Goal: Task Accomplishment & Management: Use online tool/utility

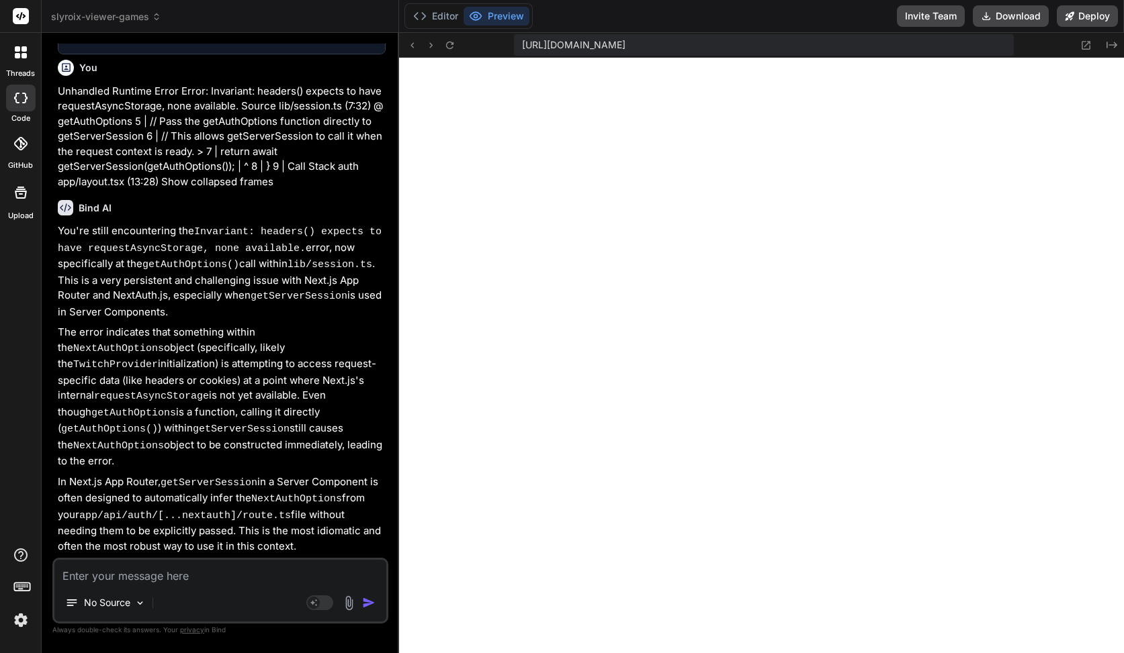
scroll to position [8300, 0]
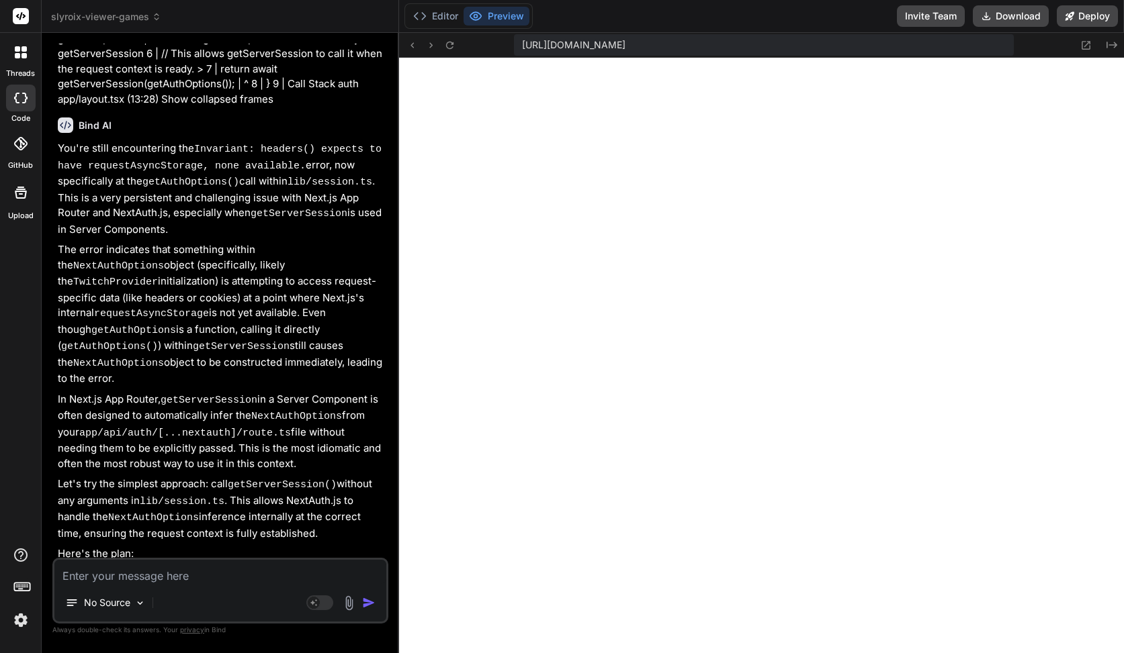
click at [256, 579] on textarea at bounding box center [220, 572] width 332 height 24
paste textarea "Unhandled Runtime Error Error: Invariant: headers() expects to have requestAsyn…"
type textarea "Unhandled Runtime Error Error: Invariant: headers() expects to have requestAsyn…"
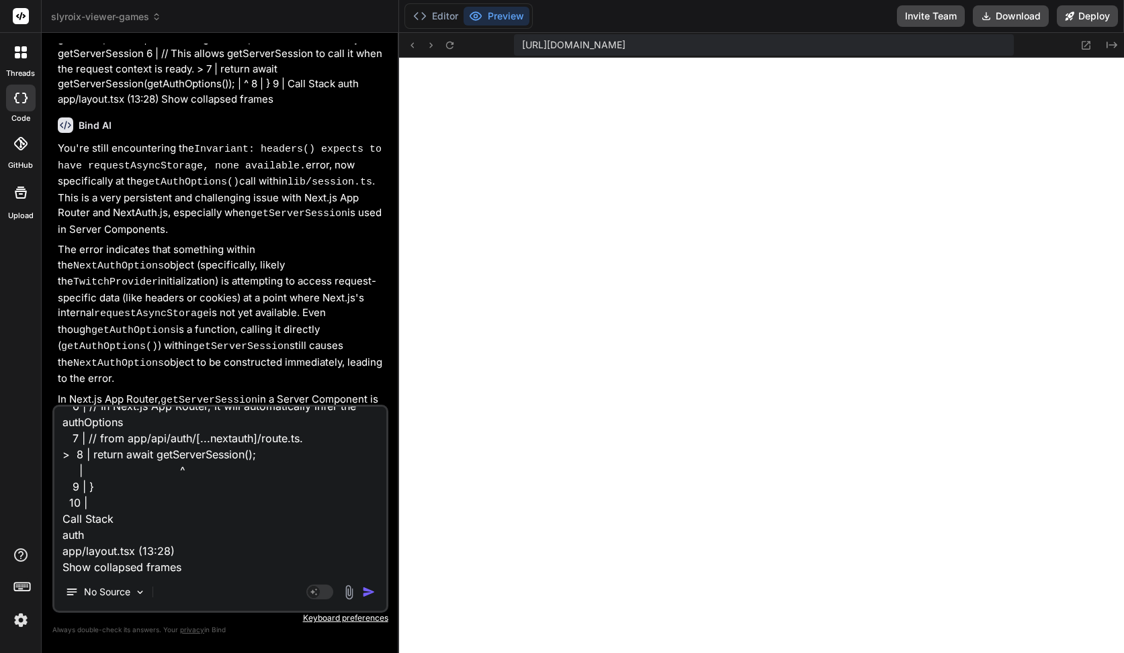
type textarea "x"
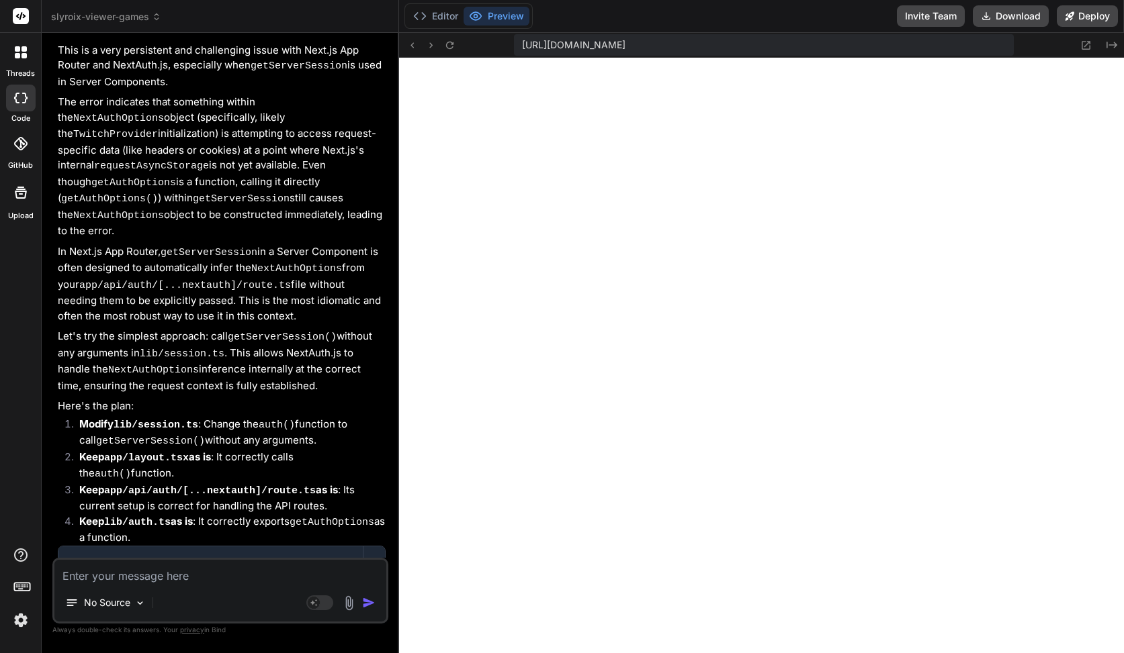
scroll to position [8515, 0]
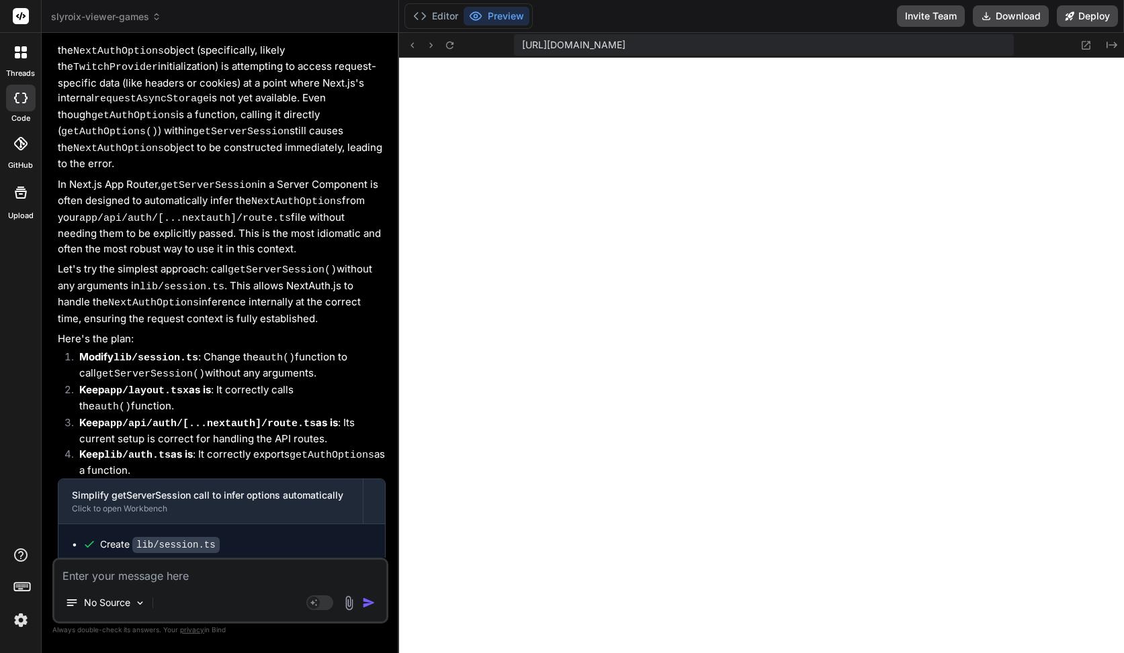
type textarea "[] } }) { return await NextAuth(authOptions)(req, context); }"
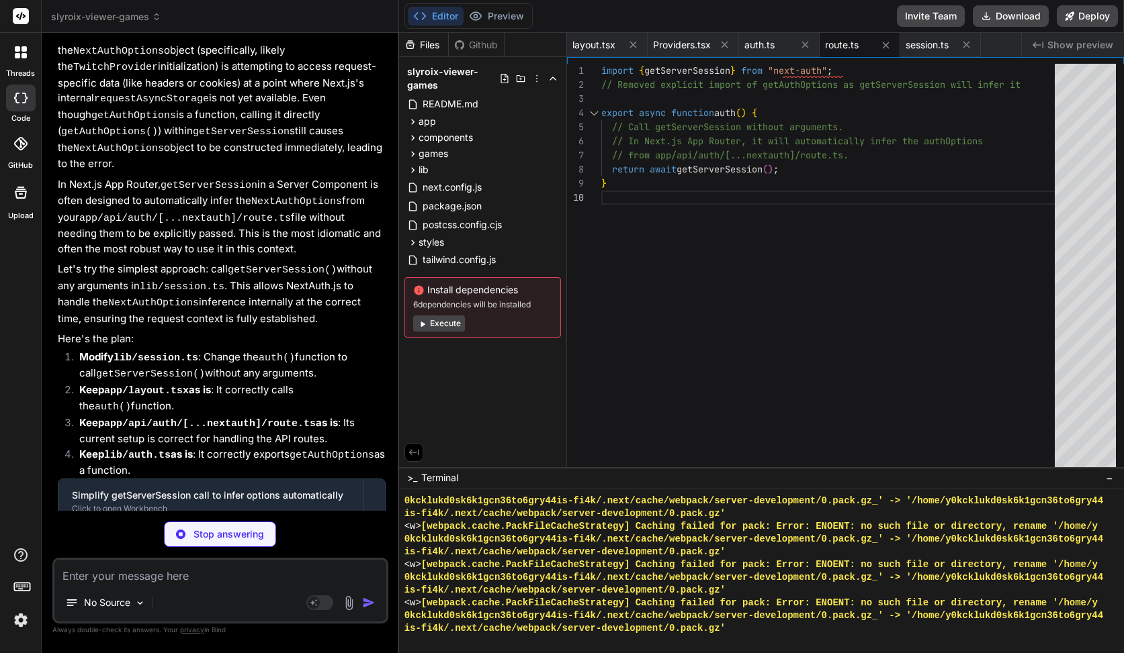
type textarea "x"
type textarea "import { getServerSession } from "next-auth"; // Import authOptions from the AP…"
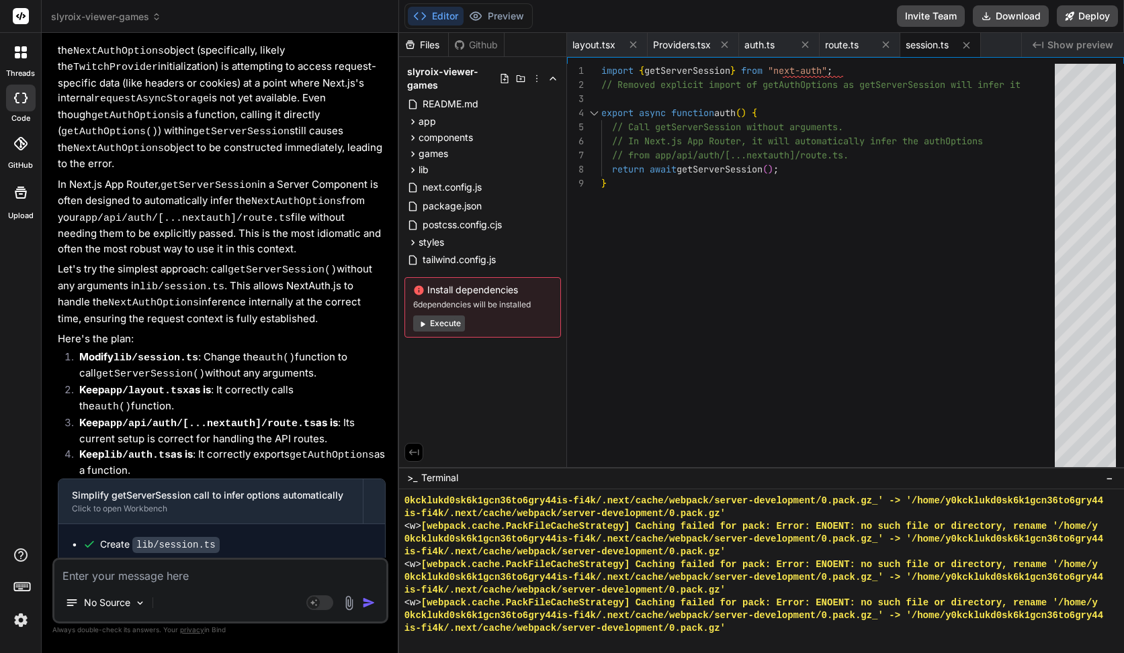
type textarea "x"
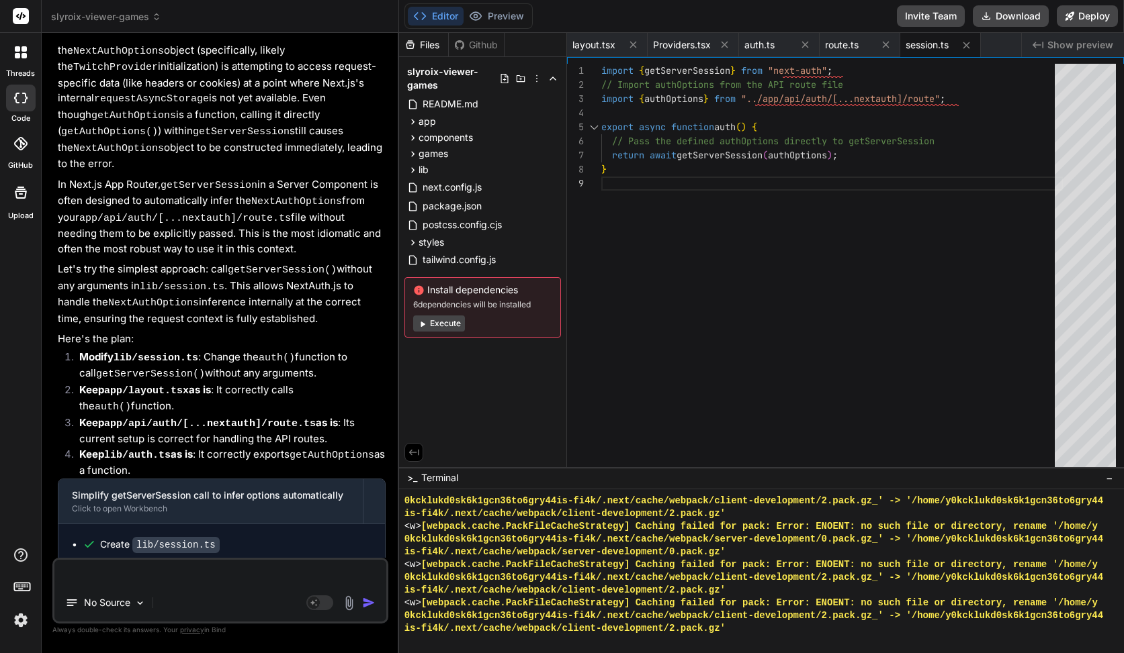
scroll to position [113, 0]
click at [499, 10] on button "Preview" at bounding box center [496, 16] width 66 height 19
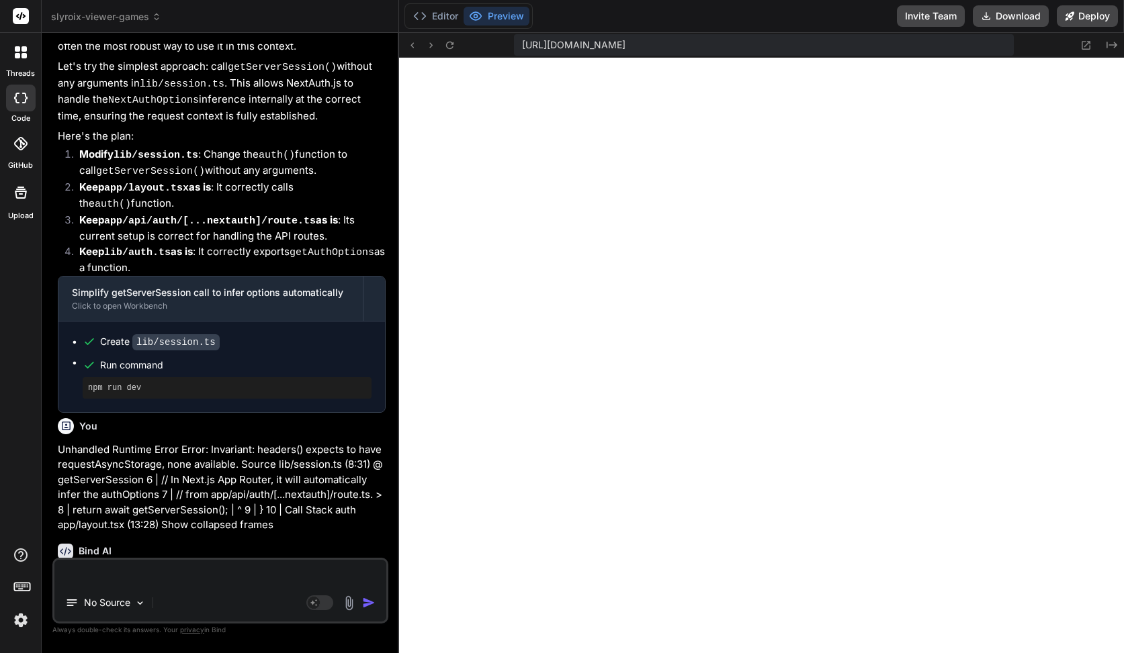
scroll to position [9123, 0]
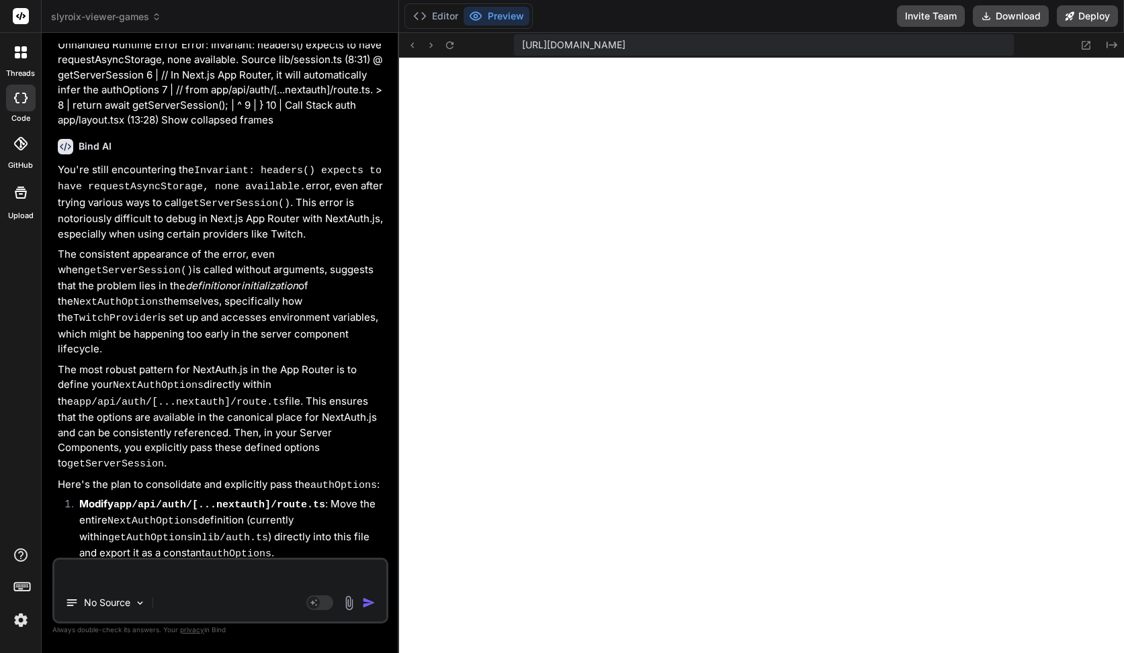
click at [187, 572] on textarea at bounding box center [220, 572] width 332 height 24
click at [212, 580] on textarea at bounding box center [220, 572] width 332 height 24
paste textarea "Unhandled Runtime Error Error: Invariant: headers() expects to have requestAsyn…"
type textarea "Unhandled Runtime Error Error: Invariant: headers() expects to have requestAsyn…"
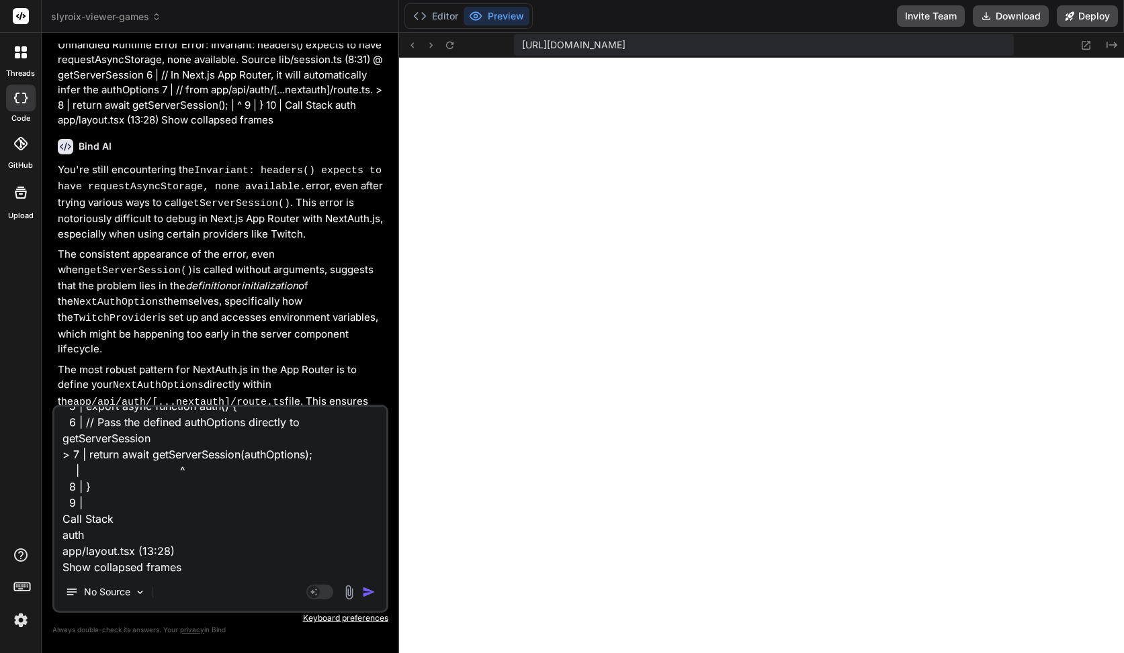
type textarea "x"
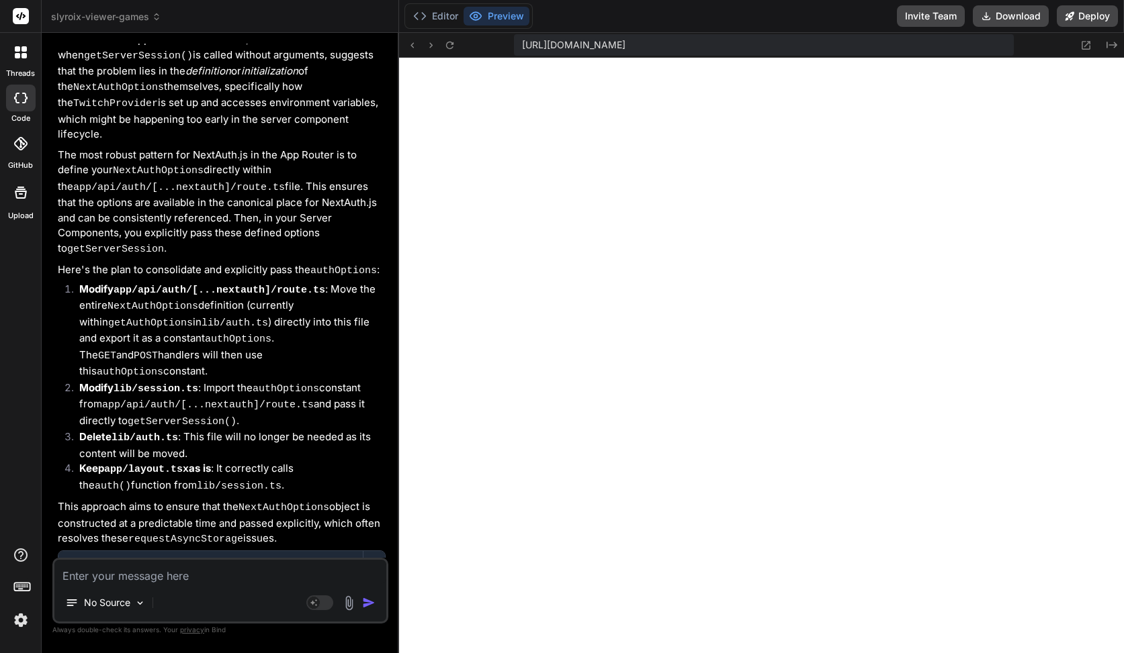
scroll to position [9338, 0]
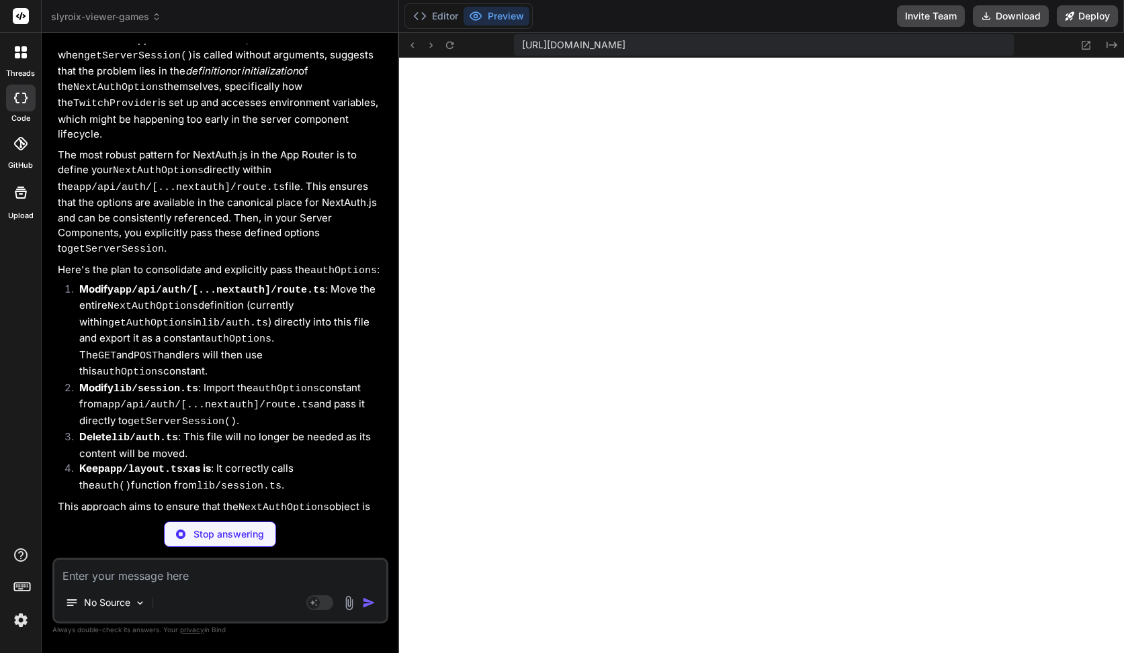
type textarea "x"
type textarea "export async function POST(req: Request, context: { params: { nextauth: string[…"
type textarea "x"
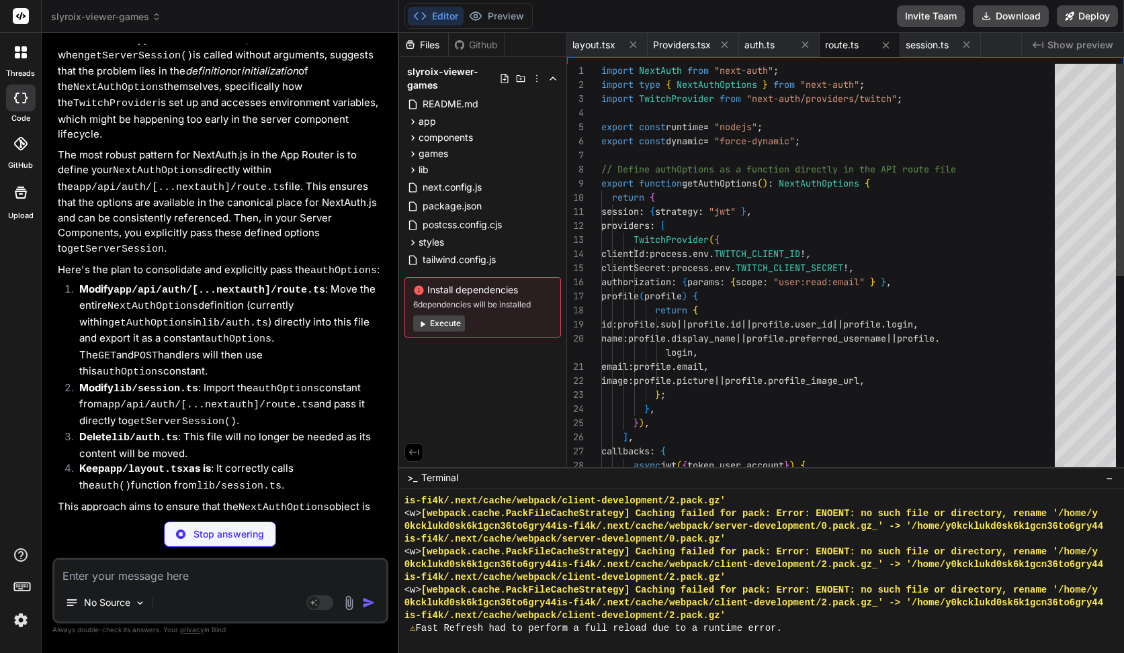
type textarea "import { getServerSession } from "next-auth"; // Import getAuthOptions from the…"
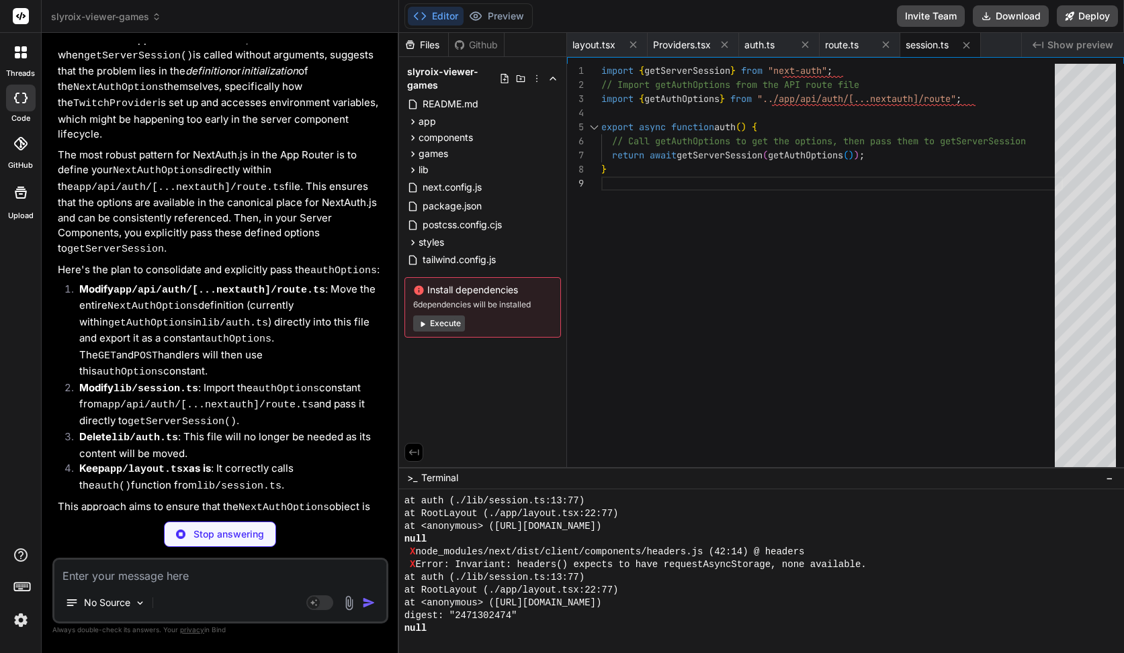
type textarea "x"
type textarea "const session = await getServerSession(getAuthOptions()); // Updated call if (!…"
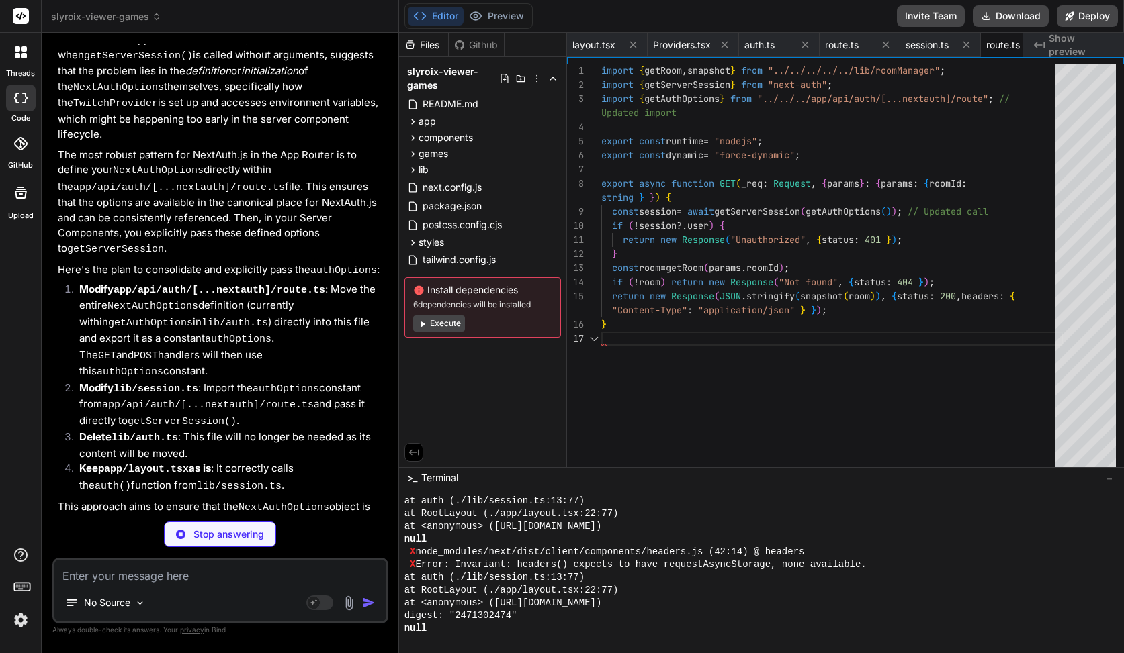
scroll to position [127, 0]
type textarea "x"
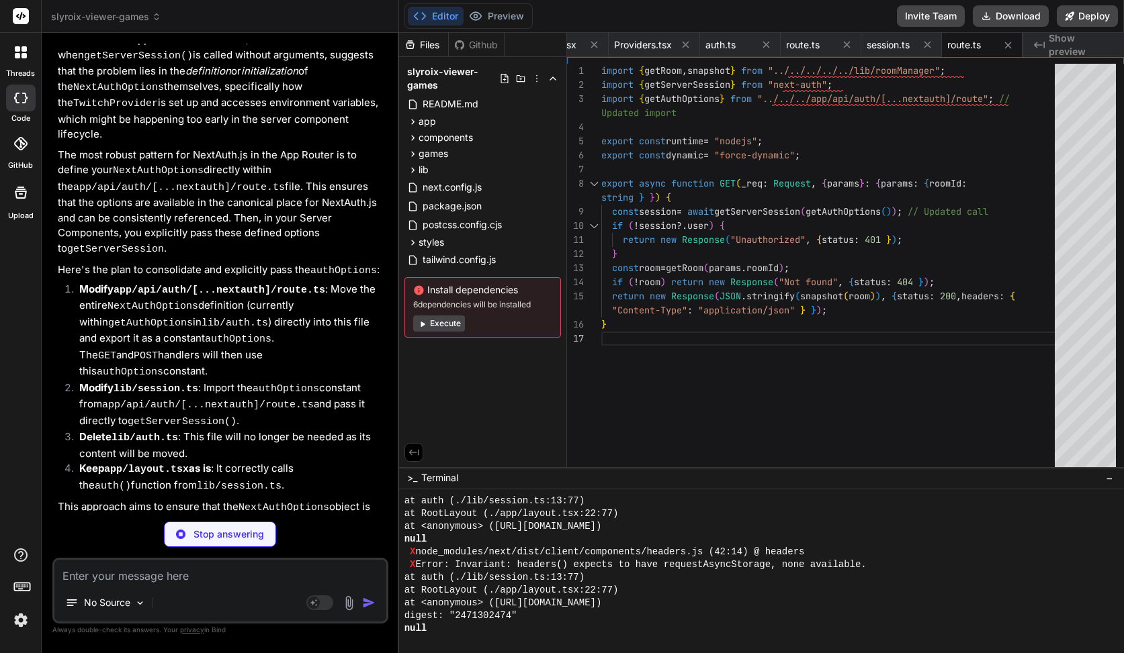
type textarea "} handleEvent(params.roomId, { id: (session.user as any).id as string, name: se…"
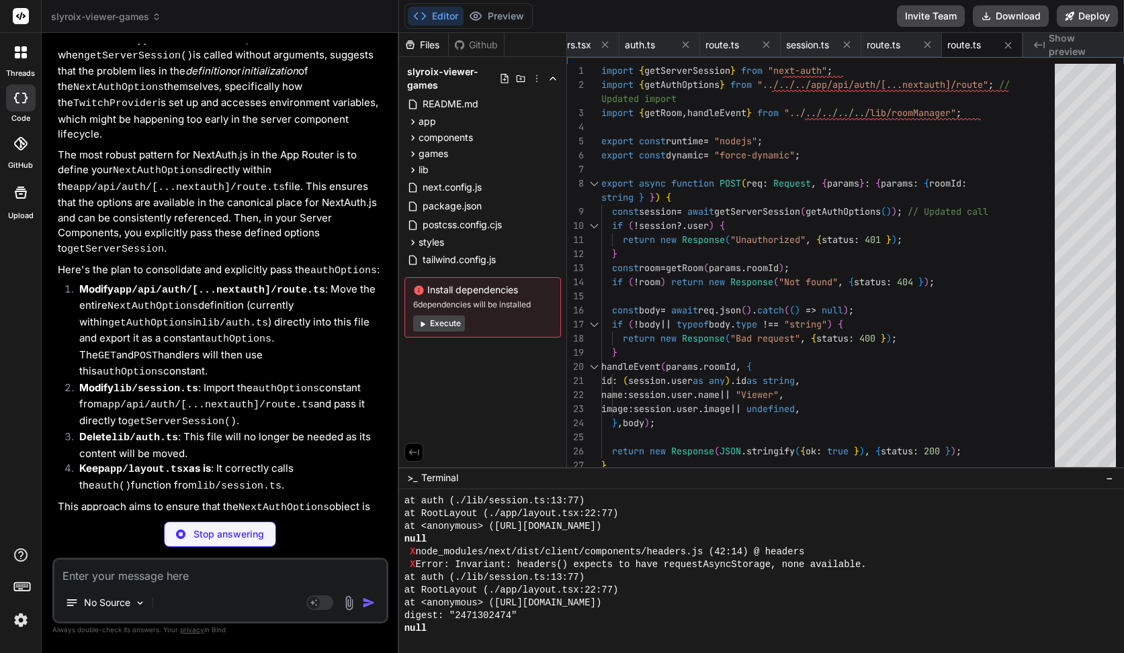
type textarea "x"
type textarea "return new Response(readable, { headers: sseHeaders(), }); }"
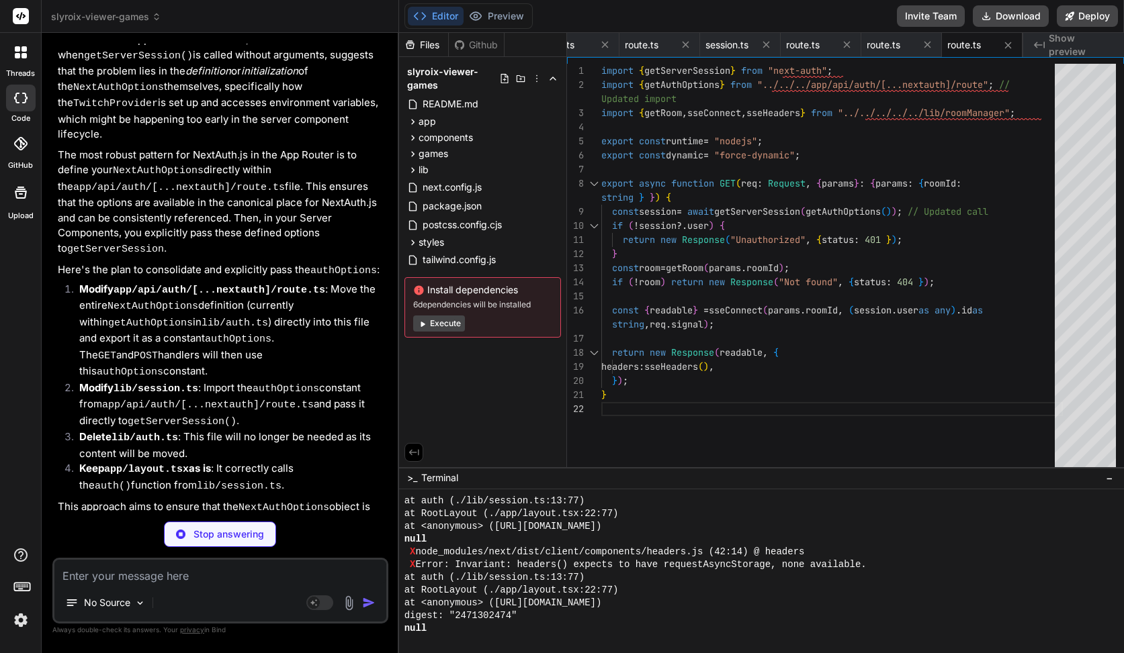
type textarea "x"
type textarea "}"
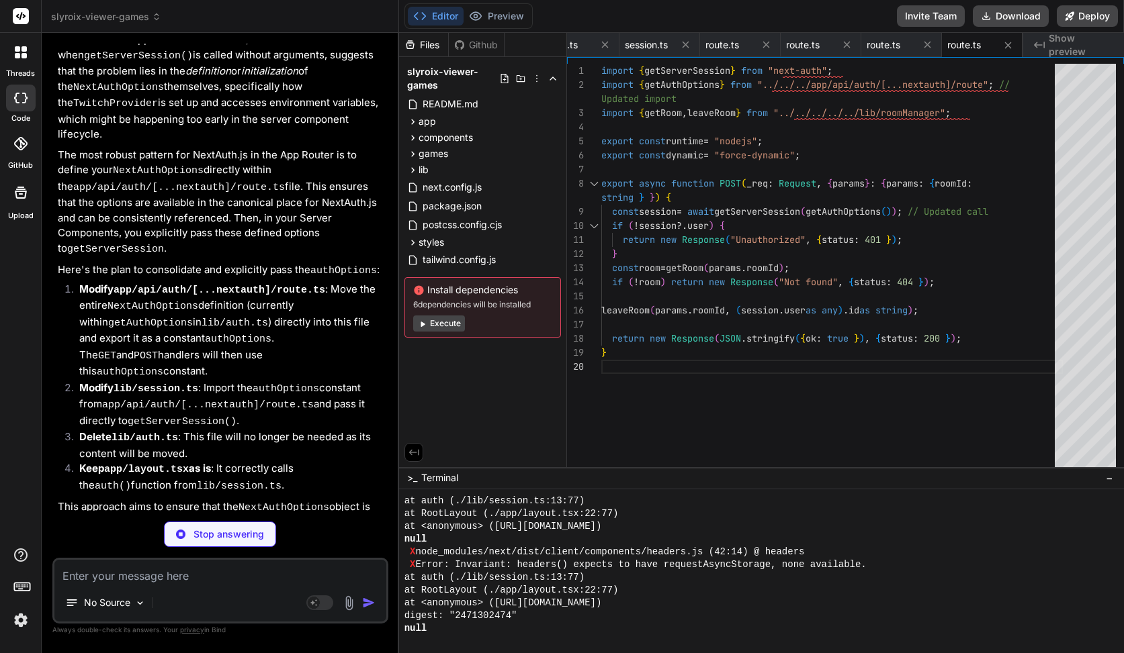
type textarea "x"
type textarea "image: session.user.image || undefined, }); return new Response(JSON.stringify(…"
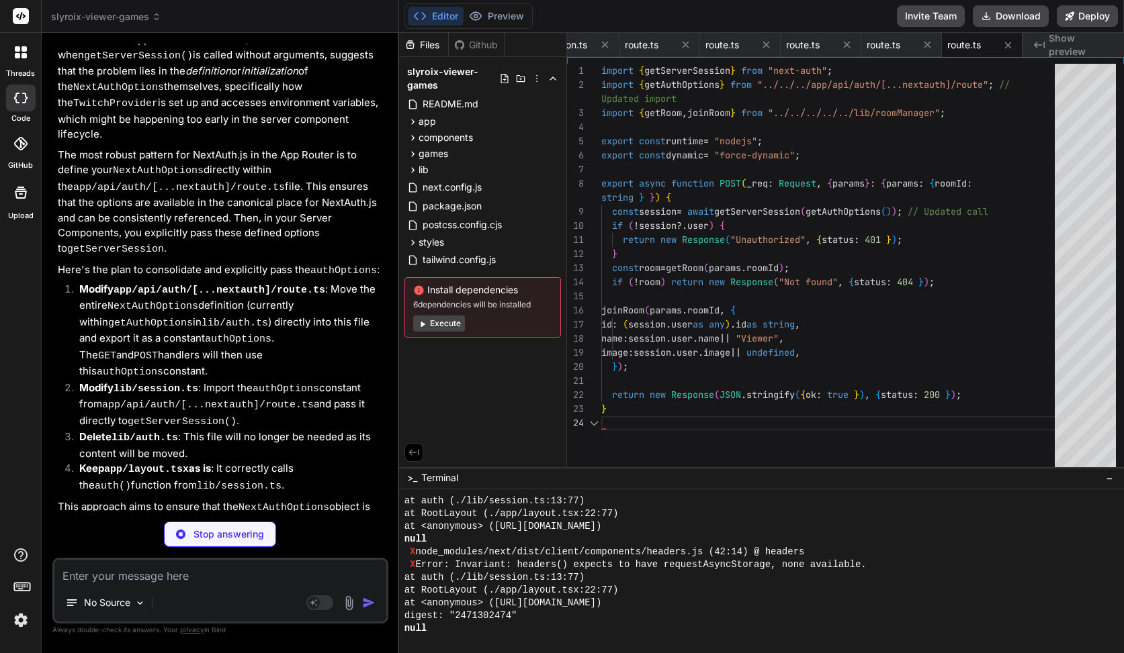
type textarea "x"
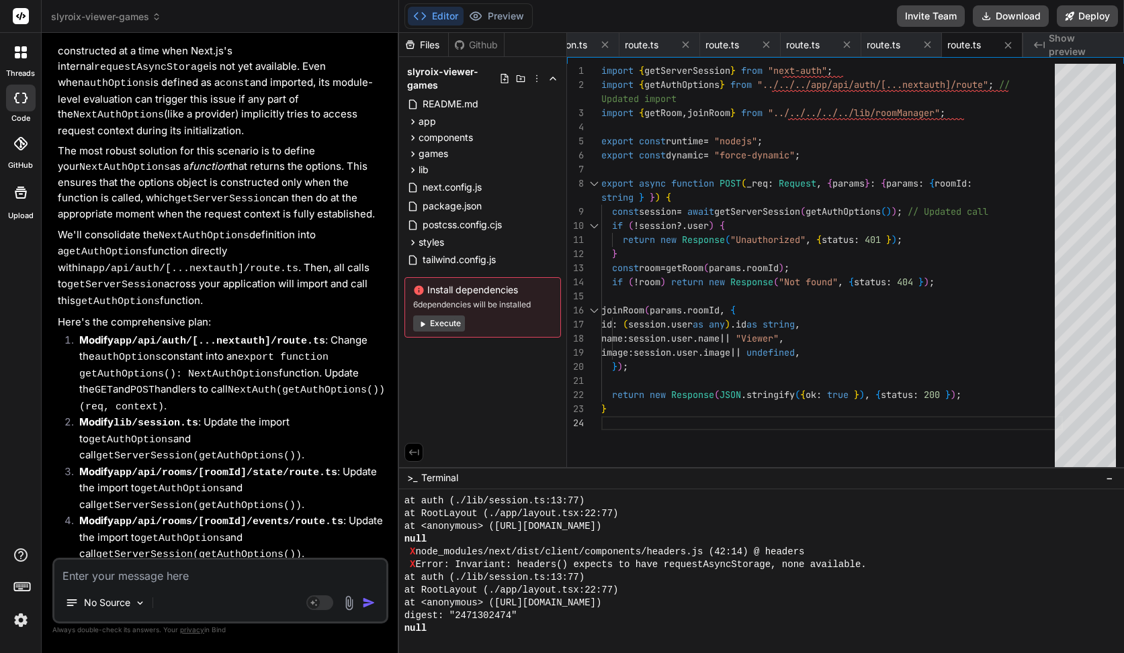
scroll to position [10308, 0]
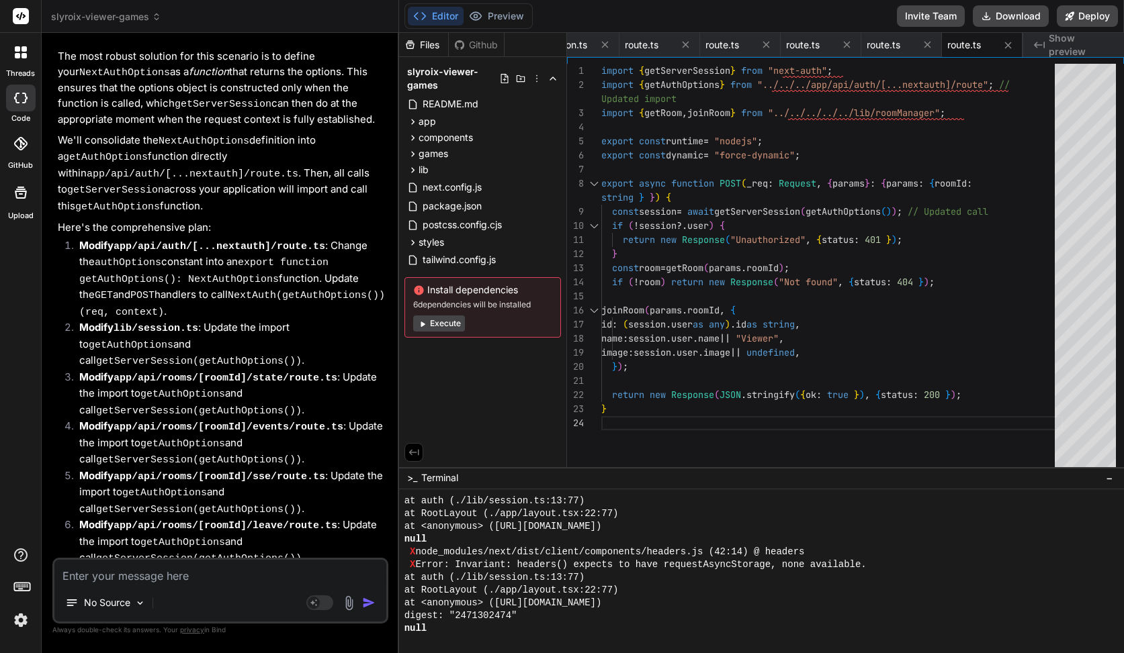
click at [535, 21] on div "Editor Preview Invite Team Download Deploy" at bounding box center [761, 16] width 725 height 33
click at [526, 21] on button "Preview" at bounding box center [496, 16] width 66 height 19
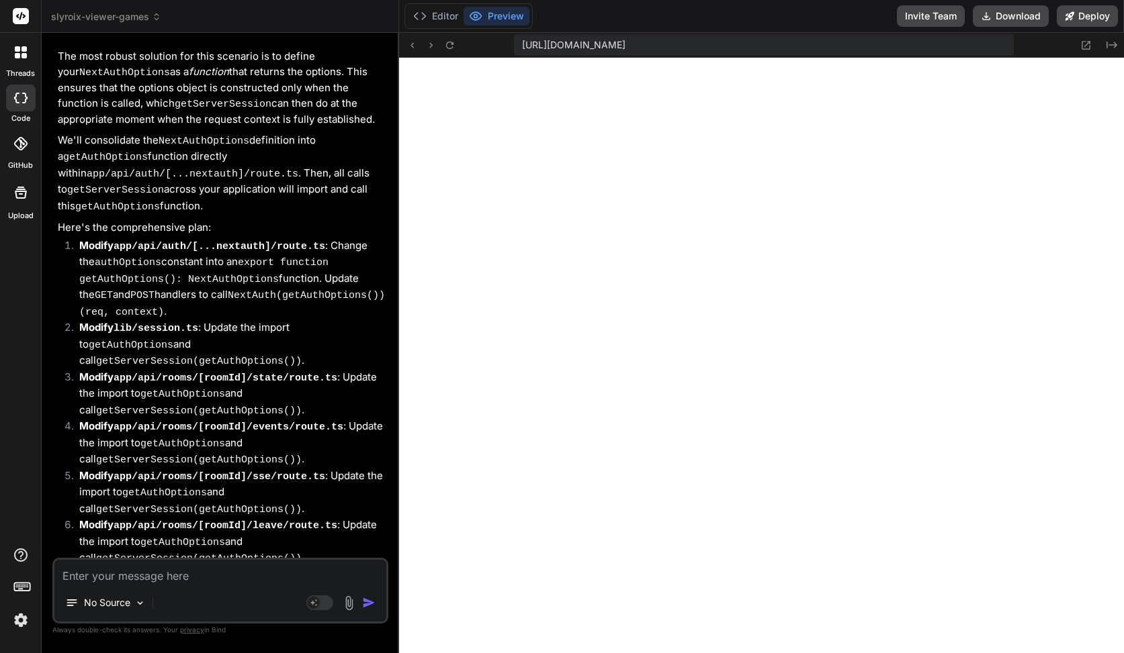
click at [167, 584] on textarea at bounding box center [220, 572] width 332 height 24
paste textarea "Unhandled Runtime Error Error: Invariant: headers() expects to have requestAsyn…"
type textarea "Unhandled Runtime Error Error: Invariant: headers() expects to have requestAsyn…"
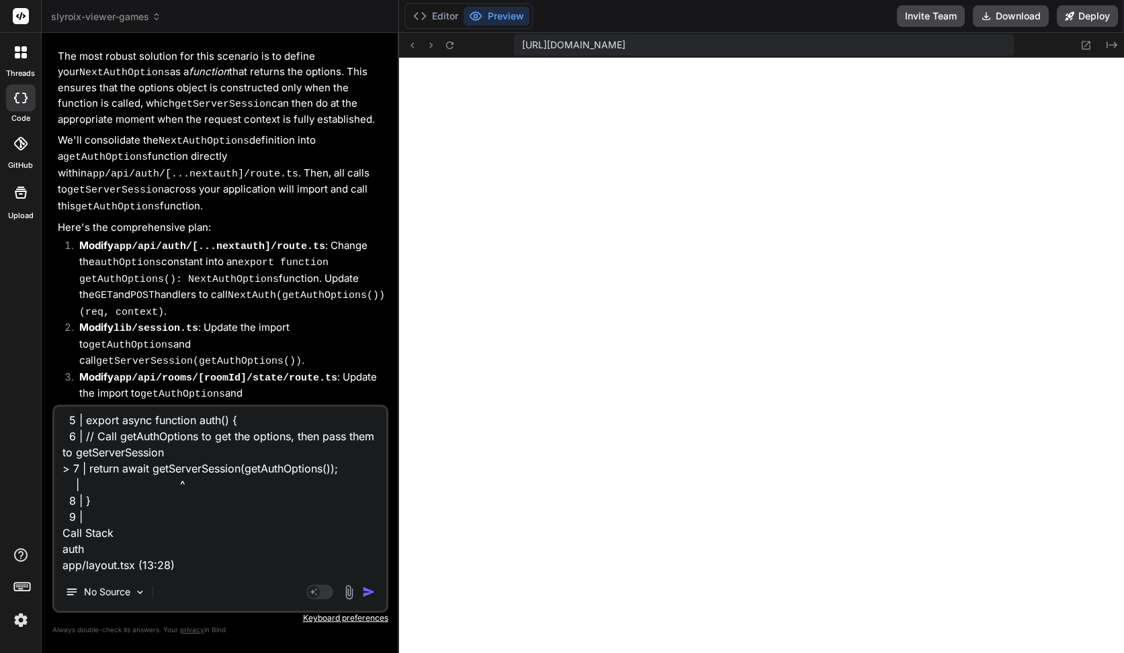
type textarea "x"
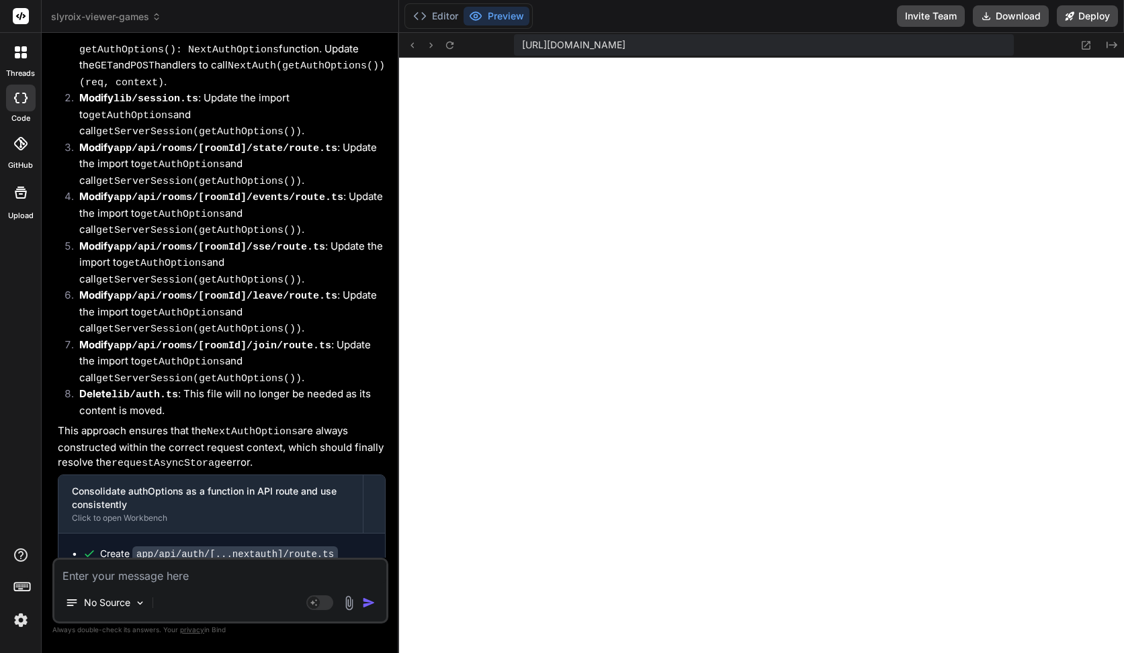
scroll to position [10539, 0]
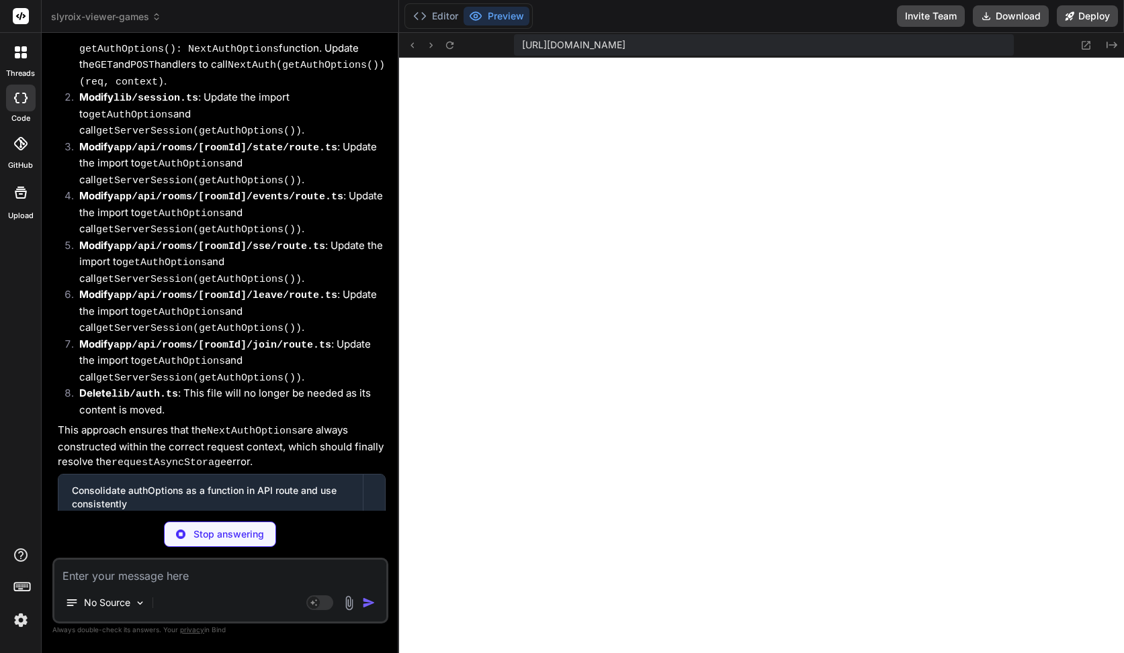
type textarea "x"
type textarea "pages: {}, }; // Create the NextAuth handler const handler = NextAuth(authOptio…"
type textarea "x"
type textarea "import { getServerSession } from "next-auth"; // In Next.js App Router, getServ…"
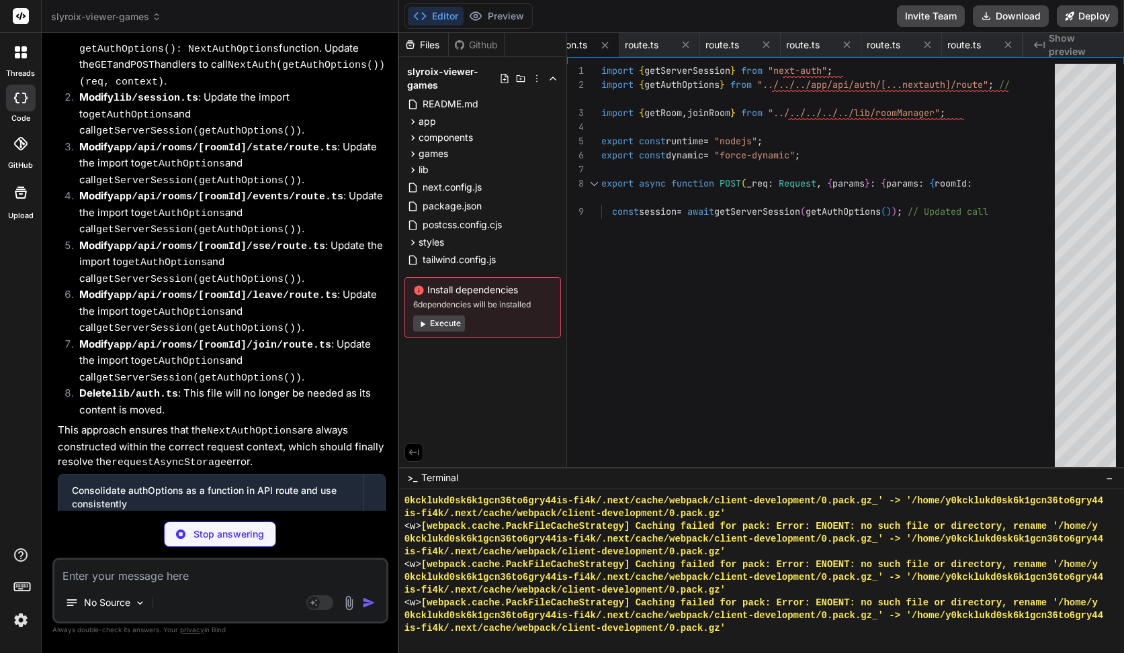
type textarea "x"
type textarea "if (!session?.user) { return new Response("Unauthorized", { status: 401 }); } c…"
type textarea "x"
type textarea "handleEvent(params.roomId, { id: (session.user as any).id as string, name: sess…"
type textarea "x"
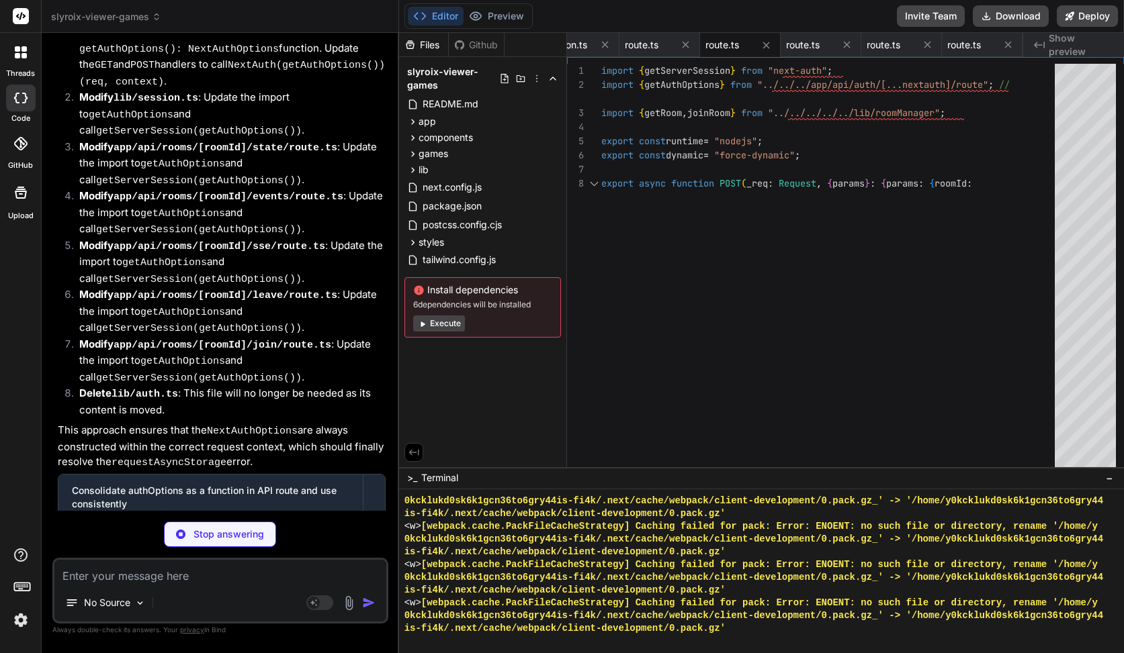
type textarea "headers: sseHeaders(), }); }"
type textarea "x"
type textarea "}); return new Response(JSON.stringify({ ok: true }), { status: 200 }); }"
type textarea "x"
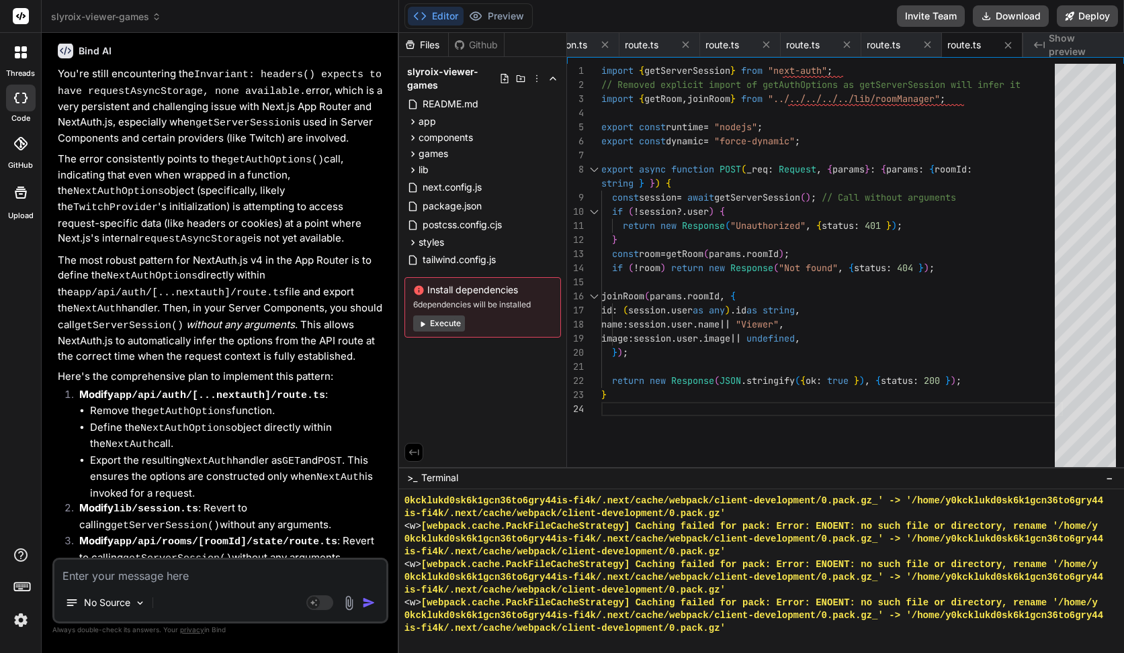
scroll to position [11387, 0]
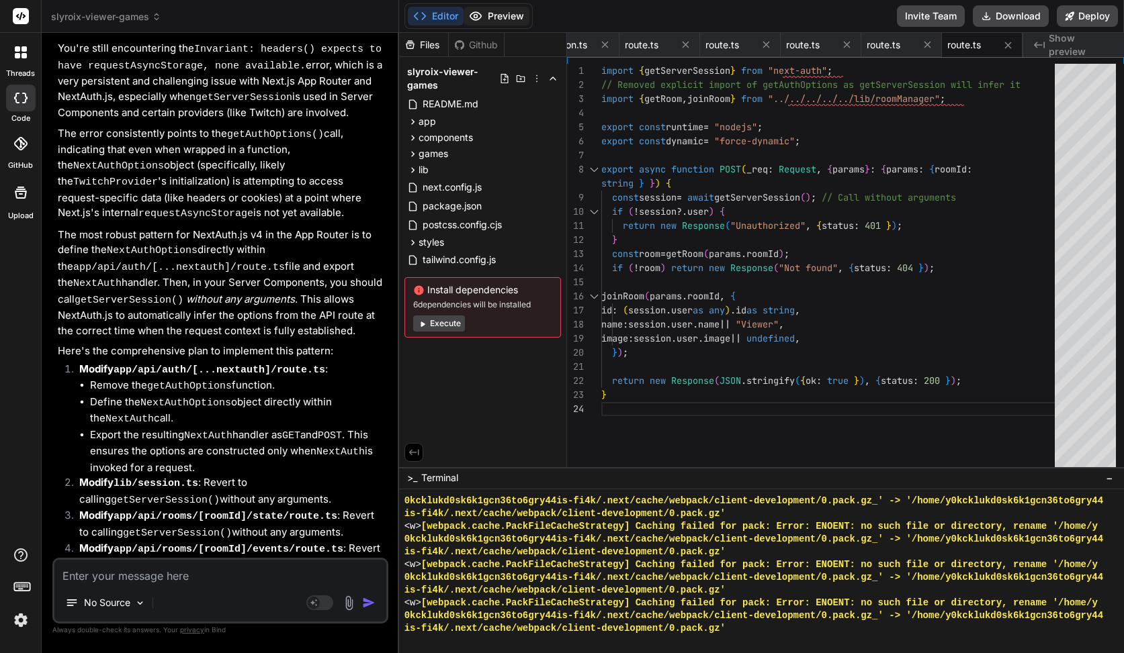
click at [501, 11] on button "Preview" at bounding box center [496, 16] width 66 height 19
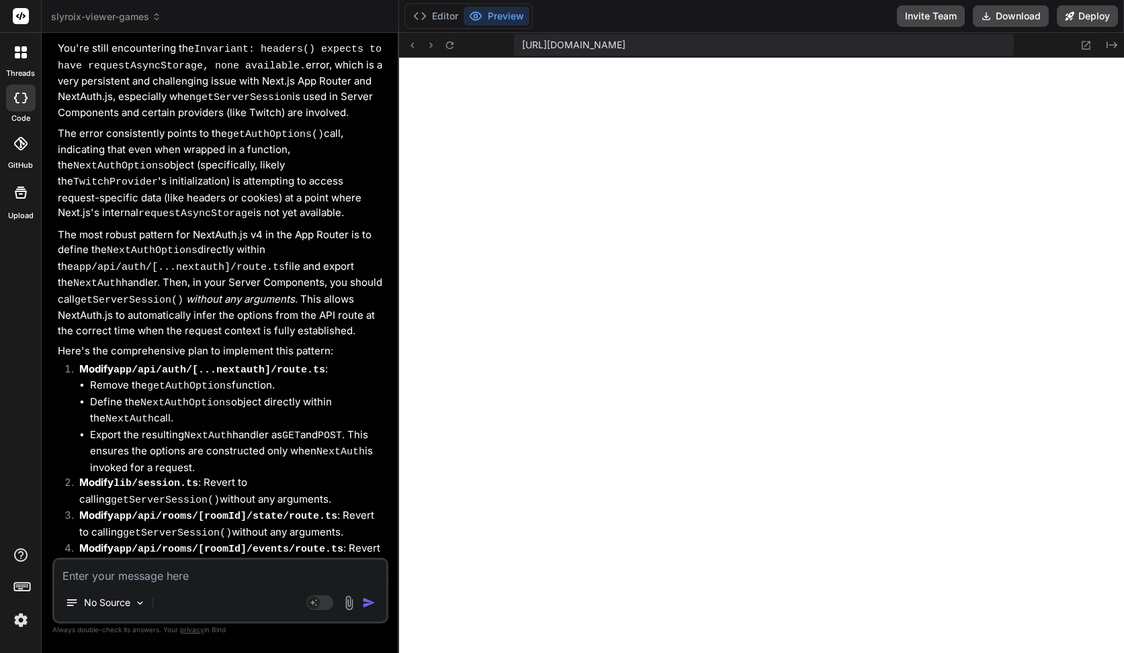
click at [231, 572] on textarea at bounding box center [220, 572] width 332 height 24
type textarea "F"
type textarea "x"
type textarea "Fi"
type textarea "x"
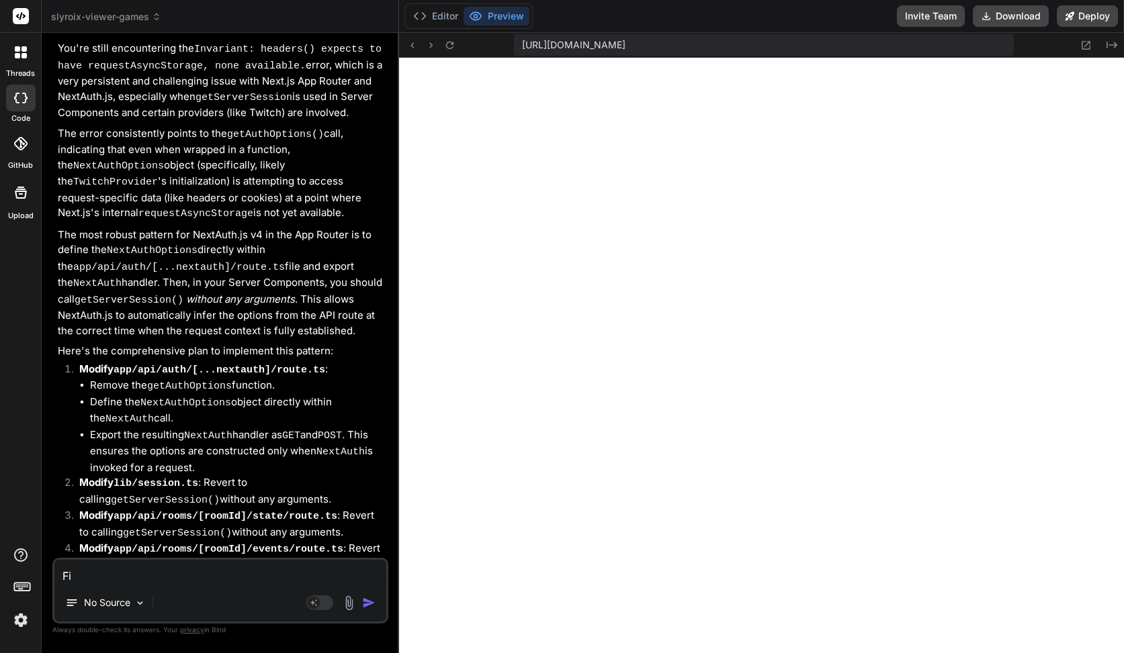
type textarea "Fix"
type textarea "x"
type textarea "Fix"
type textarea "x"
type textarea "Fix t"
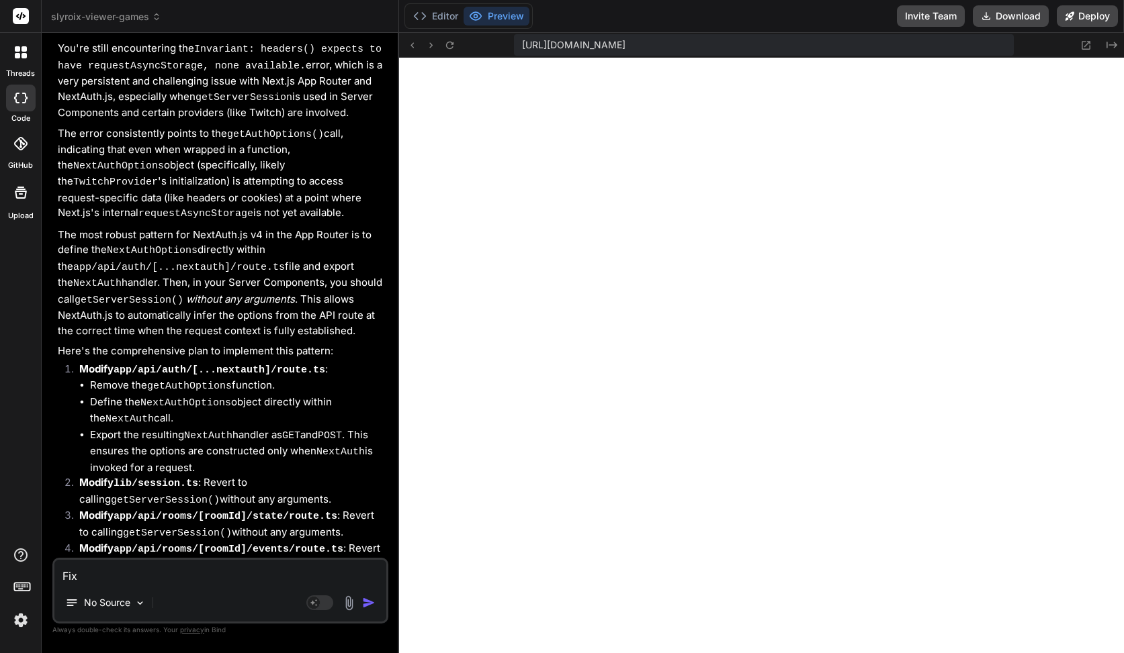
type textarea "x"
type textarea "Fix th"
type textarea "x"
type textarea "Fix the"
type textarea "x"
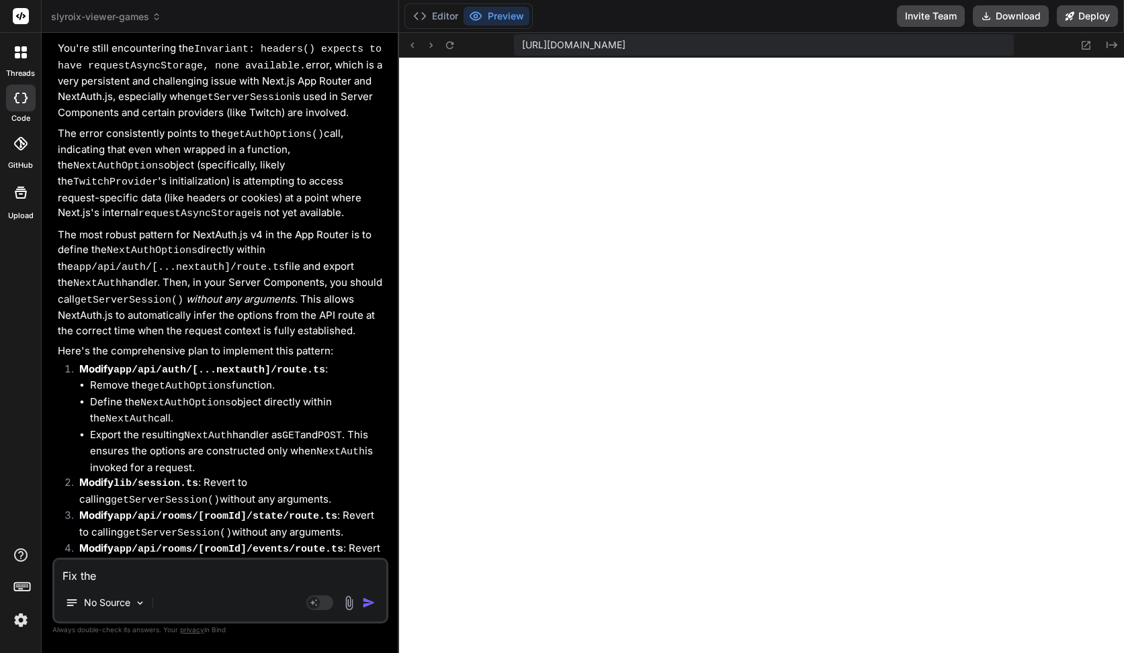
type textarea "Fix the"
type textarea "x"
type textarea "Fix the d"
type textarea "x"
type textarea "Fix the da"
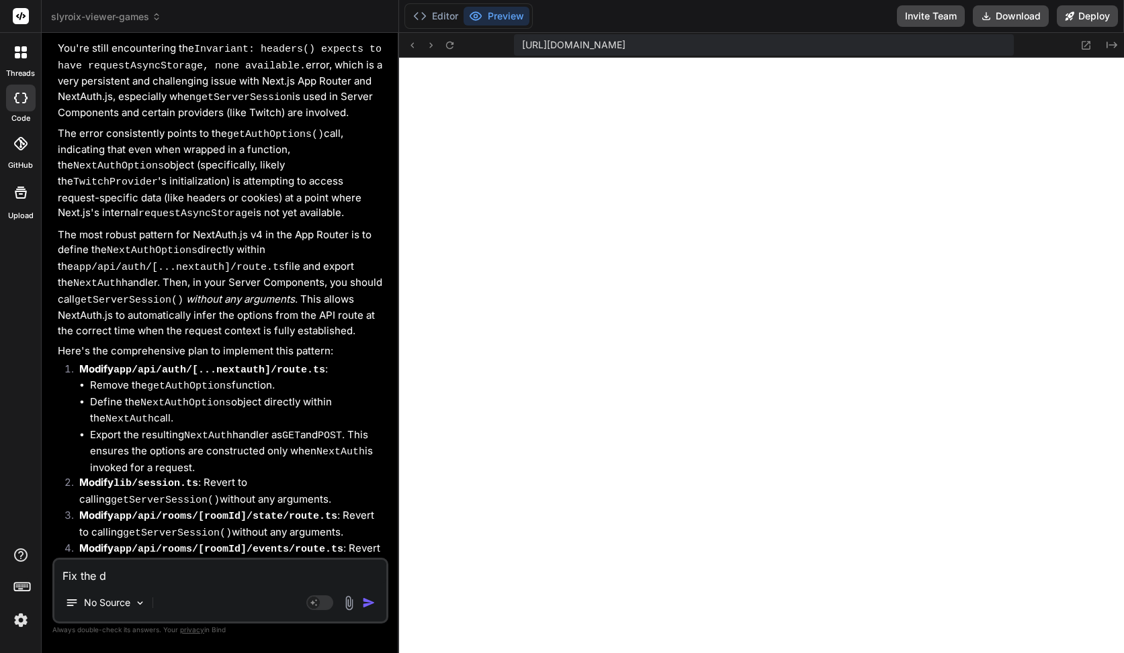
type textarea "x"
type textarea "Fix the dan"
type textarea "x"
type textarea "Fix the da"
type textarea "x"
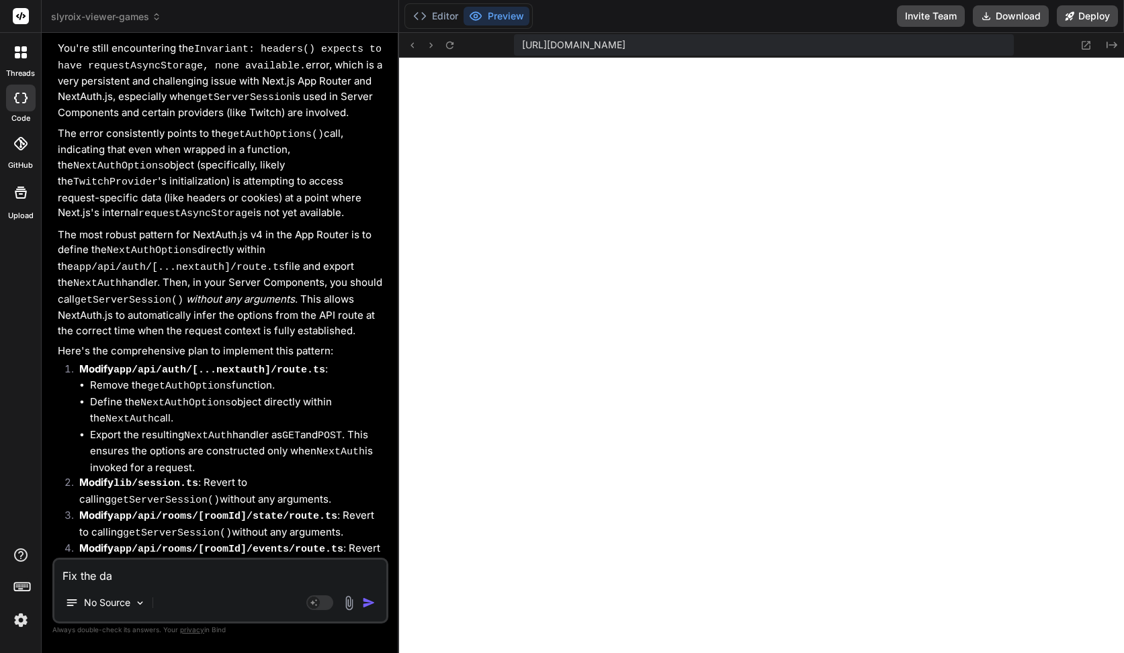
type textarea "Fix the dam"
type textarea "x"
type textarea "Fix the damn"
type textarea "x"
type textarea "Fix the damn"
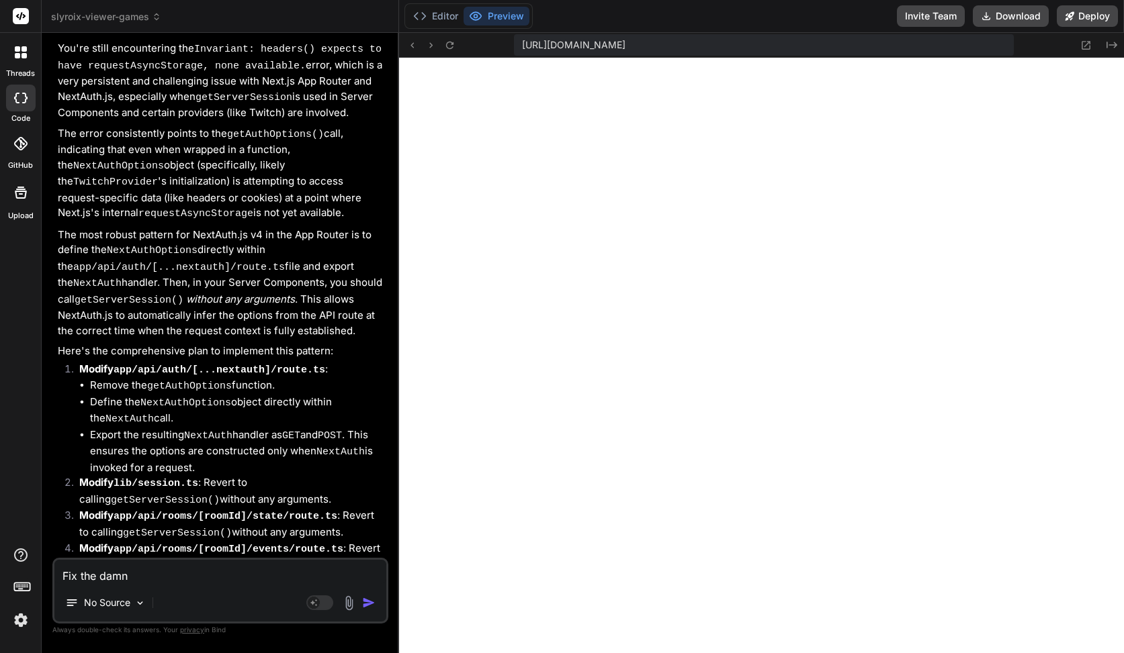
type textarea "x"
type textarea "Fix the damn e"
type textarea "x"
type textarea "Fix the damn er"
type textarea "x"
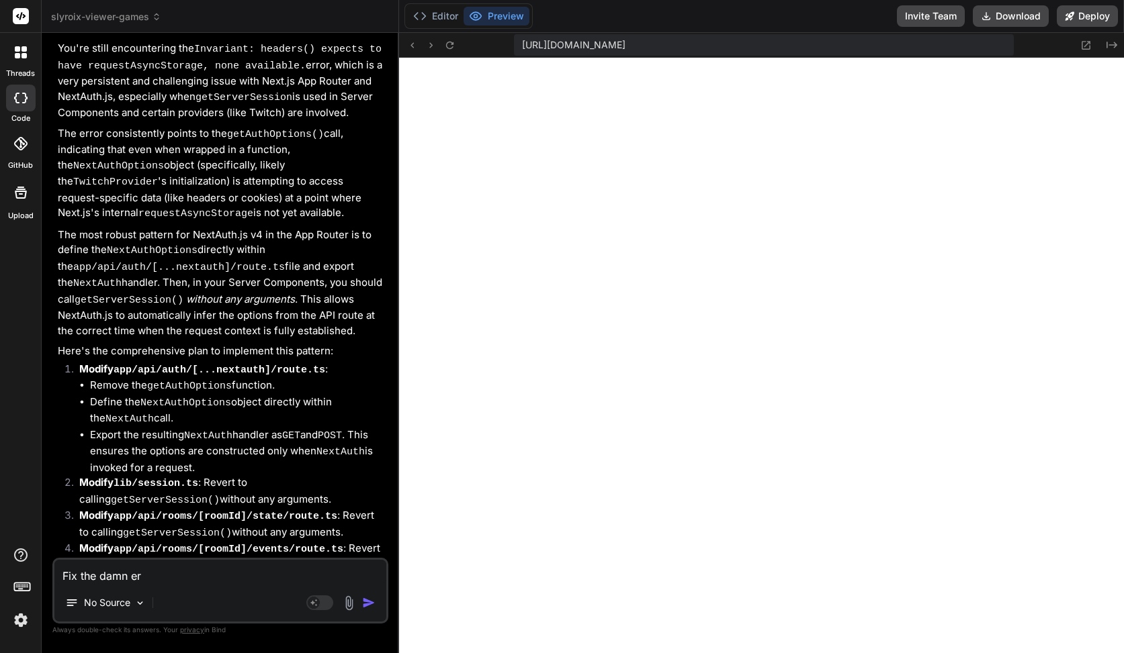
type textarea "Fix the damn err"
type textarea "x"
type textarea "Fix the damn erro"
type textarea "x"
type textarea "Fix the damn error"
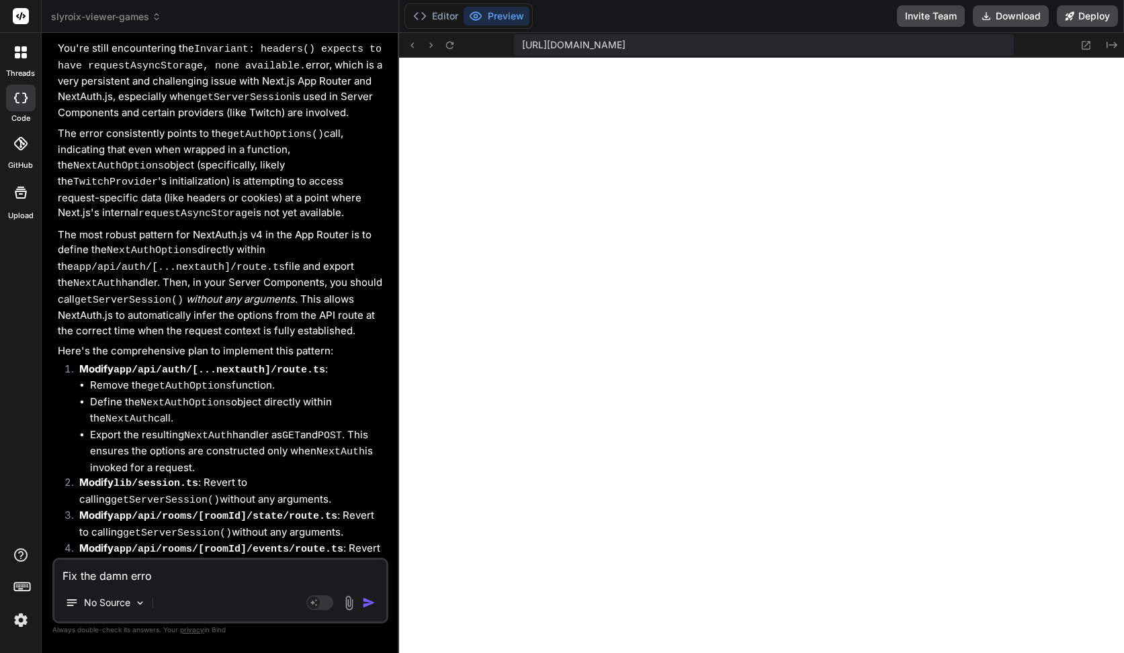
type textarea "x"
type textarea "Fix the damn error"
type textarea "x"
type textarea "Fix the damn error p"
type textarea "x"
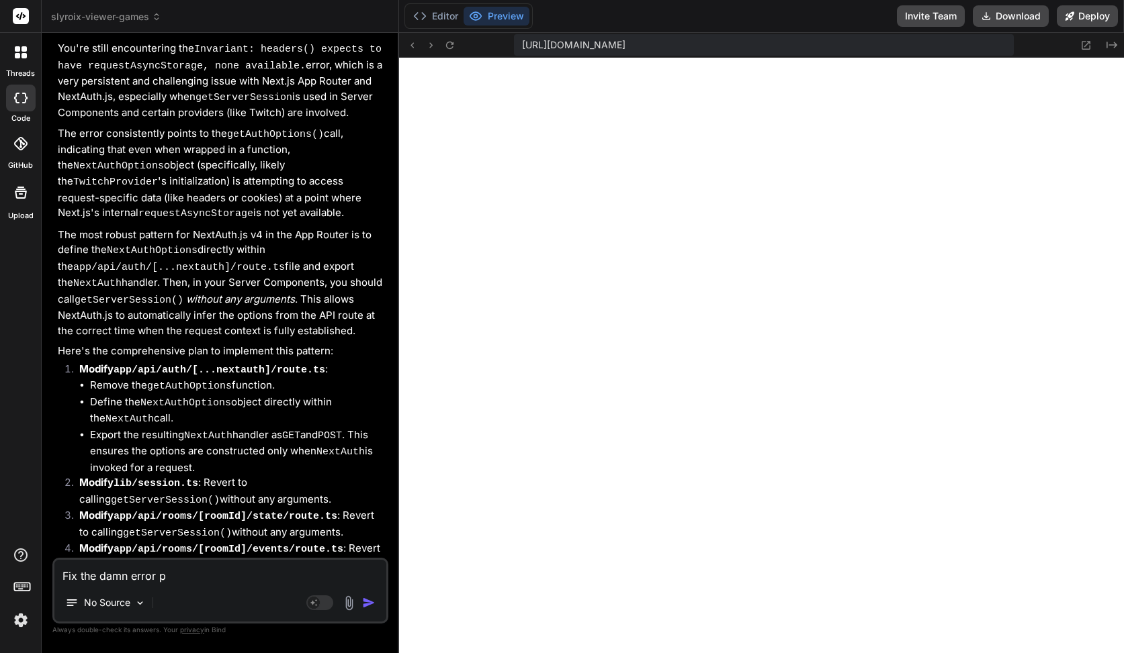
type textarea "Fix the damn error pl"
type textarea "x"
type textarea "Fix the damn error ple"
type textarea "x"
type textarea "Fix the damn error plea"
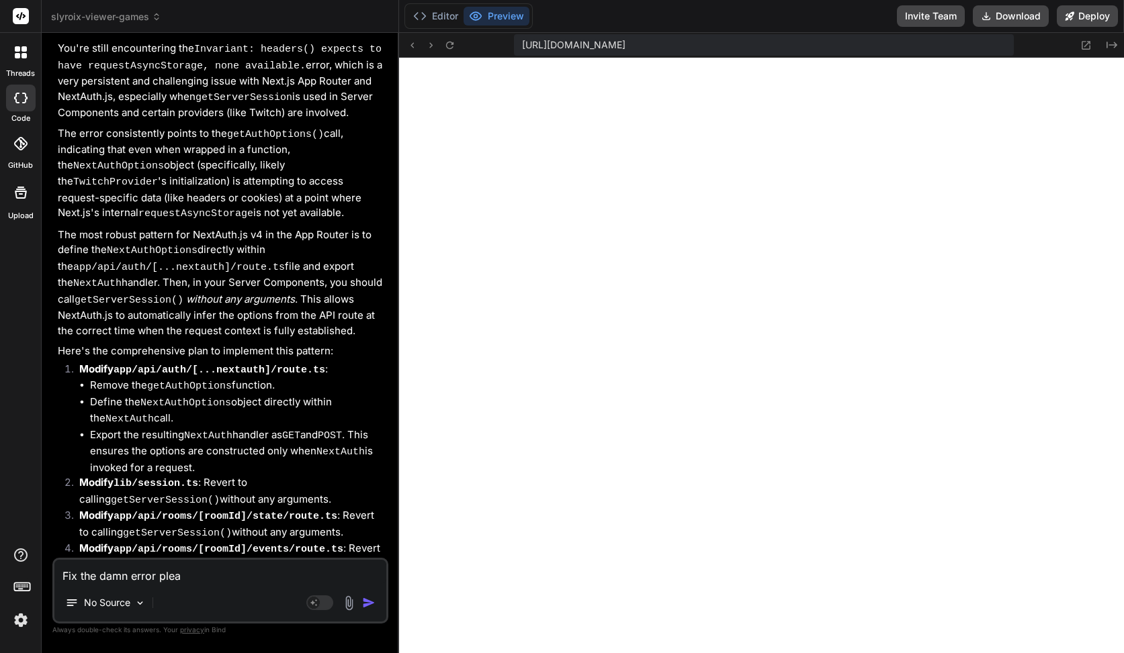
type textarea "x"
type textarea "Fix the damn error pleas"
type textarea "x"
type textarea "Fix the damn error please"
type textarea "x"
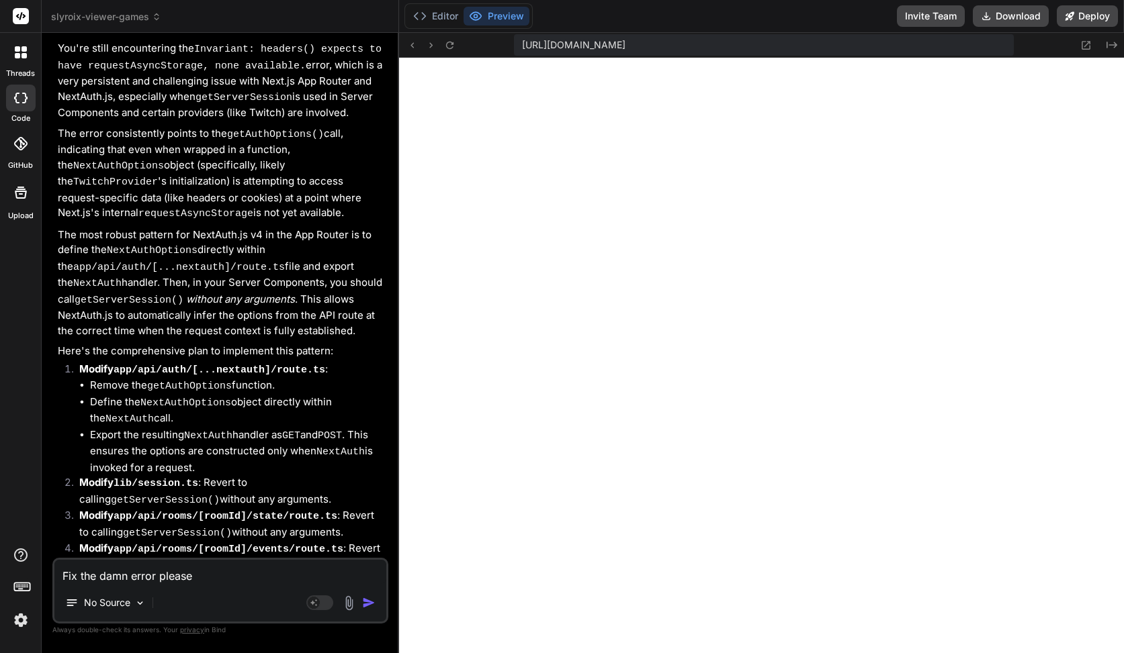
type textarea "Fix the damn error please:"
type textarea "x"
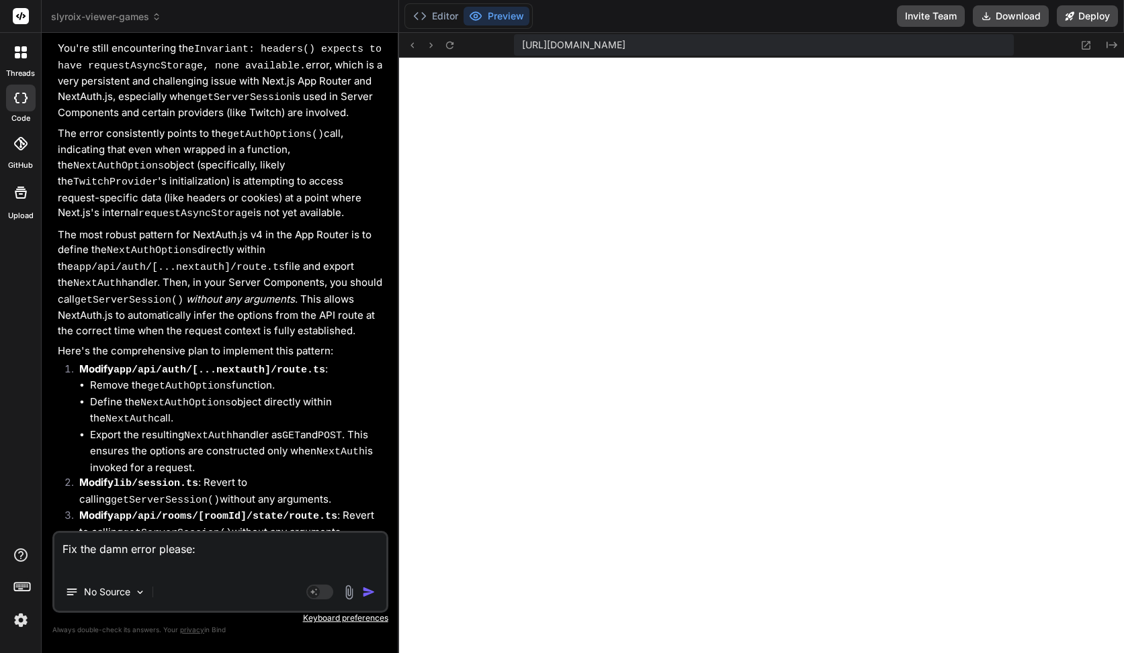
type textarea "Fix the damn error please:"
type textarea "x"
paste textarea "Error: Invariant: headers() expects to have requestAsyncStorage, none available…"
type textarea "Fix the damn error please: Error: Invariant: headers() expects to have requestA…"
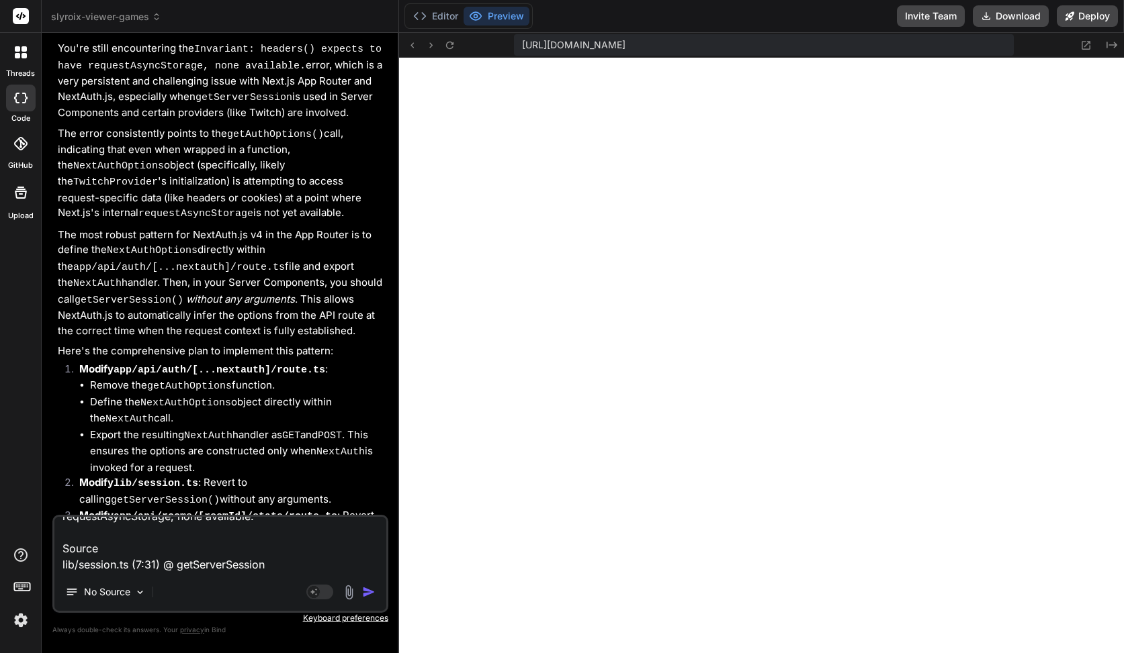
type textarea "x"
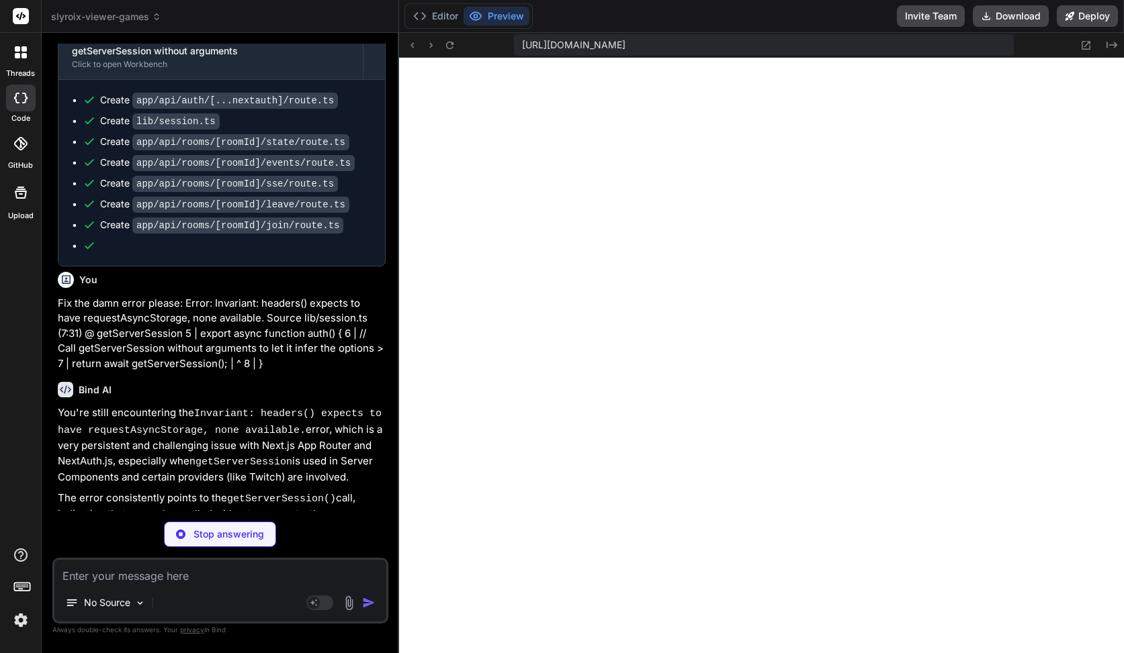
scroll to position [12250, 0]
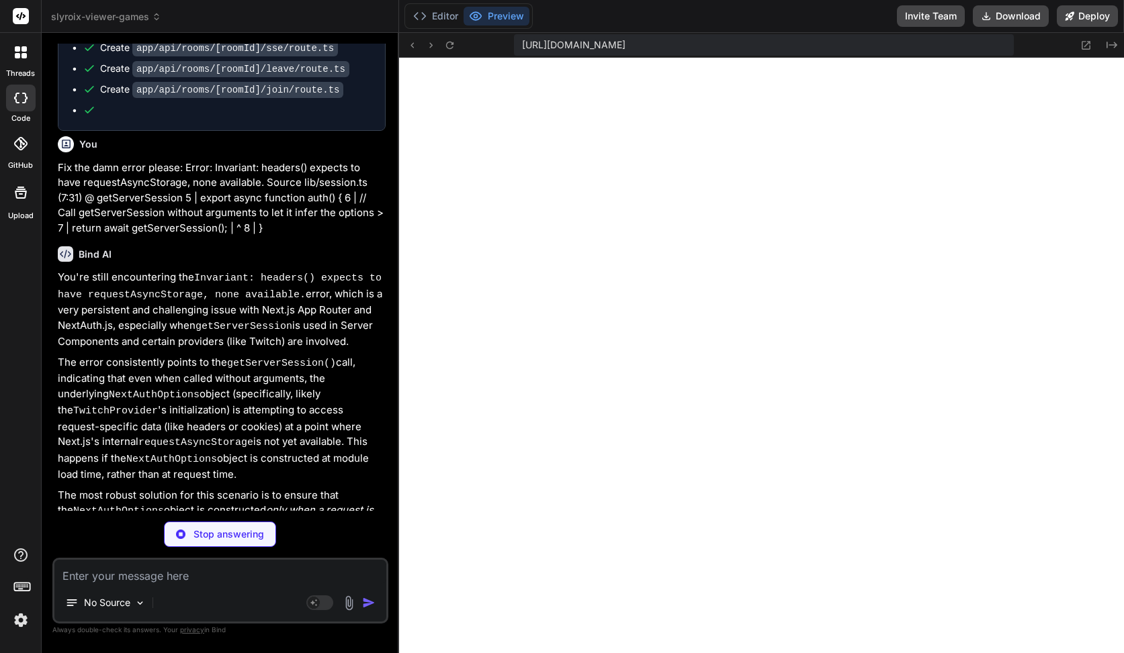
type textarea "x"
type textarea "}, pages: {}, }; return await NextAuth(authOptions)(req, context); }"
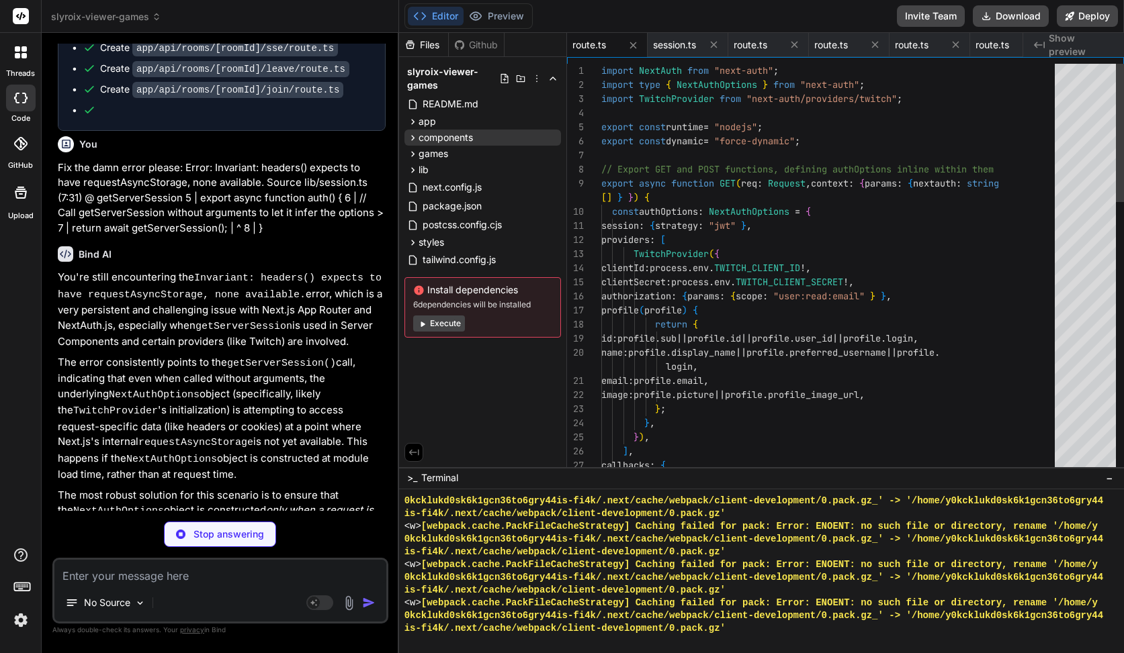
type textarea "x"
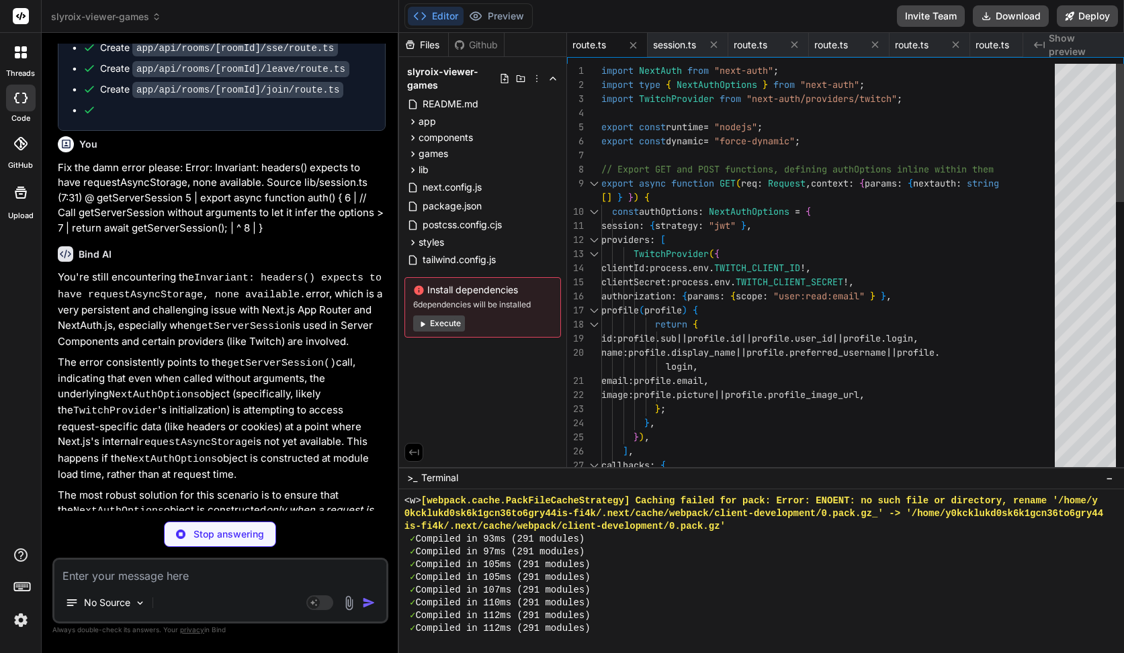
type textarea "import { getServerSession } from "next-auth"; // In Next.js App Router, getServ…"
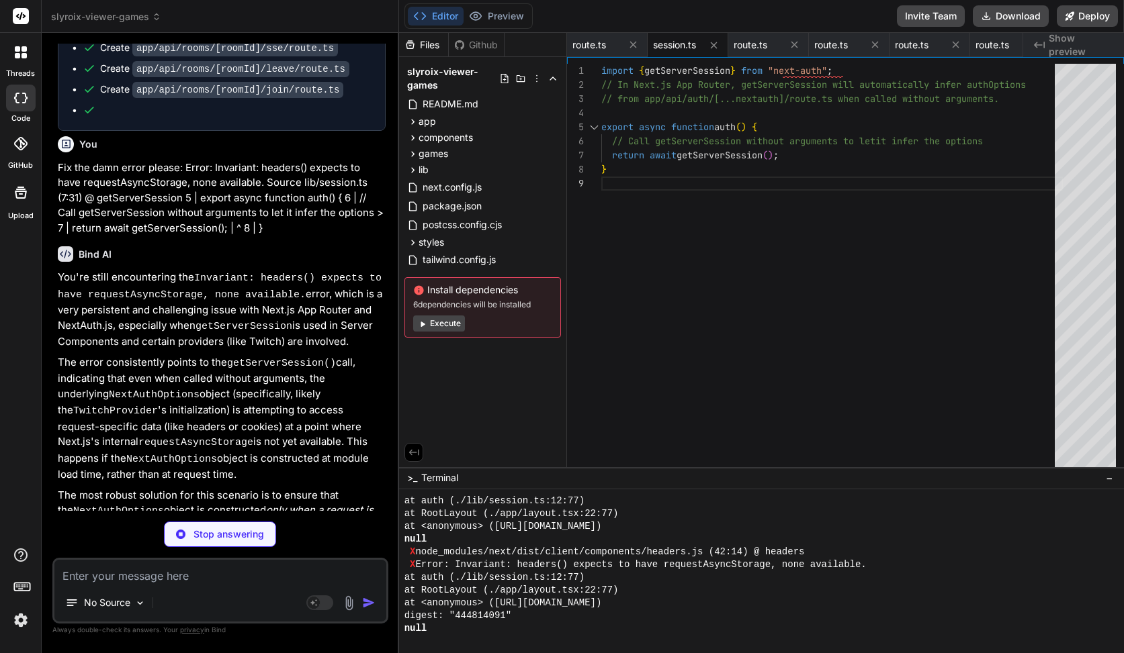
type textarea "x"
type textarea "if (!session?.user) { return new Response("Unauthorized", { status: 401 }); } c…"
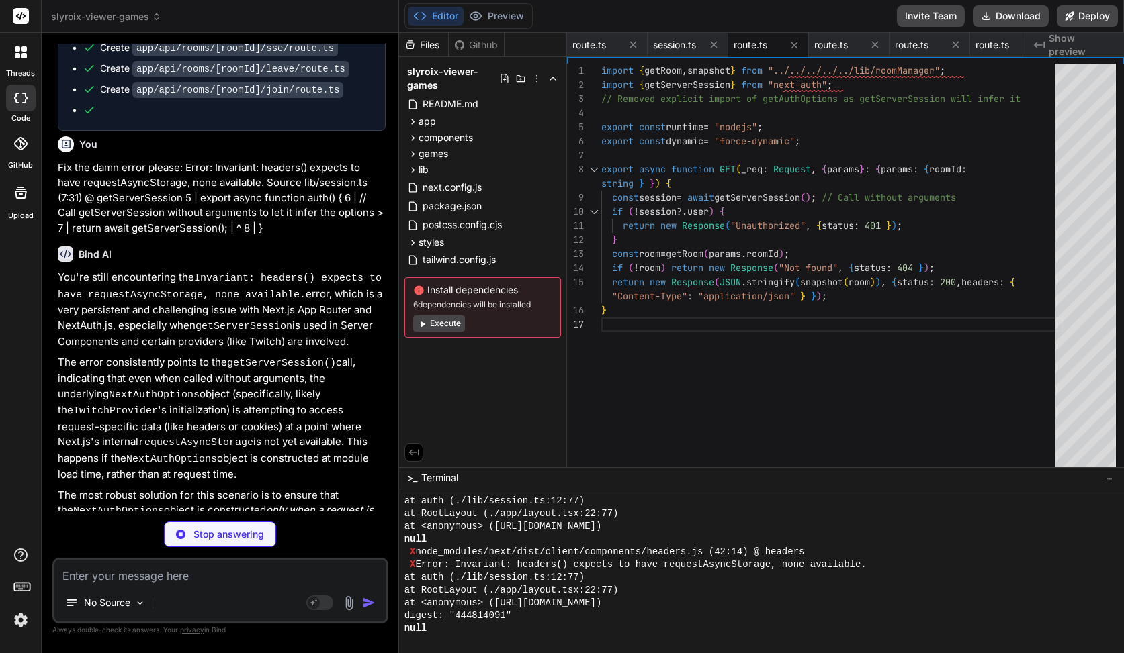
type textarea "x"
type textarea "handleEvent(params.roomId, { id: (session.user as any).id as string, name: sess…"
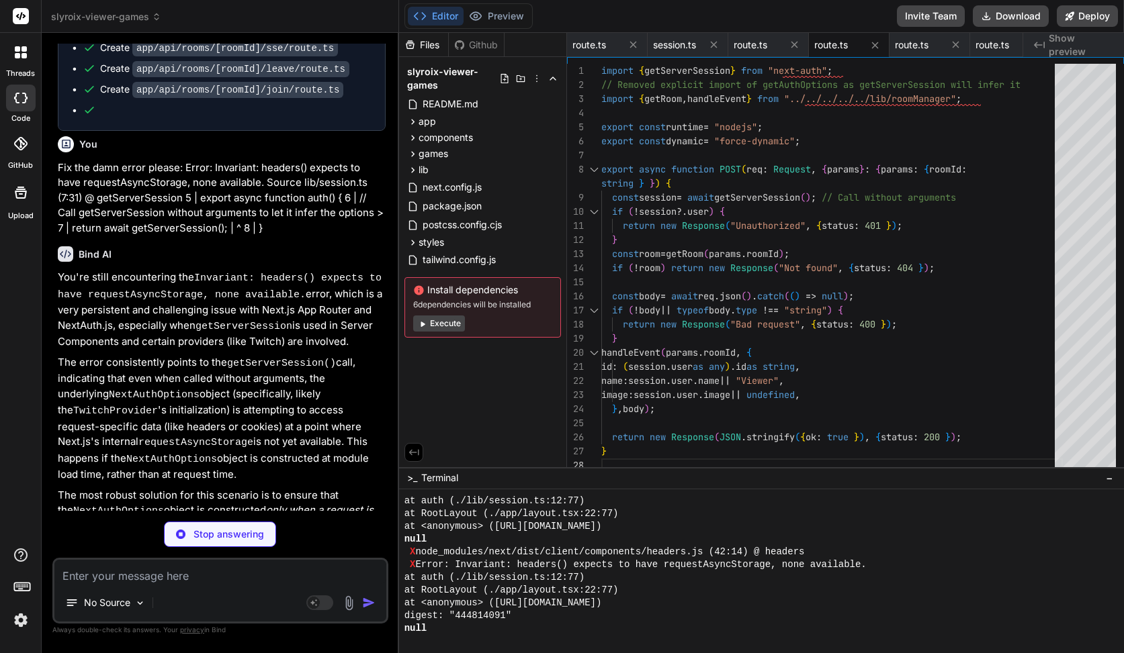
type textarea "x"
type textarea "headers: sseHeaders(), }); }"
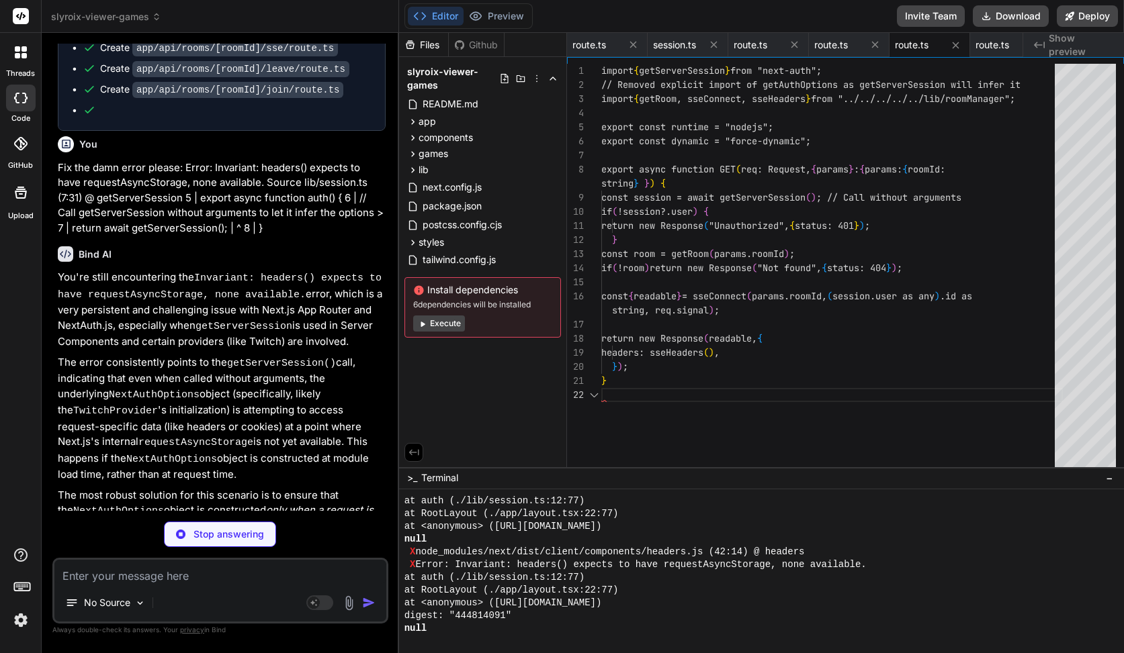
scroll to position [42, 0]
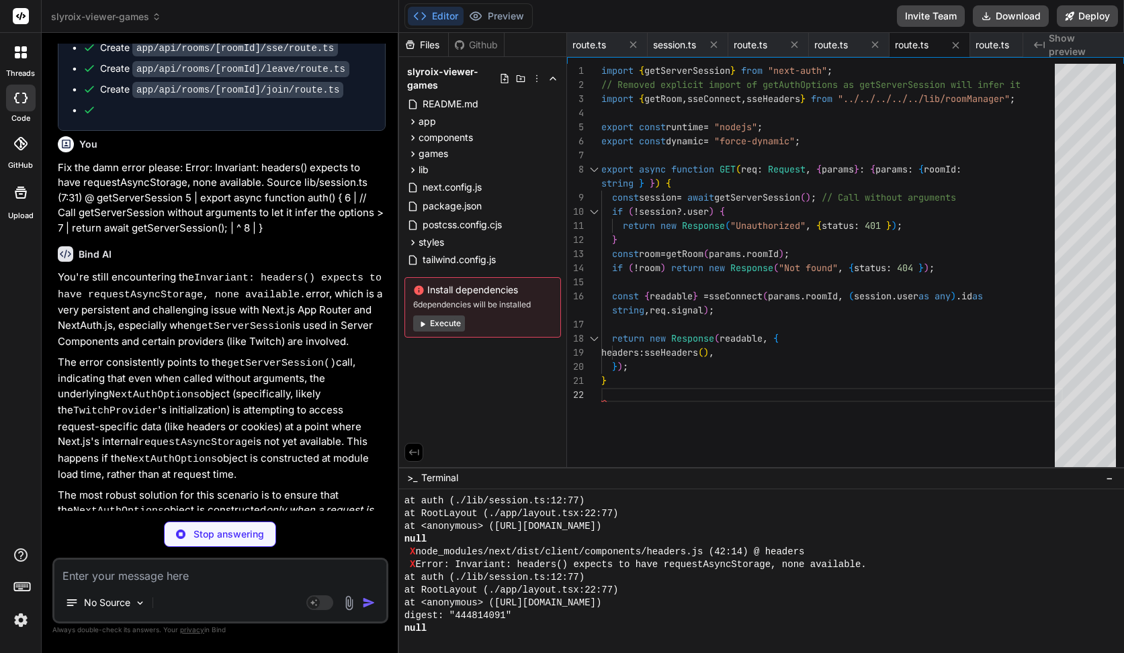
type textarea "x"
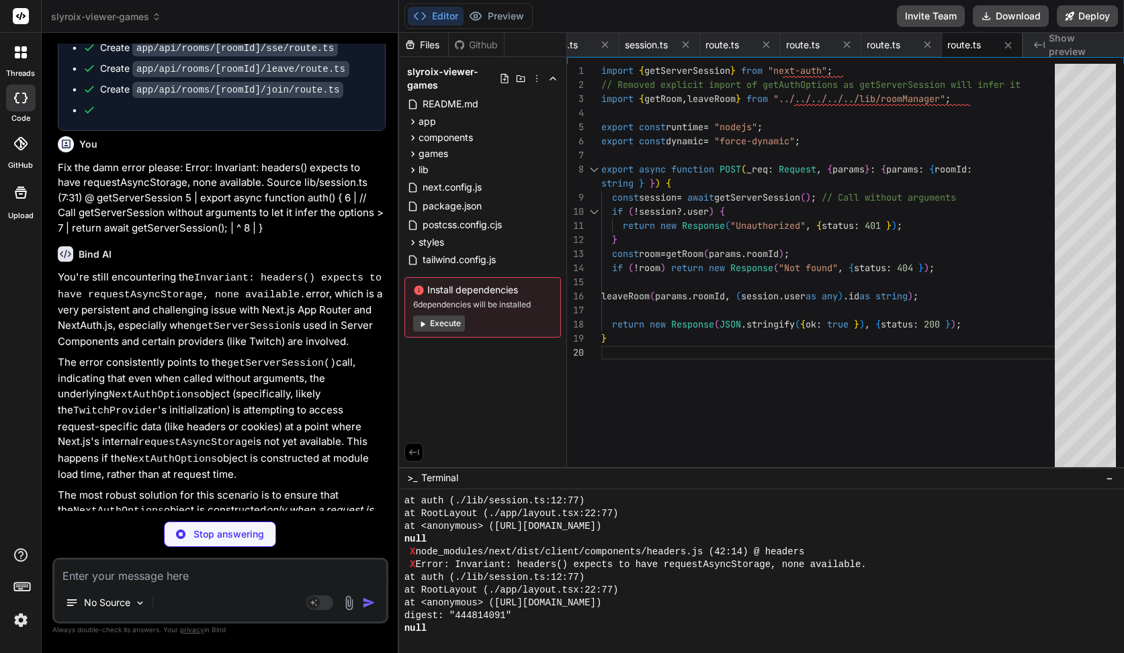
type textarea "x"
type textarea "}); return new Response(JSON.stringify({ ok: true }), { status: 200 }); }"
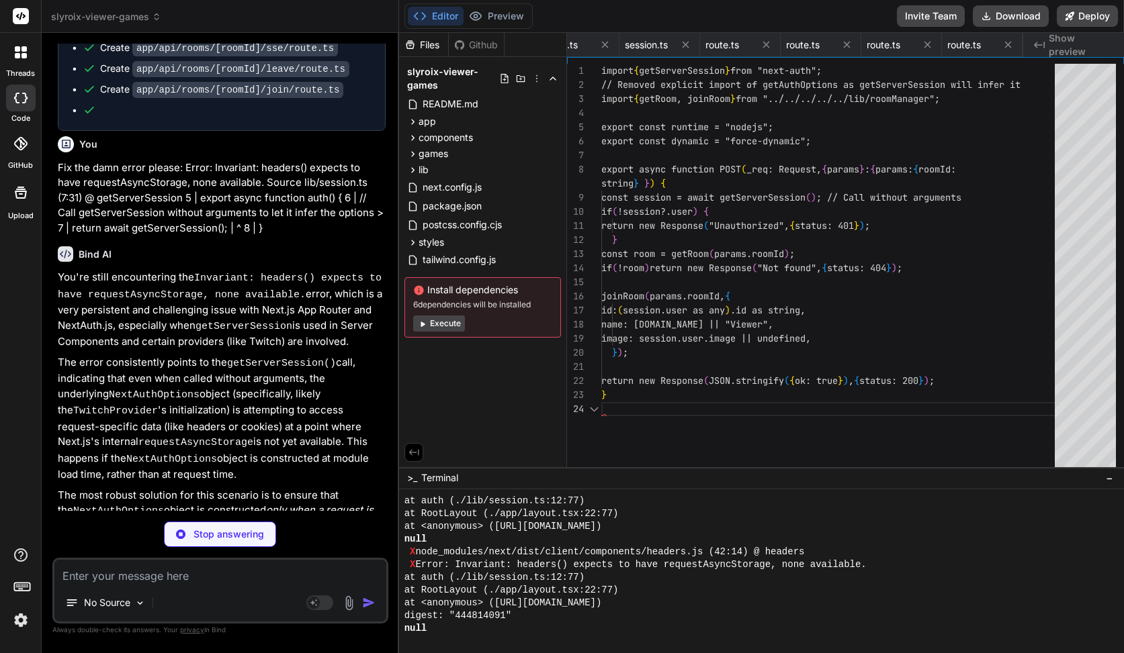
scroll to position [56, 0]
type textarea "x"
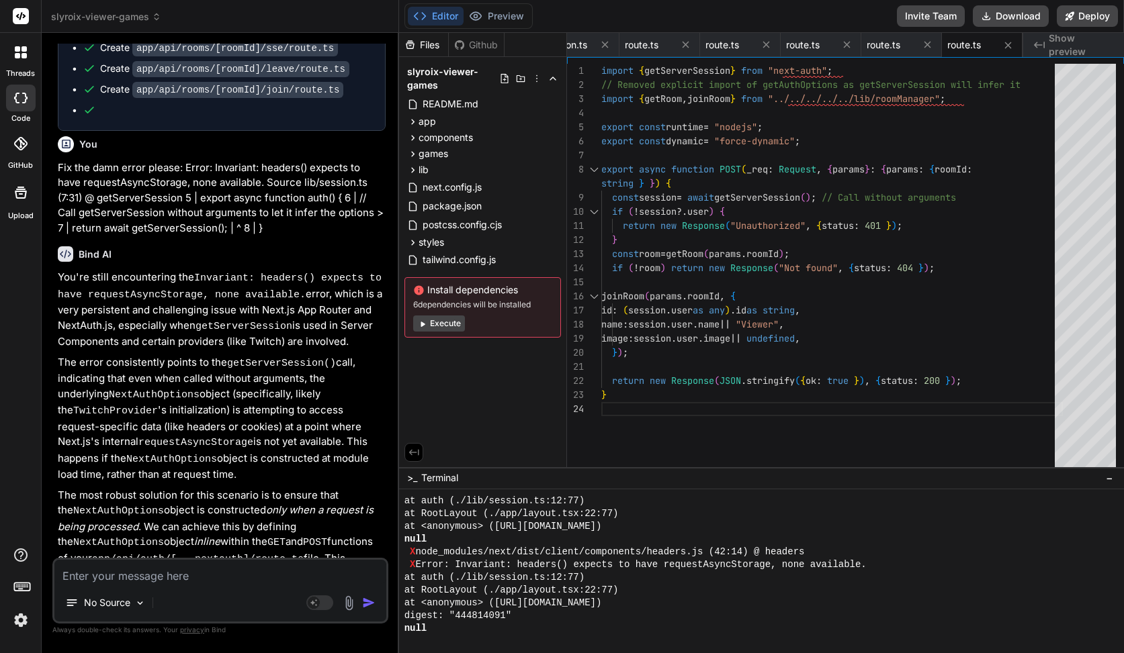
scroll to position [12346, 0]
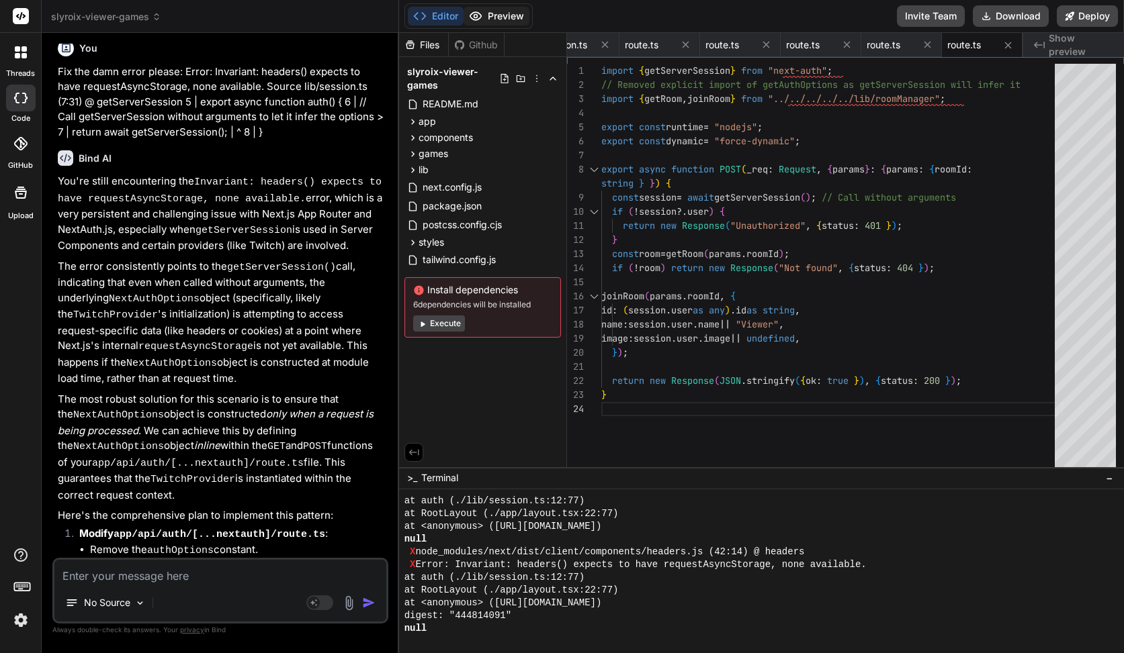
click at [491, 12] on button "Preview" at bounding box center [496, 16] width 66 height 19
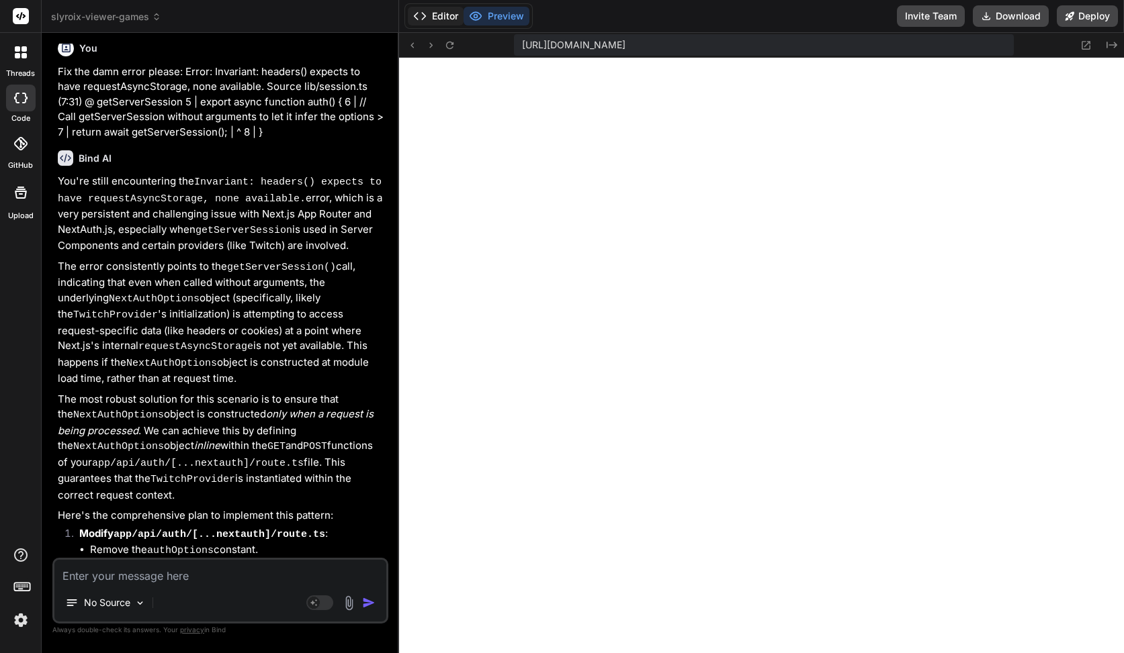
click at [448, 15] on button "Editor" at bounding box center [436, 16] width 56 height 19
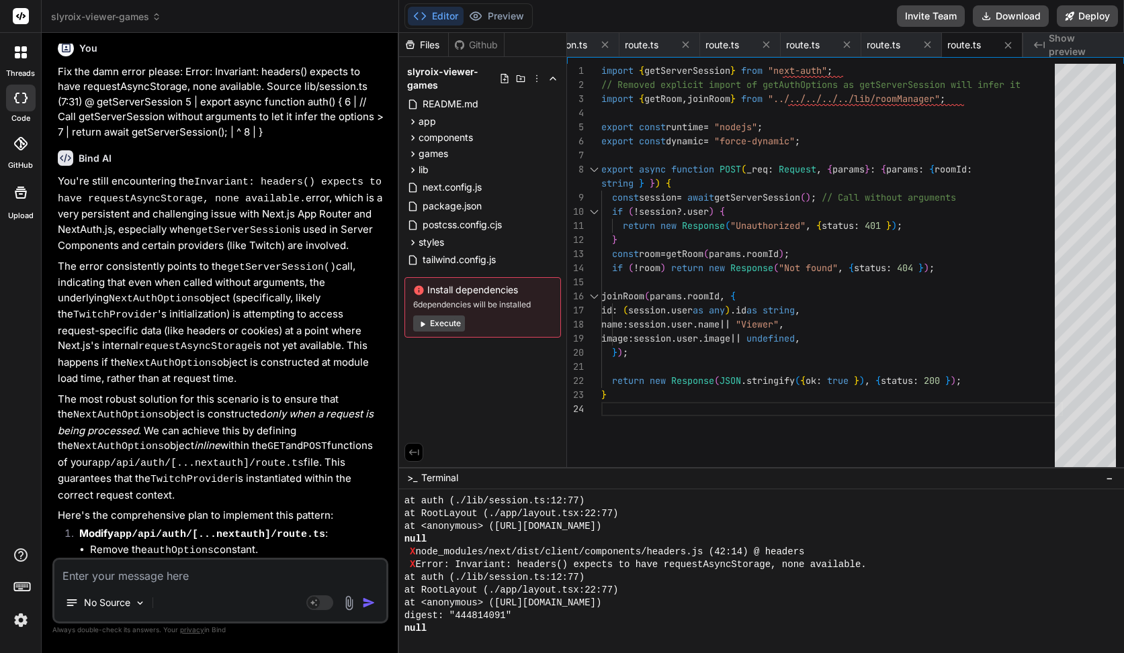
click at [153, 564] on textarea at bounding box center [220, 572] width 332 height 24
click at [512, 7] on button "Preview" at bounding box center [496, 16] width 66 height 19
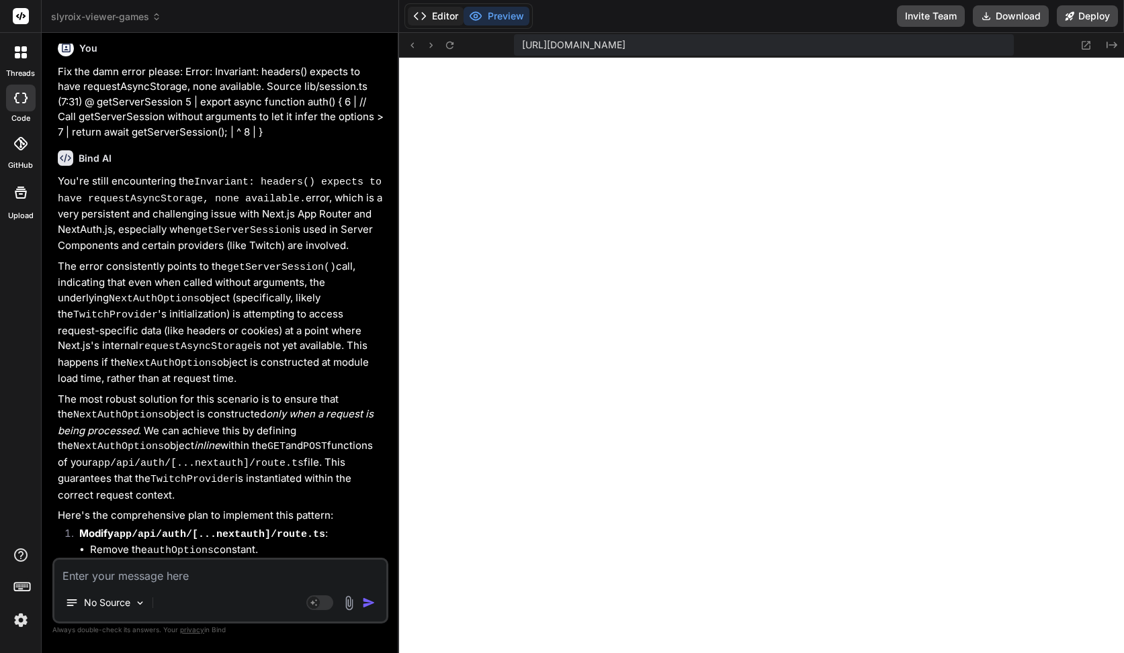
click at [449, 17] on button "Editor" at bounding box center [436, 16] width 56 height 19
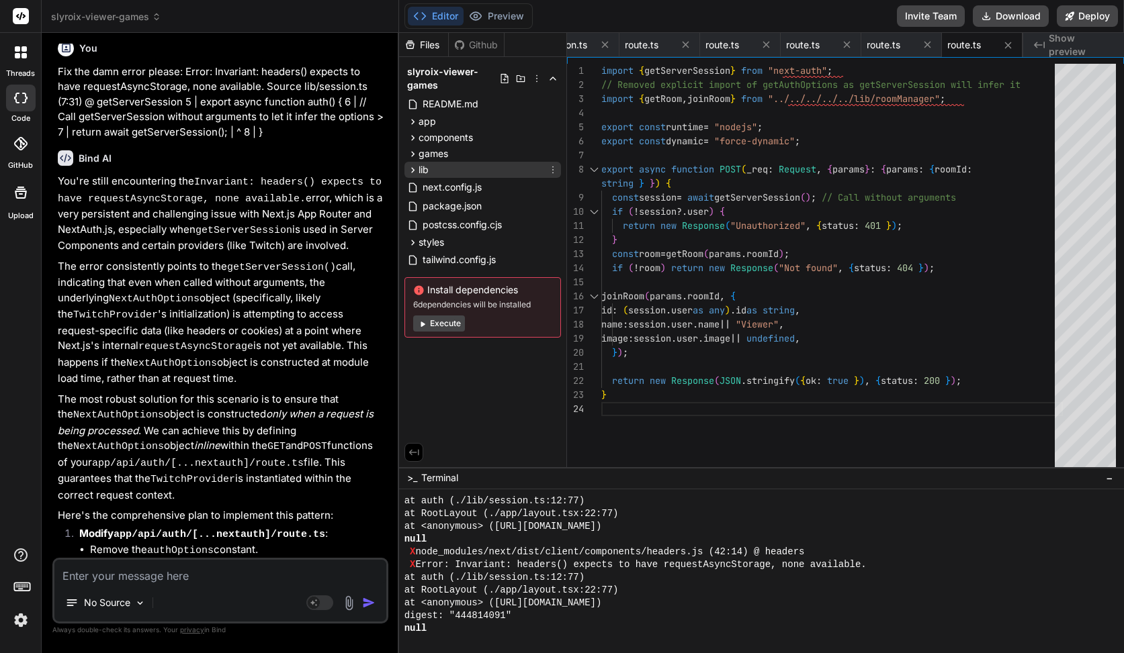
click at [442, 166] on div "lib" at bounding box center [482, 170] width 156 height 16
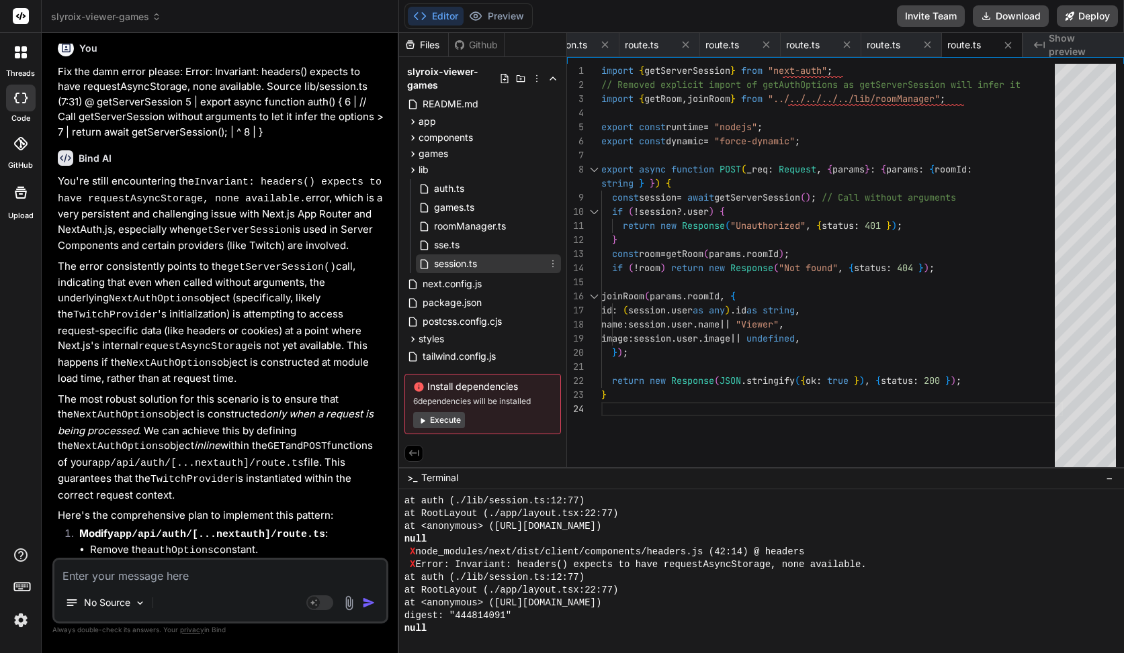
click at [466, 256] on span "session.ts" at bounding box center [456, 264] width 46 height 16
type textarea "import { getServerSession } from "next-auth"; // In Next.js App Router, getServ…"
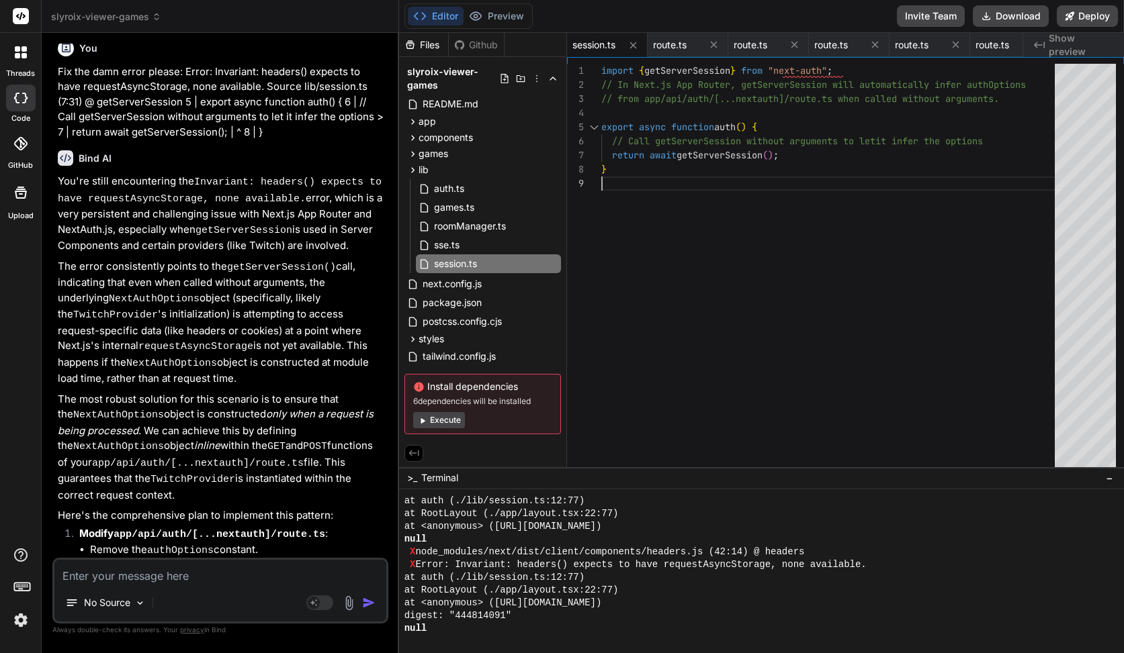
click at [685, 204] on div "import { getServerSession } from "next-auth" ; // In Next.js App Router, getSer…" at bounding box center [831, 269] width 461 height 410
click at [222, 582] on textarea at bounding box center [220, 572] width 332 height 24
type textarea "D"
type textarea "x"
type textarea "Du"
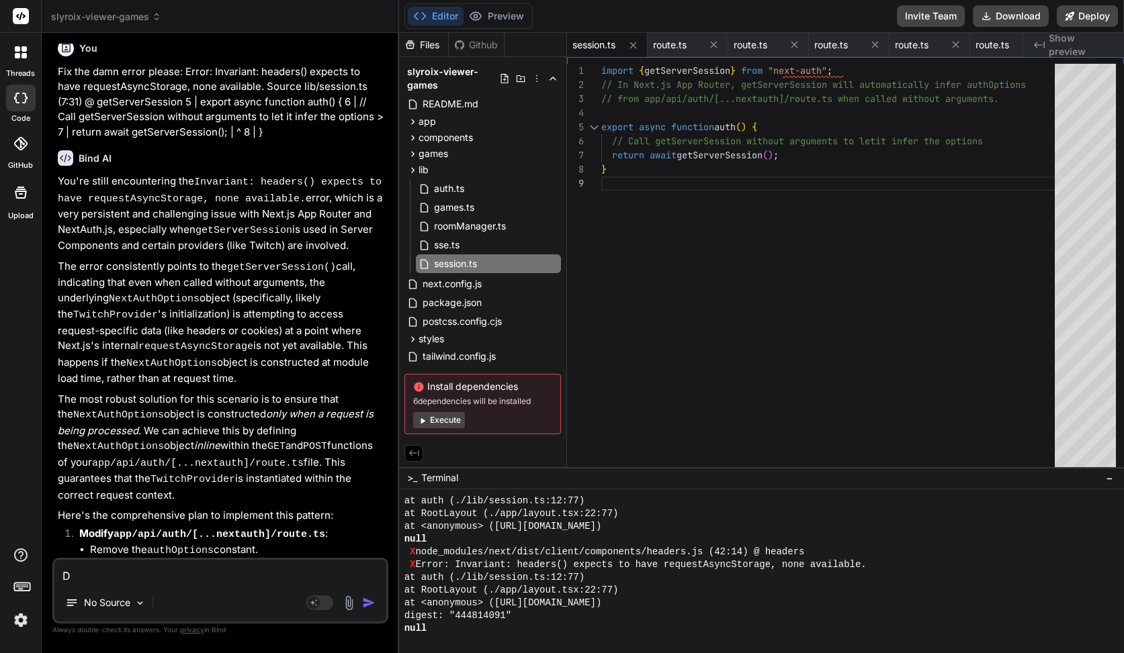
type textarea "x"
type textarea "Du"
type textarea "x"
type textarea "Du ä"
type textarea "x"
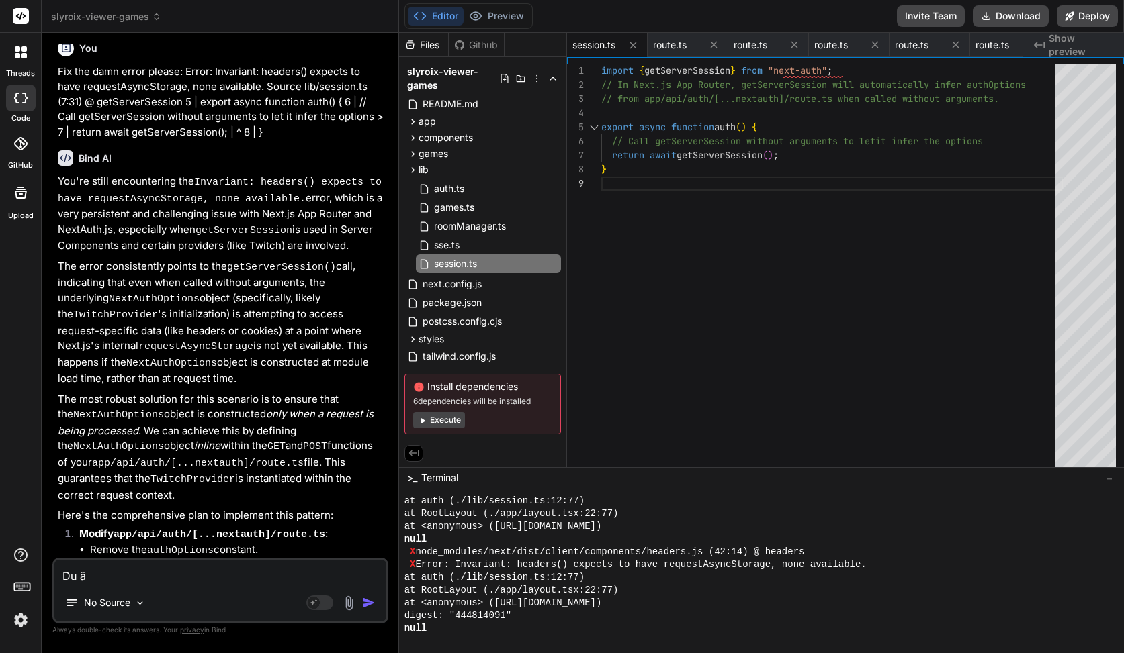
type textarea "Du än"
type textarea "x"
type textarea "Du änd"
type textarea "x"
type textarea "Du ände"
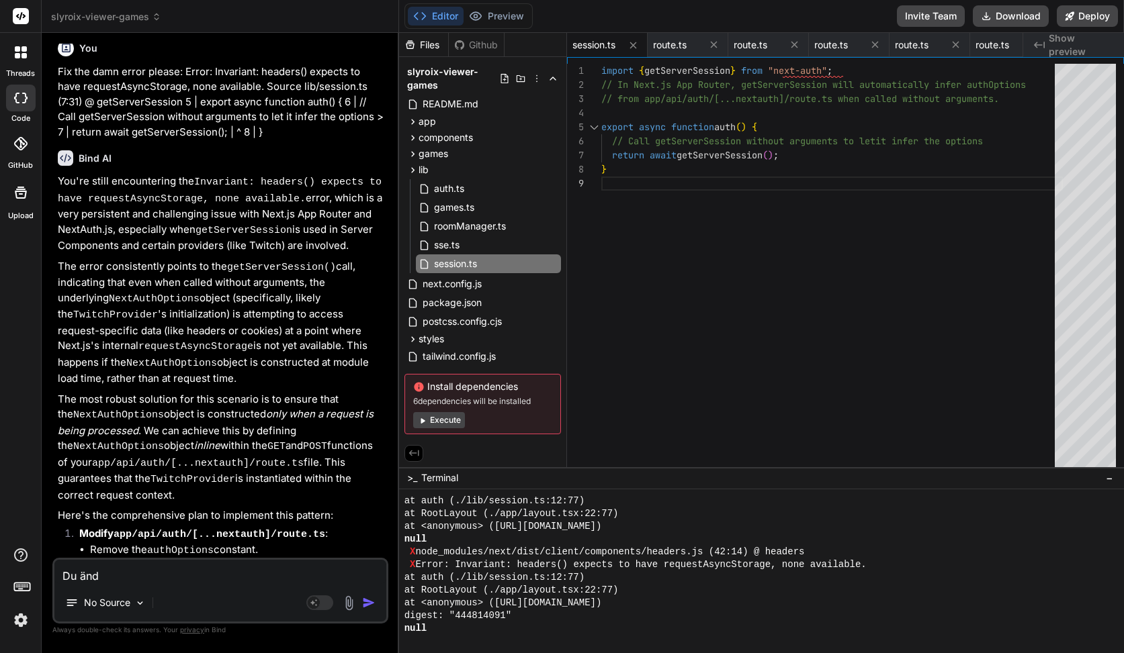
type textarea "x"
type textarea "Du änder"
type textarea "x"
type textarea "Du änders"
type textarea "x"
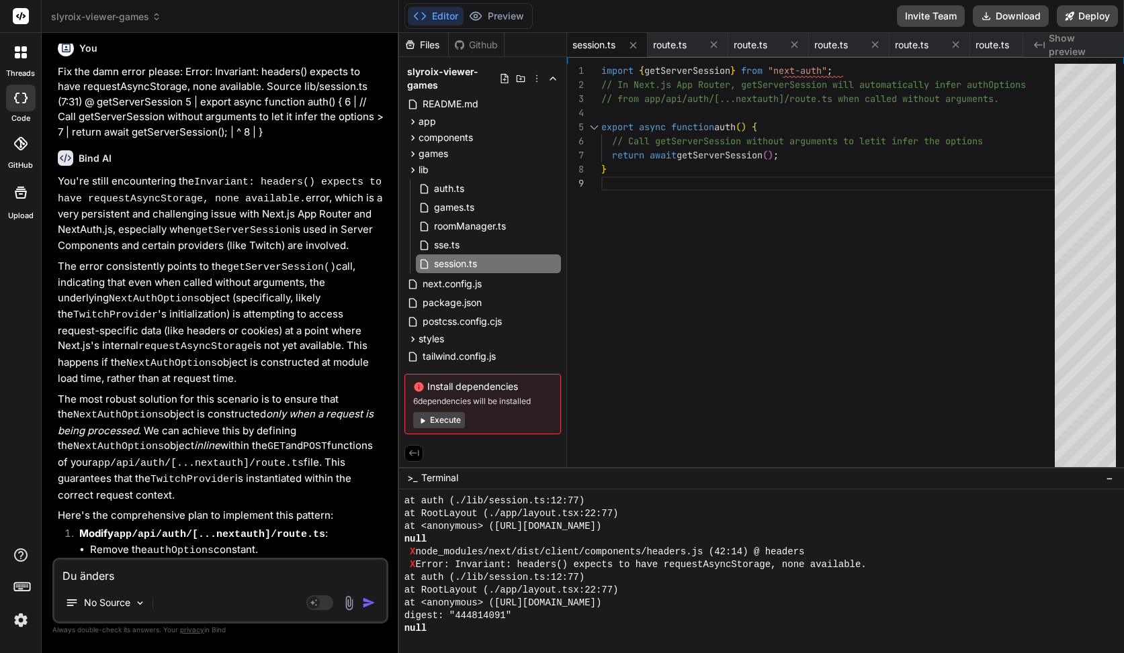
type textarea "Du änderst"
type textarea "x"
type textarea "Du änderst"
type textarea "x"
type textarea "Du änderst d"
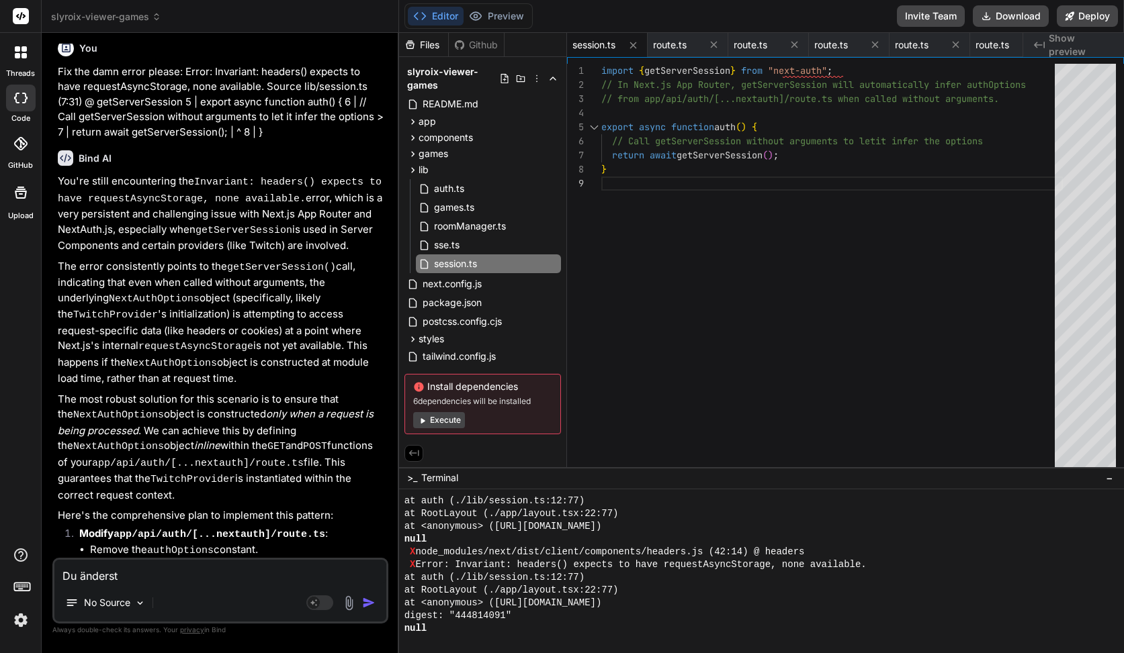
type textarea "x"
type textarea "Du änderst da"
type textarea "x"
type textarea "Du änderst das"
type textarea "x"
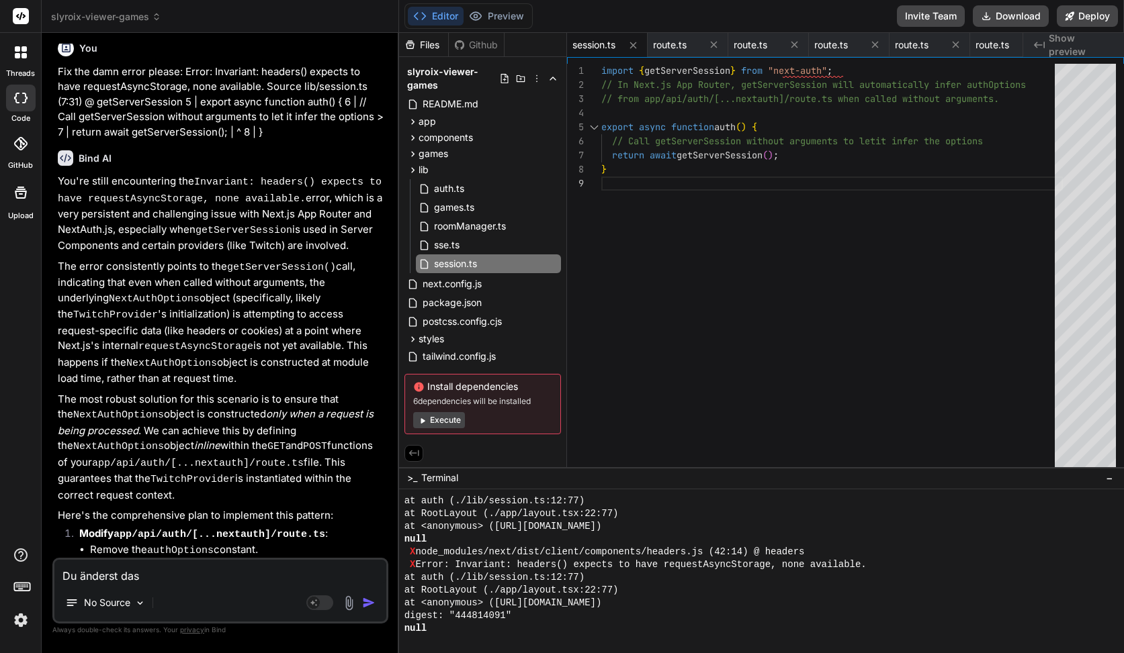
type textarea "Du änderst das"
type textarea "x"
type textarea "Du änderst das F"
type textarea "x"
type textarea "Du änderst das Fi"
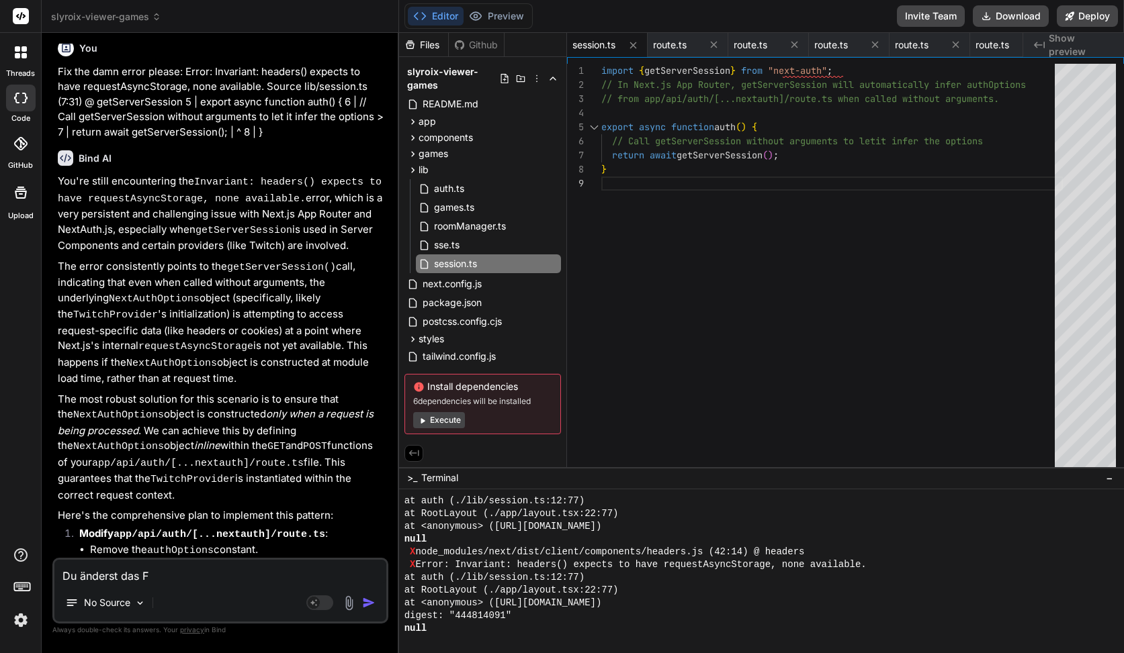
type textarea "x"
type textarea "Du änderst das Fil"
type textarea "x"
type textarea "Du änderst das File"
type textarea "x"
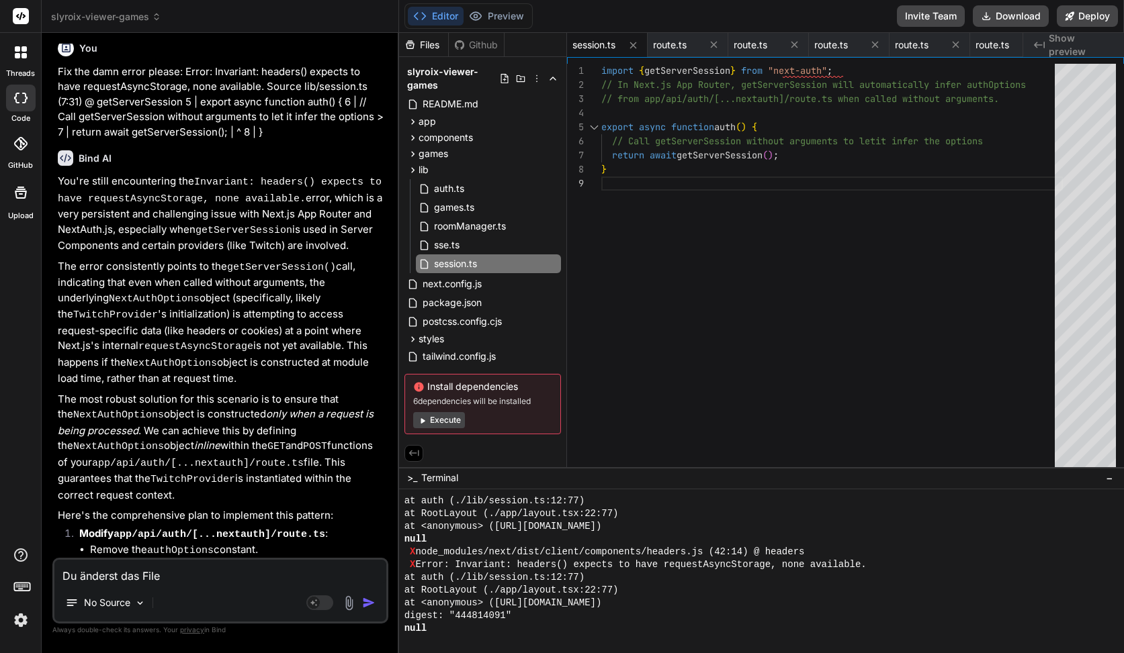
type textarea "Du änderst das File"
type textarea "x"
type textarea "Du änderst das File j"
type textarea "x"
type textarea "Du änderst das File ja"
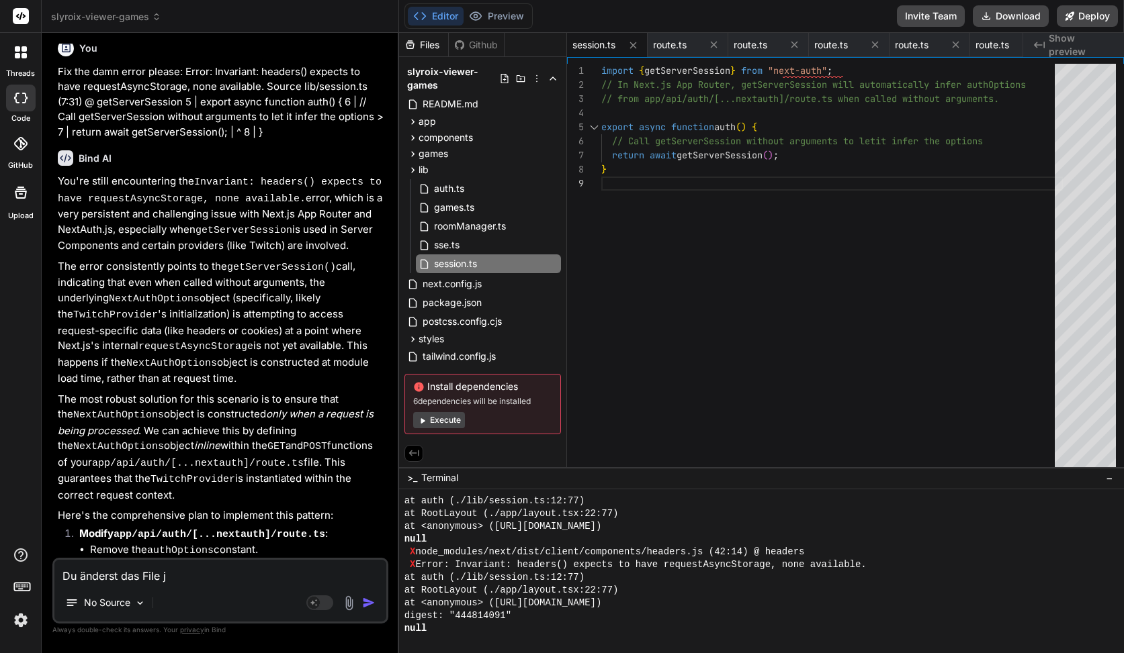
type textarea "x"
type textarea "Du änderst das File ja"
type textarea "x"
type textarea "Du änderst das File ja g"
type textarea "x"
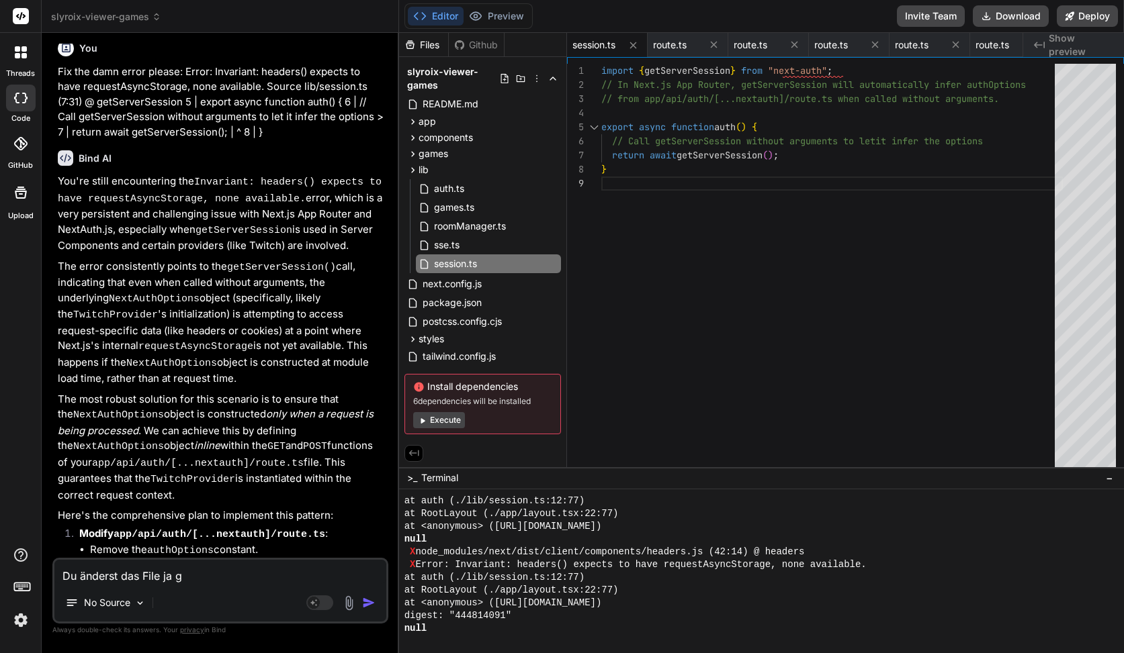
type textarea "Du änderst das File ja ga"
type textarea "x"
type textarea "Du änderst das File ja gar"
type textarea "x"
type textarea "Du änderst das File ja gar"
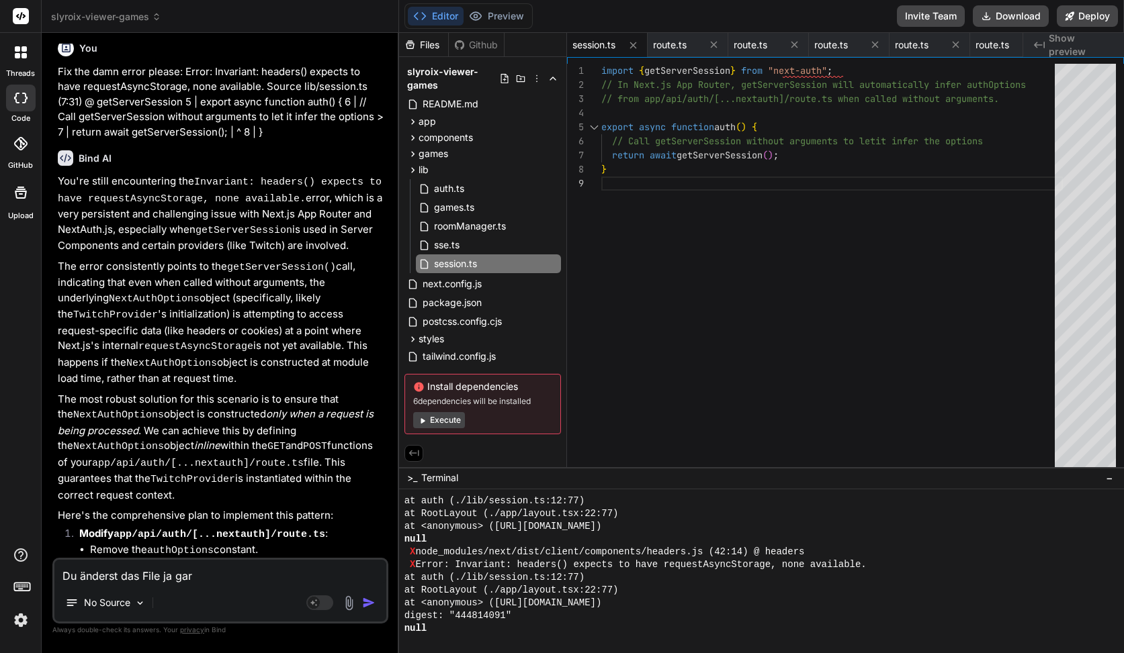
type textarea "x"
type textarea "Du änderst das File ja gar n"
type textarea "x"
type textarea "Du änderst das File ja gar ni"
type textarea "x"
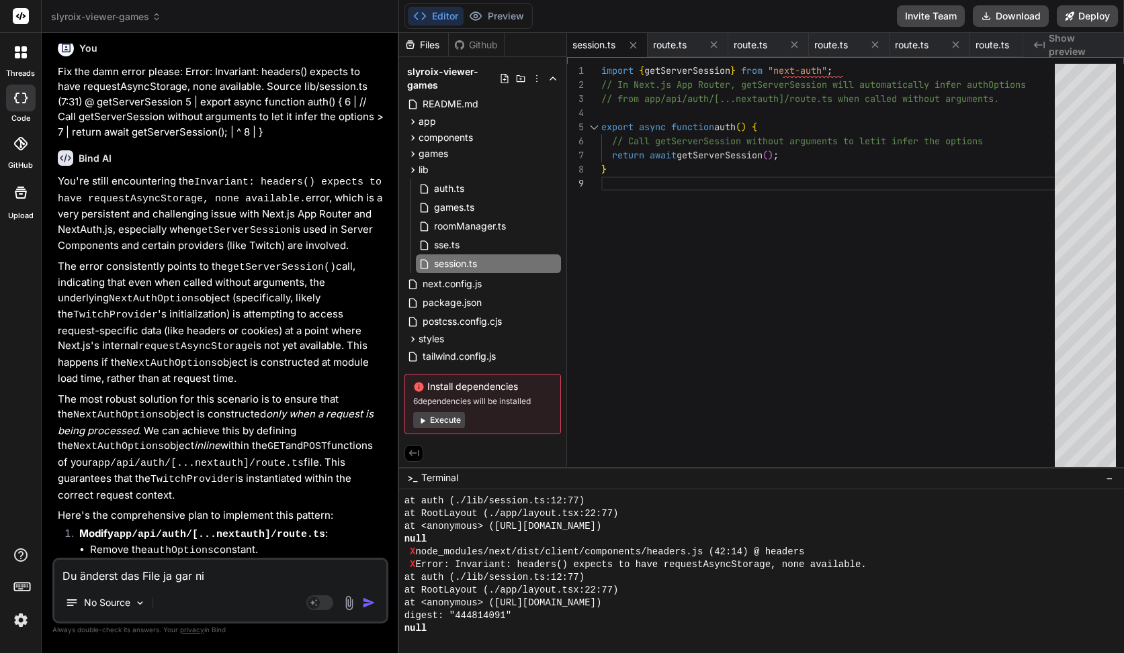
type textarea "Du änderst das File ja gar nic"
type textarea "x"
type textarea "Du änderst das File ja gar nich"
type textarea "x"
type textarea "Du änderst das File ja gar nicht"
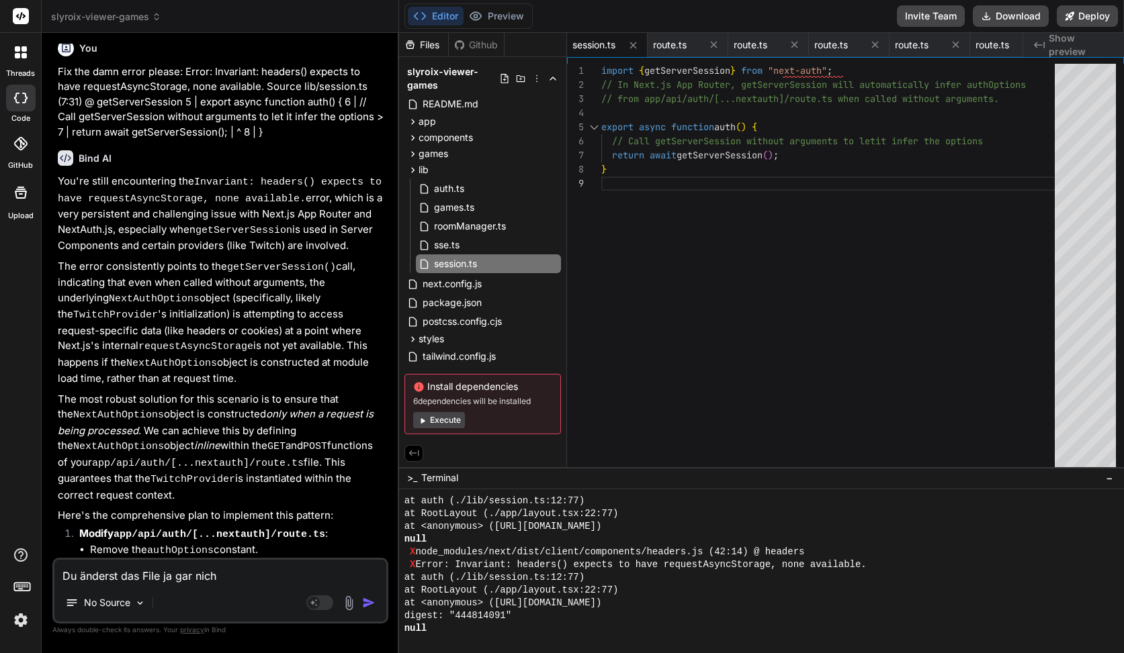
type textarea "x"
type textarea "Du änderst das File ja gar nicht?"
type textarea "x"
type textarea "Du änderst das File ja gar nicht?!"
type textarea "x"
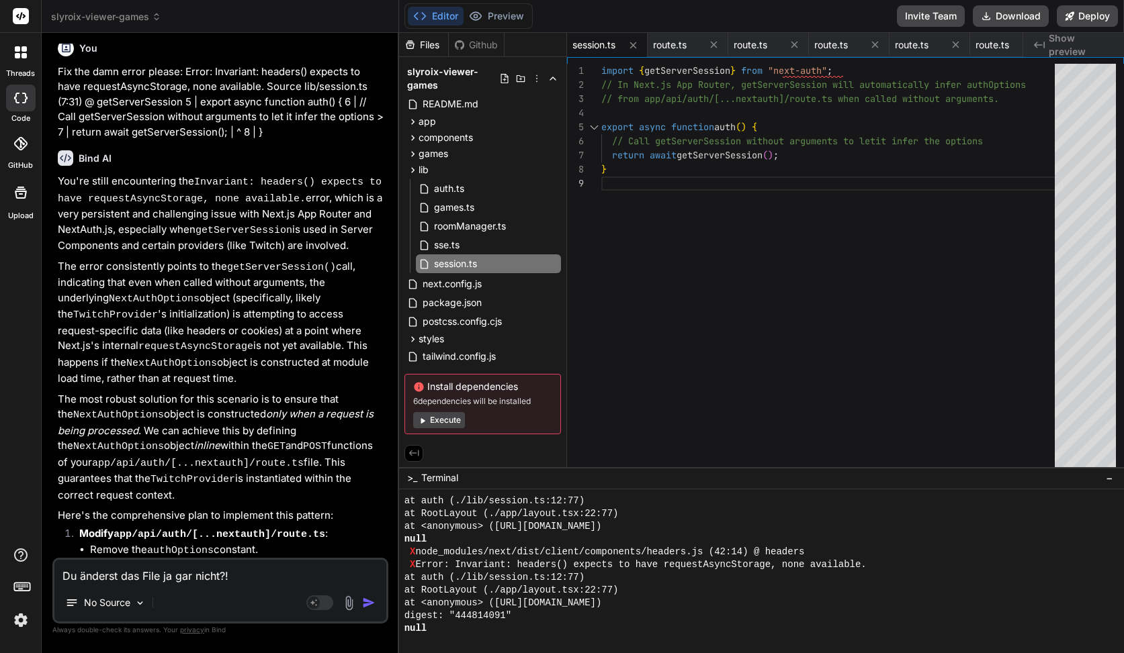
type textarea "Du änderst das File ja gar nicht?!"
type textarea "x"
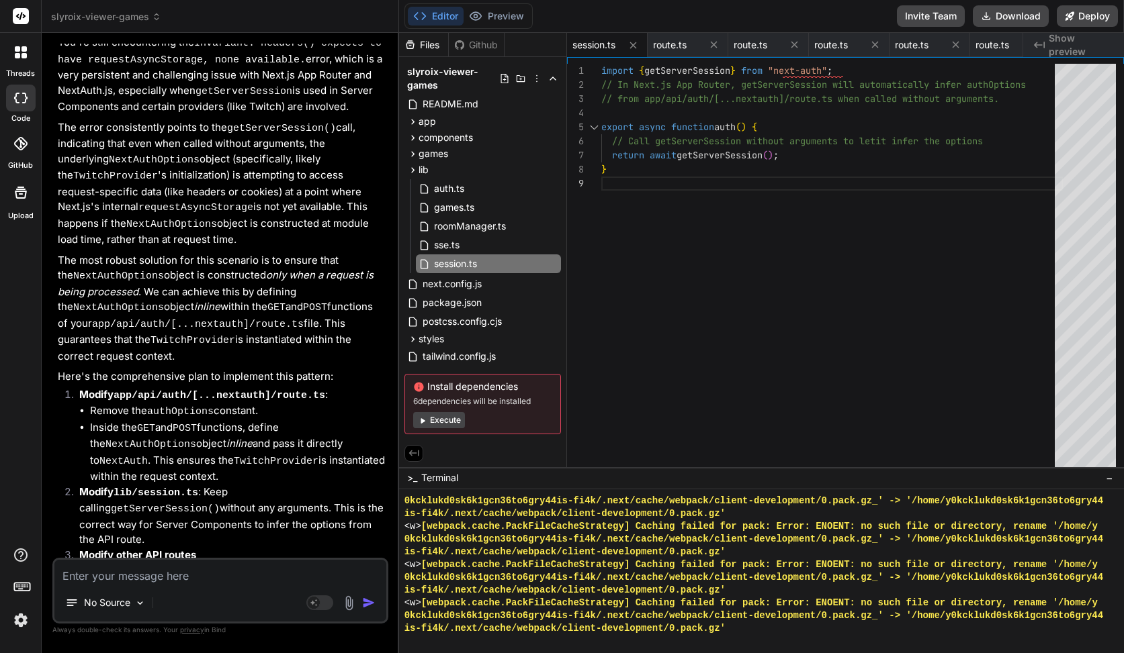
scroll to position [12485, 0]
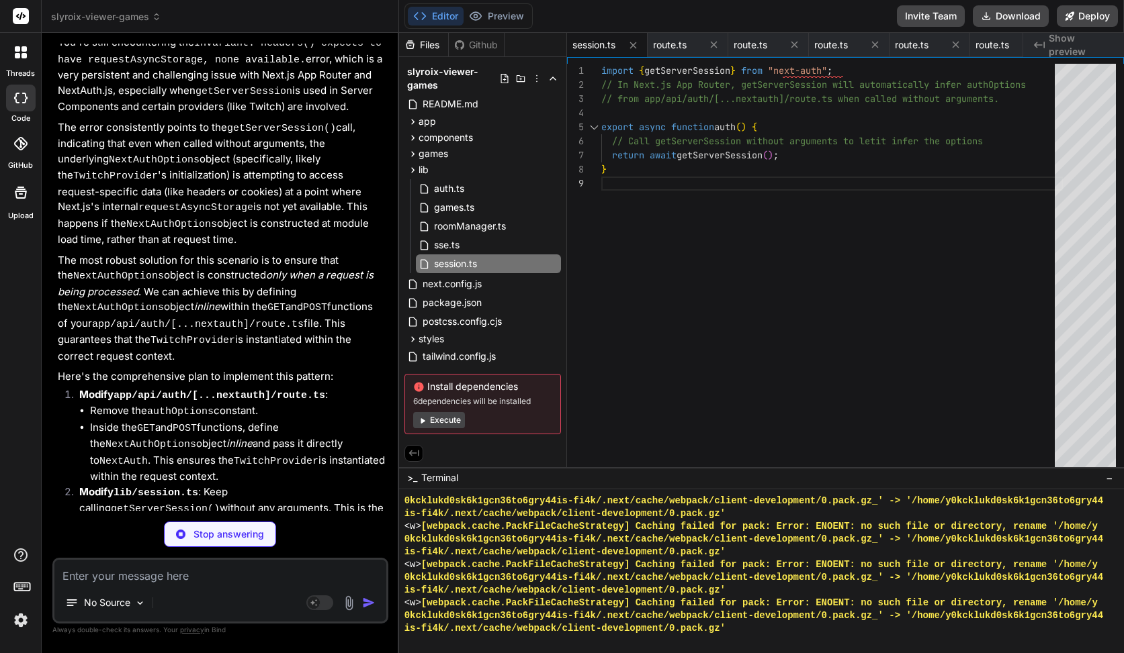
type textarea "x"
type textarea "export async function POST(req: Request, context: { params: { nextauth: string[…"
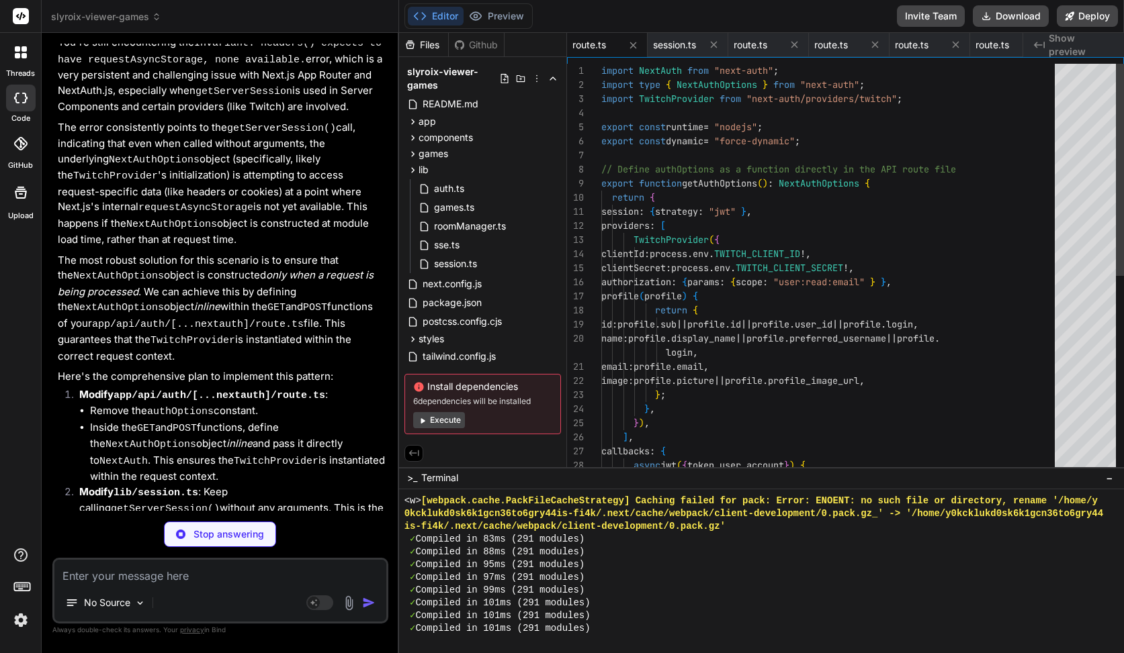
type textarea "x"
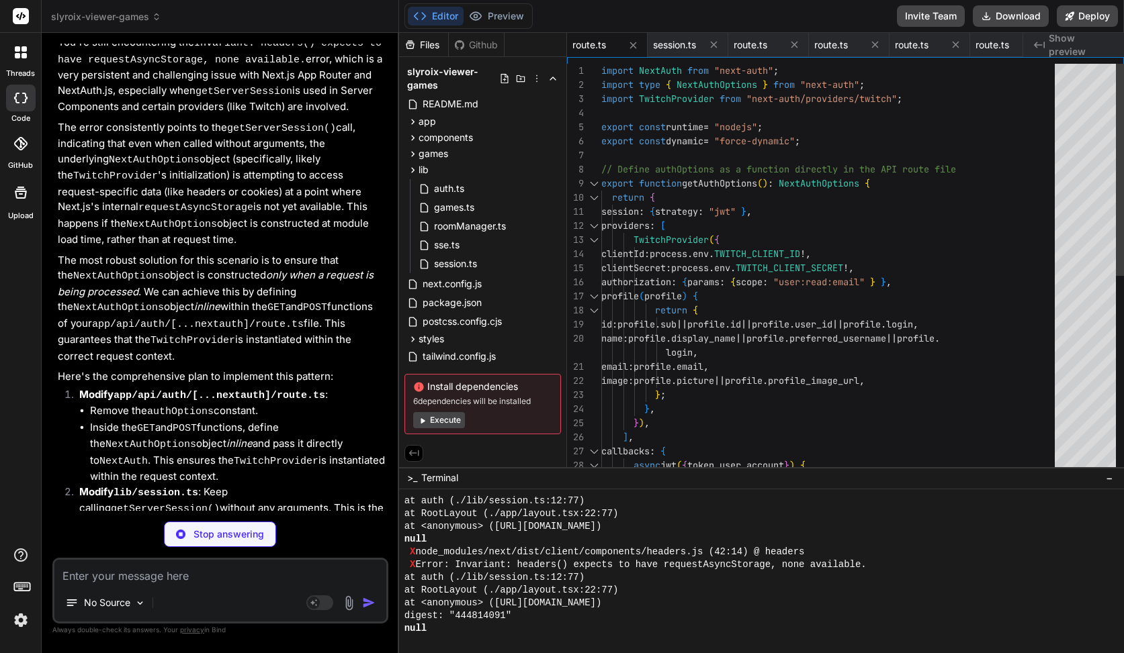
type textarea "headers: { "Content-Type": "application/json" }, }); }"
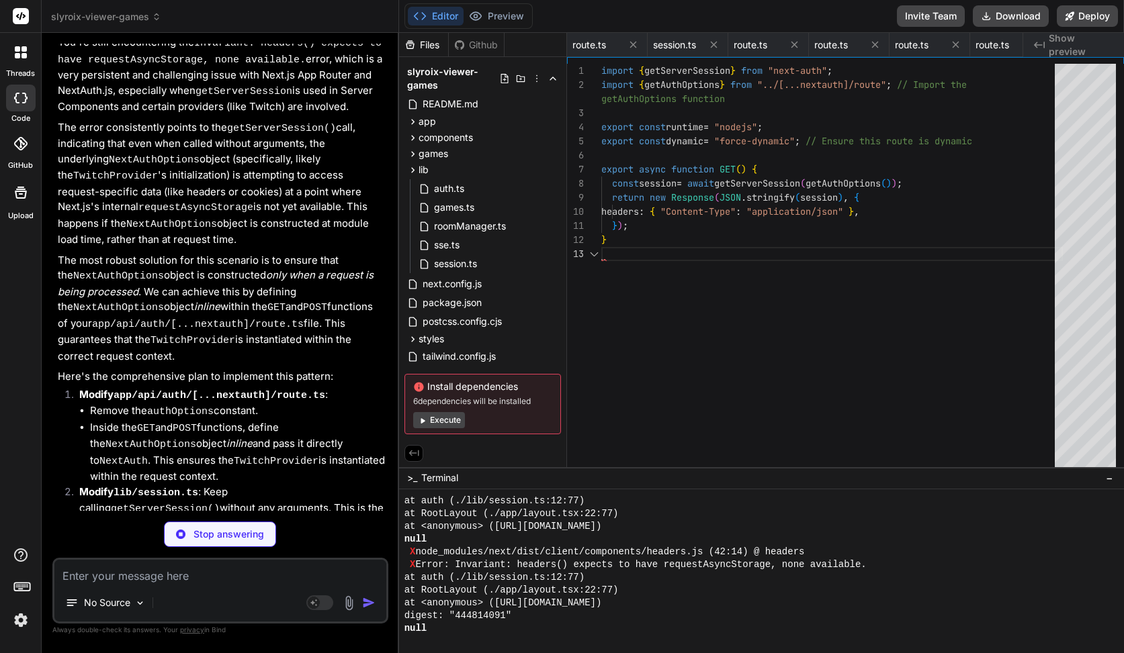
scroll to position [42, 0]
type textarea "x"
type textarea "console.error("Error fetching session:", error); return null; } }"
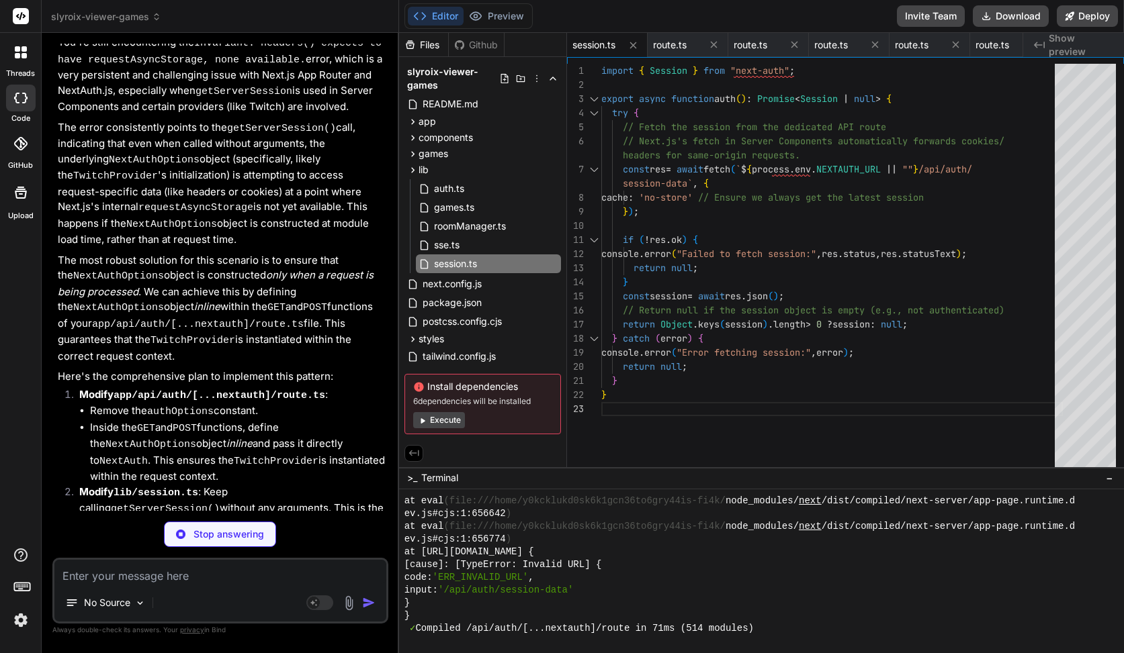
type textarea "x"
type textarea "getAuthOptions() if (!session?.user) { return new Response("Unauthorized", { st…"
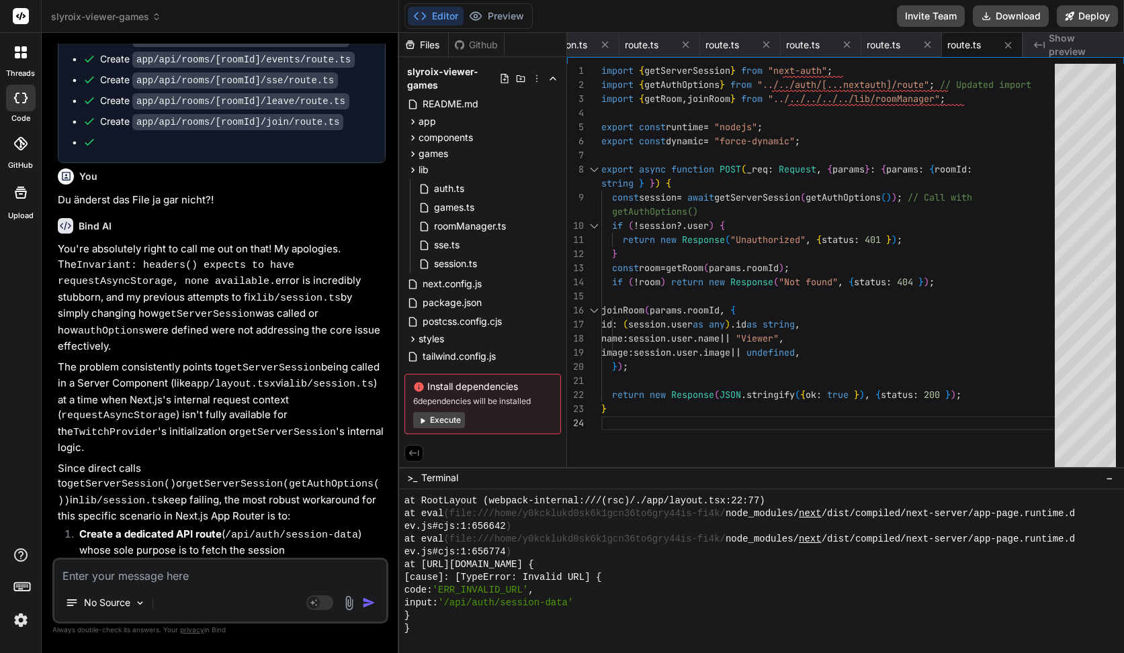
scroll to position [13259, 0]
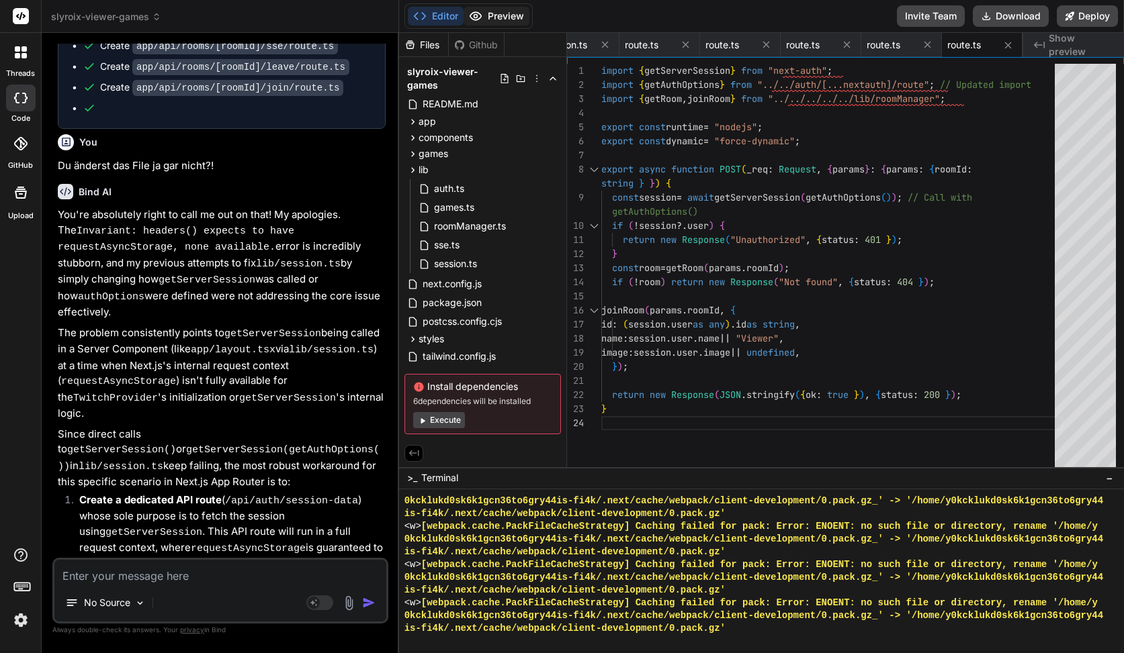
click at [504, 22] on button "Preview" at bounding box center [496, 16] width 66 height 19
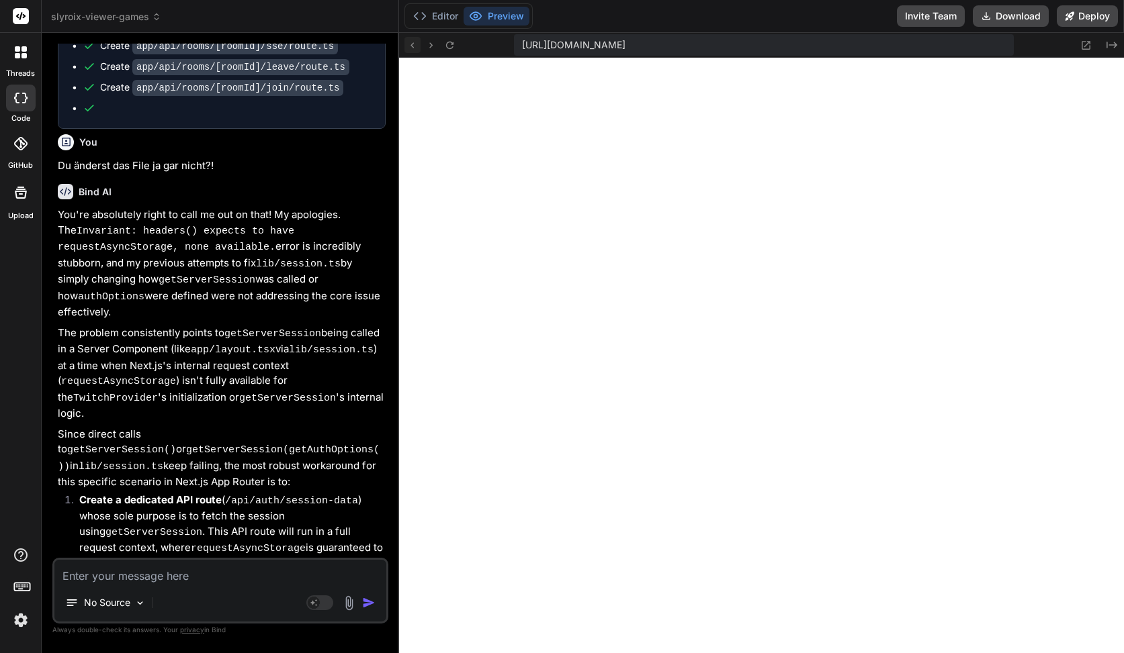
click at [414, 44] on icon at bounding box center [411, 45] width 11 height 11
click at [448, 19] on button "Editor" at bounding box center [436, 16] width 56 height 19
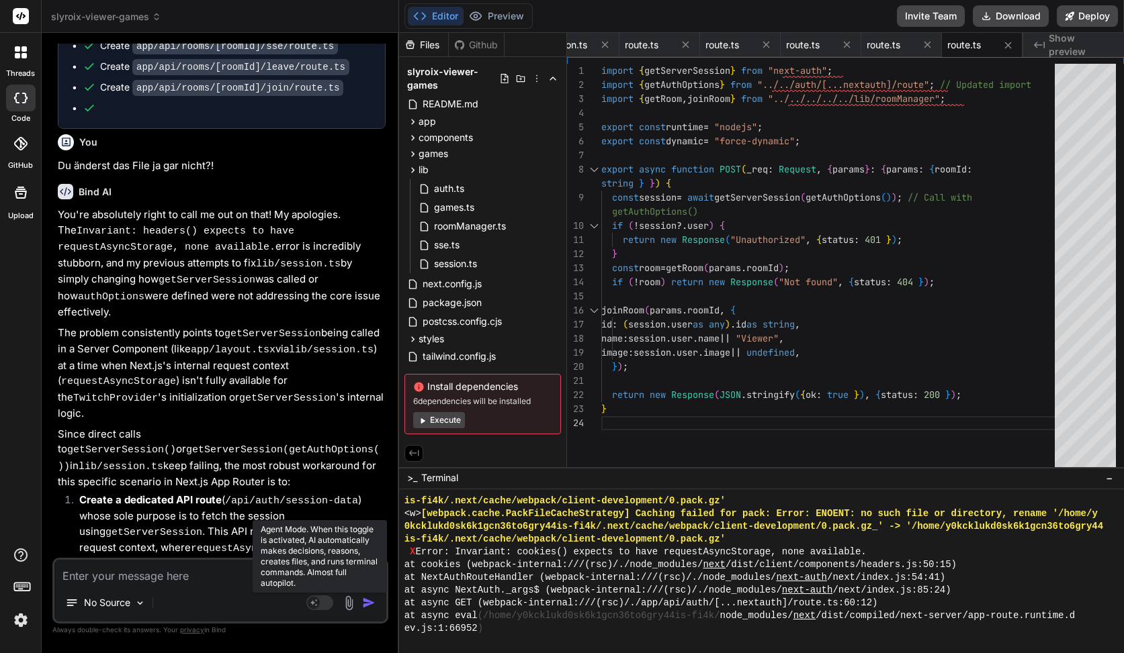
click at [326, 600] on rect at bounding box center [319, 603] width 27 height 15
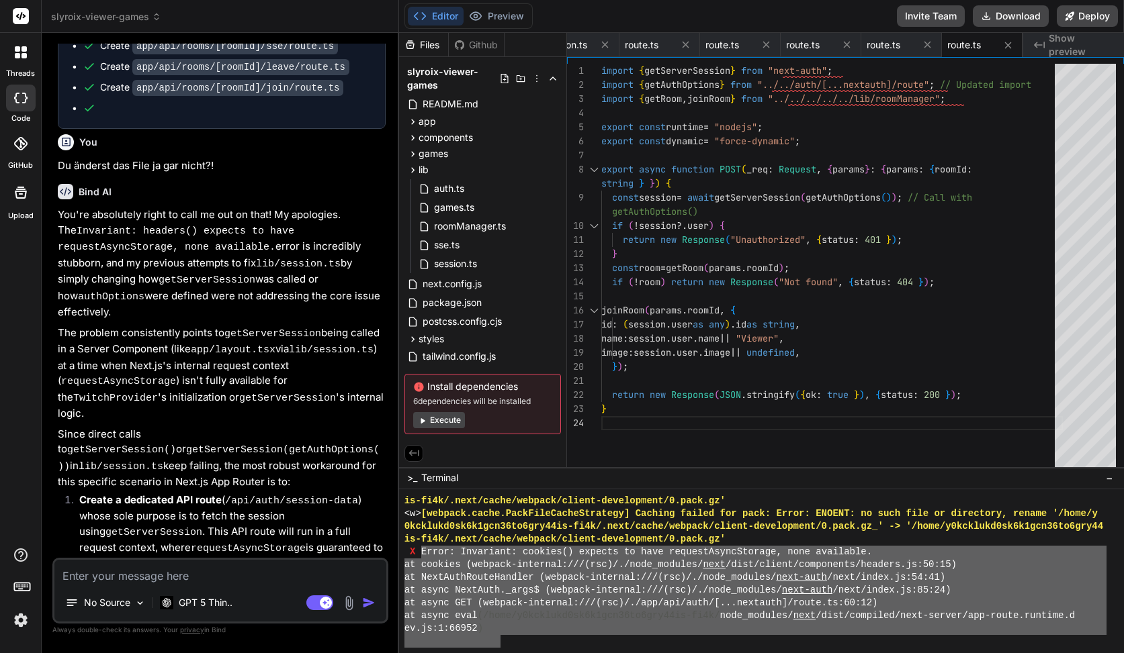
drag, startPoint x: 422, startPoint y: 548, endPoint x: 498, endPoint y: 635, distance: 115.2
click at [179, 572] on textarea at bounding box center [220, 572] width 332 height 24
paste textarea "Error: Invariant: cookies() expects to have requestAsyncStorage, none available…"
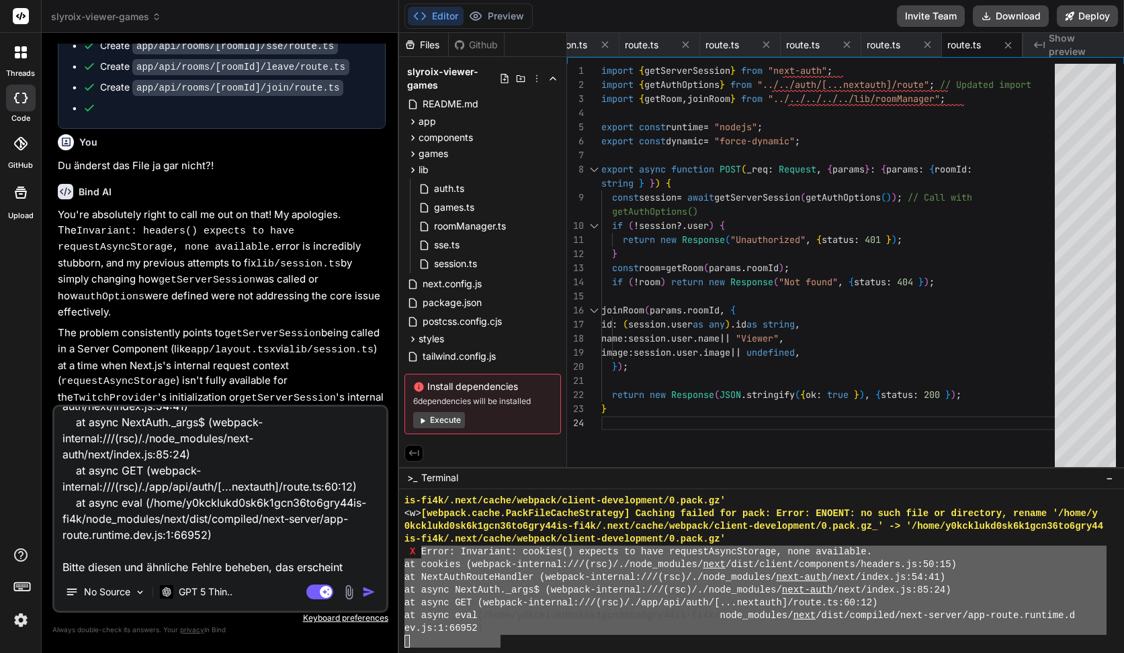
scroll to position [146, 0]
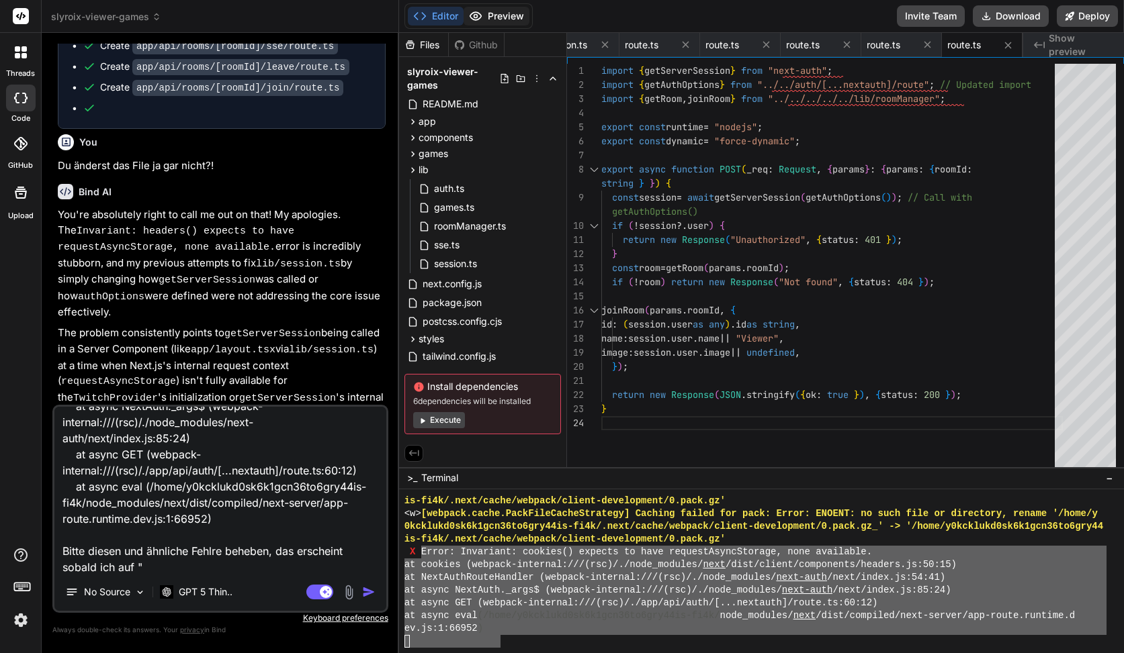
click at [493, 17] on button "Preview" at bounding box center [496, 16] width 66 height 19
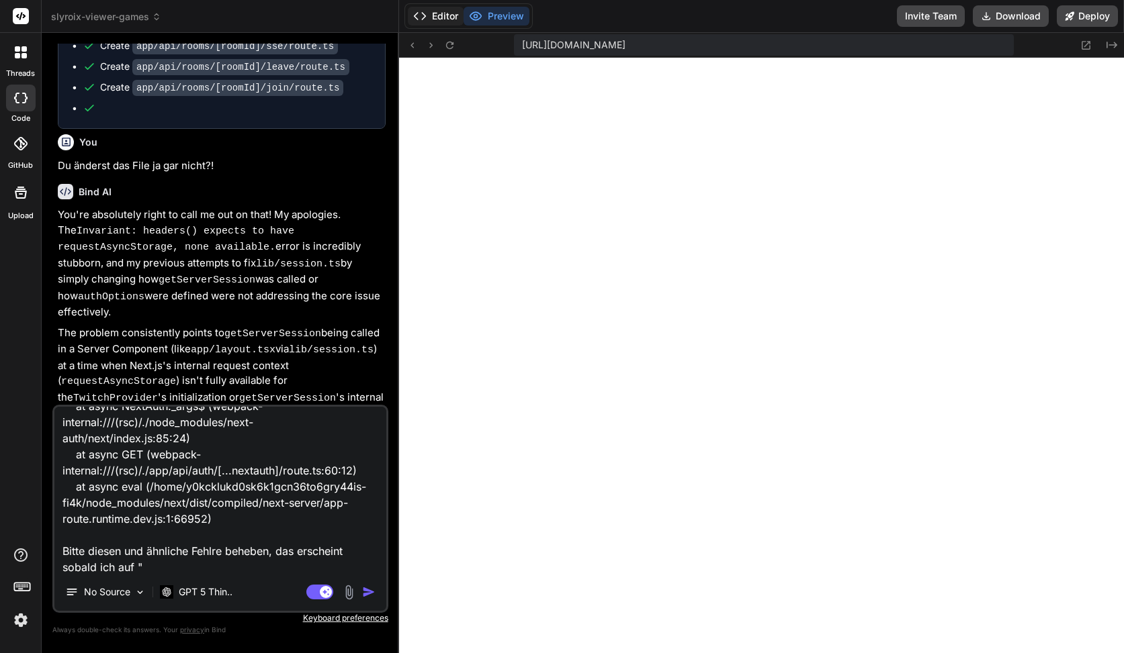
click at [452, 17] on button "Editor" at bounding box center [436, 16] width 56 height 19
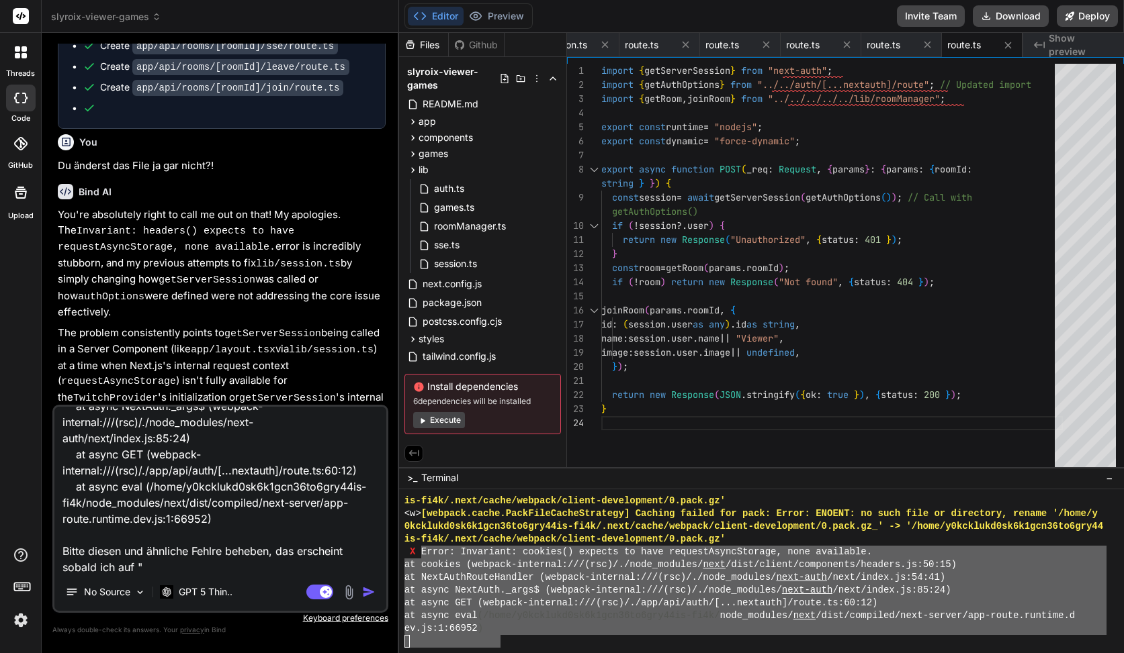
click at [212, 569] on textarea "Error: Invariant: cookies() expects to have requestAsyncStorage, none available…" at bounding box center [220, 490] width 332 height 167
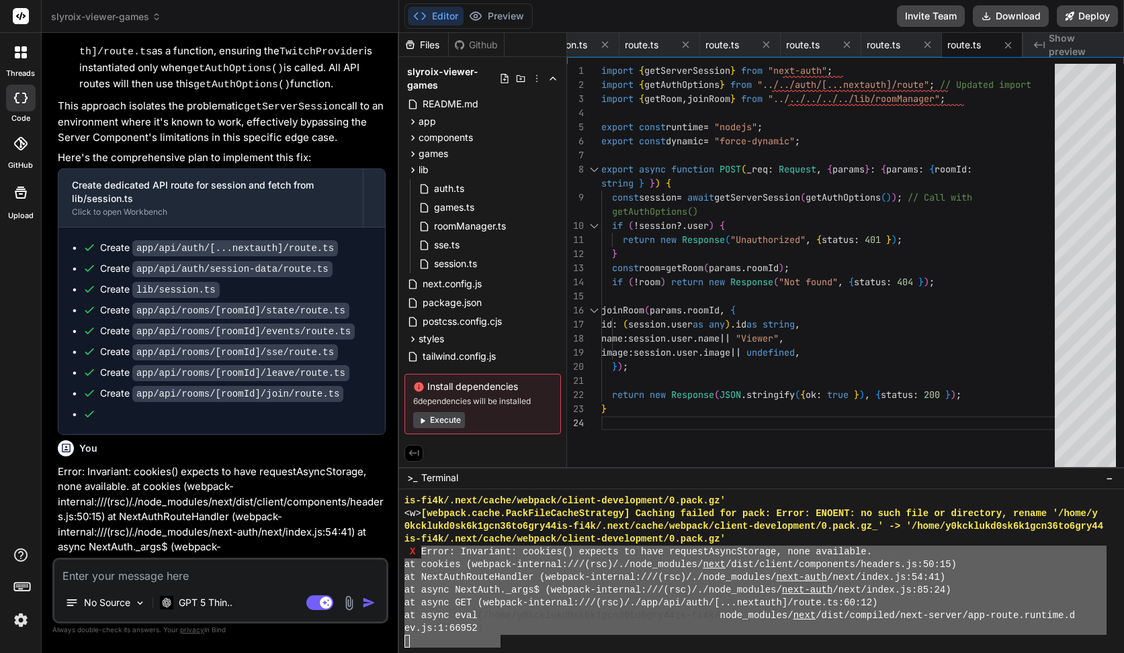
scroll to position [13977, 0]
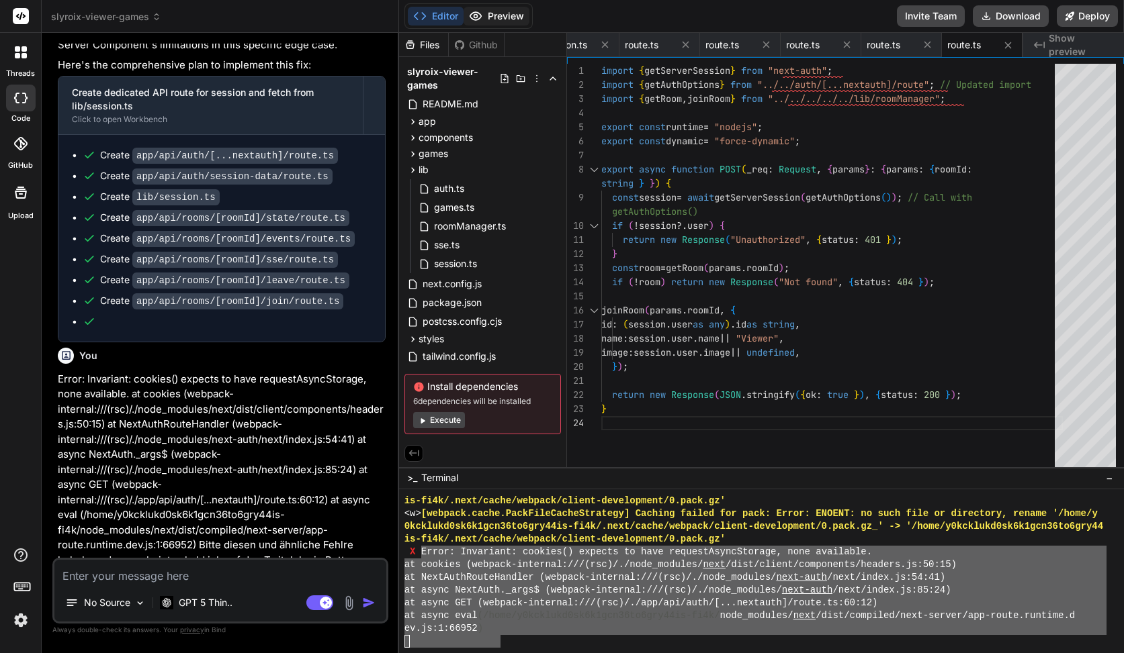
click at [486, 19] on button "Preview" at bounding box center [496, 16] width 66 height 19
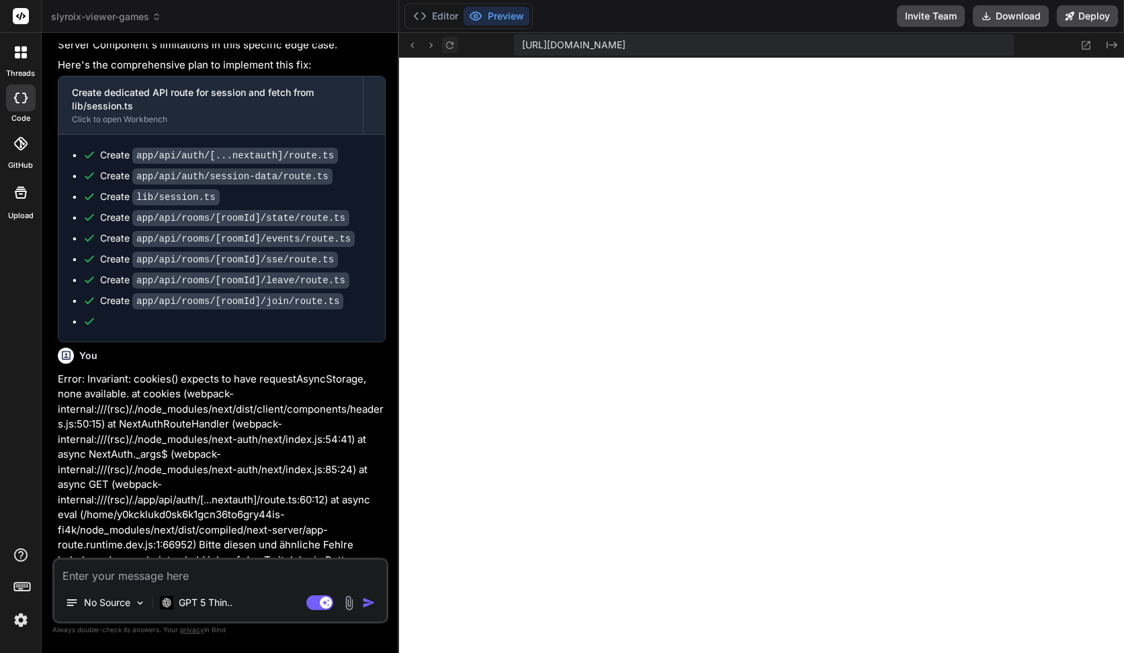
click at [449, 38] on button at bounding box center [450, 45] width 16 height 16
click at [453, 44] on icon at bounding box center [449, 44] width 7 height 7
click at [443, 20] on button "Editor" at bounding box center [436, 16] width 56 height 19
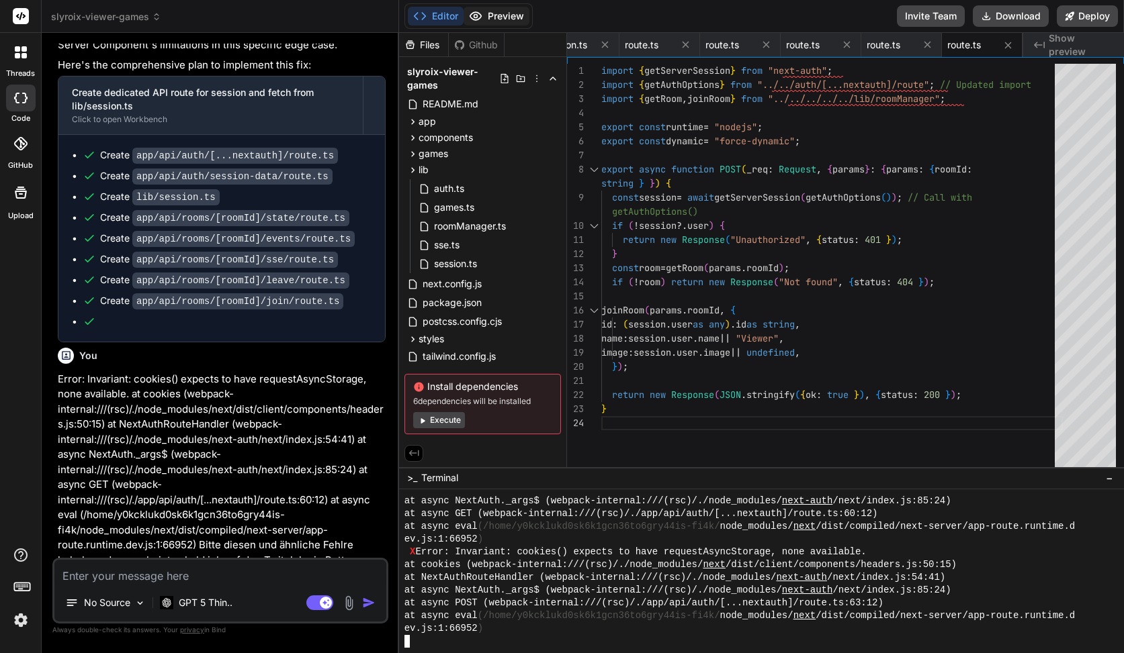
click at [486, 13] on button "Preview" at bounding box center [496, 16] width 66 height 19
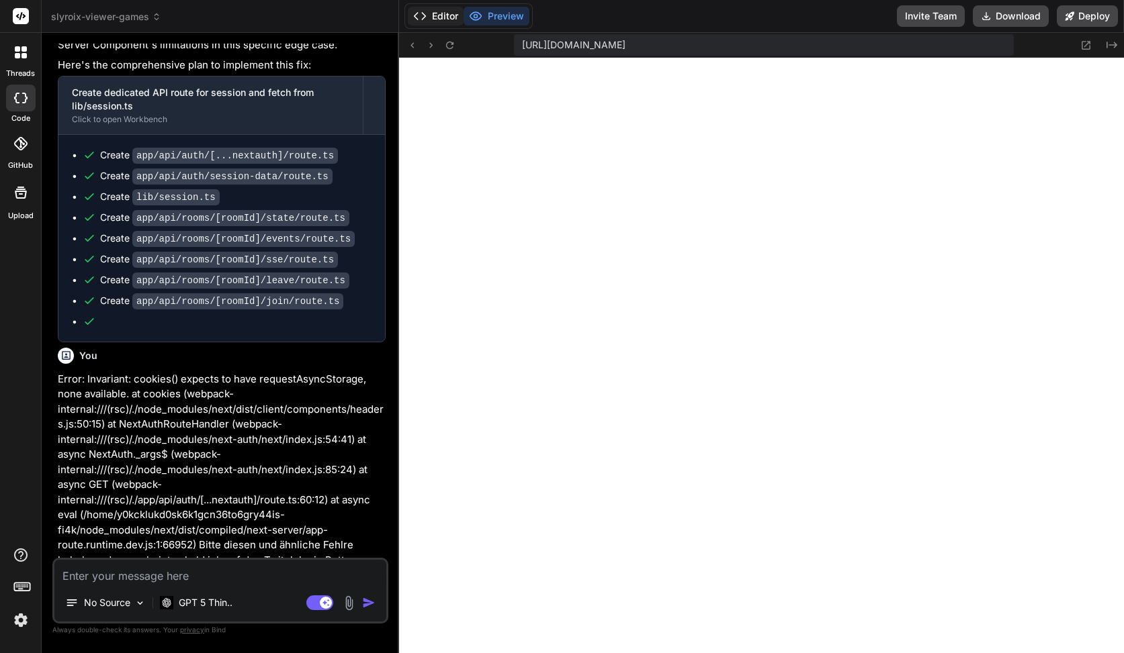
click at [446, 15] on button "Editor" at bounding box center [436, 16] width 56 height 19
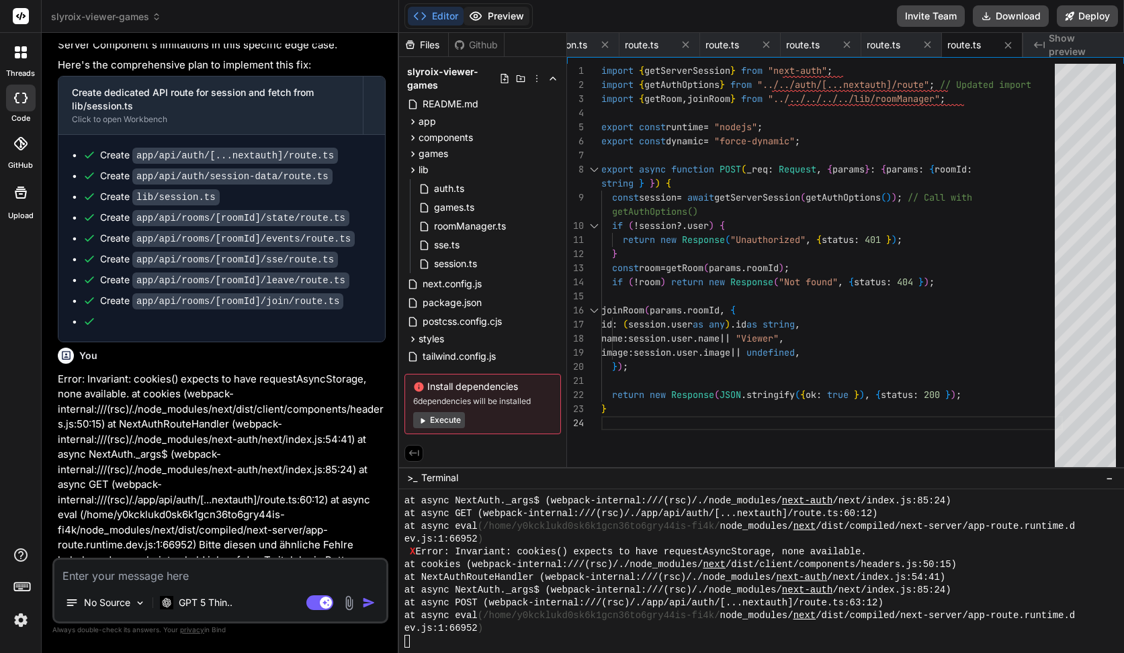
click at [475, 7] on button "Preview" at bounding box center [496, 16] width 66 height 19
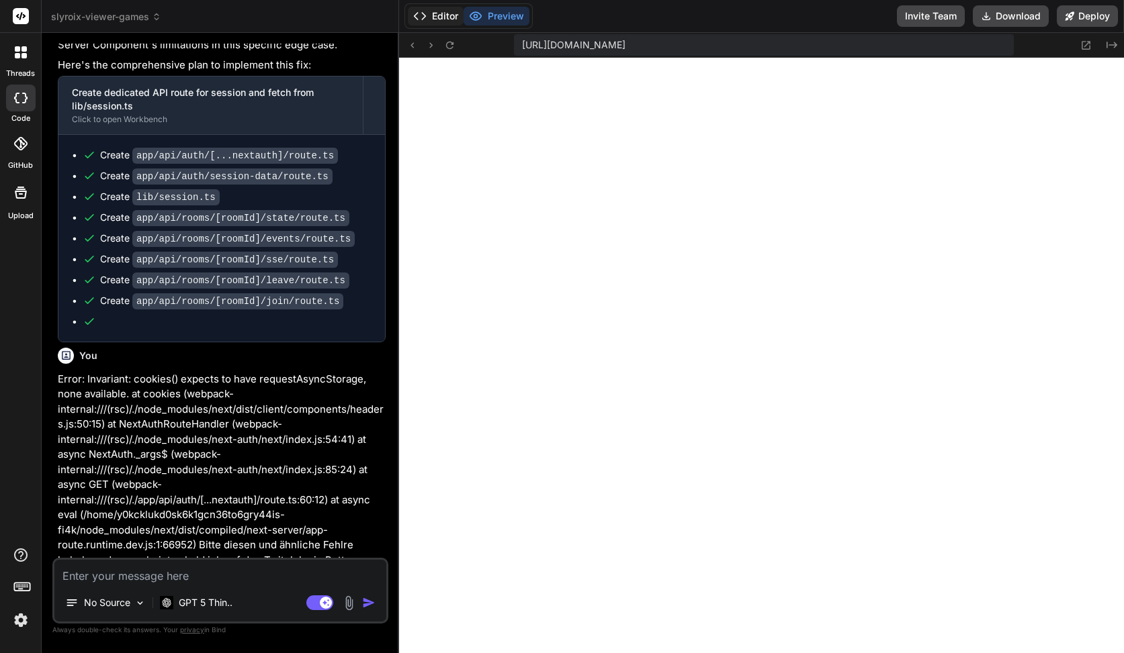
click at [430, 14] on button "Editor" at bounding box center [436, 16] width 56 height 19
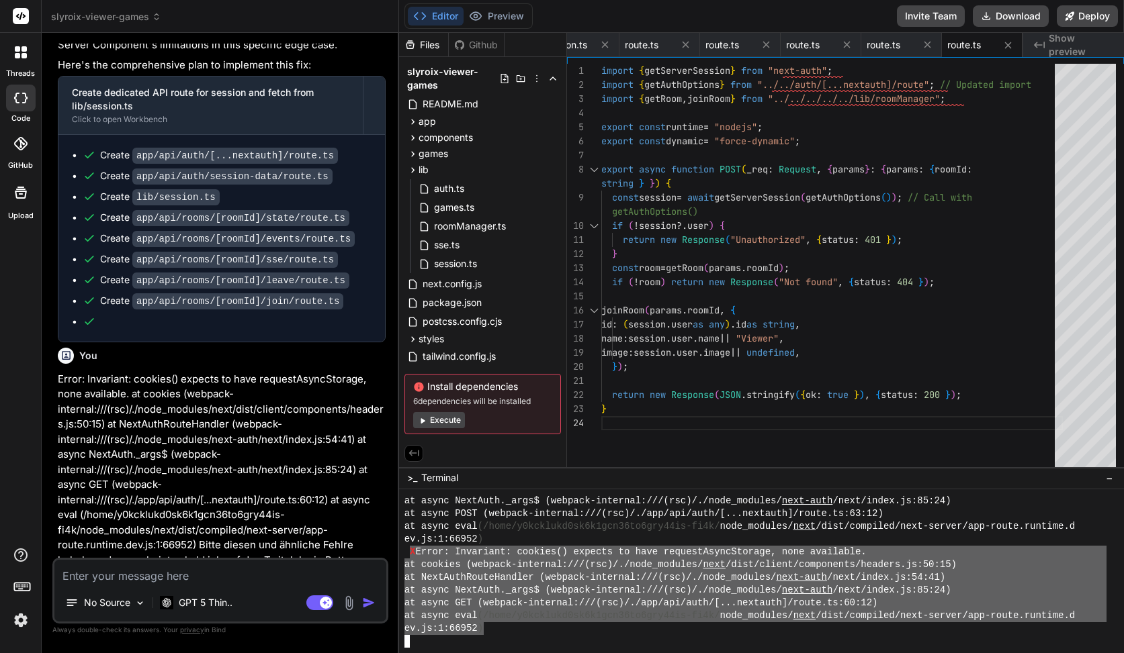
drag, startPoint x: 486, startPoint y: 633, endPoint x: 408, endPoint y: 547, distance: 116.0
click at [408, 547] on div "at async NextAuth._args$ (webpack-internal:///(rsc)/./node_modules/ next-auth /…" at bounding box center [755, 571] width 702 height 153
click at [214, 573] on textarea at bounding box center [220, 572] width 332 height 24
paste textarea "X Error: Invariant: cookies() expects to have requestAsyncStorage, none availab…"
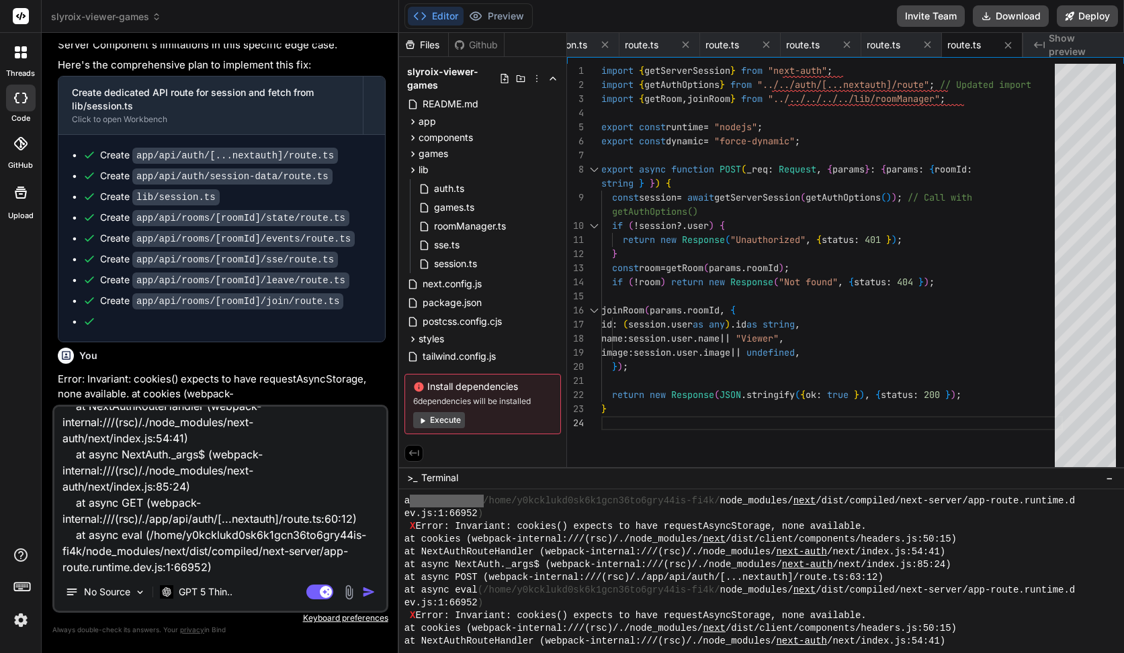
scroll to position [14130, 0]
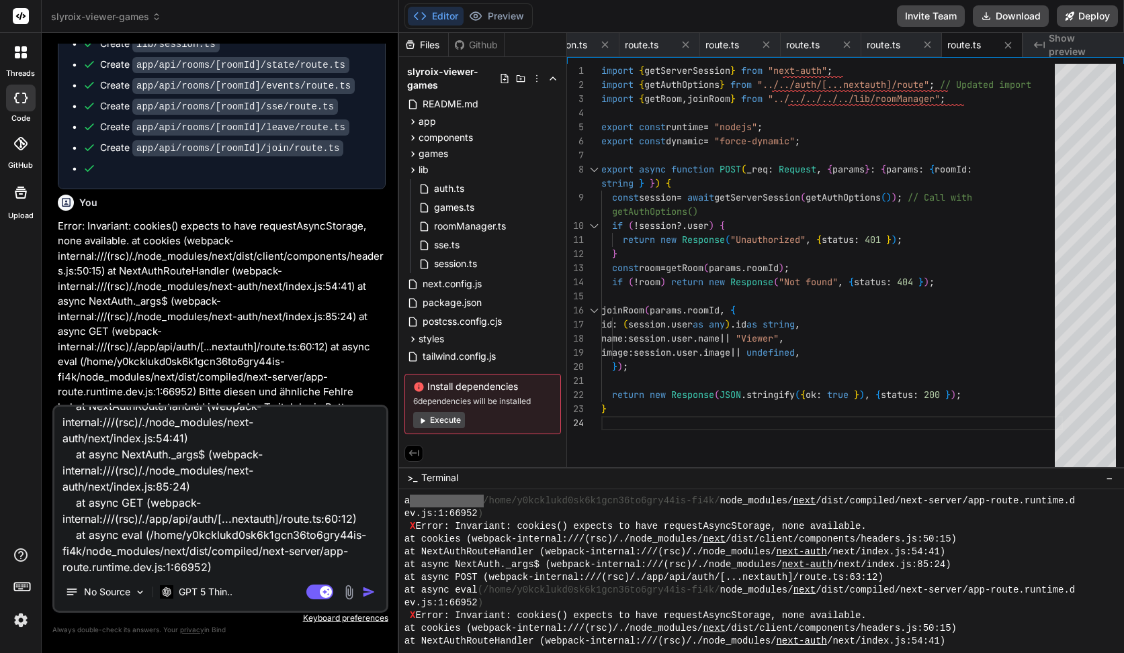
click at [219, 462] on textarea "X Error: Invariant: cookies() expects to have requestAsyncStorage, none availab…" at bounding box center [220, 490] width 332 height 167
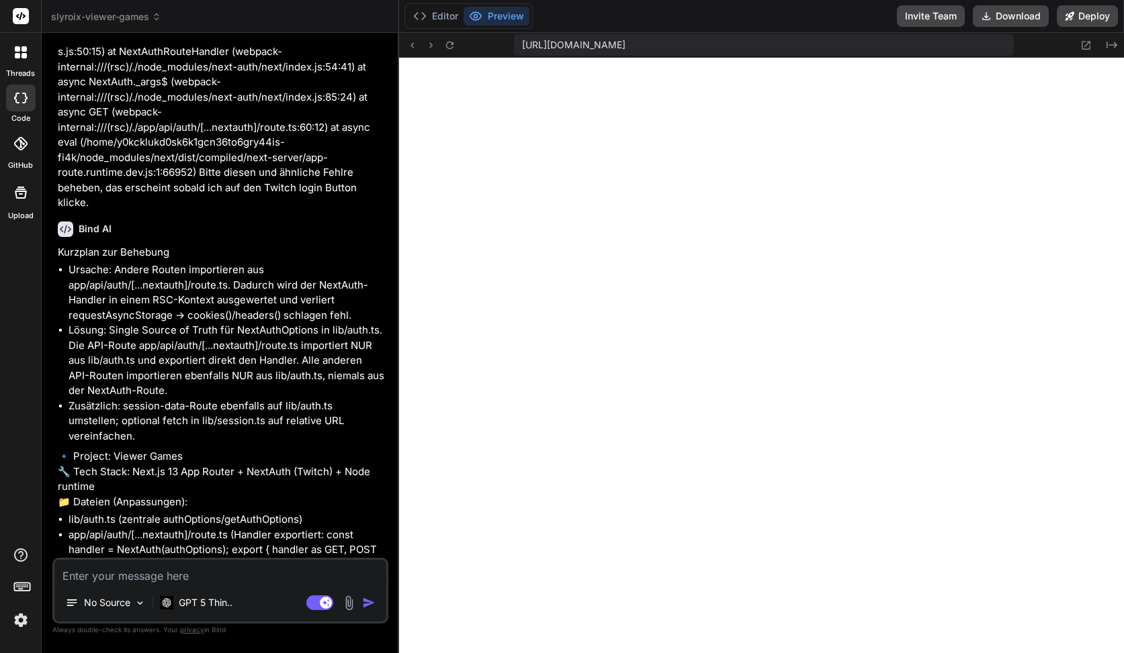
scroll to position [8881, 0]
click at [435, 25] on button "Editor" at bounding box center [436, 16] width 56 height 19
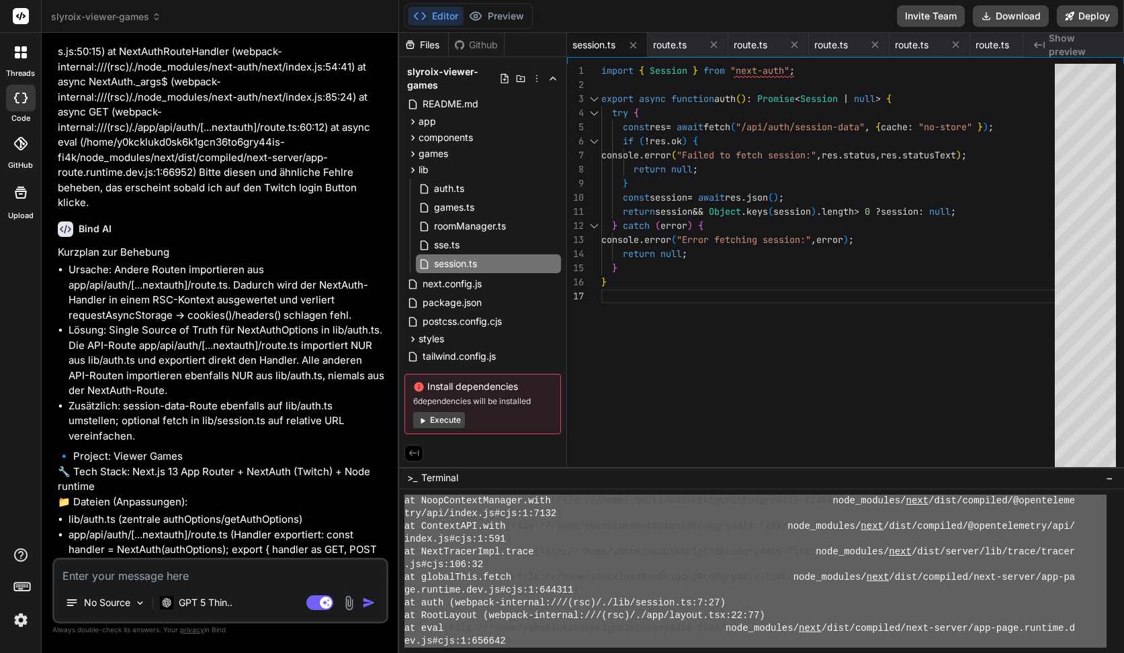
scroll to position [12760, 0]
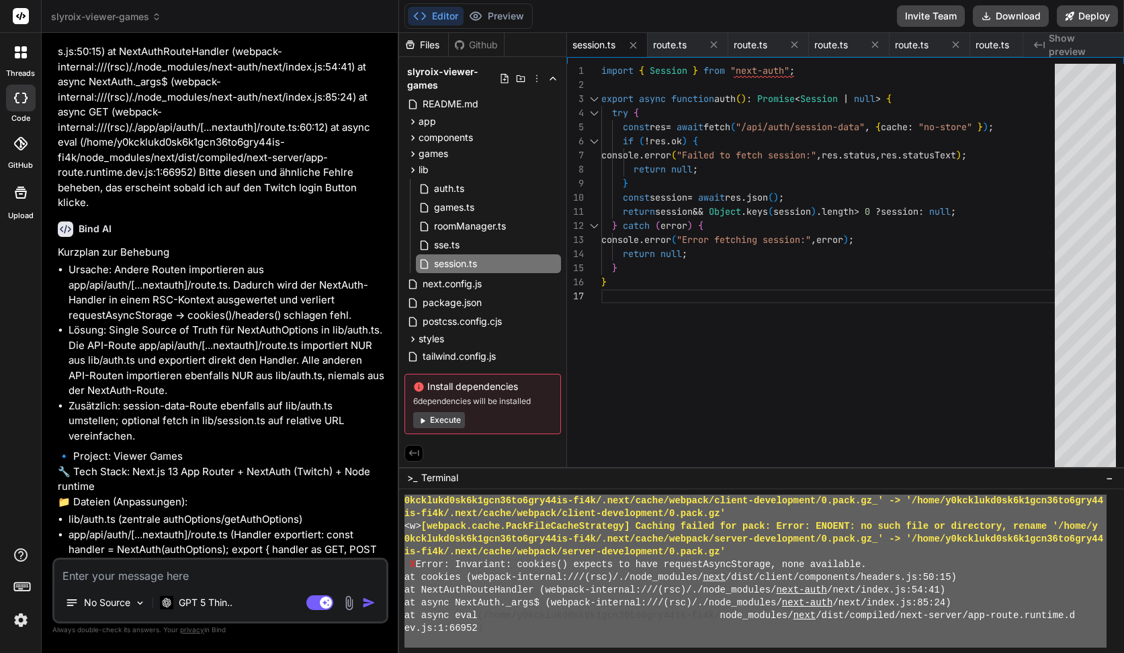
drag, startPoint x: 418, startPoint y: 525, endPoint x: 645, endPoint y: 697, distance: 284.2
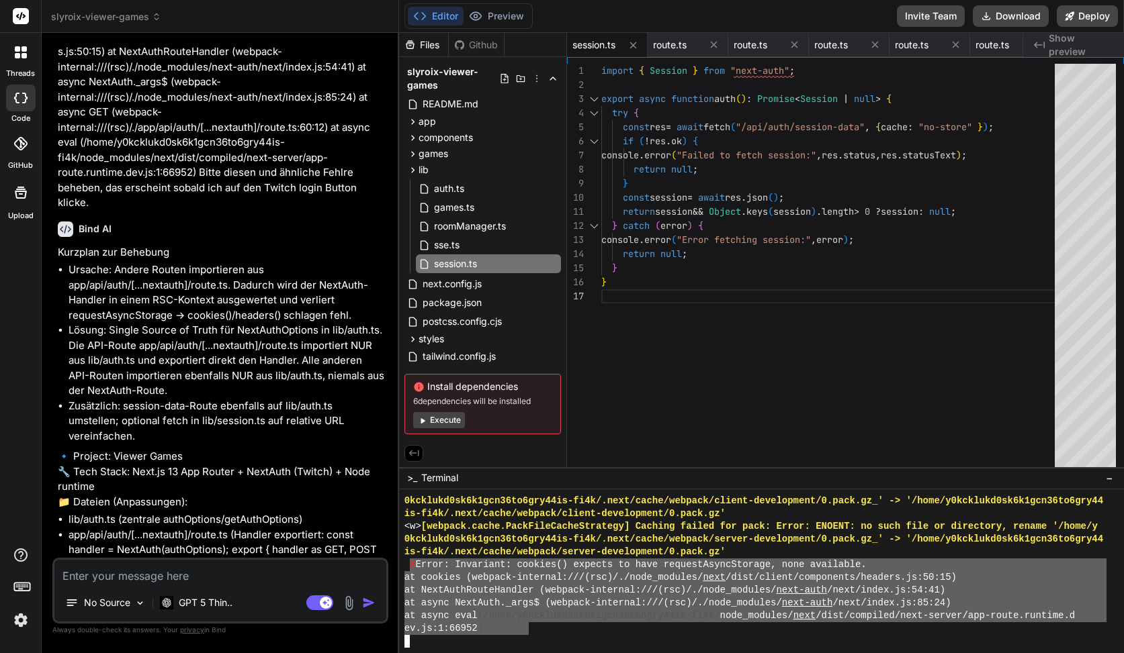
drag, startPoint x: 407, startPoint y: 559, endPoint x: 529, endPoint y: 633, distance: 142.2
click at [198, 567] on textarea at bounding box center [220, 572] width 332 height 24
paste textarea "X Error: Invariant: cookies() expects to have requestAsyncStorage, none availab…"
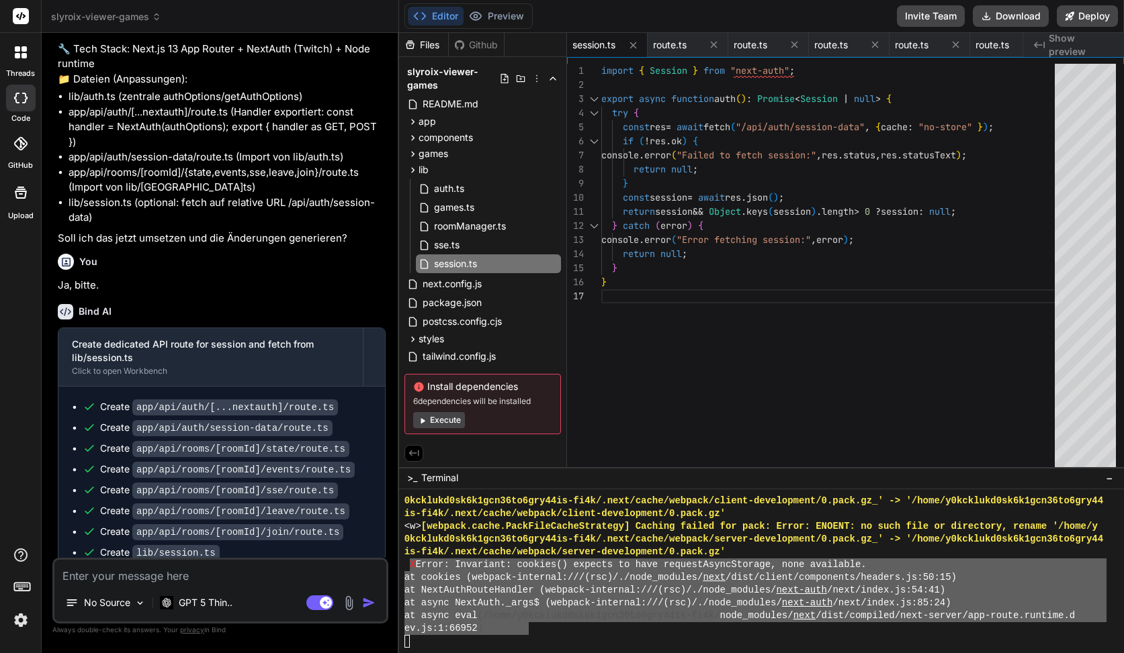
scroll to position [14819, 0]
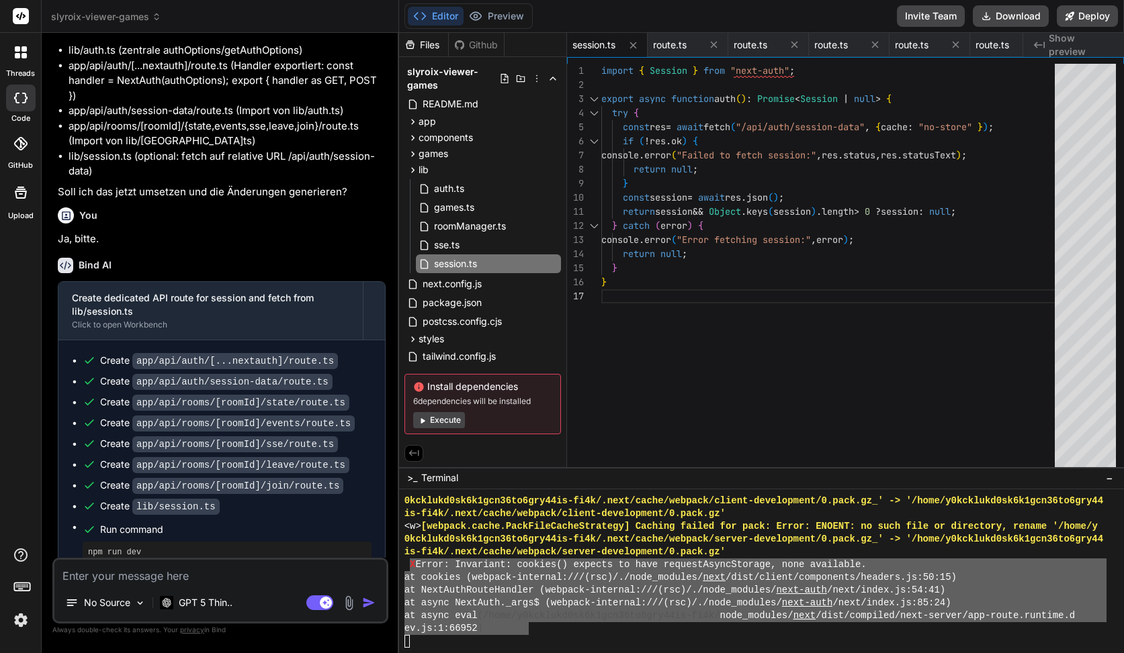
click at [172, 572] on textarea at bounding box center [220, 572] width 332 height 24
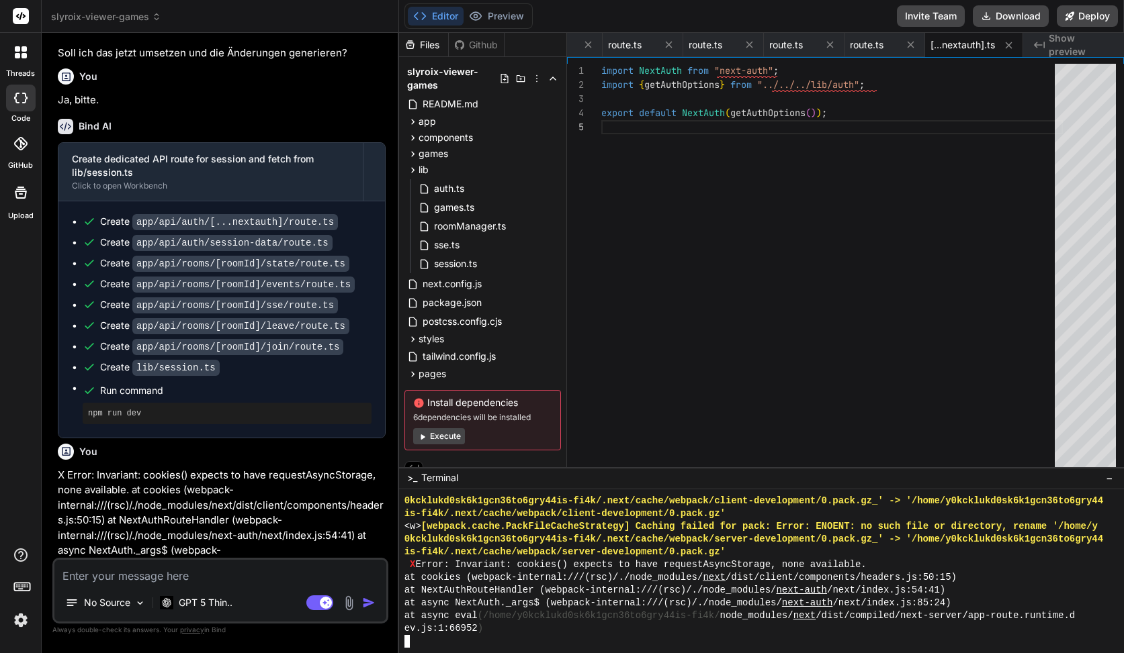
scroll to position [15018, 0]
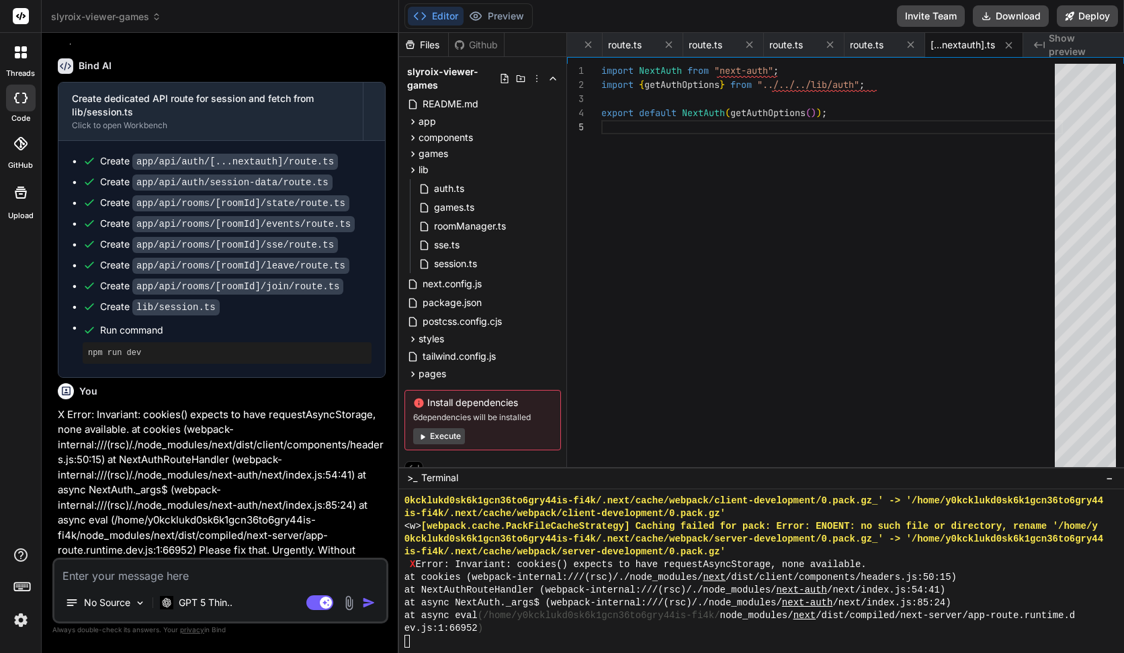
click at [430, 437] on button "Execute" at bounding box center [439, 436] width 52 height 16
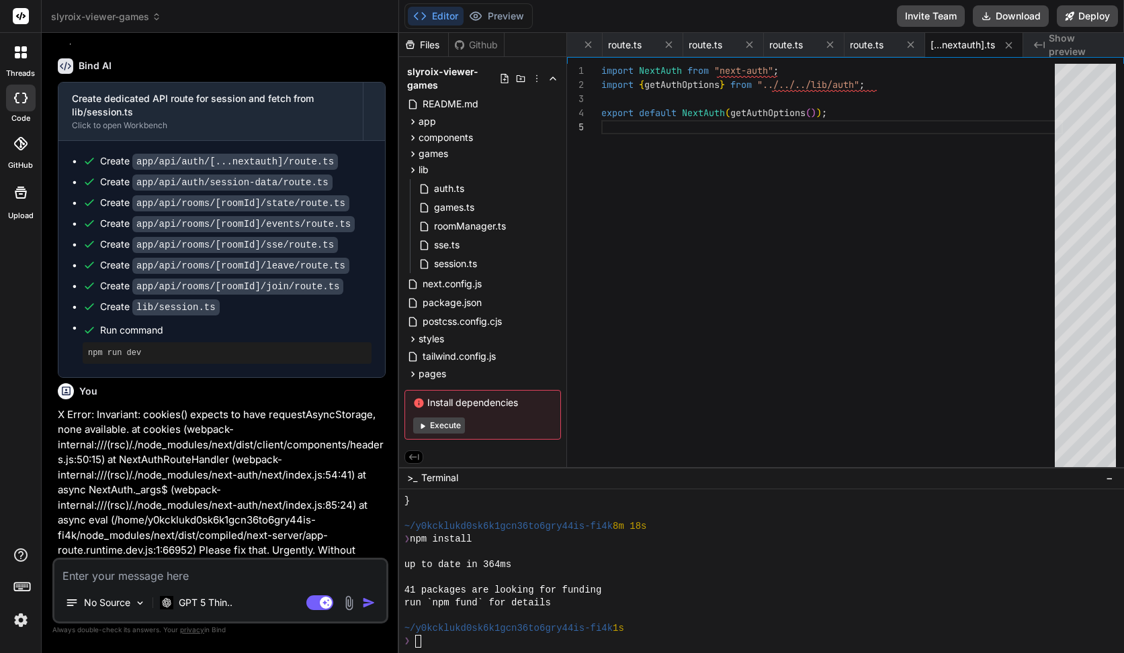
click at [453, 428] on button "Execute" at bounding box center [439, 426] width 52 height 16
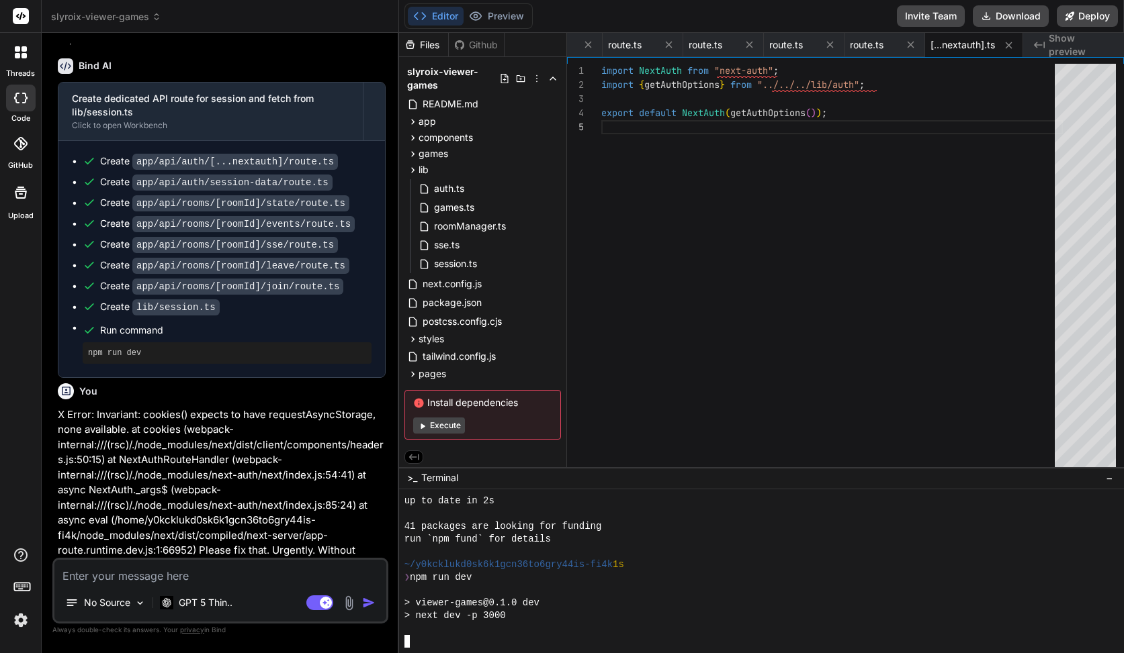
click at [494, 5] on div "Editor Preview" at bounding box center [468, 16] width 128 height 26
click at [494, 14] on button "Preview" at bounding box center [496, 16] width 66 height 19
click at [483, 582] on div "❯ npm run dev" at bounding box center [755, 578] width 702 height 13
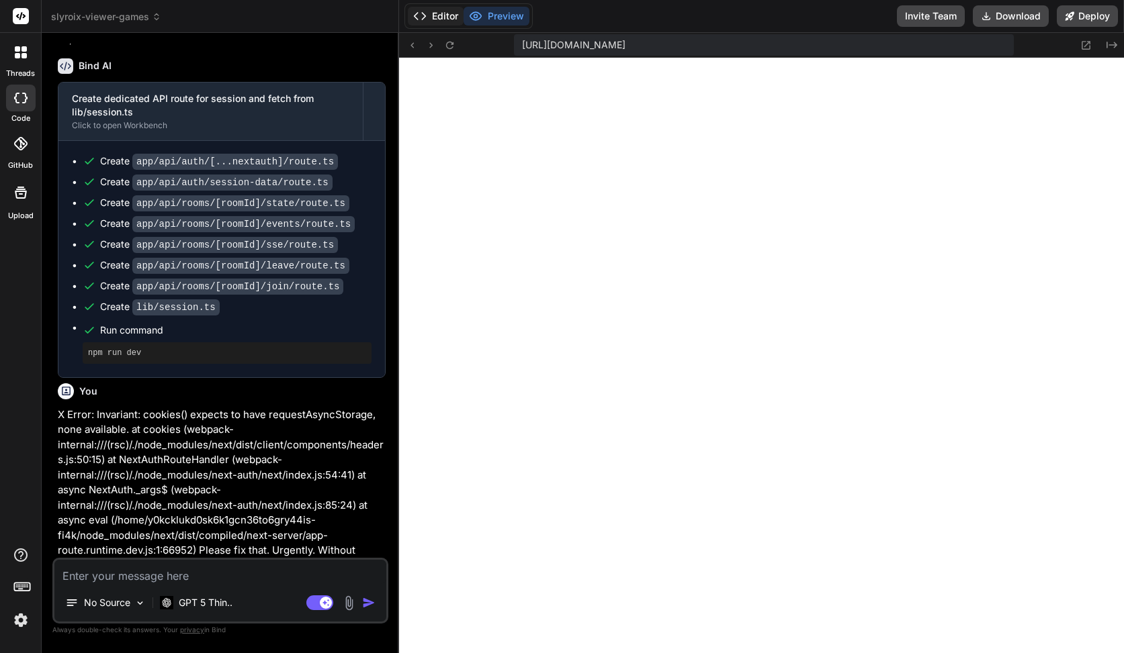
click at [447, 13] on button "Editor" at bounding box center [436, 16] width 56 height 19
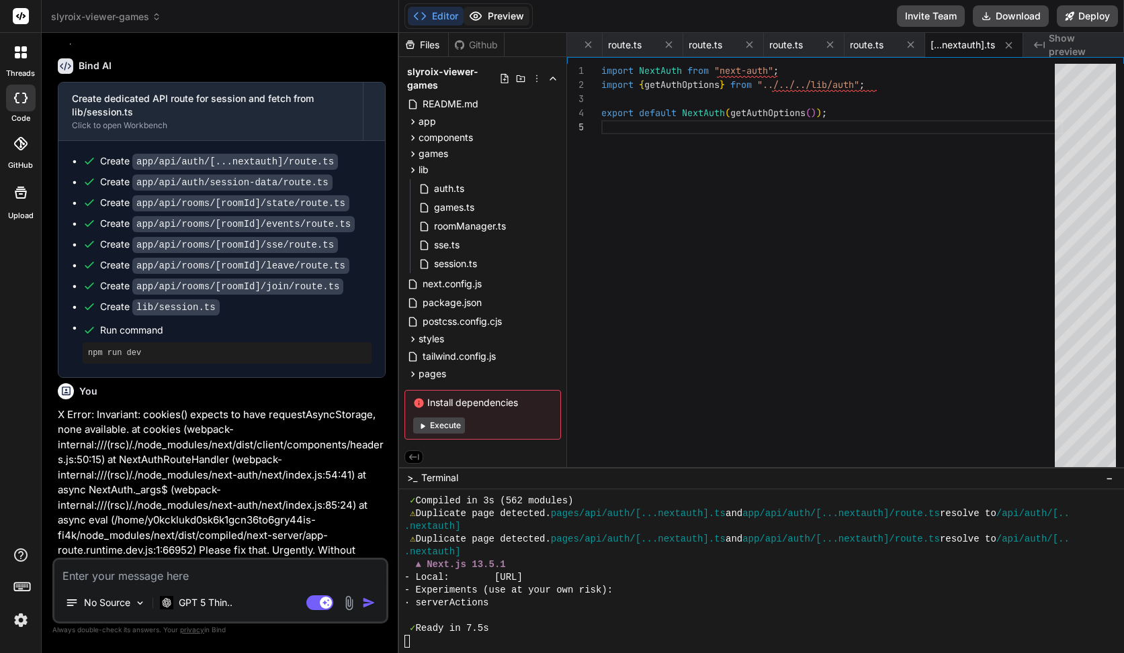
click at [490, 15] on button "Preview" at bounding box center [496, 16] width 66 height 19
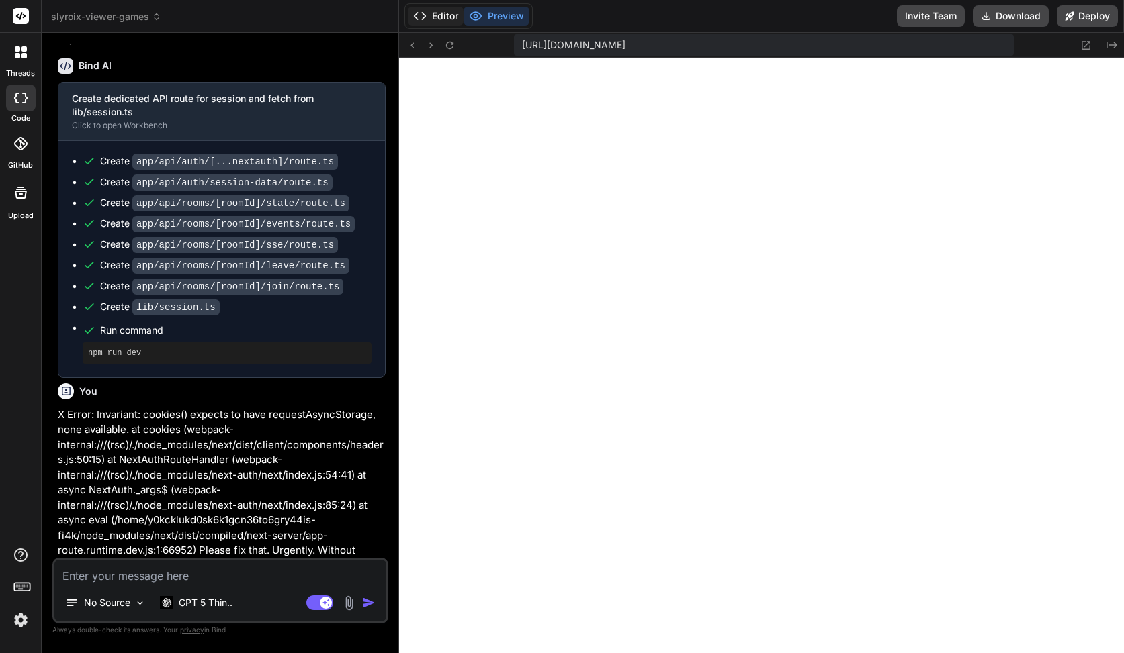
click at [434, 15] on button "Editor" at bounding box center [436, 16] width 56 height 19
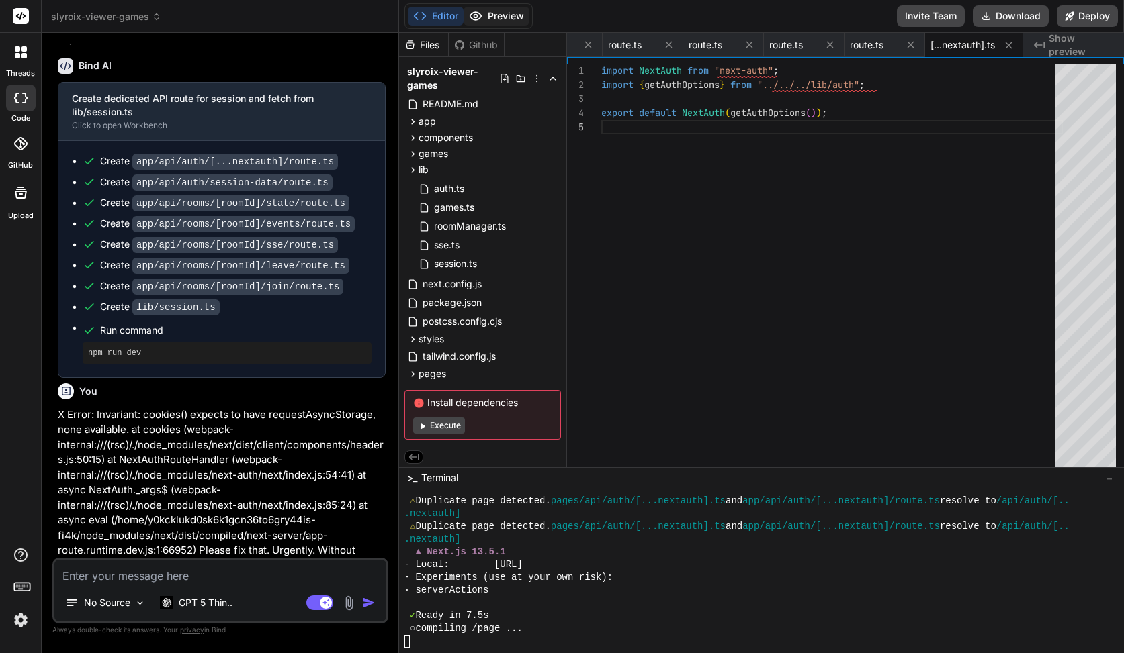
click at [480, 15] on icon at bounding box center [474, 16] width 11 height 8
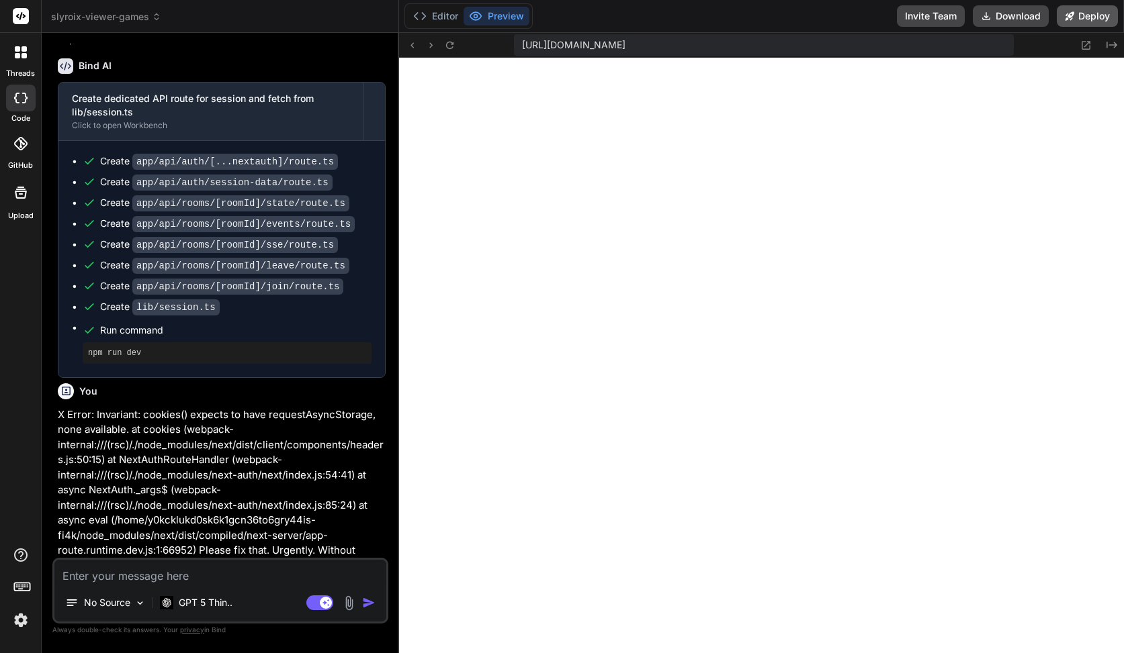
click at [1071, 21] on button "Deploy" at bounding box center [1086, 15] width 61 height 21
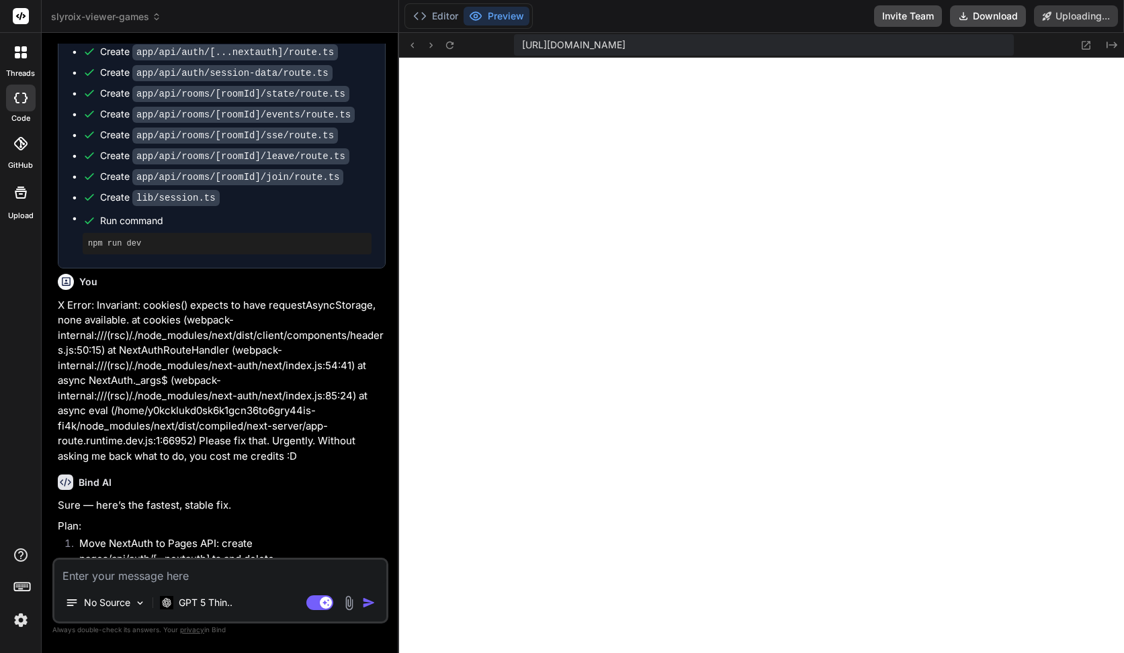
scroll to position [15135, 0]
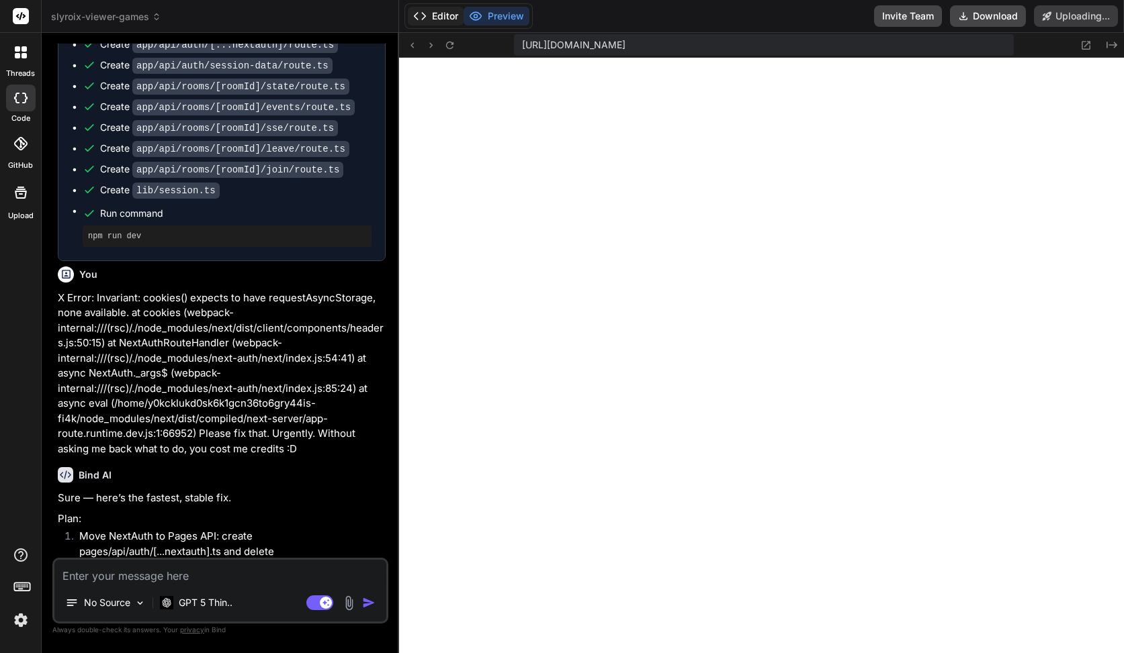
click at [448, 17] on button "Editor" at bounding box center [436, 16] width 56 height 19
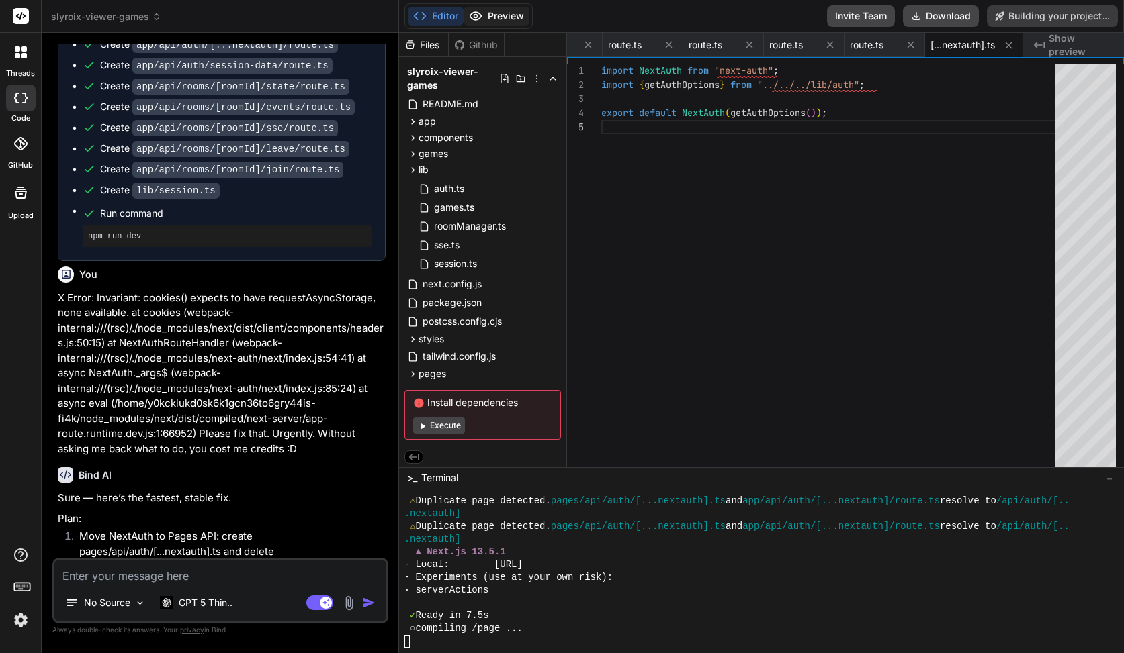
click at [490, 19] on button "Preview" at bounding box center [496, 16] width 66 height 19
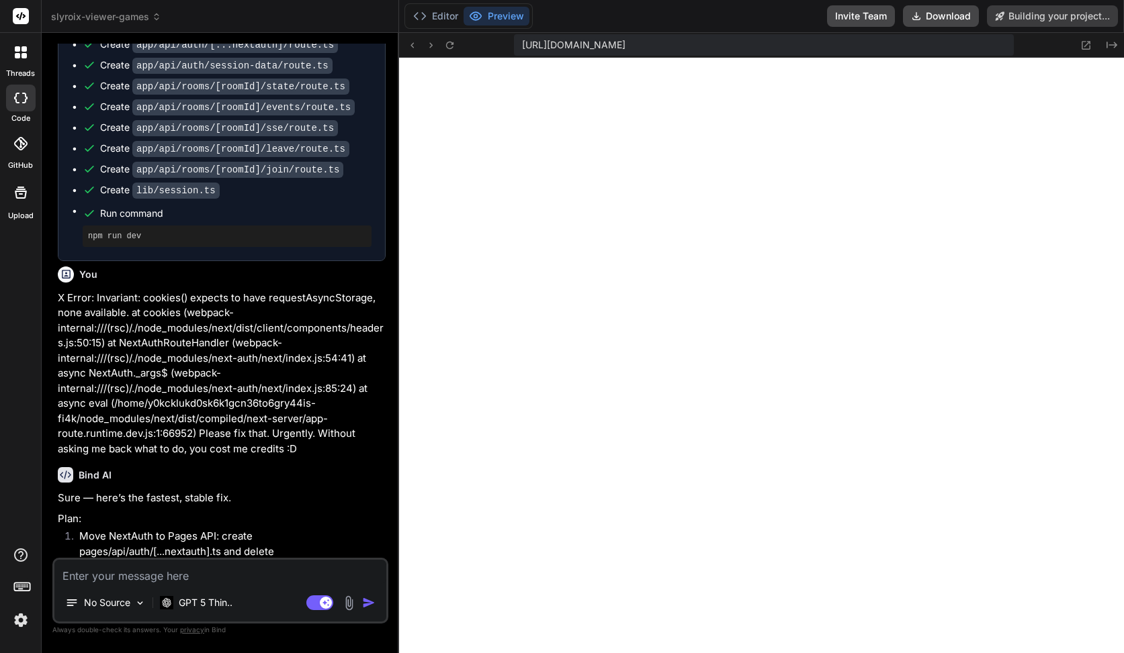
click at [436, 28] on div "Editor Preview" at bounding box center [468, 16] width 128 height 26
click at [447, 26] on div "Editor Preview" at bounding box center [468, 16] width 128 height 26
click at [459, 23] on button "Editor" at bounding box center [436, 16] width 56 height 19
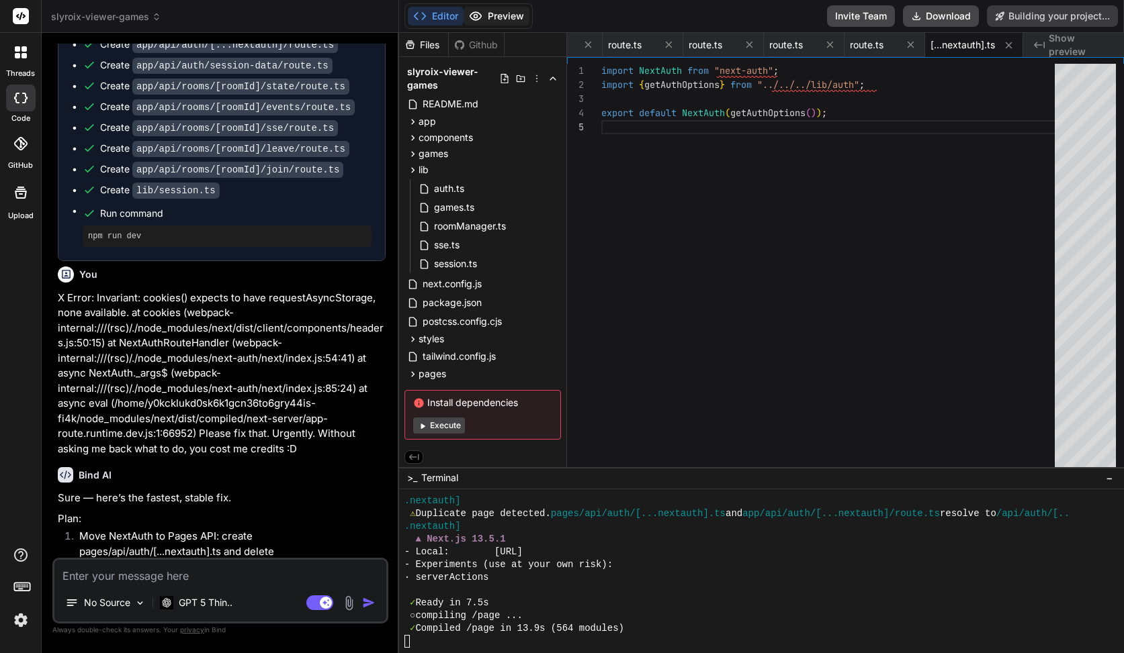
click at [502, 15] on button "Preview" at bounding box center [496, 16] width 66 height 19
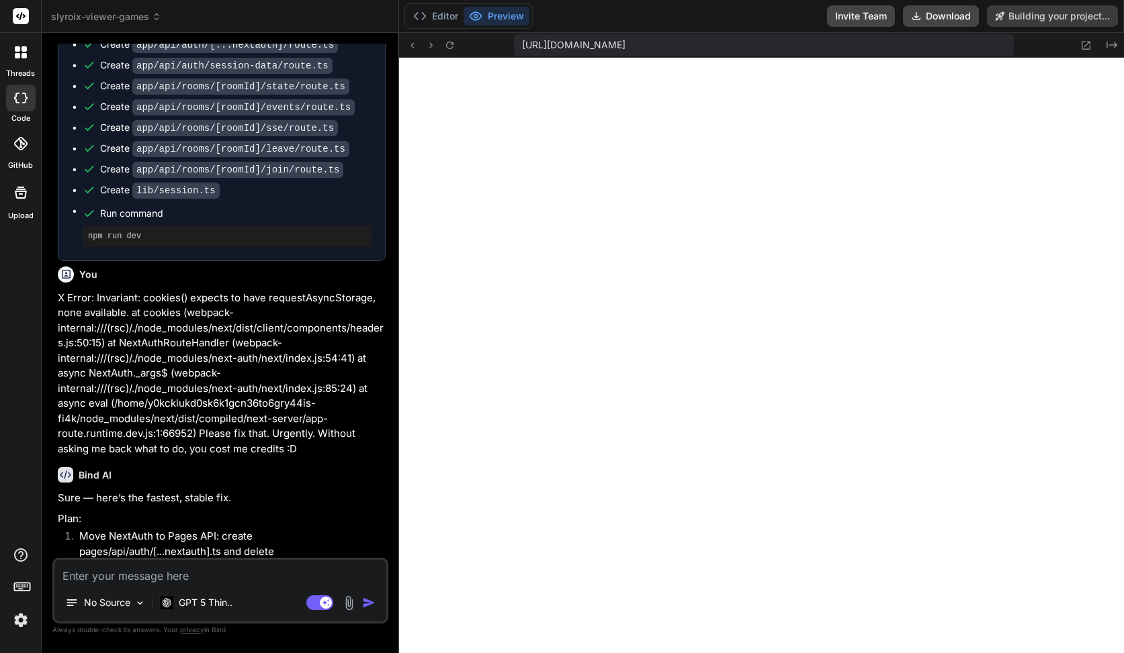
click at [210, 576] on textarea at bounding box center [220, 572] width 332 height 24
paste textarea "Conflicting app and page file was found, please remove the conflicting files to…"
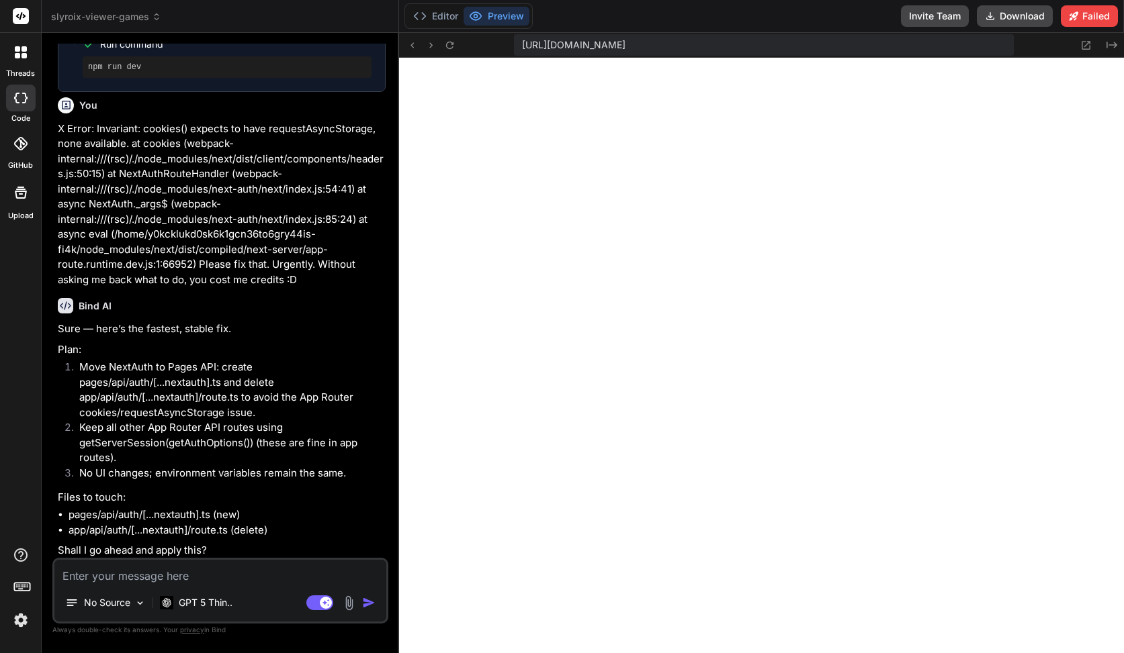
scroll to position [15342, 0]
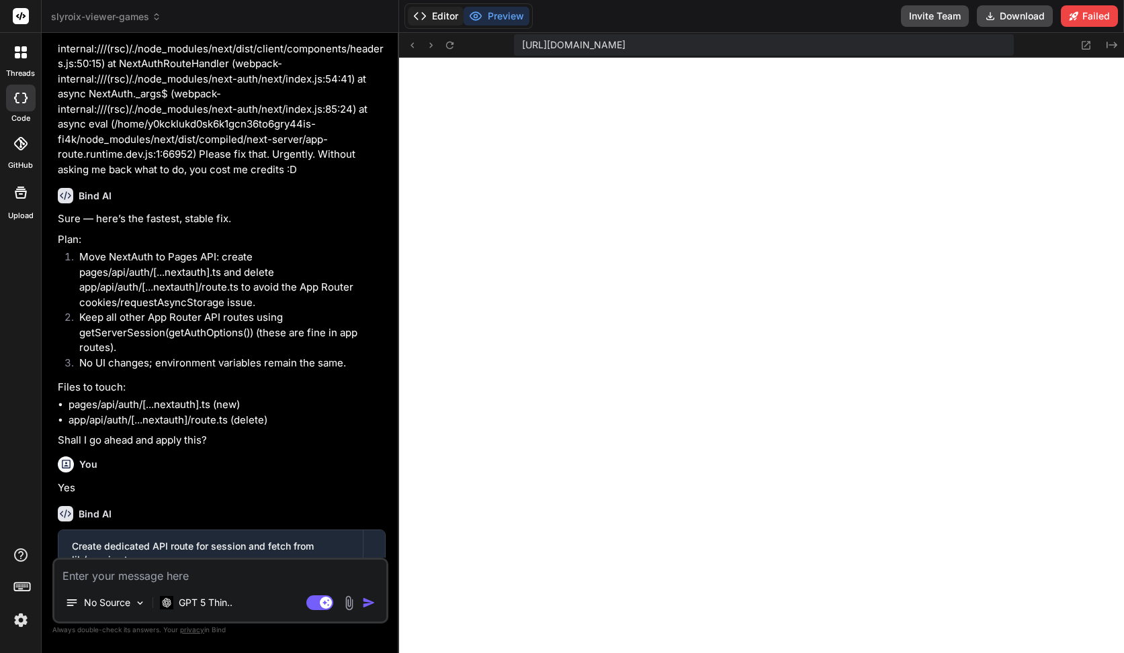
click at [431, 6] on div "Editor Preview" at bounding box center [468, 16] width 128 height 26
click at [431, 7] on button "Editor" at bounding box center [436, 16] width 56 height 19
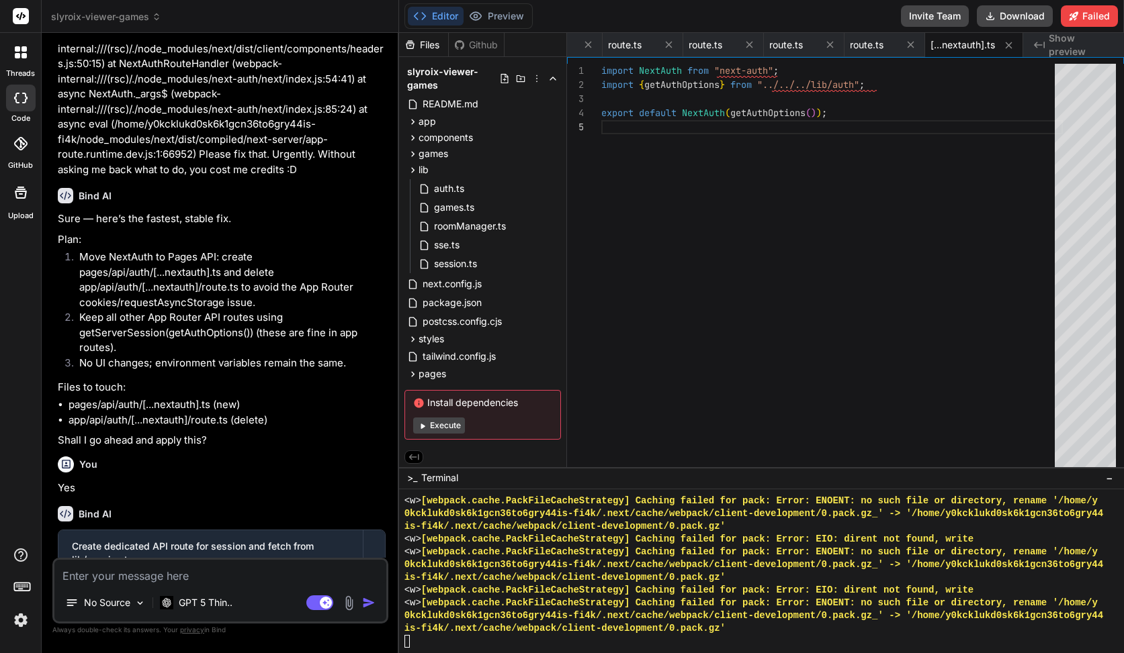
drag, startPoint x: 431, startPoint y: 9, endPoint x: 443, endPoint y: 9, distance: 12.1
click at [443, 9] on button "Editor" at bounding box center [436, 16] width 56 height 19
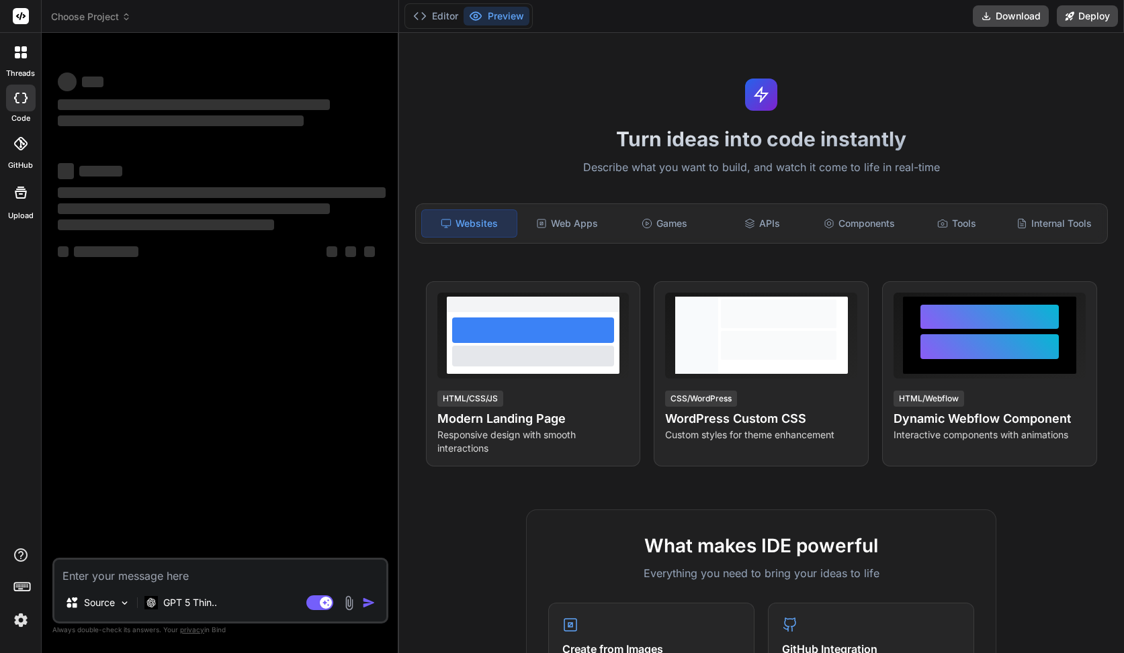
type textarea "x"
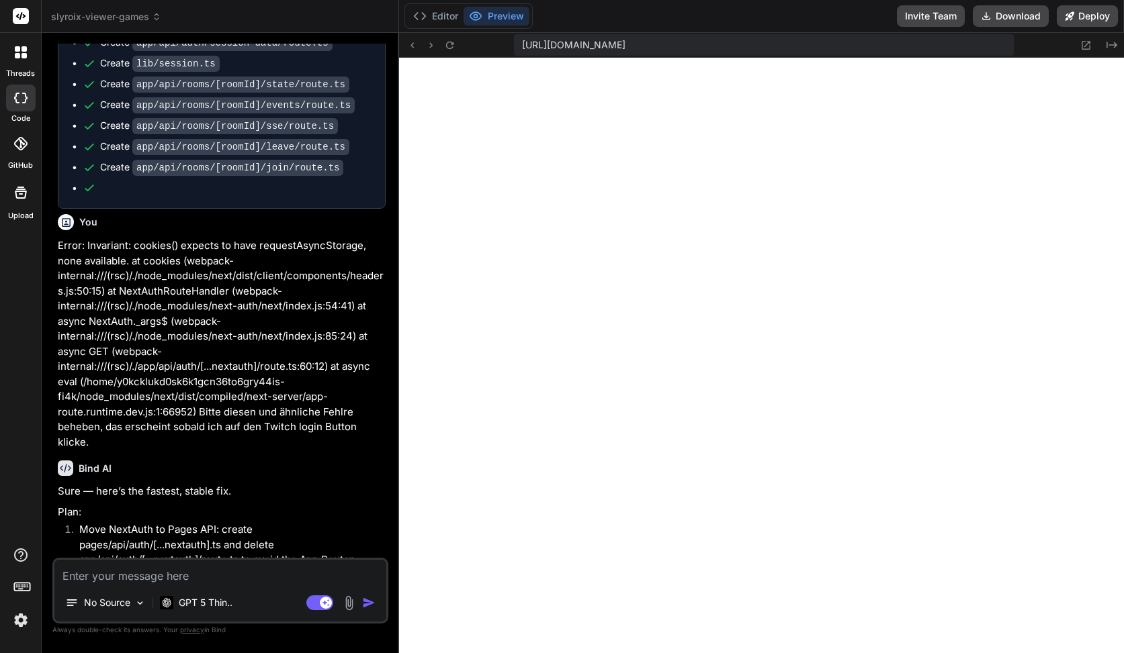
scroll to position [498, 0]
click at [153, 574] on textarea at bounding box center [220, 572] width 332 height 24
type textarea "x"
type textarea "J"
type textarea "x"
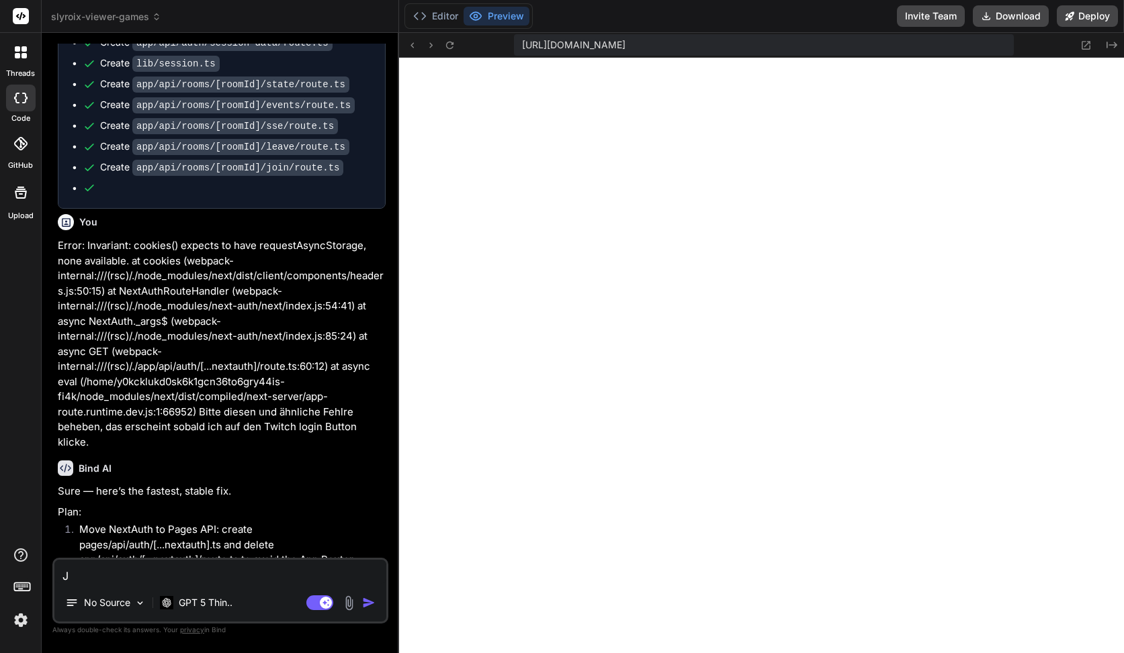
type textarea "Ja"
type textarea "x"
type textarea "Ja."
type textarea "x"
type textarea "Ja."
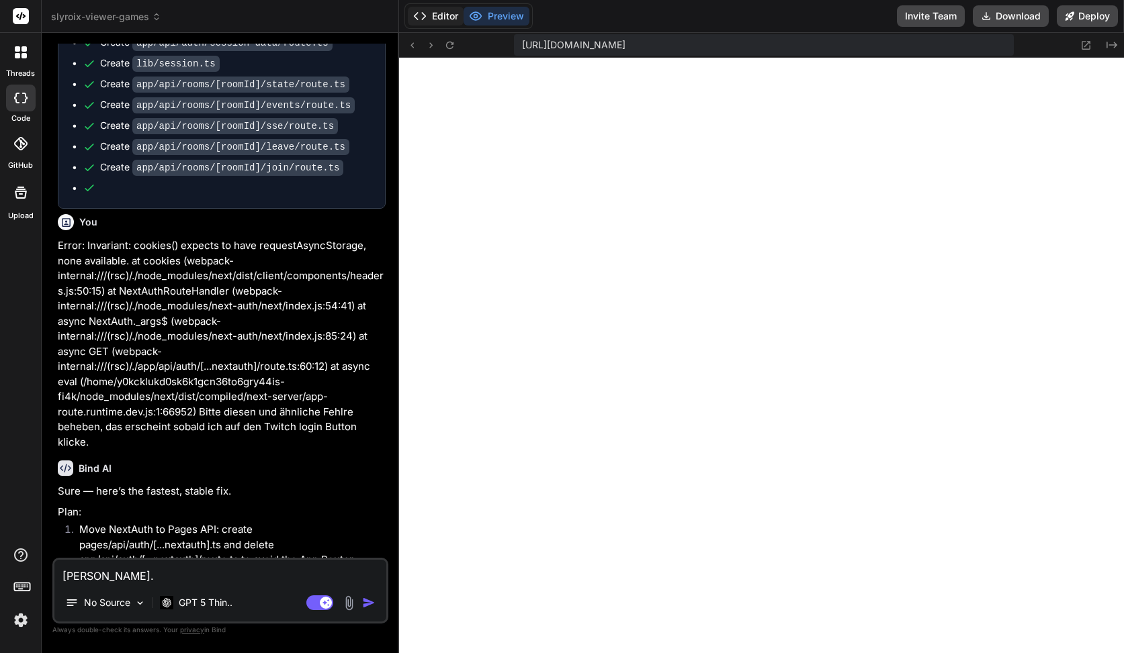
click at [425, 19] on icon at bounding box center [419, 15] width 13 height 13
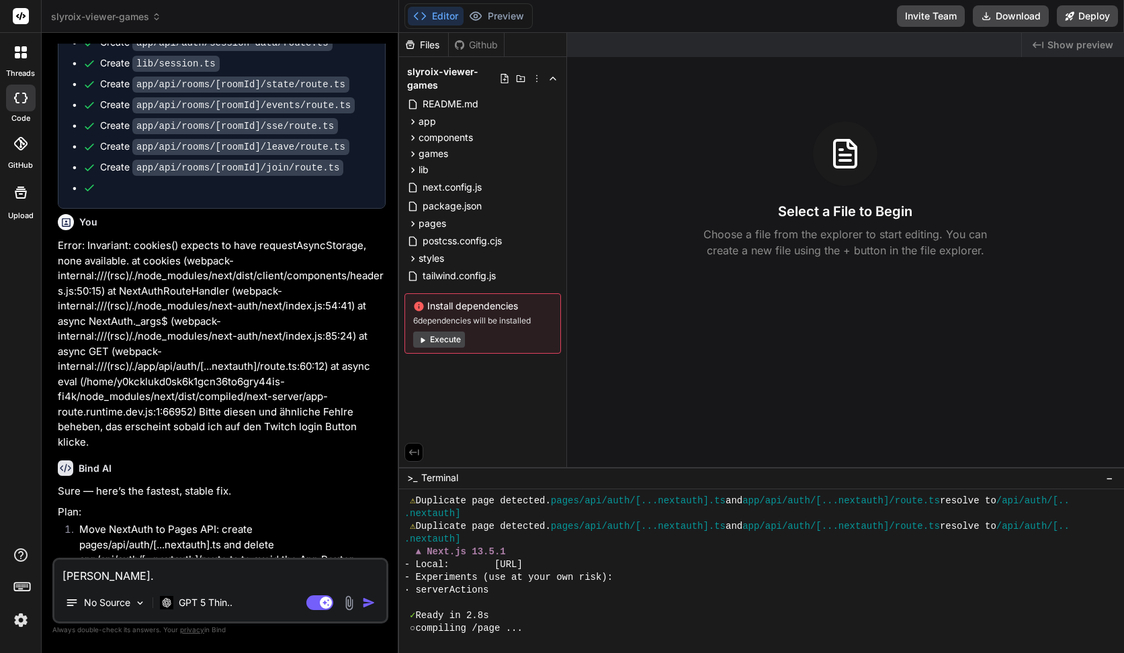
click at [208, 568] on textarea "Ja." at bounding box center [220, 572] width 332 height 24
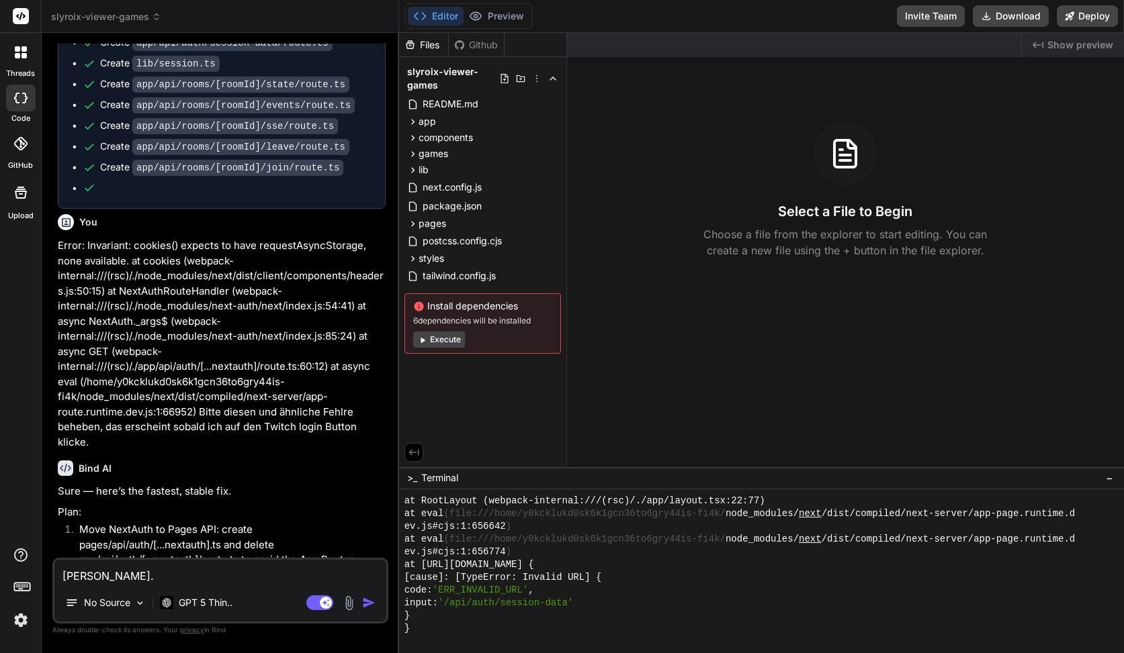
scroll to position [2463, 0]
click at [503, 19] on button "Preview" at bounding box center [496, 16] width 66 height 19
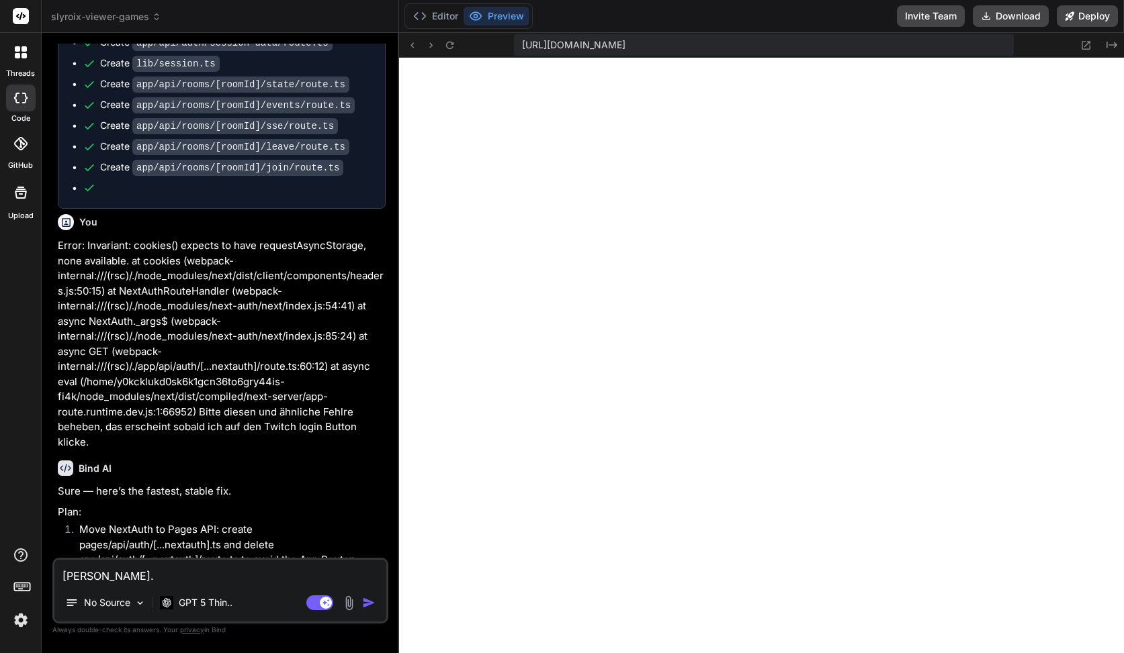
click at [236, 561] on textarea "Ja." at bounding box center [220, 572] width 332 height 24
type textarea "x"
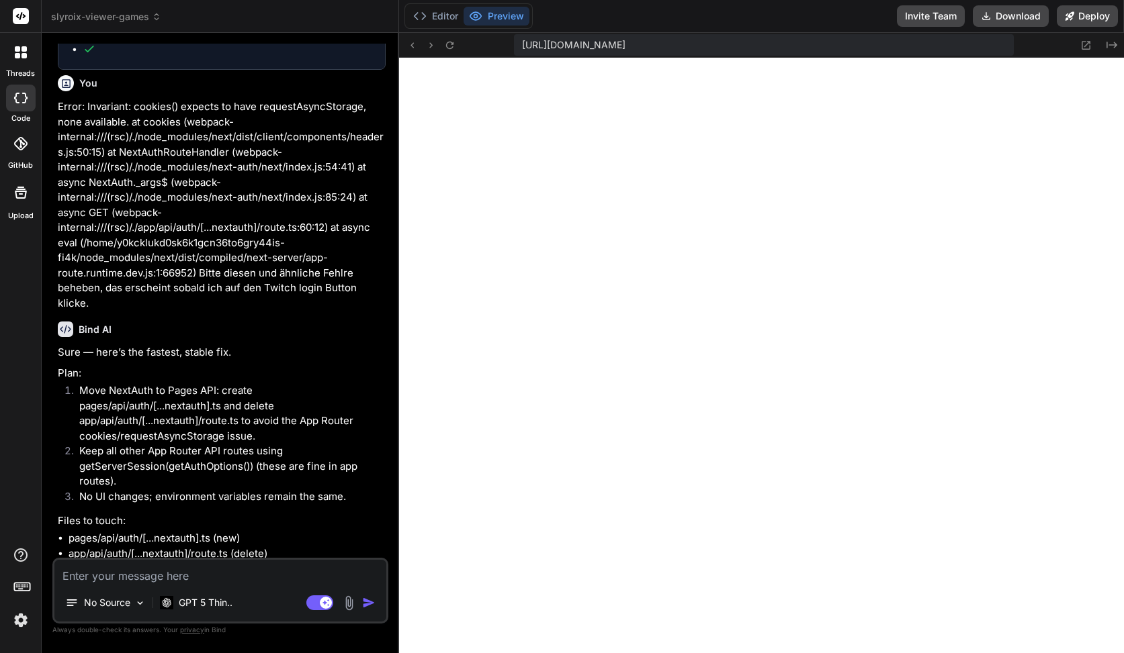
scroll to position [4365, 0]
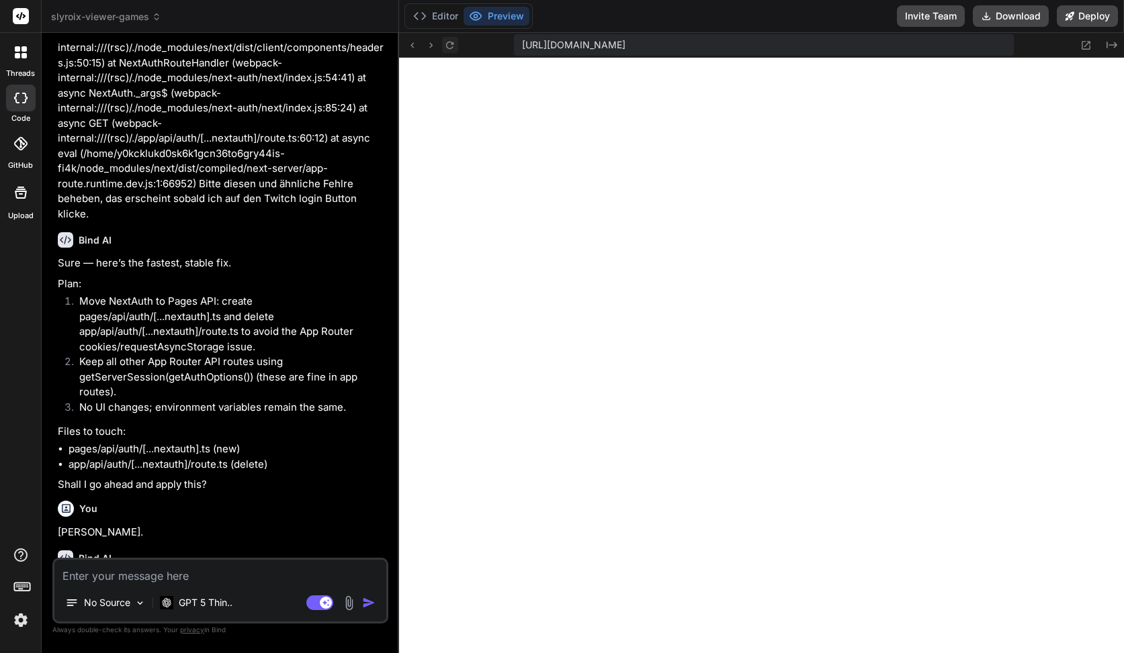
click at [445, 43] on icon at bounding box center [449, 45] width 11 height 11
click at [449, 32] on div "Editor Preview Invite Team Download Deploy" at bounding box center [761, 16] width 725 height 33
click at [449, 16] on button "Editor" at bounding box center [436, 16] width 56 height 19
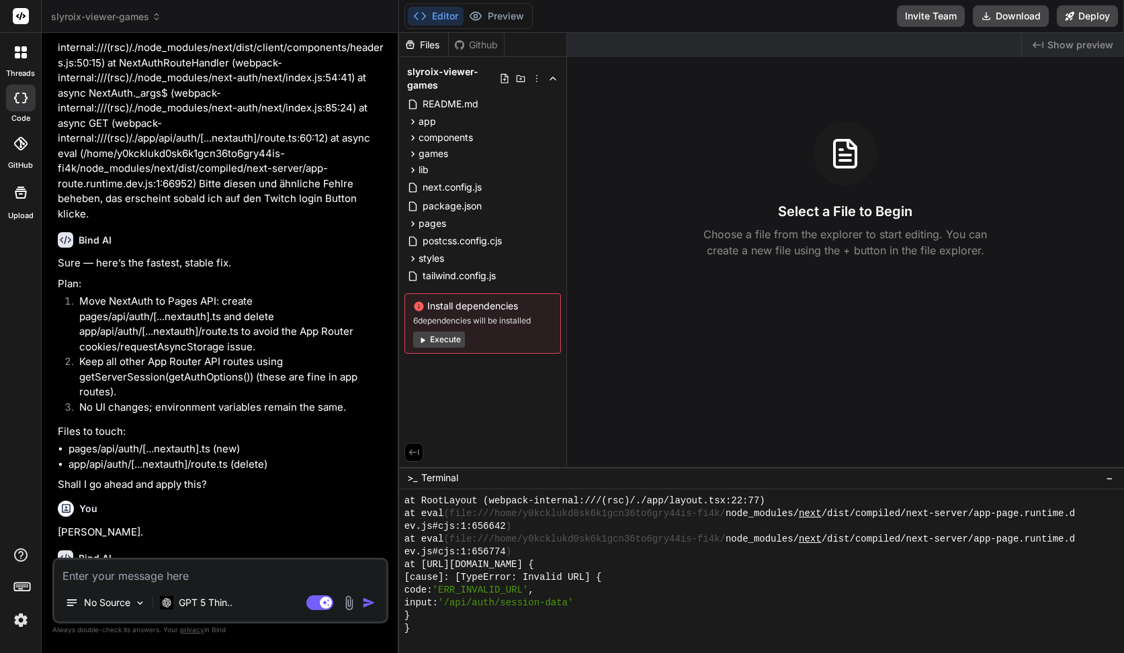
click at [162, 584] on div "Create dedicated API route for session and fetch from lib/session.ts" at bounding box center [210, 597] width 277 height 27
click at [144, 612] on div "Click to open Workbench" at bounding box center [210, 617] width 277 height 11
click div "Click to open Workbench"
click span "privacy"
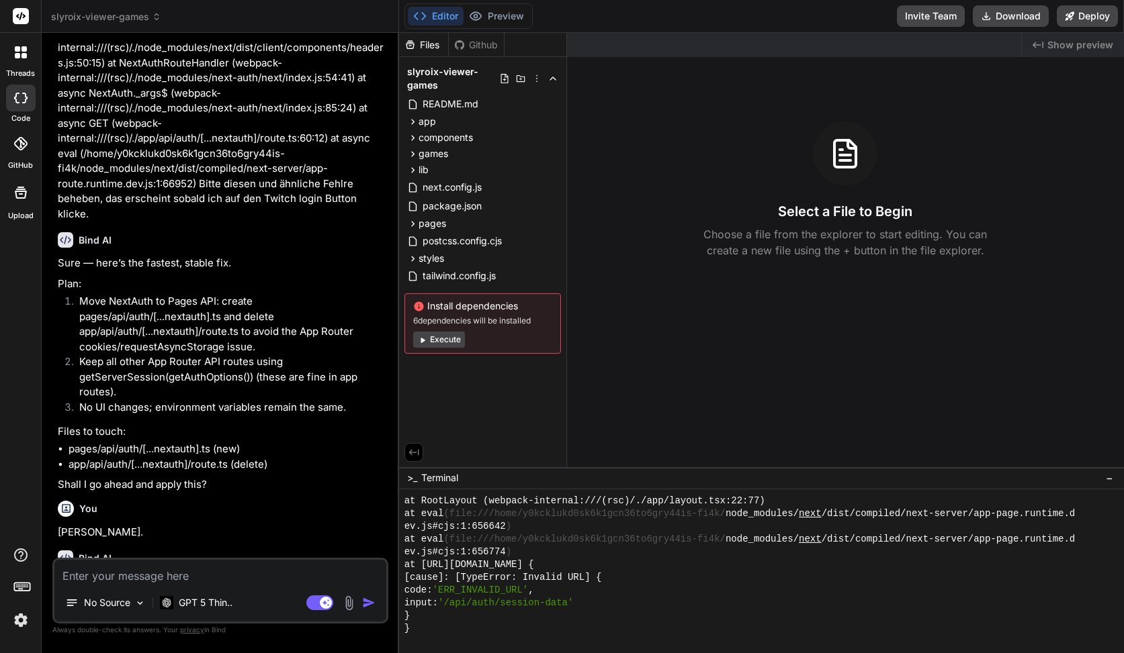
click span "privacy"
click div "Created with Pixso. Show preview Select a File to Begin Choose a file from the …"
click span "tailwind.config.js"
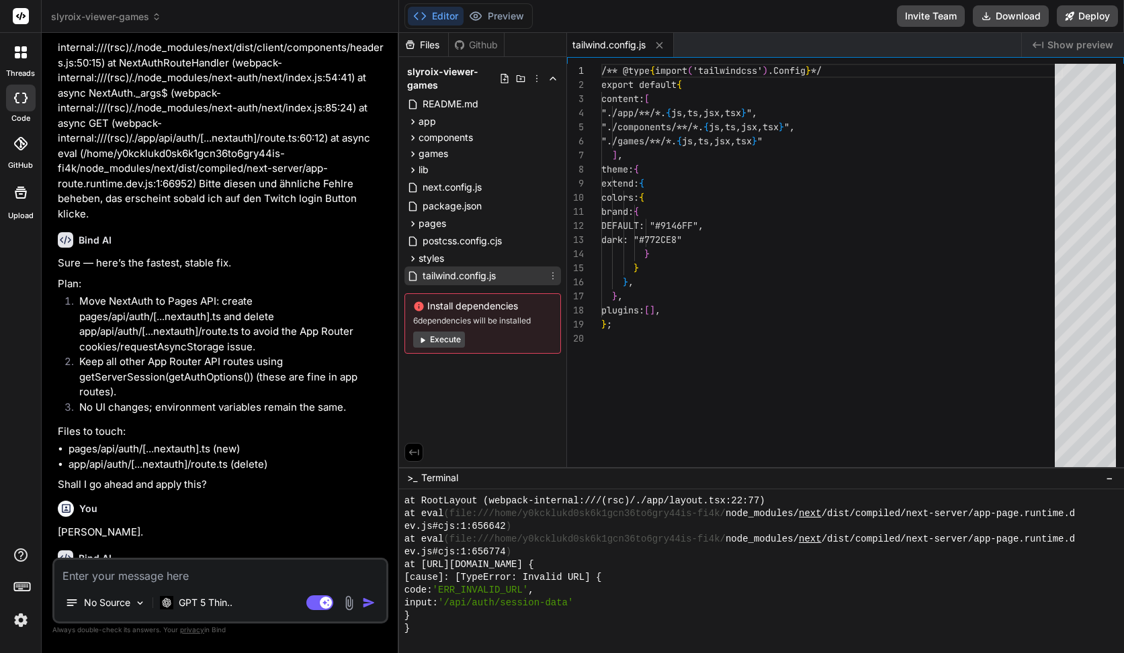
type textarea "x"
click div "styles"
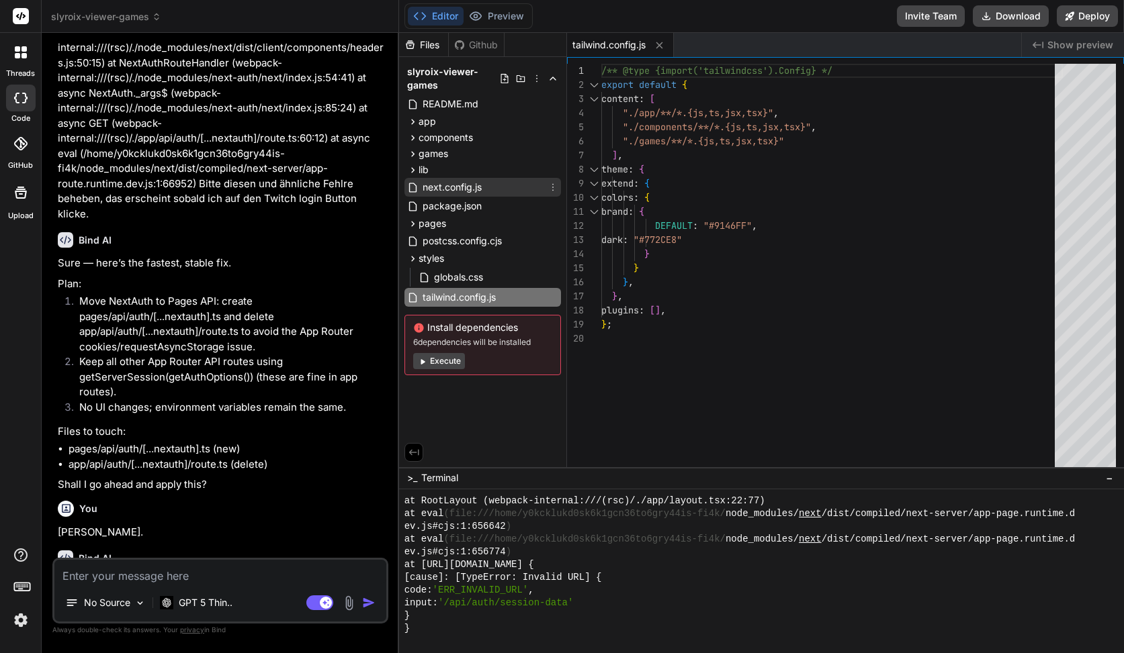
click span "next.config.js"
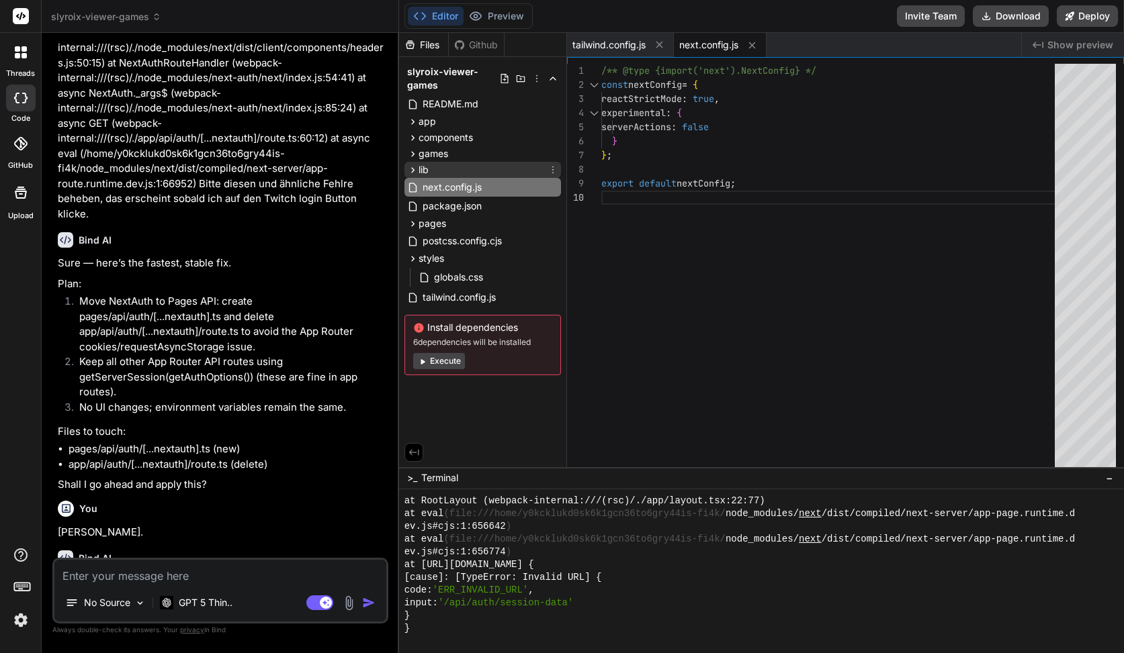
click div "lib"
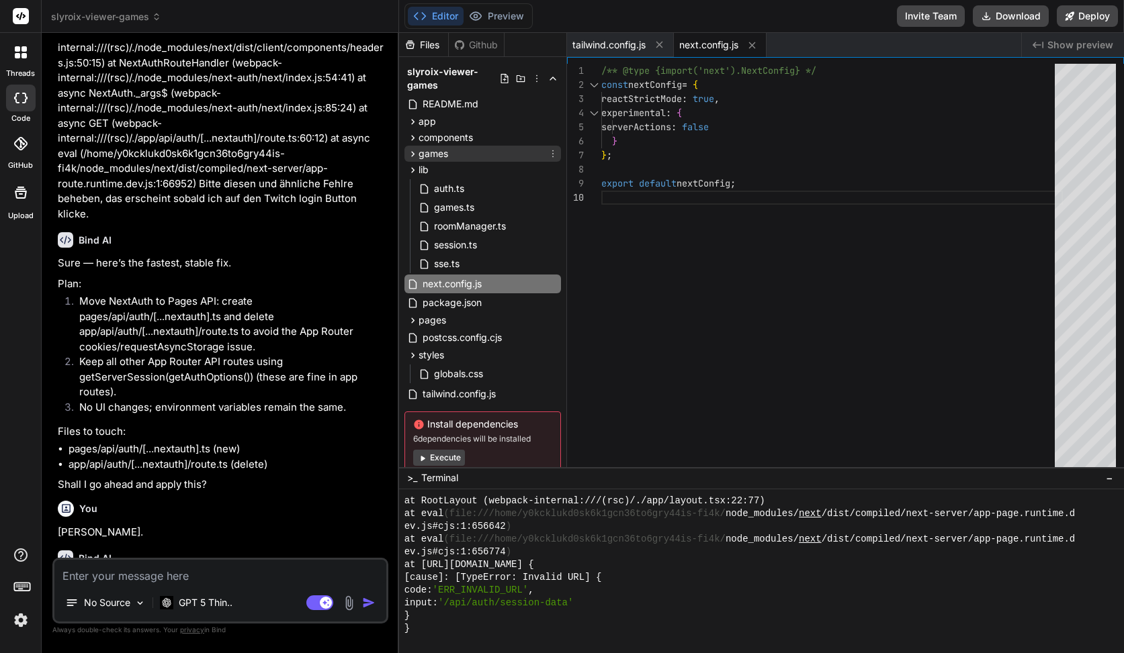
click span "games"
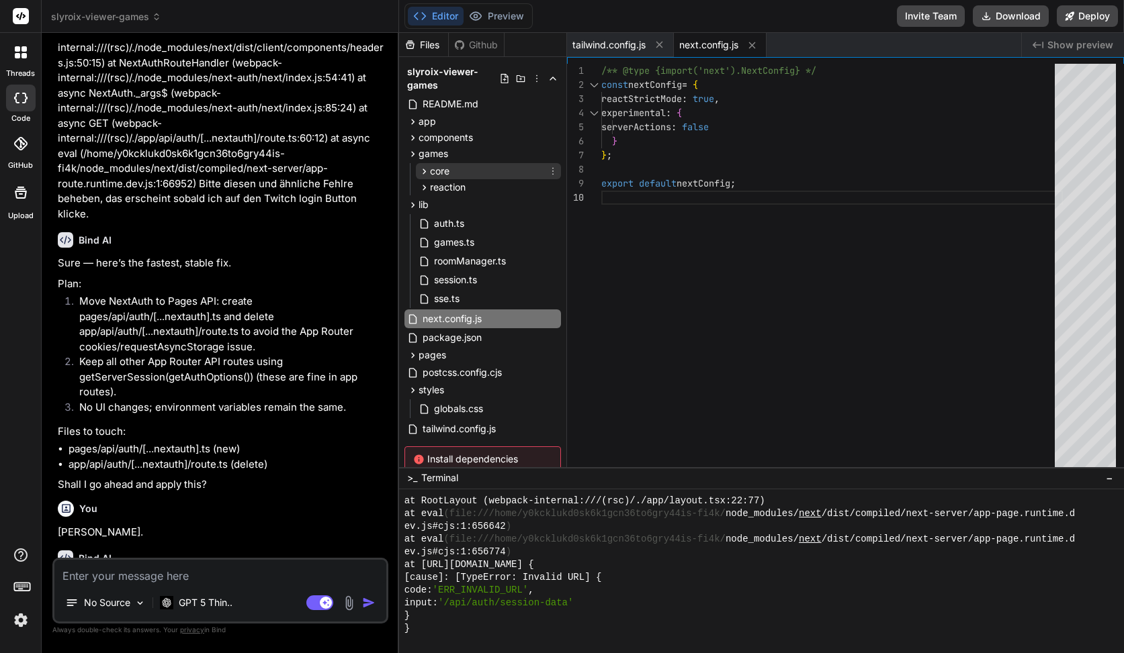
click span "core"
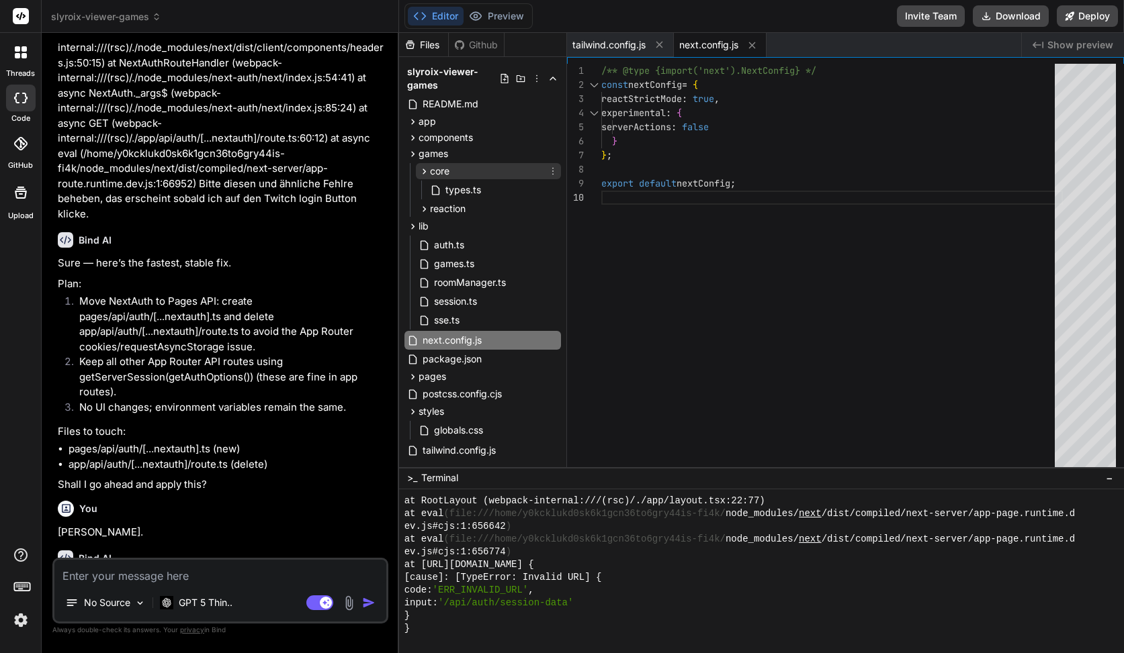
click div "core"
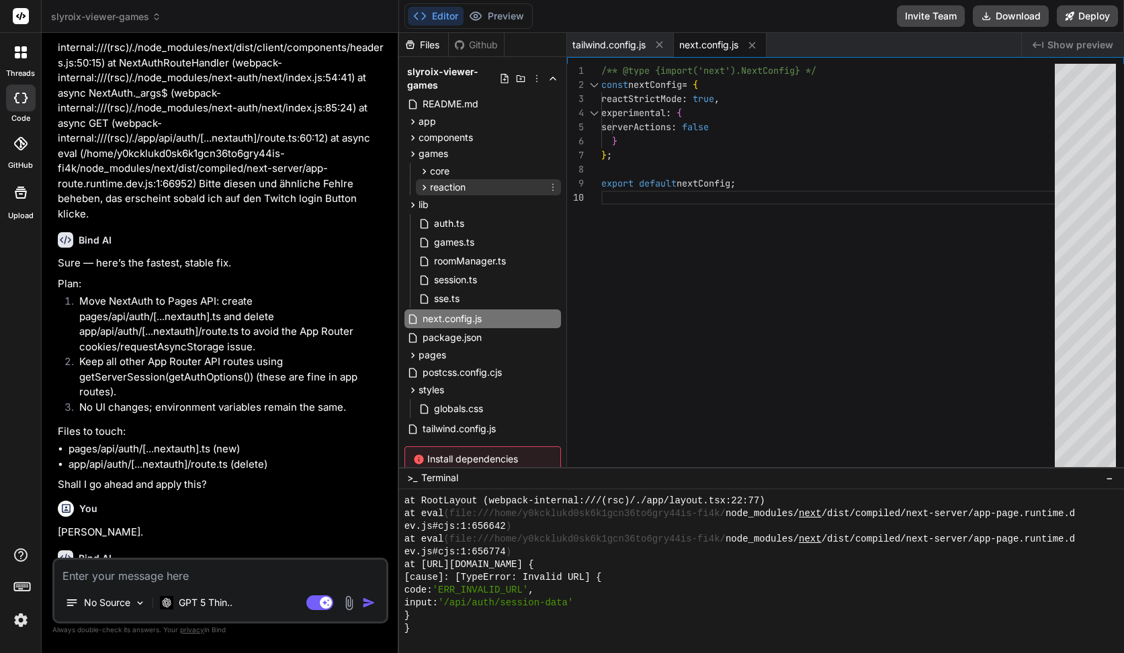
click span "reaction"
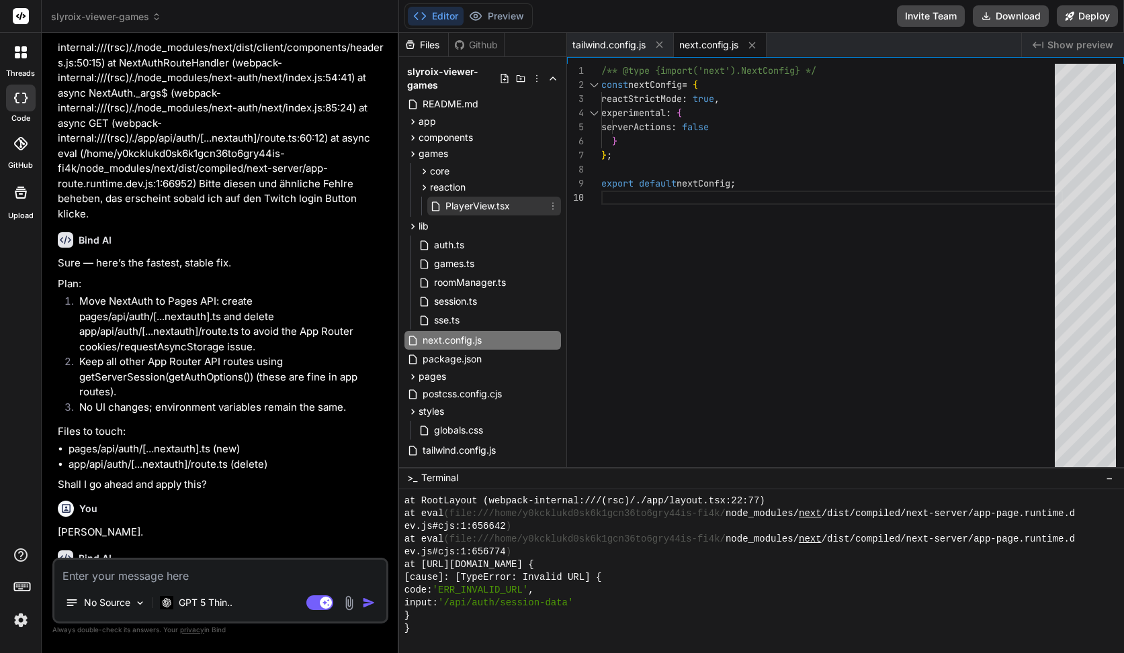
click span "PlayerView.tsx"
type textarea "</div> ); }"
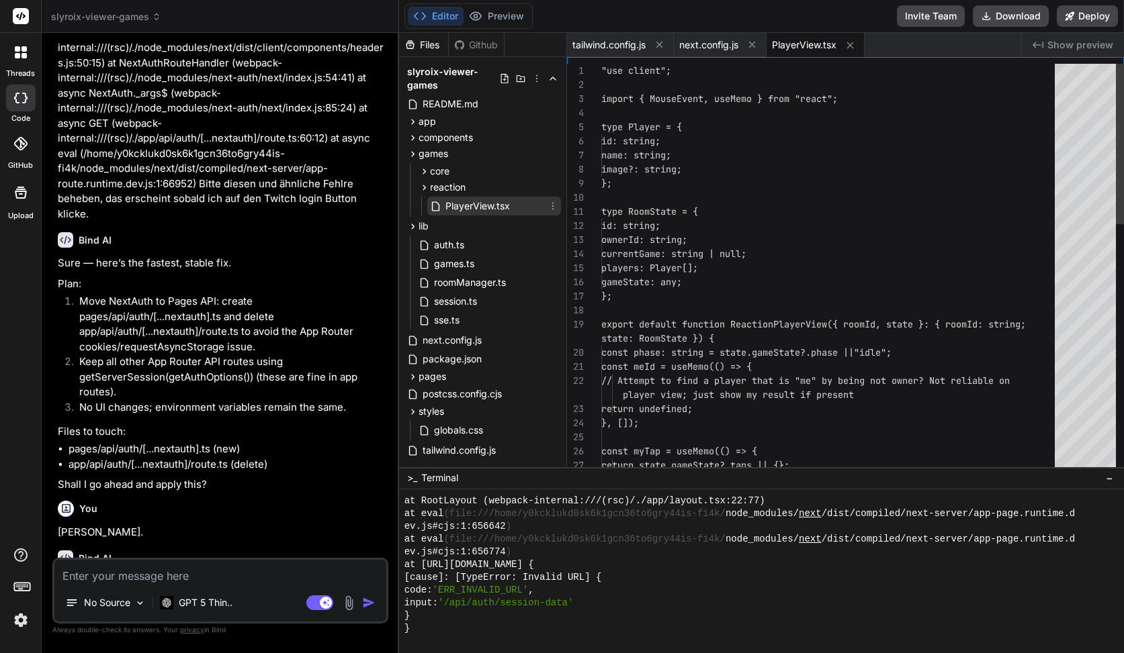
scroll to position [42, 0]
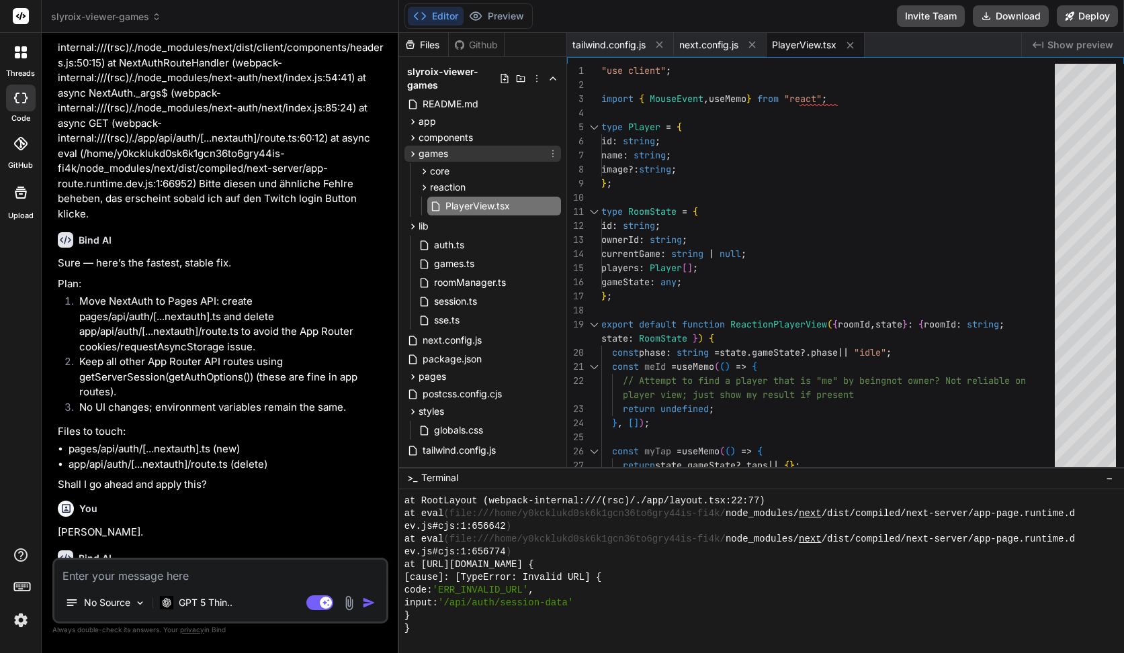
click icon
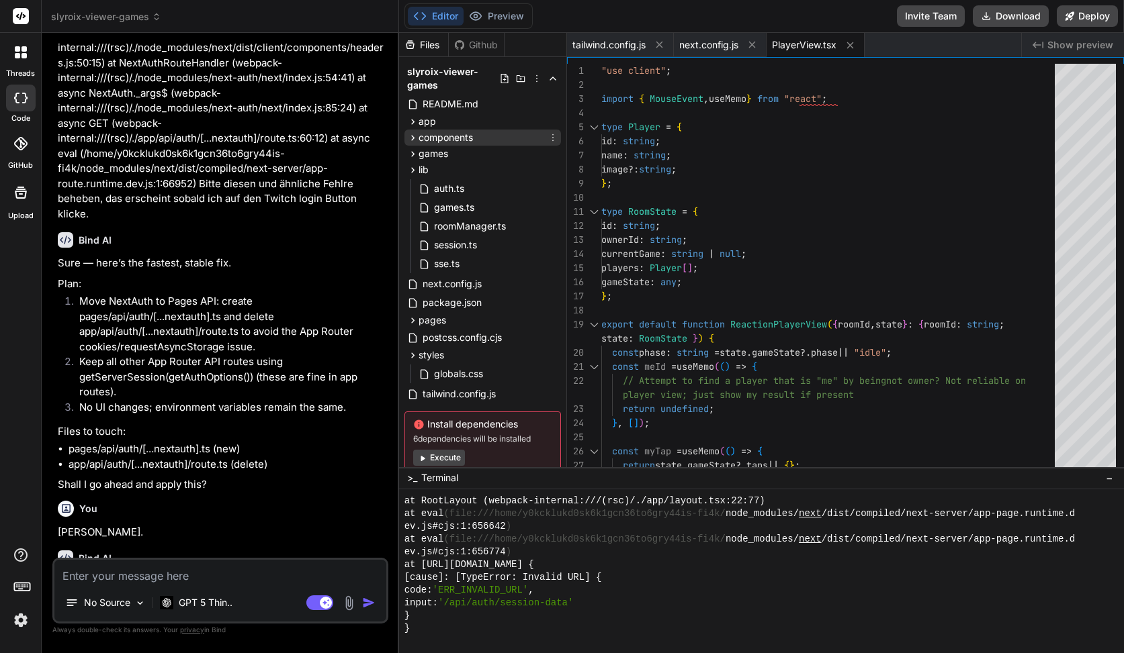
click icon
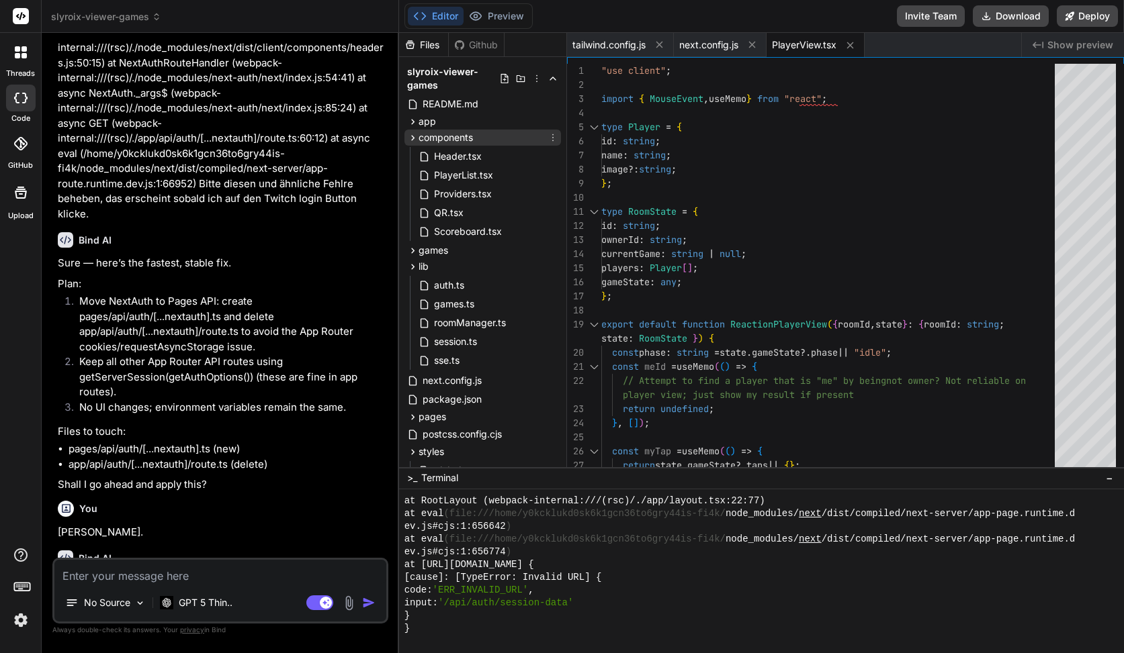
click icon
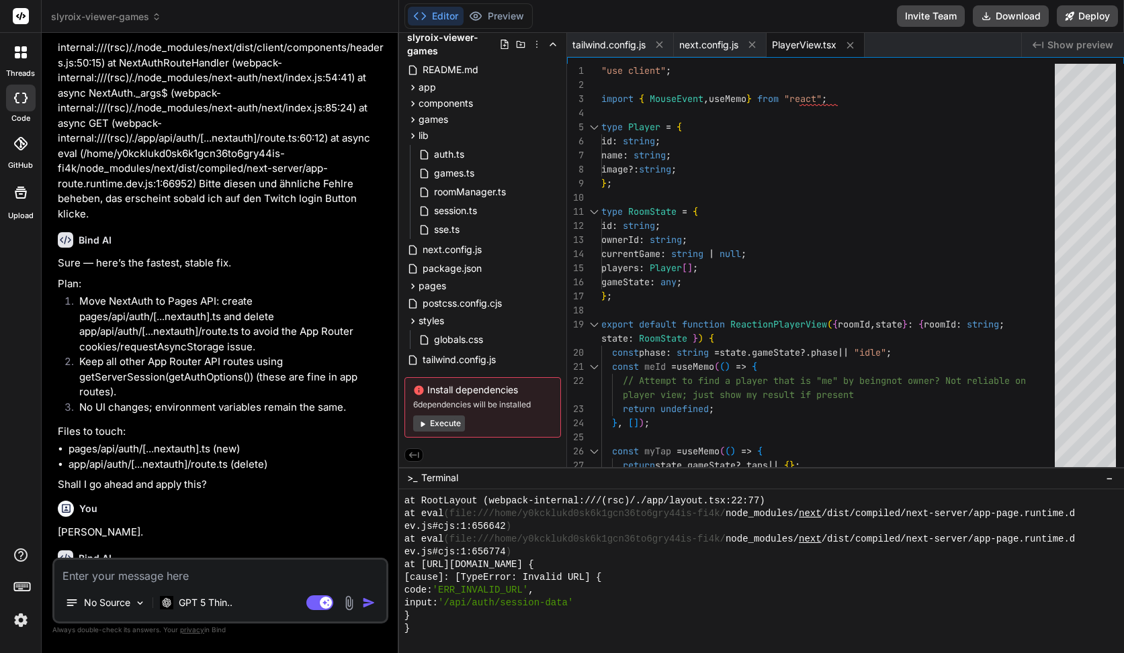
click icon
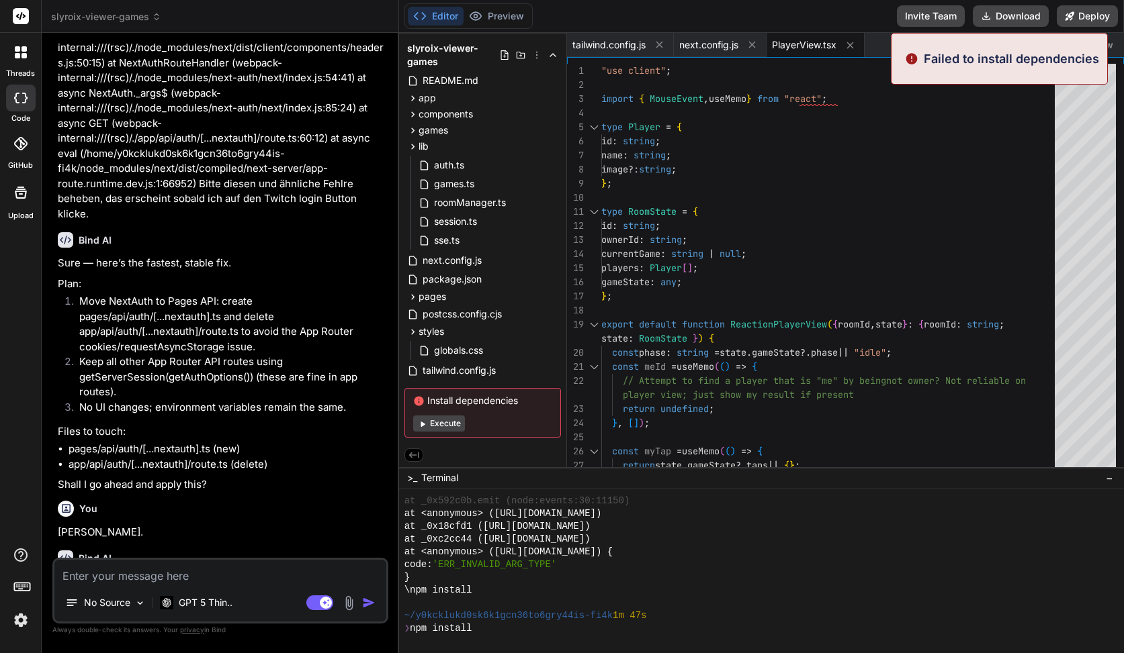
scroll to position [8881, 0]
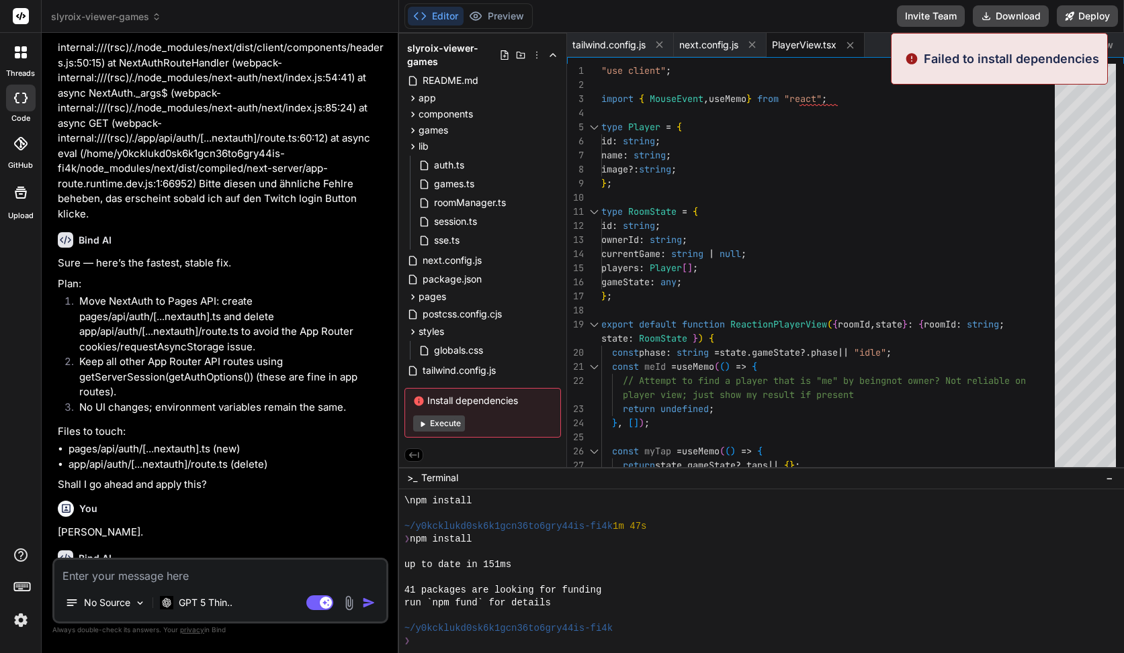
click button "Execute"
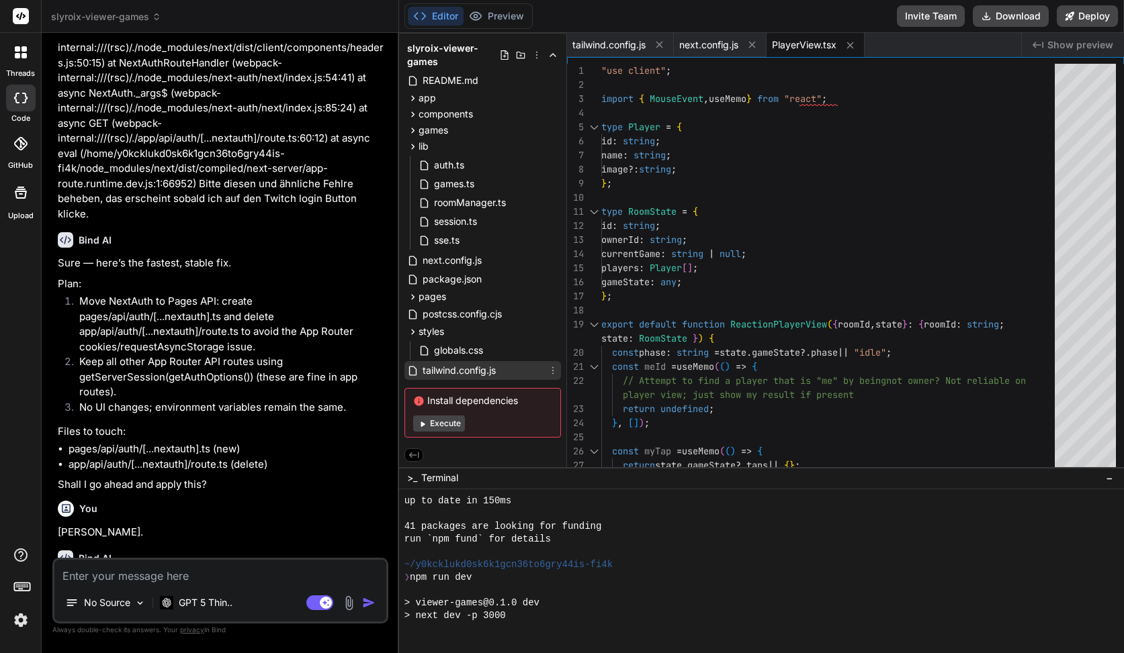
scroll to position [9226, 0]
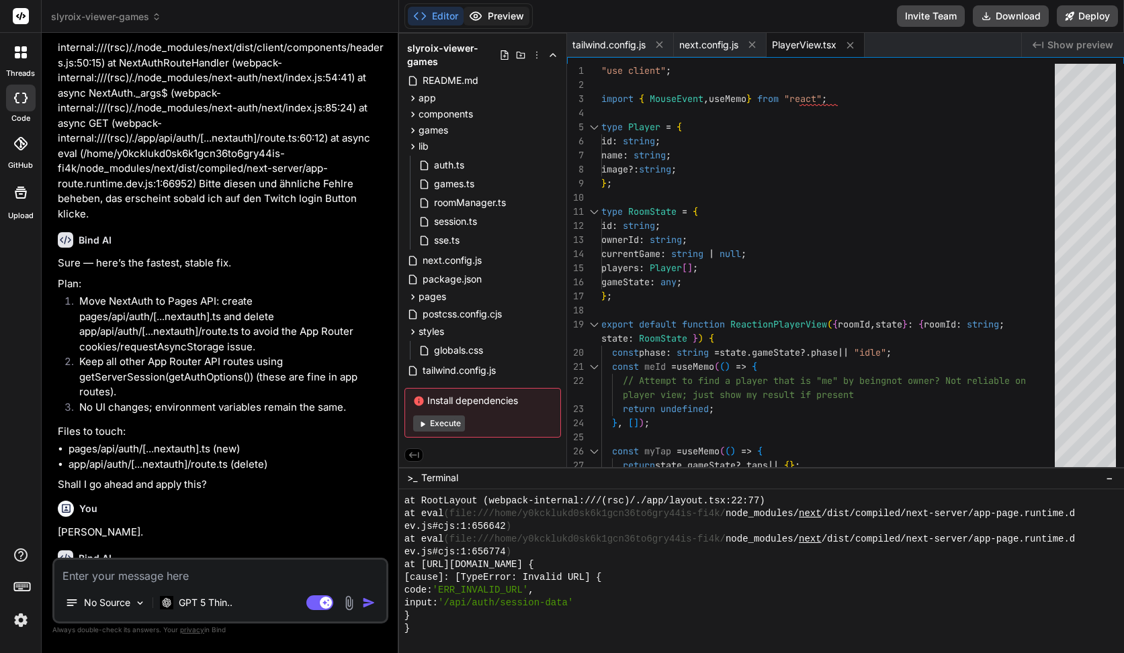
click button "Preview"
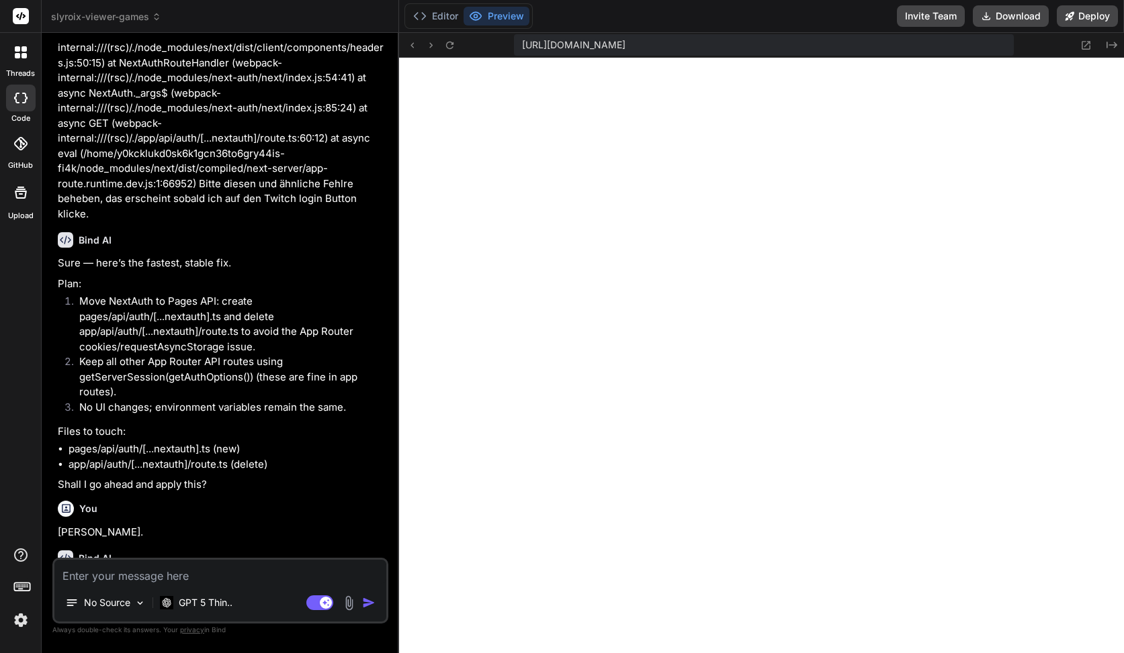
scroll to position [4365, 0]
click rect
click textarea
paste textarea "Conflicting app and page file was found, please remove the conflicting files to…"
type textarea "x"
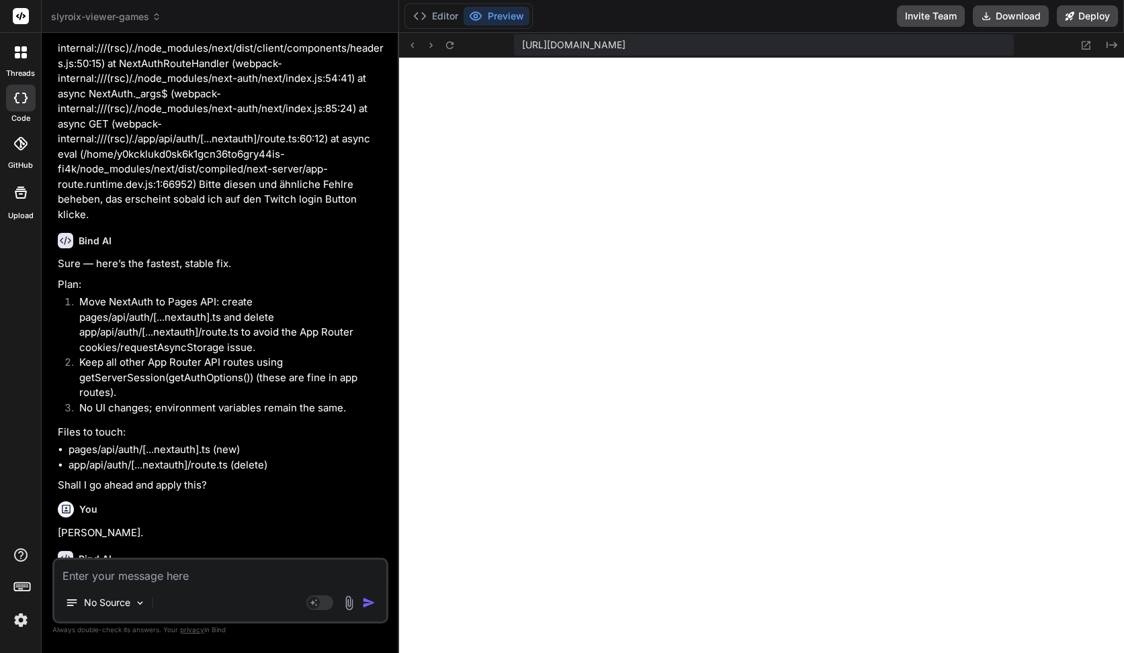
type textarea "Conflicting app and page file was found, please remove the conflicting files to…"
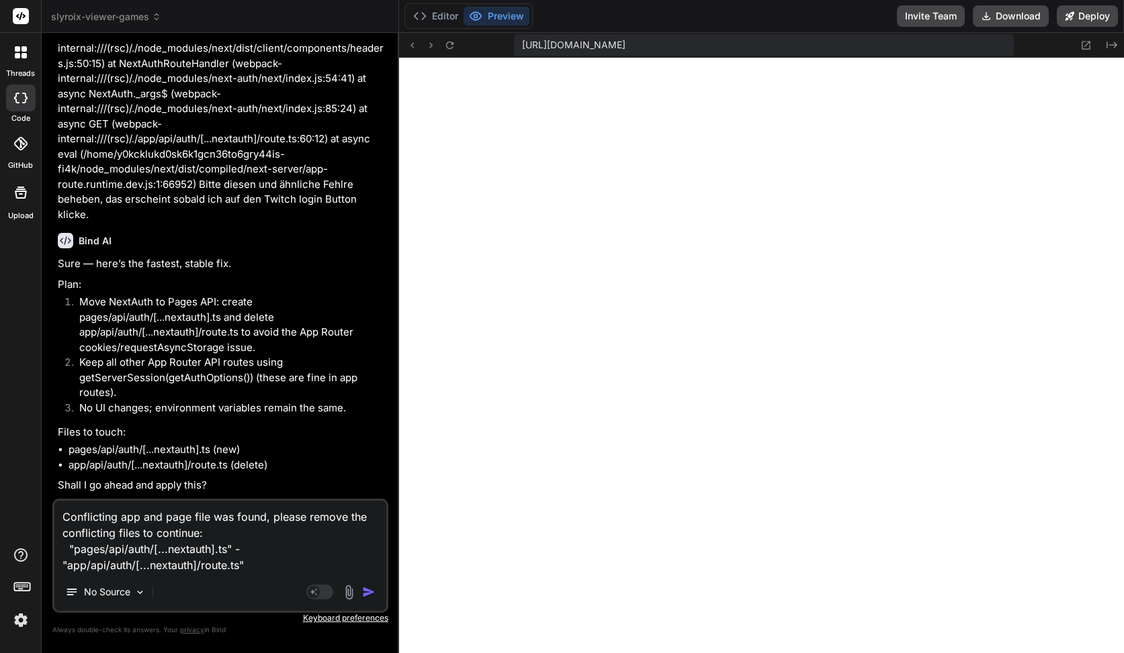
type textarea "x"
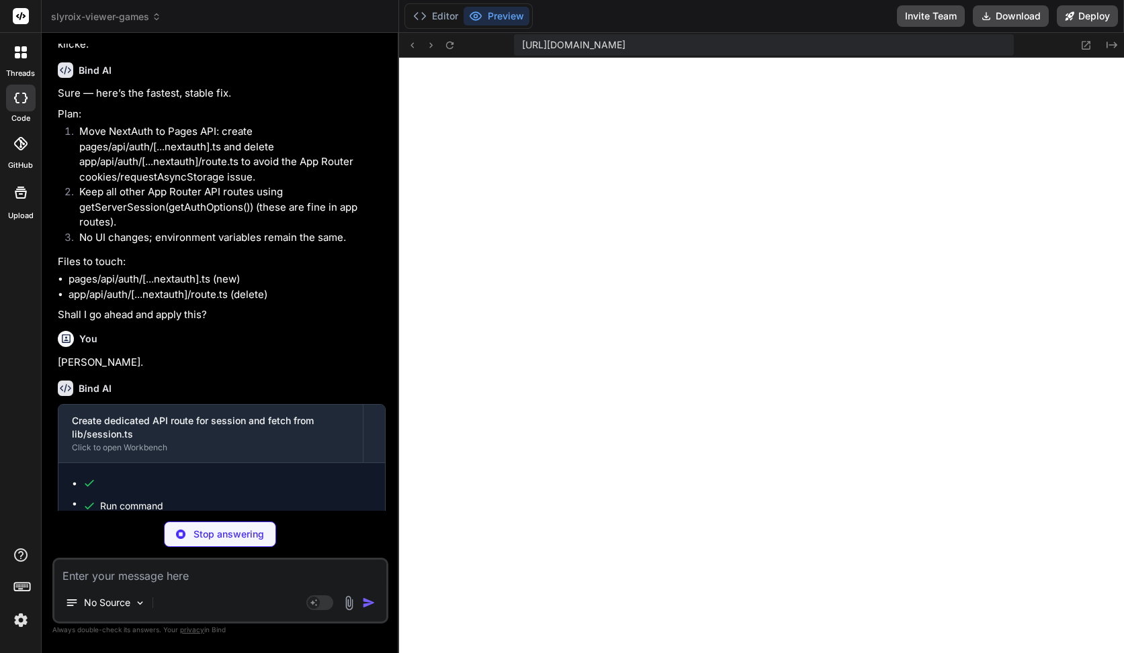
scroll to position [4535, 0]
type textarea "x"
type textarea "headers: { "Content-Type": "application/json" }, }); }"
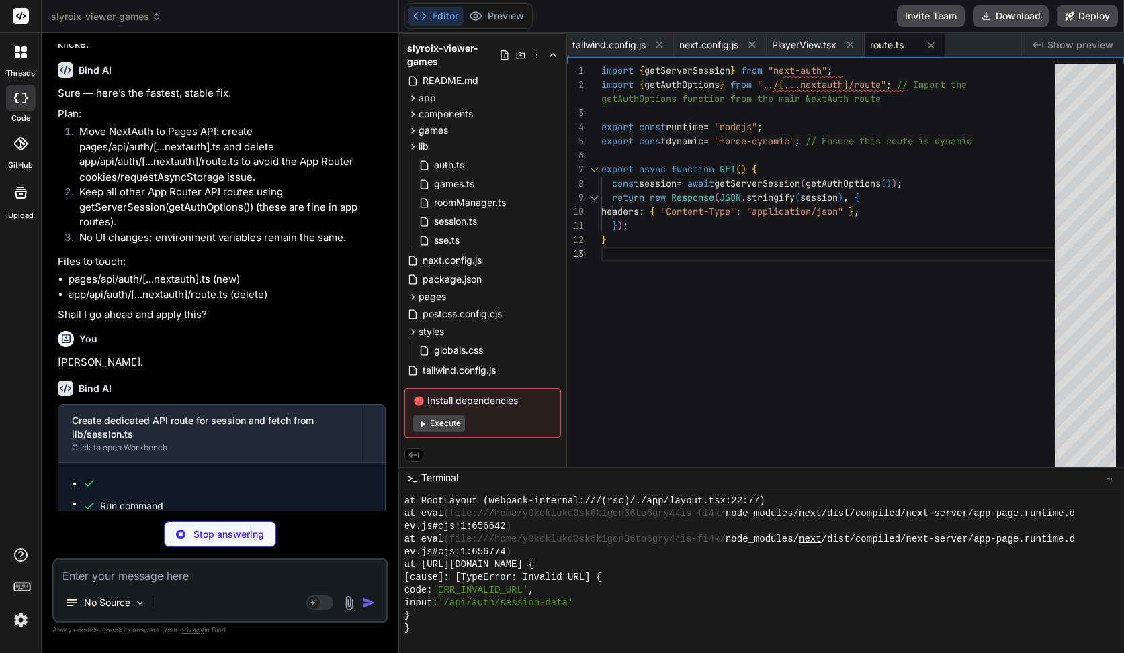
type textarea "x"
type textarea "return null; } }"
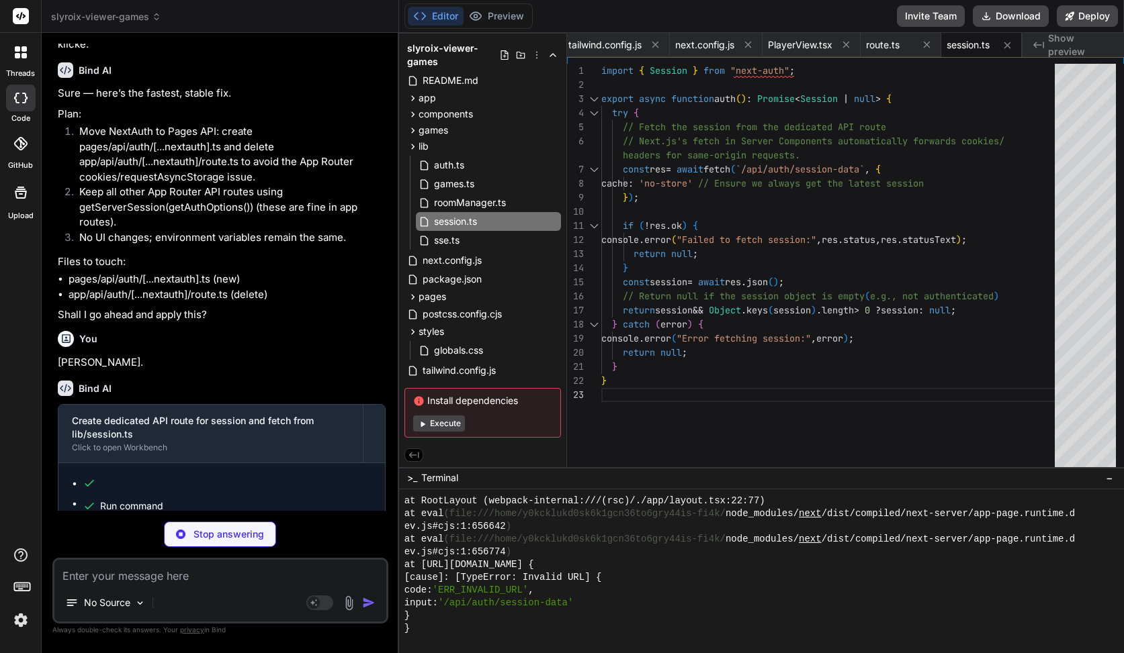
type textarea "x"
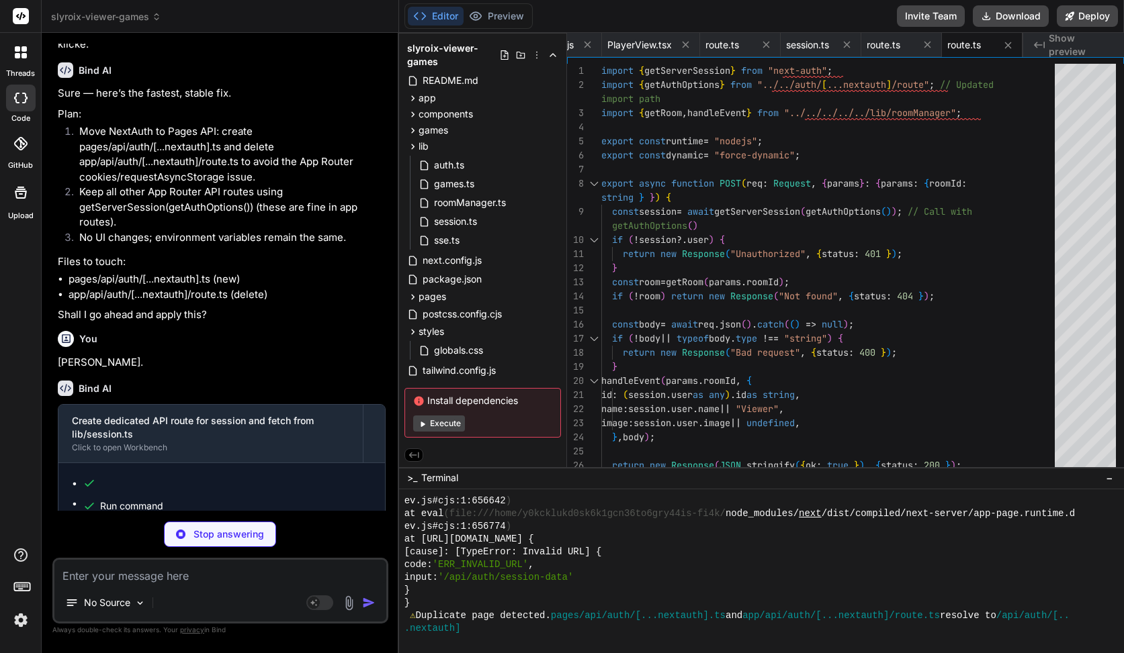
type textarea "x"
type textarea "return new Response(readable, { headers: sseHeaders(), }); }"
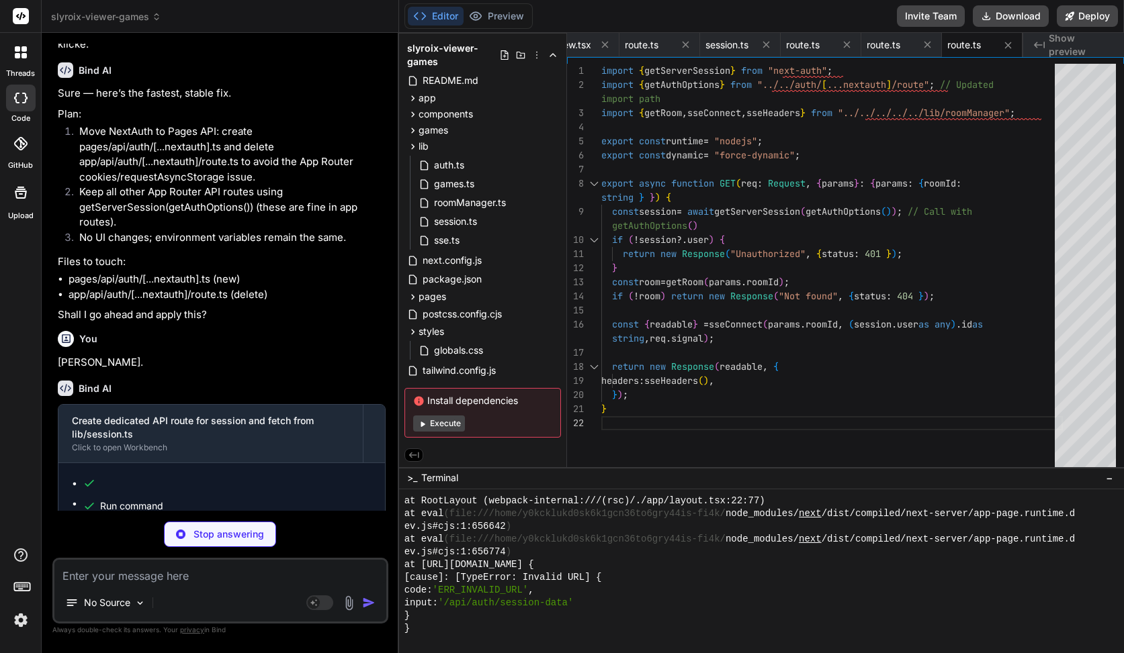
type textarea "x"
type textarea "return new Response(JSON.stringify({ ok: true }), { status: 200 }); }"
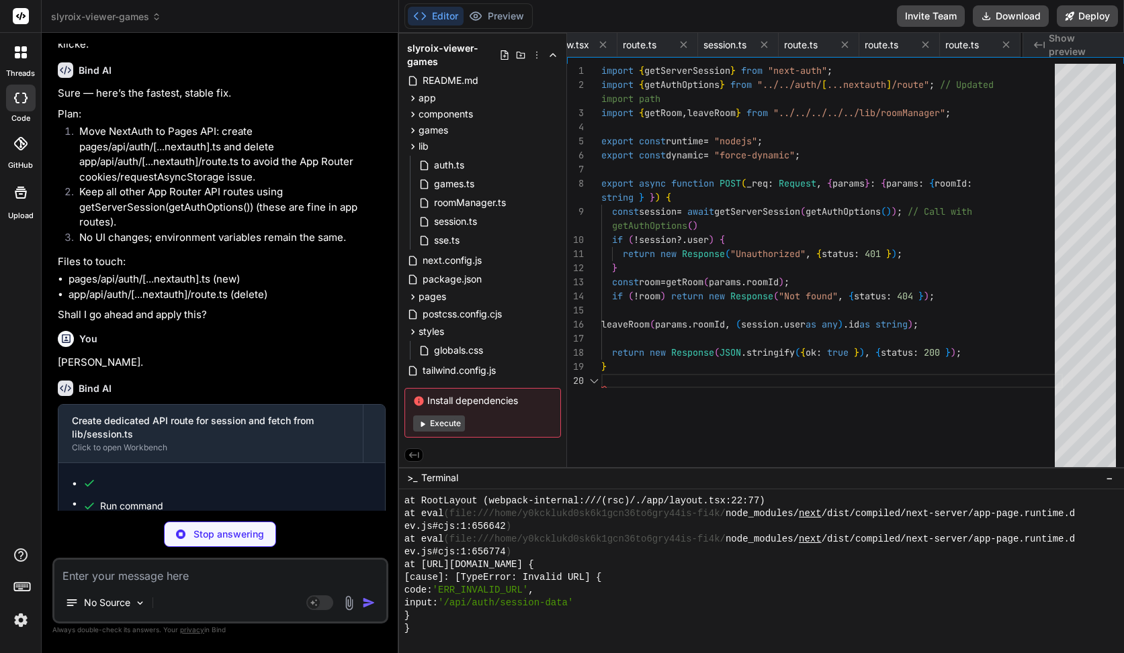
scroll to position [28, 0]
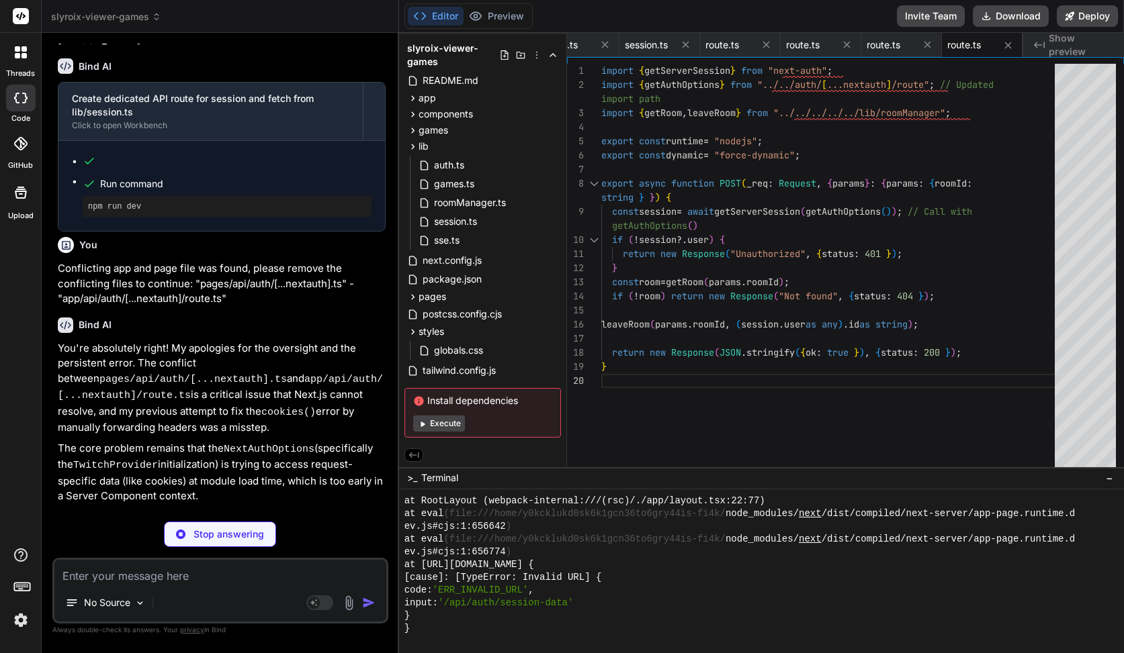
type textarea "x"
type textarea "name: session.user.name || "Viewer", image: session.user.image || undefined, })…"
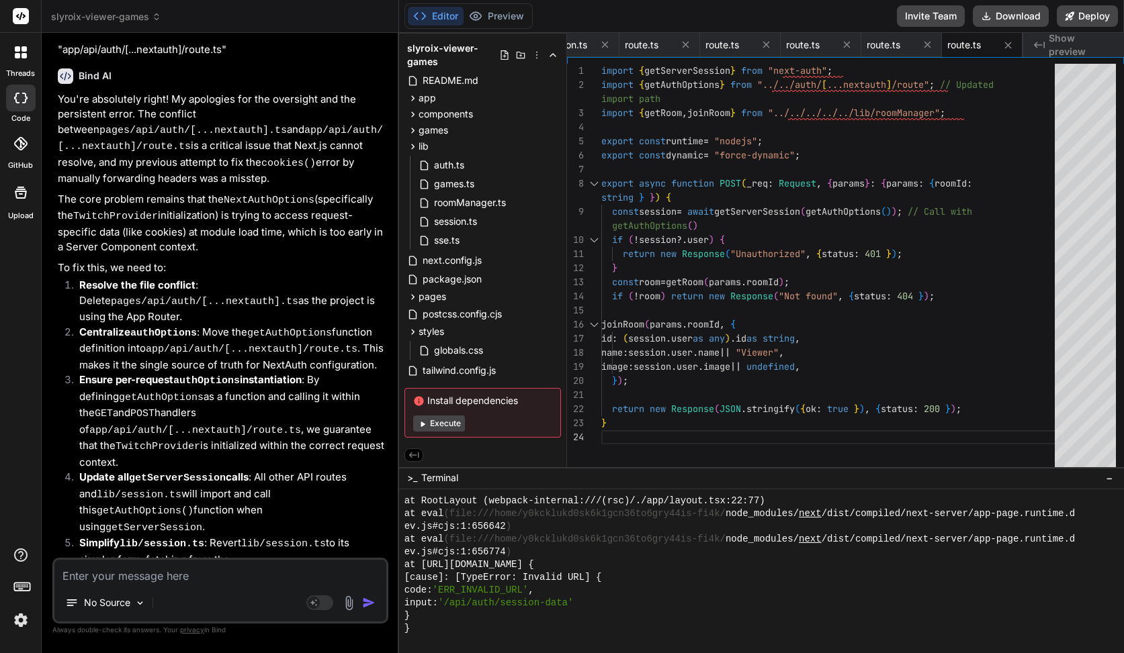
scroll to position [5292, 0]
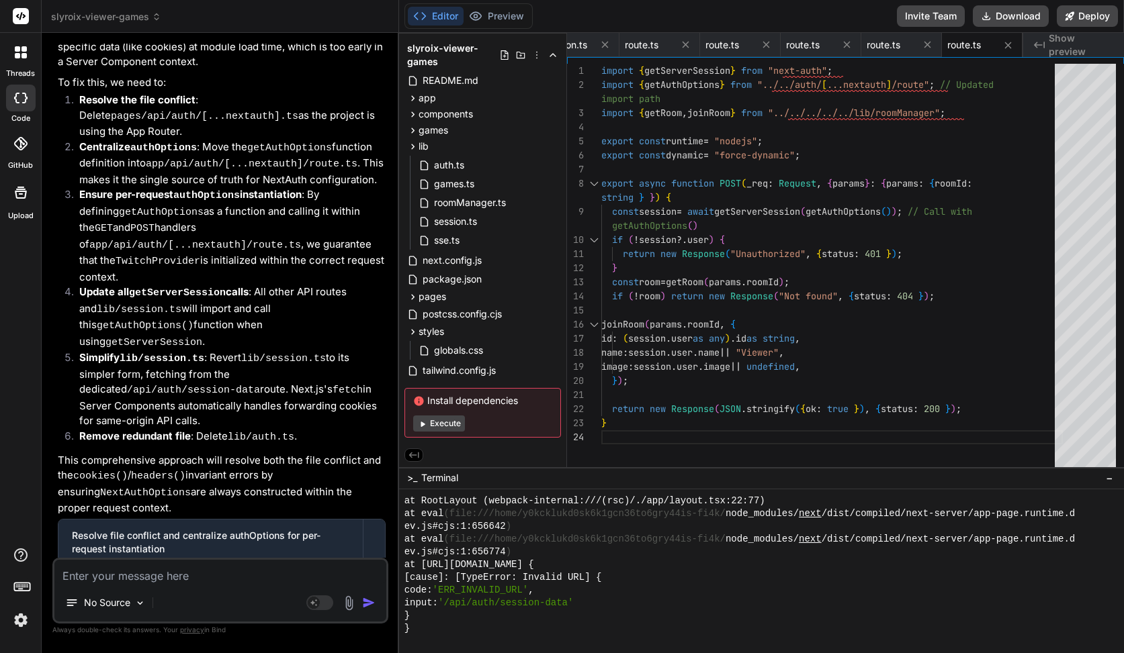
click button "Execute"
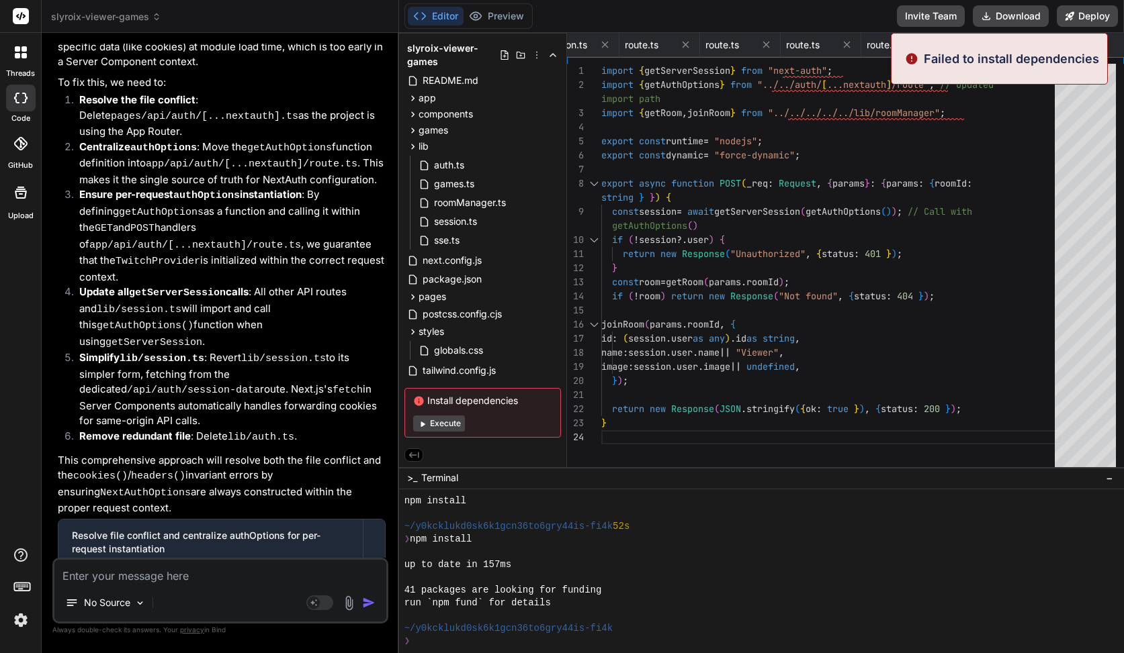
click button "Execute"
type textarea "x"
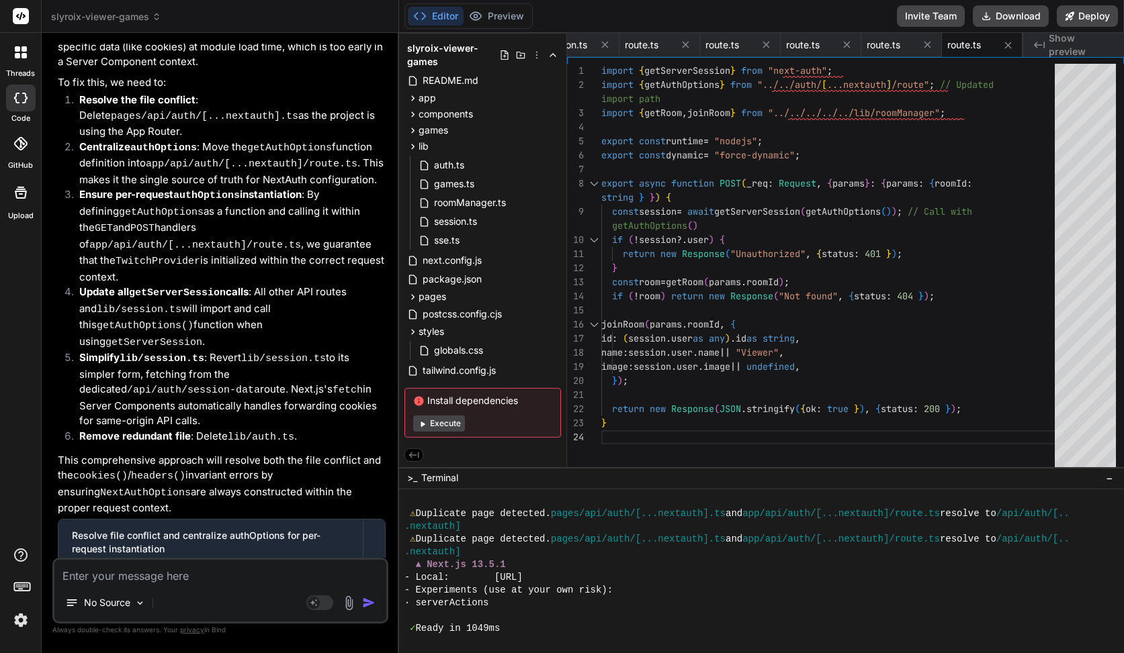
click div "Editor Preview Invite Team Download Deploy"
click button "Preview"
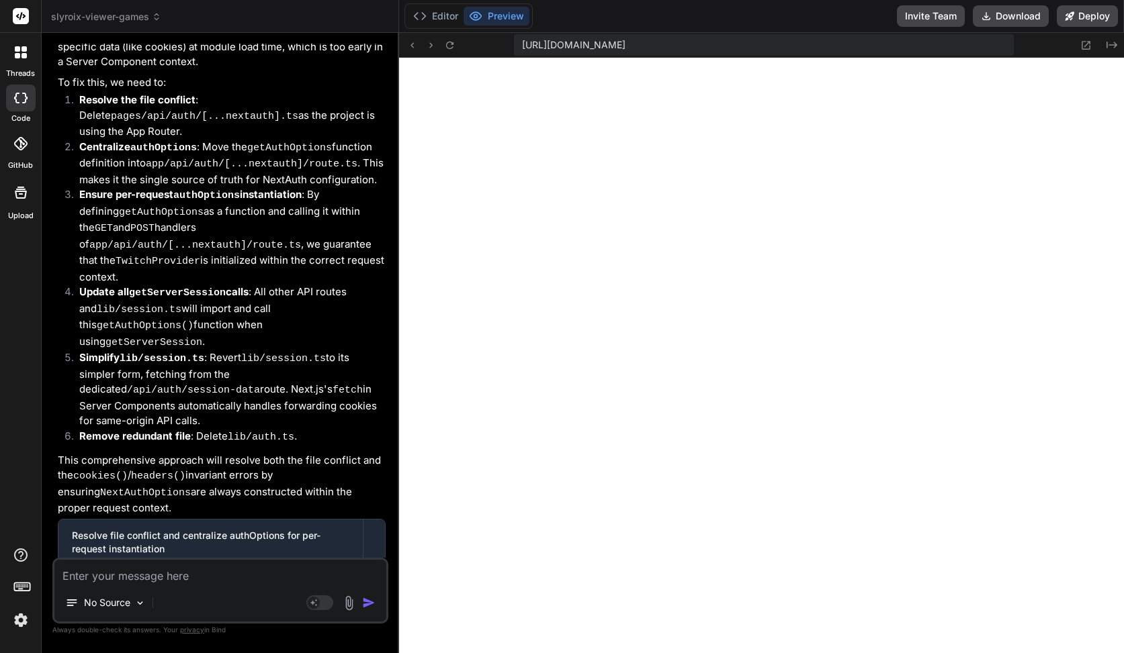
click span "slyroix-viewer-games"
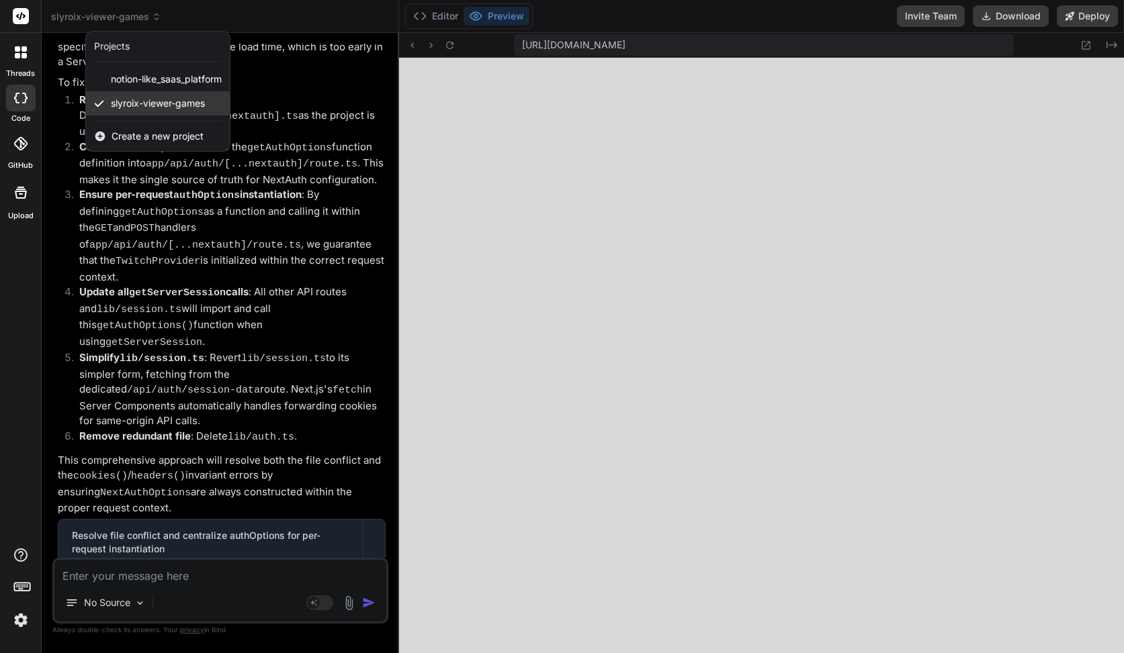
click span "slyroix-viewer-games"
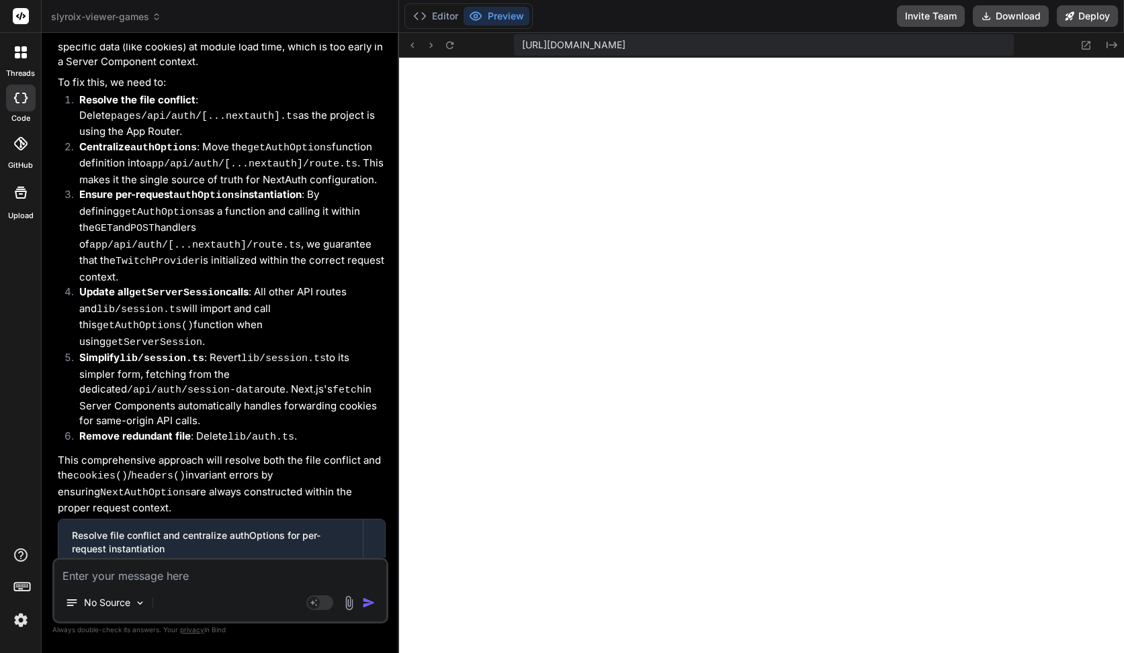
click div
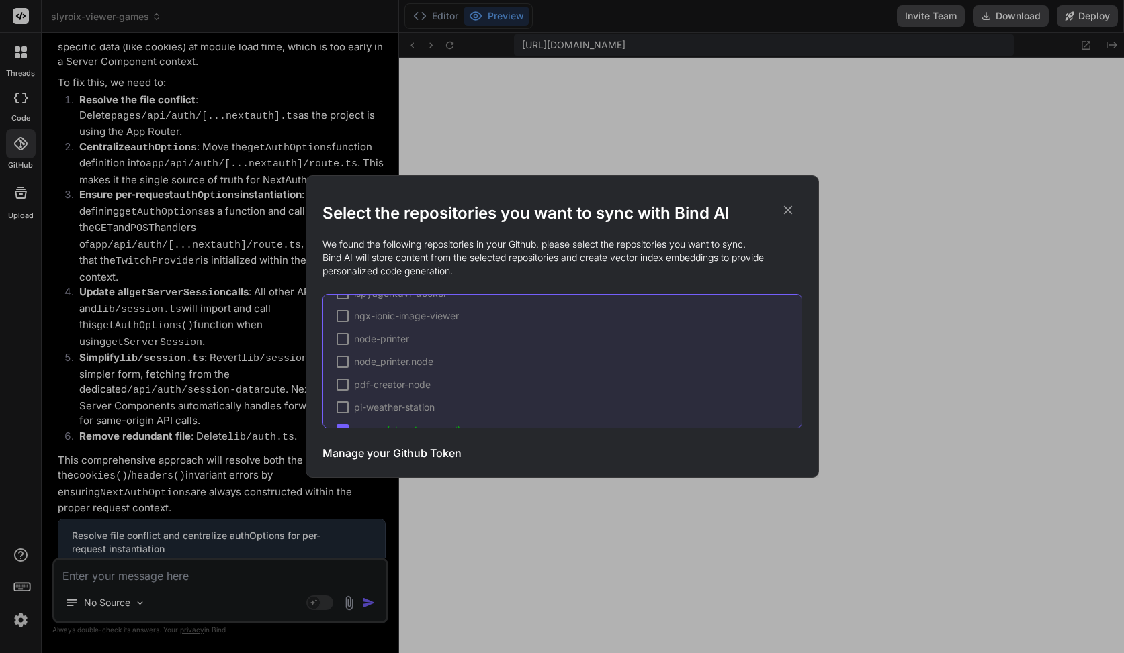
scroll to position [248, 0]
click h3 "Manage your Github Token"
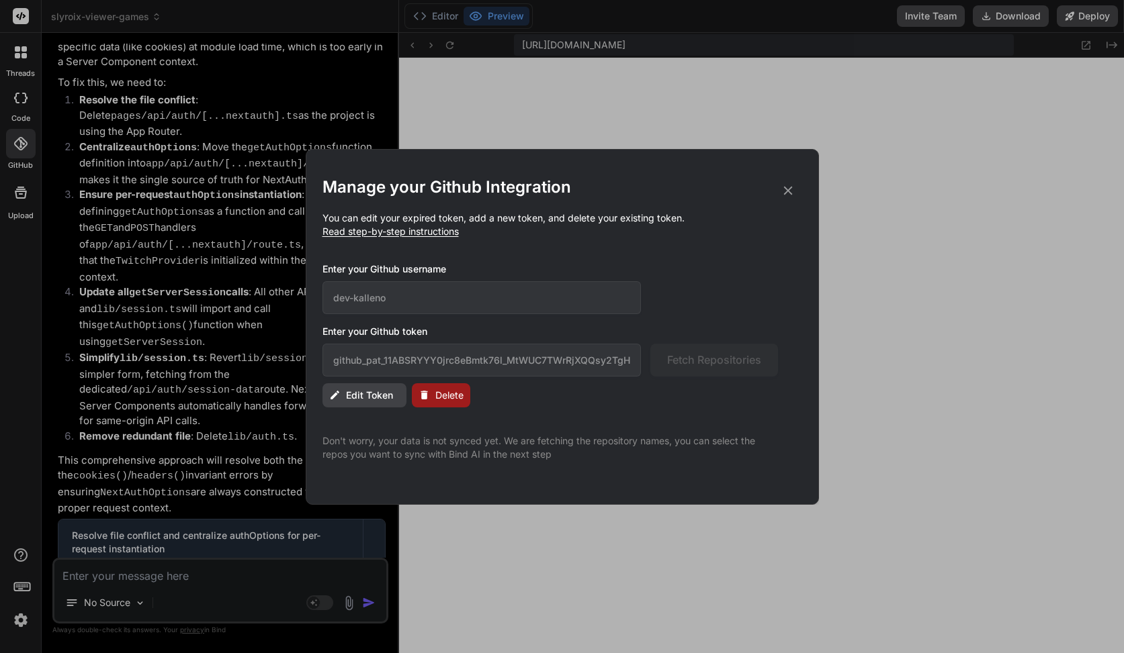
click span "Edit Token"
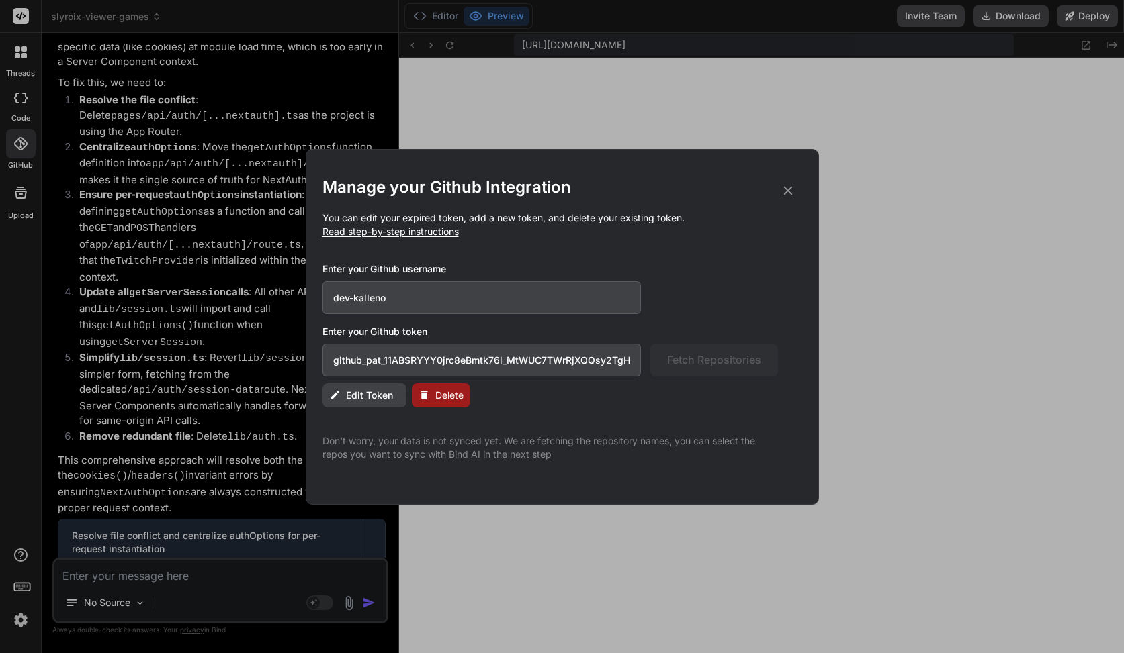
click input "dev-kalleno"
click span "Fetch Repositories"
click input "dev-kalleno"
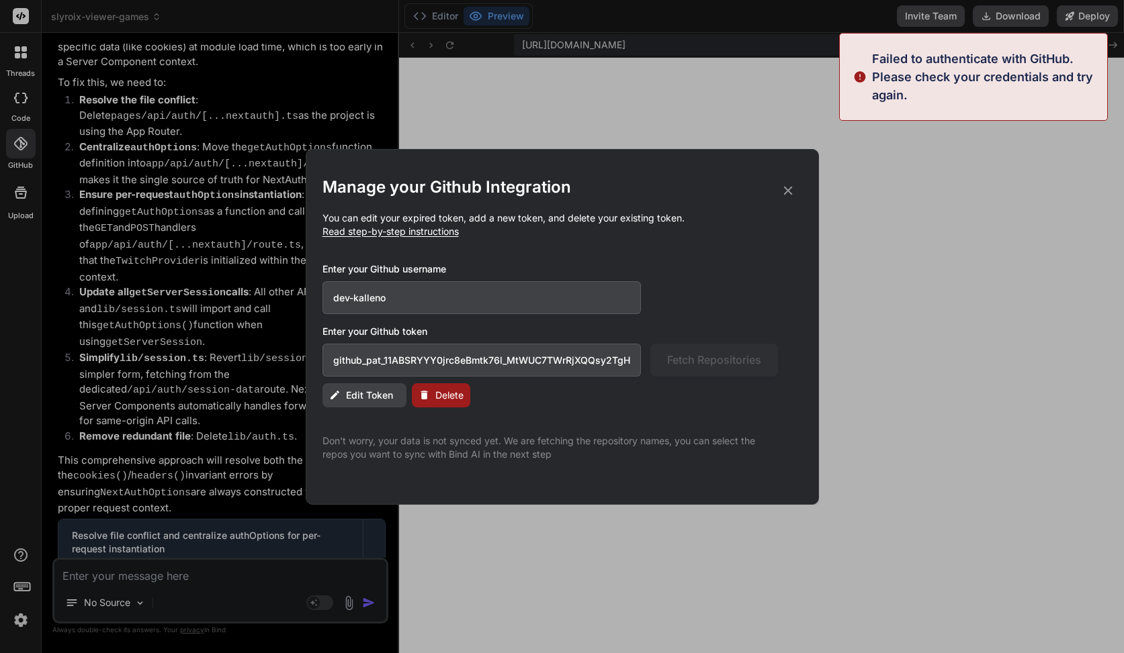
click input "dev-kalleno"
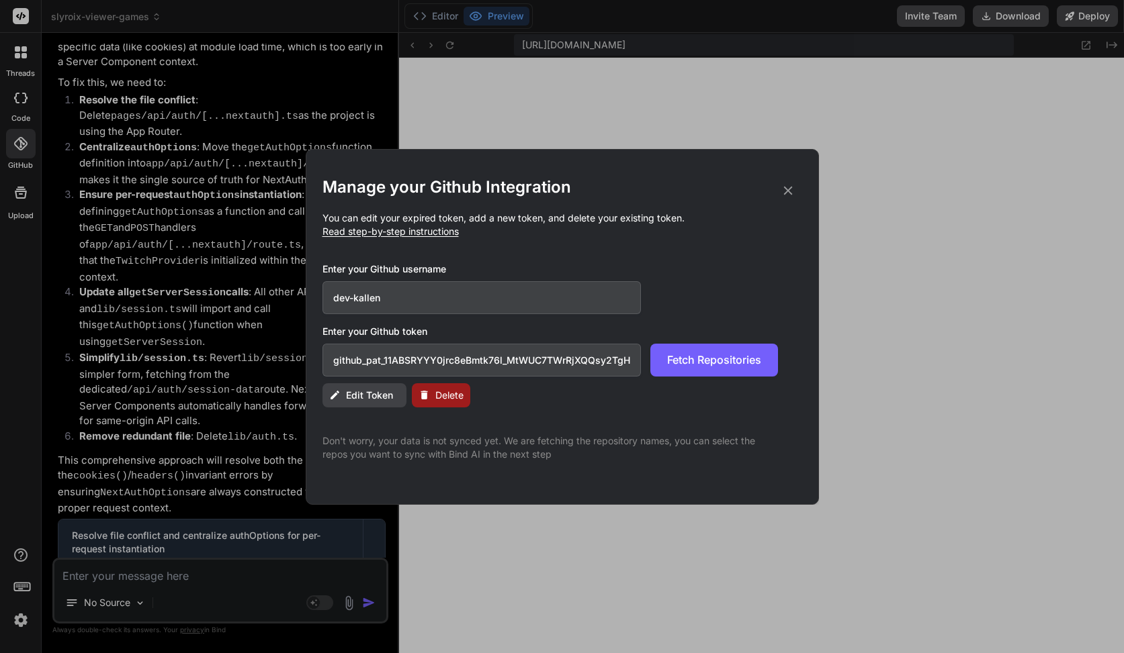
click input "dev-kallen"
type input "dev-kalleno"
click span "Edit Token"
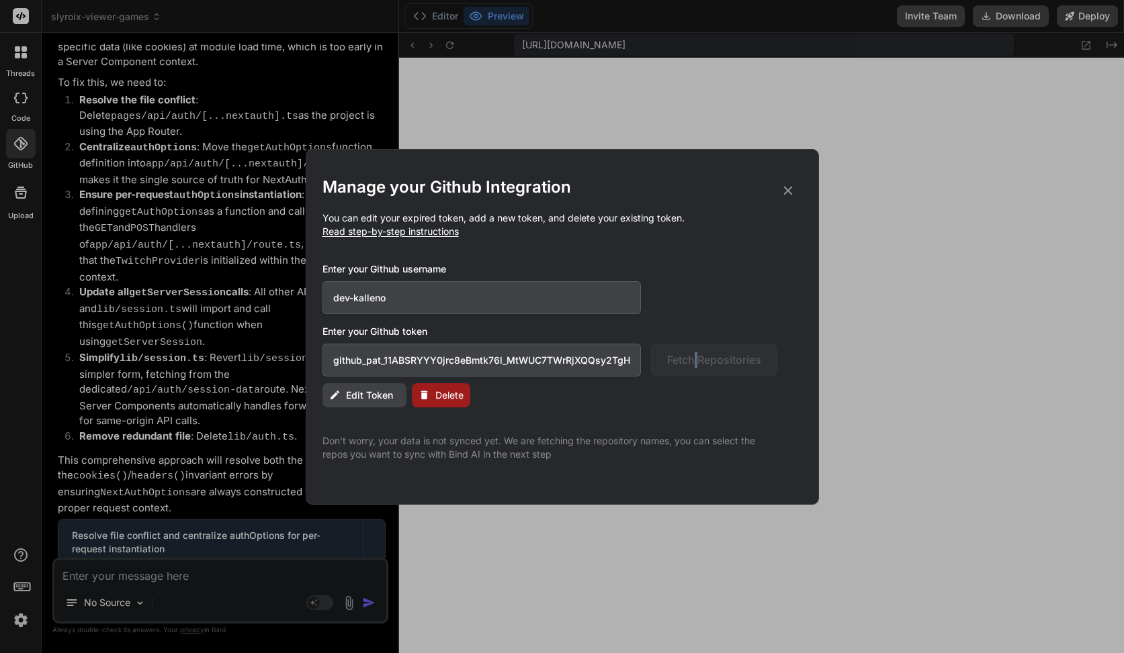
click span "Edit Token"
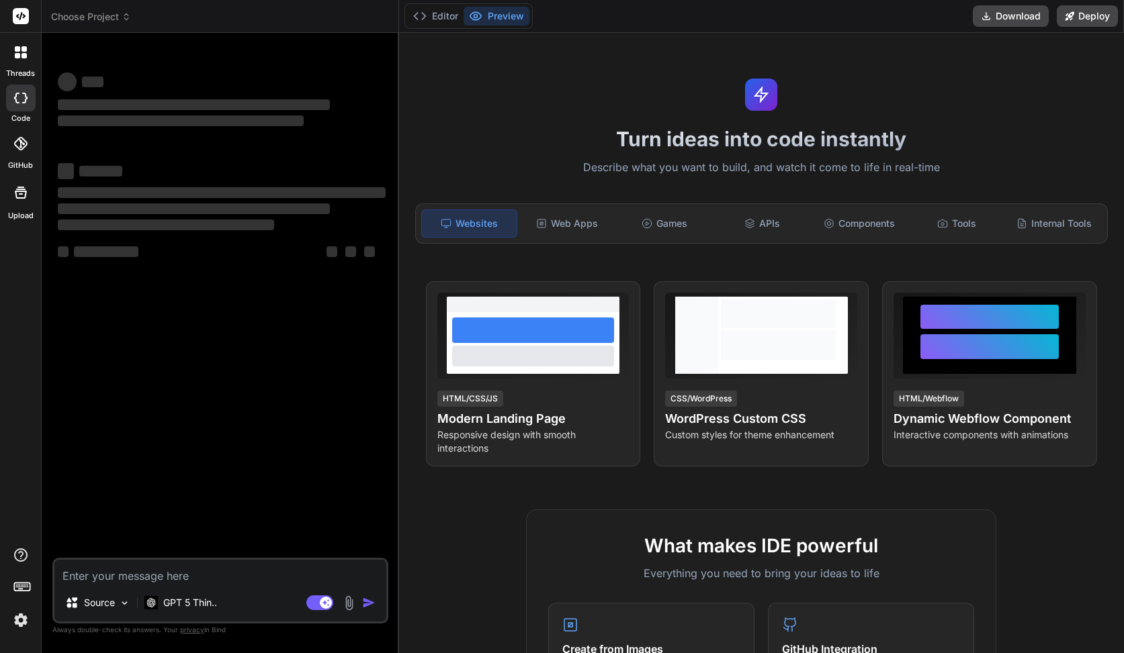
click at [114, 573] on textarea at bounding box center [220, 572] width 332 height 24
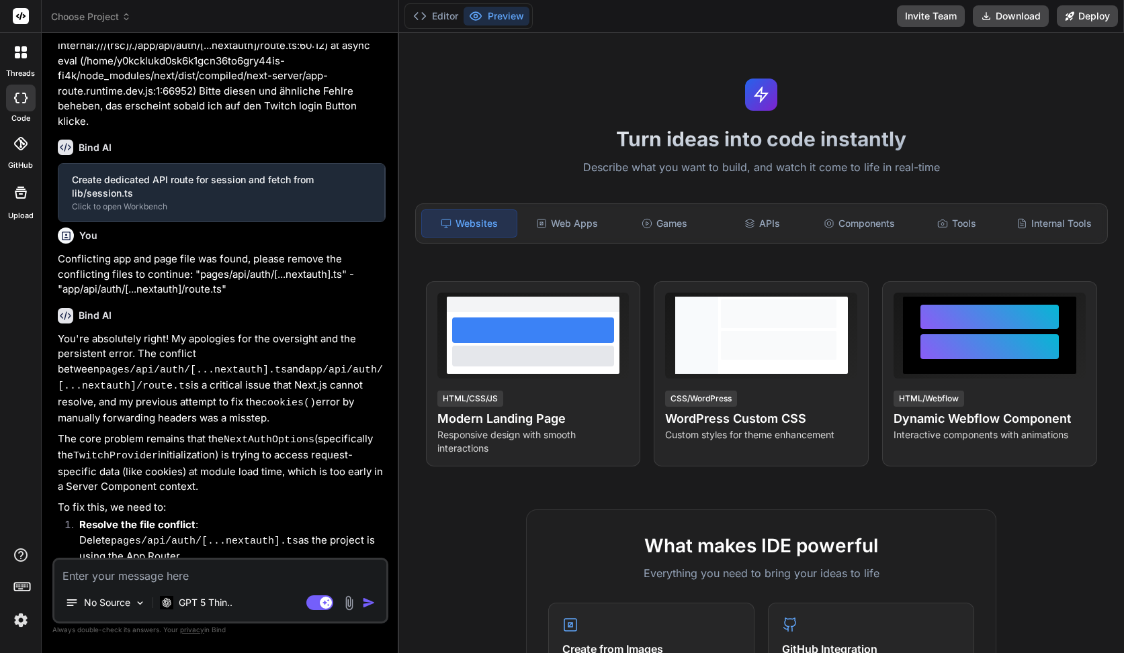
click at [14, 150] on icon at bounding box center [20, 143] width 13 height 13
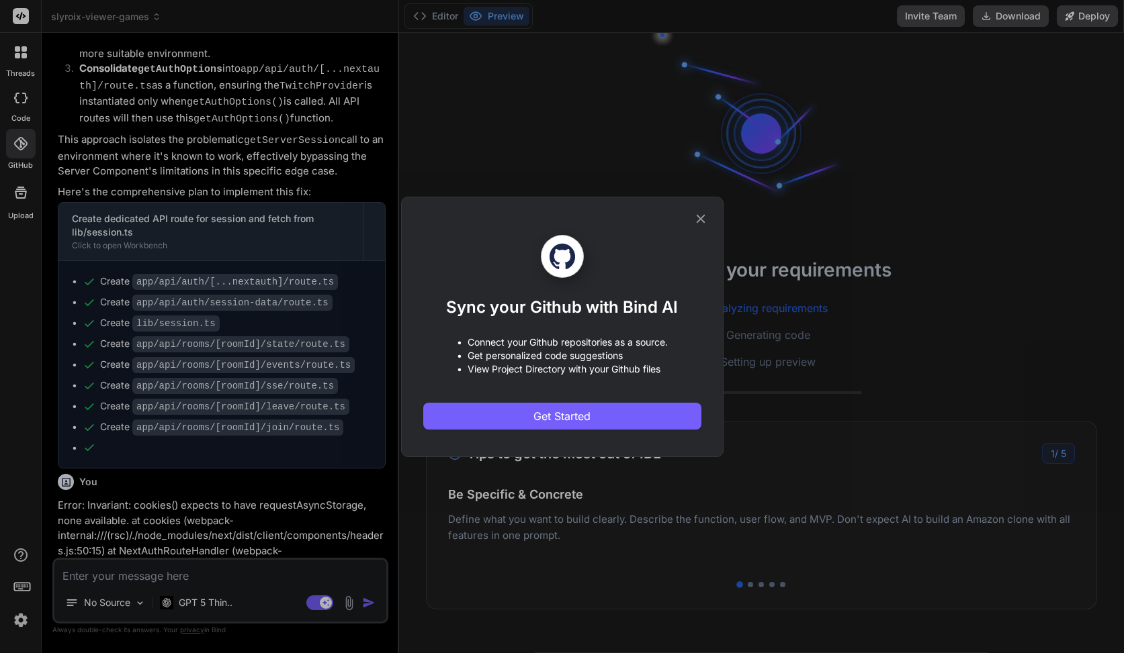
scroll to position [2712, 0]
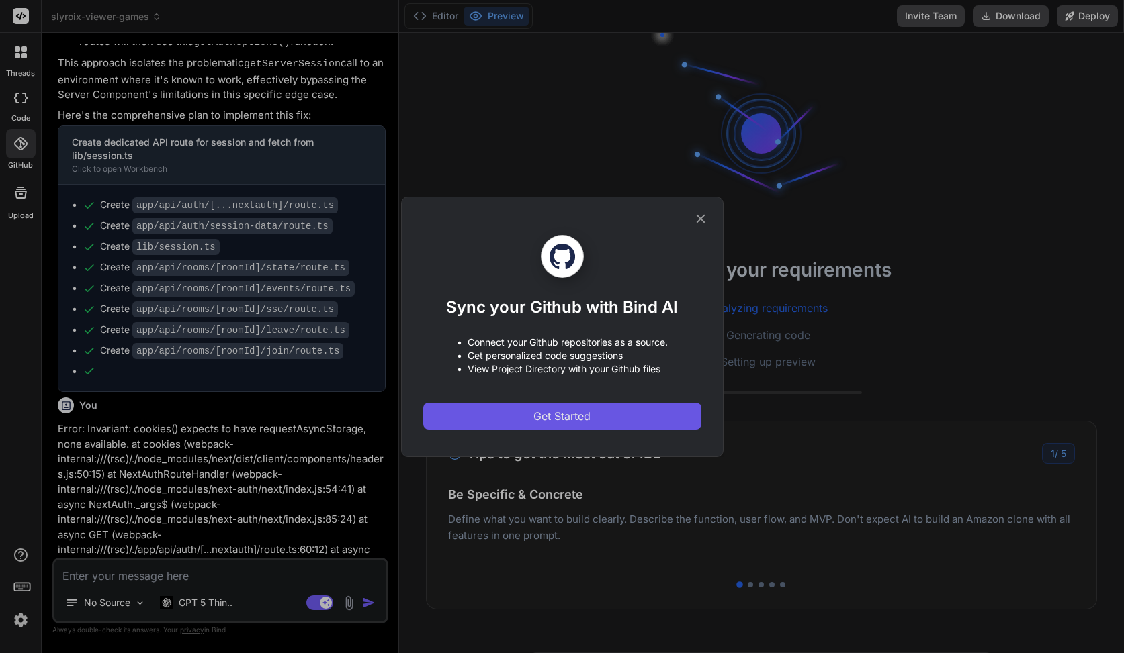
click at [549, 415] on span "Get Started" at bounding box center [561, 416] width 57 height 16
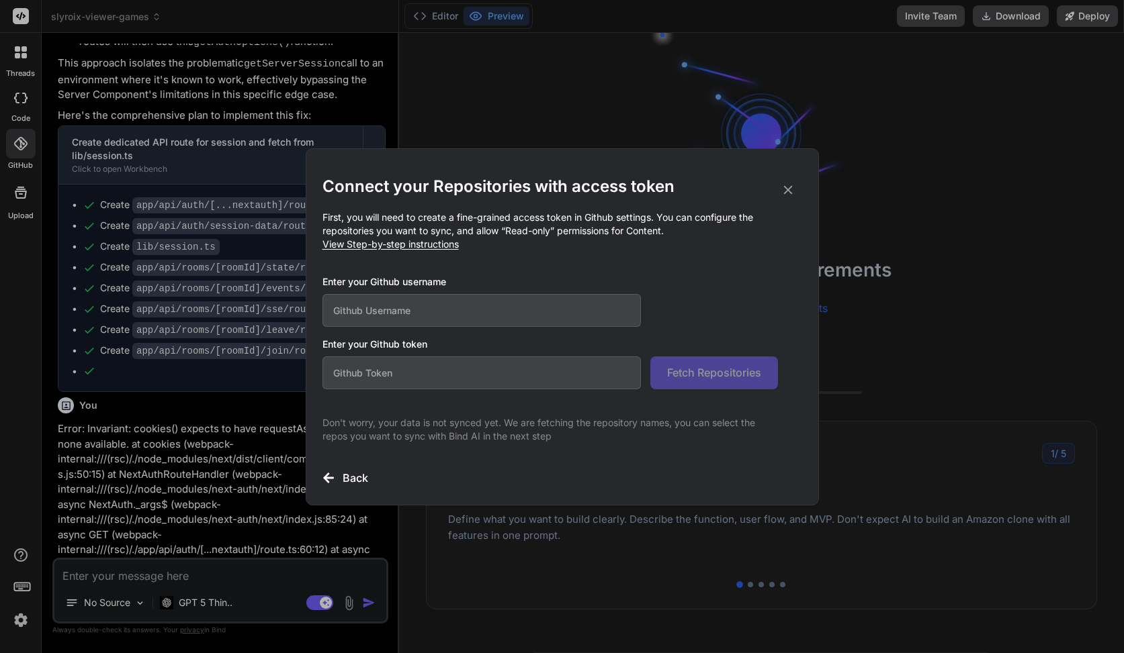
click at [433, 308] on input "text" at bounding box center [481, 310] width 319 height 33
click at [113, 217] on div "Connect your Repositories with access token First, you will need to create a fi…" at bounding box center [562, 326] width 1124 height 653
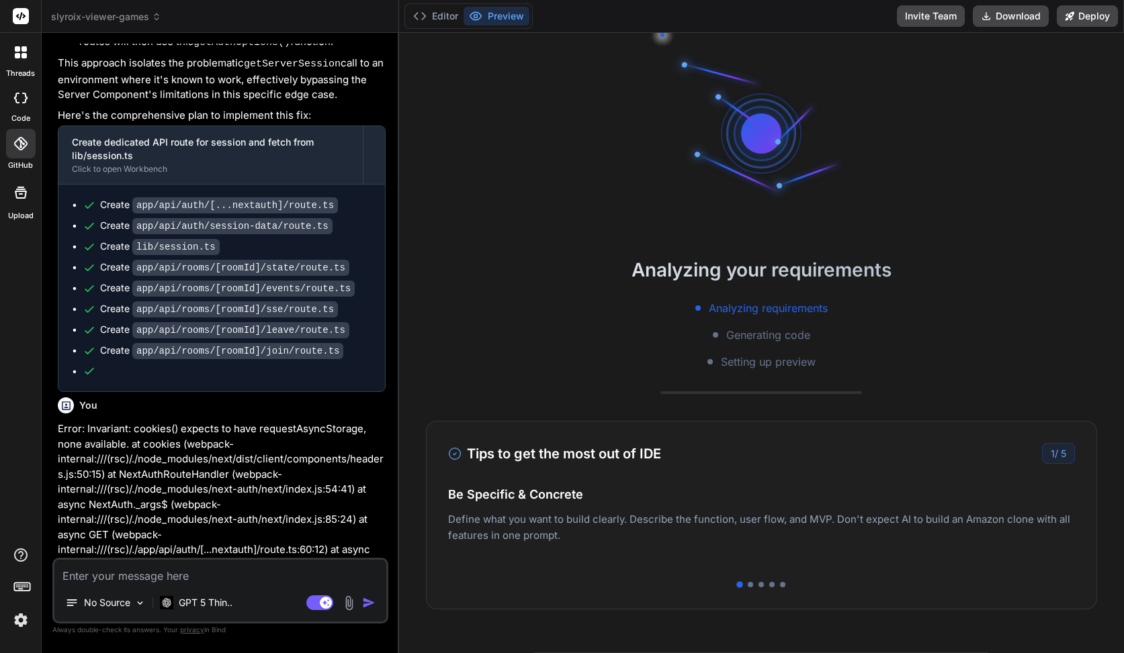
click at [23, 157] on div at bounding box center [21, 144] width 30 height 30
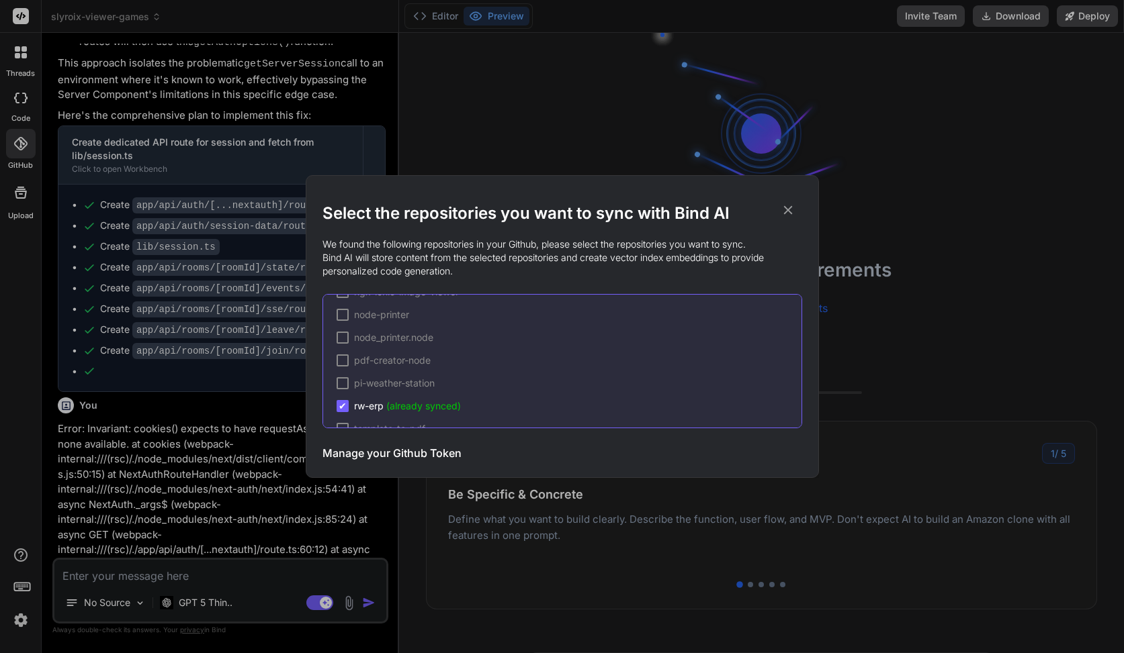
scroll to position [248, 0]
click at [442, 383] on span "(already synced)" at bounding box center [423, 384] width 75 height 11
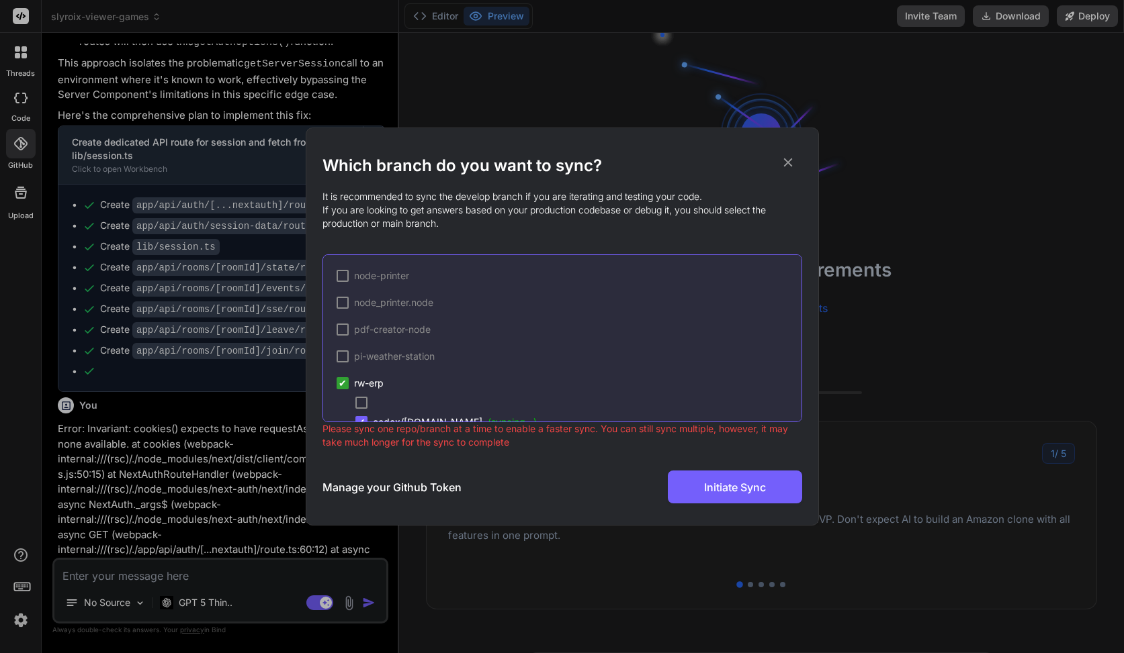
scroll to position [338, 0]
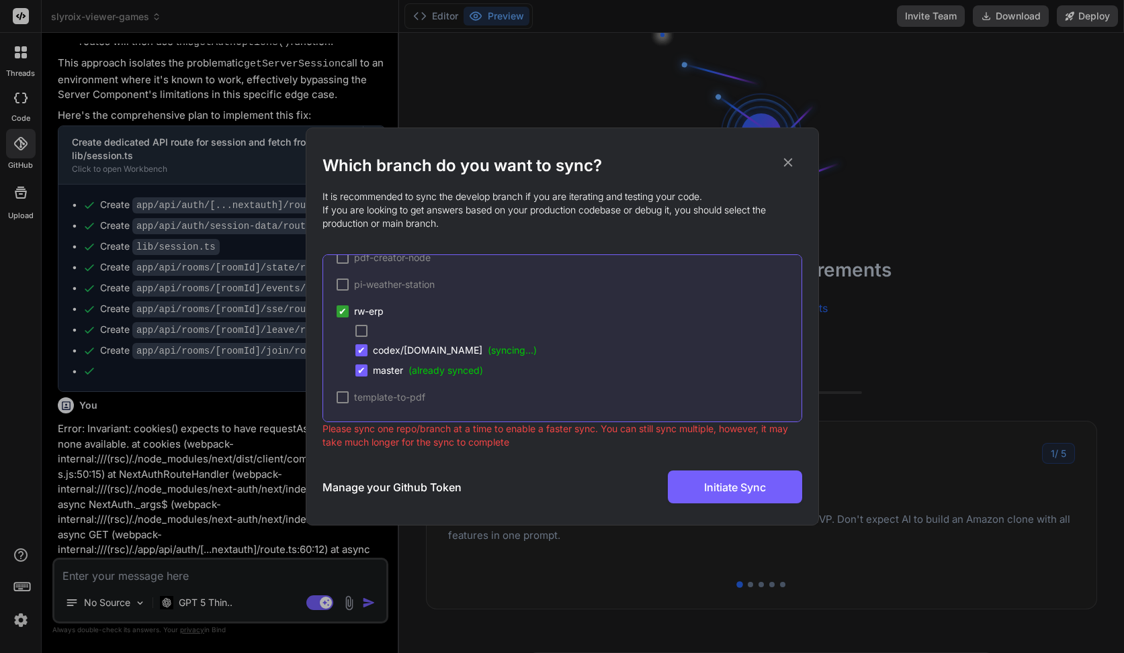
click at [360, 316] on span "rw-erp" at bounding box center [369, 311] width 30 height 13
click at [369, 489] on h3 "Manage your Github Token" at bounding box center [391, 488] width 139 height 16
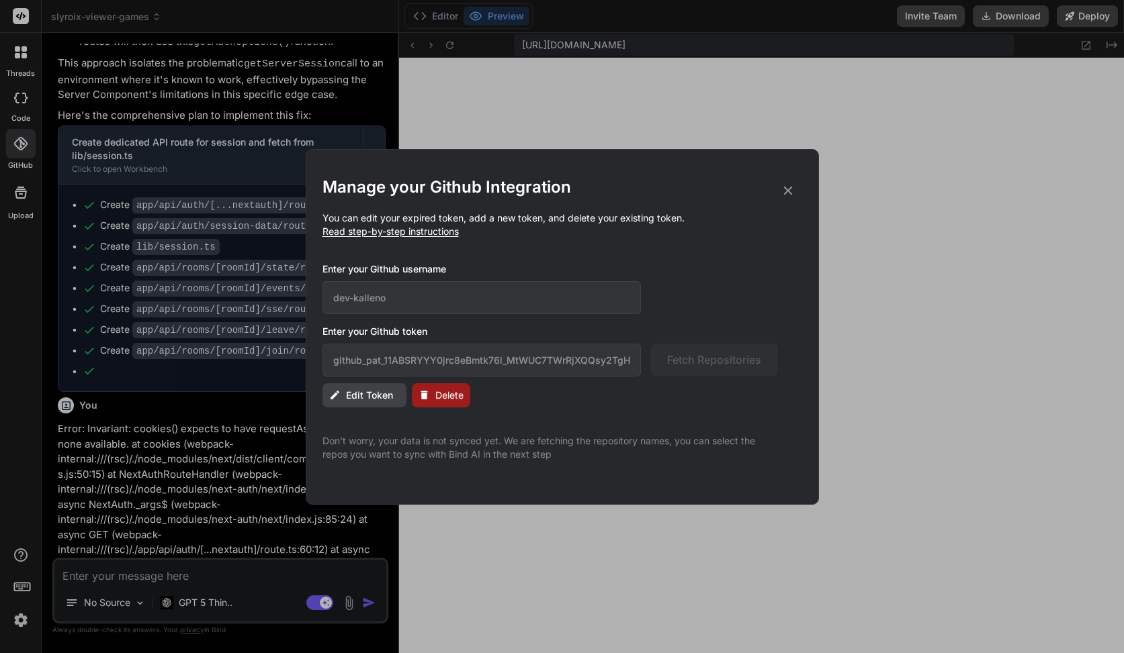
type textarea "x"
click at [459, 392] on span "Delete" at bounding box center [449, 395] width 28 height 13
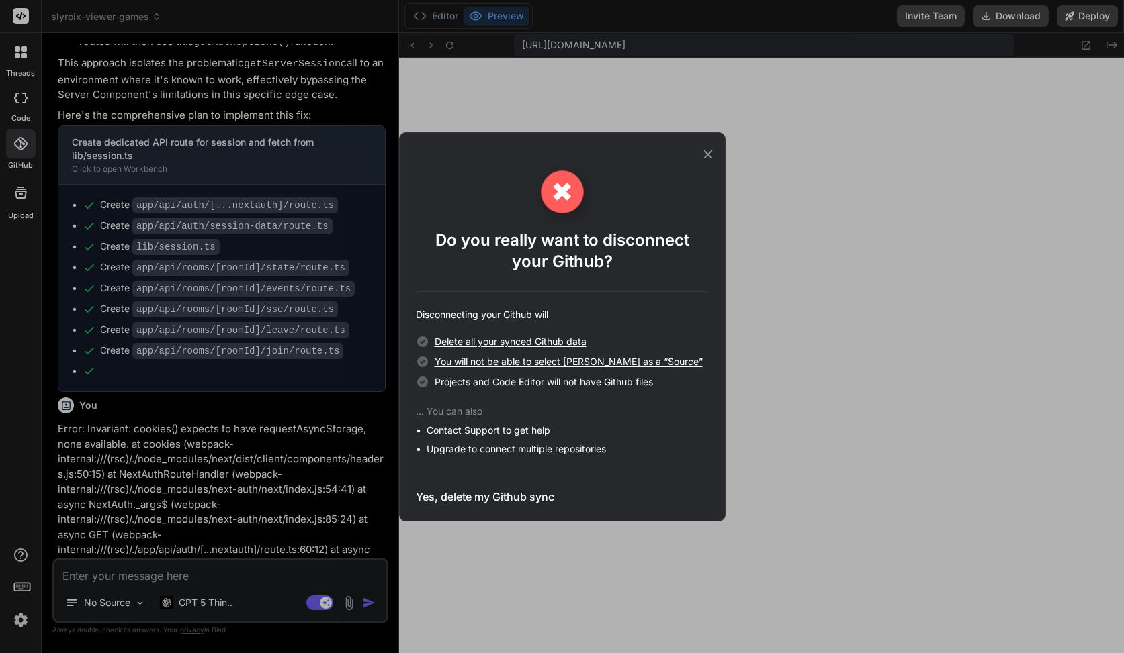
click at [484, 499] on h3 "Yes, delete my Github sync" at bounding box center [485, 497] width 138 height 16
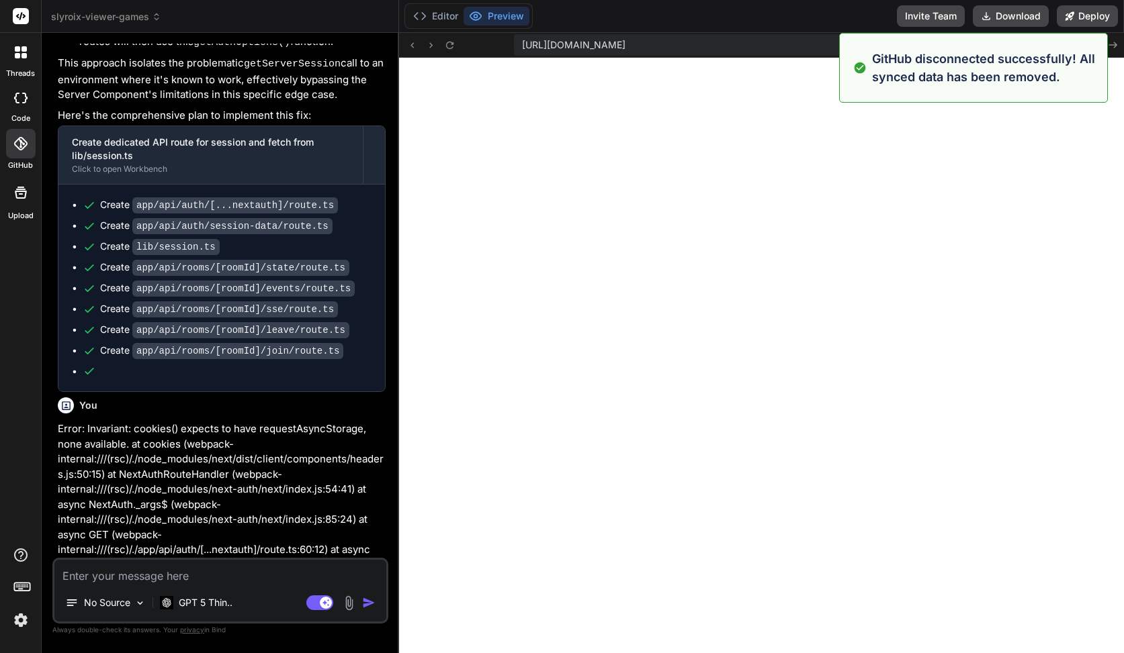
click at [18, 146] on icon at bounding box center [20, 143] width 13 height 13
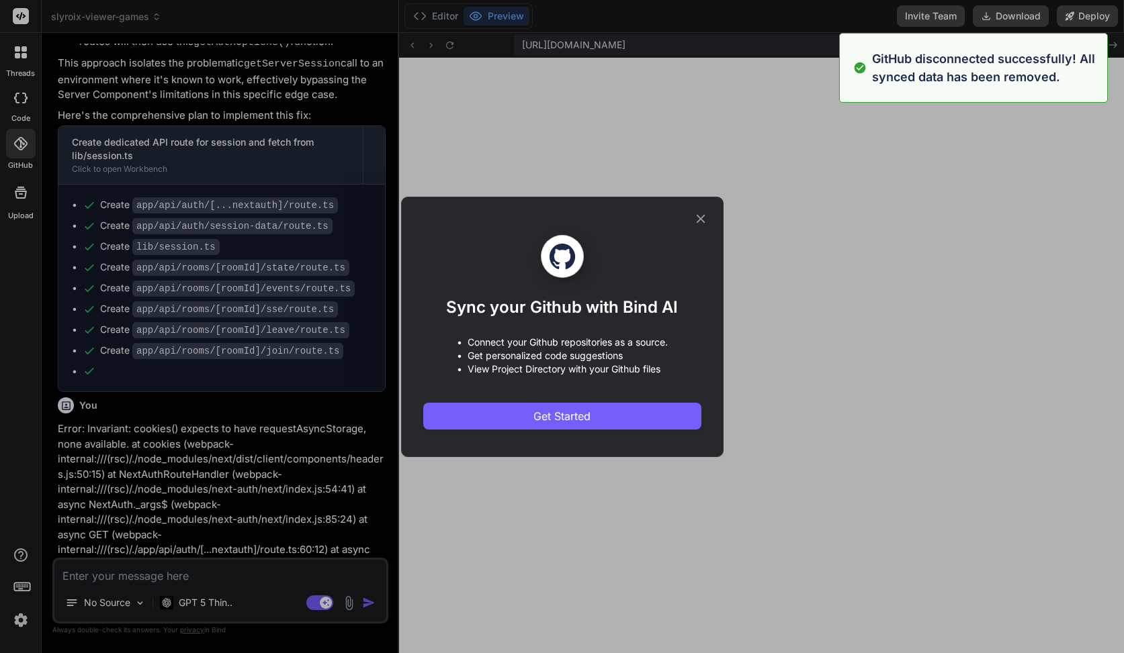
click at [518, 398] on div "Sync your Github with Bind AI • Connect your Github repositories as a source. •…" at bounding box center [562, 332] width 278 height 195
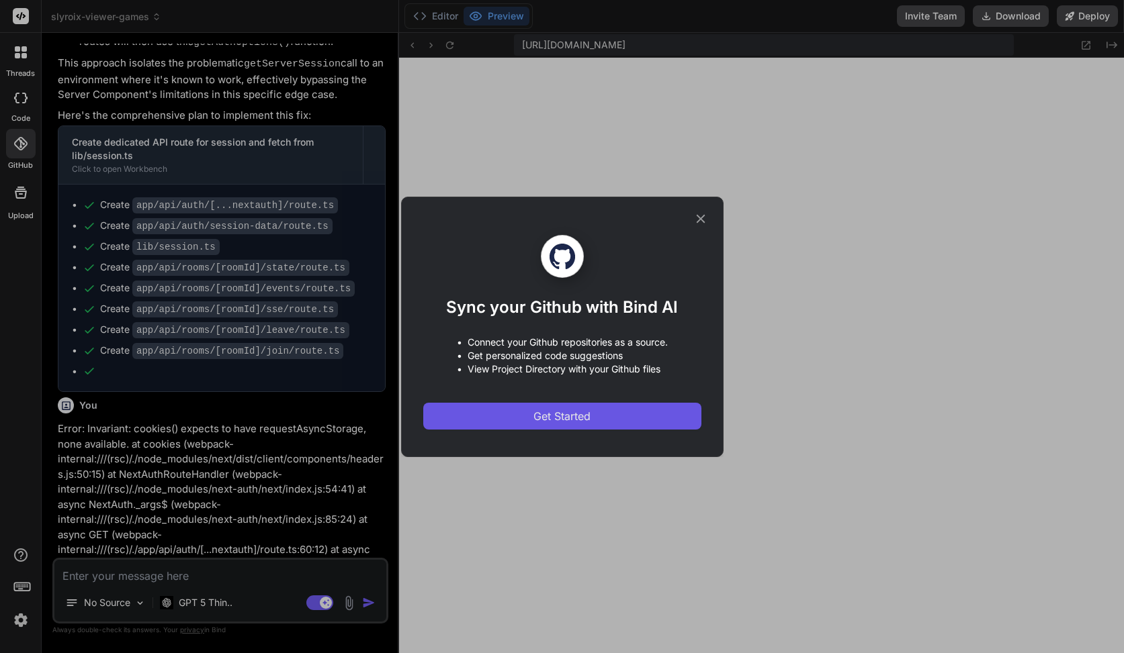
click at [516, 406] on button "Get Started" at bounding box center [562, 416] width 278 height 27
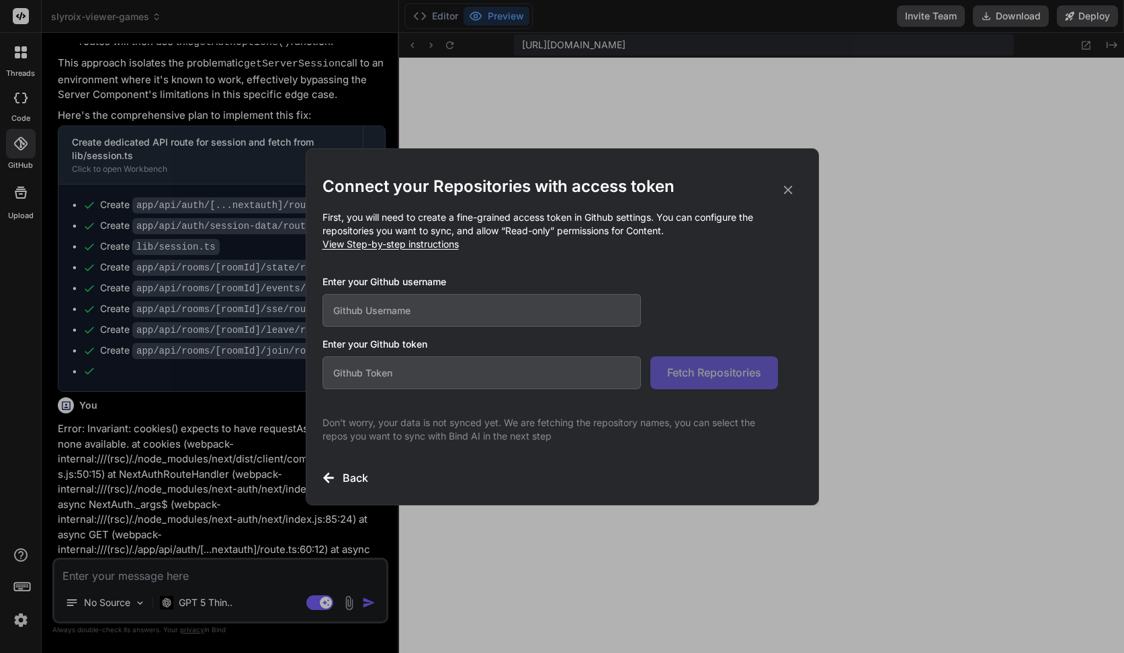
click at [412, 316] on input "text" at bounding box center [481, 310] width 319 height 33
type input "dev-kalleno"
paste input "github_pat_11ABSRYYY0jrc8eBmtk76l_MtWUC7TWrRjXQQsy2TgHs2GPnsmFIJfVMKp1jPLo7uxS7…"
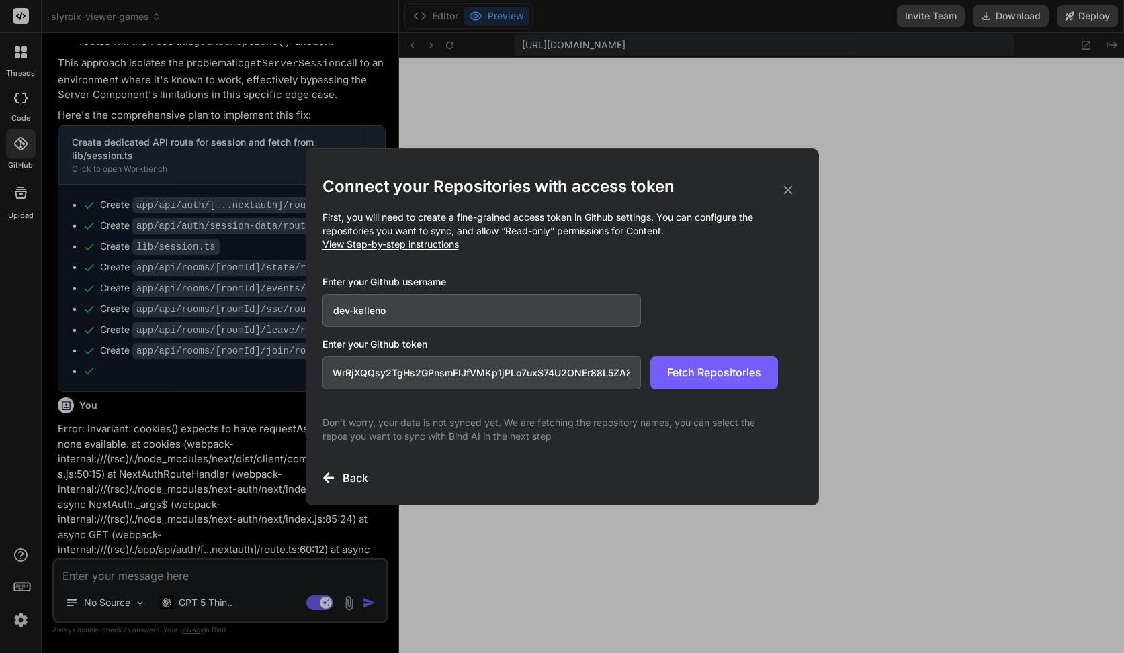
type input "github_pat_11ABSRYYY0jrc8eBmtk76l_MtWUC7TWrRjXQQsy2TgHs2GPnsmFIJfVMKp1jPLo7uxS7…"
click at [786, 388] on div "Enter your Github token github_pat_11ABSRYYY0jrc8eBmtk76l_MtWUC7TWrRjXQQsy2TgHs…" at bounding box center [562, 364] width 480 height 52
click at [753, 383] on button "Fetch Repositories" at bounding box center [714, 373] width 128 height 33
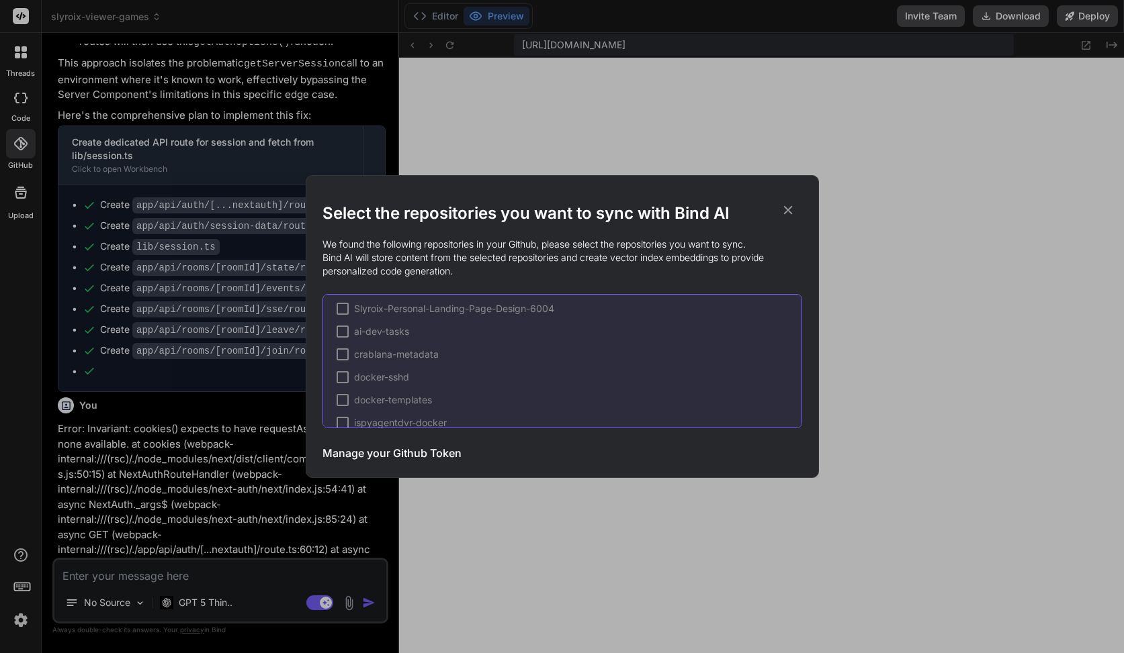
scroll to position [97, 0]
click at [372, 322] on div "FairSplit-Expense-Manager-Development-2513 Interactive-Twitch-Stream-Rabbit-Sce…" at bounding box center [562, 361] width 480 height 134
click at [369, 324] on span "ai-dev-tasks" at bounding box center [381, 330] width 55 height 13
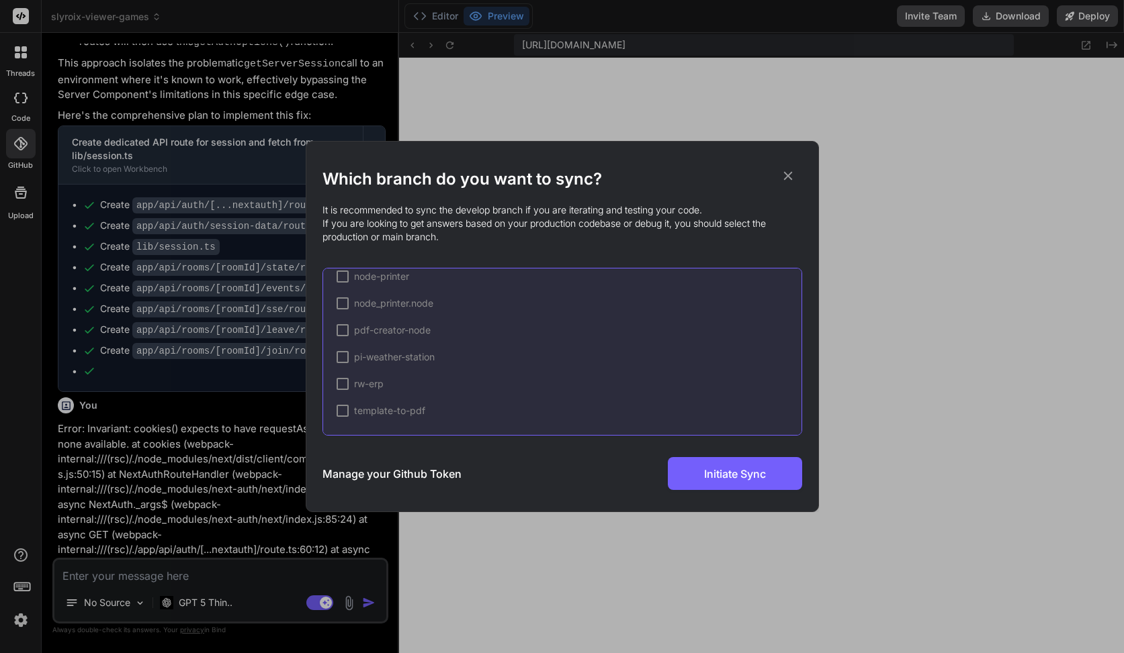
scroll to position [0, 0]
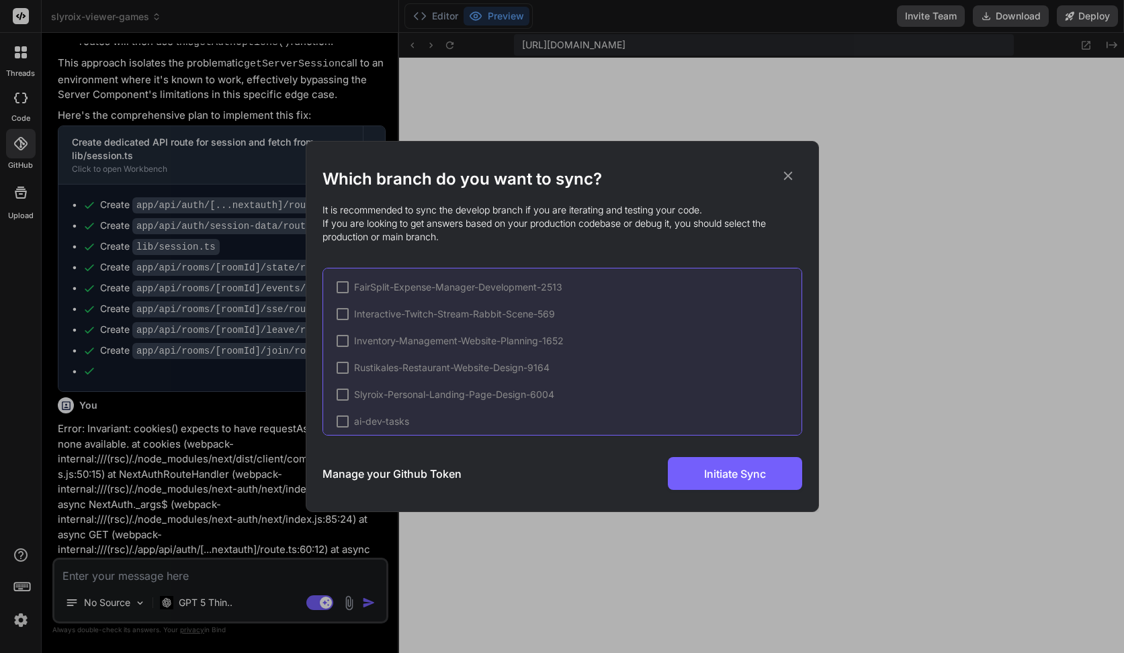
click at [340, 422] on div at bounding box center [342, 422] width 12 height 12
click at [363, 364] on span "ai-dev-tasks" at bounding box center [381, 367] width 55 height 13
click at [378, 388] on span "main" at bounding box center [383, 387] width 21 height 13
click at [698, 478] on button "Initiate Sync" at bounding box center [735, 473] width 134 height 33
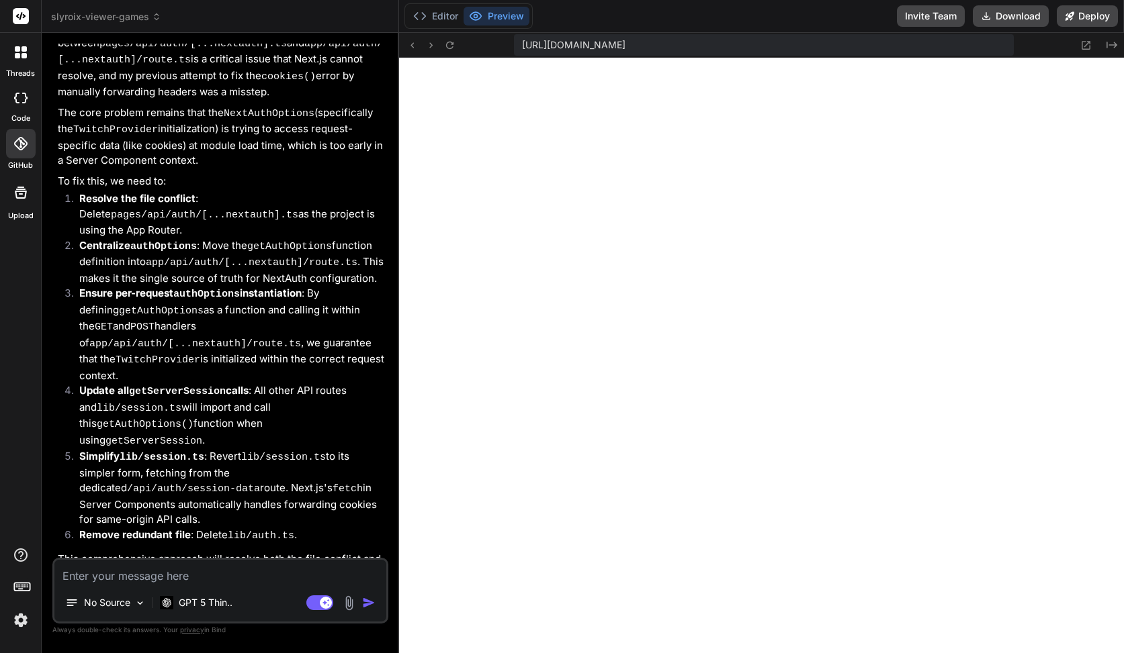
scroll to position [3788, 0]
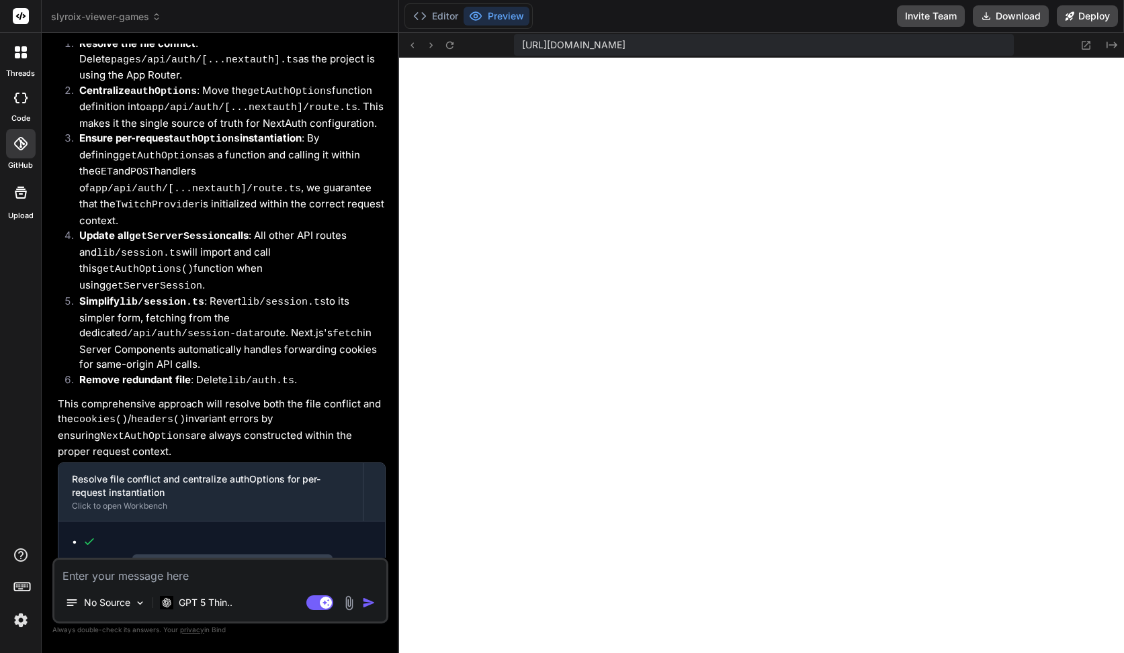
click at [160, 577] on textarea at bounding box center [220, 572] width 332 height 24
paste textarea "# AI Dev Tasks Use these files when I request structured feature development us…"
type textarea "# AI Dev Tasks Use these files when I request structured feature development us…"
type textarea "x"
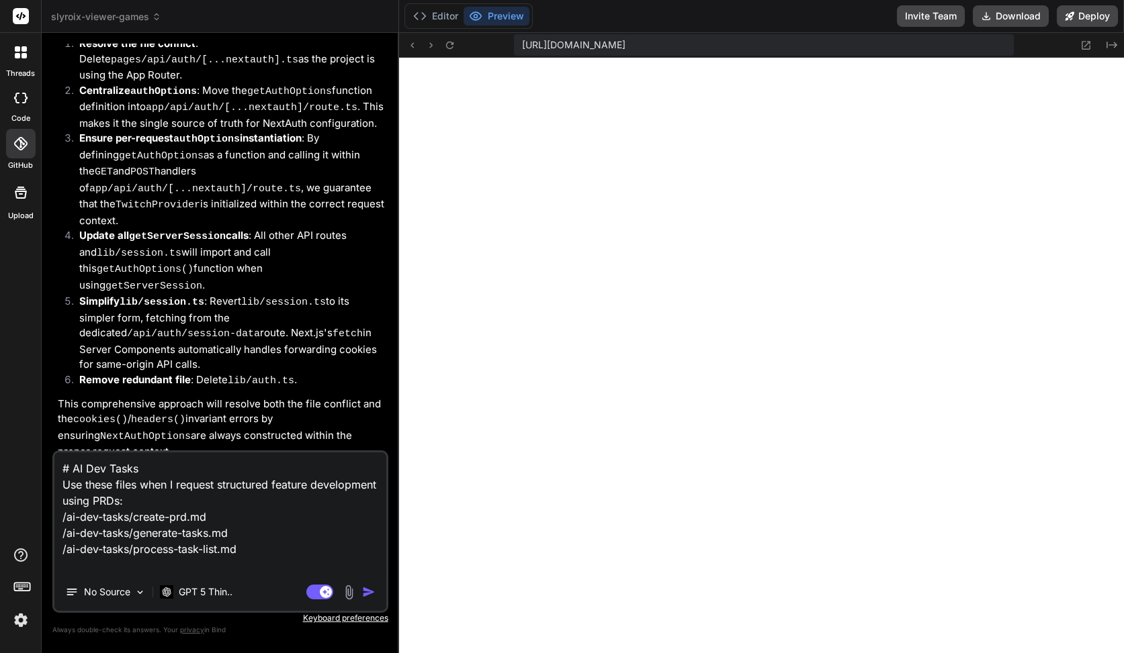
type textarea "# AI Dev Tasks Use these files when I request structured feature development us…"
click at [154, 525] on textarea "# AI Dev Tasks Use these files when I request structured feature development us…" at bounding box center [220, 513] width 332 height 121
click at [259, 545] on textarea "# AI Dev Tasks Use these files when I request structured feature development us…" at bounding box center [220, 513] width 332 height 121
click at [260, 547] on textarea "# AI Dev Tasks Use these files when I request structured feature development us…" at bounding box center [220, 513] width 332 height 121
click at [368, 595] on img "button" at bounding box center [368, 592] width 13 height 13
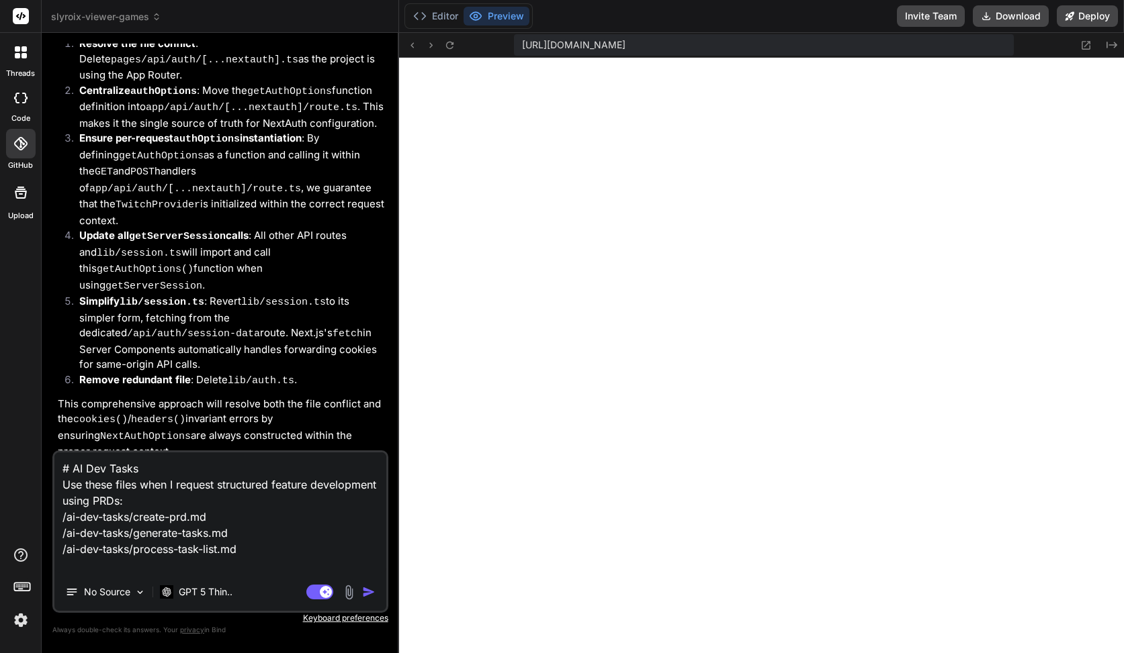
type textarea "x"
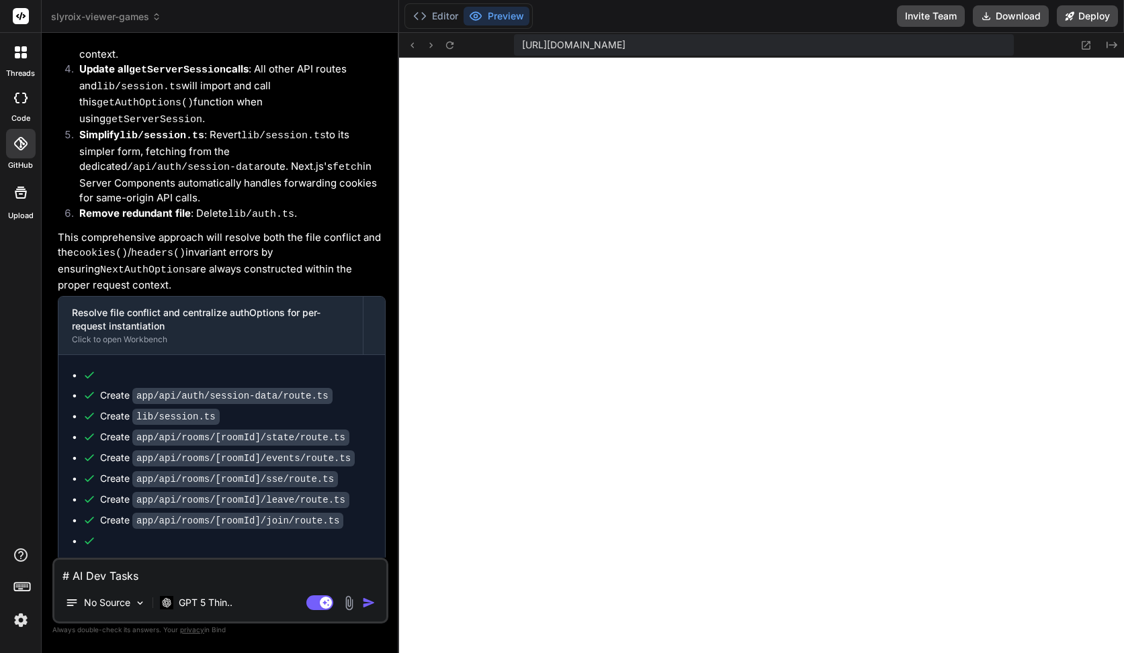
scroll to position [3958, 0]
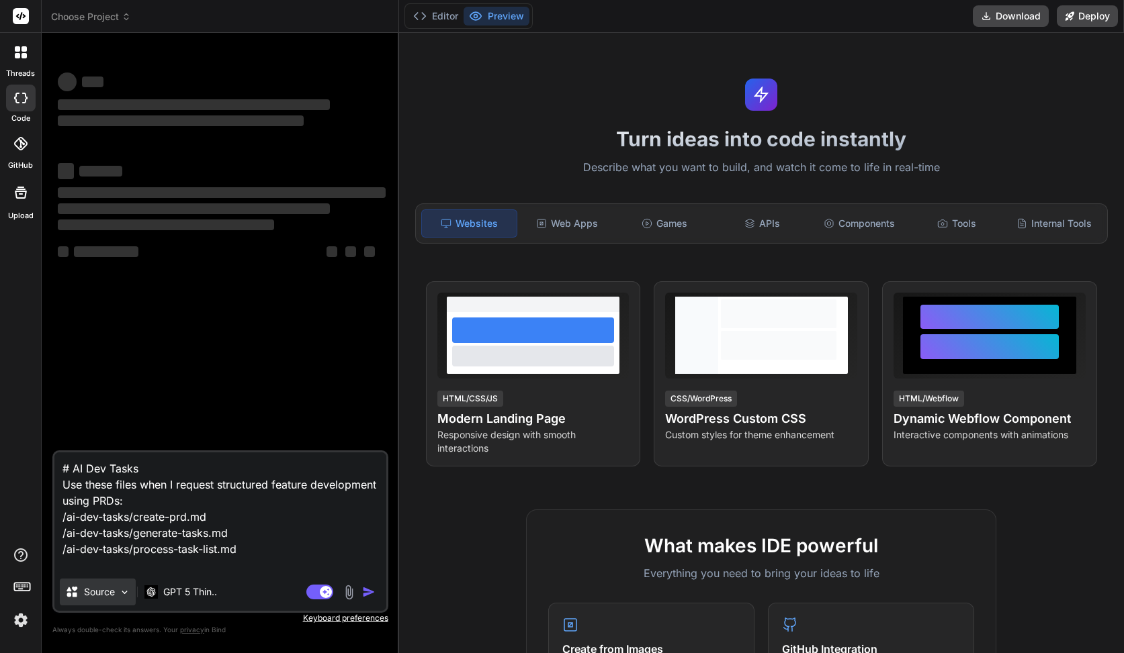
click at [106, 596] on p "Source" at bounding box center [99, 592] width 31 height 13
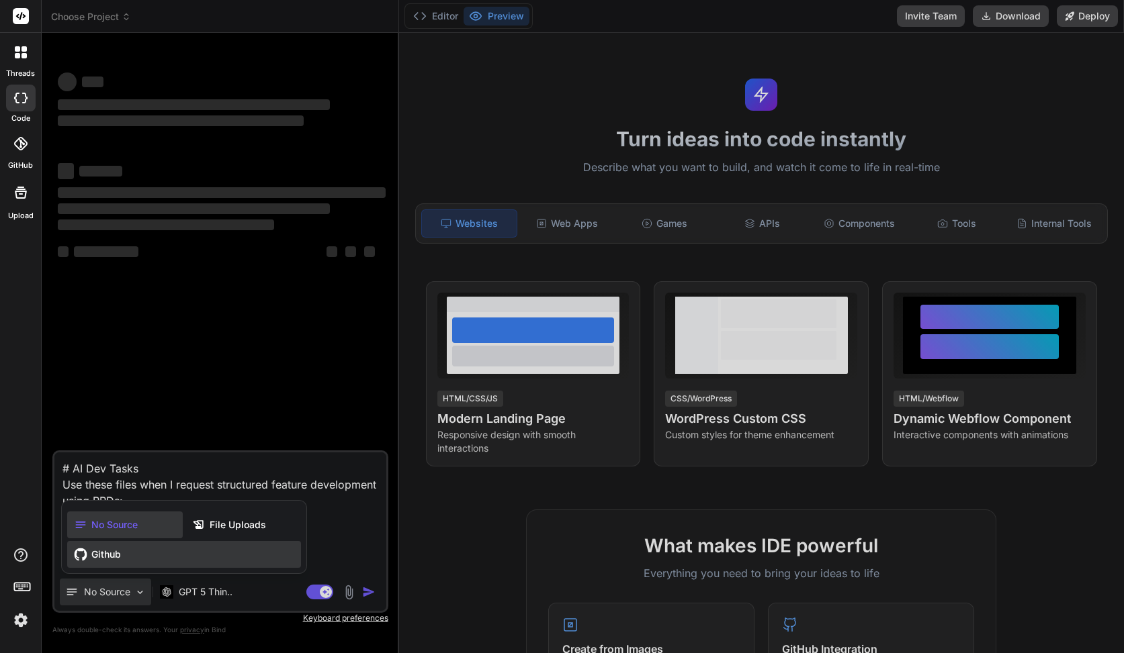
click at [116, 553] on span "Github" at bounding box center [106, 554] width 30 height 13
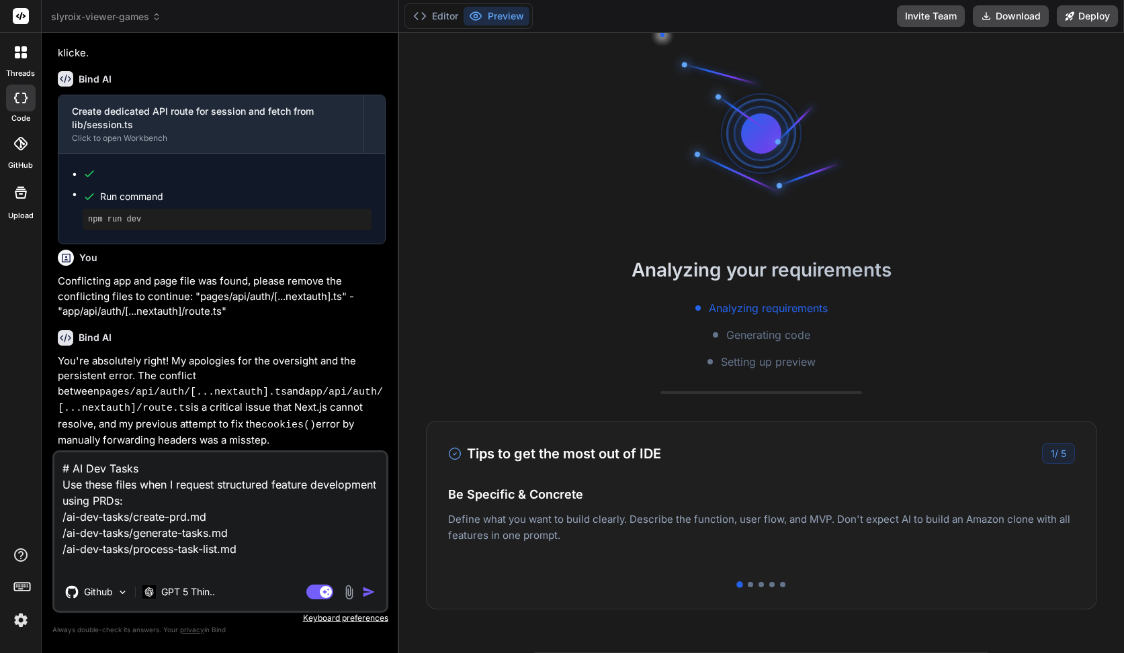
scroll to position [3896, 0]
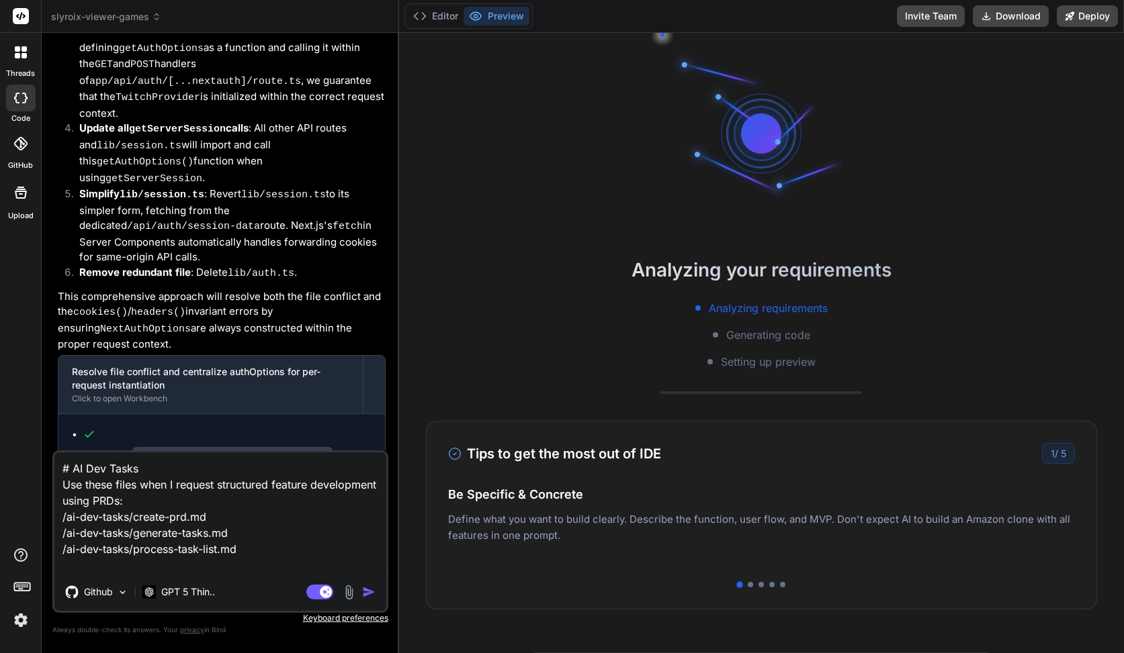
click at [369, 594] on img "button" at bounding box center [368, 592] width 13 height 13
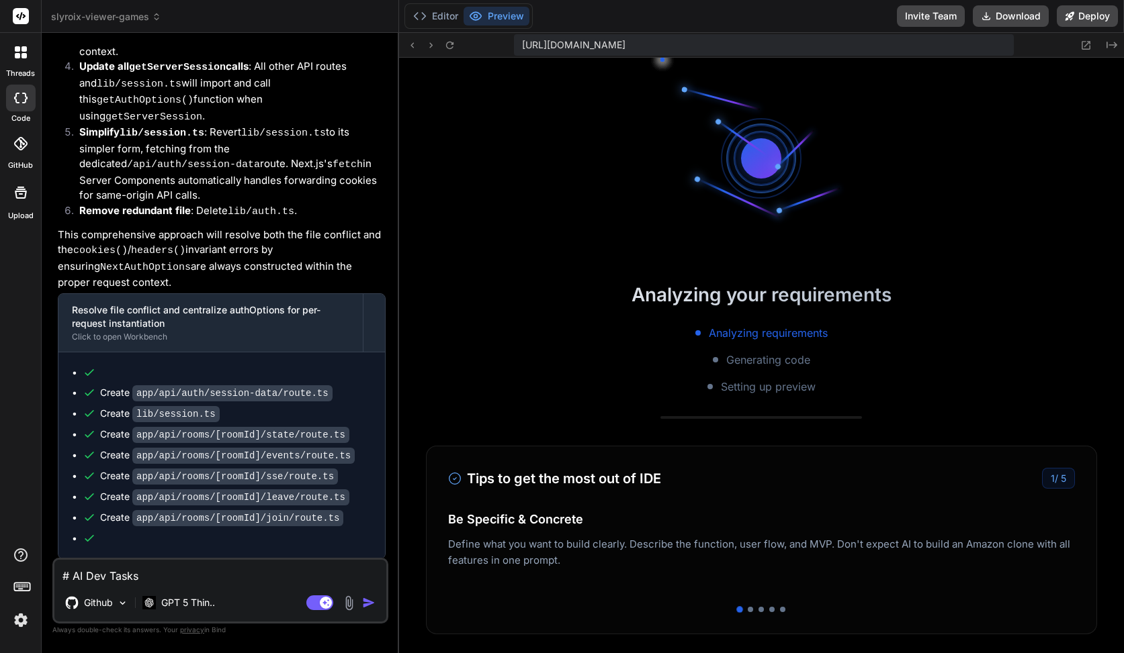
scroll to position [255, 0]
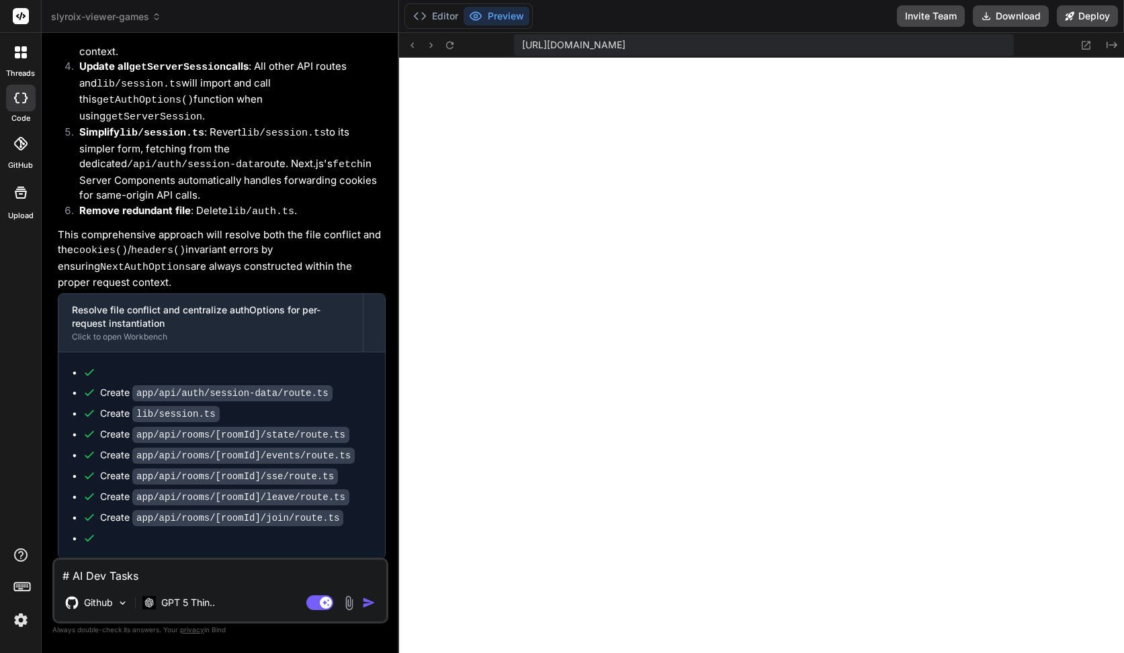
type textarea "x"
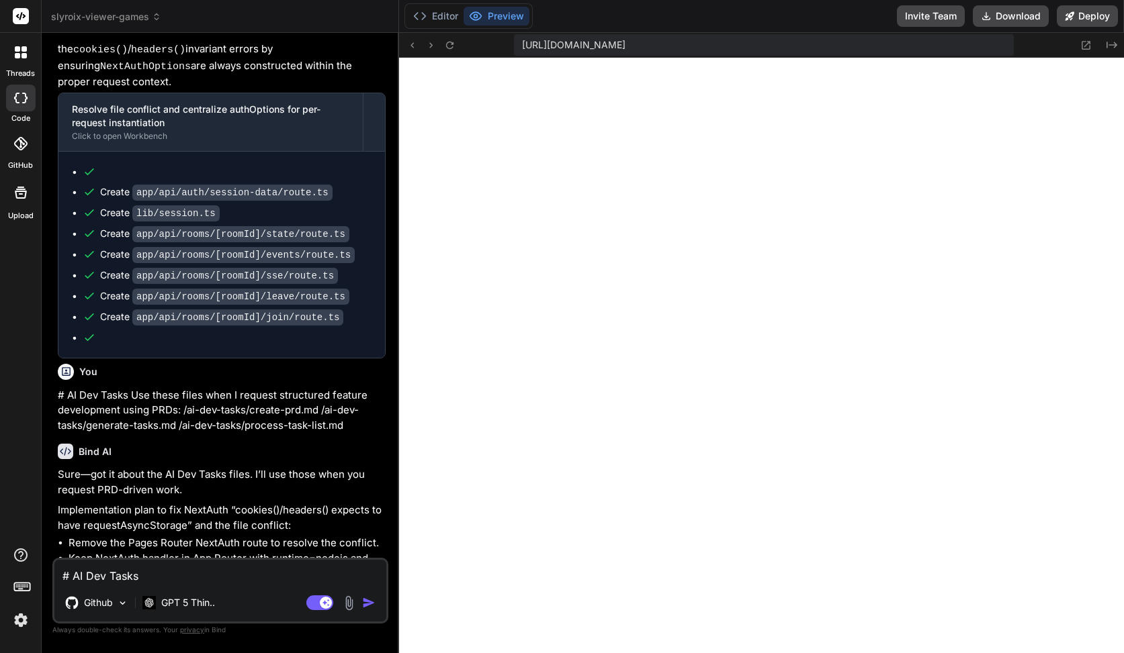
scroll to position [4224, 0]
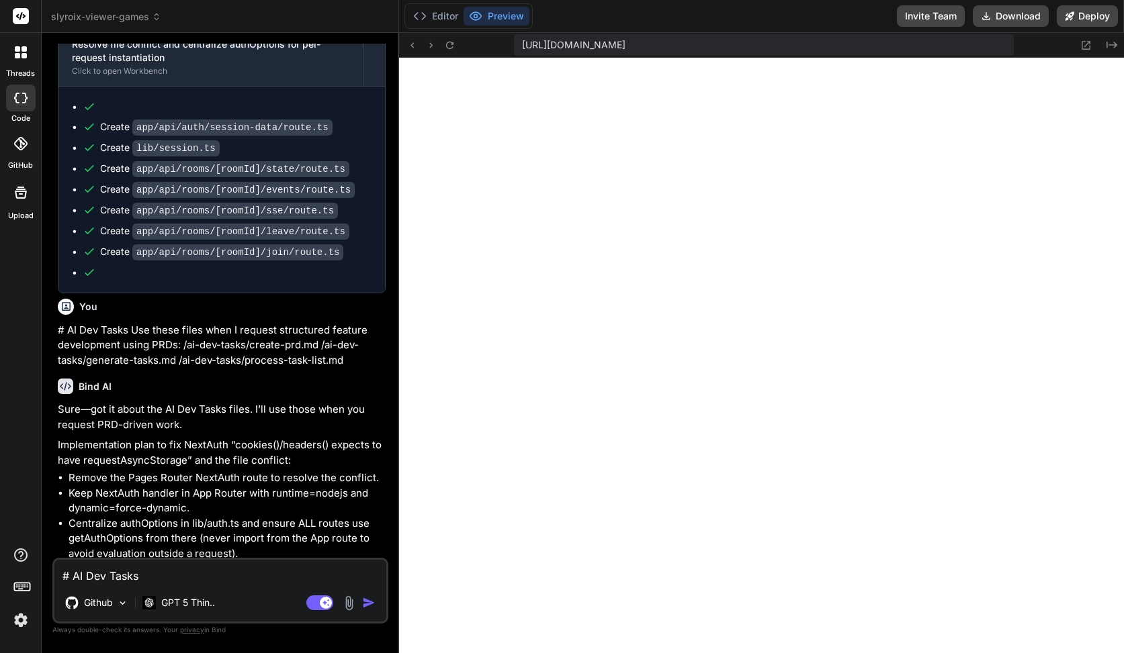
click at [202, 583] on textarea "# AI Dev Tasks Use these files when I request structured feature development us…" at bounding box center [220, 572] width 332 height 24
type textarea "y"
type textarea "x"
type textarea "ye"
type textarea "x"
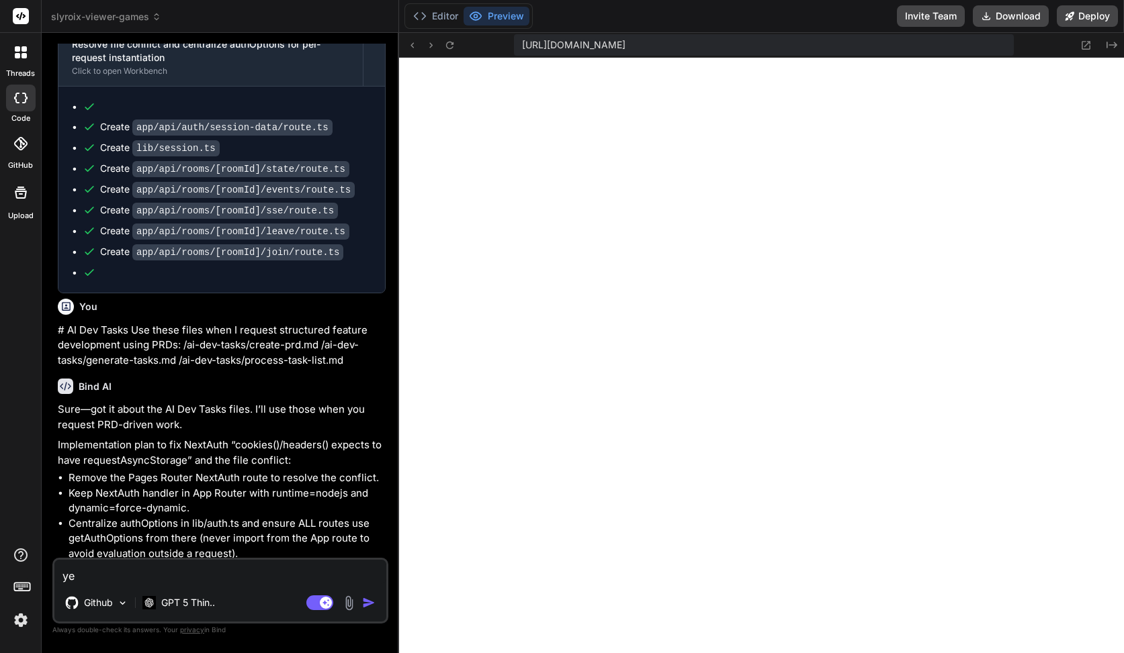
type textarea "yes"
type textarea "x"
type textarea "yes,"
type textarea "x"
type textarea "yes,"
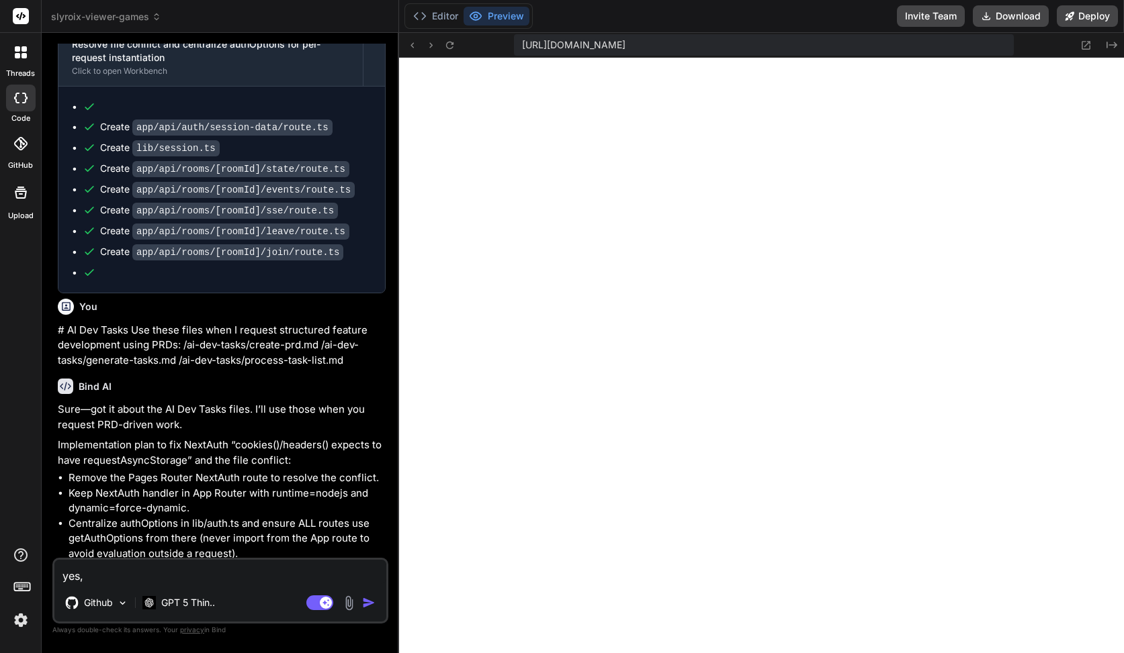
type textarea "x"
type textarea "yes, p"
type textarea "x"
type textarea "yes, pl"
type textarea "x"
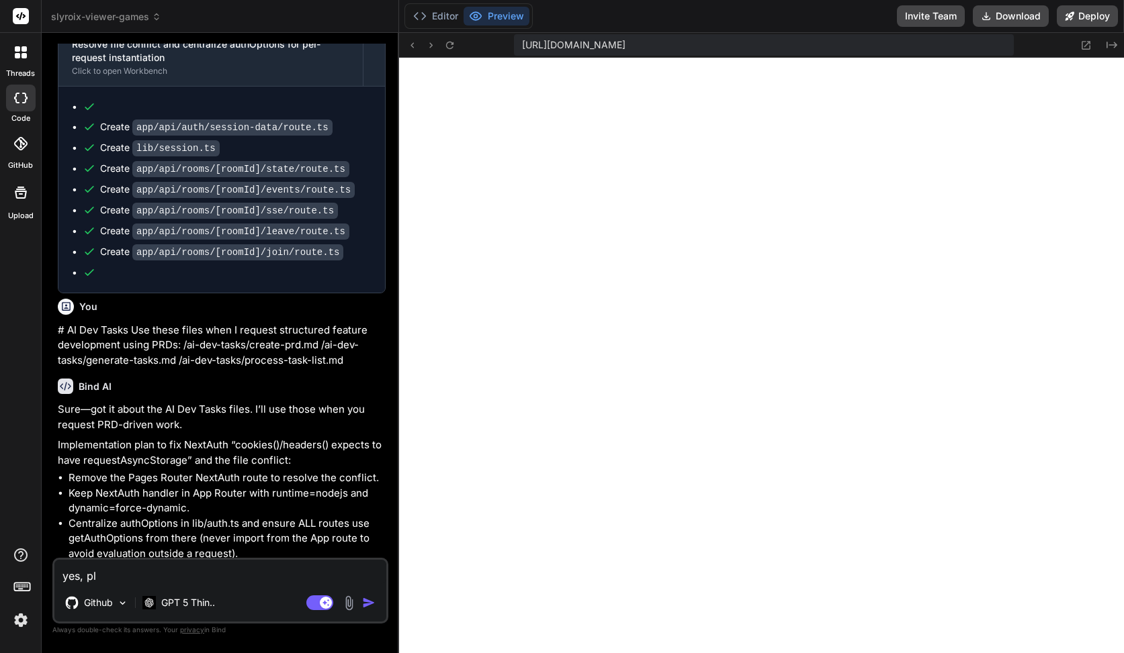
type textarea "yes, ple"
type textarea "x"
type textarea "yes, plea"
type textarea "x"
type textarea "yes, pleas"
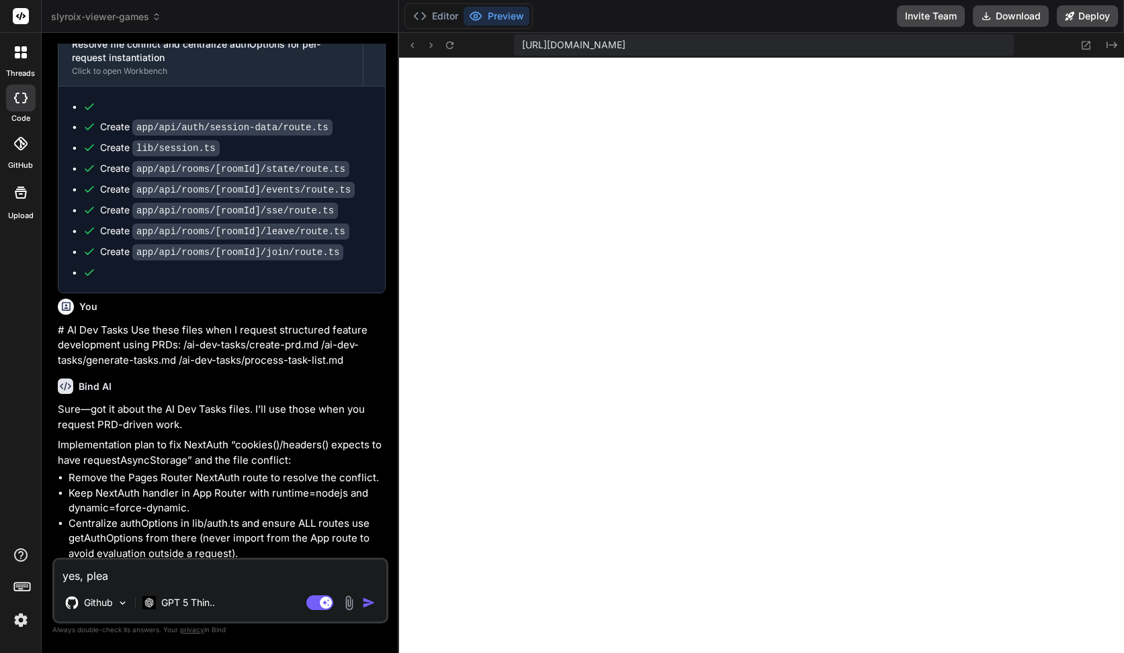
type textarea "x"
type textarea "yes, please"
type textarea "x"
type textarea "yes, please"
type textarea "x"
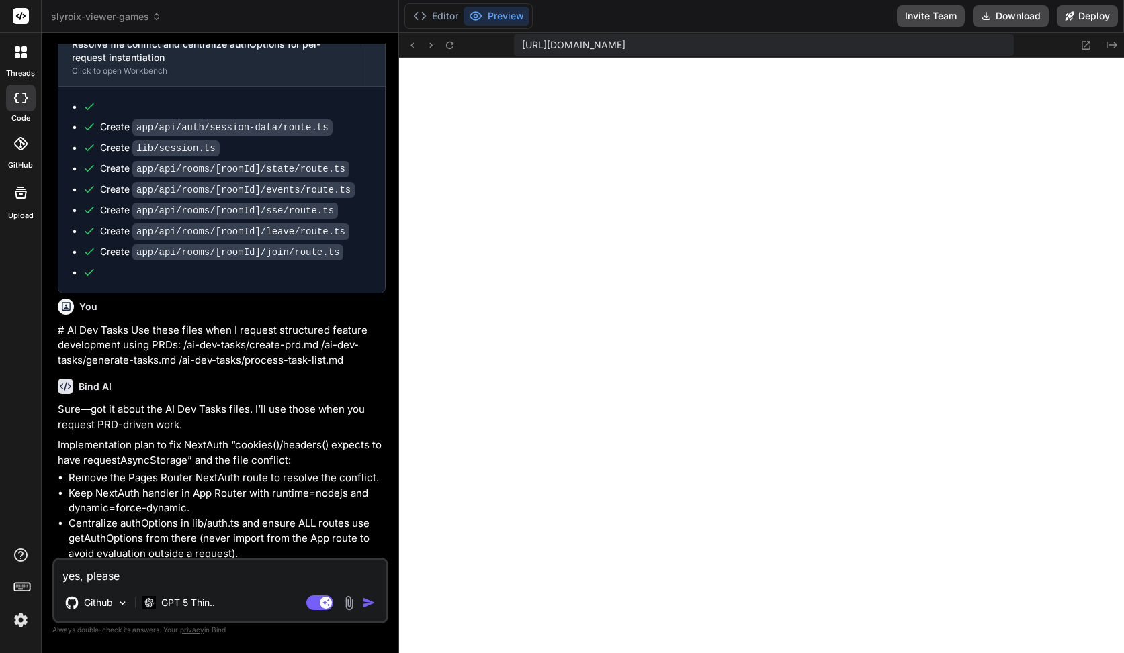
type textarea "yes, please r"
type textarea "x"
type textarea "yes, please re"
type textarea "x"
type textarea "yes, please rew"
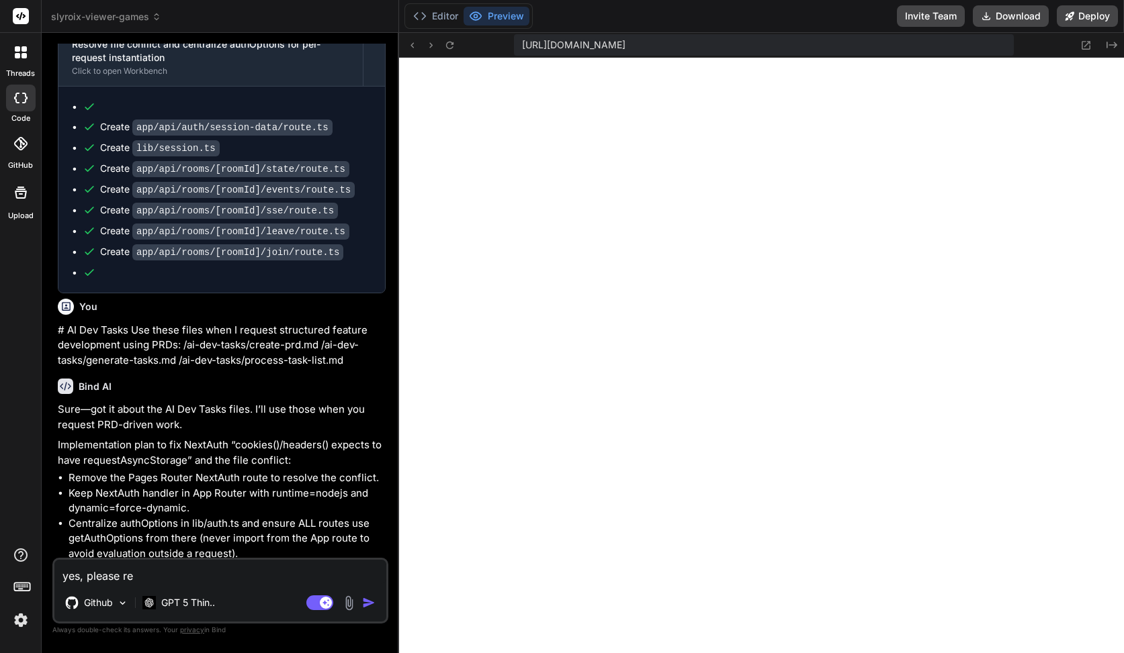
type textarea "x"
type textarea "yes, please rewo"
type textarea "x"
type textarea "yes, please rewor"
type textarea "x"
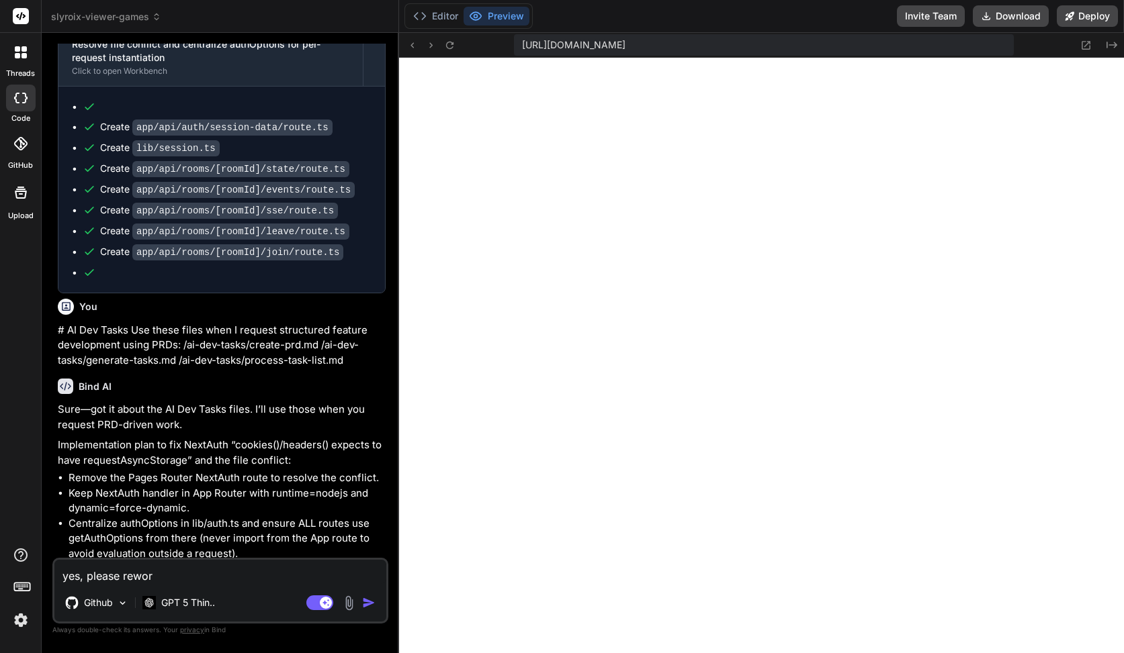
type textarea "yes, please rewore"
type textarea "x"
type textarea "yes, please rewor"
type textarea "x"
type textarea "yes, please rework"
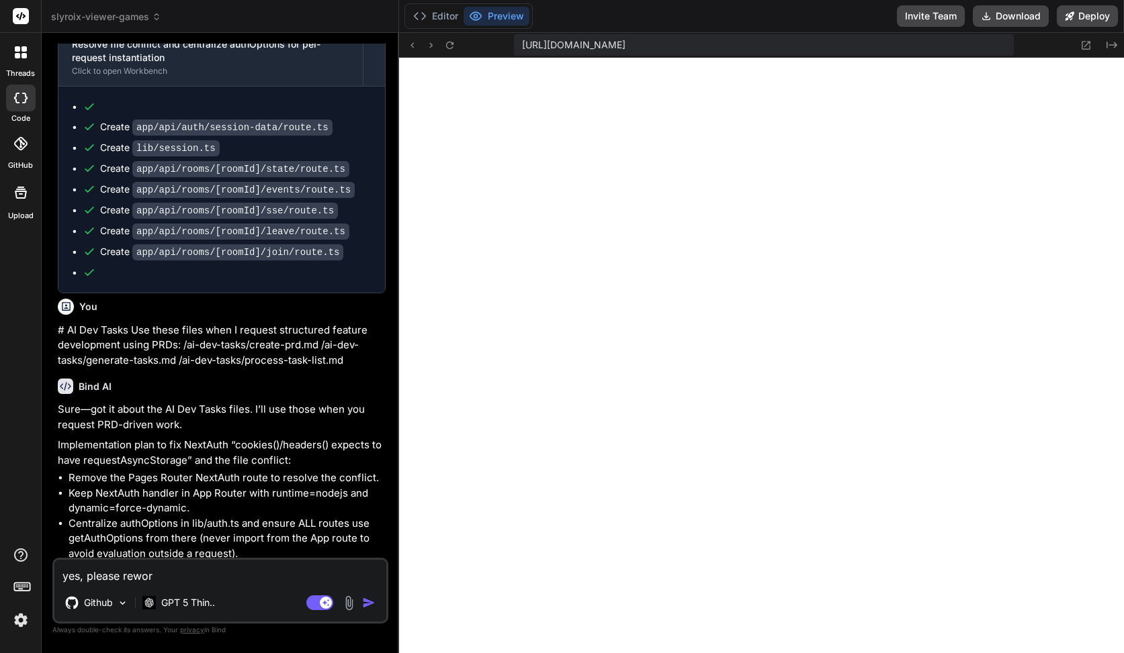
type textarea "x"
type textarea "yes, please rework"
type textarea "x"
type textarea "yes, please rework t"
type textarea "x"
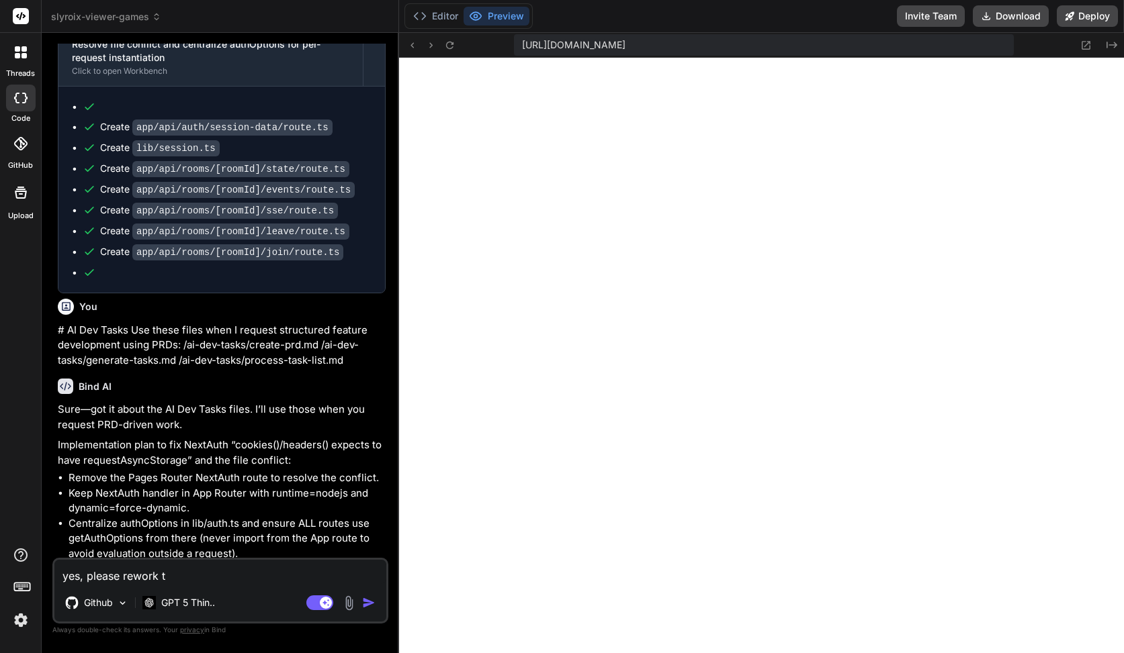
type textarea "yes, please rework th"
type textarea "x"
type textarea "yes, please rework the"
type textarea "x"
type textarea "yes, please rework the"
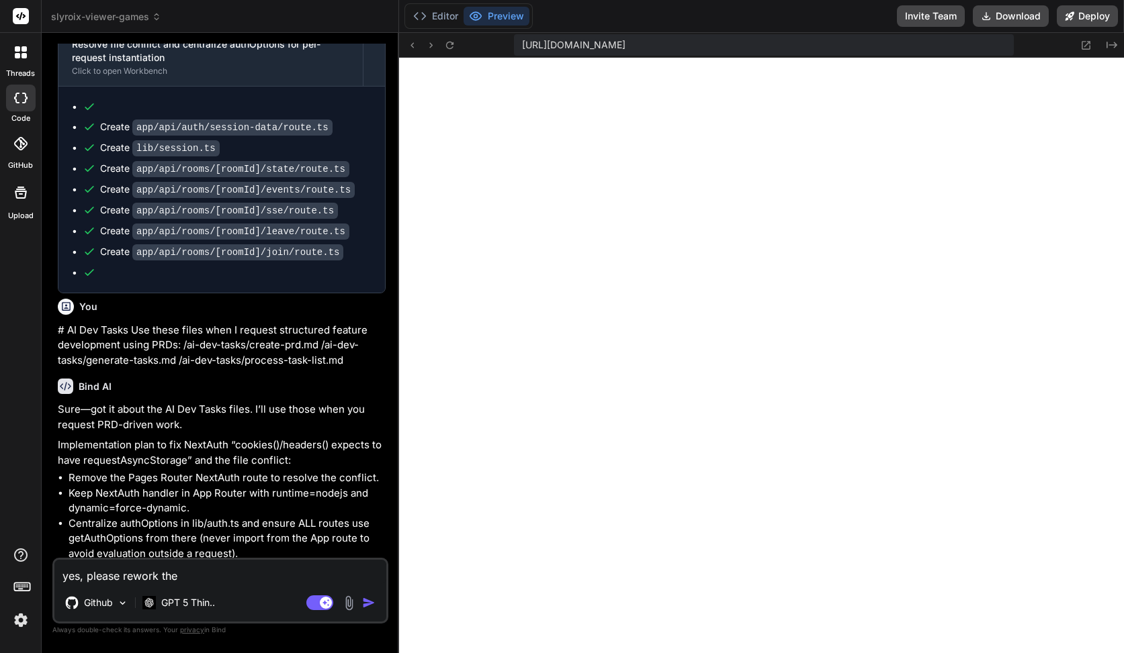
type textarea "x"
type textarea "yes, please rework the w"
type textarea "x"
type textarea "yes, please rework the wh"
type textarea "x"
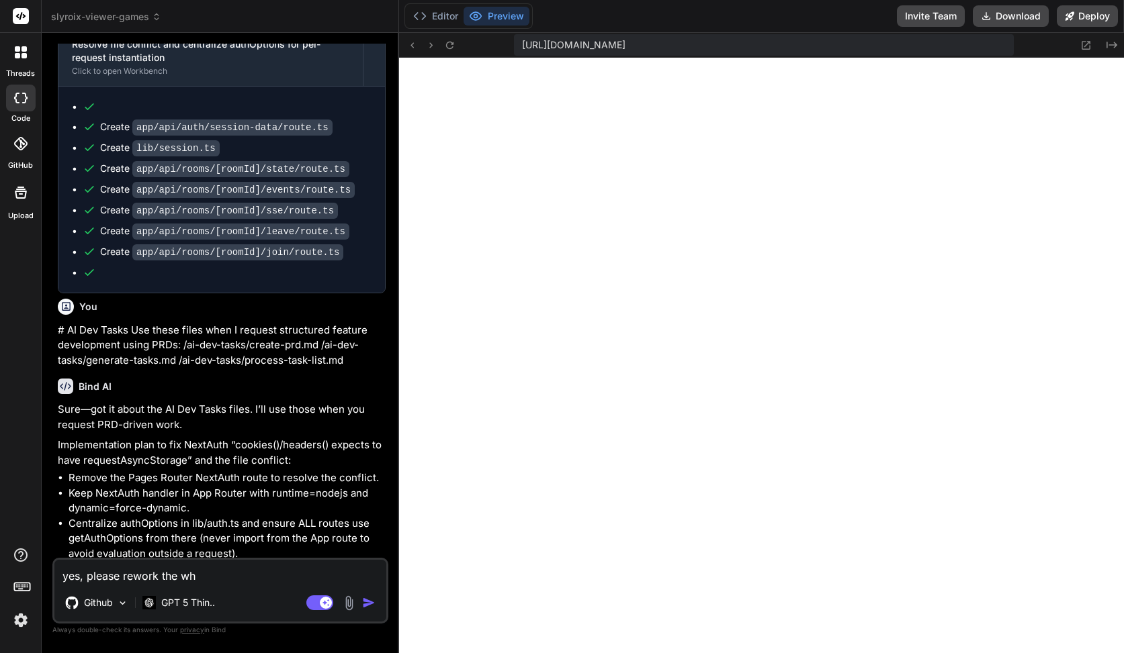
type textarea "yes, please rework the who"
type textarea "x"
type textarea "yes, please rework the whol"
type textarea "x"
type textarea "yes, please rework the whole"
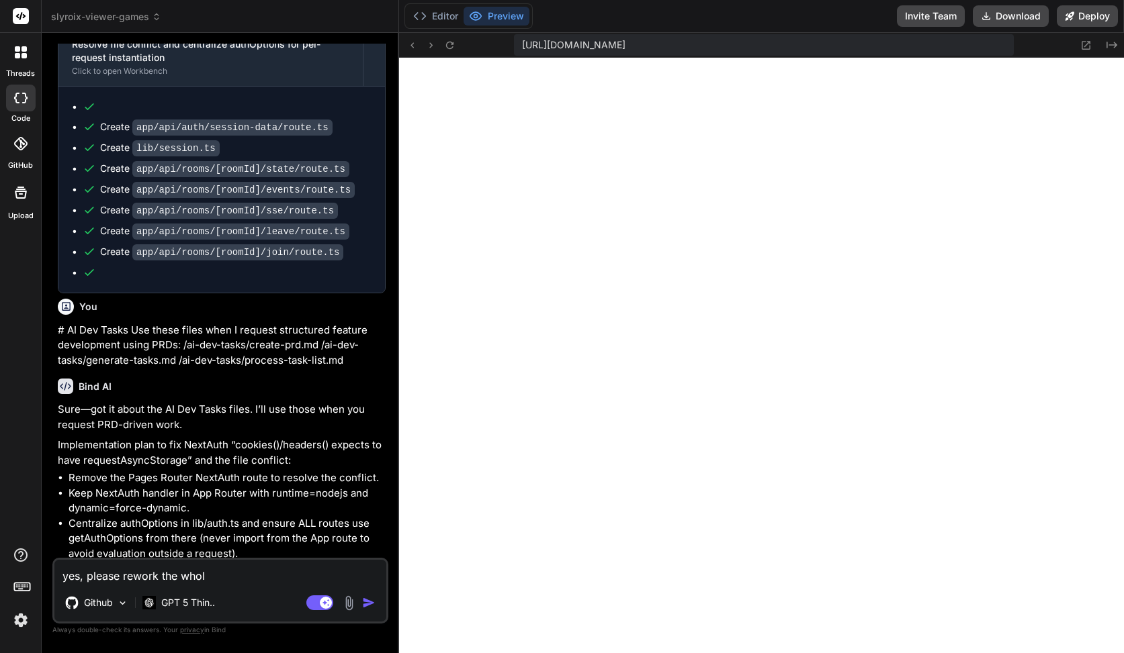
type textarea "x"
type textarea "yes, please rework the whole"
type textarea "x"
type textarea "yes, please rework the whole c"
type textarea "x"
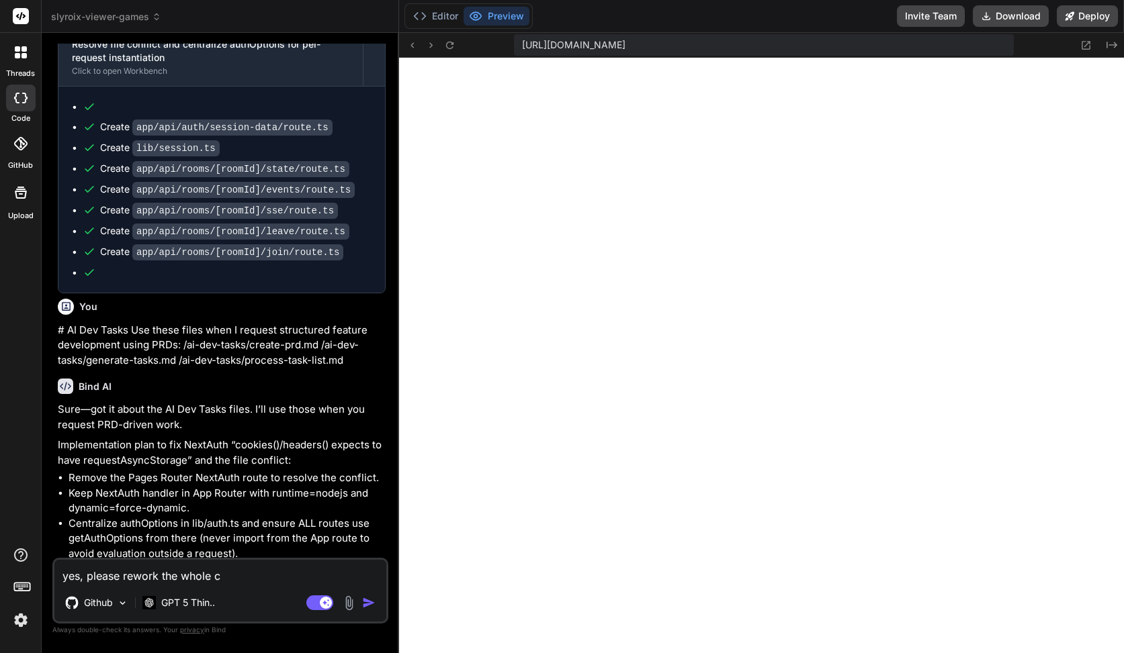
type textarea "yes, please rework the whole co"
type textarea "x"
type textarea "yes, please rework the whole cod"
type textarea "x"
type textarea "yes, please rework the whole code"
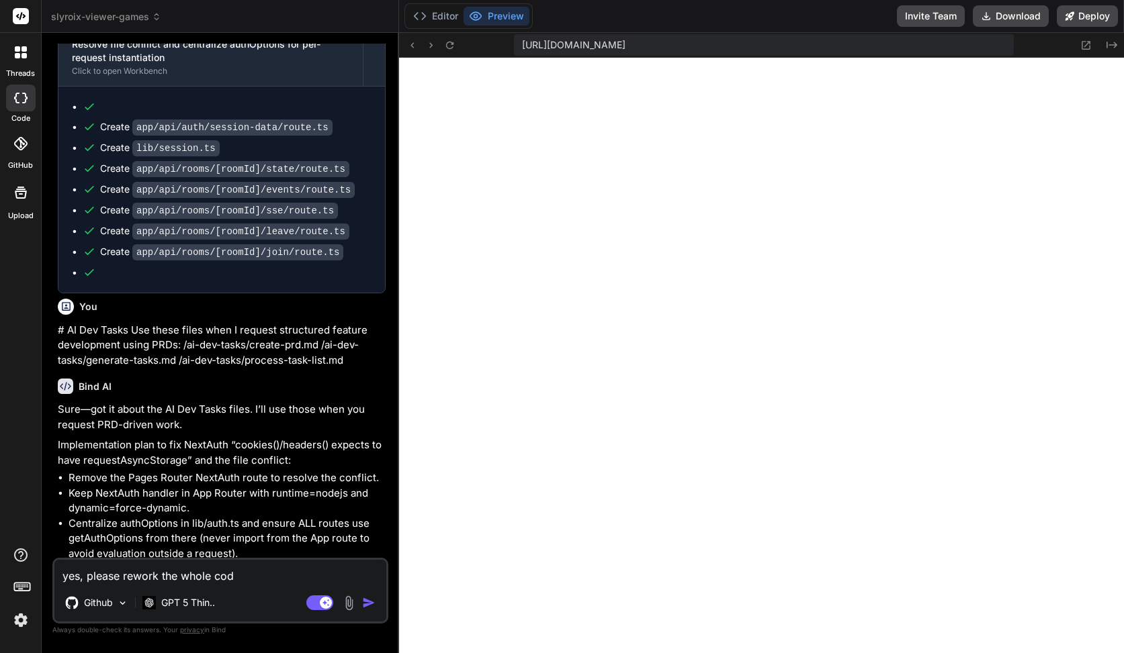
type textarea "x"
type textarea "yes, please rework the whole codeb"
type textarea "x"
type textarea "yes, please rework the whole codeba"
type textarea "x"
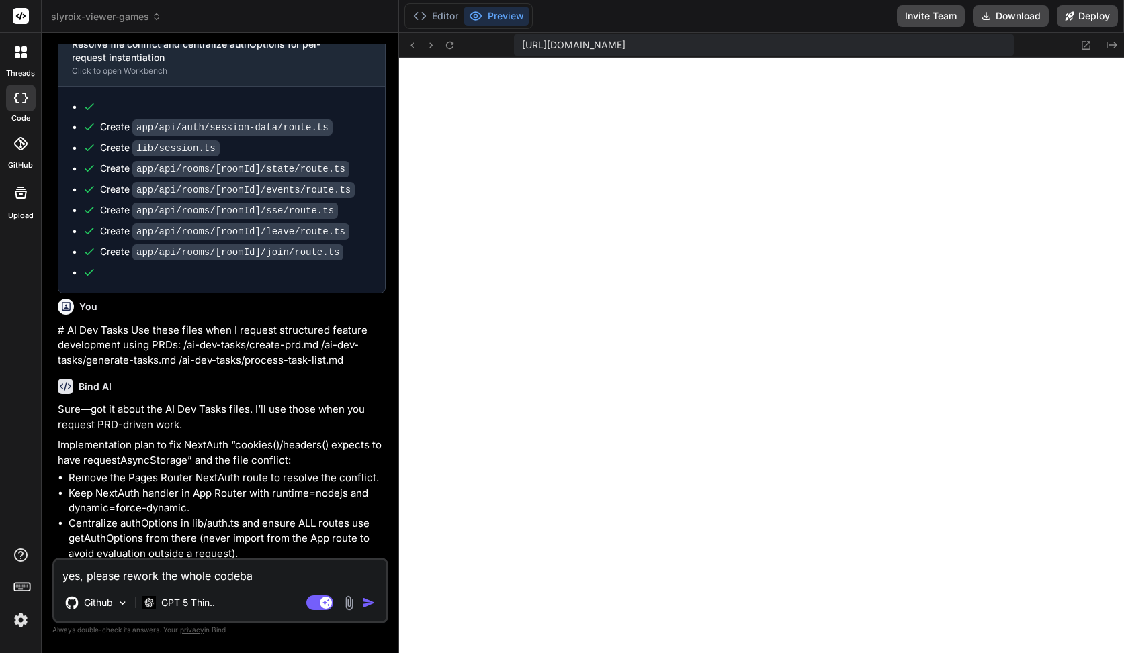
type textarea "yes, please rework the whole codebas"
type textarea "x"
type textarea "yes, please rework the whole codebase"
type textarea "x"
type textarea "yes, please rework the whole codebase"
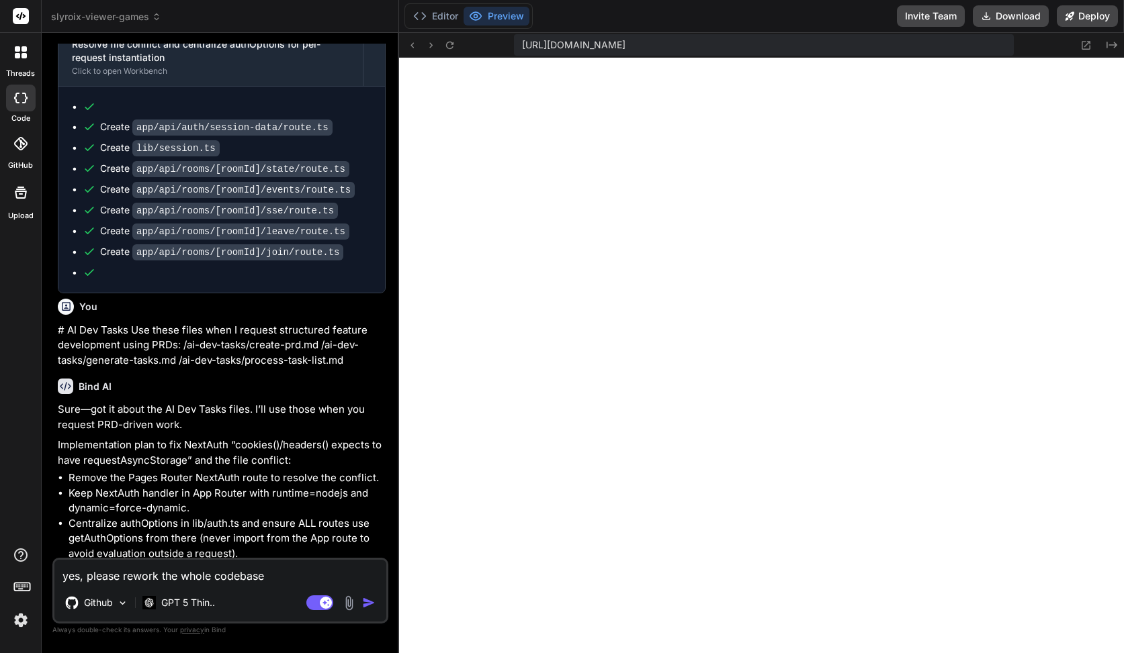
type textarea "x"
type textarea "yes, please rework the whole codebase b"
type textarea "x"
type textarea "yes, please rework the whole codebase ba"
type textarea "x"
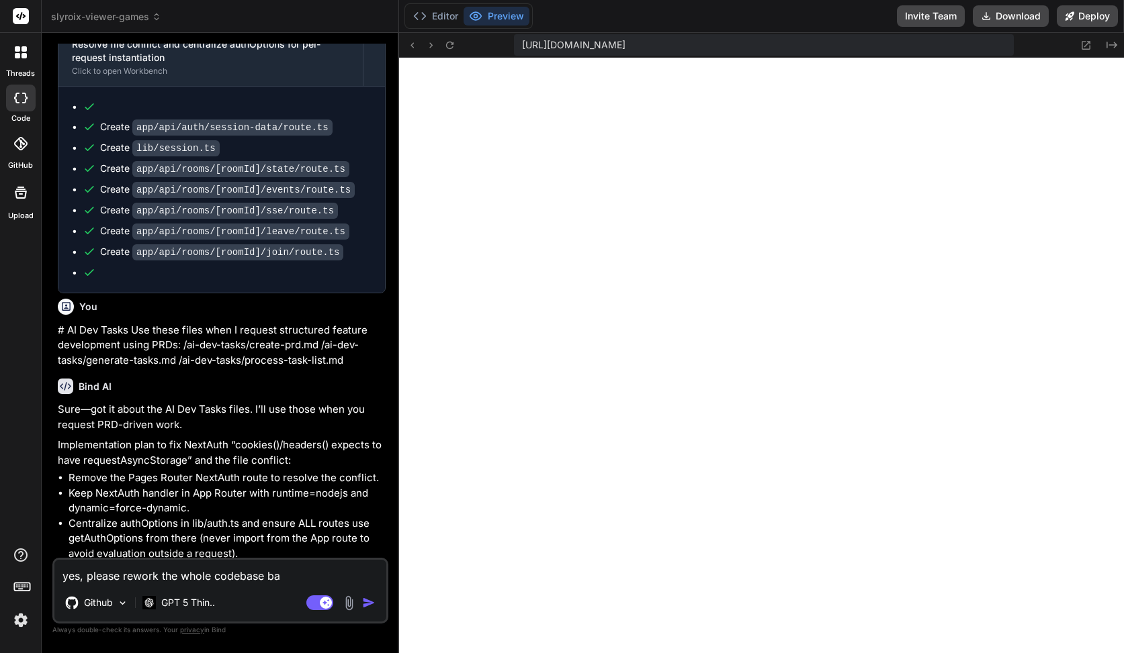
type textarea "yes, please rework the whole codebase bas"
type textarea "x"
type textarea "yes, please rework the whole codebase base"
type textarea "x"
type textarea "yes, please rework the whole codebase based"
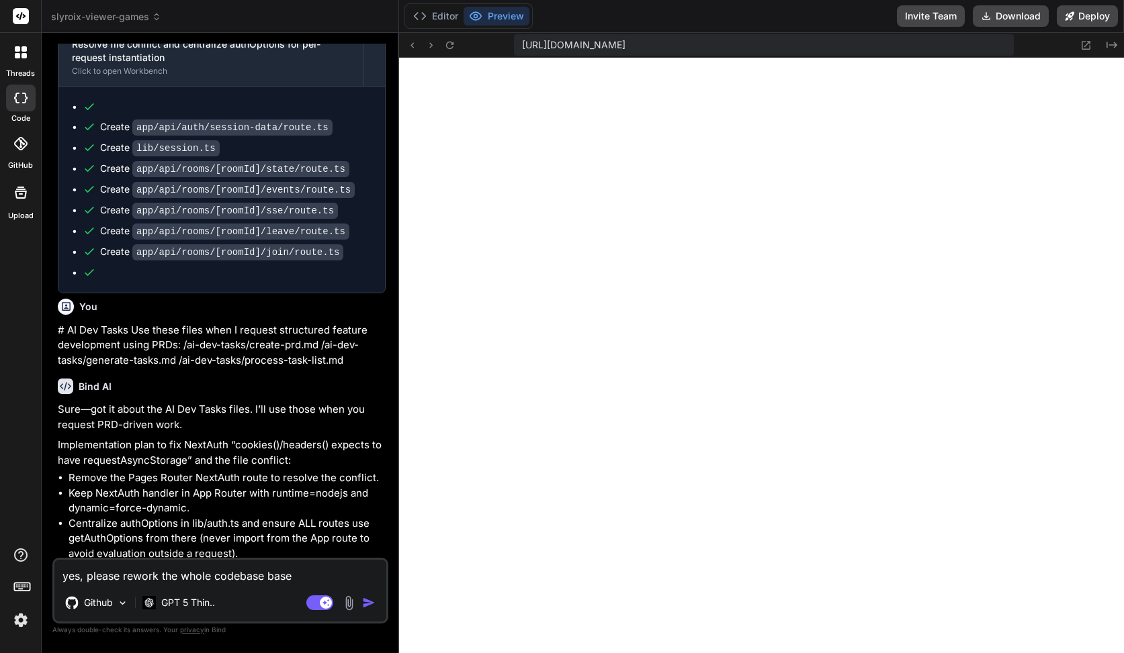
type textarea "x"
type textarea "yes, please rework the whole codebase based"
type textarea "x"
type textarea "yes, please rework the whole codebase based o"
type textarea "x"
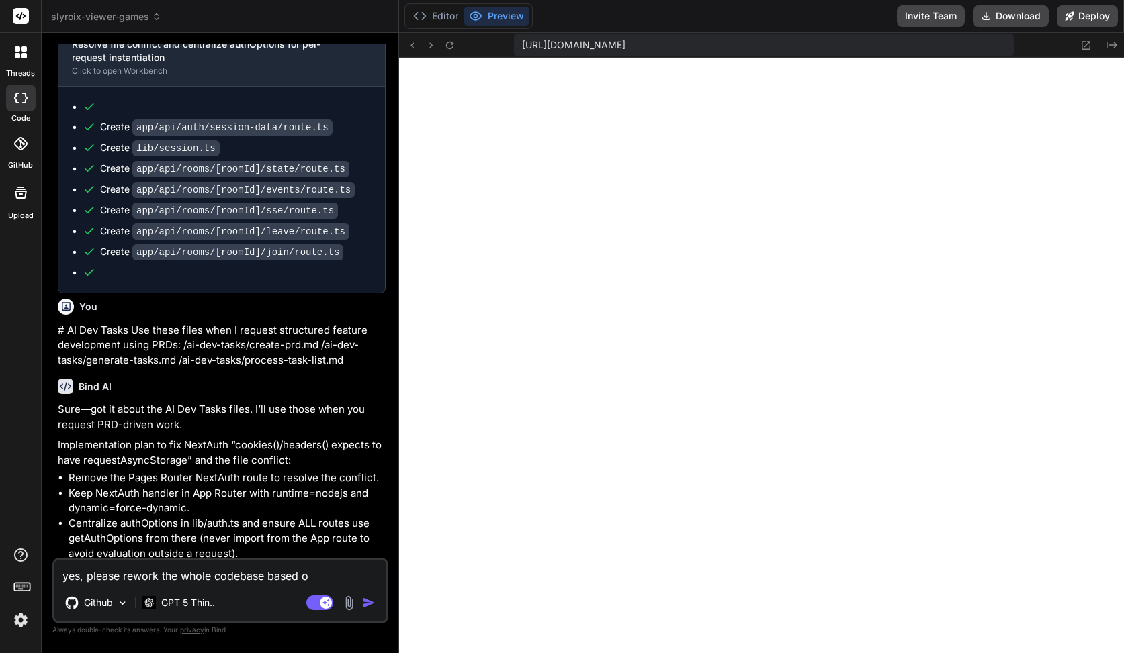
type textarea "yes, please rework the whole codebase based on"
type textarea "x"
type textarea "yes, please rework the whole codebase based on"
type textarea "x"
type textarea "yes, please rework the whole codebase based on T"
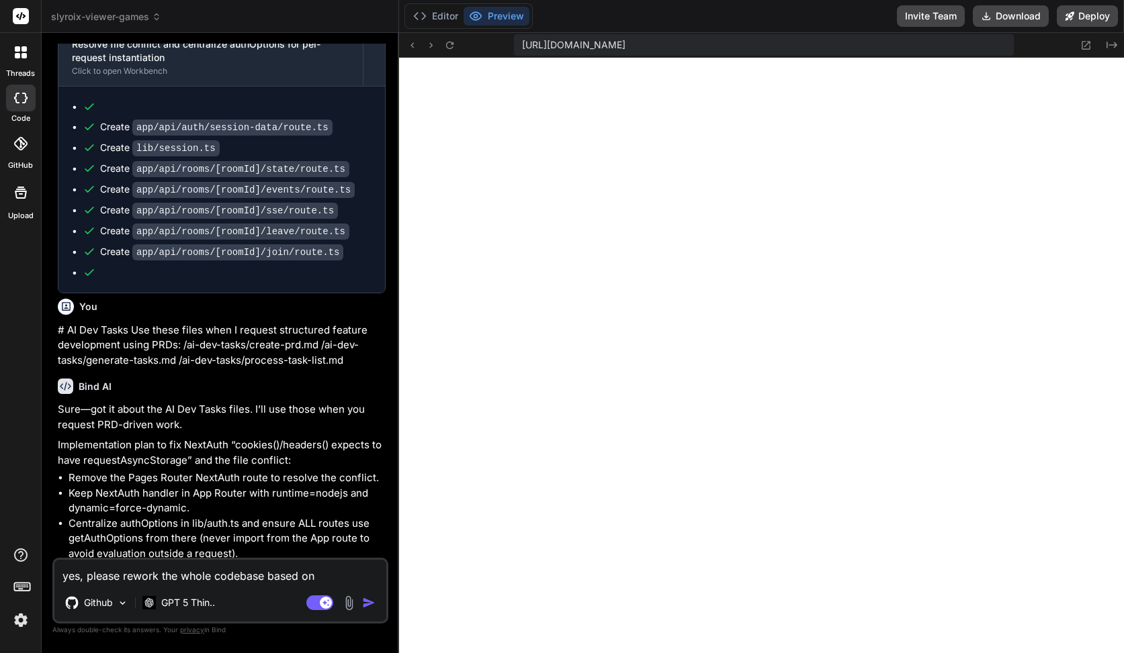
type textarea "x"
type textarea "yes, please rework the whole codebase based on Th"
type textarea "x"
type textarea "yes, please rework the whole codebase based on Th"
type textarea "x"
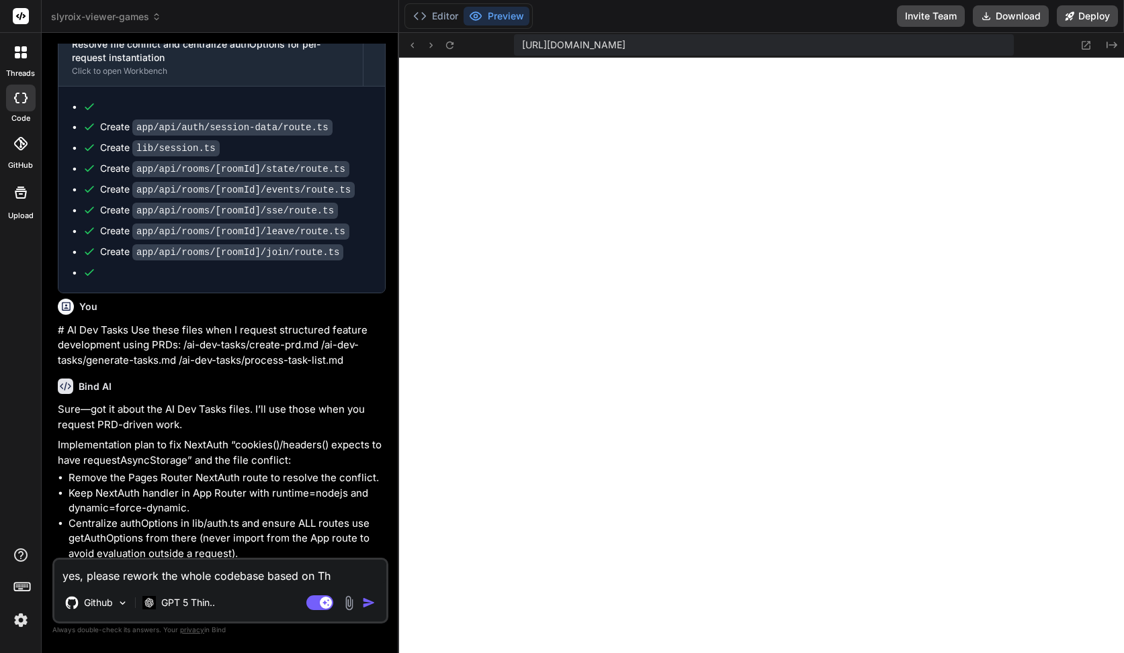
type textarea "yes, please rework the whole codebase based on Th"
type textarea "x"
type textarea "yes, please rework the whole codebase based on The"
type textarea "x"
type textarea "yes, please rework the whole codebase based on The"
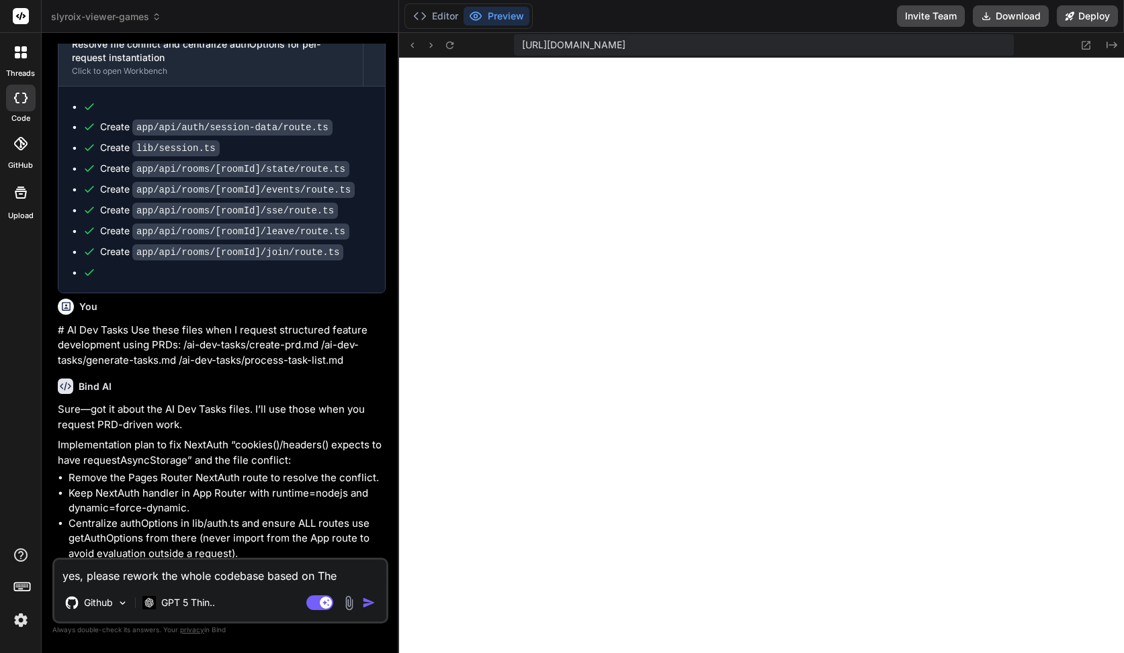
type textarea "x"
type textarea "yes, please rework the whole codebase based on The"
type textarea "x"
type textarea "yes, please rework the whole codebase based on Th"
type textarea "x"
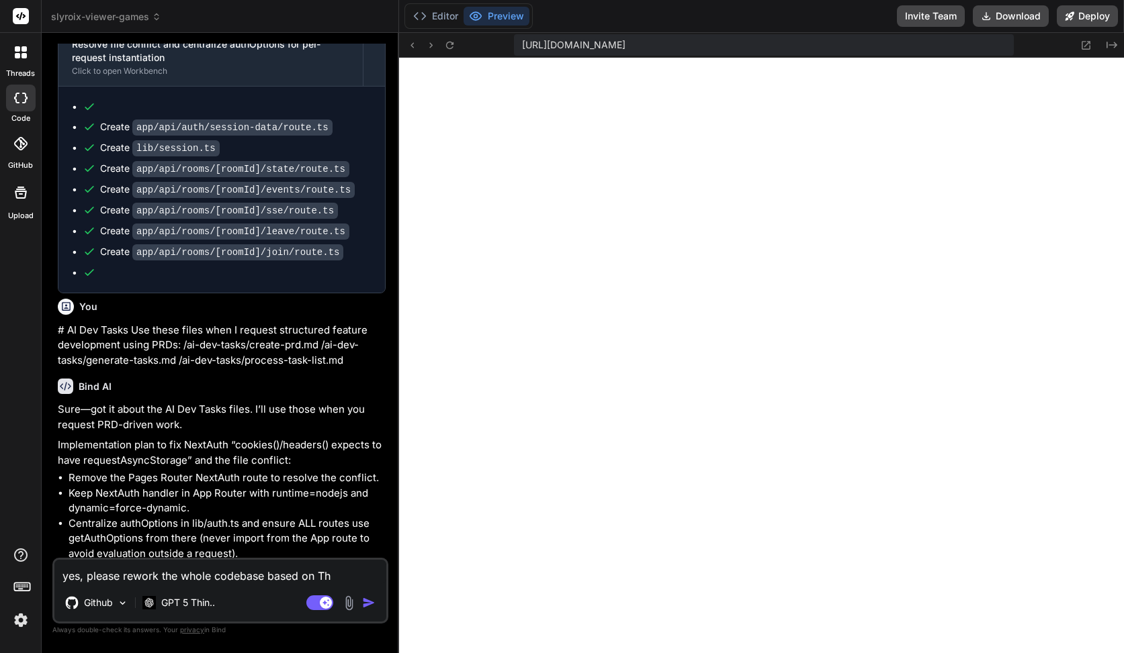
type textarea "yes, please rework the whole codebase based on T"
type textarea "x"
type textarea "yes, please rework the whole codebase based on"
type textarea "x"
type textarea "yes, please rework the whole codebase based on t"
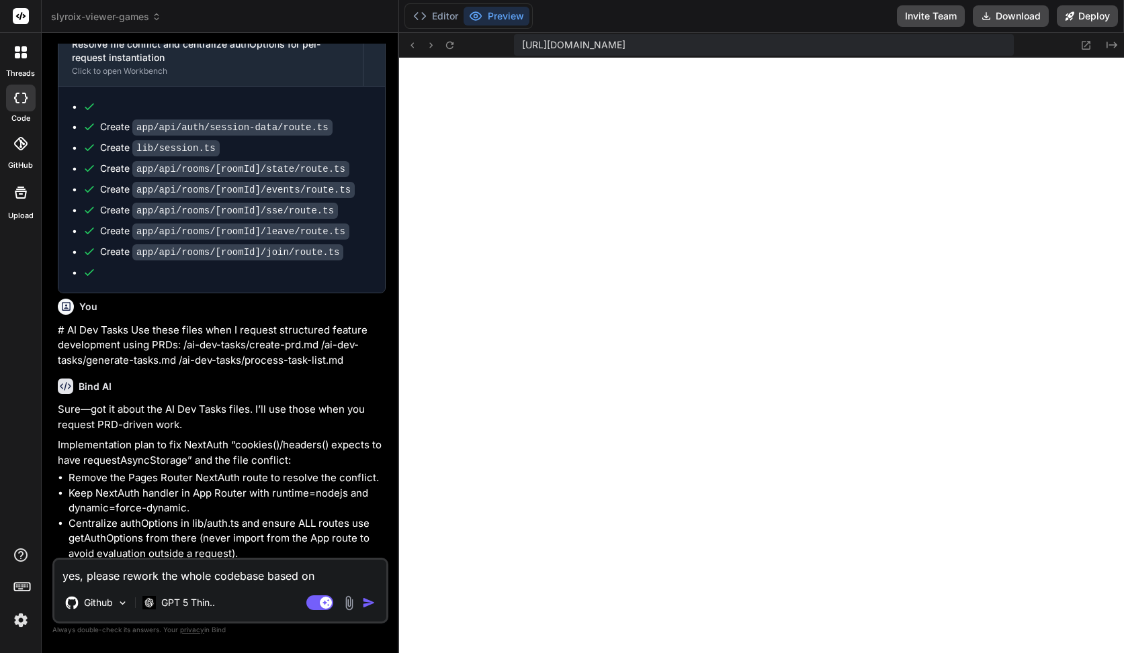
type textarea "x"
type textarea "yes, please rework the whole codebase based on th"
type textarea "x"
type textarea "yes, please rework the whole codebase based on the"
type textarea "x"
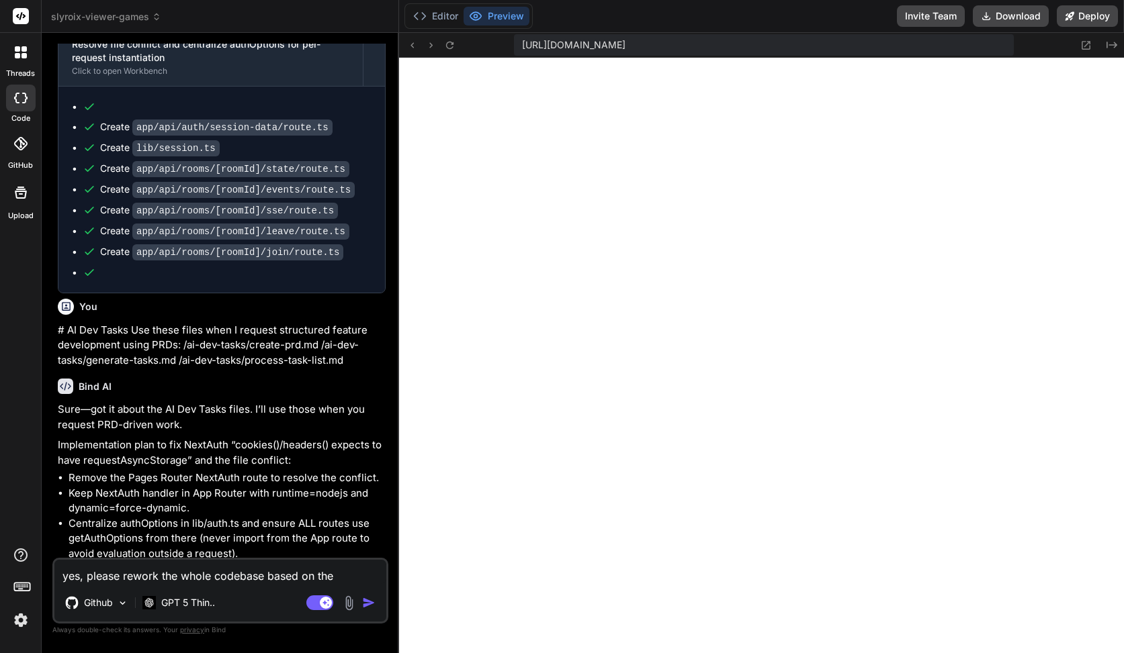
type textarea "yes, please rework the whole codebase based on the"
type textarea "x"
type textarea "yes, please rework the whole codebase based on the P"
type textarea "x"
type textarea "yes, please rework the whole codebase based on the PR"
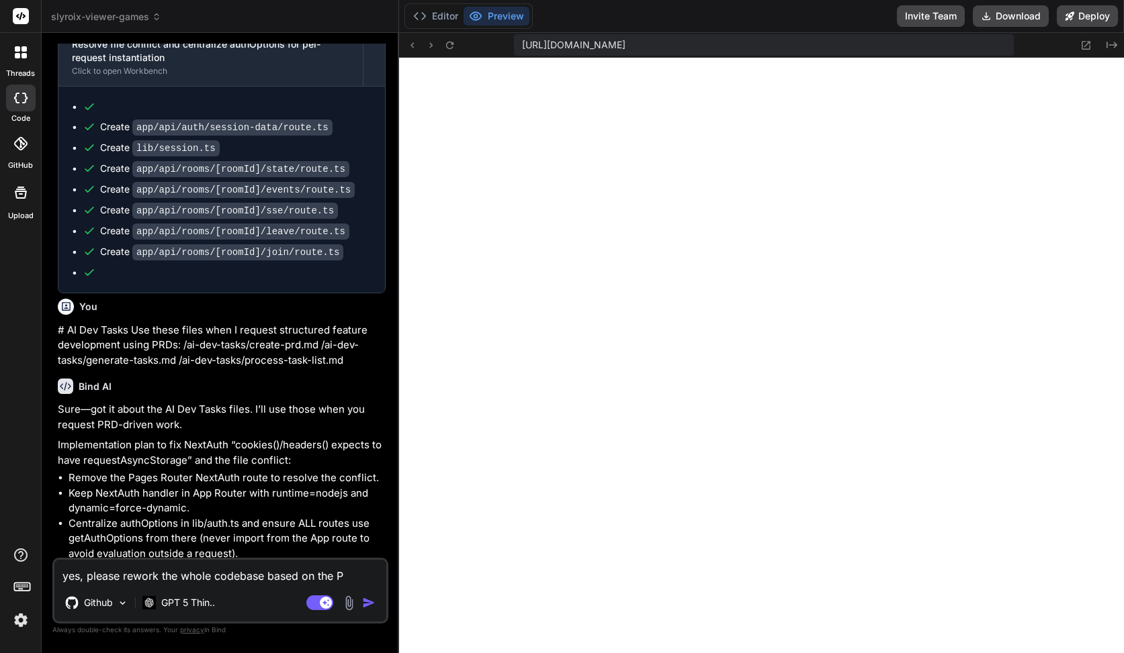
type textarea "x"
type textarea "yes, please rework the whole codebase based on the PRD"
type textarea "x"
type textarea "yes, please rework the whole codebase based on the PRDD"
type textarea "x"
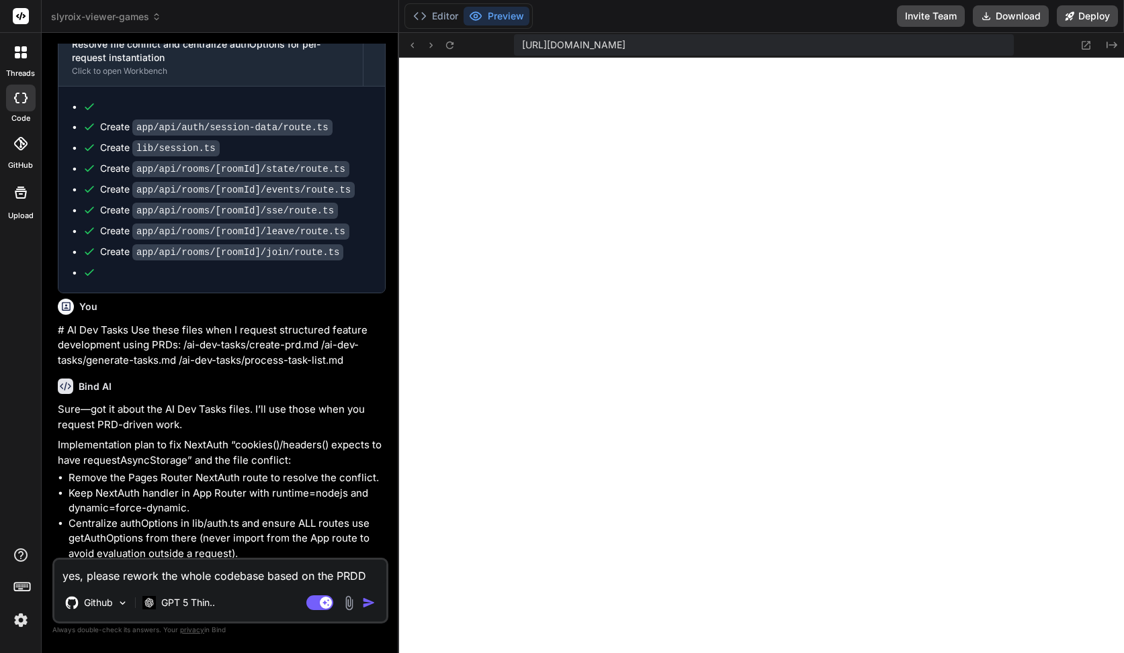
type textarea "yes, please rework the whole codebase based on the PRD"
type textarea "x"
type textarea "yes, please rework the whole codebase based on the PRD"
type textarea "x"
type textarea "yes, please rework the whole codebase based on the PRD D"
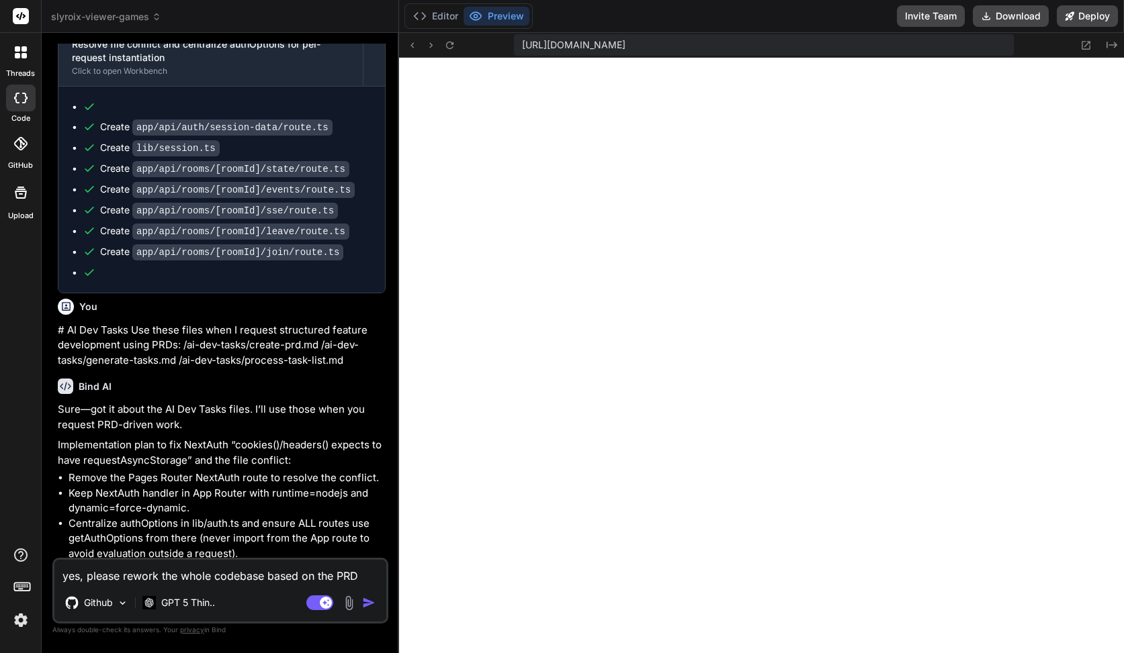
type textarea "x"
type textarea "yes, please rework the whole codebase based on the PRD Do"
type textarea "x"
type textarea "yes, please rework the whole codebase based on the PRD Doc"
type textarea "x"
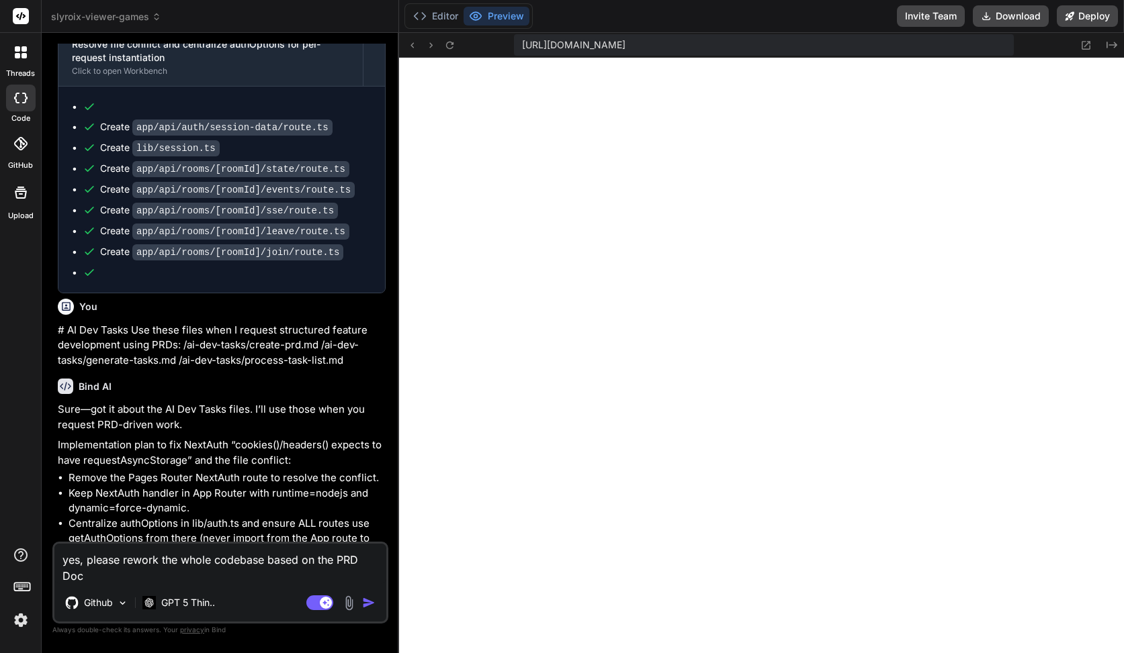
type textarea "yes, please rework the whole codebase based on the PRD Docu"
type textarea "x"
type textarea "yes, please rework the whole codebase based on the PRD Docum"
type textarea "x"
type textarea "yes, please rework the whole codebase based on the PRD Docume"
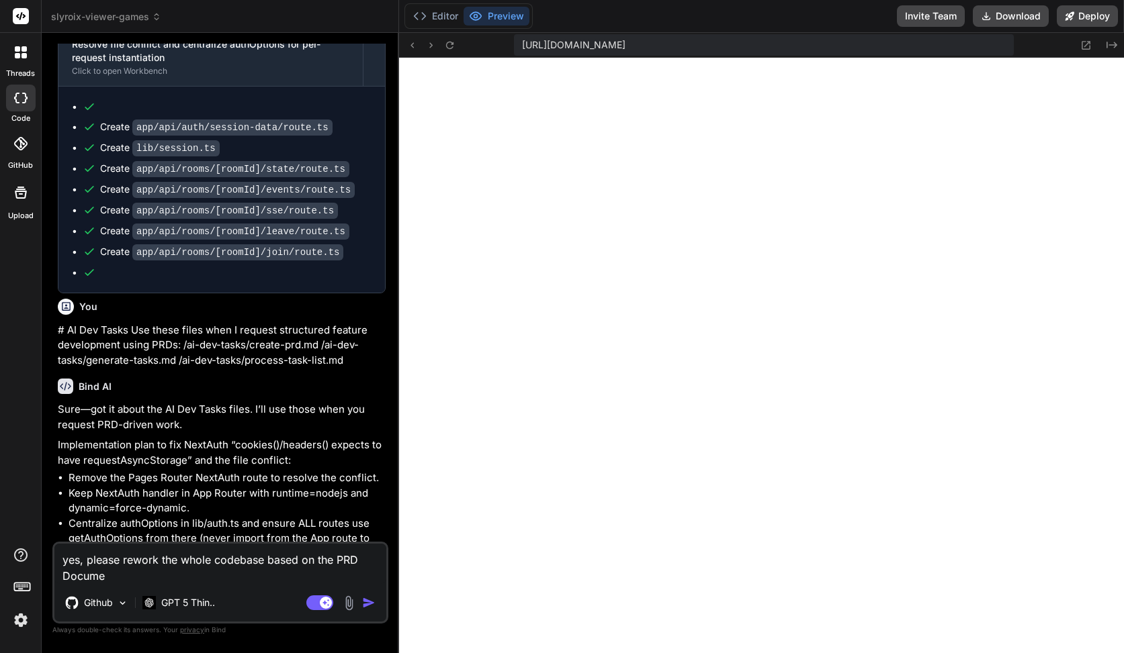
type textarea "x"
type textarea "yes, please rework the whole codebase based on the PRD Documen"
type textarea "x"
type textarea "yes, please rework the whole codebase based on the PRD Document"
type textarea "x"
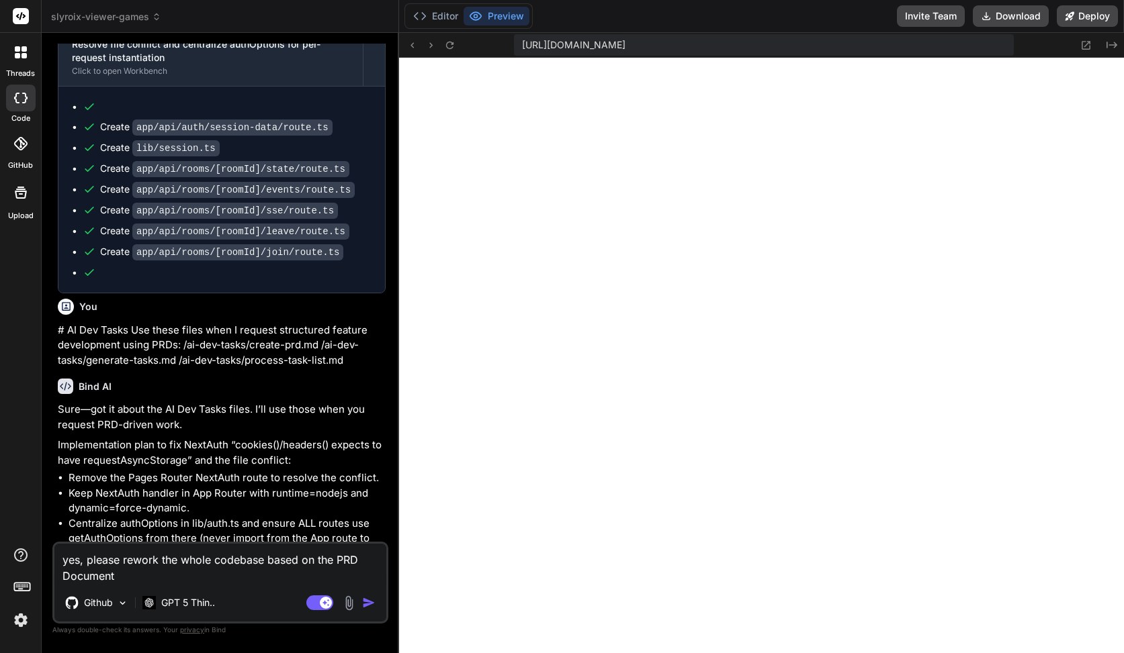
type textarea "yes, please rework the whole codebase based on the PRD Documents"
type textarea "x"
type textarea "yes, please rework the whole codebase based on the PRD Documents"
type textarea "x"
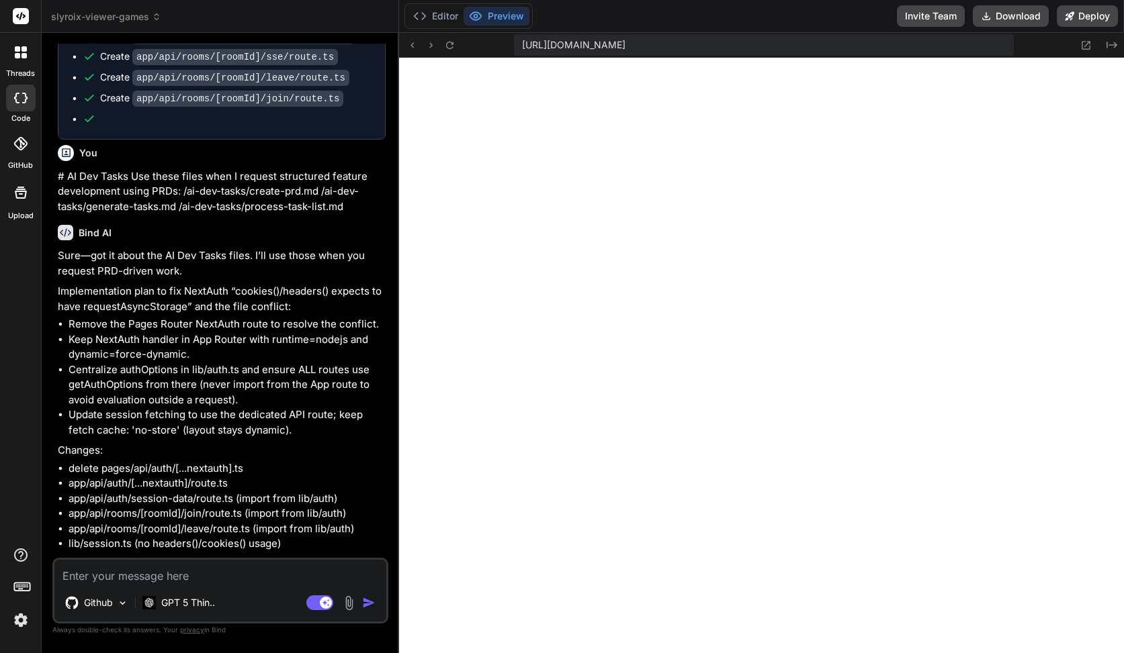
scroll to position [4378, 0]
type textarea "x"
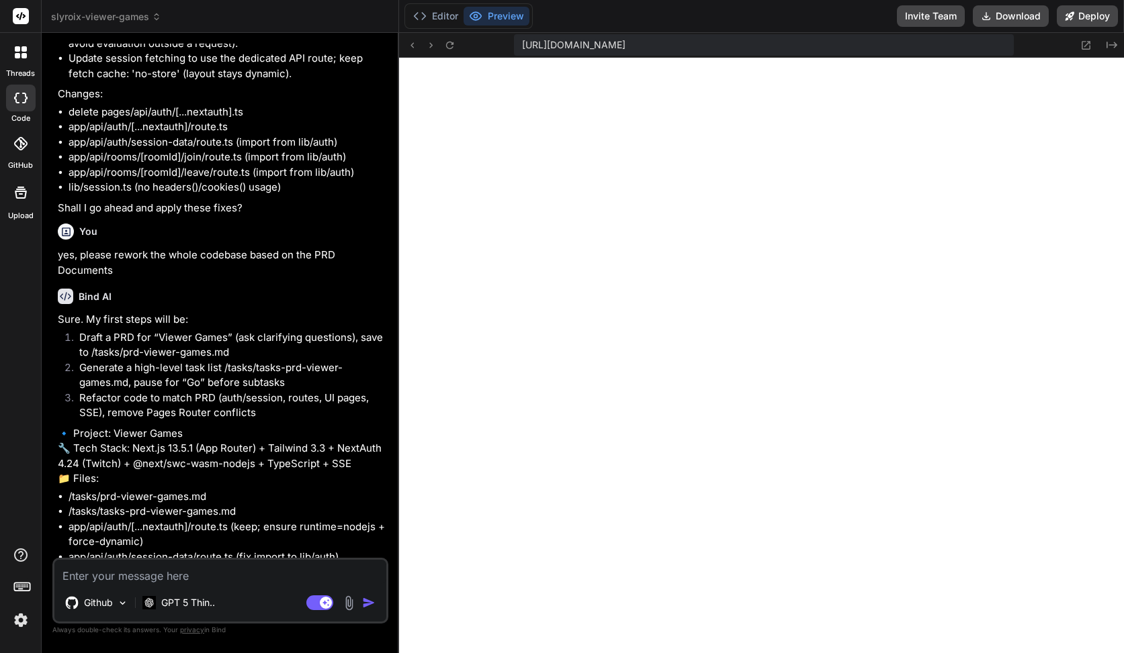
scroll to position [5257, 0]
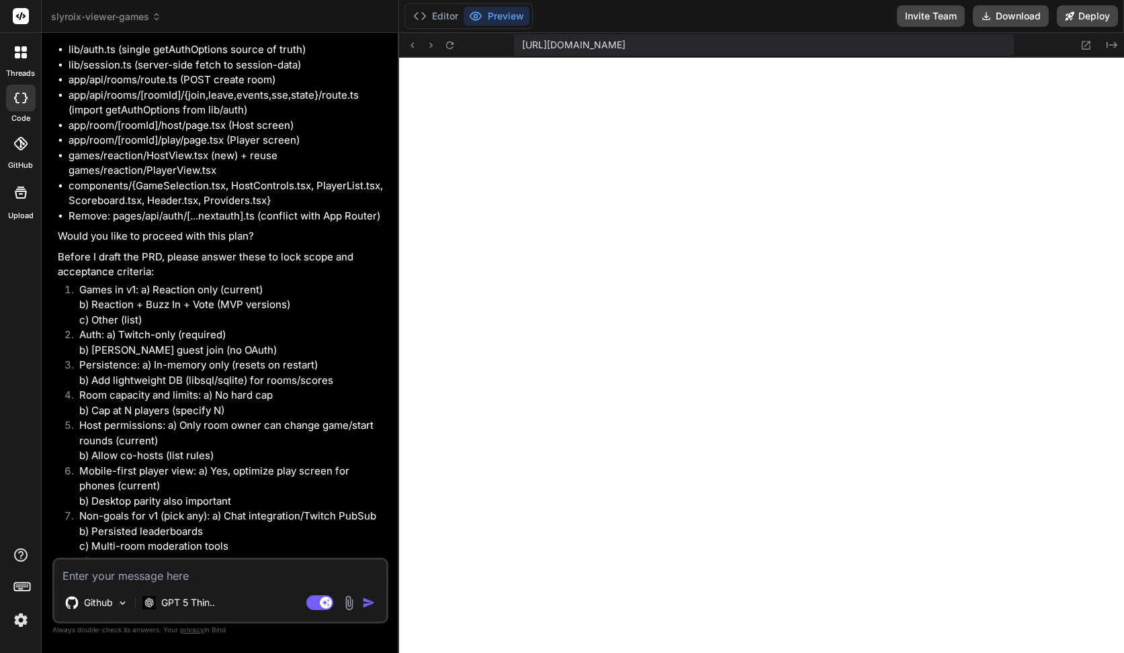
type textarea "Y"
type textarea "x"
type textarea "Ye"
type textarea "x"
type textarea "Yes"
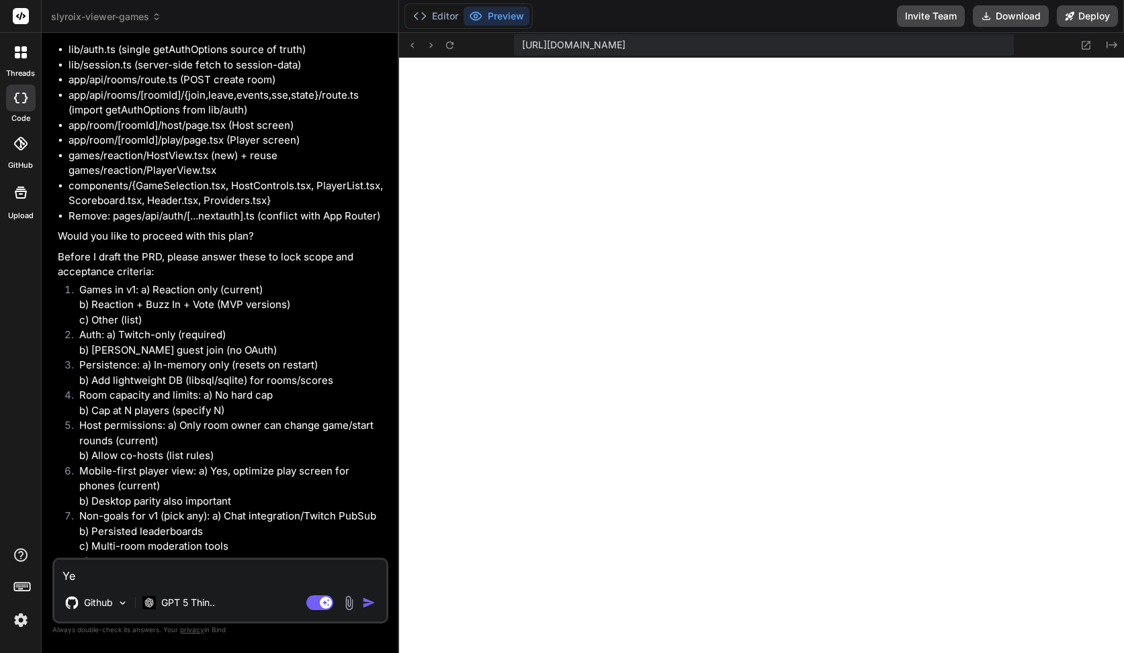
type textarea "x"
type textarea "Y"
type textarea "x"
type textarea "Ye"
type textarea "x"
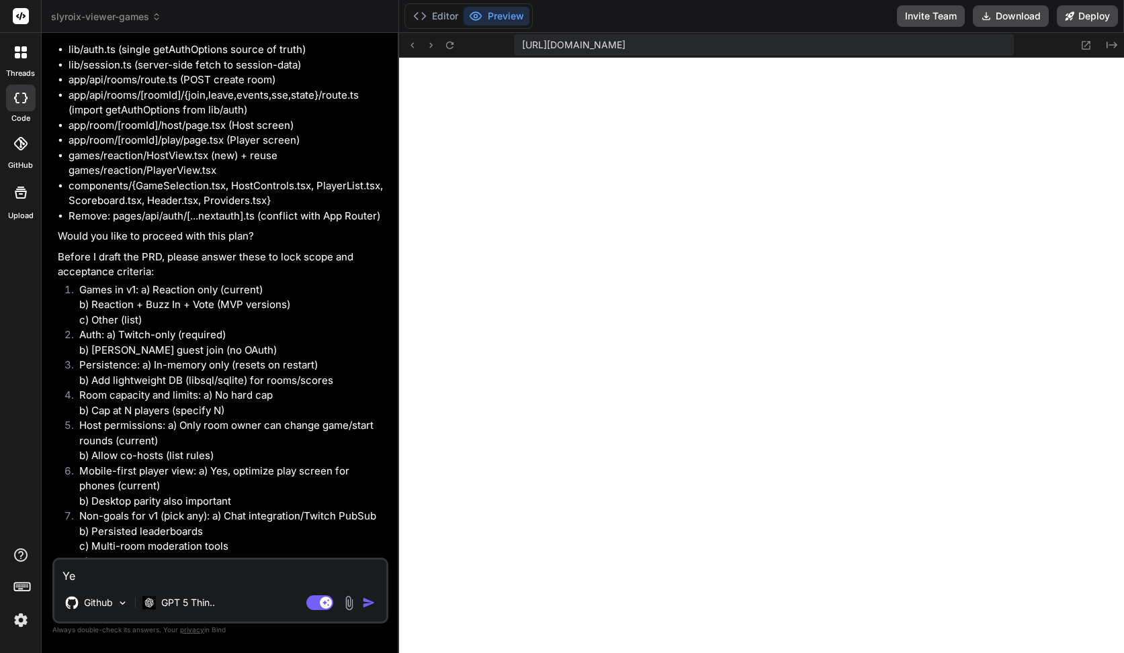
type textarea "Yes"
type textarea "x"
type textarea "Yes,"
type textarea "x"
type textarea "Yes,"
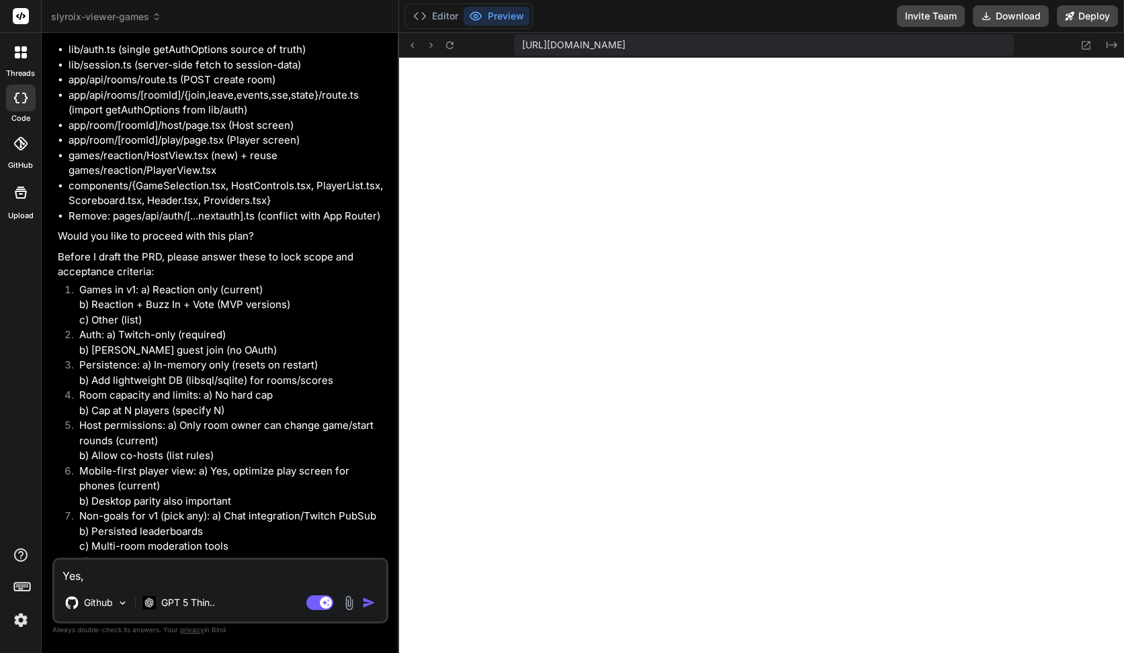
type textarea "x"
type textarea "Yes, r"
type textarea "x"
type textarea "Yes, re"
type textarea "x"
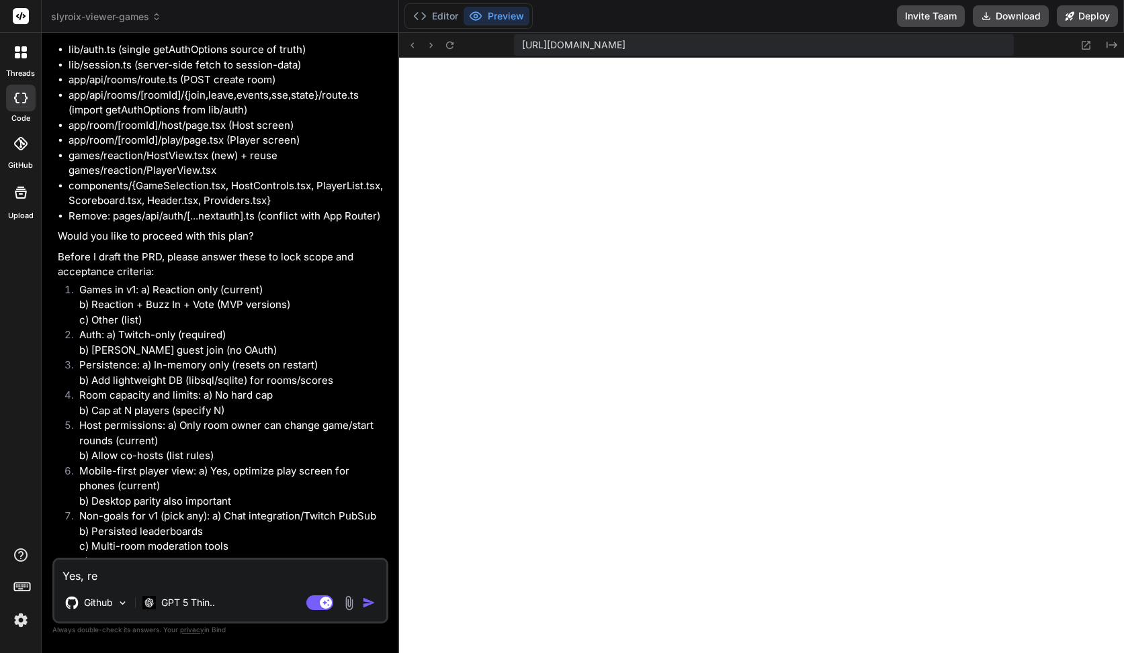
type textarea "Yes, ref"
type textarea "x"
type textarea "Yes, refa"
type textarea "x"
type textarea "Yes, refac"
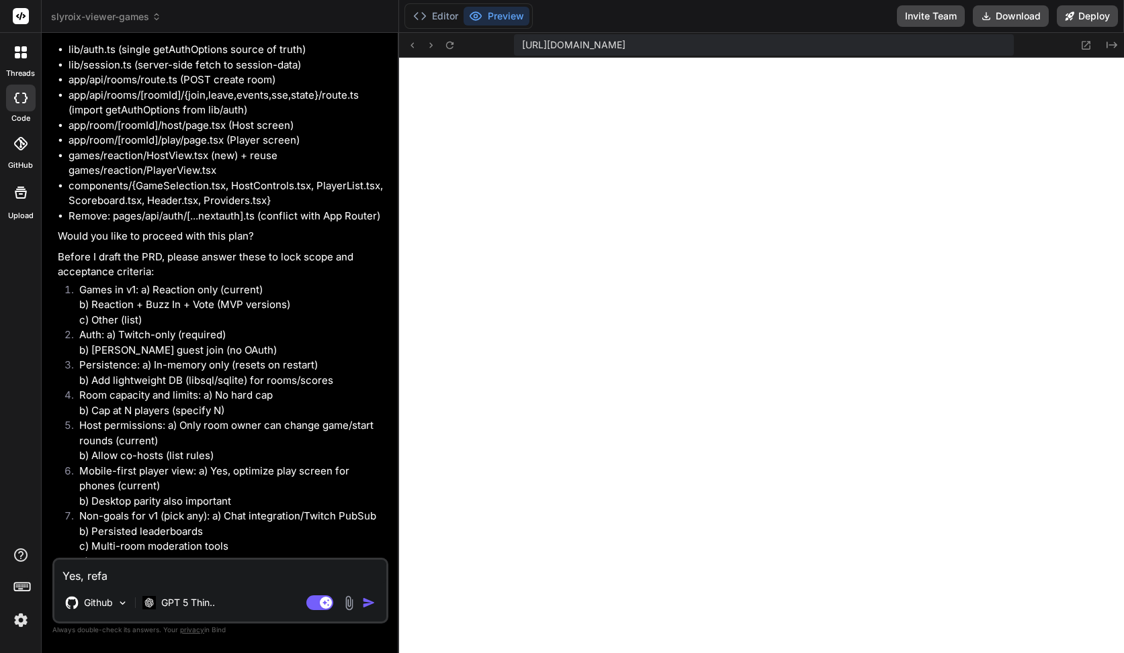
type textarea "x"
type textarea "Yes, refact"
type textarea "x"
type textarea "Yes, refacto"
type textarea "x"
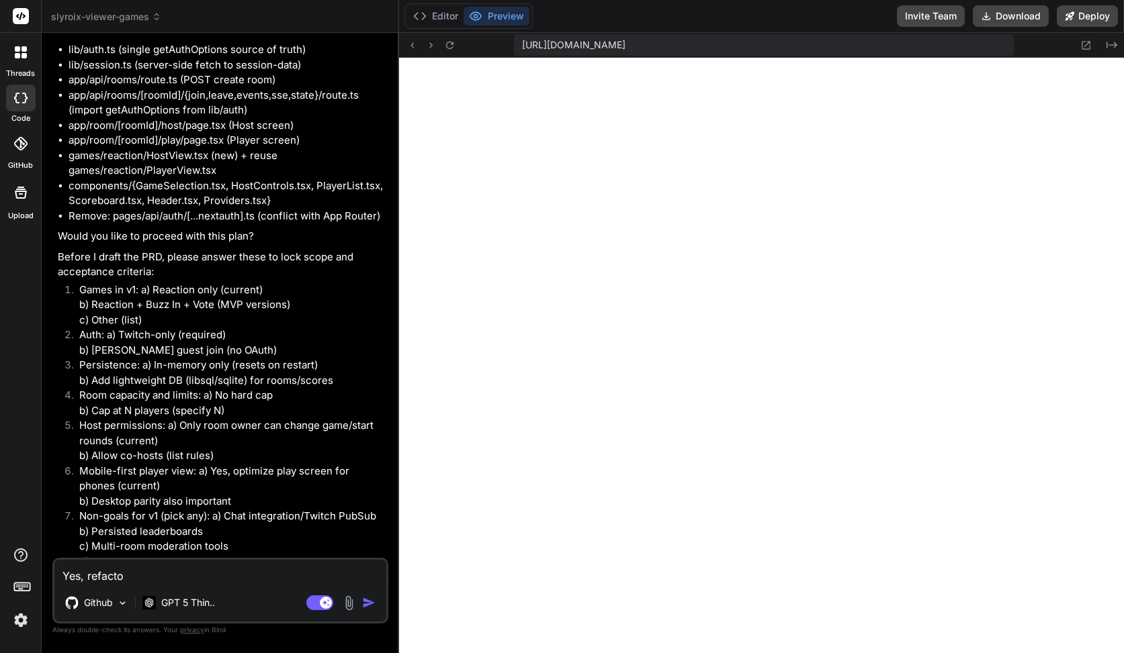
type textarea "Yes, refactor"
type textarea "x"
type textarea "Yes, refactor."
type textarea "x"
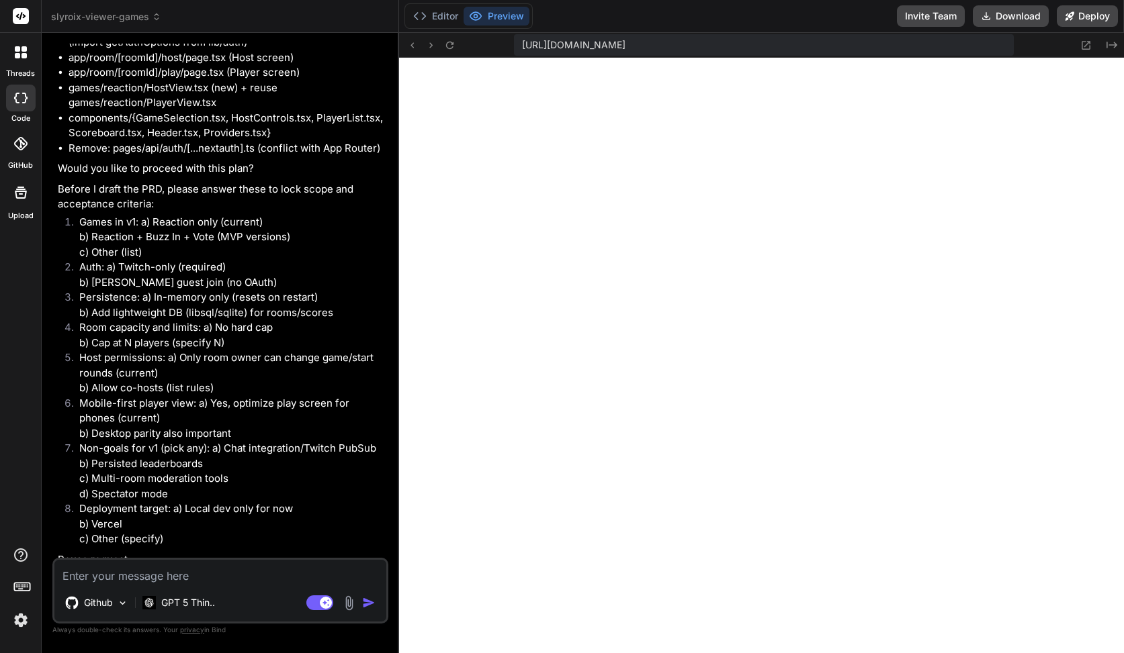
scroll to position [5396, 0]
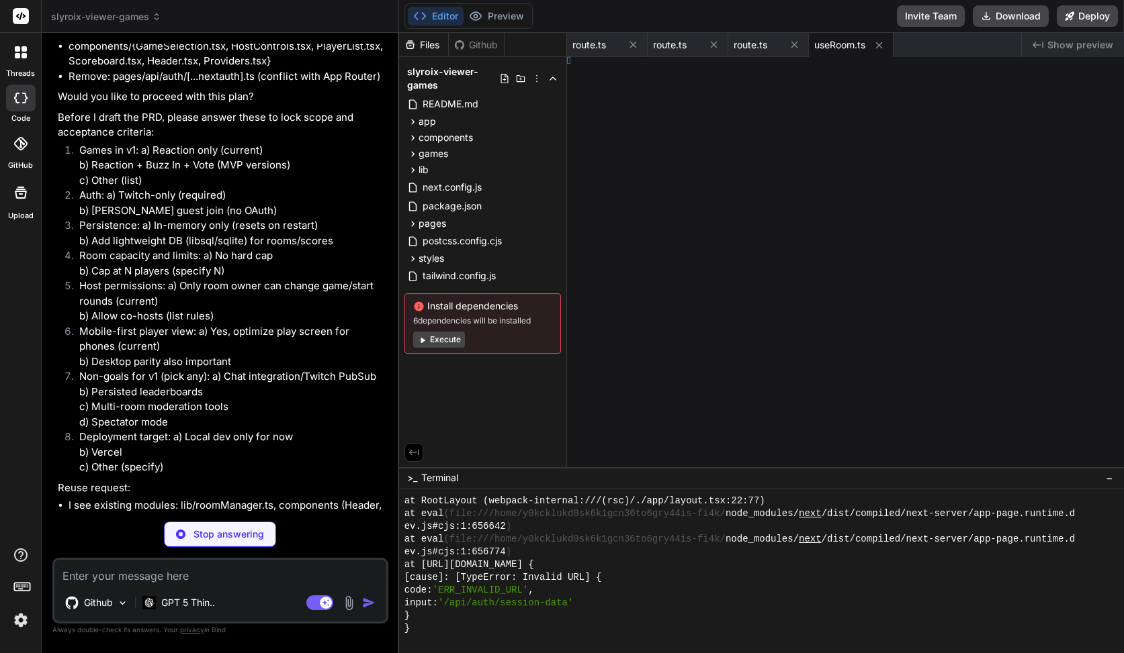
type textarea "x"
type textarea "div> ); }"
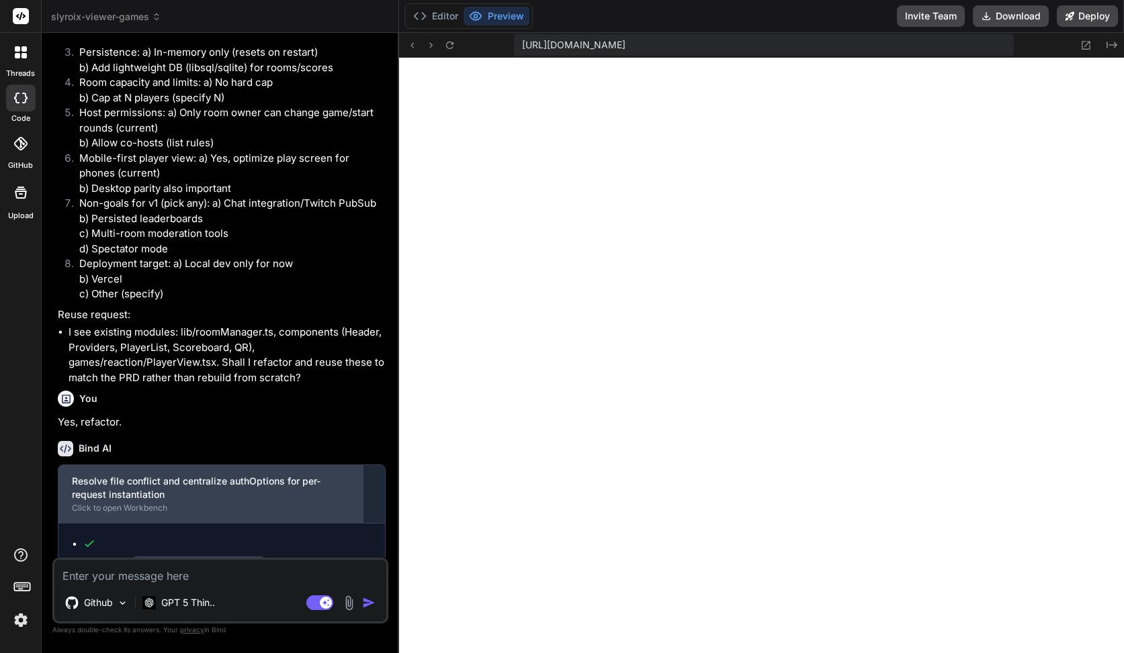
scroll to position [5670, 0]
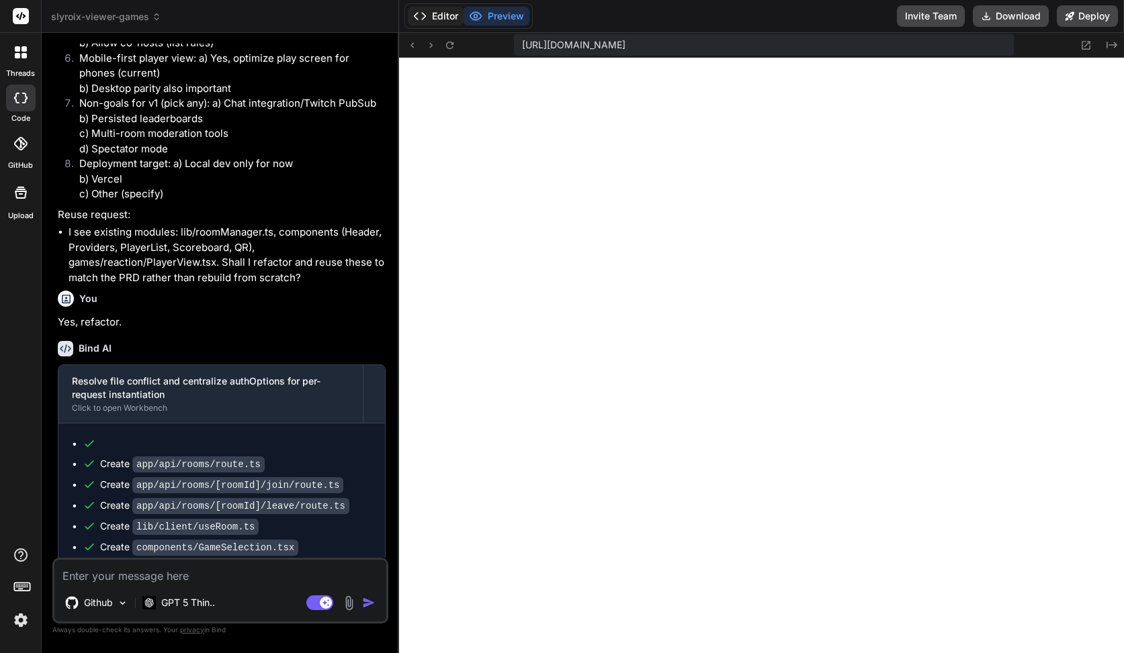
click at [430, 21] on button "Editor" at bounding box center [436, 16] width 56 height 19
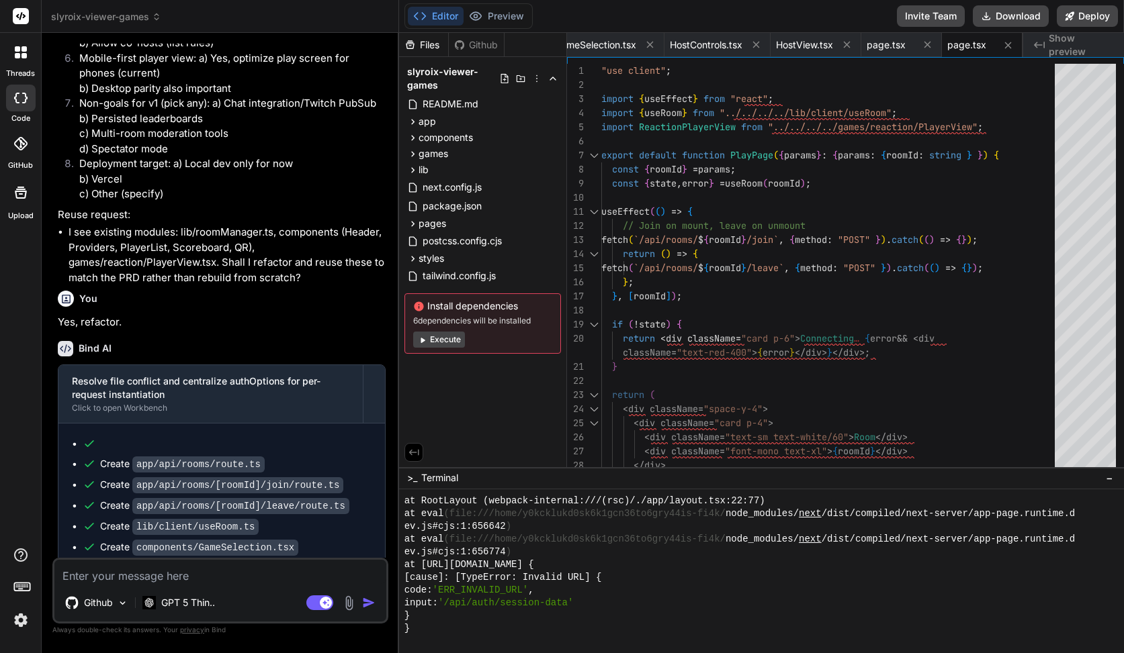
click at [451, 338] on button "Execute" at bounding box center [439, 340] width 52 height 16
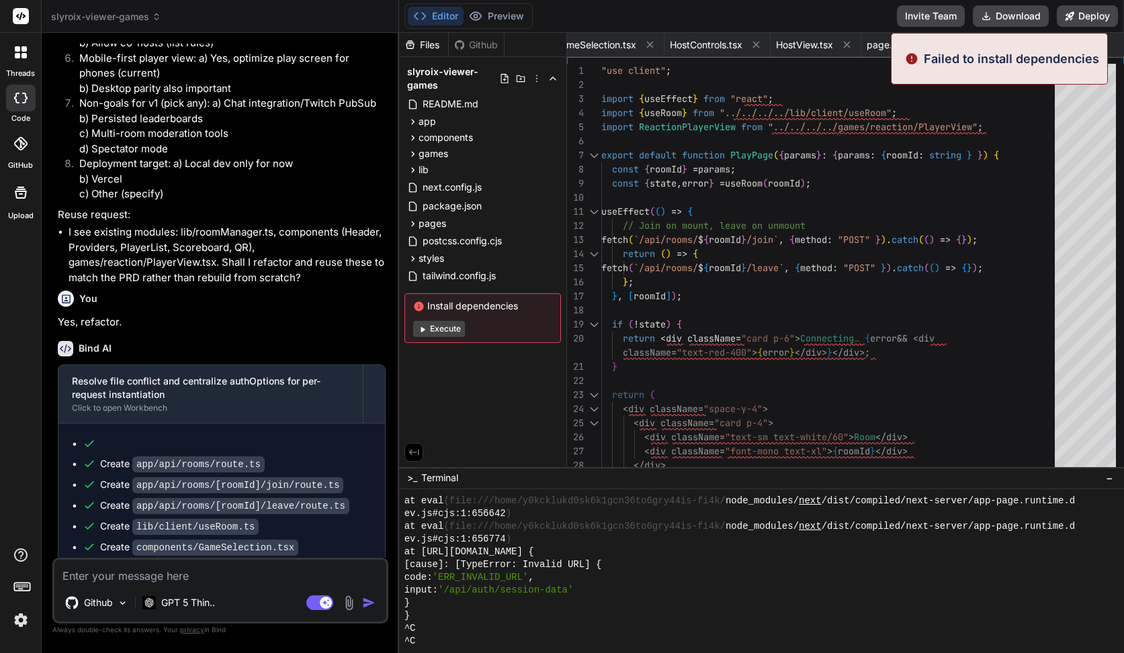
scroll to position [12760, 0]
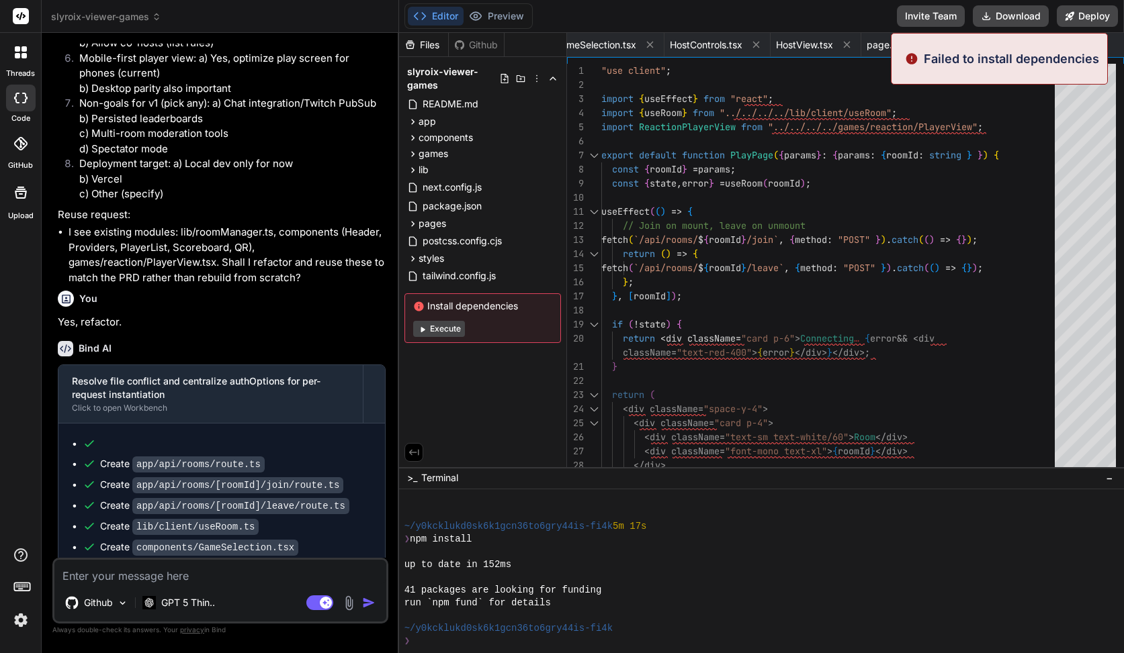
click at [446, 330] on button "Execute" at bounding box center [439, 329] width 52 height 16
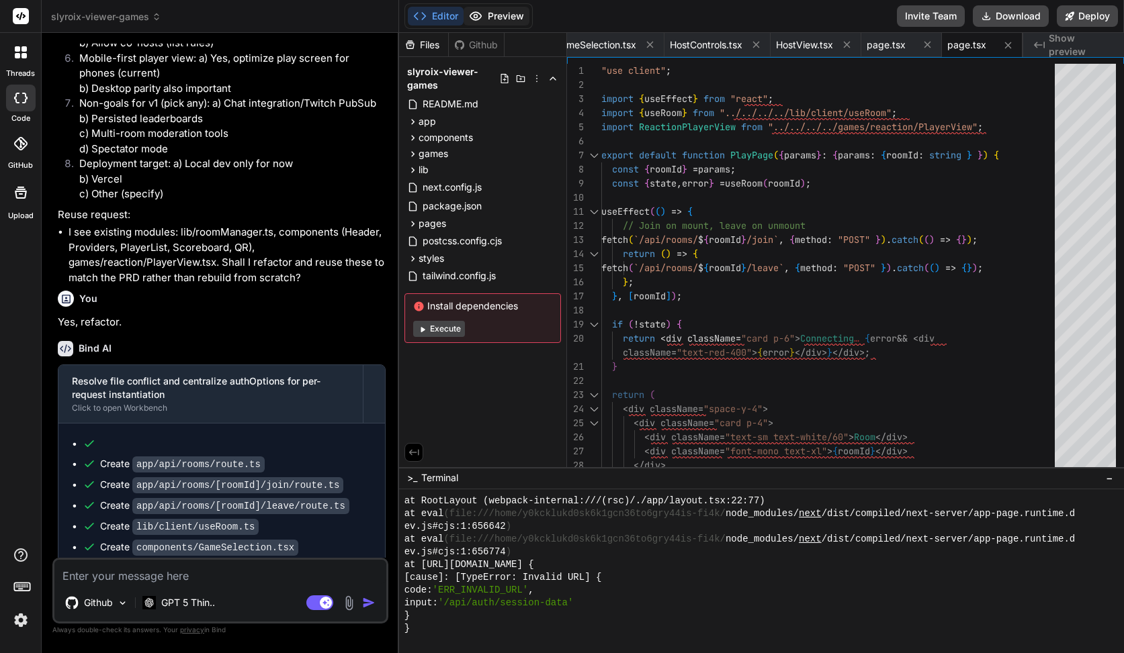
click at [500, 15] on button "Preview" at bounding box center [496, 16] width 66 height 19
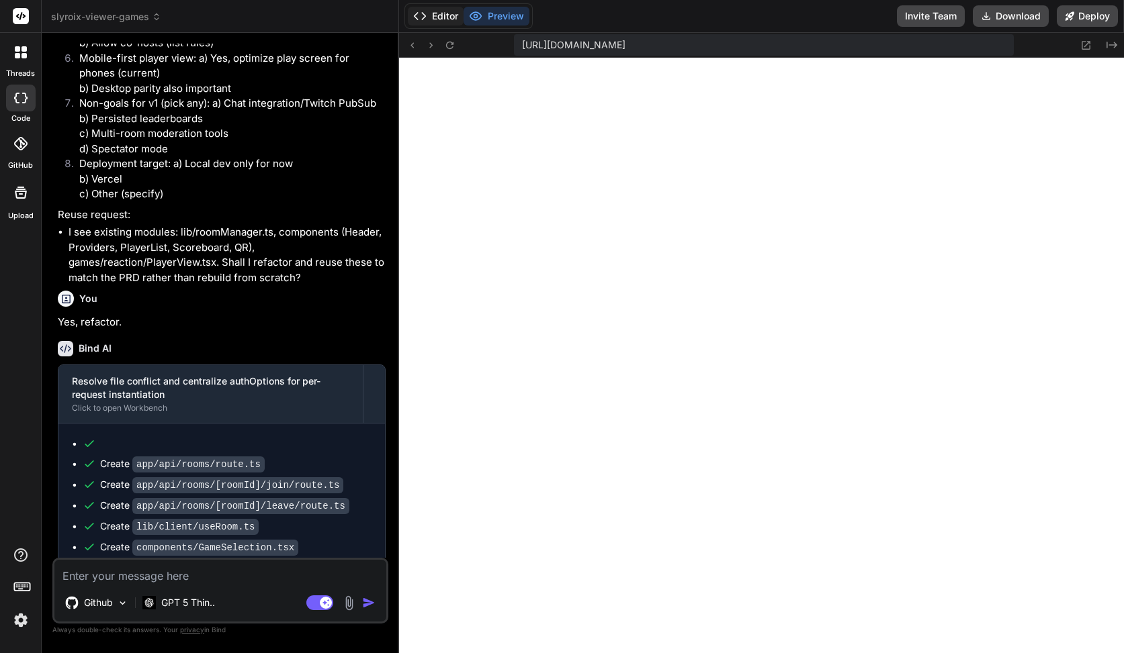
click at [448, 23] on button "Editor" at bounding box center [436, 16] width 56 height 19
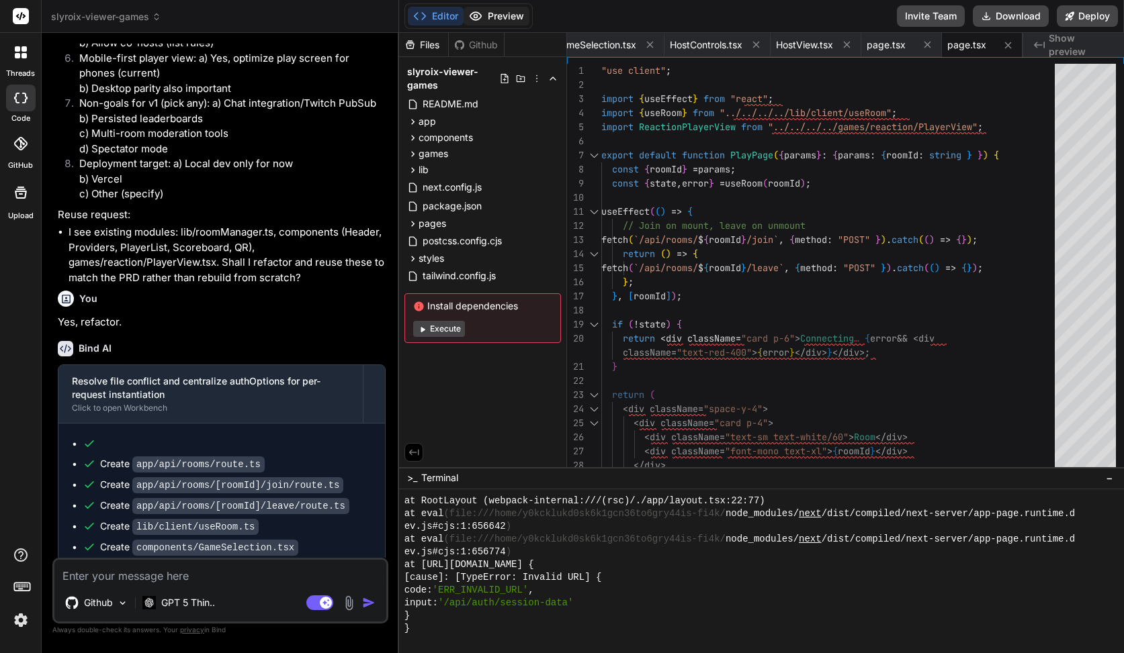
click at [486, 21] on button "Preview" at bounding box center [496, 16] width 66 height 19
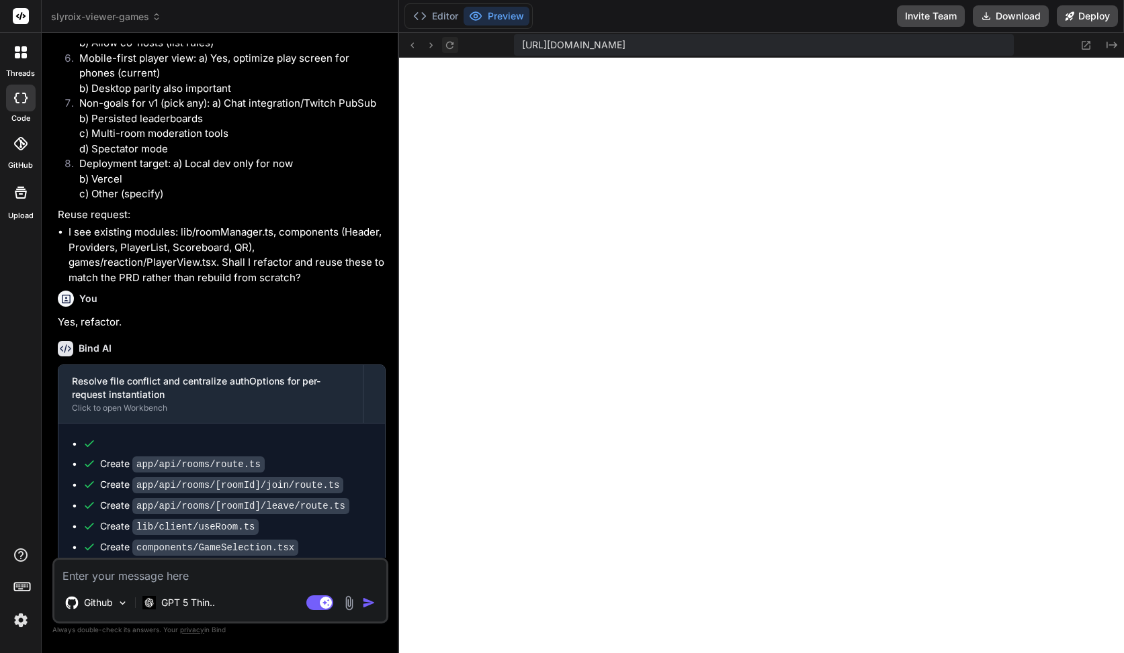
click at [453, 41] on icon at bounding box center [449, 45] width 11 height 11
click at [445, 25] on div "Editor Preview" at bounding box center [468, 16] width 128 height 26
click at [445, 21] on button "Editor" at bounding box center [436, 16] width 56 height 19
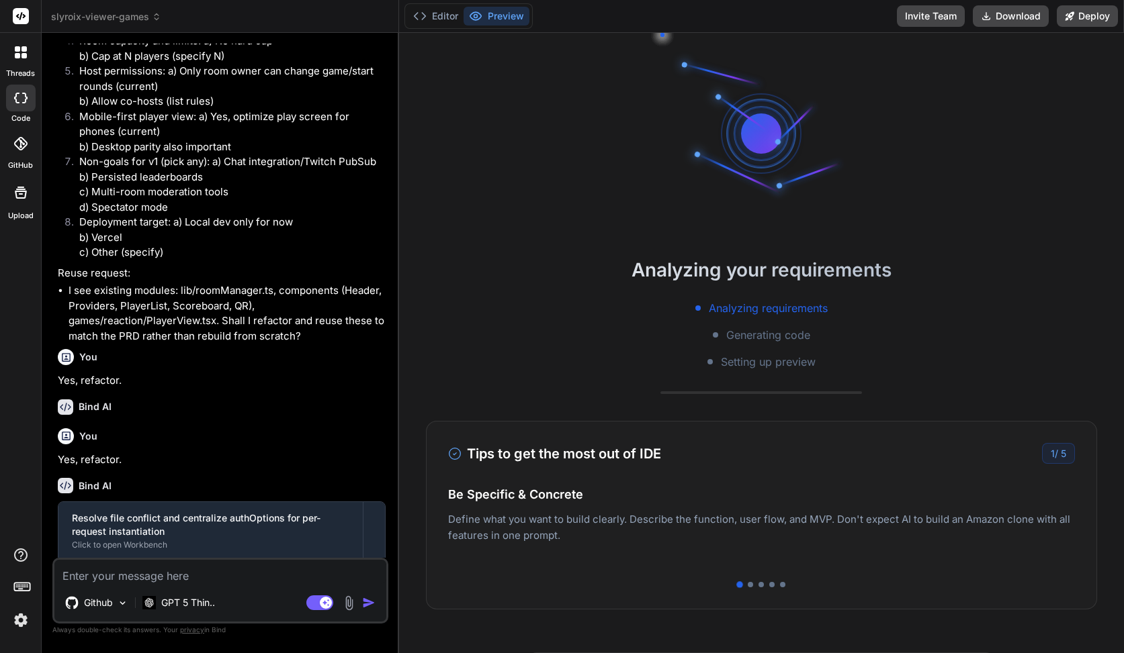
scroll to position [2373, 0]
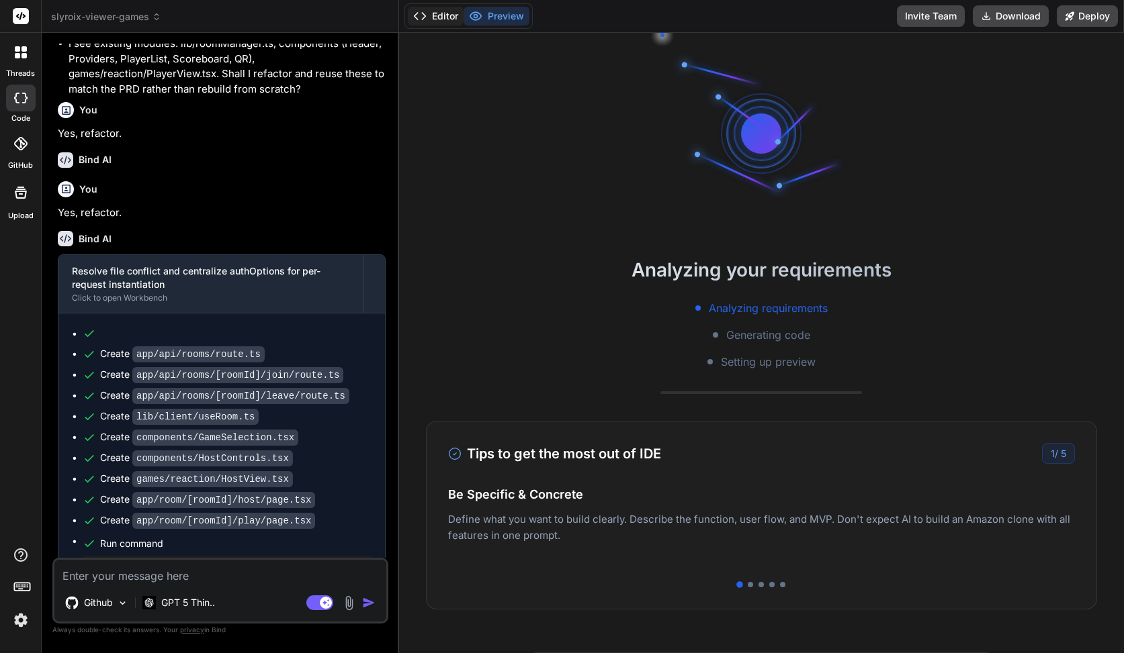
click at [426, 7] on button "Editor" at bounding box center [436, 16] width 56 height 19
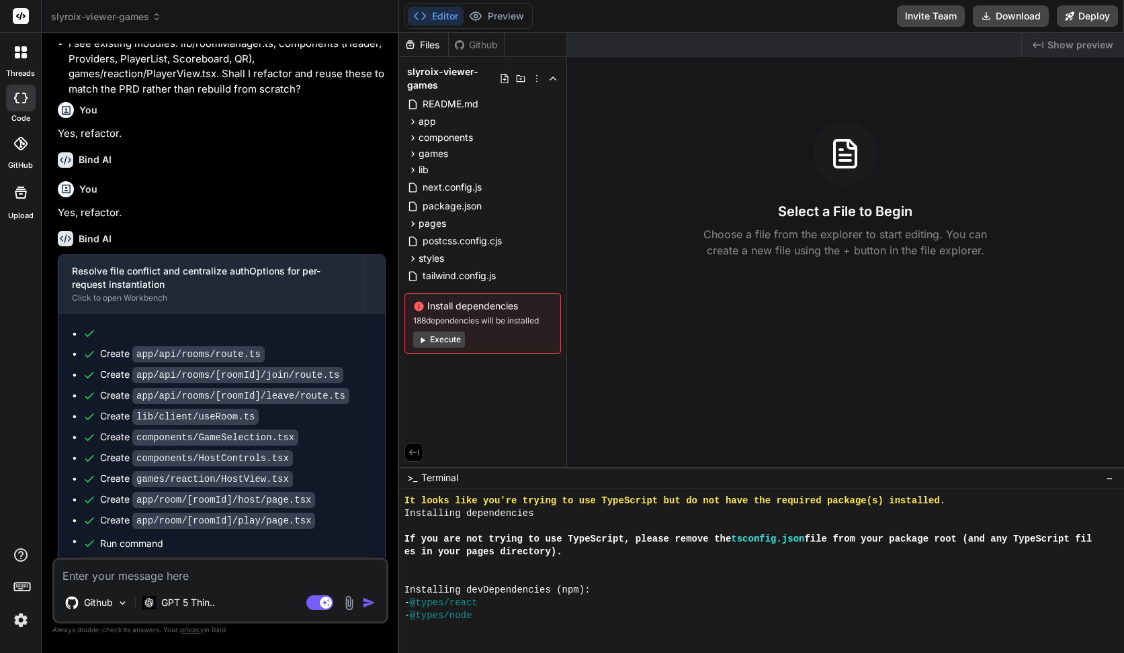
scroll to position [255, 0]
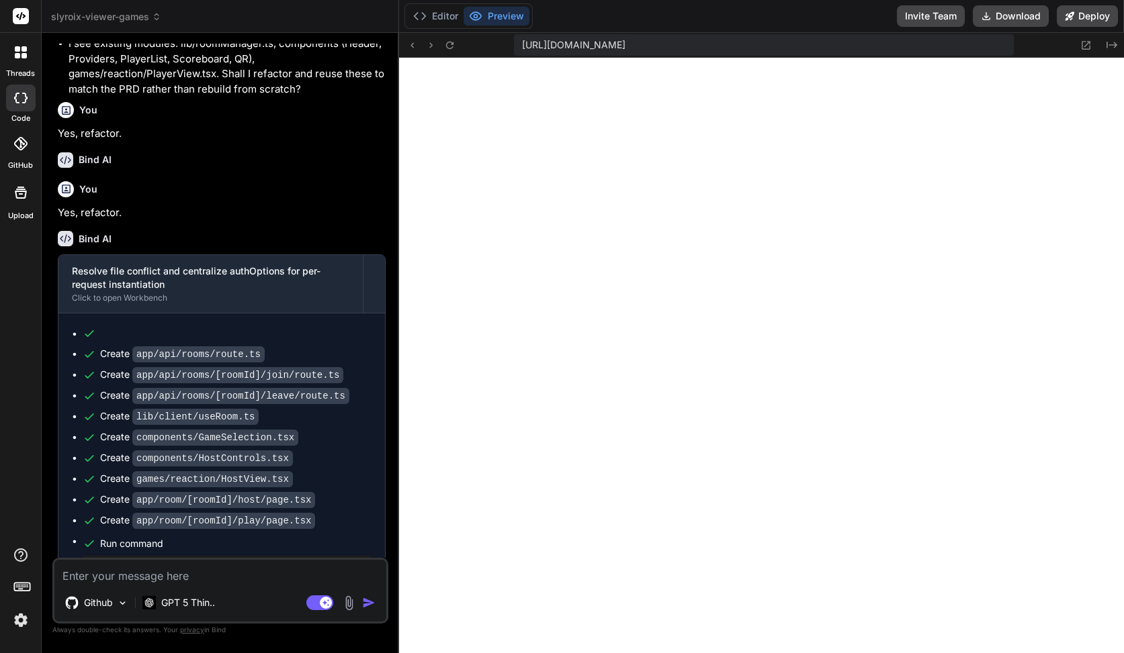
type textarea "x"
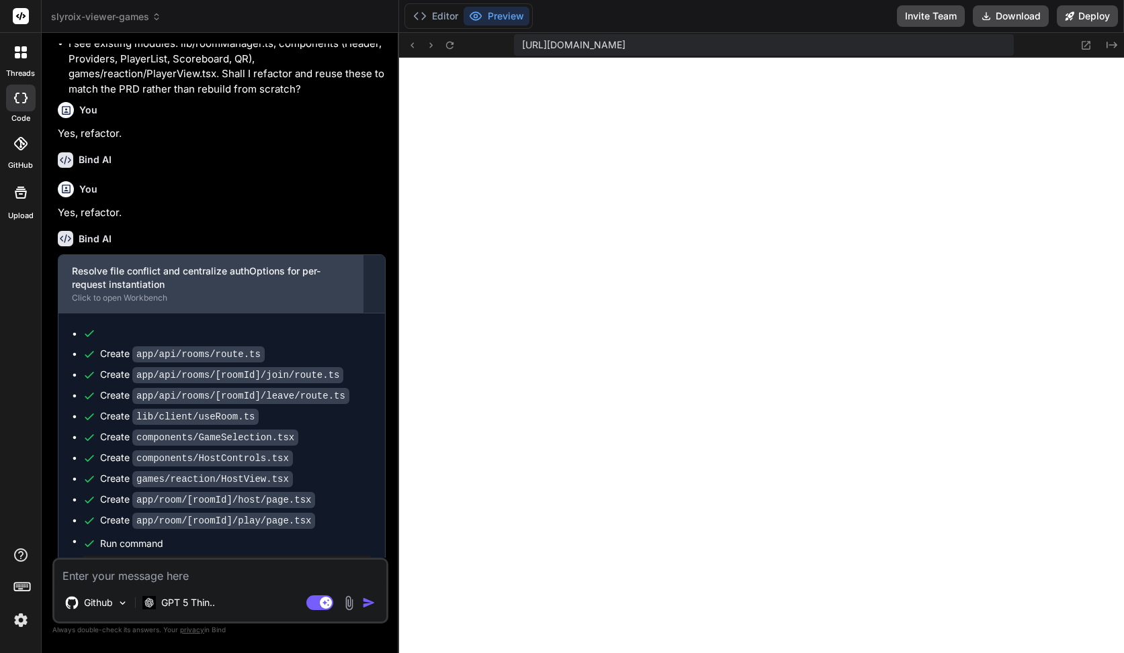
click at [143, 293] on div "Click to open Workbench" at bounding box center [210, 298] width 277 height 11
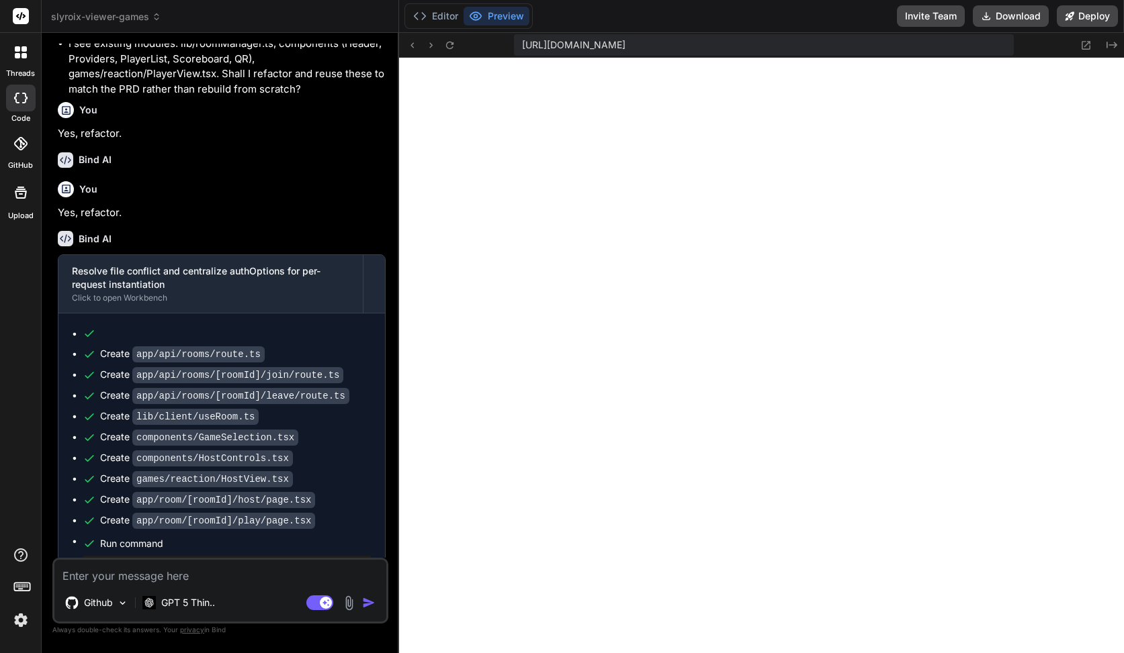
click at [189, 568] on textarea at bounding box center [220, 572] width 332 height 24
paste textarea "Failed to compile Conflicting app and page file was found, please remove the co…"
type textarea "Failed to compile Conflicting app and page file was found, please remove the co…"
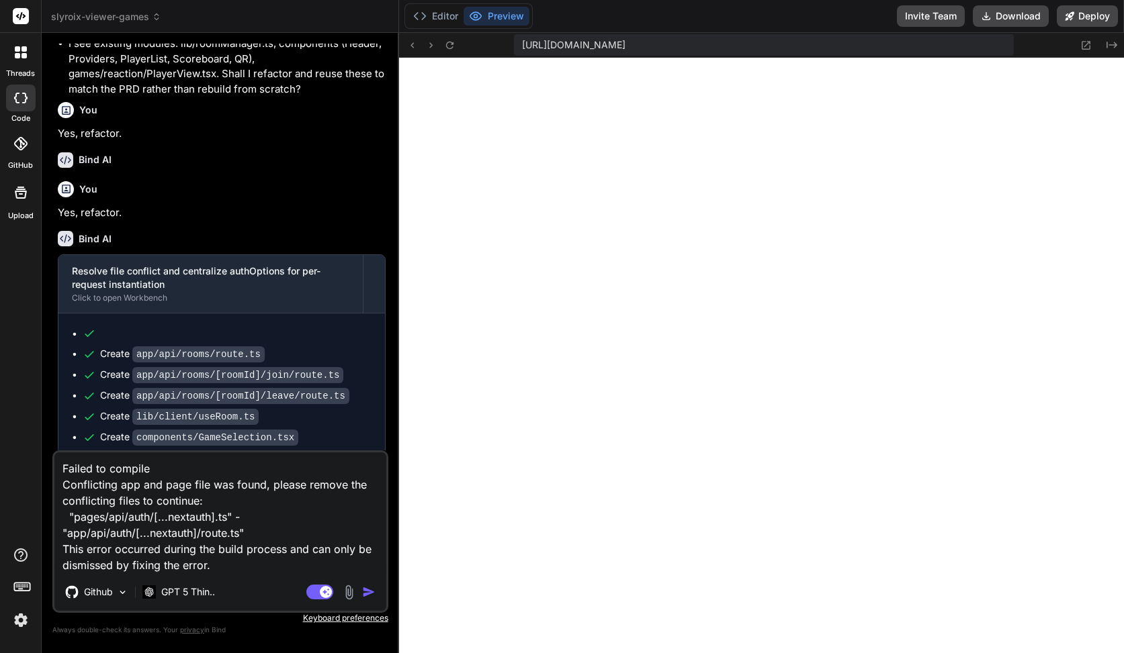
type textarea "x"
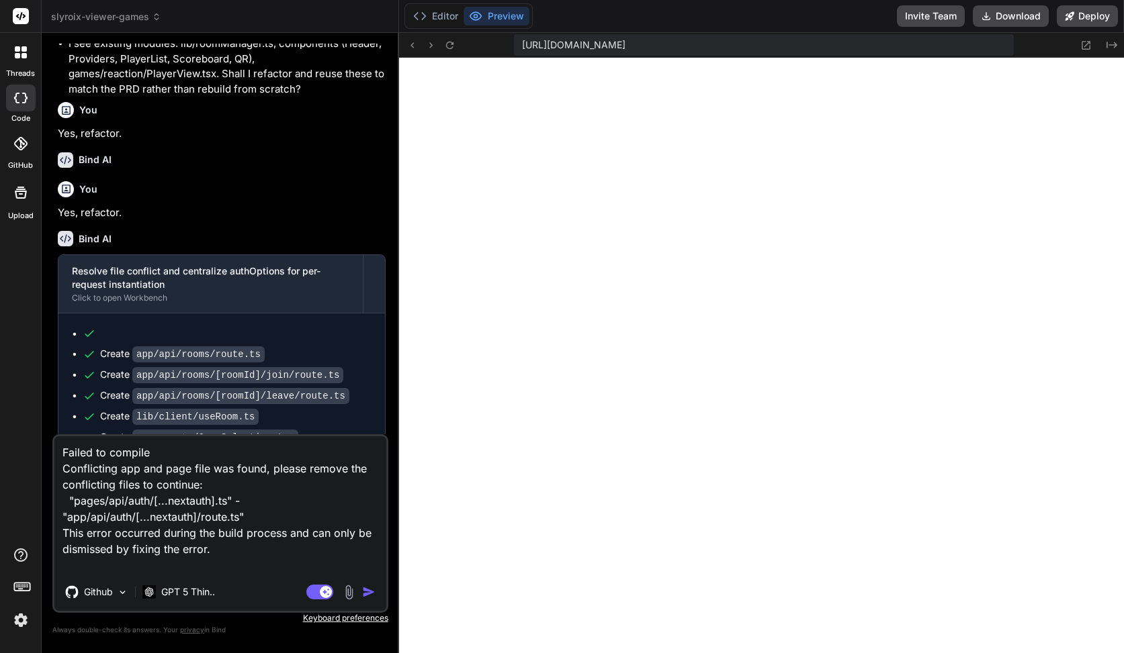
type textarea "Failed to compile Conflicting app and page file was found, please remove the co…"
type textarea "x"
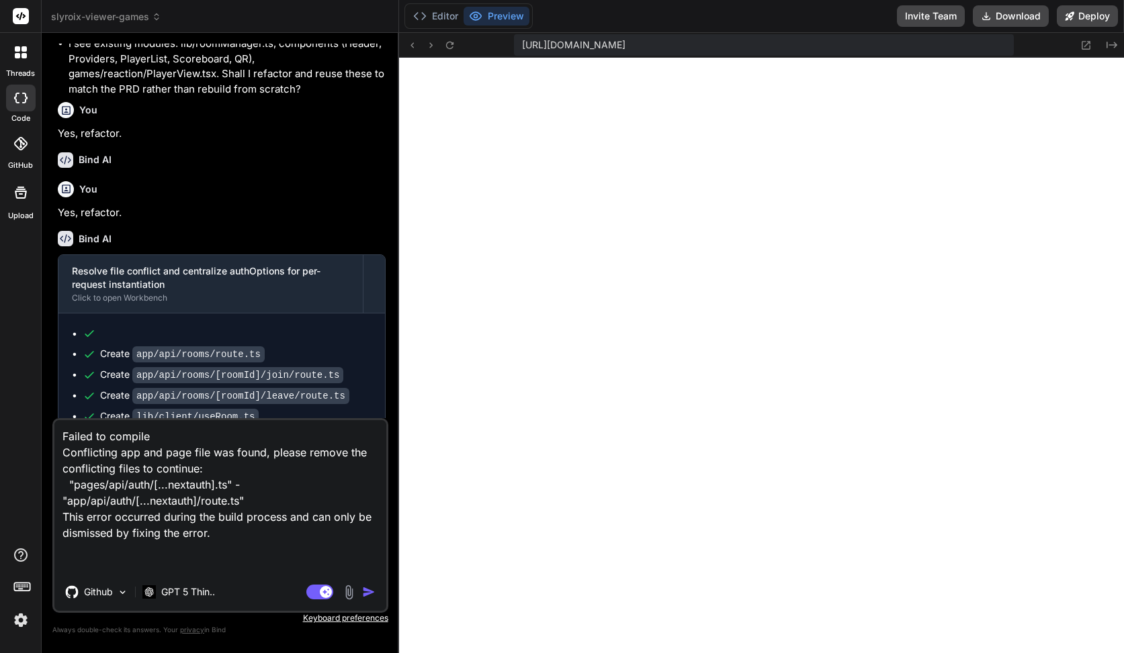
type textarea "Failed to compile Conflicting app and page file was found, please remove the co…"
type textarea "x"
type textarea "Failed to compile Conflicting app and page file was found, please remove the co…"
type textarea "x"
type textarea "Failed to compile Conflicting app and page file was found, please remove the co…"
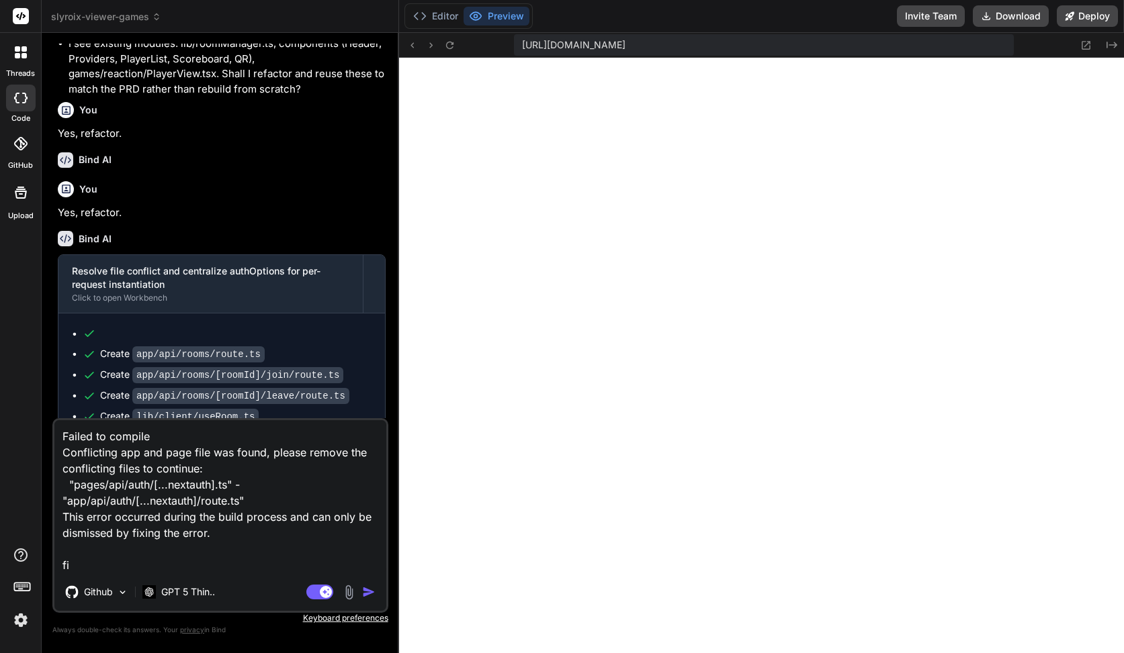
type textarea "x"
type textarea "Failed to compile Conflicting app and page file was found, please remove the co…"
type textarea "x"
type textarea "Failed to compile Conflicting app and page file was found, please remove the co…"
type textarea "x"
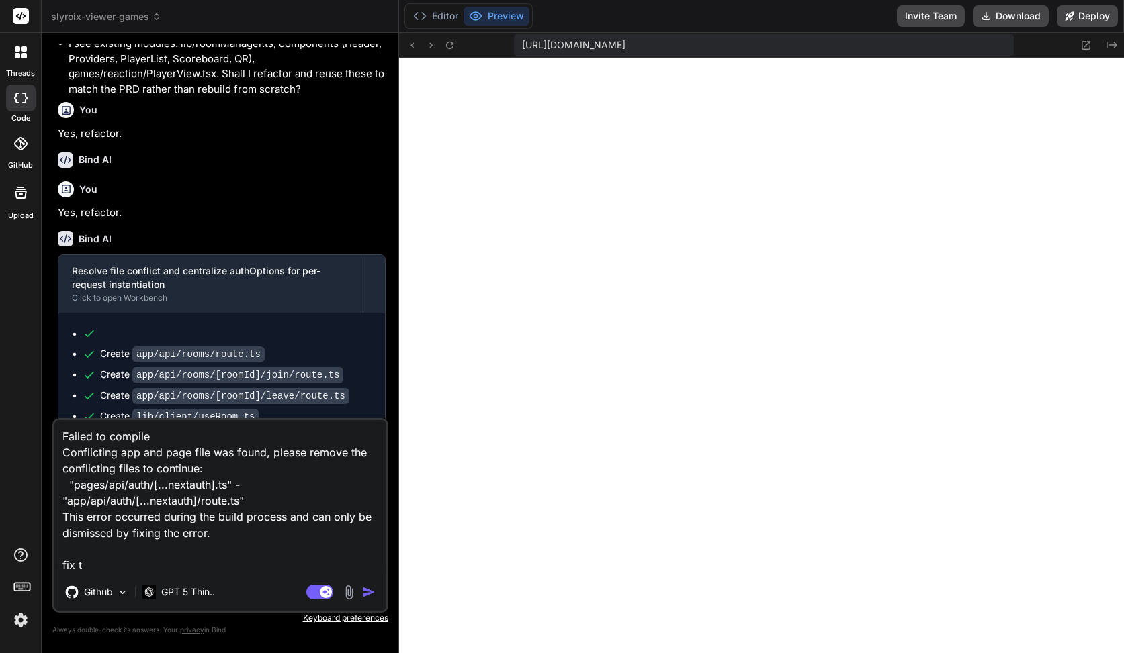
type textarea "Failed to compile Conflicting app and page file was found, please remove the co…"
type textarea "x"
type textarea "Failed to compile Conflicting app and page file was found, please remove the co…"
type textarea "x"
type textarea "Failed to compile Conflicting app and page file was found, please remove the co…"
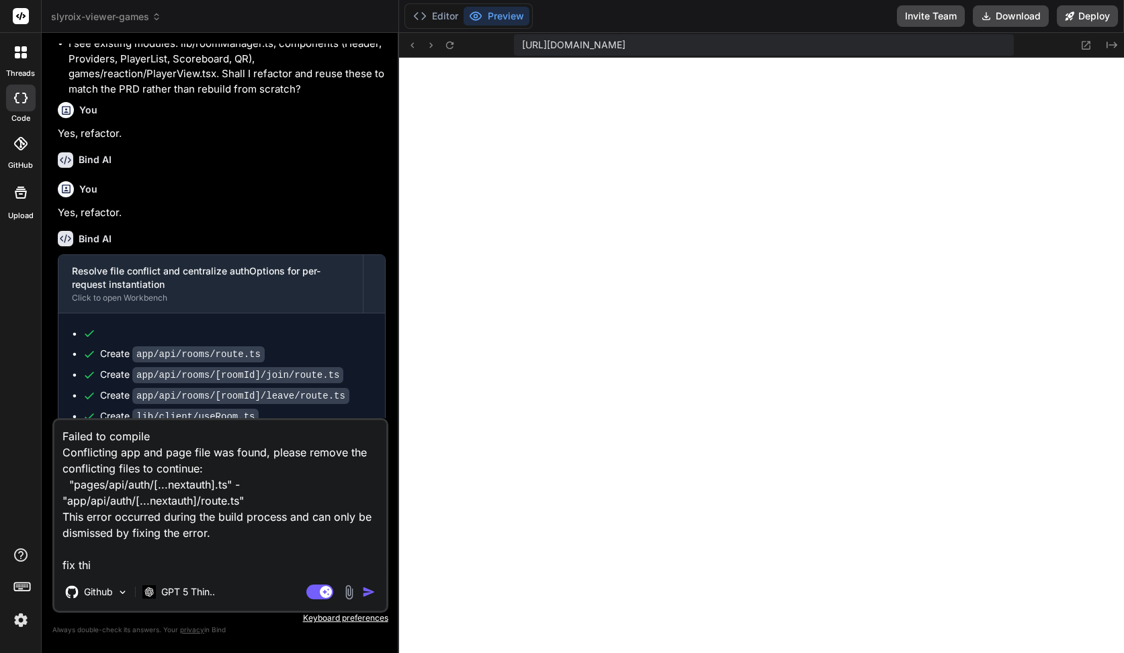
type textarea "x"
type textarea "Failed to compile Conflicting app and page file was found, please remove the co…"
type textarea "x"
type textarea "Failed to compile Conflicting app and page file was found, please remove the co…"
type textarea "x"
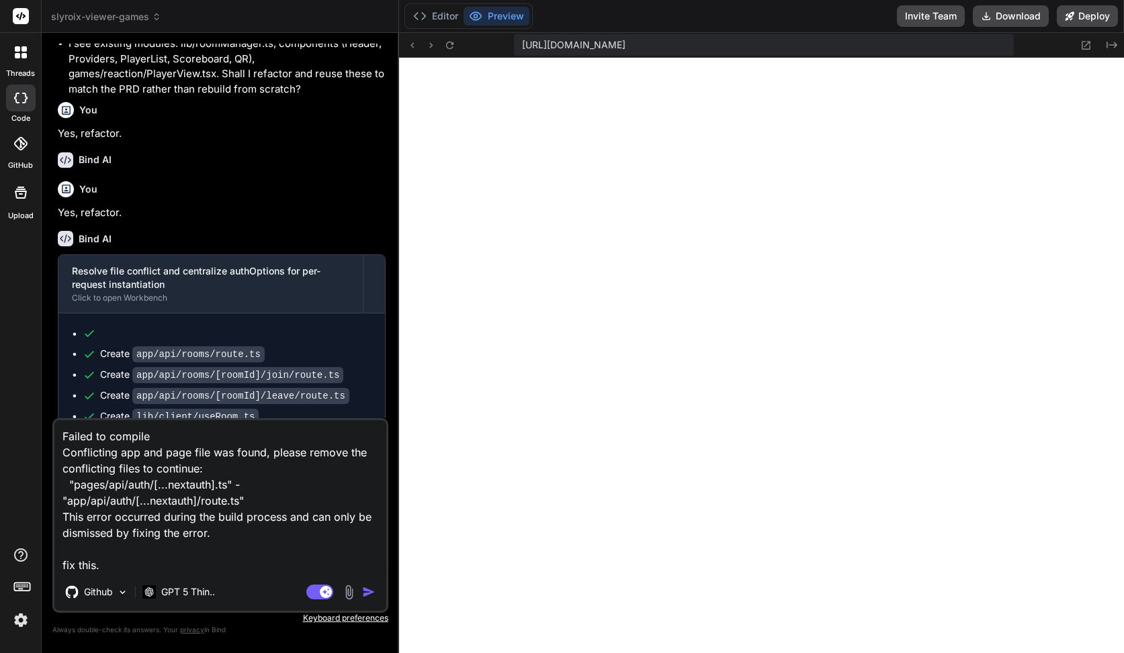
type textarea "Failed to compile Conflicting app and page file was found, please remove the co…"
type textarea "x"
type textarea "Failed to compile Conflicting app and page file was found, please remove the co…"
type textarea "x"
type textarea "Failed to compile Conflicting app and page file was found, please remove the co…"
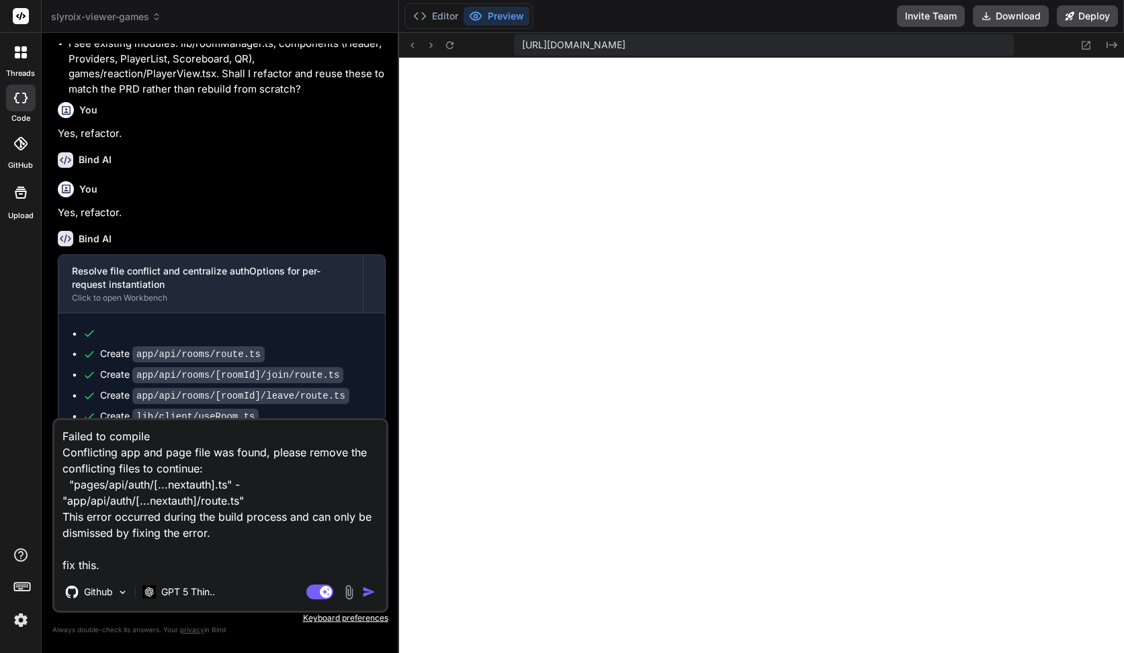
type textarea "x"
type textarea "Failed to compile Conflicting app and page file was found, please remove the co…"
type textarea "x"
type textarea "Failed to compile Conflicting app and page file was found, please remove the co…"
type textarea "x"
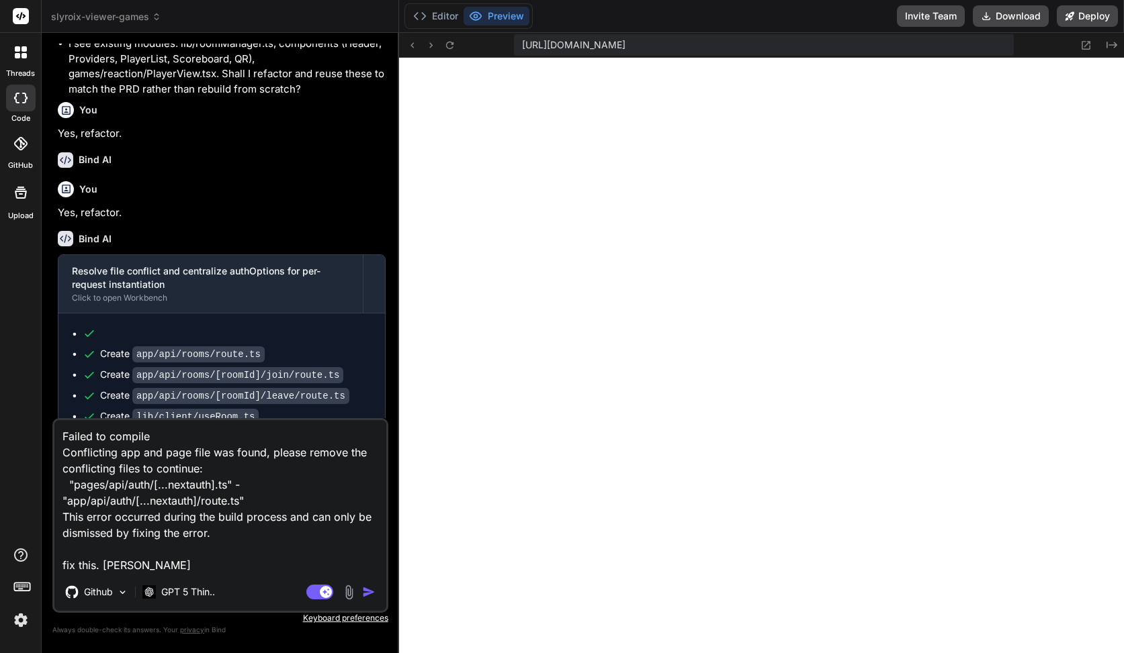
type textarea "Failed to compile Conflicting app and page file was found, please remove the co…"
type textarea "x"
type textarea "Failed to compile Conflicting app and page file was found, please remove the co…"
type textarea "x"
type textarea "Failed to compile Conflicting app and page file was found, please remove the co…"
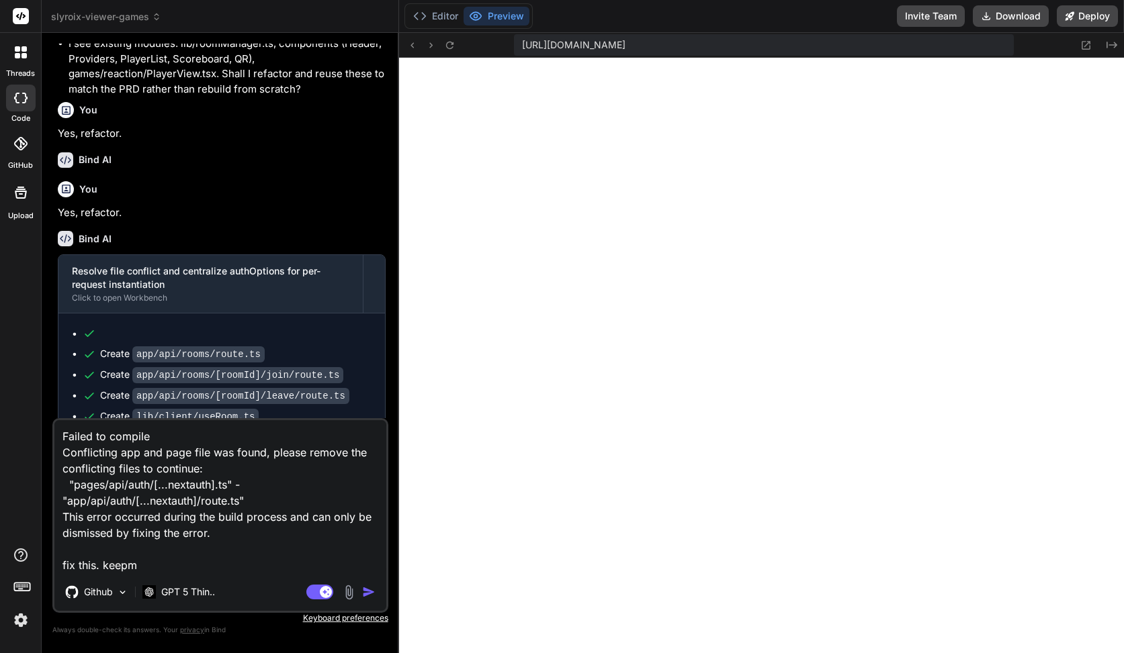
type textarea "x"
type textarea "Failed to compile Conflicting app and page file was found, please remove the co…"
type textarea "x"
type textarea "Failed to compile Conflicting app and page file was found, please remove the co…"
type textarea "x"
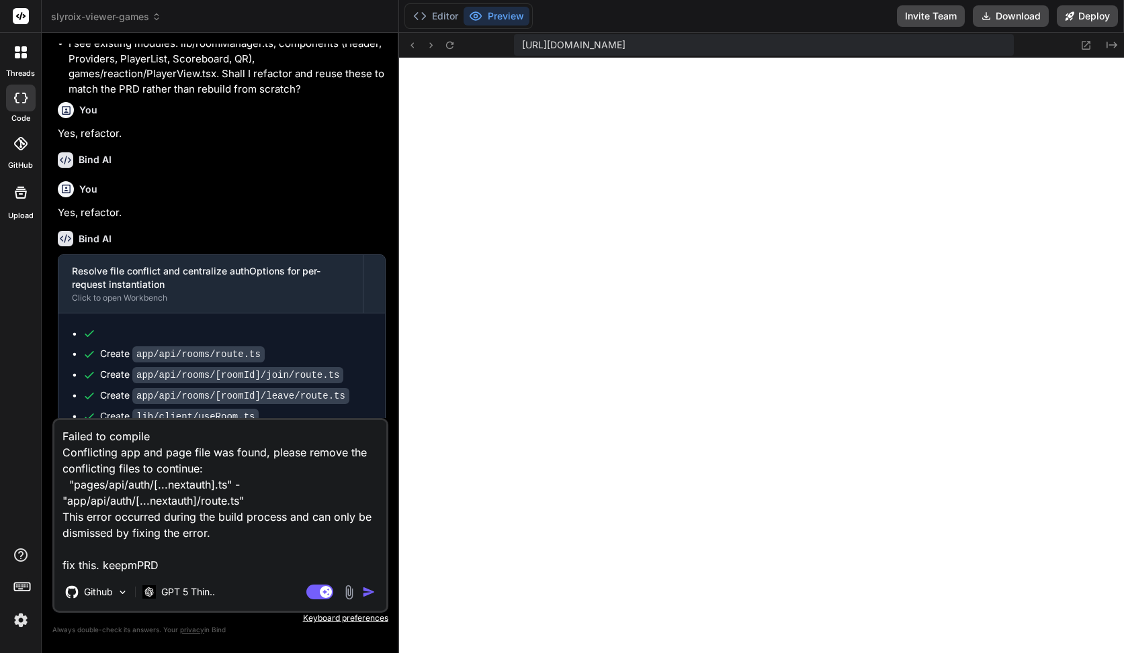
type textarea "Failed to compile Conflicting app and page file was found, please remove the co…"
type textarea "x"
type textarea "Failed to compile Conflicting app and page file was found, please remove the co…"
type textarea "x"
type textarea "Failed to compile Conflicting app and page file was found, please remove the co…"
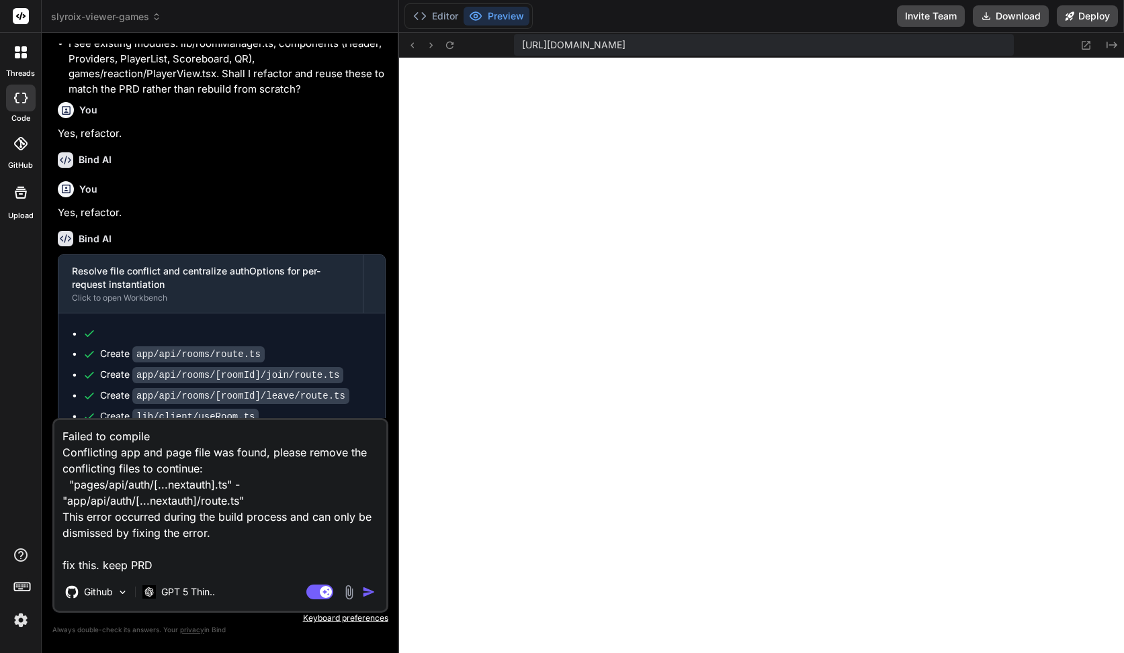
type textarea "x"
type textarea "Failed to compile Conflicting app and page file was found, please remove the co…"
type textarea "x"
type textarea "Failed to compile Conflicting app and page file was found, please remove the co…"
type textarea "x"
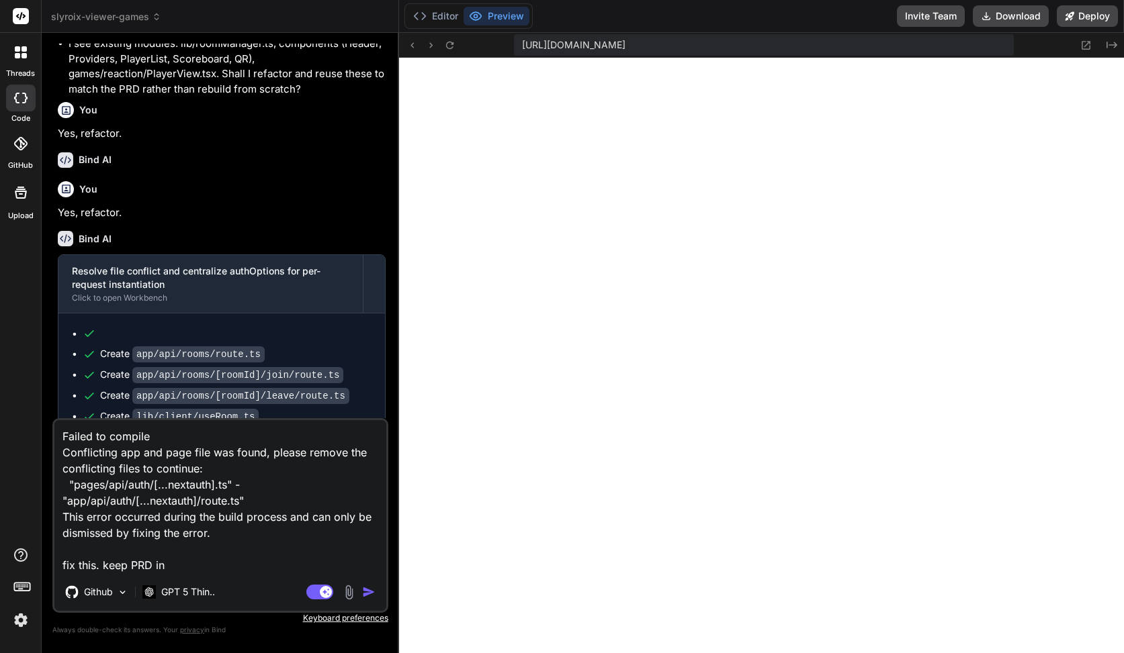
type textarea "Failed to compile Conflicting app and page file was found, please remove the co…"
type textarea "x"
type textarea "Failed to compile Conflicting app and page file was found, please remove the co…"
type textarea "x"
type textarea "Failed to compile Conflicting app and page file was found, please remove the co…"
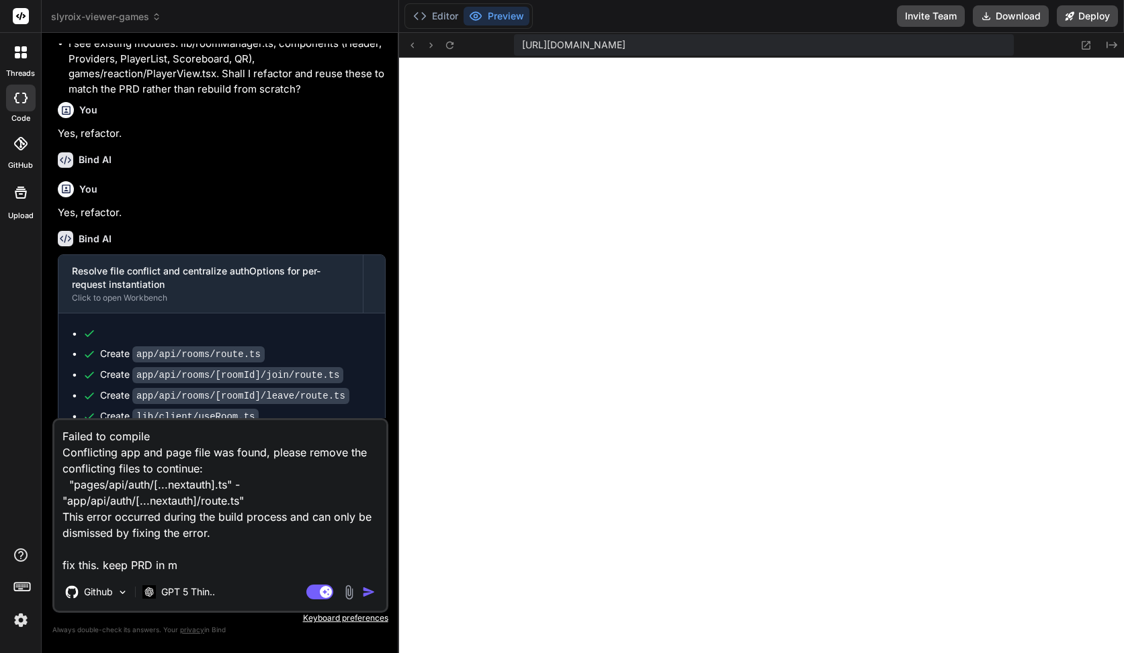
type textarea "x"
type textarea "Failed to compile Conflicting app and page file was found, please remove the co…"
type textarea "x"
type textarea "Failed to compile Conflicting app and page file was found, please remove the co…"
type textarea "x"
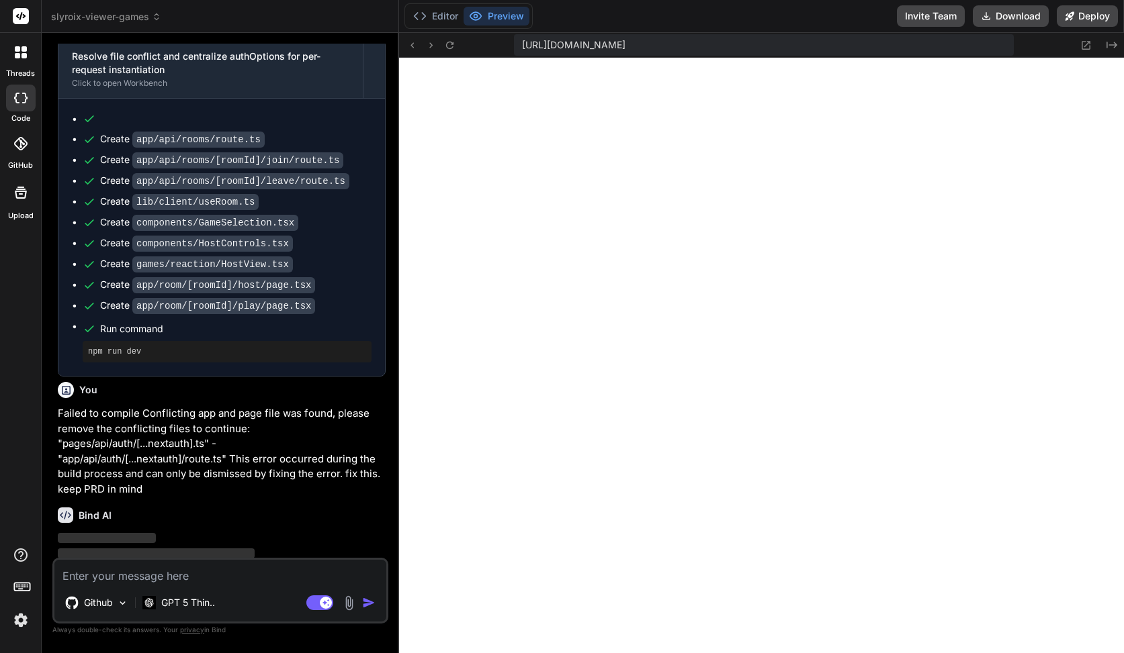
scroll to position [2588, 0]
type textarea "x"
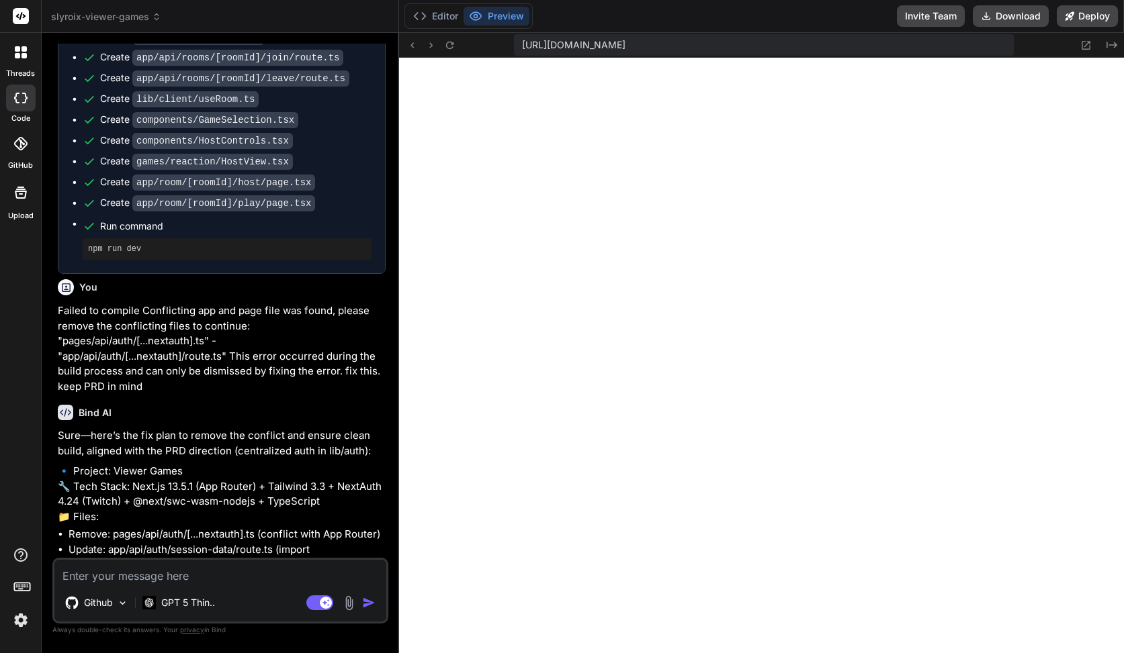
scroll to position [2770, 0]
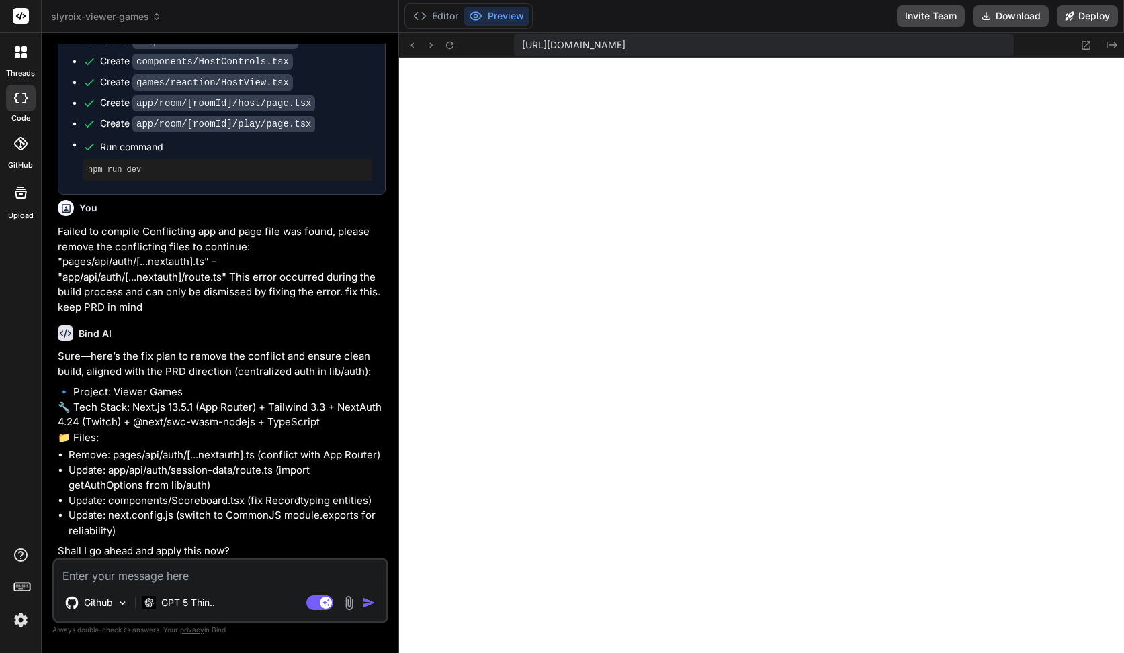
type textarea "d"
type textarea "x"
type textarea "do"
type textarea "x"
type textarea "do"
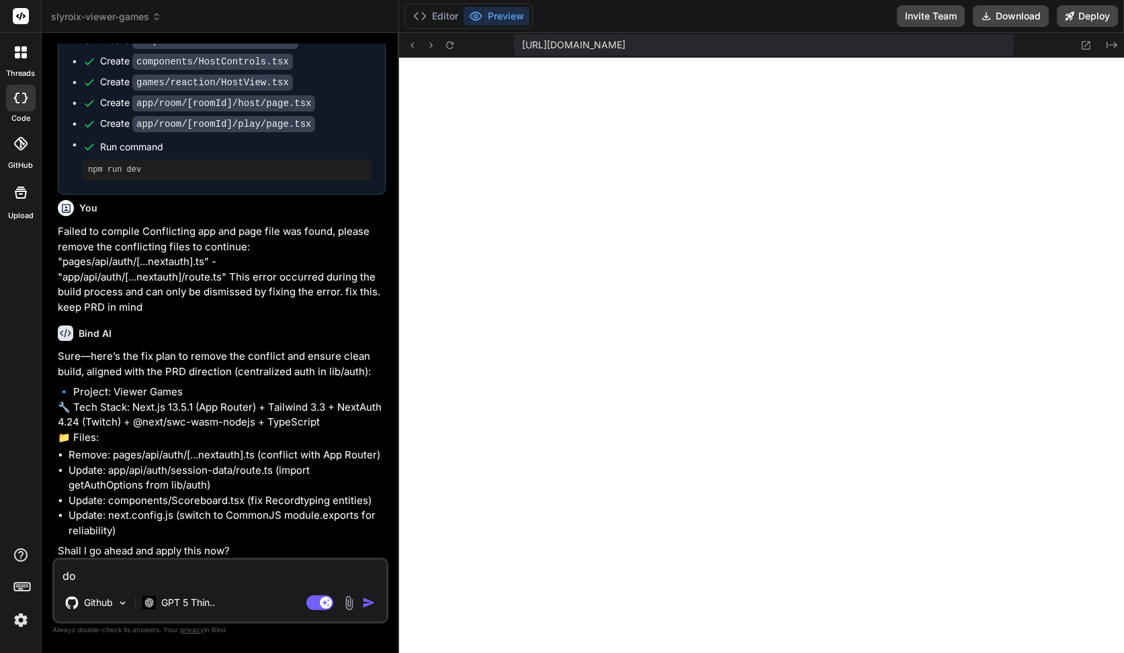
type textarea "x"
type textarea "do i"
type textarea "x"
type textarea "do it"
type textarea "x"
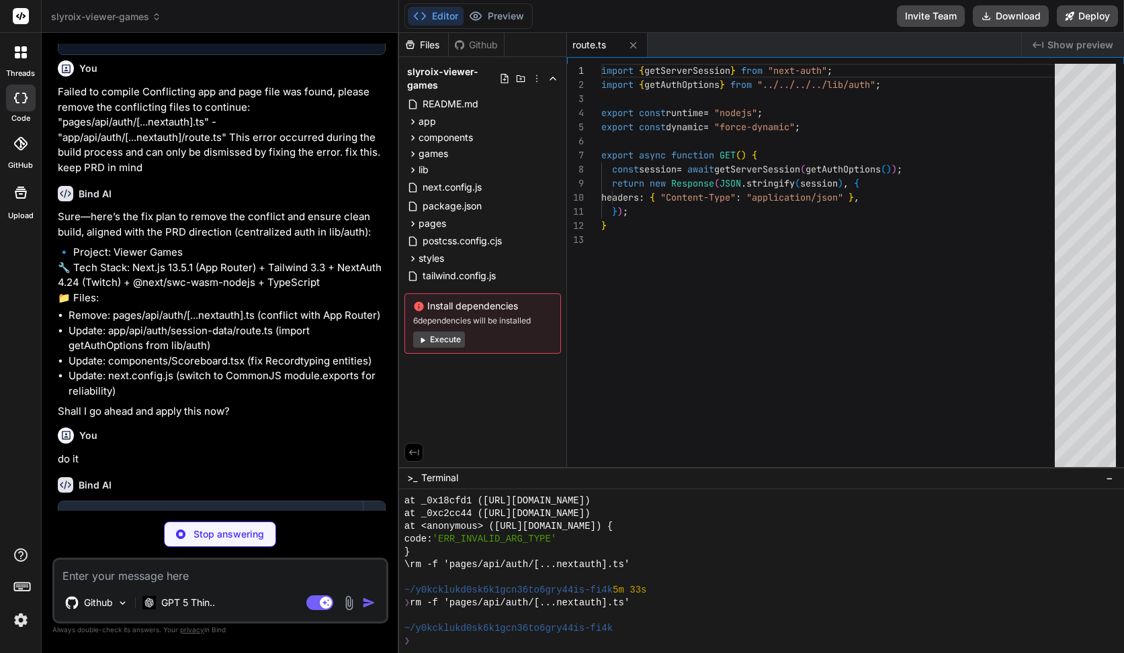
scroll to position [3866, 0]
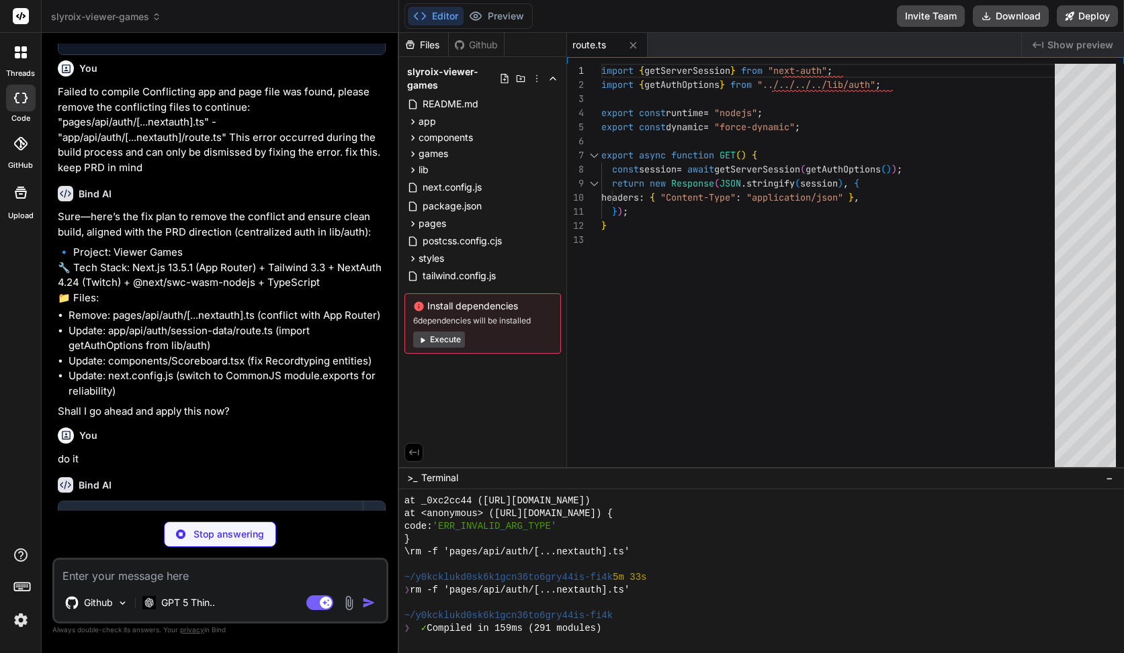
type textarea "x"
type textarea "); }"
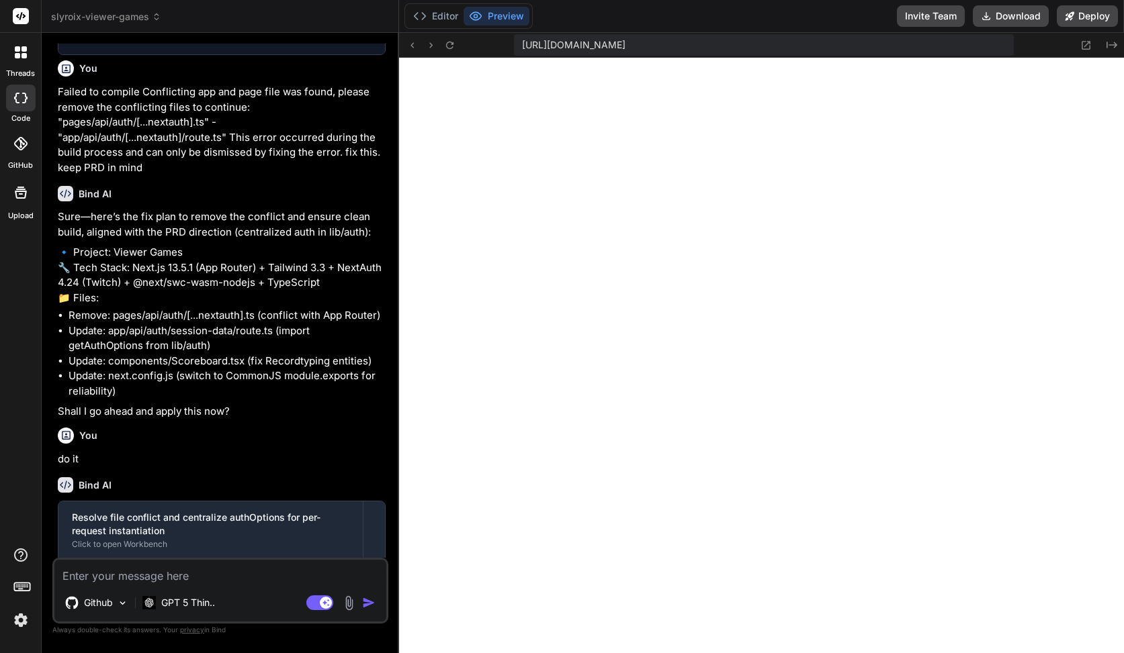
scroll to position [3069, 0]
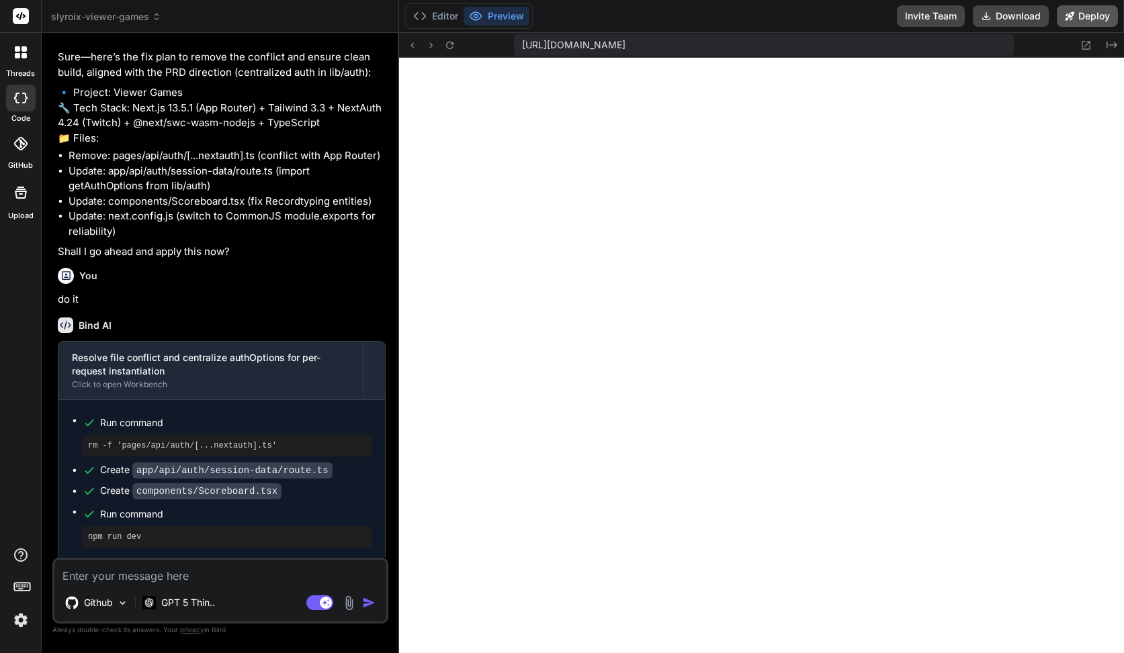
click at [1081, 19] on button "Deploy" at bounding box center [1086, 15] width 61 height 21
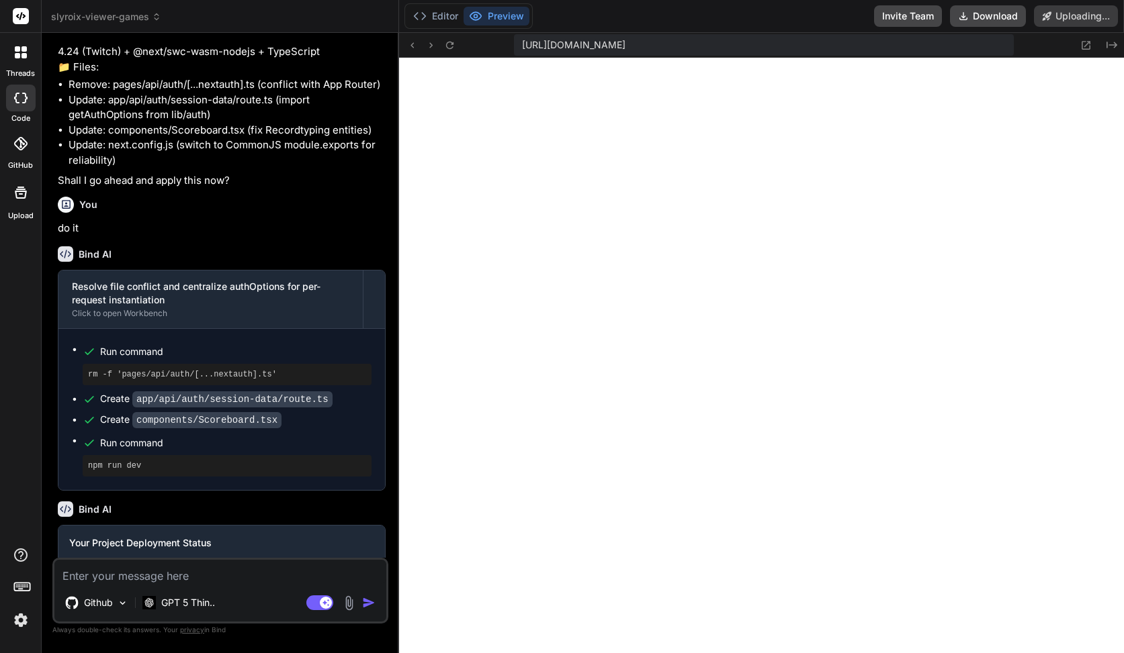
scroll to position [3186, 0]
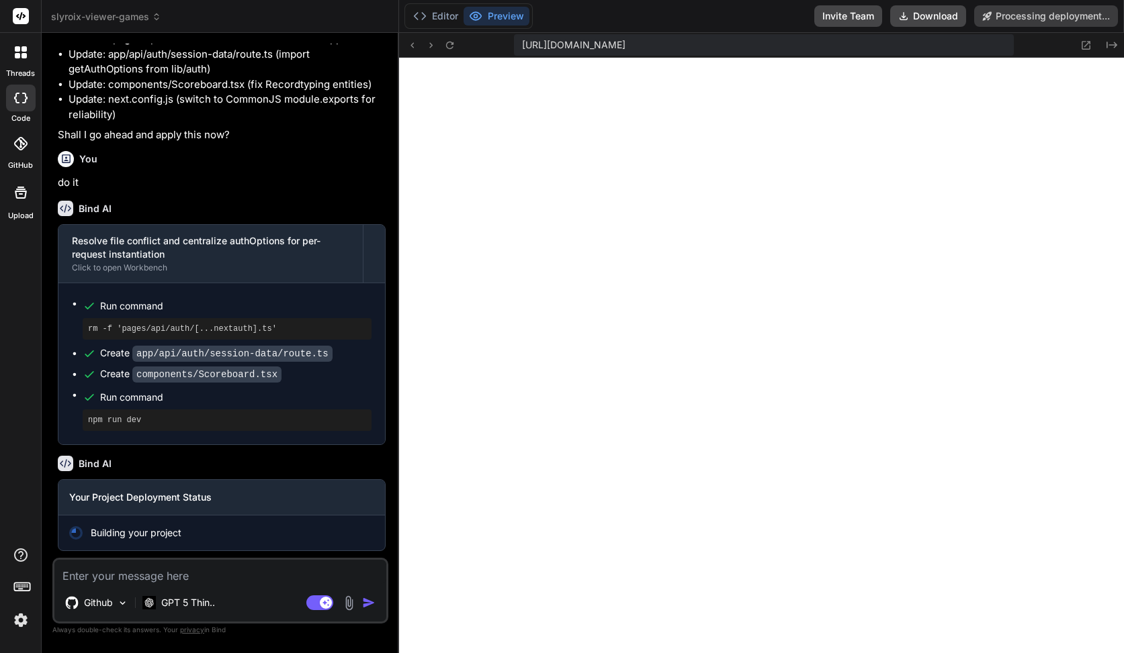
type textarea "x"
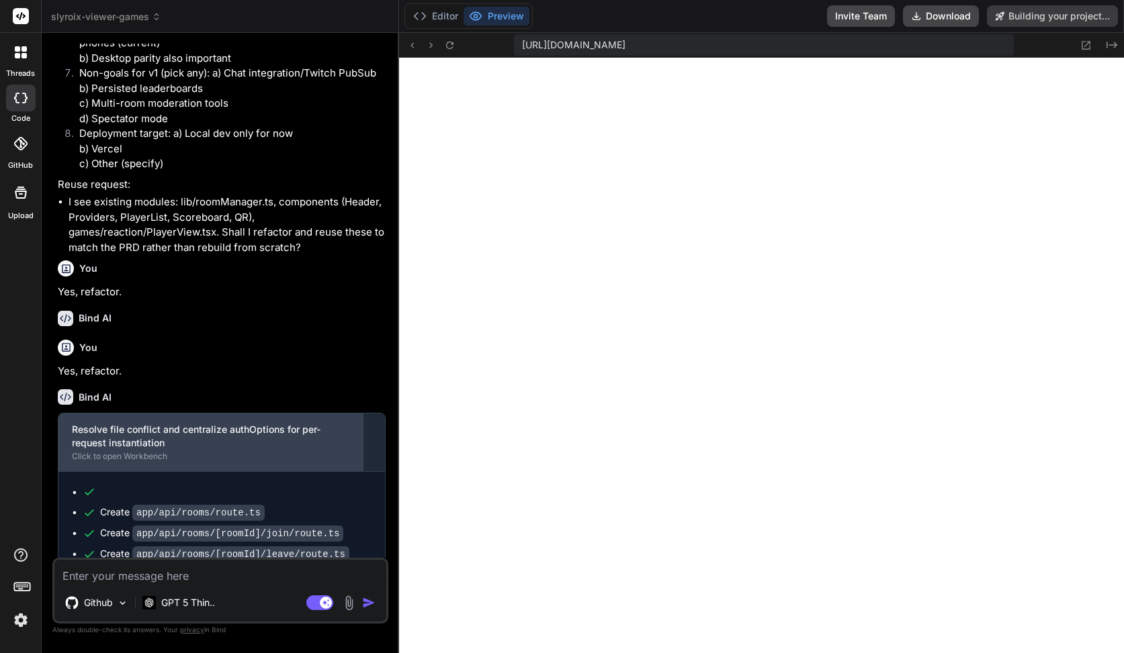
scroll to position [2187, 0]
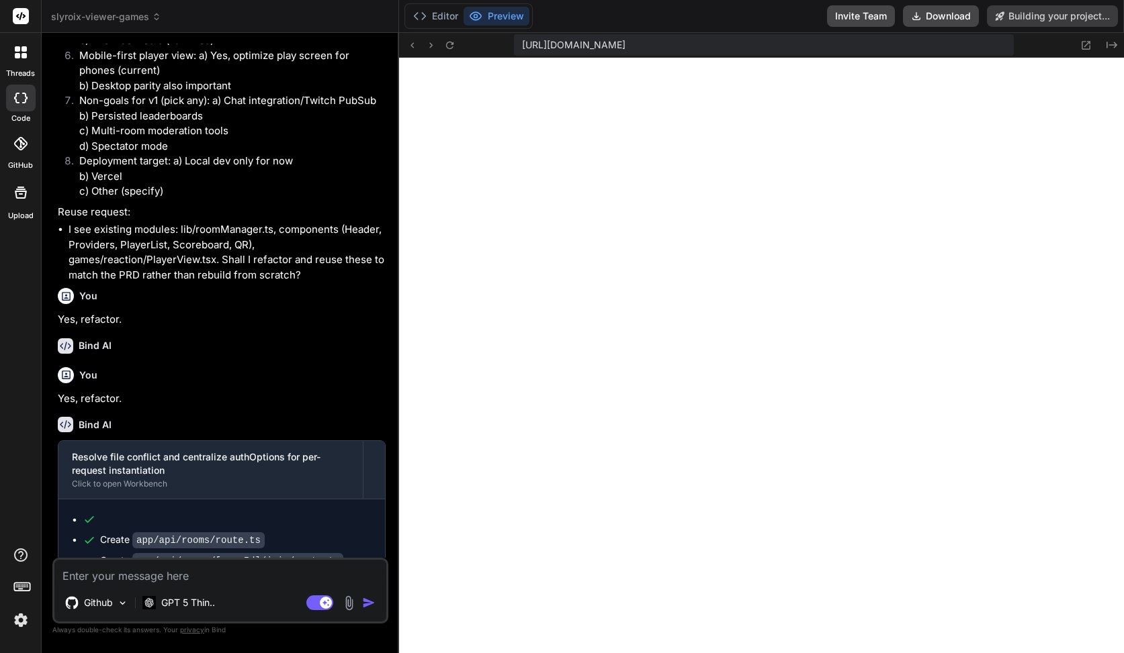
click at [127, 246] on li "I see existing modules: lib/roomManager.ts, components (Header, Providers, Play…" at bounding box center [227, 252] width 317 height 60
copy li "PRD"
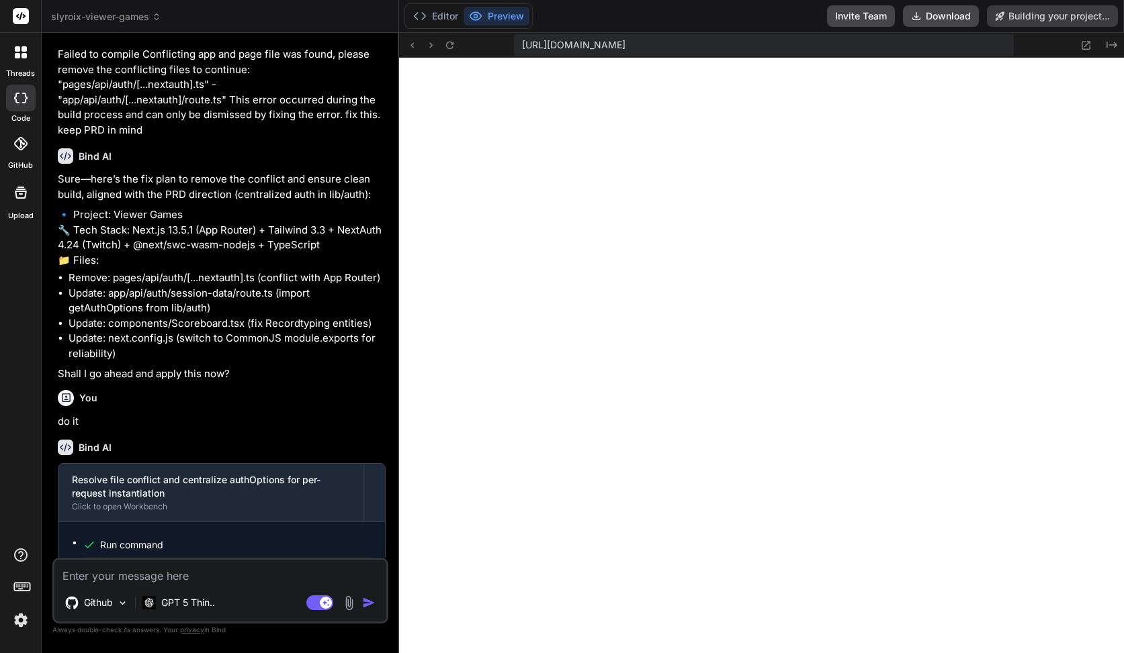
scroll to position [3186, 0]
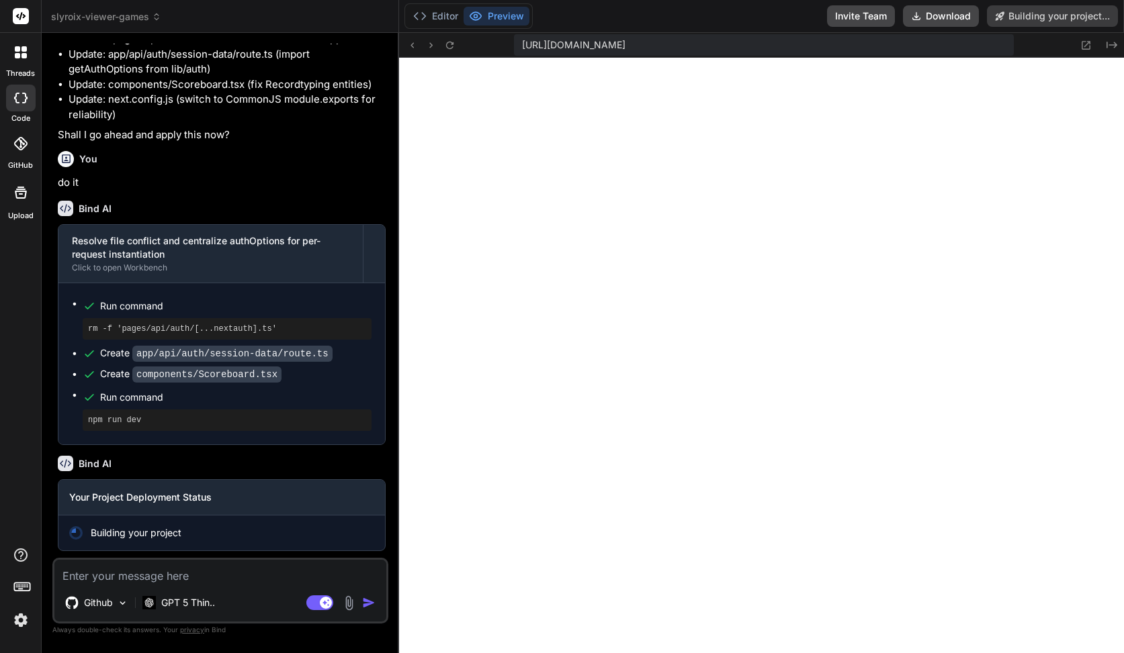
click at [173, 578] on textarea at bounding box center [220, 572] width 332 height 24
type textarea "I"
type textarea "x"
type textarea "I"
type textarea "x"
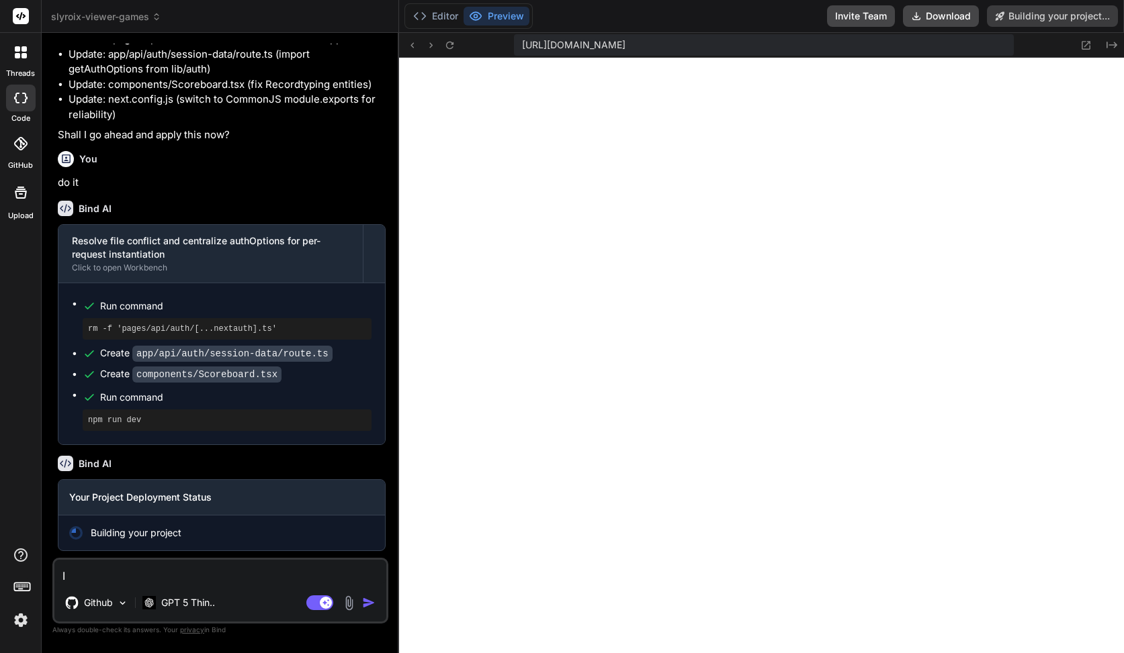
type textarea "I w"
type textarea "x"
type textarea "I wa"
type textarea "x"
type textarea "I wan"
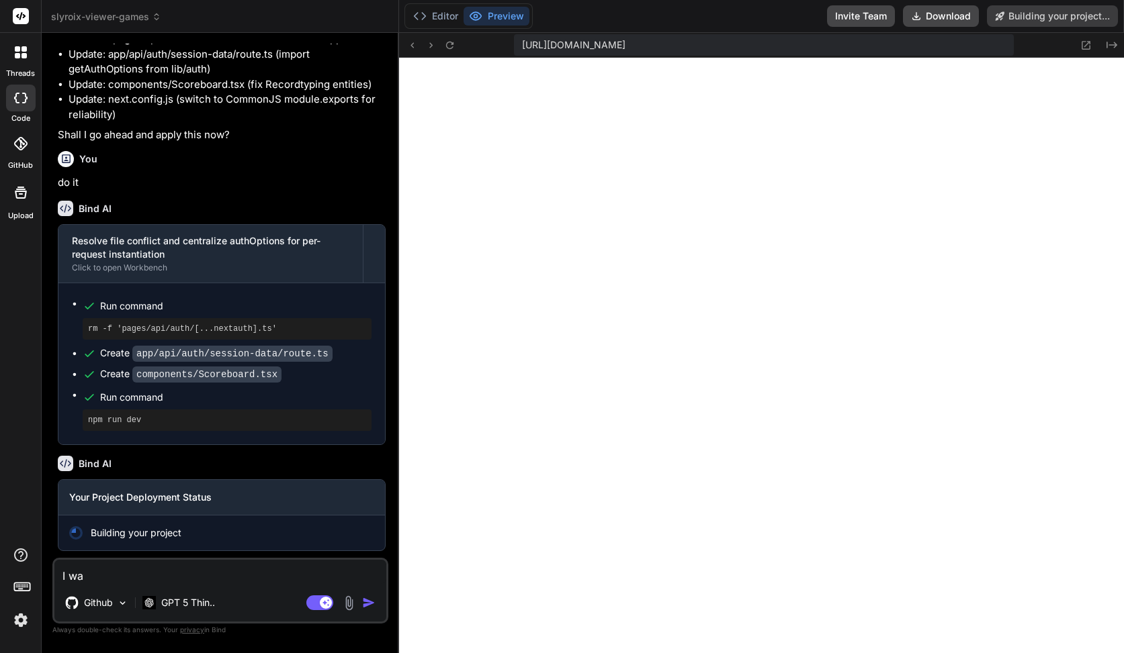
type textarea "x"
type textarea "I want"
type textarea "x"
type textarea "I want"
type textarea "x"
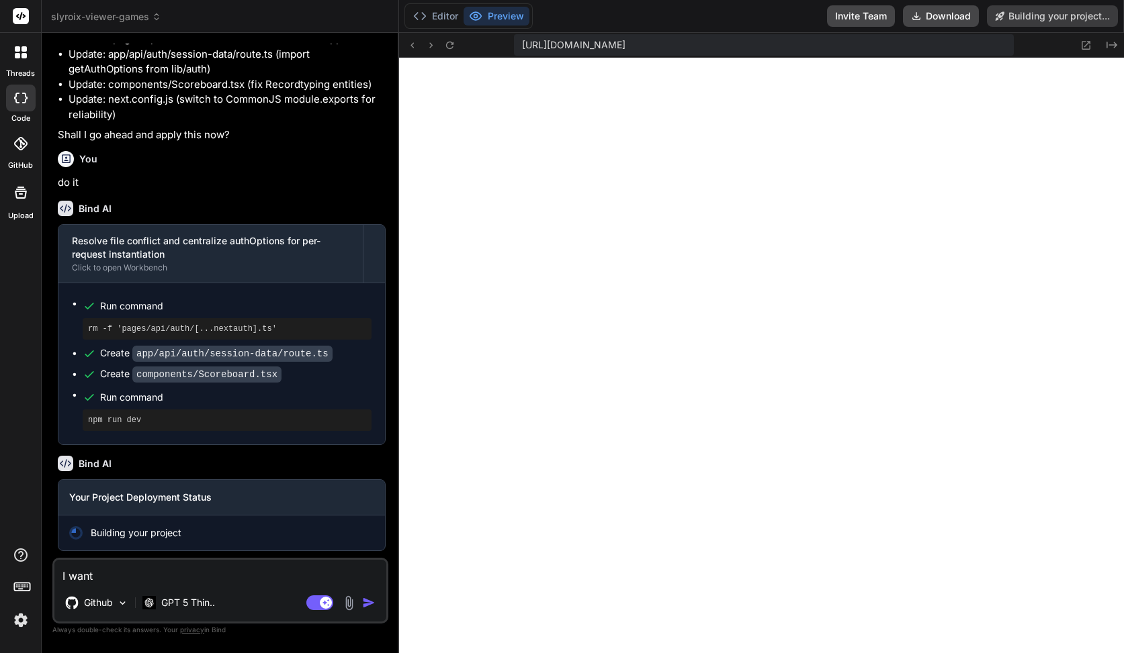
type textarea "I want t"
type textarea "x"
type textarea "I want to"
type textarea "x"
type textarea "I want to"
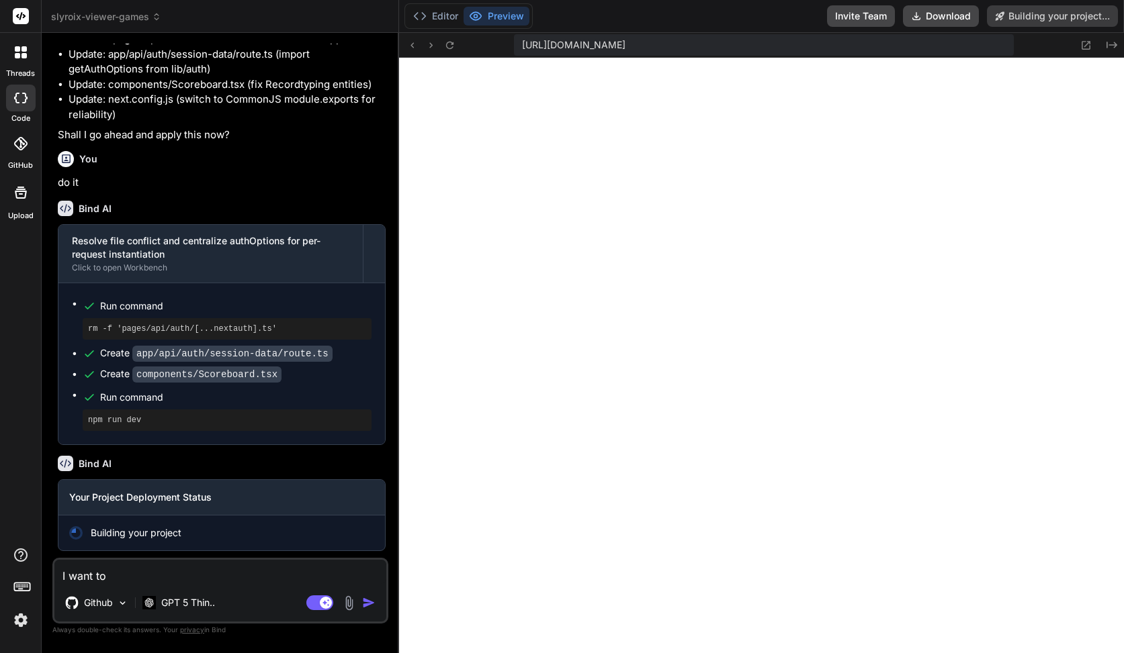
type textarea "x"
type textarea "I want to d"
type textarea "x"
type textarea "I want to de"
type textarea "x"
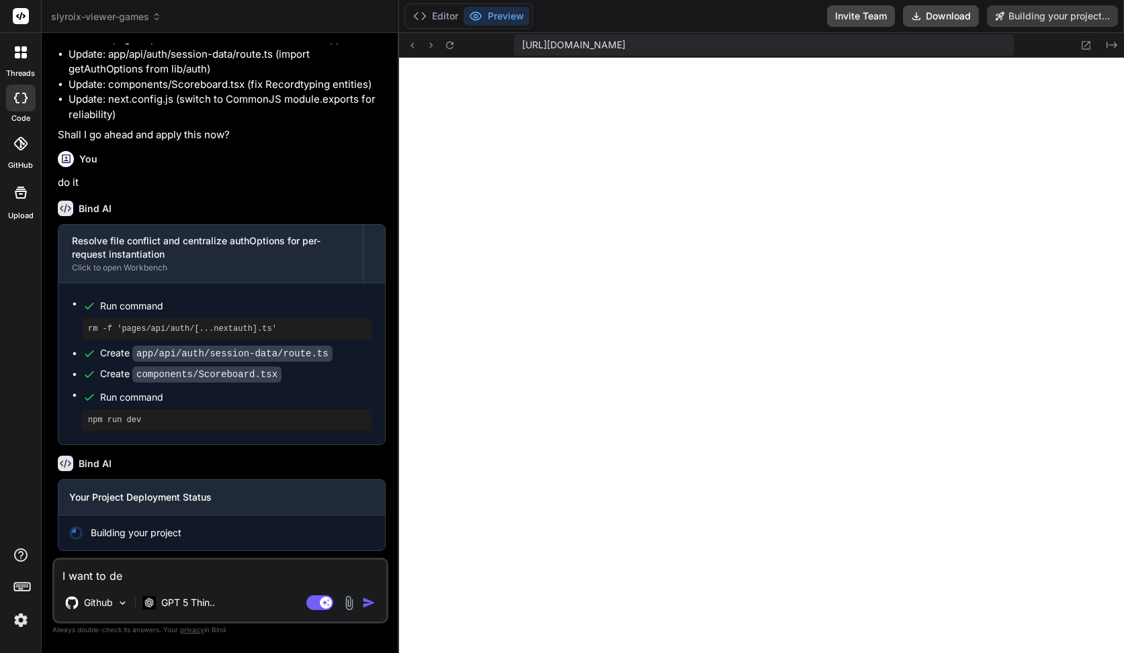
type textarea "I want to dep"
type textarea "x"
type textarea "I want to depl"
type textarea "x"
type textarea "I want to deplo"
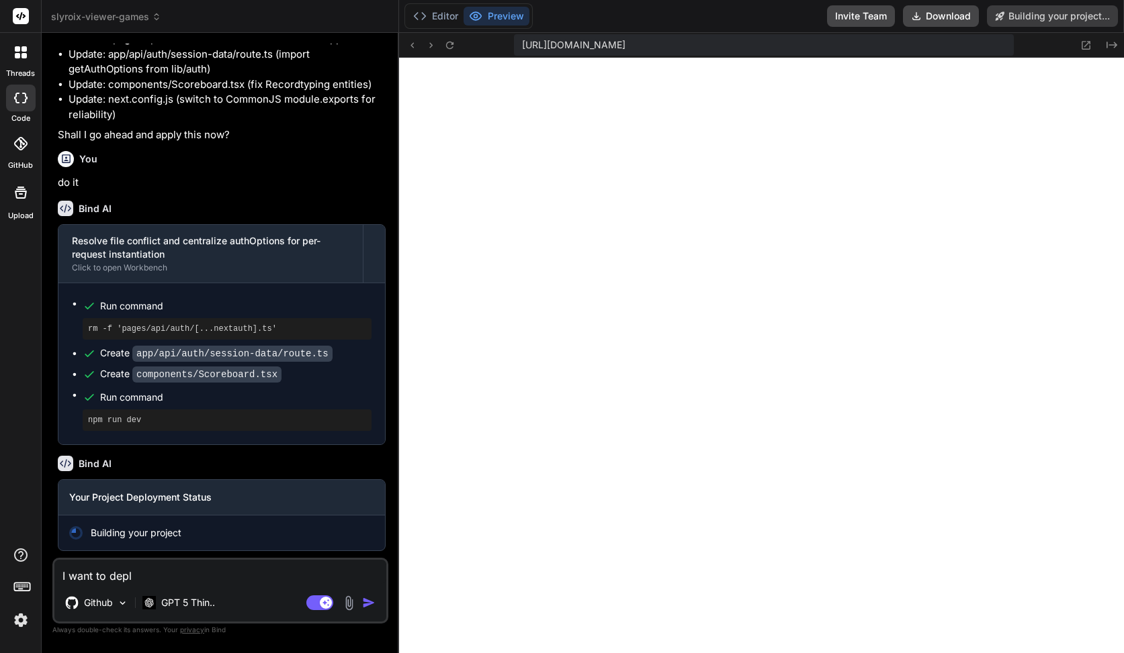
type textarea "x"
type textarea "I want to deploy"
type textarea "x"
type textarea "I want to deploy"
type textarea "x"
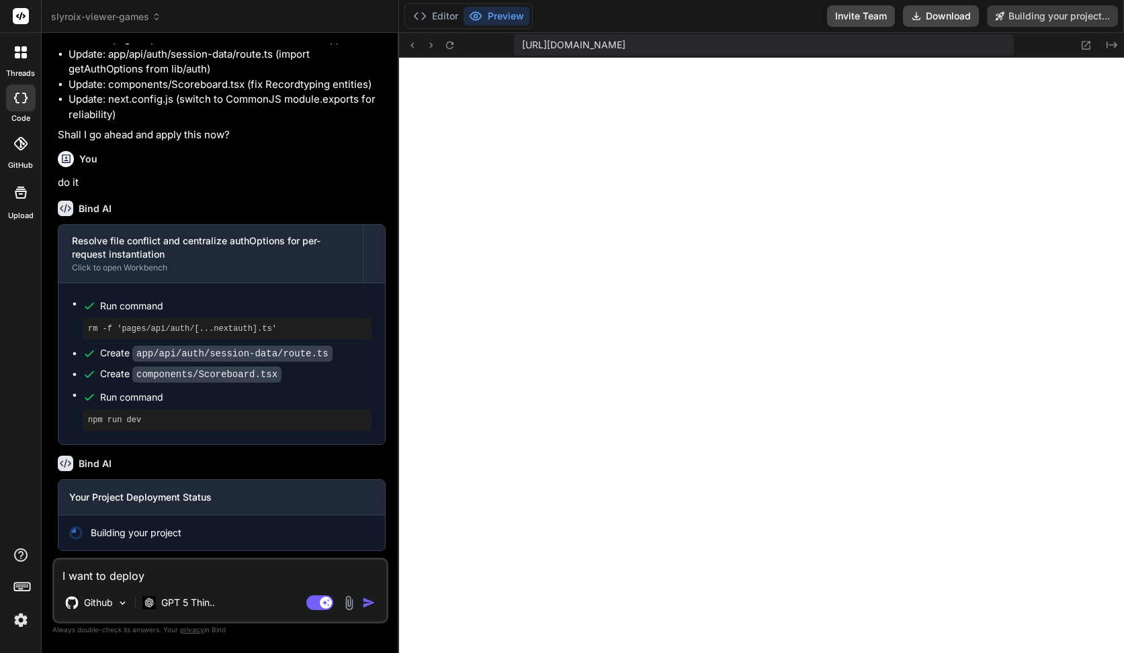
type textarea "I want to deploy t"
type textarea "x"
type textarea "I want to deploy to"
type textarea "x"
type textarea "I want to deploy to"
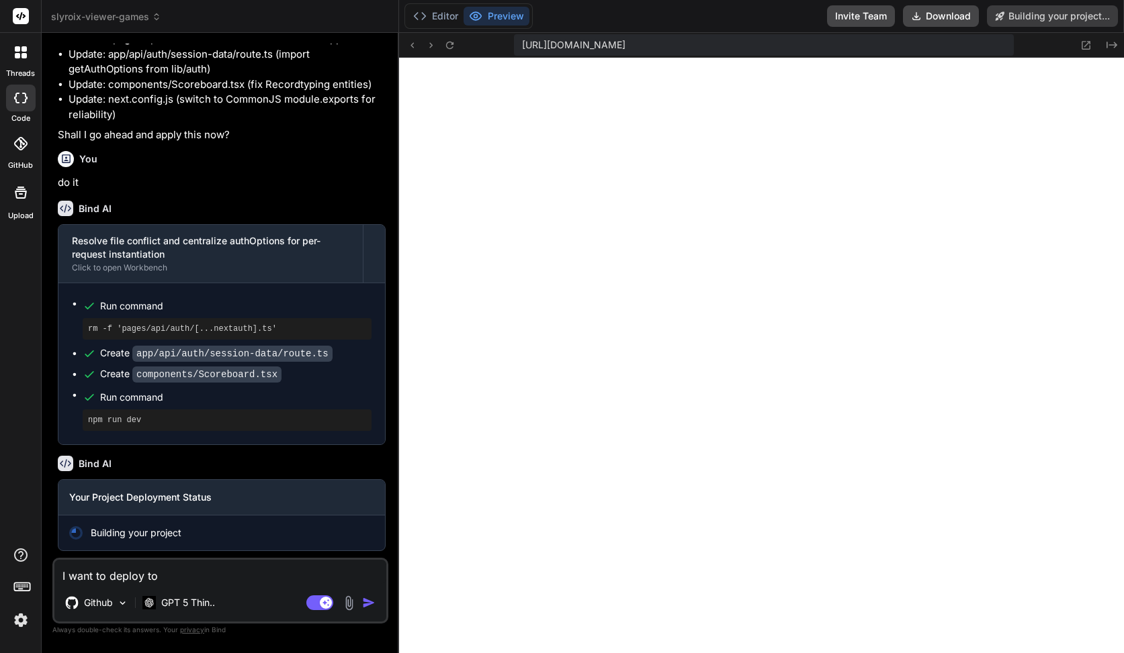
type textarea "x"
type textarea "I want to deploy to v"
type textarea "x"
type textarea "I want to deploy to ve"
type textarea "x"
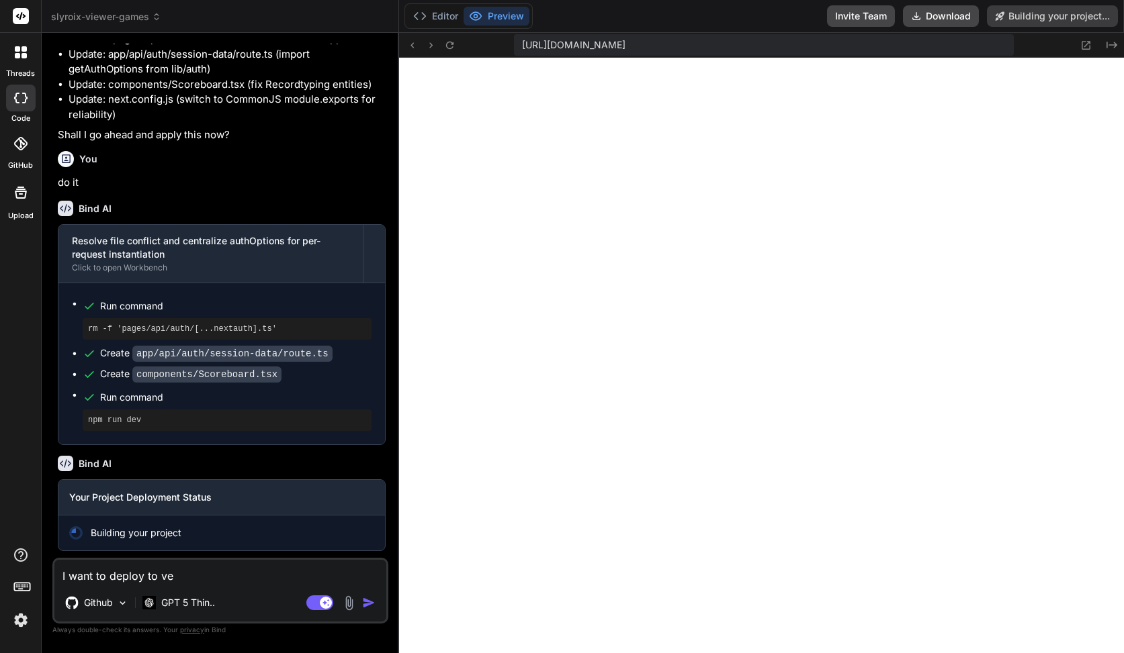
type textarea "I want to deploy to ver"
type textarea "x"
type textarea "I want to deploy to verc"
type textarea "x"
type textarea "I want to deploy to verce"
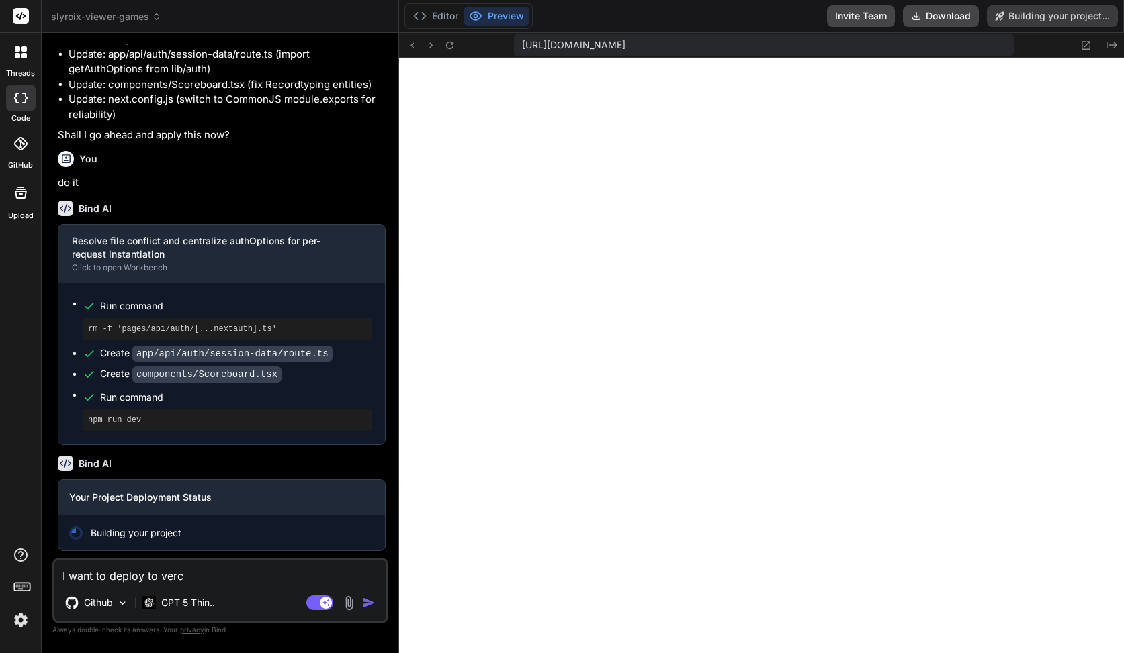
type textarea "x"
type textarea "I want to deploy to vercel"
type textarea "x"
type textarea "I want to deploy to vercel,"
type textarea "x"
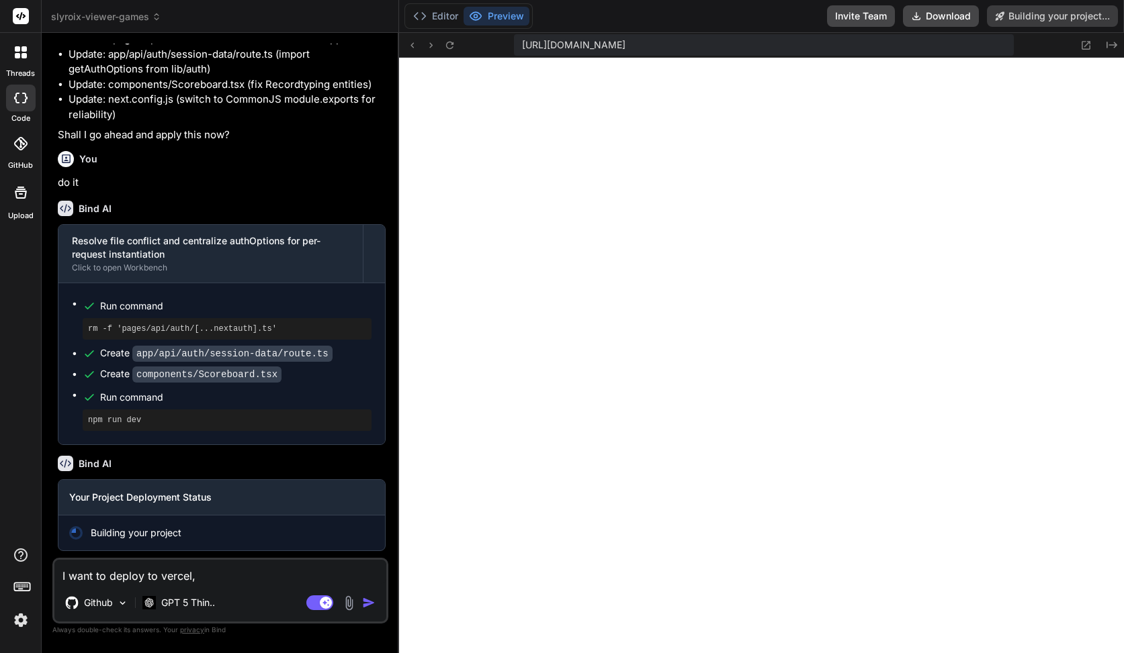
type textarea "I want to deploy to vercel,"
type textarea "x"
type textarea "I want to deploy to vercel, p"
type textarea "x"
type textarea "I want to deploy to vercel, pl"
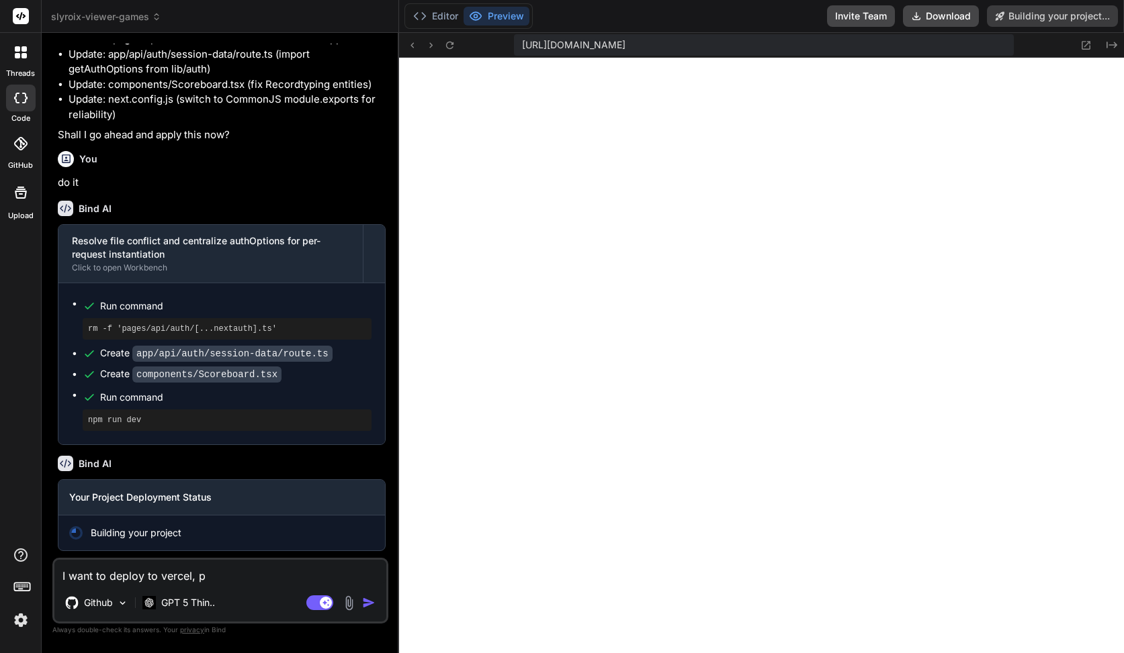
type textarea "x"
type textarea "I want to deploy to vercel, ple"
type textarea "x"
type textarea "I want to deploy to vercel, plea"
type textarea "x"
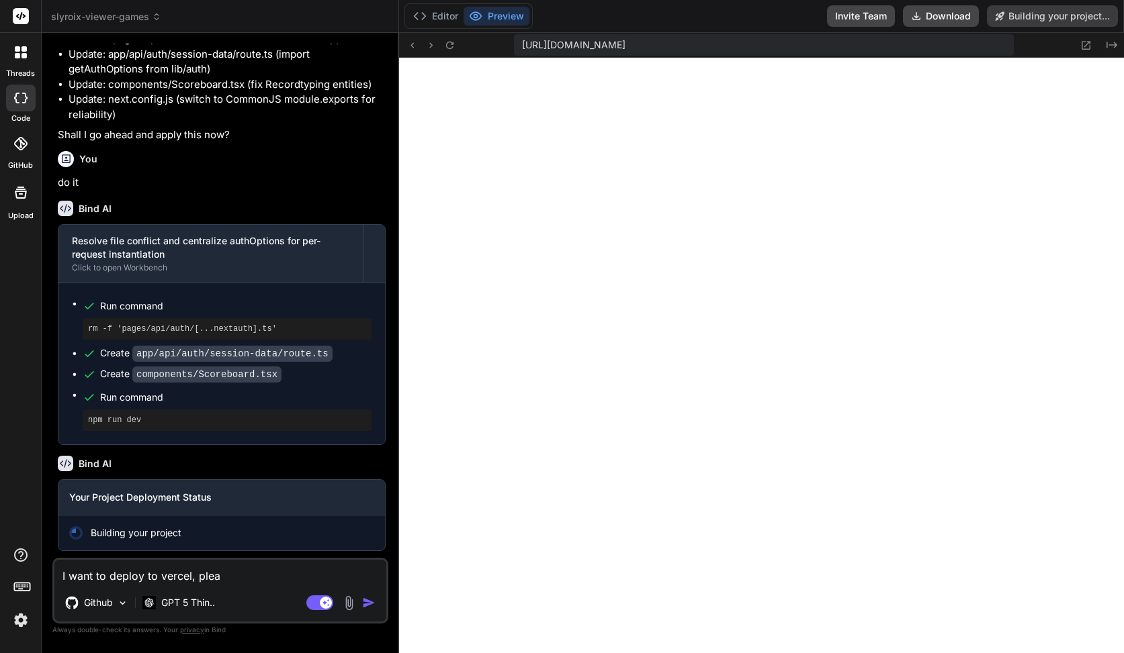
type textarea "I want to deploy to vercel, pleas"
type textarea "x"
type textarea "I want to deploy to vercel, please"
type textarea "x"
type textarea "I want to deploy to vercel, please"
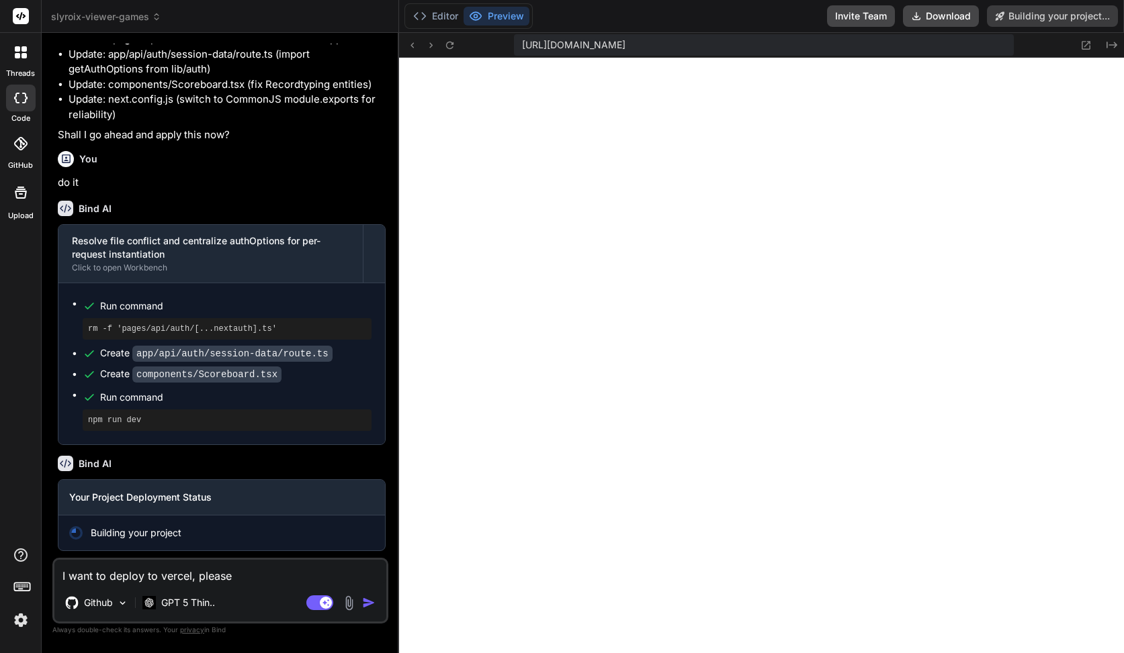
type textarea "x"
type textarea "I want to deploy to vercel, please o"
type textarea "x"
type textarea "I want to deploy to vercel, please"
type textarea "x"
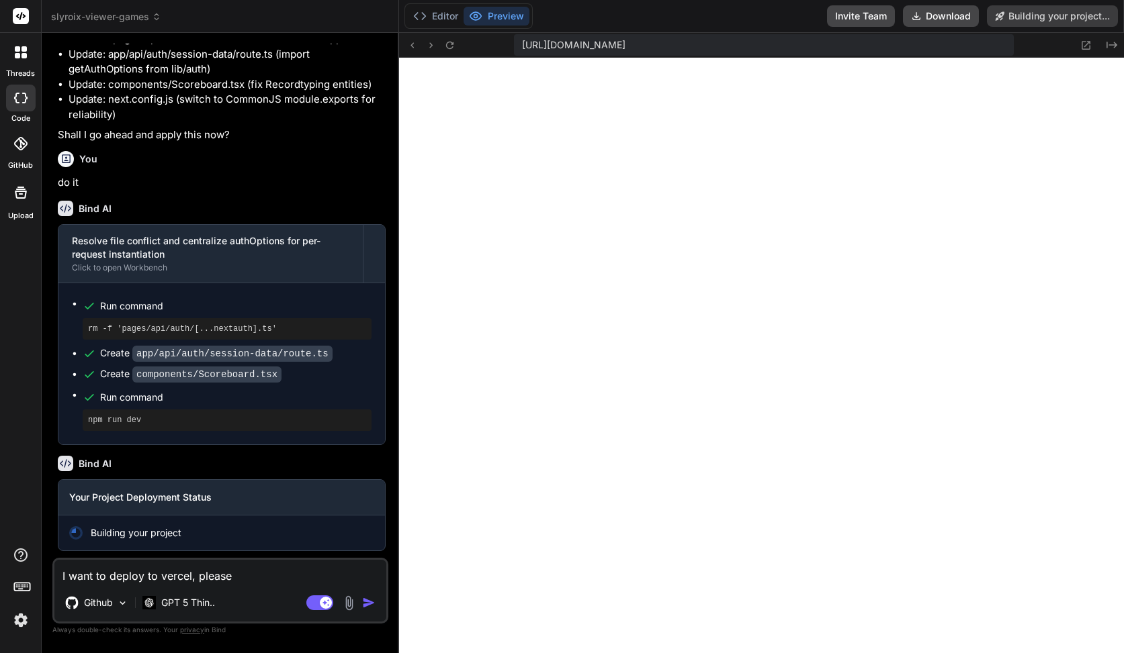
type textarea "I want to deploy to vercel, please d"
type textarea "x"
type textarea "I want to deploy to vercel, please do"
type textarea "x"
type textarea "I want to deploy to vercel, please do"
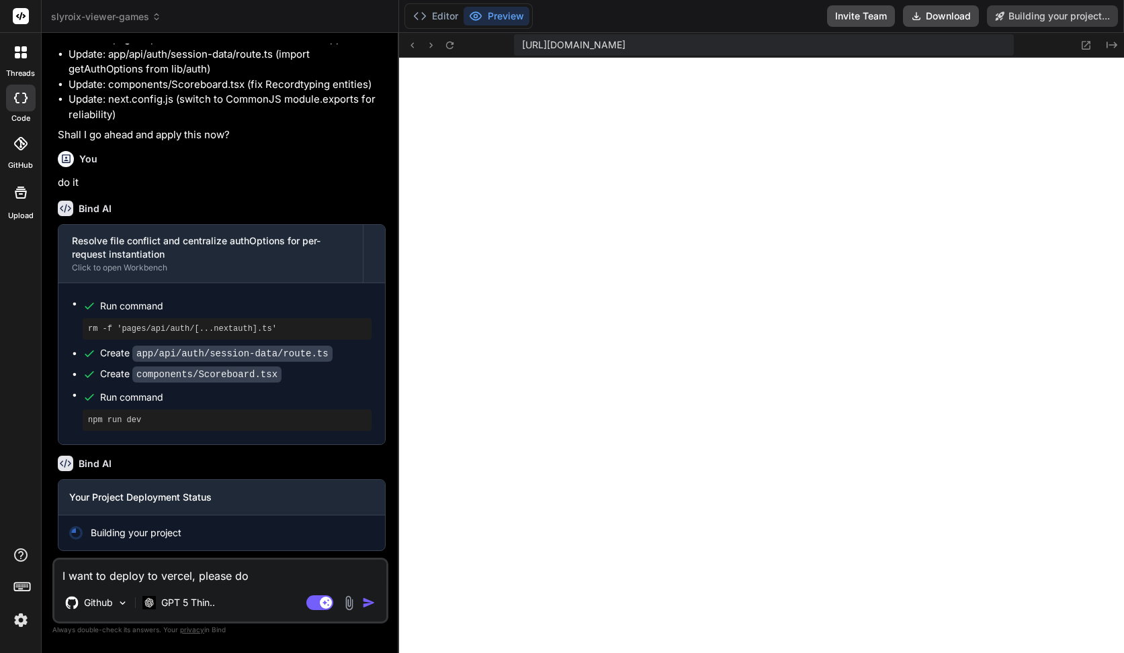
type textarea "x"
type textarea "I want to deploy to vercel, please do e"
type textarea "x"
type textarea "I want to deploy to vercel, please do ev"
type textarea "x"
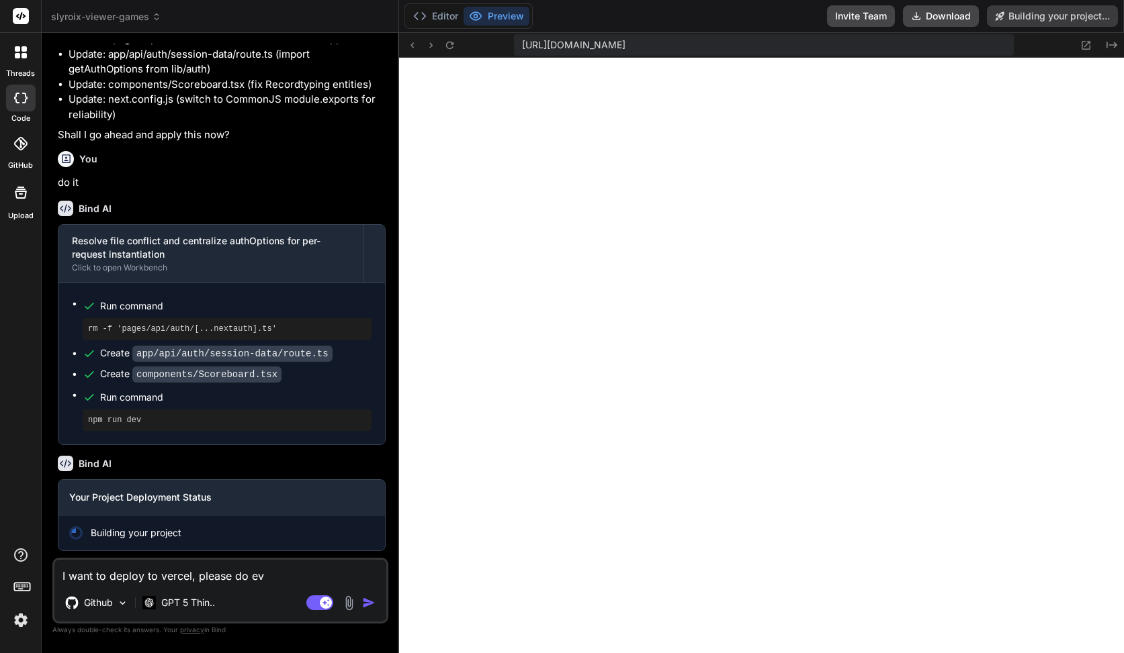
type textarea "I want to deploy to vercel, please do eve"
type textarea "x"
type textarea "I want to deploy to vercel, please do ever"
type textarea "x"
type textarea "I want to deploy to vercel, please do every"
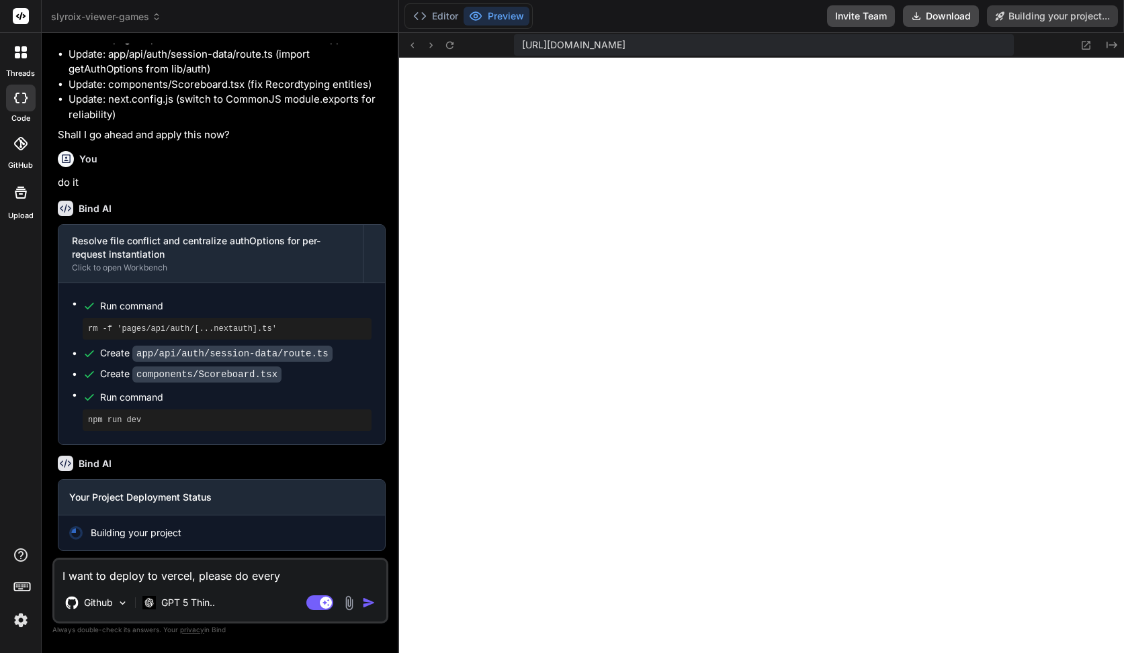
type textarea "x"
type textarea "I want to deploy to vercel, please do everyt"
type textarea "x"
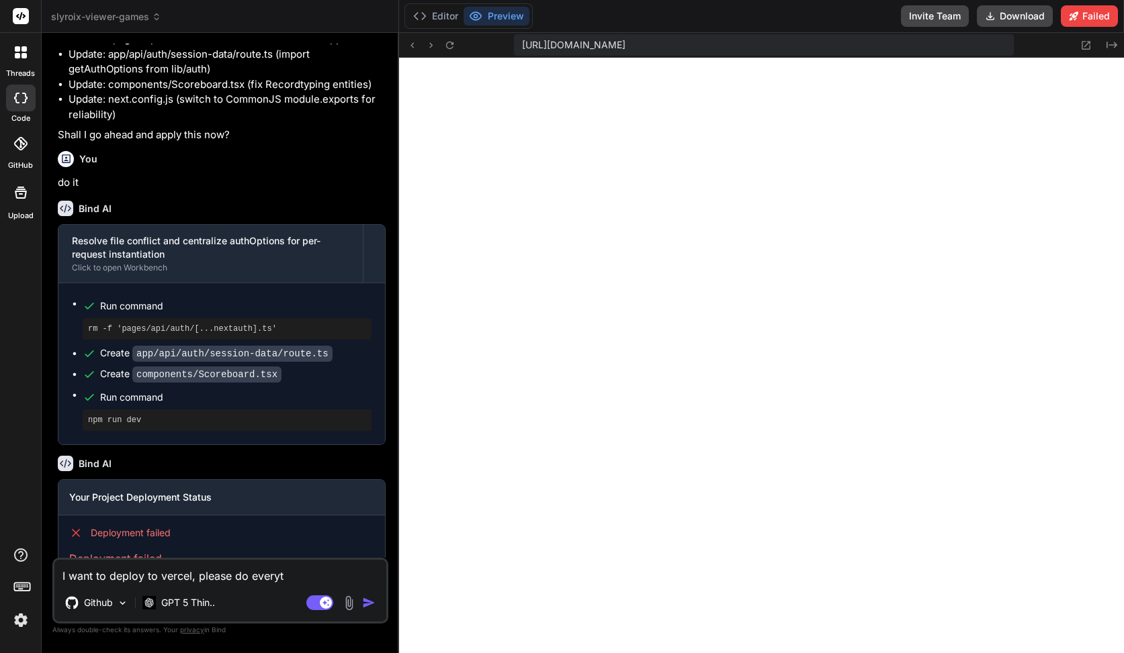
type textarea "I want to deploy to vercel, please do everyth"
type textarea "x"
type textarea "I want to deploy to vercel, please do everythi"
type textarea "x"
type textarea "I want to deploy to vercel, please do everythin"
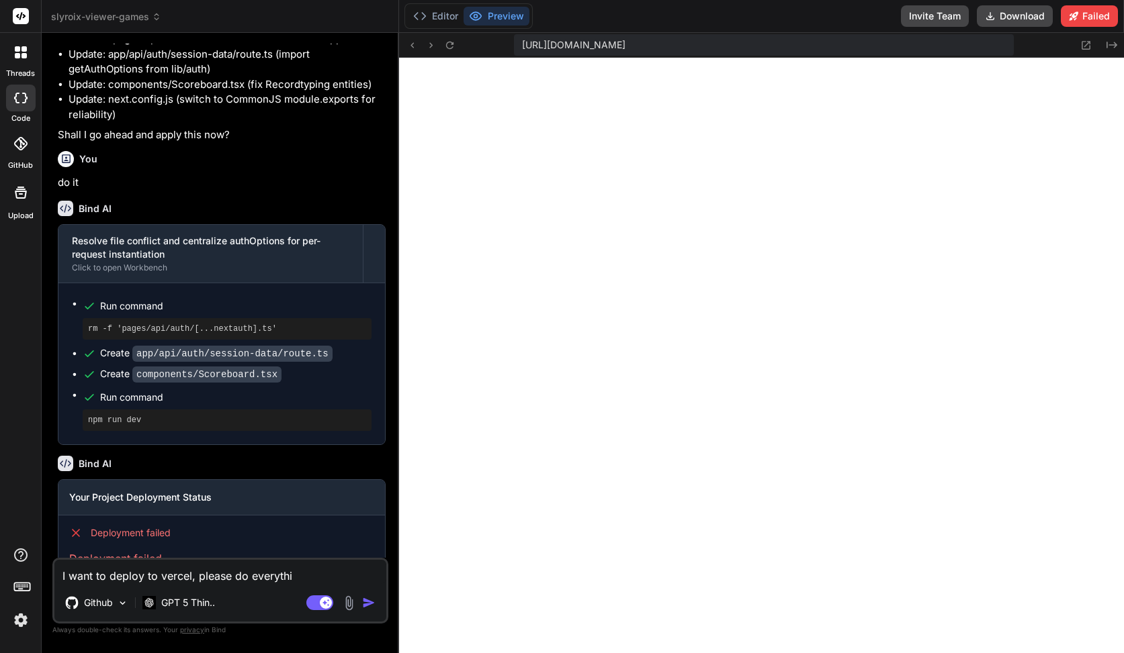
type textarea "x"
type textarea "I want to deploy to vercel, please do everything"
type textarea "x"
type textarea "I want to deploy to vercel, please do everything"
type textarea "x"
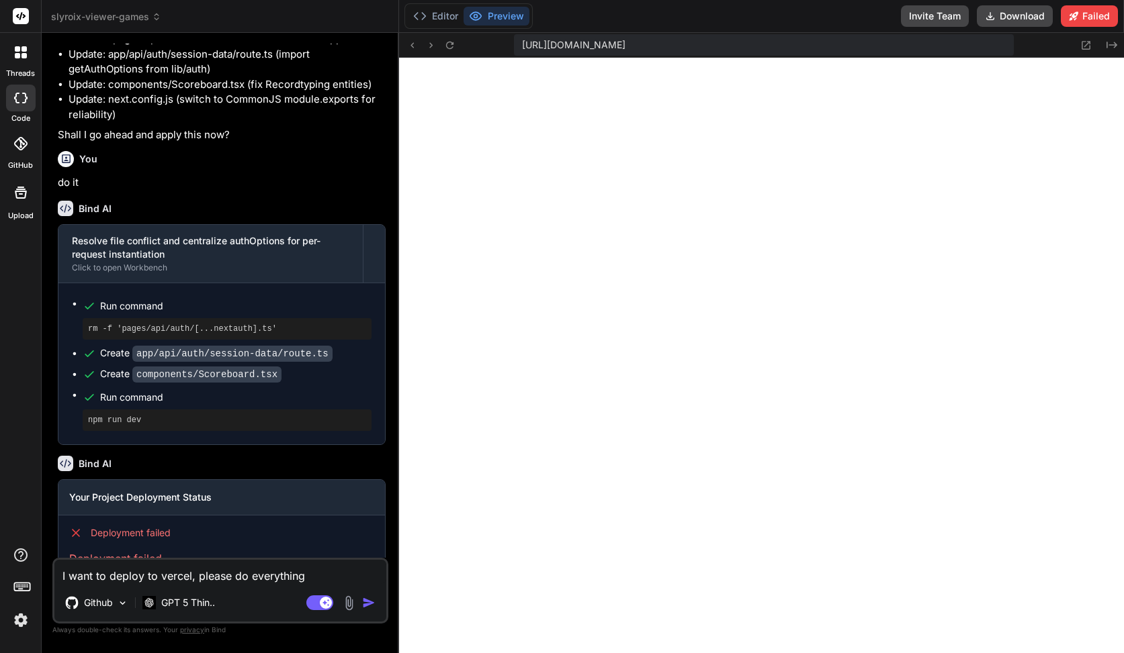
type textarea "I want to deploy to vercel, please do everything a"
type textarea "x"
type textarea "I want to deploy to vercel, please do everything ar"
type textarea "x"
type textarea "I want to deploy to vercel, please do everything aro"
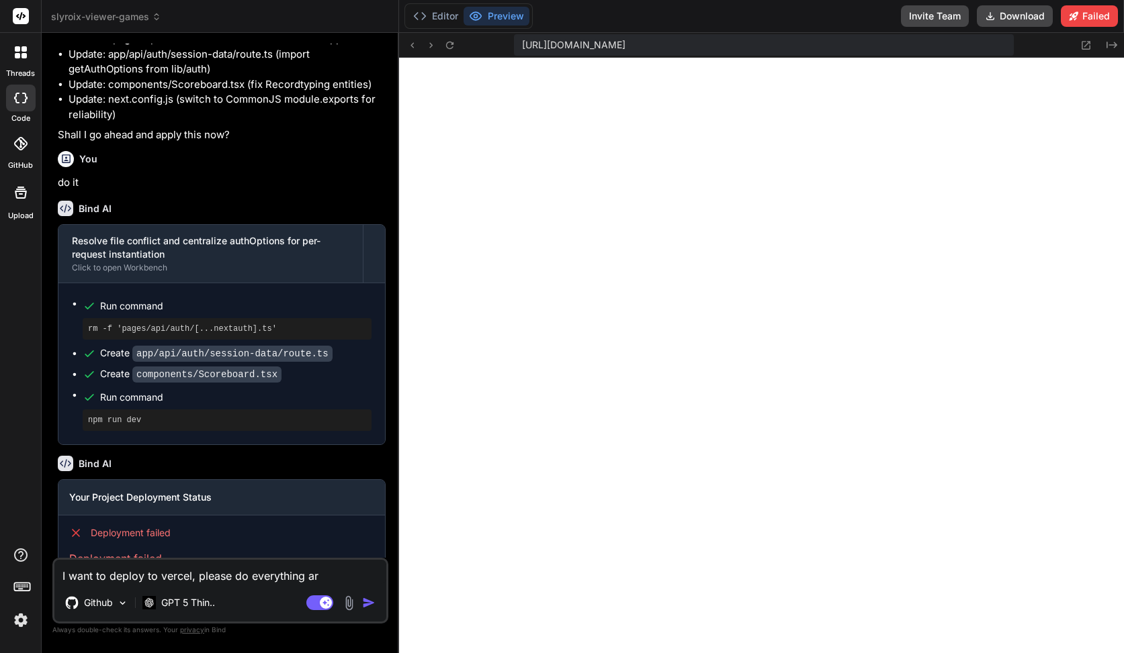
type textarea "x"
type textarea "I want to deploy to vercel, please do everything arou"
type textarea "x"
type textarea "I want to deploy to vercel, please do everything aroun"
type textarea "x"
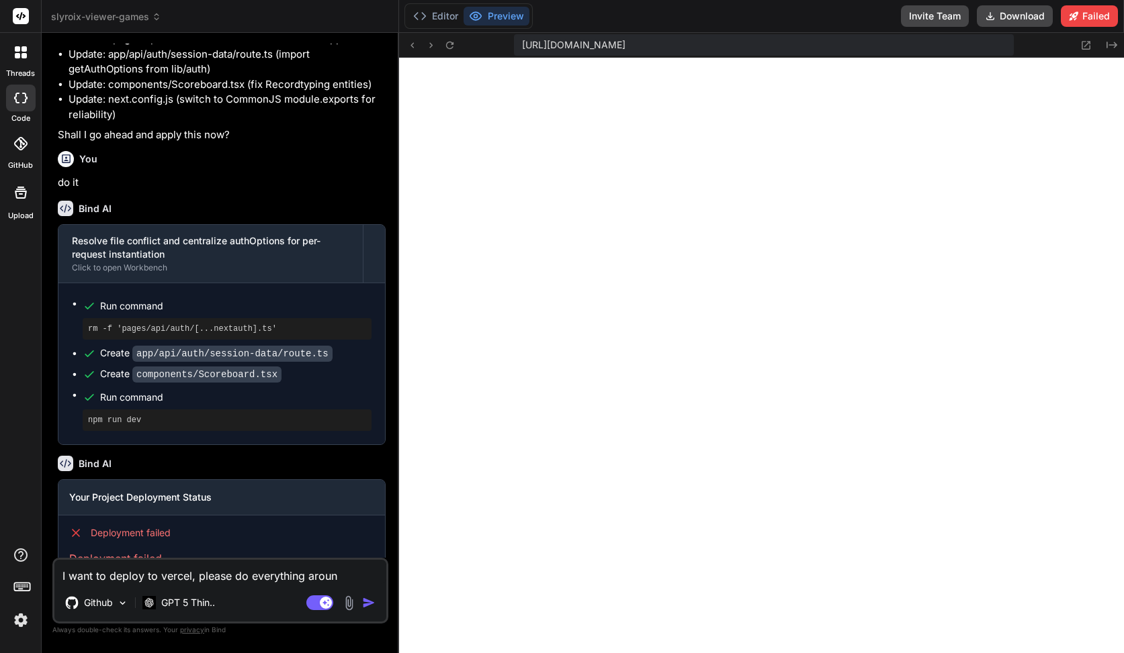
type textarea "I want to deploy to vercel, please do everything around"
type textarea "x"
type textarea "I want to deploy to vercel, please do everything around"
type textarea "x"
type textarea "I want to deploy to vercel, please do everything around t"
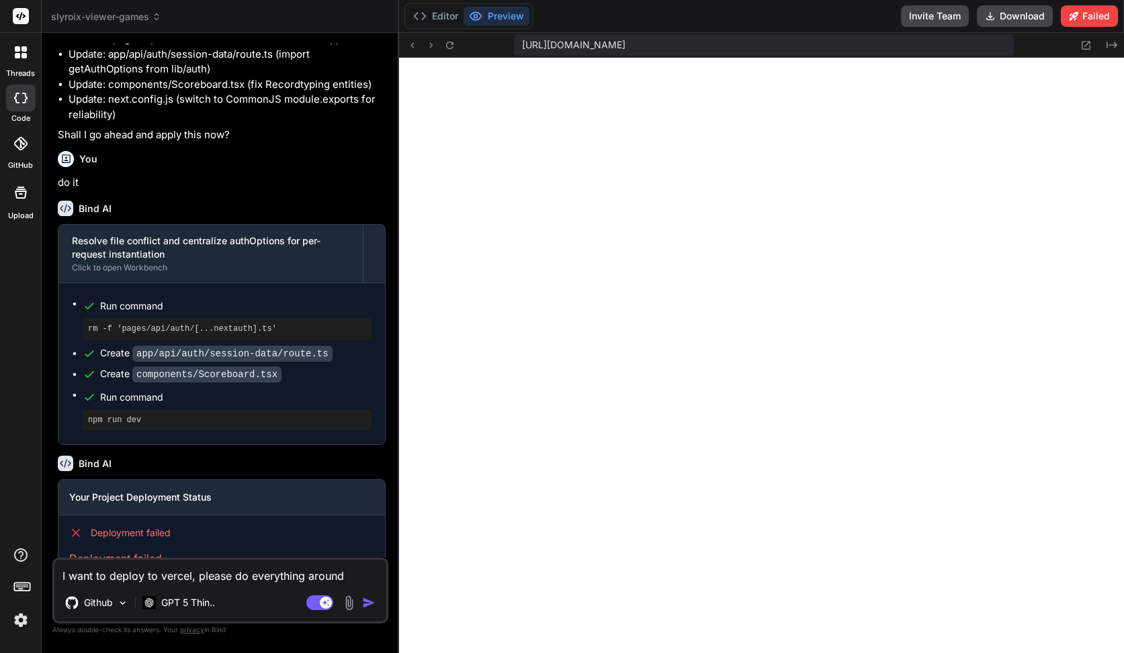
type textarea "x"
type textarea "I want to deploy to vercel, please do everything around th"
paste textarea "PRD"
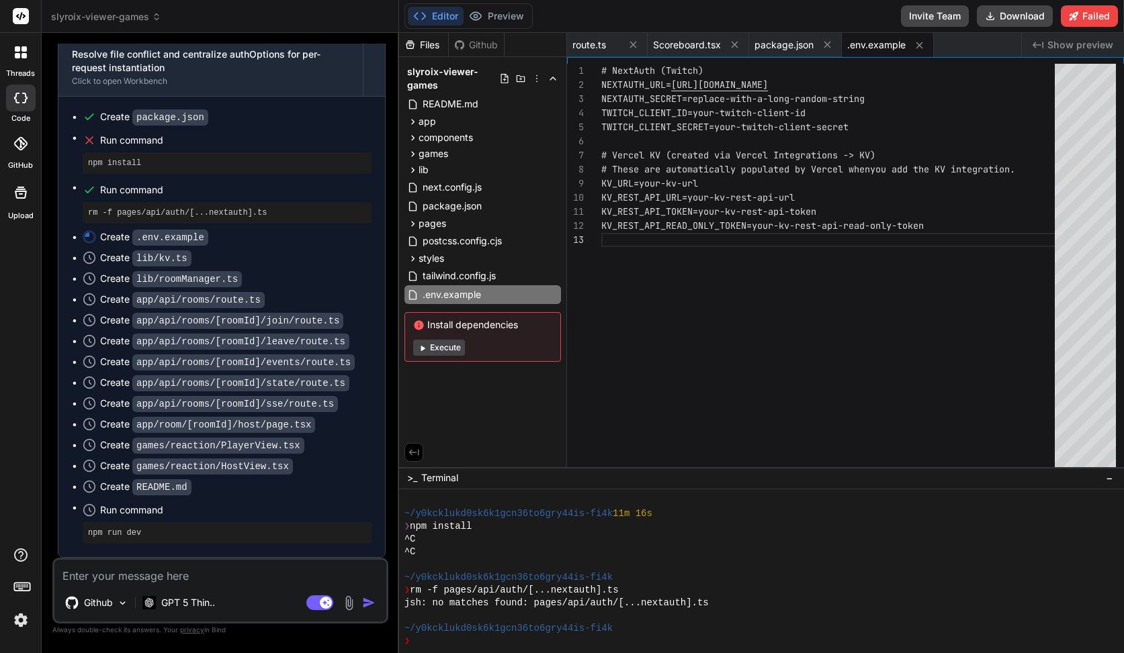
scroll to position [4923, 0]
click at [433, 351] on button "Execute" at bounding box center [439, 348] width 52 height 16
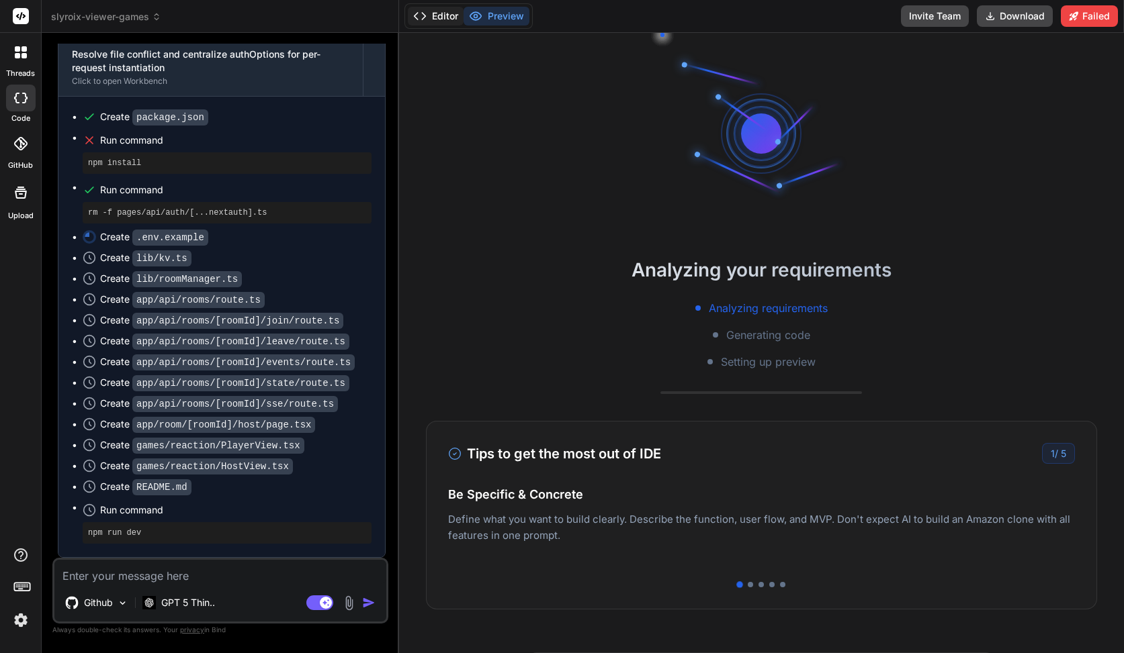
click at [442, 20] on button "Editor" at bounding box center [436, 16] width 56 height 19
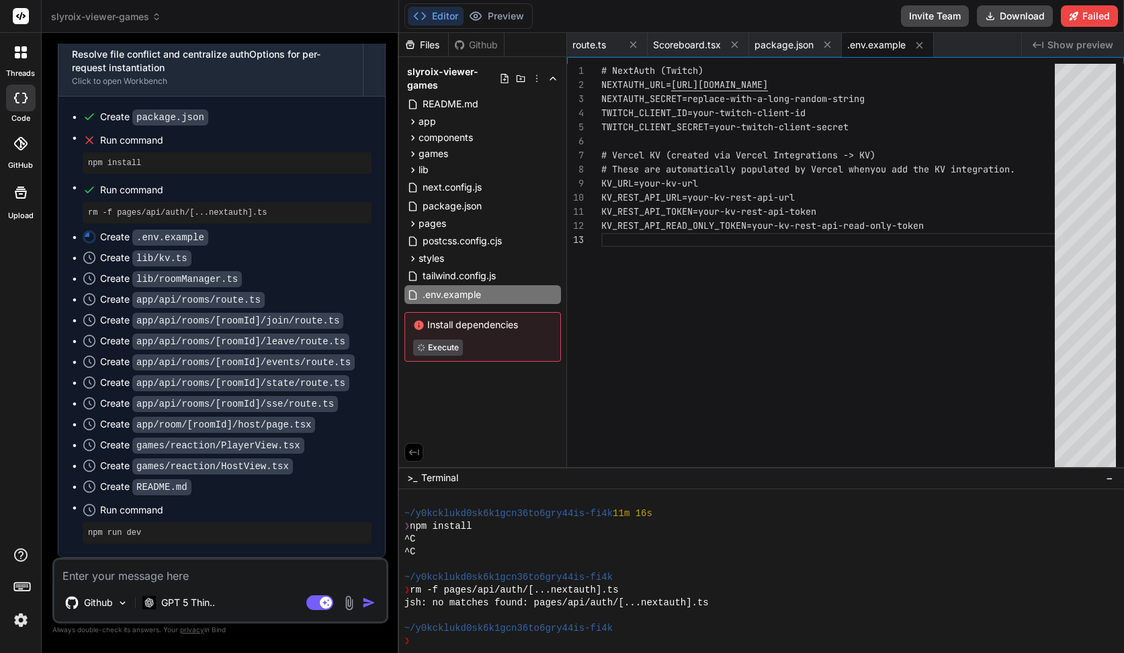
click at [459, 373] on div "Files Github slyroix-viewer-games README.md app api auth [...nextauth] route.ts…" at bounding box center [483, 250] width 168 height 435
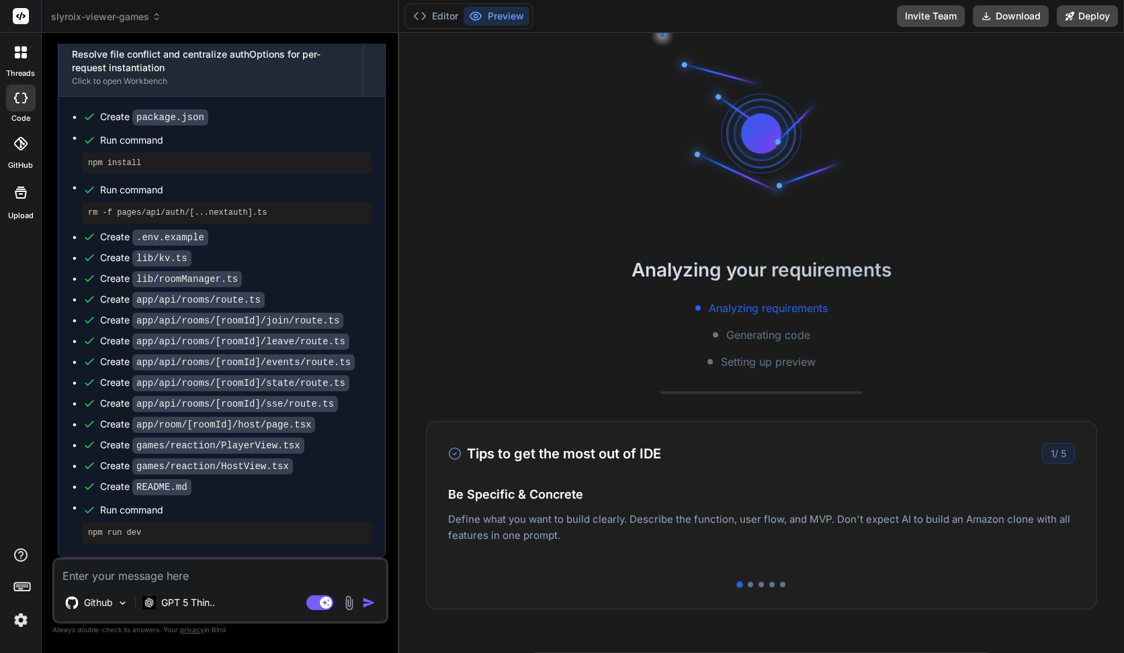
scroll to position [1563, 0]
click at [439, 11] on button "Editor" at bounding box center [436, 16] width 56 height 19
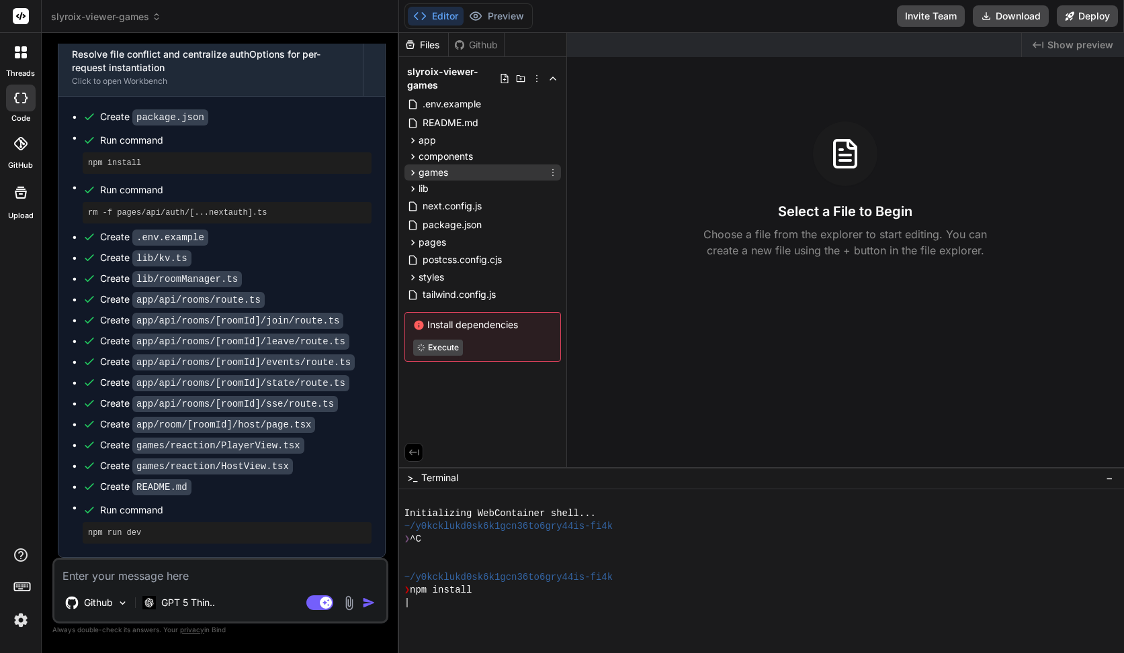
click at [445, 177] on span "games" at bounding box center [433, 172] width 30 height 13
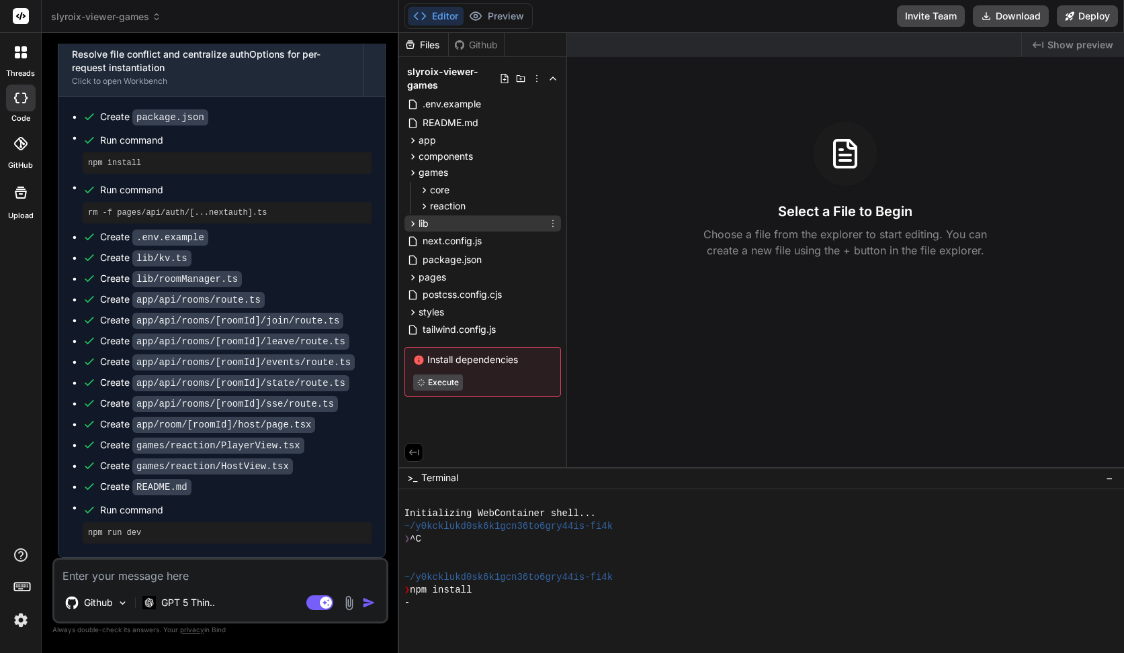
click at [447, 219] on div "lib" at bounding box center [482, 224] width 156 height 16
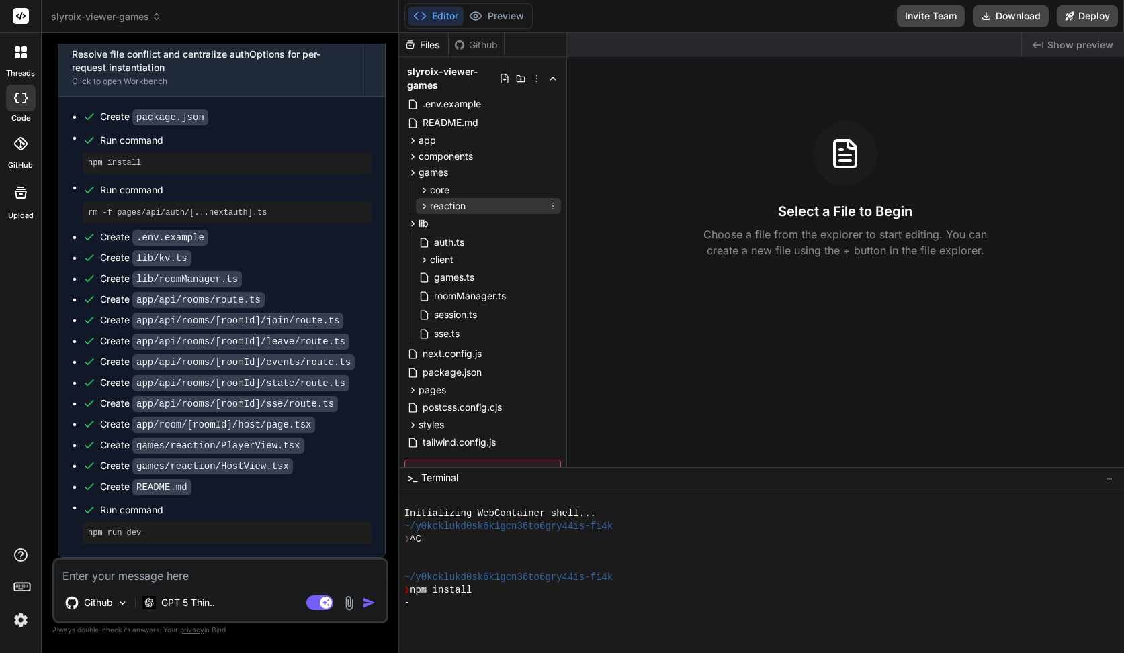
click at [447, 207] on span "reaction" at bounding box center [448, 205] width 36 height 13
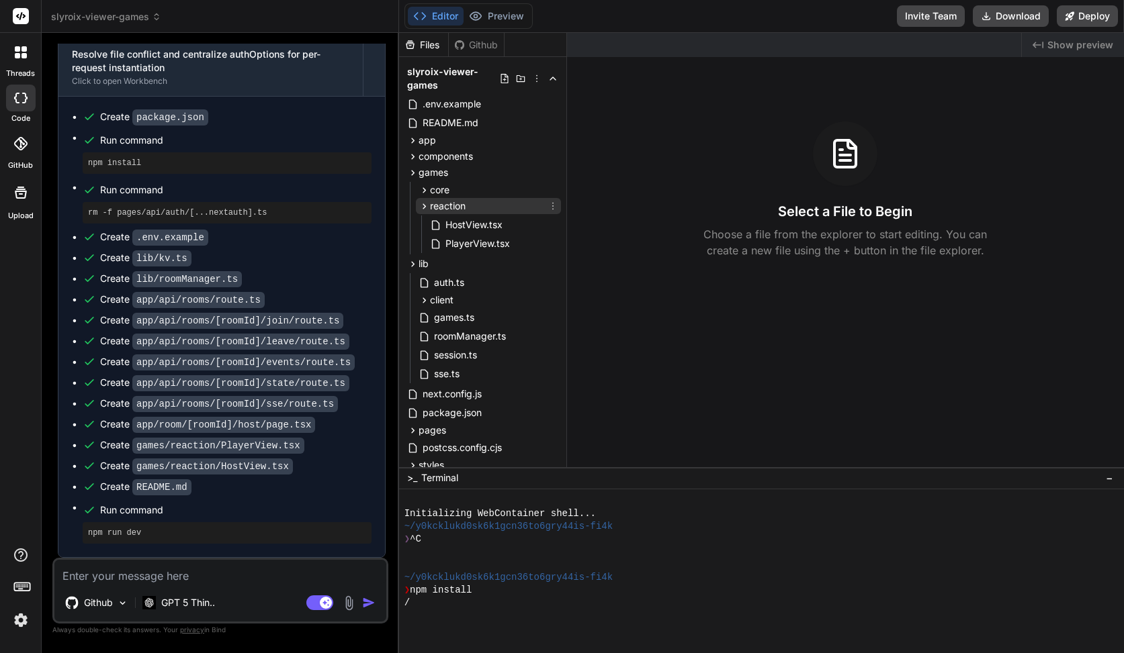
click at [451, 206] on span "reaction" at bounding box center [448, 205] width 36 height 13
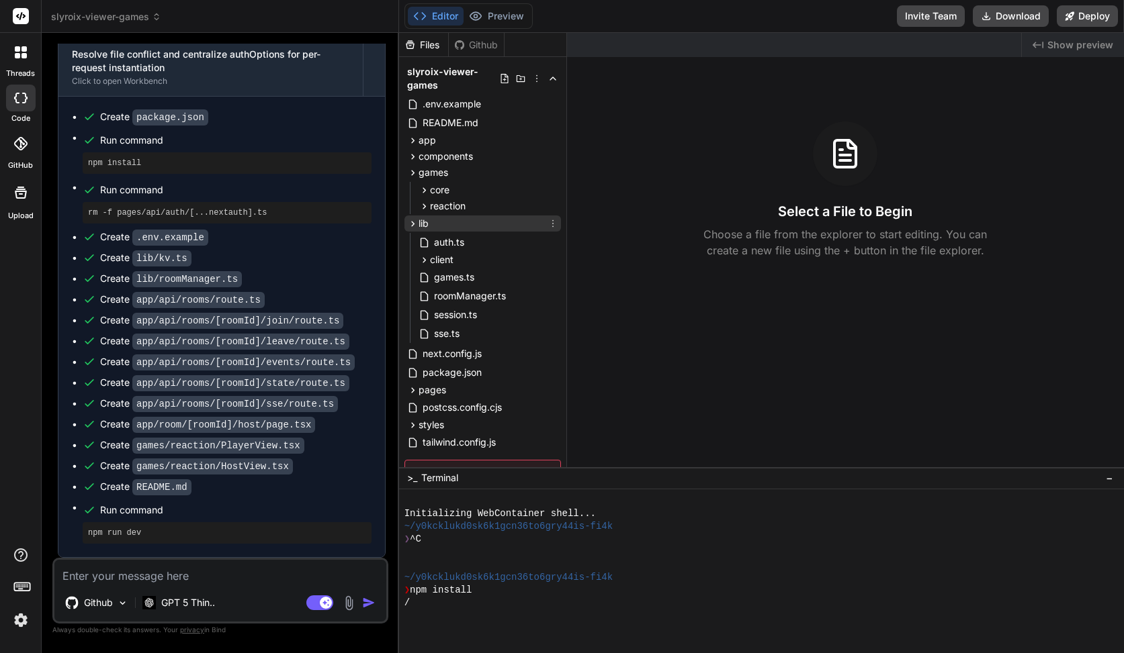
click at [439, 220] on div "lib" at bounding box center [482, 224] width 156 height 16
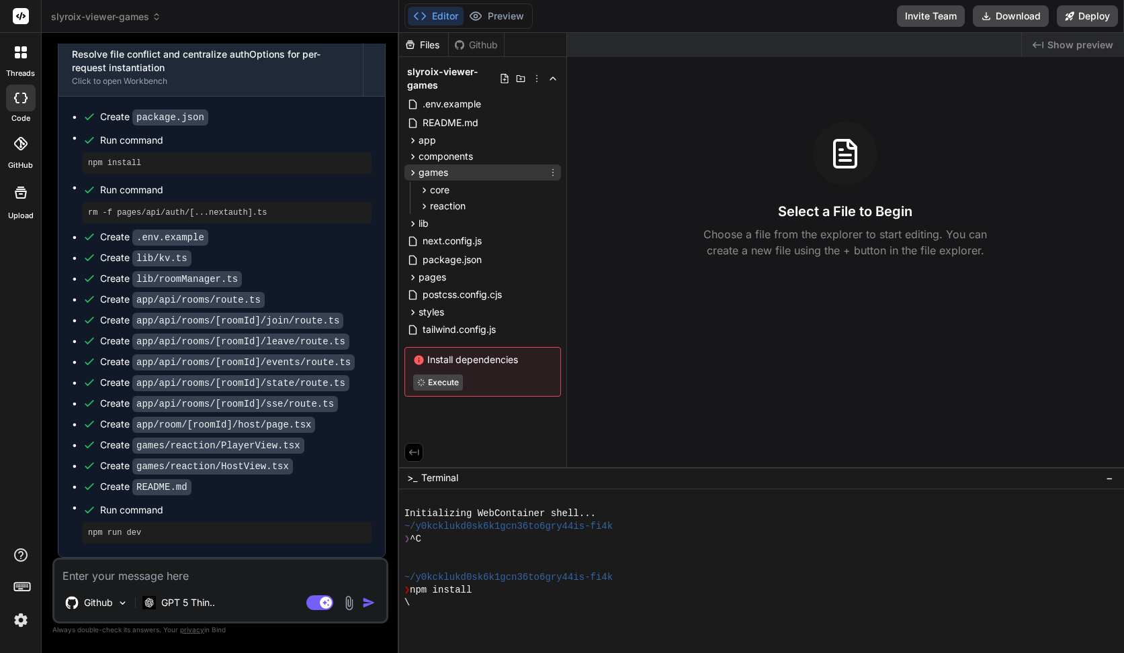
click at [431, 175] on span "games" at bounding box center [433, 172] width 30 height 13
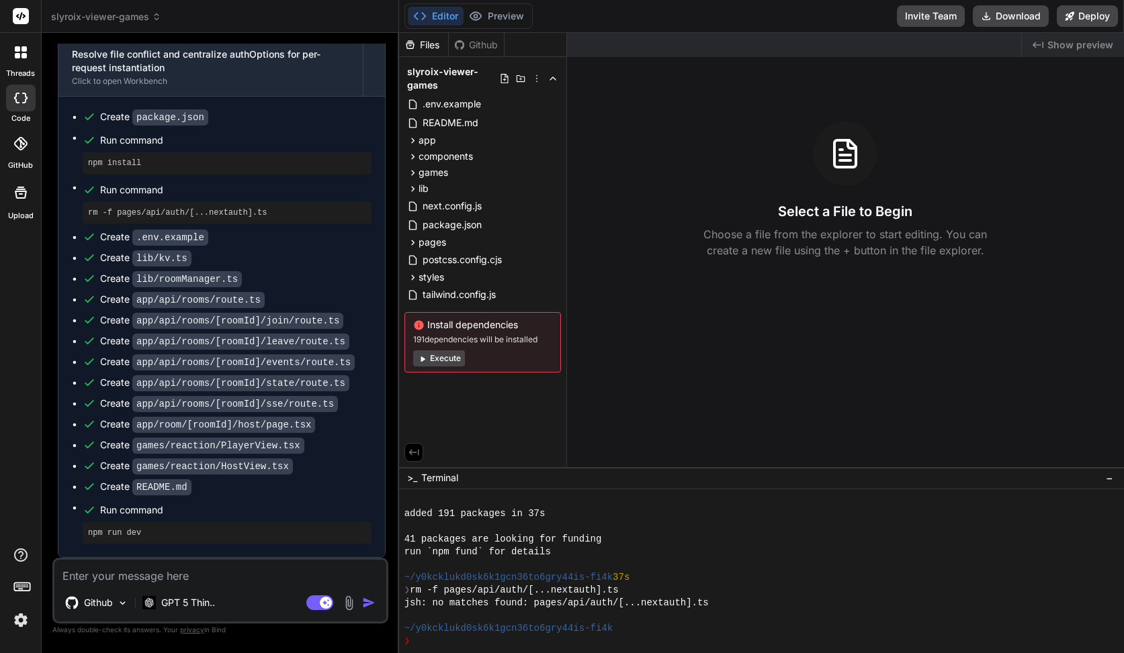
scroll to position [102, 0]
click at [435, 362] on button "Execute" at bounding box center [439, 359] width 52 height 16
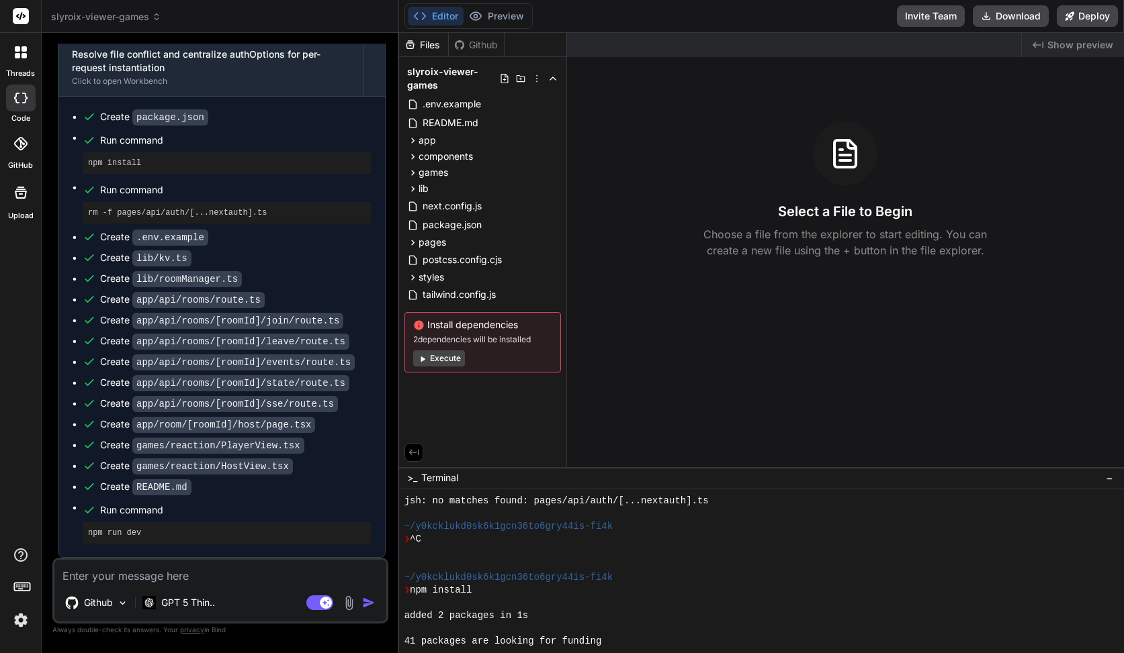
scroll to position [306, 0]
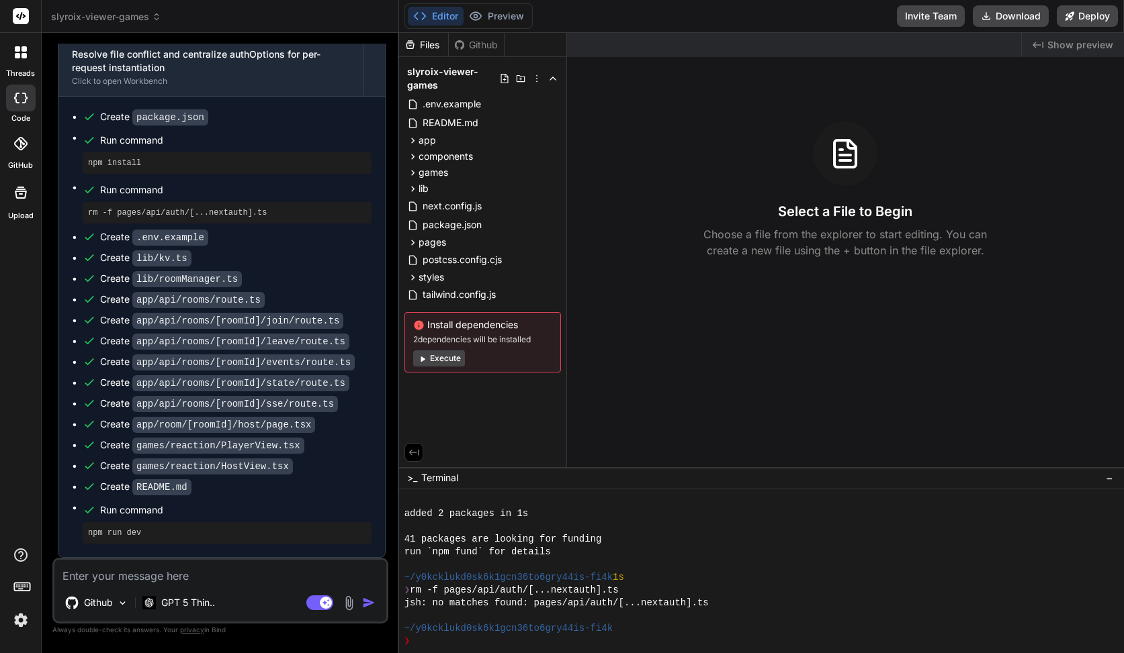
click at [435, 351] on button "Execute" at bounding box center [439, 359] width 52 height 16
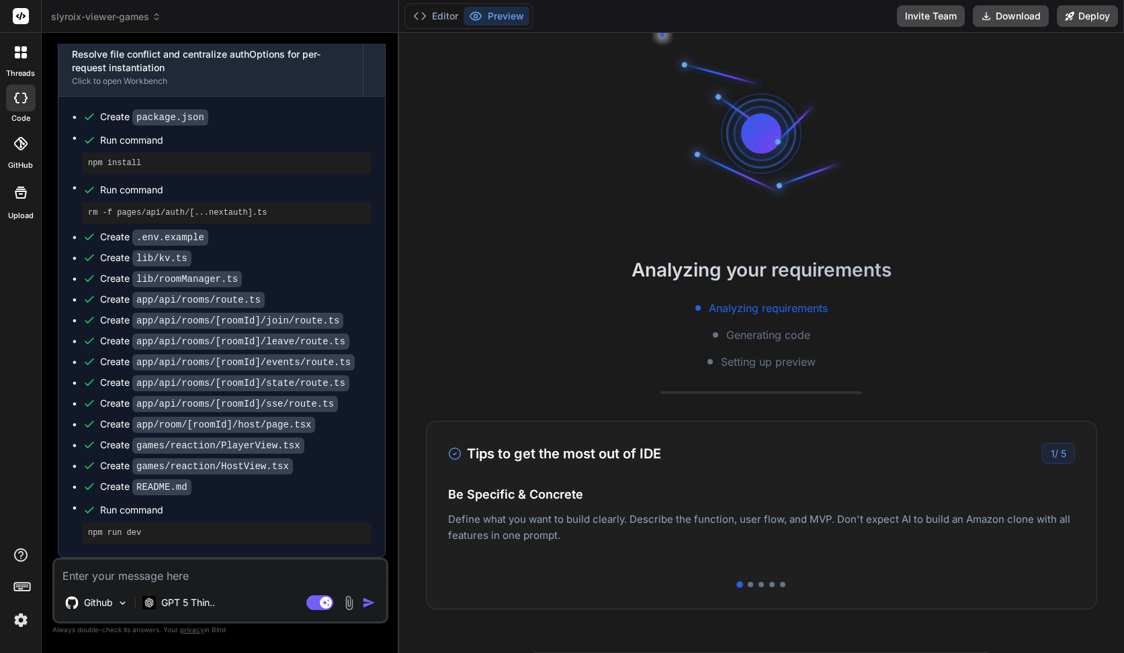
scroll to position [459, 0]
type textarea "x"
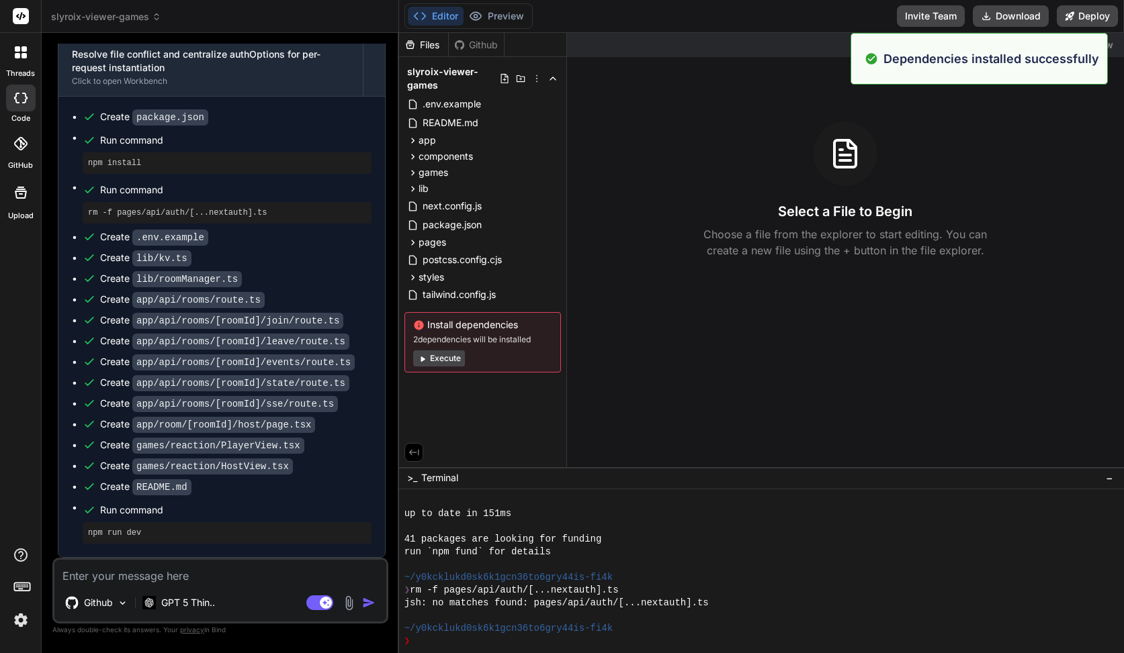
scroll to position [510, 0]
click at [441, 17] on button "Editor" at bounding box center [436, 16] width 56 height 19
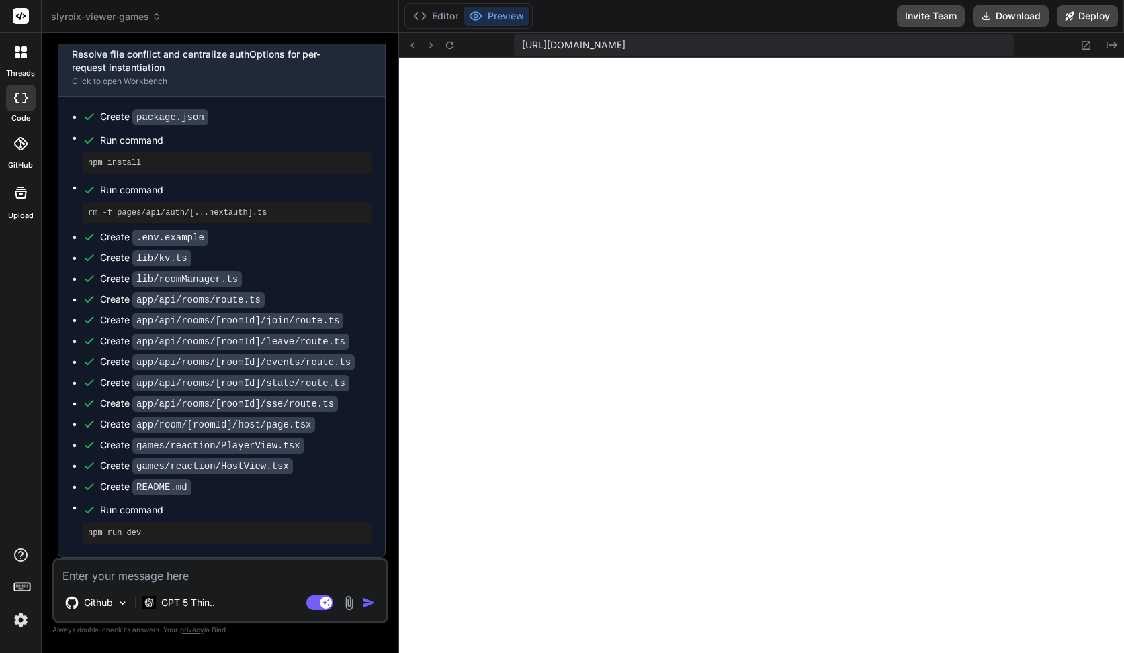
scroll to position [715, 0]
click at [448, 21] on button "Editor" at bounding box center [436, 16] width 56 height 19
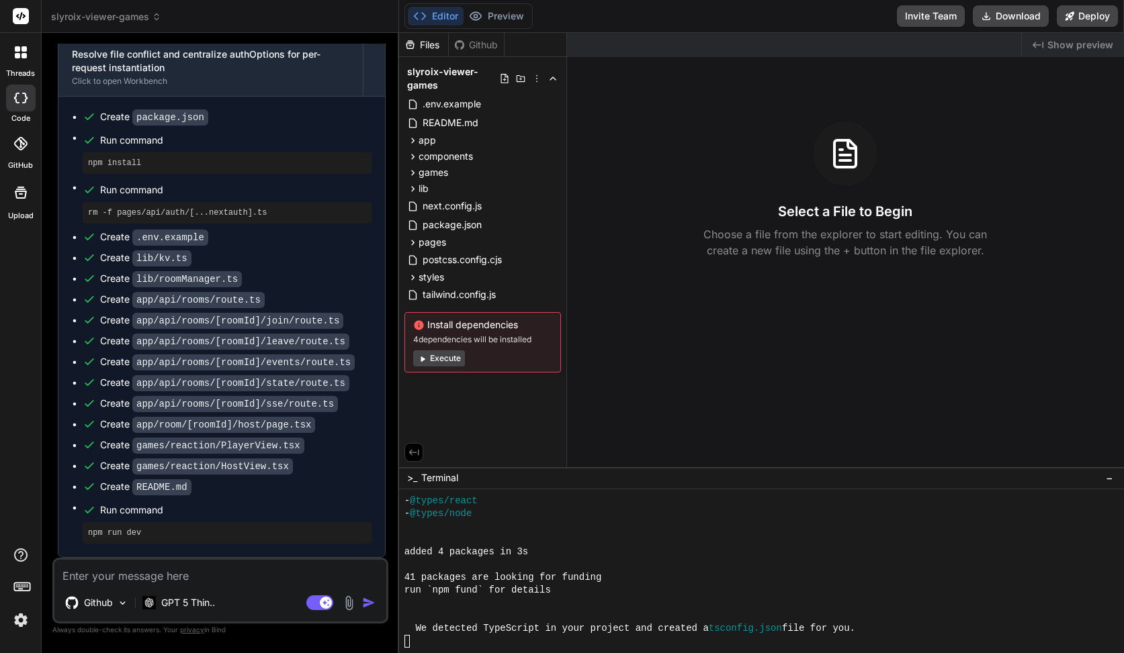
scroll to position [944, 0]
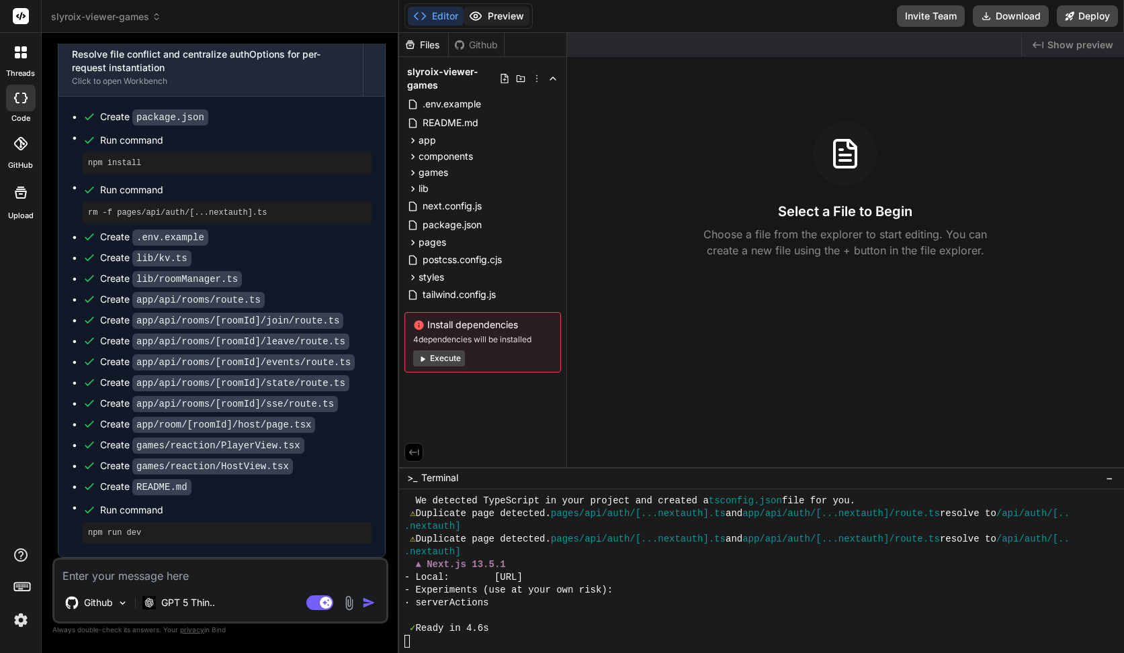
click at [491, 15] on button "Preview" at bounding box center [496, 16] width 66 height 19
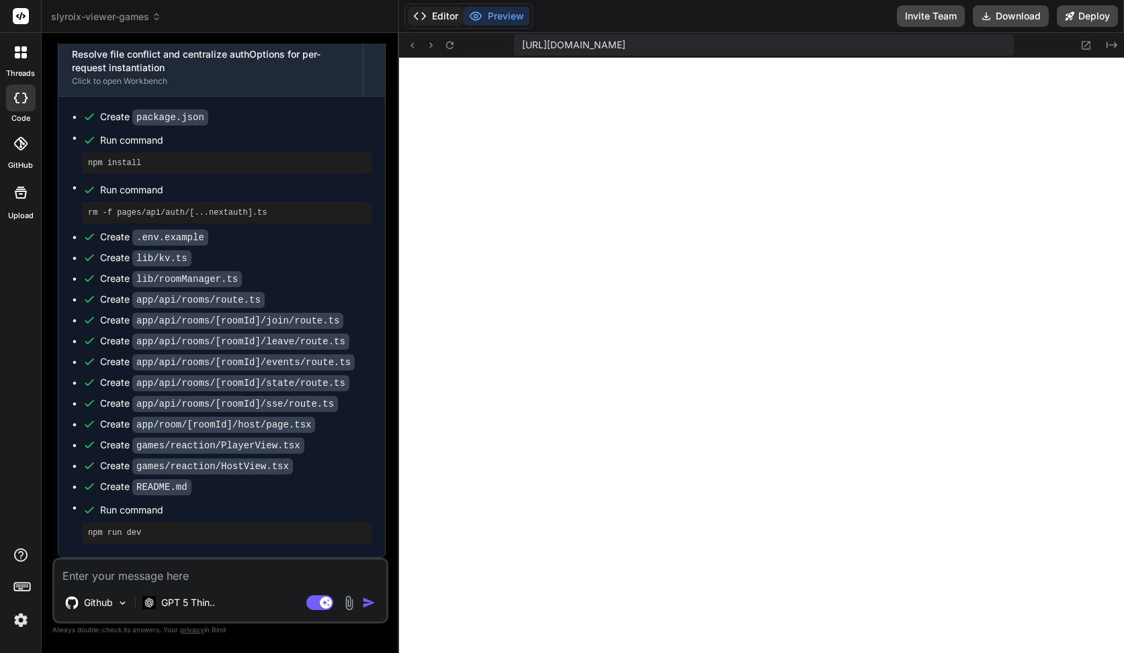
click at [447, 18] on button "Editor" at bounding box center [436, 16] width 56 height 19
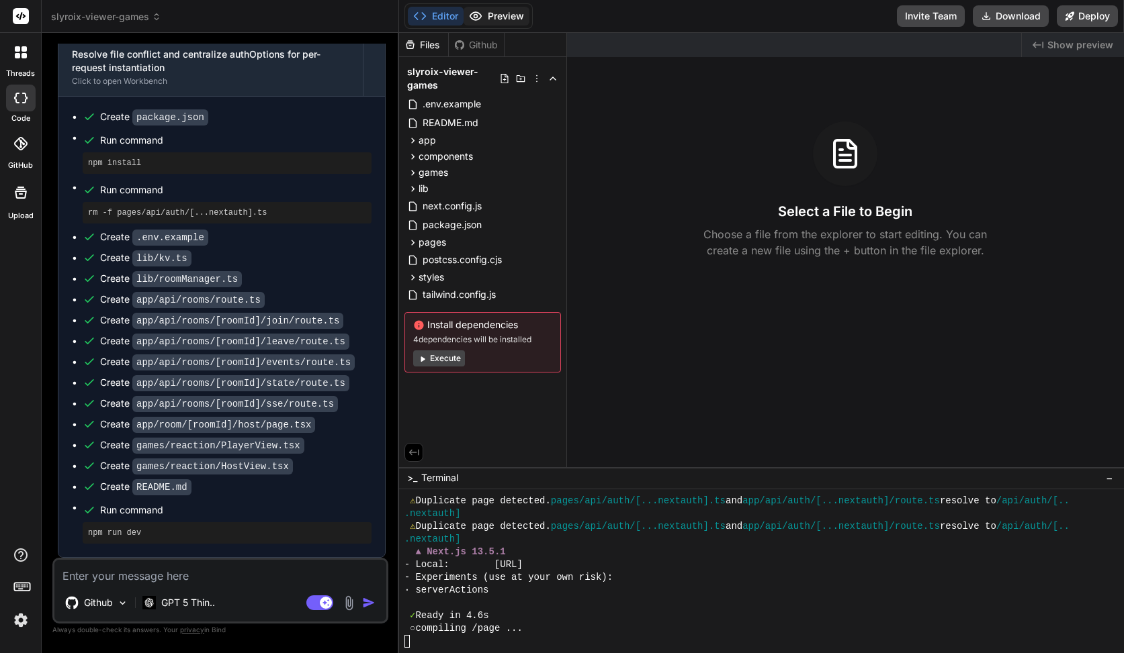
click at [475, 8] on button "Preview" at bounding box center [496, 16] width 66 height 19
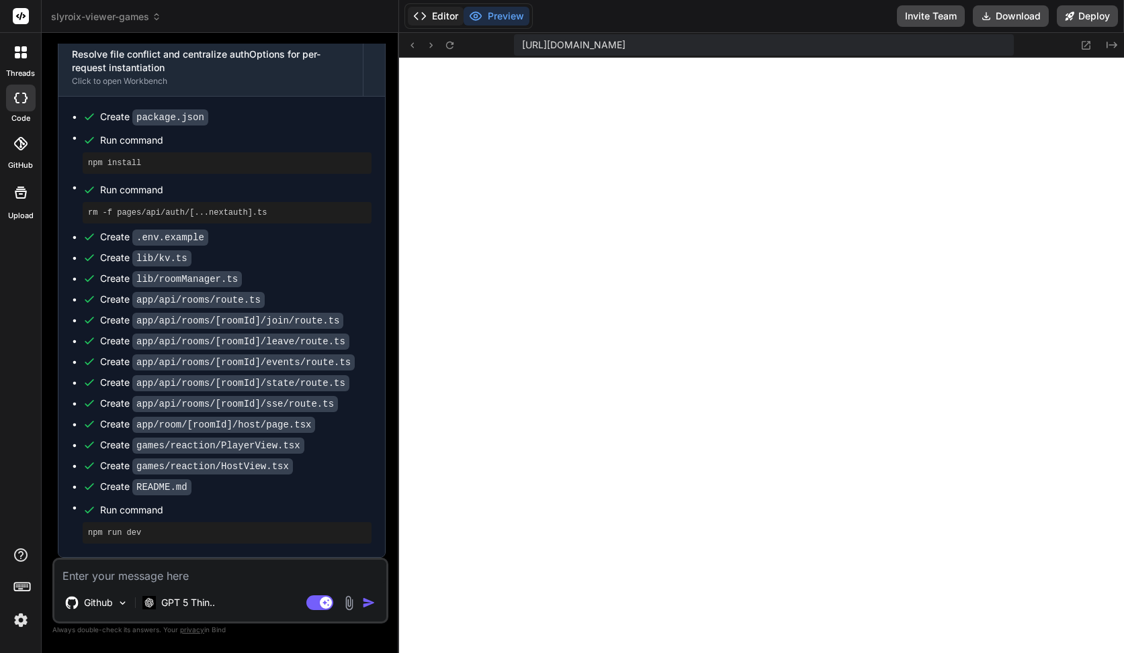
click at [426, 18] on icon at bounding box center [419, 15] width 13 height 13
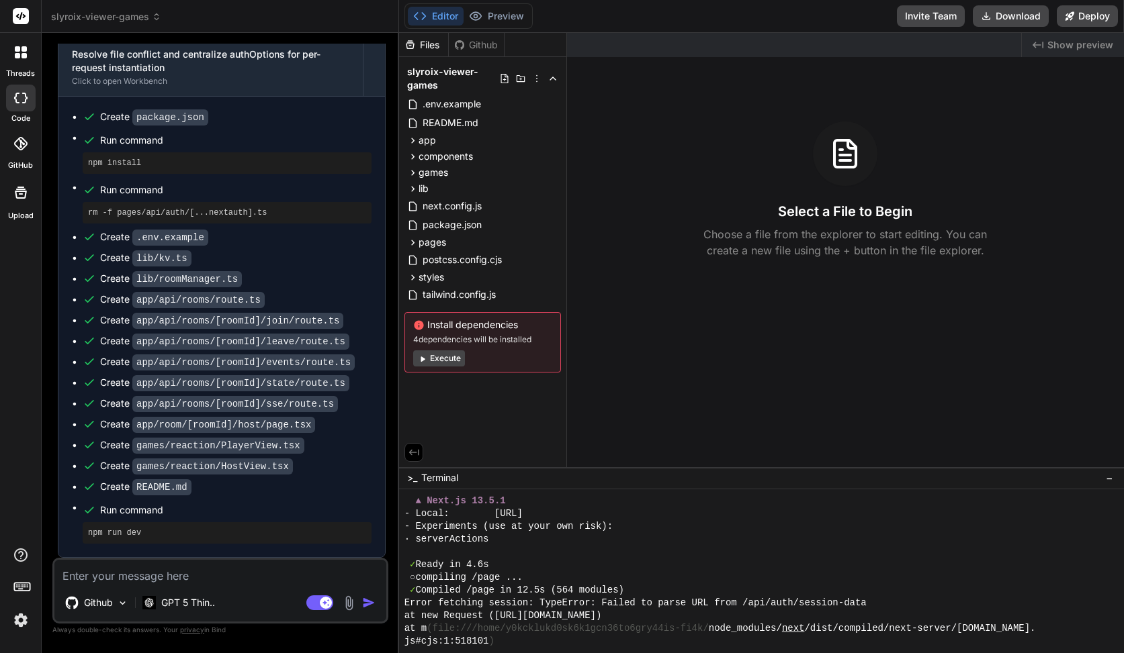
scroll to position [1036, 0]
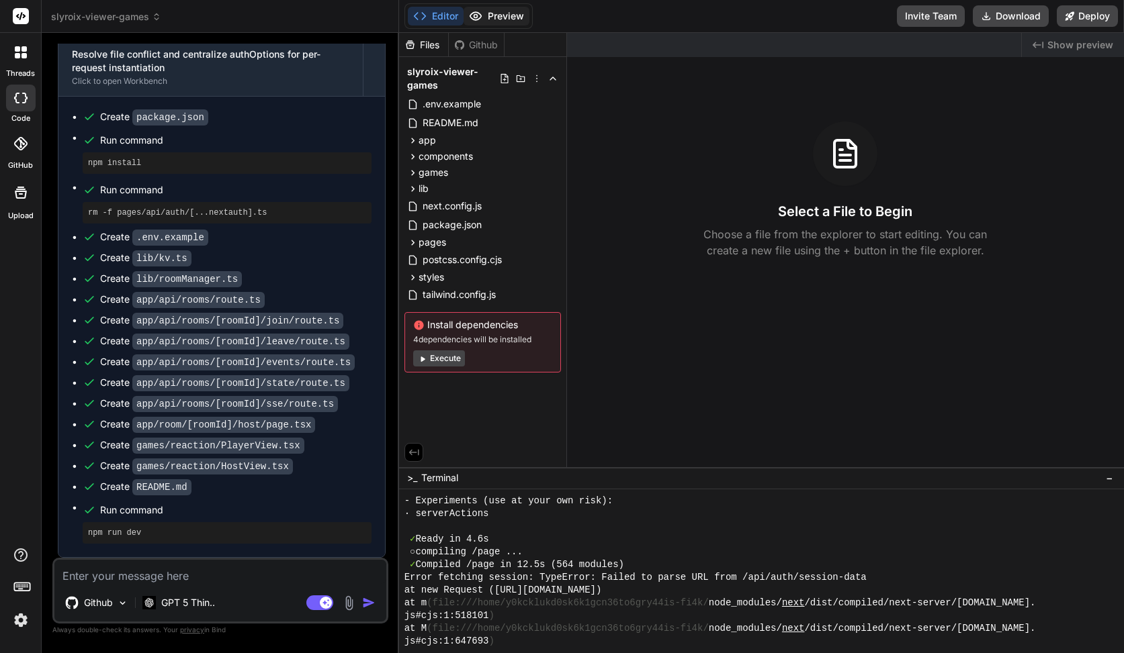
click at [489, 12] on button "Preview" at bounding box center [496, 16] width 66 height 19
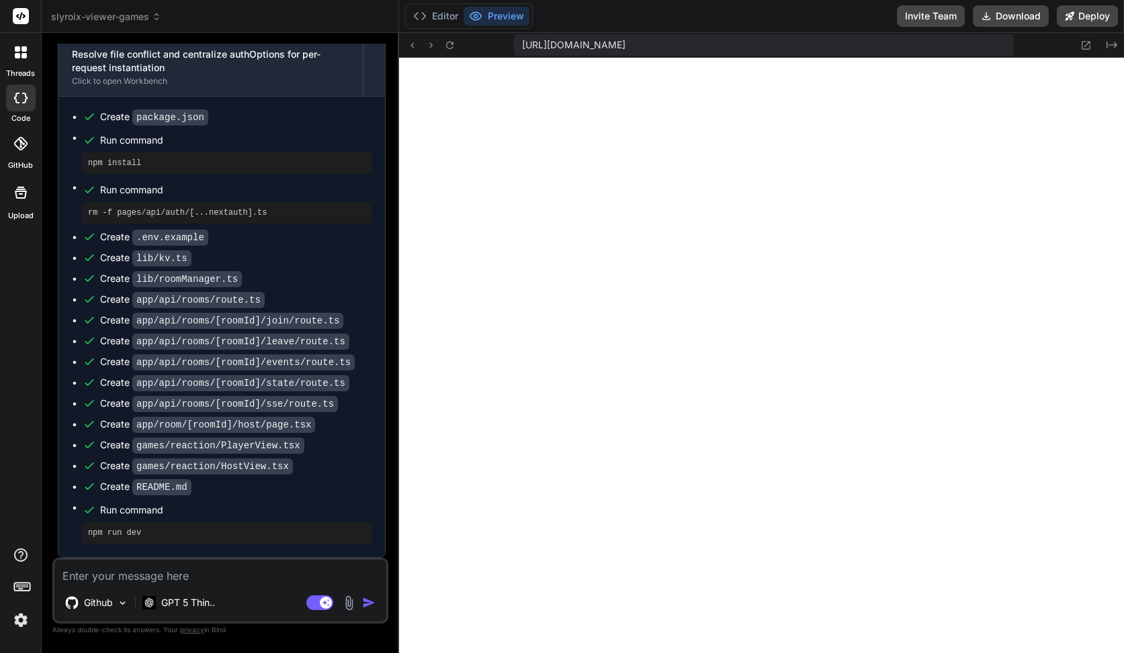
click at [131, 576] on textarea at bounding box center [220, 572] width 332 height 24
click at [313, 604] on rect at bounding box center [319, 603] width 27 height 15
type textarea "x"
click at [269, 577] on textarea at bounding box center [220, 572] width 332 height 24
paste textarea "Failed to compile Conflicting app and page file was found, please remove the co…"
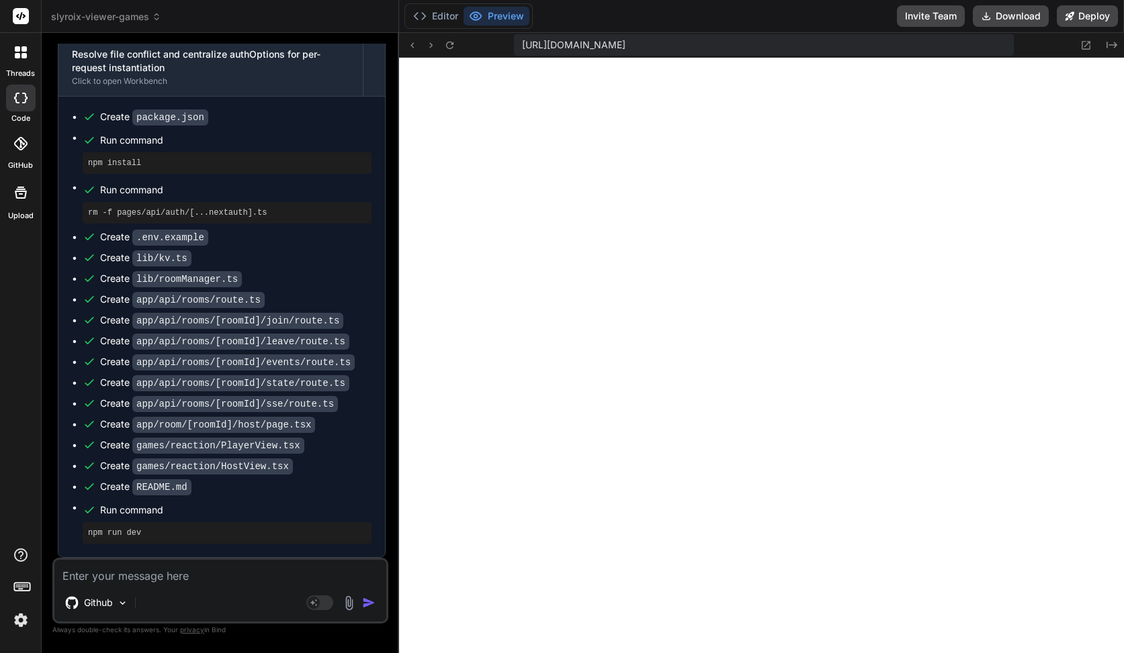
type textarea "Failed to compile Conflicting app and page file was found, please remove the co…"
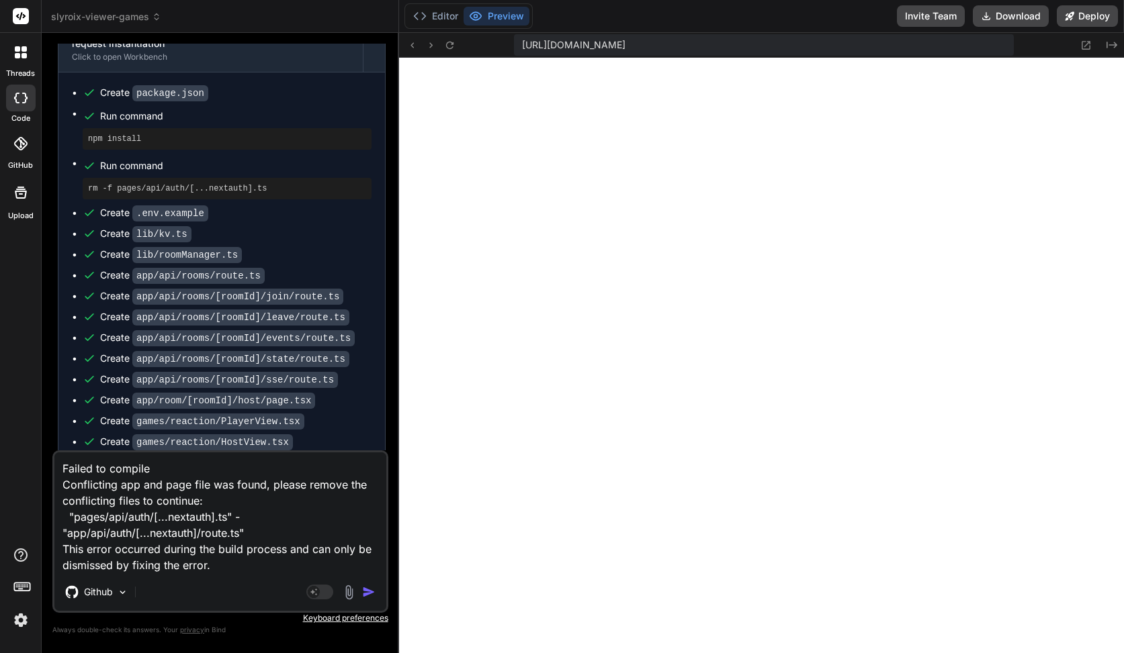
type textarea "x"
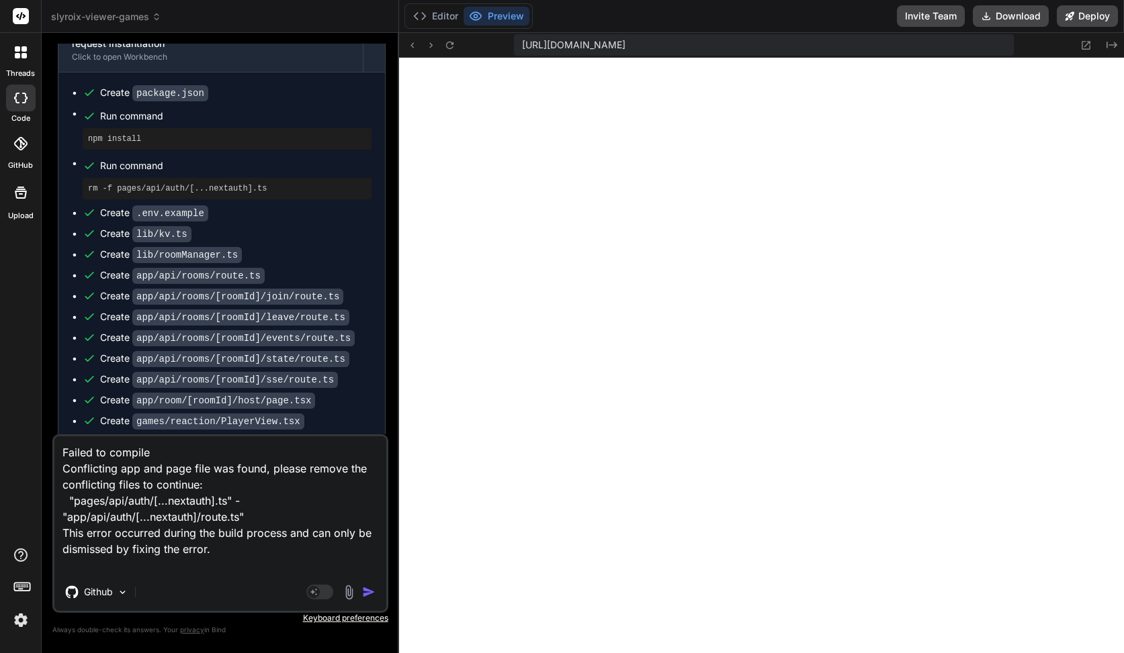
type textarea "Failed to compile Conflicting app and page file was found, please remove the co…"
type textarea "x"
type textarea "Failed to compile Conflicting app and page file was found, please remove the co…"
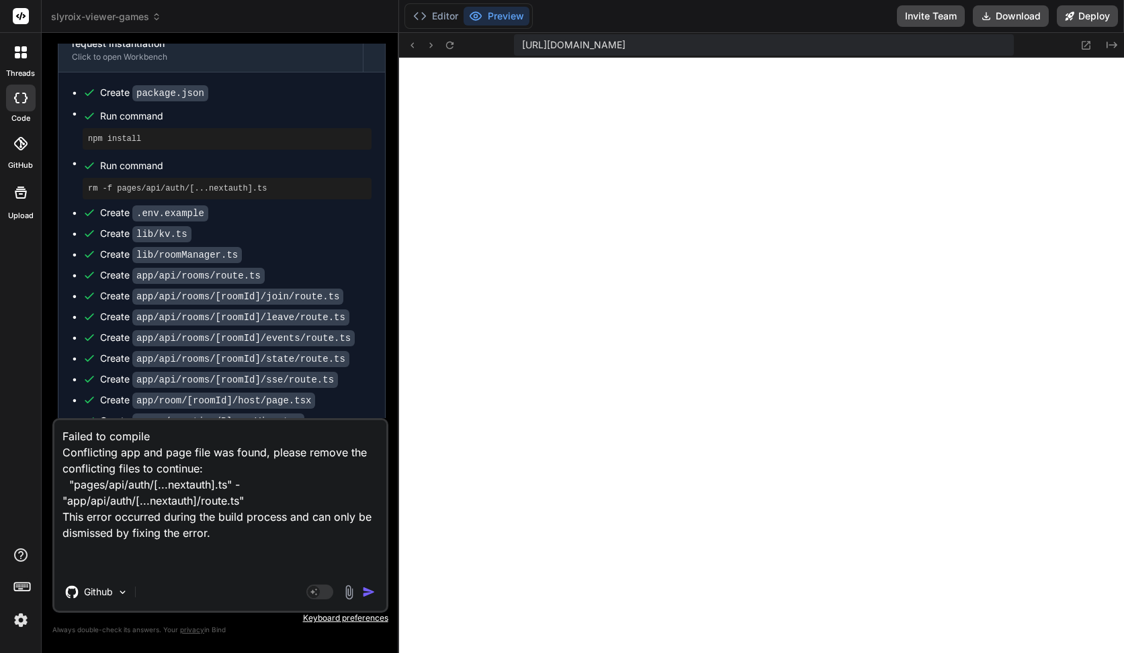
type textarea "x"
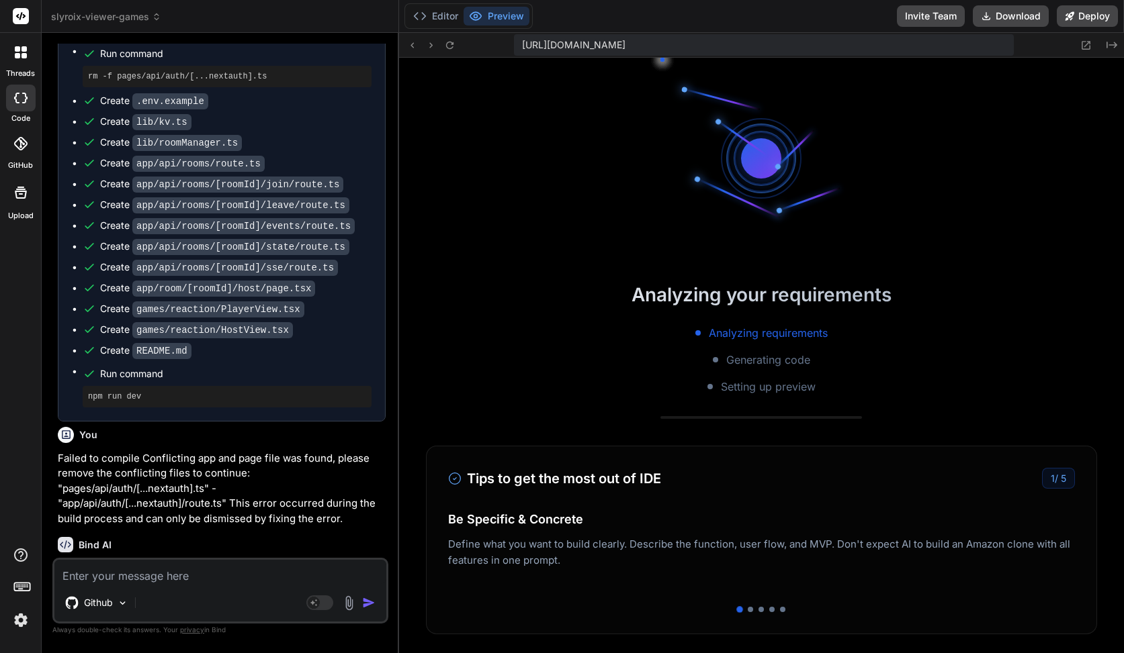
scroll to position [2015, 0]
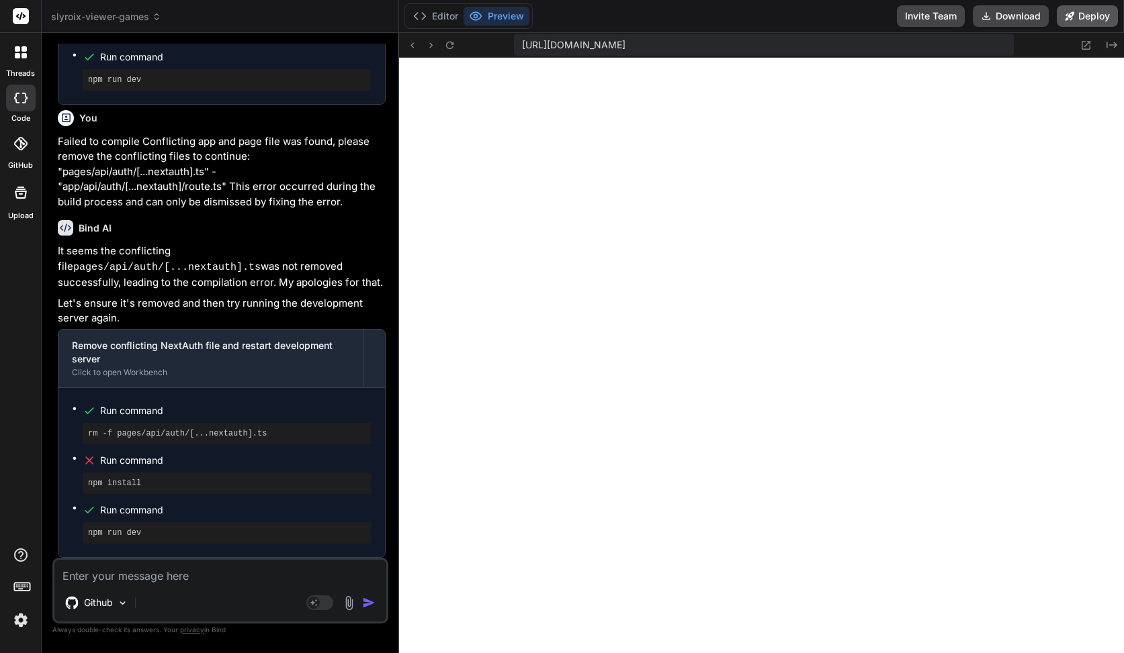
click at [1094, 16] on button "Deploy" at bounding box center [1086, 15] width 61 height 21
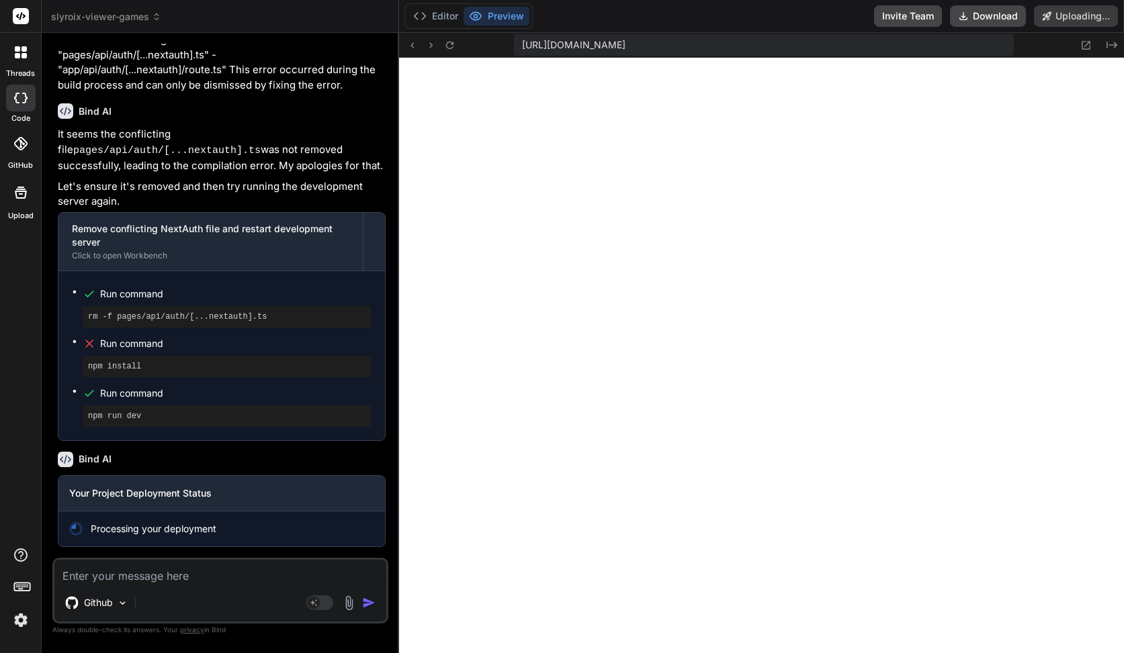
scroll to position [2132, 0]
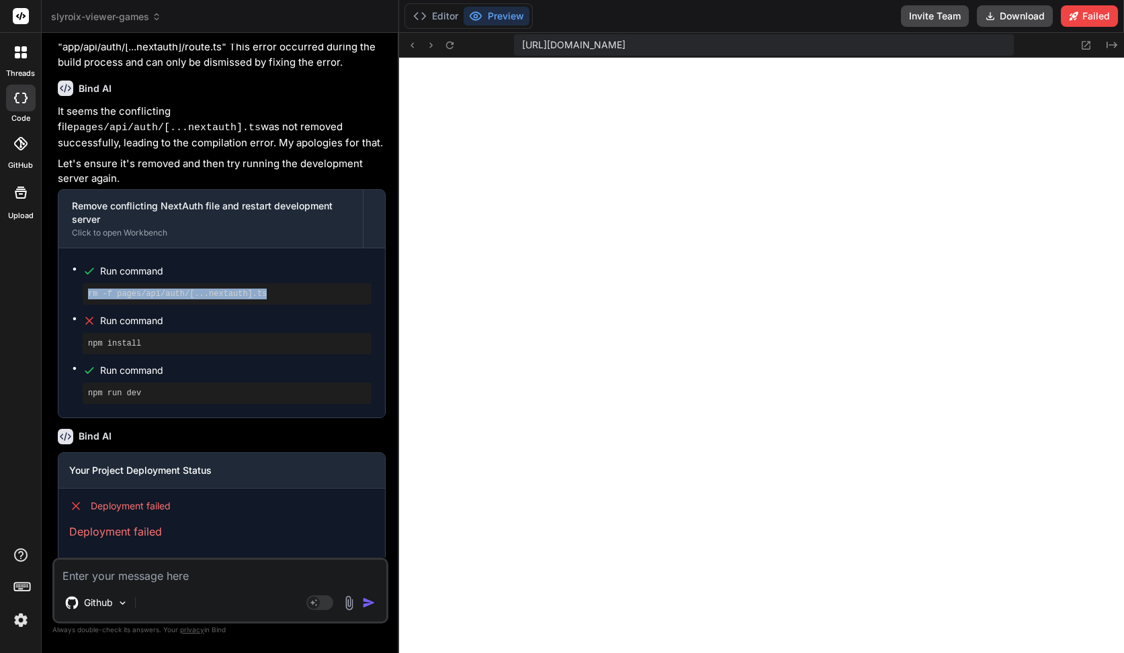
drag, startPoint x: 290, startPoint y: 319, endPoint x: 89, endPoint y: 314, distance: 201.6
click at [89, 300] on pre "rm -f pages/api/auth/[...nextauth].ts" at bounding box center [227, 294] width 278 height 11
click at [460, 10] on button "Editor" at bounding box center [436, 16] width 56 height 19
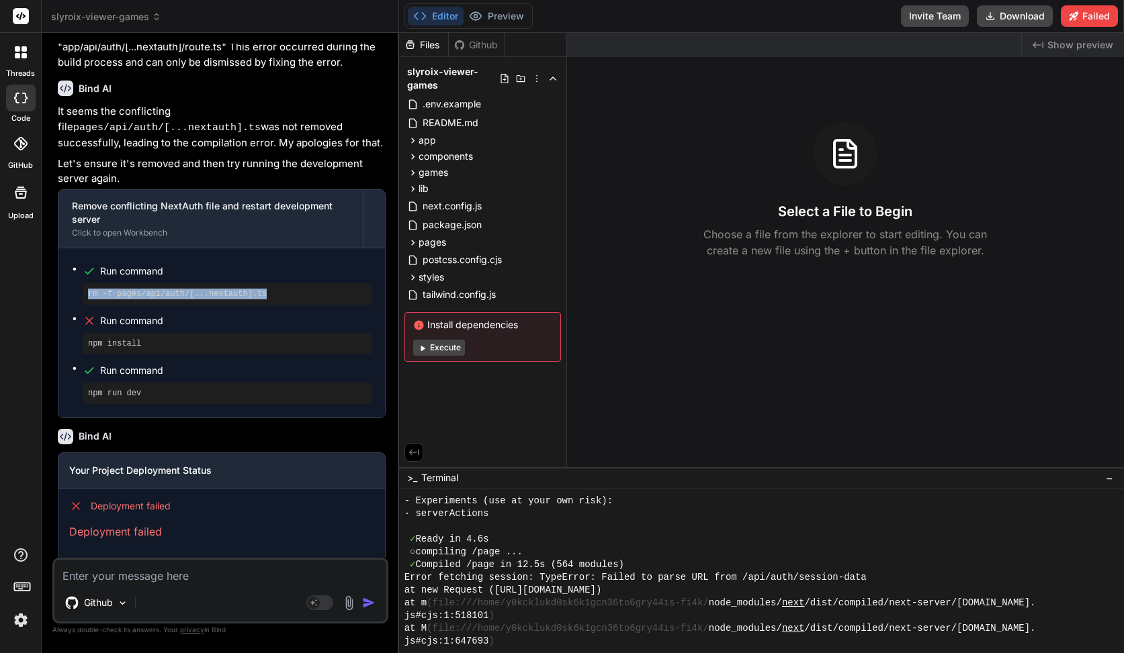
click at [445, 10] on button "Editor" at bounding box center [436, 16] width 56 height 19
click at [435, 158] on span "components" at bounding box center [445, 156] width 54 height 13
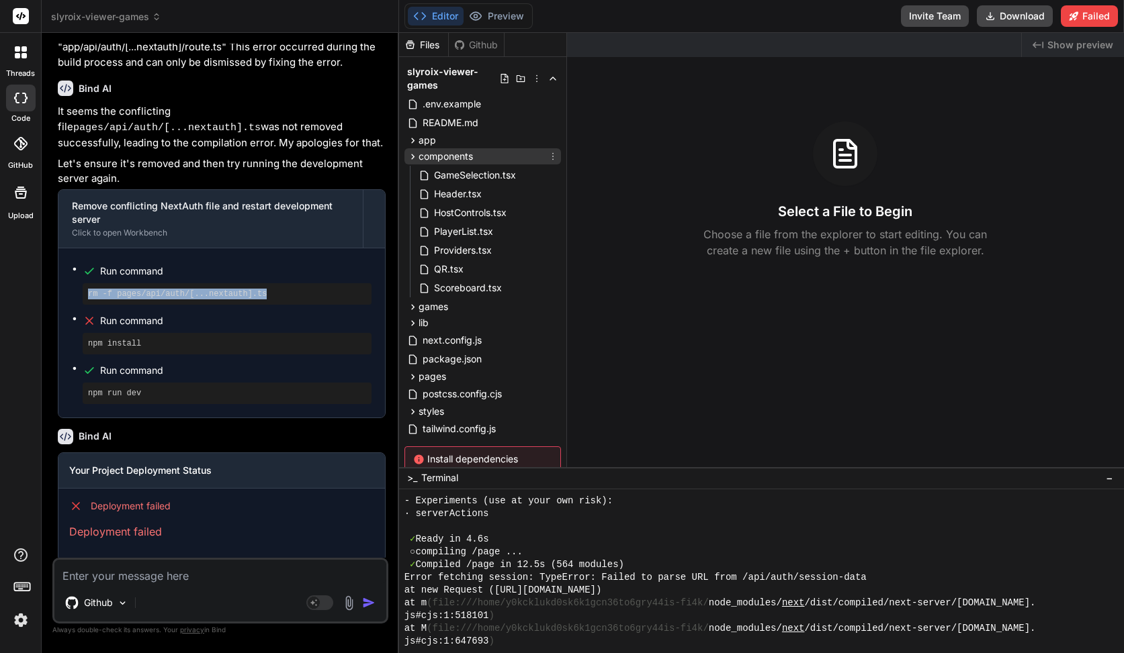
click at [447, 151] on span "components" at bounding box center [445, 156] width 54 height 13
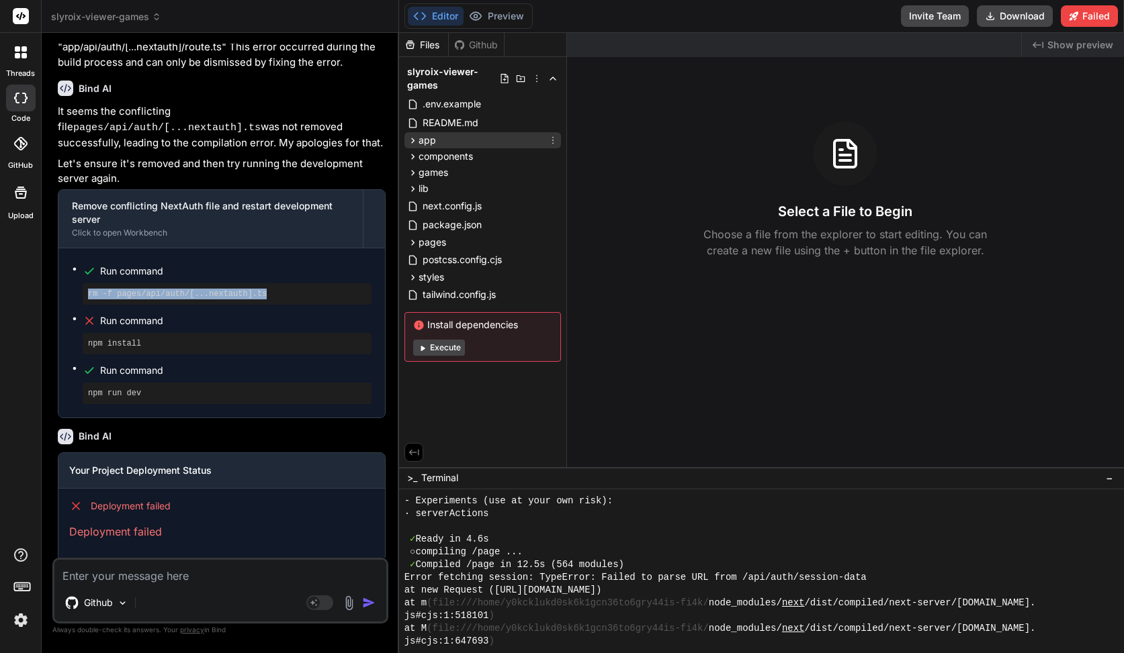
click at [441, 143] on div "app" at bounding box center [482, 140] width 156 height 16
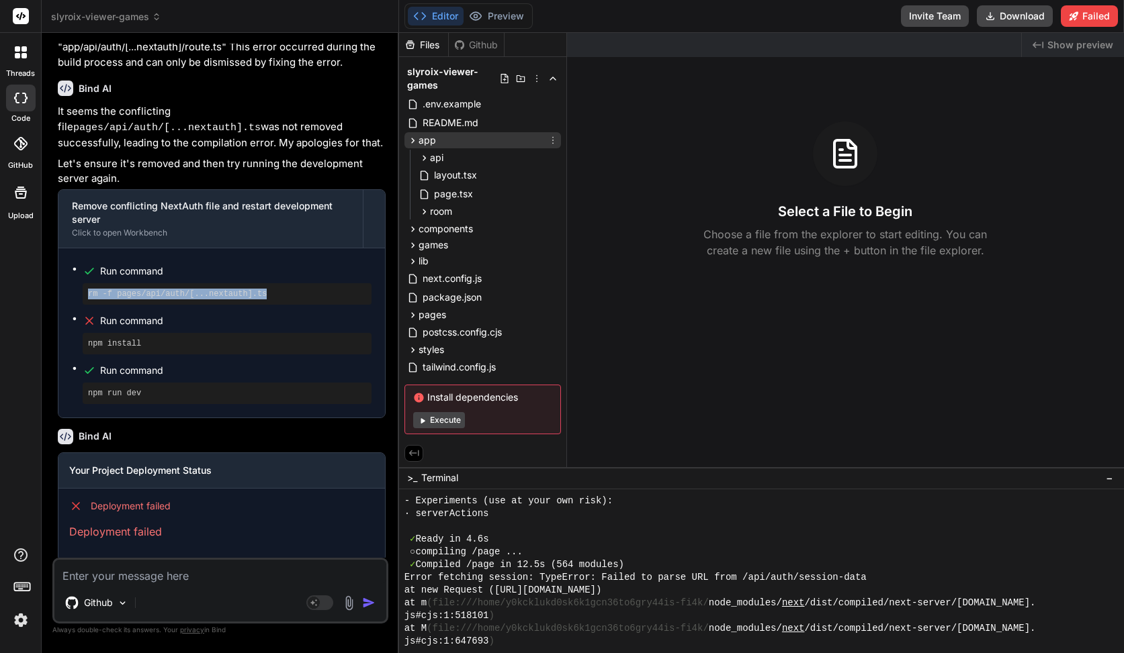
click at [443, 143] on div "app" at bounding box center [482, 140] width 156 height 16
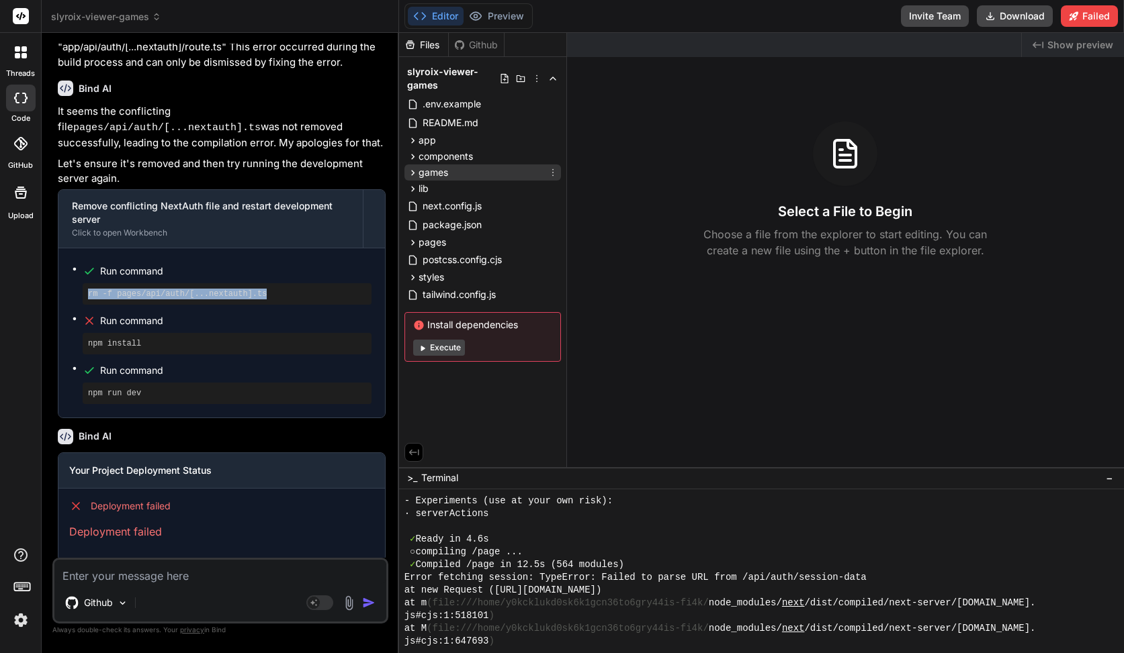
click at [453, 173] on div "games" at bounding box center [482, 173] width 156 height 16
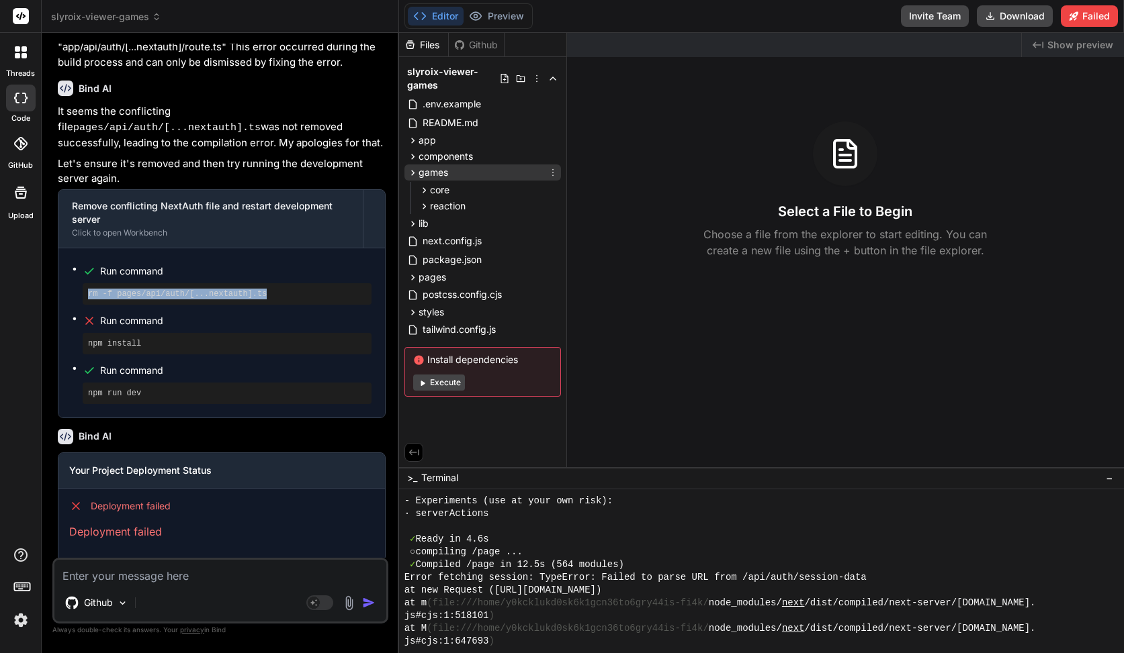
click at [453, 173] on div "games" at bounding box center [482, 173] width 156 height 16
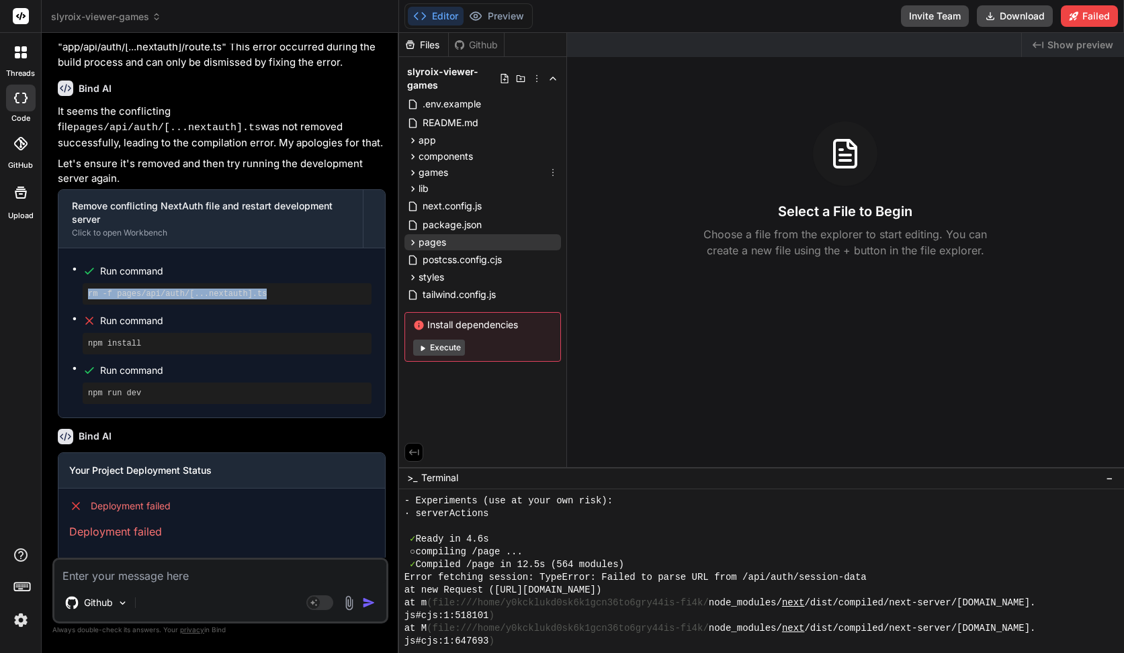
click at [438, 242] on span "pages" at bounding box center [432, 242] width 28 height 13
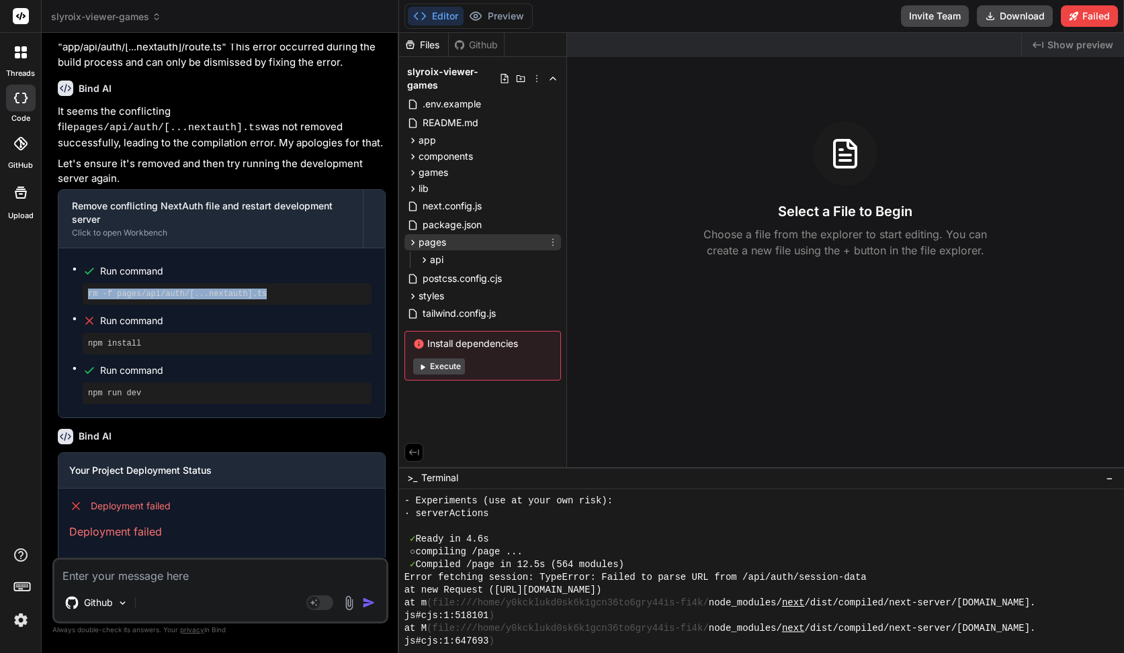
click at [446, 260] on div "api" at bounding box center [488, 260] width 145 height 16
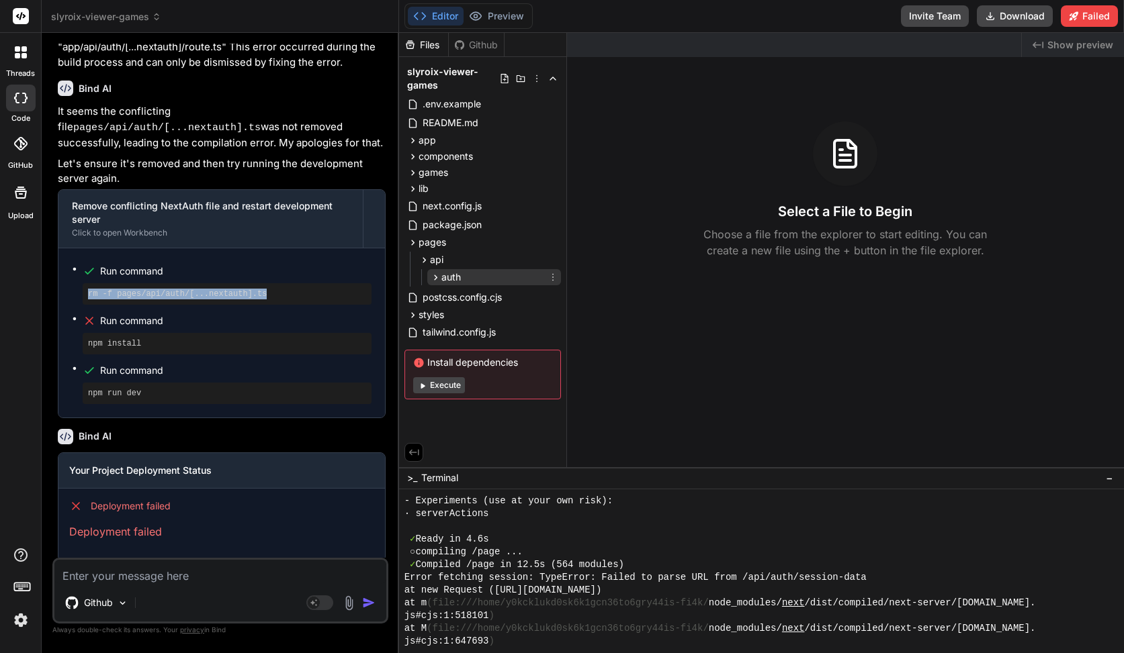
click at [437, 279] on icon at bounding box center [435, 277] width 11 height 11
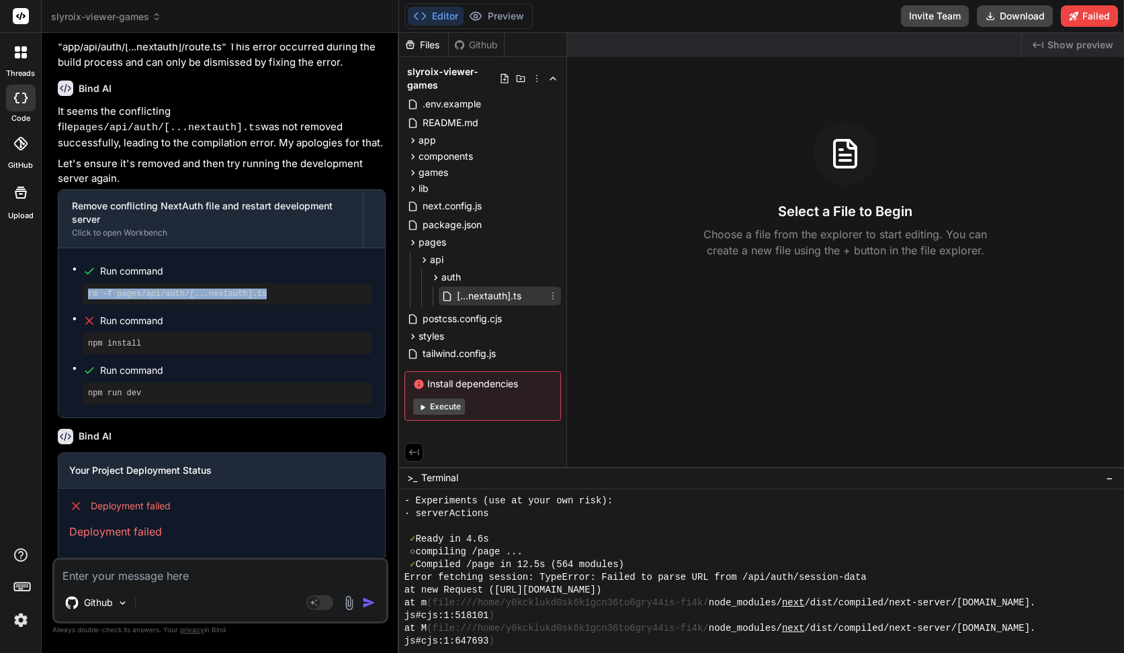
click at [470, 299] on span "[...nextauth].ts" at bounding box center [488, 296] width 67 height 16
type textarea "x"
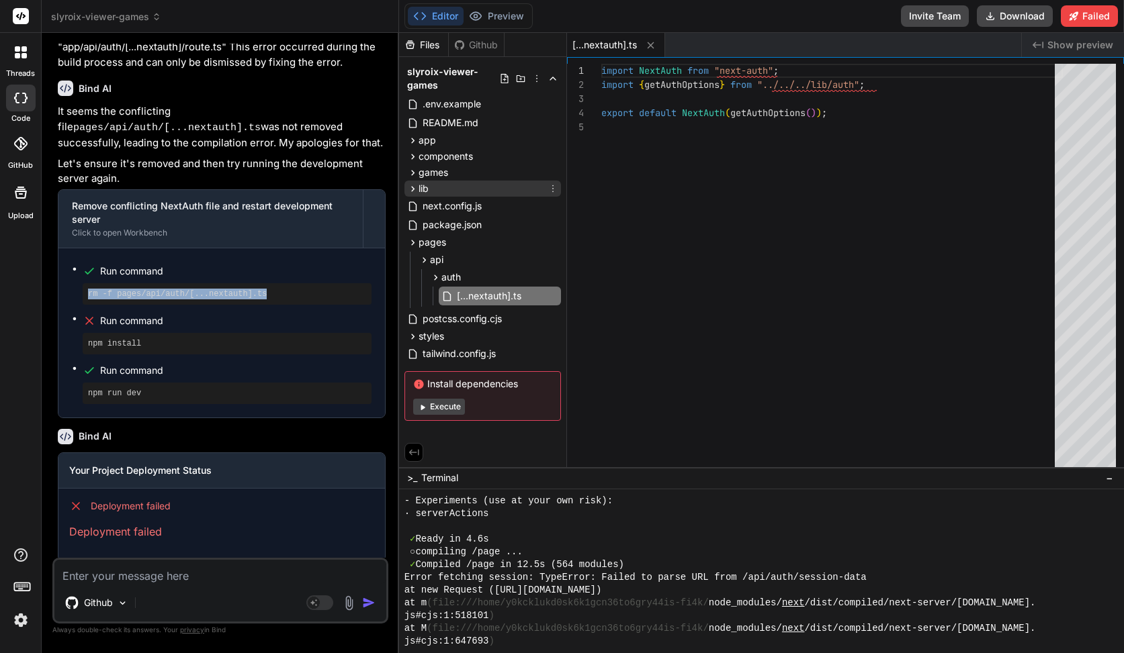
click at [436, 189] on div "lib" at bounding box center [482, 189] width 156 height 16
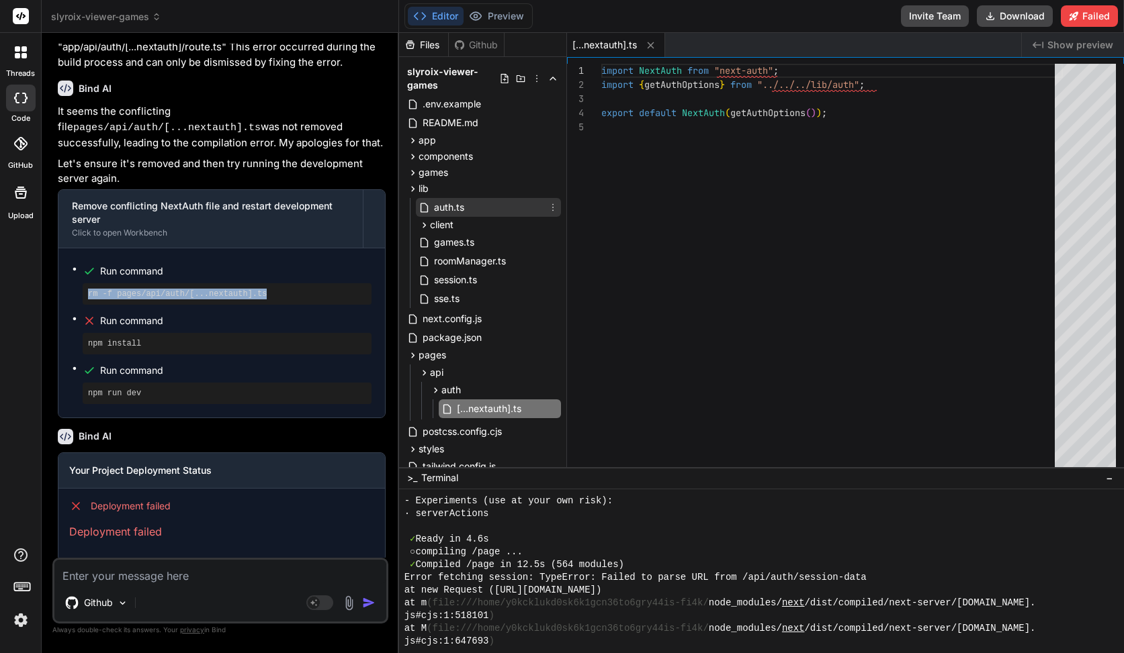
click at [469, 212] on div "auth.ts" at bounding box center [488, 207] width 145 height 19
type textarea "if (session.user) { (session.user as any).id = [DOMAIN_NAME]; } return session;…"
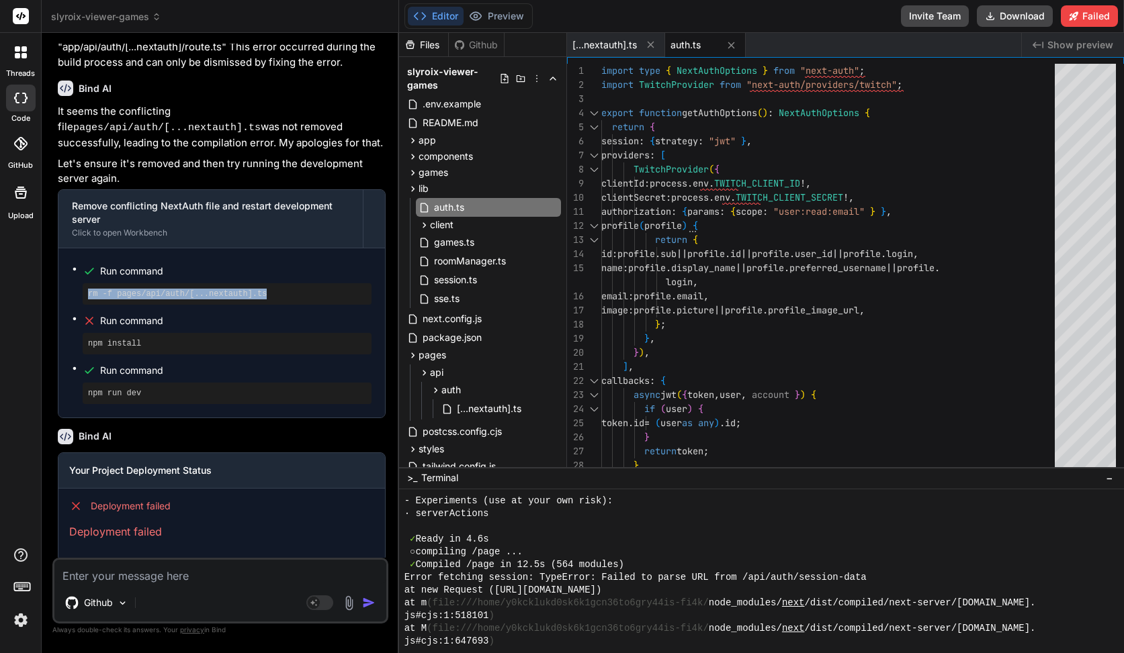
scroll to position [2169, 0]
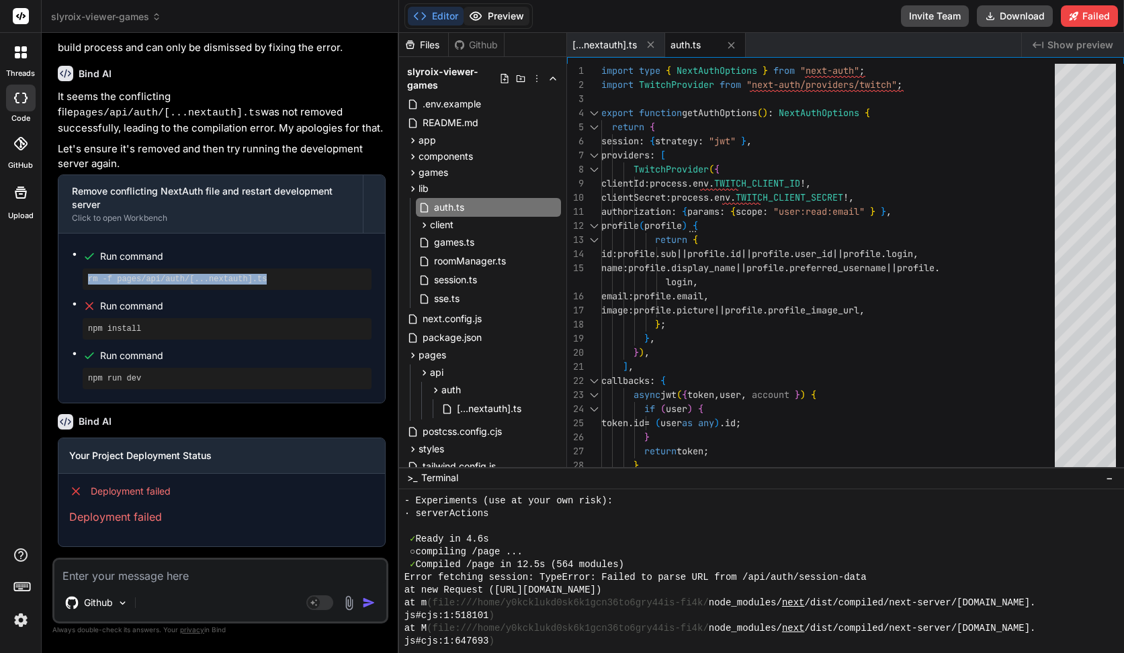
click at [520, 22] on button "Preview" at bounding box center [496, 16] width 66 height 19
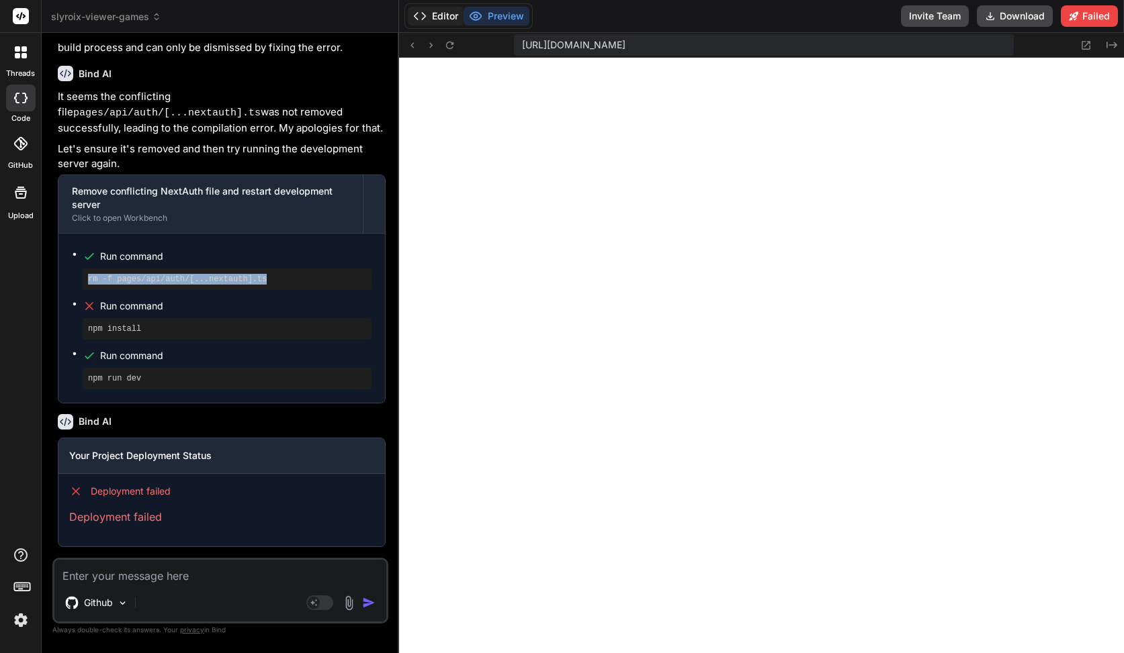
click at [447, 19] on button "Editor" at bounding box center [436, 16] width 56 height 19
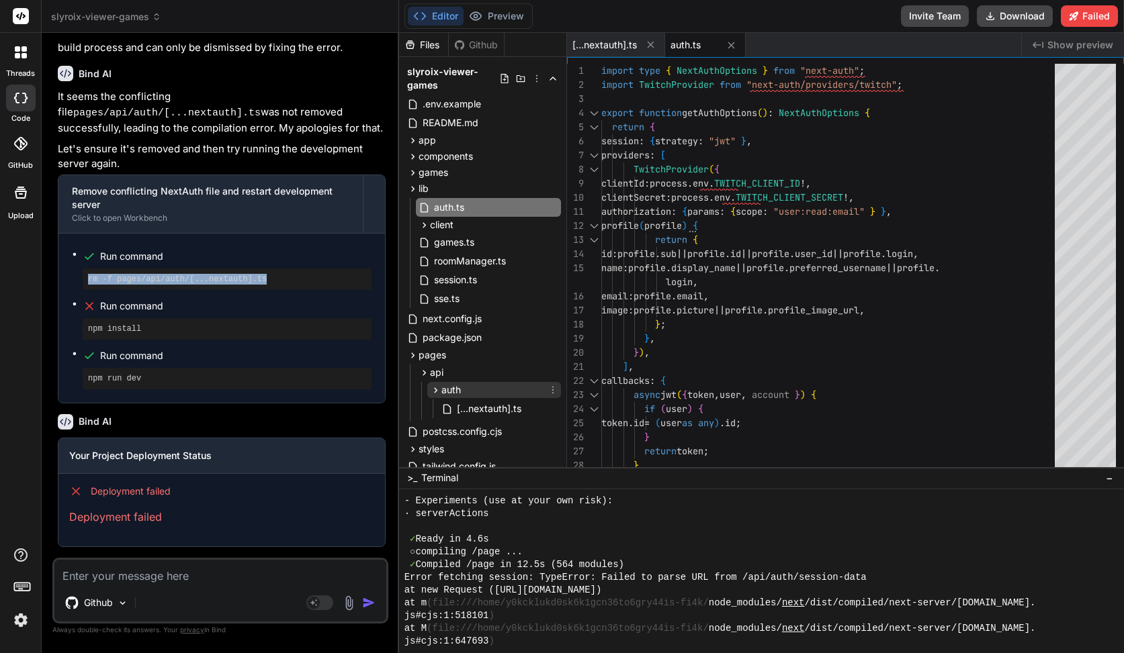
click at [461, 385] on div "auth" at bounding box center [494, 390] width 134 height 16
click at [462, 392] on div "auth" at bounding box center [494, 390] width 134 height 16
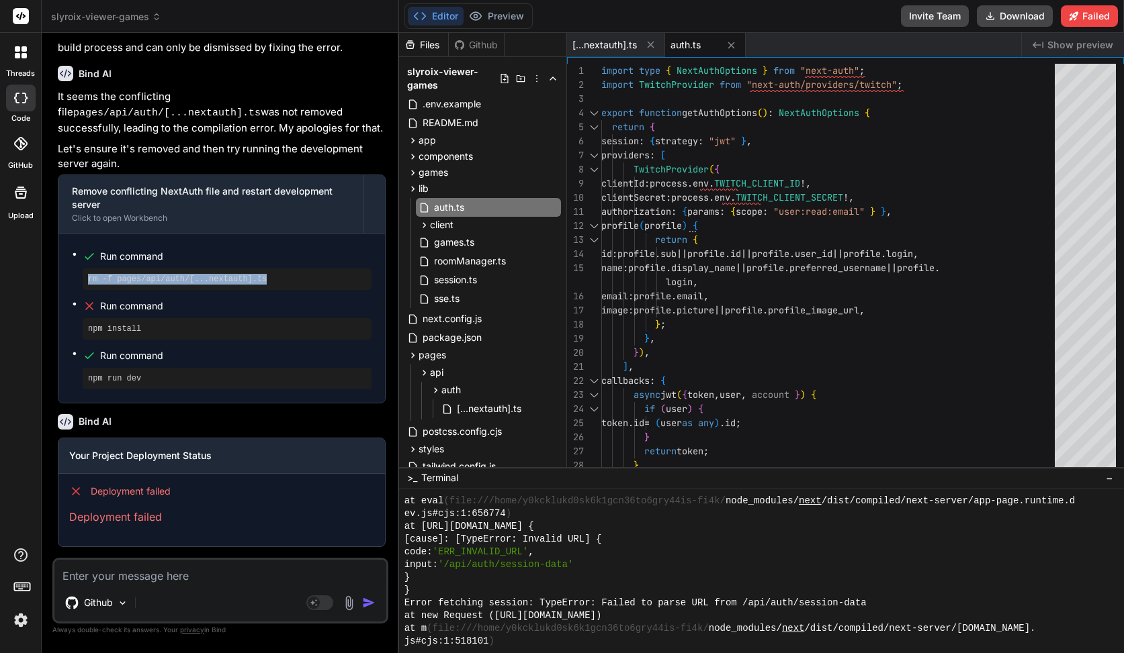
scroll to position [6648, 0]
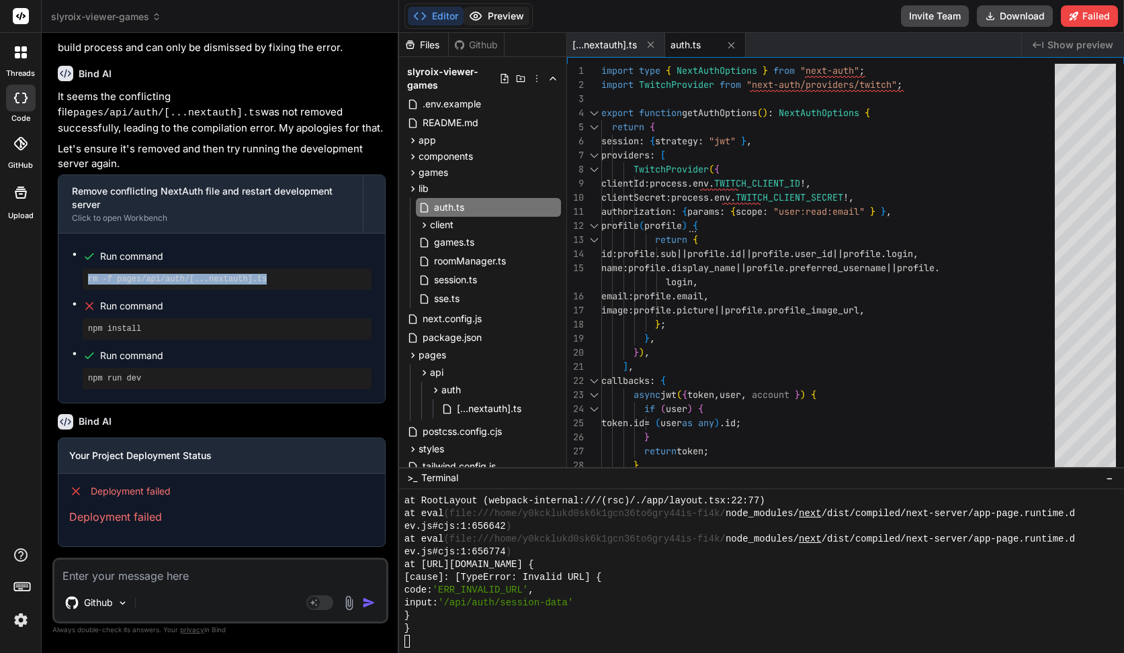
click at [506, 19] on button "Preview" at bounding box center [496, 16] width 66 height 19
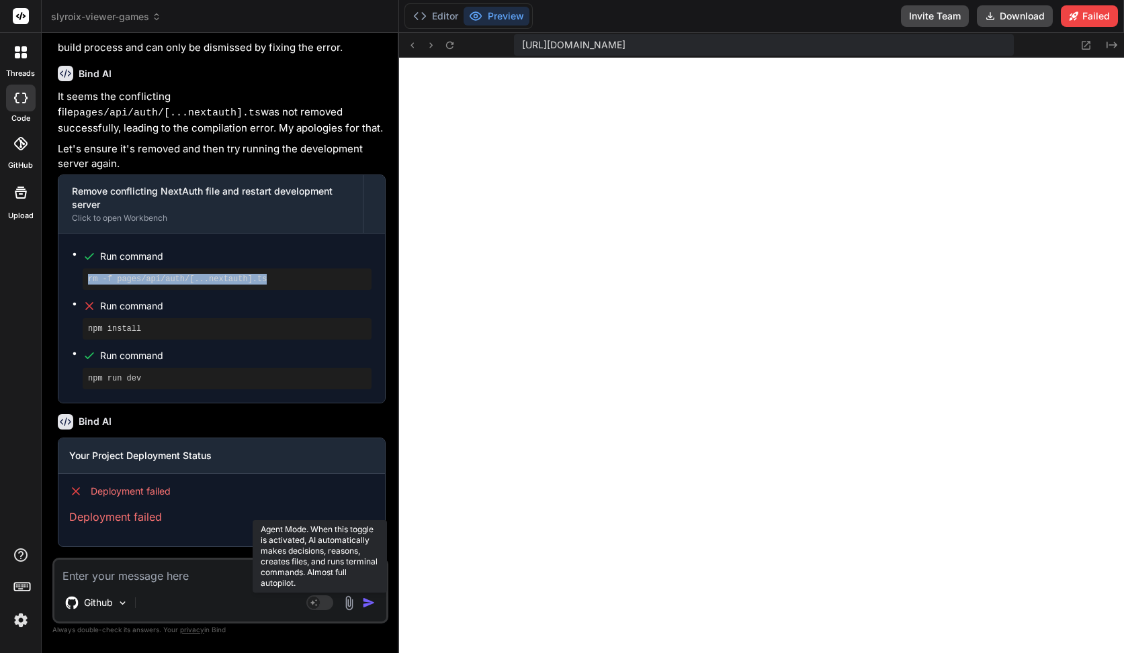
click at [316, 607] on rect at bounding box center [314, 603] width 12 height 12
type textarea "x"
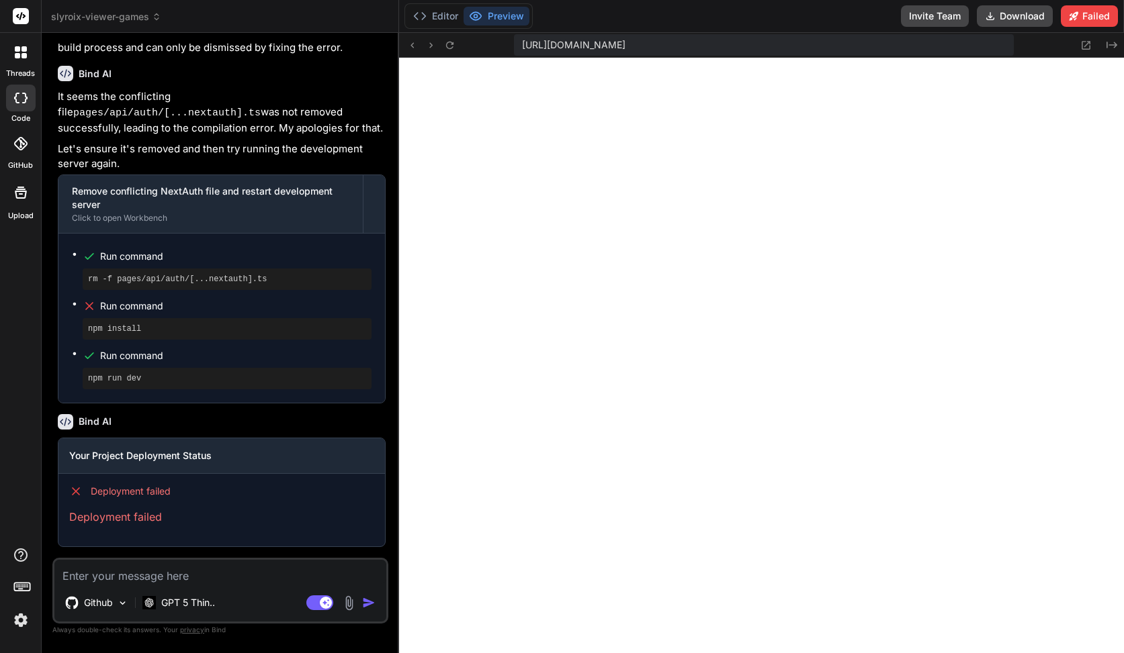
click at [253, 594] on div "Github GPT 5 Thin.." at bounding box center [220, 606] width 332 height 32
click at [246, 578] on textarea at bounding box center [220, 572] width 332 height 24
paste textarea "Failed to compile Conflicting app and page file was found, please remove the co…"
type textarea "Failed to compile Conflicting app and page file was found, please remove the co…"
type textarea "x"
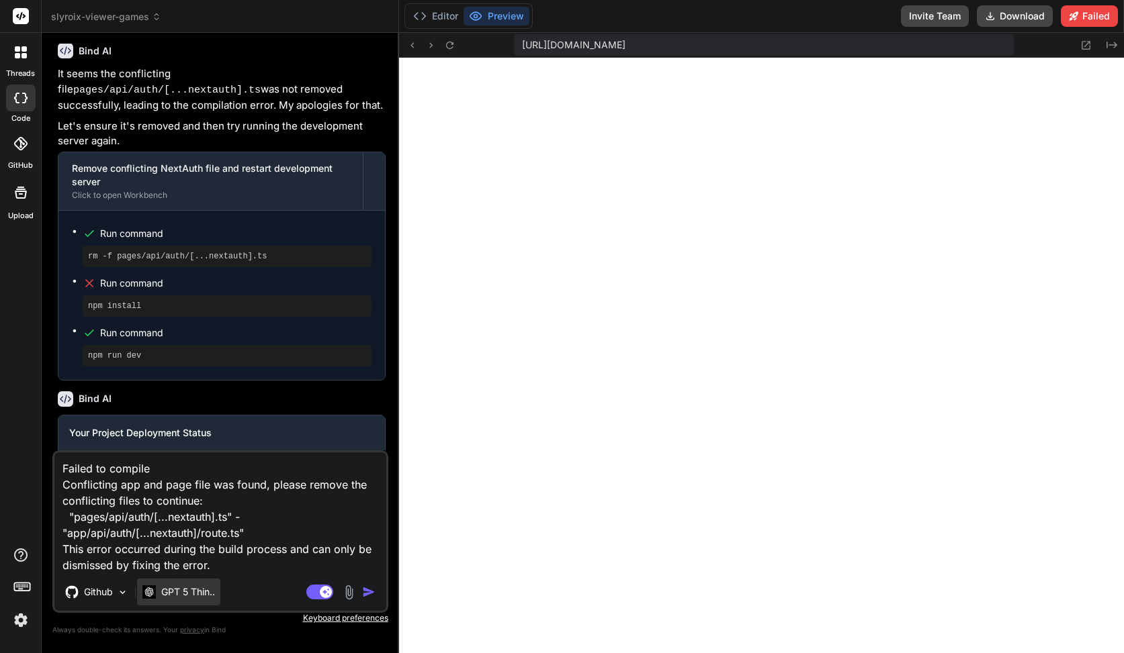
type textarea "Failed to compile Conflicting app and page file was found, please remove the co…"
click at [208, 588] on p "GPT 5 Thin.." at bounding box center [188, 592] width 54 height 13
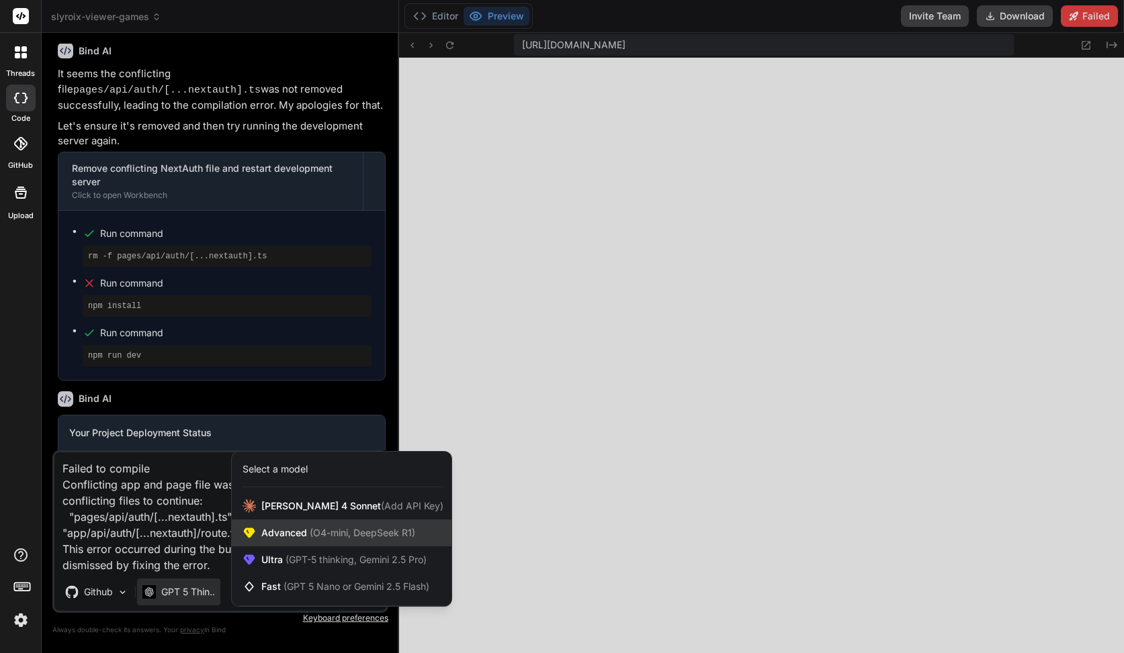
click at [318, 531] on span "(O4-mini, DeepSeek R1)" at bounding box center [361, 532] width 108 height 11
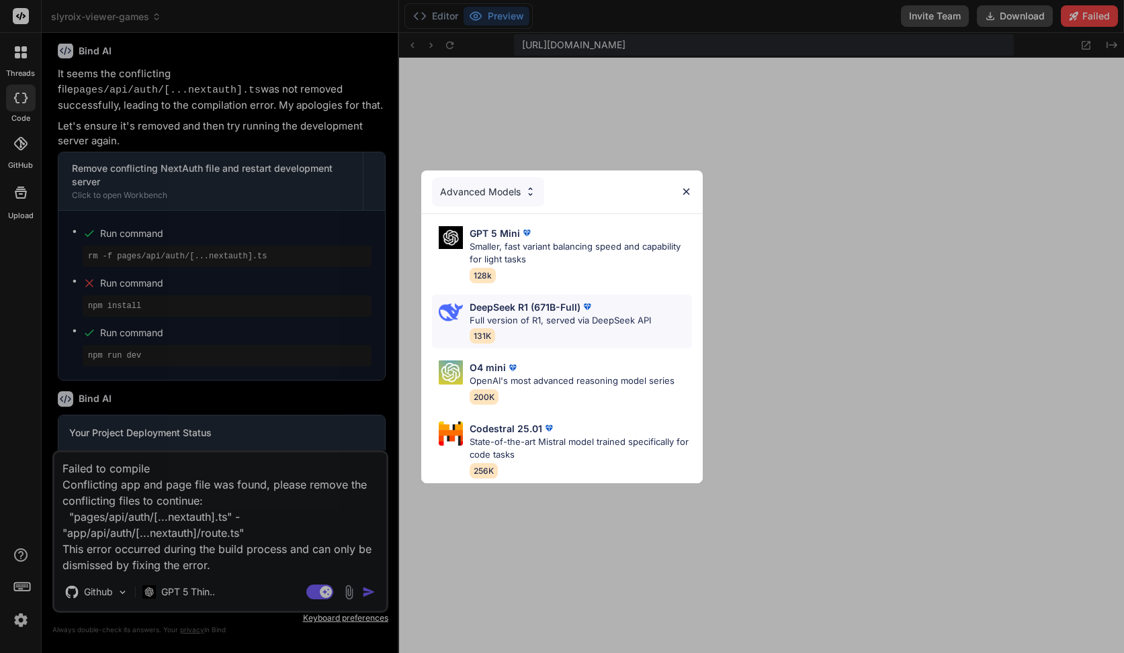
click at [519, 322] on p "Full version of R1, served via DeepSeek API" at bounding box center [559, 320] width 181 height 13
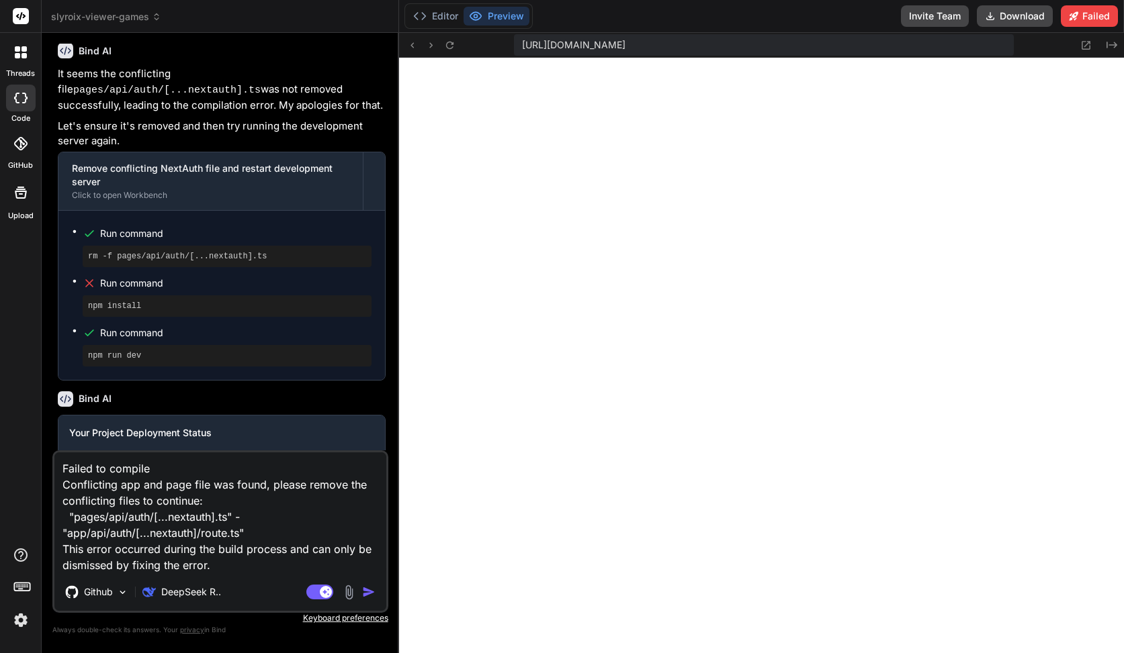
click at [370, 588] on img "button" at bounding box center [368, 592] width 13 height 13
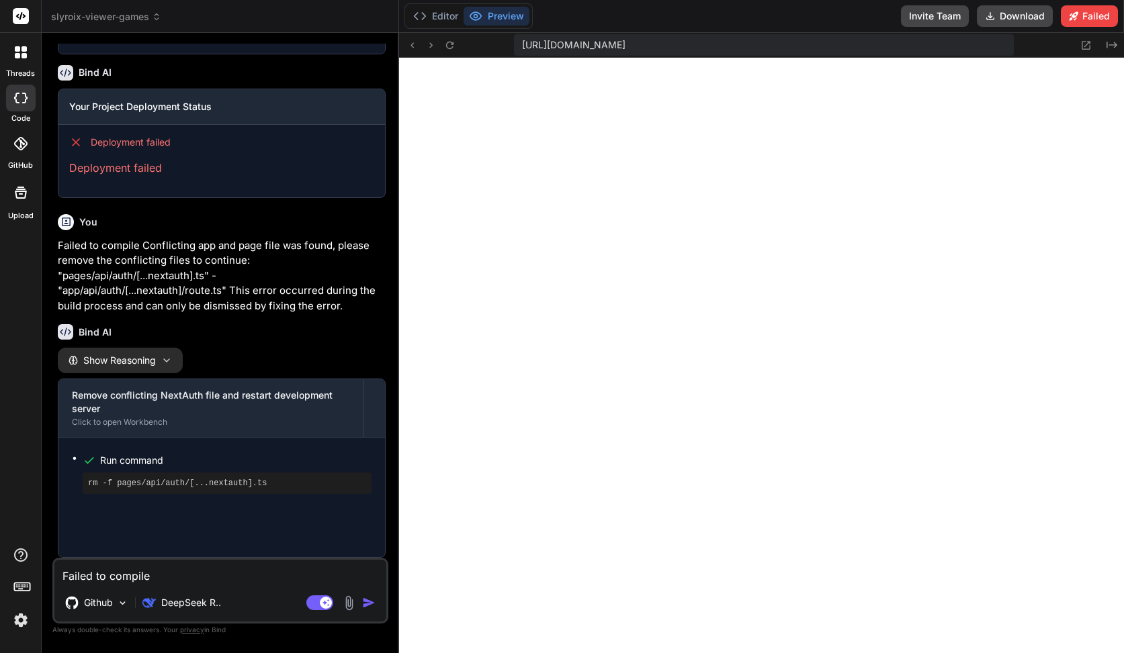
scroll to position [7120, 0]
type textarea "x"
click at [426, 19] on icon at bounding box center [419, 15] width 13 height 13
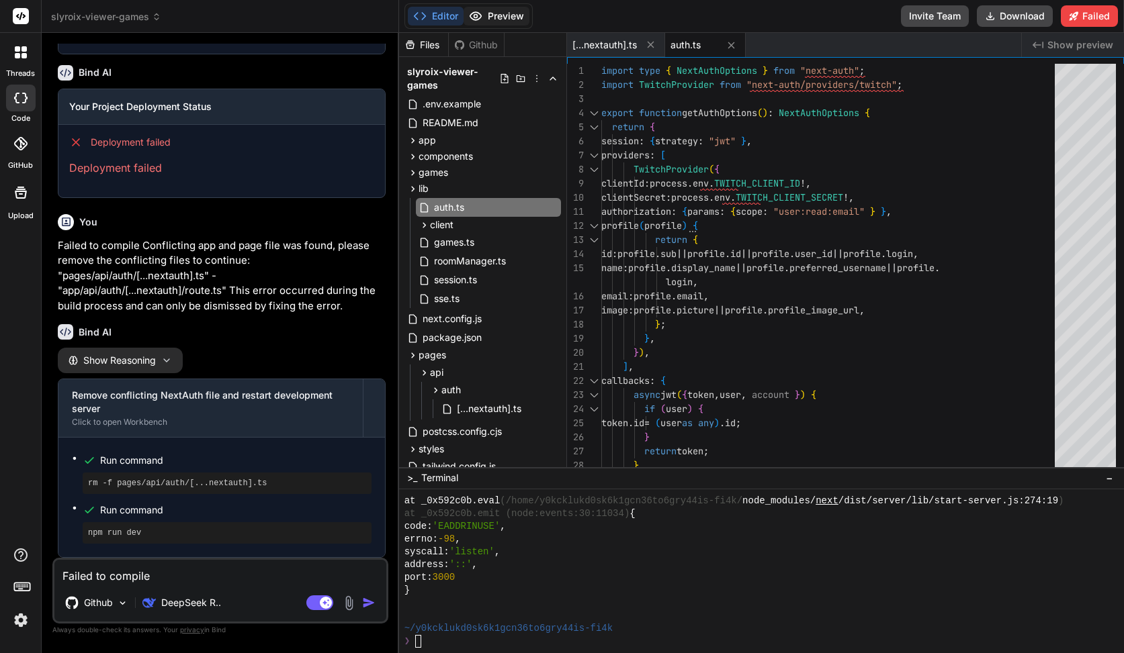
click at [488, 20] on button "Preview" at bounding box center [496, 16] width 66 height 19
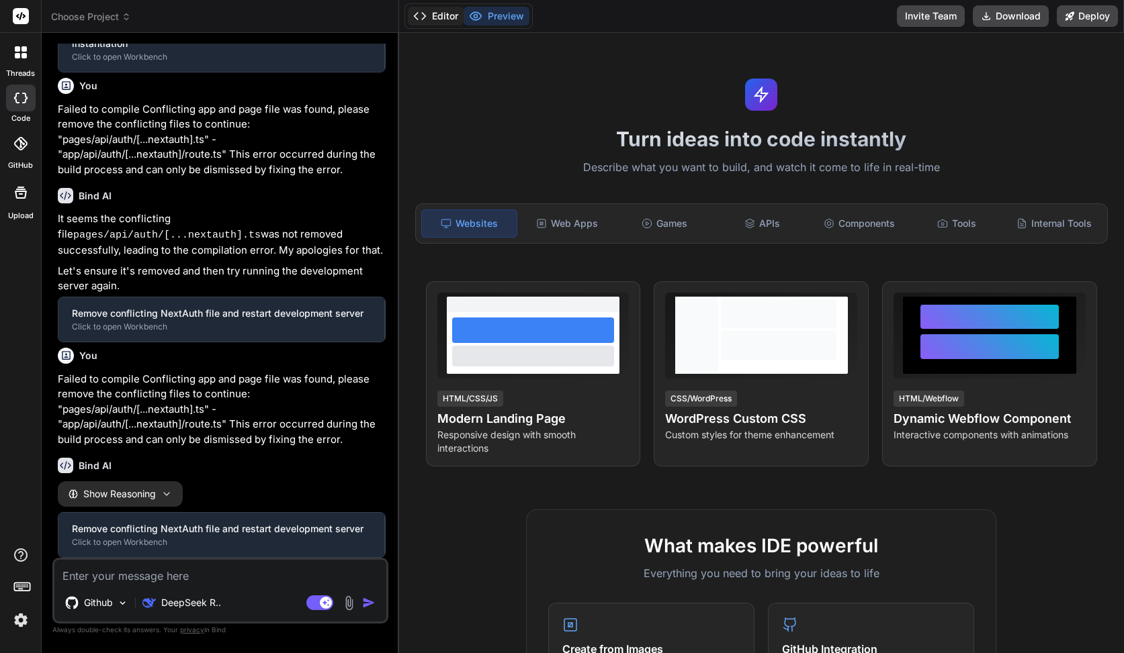
click at [447, 15] on button "Editor" at bounding box center [436, 16] width 56 height 19
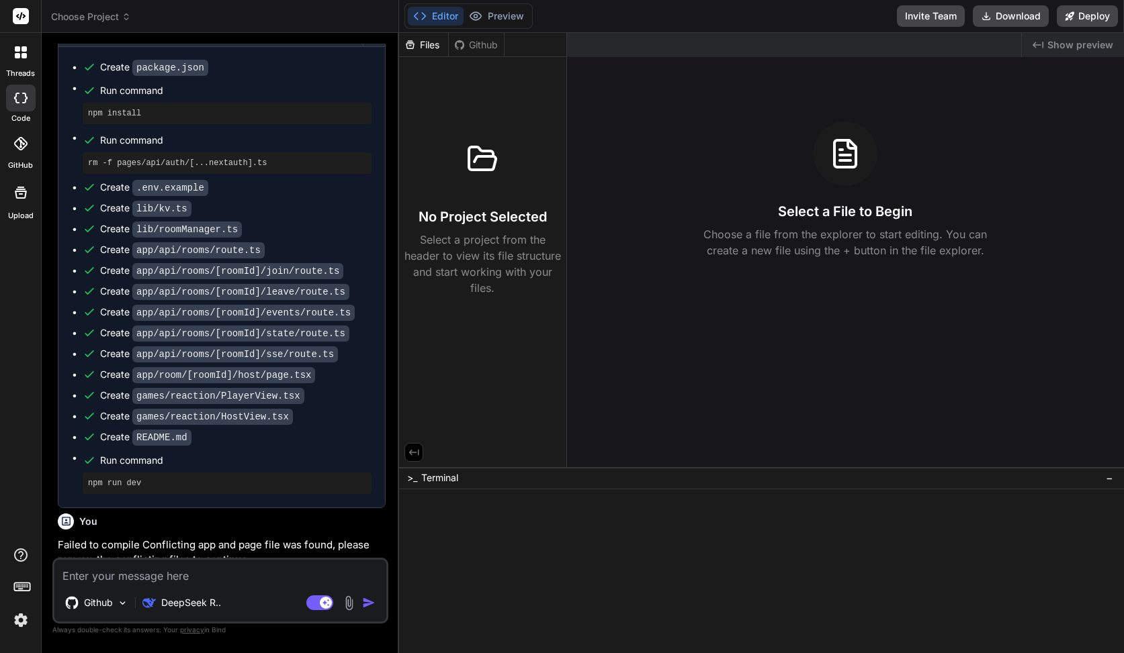
scroll to position [1213, 0]
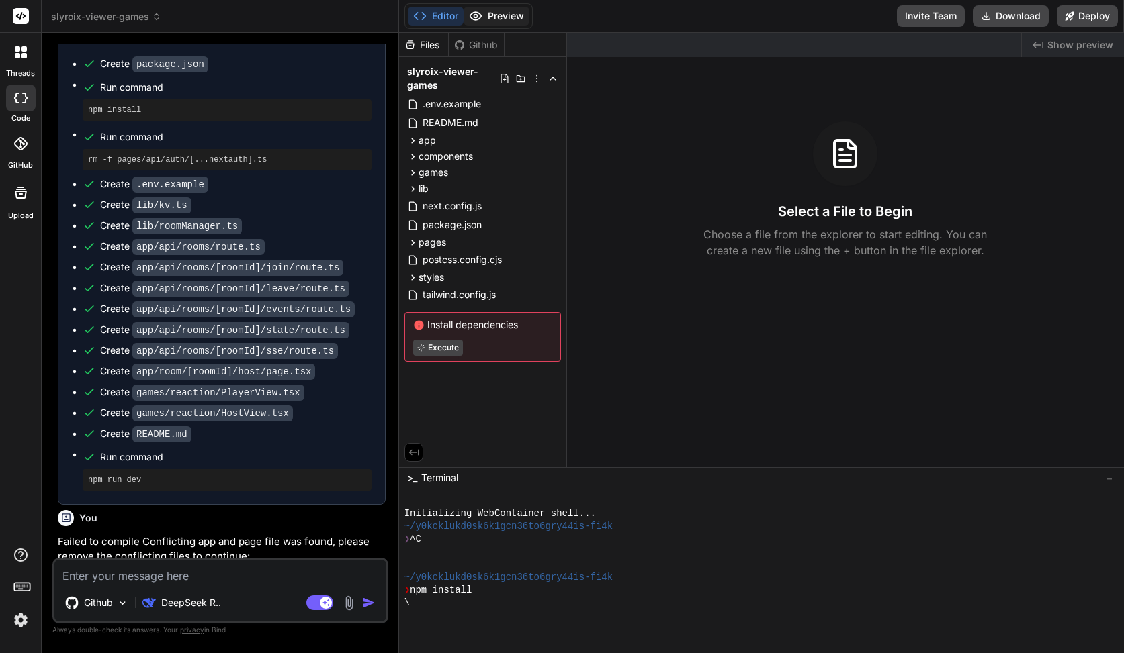
click at [506, 20] on button "Preview" at bounding box center [496, 16] width 66 height 19
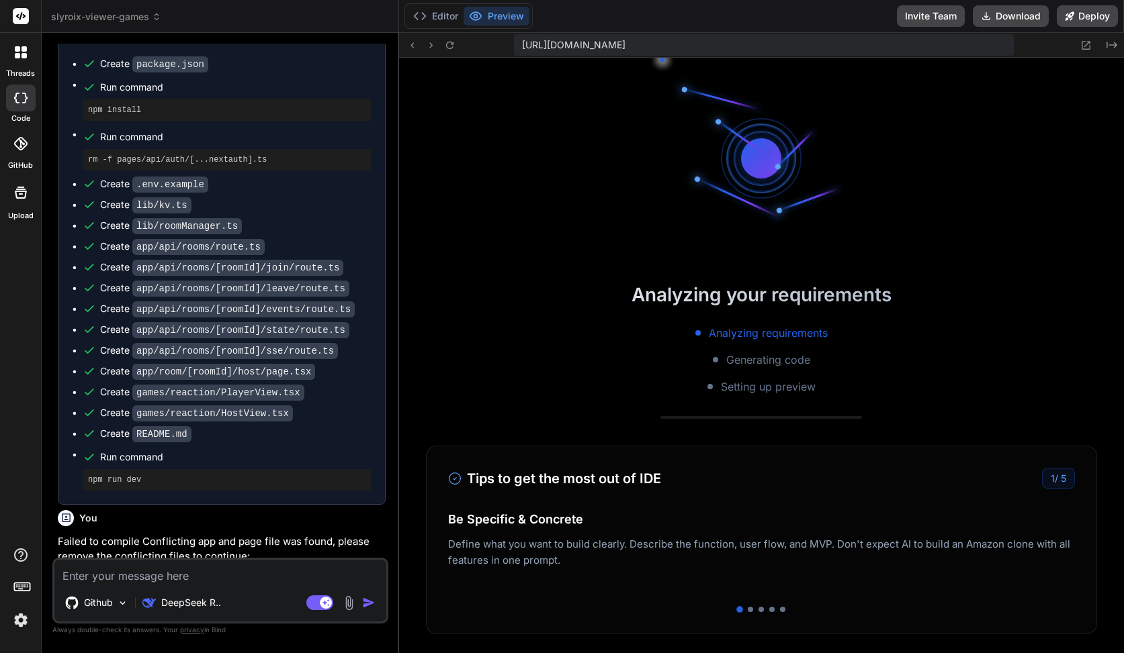
scroll to position [255, 0]
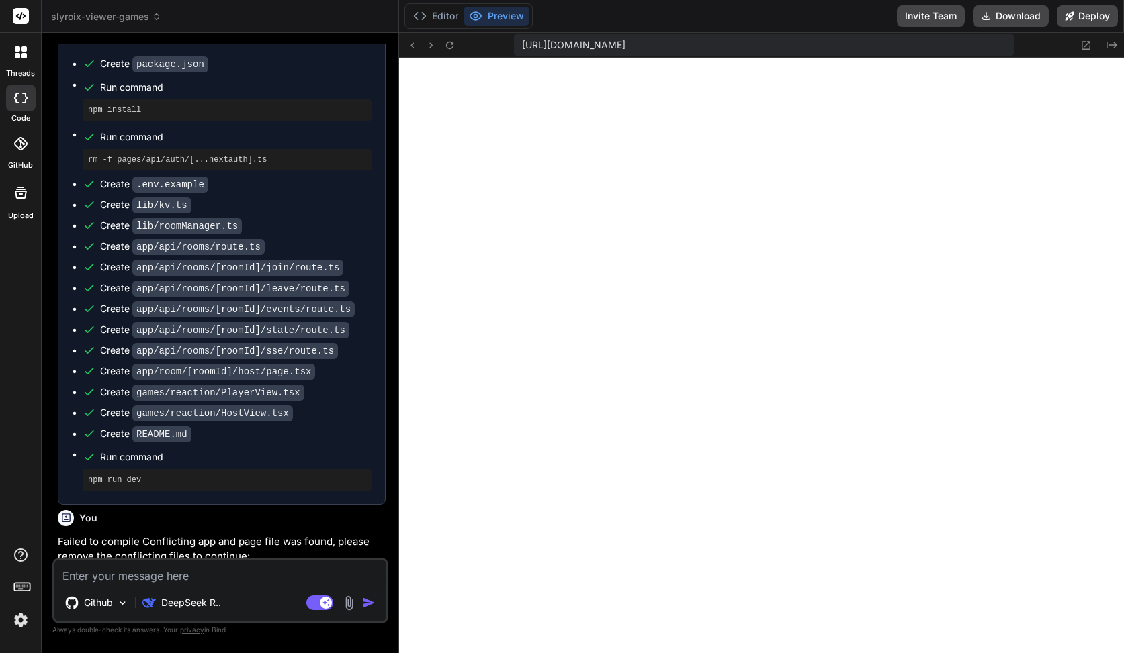
type textarea "x"
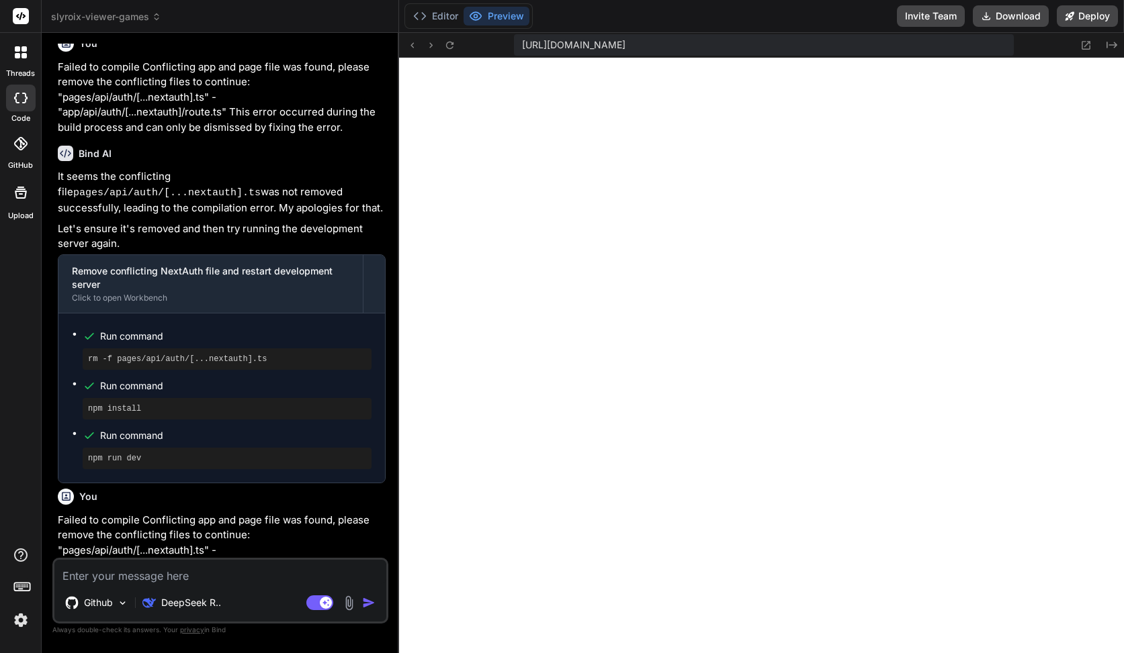
scroll to position [1987, 0]
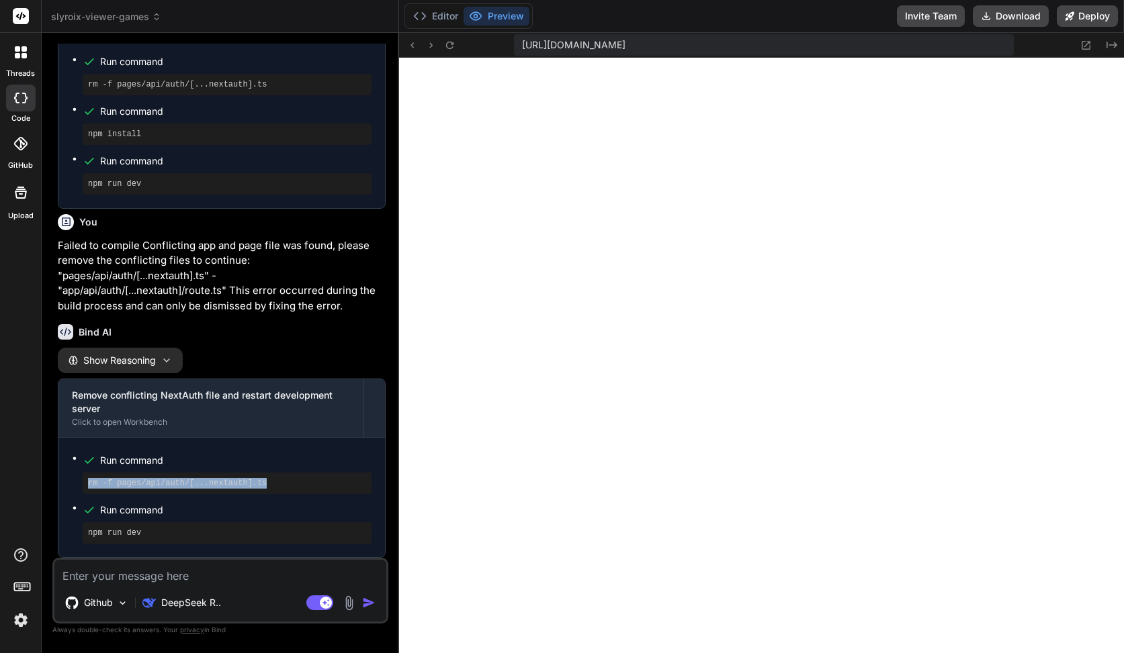
drag, startPoint x: 285, startPoint y: 486, endPoint x: 63, endPoint y: 473, distance: 222.6
click at [63, 473] on div "Run command rm -f pages/api/auth/[...nextauth].ts Run command npm run dev" at bounding box center [221, 498] width 326 height 120
copy pre "rm -f pages/api/auth/[...nextauth].ts"
click at [122, 574] on textarea at bounding box center [220, 572] width 332 height 24
click at [433, 11] on button "Editor" at bounding box center [436, 16] width 56 height 19
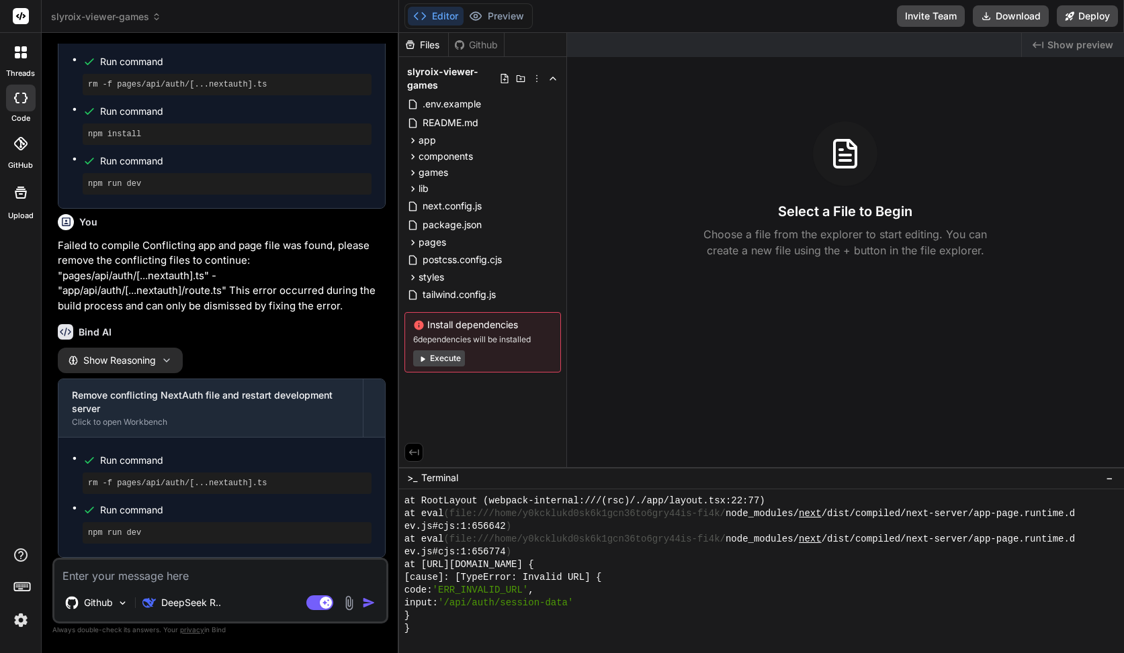
click at [471, 641] on div at bounding box center [755, 641] width 702 height 13
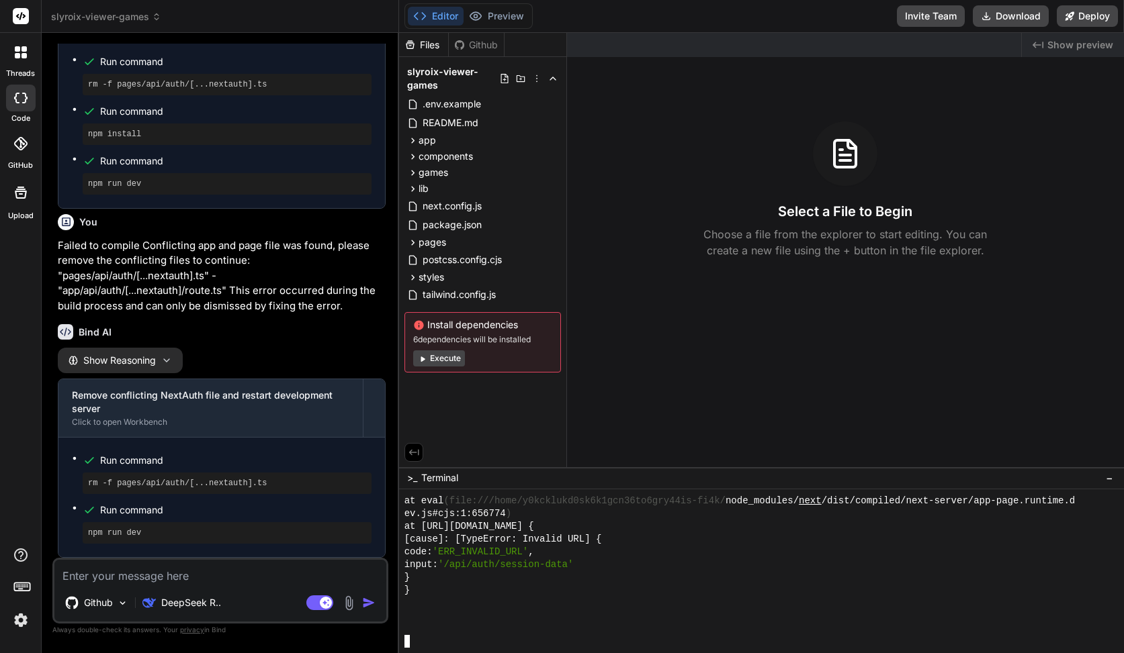
scroll to position [3943, 0]
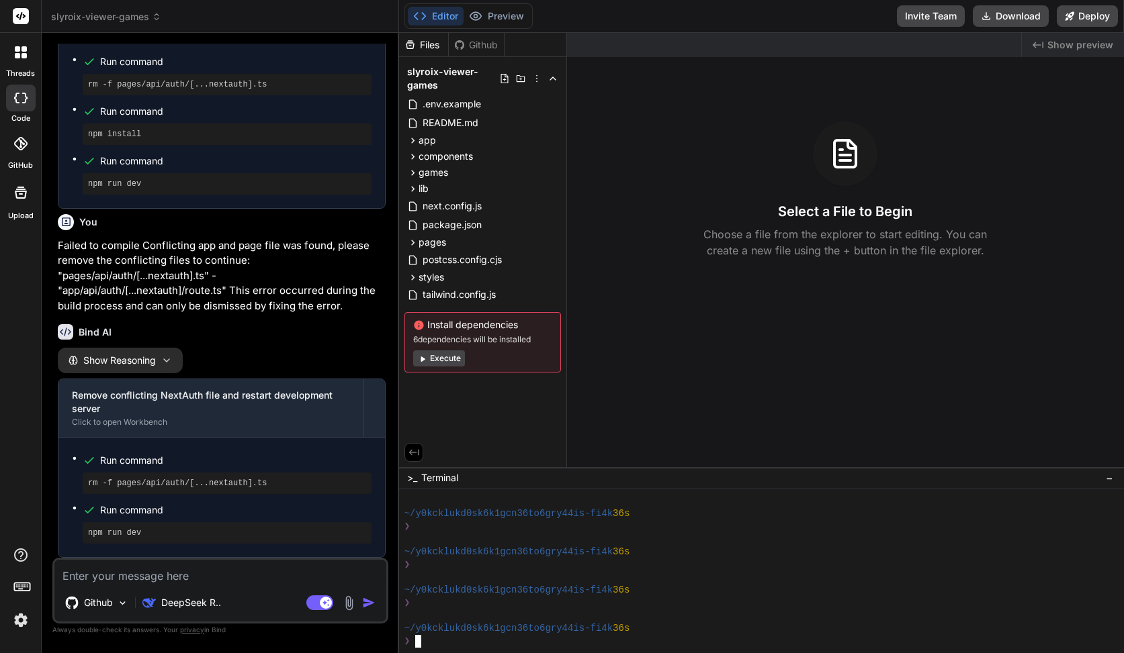
type textarea "rm -f pages/api/auth/[...nextauth].ts"
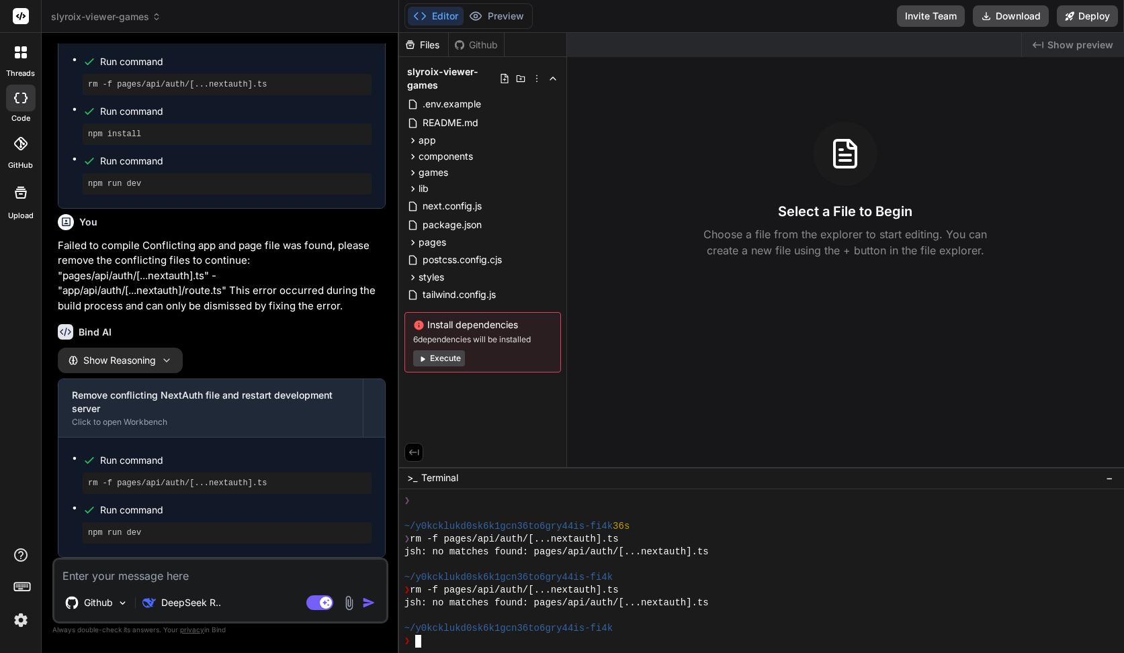
scroll to position [4045, 0]
click at [443, 237] on span "pages" at bounding box center [432, 242] width 28 height 13
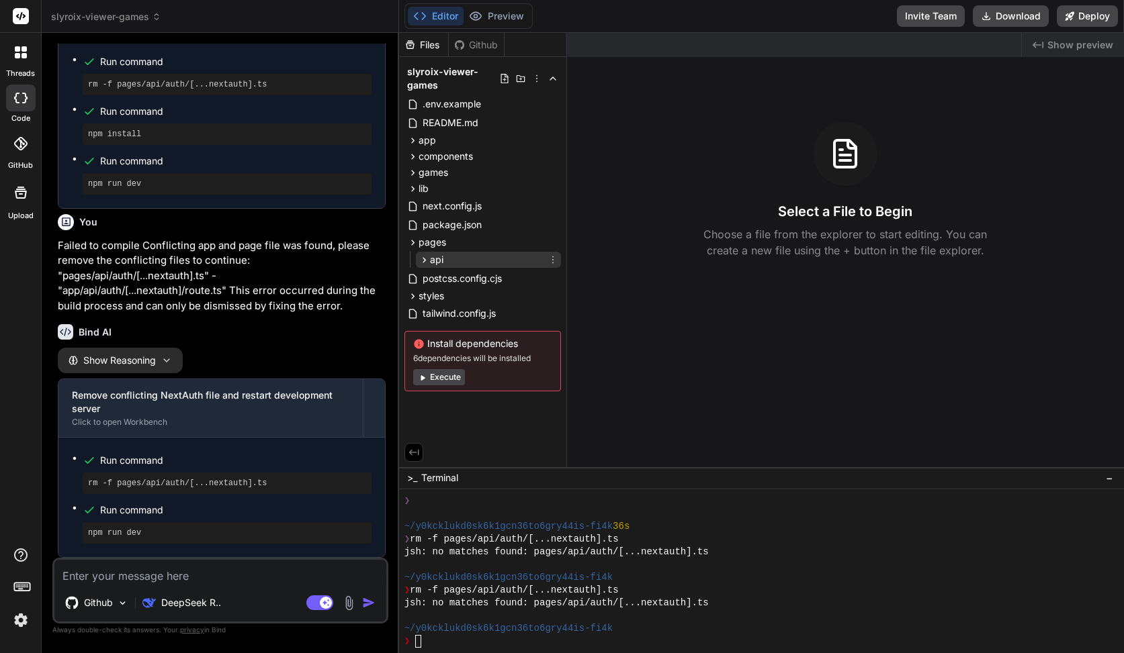
click at [451, 255] on div "api" at bounding box center [488, 260] width 145 height 16
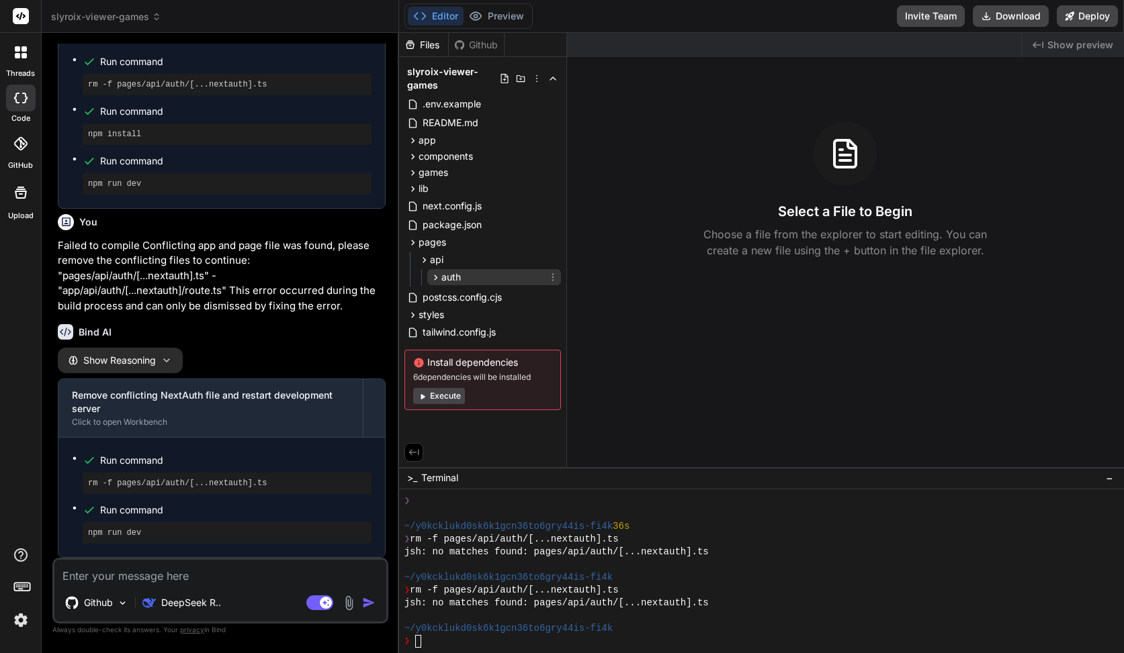
click at [464, 279] on div "auth" at bounding box center [494, 277] width 134 height 16
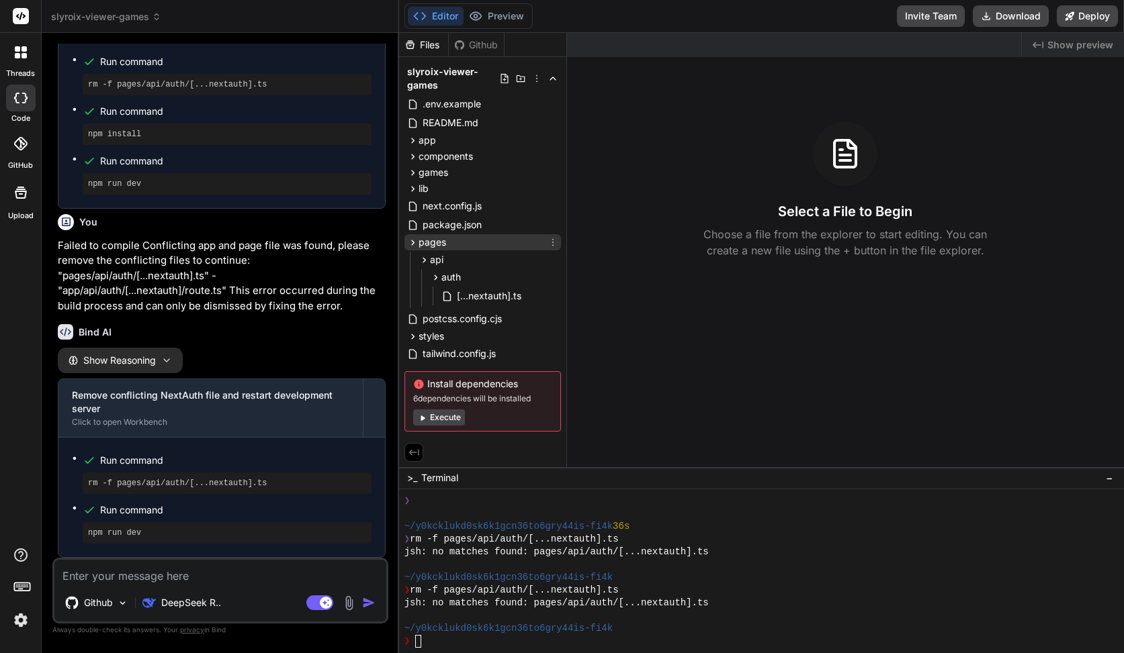
click at [554, 236] on div "pages" at bounding box center [482, 242] width 156 height 16
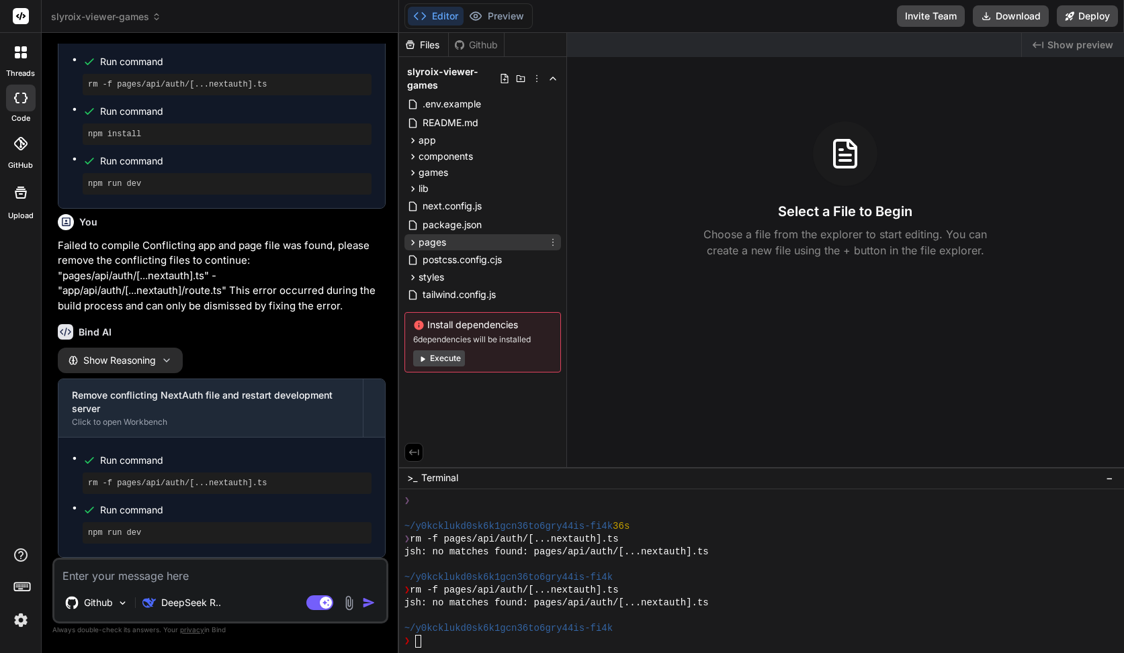
click at [553, 242] on icon at bounding box center [552, 242] width 11 height 11
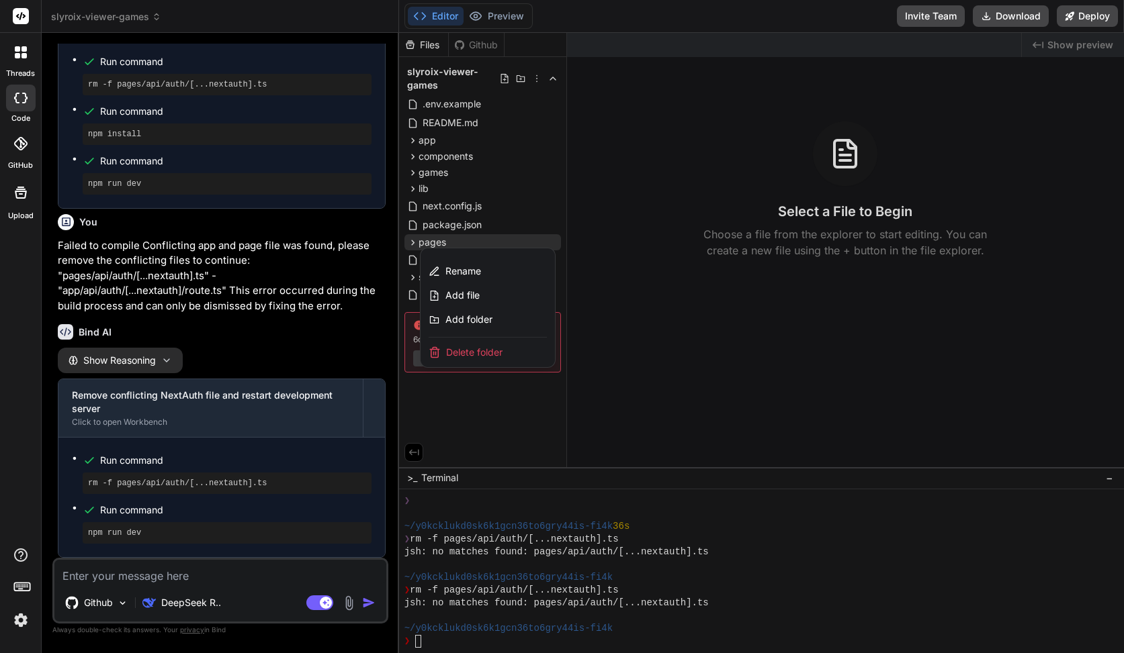
click at [469, 356] on span "Delete folder" at bounding box center [474, 352] width 56 height 13
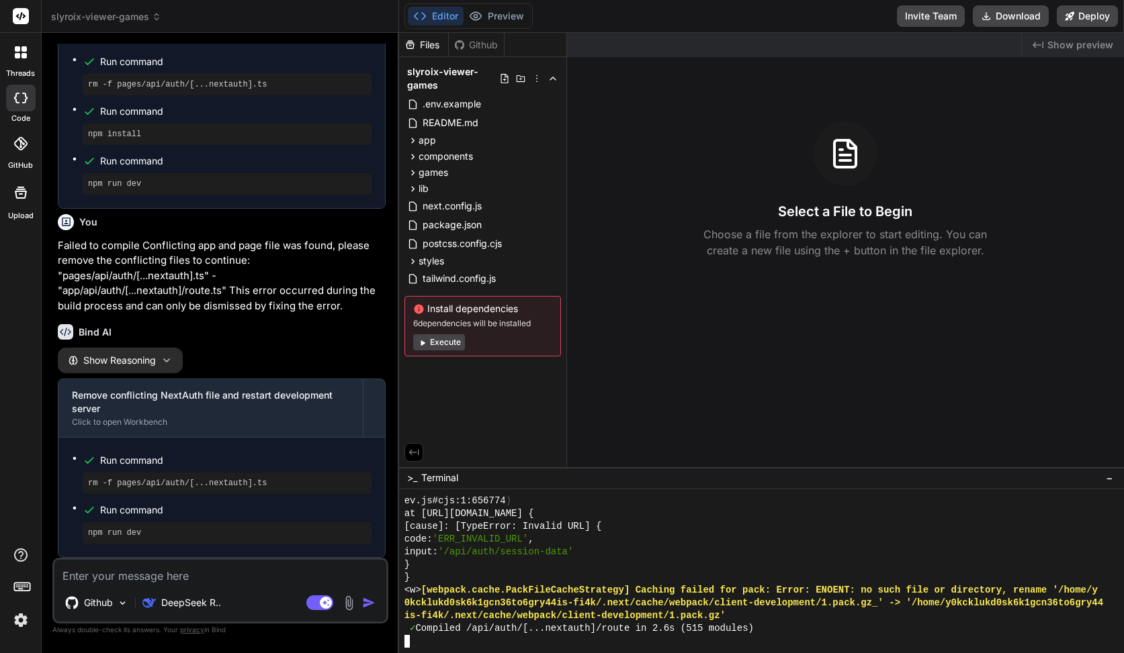
scroll to position [6508, 0]
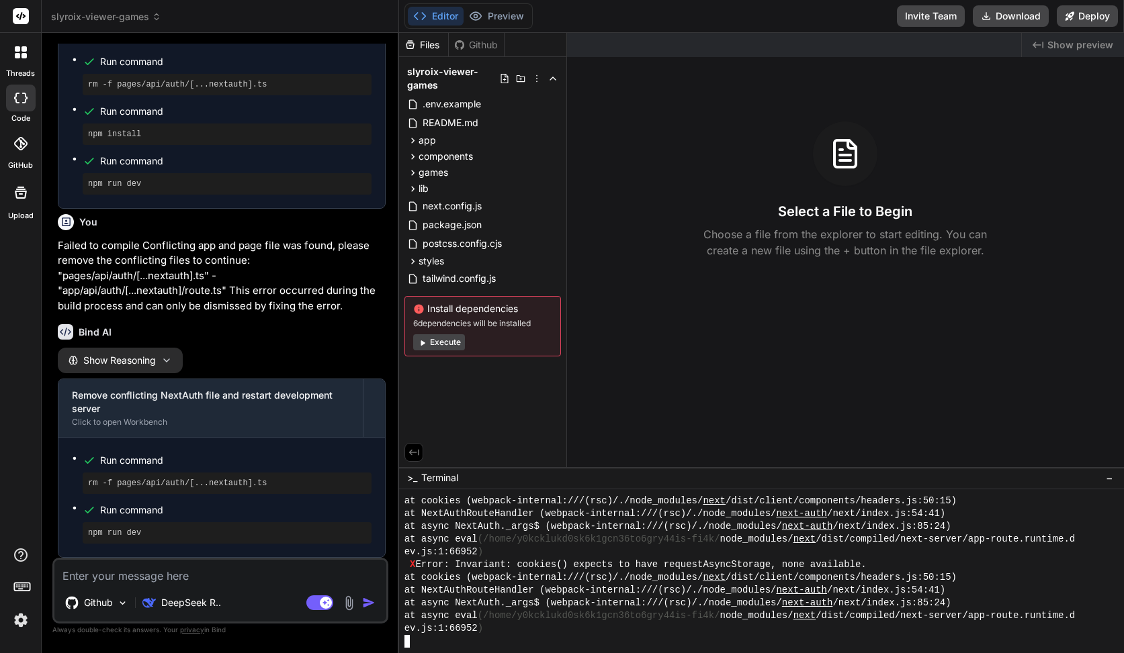
click at [451, 345] on button "Execute" at bounding box center [439, 342] width 52 height 16
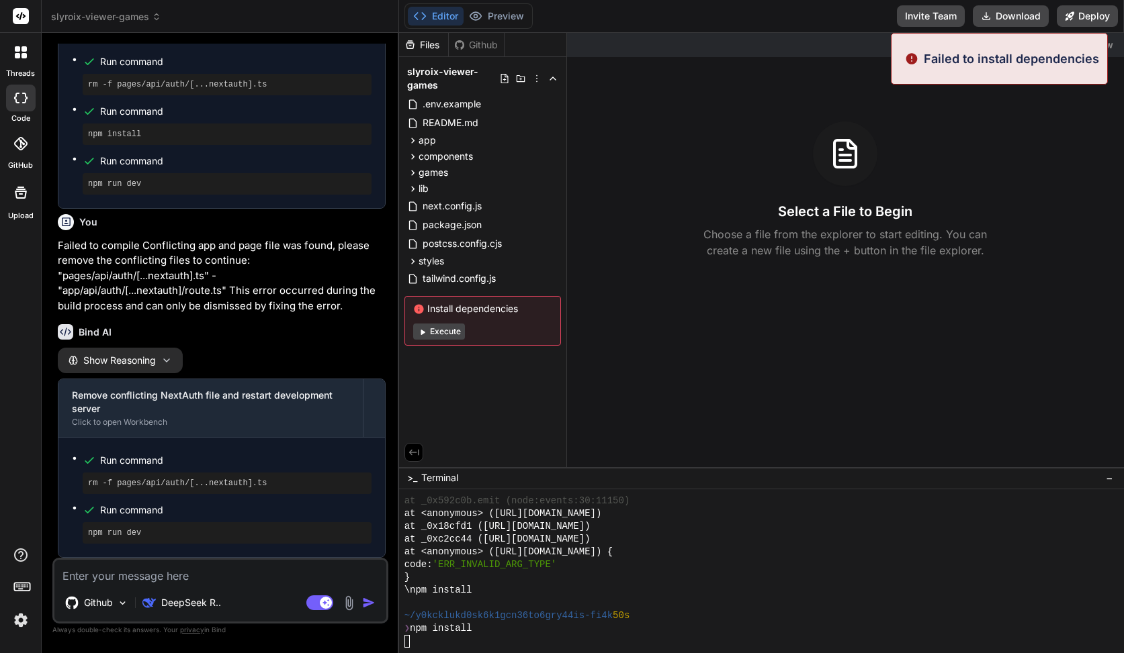
scroll to position [7962, 0]
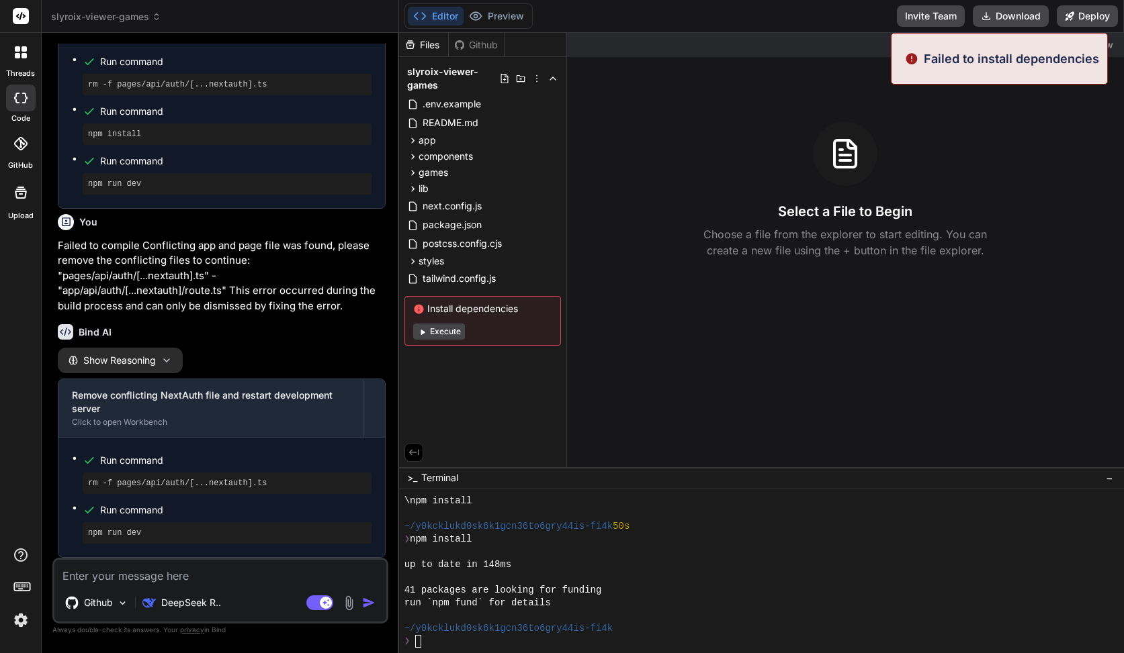
click at [449, 334] on button "Execute" at bounding box center [439, 332] width 52 height 16
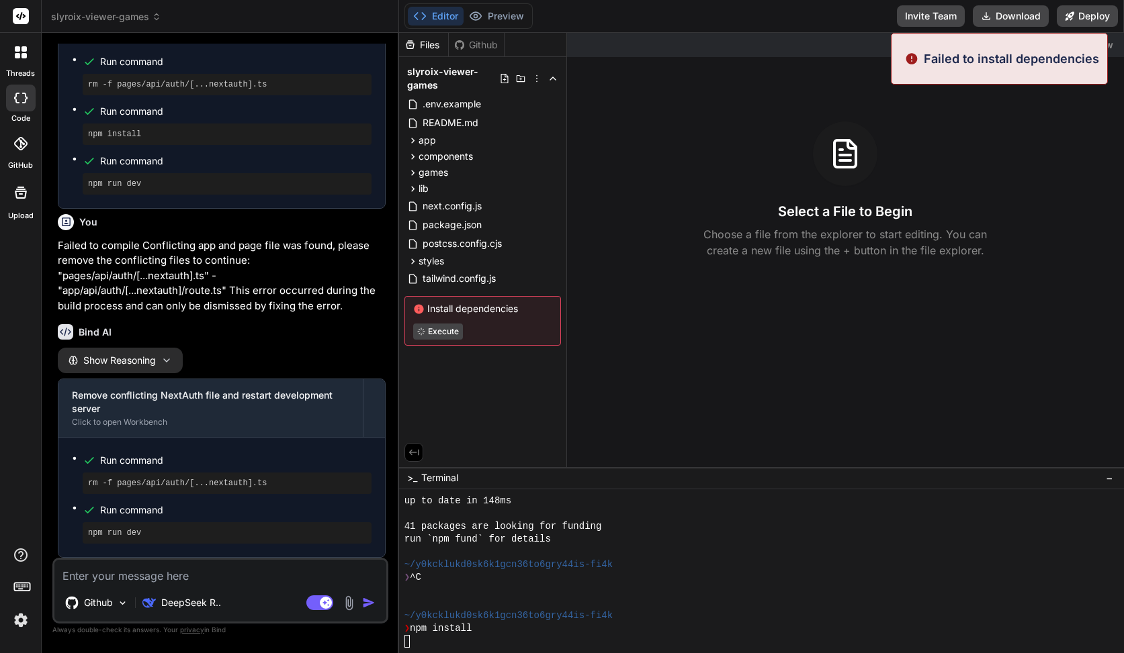
scroll to position [8116, 0]
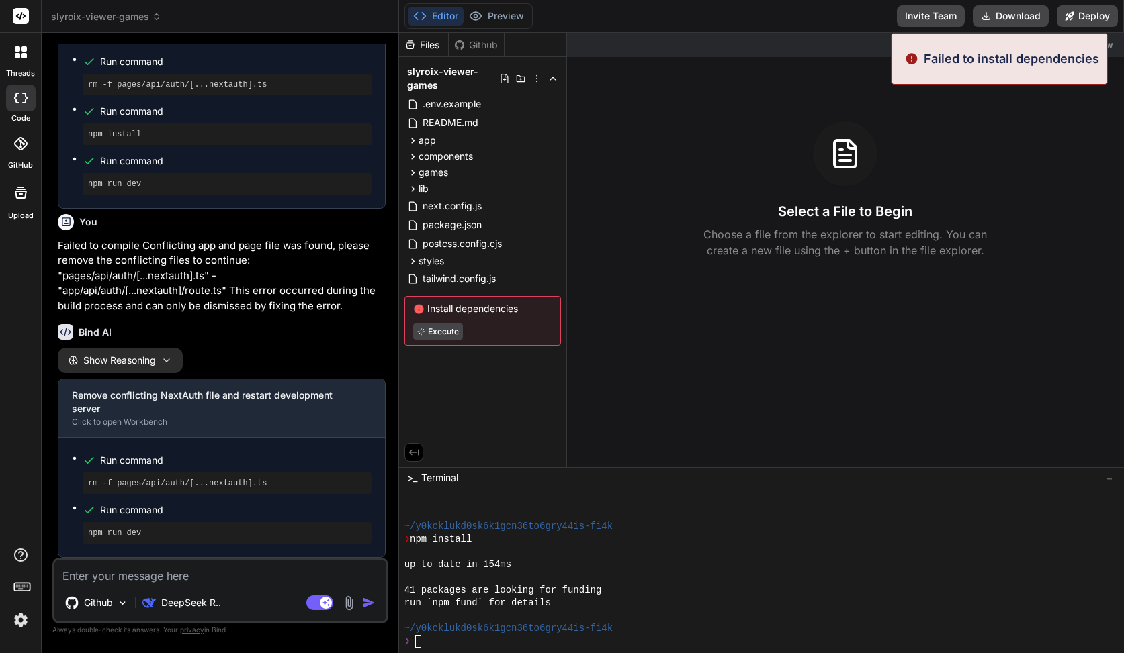
type textarea "x"
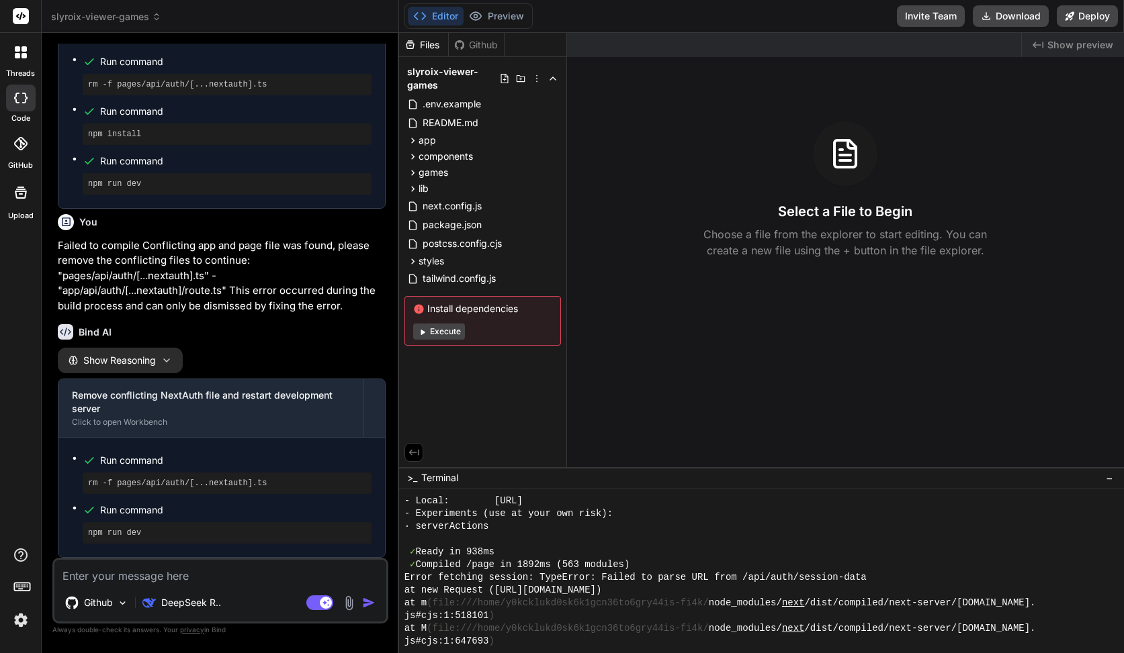
scroll to position [8337, 0]
click at [403, 578] on div at bounding box center [761, 572] width 725 height 164
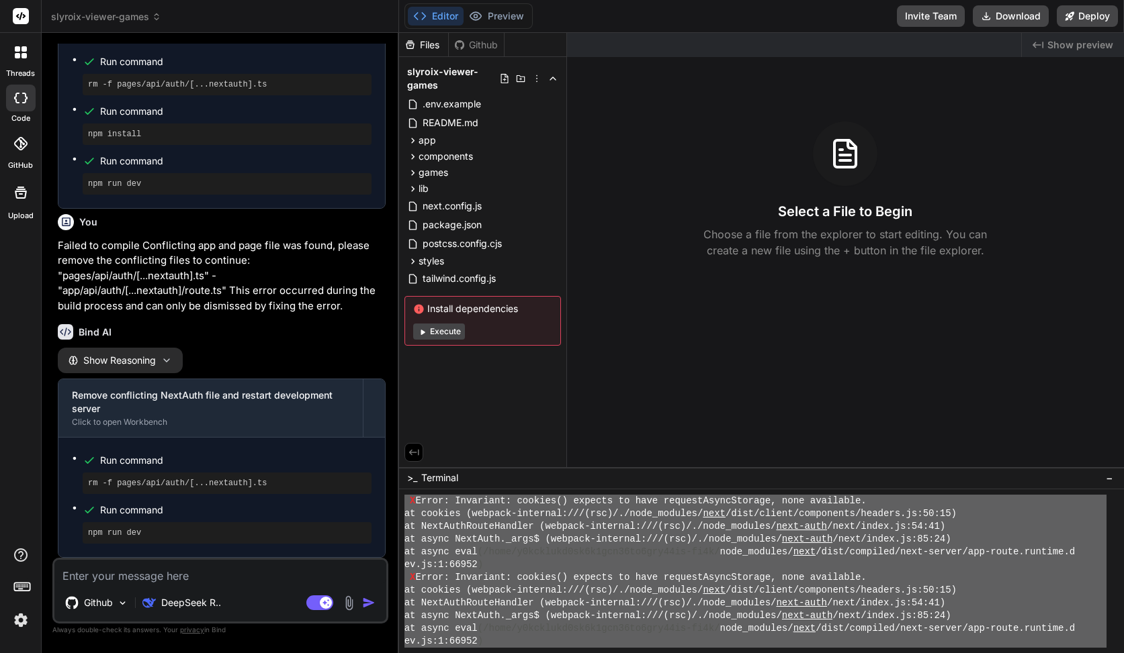
scroll to position [9404, 0]
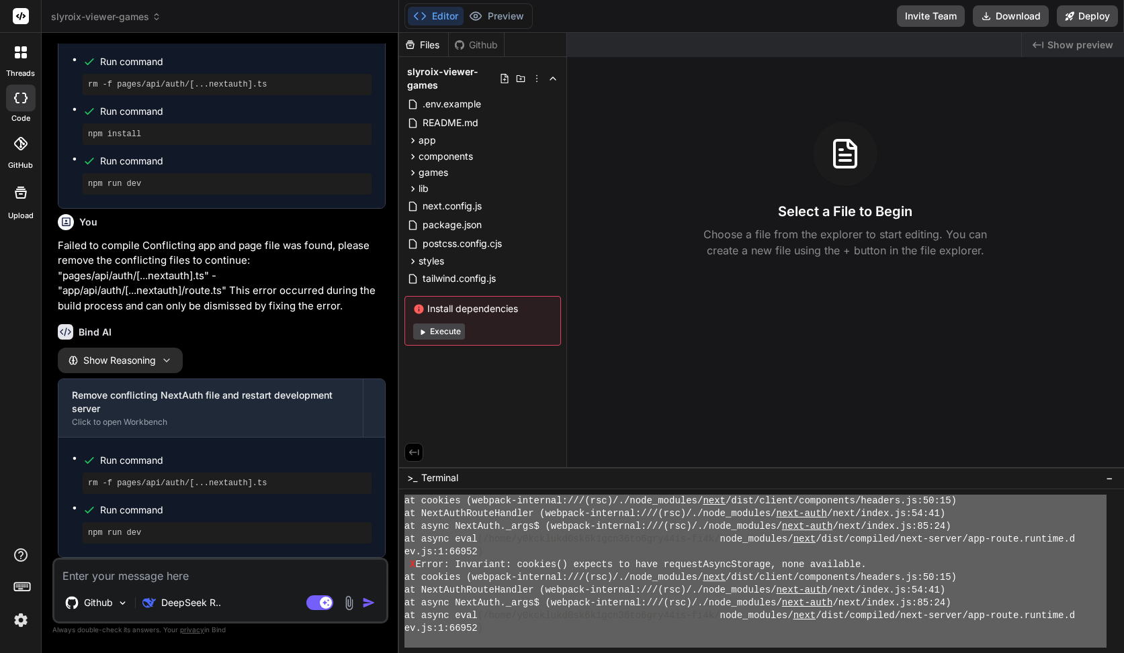
drag, startPoint x: 405, startPoint y: 578, endPoint x: 551, endPoint y: 697, distance: 188.5
click at [254, 574] on textarea at bounding box center [220, 572] width 332 height 24
paste textarea "Error fetching session: TypeError: Failed to parse URL from /api/auth/session-d…"
type textarea "Error fetching session: TypeError: Failed to parse URL from /api/auth/session-d…"
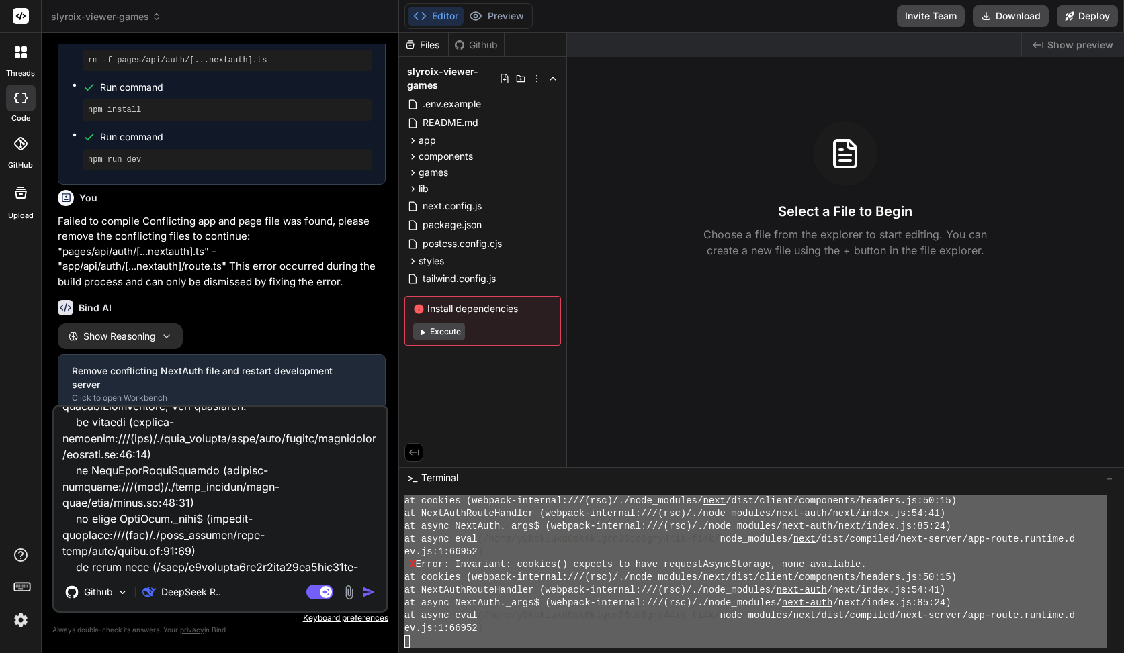
type textarea "x"
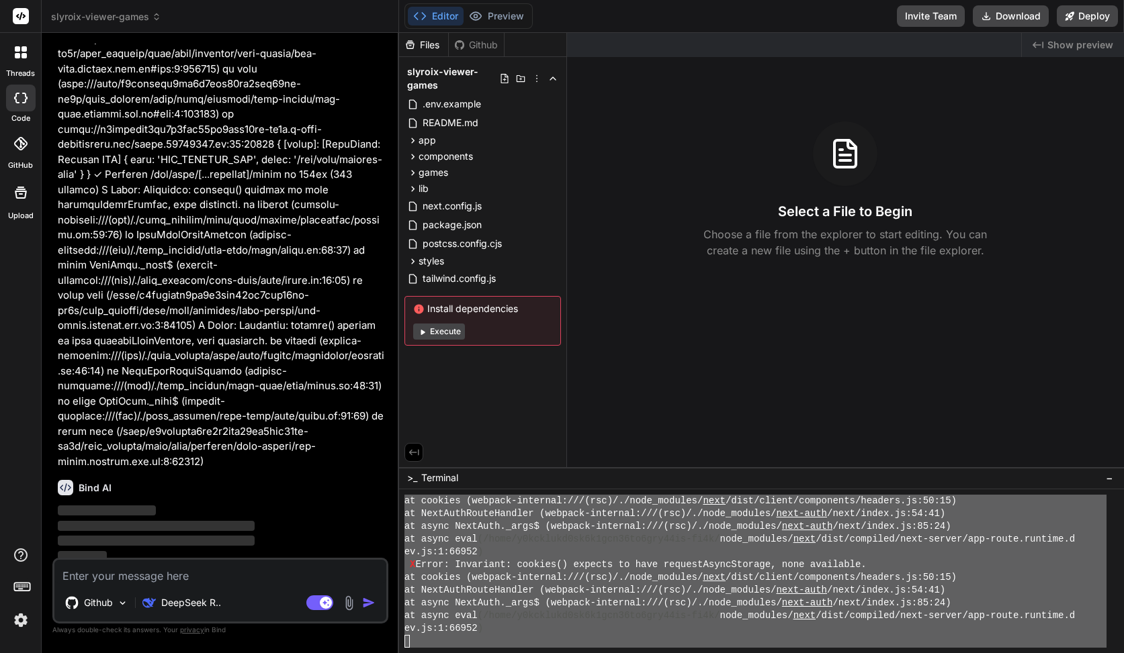
scroll to position [4015, 0]
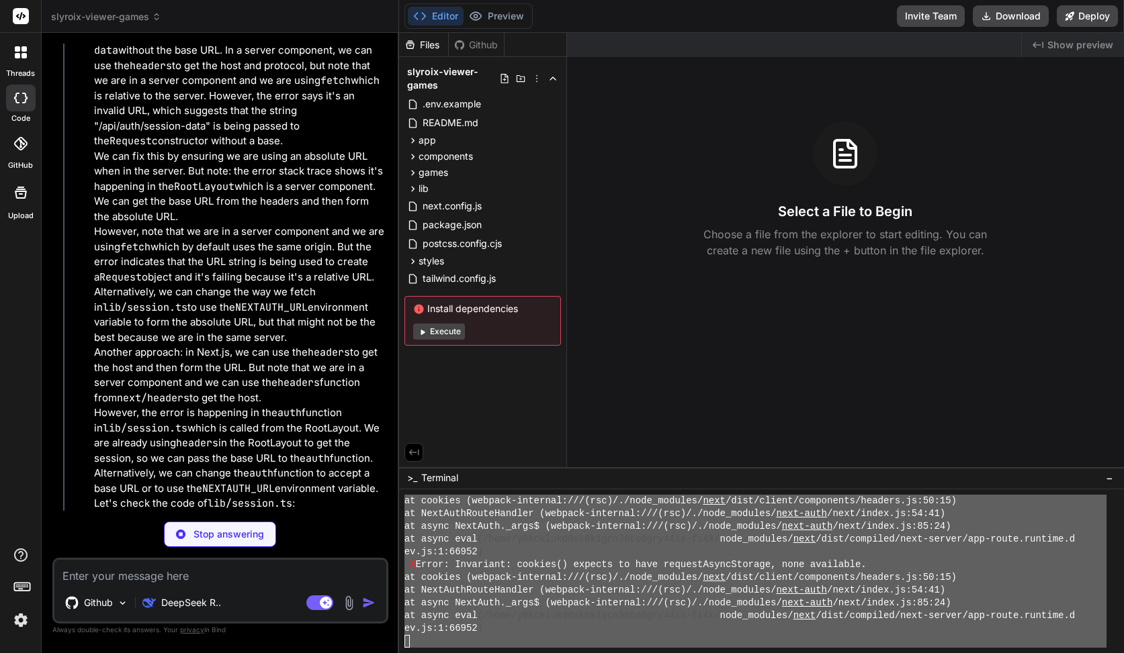
click at [238, 389] on p "Another approach: in Next.js, we can use the headers to get the host and then f…" at bounding box center [239, 375] width 291 height 60
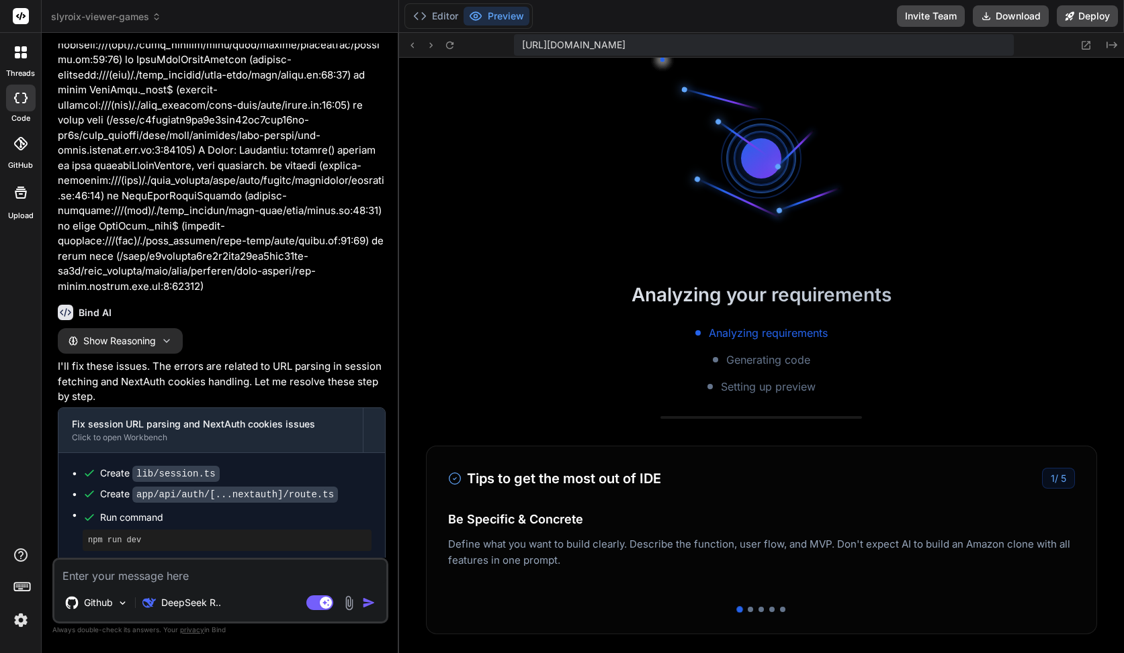
scroll to position [12760, 0]
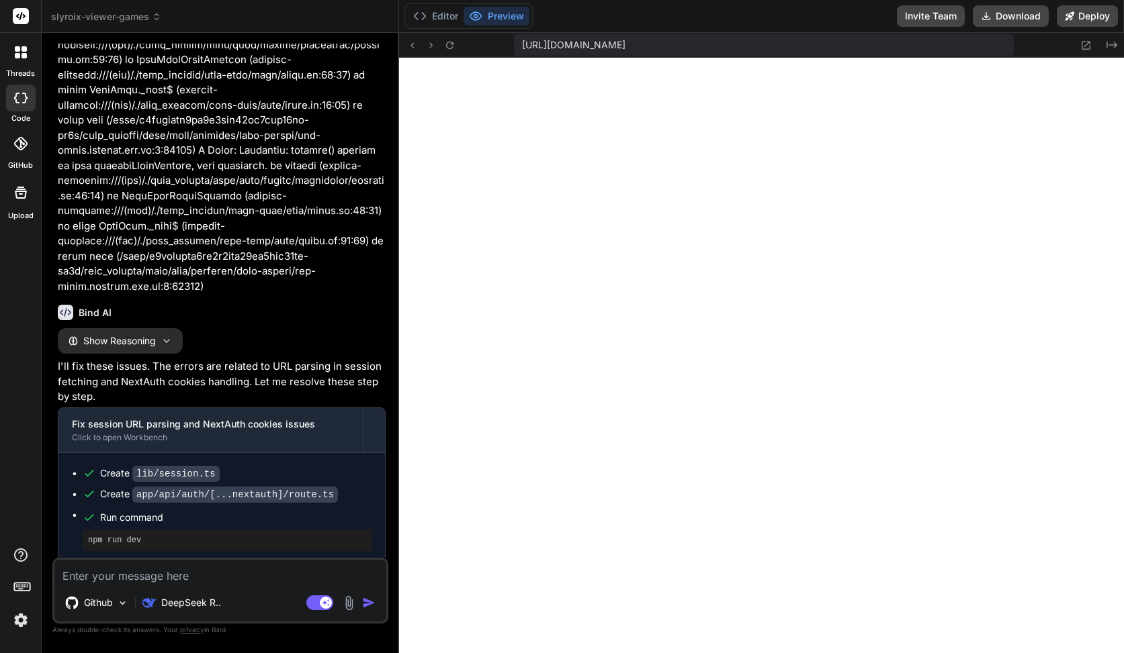
click at [333, 599] on button "Agent Mode. When this toggle is activated, AI automatically makes decisions, re…" at bounding box center [320, 603] width 32 height 16
type textarea "x"
click at [318, 574] on textarea at bounding box center [220, 572] width 332 height 24
paste textarea "Unhandled Runtime Error Error: Cannot read properties of null (reading 'session…"
type textarea "Unhandled Runtime Error Error: Cannot read properties of null (reading 'session…"
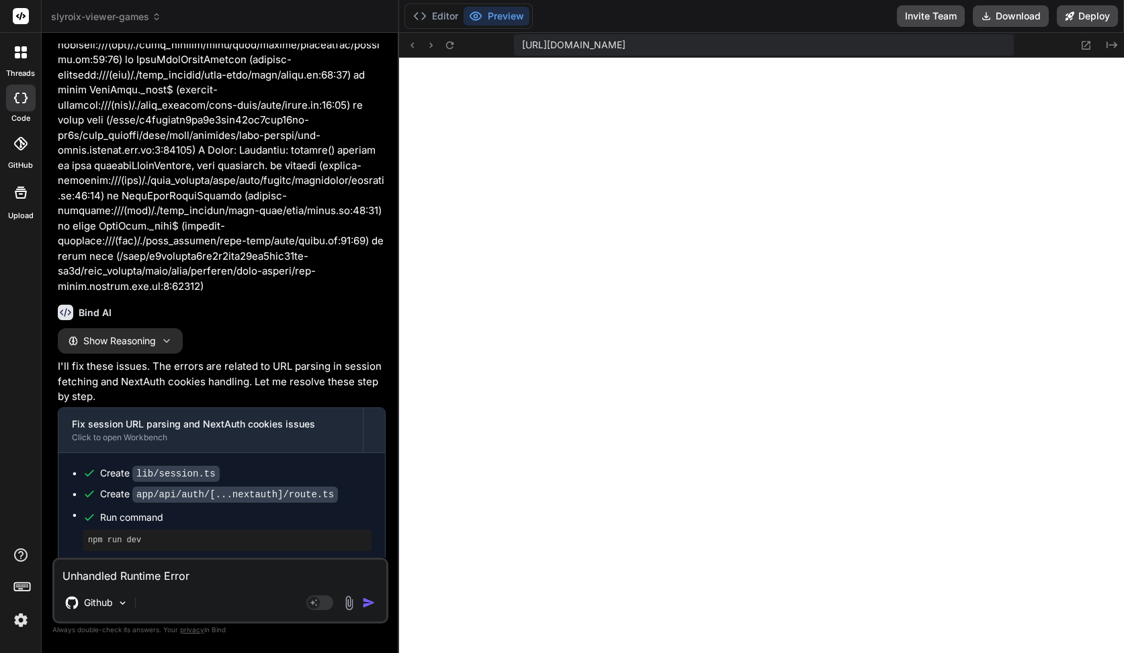
scroll to position [4343, 0]
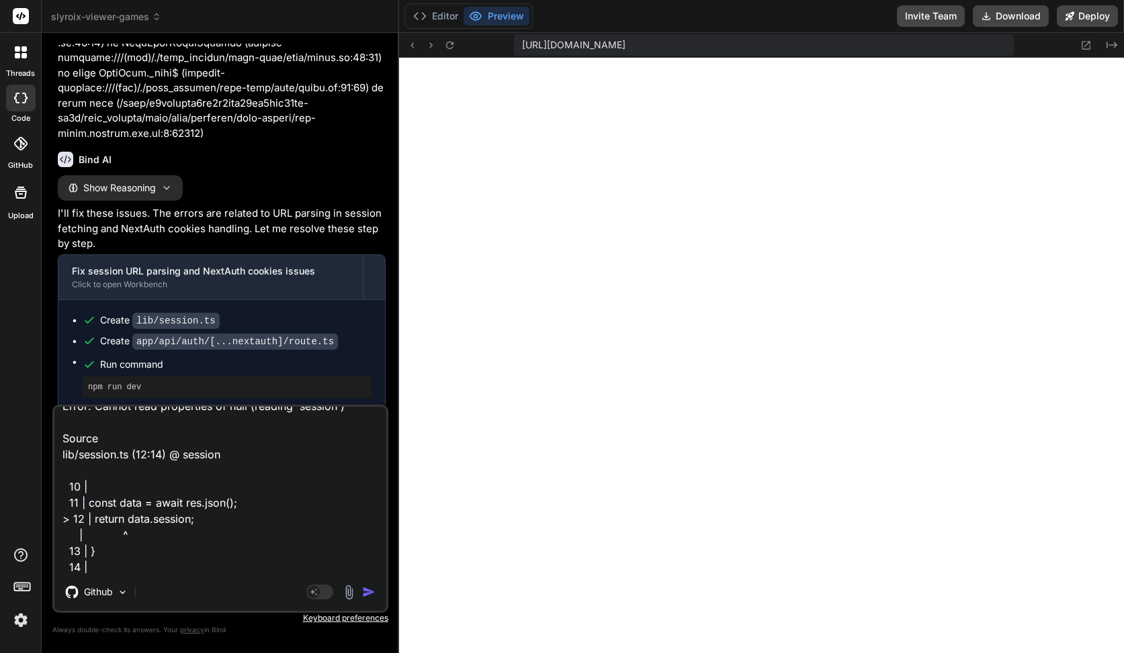
type textarea "x"
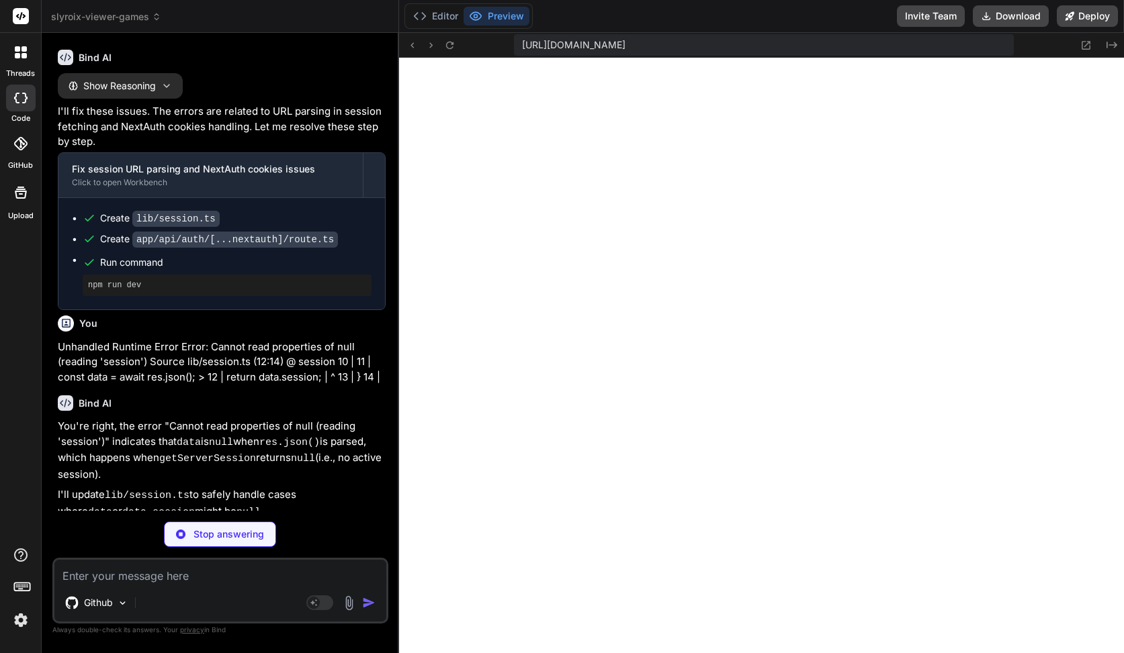
scroll to position [4491, 0]
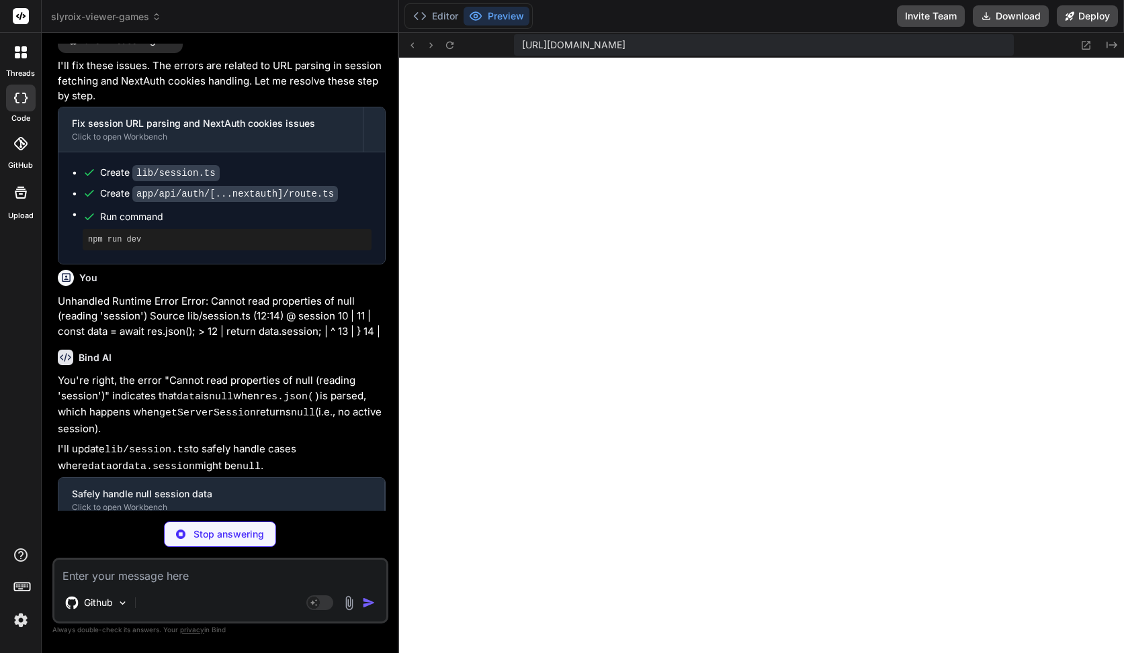
type textarea "x"
type textarea "const data = await res.json(); // Safely access data.session, returning null if…"
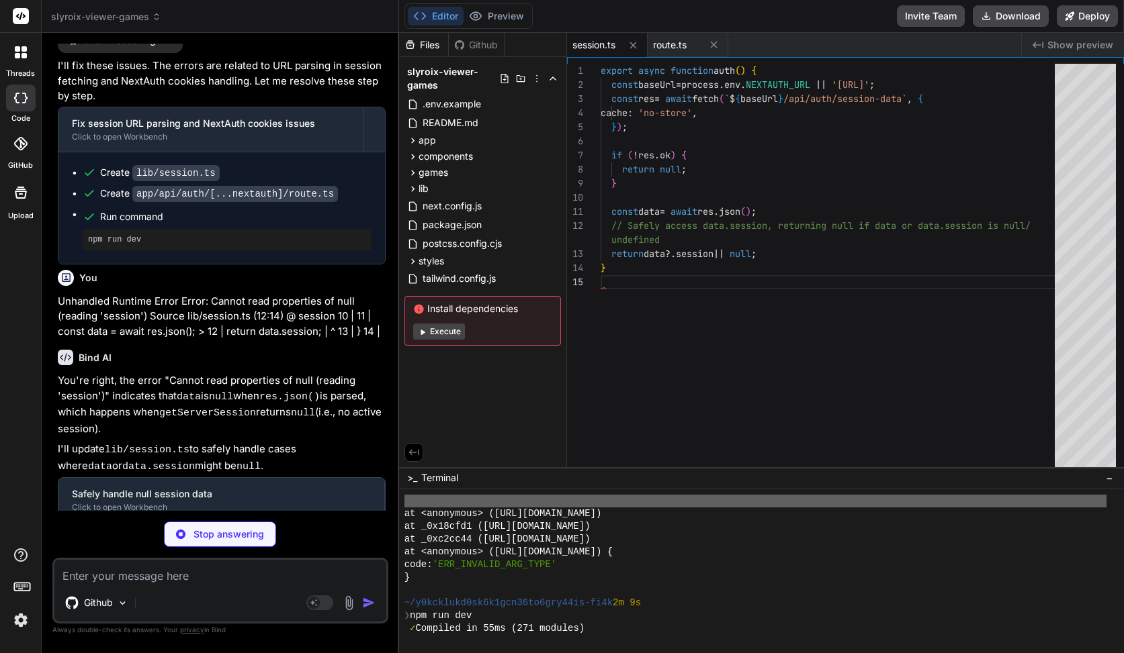
scroll to position [71, 0]
type textarea "x"
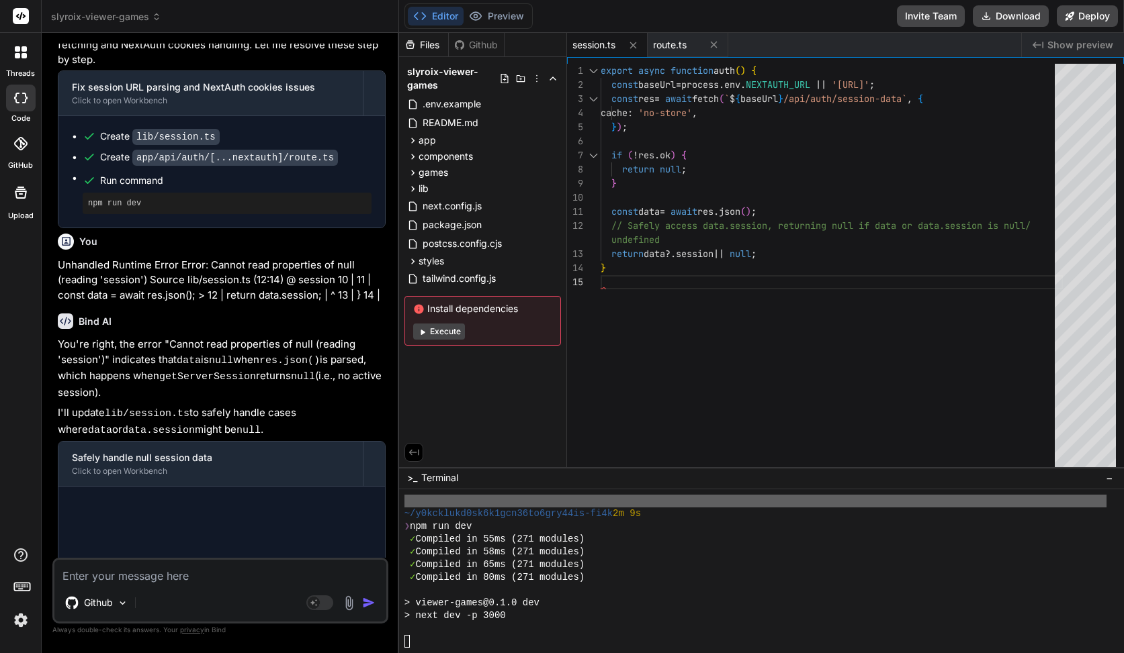
scroll to position [4535, 0]
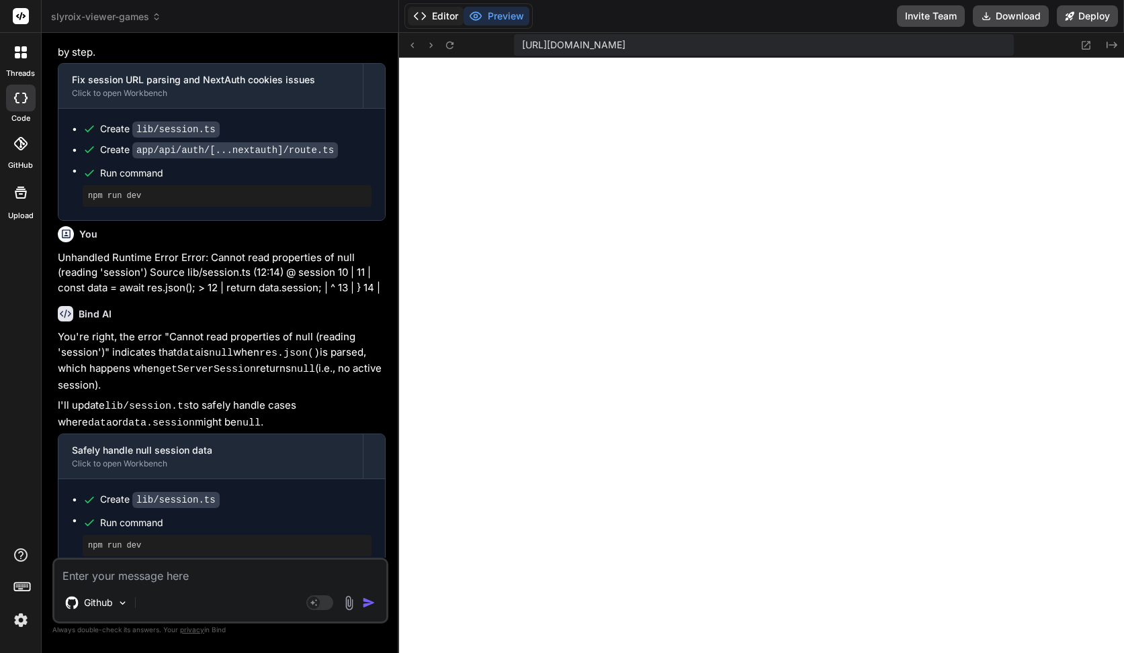
click at [433, 17] on button "Editor" at bounding box center [436, 16] width 56 height 19
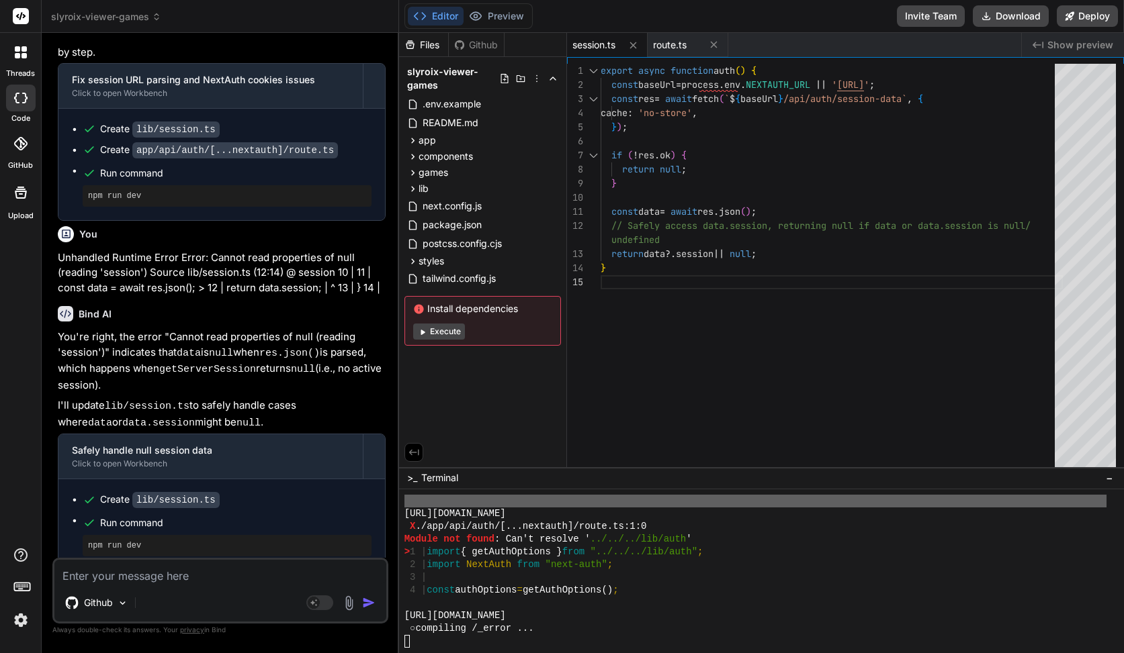
click at [179, 563] on textarea at bounding box center [220, 572] width 332 height 24
paste textarea "Failed to compile ./app/api/auth/[...nextauth]/route.ts:1:0 Module not found: C…"
type textarea "Failed to compile ./app/api/auth/[...nextauth]/route.ts:1:0 Module not found: C…"
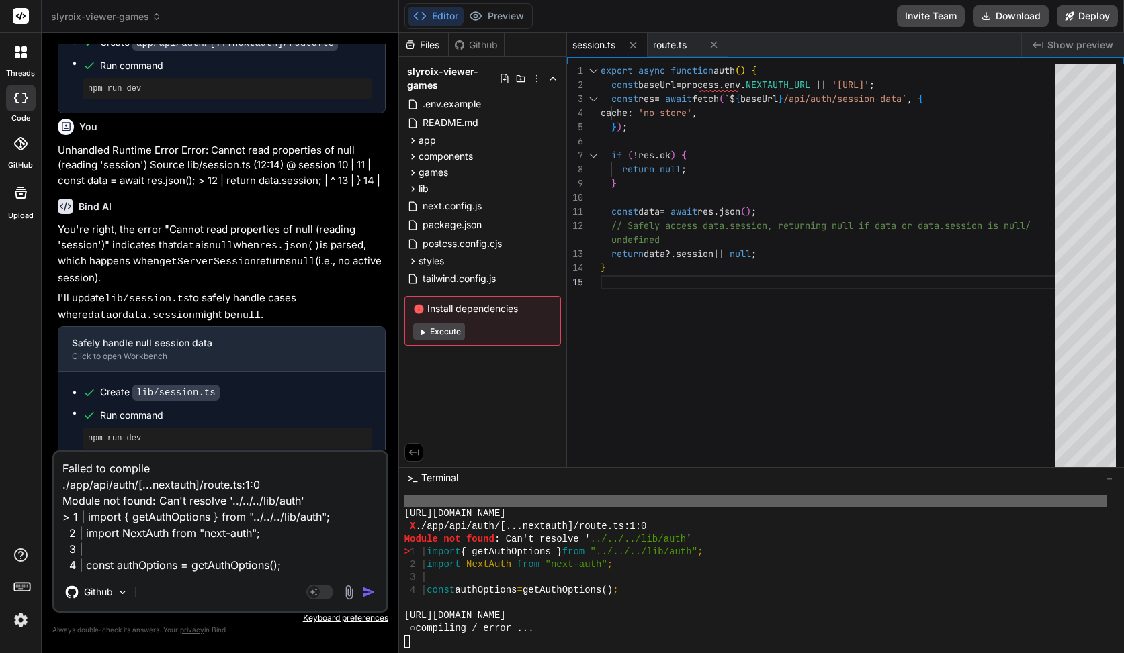
type textarea "x"
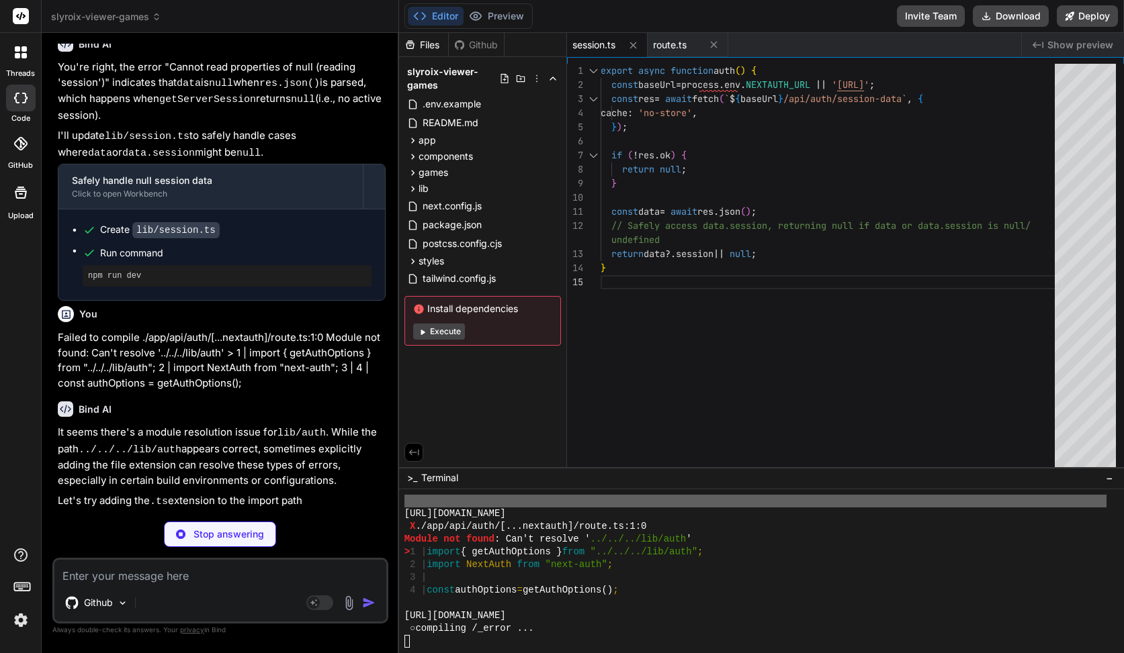
scroll to position [4850, 0]
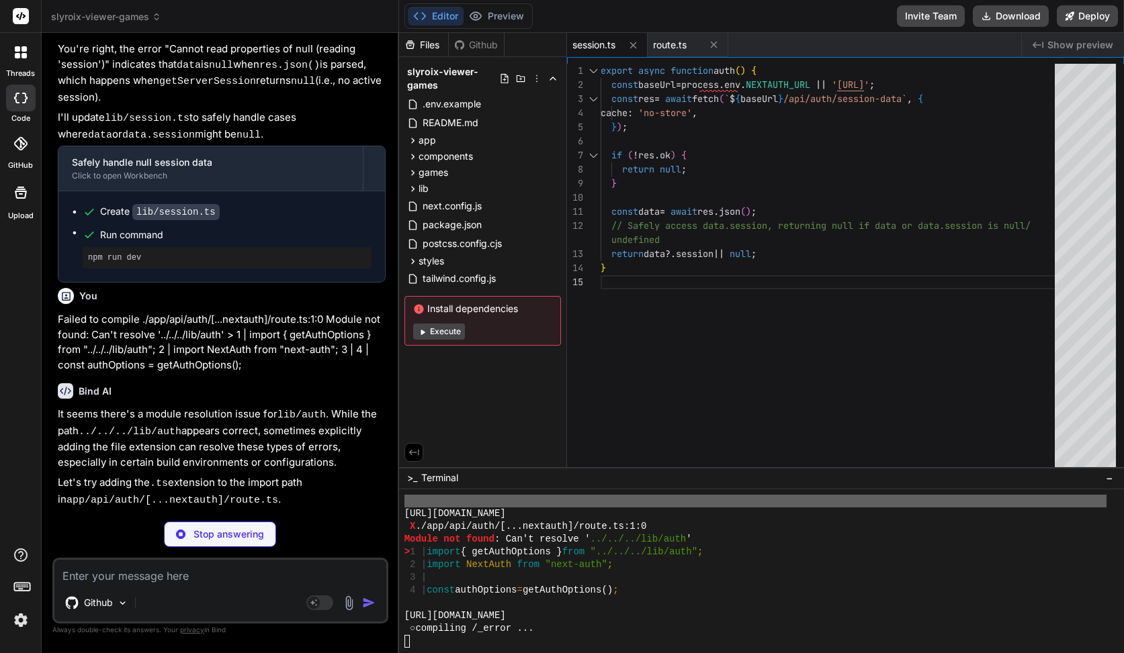
type textarea "x"
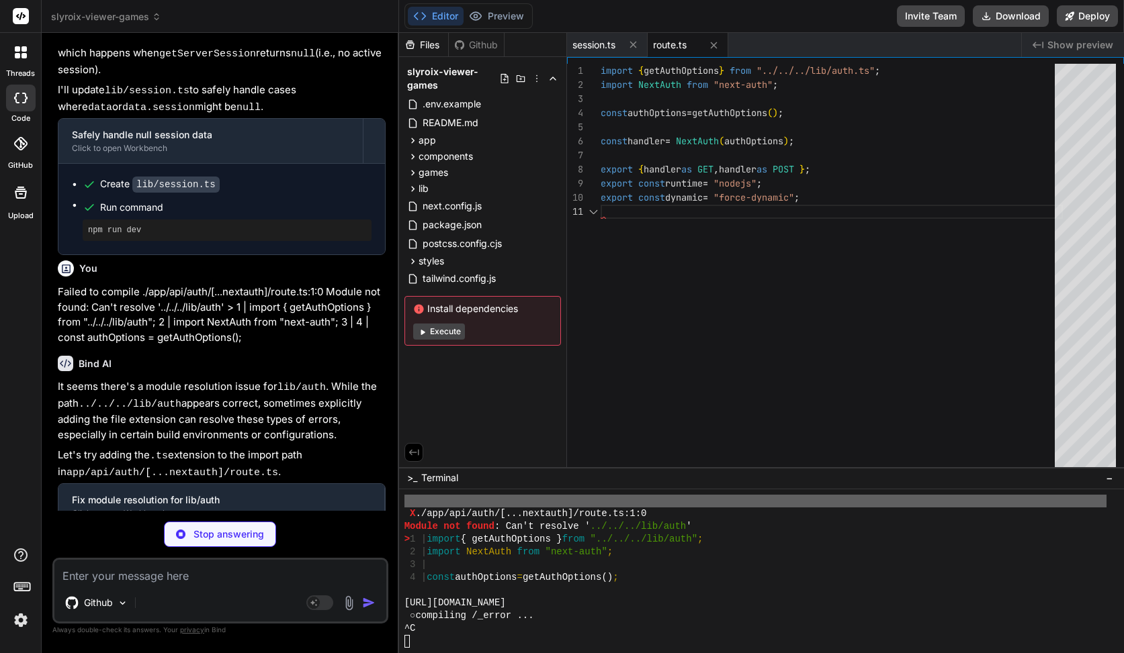
scroll to position [0, 0]
type textarea "x"
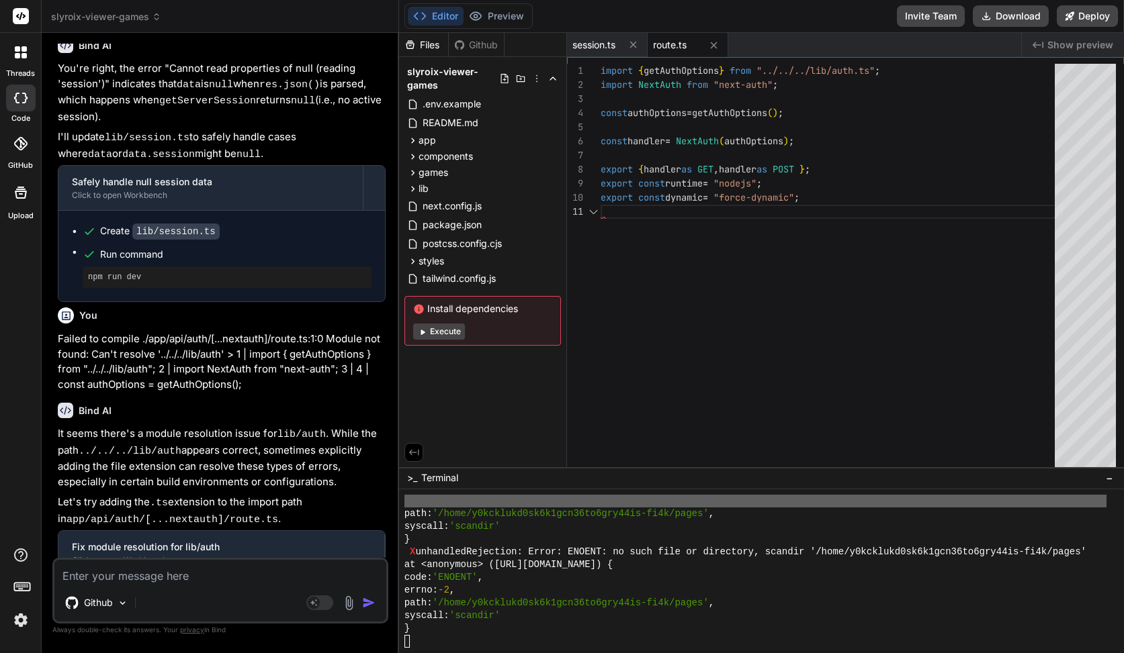
scroll to position [4895, 0]
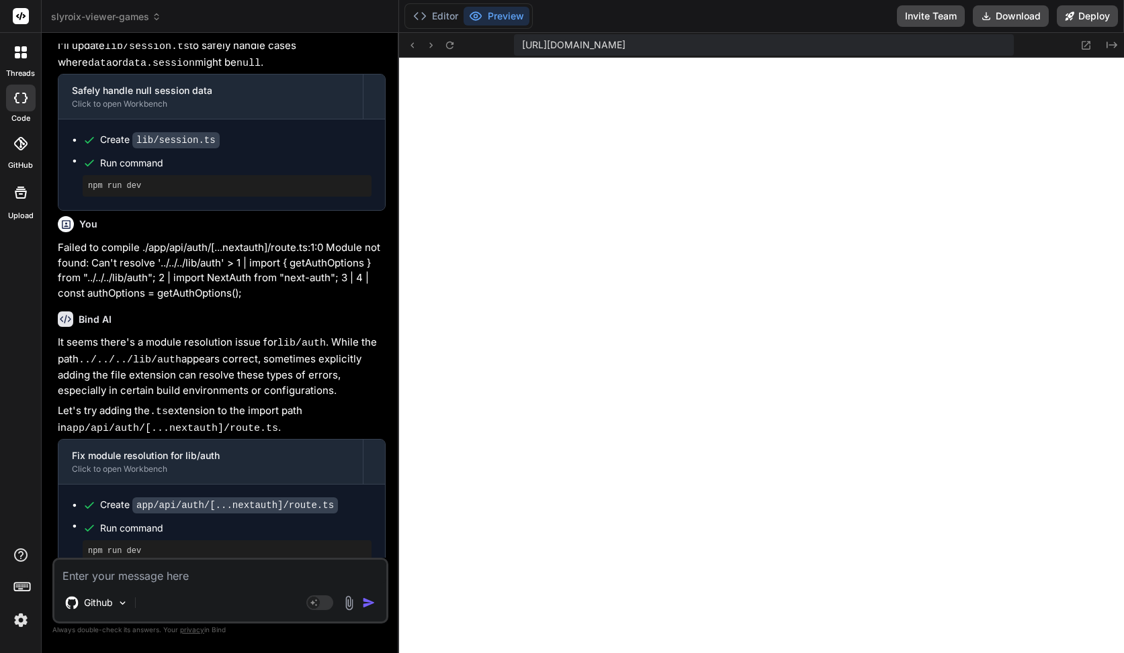
click at [251, 561] on textarea at bounding box center [220, 572] width 332 height 24
paste textarea "./app/api/auth/[...nextauth]/route.ts:1:0 Module not found: Can't resolve '../.…"
type textarea "./app/api/auth/[...nextauth]/route.ts:1:0 Module not found: Can't resolve '../.…"
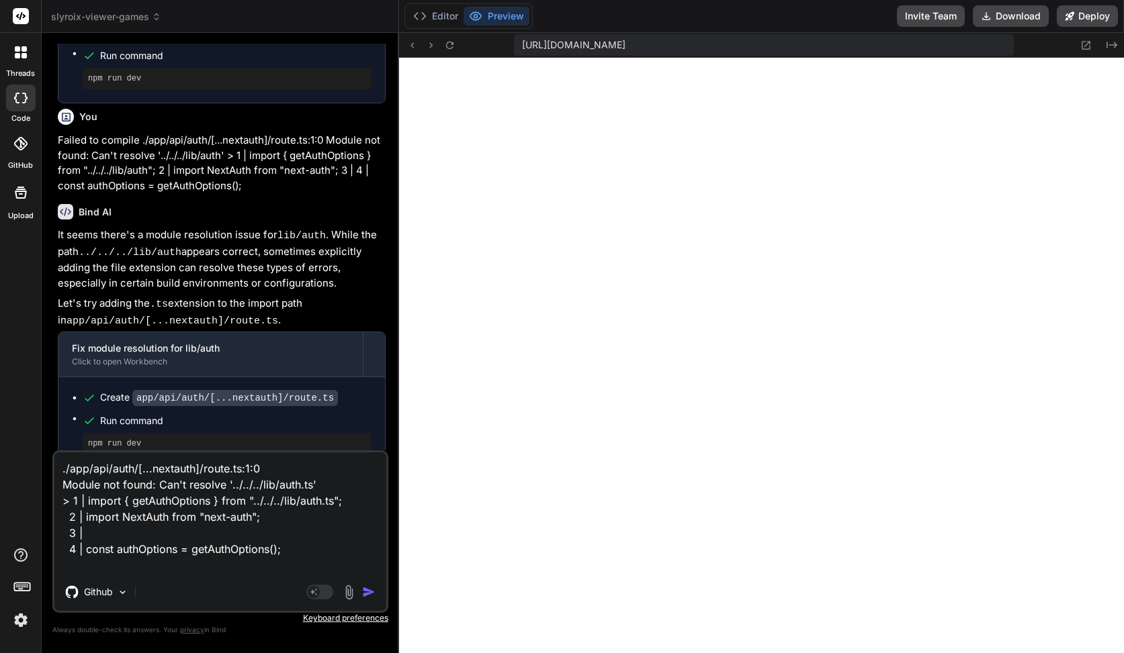
type textarea "x"
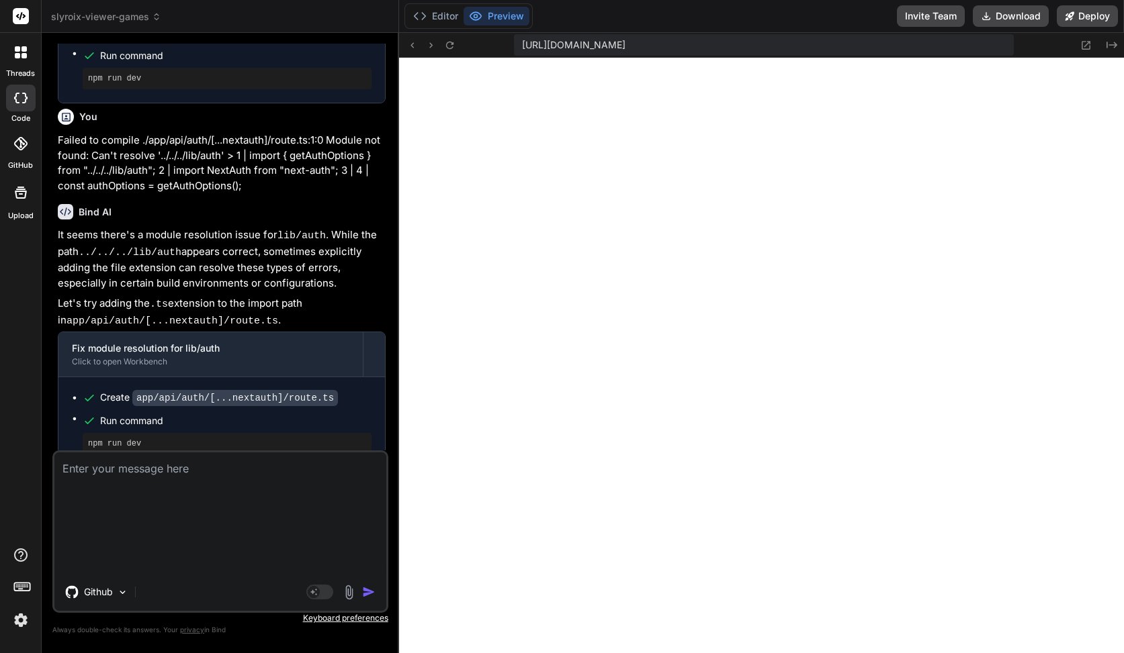
scroll to position [5079, 0]
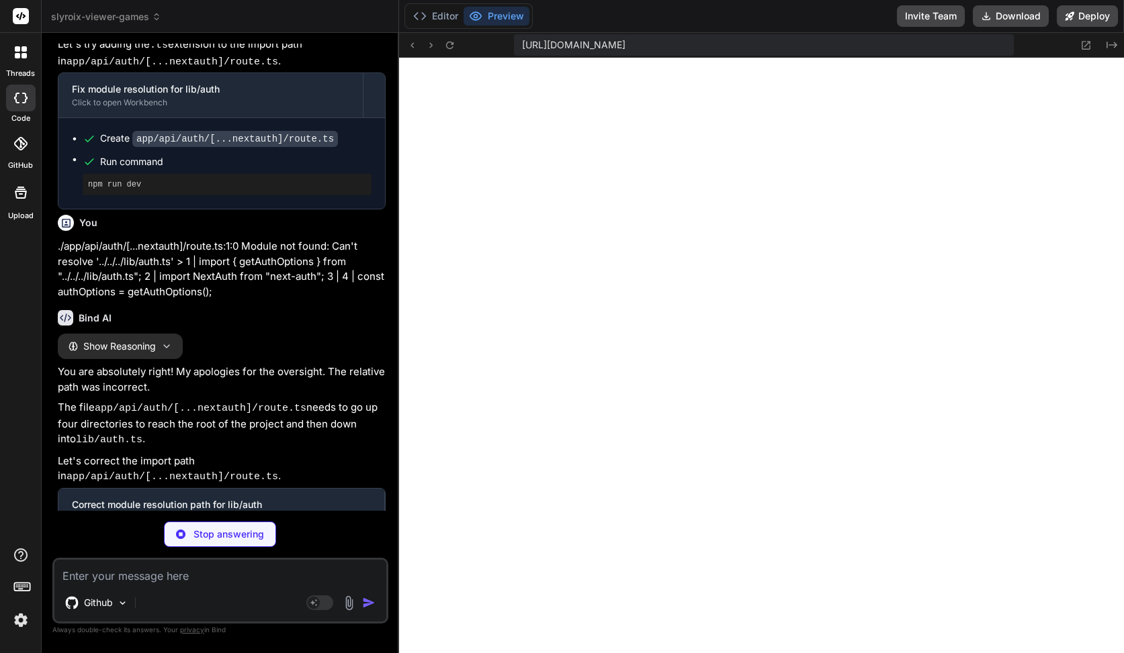
type textarea "x"
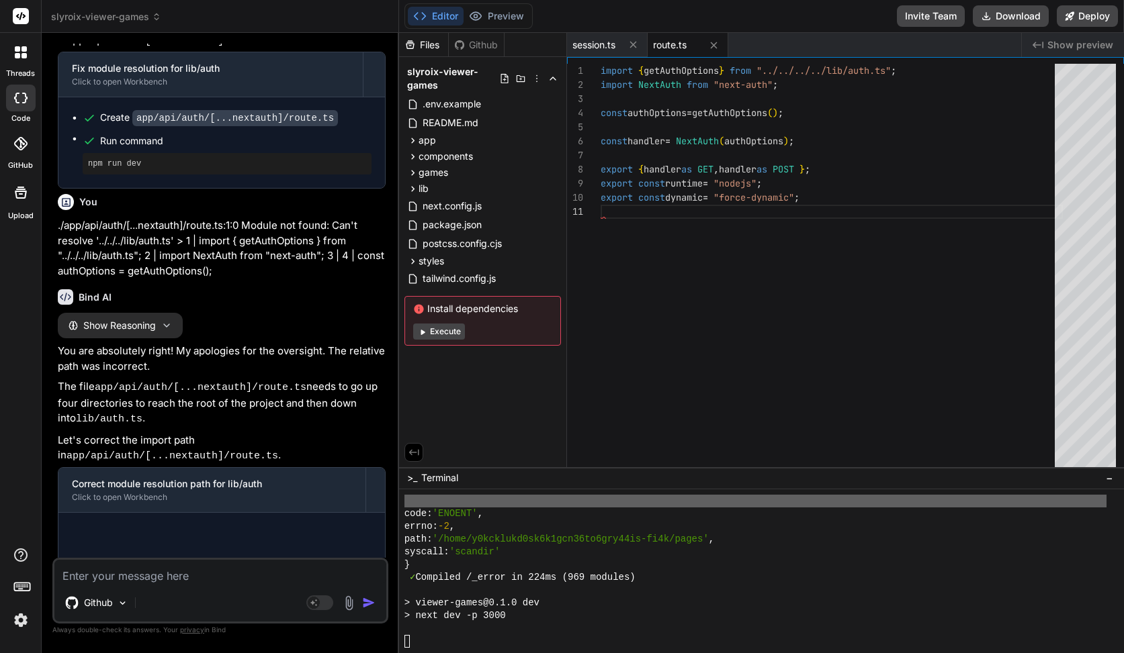
scroll to position [5306, 0]
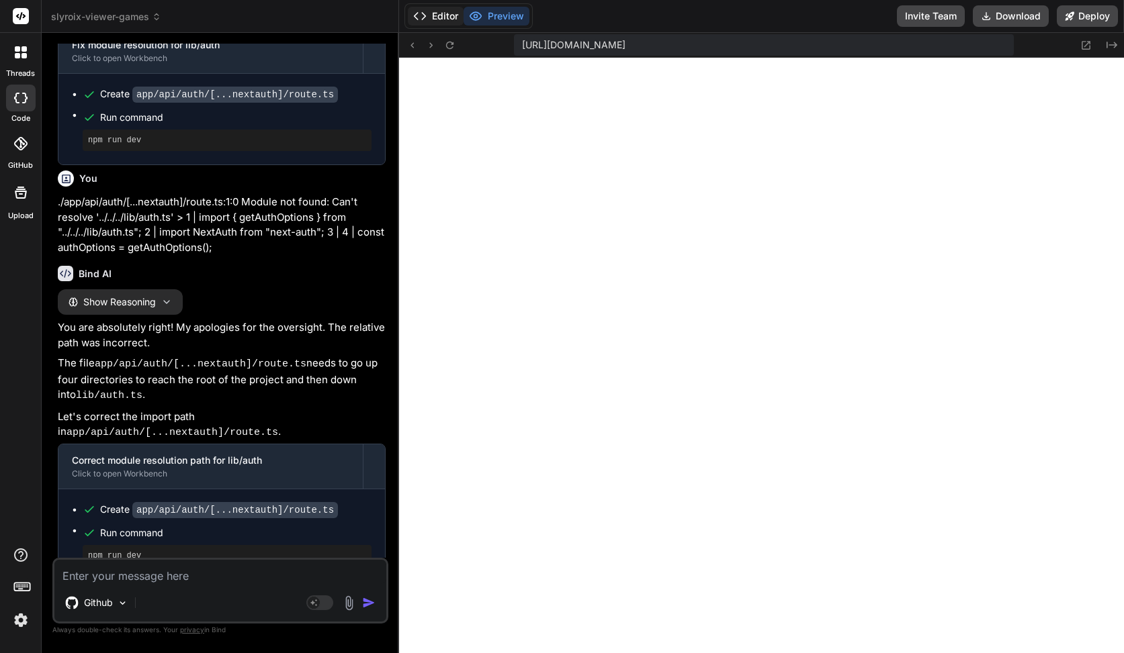
click at [457, 19] on button "Editor" at bounding box center [436, 16] width 56 height 19
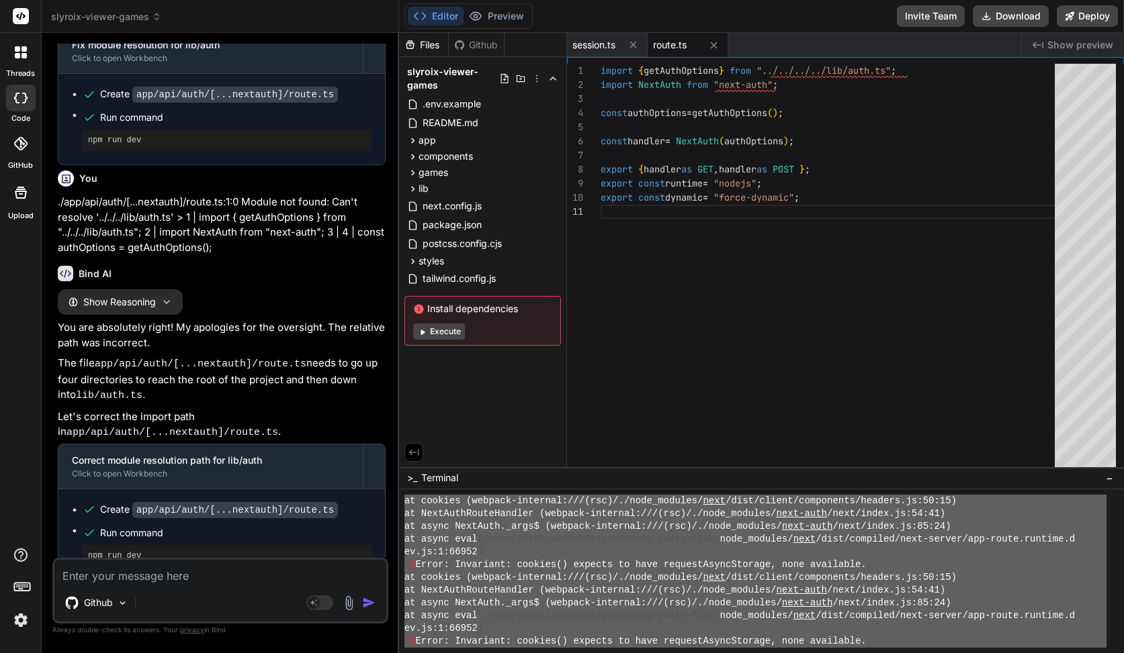
scroll to position [12760, 0]
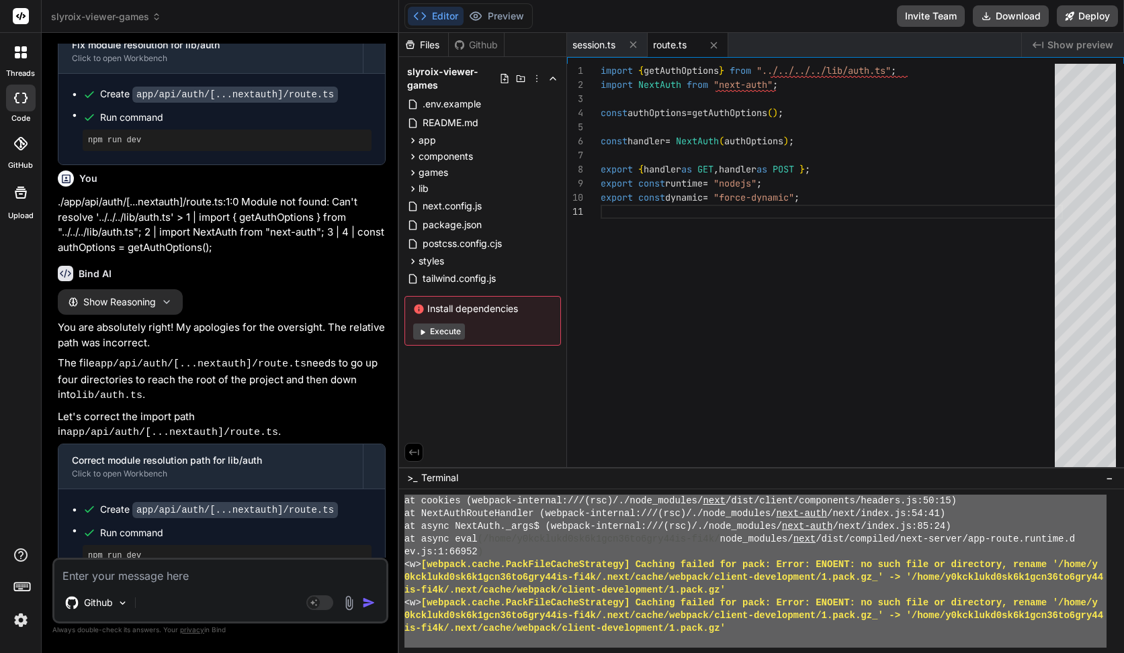
drag, startPoint x: 406, startPoint y: 602, endPoint x: 798, endPoint y: 688, distance: 401.5
click at [222, 575] on textarea at bounding box center [220, 572] width 332 height 24
paste textarea "https://next-auth.js.org/warnings#no_secret ✓ Compiled /api/auth/[...nextauth]/…"
type textarea "https://next-auth.js.org/warnings#no_secret ✓ Compiled /api/auth/[...nextauth]/…"
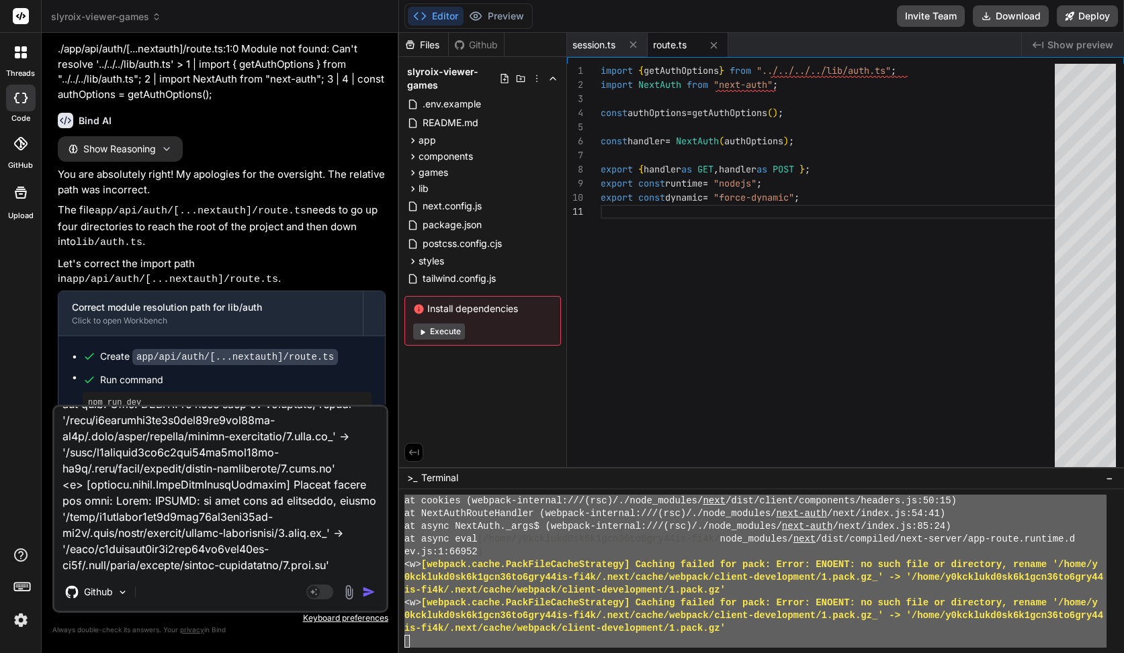
type textarea "x"
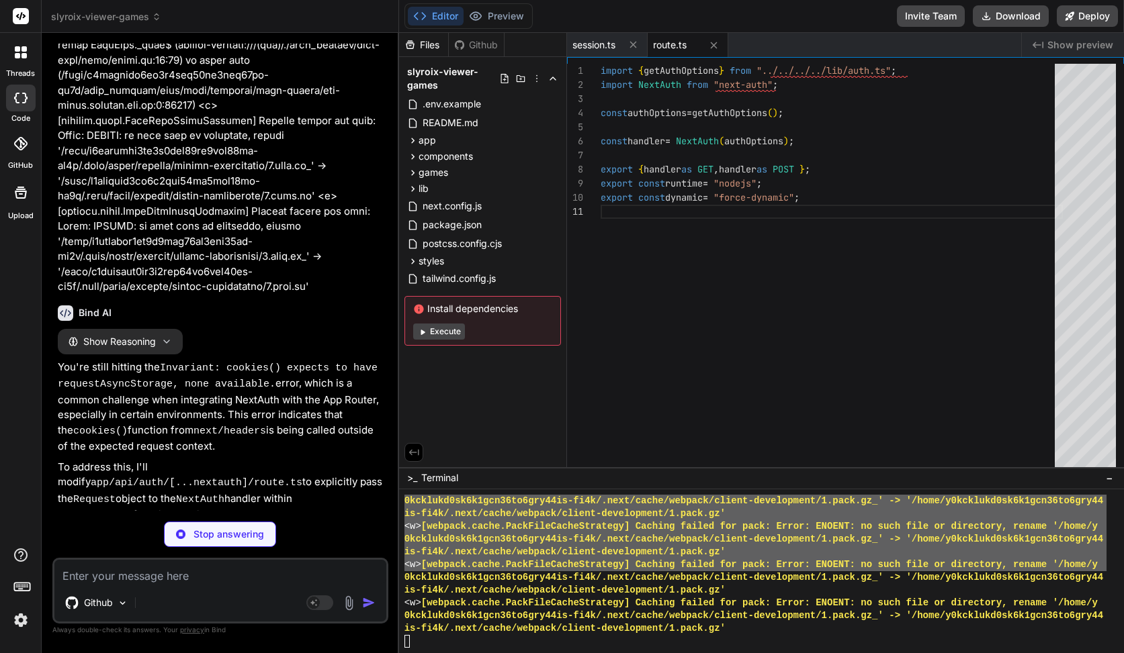
scroll to position [6574, 0]
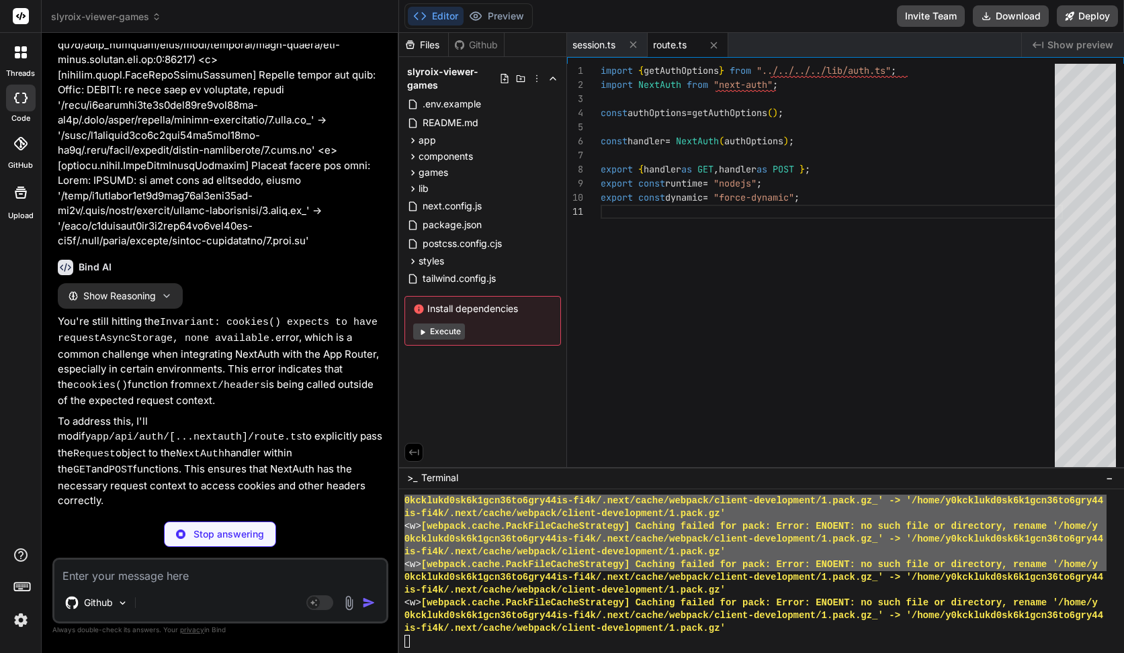
type textarea "x"
type textarea "export const runtime = "nodejs"; export const dynamic = "force-dynamic";"
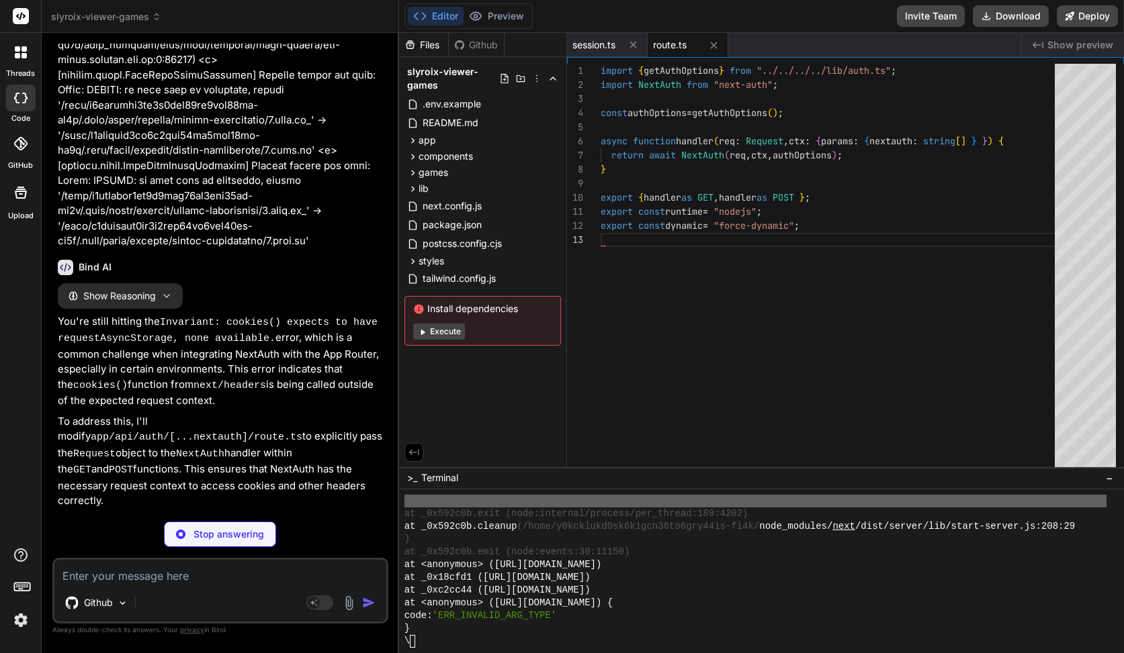
scroll to position [28, 0]
type textarea "x"
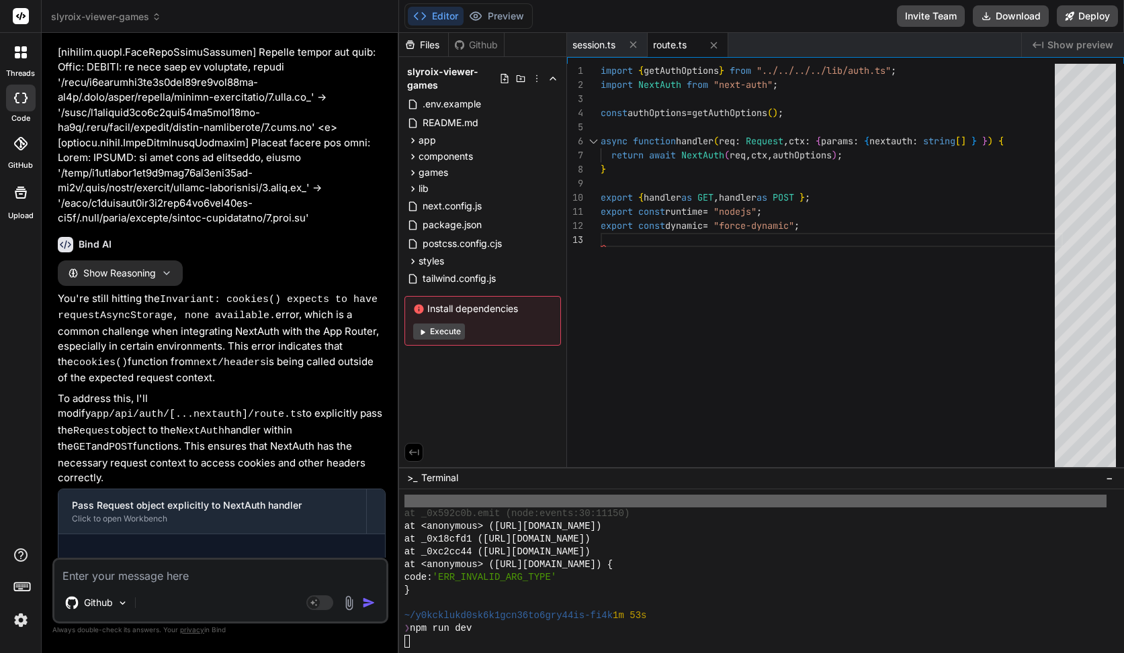
scroll to position [6618, 0]
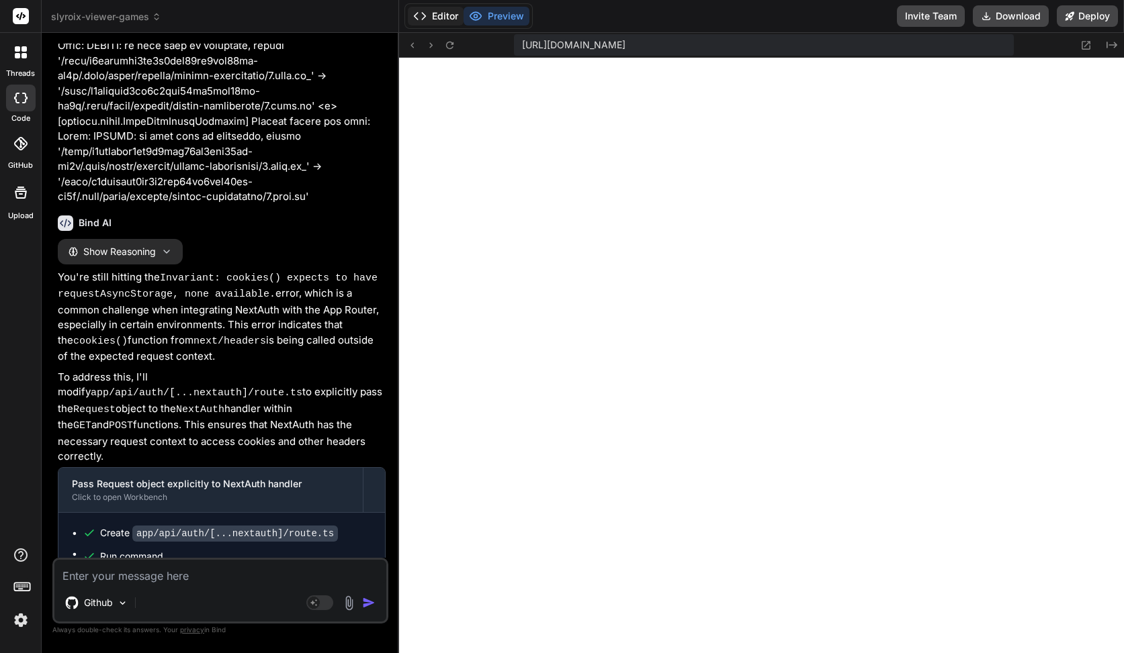
click at [447, 16] on button "Editor" at bounding box center [436, 16] width 56 height 19
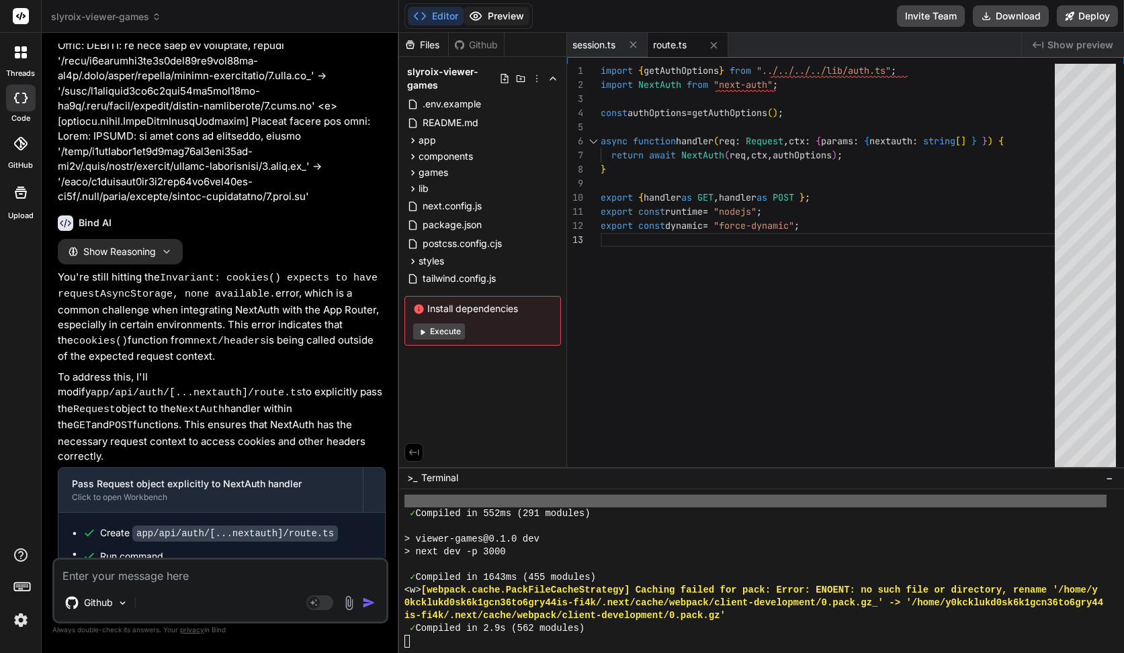
click at [482, 18] on button "Preview" at bounding box center [496, 16] width 66 height 19
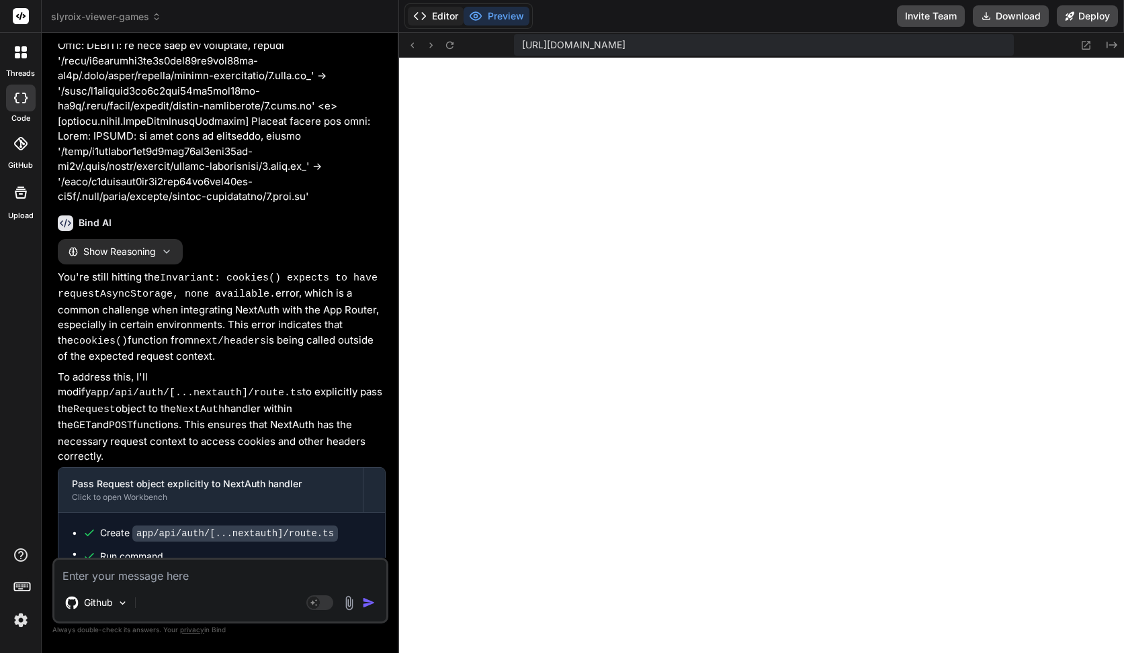
click at [434, 18] on button "Editor" at bounding box center [436, 16] width 56 height 19
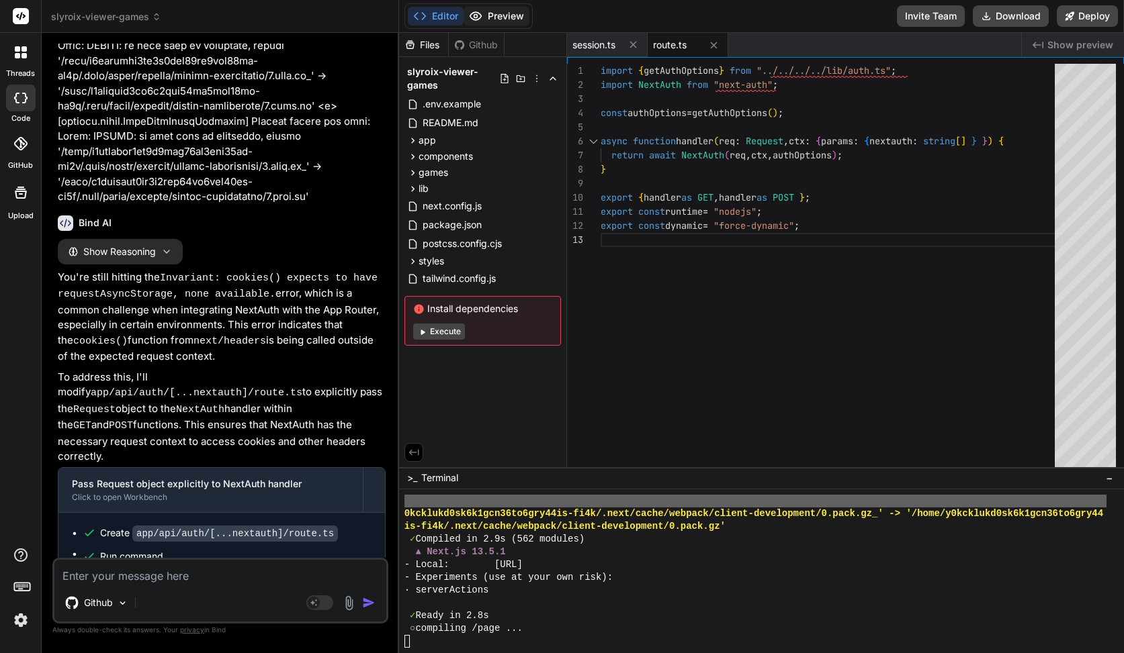
click at [476, 20] on icon at bounding box center [474, 16] width 11 height 8
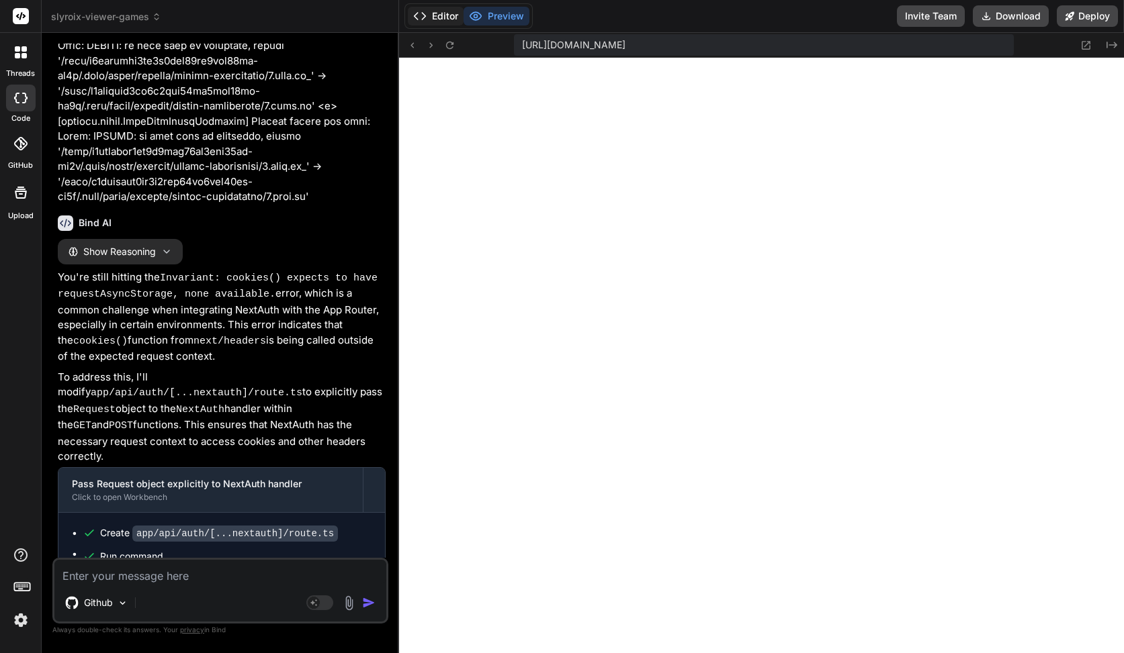
click at [439, 21] on button "Editor" at bounding box center [436, 16] width 56 height 19
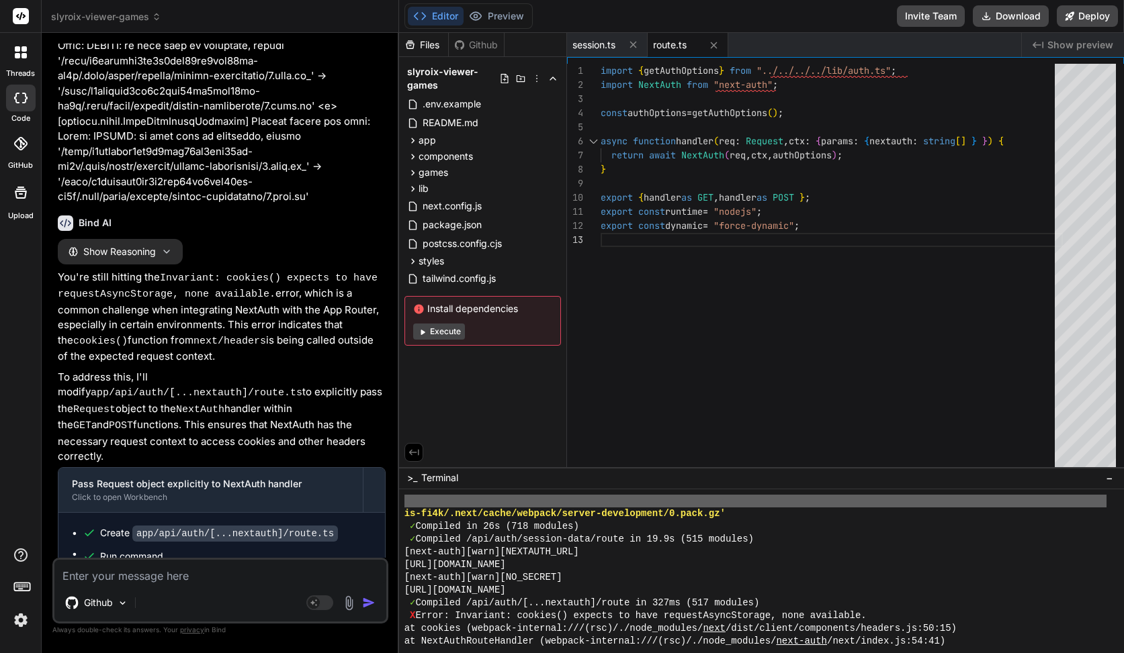
scroll to position [12760, 0]
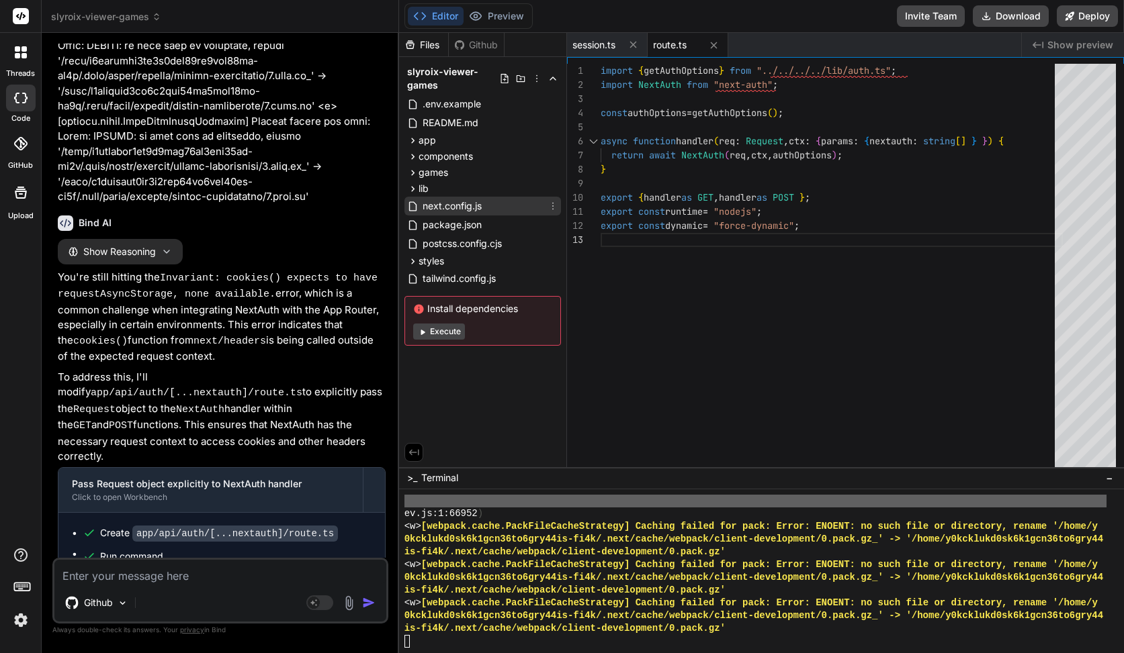
click at [447, 213] on span "next.config.js" at bounding box center [452, 206] width 62 height 16
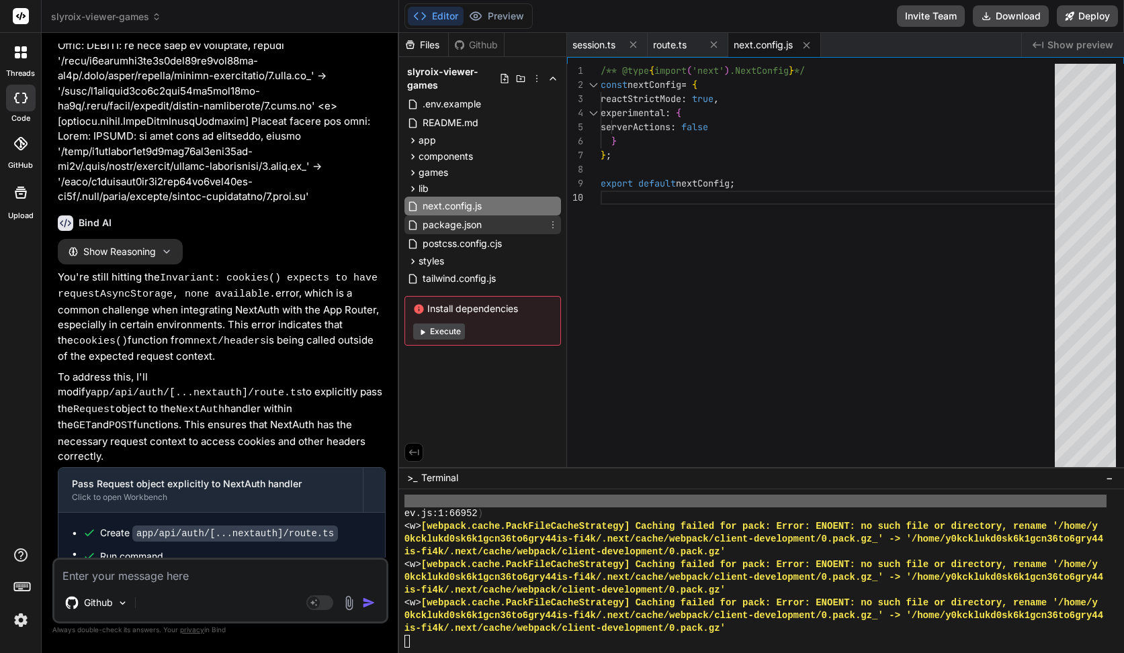
click at [458, 226] on span "package.json" at bounding box center [452, 225] width 62 height 16
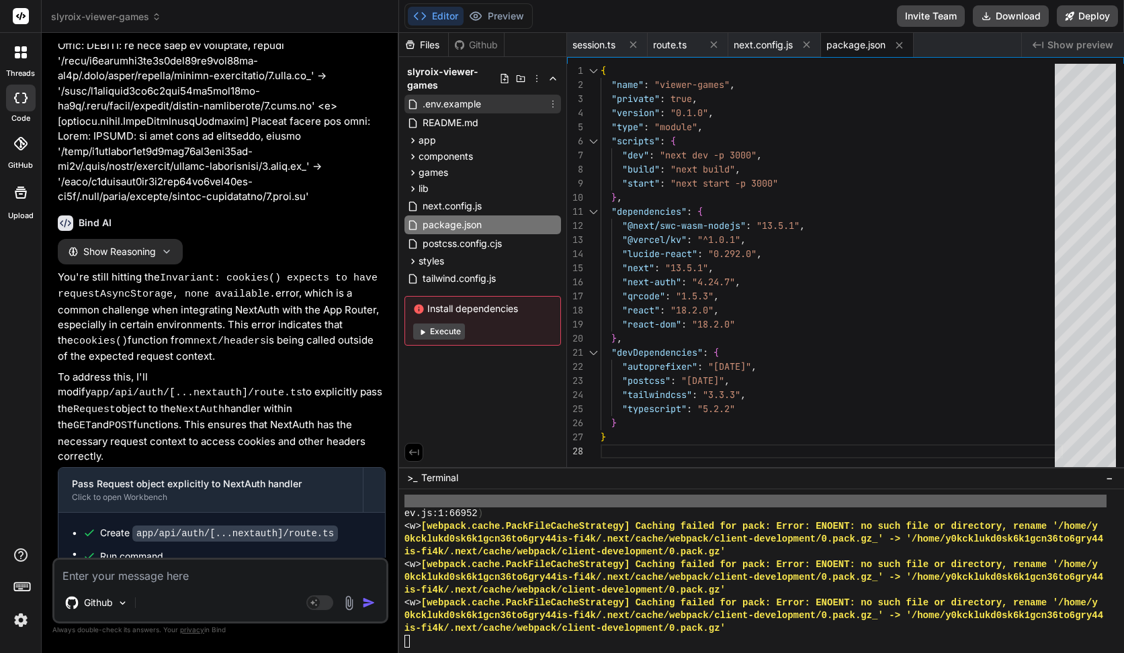
click at [437, 99] on span ".env.example" at bounding box center [451, 104] width 61 height 16
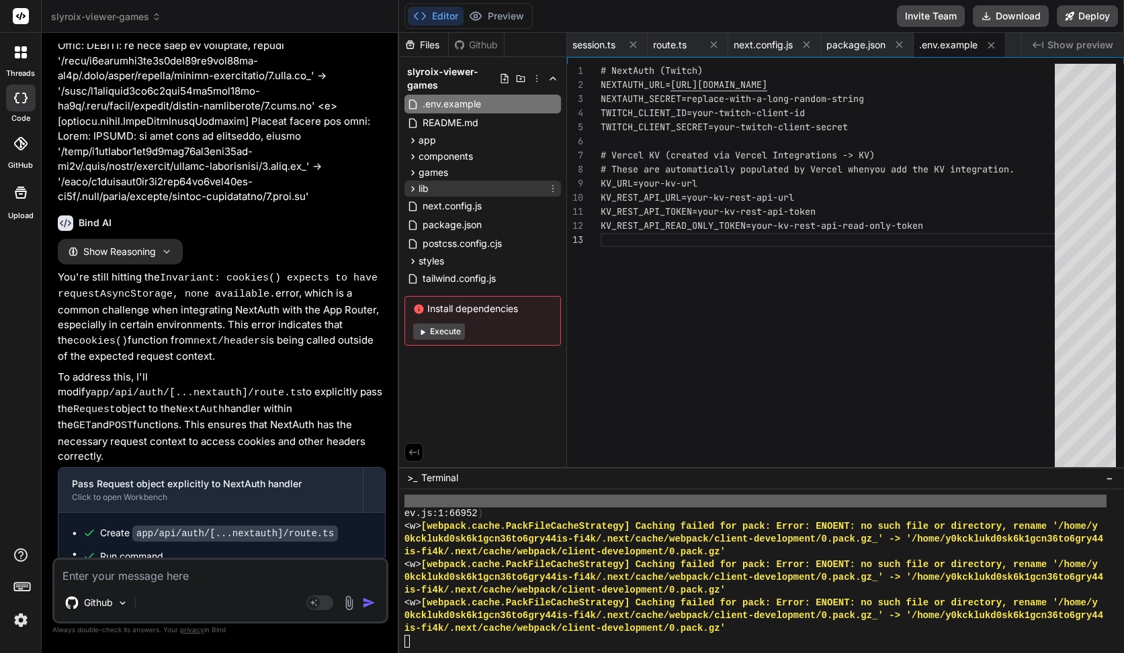
click at [428, 185] on span "lib" at bounding box center [423, 188] width 10 height 13
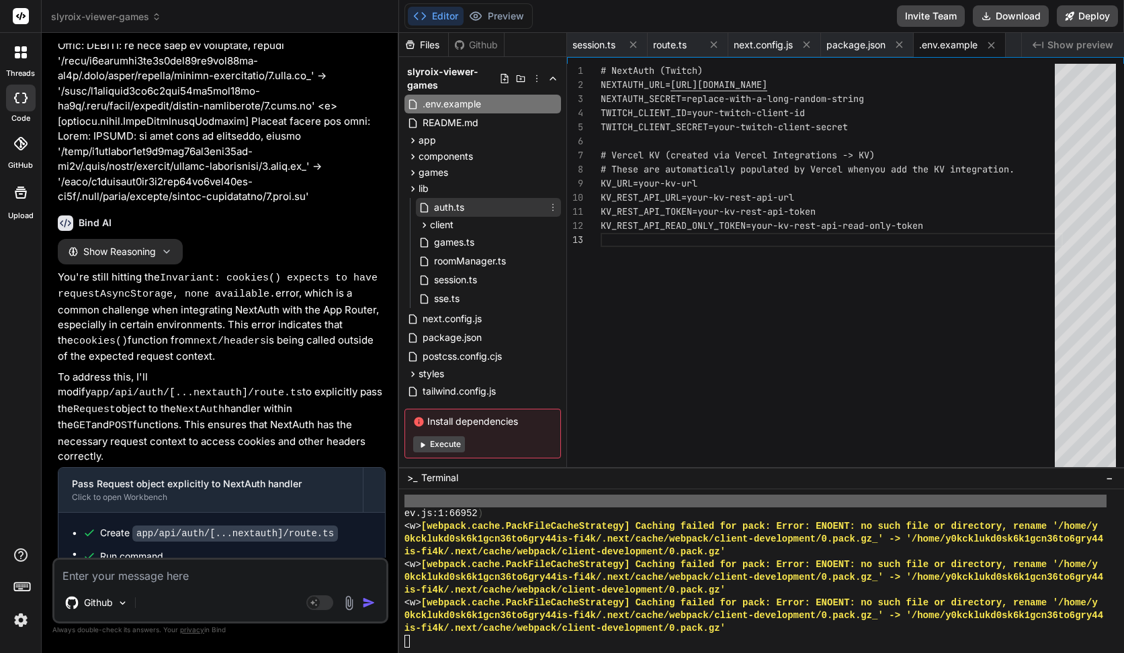
click at [438, 203] on span "auth.ts" at bounding box center [449, 207] width 33 height 16
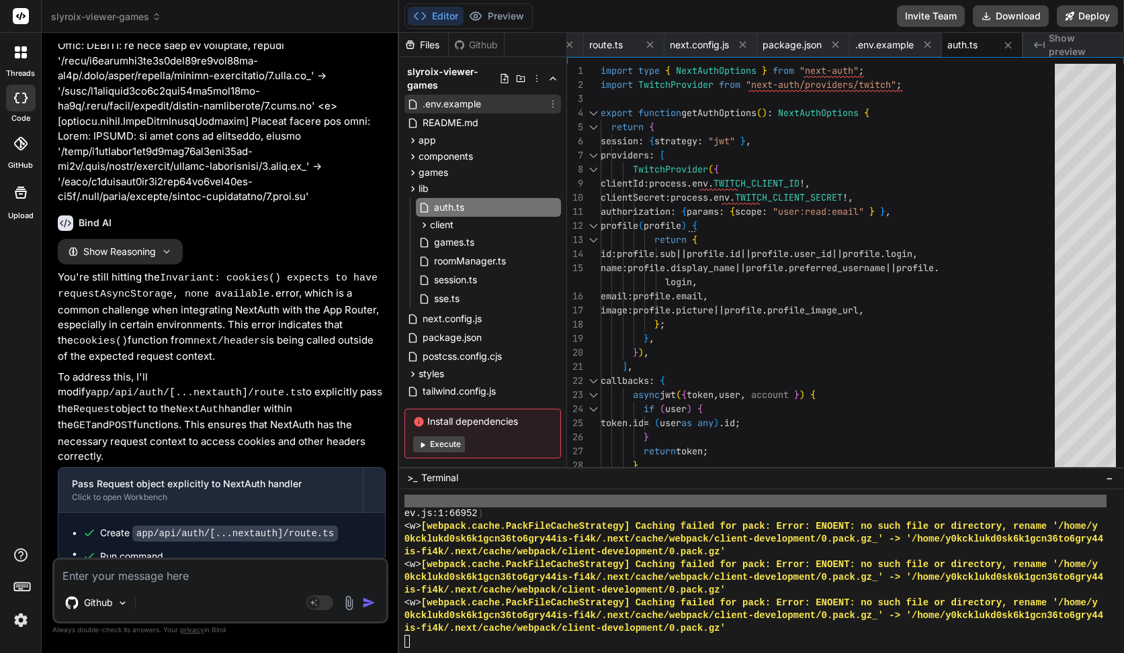
click at [479, 109] on span ".env.example" at bounding box center [451, 104] width 61 height 16
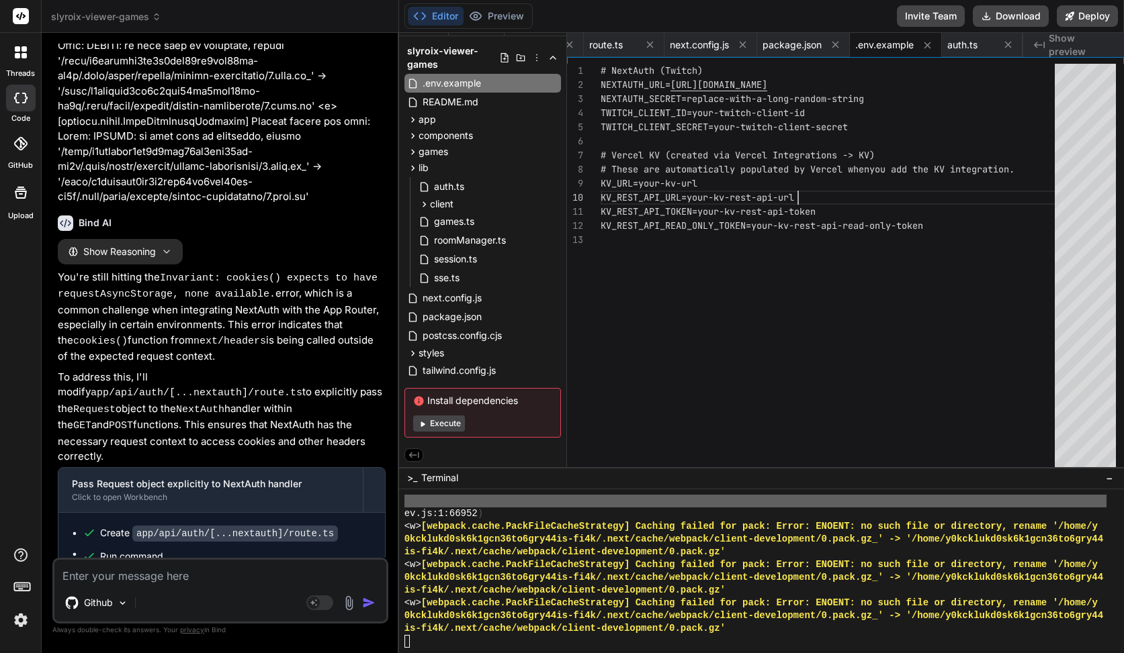
scroll to position [127, 0]
click at [873, 185] on div "# NextAuth (Twitch) NEXTAUTH_URL= https://your-vercel-domain.vercel.app NEXTAUT…" at bounding box center [831, 269] width 462 height 410
click at [714, 189] on div "# NextAuth (Twitch) NEXTAUTH_URL= https://your-vercel-domain.vercel.app NEXTAUT…" at bounding box center [831, 269] width 462 height 410
click at [657, 215] on div "# NextAuth (Twitch) NEXTAUTH_URL= https://your-vercel-domain.vercel.app NEXTAUT…" at bounding box center [831, 269] width 462 height 410
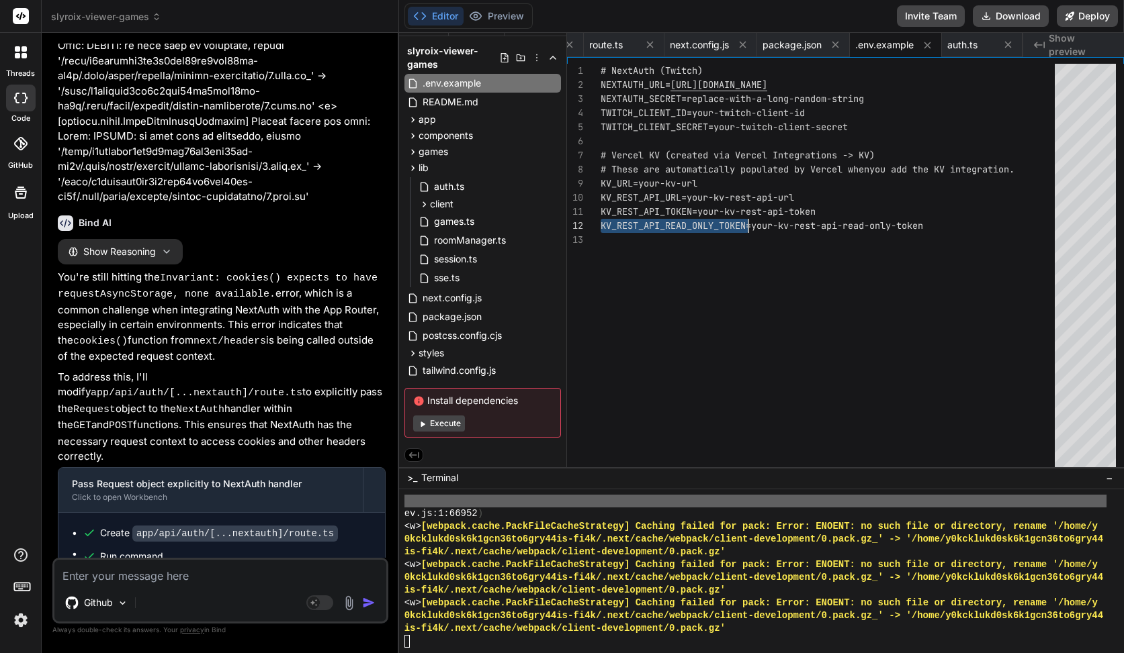
click at [657, 215] on div "# NextAuth (Twitch) NEXTAUTH_URL= https://your-vercel-domain.vercel.app NEXTAUT…" at bounding box center [831, 269] width 462 height 410
click at [786, 287] on div "# NextAuth (Twitch) NEXTAUTH_URL= https://your-vercel-domain.vercel.app NEXTAUT…" at bounding box center [831, 269] width 462 height 410
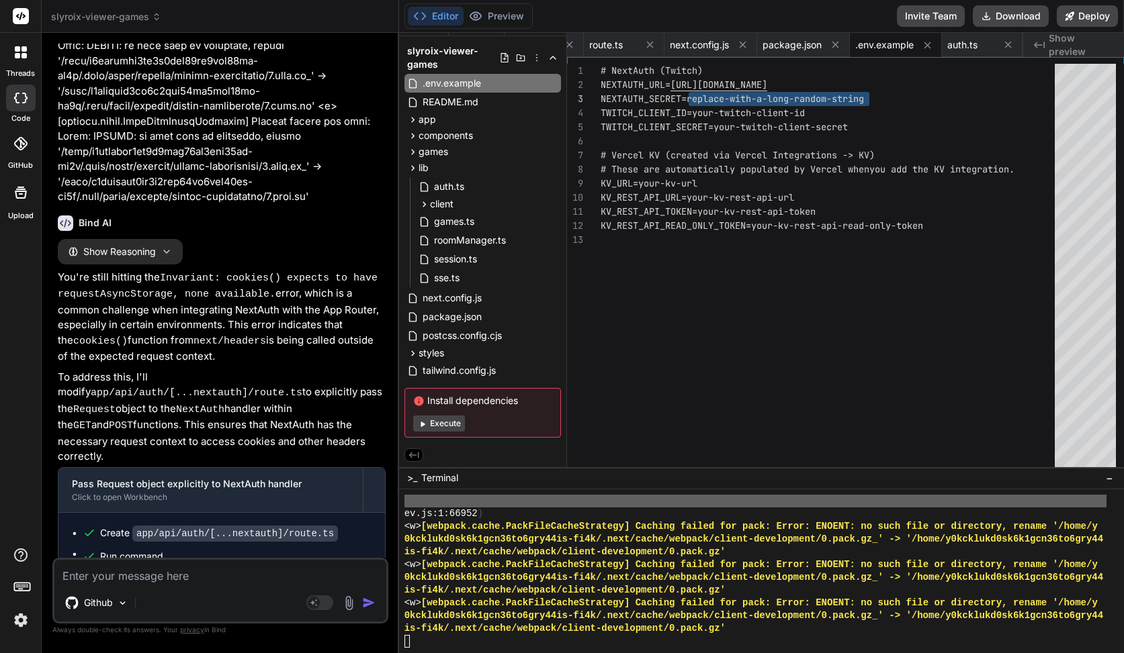
drag, startPoint x: 688, startPoint y: 99, endPoint x: 897, endPoint y: 99, distance: 209.5
click at [897, 99] on div "# NextAuth (Twitch) NEXTAUTH_URL= https://your-vercel-domain.vercel.app NEXTAUT…" at bounding box center [831, 269] width 462 height 410
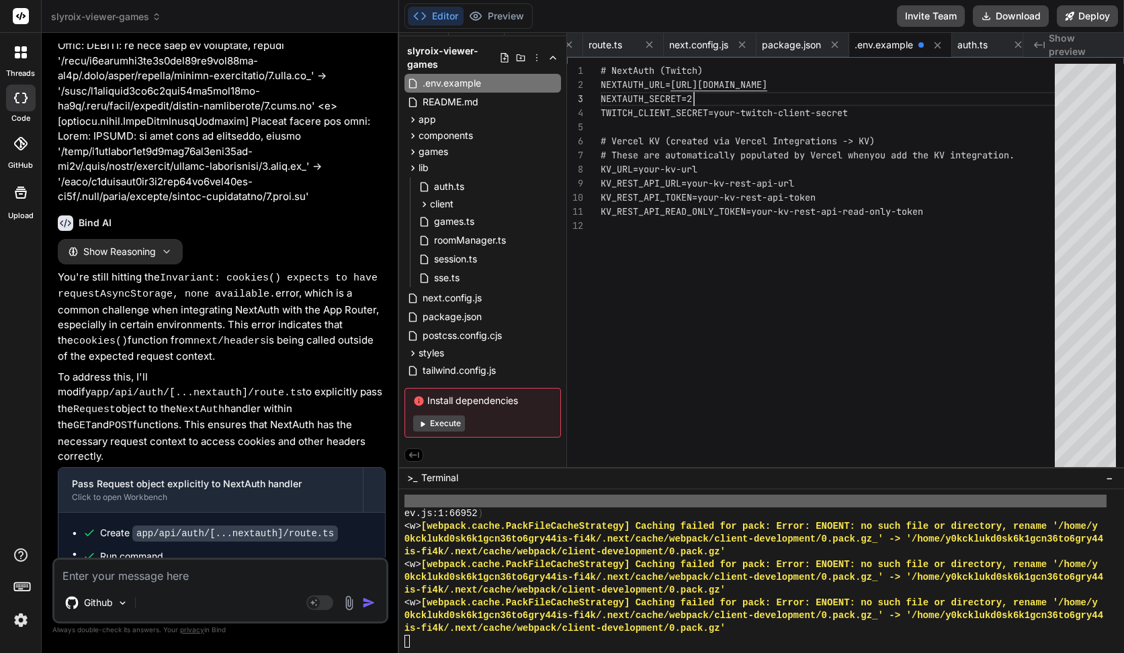
type textarea "# NextAuth (Twitch) NEXTAUTH_URL=https://your-vercel-domain.vercel.app NEXTAUTH…"
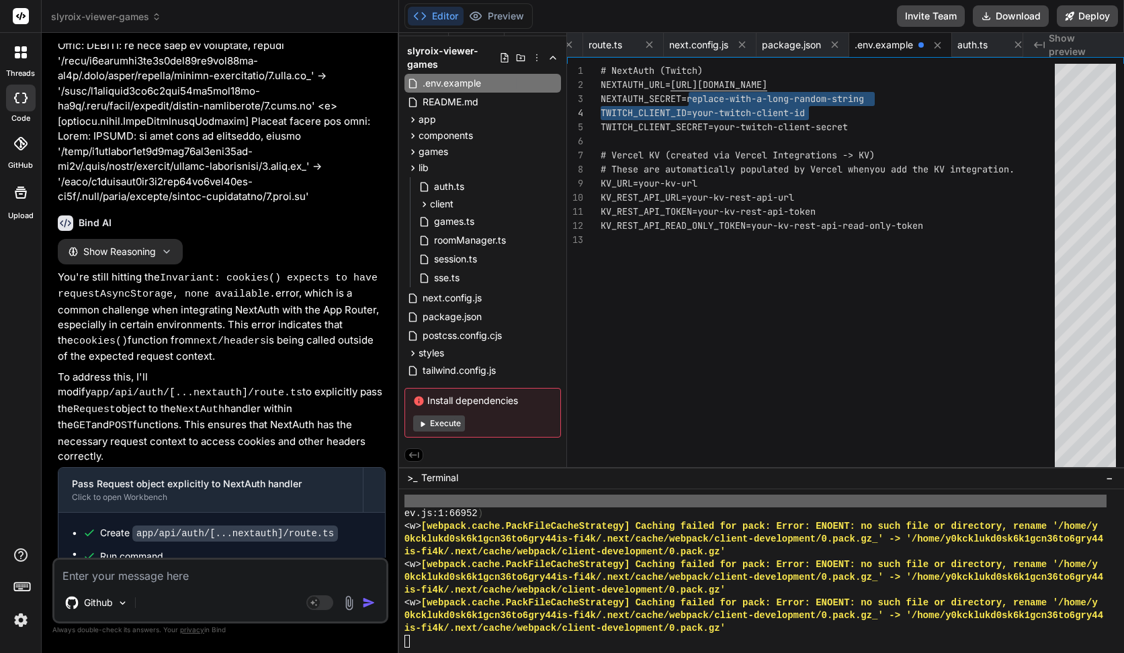
click at [897, 99] on div "# NextAuth (Twitch) NEXTAUTH_URL= https://your-vercel-domain.vercel.app NEXTAUT…" at bounding box center [831, 269] width 462 height 410
click at [889, 99] on div "# NextAuth (Twitch) NEXTAUTH_URL= https://your-vercel-domain.vercel.app NEXTAUT…" at bounding box center [831, 269] width 462 height 410
click at [692, 100] on div "# NextAuth (Twitch) NEXTAUTH_URL= https://your-vercel-domain.vercel.app NEXTAUT…" at bounding box center [831, 269] width 462 height 410
click at [725, 96] on div "# NextAuth (Twitch) NEXTAUTH_URL= https://your-vercel-domain.vercel.app NEXTAUT…" at bounding box center [831, 269] width 462 height 410
drag, startPoint x: 692, startPoint y: 96, endPoint x: 853, endPoint y: 93, distance: 161.2
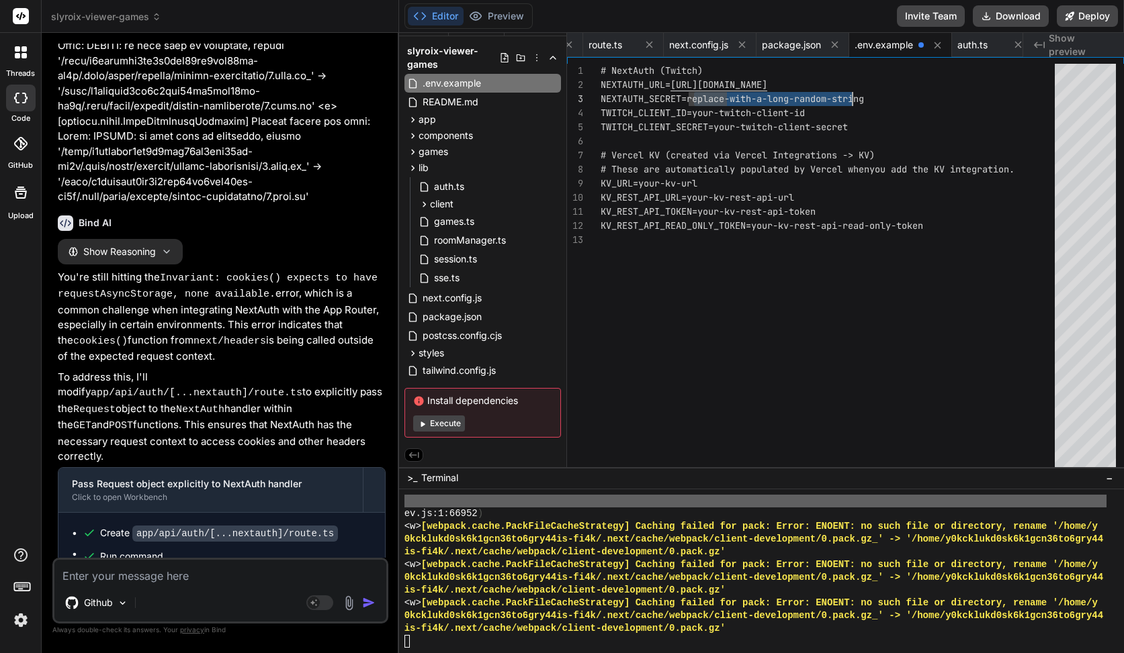
click at [853, 93] on div "# NextAuth (Twitch) NEXTAUTH_URL= https://your-vercel-domain.vercel.app NEXTAUT…" at bounding box center [831, 269] width 462 height 410
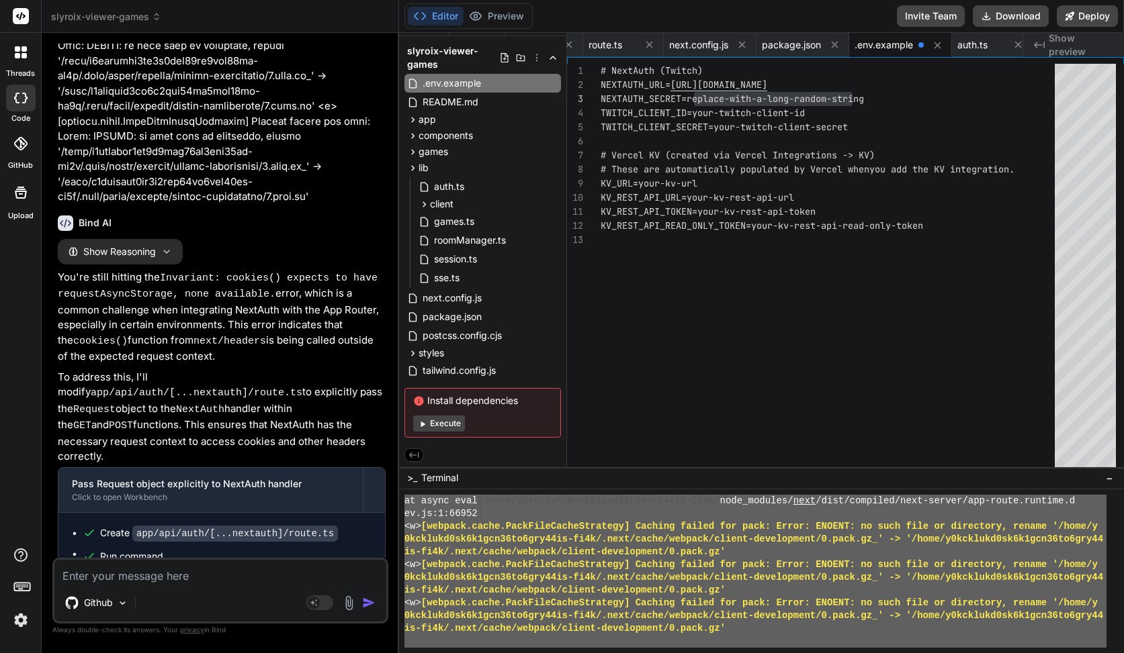
scroll to position [12760, 0]
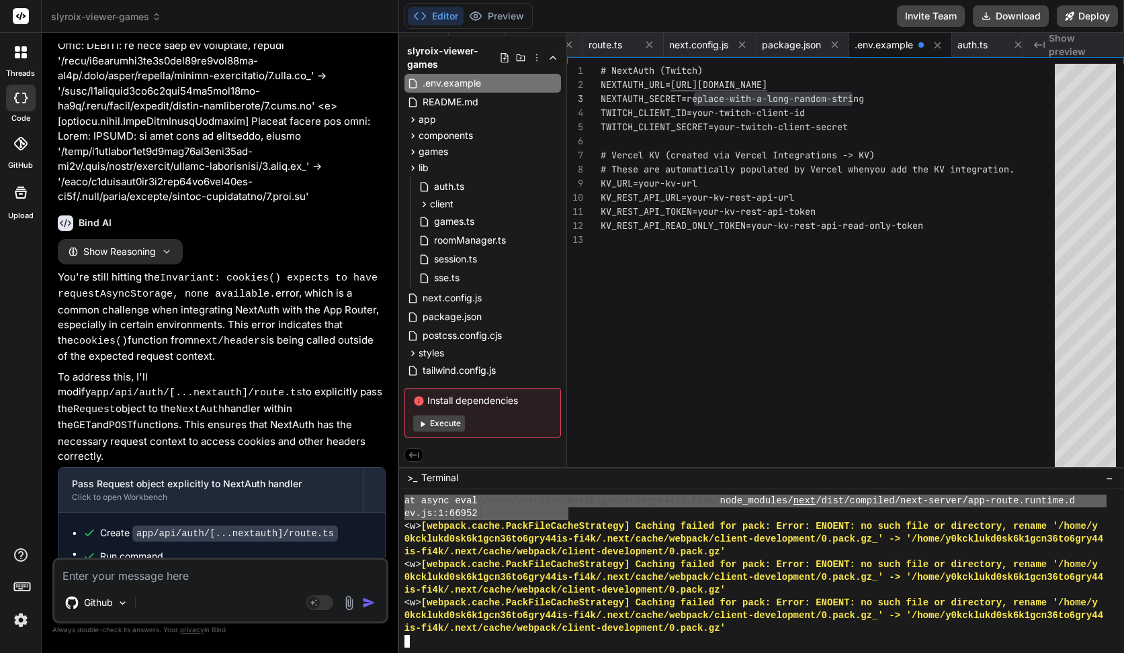
drag, startPoint x: 406, startPoint y: 565, endPoint x: 569, endPoint y: 517, distance: 170.0
click at [216, 576] on textarea at bounding box center [220, 572] width 332 height 24
paste textarea "https://next-auth.js.org/warnings#no_secret ✓ Compiled /api/auth/[...nextauth]/…"
type textarea "https://next-auth.js.org/warnings#no_secret ✓ Compiled /api/auth/[...nextauth]/…"
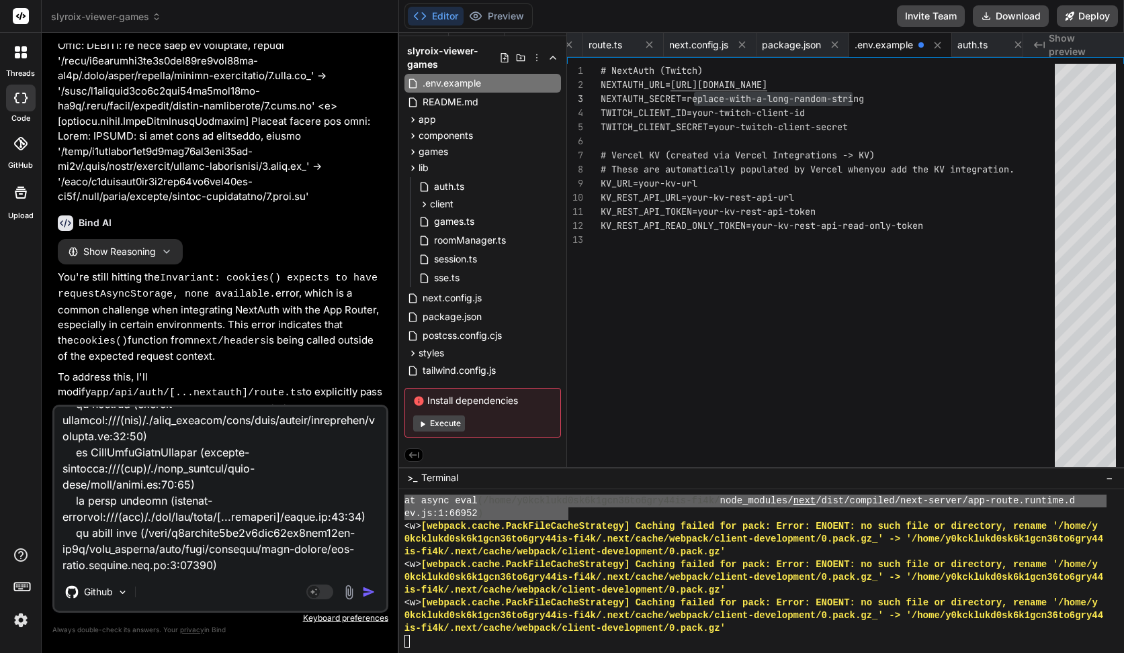
type textarea "x"
type textarea "https://next-auth.js.org/warnings#no_secret ✓ Compiled /api/auth/[...nextauth]/…"
type textarea "x"
type textarea "https://next-auth.js.org/warnings#no_secret ✓ Compiled /api/auth/[...nextauth]/…"
type textarea "x"
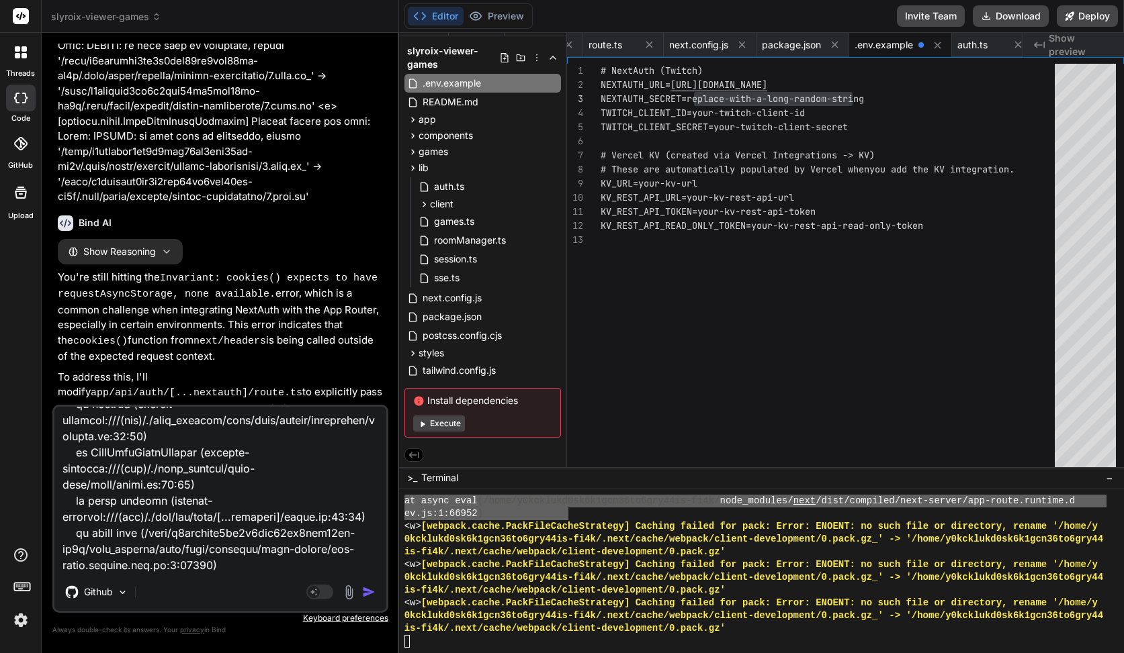
type textarea "https://next-auth.js.org/warnings#no_secret ✓ Compiled /api/auth/[...nextauth]/…"
type textarea "x"
type textarea "https://next-auth.js.org/warnings#no_secret ✓ Compiled /api/auth/[...nextauth]/…"
type textarea "x"
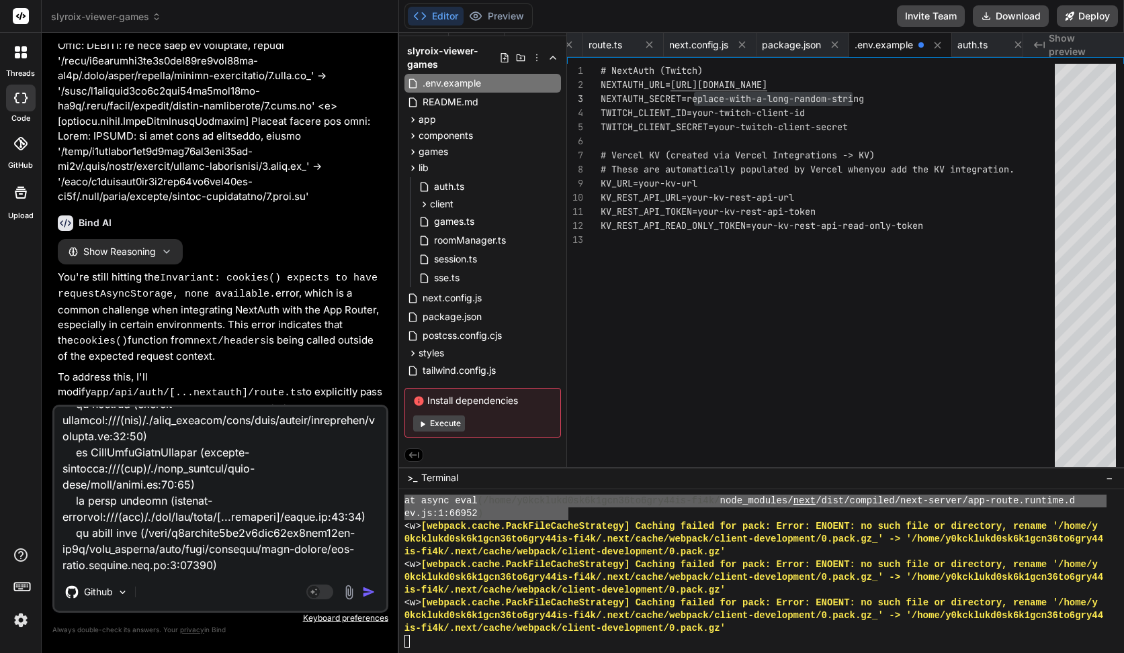
type textarea "https://next-auth.js.org/warnings#no_secret ✓ Compiled /api/auth/[...nextauth]/…"
type textarea "x"
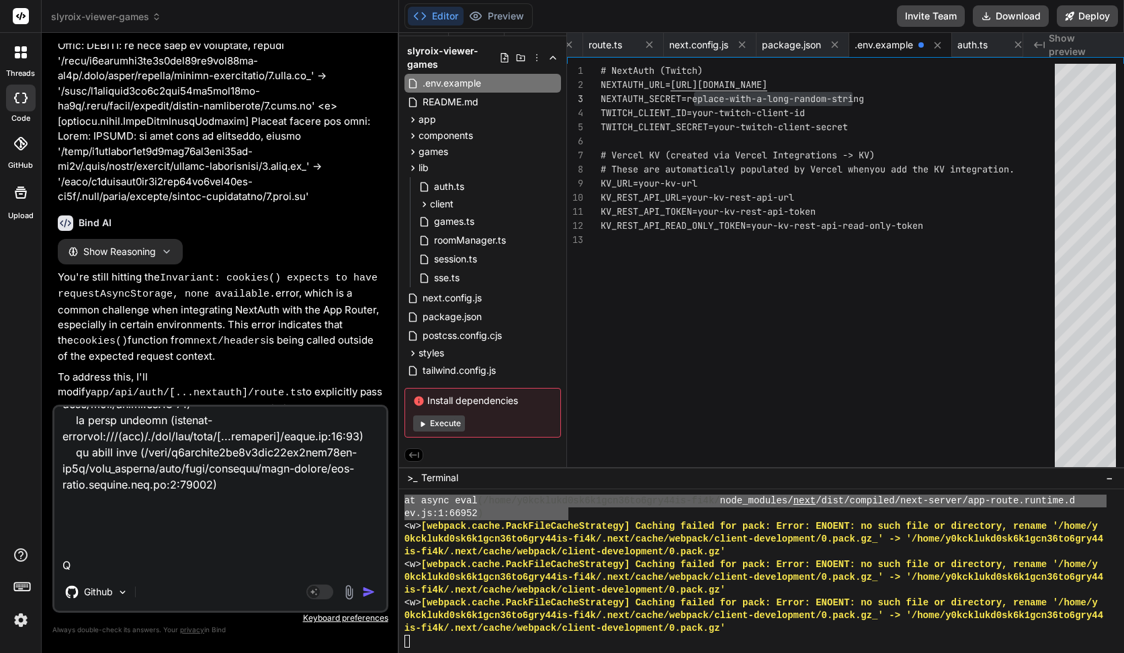
type textarea "https://next-auth.js.org/warnings#no_secret ✓ Compiled /api/auth/[...nextauth]/…"
type textarea "x"
type textarea "https://next-auth.js.org/warnings#no_secret ✓ Compiled /api/auth/[...nextauth]/…"
type textarea "x"
type textarea "https://next-auth.js.org/warnings#no_secret ✓ Compiled /api/auth/[...nextauth]/…"
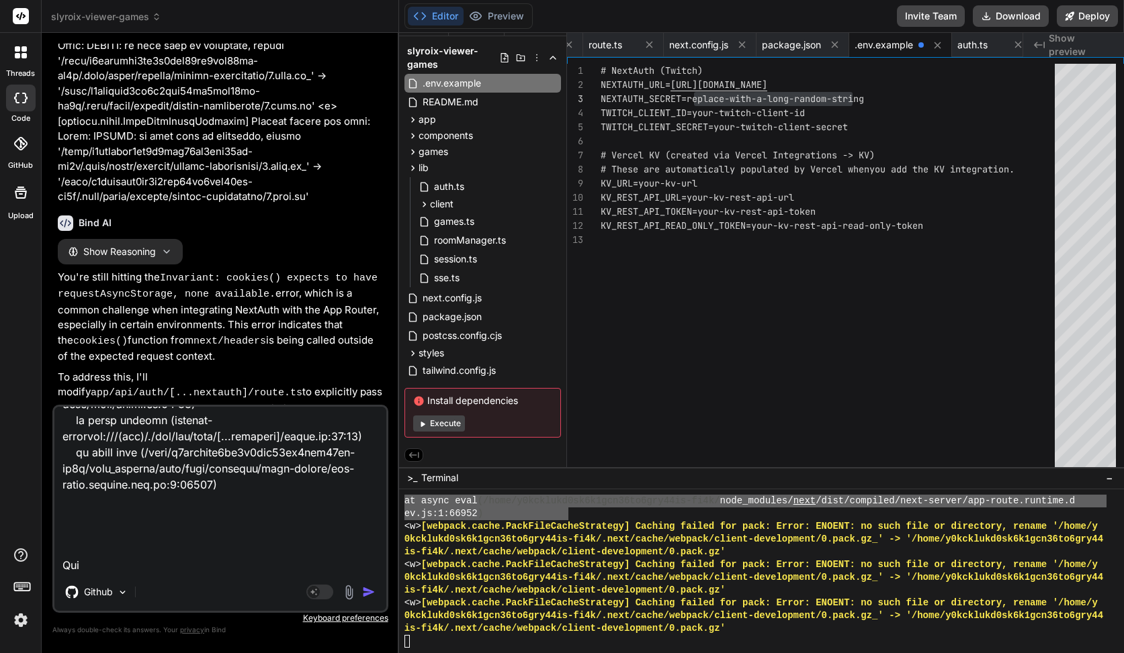
type textarea "x"
type textarea "https://next-auth.js.org/warnings#no_secret ✓ Compiled /api/auth/[...nextauth]/…"
type textarea "x"
type textarea "https://next-auth.js.org/warnings#no_secret ✓ Compiled /api/auth/[...nextauth]/…"
type textarea "x"
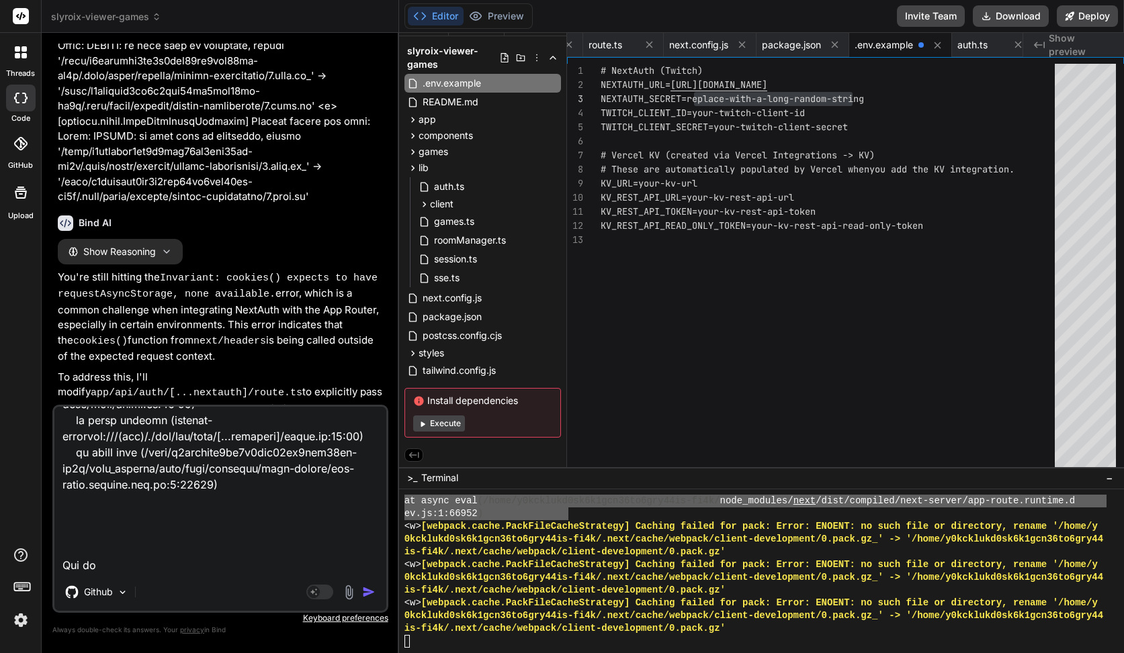
type textarea "https://next-auth.js.org/warnings#no_secret ✓ Compiled /api/auth/[...nextauth]/…"
type textarea "x"
type textarea "https://next-auth.js.org/warnings#no_secret ✓ Compiled /api/auth/[...nextauth]/…"
type textarea "x"
type textarea "https://next-auth.js.org/warnings#no_secret ✓ Compiled /api/auth/[...nextauth]/…"
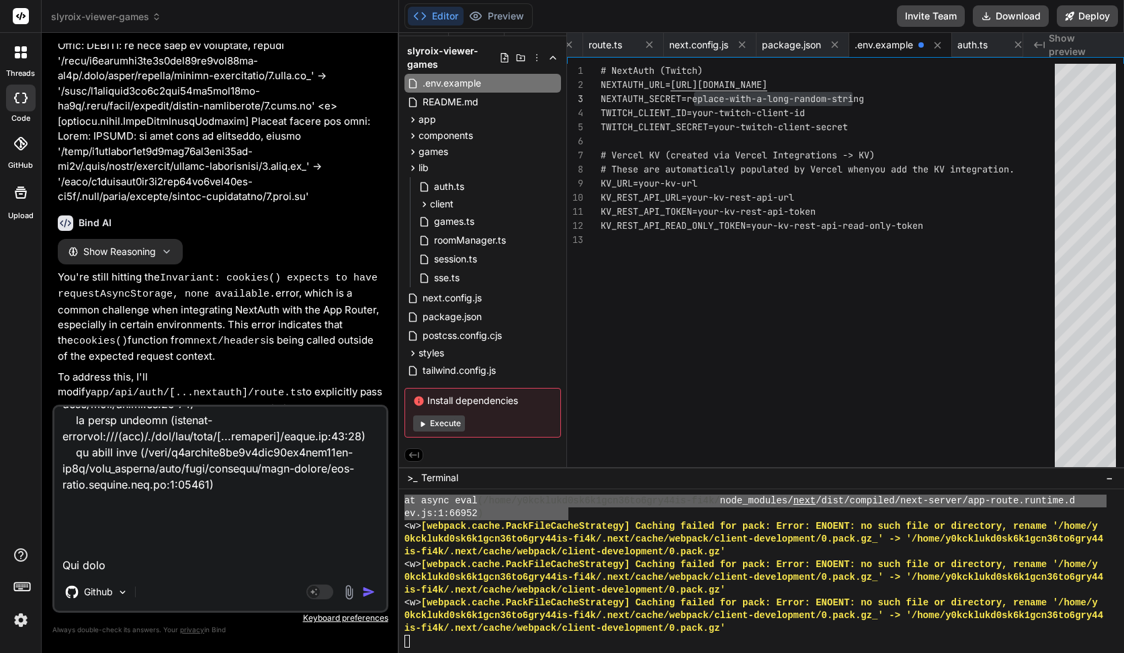
type textarea "x"
type textarea "https://next-auth.js.org/warnings#no_secret ✓ Compiled /api/auth/[...nextauth]/…"
type textarea "x"
type textarea "https://next-auth.js.org/warnings#no_secret ✓ Compiled /api/auth/[...nextauth]/…"
type textarea "x"
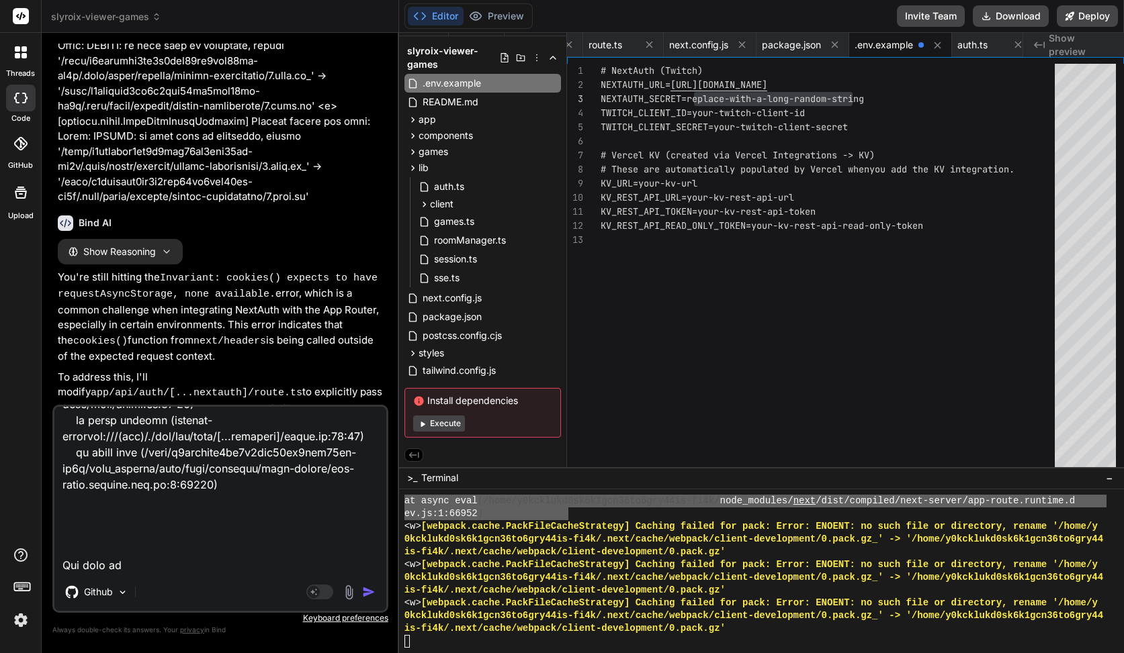
type textarea "https://next-auth.js.org/warnings#no_secret ✓ Compiled /api/auth/[...nextauth]/…"
type textarea "x"
type textarea "https://next-auth.js.org/warnings#no_secret ✓ Compiled /api/auth/[...nextauth]/…"
type textarea "x"
type textarea "https://next-auth.js.org/warnings#no_secret ✓ Compiled /api/auth/[...nextauth]/…"
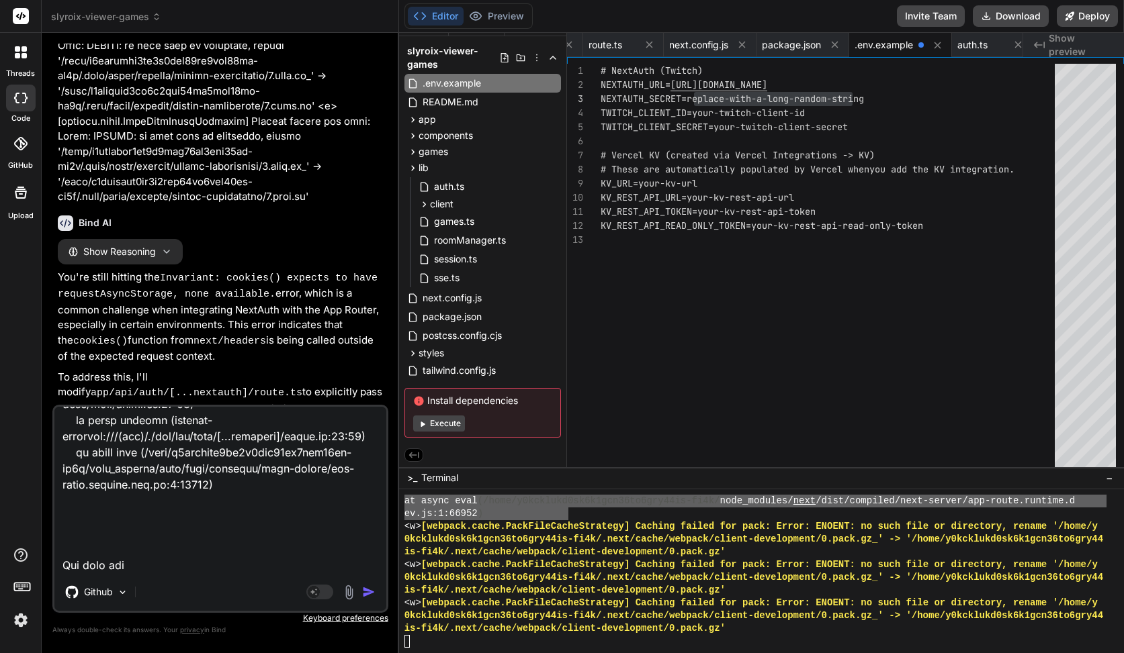
type textarea "x"
type textarea "https://next-auth.js.org/warnings#no_secret ✓ Compiled /api/auth/[...nextauth]/…"
type textarea "x"
type textarea "https://next-auth.js.org/warnings#no_secret ✓ Compiled /api/auth/[...nextauth]/…"
type textarea "x"
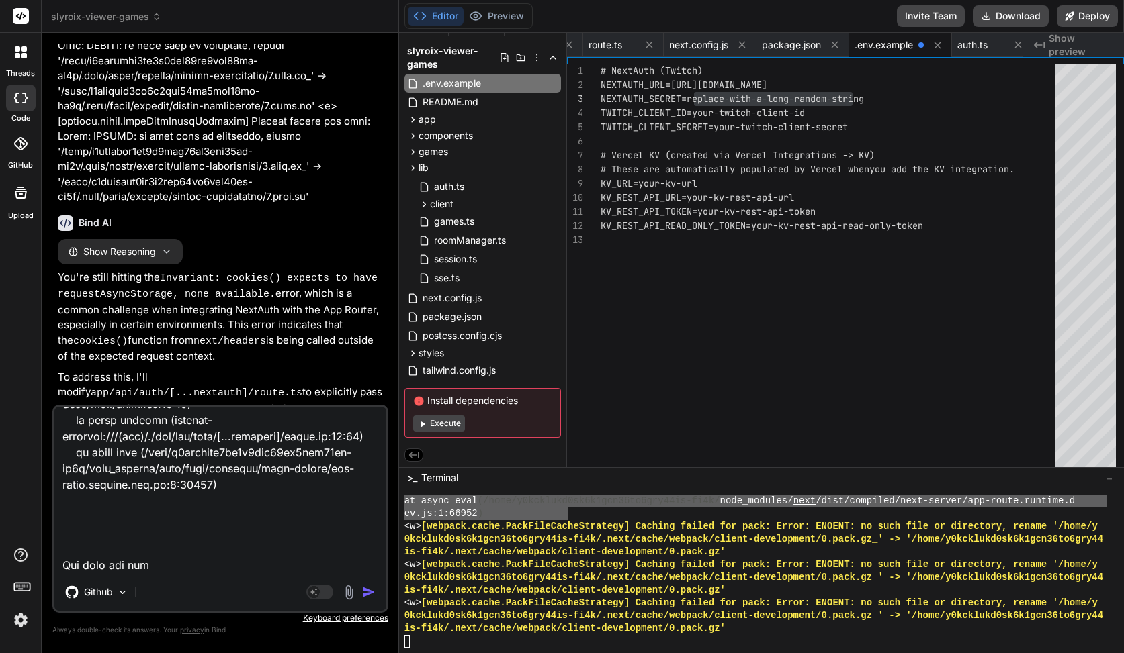
type textarea "https://next-auth.js.org/warnings#no_secret ✓ Compiled /api/auth/[...nextauth]/…"
type textarea "x"
type textarea "https://next-auth.js.org/warnings#no_secret ✓ Compiled /api/auth/[...nextauth]/…"
type textarea "x"
type textarea "https://next-auth.js.org/warnings#no_secret ✓ Compiled /api/auth/[...nextauth]/…"
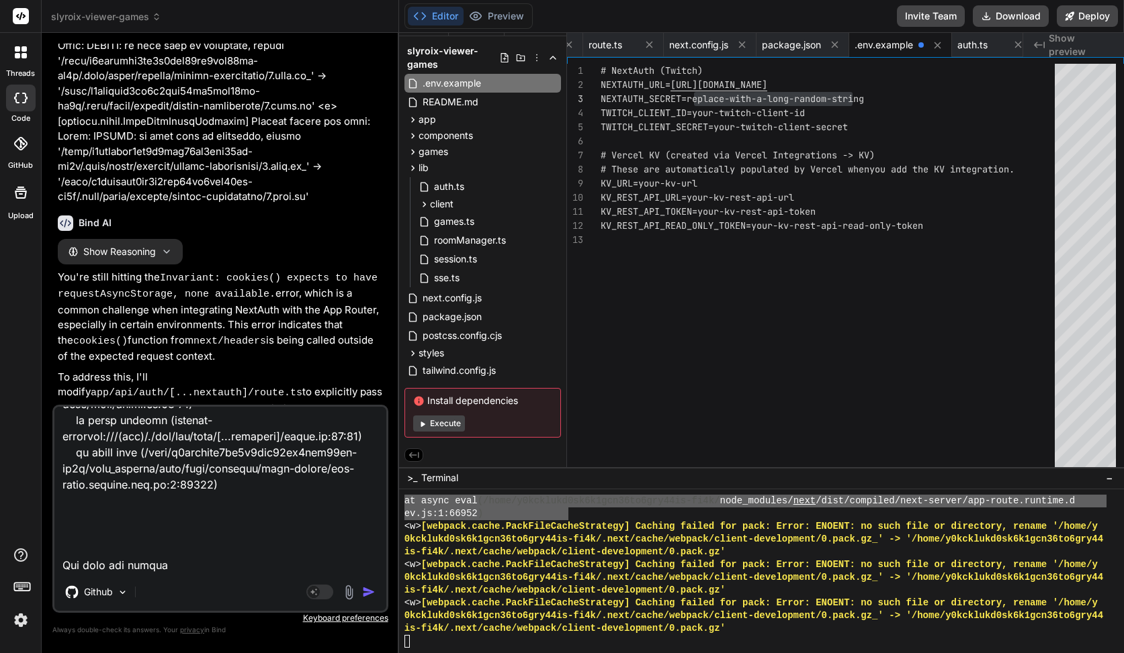
type textarea "x"
type textarea "https://next-auth.js.org/warnings#no_secret ✓ Compiled /api/auth/[...nextauth]/…"
type textarea "x"
type textarea "https://next-auth.js.org/warnings#no_secret ✓ Compiled /api/auth/[...nextauth]/…"
type textarea "x"
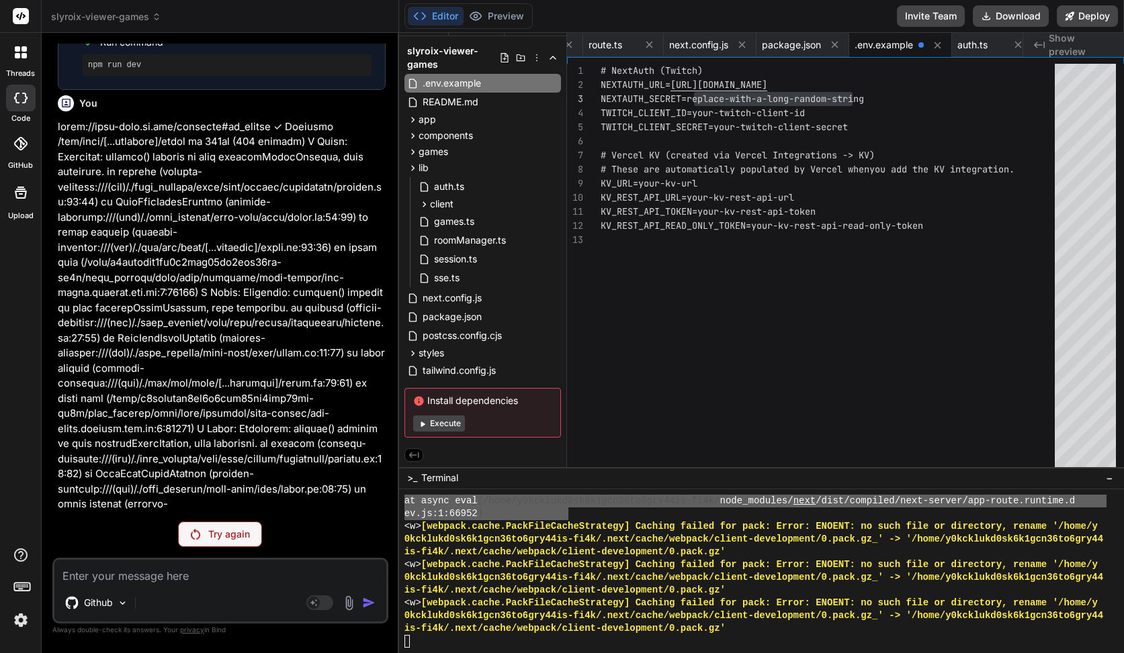
scroll to position [7420, 0]
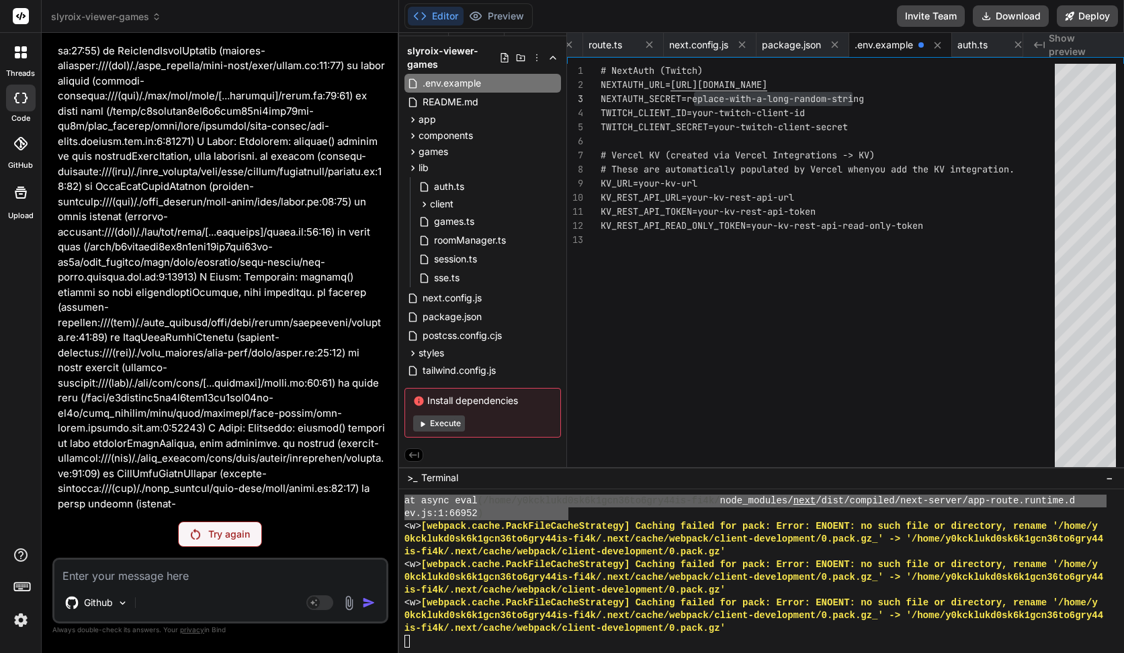
click at [210, 535] on p "Try again" at bounding box center [229, 534] width 42 height 13
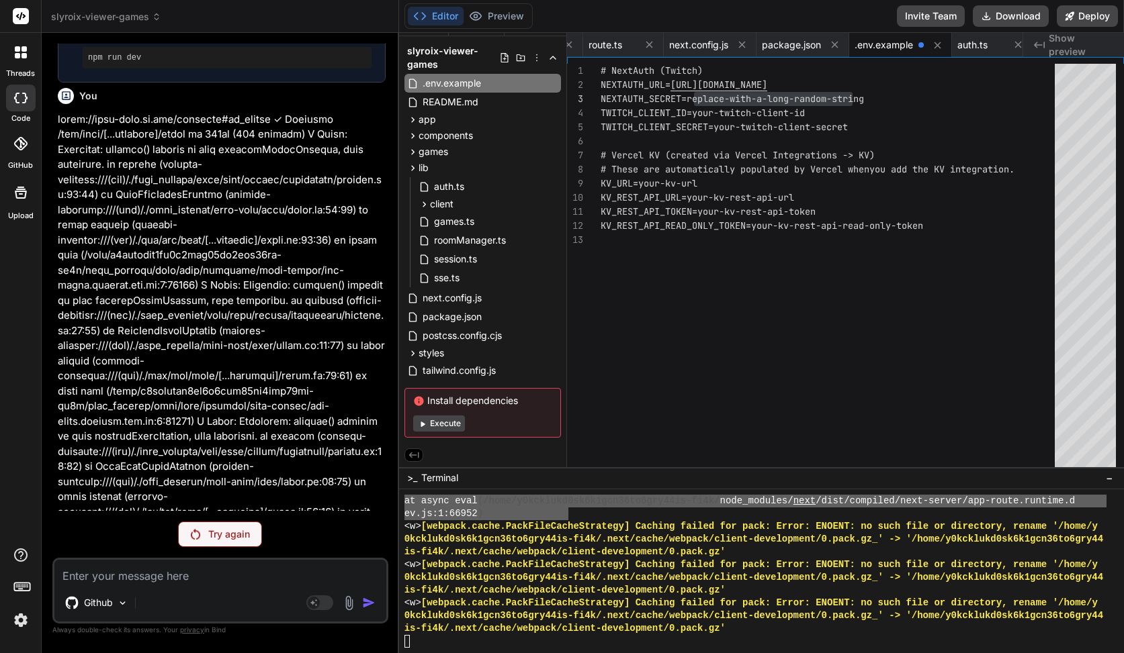
scroll to position [7132, 0]
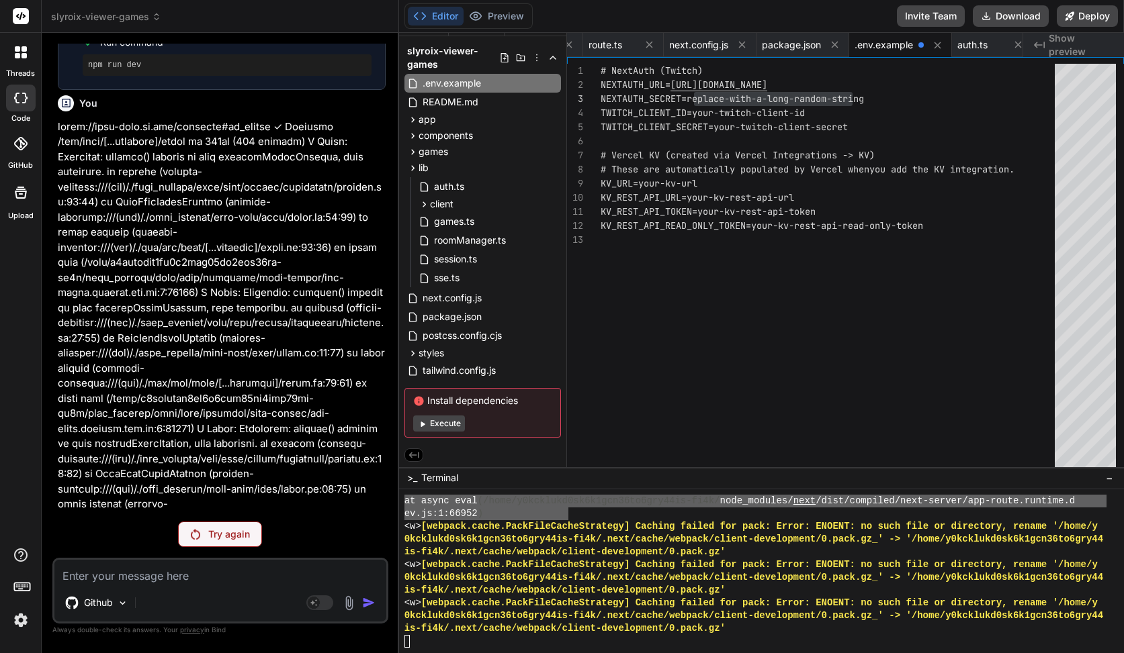
click at [242, 538] on p "Try again" at bounding box center [229, 534] width 42 height 13
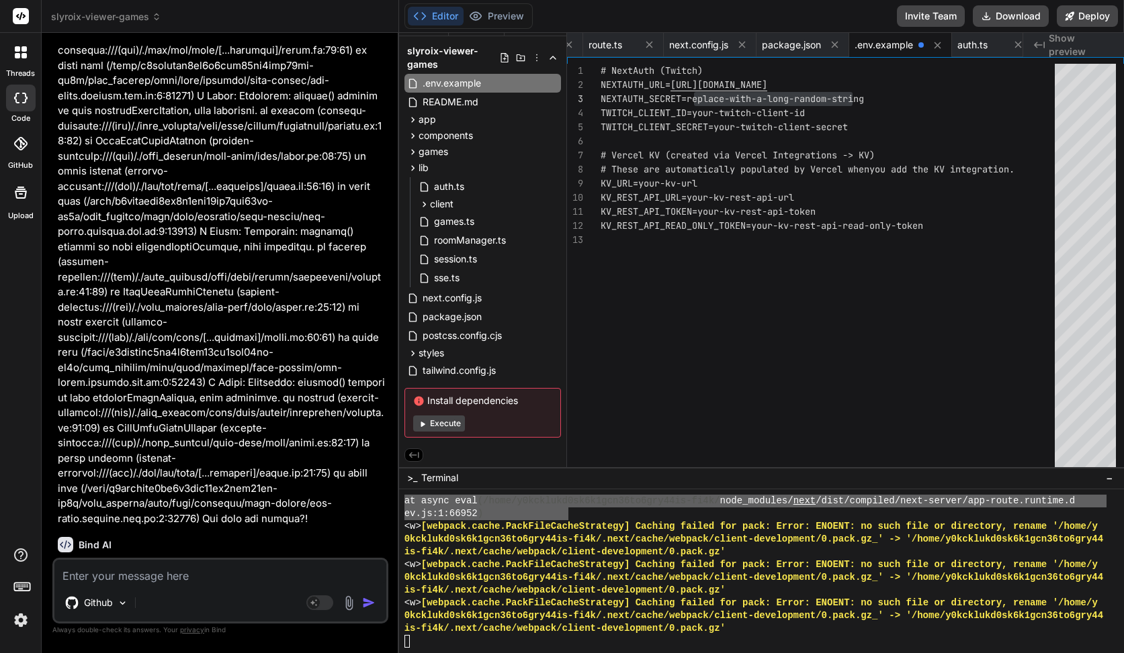
scroll to position [7468, 0]
type textarea "x"
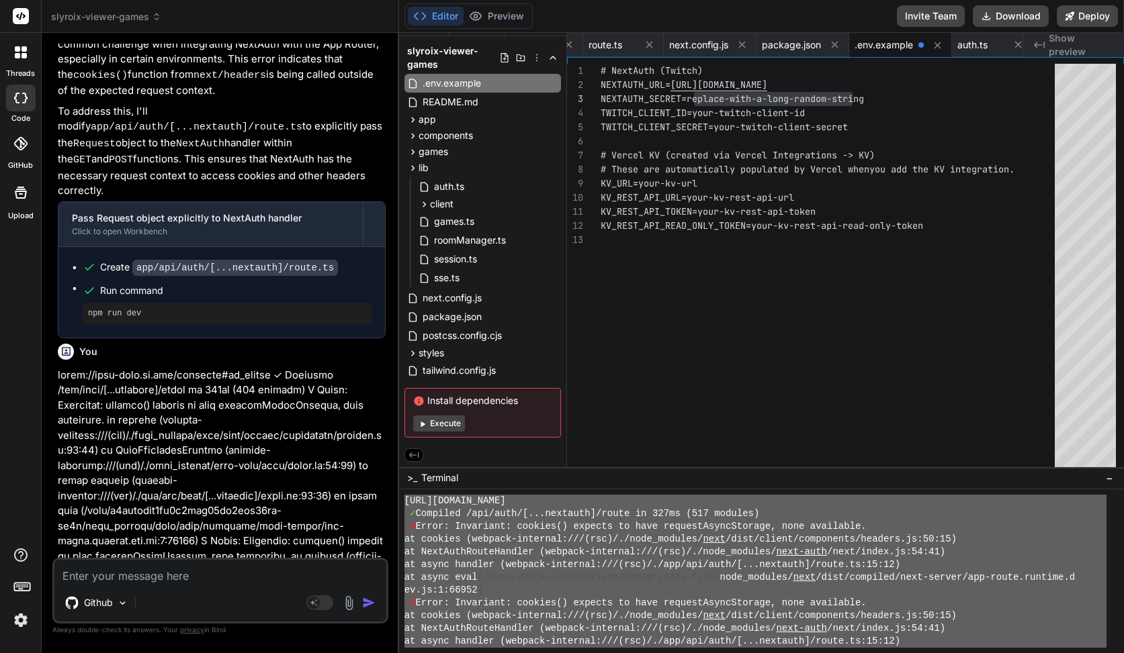
scroll to position [12382, 0]
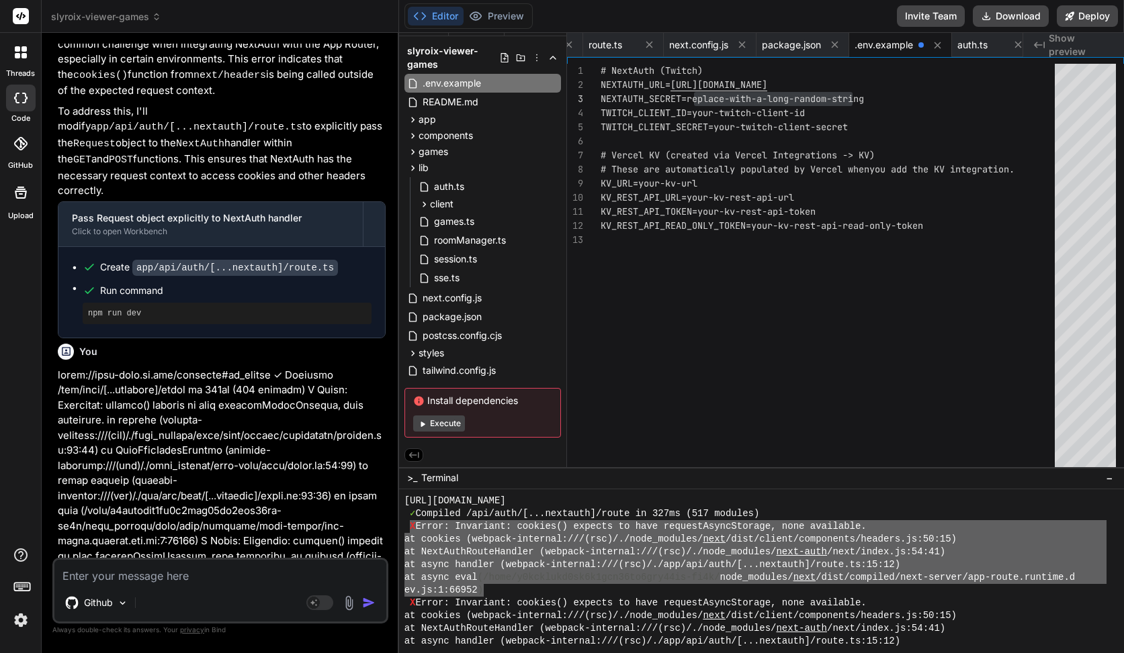
drag, startPoint x: 486, startPoint y: 586, endPoint x: 407, endPoint y: 527, distance: 98.3
click at [407, 526] on div "https://next-auth.js.org/warnings#no_secret ✓ Compiled /api/auth/[...nextauth]/…" at bounding box center [755, 571] width 702 height 153
click at [199, 579] on textarea at bounding box center [220, 572] width 332 height 24
paste textarea "X Error: Invariant: cookies() expects to have requestAsyncStorage, none availab…"
type textarea "X Error: Invariant: cookies() expects to have requestAsyncStorage, none availab…"
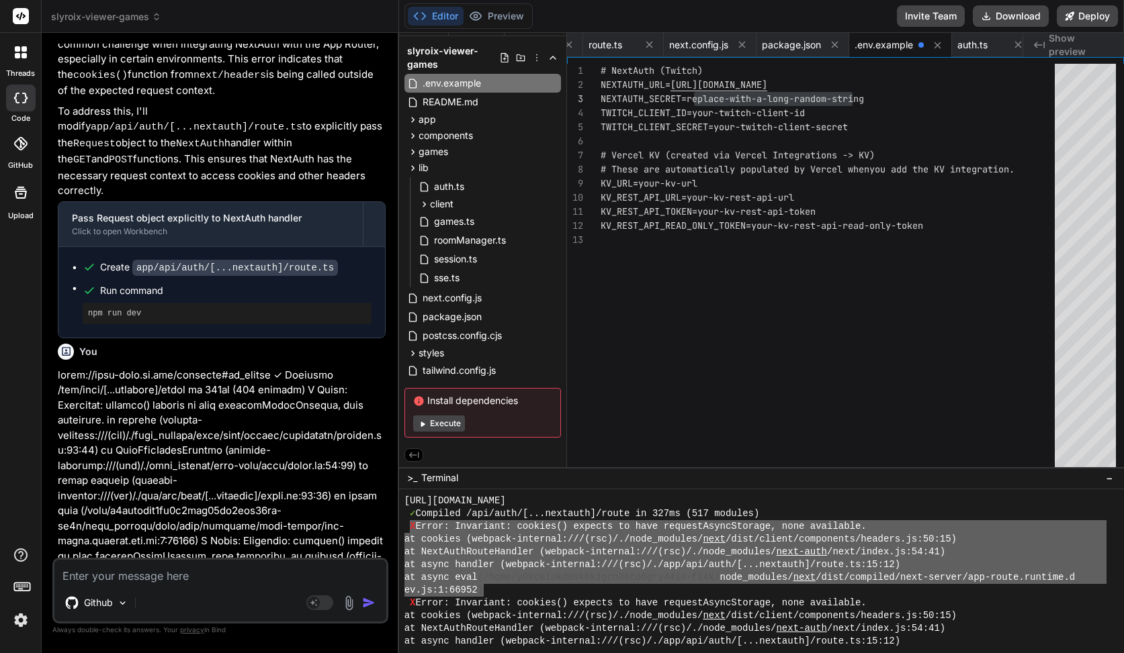
type textarea "x"
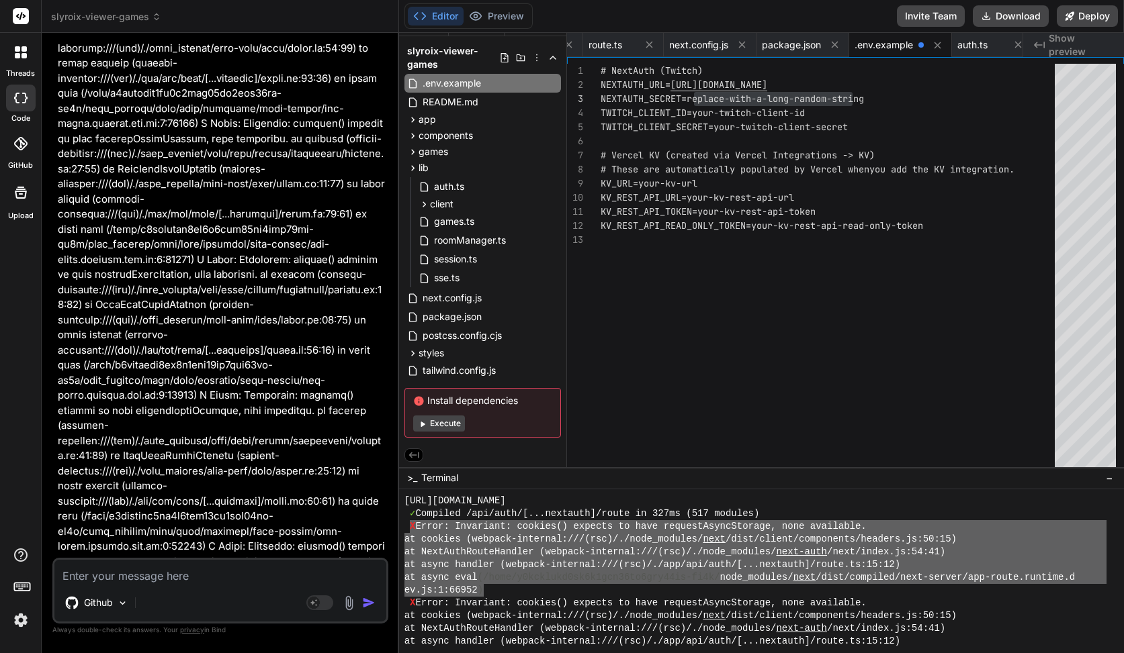
scroll to position [7468, 0]
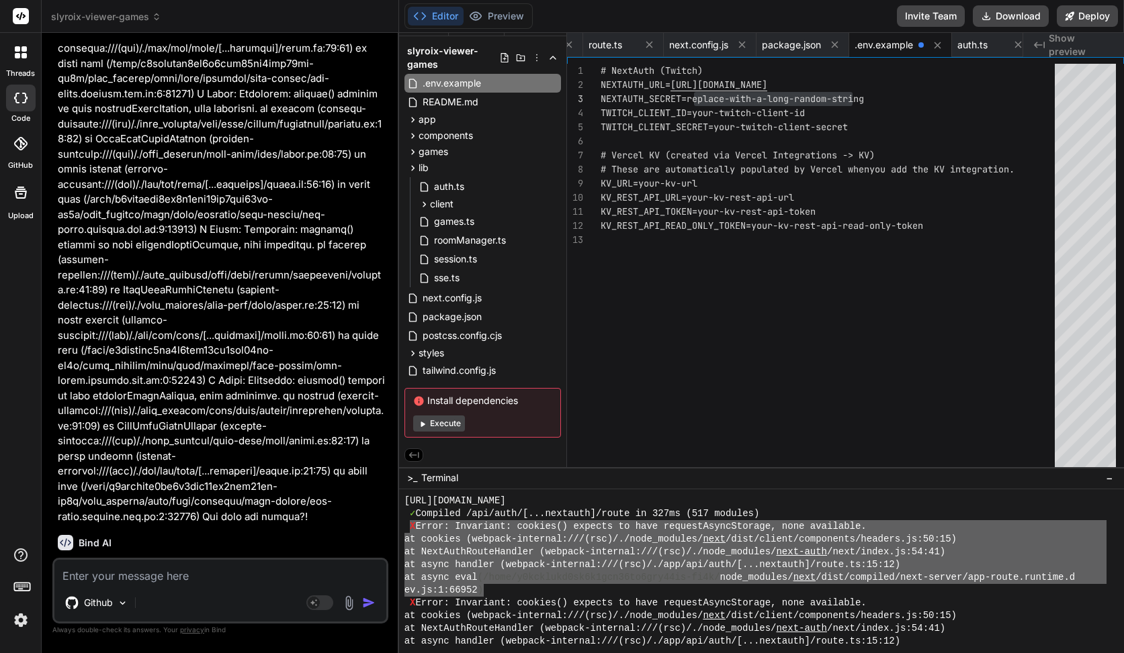
click at [190, 572] on textarea at bounding box center [220, 572] width 332 height 24
click at [265, 578] on textarea at bounding box center [220, 572] width 332 height 24
click at [93, 601] on p "Github" at bounding box center [98, 602] width 29 height 13
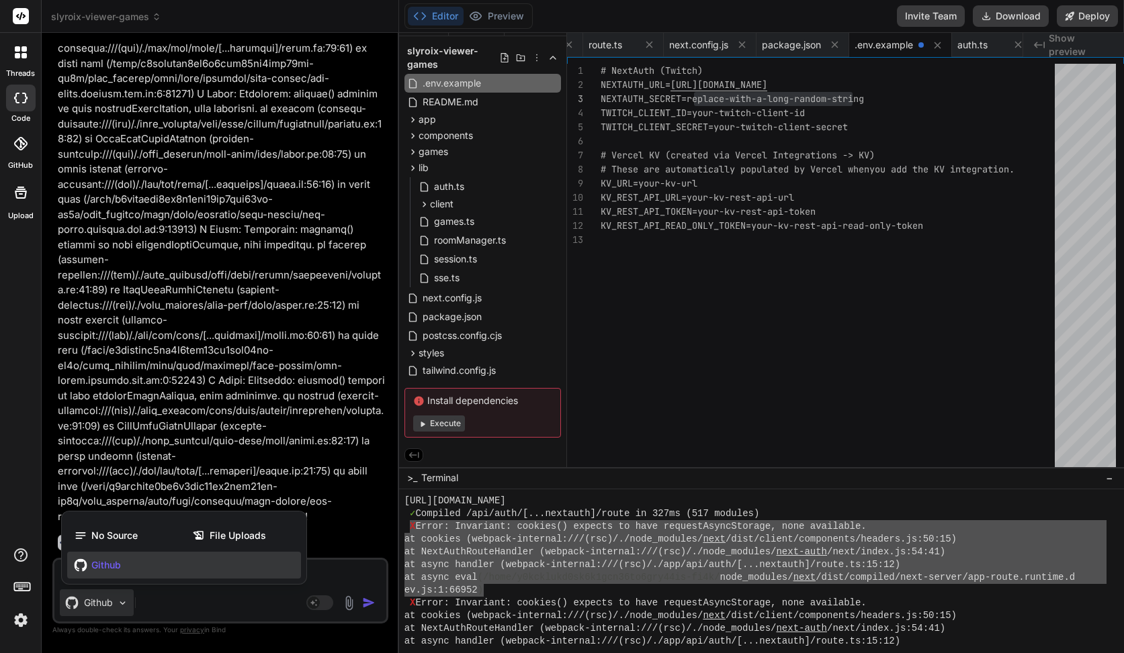
click at [224, 600] on div at bounding box center [562, 326] width 1124 height 653
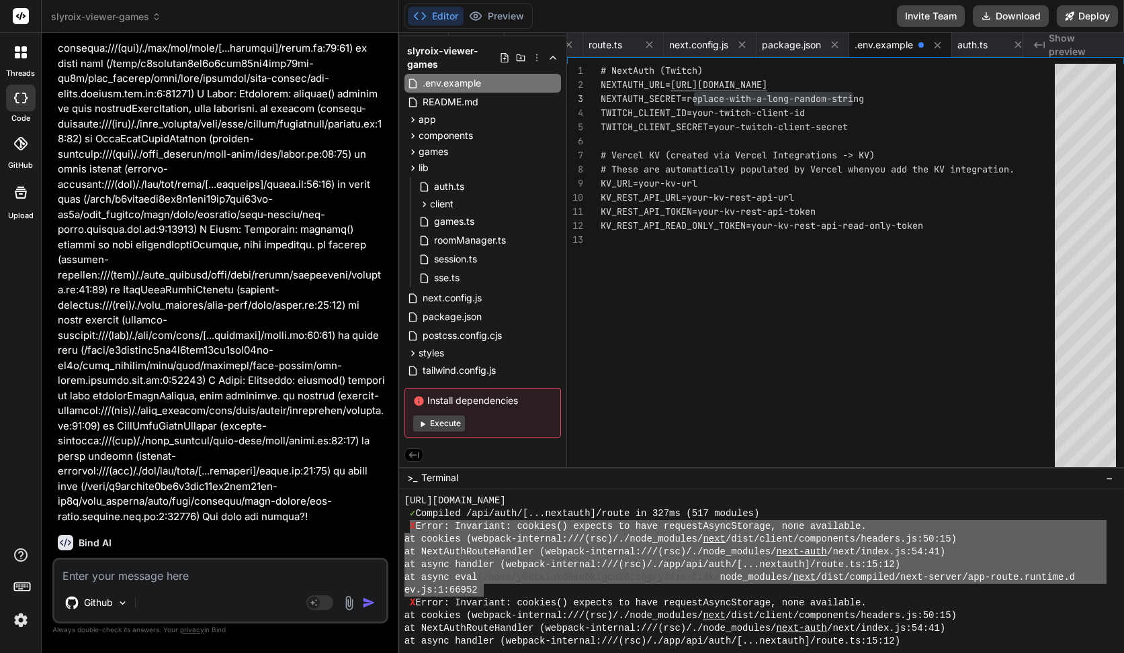
click at [208, 585] on div "Github Agent Mode. When this toggle is activated, AI automatically makes decisi…" at bounding box center [220, 591] width 336 height 66
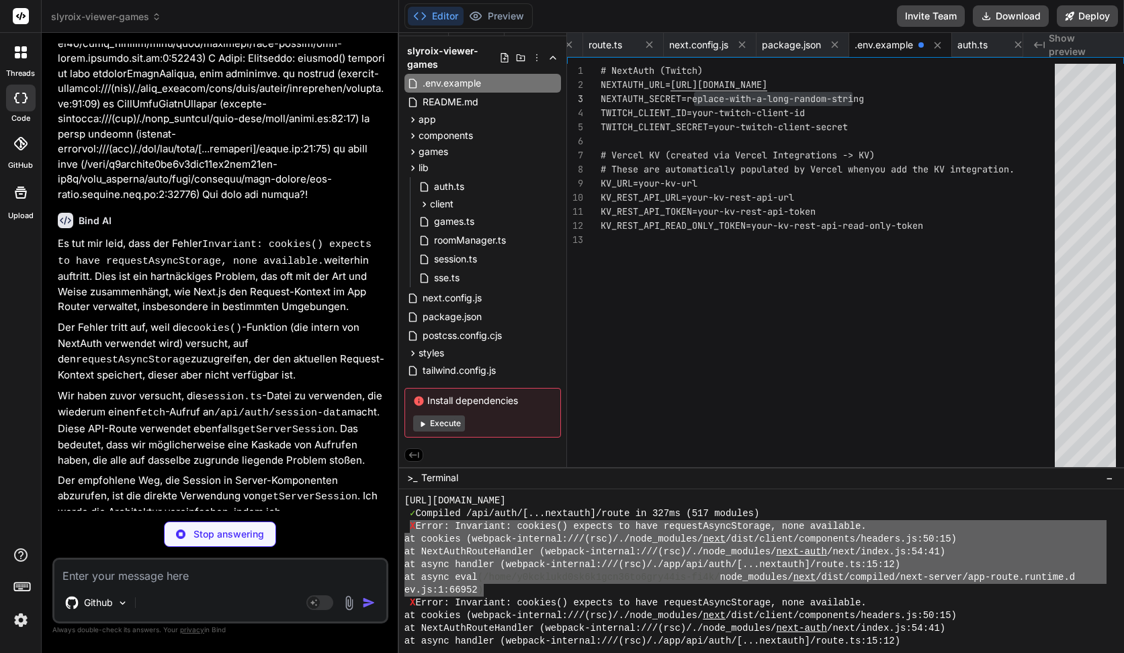
scroll to position [7856, 0]
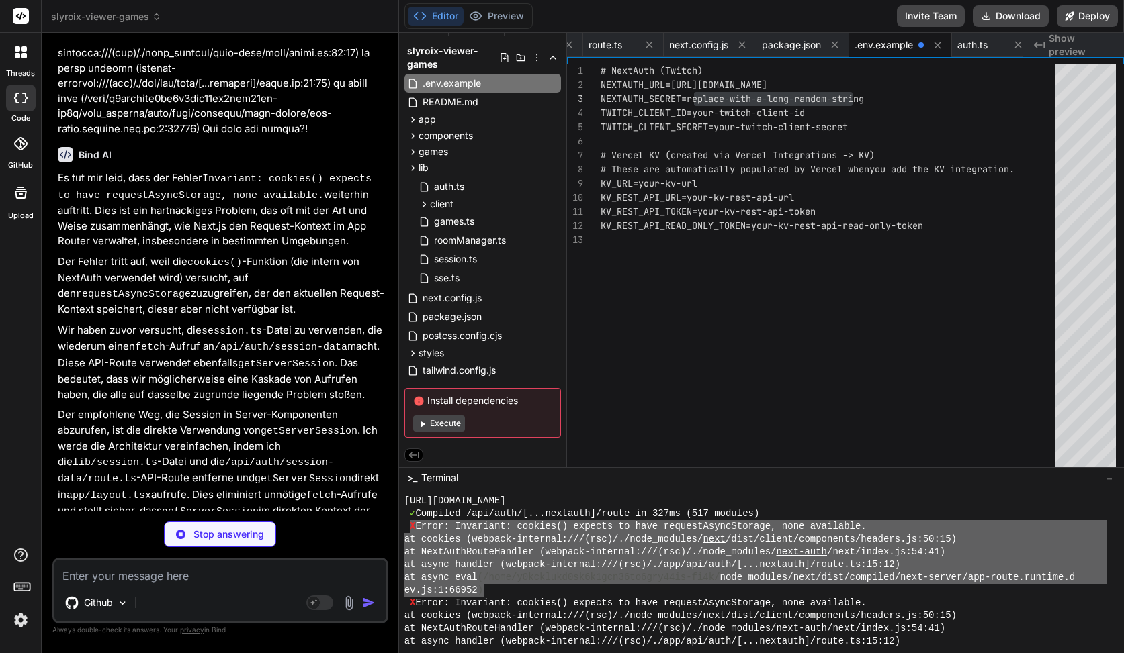
type textarea "x"
type textarea "<main className="container py-6">{children}</main> </Providers> </body> </html>…"
type textarea "x"
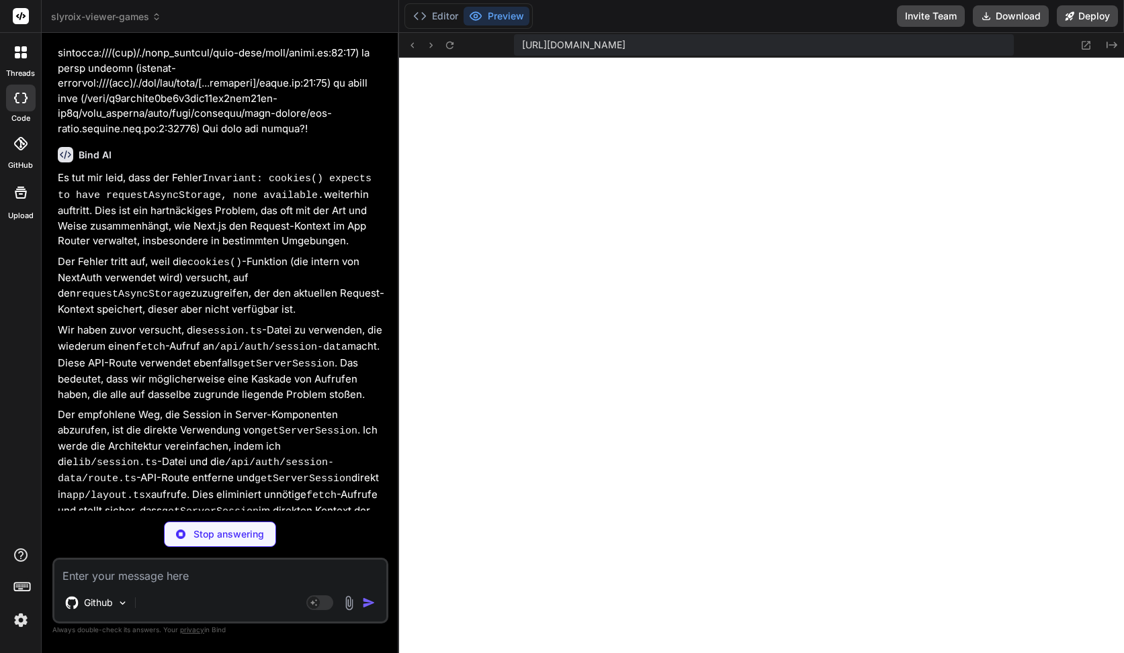
scroll to position [0, 236]
type textarea "x"
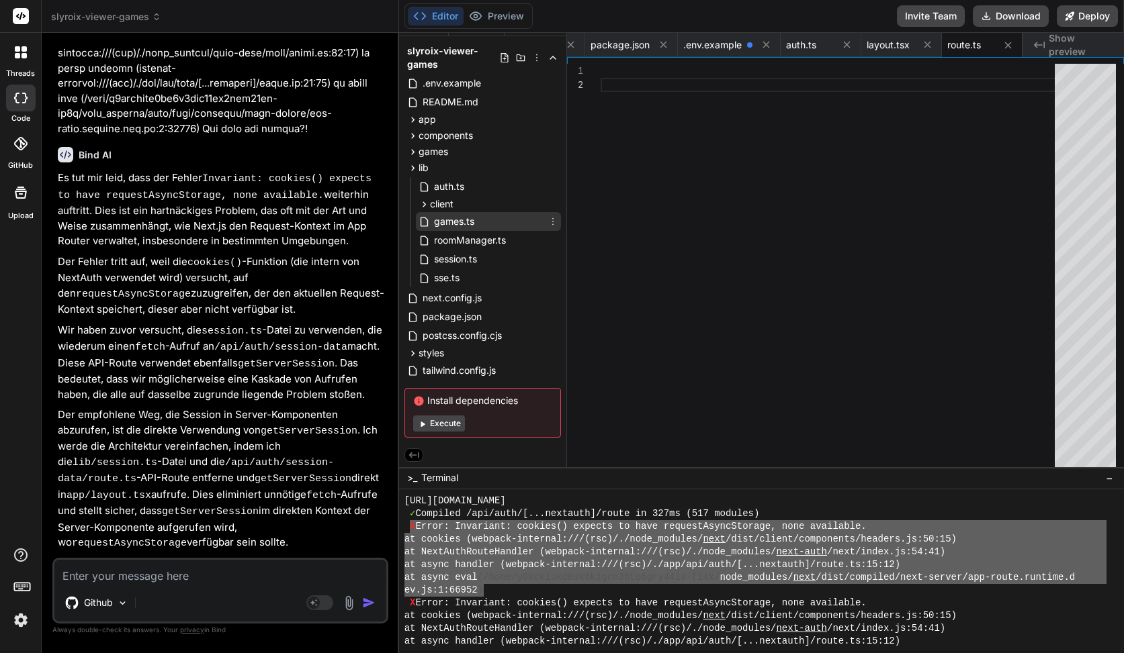
scroll to position [10170, 0]
click at [463, 83] on span ".env.example" at bounding box center [451, 83] width 61 height 16
type textarea "KV_REST_API_TOKEN=your-kv-rest-api-token KV_REST_API_READ_ONLY_TOKEN=your-kv-re…"
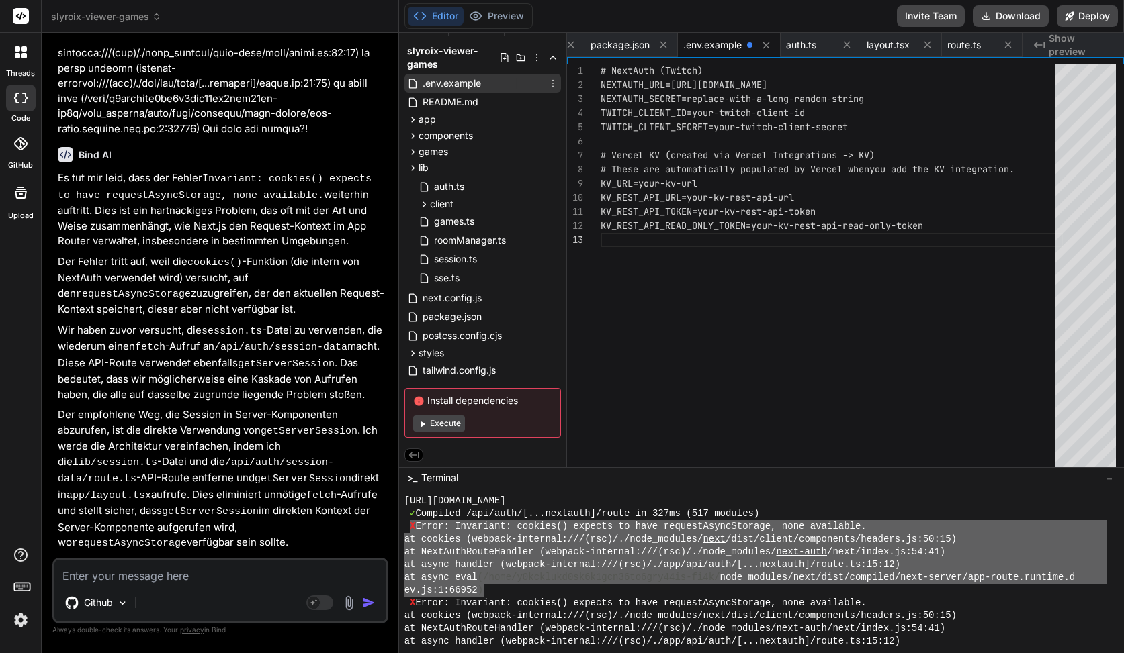
scroll to position [10132, 0]
click at [549, 84] on icon at bounding box center [552, 83] width 11 height 11
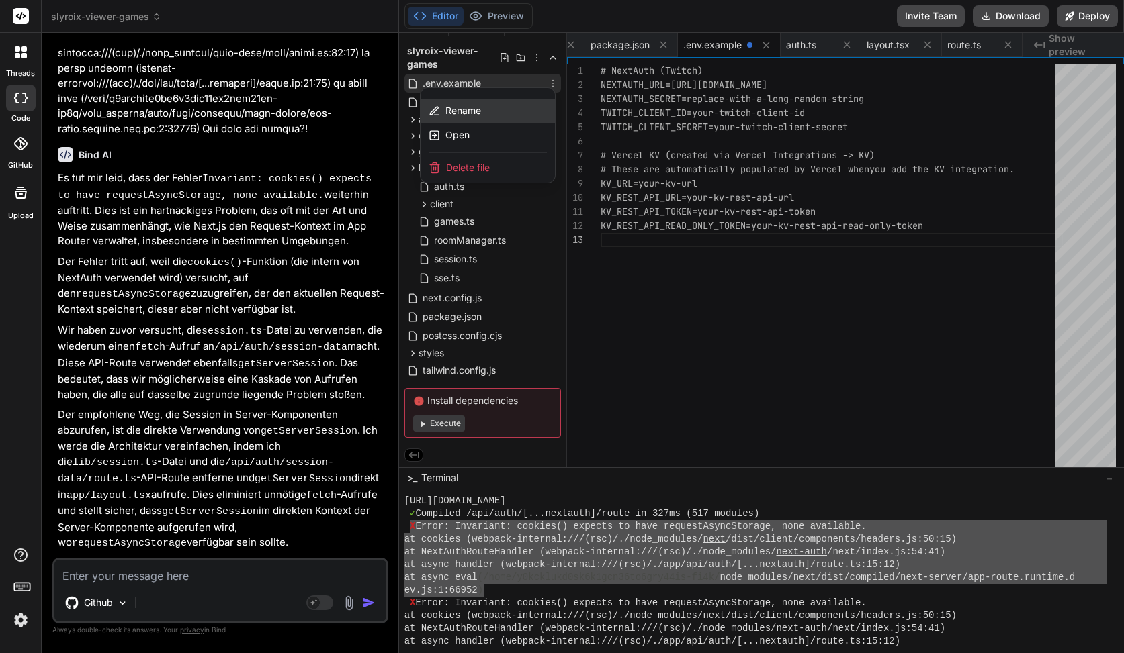
scroll to position [10106, 0]
click at [483, 113] on div "Rename" at bounding box center [487, 111] width 134 height 24
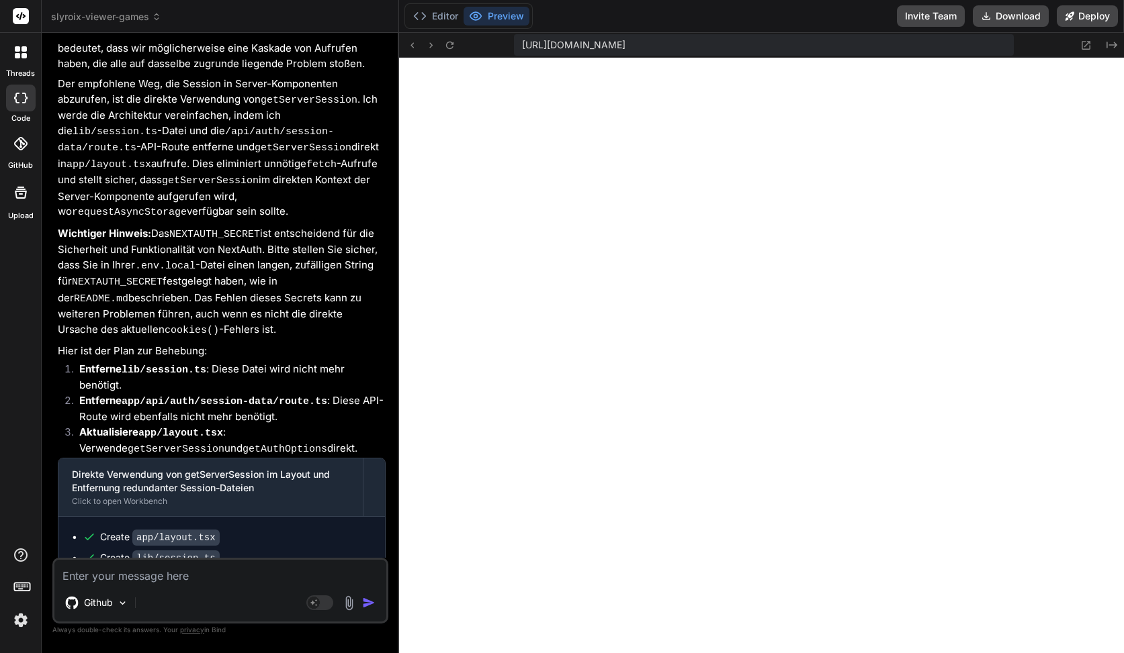
scroll to position [10017, 0]
click at [445, 15] on button "Editor" at bounding box center [436, 16] width 56 height 19
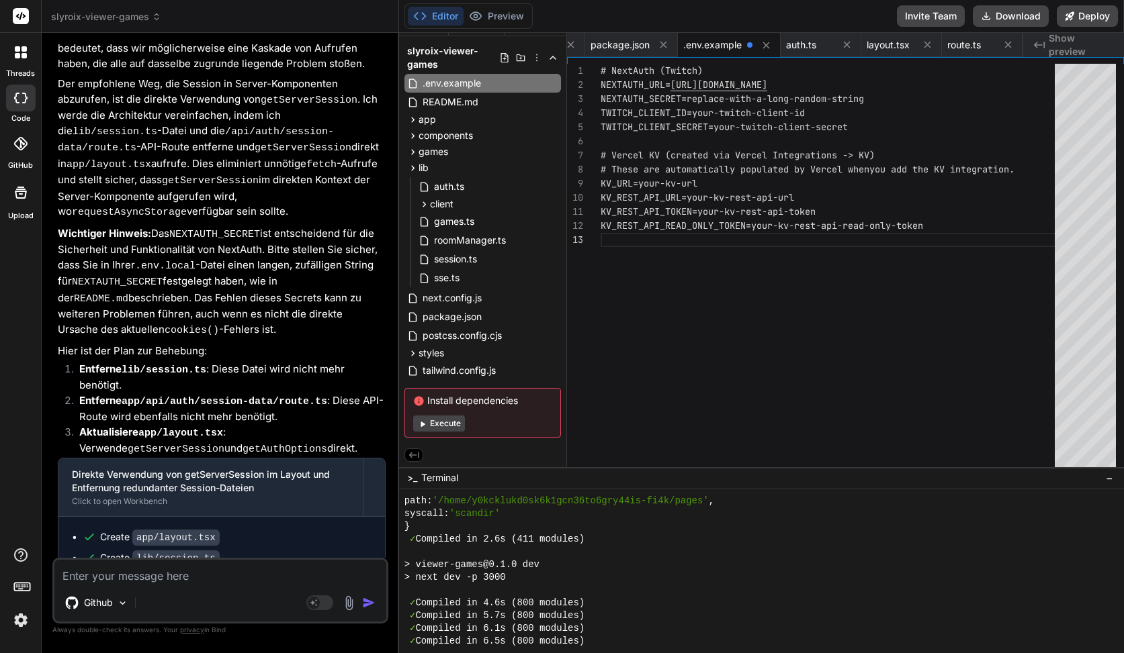
scroll to position [12760, 0]
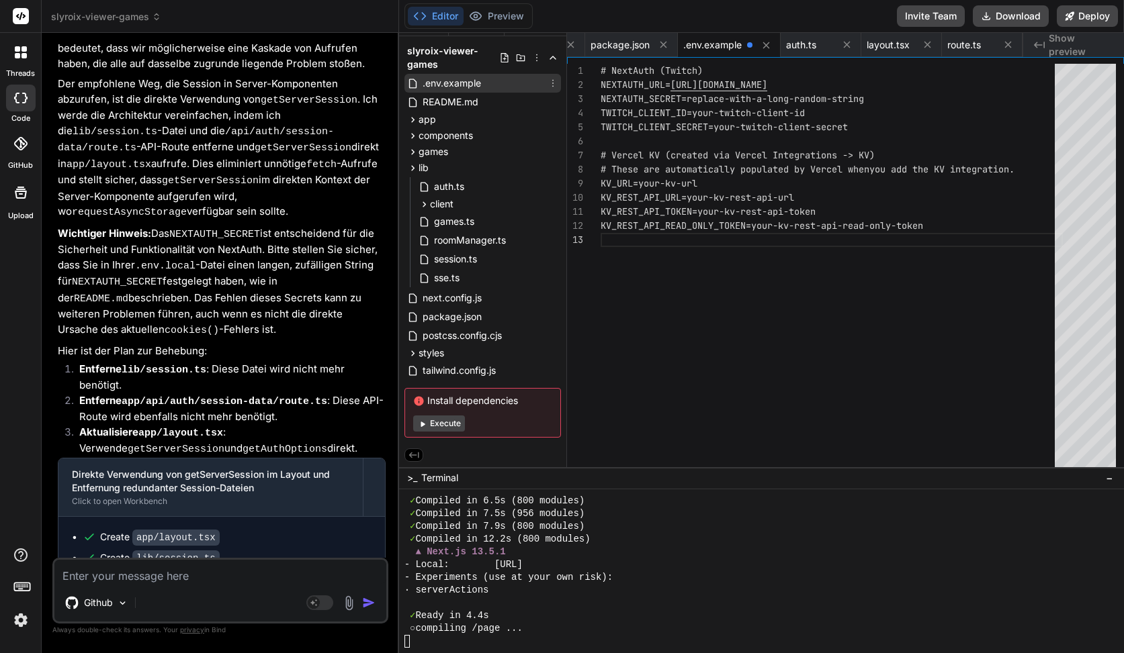
click at [464, 83] on span ".env.example" at bounding box center [451, 83] width 61 height 16
click at [549, 80] on icon at bounding box center [552, 83] width 11 height 11
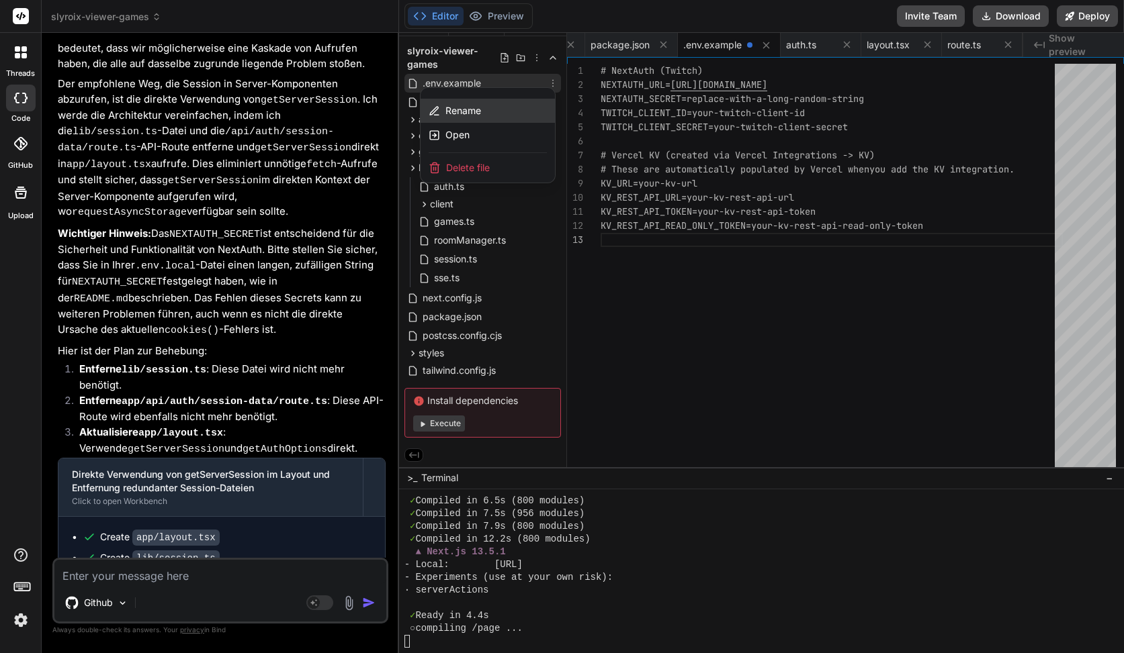
click at [480, 117] on div "Rename" at bounding box center [487, 111] width 134 height 24
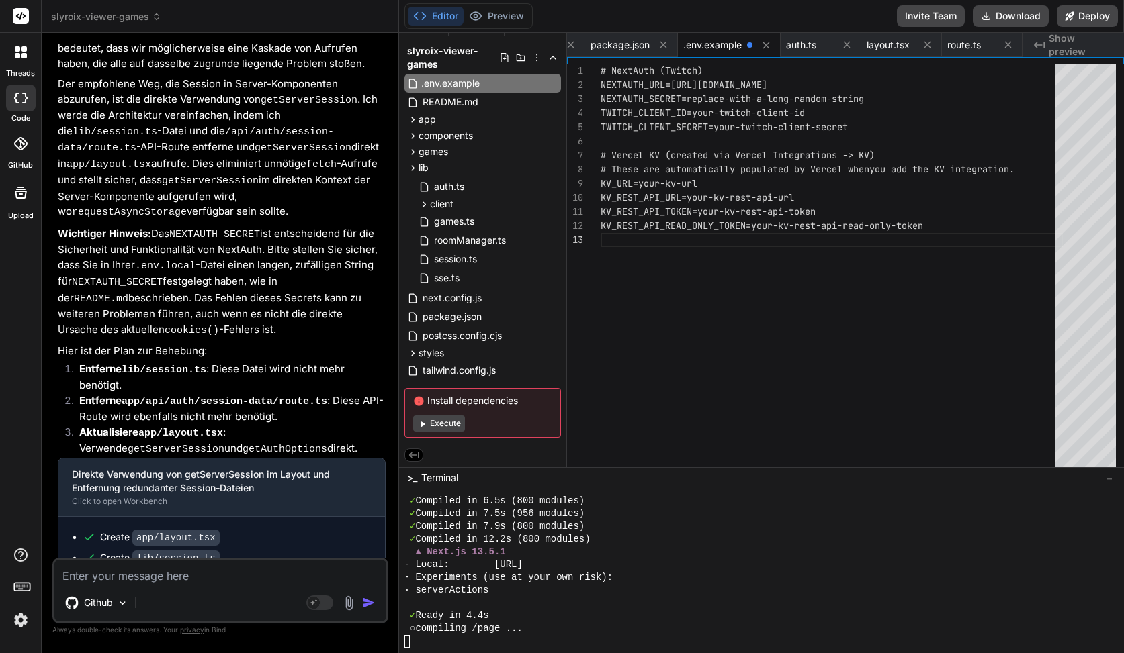
click at [469, 87] on input ".env.example" at bounding box center [494, 83] width 147 height 16
type input ".env.local"
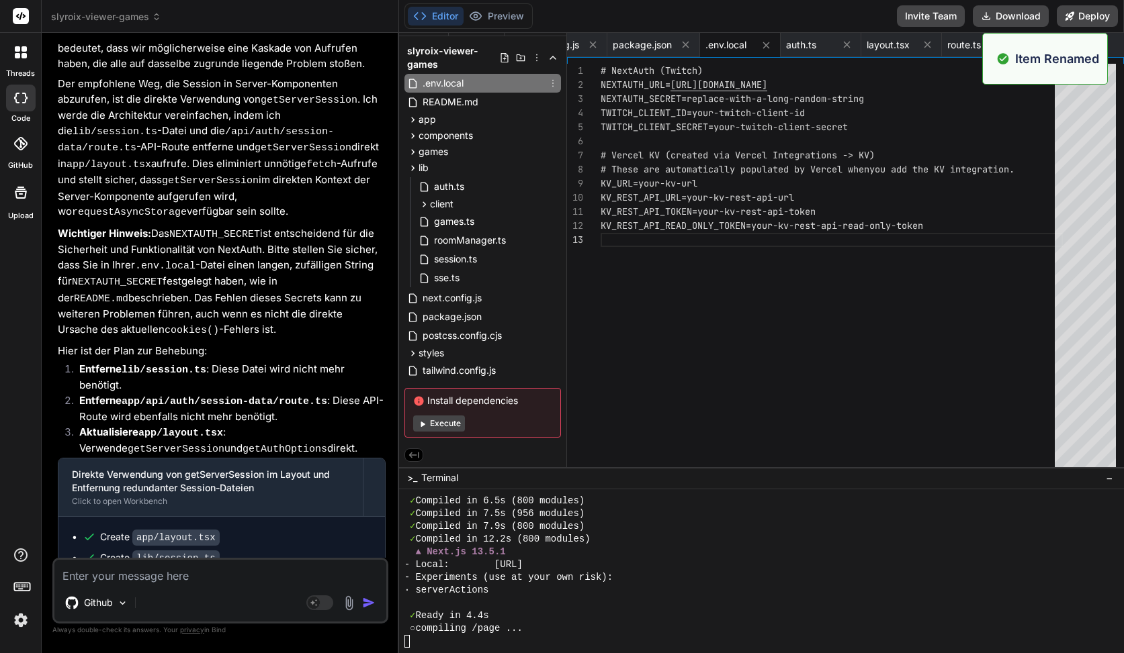
scroll to position [0, 214]
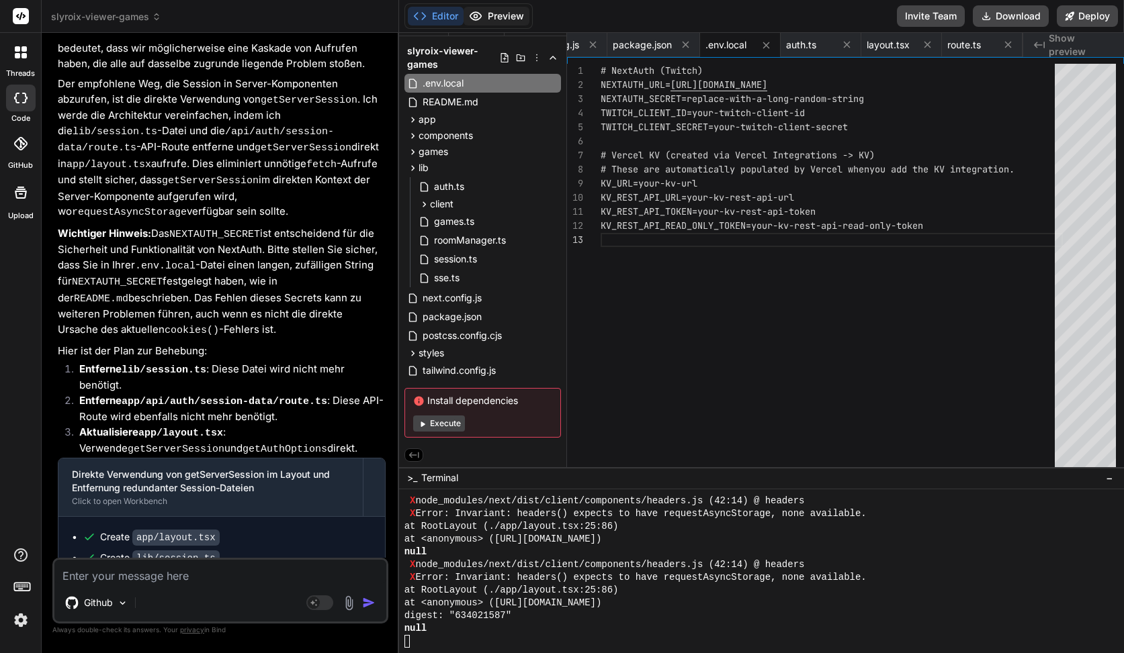
click at [508, 19] on button "Preview" at bounding box center [496, 16] width 66 height 19
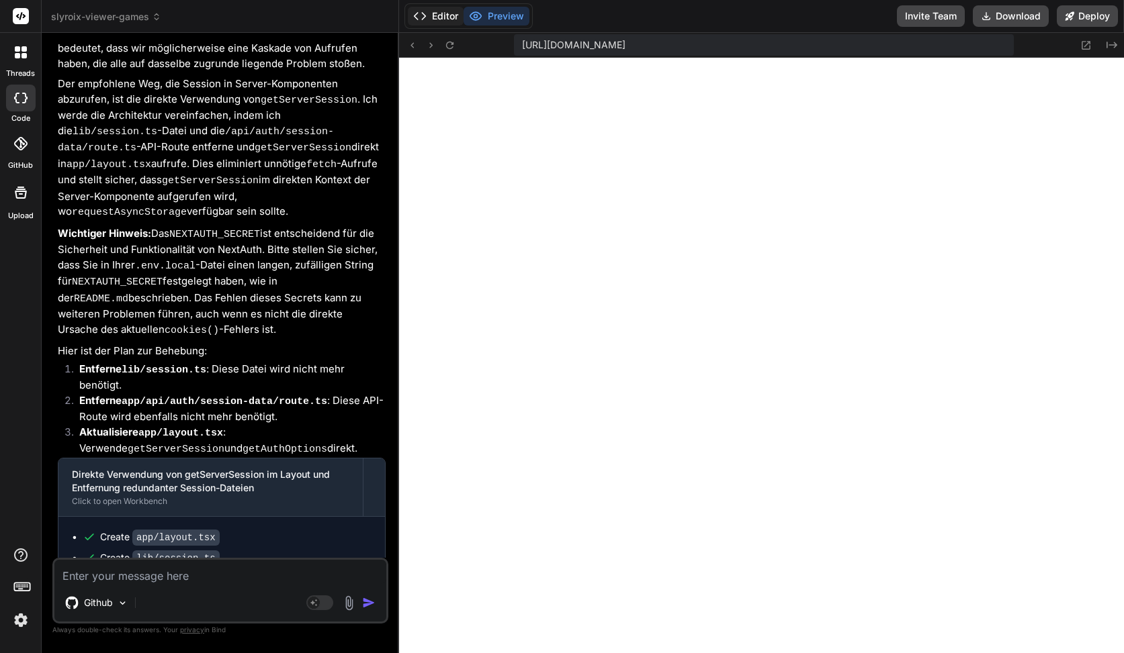
click at [441, 15] on button "Editor" at bounding box center [436, 16] width 56 height 19
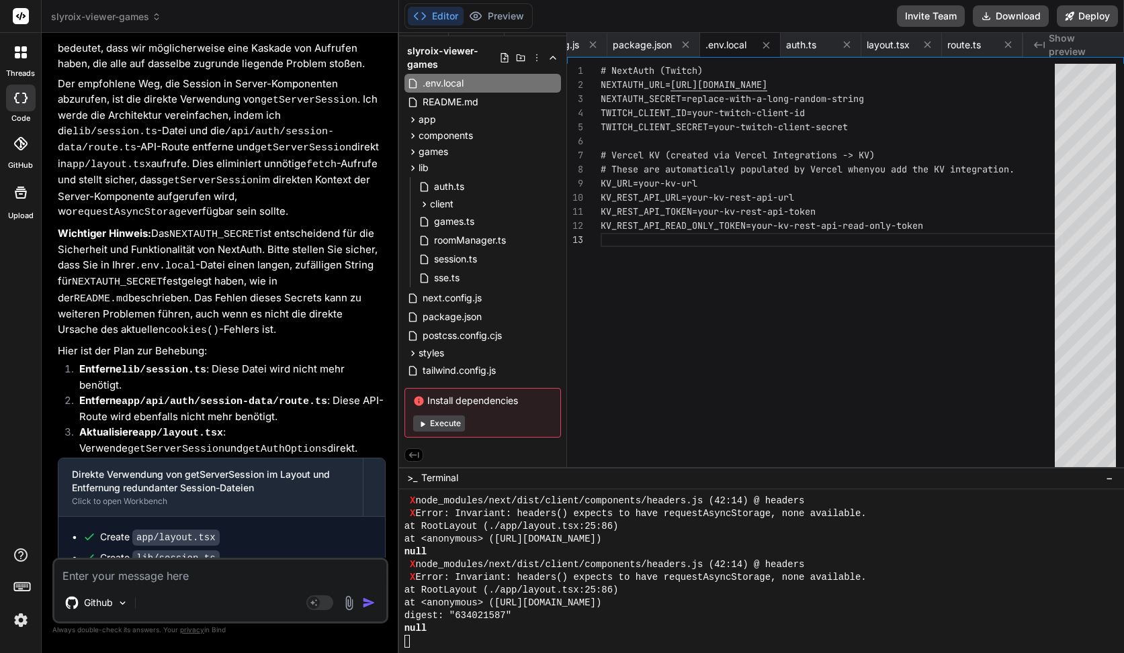
scroll to position [12760, 0]
click at [506, 5] on div "Editor Preview" at bounding box center [468, 16] width 128 height 26
click at [506, 12] on button "Preview" at bounding box center [496, 16] width 66 height 19
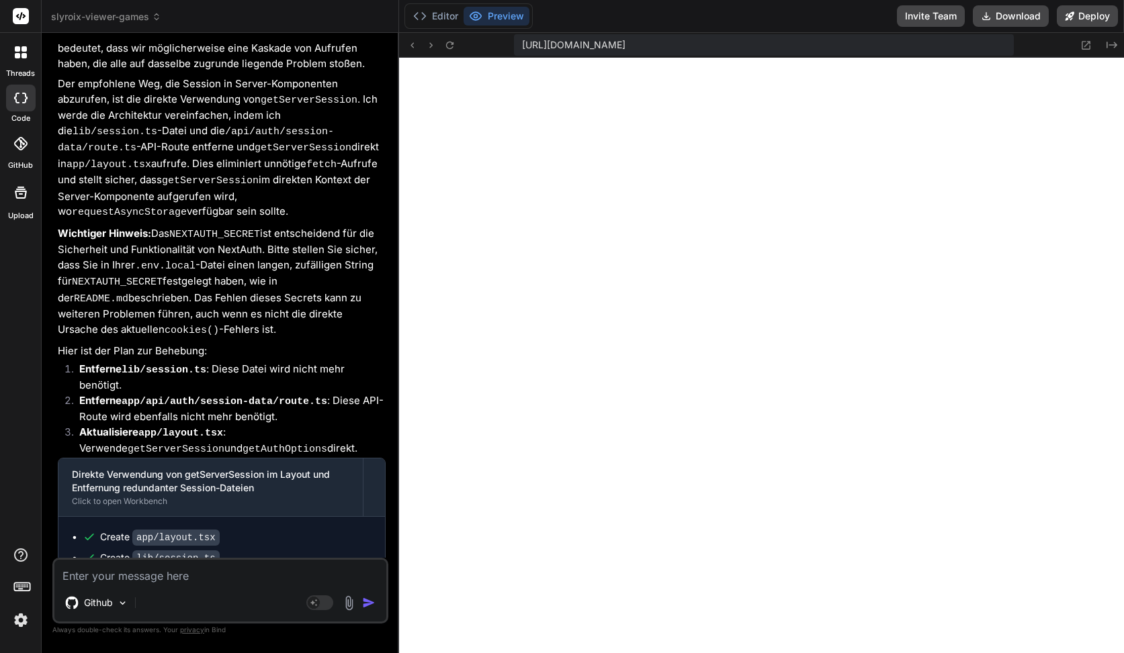
click at [188, 574] on textarea at bounding box center [220, 572] width 332 height 24
paste textarea "Unhandled Runtime Error Error: Invariant: headers() expects to have requestAsyn…"
type textarea "Unhandled Runtime Error Error: Invariant: headers() expects to have requestAsyn…"
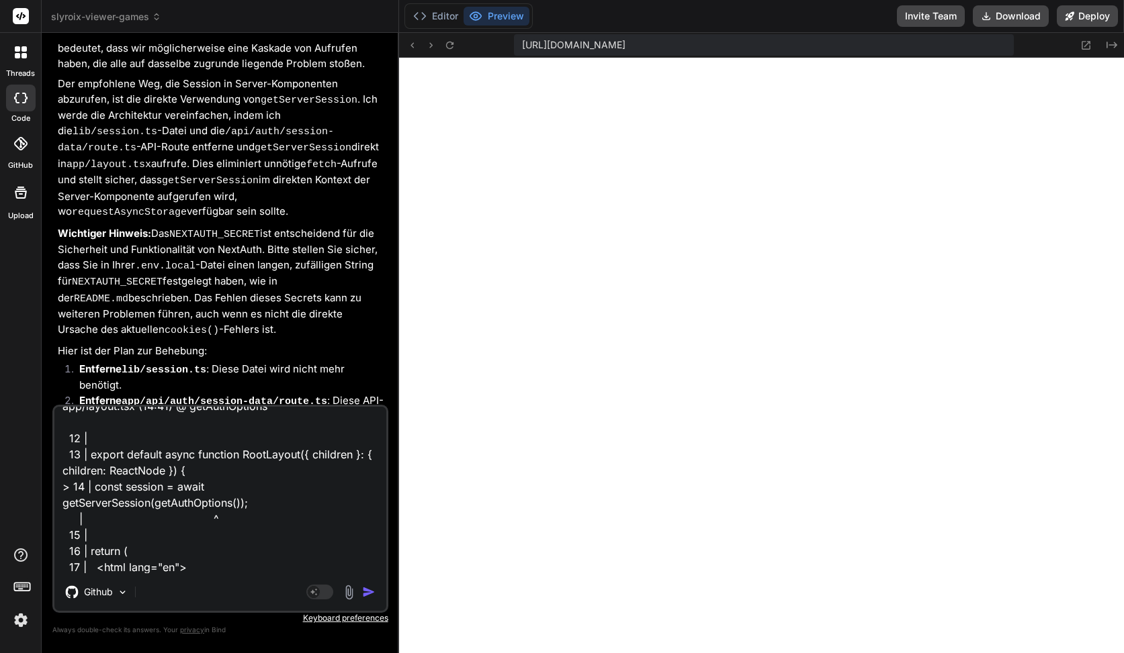
type textarea "x"
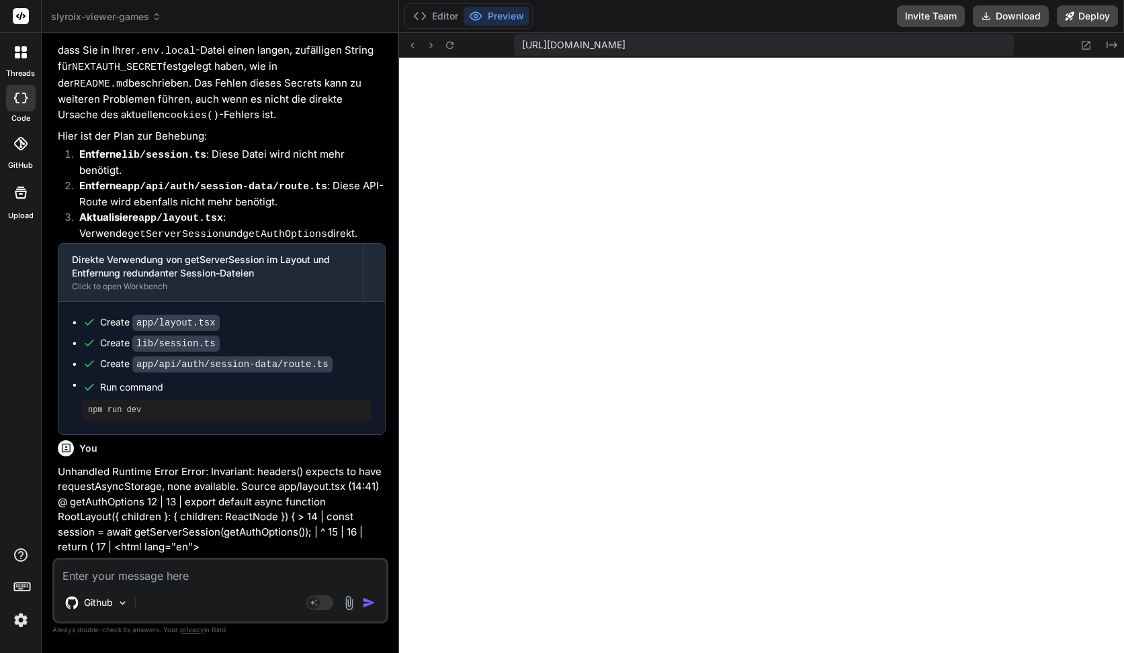
scroll to position [8354, 0]
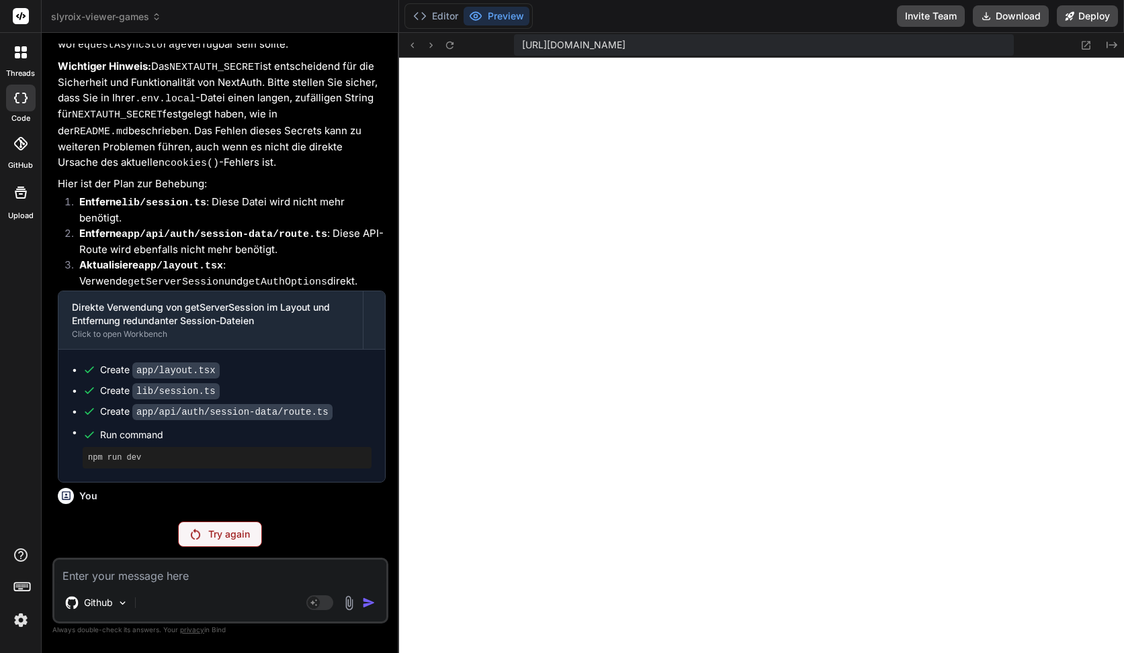
click at [227, 542] on div "Try again" at bounding box center [220, 535] width 84 height 26
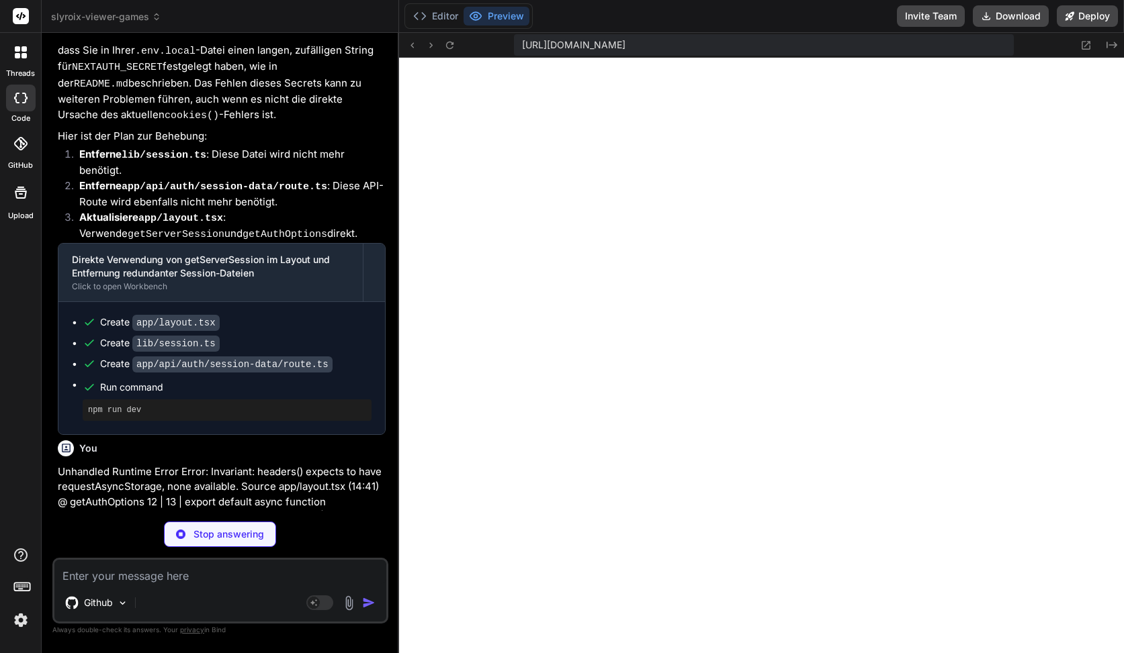
type textarea "x"
type textarea "<body className="min-h-screen"> <Providers session={session}> <Header /> <main …"
type textarea "x"
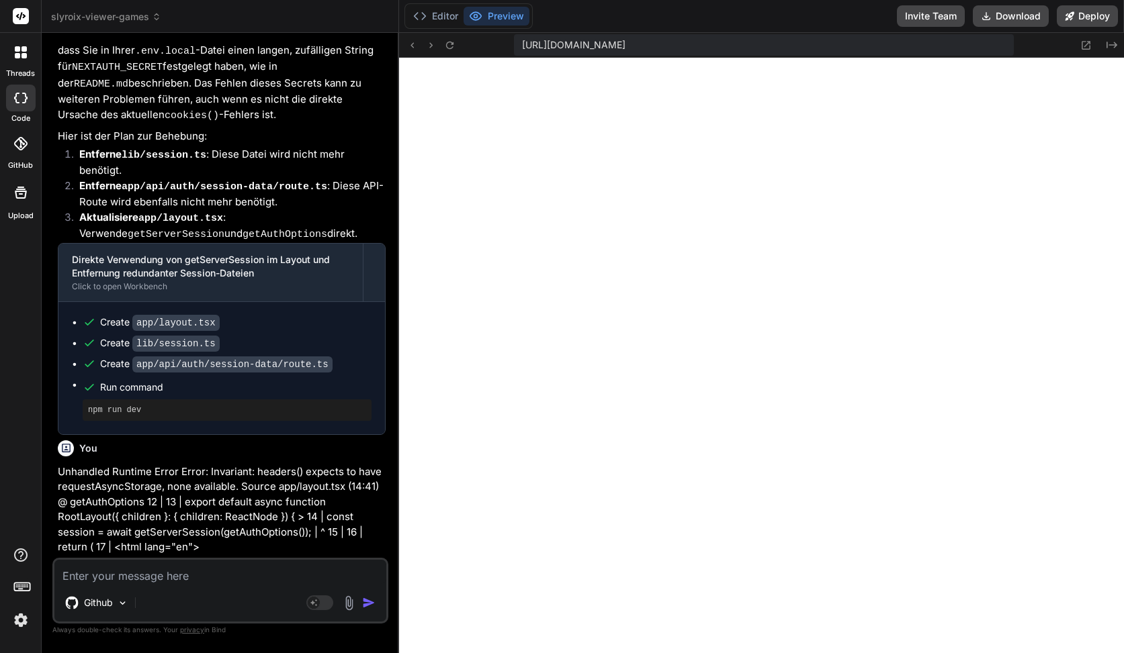
click at [145, 581] on textarea at bounding box center [220, 572] width 332 height 24
paste textarea "app/layout.tsx (17:41) @ getAuthOptions 15 | 16 | export default async function…"
type textarea "app/layout.tsx (17:41) @ getAuthOptions 15 | 16 | export default async function…"
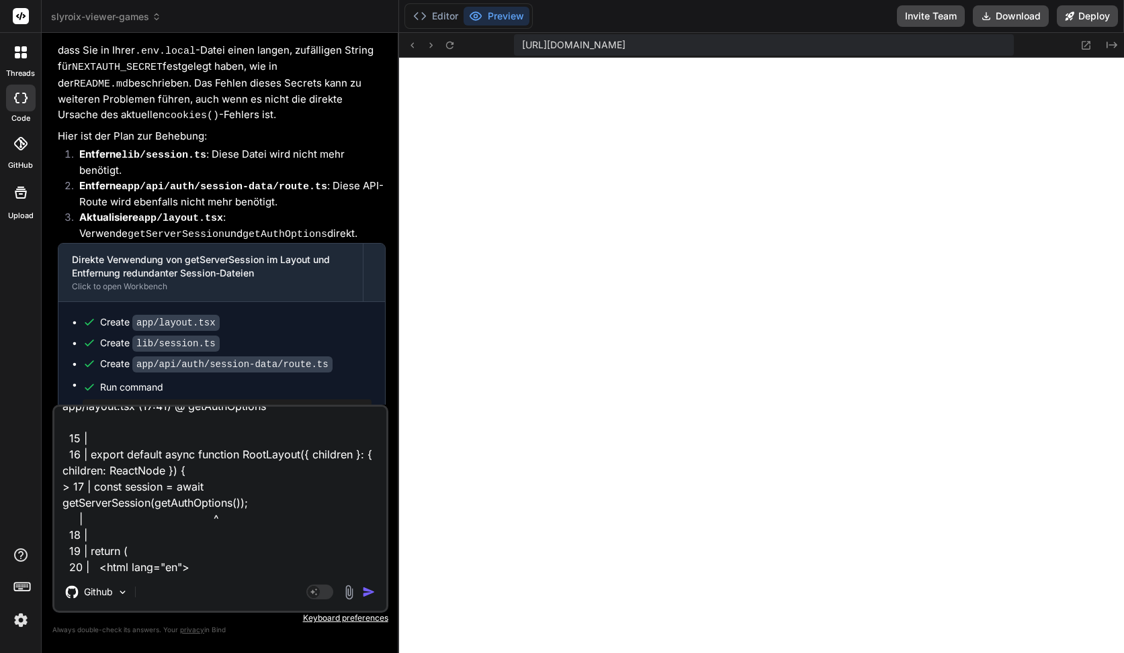
type textarea "x"
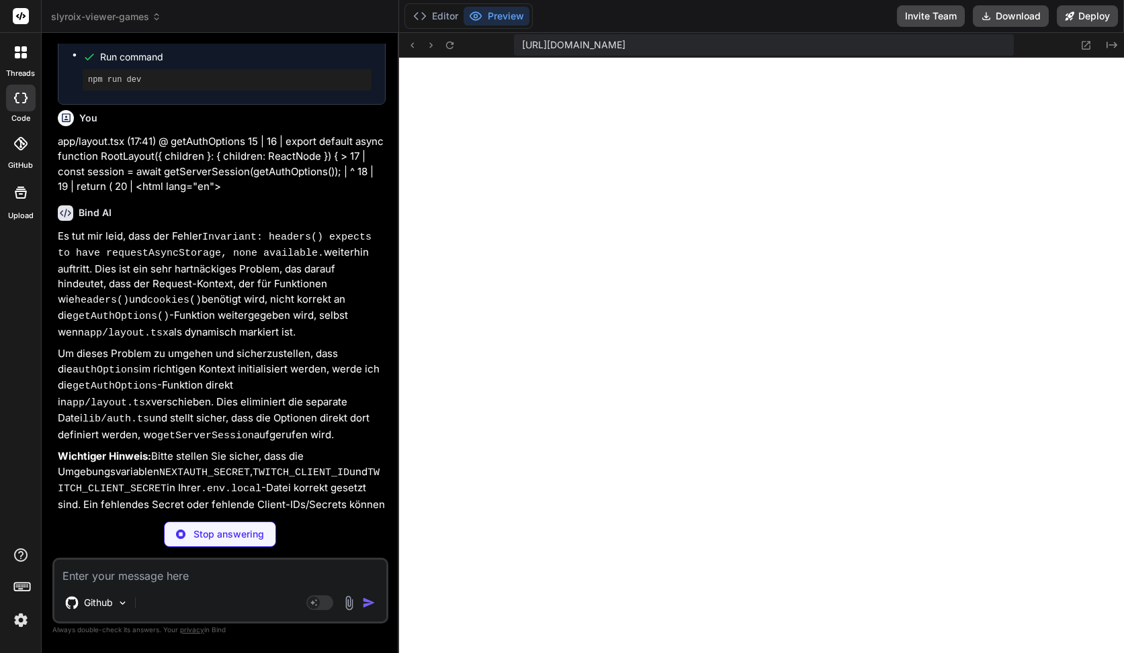
scroll to position [9463, 0]
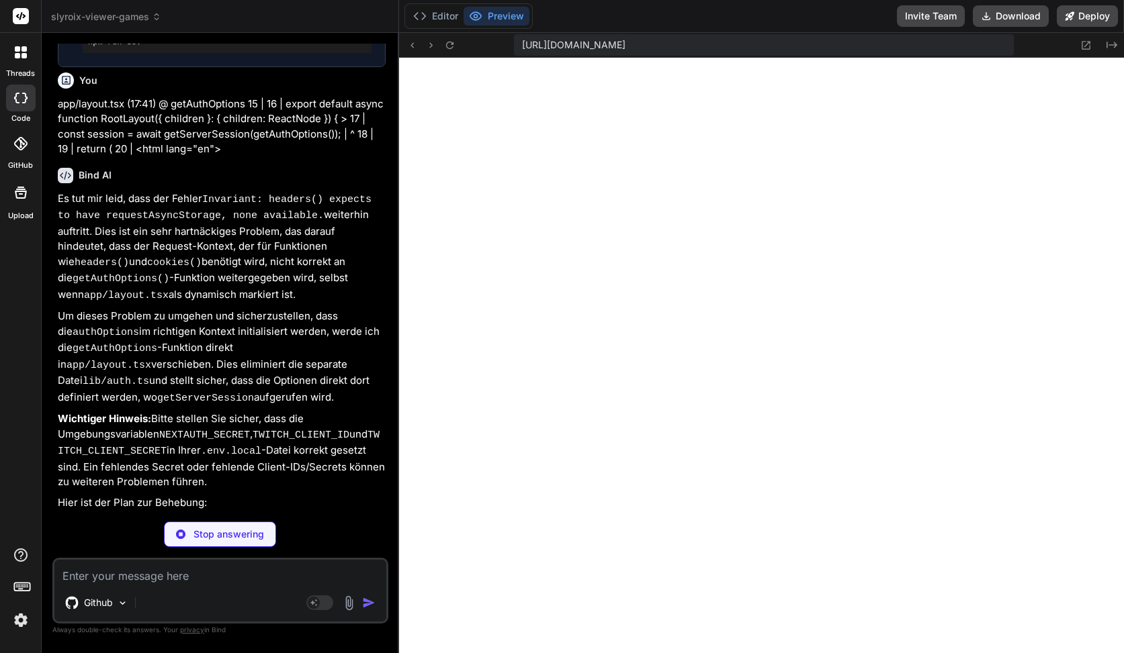
type textarea "x"
type textarea "<Providers session={session}> <Header /> <main className="container py-6">{chil…"
type textarea "x"
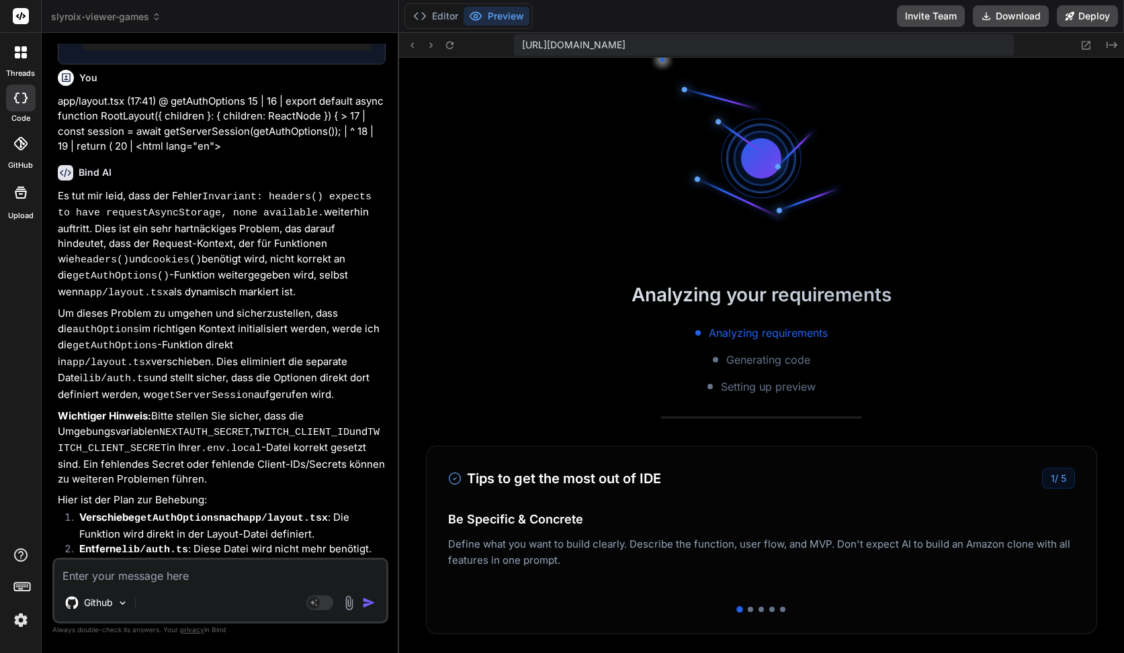
scroll to position [9486, 0]
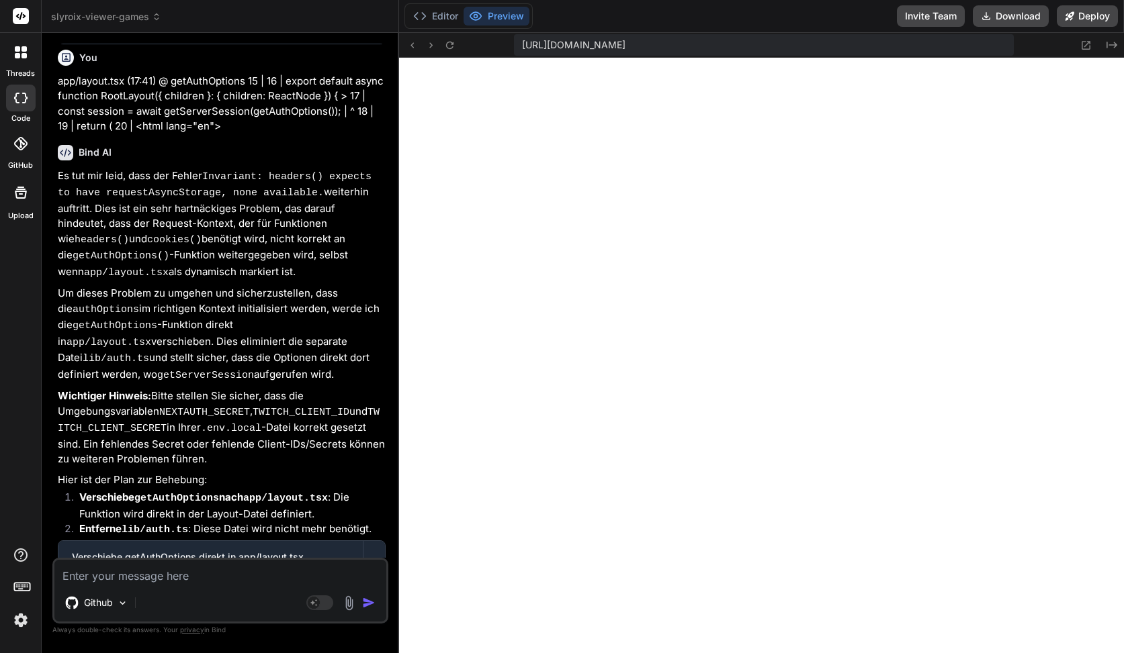
click at [224, 600] on div "Github" at bounding box center [220, 606] width 332 height 32
click at [234, 580] on textarea at bounding box center [220, 572] width 332 height 24
paste textarea "app/layout.tsx (17:41) @ getAuthOptions 15 | 16 | export default async function…"
type textarea "app/layout.tsx (17:41) @ getAuthOptions 15 | 16 | export default async function…"
type textarea "x"
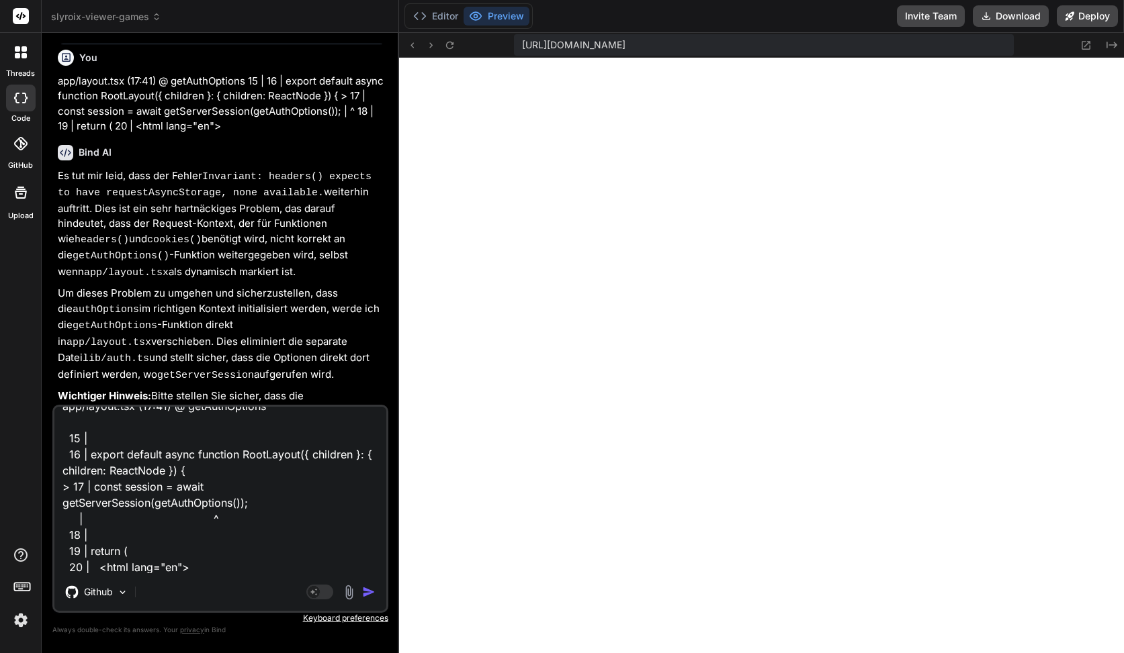
scroll to position [0, 0]
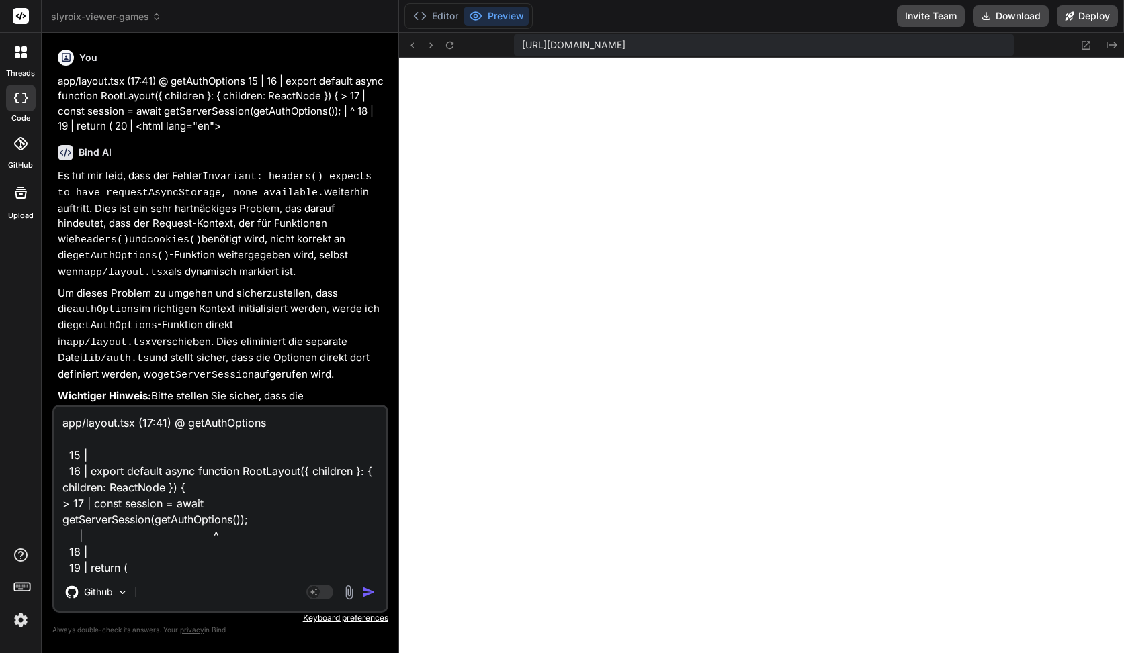
type textarea "x"
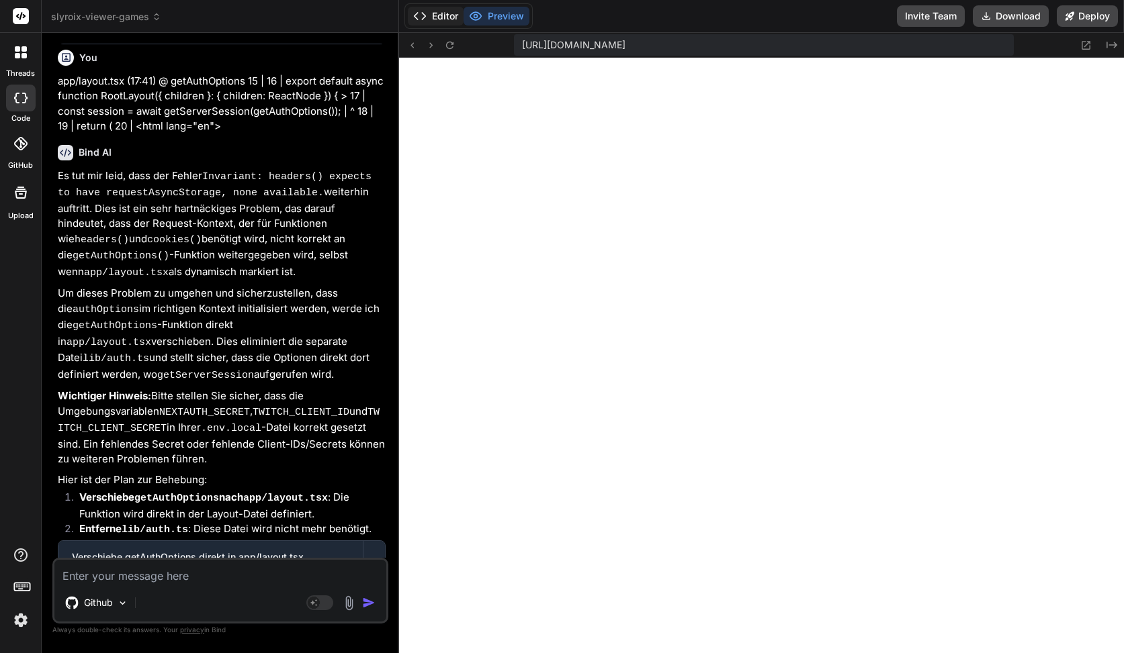
click at [437, 18] on button "Editor" at bounding box center [436, 16] width 56 height 19
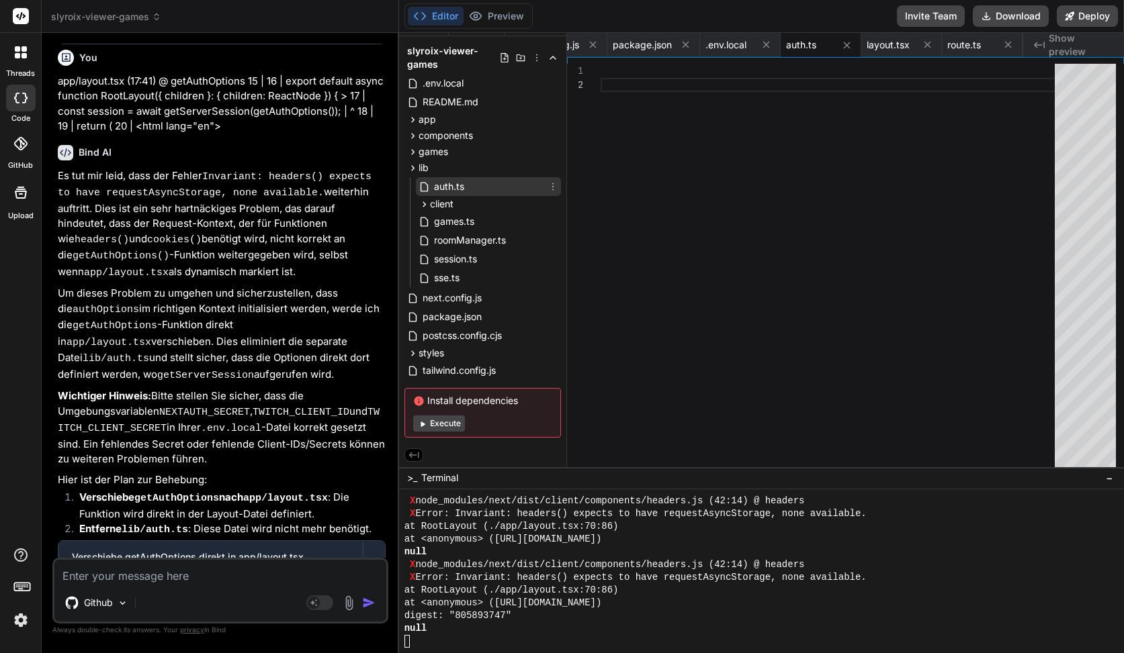
click at [478, 183] on div "auth.ts" at bounding box center [488, 186] width 145 height 19
click at [421, 206] on icon at bounding box center [423, 204] width 11 height 11
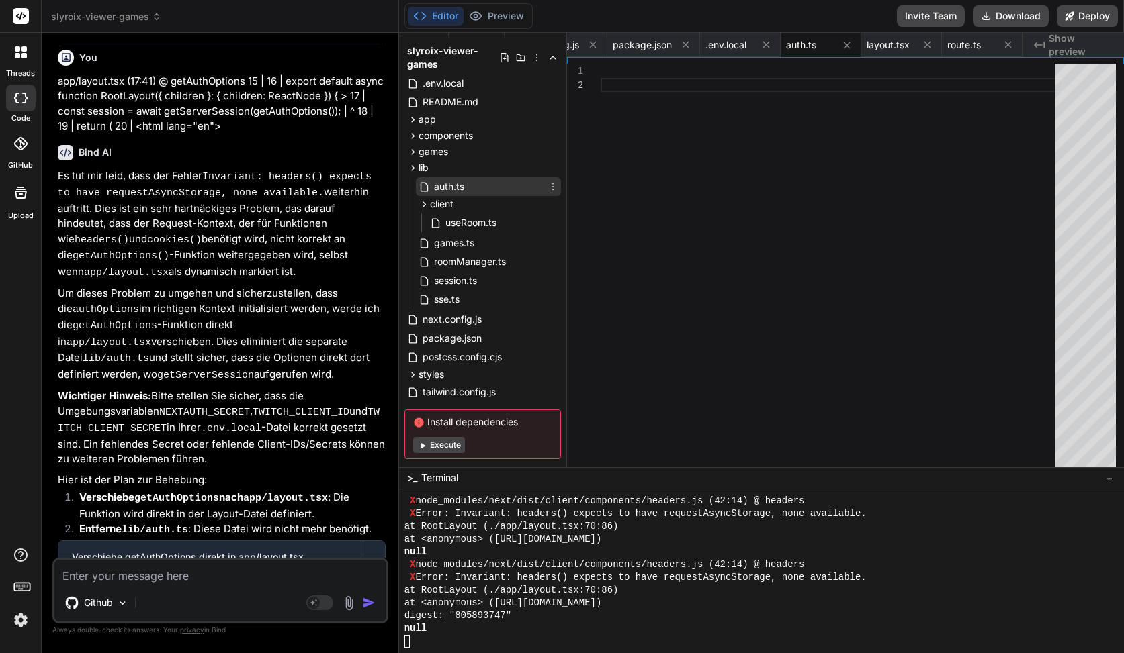
click at [453, 184] on span "auth.ts" at bounding box center [449, 187] width 33 height 16
click at [212, 599] on code "app/layout.tsx" at bounding box center [175, 607] width 87 height 16
click at [148, 565] on div "Click to open Workbench" at bounding box center [210, 570] width 277 height 11
click at [373, 553] on div at bounding box center [373, 563] width 21 height 21
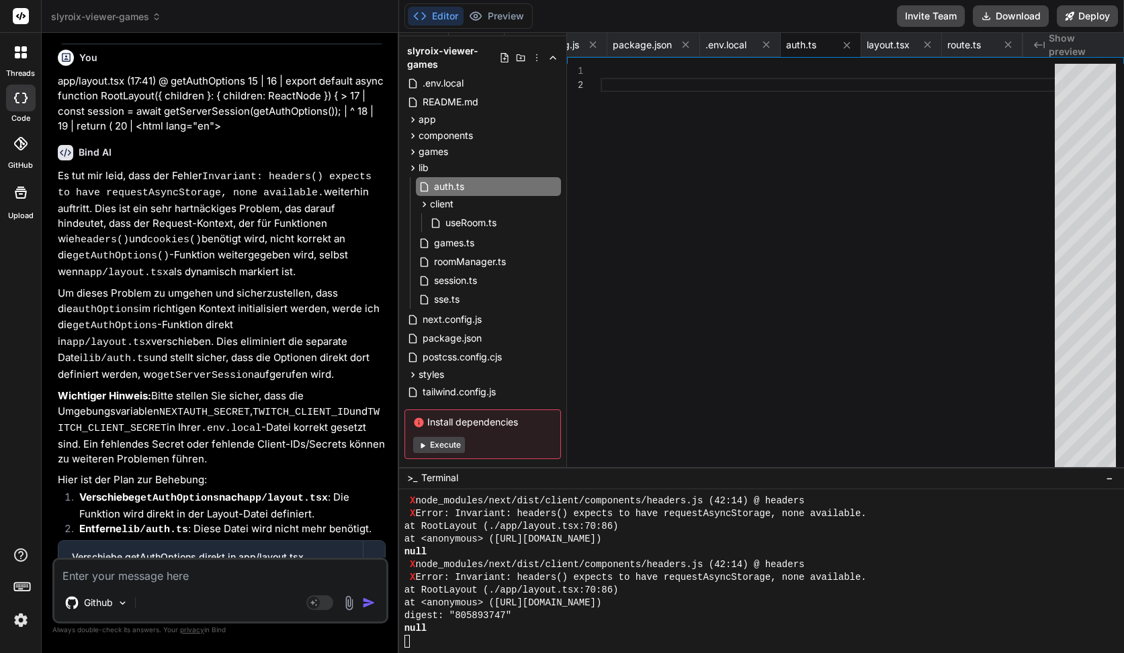
click at [259, 591] on div "Github" at bounding box center [220, 606] width 332 height 32
click at [261, 580] on textarea at bounding box center [220, 572] width 332 height 24
type textarea "K"
type textarea "x"
type textarea "Ka"
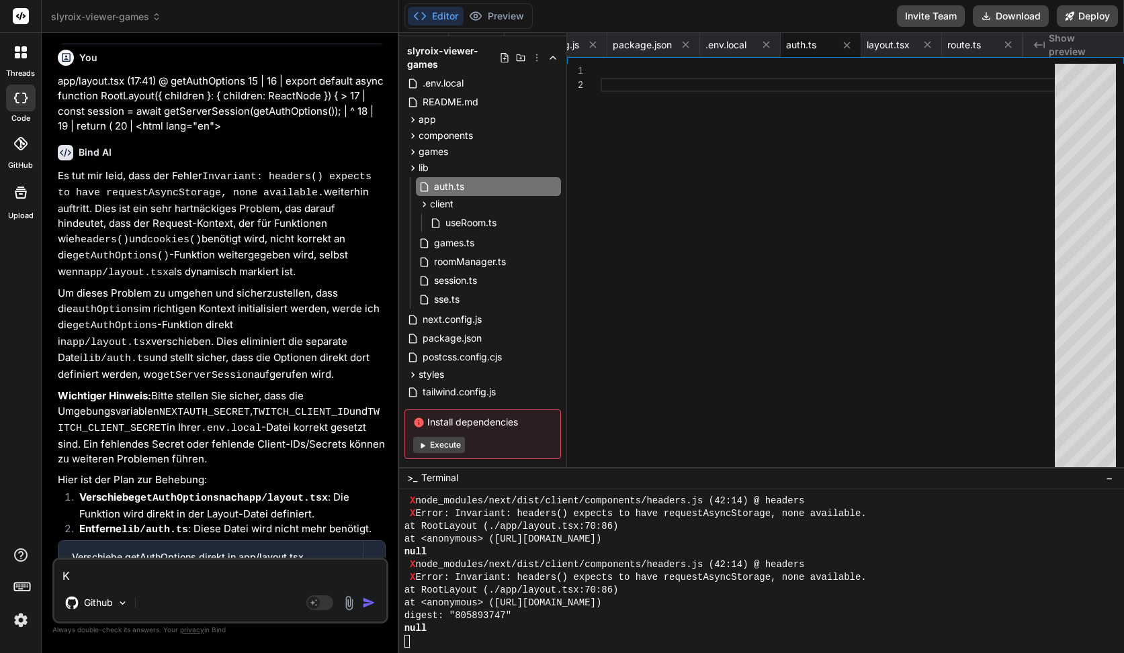
type textarea "x"
type textarea "Kan"
type textarea "x"
type textarea "Kann"
type textarea "x"
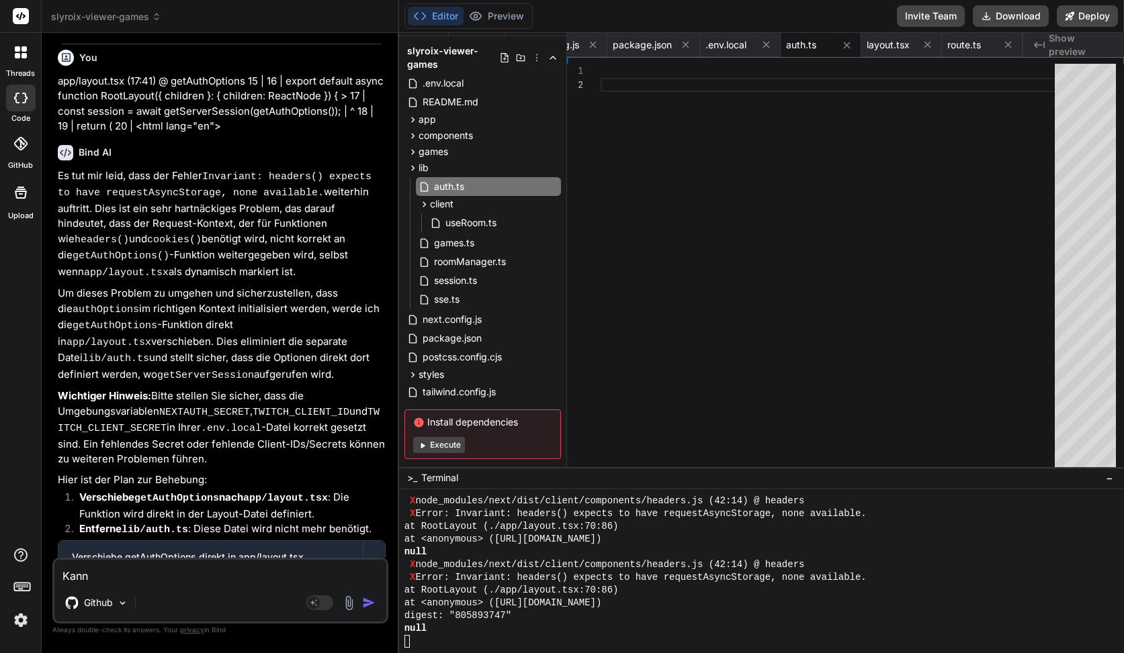
type textarea "Kanns"
type textarea "x"
type textarea "Kannst"
type textarea "x"
type textarea "Kannst"
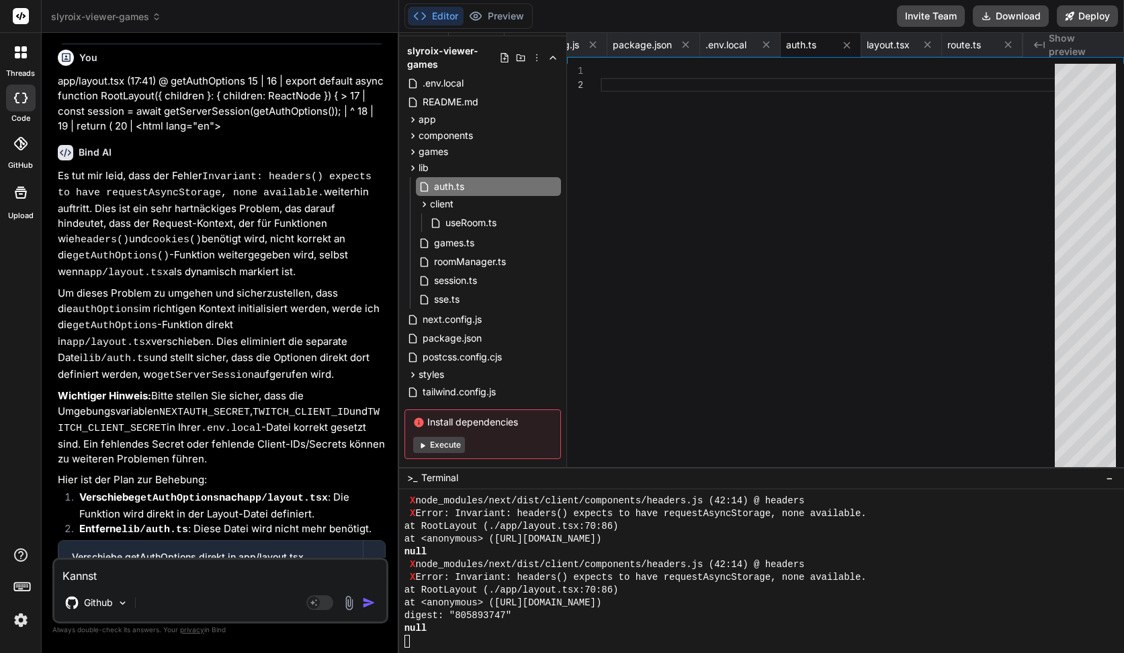
type textarea "x"
type textarea "Kannst D"
type textarea "x"
type textarea "Kannst Du"
type textarea "x"
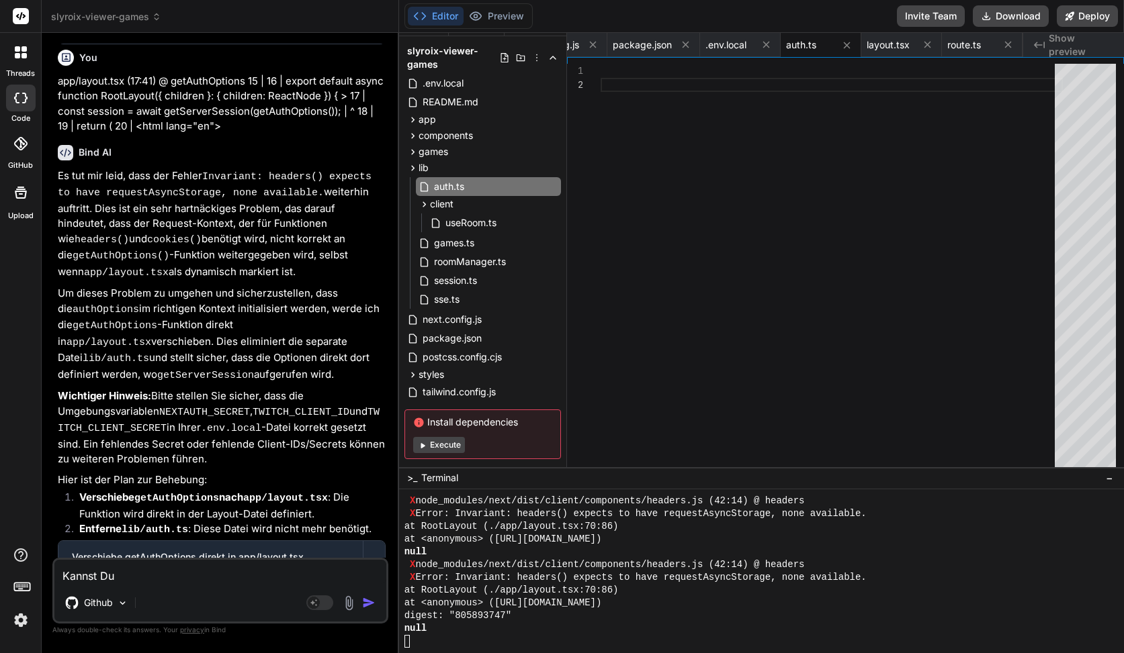
type textarea "Kannst Du"
type textarea "x"
type textarea "Kannst Du d"
type textarea "x"
type textarea "Kannst Du da"
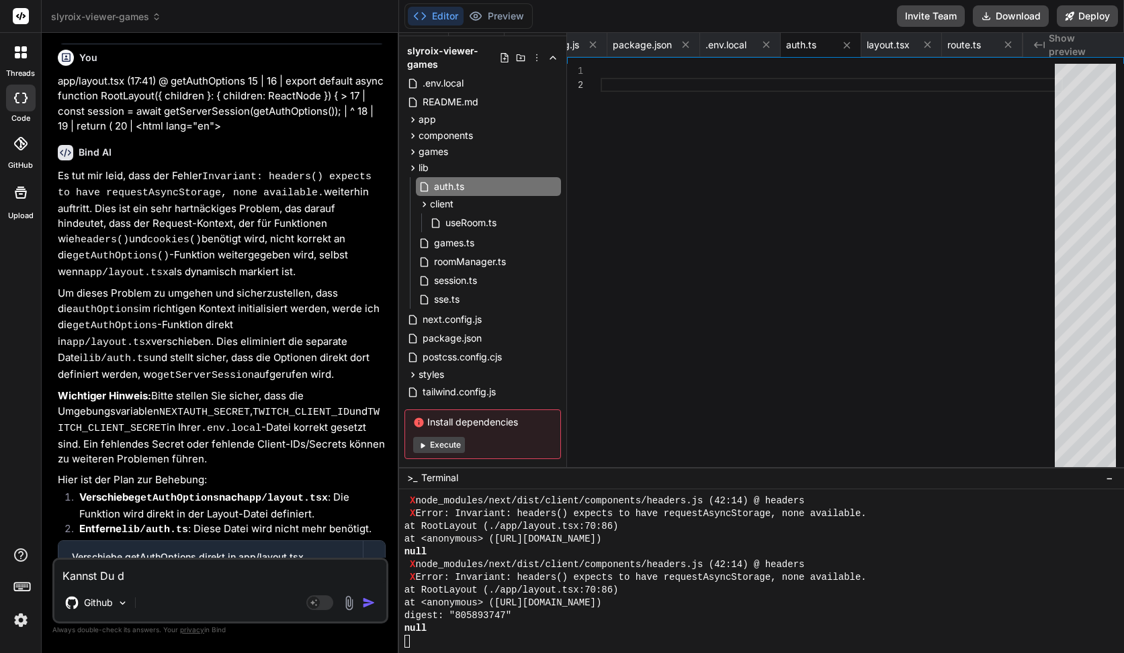
type textarea "x"
type textarea "Kannst Du das"
type textarea "x"
type textarea "Kannst Du das"
type textarea "x"
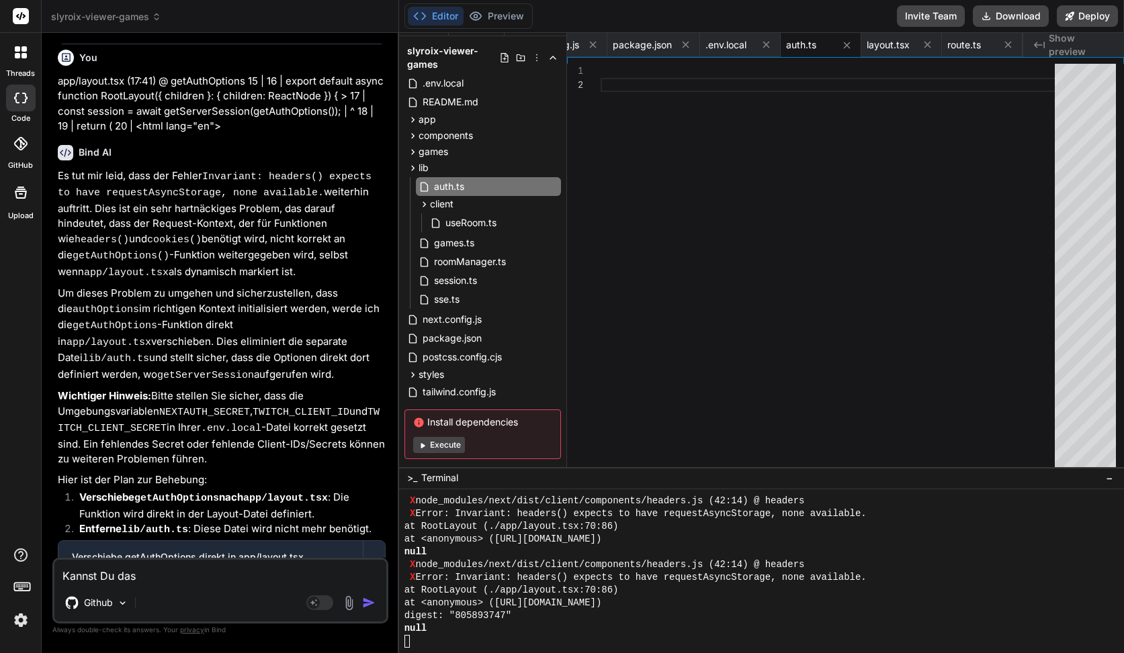
type textarea "Kannst Du das f"
type textarea "x"
type textarea "Kannst Du das fü"
type textarea "x"
type textarea "Kannst Du das für"
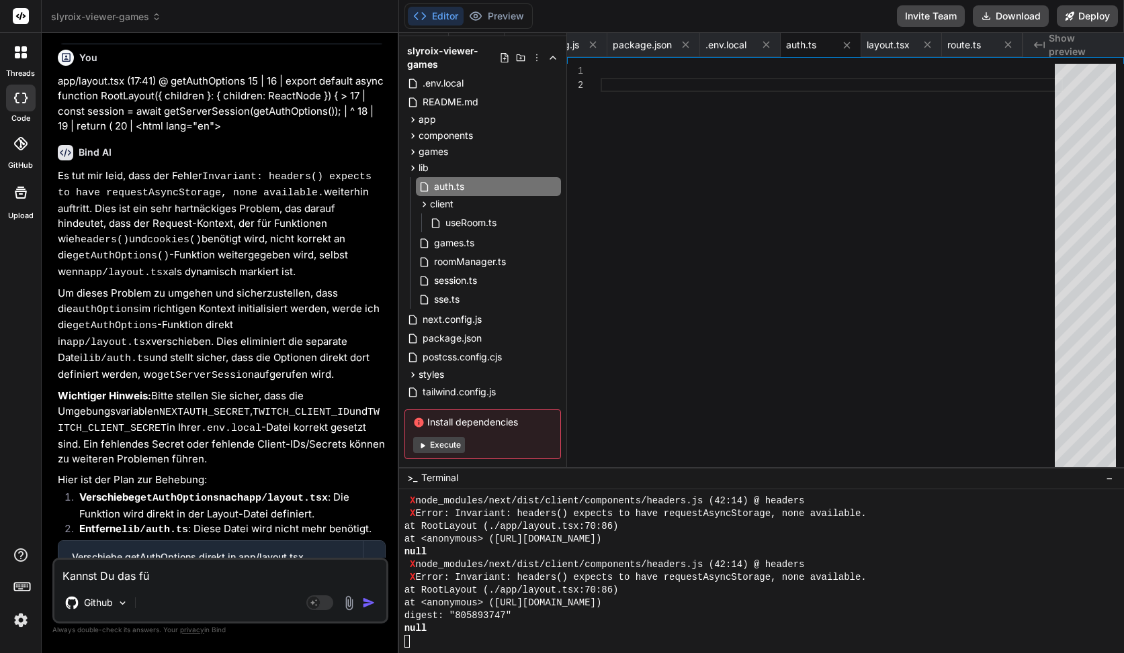
type textarea "x"
type textarea "Kannst Du das für"
type textarea "x"
type textarea "Kannst Du das für m"
type textarea "x"
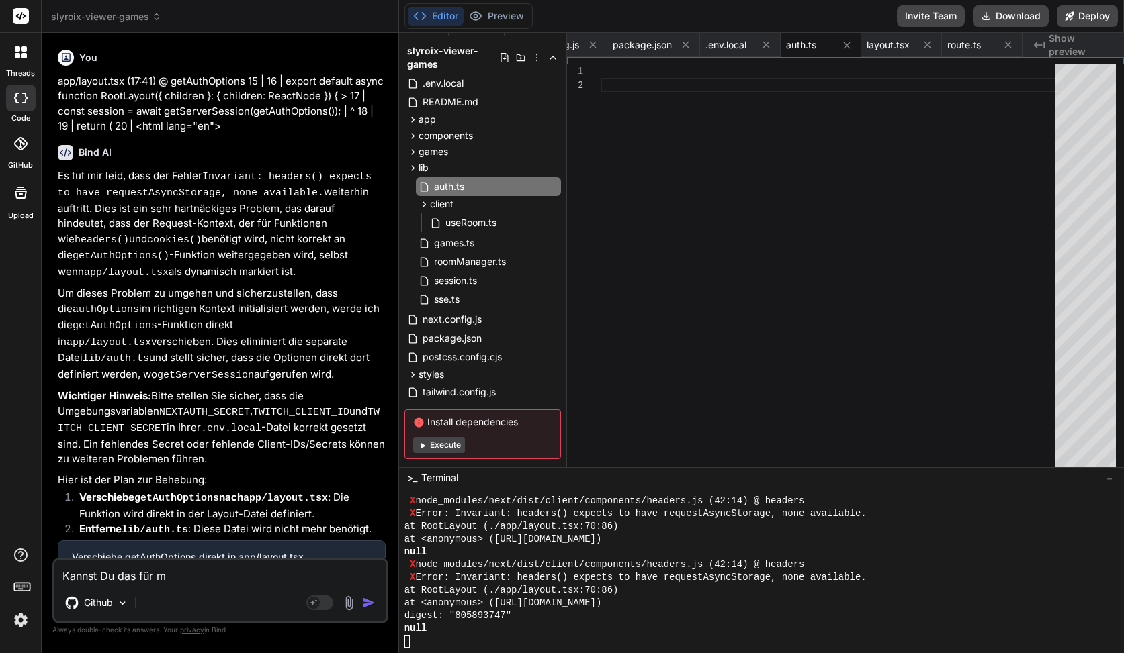
type textarea "Kannst Du das für mi"
type textarea "x"
type textarea "Kannst Du das für mic"
type textarea "x"
type textarea "Kannst Du das für mich"
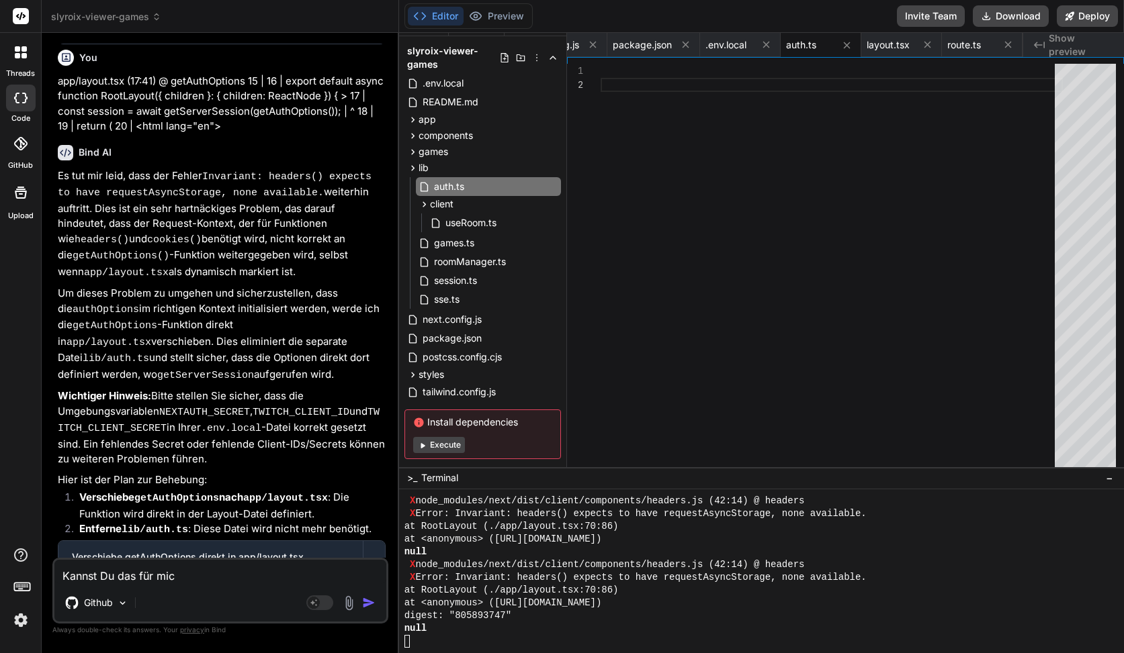
type textarea "x"
type textarea "Kannst Du das für michm"
type textarea "x"
type textarea "Kannst Du das für michm"
type textarea "x"
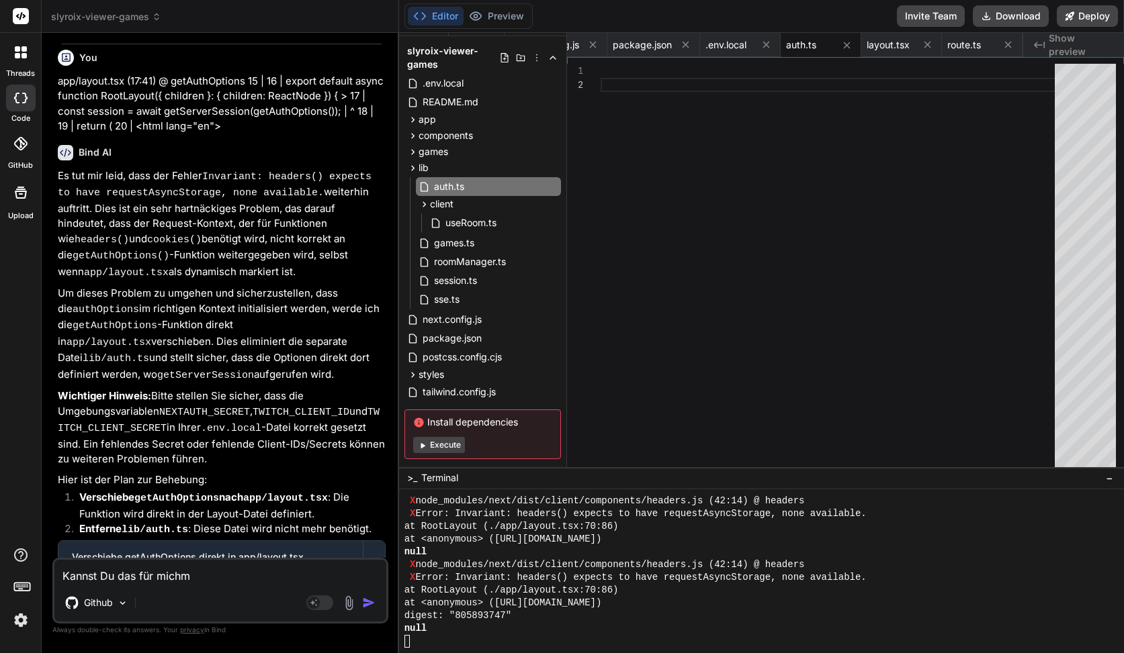
type textarea "Kannst Du das für michm"
type textarea "x"
type textarea "Kannst Du das für mich"
type textarea "x"
type textarea "Kannst Du das für mich"
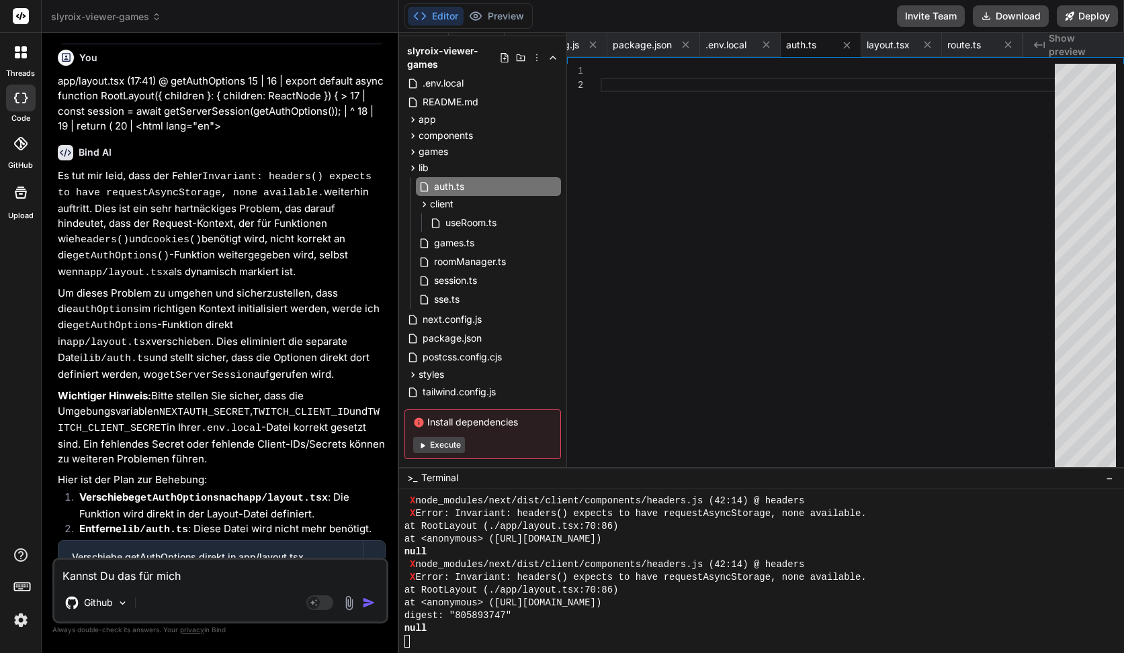
type textarea "x"
type textarea "Kannst Du das für mich m"
type textarea "x"
type textarea "Kannst Du das für mich ma"
type textarea "x"
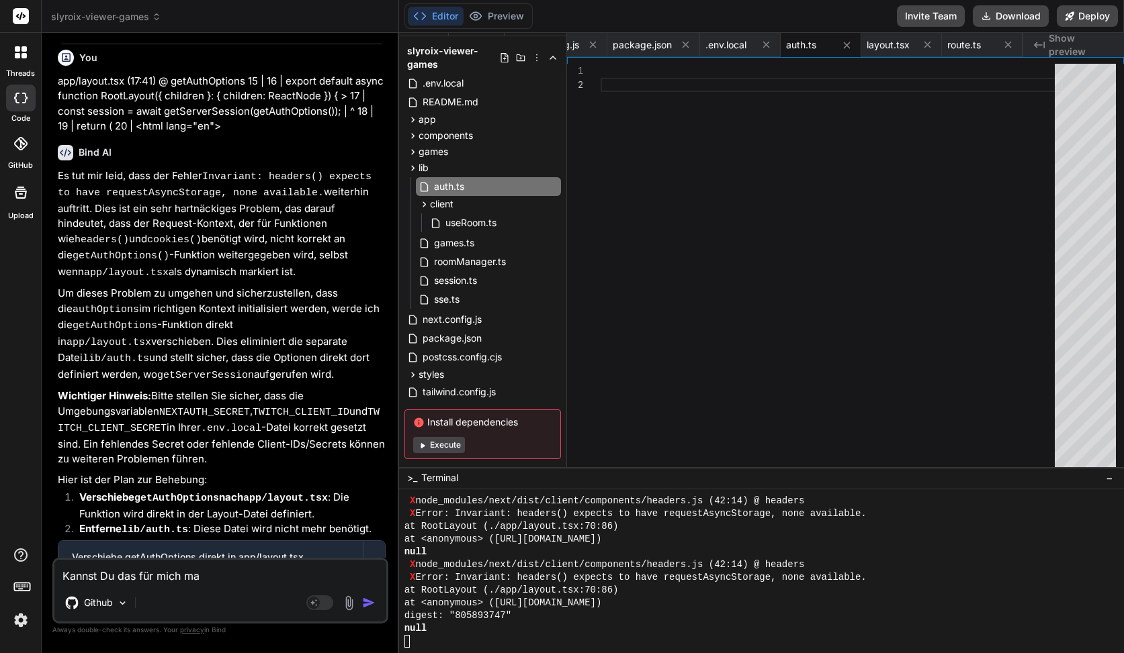
type textarea "Kannst Du das für mich mac"
type textarea "x"
type textarea "Kannst Du das für mich mach"
type textarea "x"
type textarea "Kannst Du das für mich mache"
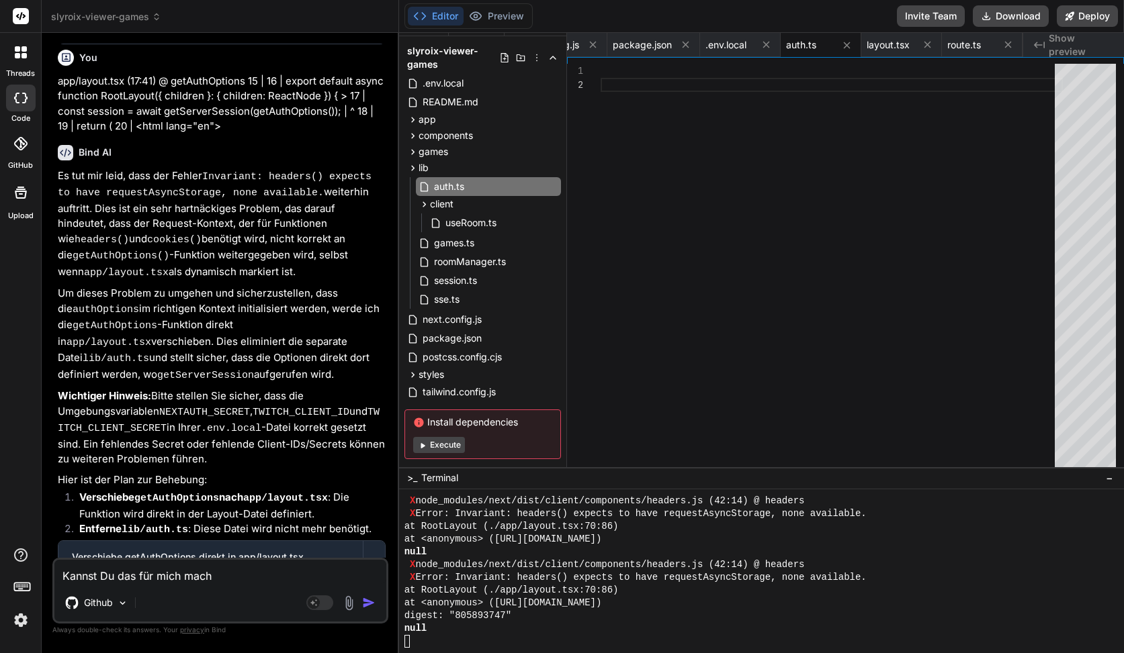
type textarea "x"
type textarea "Kannst Du das für mich machen"
type textarea "x"
type textarea "Kannst Du das für mich machen?"
type textarea "x"
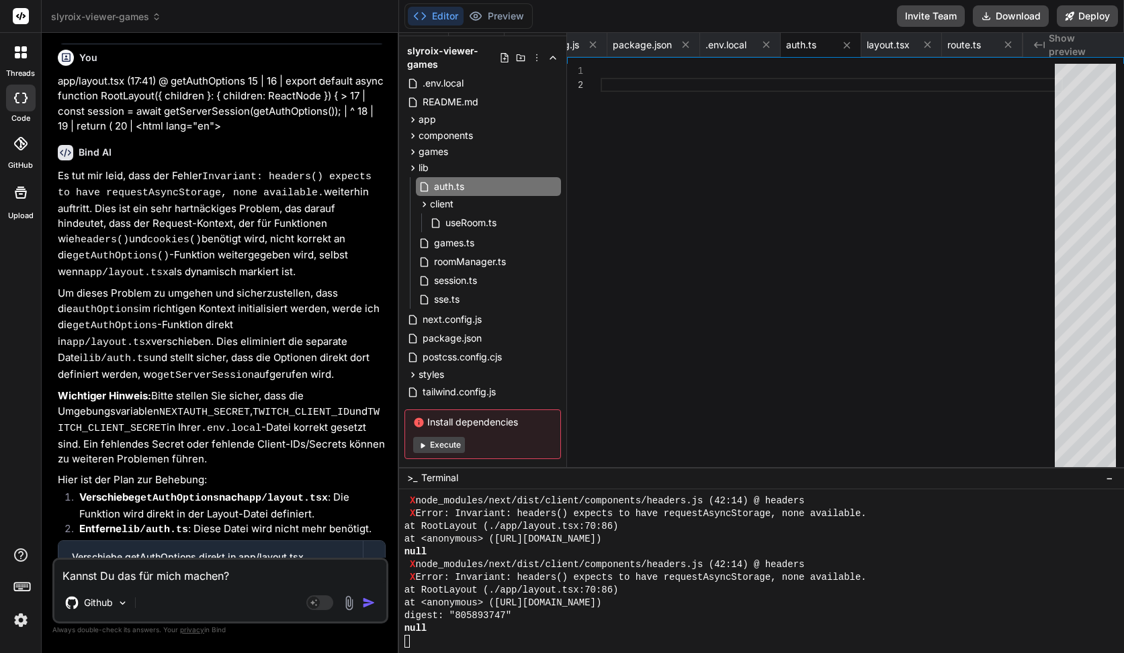
type textarea "Kannst Du das für mich machen?"
type textarea "x"
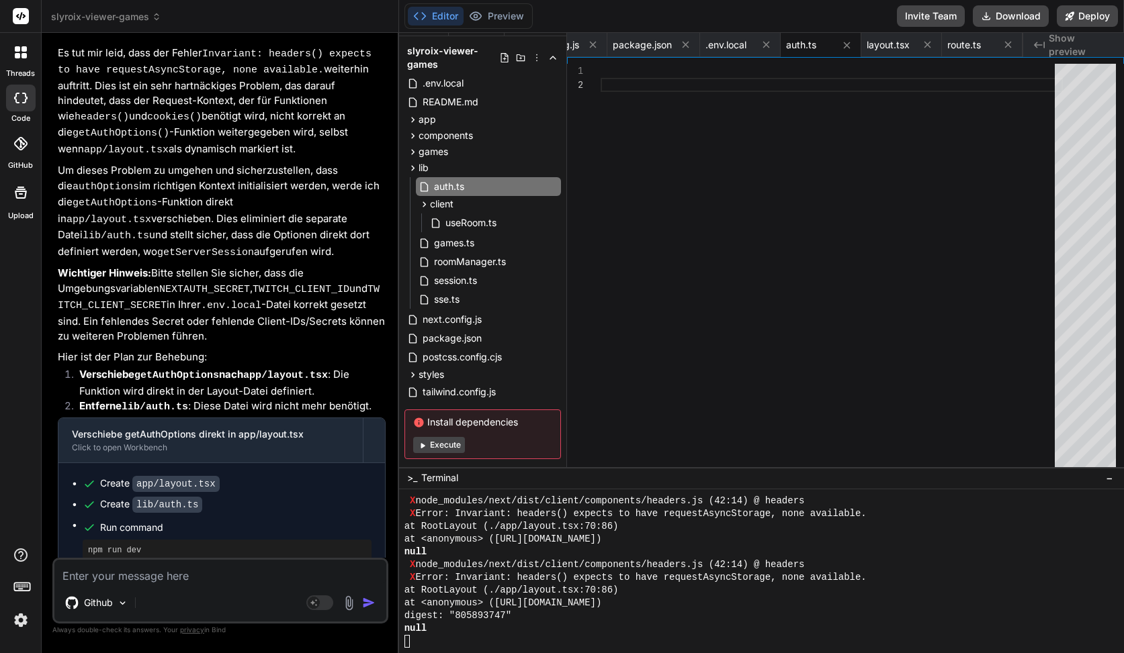
scroll to position [9625, 0]
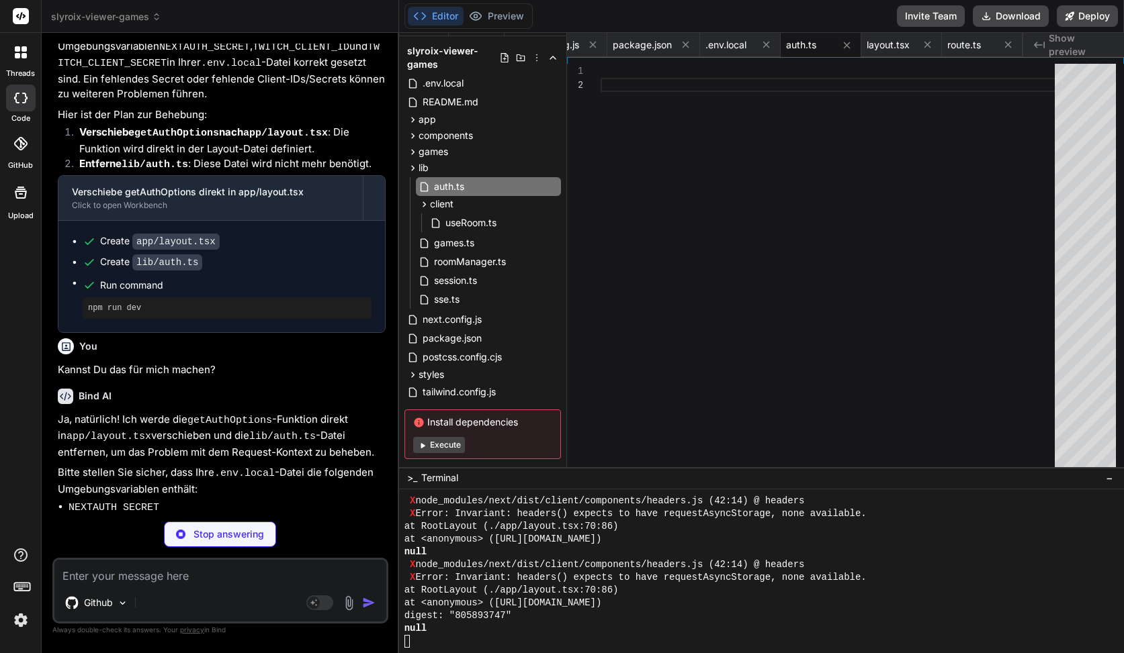
type textarea "x"
type textarea "<Providers session={session}> <Header /> <main className="container py-6">{chil…"
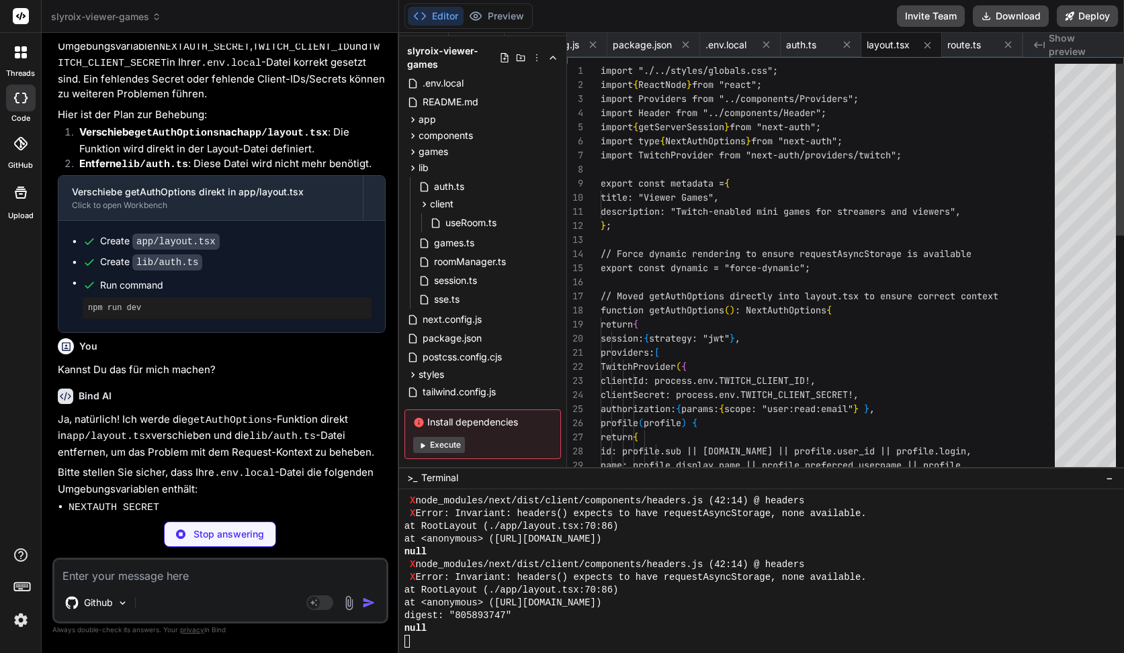
type textarea "x"
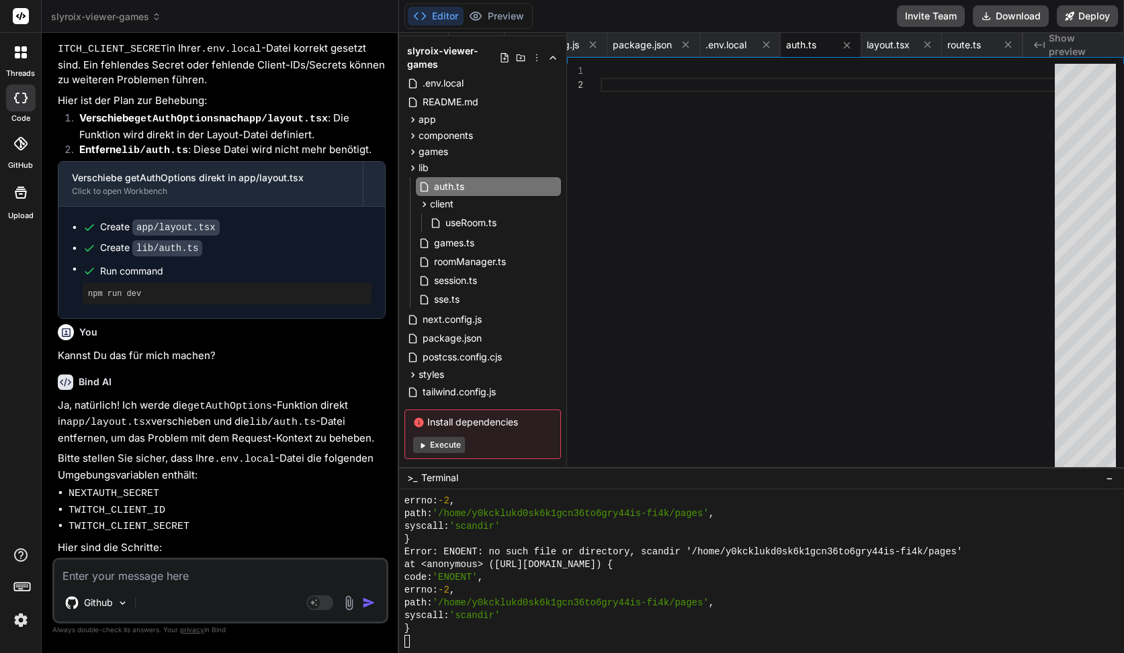
scroll to position [9874, 0]
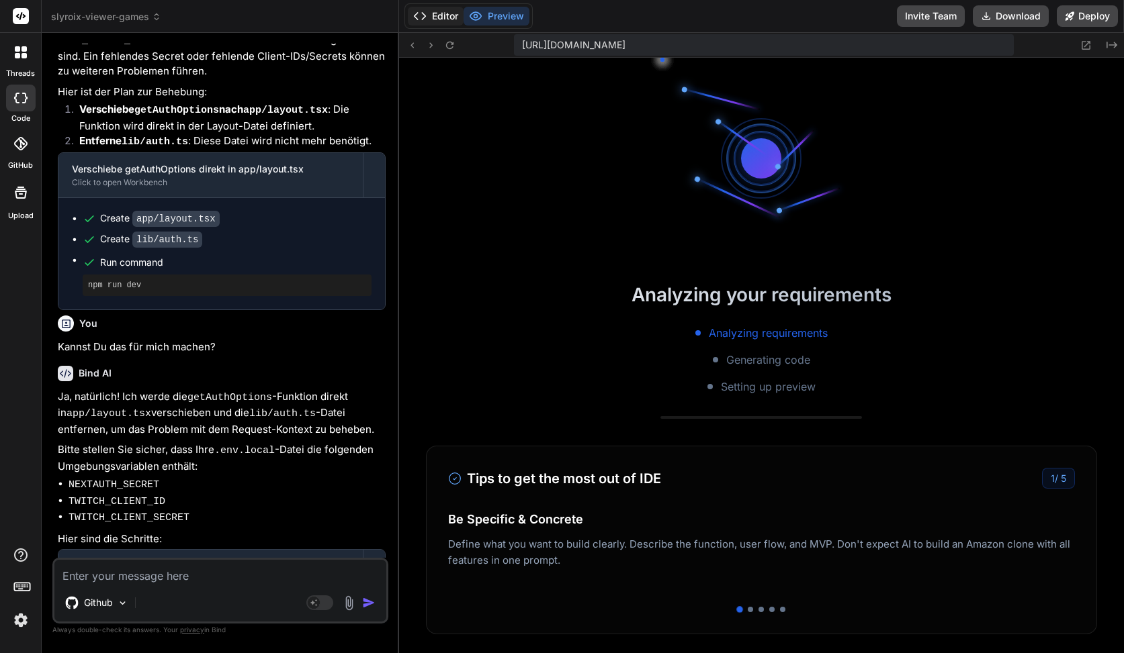
click at [430, 16] on button "Editor" at bounding box center [436, 16] width 56 height 19
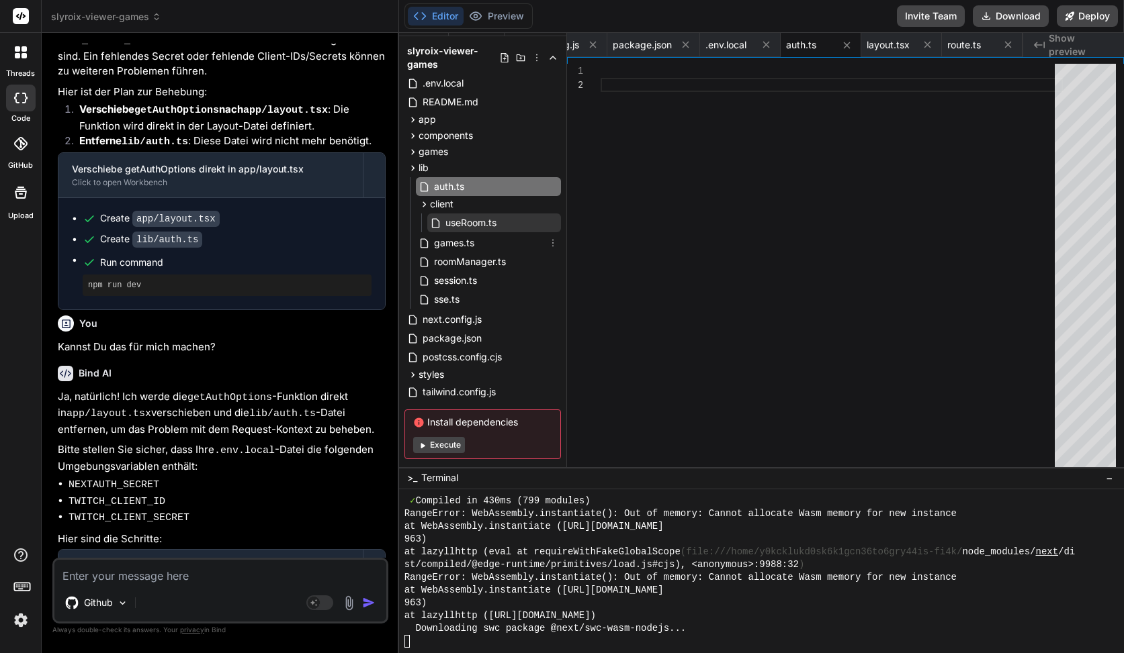
scroll to position [0, 0]
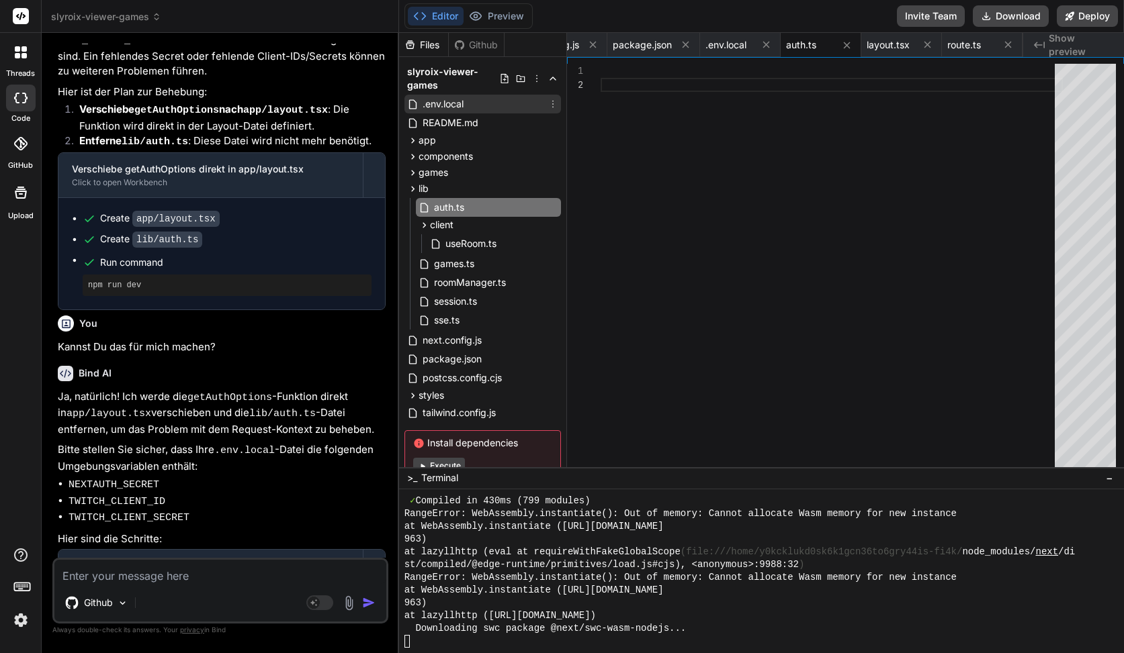
click at [438, 101] on span ".env.local" at bounding box center [443, 104] width 44 height 16
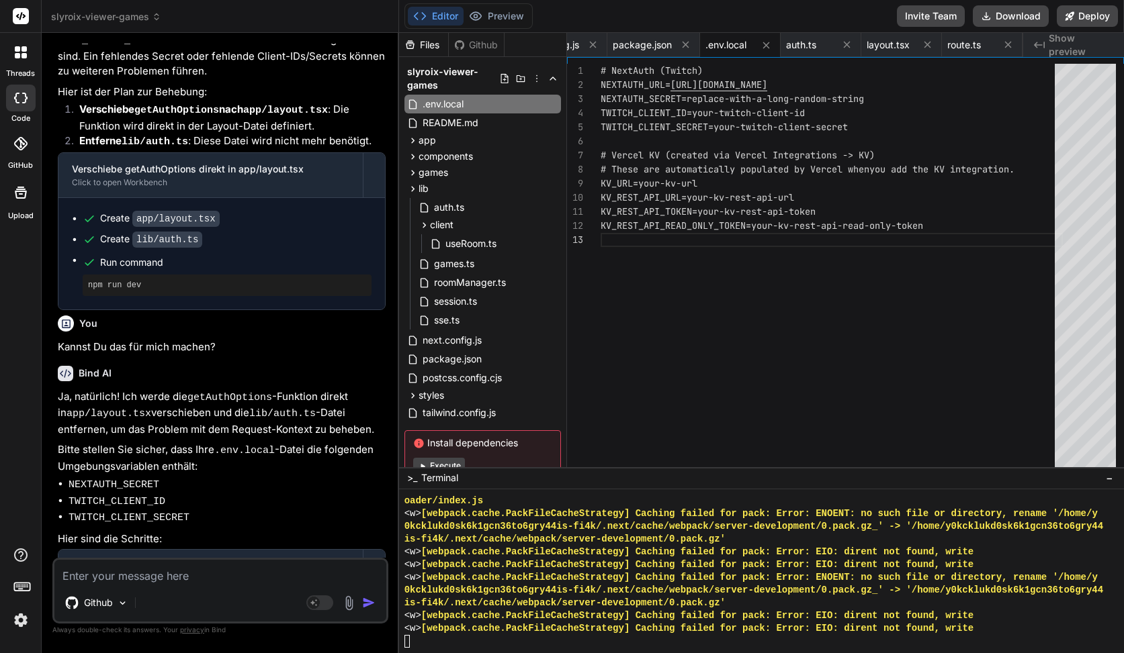
scroll to position [42, 0]
drag, startPoint x: 696, startPoint y: 112, endPoint x: 858, endPoint y: 112, distance: 162.5
click at [858, 112] on div "# NextAuth (Twitch) NEXTAUTH_URL= https://your-vercel-domain.vercel.app NEXTAUT…" at bounding box center [831, 269] width 462 height 410
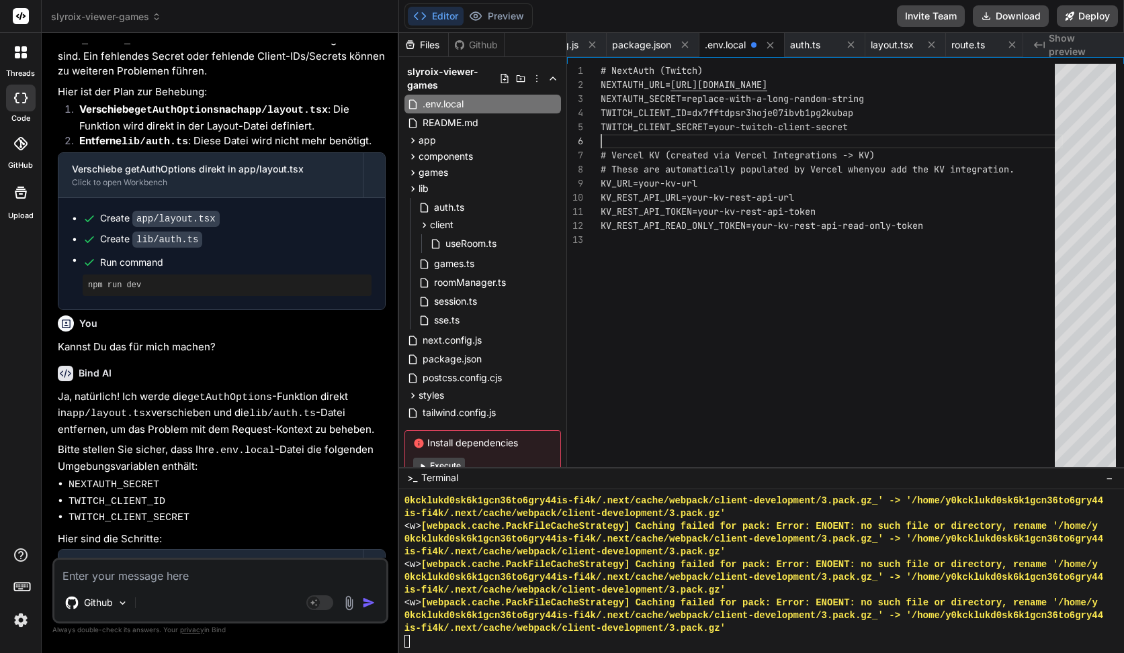
click at [746, 132] on div "# NextAuth (Twitch) NEXTAUTH_URL= https://your-vercel-domain.vercel.app NEXTAUT…" at bounding box center [831, 269] width 462 height 410
drag, startPoint x: 716, startPoint y: 126, endPoint x: 881, endPoint y: 126, distance: 165.2
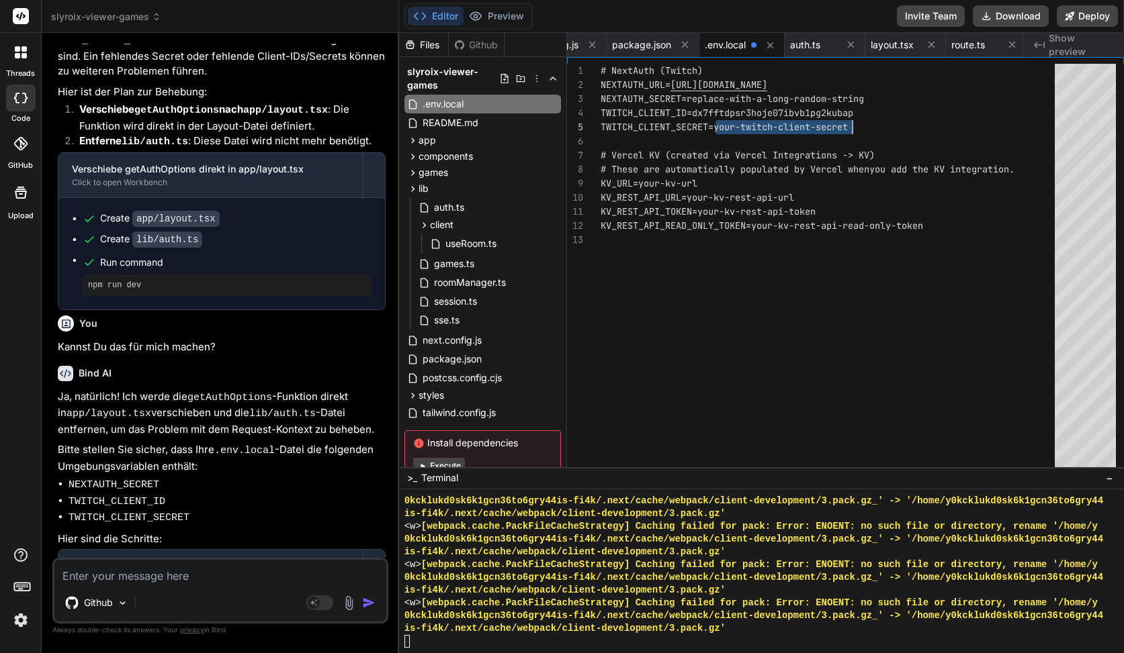
click at [881, 126] on div "# NextAuth (Twitch) NEXTAUTH_URL= https://your-vercel-domain.vercel.app NEXTAUT…" at bounding box center [831, 269] width 462 height 410
type textarea "KV_REST_API_TOKEN=your-kv-rest-api-token KV_REST_API_READ_ONLY_TOKEN=your-kv-re…"
click at [877, 261] on div "# NextAuth (Twitch) NEXTAUTH_URL= https://your-vercel-domain.vercel.app NEXTAUT…" at bounding box center [831, 269] width 462 height 410
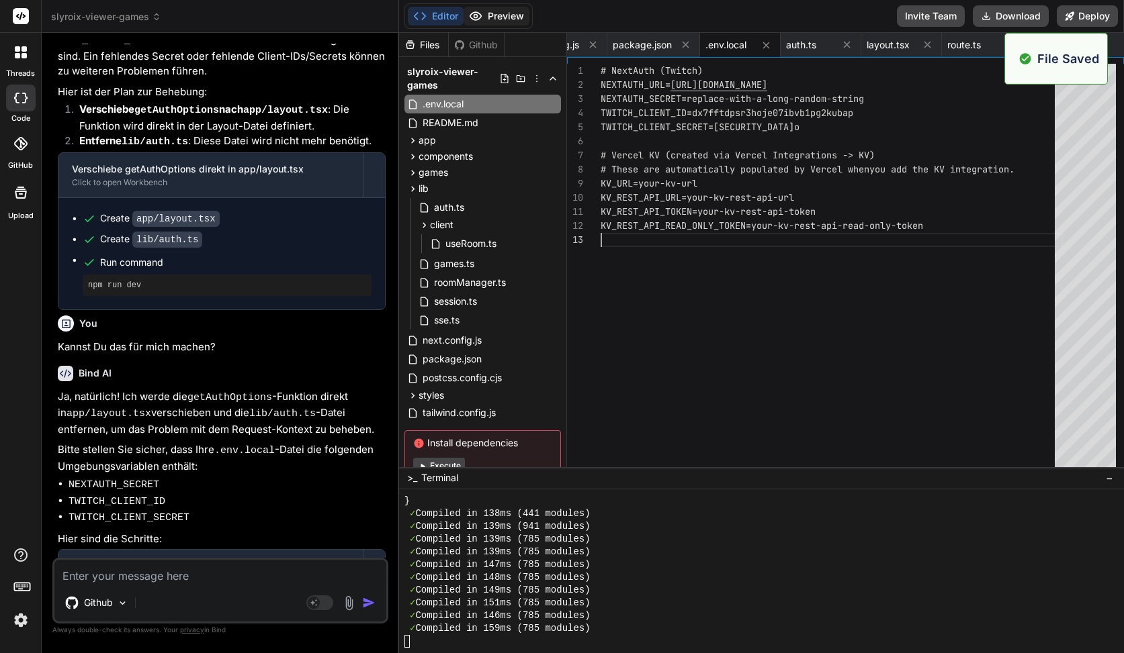
click at [523, 24] on button "Preview" at bounding box center [496, 16] width 66 height 19
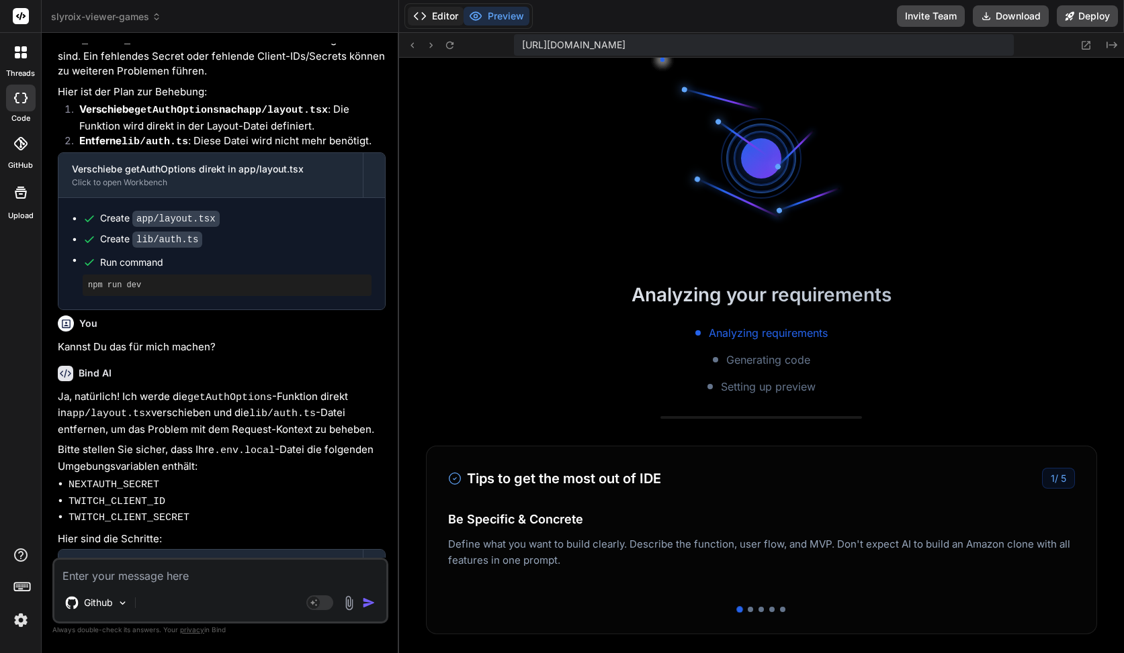
click at [449, 15] on button "Editor" at bounding box center [436, 16] width 56 height 19
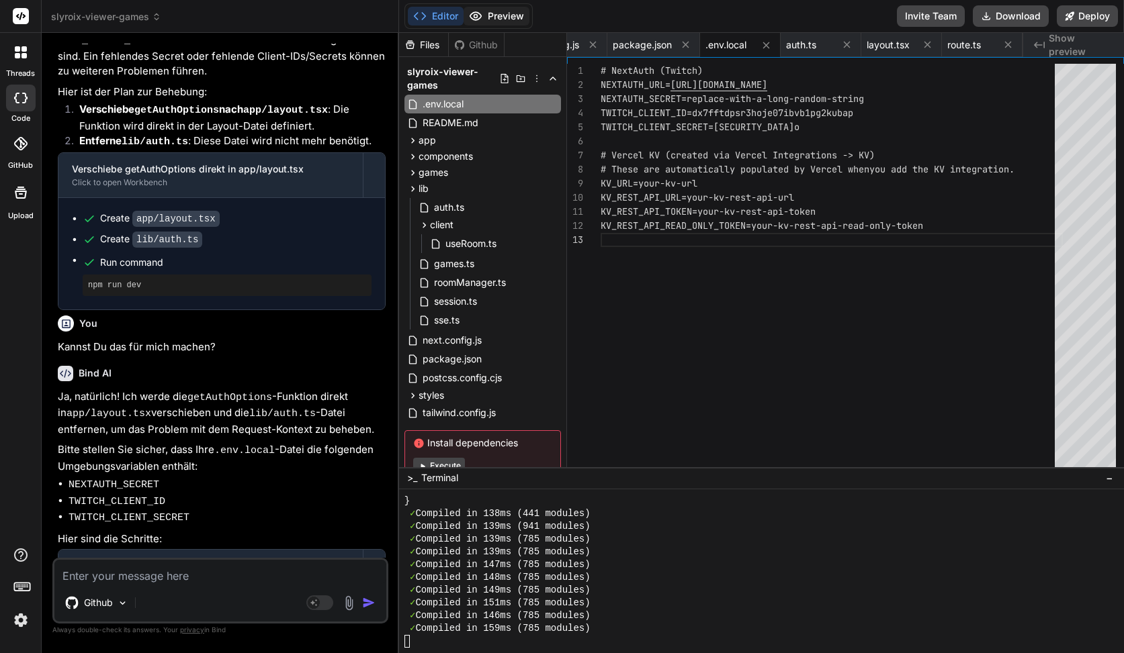
click at [520, 12] on button "Preview" at bounding box center [496, 16] width 66 height 19
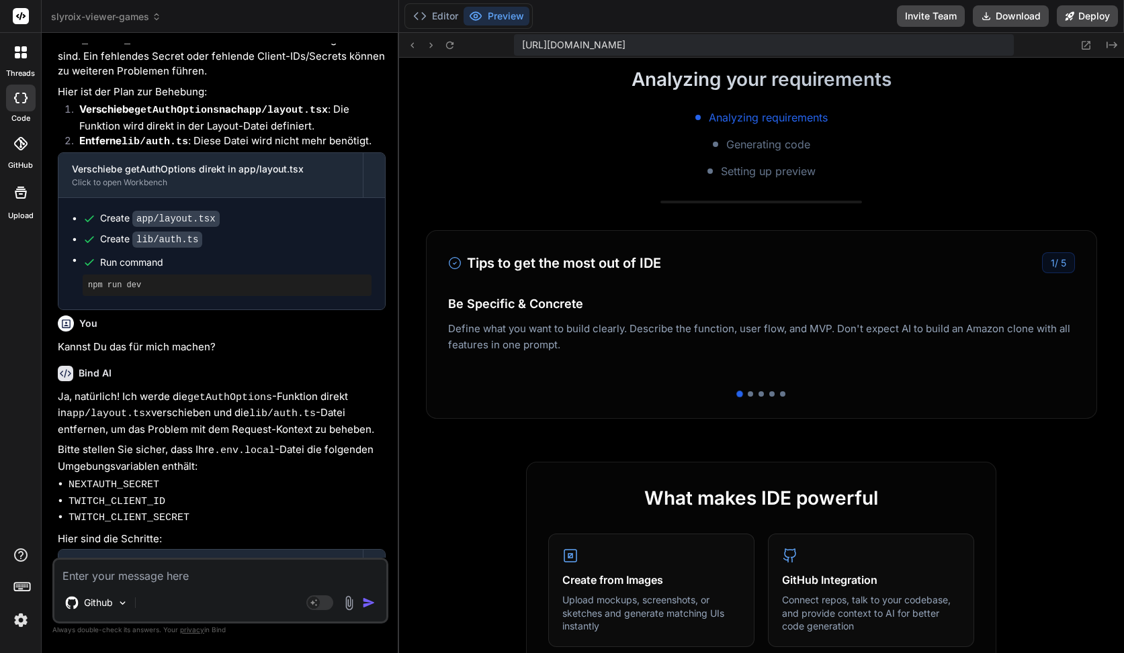
scroll to position [0, 0]
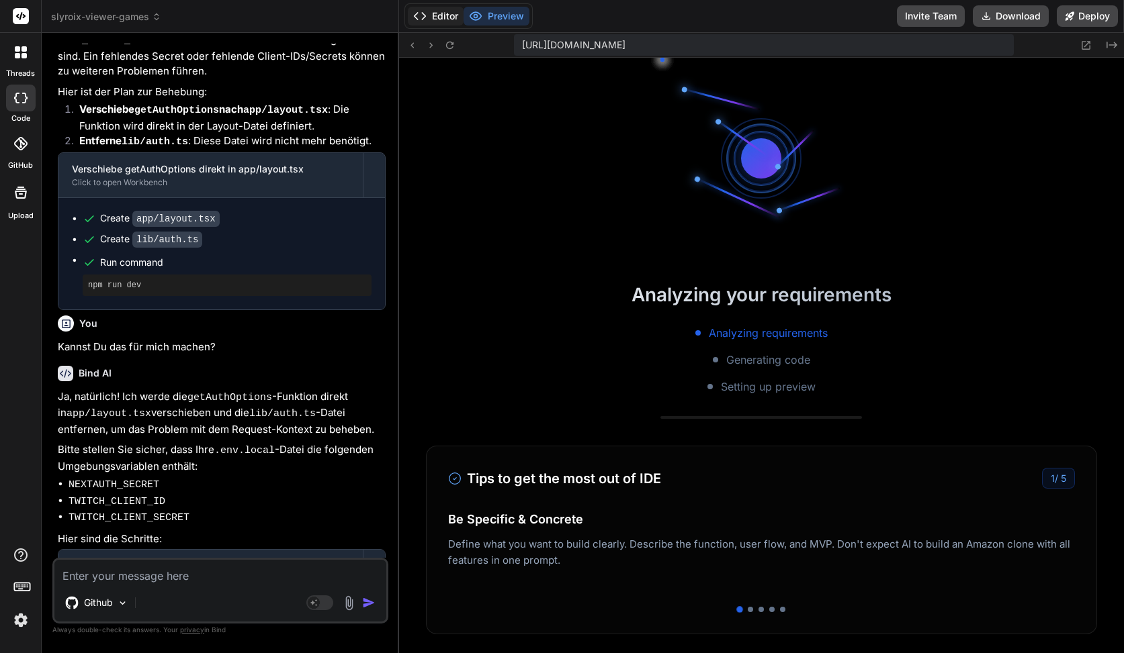
click at [437, 20] on button "Editor" at bounding box center [436, 16] width 56 height 19
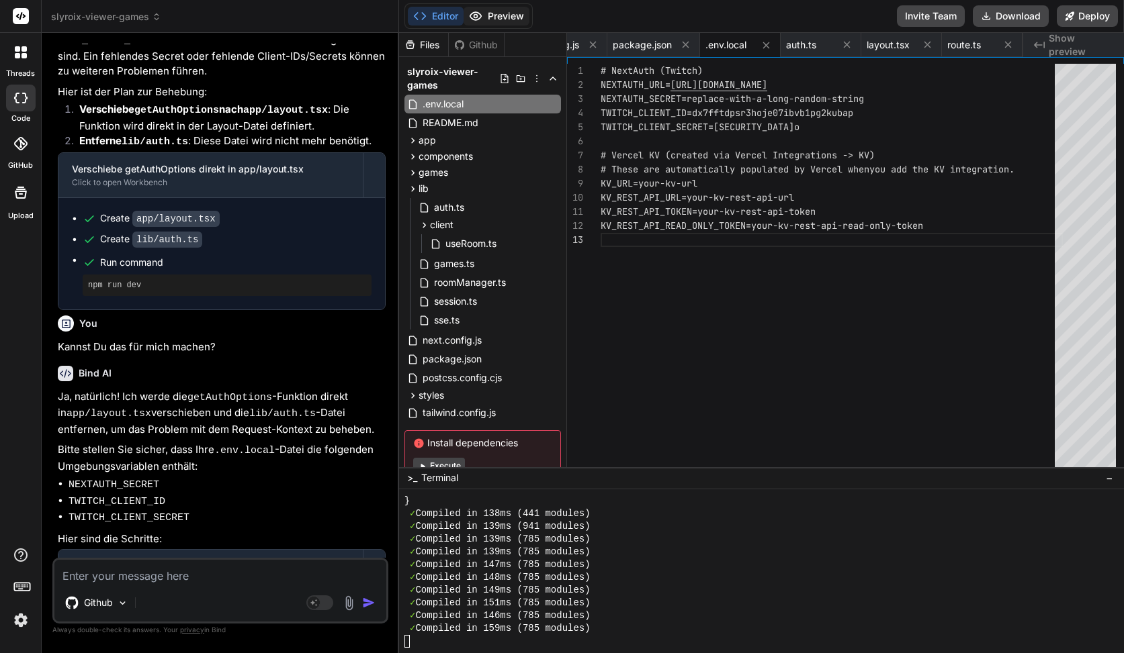
click at [520, 14] on button "Preview" at bounding box center [496, 16] width 66 height 19
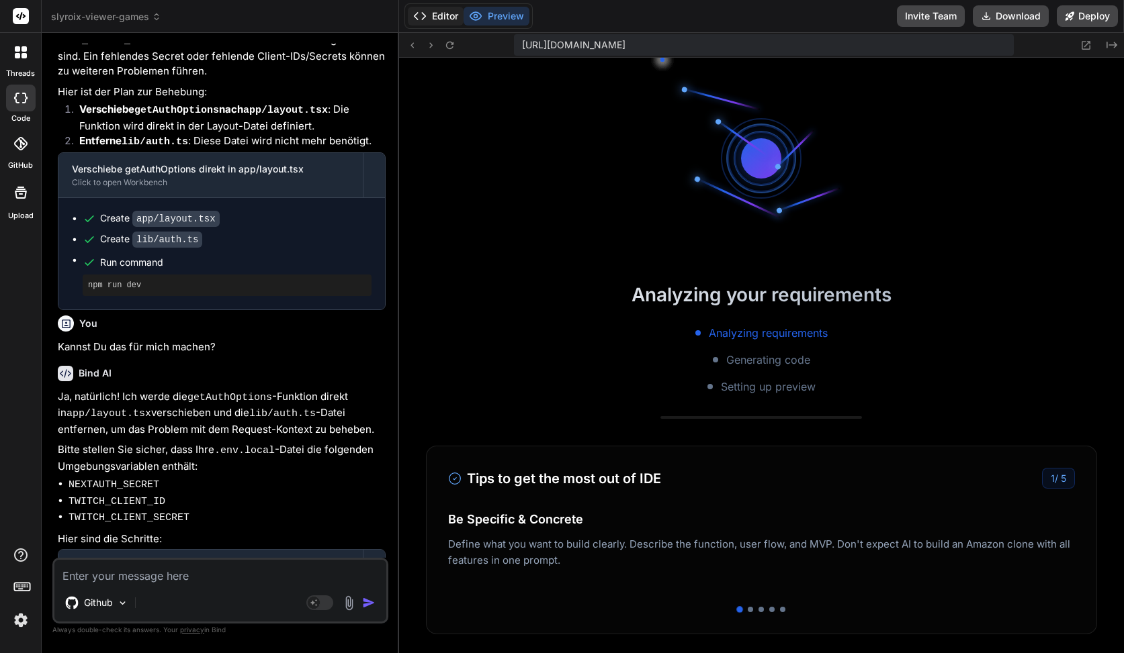
click at [452, 15] on button "Editor" at bounding box center [436, 16] width 56 height 19
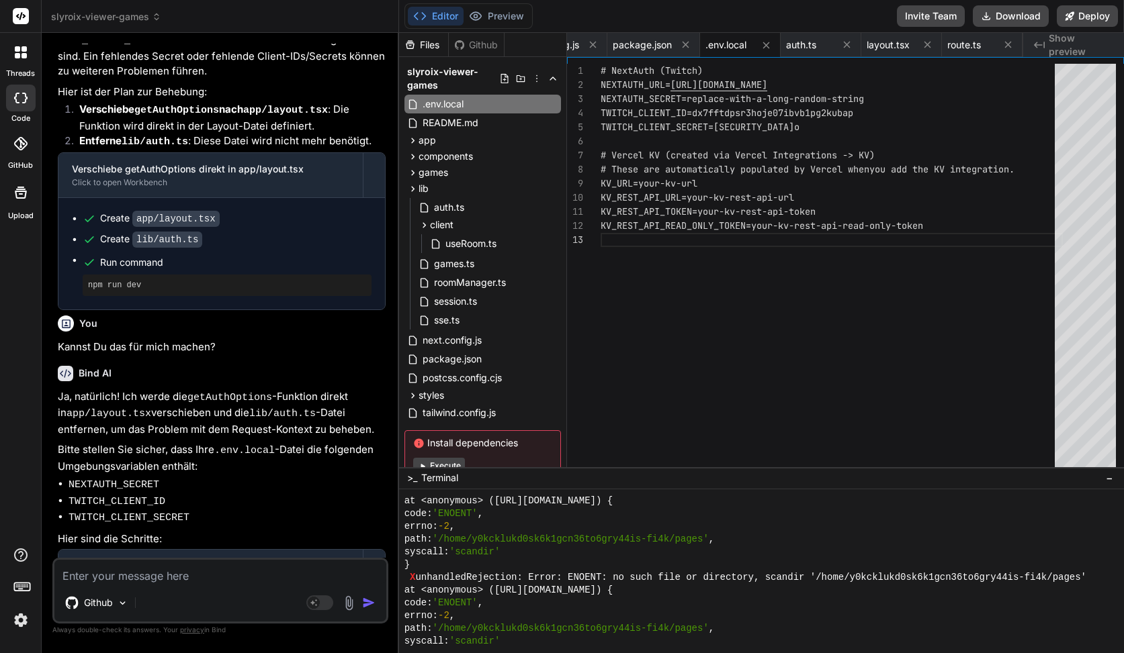
scroll to position [12760, 0]
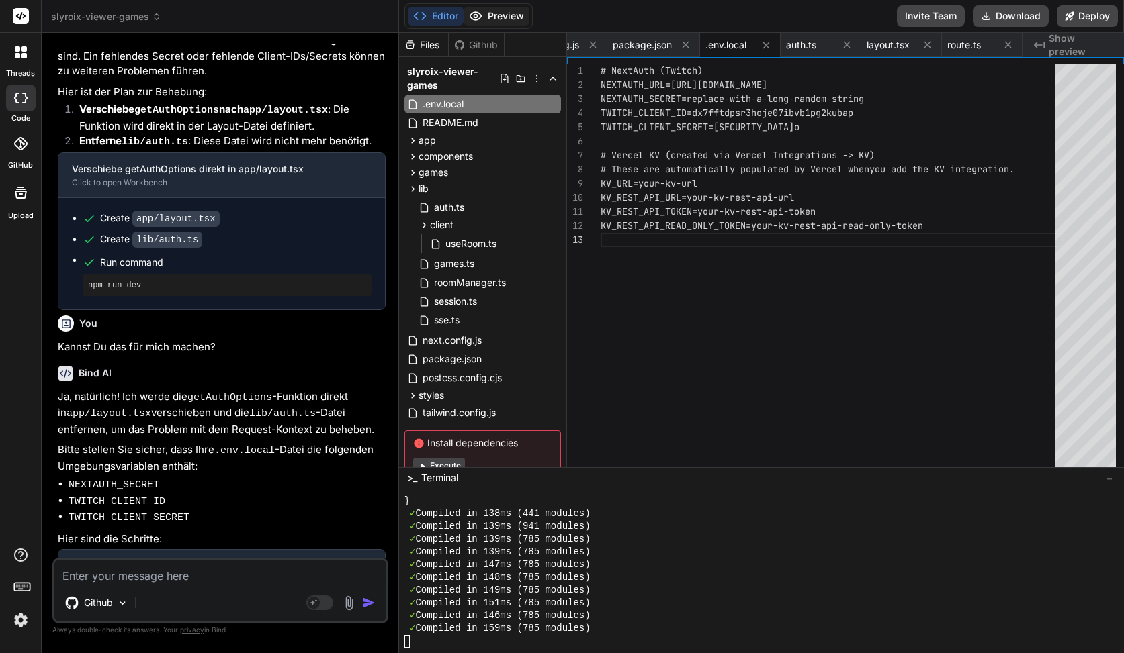
click at [517, 8] on button "Preview" at bounding box center [496, 16] width 66 height 19
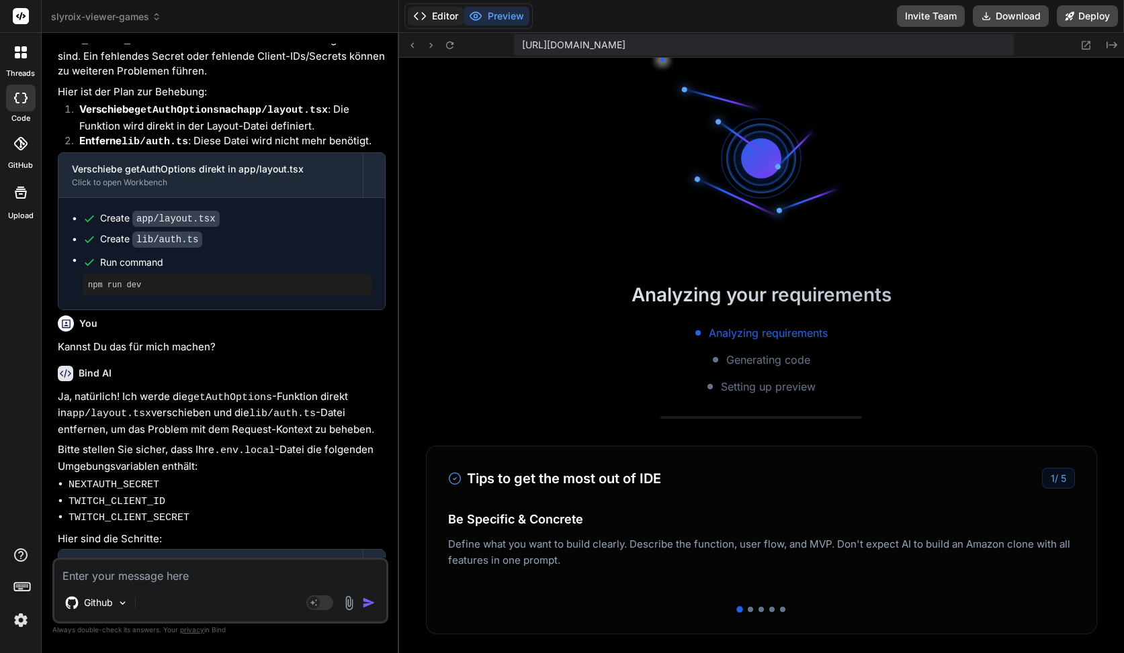
click at [454, 15] on button "Editor" at bounding box center [436, 16] width 56 height 19
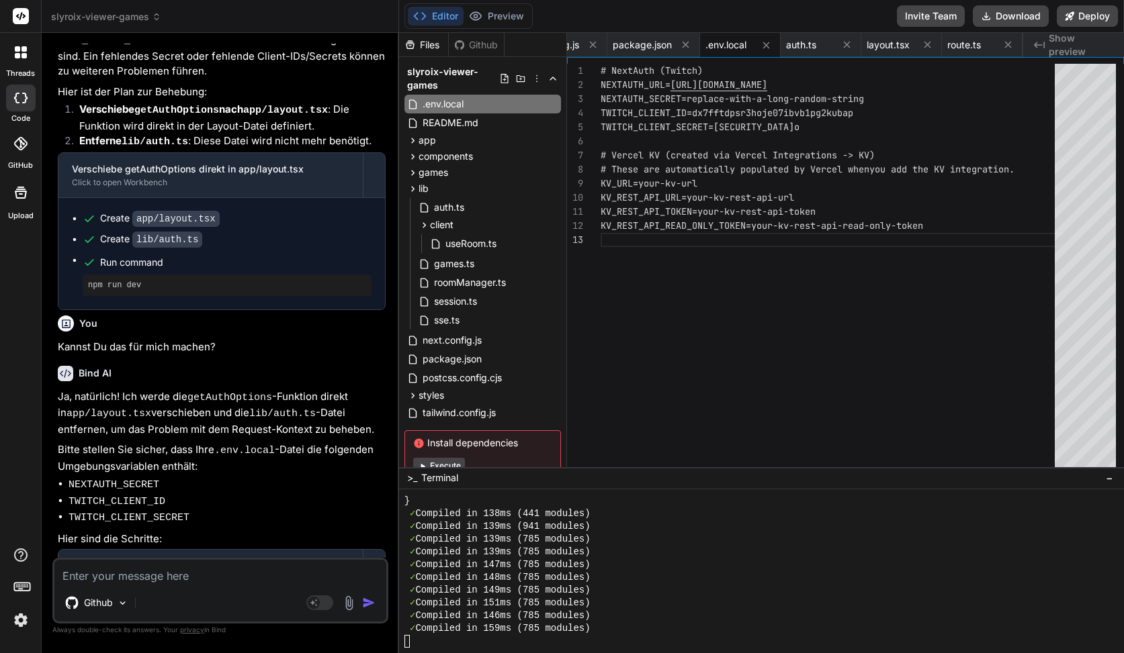
scroll to position [42, 0]
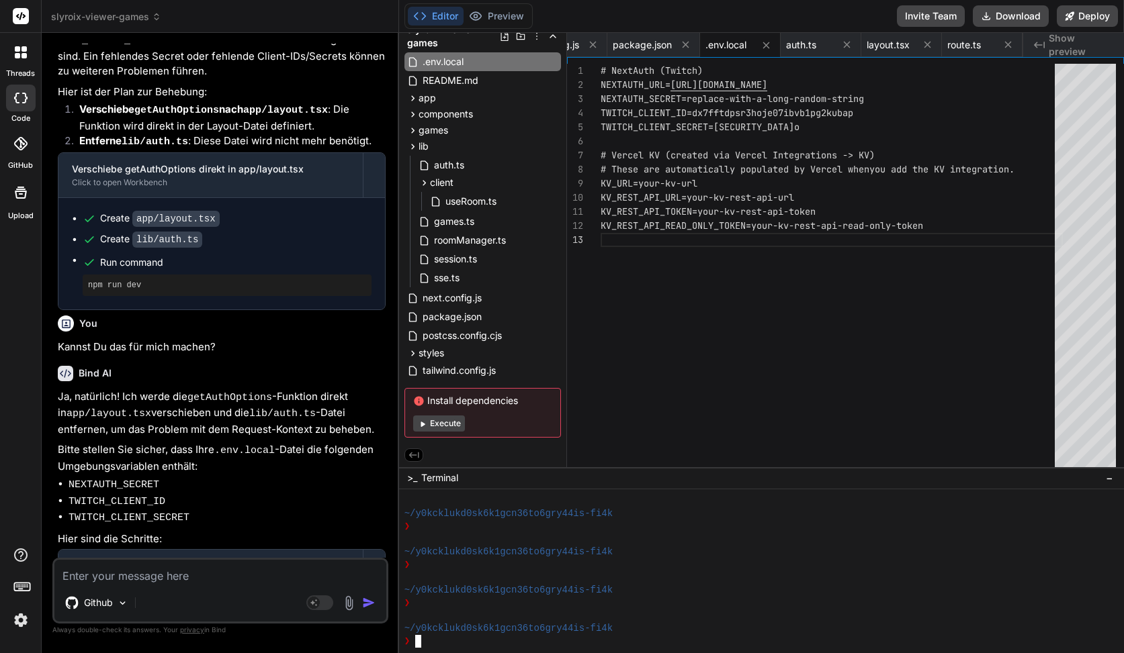
click at [436, 425] on button "Execute" at bounding box center [439, 424] width 52 height 16
type textarea "x"
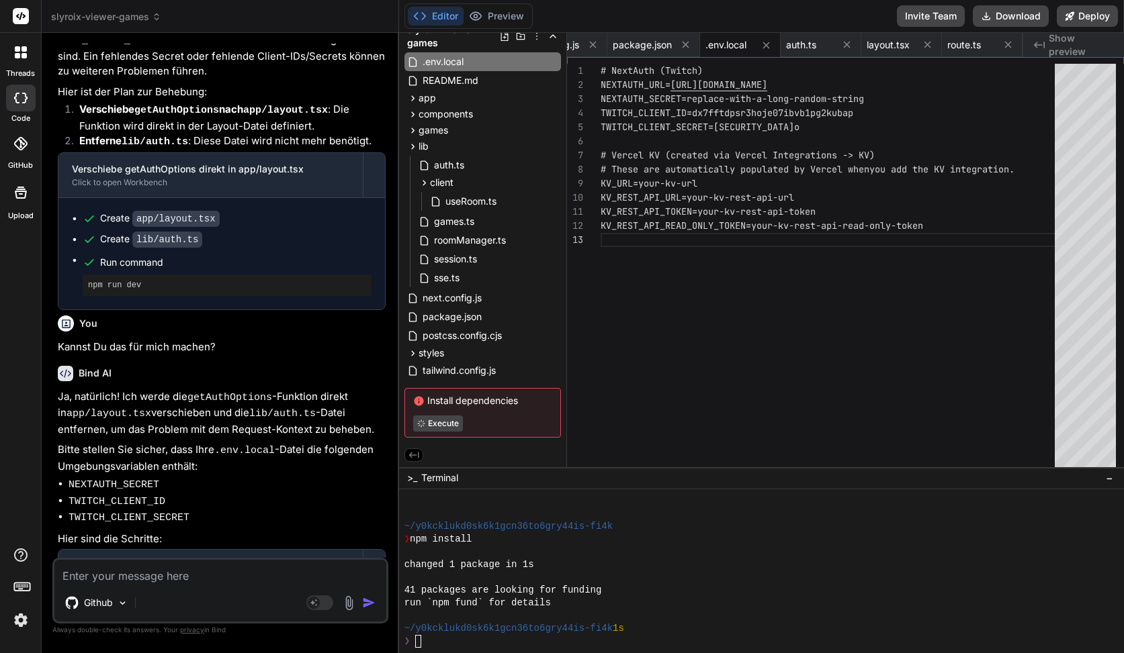
click at [551, 582] on div at bounding box center [755, 578] width 702 height 13
click at [564, 602] on div "run `npm fund` for details" at bounding box center [755, 603] width 702 height 13
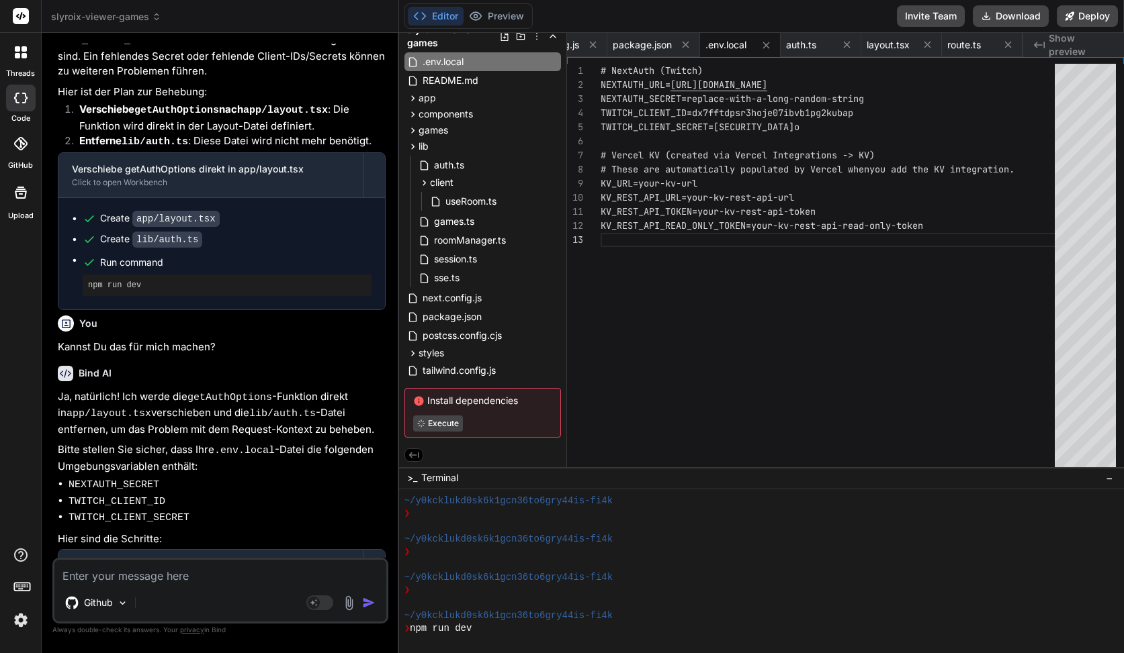
scroll to position [0, 0]
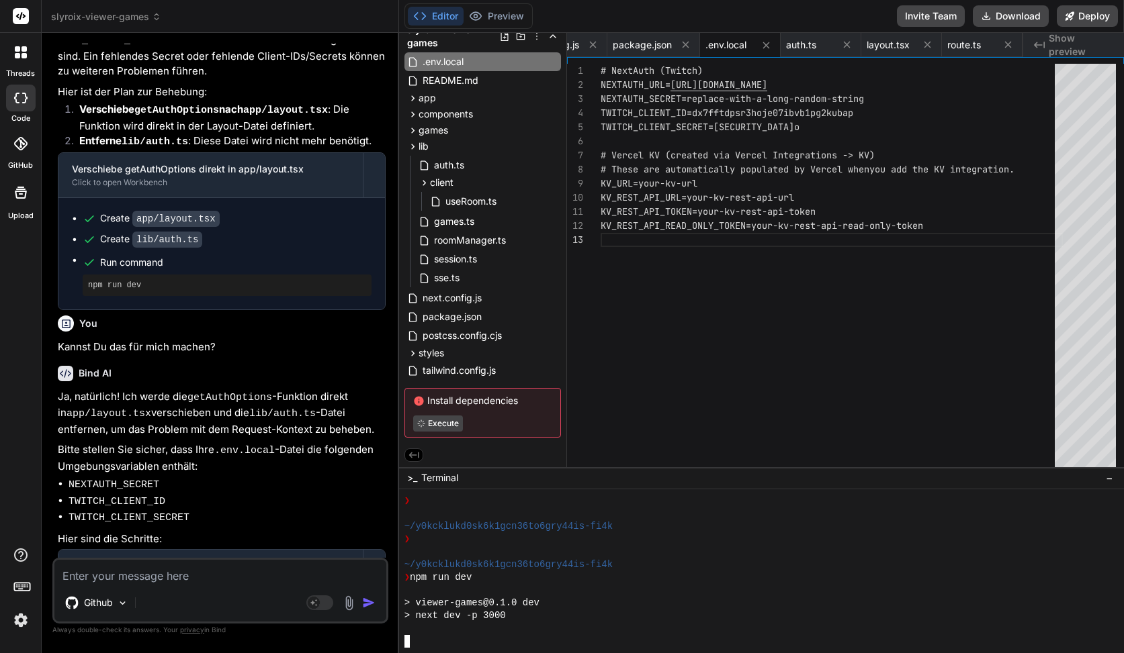
type textarea "x"
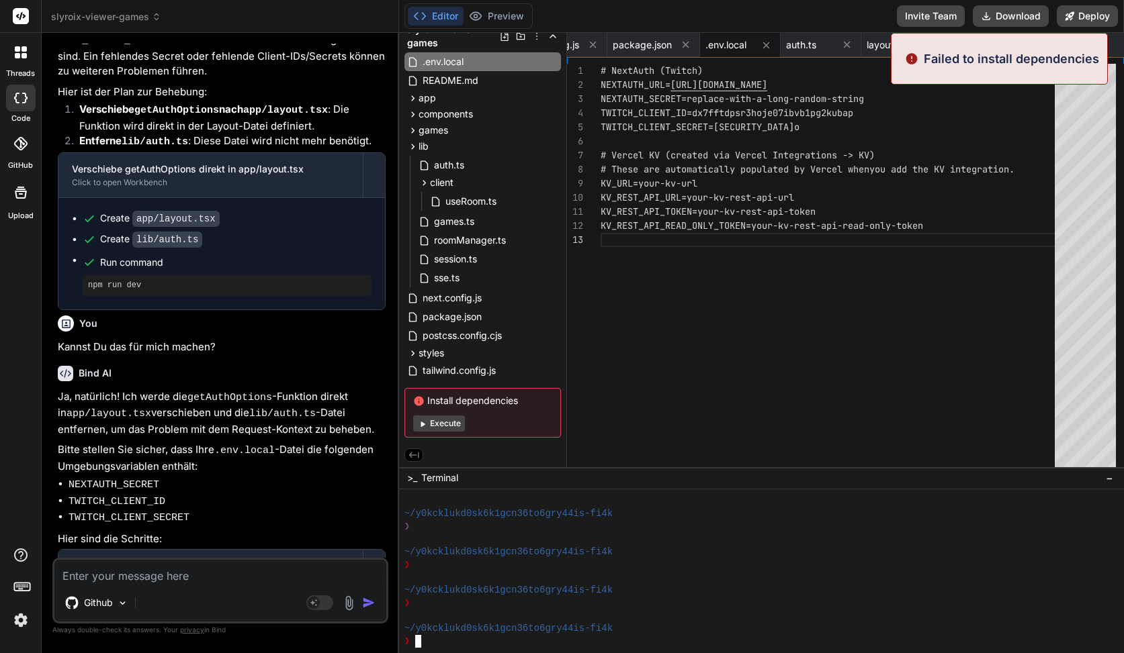
click at [588, 507] on div "~/y0kcklukd0sk6k1gcn36to6gry44is-fi4k ❯ ~/y0kcklukd0sk6k1gcn36to6gry44is-fi4k ❯…" at bounding box center [755, 571] width 702 height 153
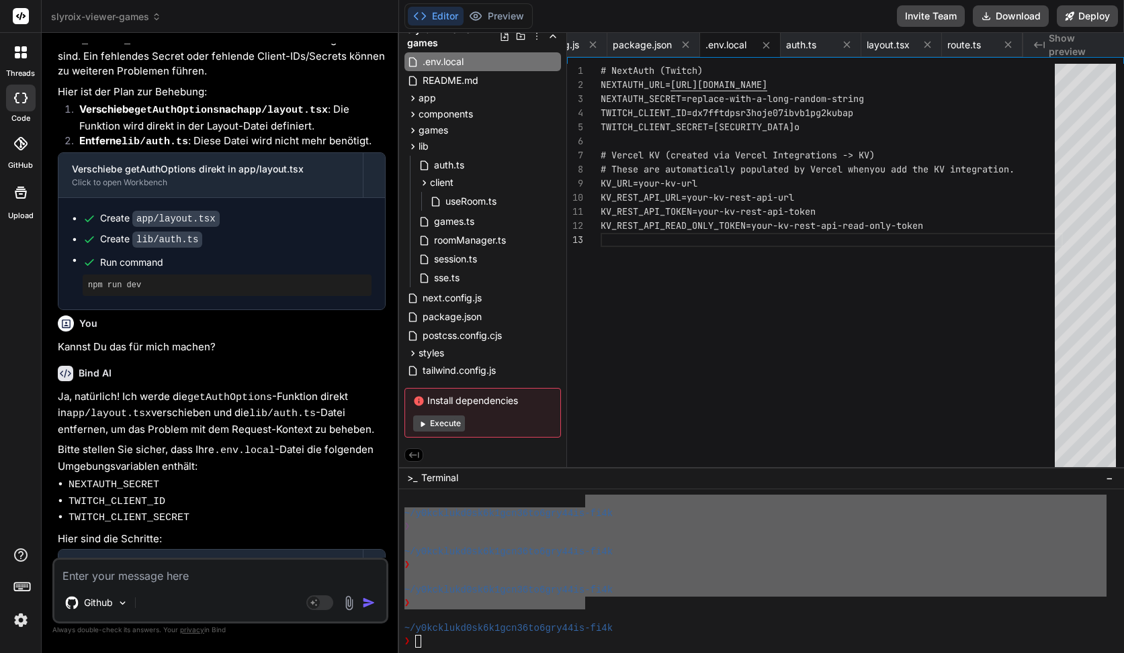
click at [496, 2] on div "Editor Preview Invite Team Download Deploy" at bounding box center [761, 16] width 725 height 33
click at [494, 11] on button "Preview" at bounding box center [496, 16] width 66 height 19
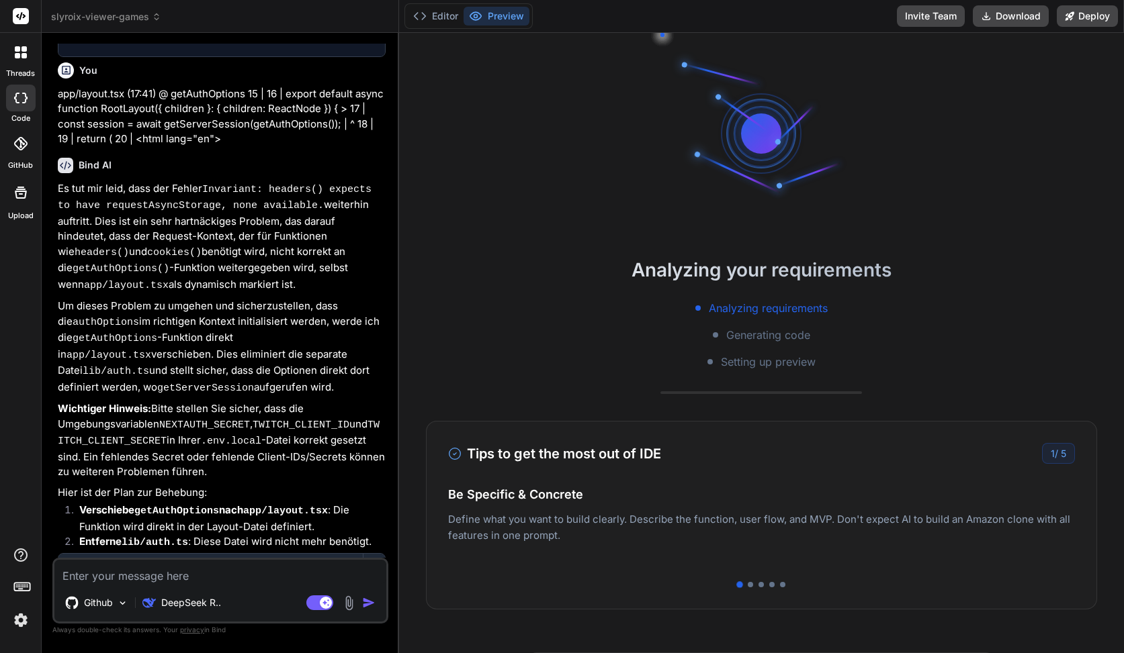
scroll to position [4054, 0]
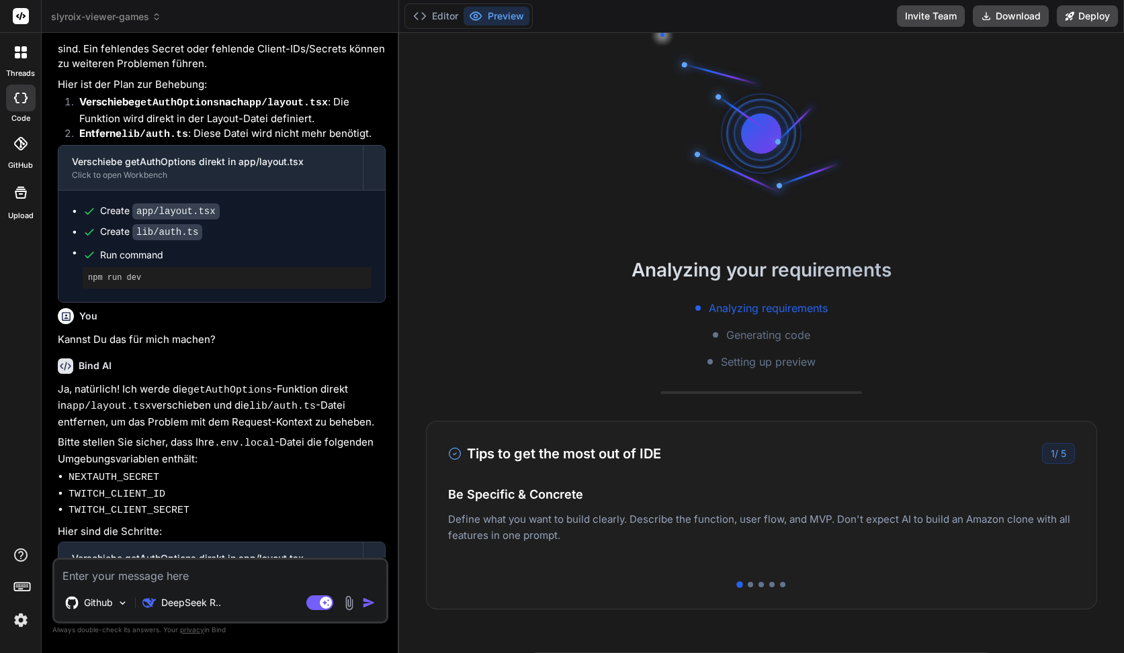
click at [430, 5] on div "Editor Preview" at bounding box center [468, 16] width 128 height 26
click at [431, 7] on button "Editor" at bounding box center [436, 16] width 56 height 19
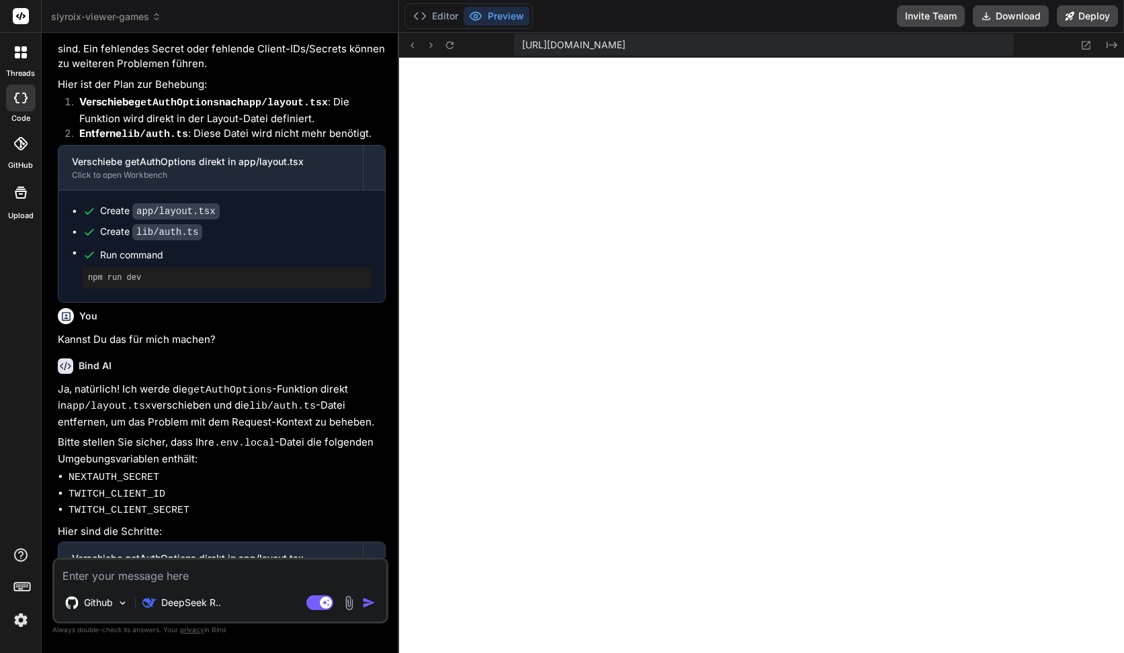
scroll to position [612, 0]
click at [321, 609] on rect at bounding box center [319, 603] width 27 height 15
click at [256, 574] on textarea at bounding box center [220, 572] width 332 height 24
paste textarea "Unhandled Runtime Error Error: Invariant: headers() expects to have requestAsyn…"
type textarea "x"
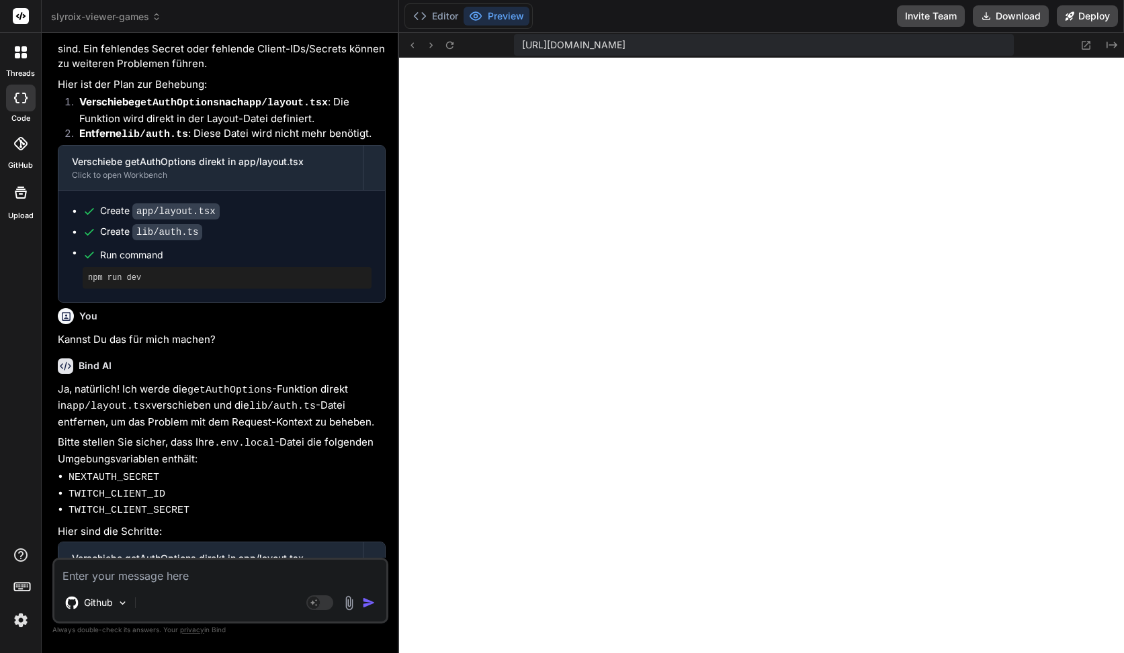
type textarea "Unhandled Runtime Error Error: Invariant: headers() expects to have requestAsyn…"
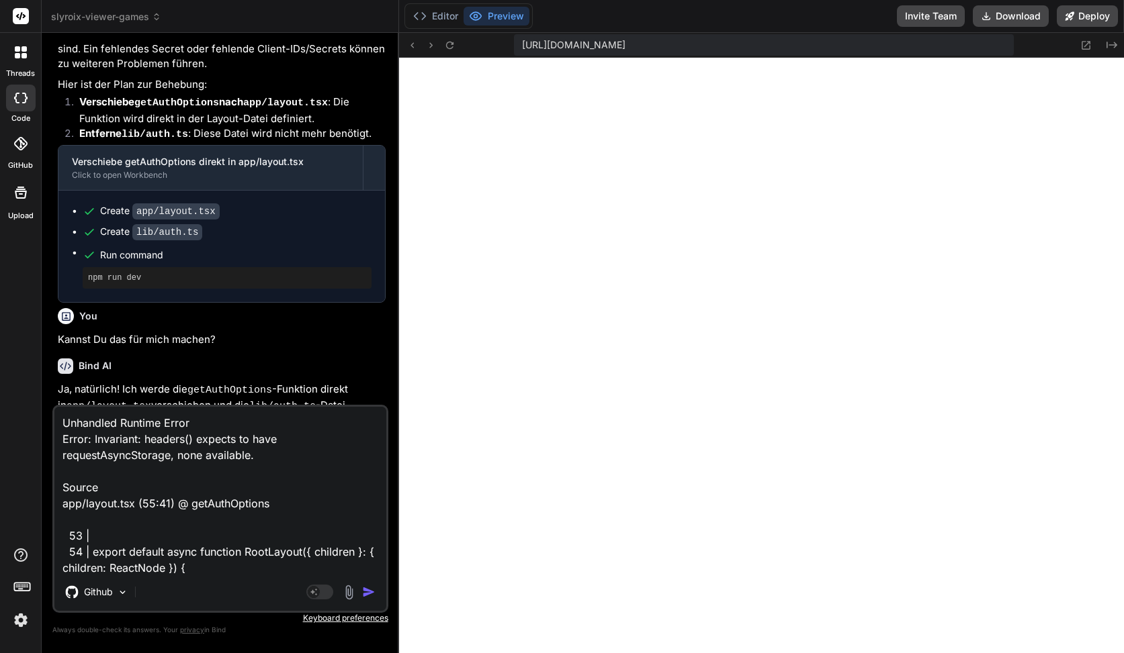
scroll to position [97, 0]
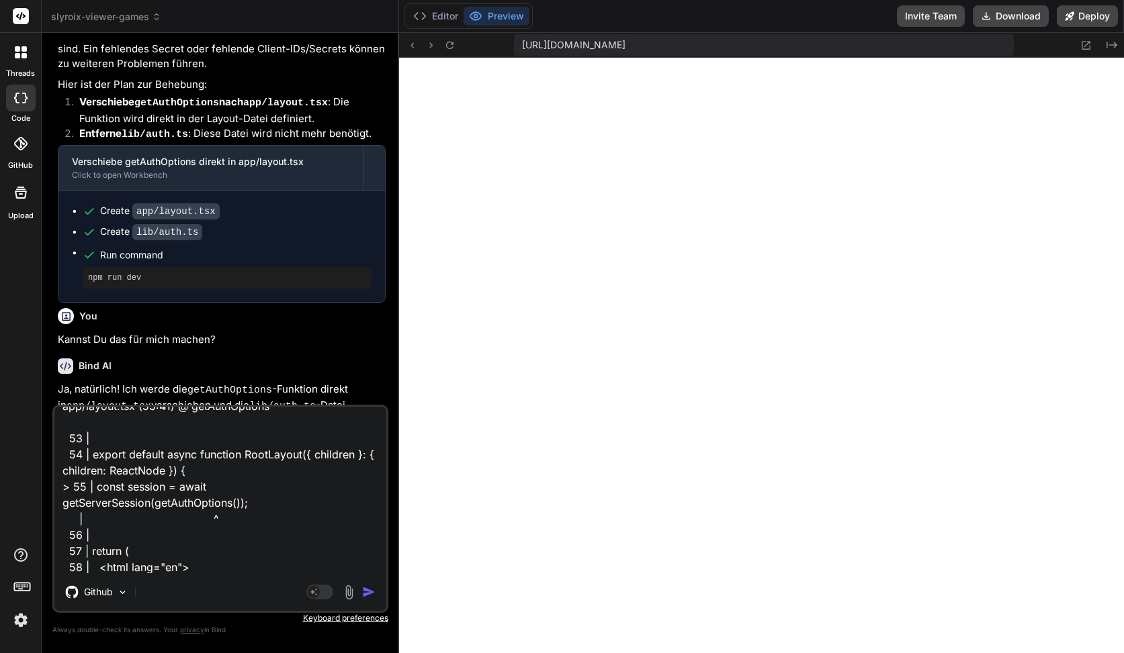
type textarea "x"
type textarea "Unhandled Runtime Error Error: Invariant: headers() expects to have requestAsyn…"
type textarea "x"
type textarea "Unhandled Runtime Error Error: Invariant: headers() expects to have requestAsyn…"
type textarea "x"
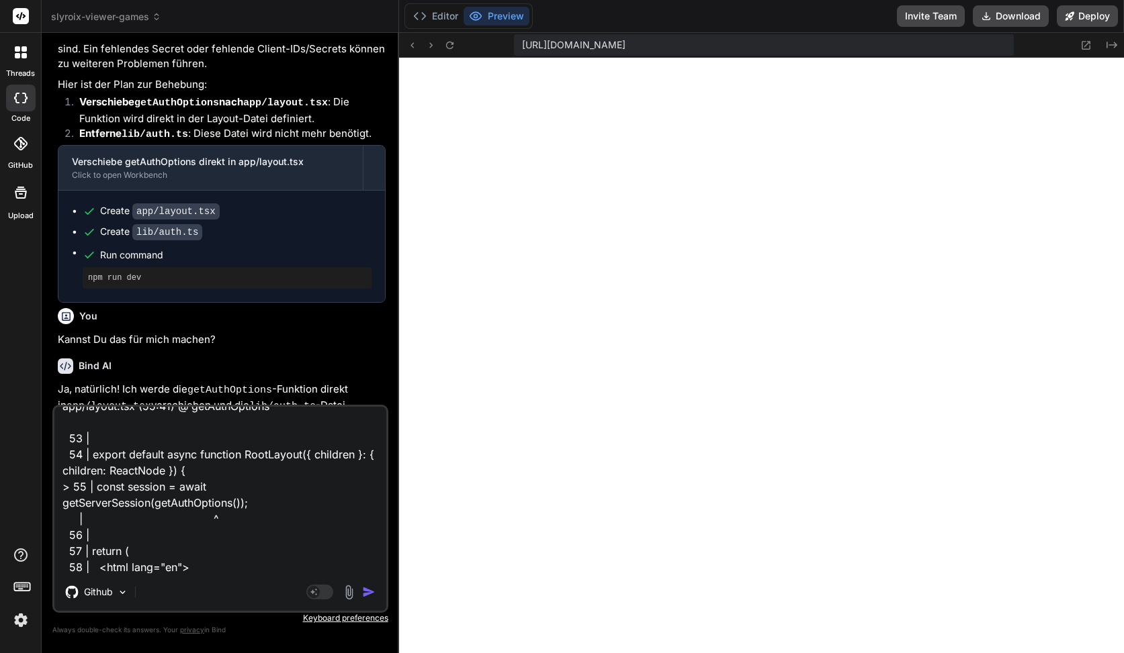
type textarea "Unhandled Runtime Error Error: Invariant: headers() expects to have requestAsyn…"
type textarea "x"
type textarea "Unhandled Runtime Error Error: Invariant: headers() expects to have requestAsyn…"
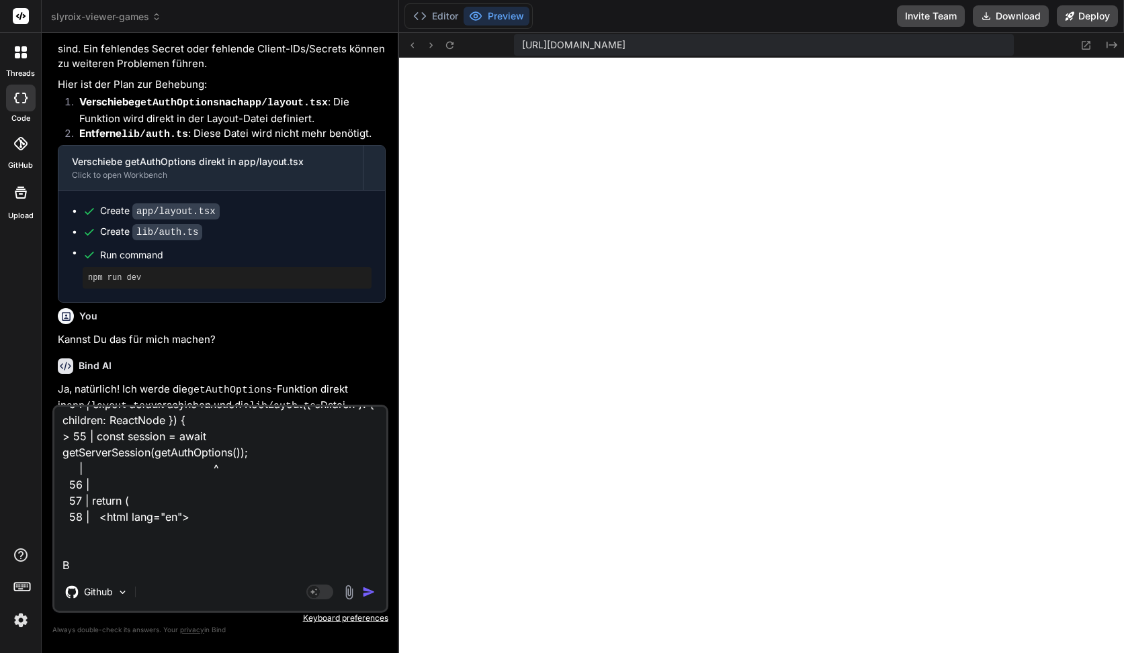
type textarea "x"
type textarea "Unhandled Runtime Error Error: Invariant: headers() expects to have requestAsyn…"
type textarea "x"
type textarea "Unhandled Runtime Error Error: Invariant: headers() expects to have requestAsyn…"
type textarea "x"
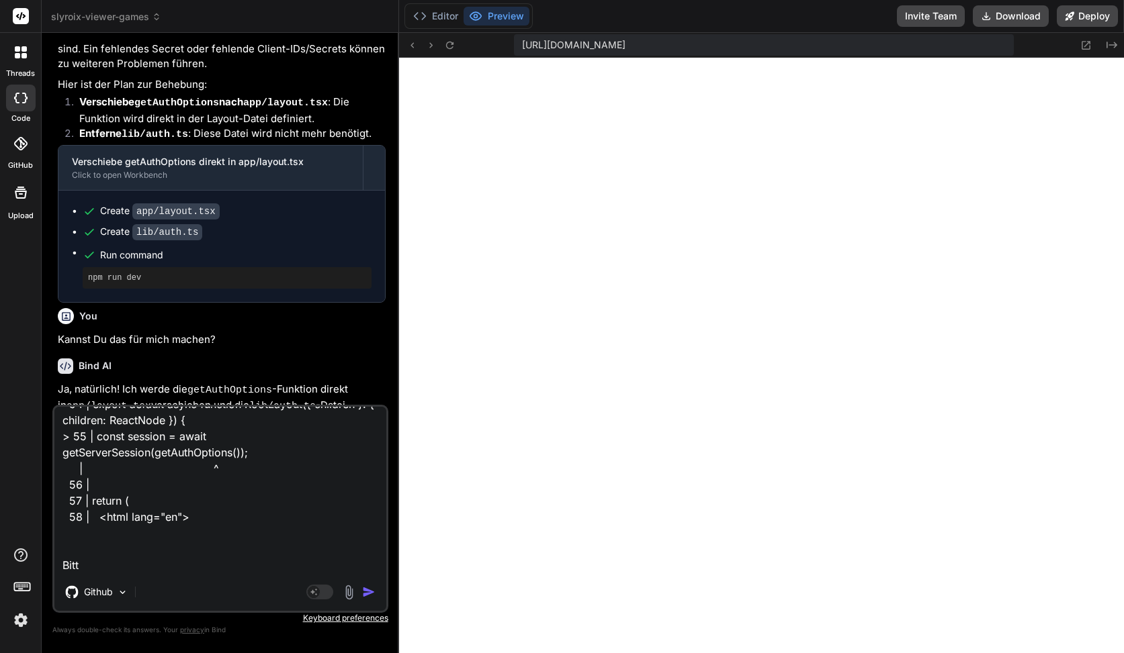
type textarea "Unhandled Runtime Error Error: Invariant: headers() expects to have requestAsyn…"
type textarea "x"
type textarea "Unhandled Runtime Error Error: Invariant: headers() expects to have requestAsyn…"
type textarea "x"
type textarea "Unhandled Runtime Error Error: Invariant: headers() expects to have requestAsyn…"
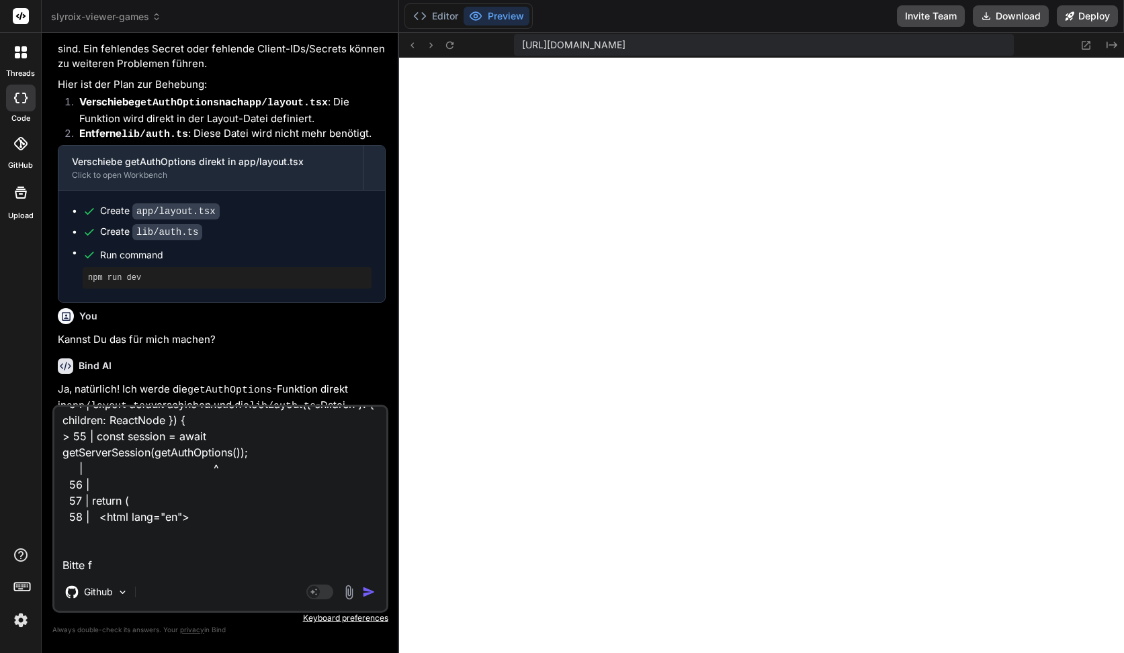
type textarea "x"
type textarea "Unhandled Runtime Error Error: Invariant: headers() expects to have requestAsyn…"
type textarea "x"
type textarea "Unhandled Runtime Error Error: Invariant: headers() expects to have requestAsyn…"
type textarea "x"
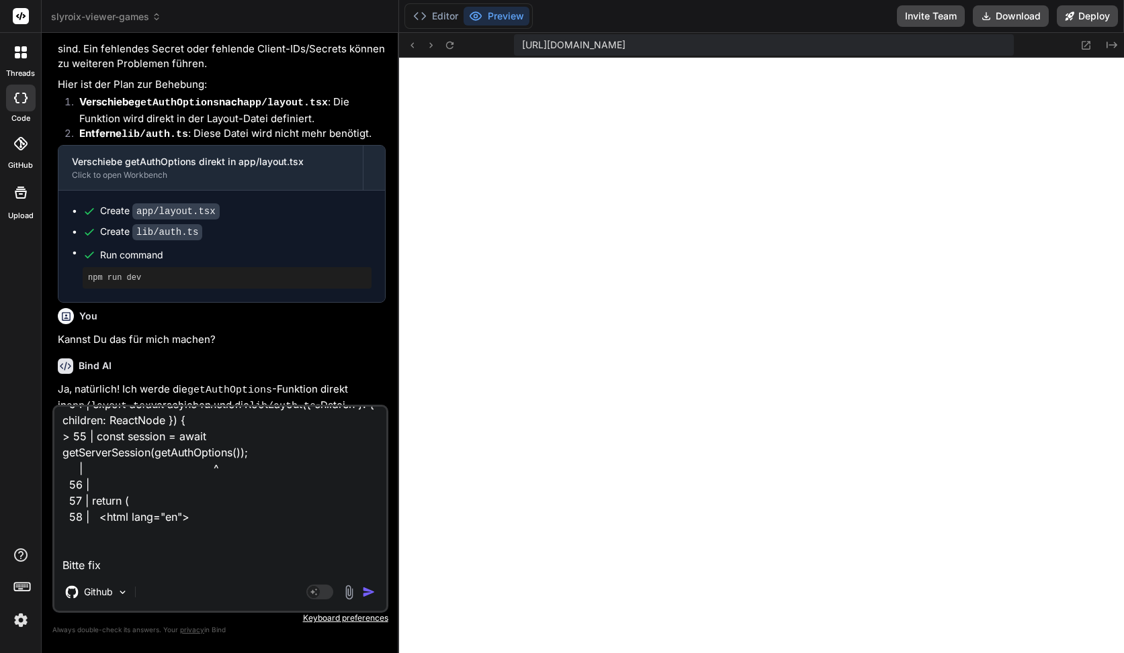
type textarea "Unhandled Runtime Error Error: Invariant: headers() expects to have requestAsyn…"
type textarea "x"
type textarea "Unhandled Runtime Error Error: Invariant: headers() expects to have requestAsyn…"
type textarea "x"
type textarea "Unhandled Runtime Error Error: Invariant: headers() expects to have requestAsyn…"
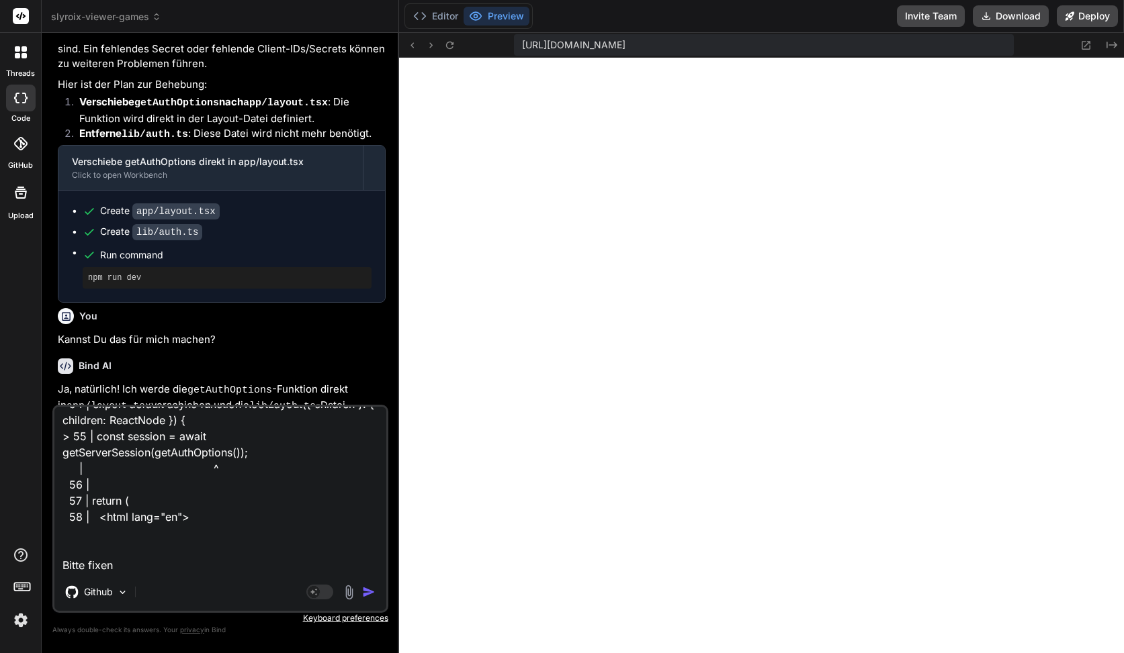
type textarea "x"
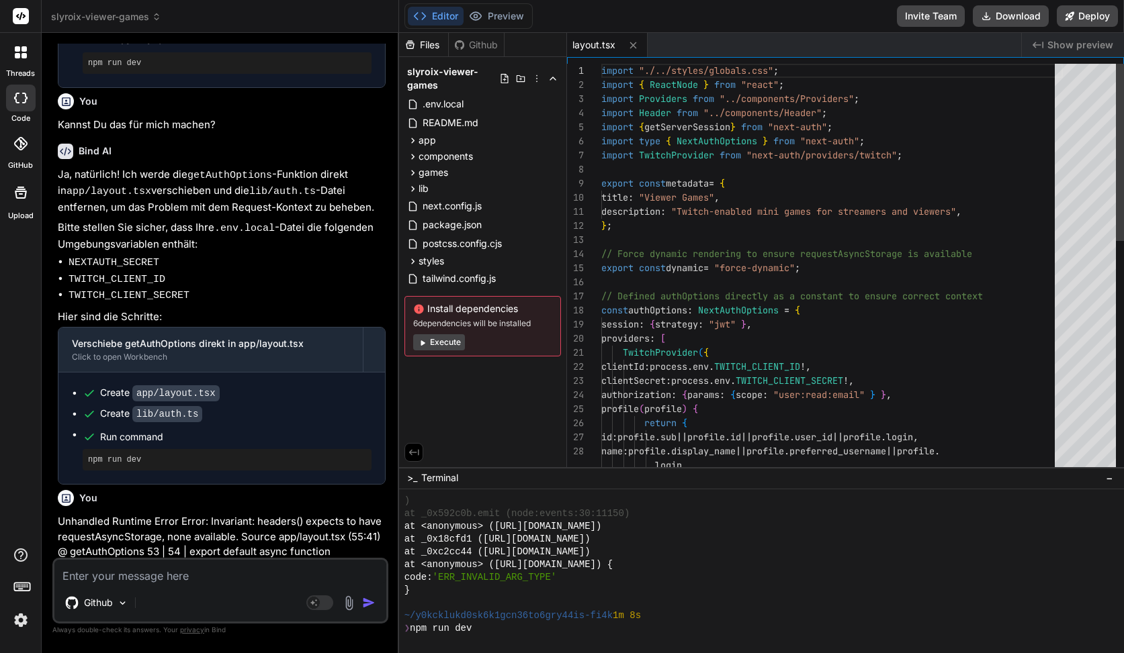
scroll to position [2029, 0]
type textarea "x"
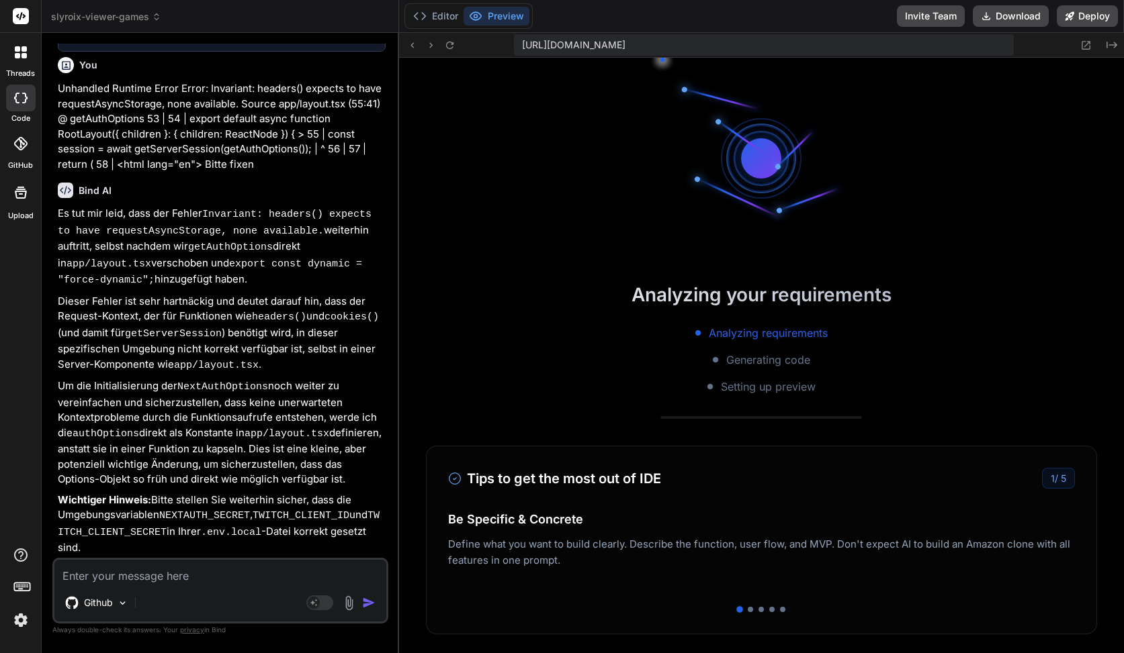
scroll to position [2424, 0]
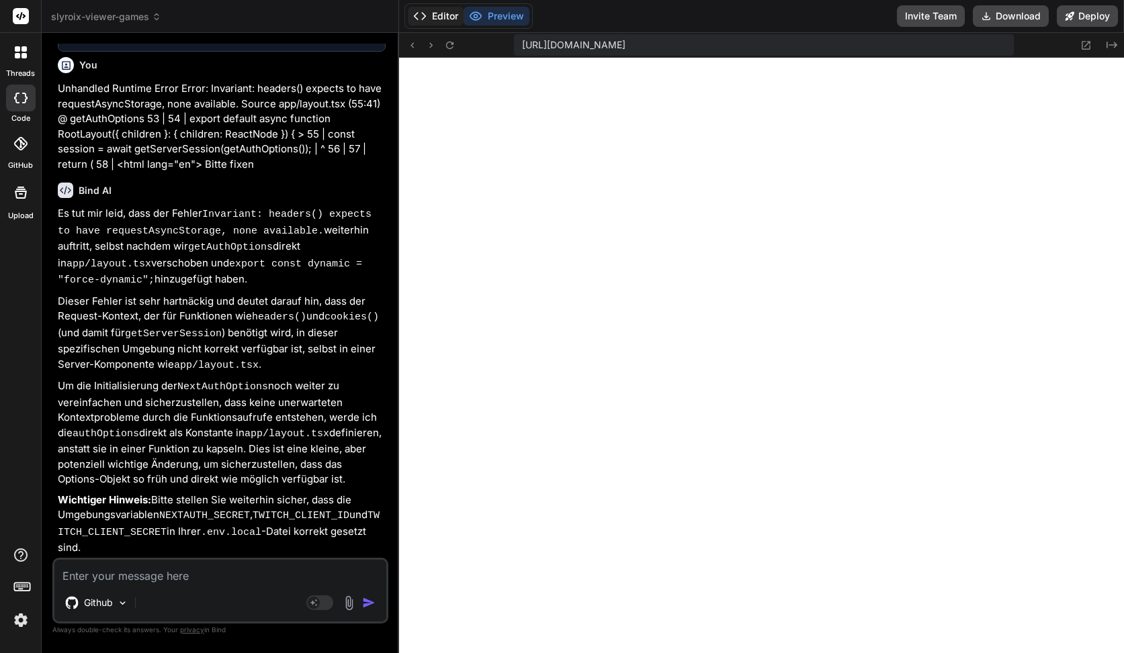
click at [430, 21] on button "Editor" at bounding box center [436, 16] width 56 height 19
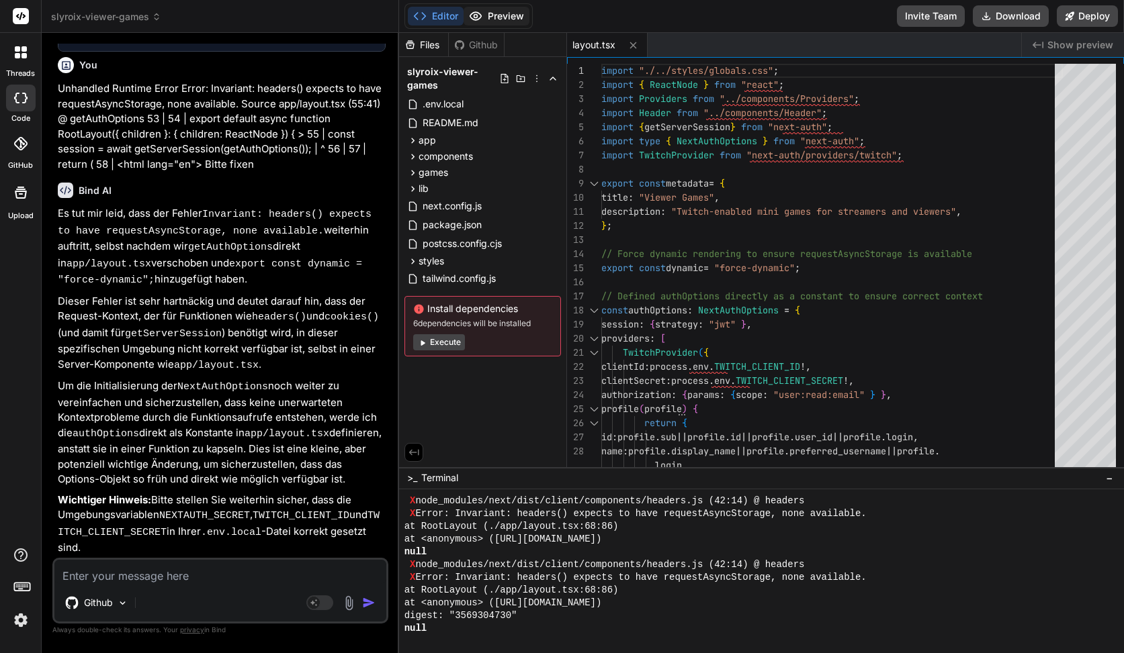
click at [490, 19] on button "Preview" at bounding box center [496, 16] width 66 height 19
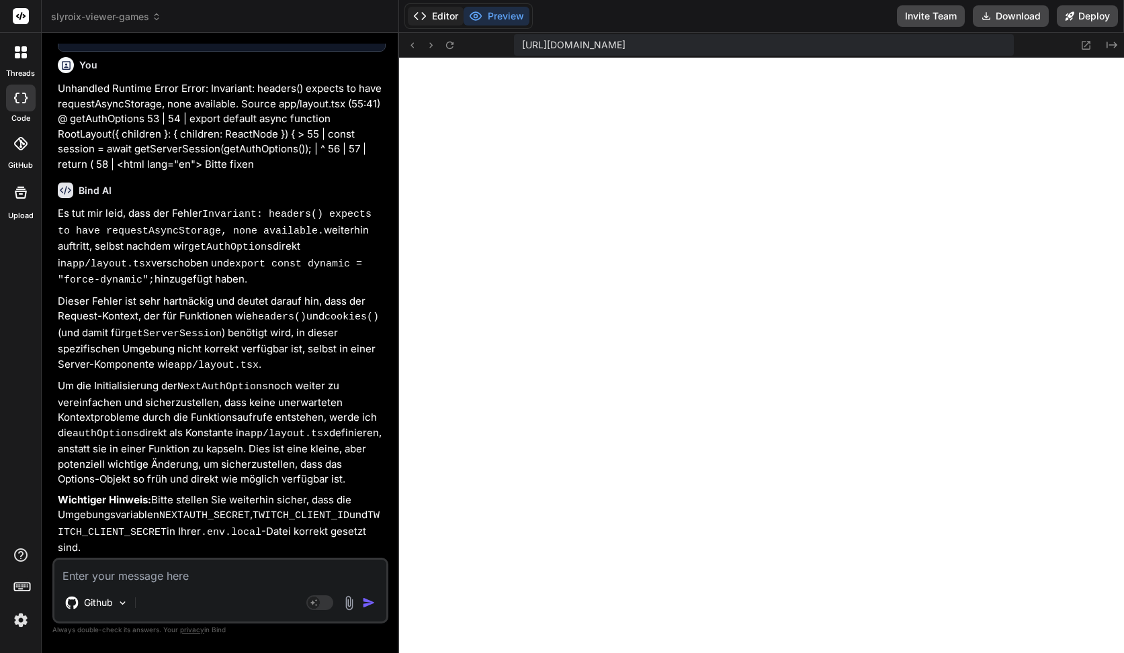
click at [447, 20] on button "Editor" at bounding box center [436, 16] width 56 height 19
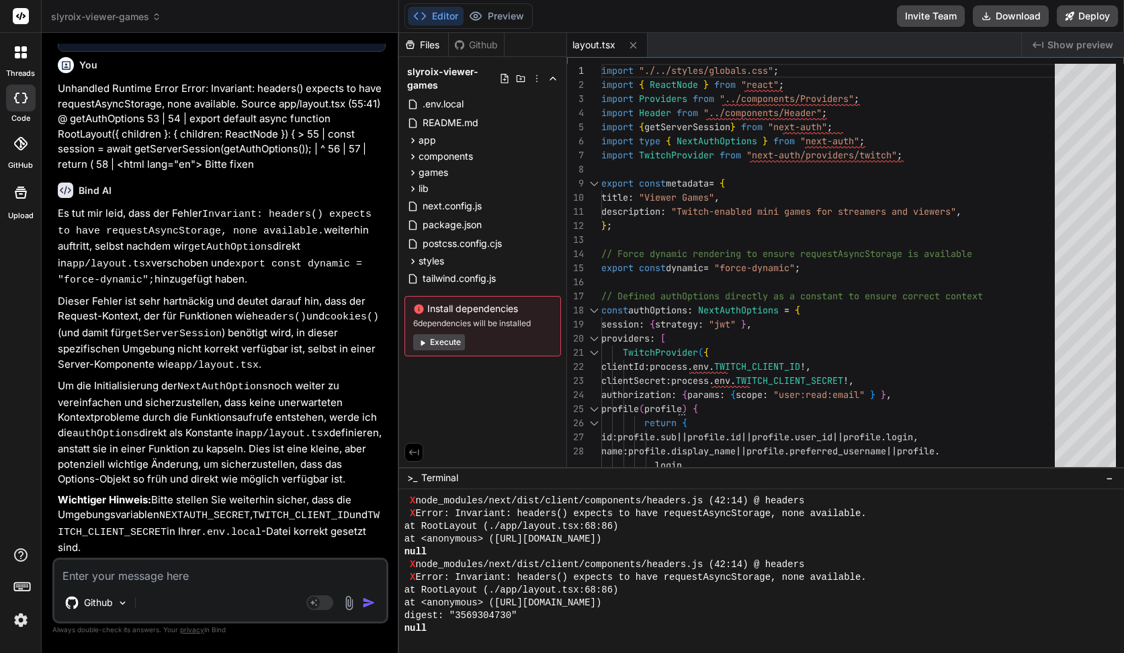
click at [230, 578] on textarea at bounding box center [220, 572] width 332 height 24
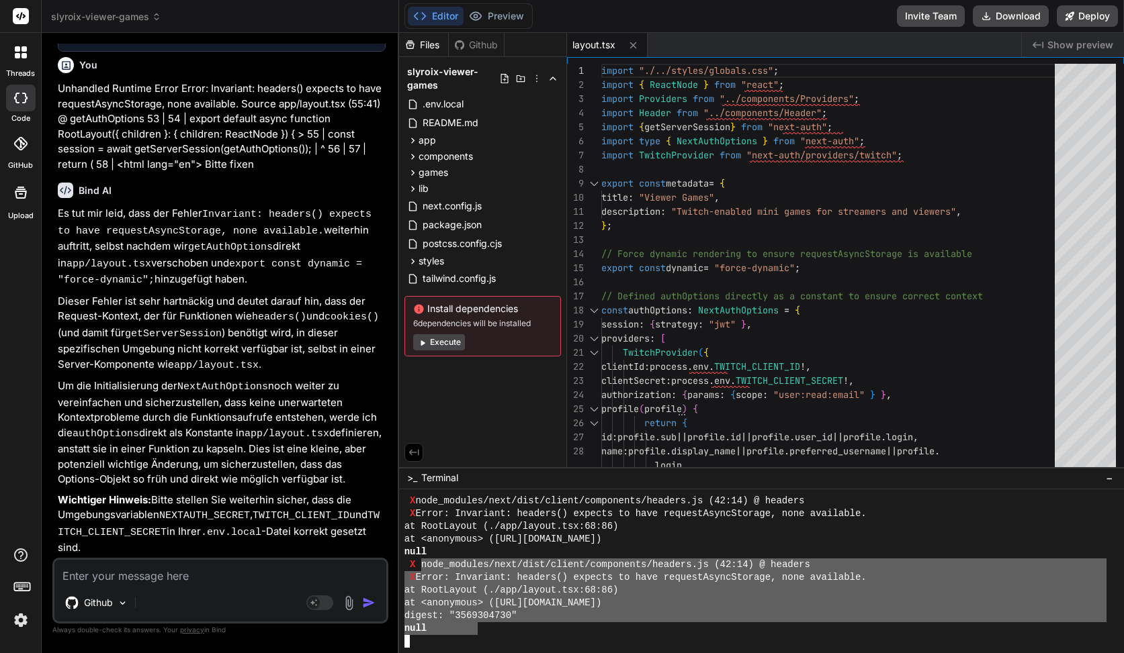
drag, startPoint x: 419, startPoint y: 568, endPoint x: 480, endPoint y: 634, distance: 89.4
click at [478, 27] on div "Editor Preview" at bounding box center [468, 16] width 128 height 26
click at [504, 15] on button "Preview" at bounding box center [496, 16] width 66 height 19
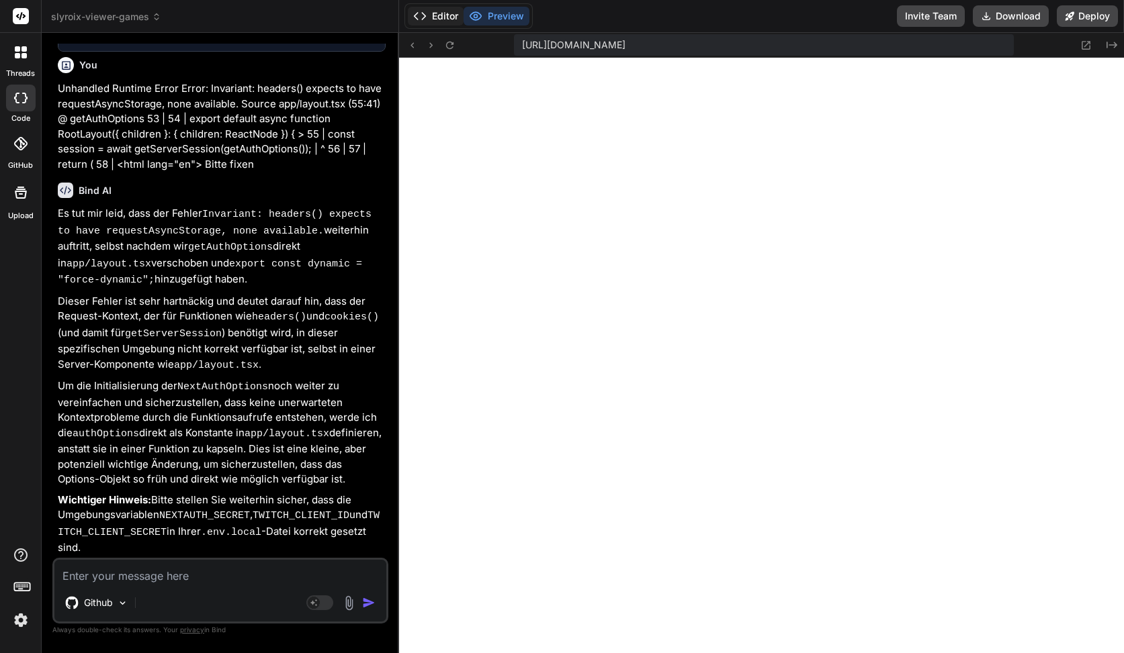
click at [441, 15] on button "Editor" at bounding box center [436, 16] width 56 height 19
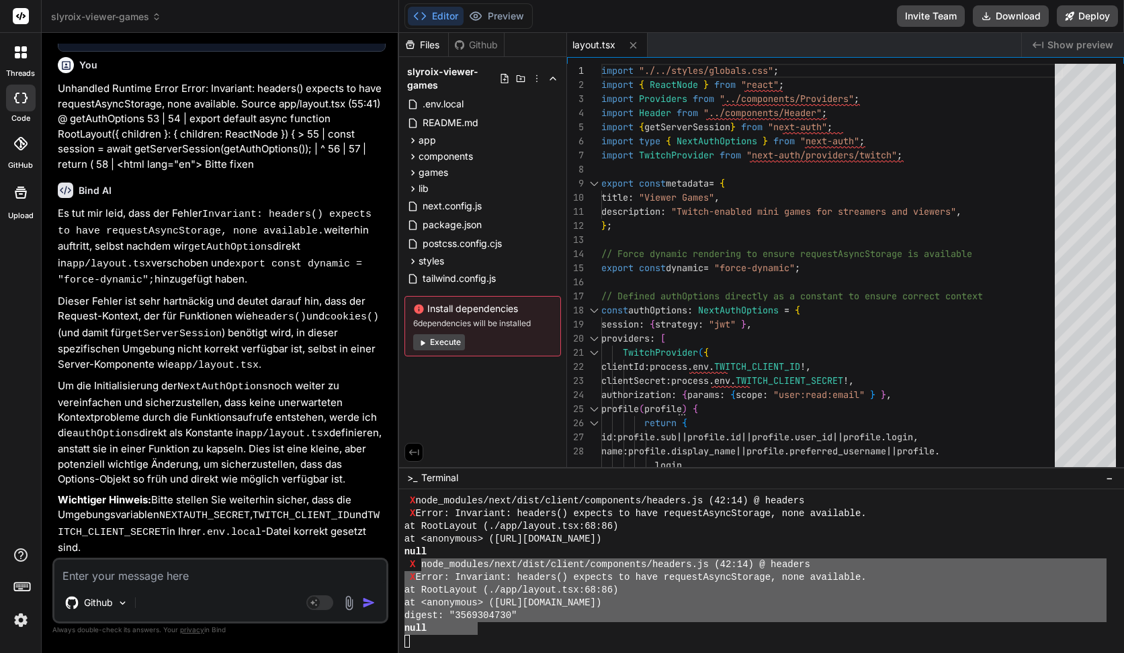
click at [441, 15] on button "Editor" at bounding box center [436, 16] width 56 height 19
click at [262, 580] on textarea at bounding box center [220, 572] width 332 height 24
paste textarea "node_modules/next/dist/client/components/headers.js (42:14) @ headers X Error: …"
type textarea "x"
type textarea "node_modules/next/dist/client/components/headers.js (42:14) @ headers X Error: …"
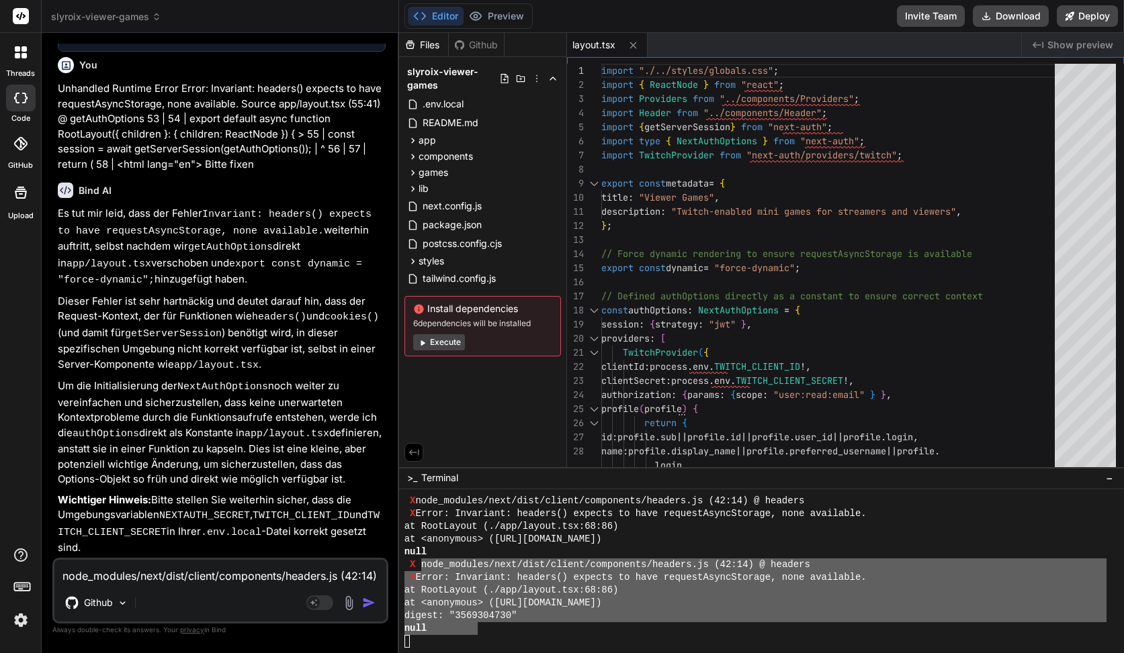
scroll to position [1, 0]
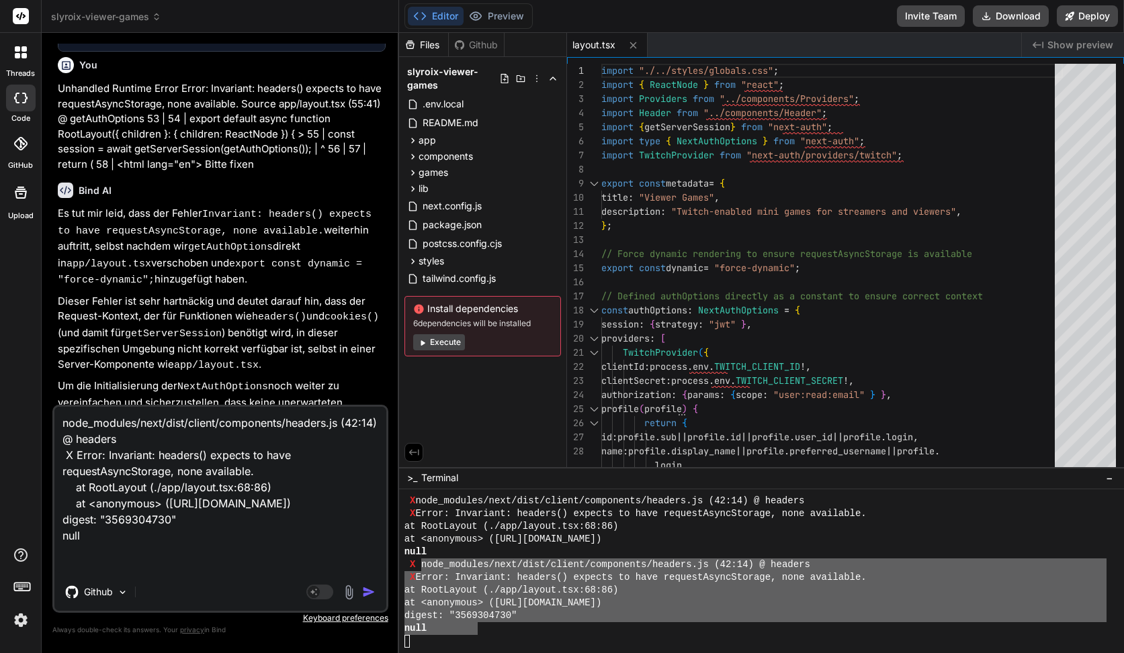
type textarea "x"
type textarea "node_modules/next/dist/client/components/headers.js (42:14) @ headers X Error: …"
type textarea "x"
type textarea "node_modules/next/dist/client/components/headers.js (42:14) @ headers X Error: …"
type textarea "x"
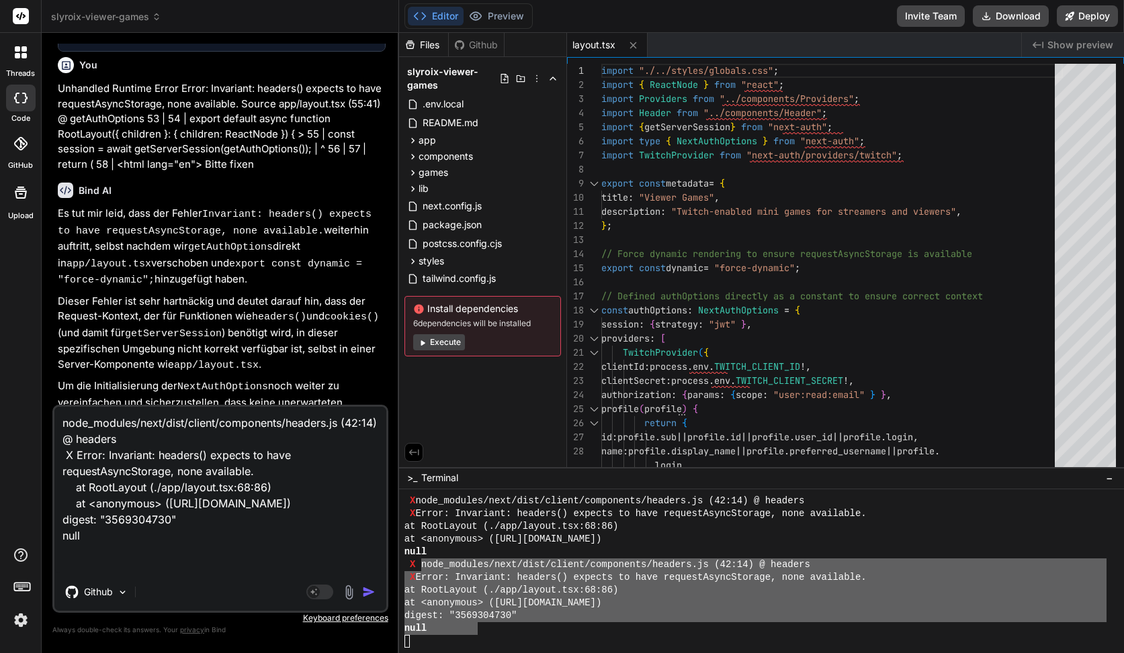
type textarea "node_modules/next/dist/client/components/headers.js (42:14) @ headers X Error: …"
type textarea "x"
type textarea "node_modules/next/dist/client/components/headers.js (42:14) @ headers X Error: …"
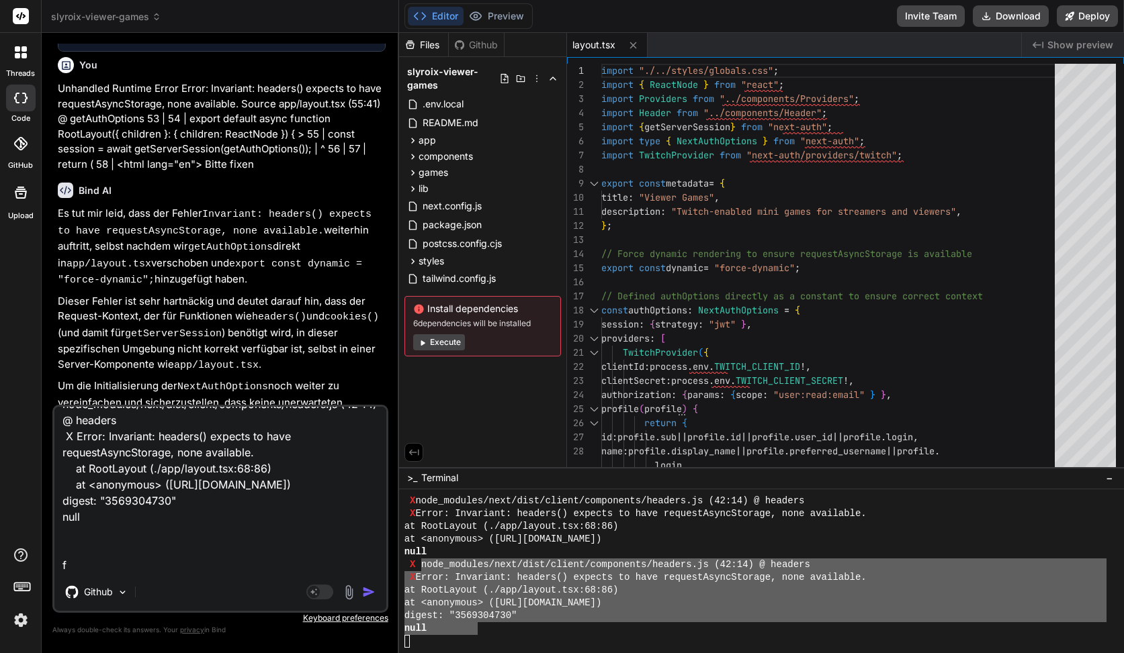
type textarea "x"
type textarea "node_modules/next/dist/client/components/headers.js (42:14) @ headers X Error: …"
type textarea "x"
type textarea "node_modules/next/dist/client/components/headers.js (42:14) @ headers X Error: …"
type textarea "x"
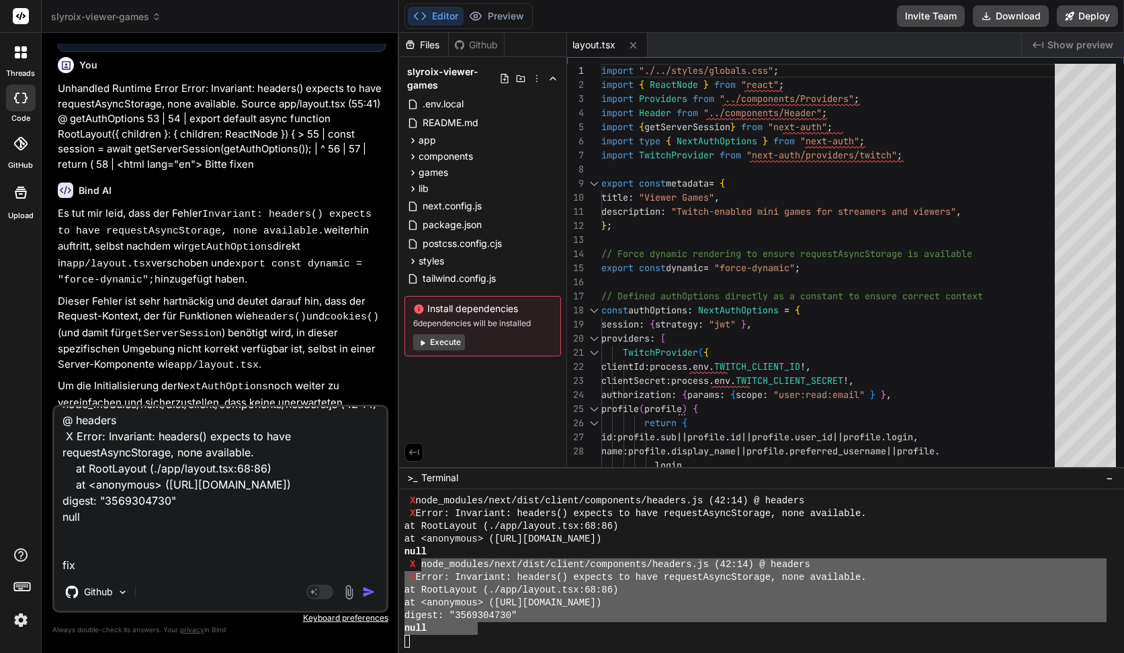
type textarea "node_modules/next/dist/client/components/headers.js (42:14) @ headers X Error: …"
type textarea "x"
type textarea "node_modules/next/dist/client/components/headers.js (42:14) @ headers X Error: …"
type textarea "x"
type textarea "node_modules/next/dist/client/components/headers.js (42:14) @ headers X Error: …"
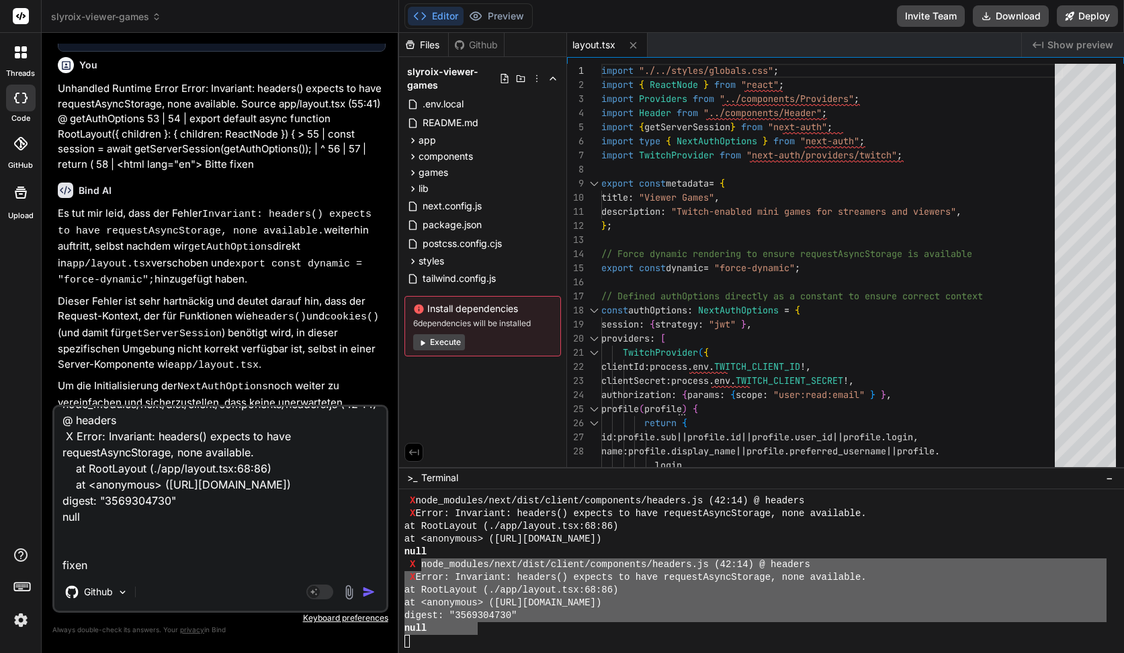
type textarea "x"
type textarea "node_modules/next/dist/client/components/headers.js (42:14) @ headers X Error: …"
type textarea "x"
type textarea "node_modules/next/dist/client/components/headers.js (42:14) @ headers X Error: …"
type textarea "x"
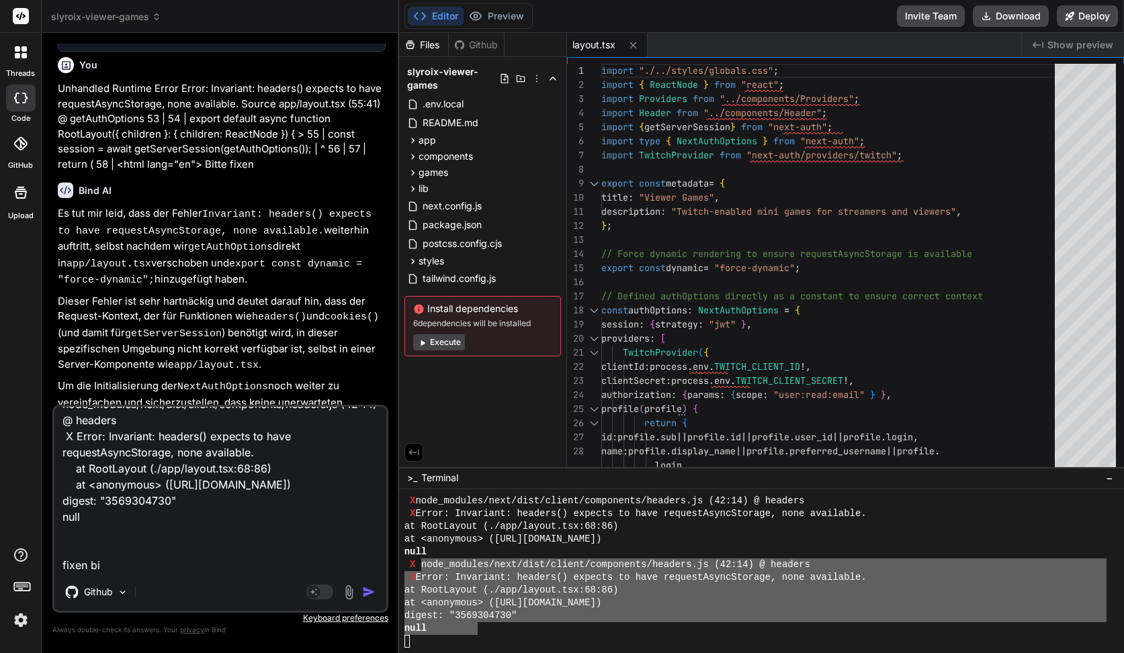
type textarea "node_modules/next/dist/client/components/headers.js (42:14) @ headers X Error: …"
type textarea "x"
type textarea "node_modules/next/dist/client/components/headers.js (42:14) @ headers X Error: …"
type textarea "x"
type textarea "node_modules/next/dist/client/components/headers.js (42:14) @ headers X Error: …"
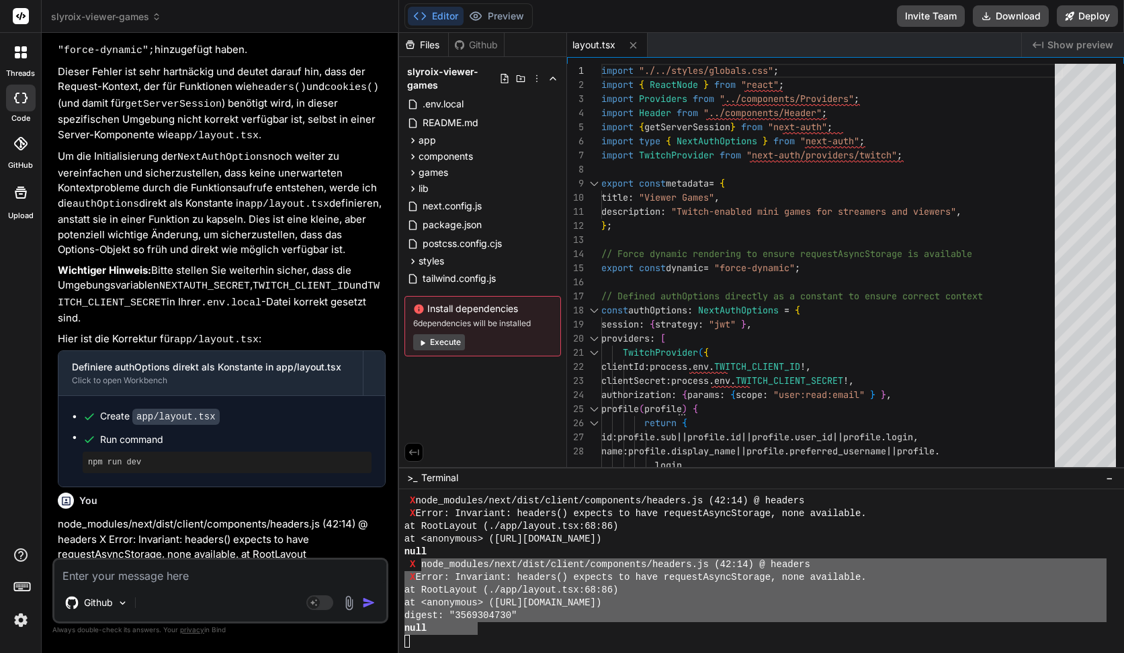
scroll to position [4932, 0]
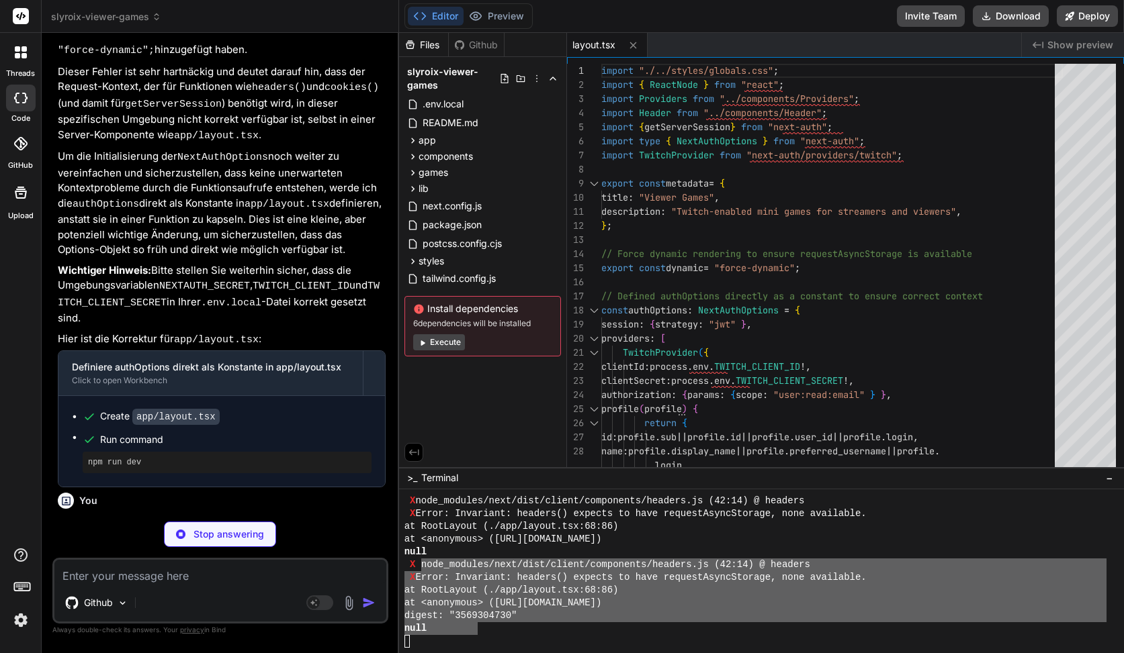
type textarea "x"
type textarea "}, pages: {}, }; async function handler(req: Request, ctx: { params: { nextauth…"
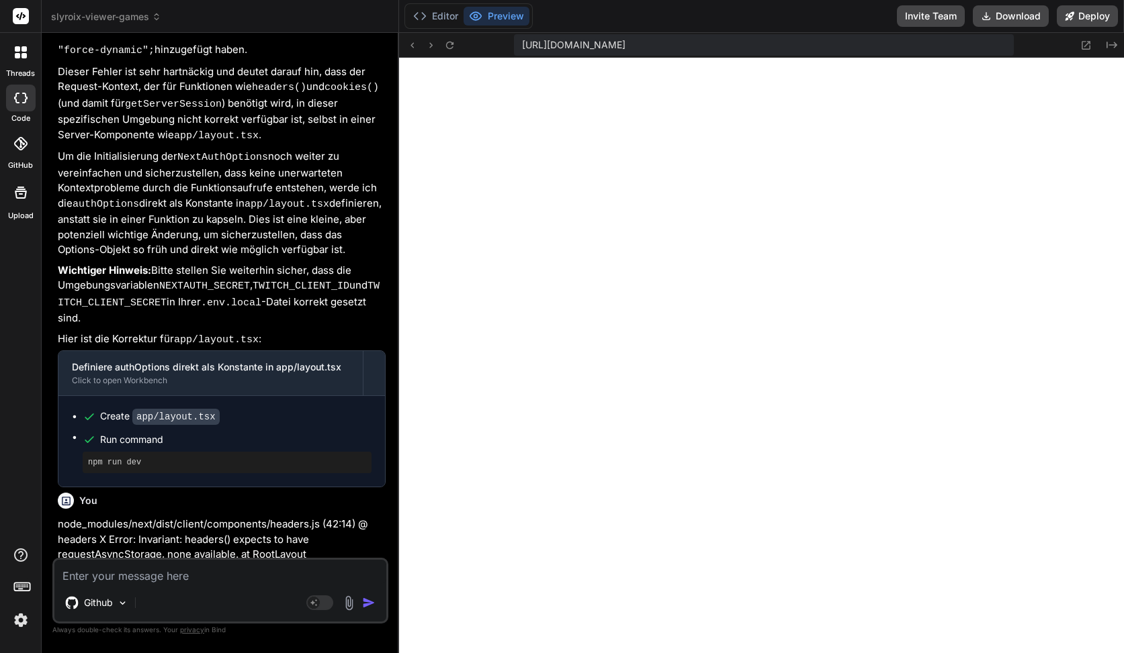
scroll to position [4122, 0]
click at [448, 16] on button "Editor" at bounding box center [436, 16] width 56 height 19
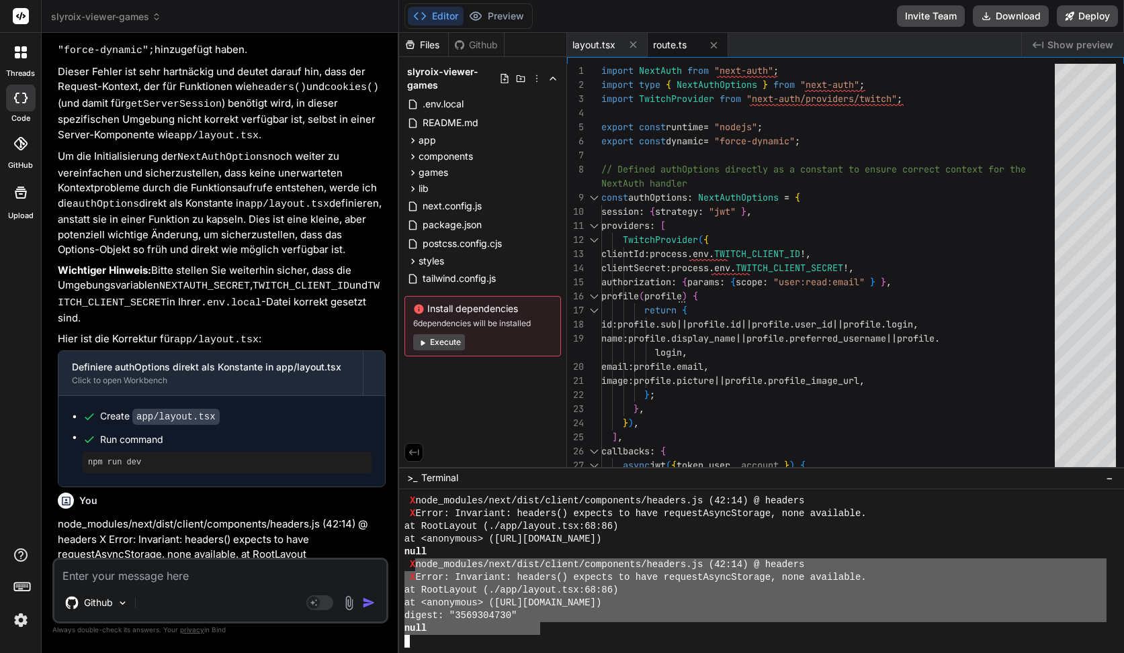
drag, startPoint x: 417, startPoint y: 565, endPoint x: 537, endPoint y: 629, distance: 136.1
click at [252, 574] on textarea at bounding box center [220, 572] width 332 height 24
paste textarea "node_modules/next/dist/client/components/headers.js (42:14) @ headers X Error: …"
type textarea "x"
type textarea "node_modules/next/dist/client/components/headers.js (42:14) @ headers X Error: …"
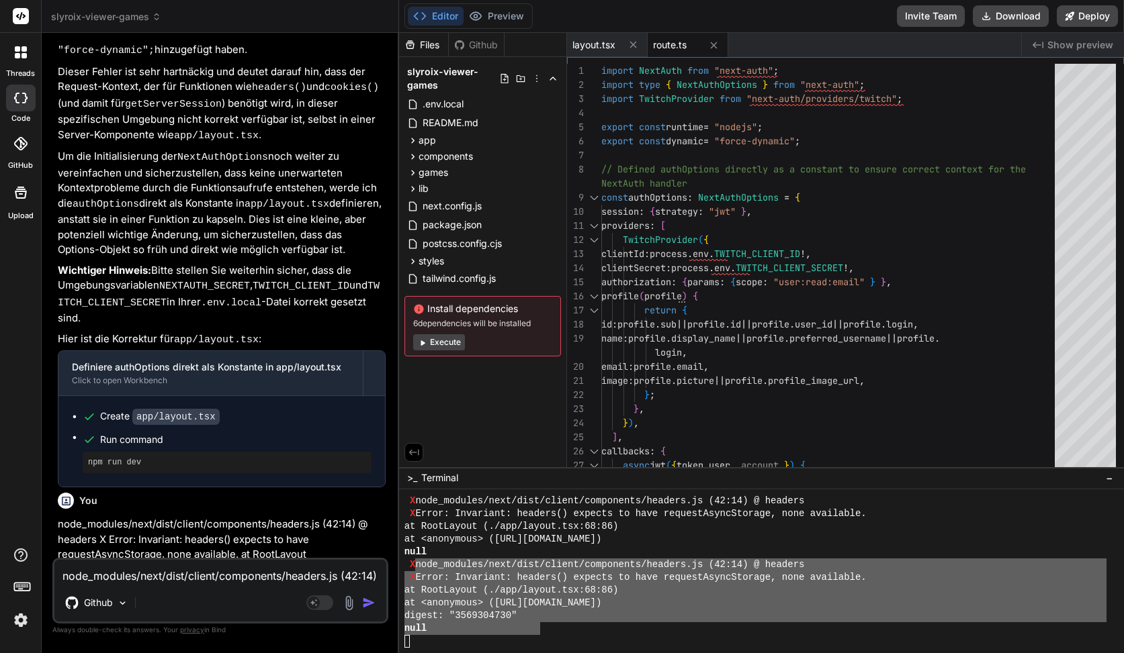
scroll to position [1, 0]
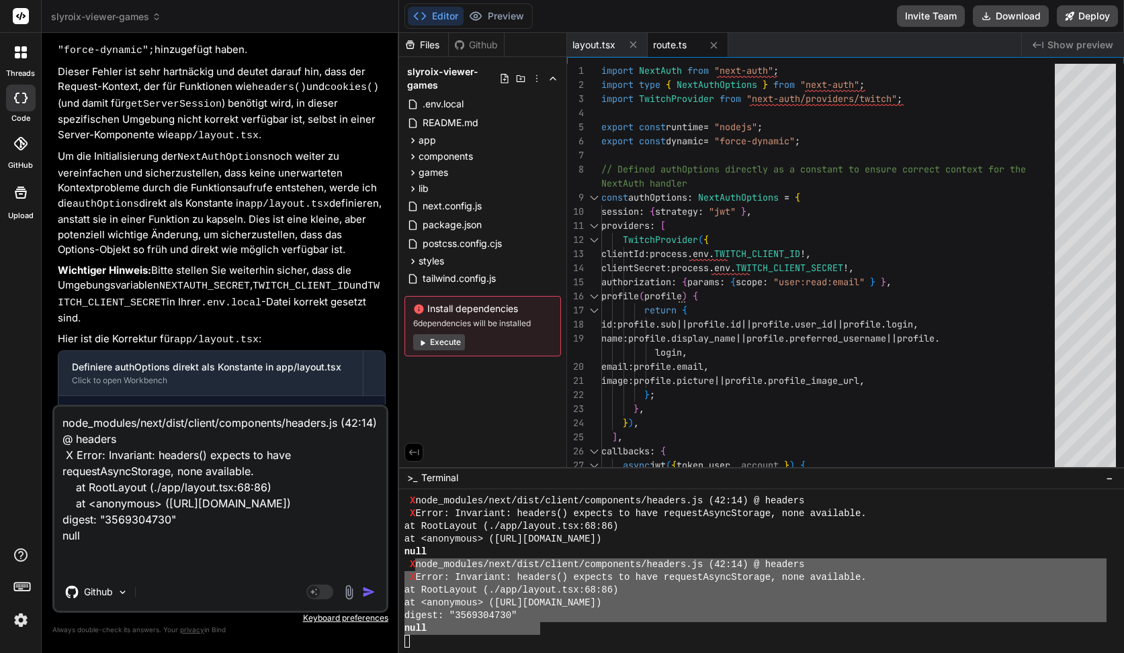
type textarea "x"
type textarea "node_modules/next/dist/client/components/headers.js (42:14) @ headers X Error: …"
type textarea "x"
type textarea "node_modules/next/dist/client/components/headers.js (42:14) @ headers X Error: …"
type textarea "x"
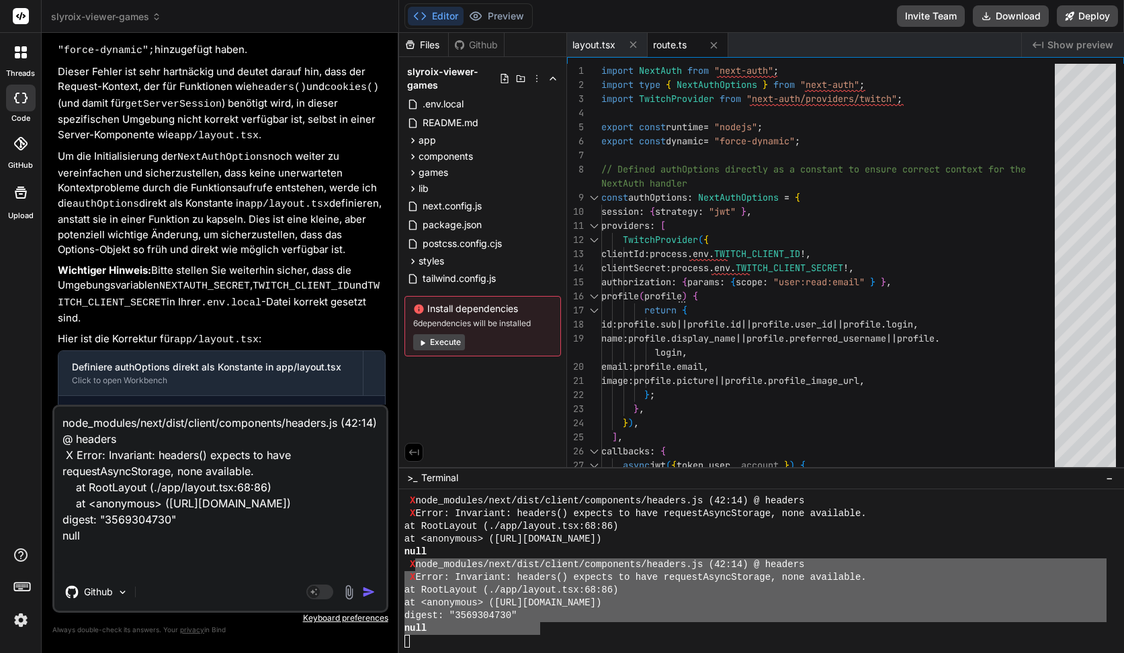
type textarea "node_modules/next/dist/client/components/headers.js (42:14) @ headers X Error: …"
type textarea "x"
type textarea "node_modules/next/dist/client/components/headers.js (42:14) @ headers X Error: …"
type textarea "x"
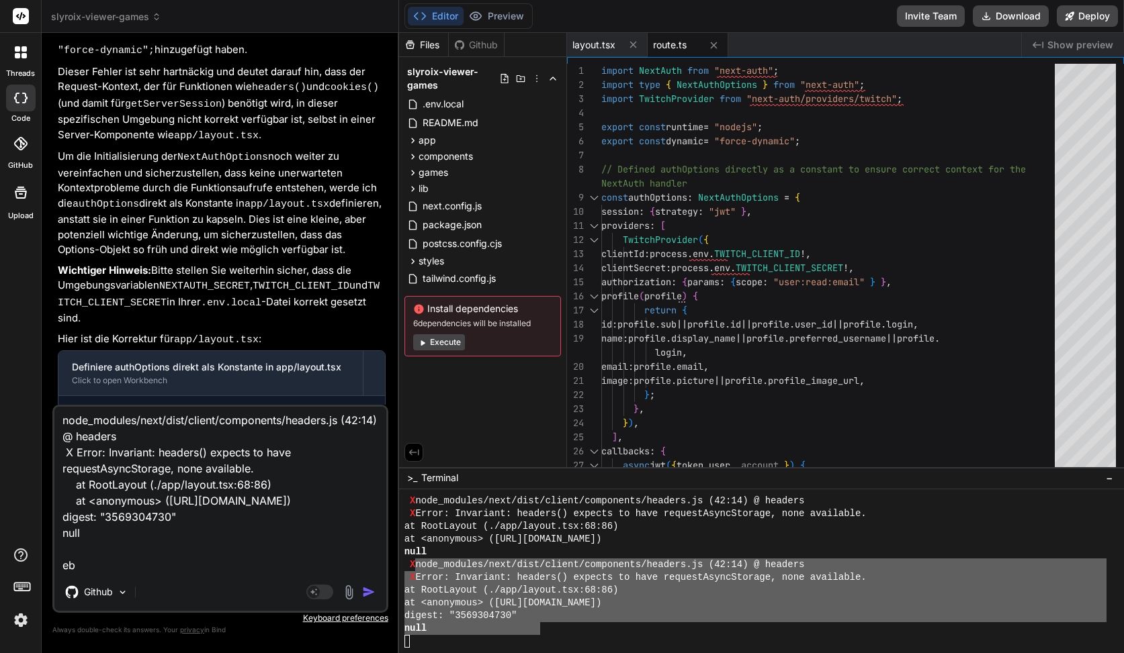
type textarea "node_modules/next/dist/client/components/headers.js (42:14) @ headers X Error: …"
type textarea "x"
type textarea "node_modules/next/dist/client/components/headers.js (42:14) @ headers X Error: …"
type textarea "x"
type textarea "node_modules/next/dist/client/components/headers.js (42:14) @ headers X Error: …"
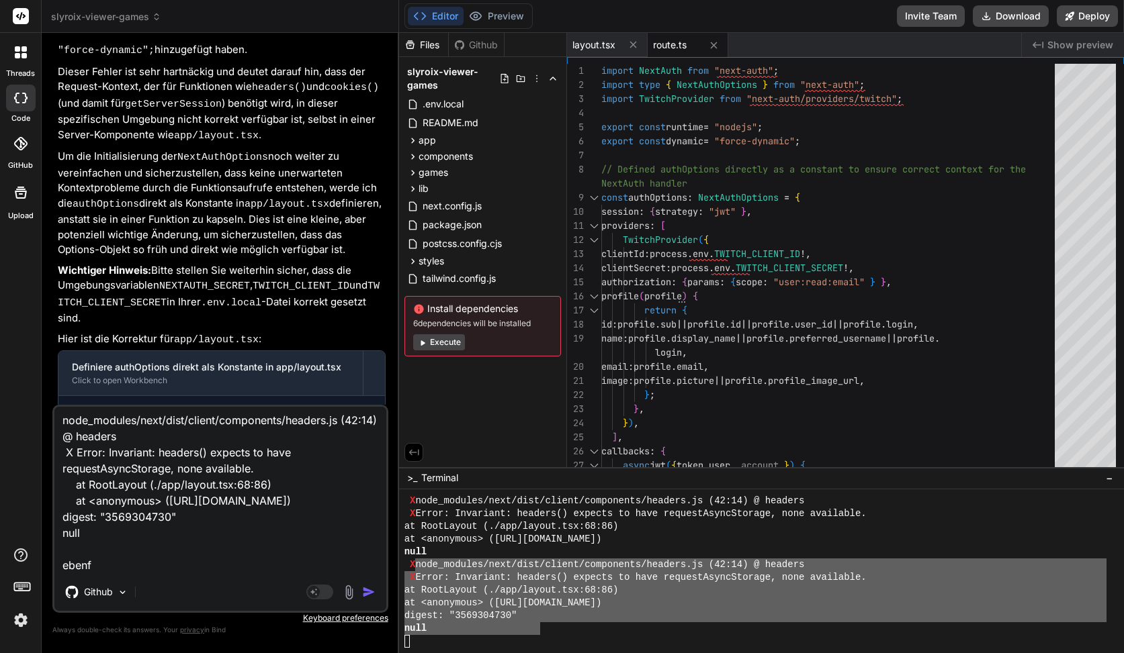
type textarea "x"
type textarea "node_modules/next/dist/client/components/headers.js (42:14) @ headers X Error: …"
type textarea "x"
type textarea "node_modules/next/dist/client/components/headers.js (42:14) @ headers X Error: …"
type textarea "x"
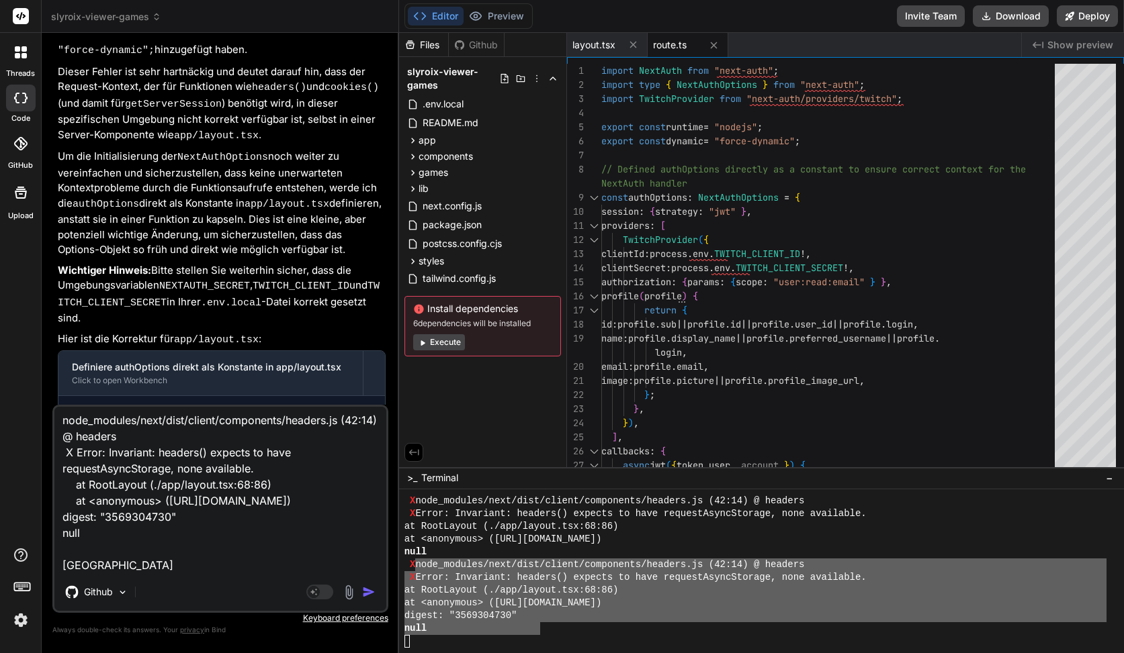
type textarea "node_modules/next/dist/client/components/headers.js (42:14) @ headers X Error: …"
type textarea "x"
type textarea "node_modules/next/dist/client/components/headers.js (42:14) @ headers X Error: …"
type textarea "x"
type textarea "node_modules/next/dist/client/components/headers.js (42:14) @ headers X Error: …"
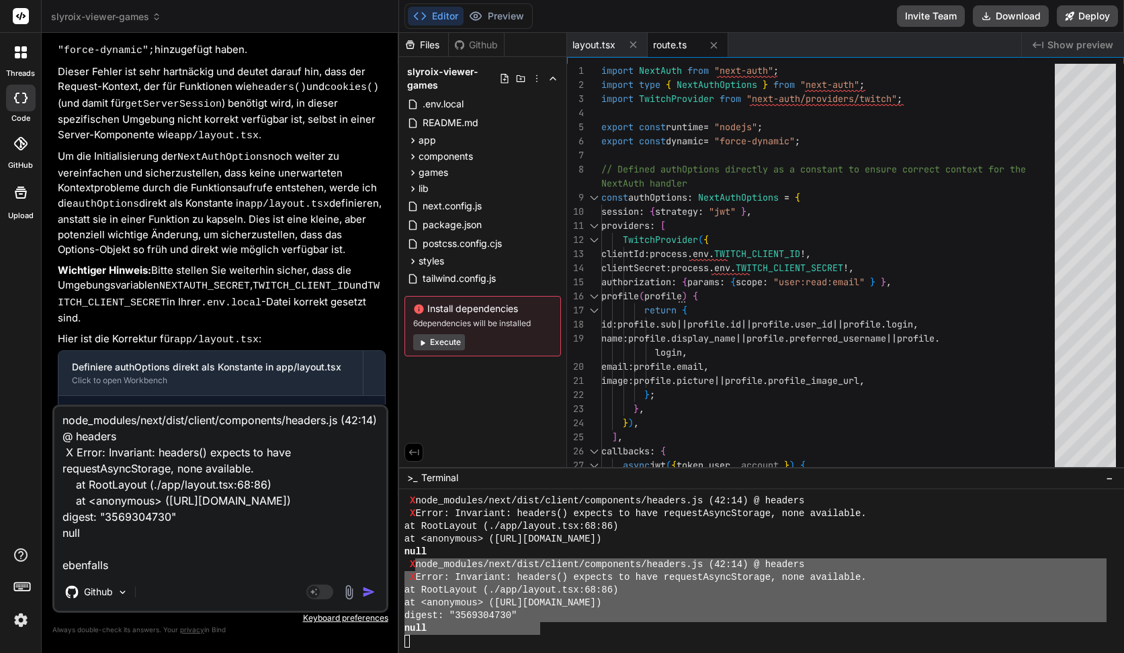
type textarea "x"
type textarea "node_modules/next/dist/client/components/headers.js (42:14) @ headers X Error: …"
type textarea "x"
type textarea "node_modules/next/dist/client/components/headers.js (42:14) @ headers X Error: …"
type textarea "x"
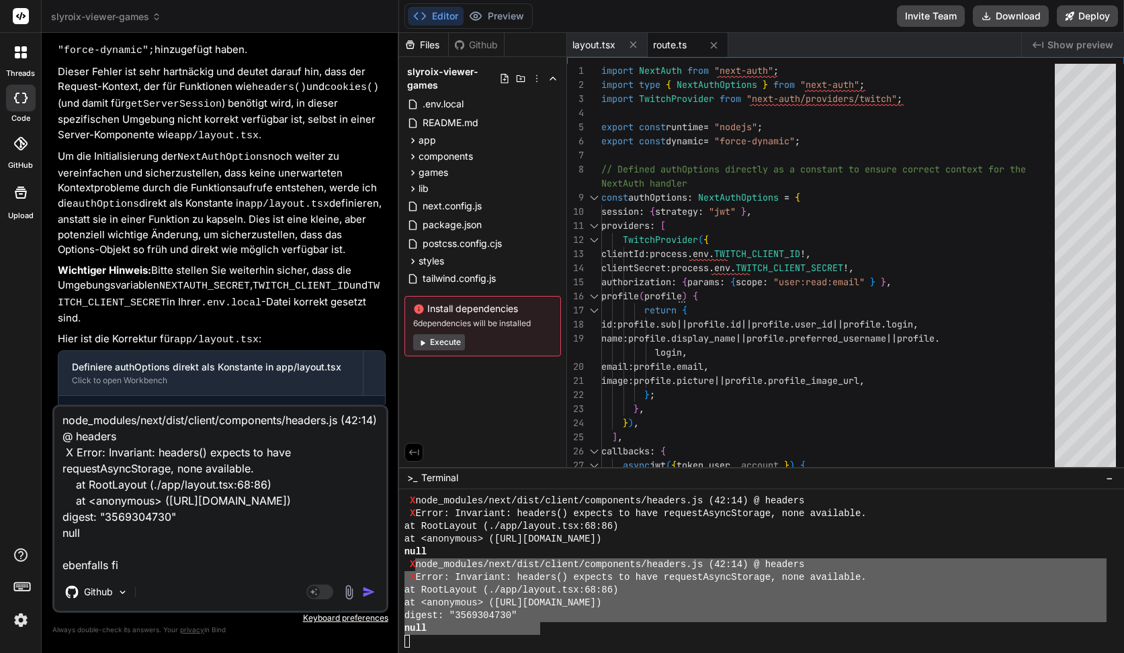
type textarea "node_modules/next/dist/client/components/headers.js (42:14) @ headers X Error: …"
type textarea "x"
type textarea "node_modules/next/dist/client/components/headers.js (42:14) @ headers X Error: …"
type textarea "x"
type textarea "node_modules/next/dist/client/components/headers.js (42:14) @ headers X Error: …"
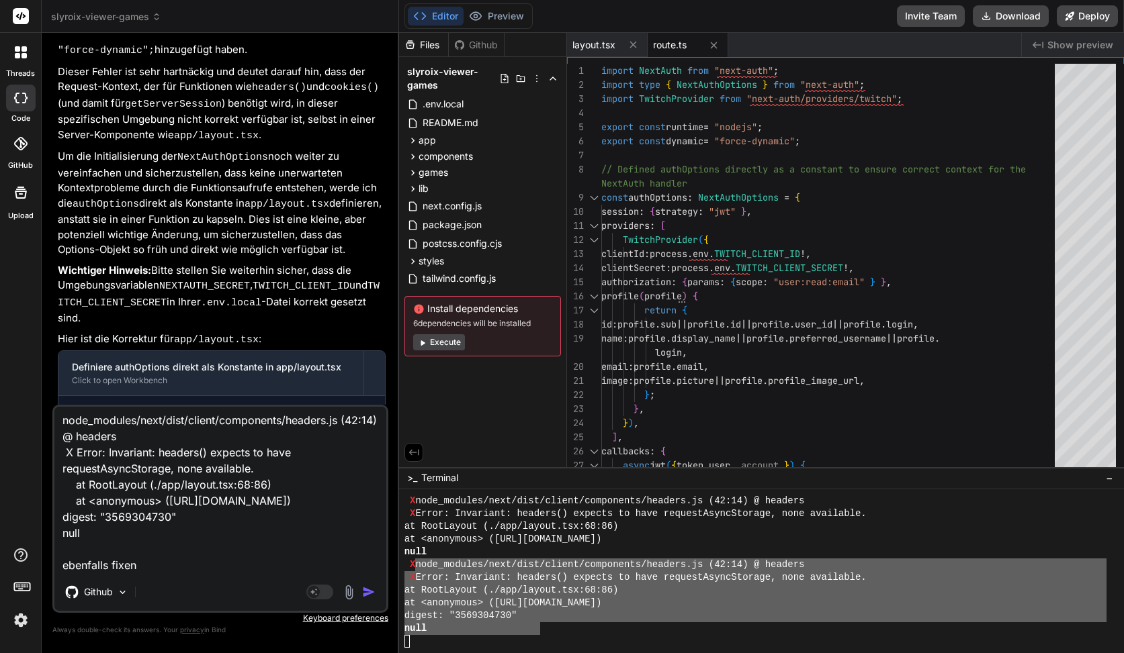
type textarea "x"
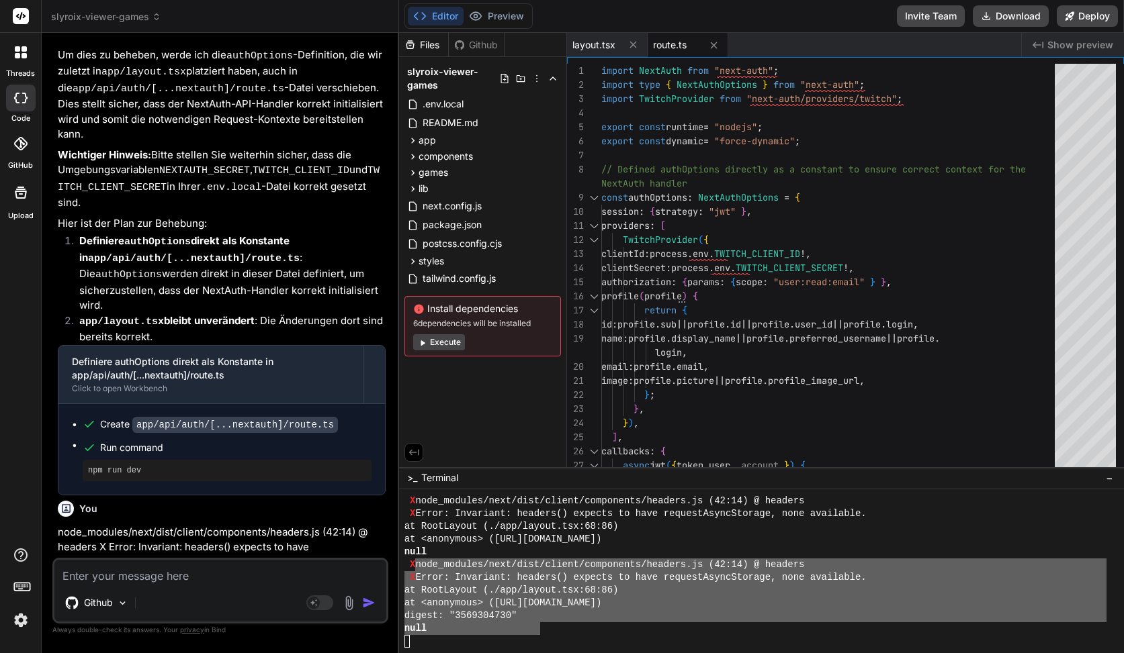
scroll to position [5744, 0]
type textarea "x"
type textarea "<main className="container py-6">{children}</main> </Providers> </body> </html>…"
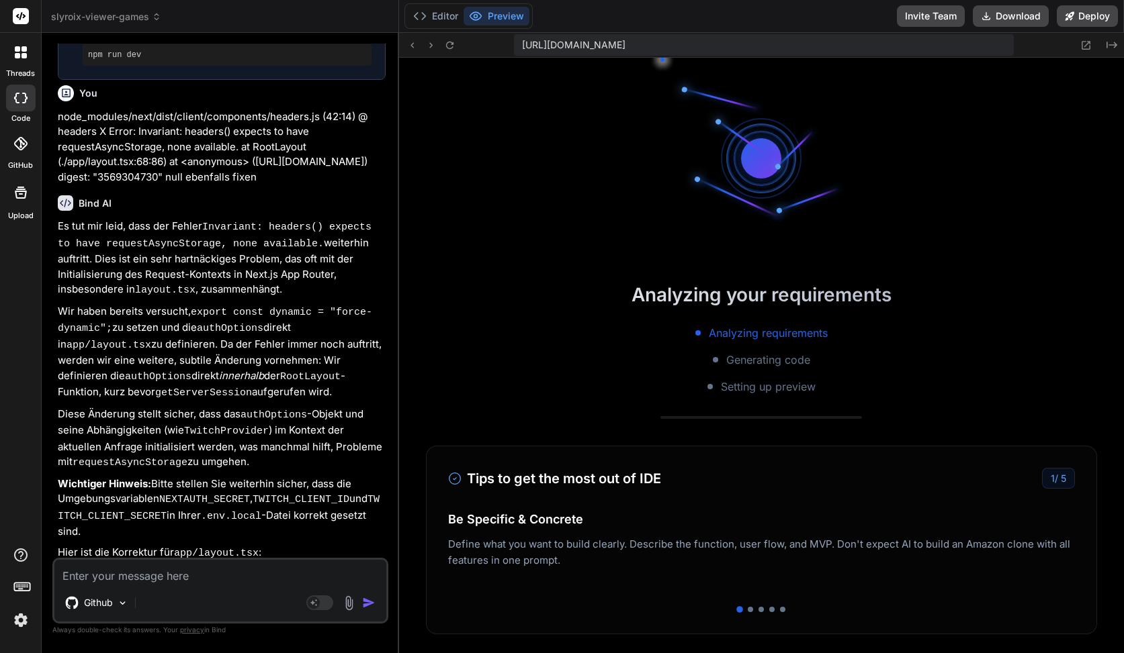
scroll to position [5959, 0]
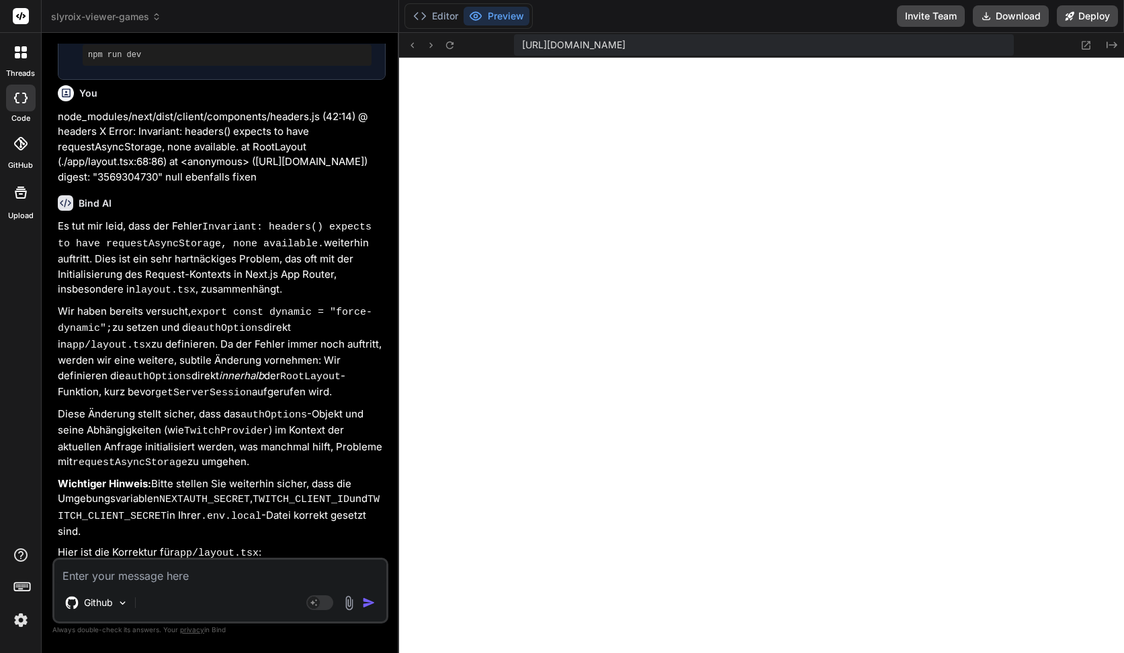
click at [200, 574] on div "Definiere authOptions innerhalb der RootLayout-Funktion in app/layout.tsx" at bounding box center [210, 587] width 277 height 27
drag, startPoint x: 57, startPoint y: 88, endPoint x: 313, endPoint y: 311, distance: 339.4
click at [313, 312] on div "Es tut mir leid, dass der Fehler Invariant: headers() expects to have requestAs…" at bounding box center [222, 467] width 328 height 496
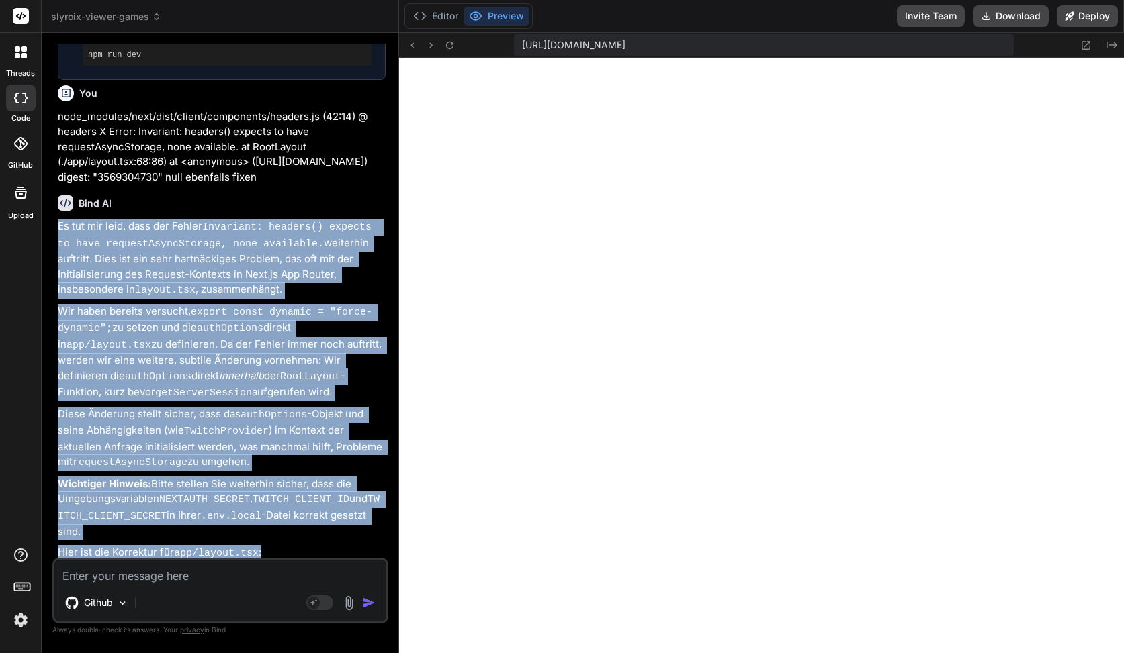
click at [276, 545] on p "Hier ist die Korrektur für app/layout.tsx :" at bounding box center [222, 553] width 328 height 17
copy div "Es tut mir leid, dass der Fehler Invariant: headers() expects to have requestAs…"
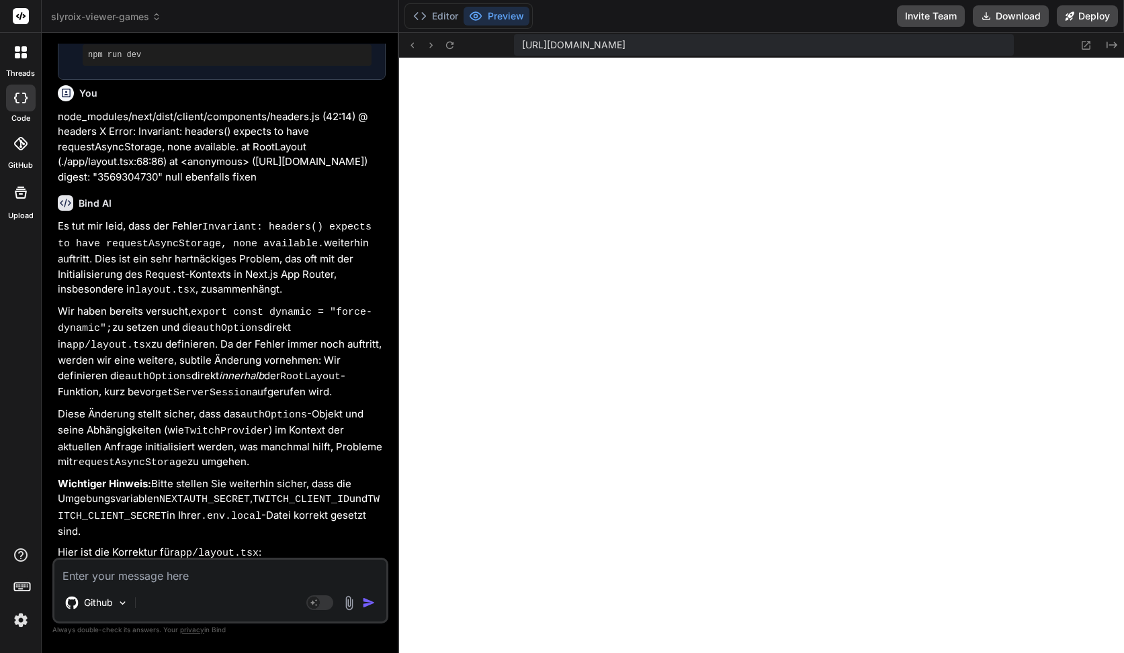
click at [328, 612] on div "Github" at bounding box center [220, 606] width 332 height 32
click at [326, 608] on rect at bounding box center [319, 603] width 27 height 15
click at [194, 578] on textarea at bounding box center [220, 572] width 332 height 24
paste textarea "Unhandled Runtime Error Error: Invariant: headers() expects to have requestAsyn…"
type textarea "x"
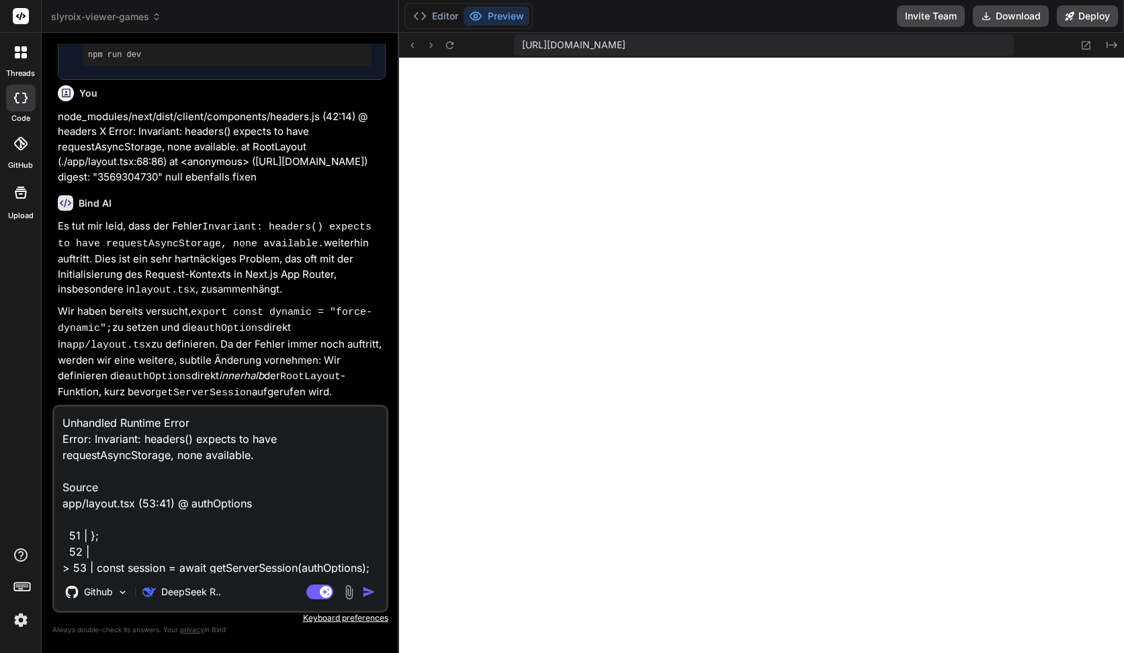
scroll to position [65, 0]
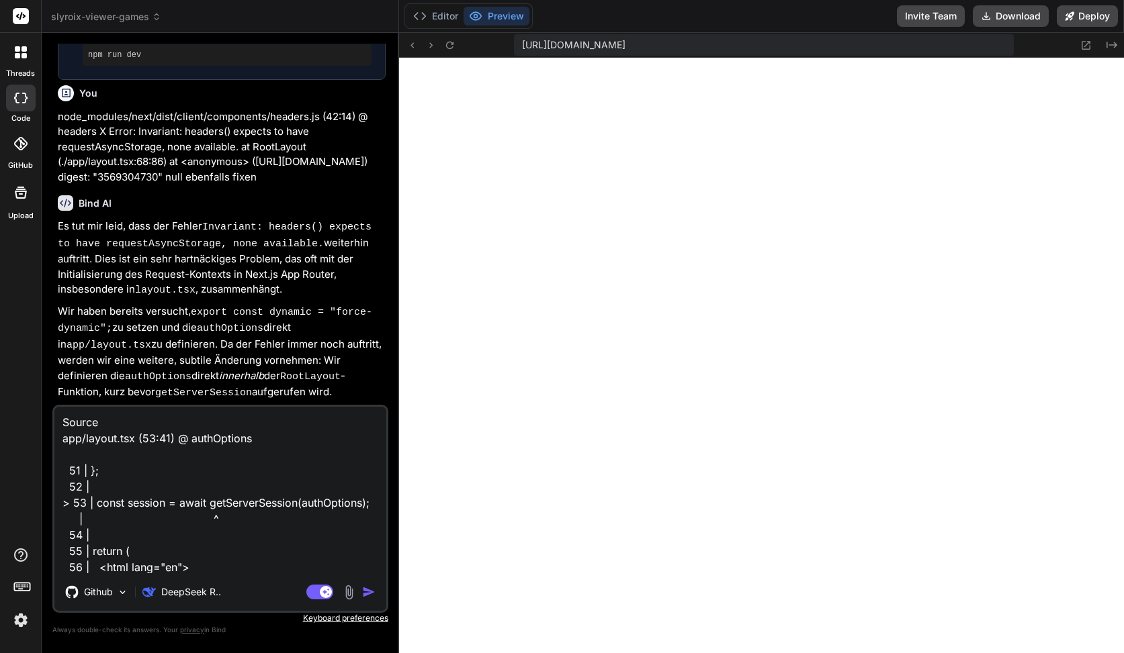
type textarea "Unhandled Runtime Error Error: Invariant: headers() expects to have requestAsyn…"
click at [185, 606] on div "DeepSeek R.." at bounding box center [181, 595] width 89 height 32
click at [187, 598] on p "DeepSeek R.." at bounding box center [191, 592] width 60 height 13
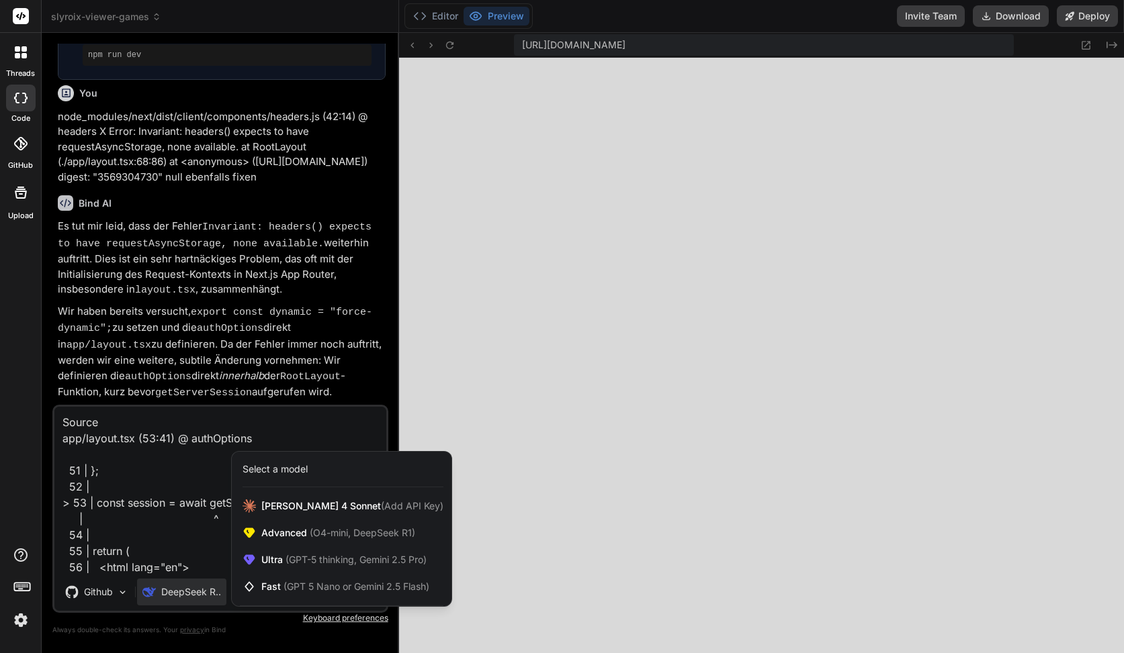
click at [276, 475] on div "Select a model" at bounding box center [274, 469] width 65 height 13
click at [269, 586] on span "Fast (GPT 5 Nano or Gemini 2.5 Flash)" at bounding box center [345, 586] width 168 height 13
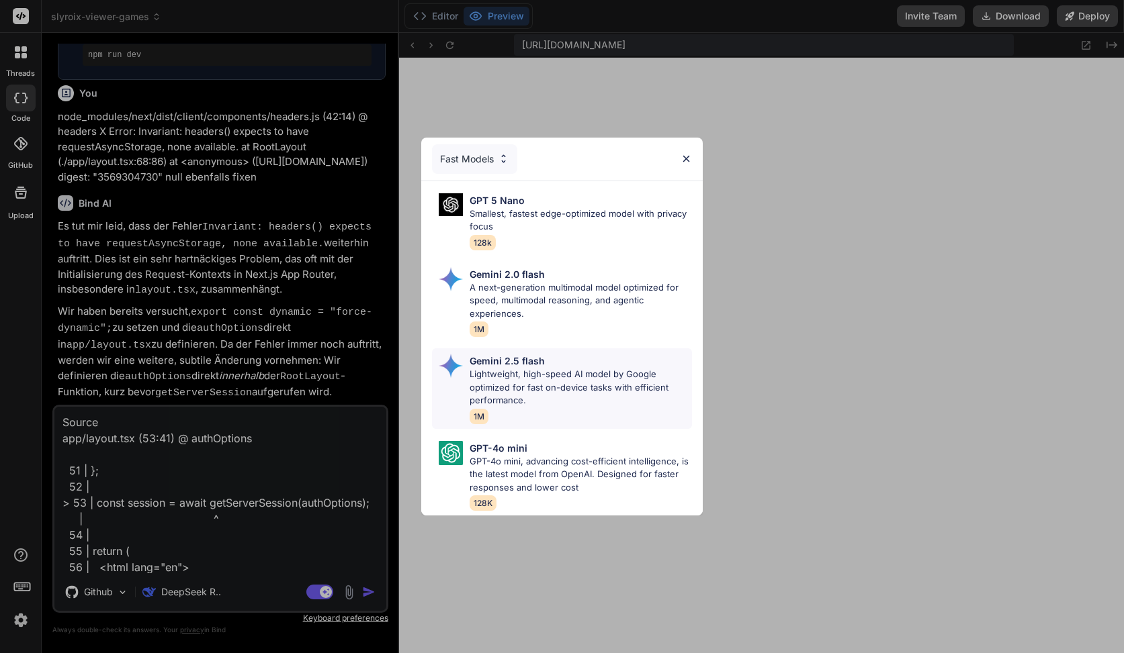
click at [517, 351] on div "Gemini 2.5 flash Lightweight, high-speed AI model by Google optimized for fast …" at bounding box center [561, 389] width 259 height 81
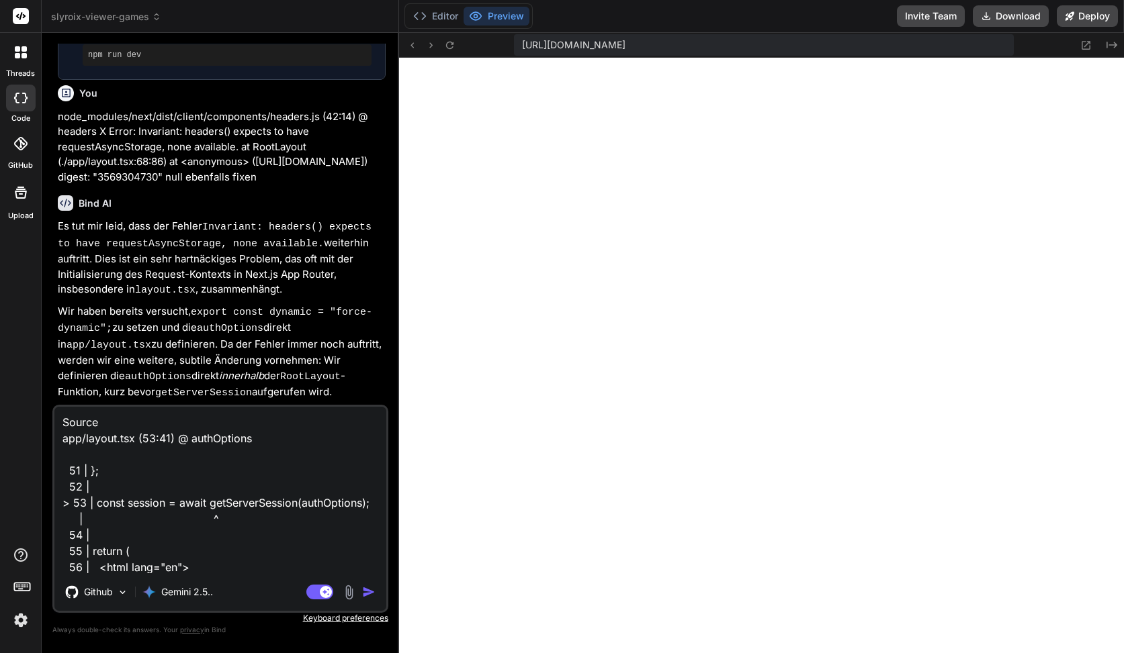
click at [364, 597] on img "button" at bounding box center [368, 592] width 13 height 13
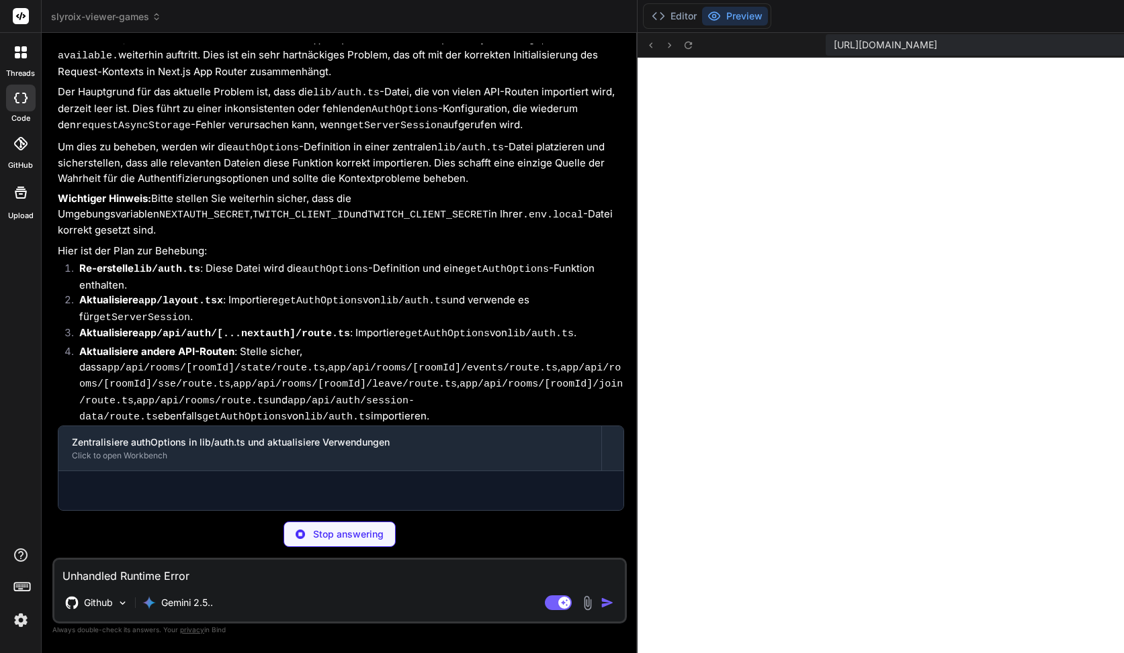
scroll to position [7015, 0]
type textarea "x"
type textarea "if (session.user) { (session.user as any).id = token.id; } return session; }, }…"
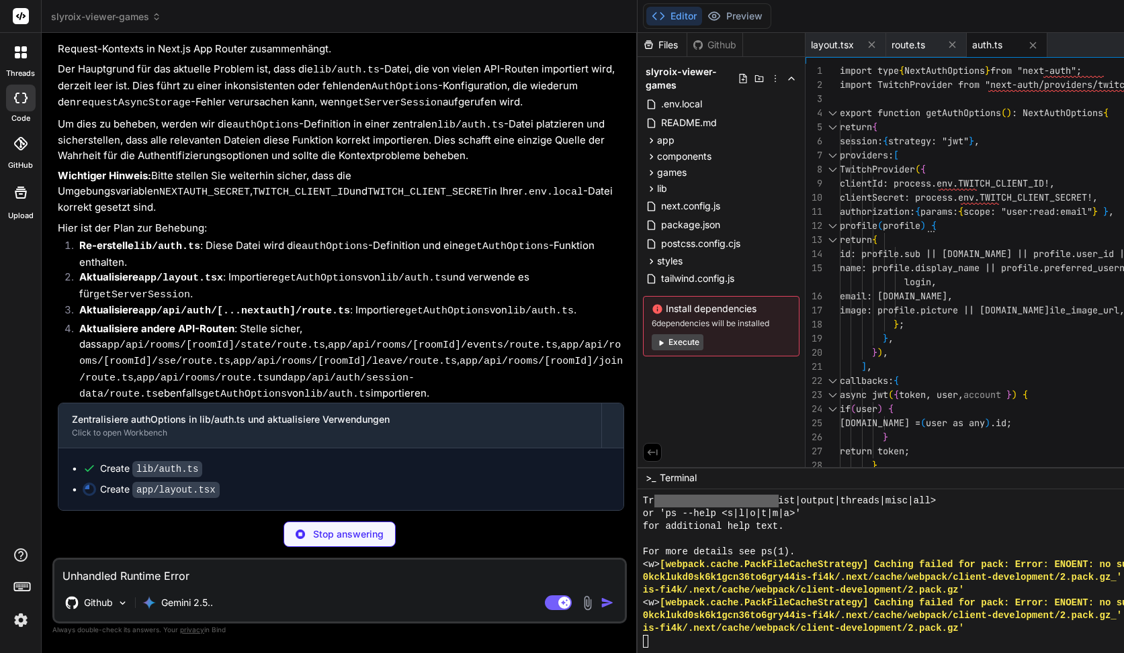
type textarea "x"
type textarea "<body className="min-h-screen"> <Providers session={session}> <Header /> <main …"
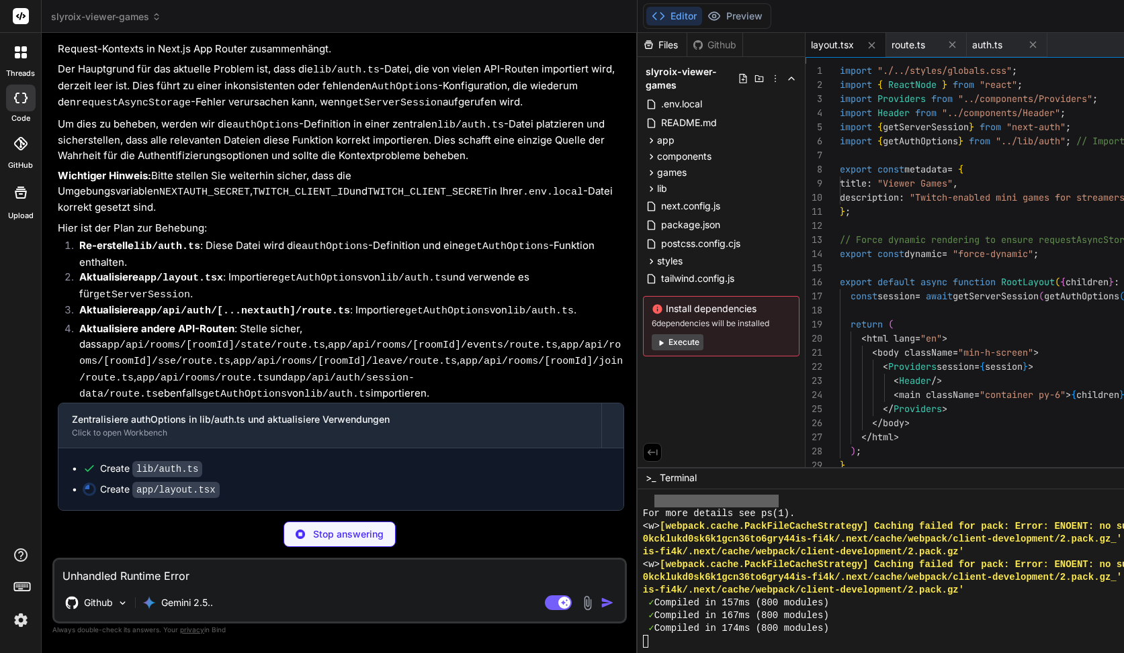
scroll to position [6623, 0]
type textarea "x"
type textarea "export { handler as GET, handler as POST };"
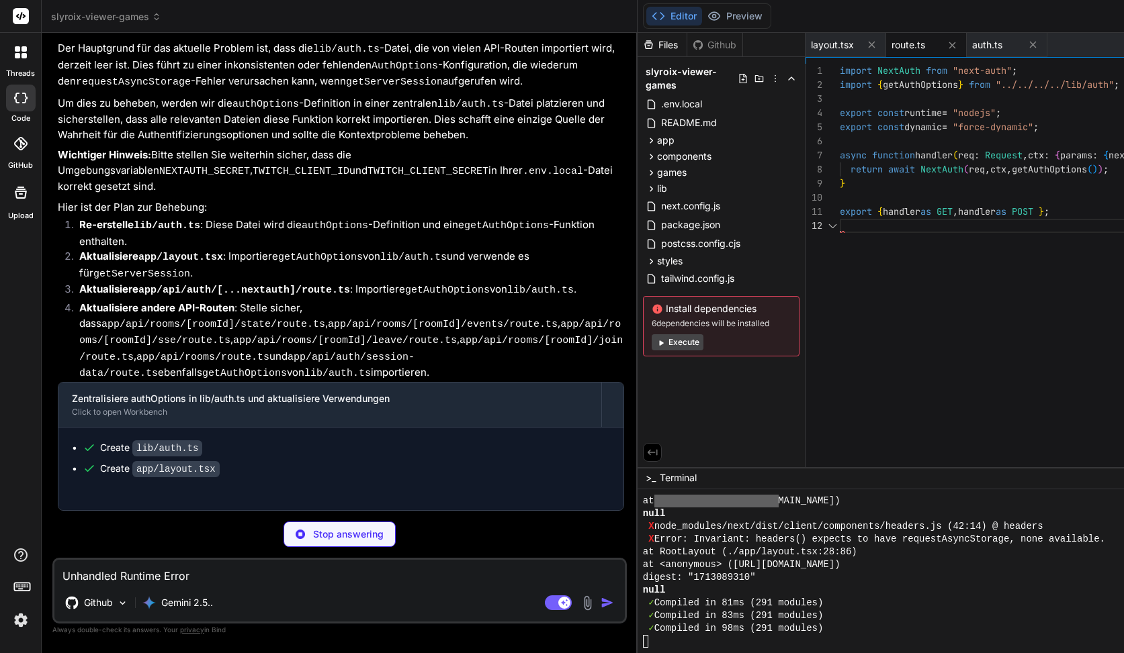
scroll to position [6661, 0]
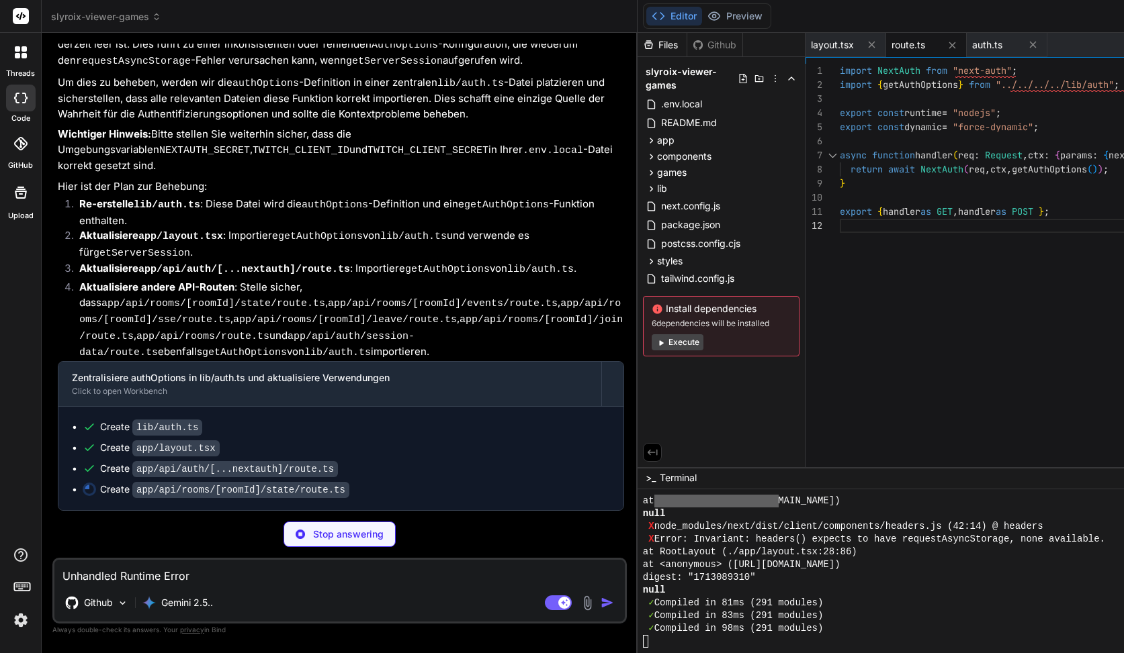
type textarea "x"
type textarea "if (!session?.user) { return new Response("Unauthorized", { status: 401 }); } c…"
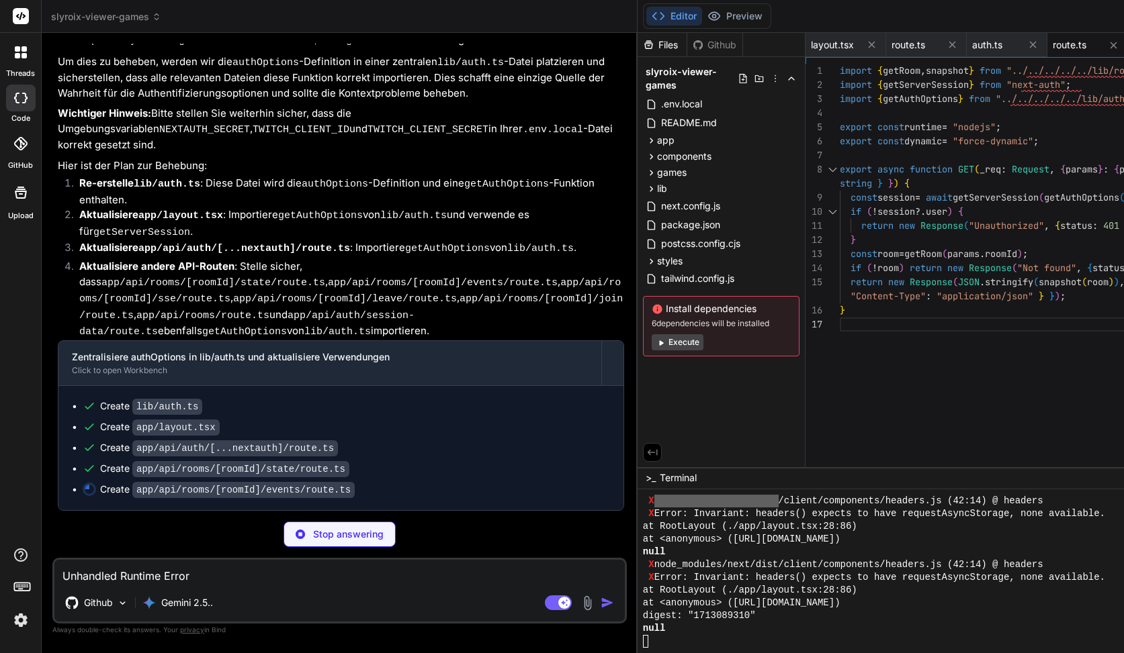
type textarea "x"
type textarea "handleEvent(params.roomId, { id: (session.user as any).id as string, name: sess…"
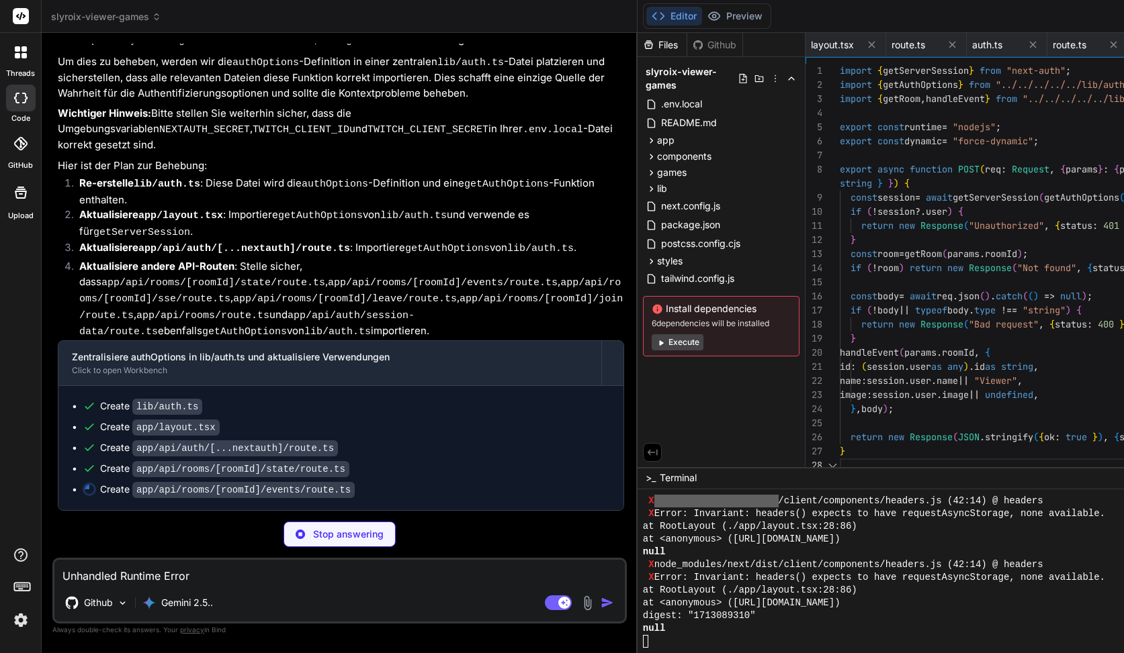
scroll to position [7580, 0]
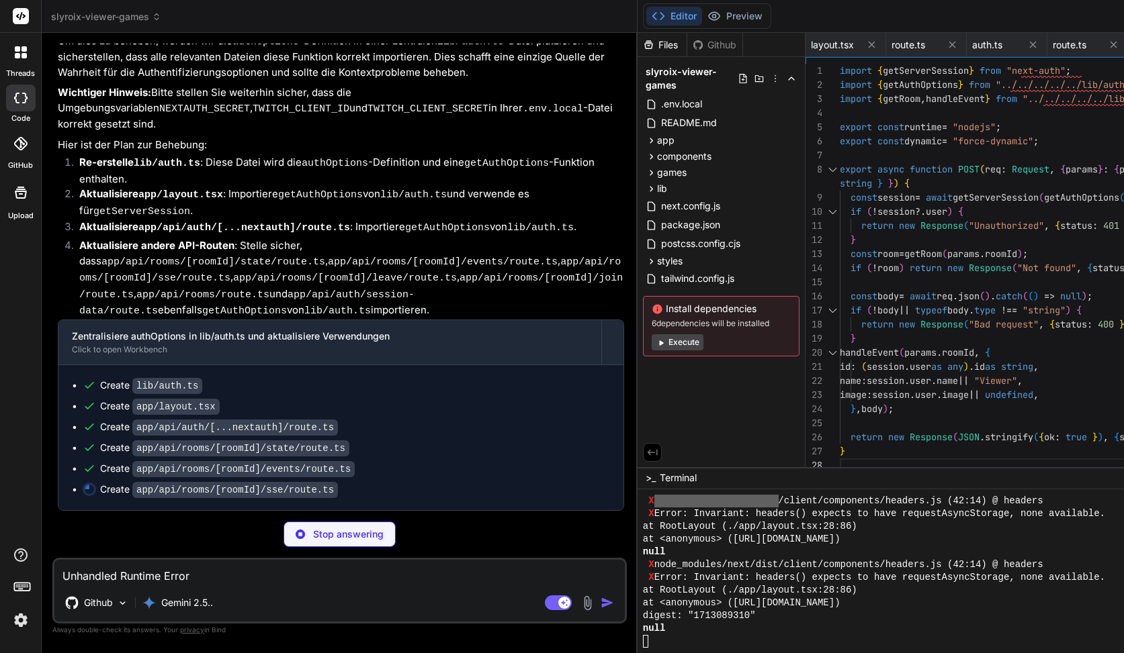
type textarea "x"
type textarea "headers: sseHeaders(), }); }"
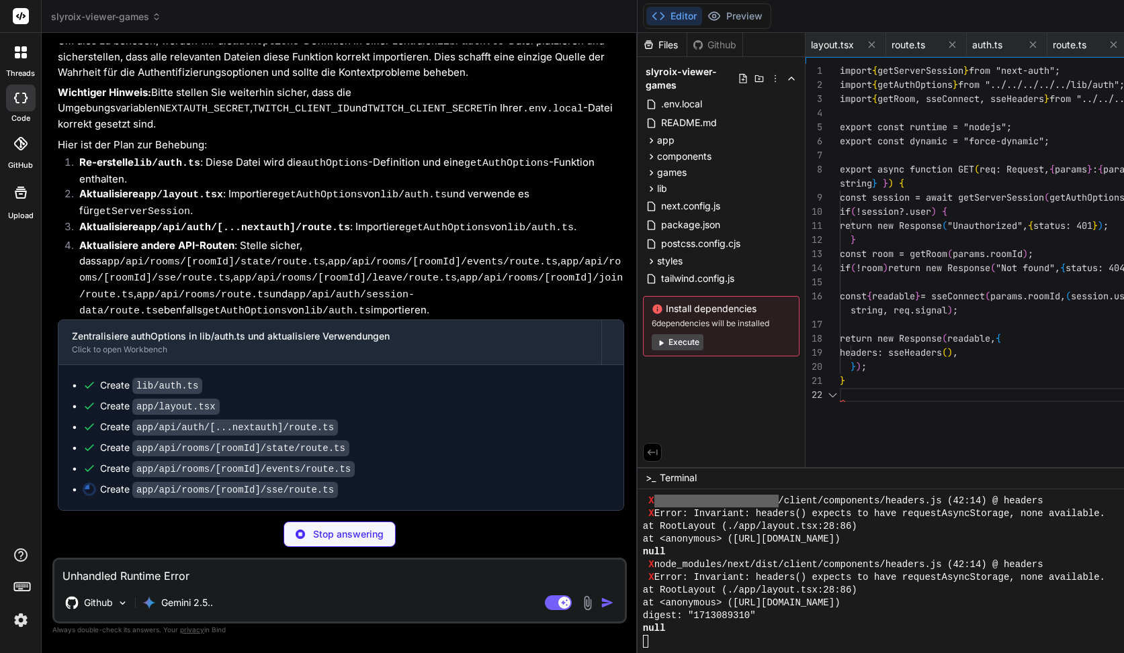
scroll to position [8039, 0]
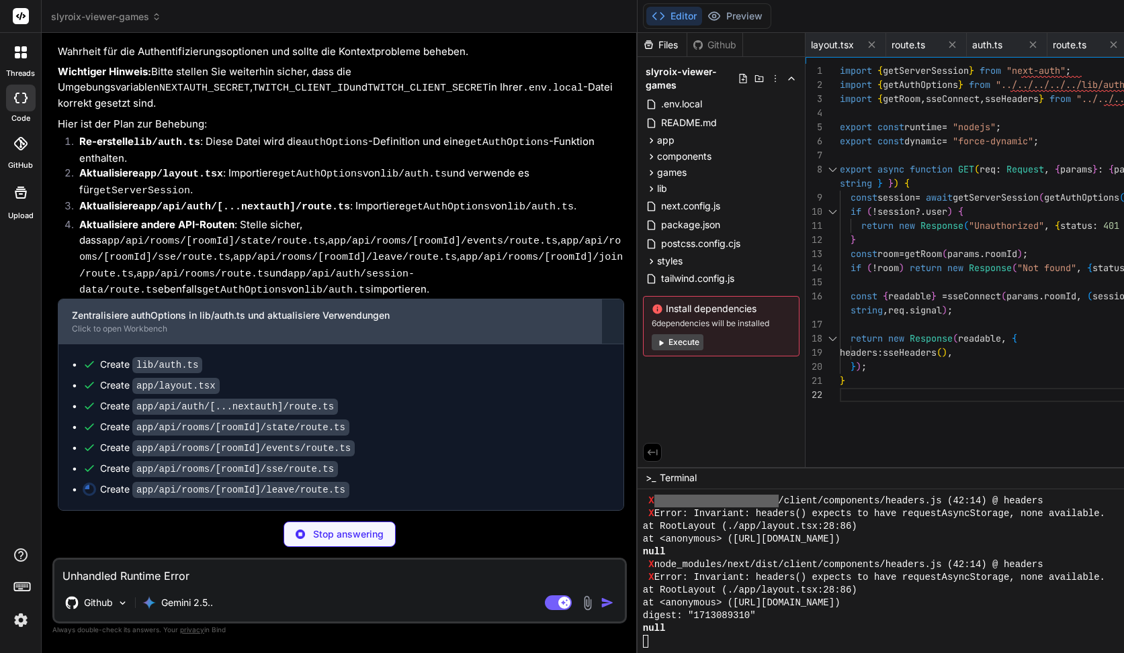
type textarea "x"
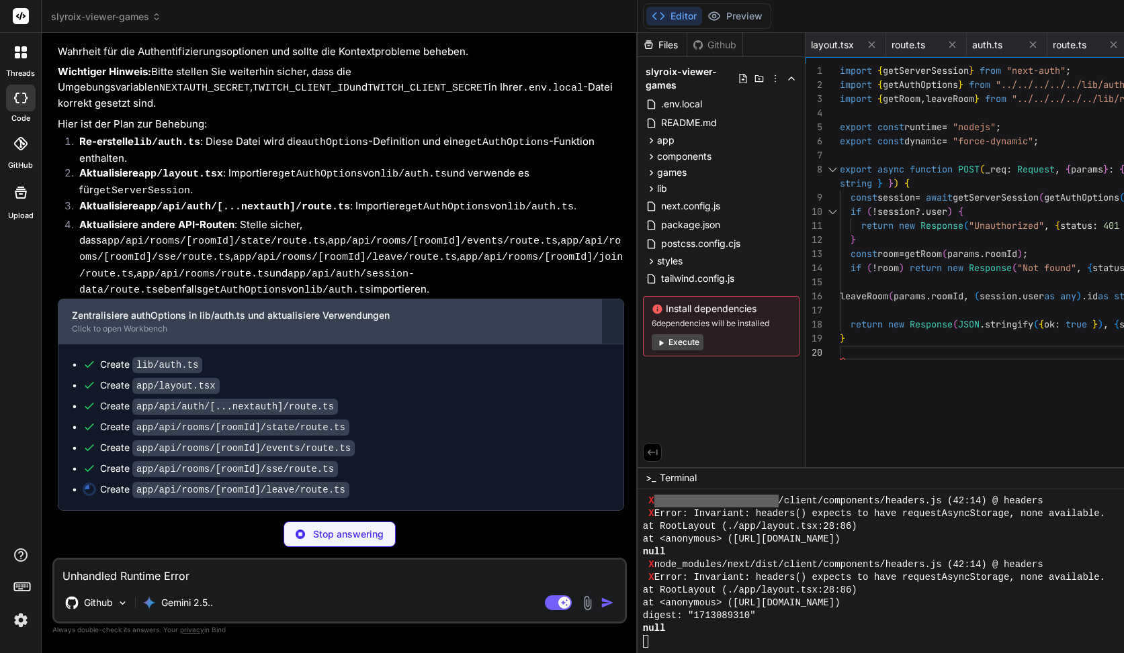
scroll to position [7159, 0]
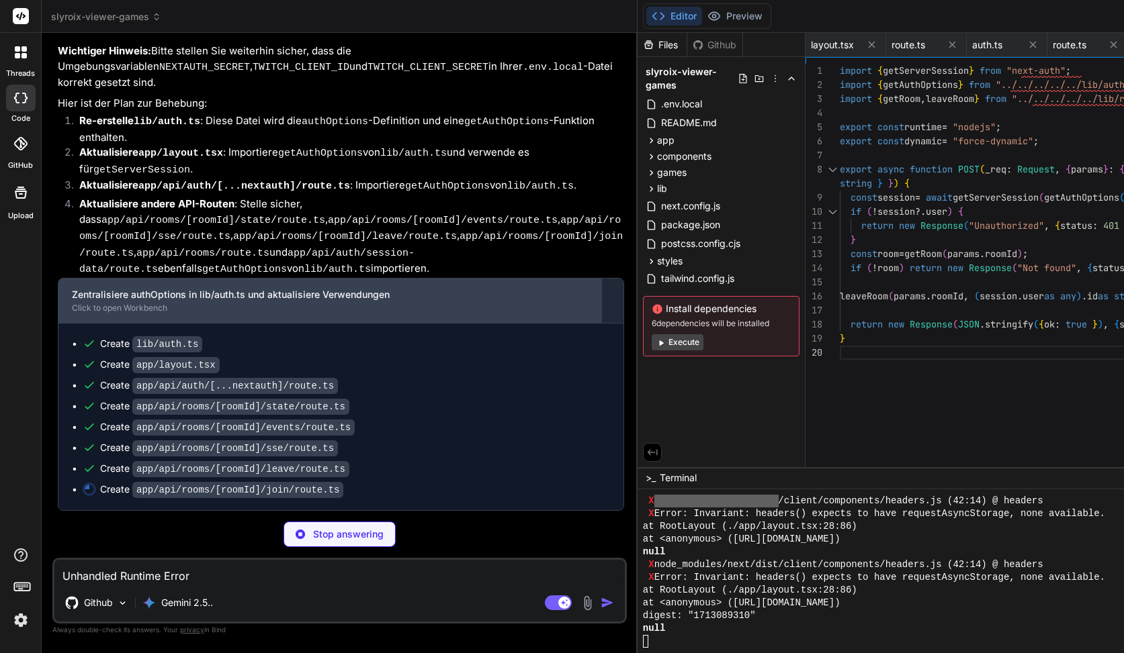
type textarea "x"
type textarea "}); return new Response(JSON.stringify({ ok: true }), { status: 200 }); }"
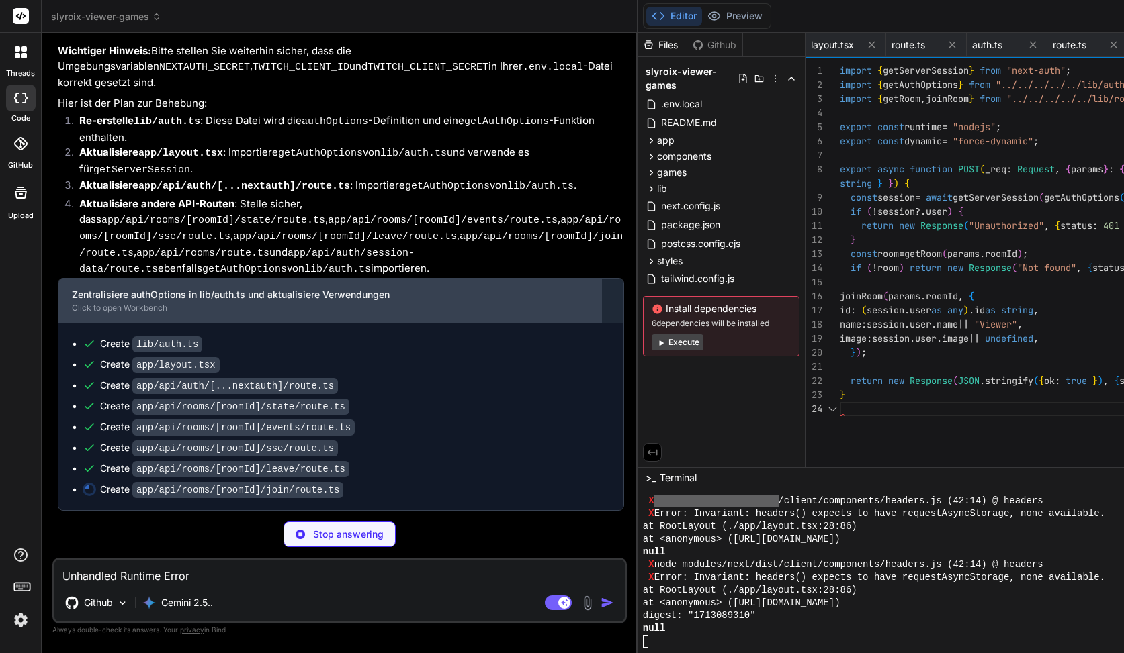
scroll to position [8958, 0]
type textarea "x"
type textarea "}); }"
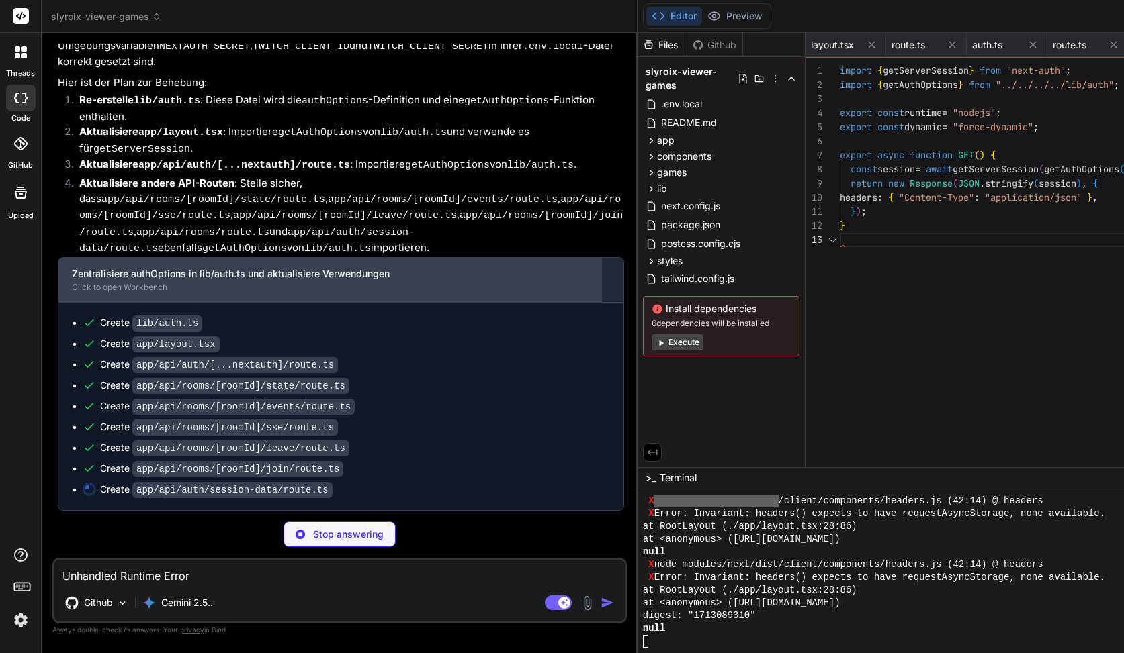
scroll to position [7200, 0]
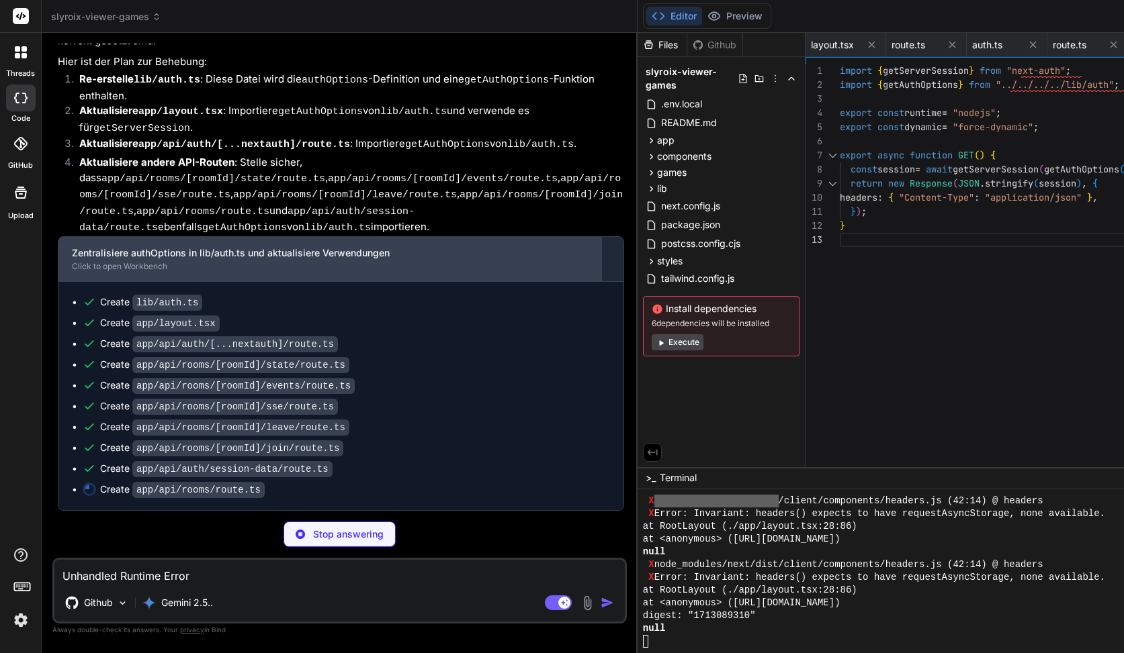
type textarea "x"
type textarea "headers: { "Content-Type": "application/json" }, }); }"
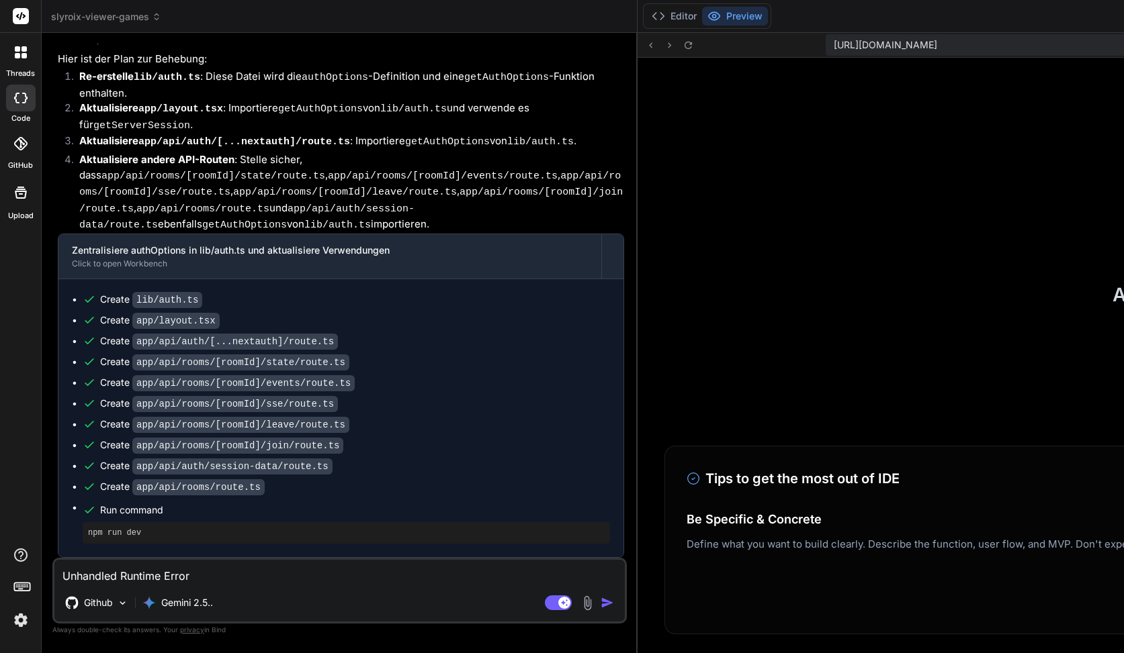
type textarea "x"
click at [646, 13] on button "Editor" at bounding box center [674, 16] width 56 height 19
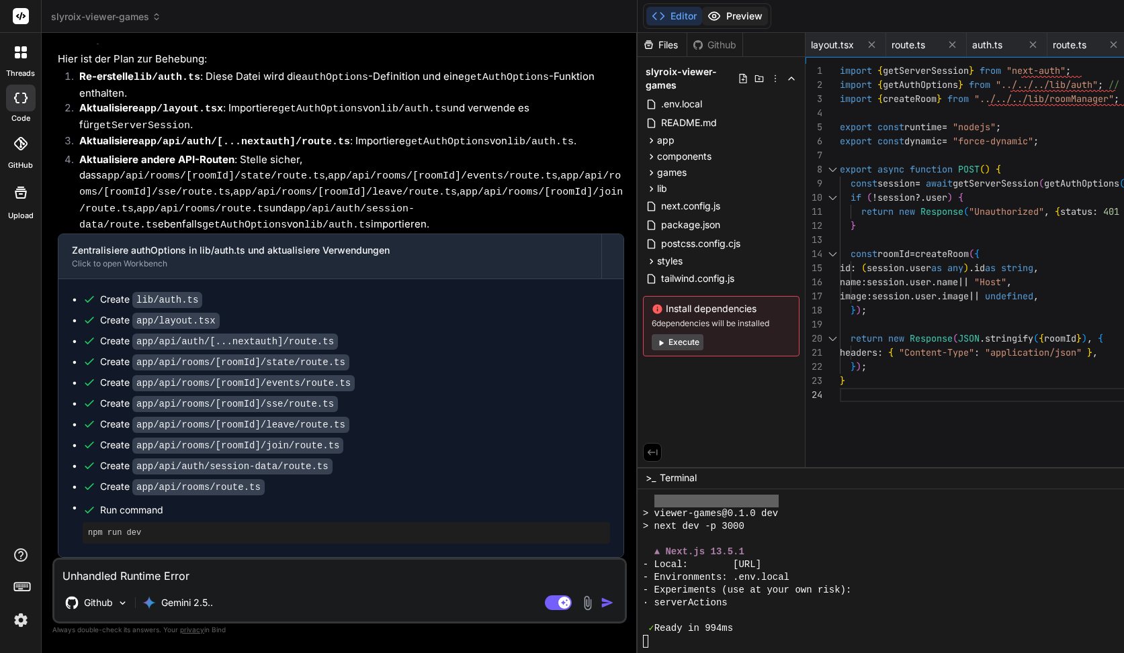
click at [702, 19] on button "Preview" at bounding box center [735, 16] width 66 height 19
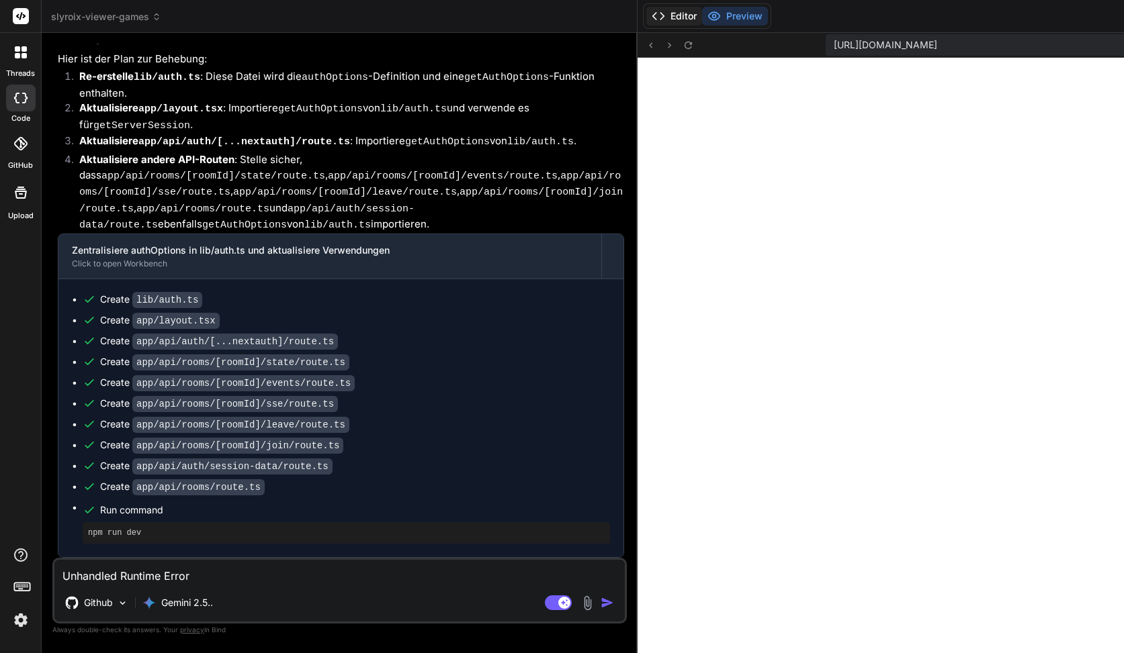
click at [646, 9] on button "Editor" at bounding box center [674, 16] width 56 height 19
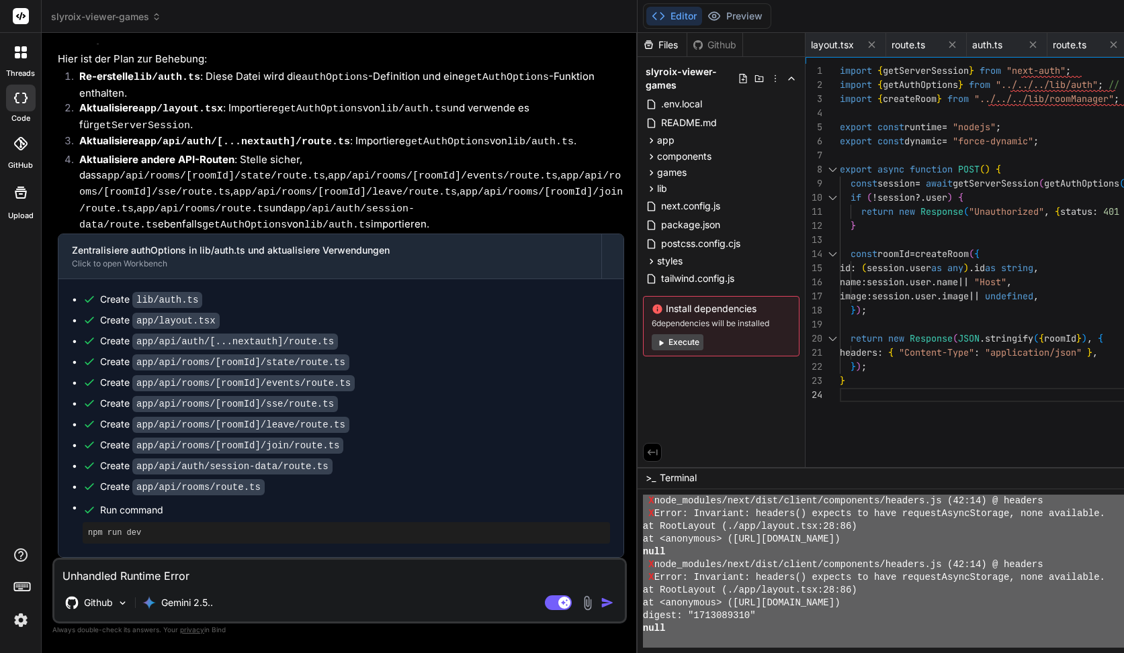
drag, startPoint x: 420, startPoint y: 541, endPoint x: 559, endPoint y: 697, distance: 208.9
click at [167, 559] on div "Unhandled Runtime Error Error: Invariant: headers() expects to have requestAsyn…" at bounding box center [339, 591] width 574 height 66
click at [167, 570] on textarea "Unhandled Runtime Error Error: Invariant: headers() expects to have requestAsyn…" at bounding box center [339, 572] width 570 height 24
paste textarea "node_modules/next/dist/client/components/headers.js (42:14) @ headers X Error: …"
type textarea "x"
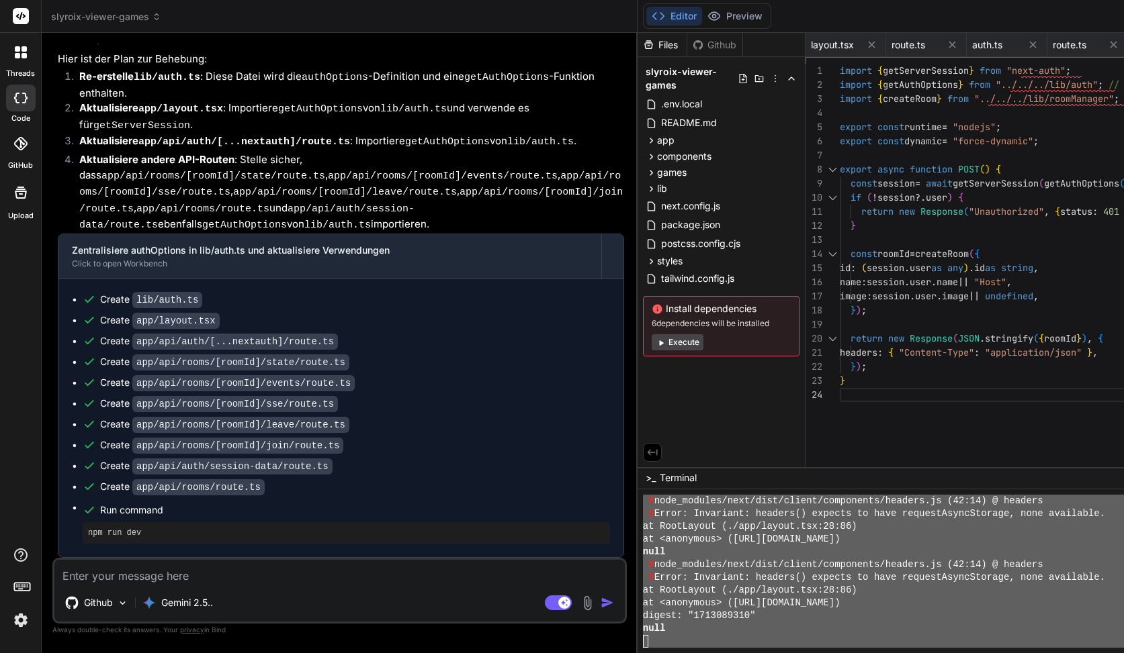
type textarea "node_modules/next/dist/client/components/headers.js (42:14) @ headers X Error: …"
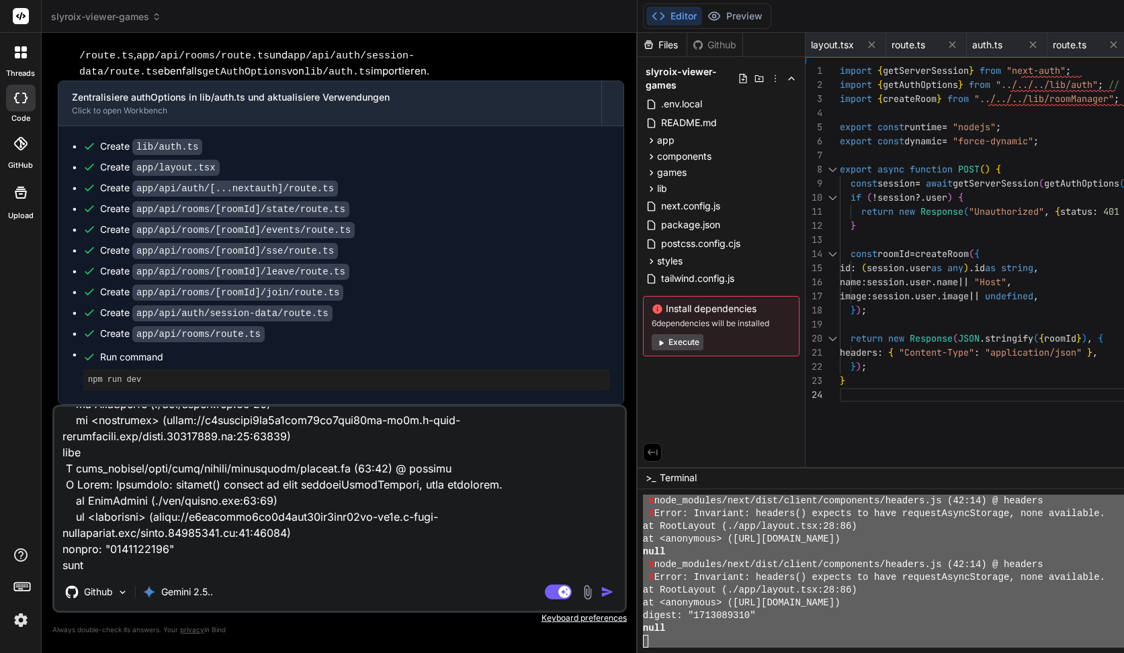
type textarea "x"
type textarea "node_modules/next/dist/client/components/headers.js (42:14) @ headers X Error: …"
type textarea "x"
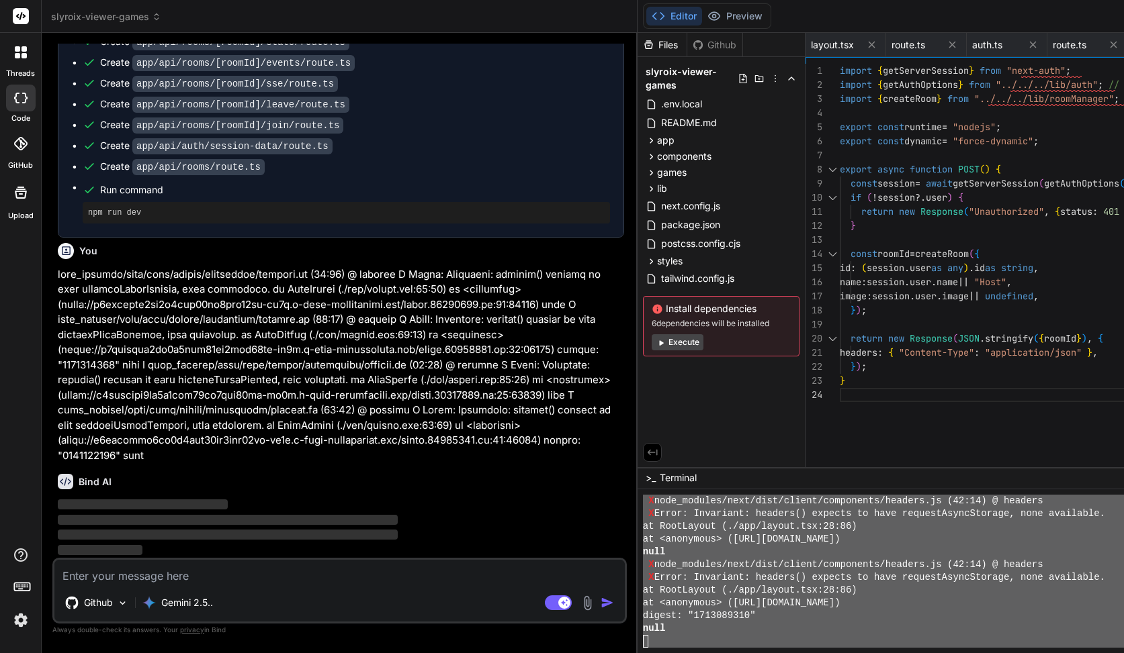
click at [211, 465] on div "Bind AI ‌ ‌ ‌ ‌" at bounding box center [341, 510] width 566 height 95
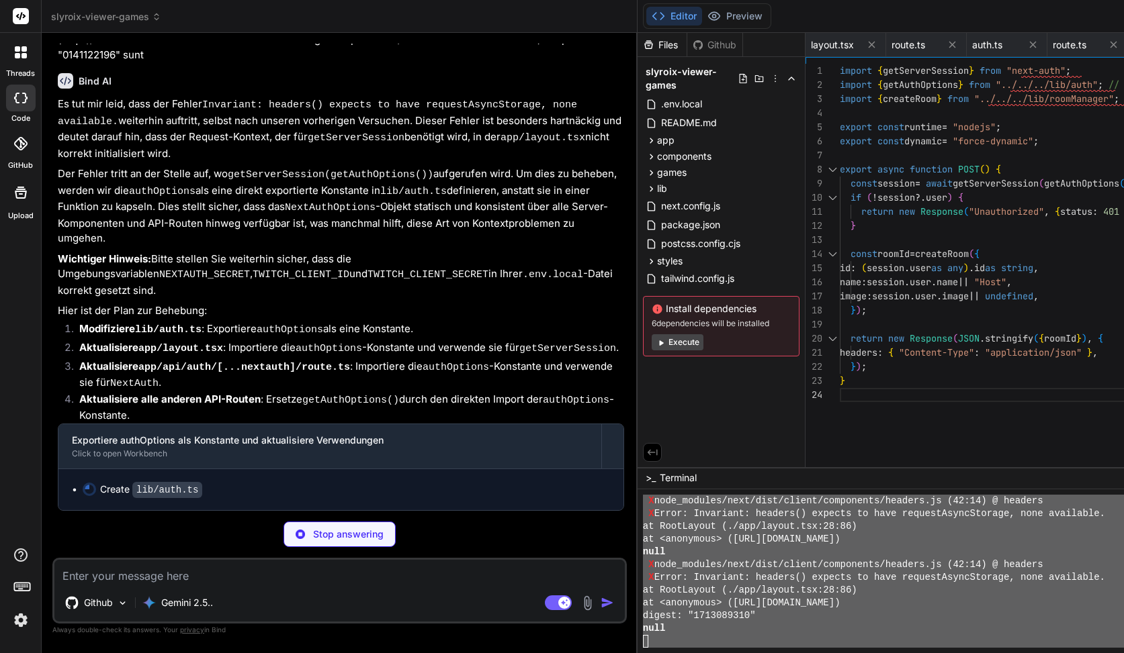
type textarea "x"
type textarea "(session.user as any).id = token.id; } return session; }, }, pages: {}, };"
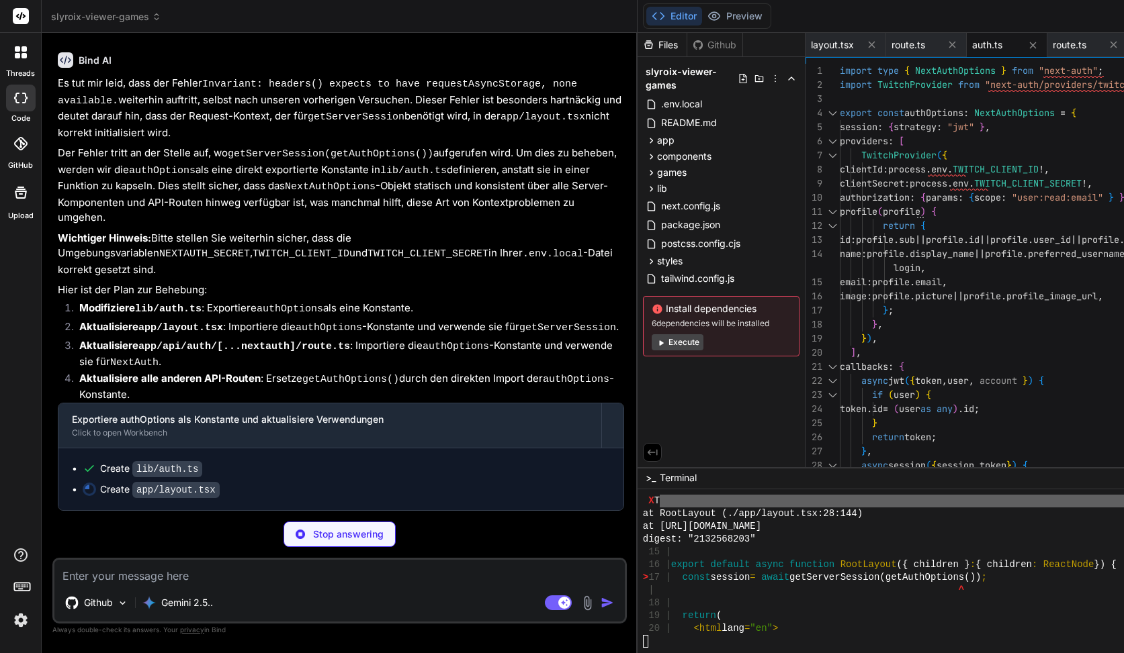
type textarea "x"
type textarea "<body className="min-h-screen"> <Providers session={session}> <Header /> <main …"
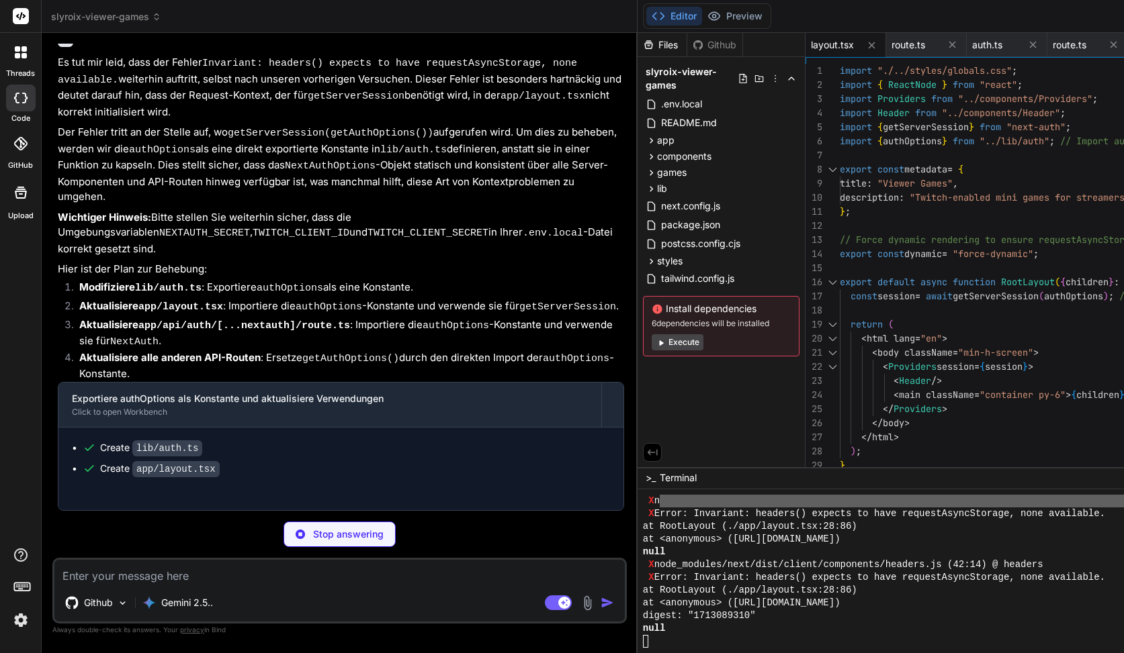
type textarea "x"
type textarea "export { handler as GET, handler as POST };"
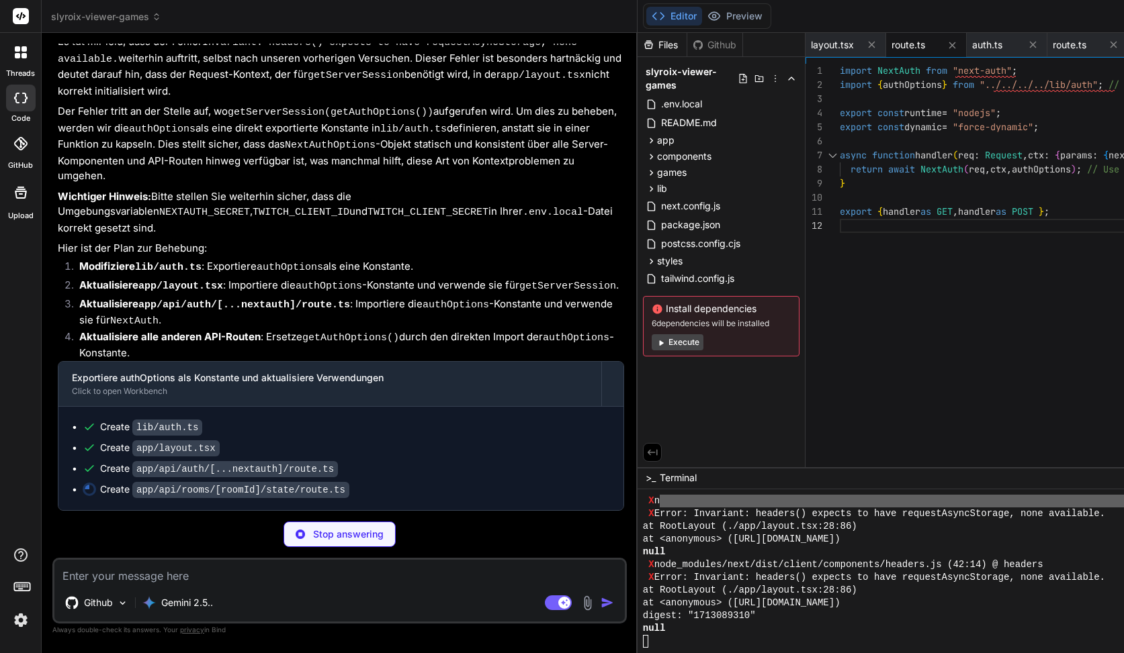
type textarea "x"
type textarea "const session = await getServerSession(authOptions); // Use authOptions directl…"
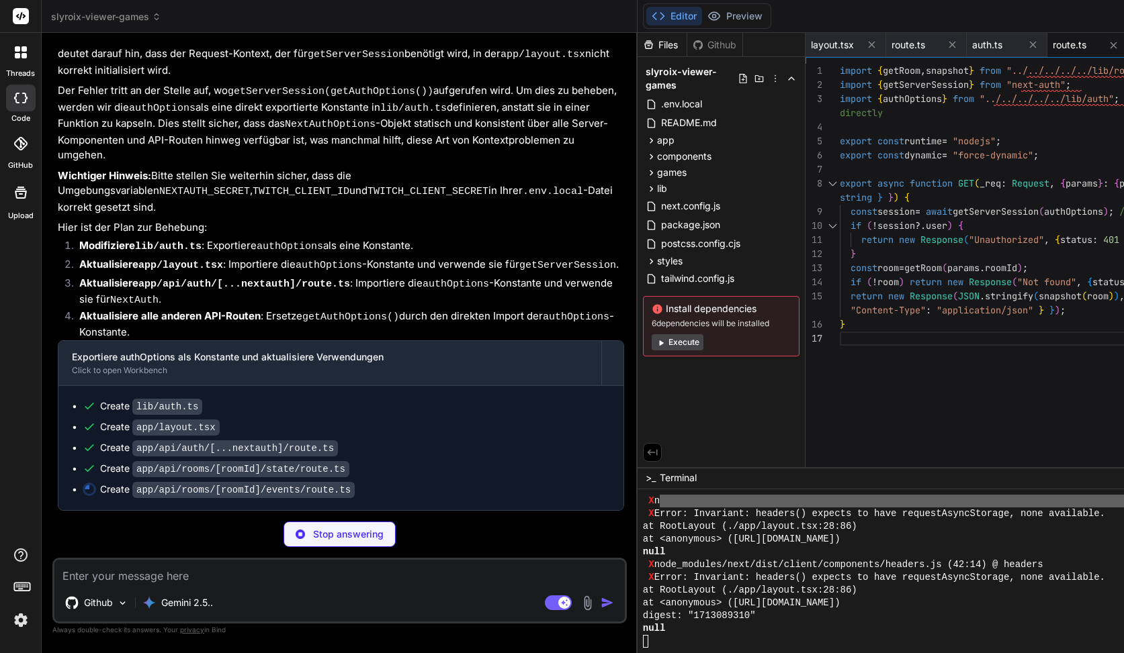
type textarea "x"
type textarea "} handleEvent(params.roomId, { id: (session.user as any).id as string, name: se…"
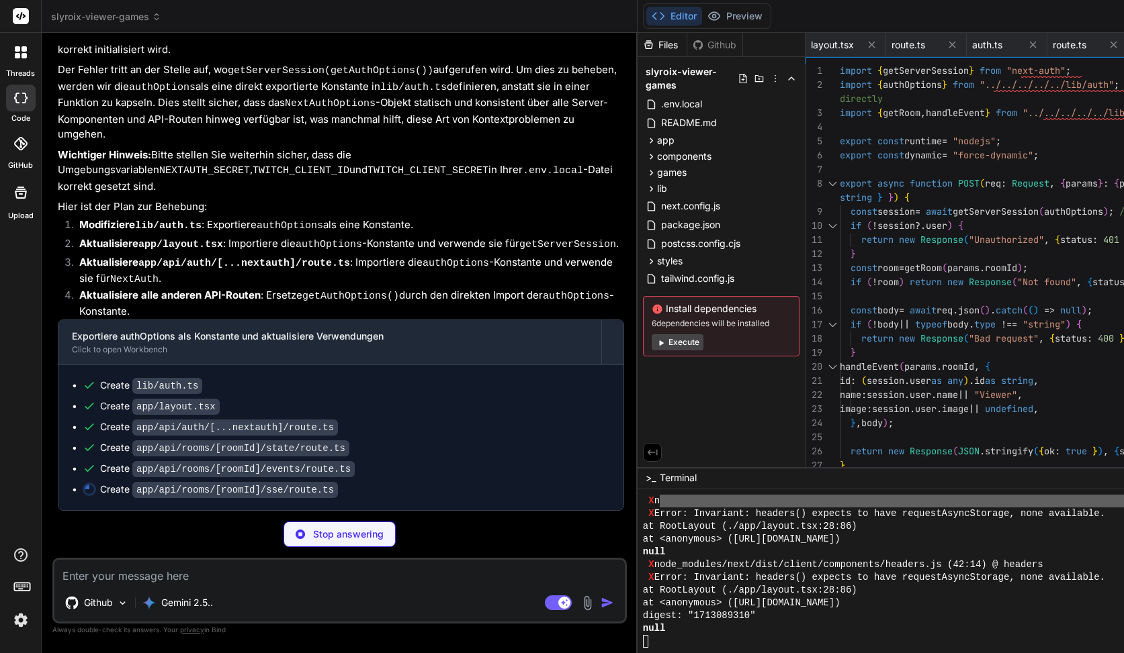
type textarea "x"
type textarea "return new Response(readable, { headers: sseHeaders(), }); }"
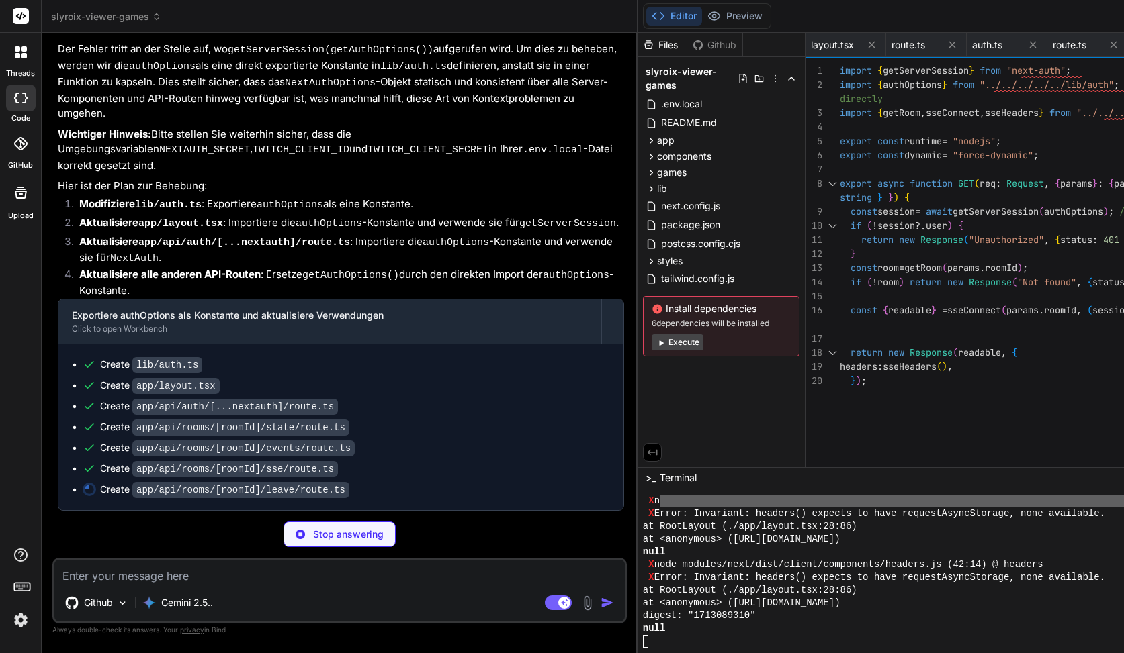
type textarea "x"
type textarea "}"
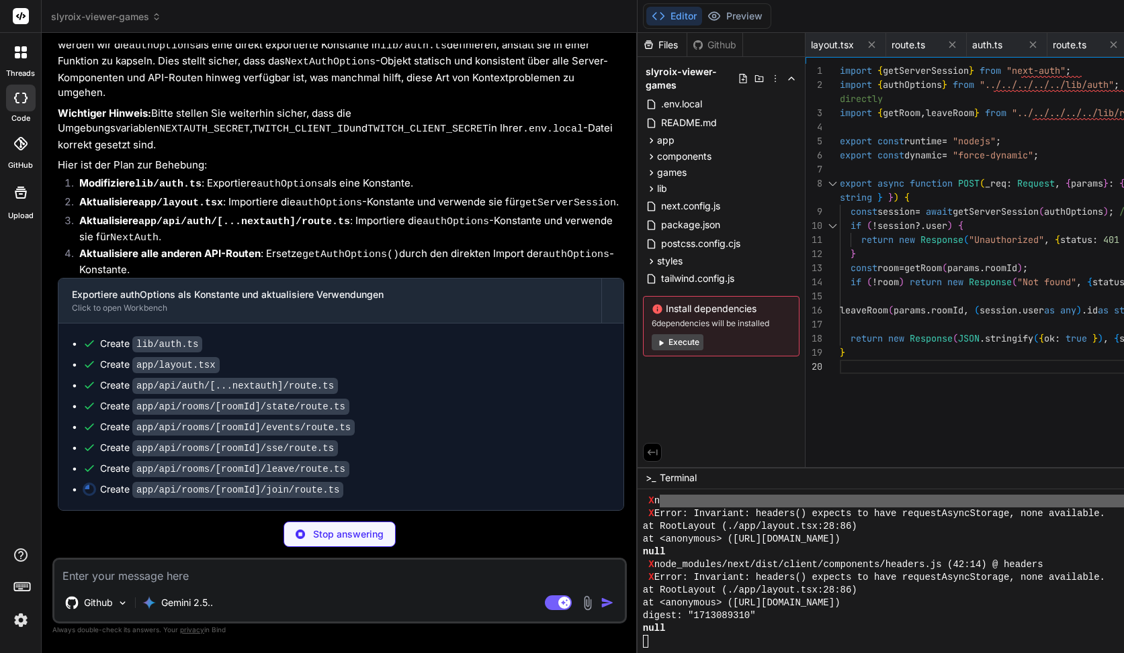
type textarea "x"
type textarea "image: session.user.image || undefined, }); return new Response(JSON.stringify(…"
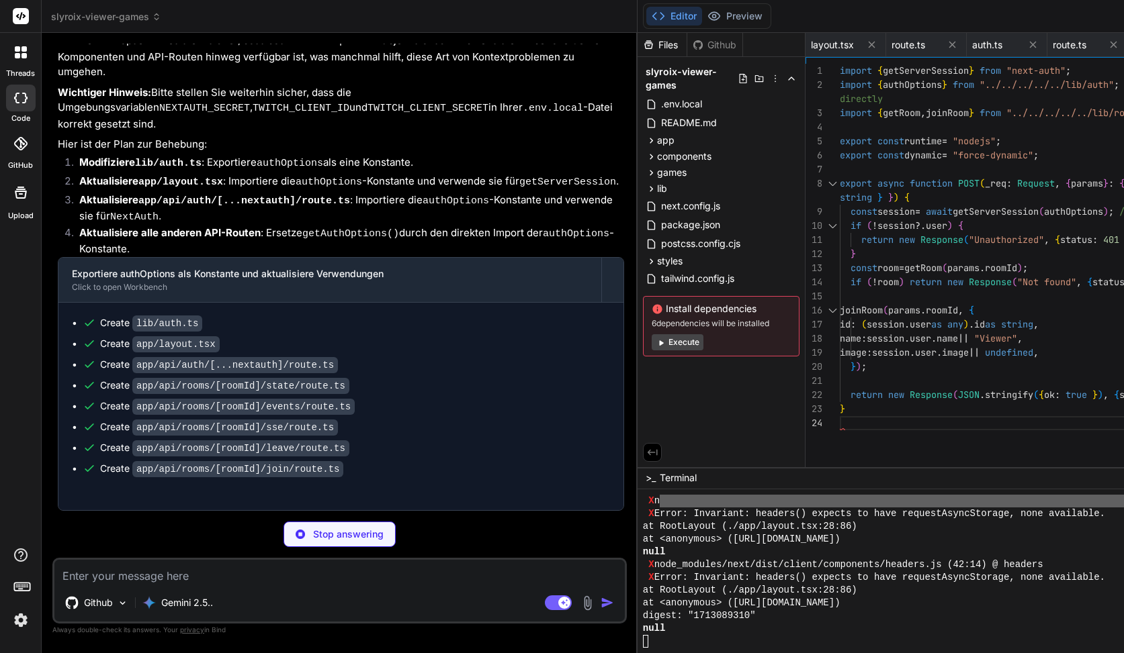
type textarea "x"
type textarea "}); }"
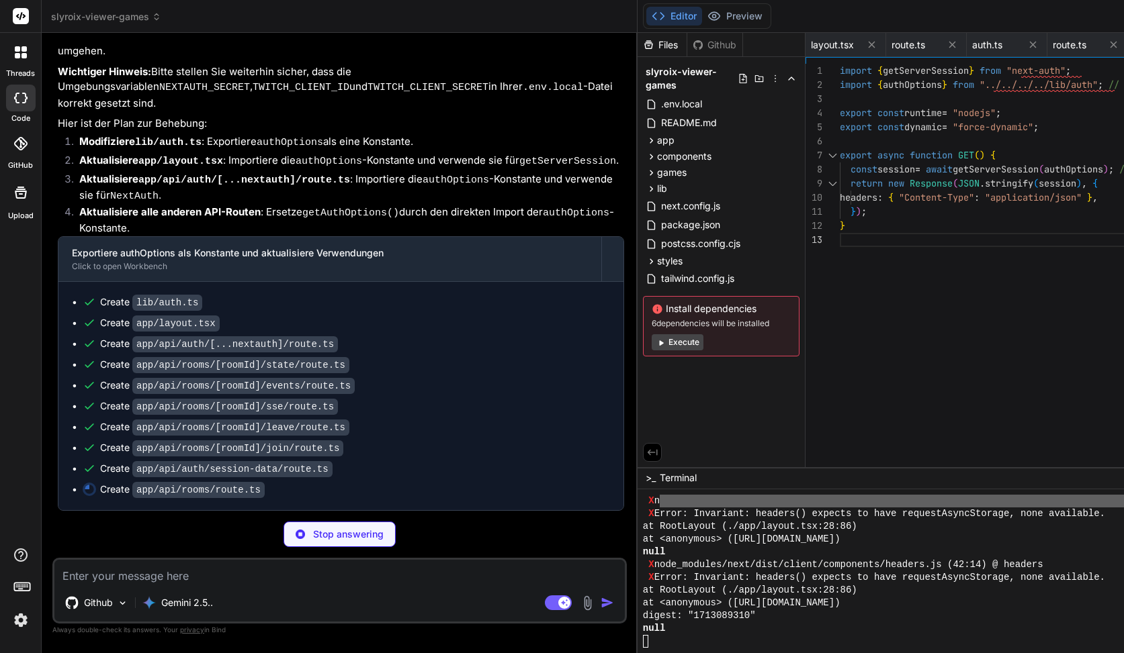
type textarea "x"
type textarea "headers: { "Content-Type": "application/json" }, }); }"
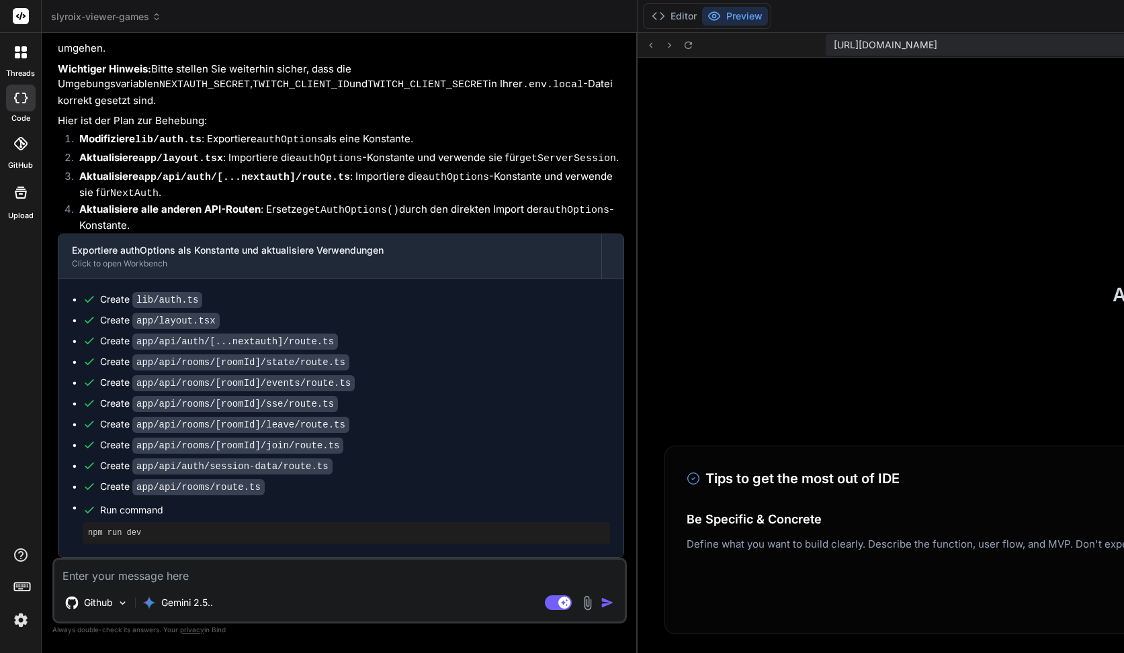
type textarea "x"
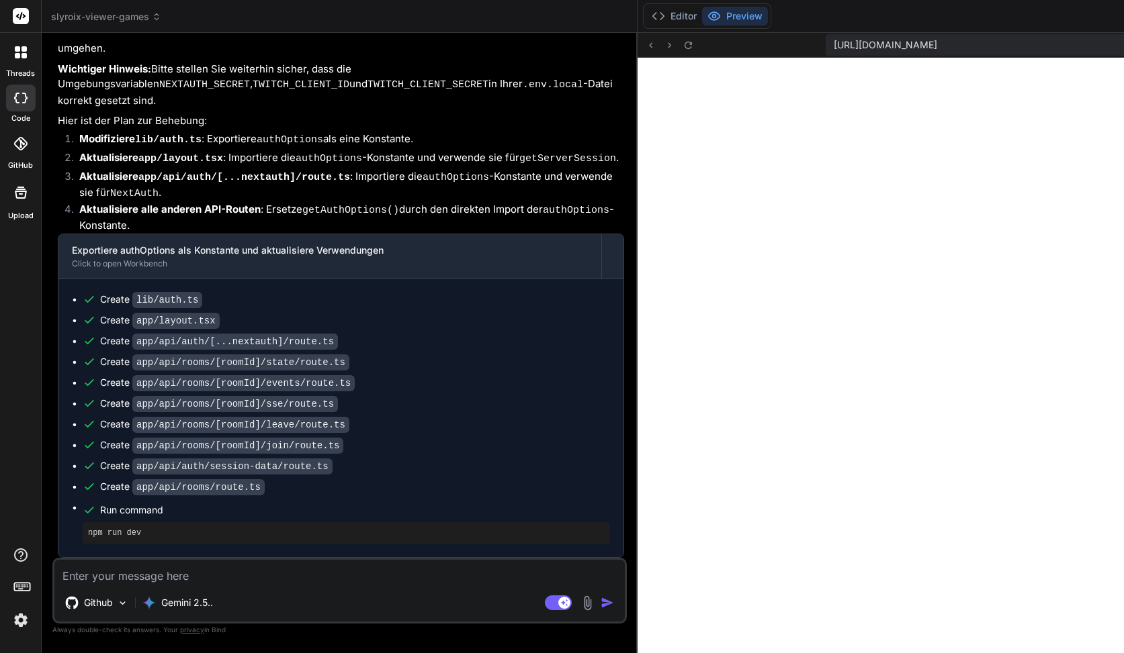
scroll to position [8435, 0]
click at [152, 572] on textarea at bounding box center [339, 572] width 570 height 24
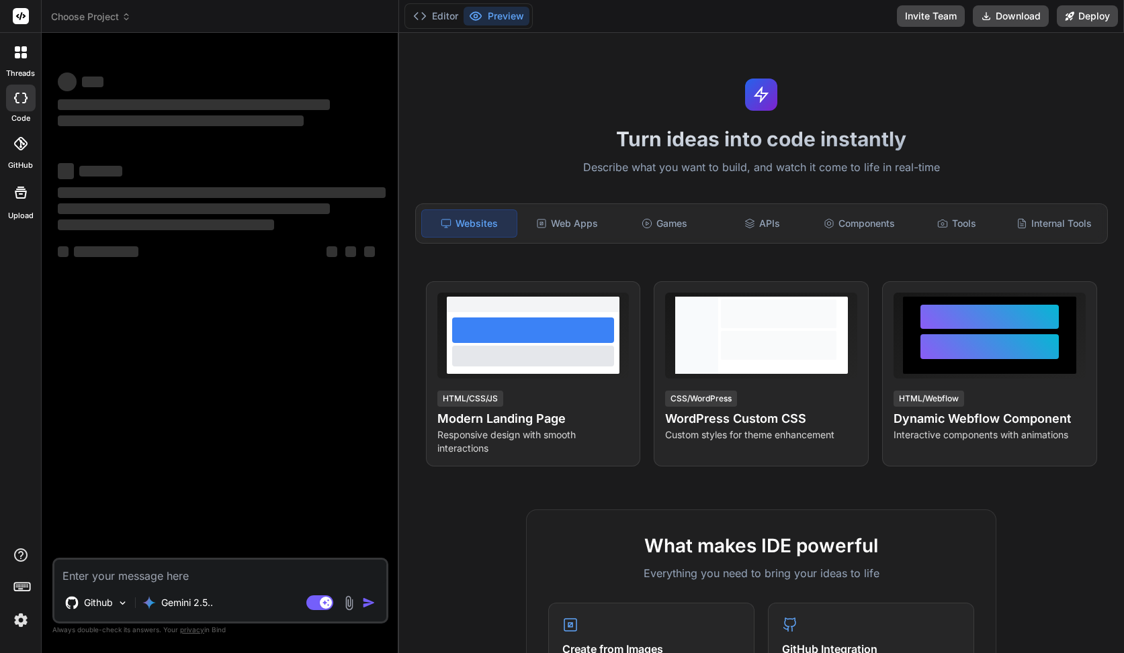
type textarea "x"
click at [29, 613] on img at bounding box center [20, 620] width 23 height 23
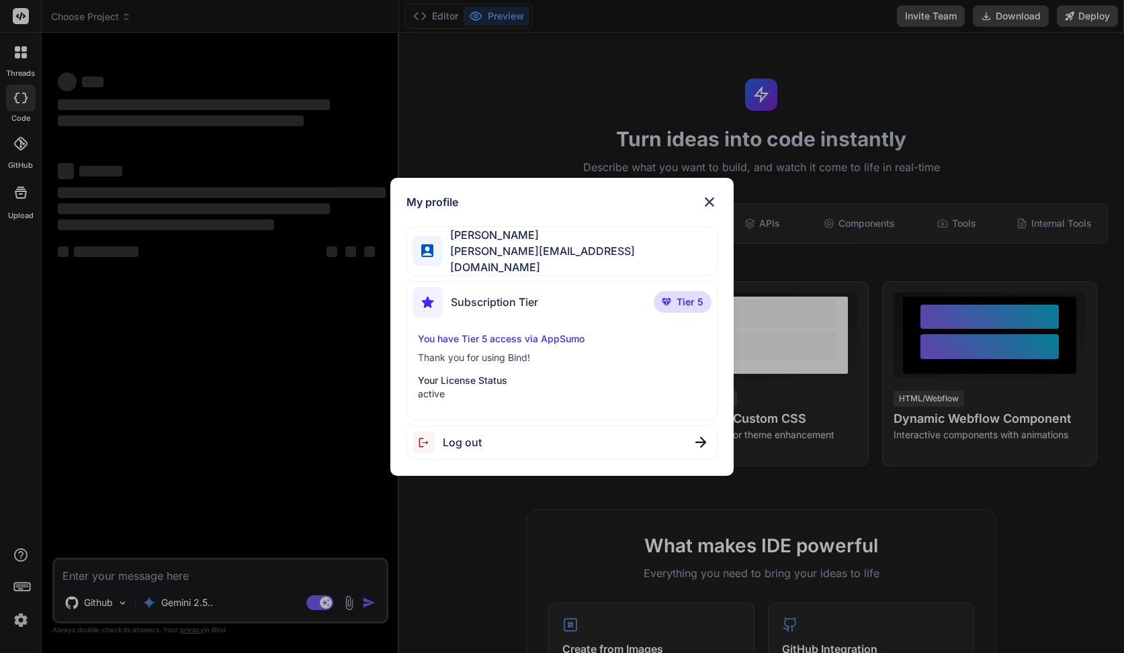
click at [23, 615] on div "My profile [PERSON_NAME] [PERSON_NAME][EMAIL_ADDRESS][DOMAIN_NAME] Subscription…" at bounding box center [562, 326] width 1124 height 653
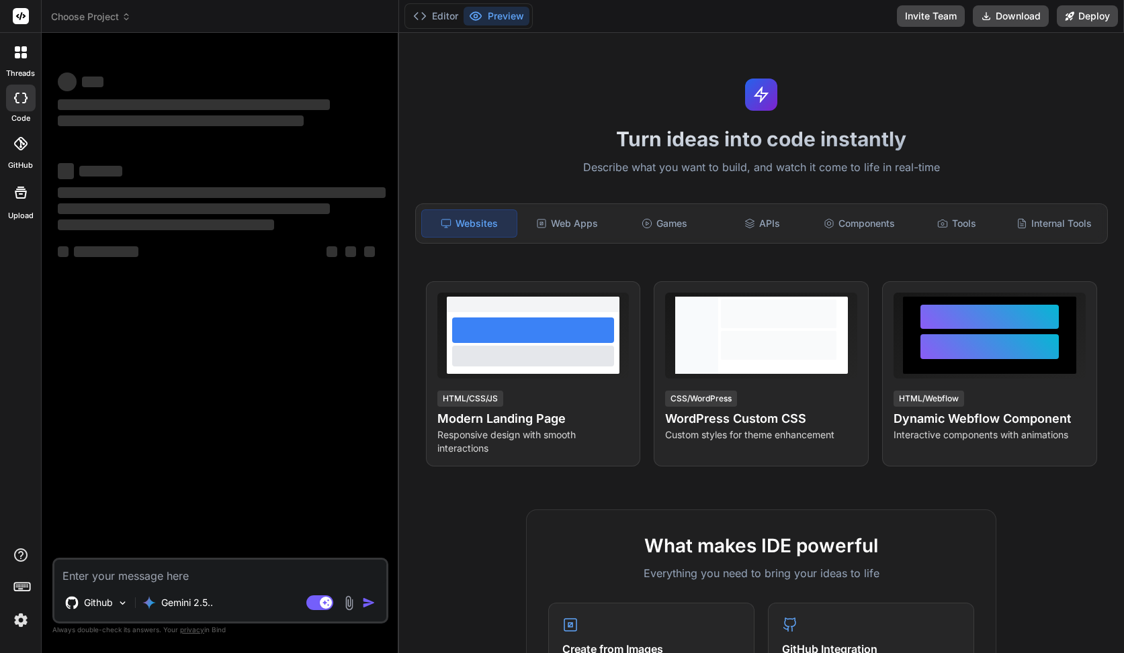
click at [23, 615] on img at bounding box center [20, 620] width 23 height 23
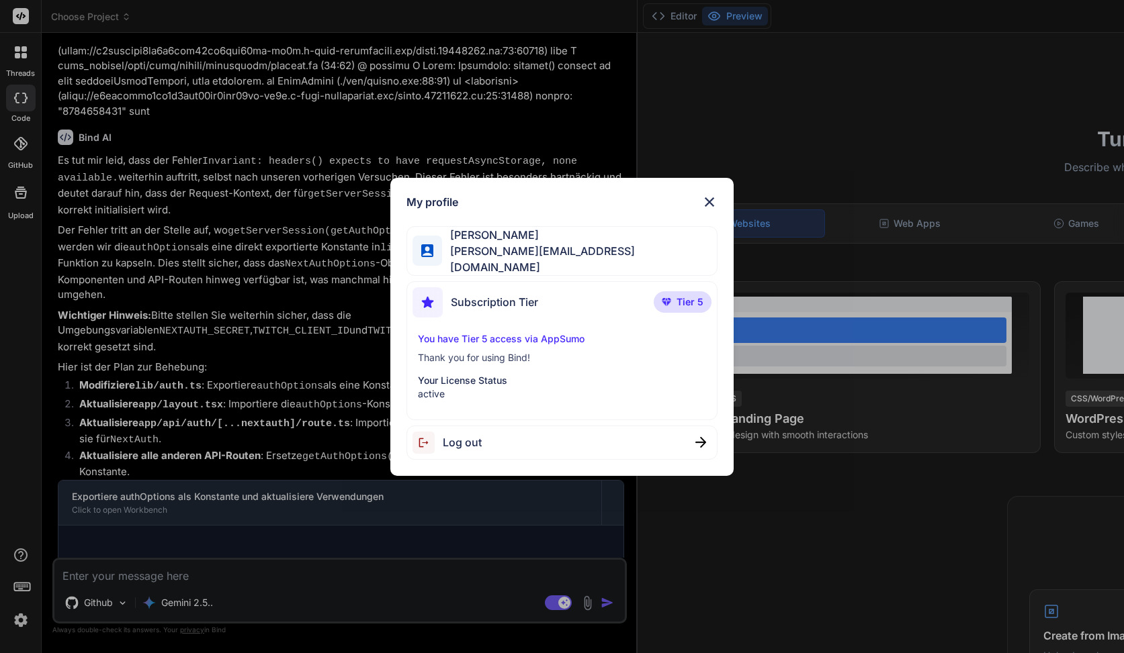
scroll to position [2600, 0]
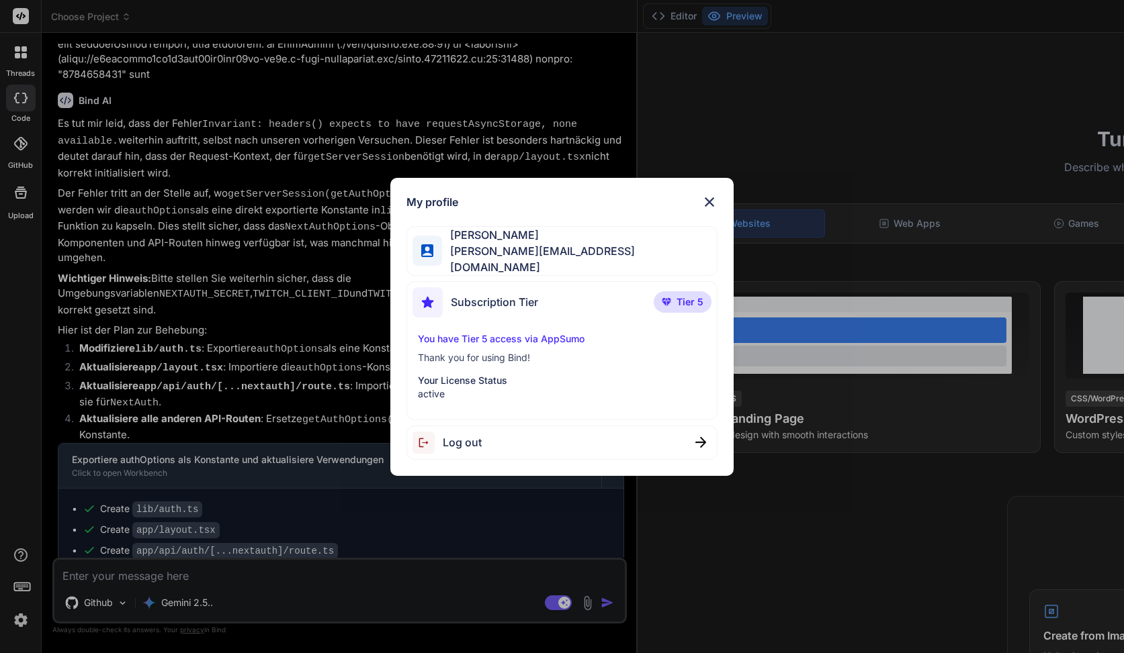
click at [265, 422] on div "My profile [PERSON_NAME] [PERSON_NAME][EMAIL_ADDRESS][DOMAIN_NAME] Subscription…" at bounding box center [562, 326] width 1124 height 653
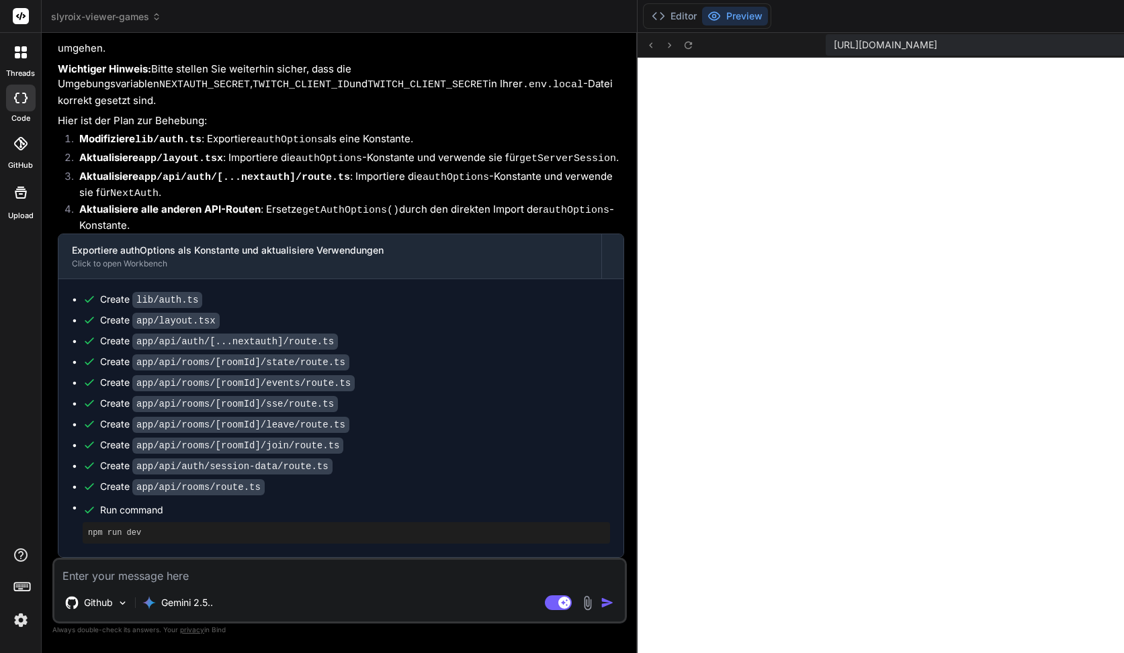
scroll to position [612, 0]
click at [241, 555] on div "Create lib/auth.ts Create app/layout.tsx Create app/api/auth/[...nextauth]/rout…" at bounding box center [340, 418] width 565 height 278
click at [232, 567] on textarea at bounding box center [339, 572] width 570 height 24
paste textarea "Unhandled Runtime Error Error: Invariant: headers() expects to have requestAsyn…"
type textarea "x"
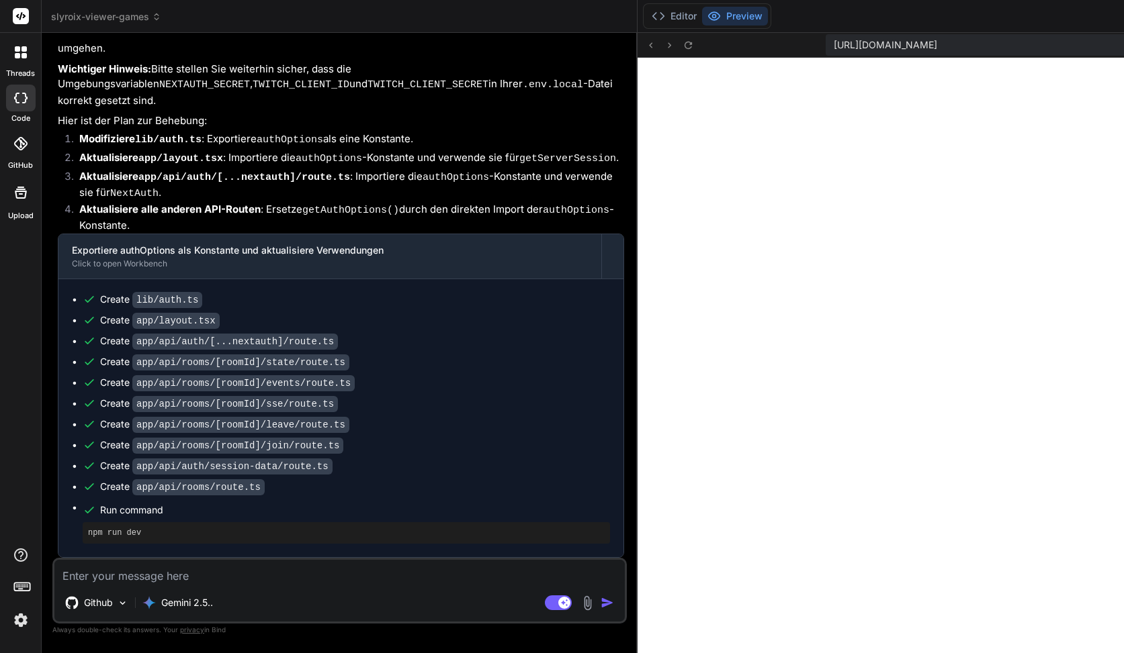
type textarea "Unhandled Runtime Error Error: Invariant: headers() expects to have requestAsyn…"
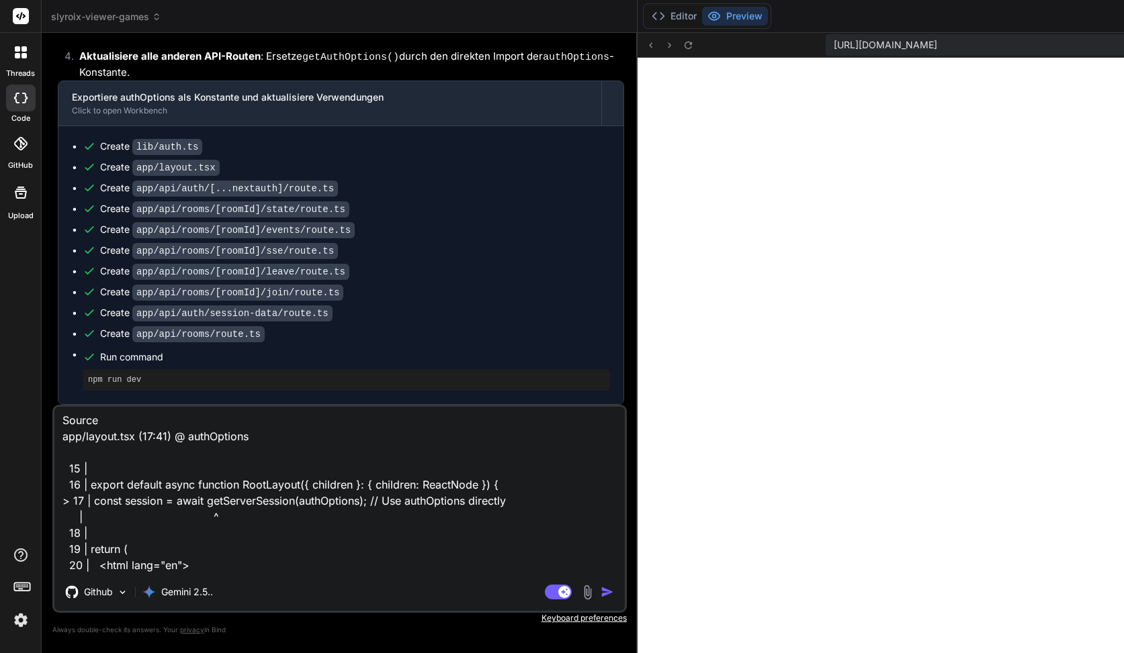
type textarea "x"
type textarea "Unhandled Runtime Error Error: Invariant: headers() expects to have requestAsyn…"
type textarea "x"
type textarea "Unhandled Runtime Error Error: Invariant: headers() expects to have requestAsyn…"
type textarea "x"
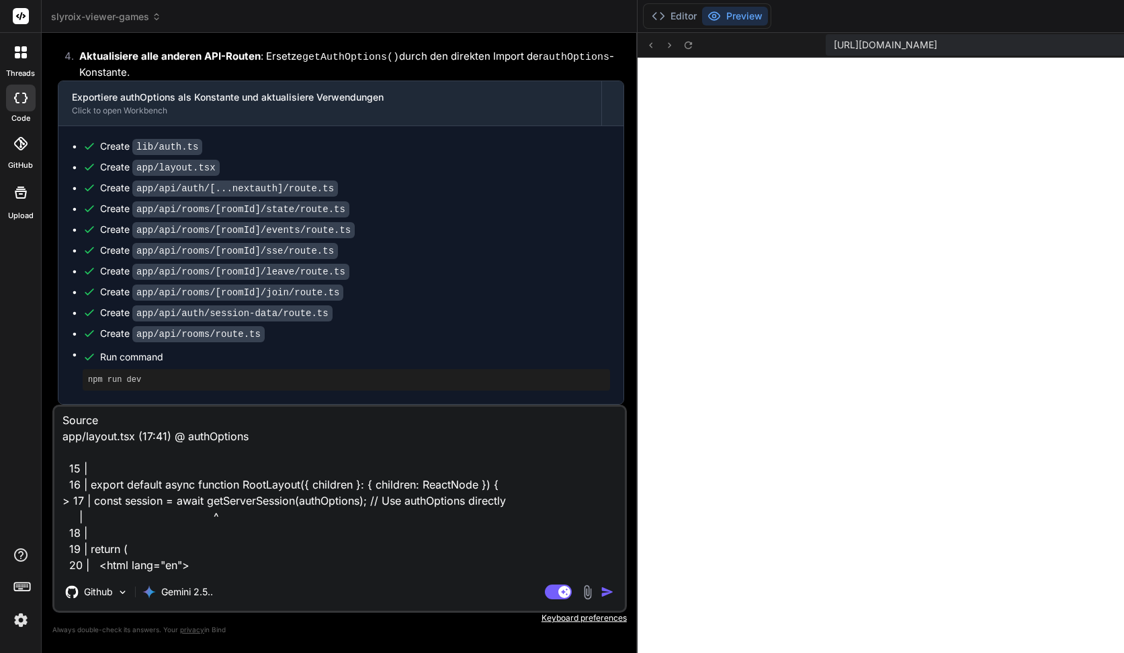
type textarea "Unhandled Runtime Error Error: Invariant: headers() expects to have requestAsyn…"
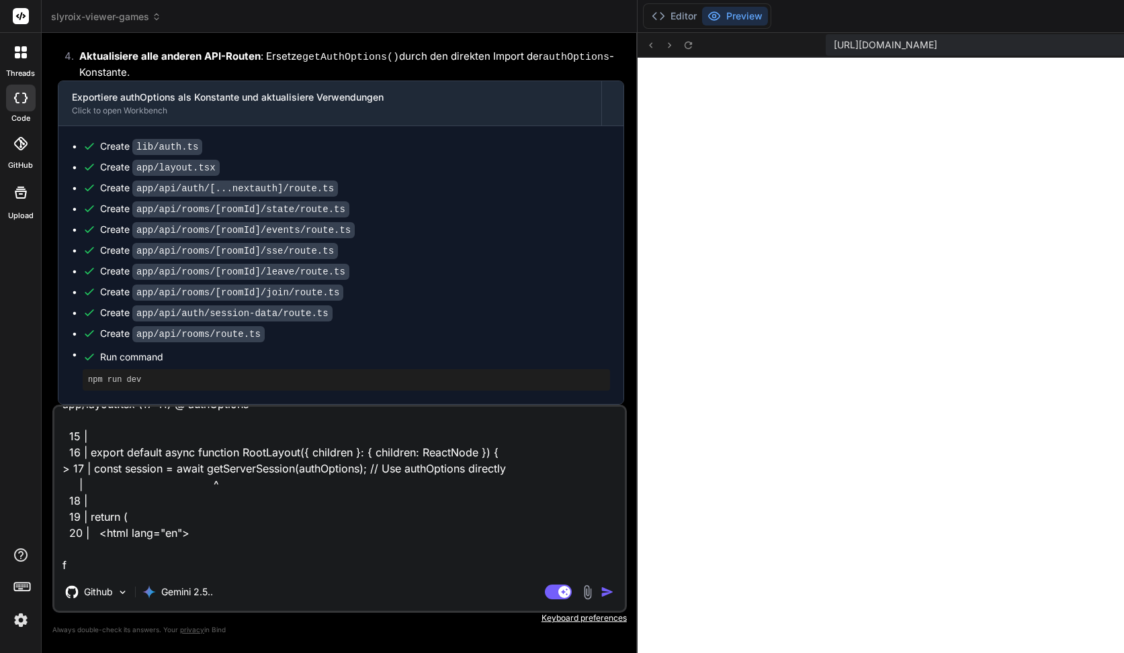
scroll to position [130, 0]
type textarea "x"
type textarea "Unhandled Runtime Error Error: Invariant: headers() expects to have requestAsyn…"
type textarea "x"
type textarea "Unhandled Runtime Error Error: Invariant: headers() expects to have requestAsyn…"
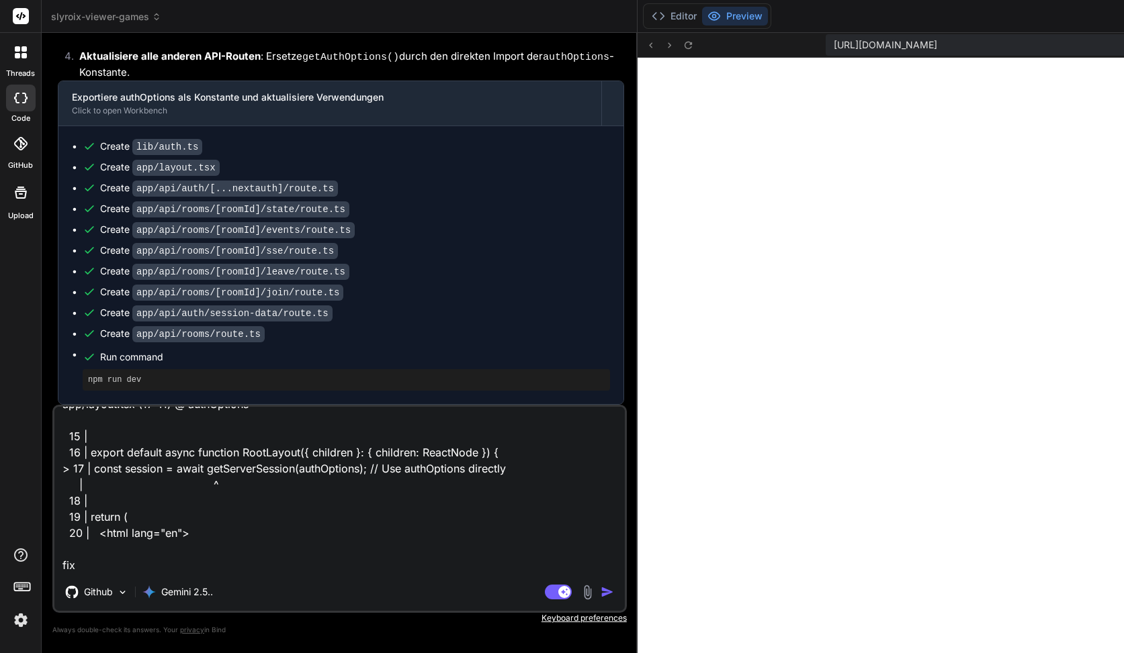
type textarea "x"
type textarea "Unhandled Runtime Error Error: Invariant: headers() expects to have requestAsyn…"
type textarea "x"
type textarea "Unhandled Runtime Error Error: Invariant: headers() expects to have requestAsyn…"
type textarea "x"
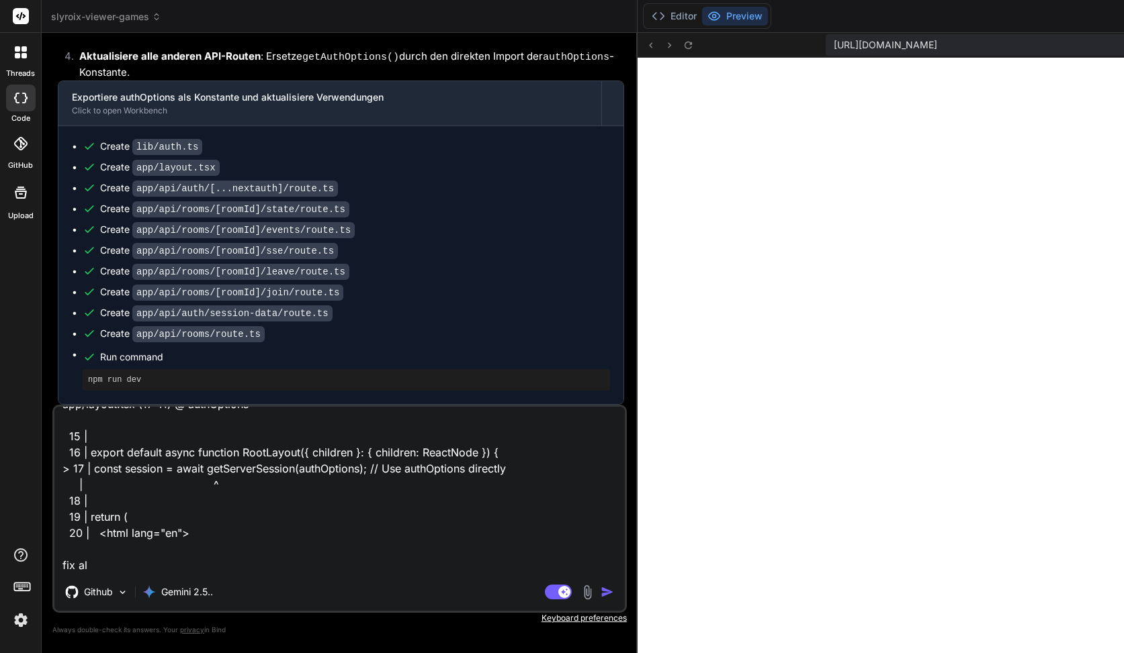
type textarea "Unhandled Runtime Error Error: Invariant: headers() expects to have requestAsyn…"
type textarea "x"
type textarea "Unhandled Runtime Error Error: Invariant: headers() expects to have requestAsyn…"
type textarea "x"
type textarea "Unhandled Runtime Error Error: Invariant: headers() expects to have requestAsyn…"
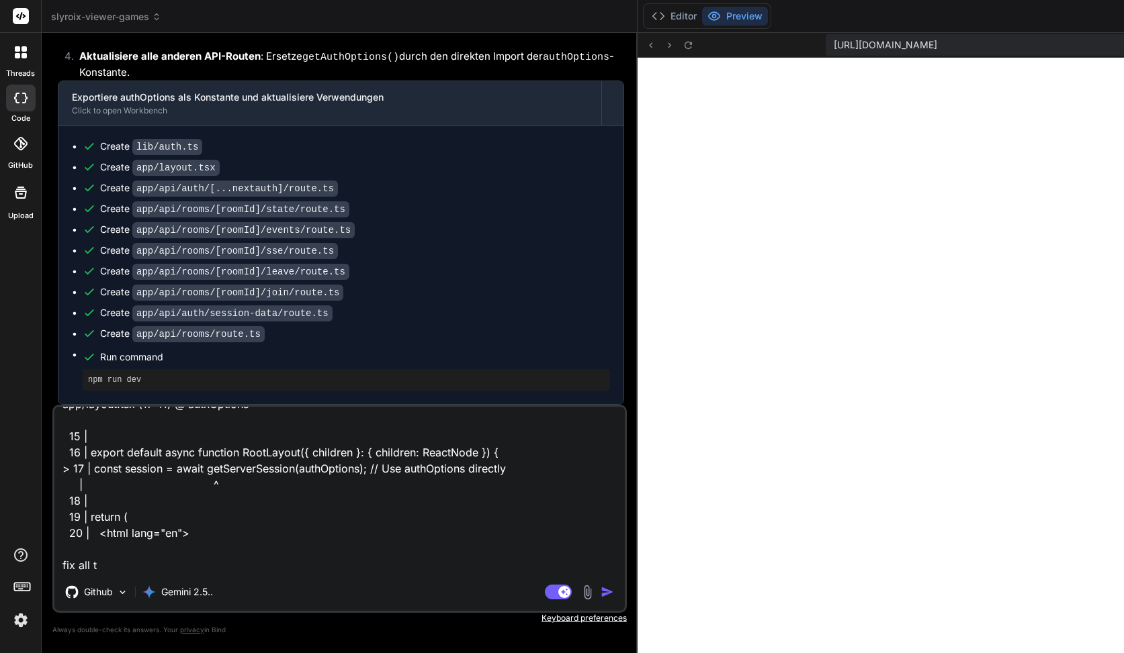
type textarea "x"
type textarea "Unhandled Runtime Error Error: Invariant: headers() expects to have requestAsyn…"
type textarea "x"
type textarea "Unhandled Runtime Error Error: Invariant: headers() expects to have requestAsyn…"
type textarea "x"
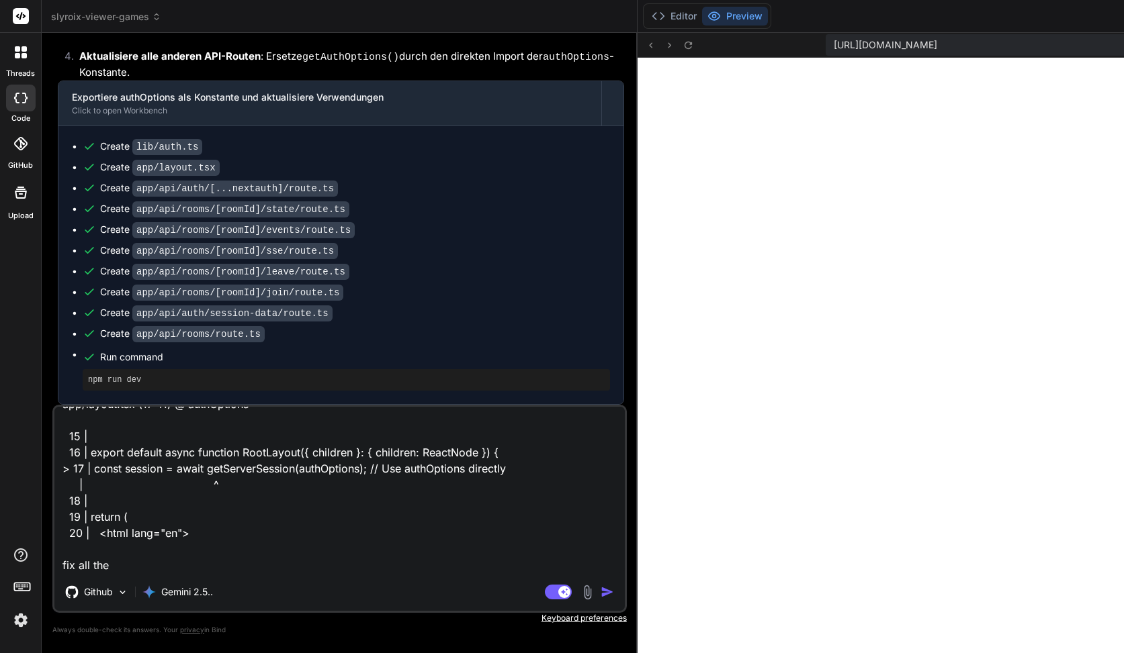
type textarea "Unhandled Runtime Error Error: Invariant: headers() expects to have requestAsyn…"
type textarea "x"
type textarea "Unhandled Runtime Error Error: Invariant: headers() expects to have requestAsyn…"
type textarea "x"
type textarea "Unhandled Runtime Error Error: Invariant: headers() expects to have requestAsyn…"
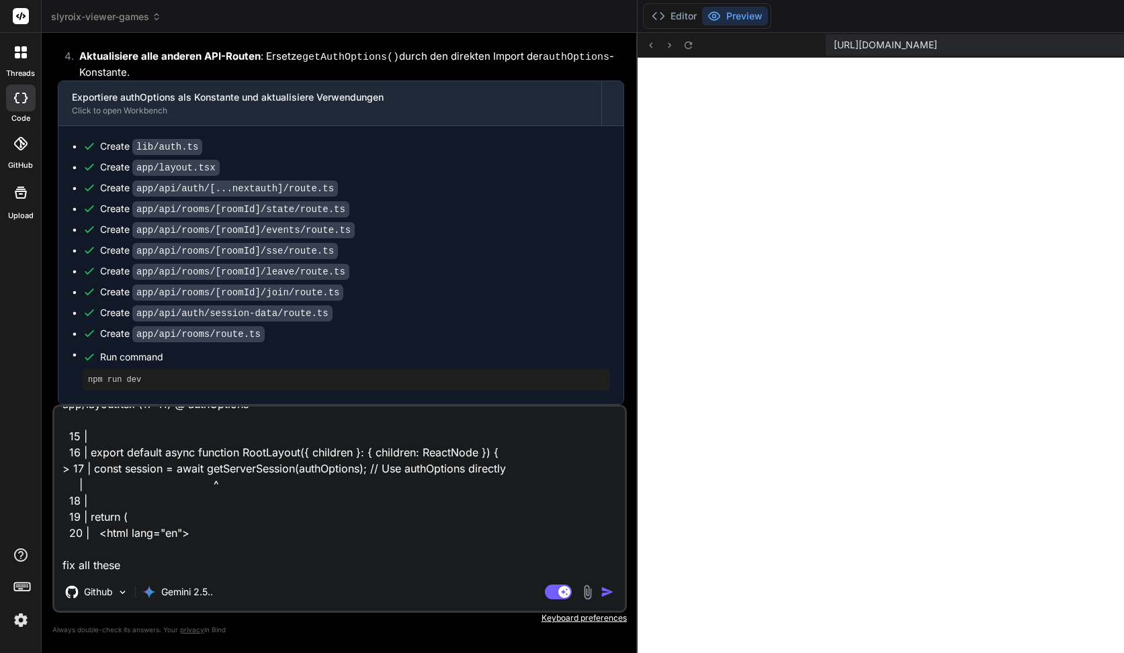
type textarea "x"
type textarea "Unhandled Runtime Error Error: Invariant: headers() expects to have requestAsyn…"
type textarea "x"
type textarea "Unhandled Runtime Error Error: Invariant: headers() expects to have requestAsyn…"
type textarea "x"
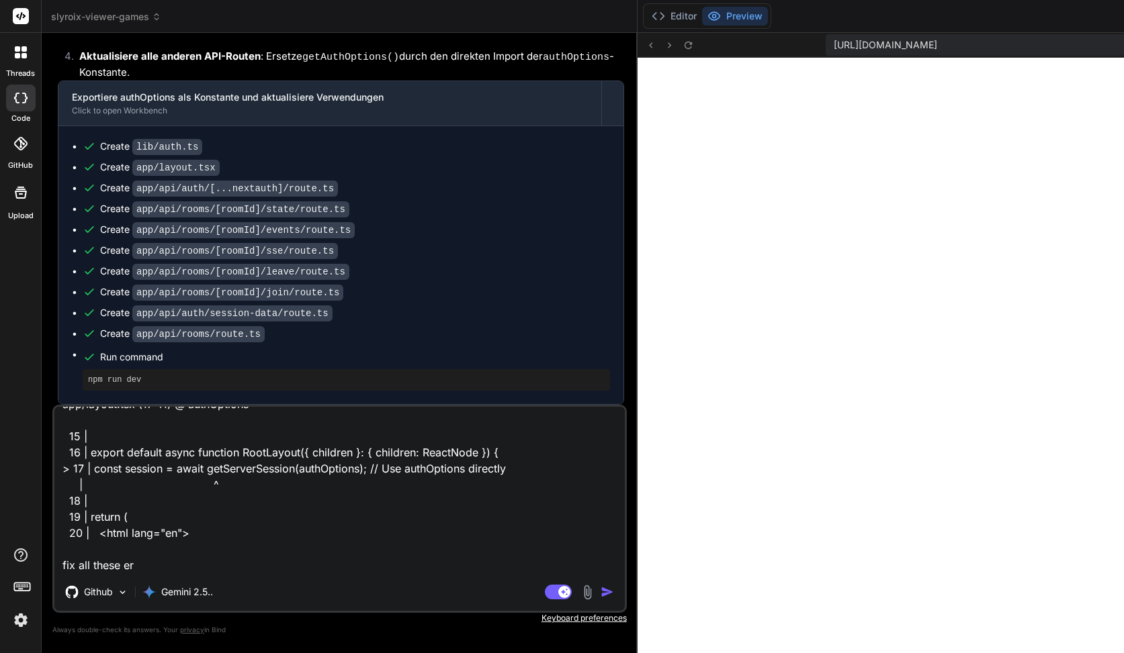
type textarea "Unhandled Runtime Error Error: Invariant: headers() expects to have requestAsyn…"
type textarea "x"
type textarea "Unhandled Runtime Error Error: Invariant: headers() expects to have requestAsyn…"
type textarea "x"
type textarea "Unhandled Runtime Error Error: Invariant: headers() expects to have requestAsyn…"
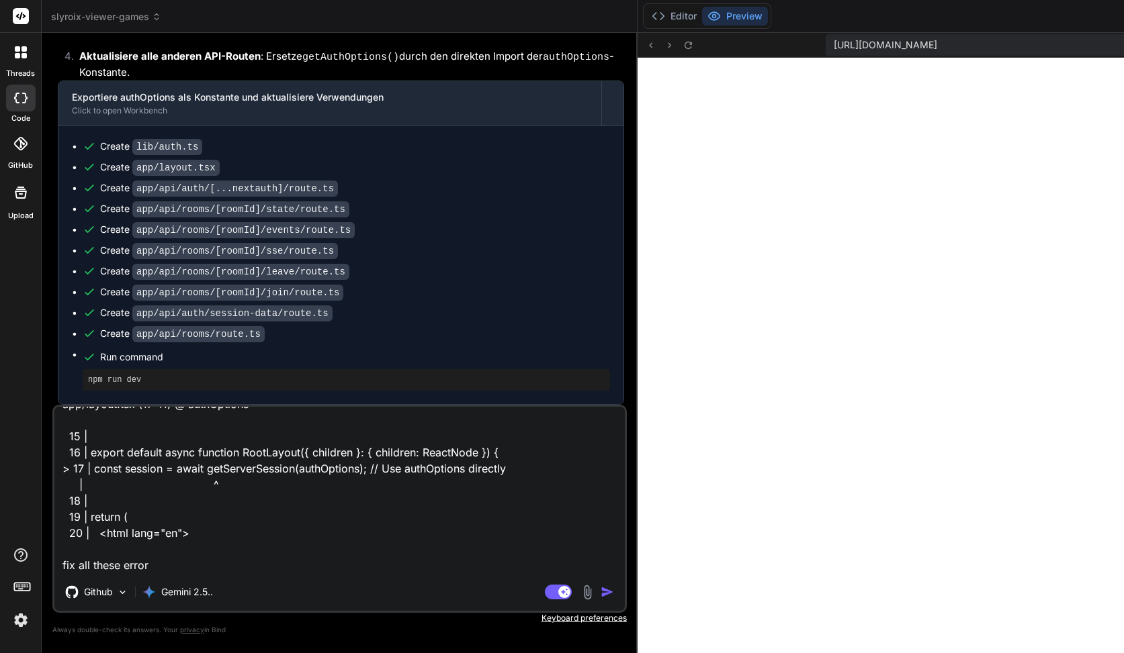
type textarea "x"
type textarea "Unhandled Runtime Error Error: Invariant: headers() expects to have requestAsyn…"
type textarea "x"
type textarea "Unhandled Runtime Error Error: Invariant: headers() expects to have requestAsyn…"
type textarea "x"
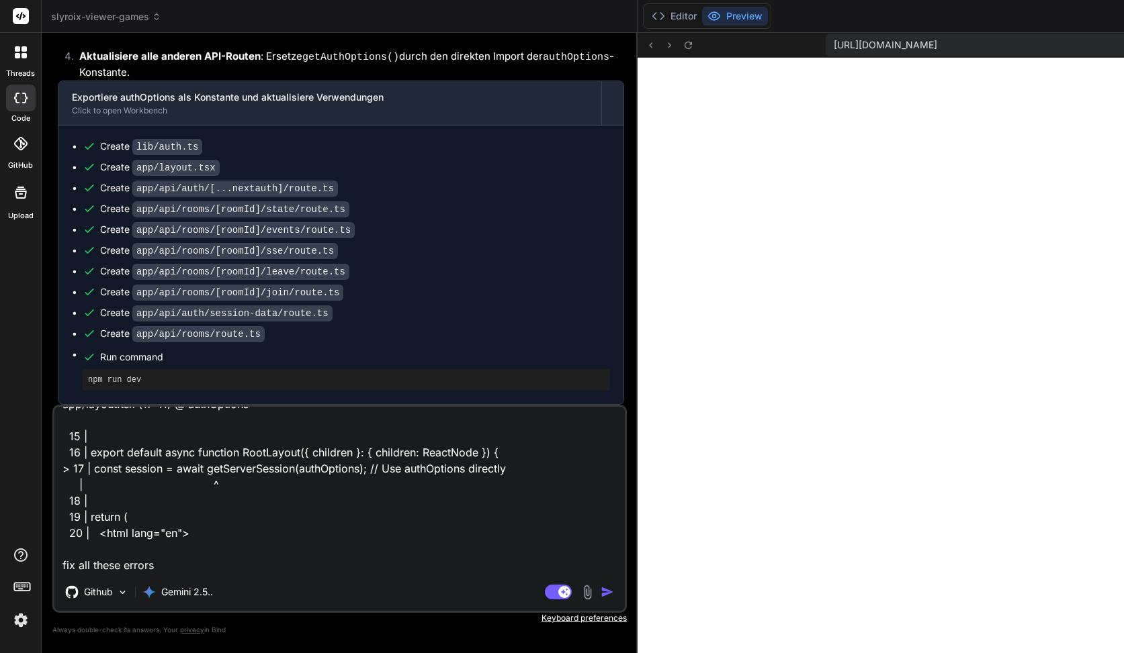
type textarea "Unhandled Runtime Error Error: Invariant: headers() expects to have requestAsyn…"
type textarea "x"
type textarea "Unhandled Runtime Error Error: Invariant: headers() expects to have requestAsyn…"
type textarea "x"
type textarea "Unhandled Runtime Error Error: Invariant: headers() expects to have requestAsyn…"
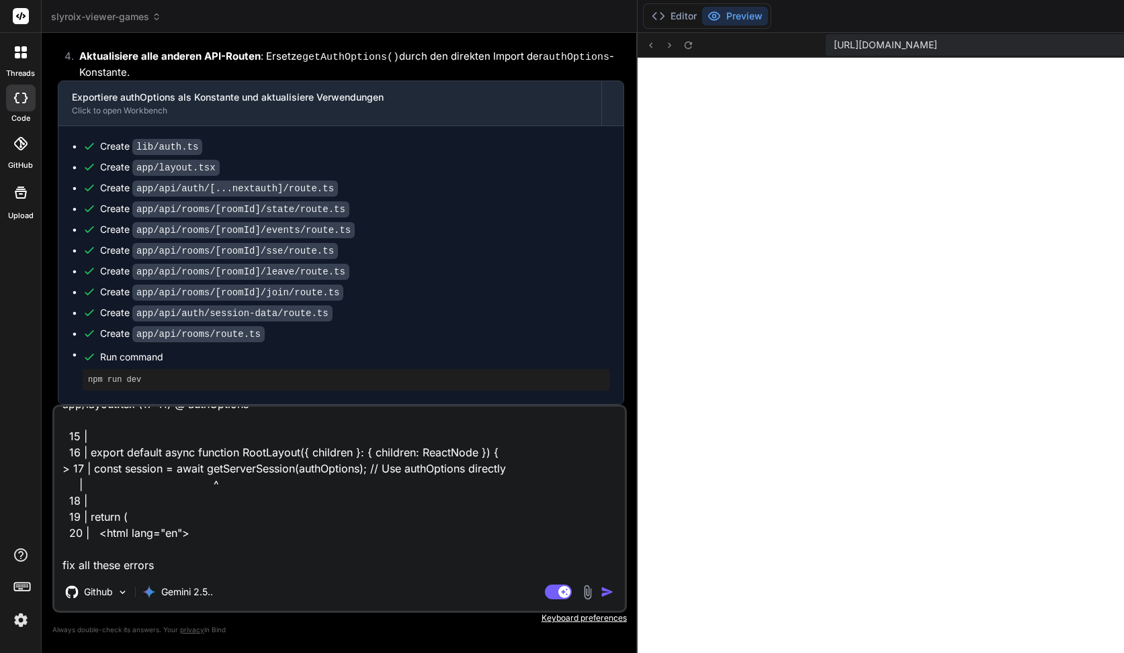
type textarea "x"
type textarea "Unhandled Runtime Error Error: Invariant: headers() expects to have requestAsyn…"
type textarea "x"
type textarea "Unhandled Runtime Error Error: Invariant: headers() expects to have requestAsyn…"
type textarea "x"
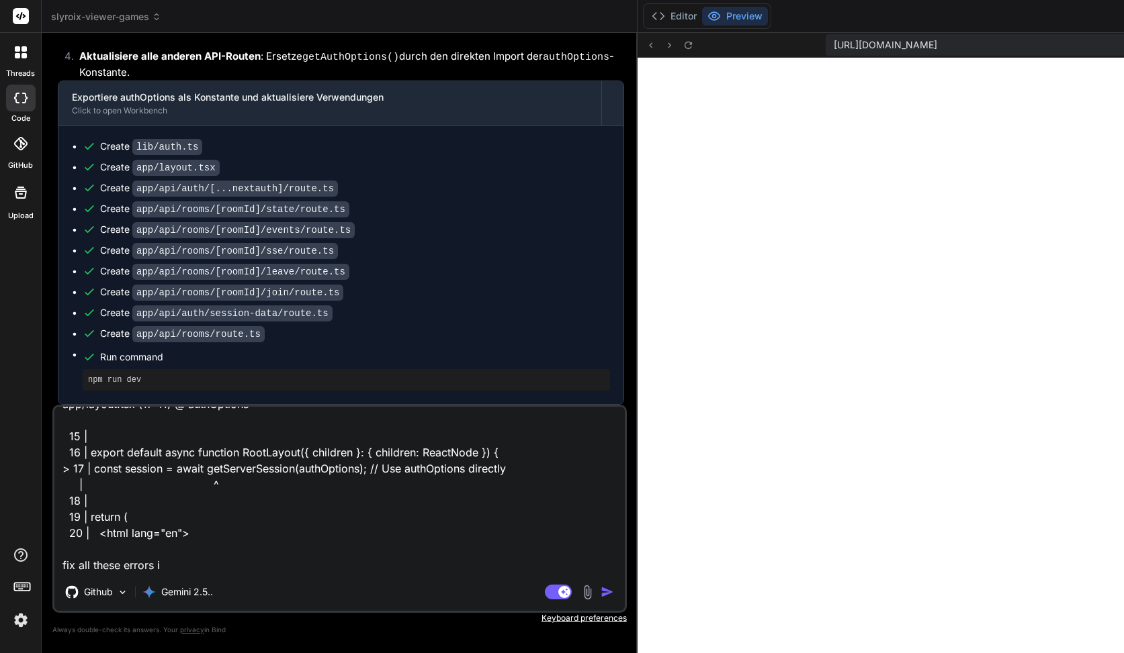
type textarea "Unhandled Runtime Error Error: Invariant: headers() expects to have requestAsyn…"
type textarea "x"
type textarea "Unhandled Runtime Error Error: Invariant: headers() expects to have requestAsyn…"
type textarea "x"
type textarea "Unhandled Runtime Error Error: Invariant: headers() expects to have requestAsyn…"
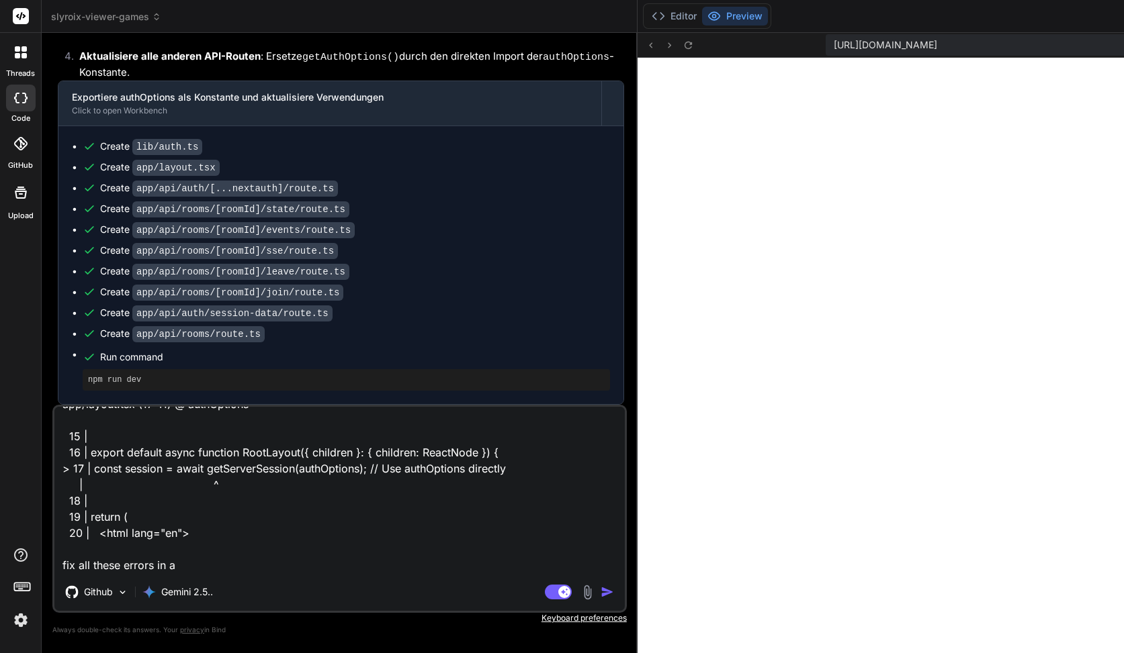
type textarea "x"
type textarea "Unhandled Runtime Error Error: Invariant: headers() expects to have requestAsyn…"
type textarea "x"
type textarea "Unhandled Runtime Error Error: Invariant: headers() expects to have requestAsyn…"
type textarea "x"
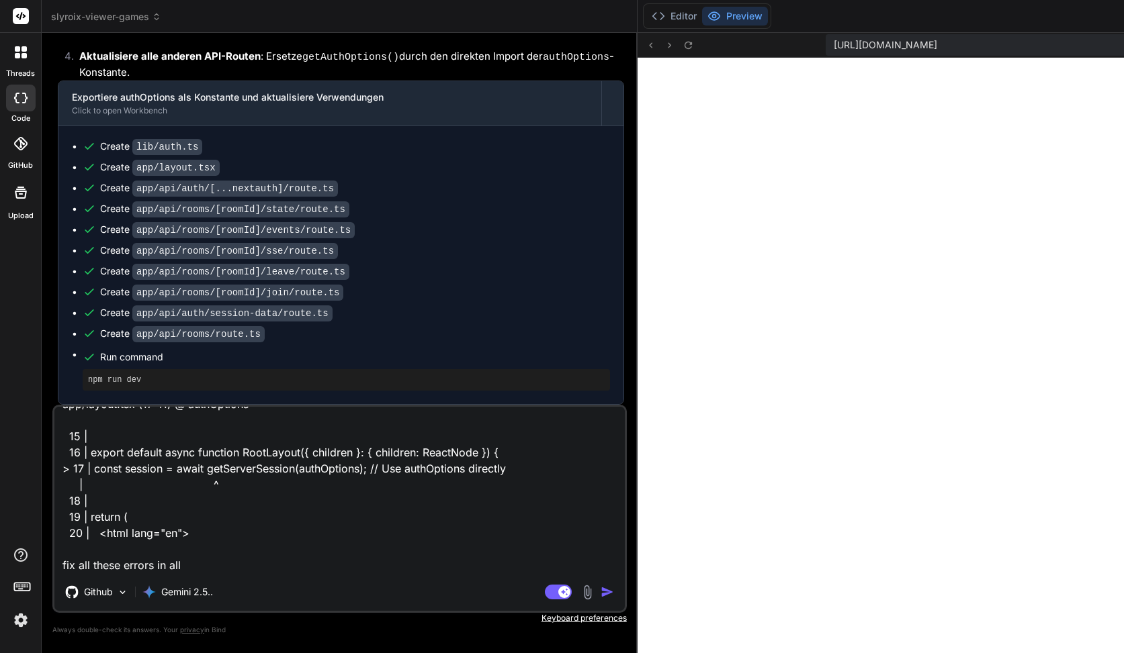
type textarea "Unhandled Runtime Error Error: Invariant: headers() expects to have requestAsyn…"
type textarea "x"
type textarea "Unhandled Runtime Error Error: Invariant: headers() expects to have requestAsyn…"
type textarea "x"
type textarea "Unhandled Runtime Error Error: Invariant: headers() expects to have requestAsyn…"
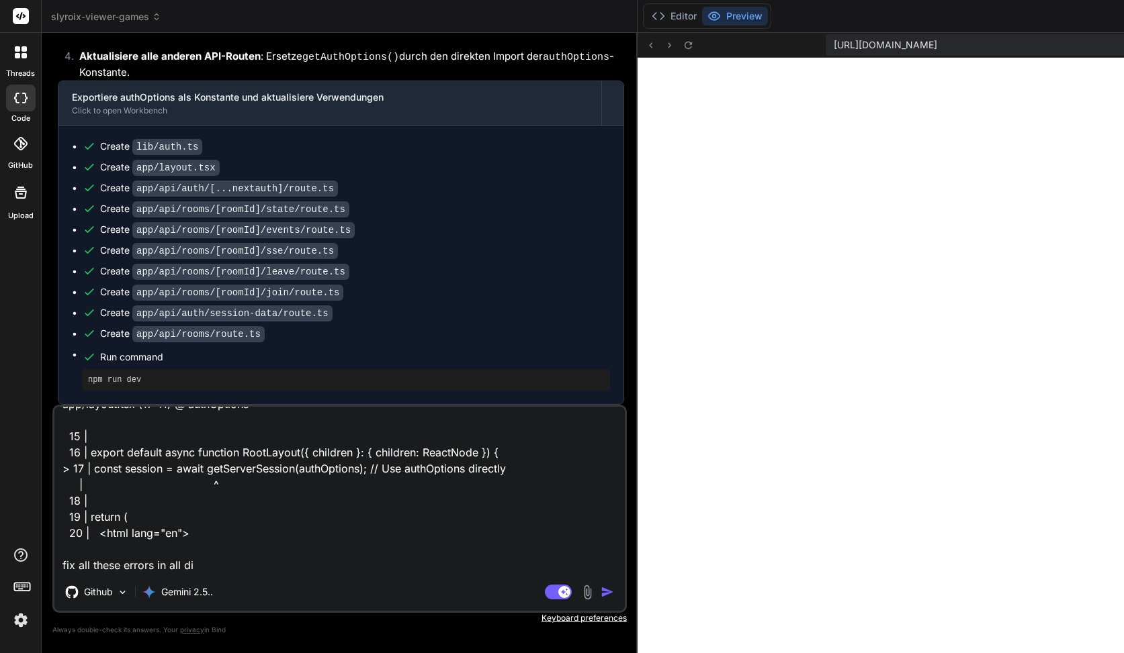
type textarea "x"
type textarea "Unhandled Runtime Error Error: Invariant: headers() expects to have requestAsyn…"
type textarea "x"
type textarea "Unhandled Runtime Error Error: Invariant: headers() expects to have requestAsyn…"
type textarea "x"
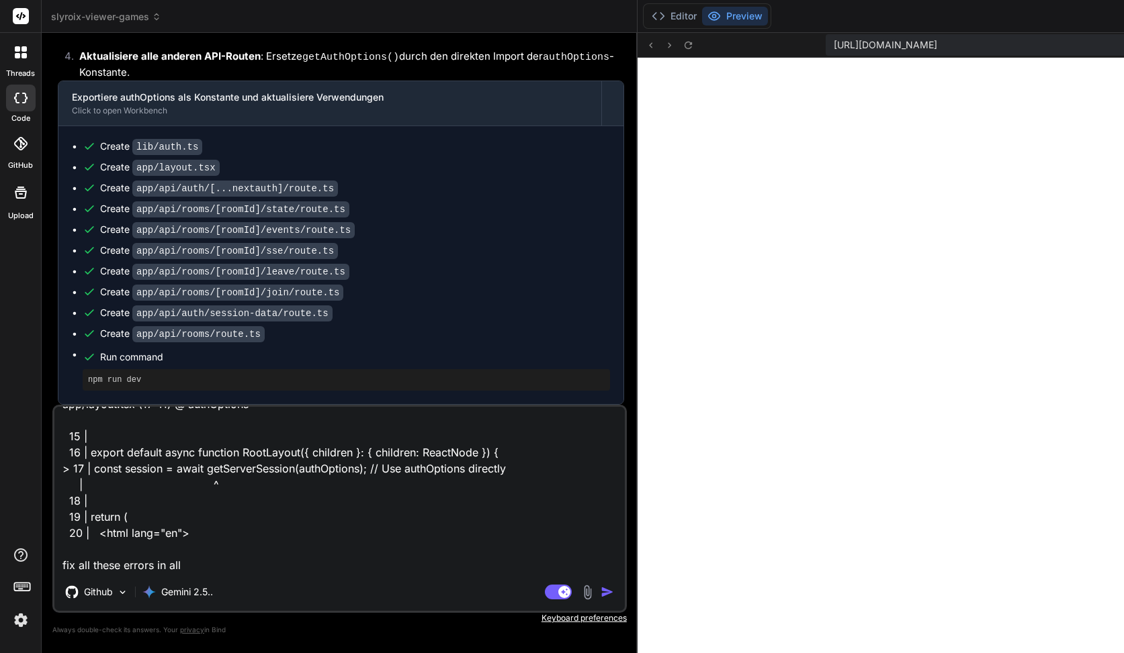
type textarea "Unhandled Runtime Error Error: Invariant: headers() expects to have requestAsyn…"
type textarea "x"
type textarea "Unhandled Runtime Error Error: Invariant: headers() expects to have requestAsyn…"
type textarea "x"
type textarea "Unhandled Runtime Error Error: Invariant: headers() expects to have requestAsyn…"
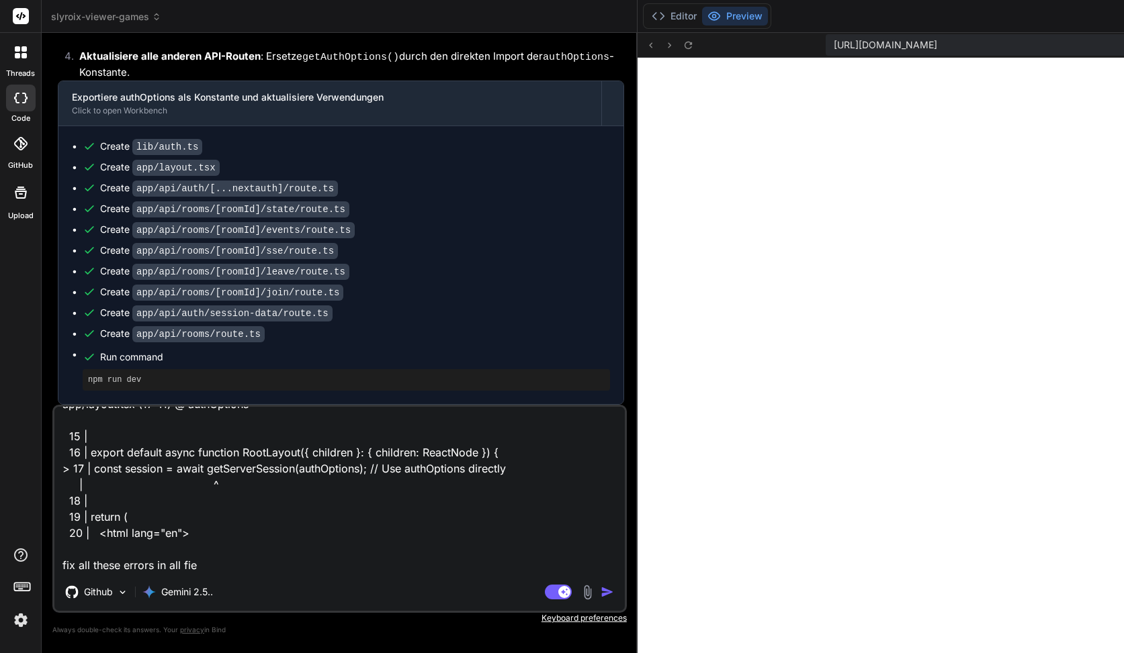
type textarea "x"
type textarea "Unhandled Runtime Error Error: Invariant: headers() expects to have requestAsyn…"
type textarea "x"
type textarea "Unhandled Runtime Error Error: Invariant: headers() expects to have requestAsyn…"
type textarea "x"
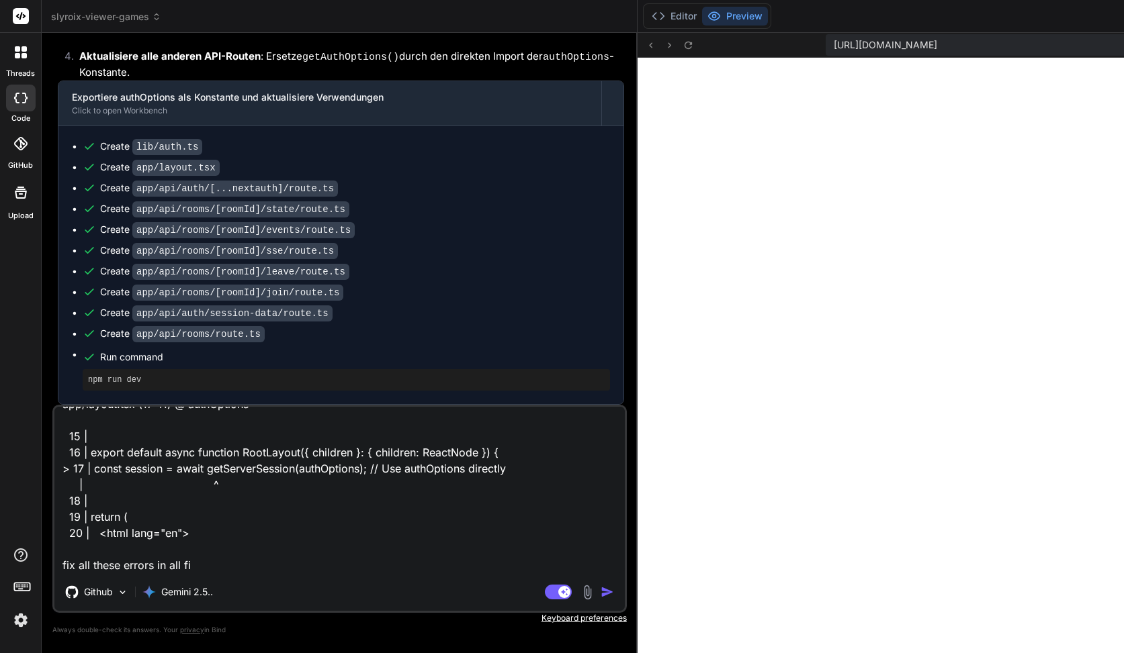
type textarea "Unhandled Runtime Error Error: Invariant: headers() expects to have requestAsyn…"
type textarea "x"
type textarea "Unhandled Runtime Error Error: Invariant: headers() expects to have requestAsyn…"
type textarea "x"
type textarea "Unhandled Runtime Error Error: Invariant: headers() expects to have requestAsyn…"
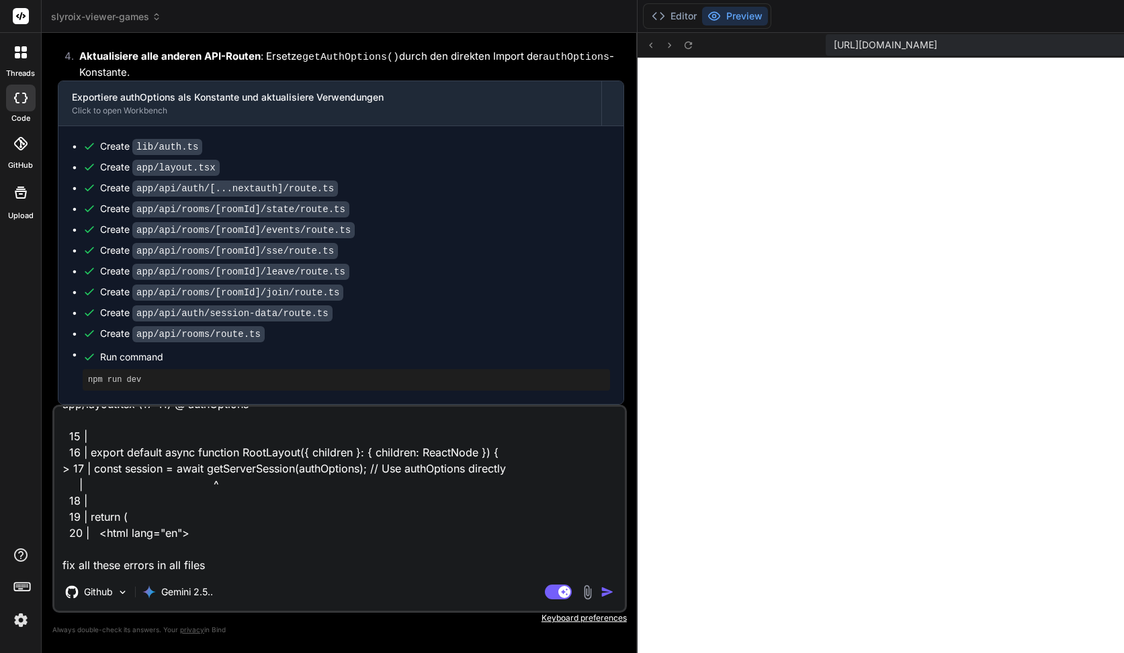
type textarea "x"
type textarea "Unhandled Runtime Error Error: Invariant: headers() expects to have requestAsyn…"
type textarea "x"
type textarea "Unhandled Runtime Error Error: Invariant: headers() expects to have requestAsyn…"
type textarea "x"
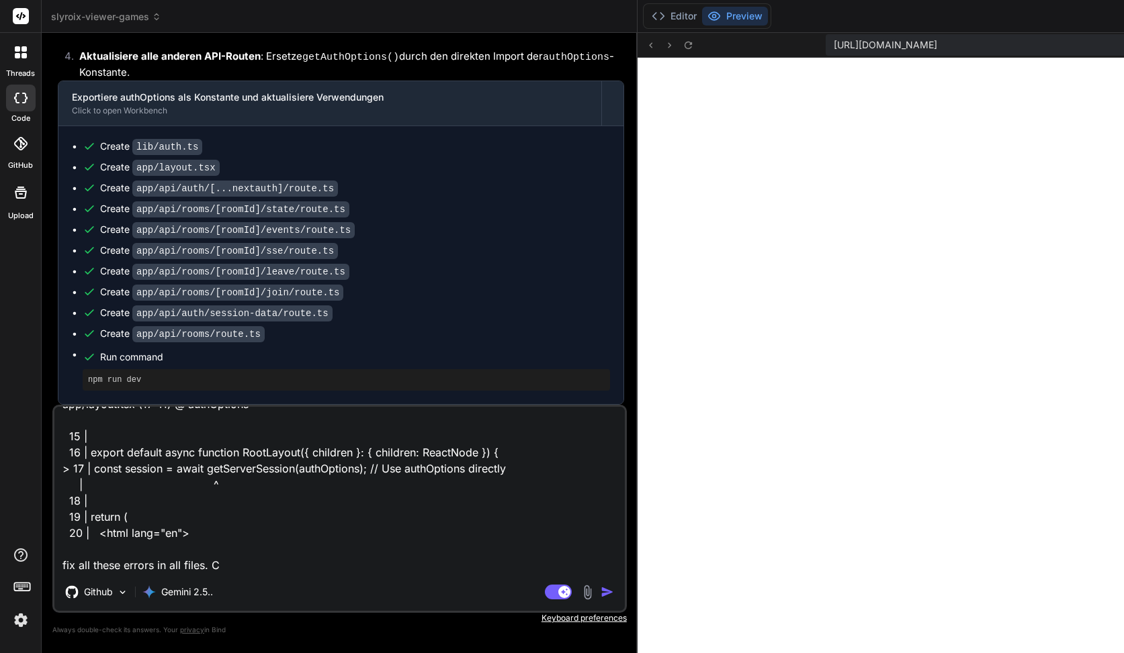
type textarea "Unhandled Runtime Error Error: Invariant: headers() expects to have requestAsyn…"
type textarea "x"
type textarea "Unhandled Runtime Error Error: Invariant: headers() expects to have requestAsyn…"
type textarea "x"
type textarea "Unhandled Runtime Error Error: Invariant: headers() expects to have requestAsyn…"
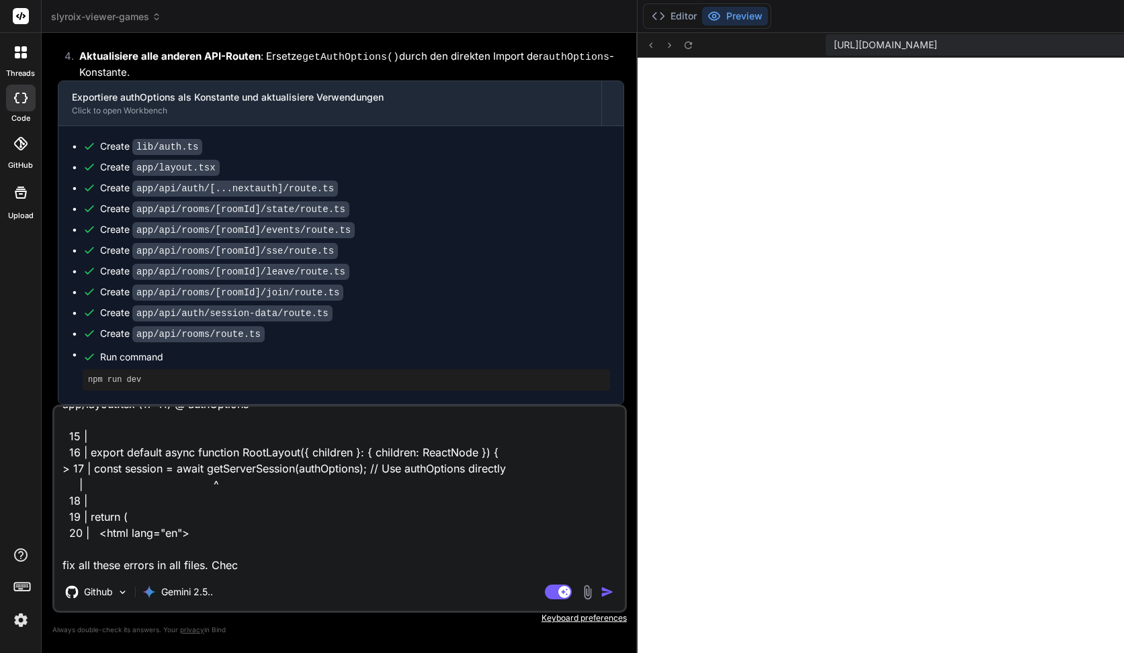
type textarea "x"
type textarea "Unhandled Runtime Error Error: Invariant: headers() expects to have requestAsyn…"
type textarea "x"
type textarea "Unhandled Runtime Error Error: Invariant: headers() expects to have requestAsyn…"
type textarea "x"
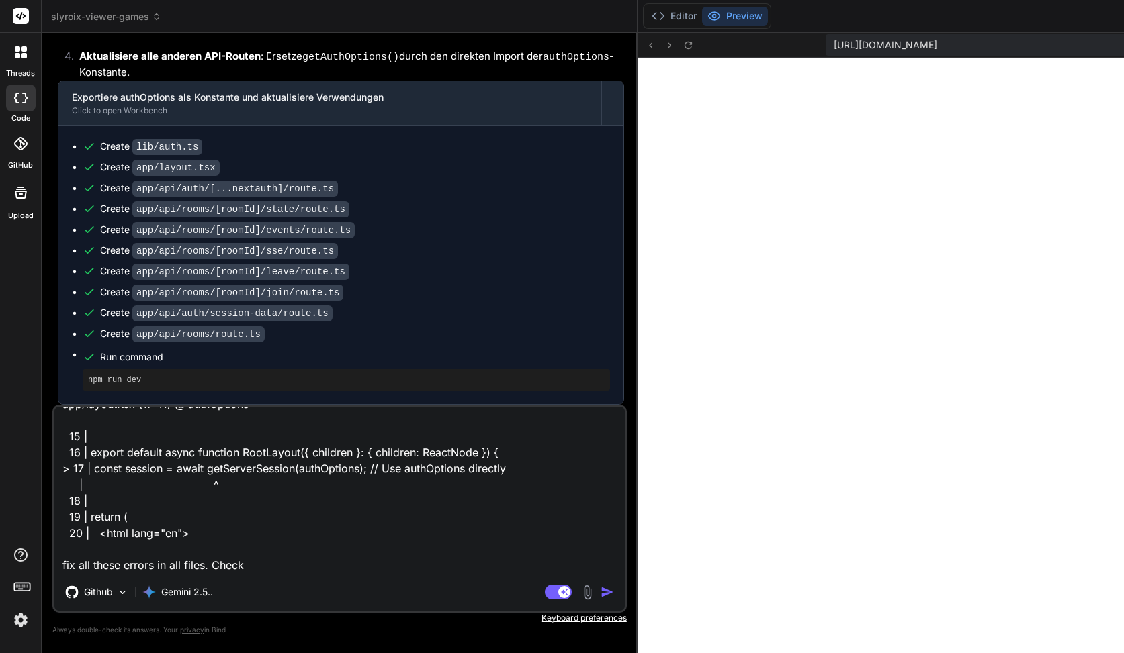
type textarea "Unhandled Runtime Error Error: Invariant: headers() expects to have requestAsyn…"
type textarea "x"
type textarea "Unhandled Runtime Error Error: Invariant: headers() expects to have requestAsyn…"
type textarea "x"
type textarea "Unhandled Runtime Error Error: Invariant: headers() expects to have requestAsyn…"
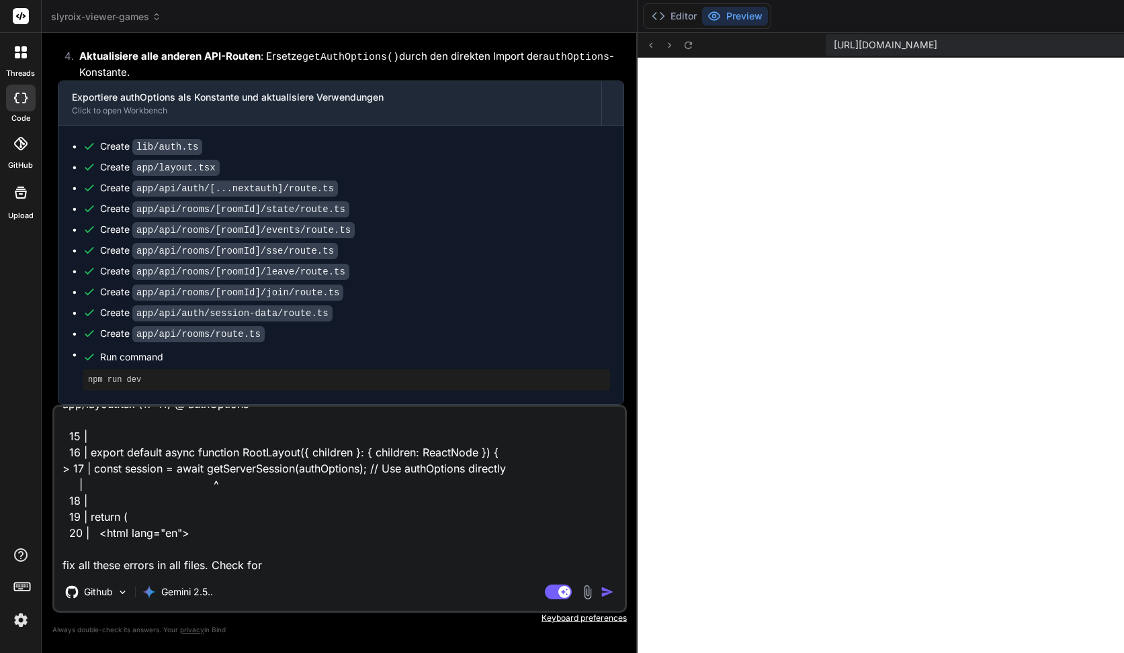
type textarea "x"
type textarea "Unhandled Runtime Error Error: Invariant: headers() expects to have requestAsyn…"
type textarea "x"
type textarea "Unhandled Runtime Error Error: Invariant: headers() expects to have requestAsyn…"
type textarea "x"
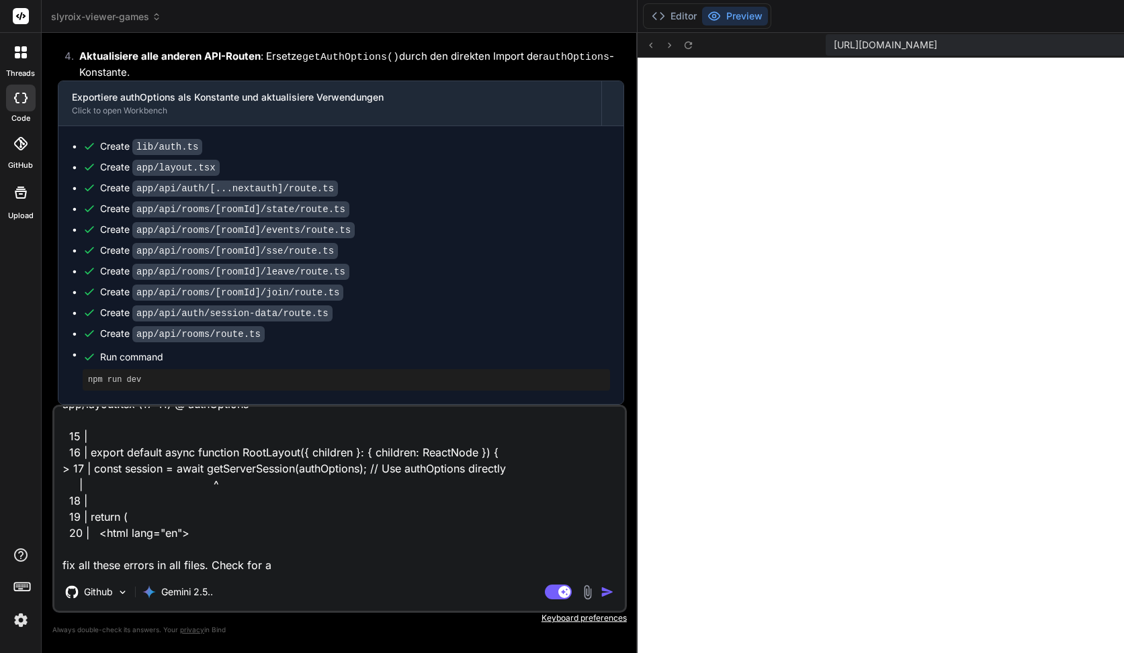
type textarea "Unhandled Runtime Error Error: Invariant: headers() expects to have requestAsyn…"
type textarea "x"
type textarea "Unhandled Runtime Error Error: Invariant: headers() expects to have requestAsyn…"
type textarea "x"
type textarea "Unhandled Runtime Error Error: Invariant: headers() expects to have requestAsyn…"
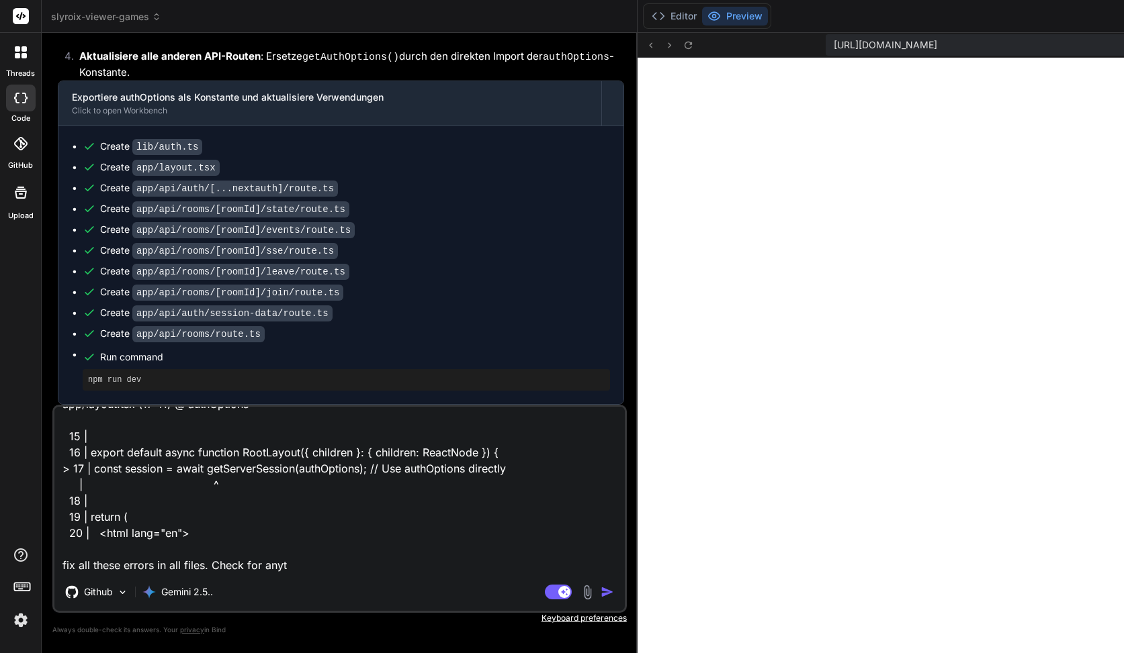
type textarea "x"
type textarea "Unhandled Runtime Error Error: Invariant: headers() expects to have requestAsyn…"
type textarea "x"
type textarea "Unhandled Runtime Error Error: Invariant: headers() expects to have requestAsyn…"
type textarea "x"
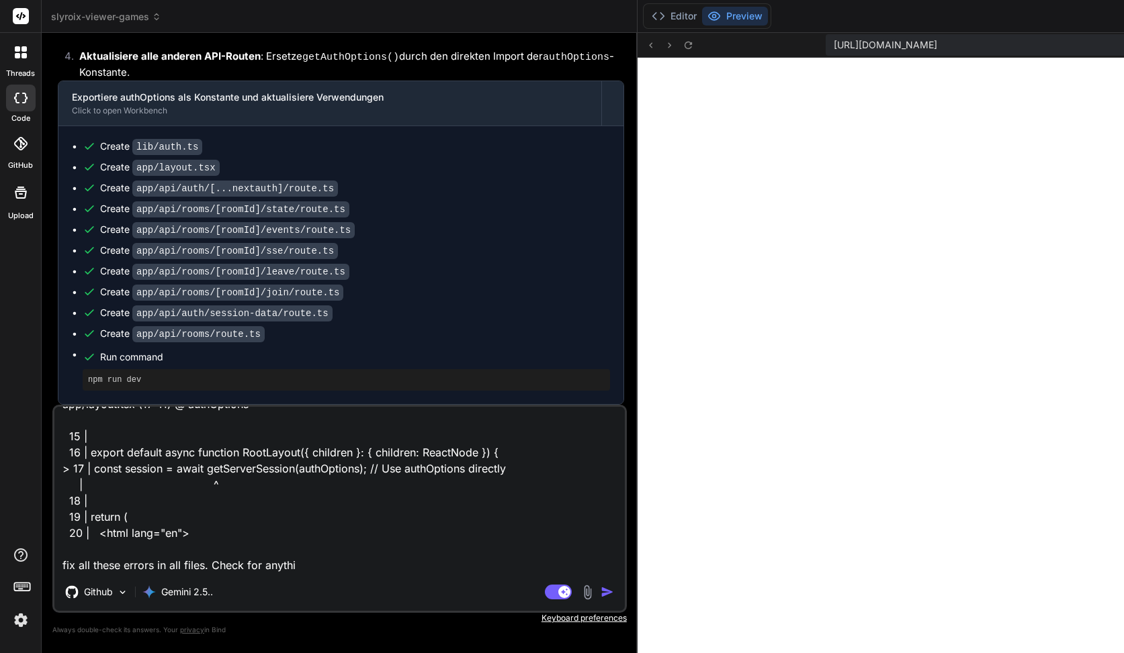
type textarea "Unhandled Runtime Error Error: Invariant: headers() expects to have requestAsyn…"
type textarea "x"
type textarea "Unhandled Runtime Error Error: Invariant: headers() expects to have requestAsyn…"
type textarea "x"
type textarea "Unhandled Runtime Error Error: Invariant: headers() expects to have requestAsyn…"
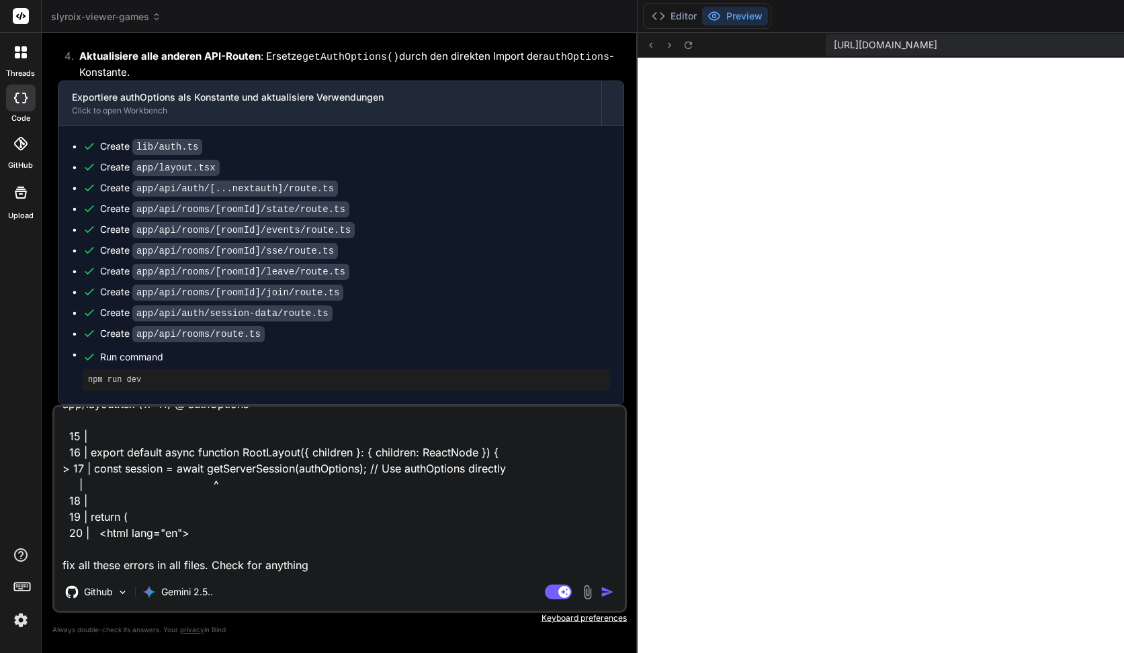
type textarea "x"
type textarea "Unhandled Runtime Error Error: Invariant: headers() expects to have requestAsyn…"
type textarea "x"
type textarea "Unhandled Runtime Error Error: Invariant: headers() expects to have requestAsyn…"
type textarea "x"
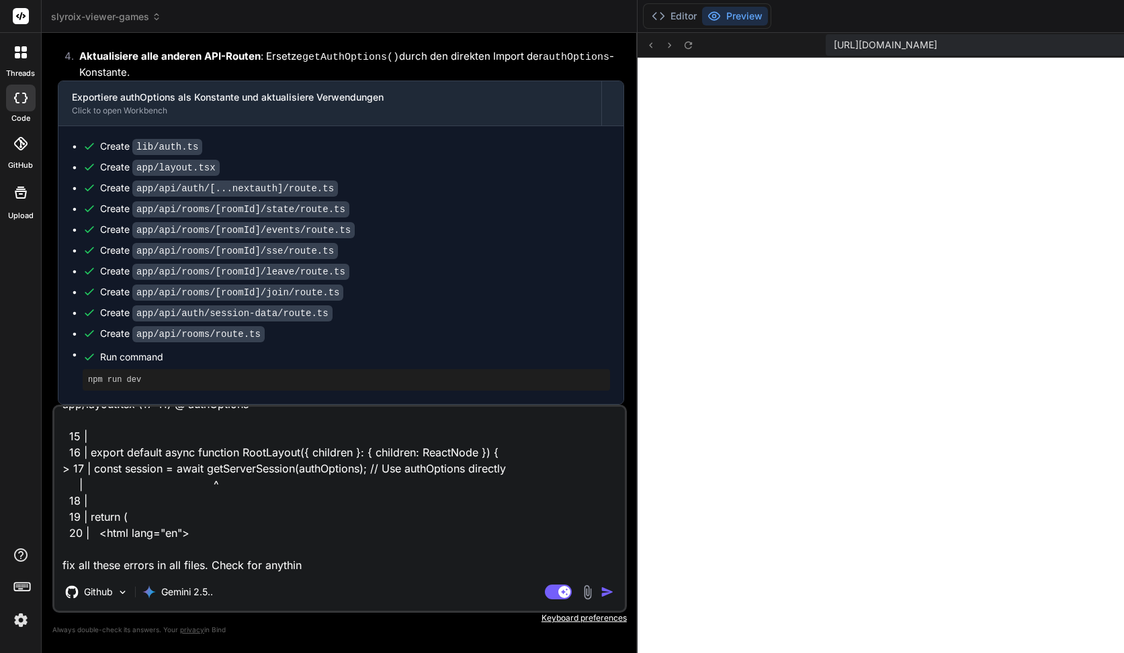
type textarea "Unhandled Runtime Error Error: Invariant: headers() expects to have requestAsyn…"
type textarea "x"
type textarea "Unhandled Runtime Error Error: Invariant: headers() expects to have requestAsyn…"
type textarea "x"
type textarea "Unhandled Runtime Error Error: Invariant: headers() expects to have requestAsyn…"
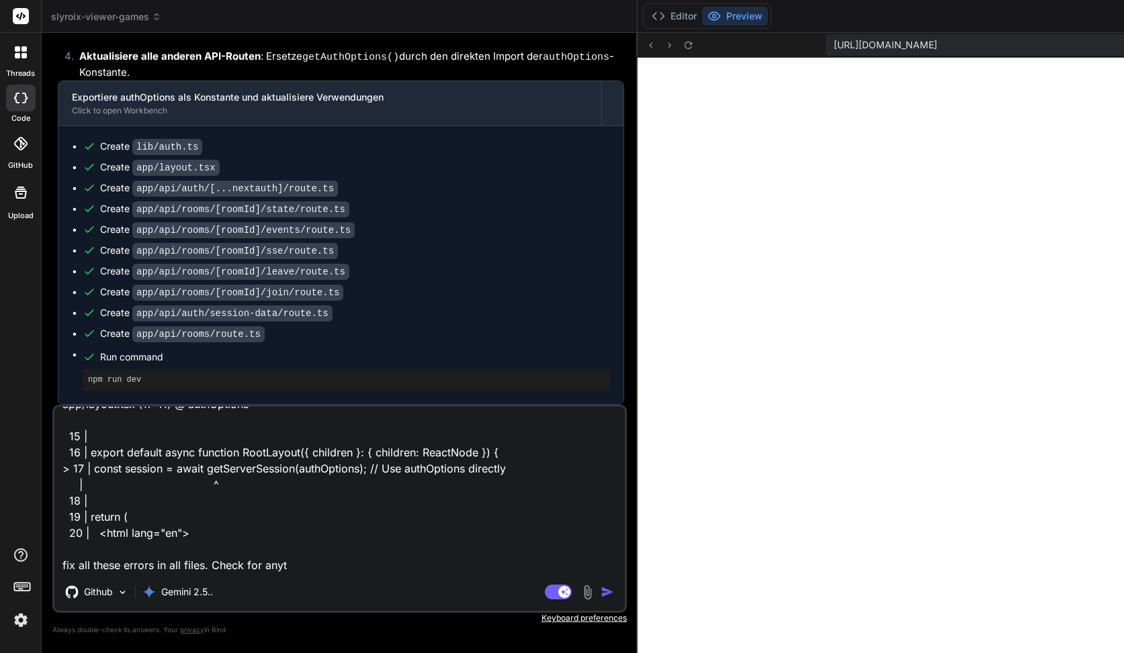
type textarea "x"
type textarea "Unhandled Runtime Error Error: Invariant: headers() expects to have requestAsyn…"
type textarea "x"
type textarea "Unhandled Runtime Error Error: Invariant: headers() expects to have requestAsyn…"
type textarea "x"
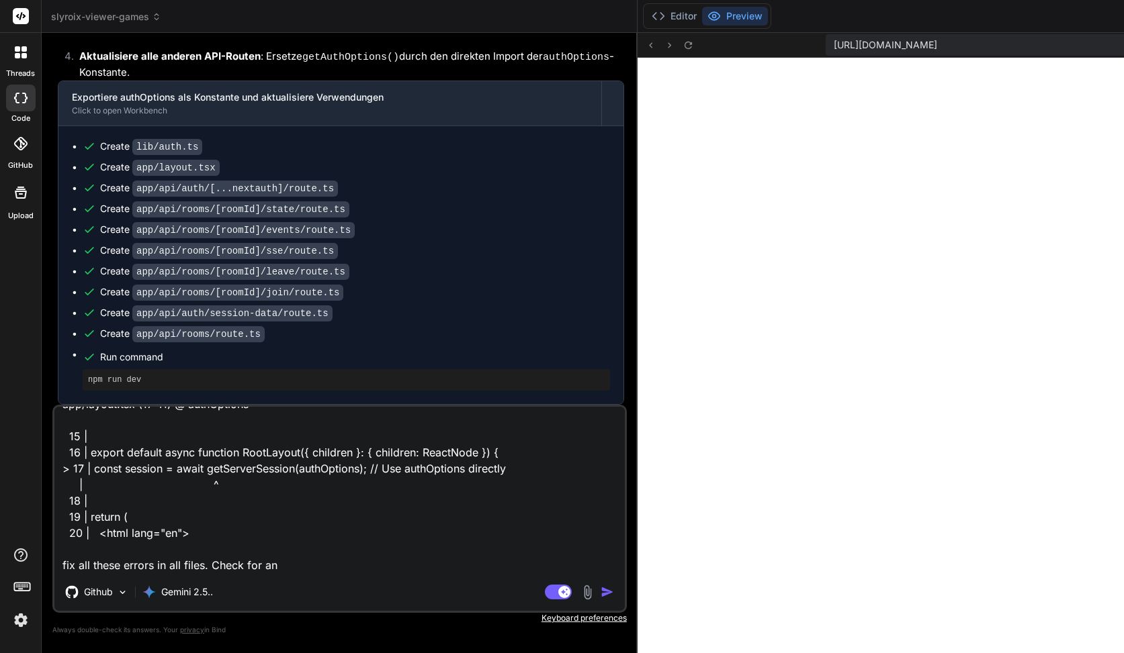
type textarea "Unhandled Runtime Error Error: Invariant: headers() expects to have requestAsyn…"
type textarea "x"
type textarea "Unhandled Runtime Error Error: Invariant: headers() expects to have requestAsyn…"
type textarea "x"
type textarea "Unhandled Runtime Error Error: Invariant: headers() expects to have requestAsyn…"
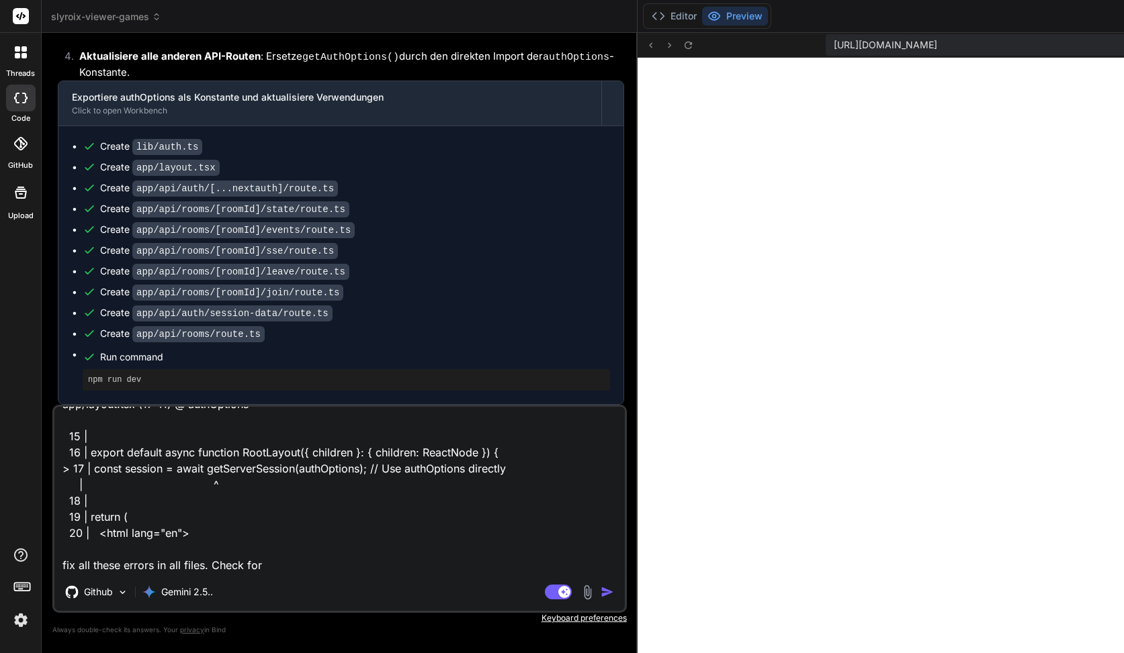
type textarea "x"
type textarea "Unhandled Runtime Error Error: Invariant: headers() expects to have requestAsyn…"
type textarea "x"
type textarea "Unhandled Runtime Error Error: Invariant: headers() expects to have requestAsyn…"
type textarea "x"
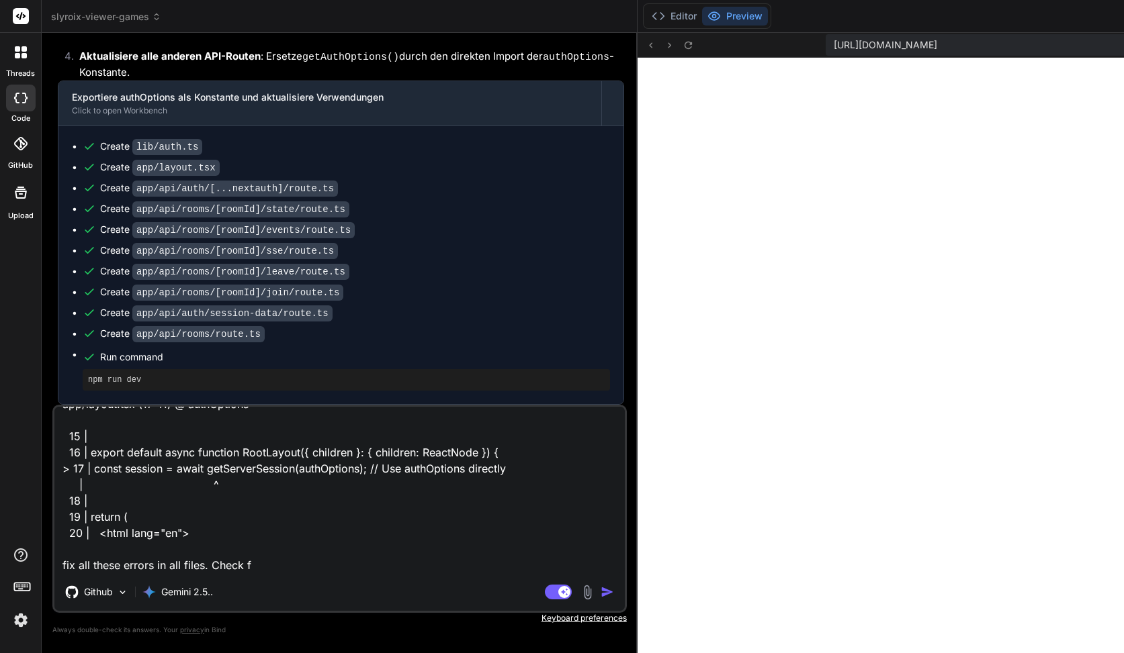
type textarea "Unhandled Runtime Error Error: Invariant: headers() expects to have requestAsyn…"
type textarea "x"
type textarea "Unhandled Runtime Error Error: Invariant: headers() expects to have requestAsyn…"
type textarea "x"
type textarea "Unhandled Runtime Error Error: Invariant: headers() expects to have requestAsyn…"
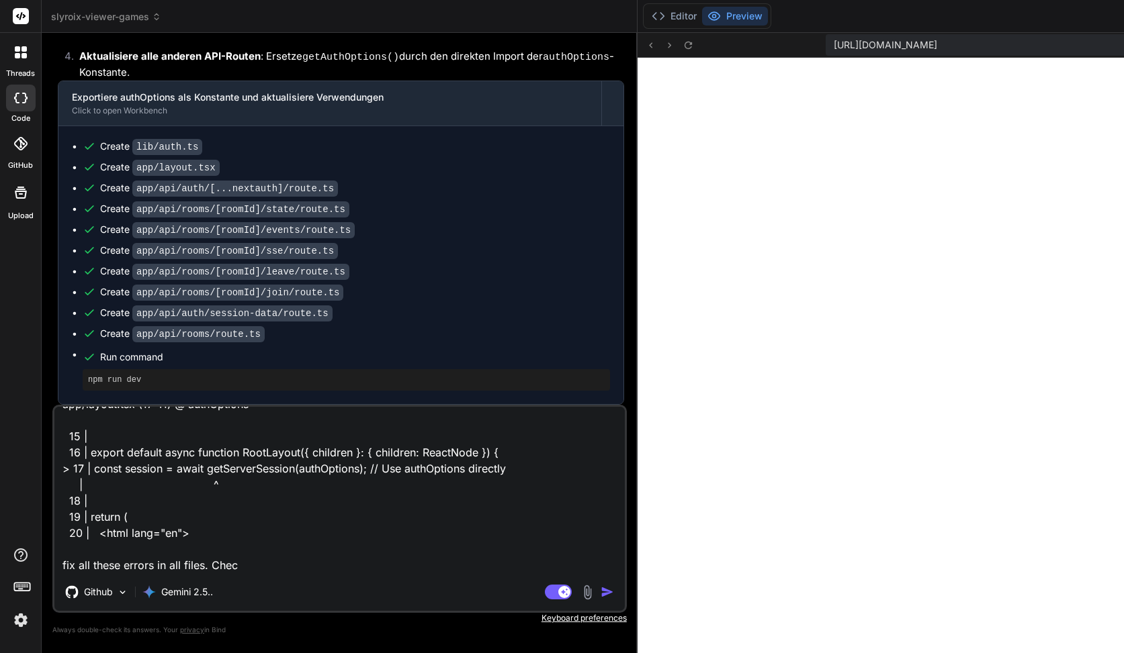
type textarea "x"
type textarea "Unhandled Runtime Error Error: Invariant: headers() expects to have requestAsyn…"
type textarea "x"
type textarea "Unhandled Runtime Error Error: Invariant: headers() expects to have requestAsyn…"
type textarea "x"
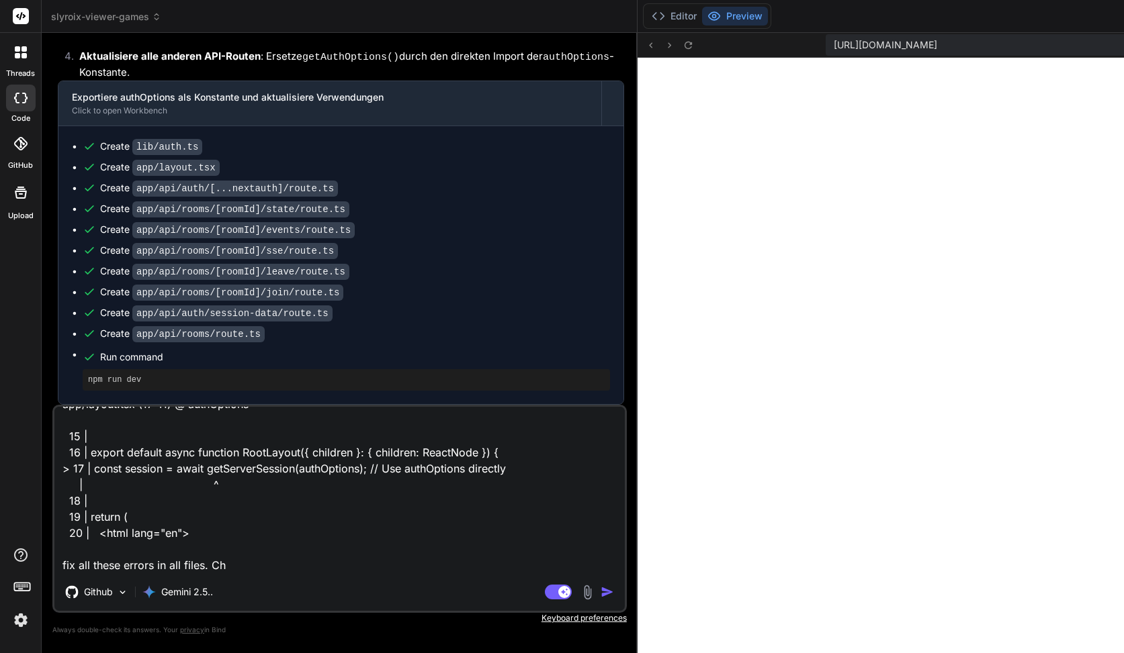
type textarea "Unhandled Runtime Error Error: Invariant: headers() expects to have requestAsyn…"
type textarea "x"
type textarea "Unhandled Runtime Error Error: Invariant: headers() expects to have requestAsyn…"
type textarea "x"
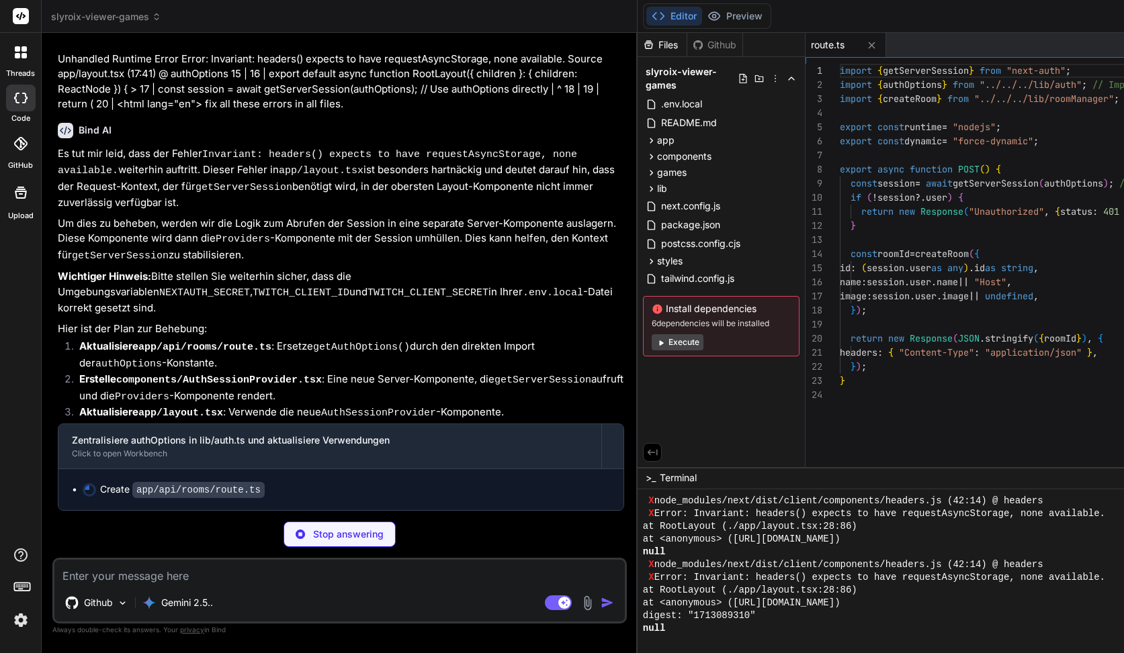
scroll to position [1046, 0]
type textarea "x"
type textarea "<Providers session={session}> {children} </Providers> ); }"
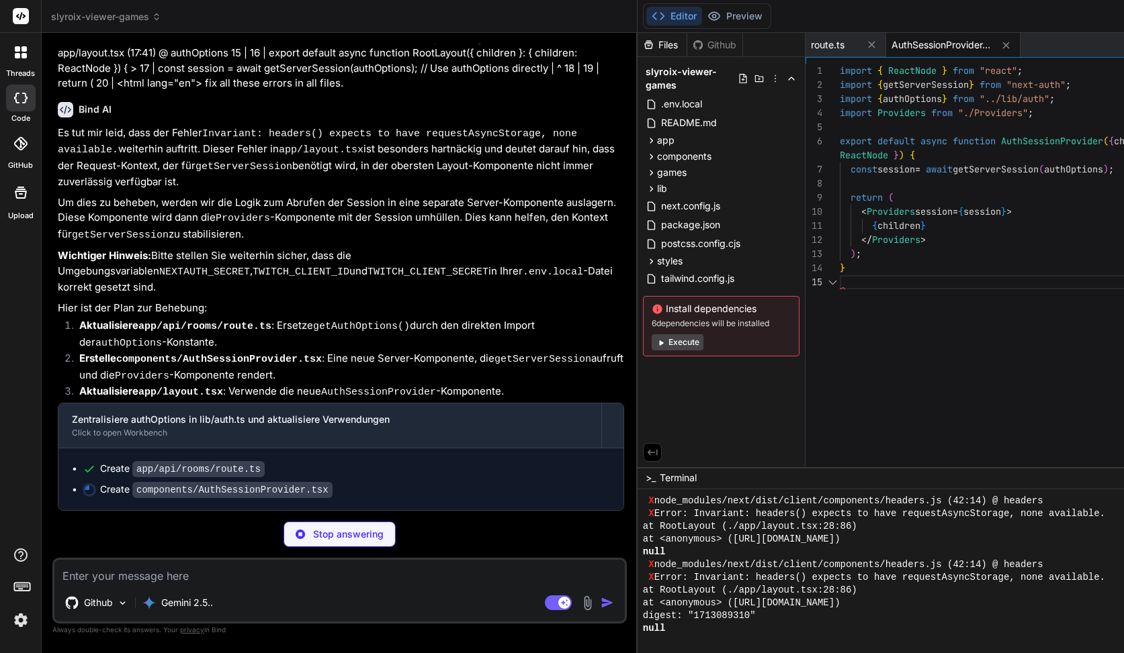
scroll to position [4591, 0]
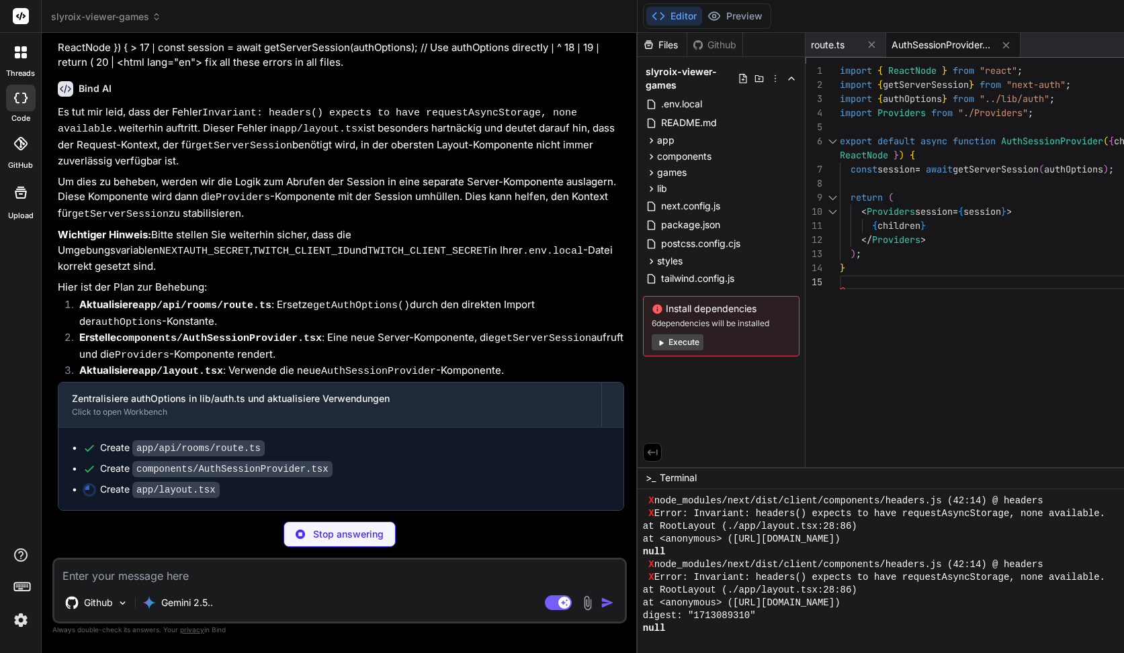
type textarea "x"
type textarea "<main className="container py-6">{children}</main> </AuthSessionProvider> </bod…"
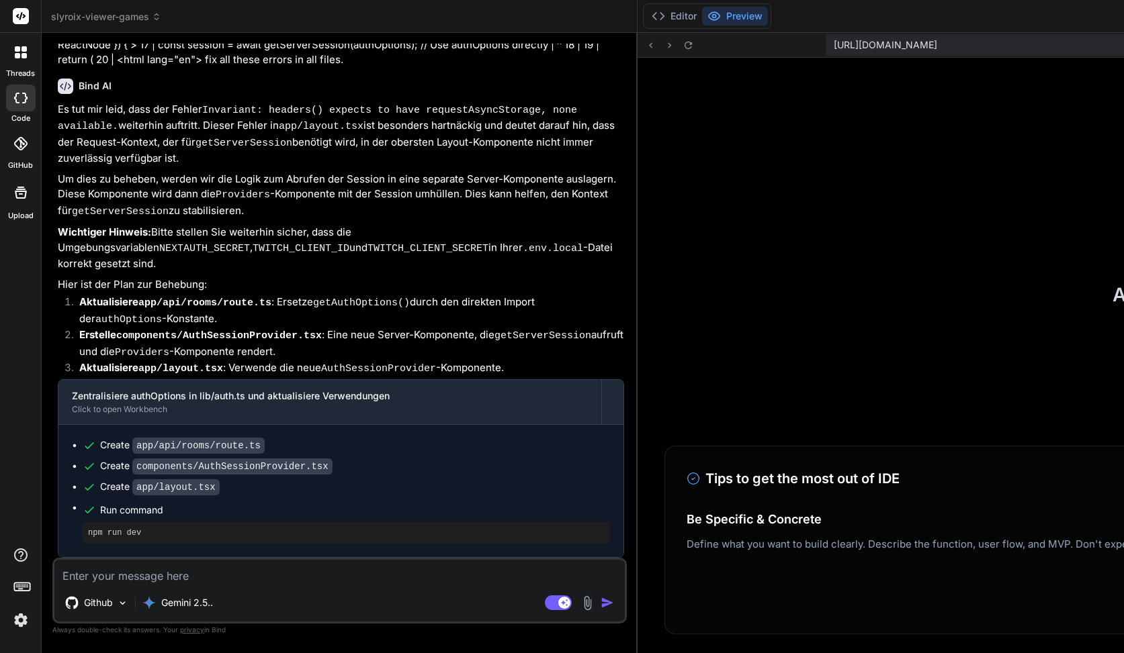
scroll to position [3241, 0]
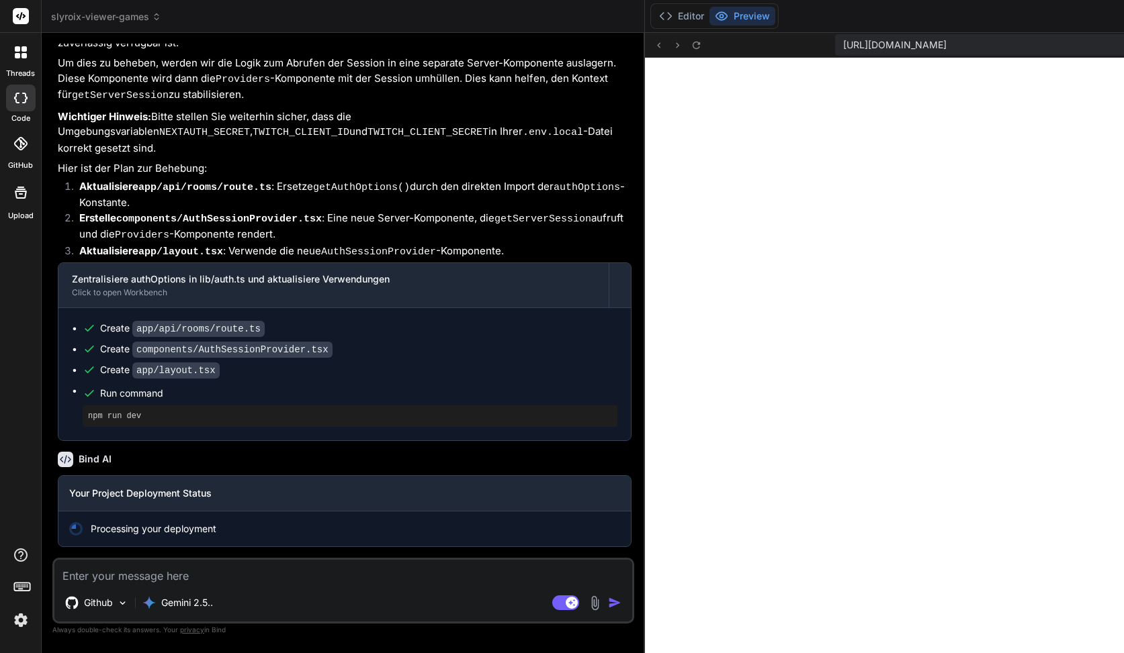
scroll to position [4711, 0]
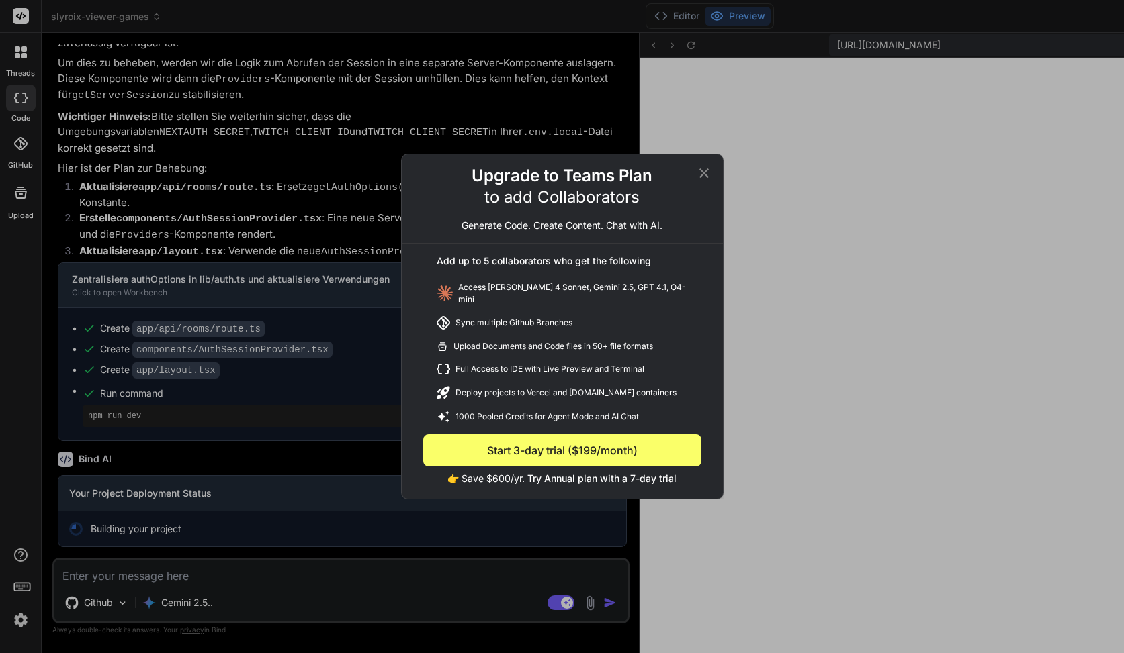
click at [700, 169] on icon at bounding box center [704, 173] width 16 height 16
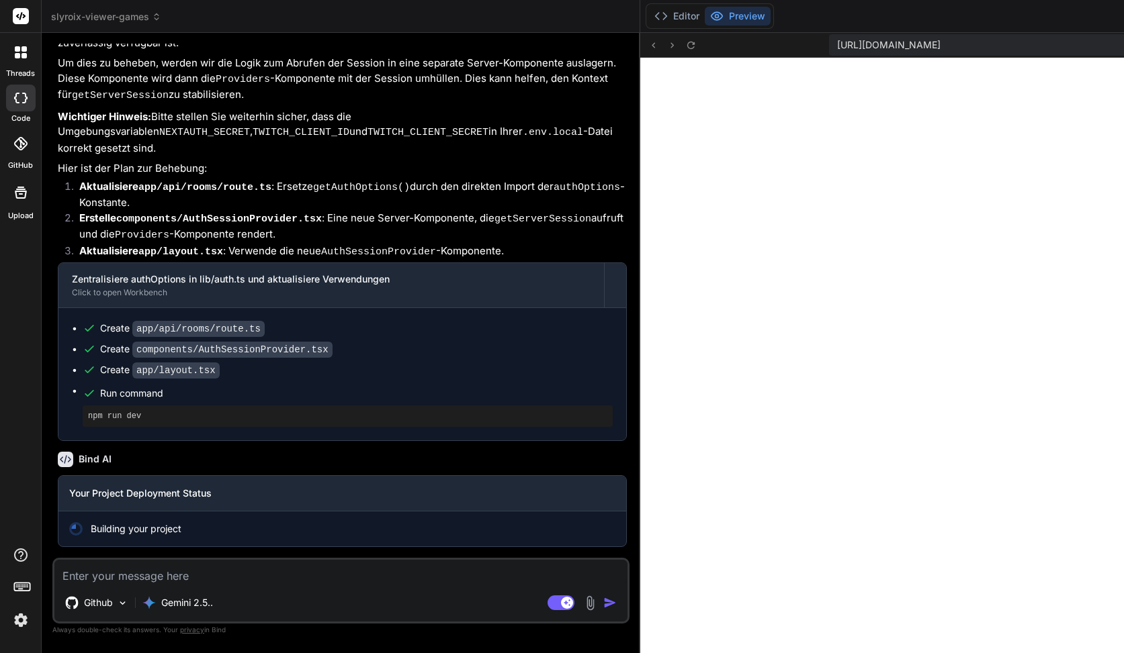
type textarea "x"
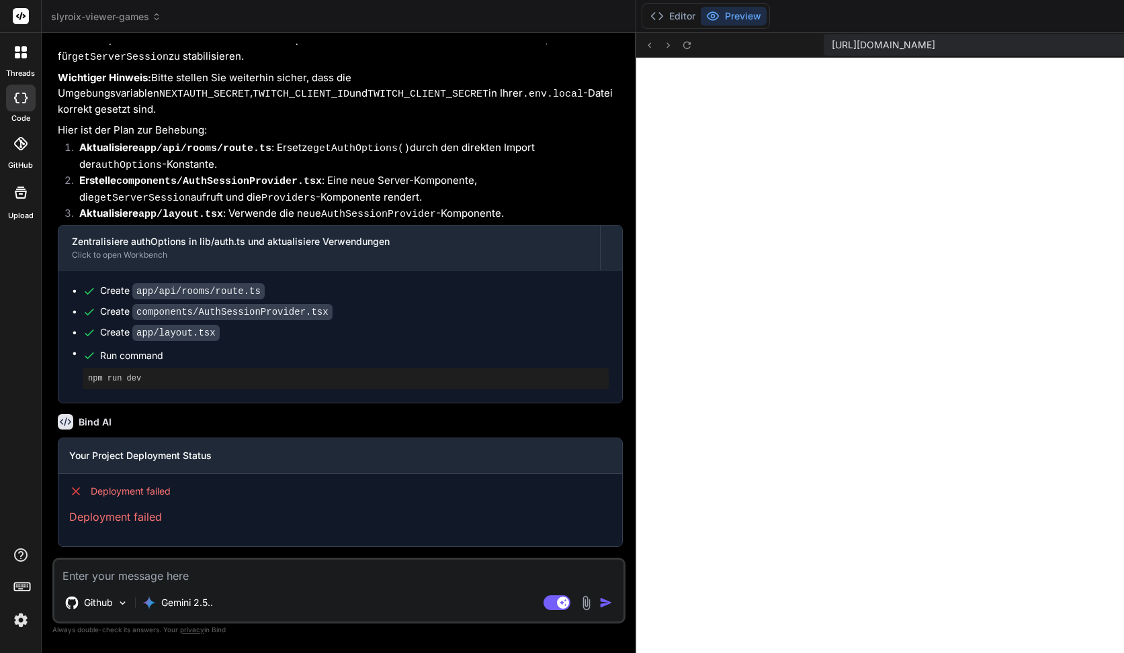
scroll to position [4748, 0]
click at [650, 13] on icon at bounding box center [656, 15] width 13 height 13
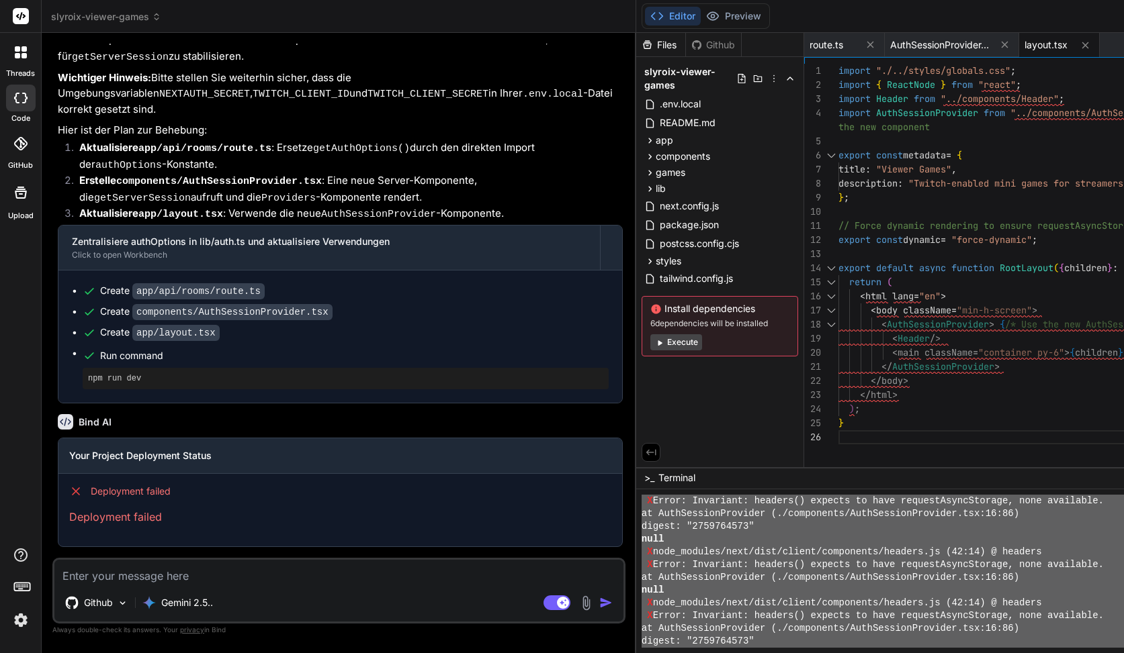
scroll to position [3241, 0]
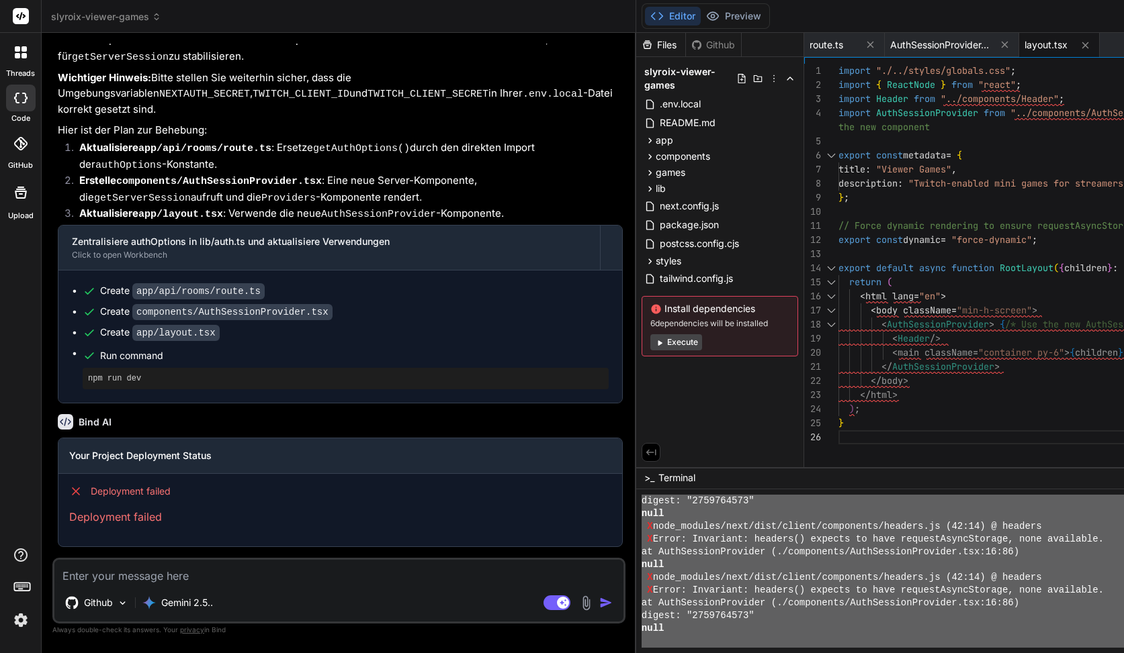
drag, startPoint x: 410, startPoint y: 513, endPoint x: 847, endPoint y: 657, distance: 460.2
click at [655, 154] on span "components" at bounding box center [682, 156] width 54 height 13
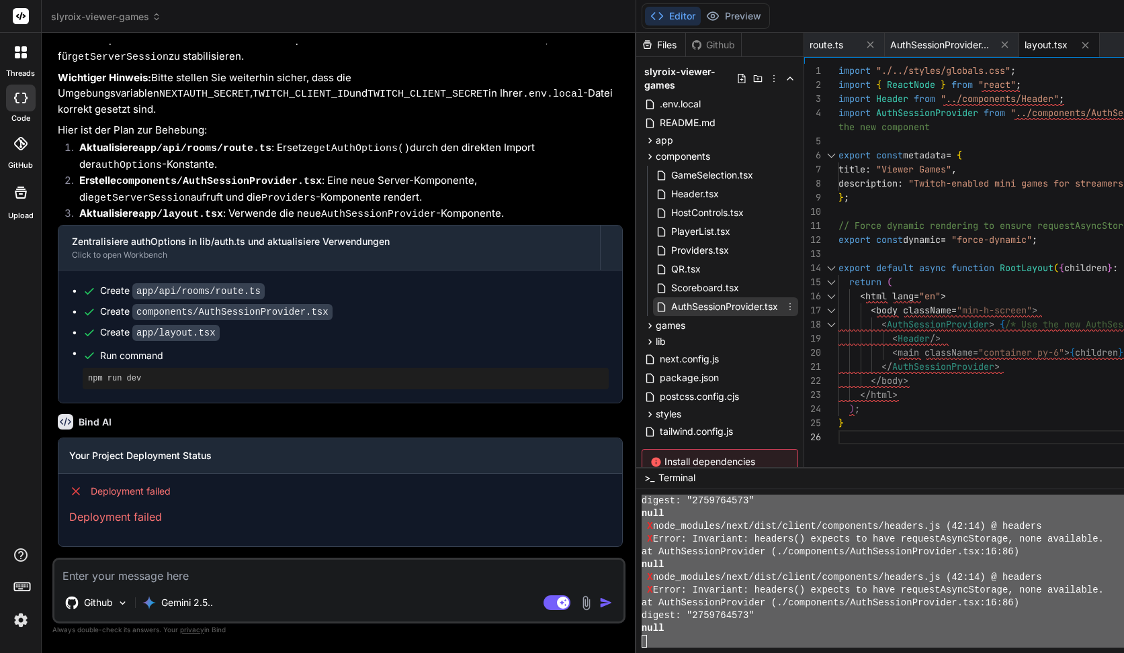
click at [670, 307] on span "AuthSessionProvider.tsx" at bounding box center [724, 307] width 109 height 16
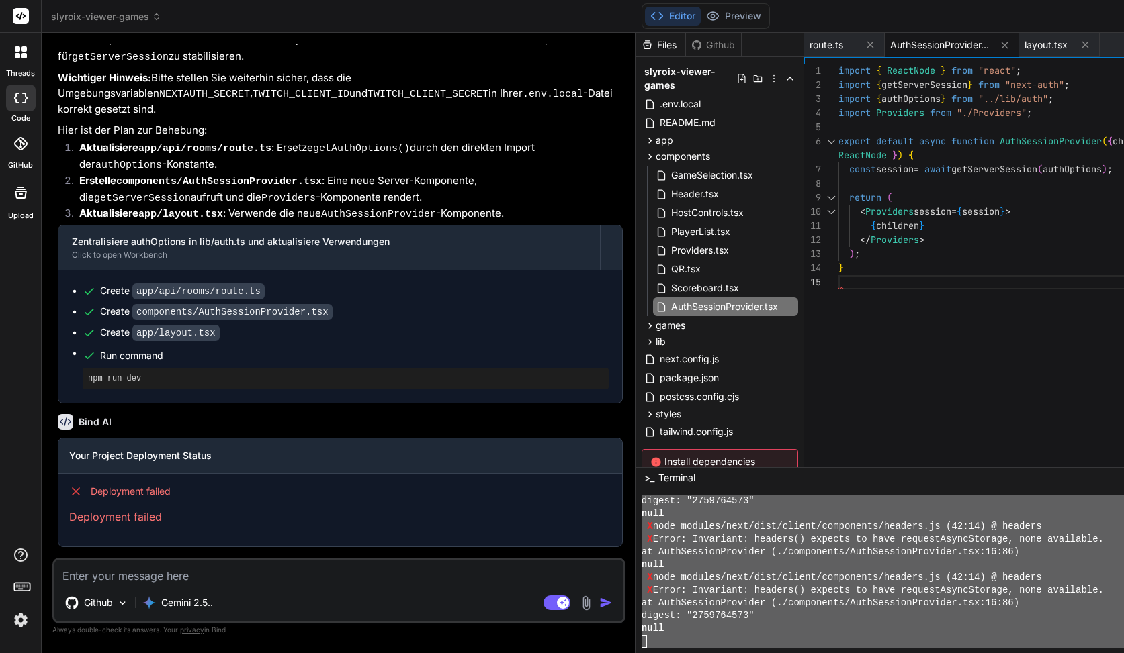
click at [838, 289] on div "import { ReactNode } from "react" ; import { getServerSession } from "next-auth…" at bounding box center [1068, 269] width 461 height 410
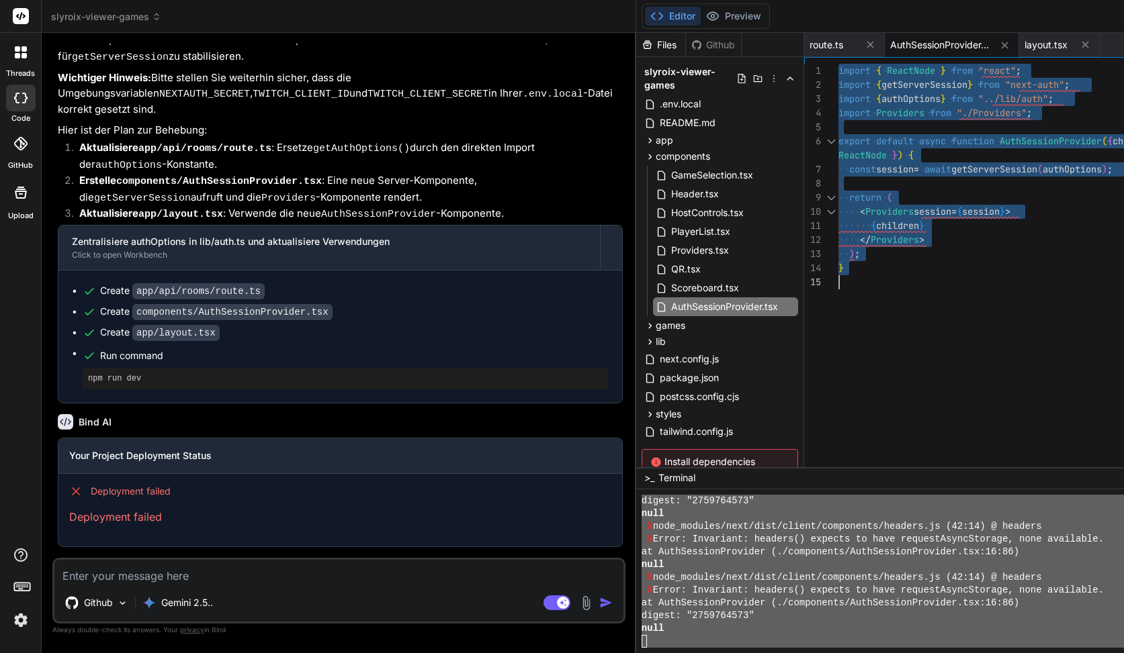
scroll to position [0, 0]
click at [653, 194] on div "Header.tsx" at bounding box center [725, 194] width 145 height 19
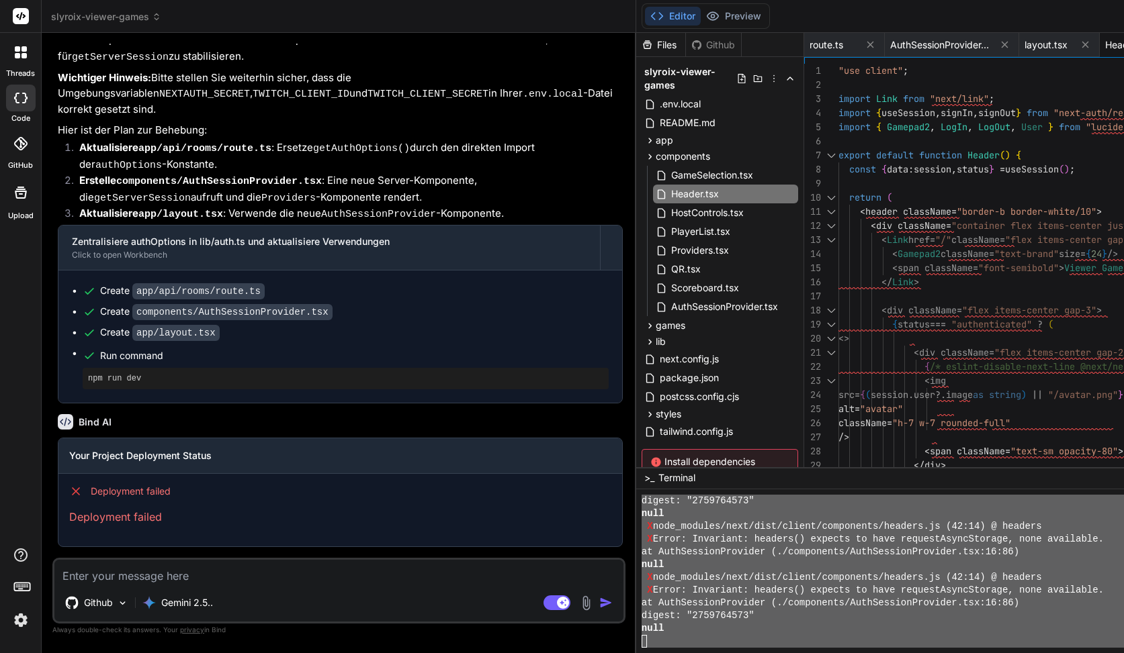
scroll to position [85, 0]
click at [878, 154] on div ""use client" ; import Link from "next/link" ; import { useSession , signIn , si…" at bounding box center [1068, 374] width 461 height 621
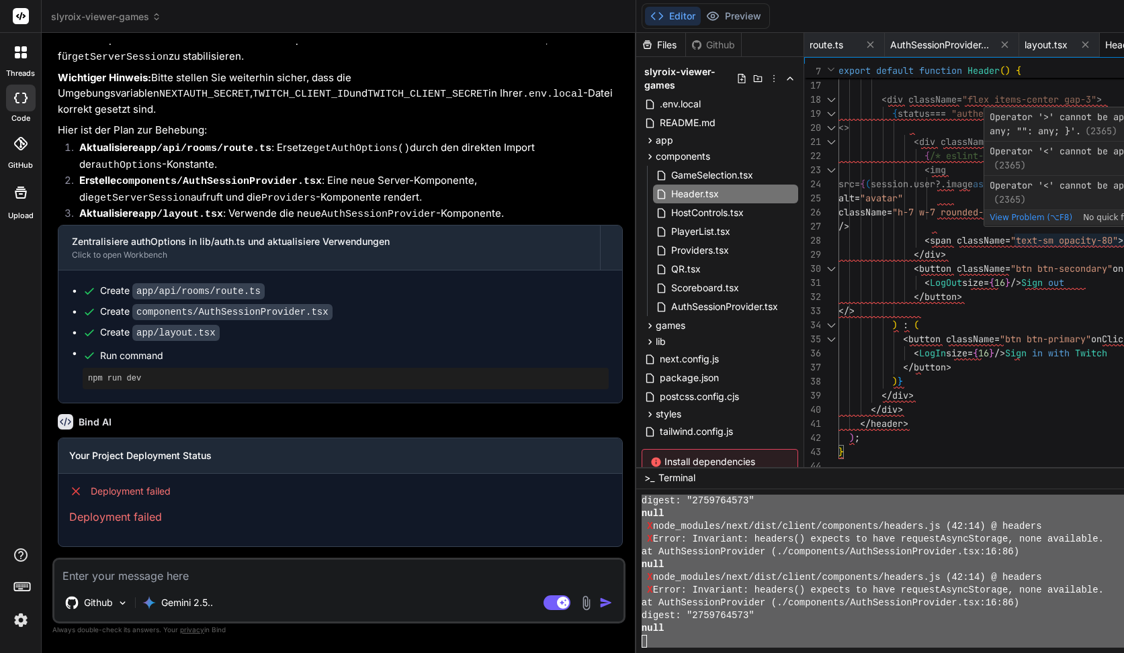
type textarea "<LogOut size={16} /> Sign out </button> </> ) : ( <button className="btn btn-pr…"
click at [838, 295] on div "< span className = "font-semibold" > Viewer Games </ span > </ Link > < div cla…" at bounding box center [1068, 163] width 461 height 621
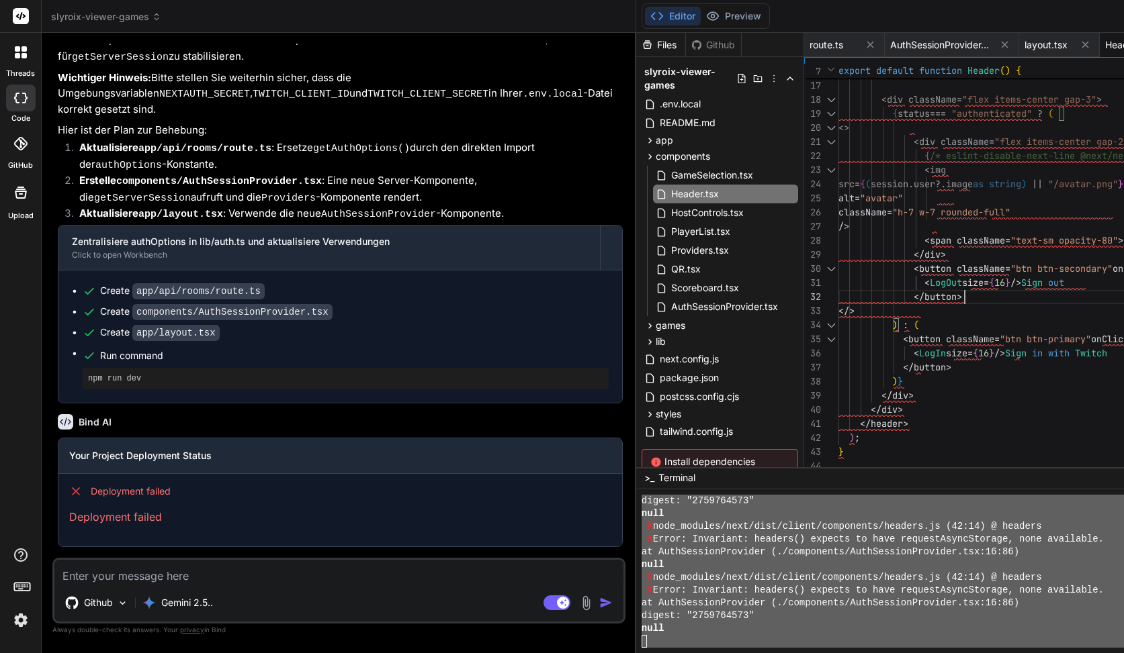
scroll to position [72, 0]
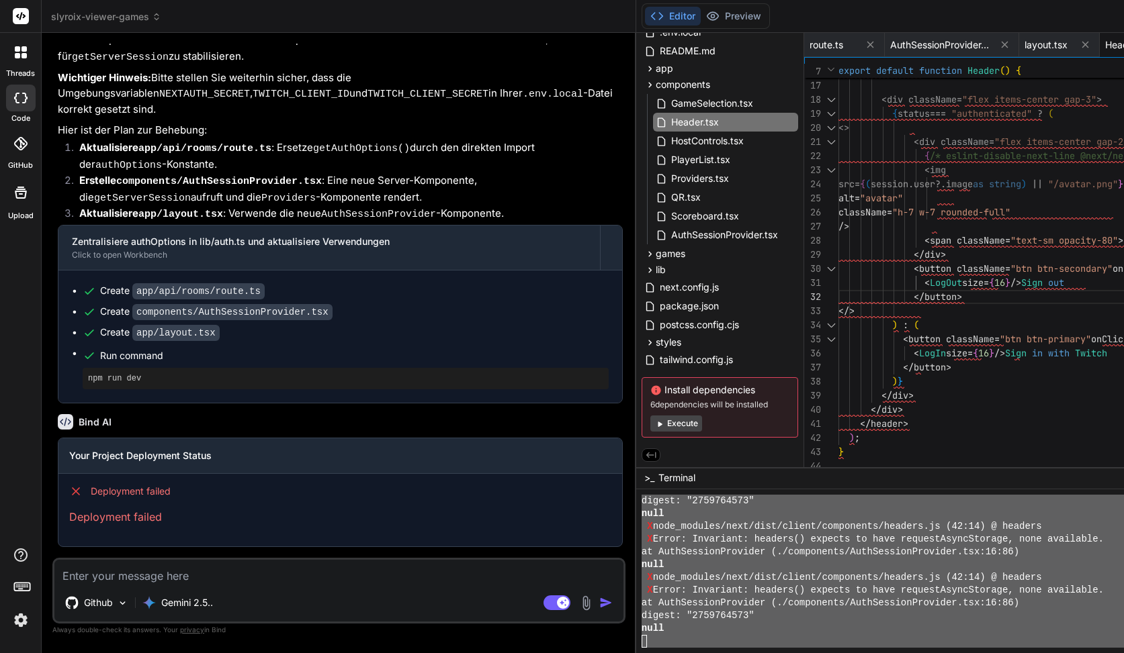
click at [206, 573] on textarea at bounding box center [338, 572] width 569 height 24
paste textarea "You’re seeing that because getServerSession() (which calls next/headers) is run…"
type textarea "x"
type textarea "You’re seeing that because getServerSession() (which calls next/headers) is run…"
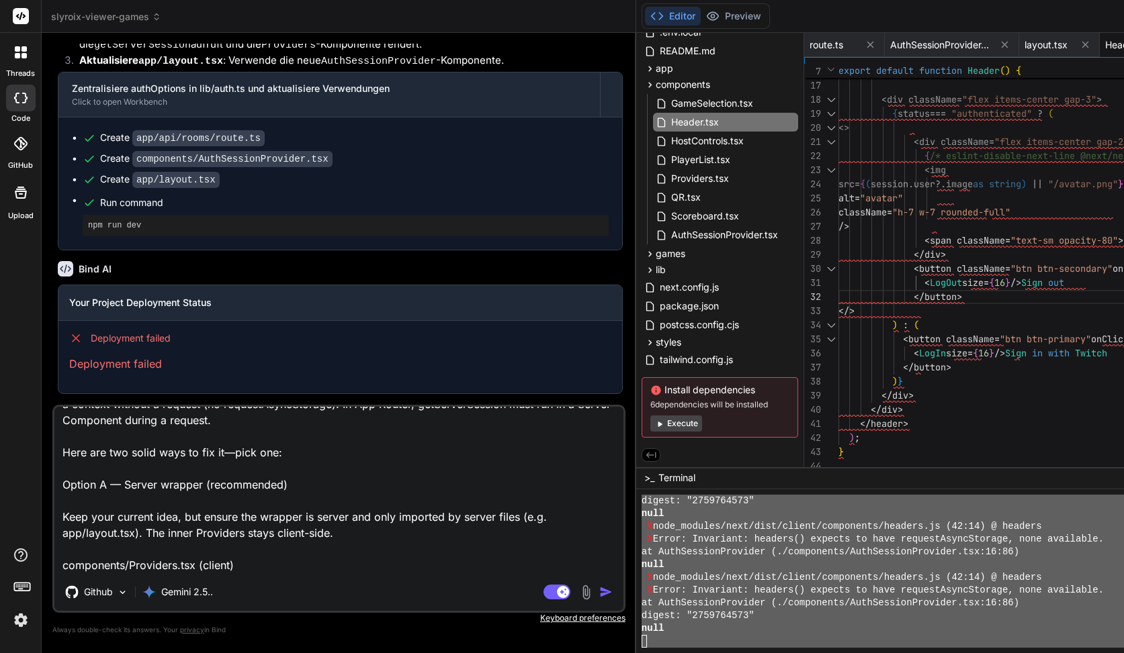
type textarea "x"
type textarea "You’re seeing that because getServerSession() (which calls next/headers) is run…"
type textarea "x"
type textarea "You’re seeing that because getServerSession() (which calls next/headers) is run…"
type textarea "x"
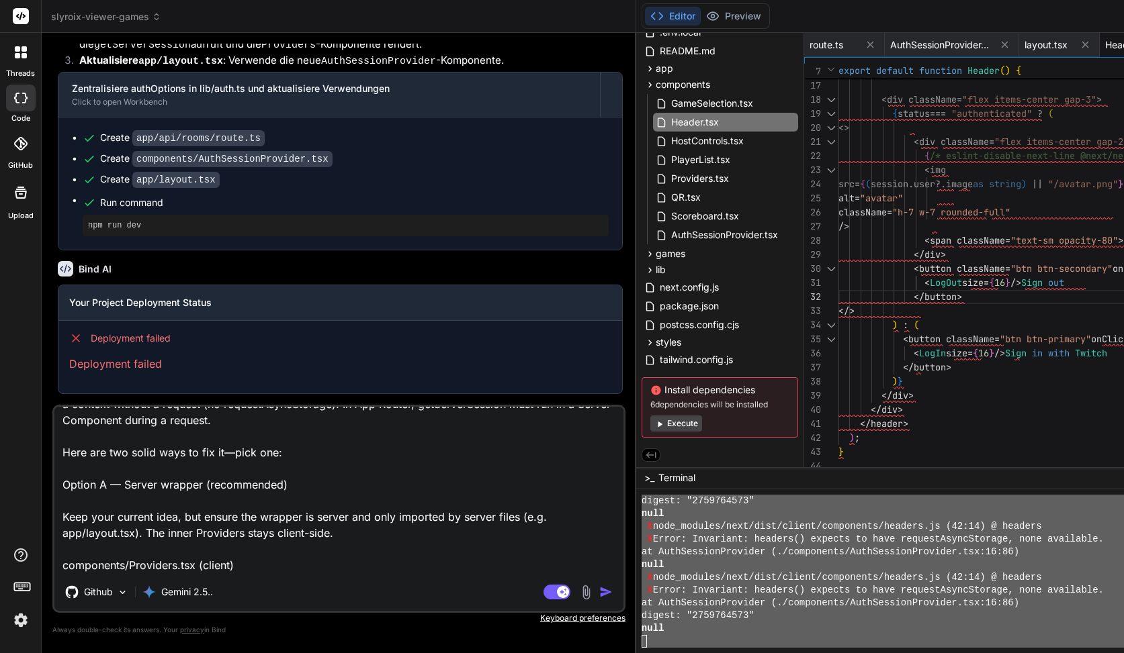
type textarea "You’re seeing that because getServerSession() (which calls next/headers) is run…"
paste textarea "'use client'; import { SessionProvider } from 'next-auth/react'; import type { …"
type textarea "x"
type textarea "You’re seeing that because getServerSession() (which calls next/headers) is run…"
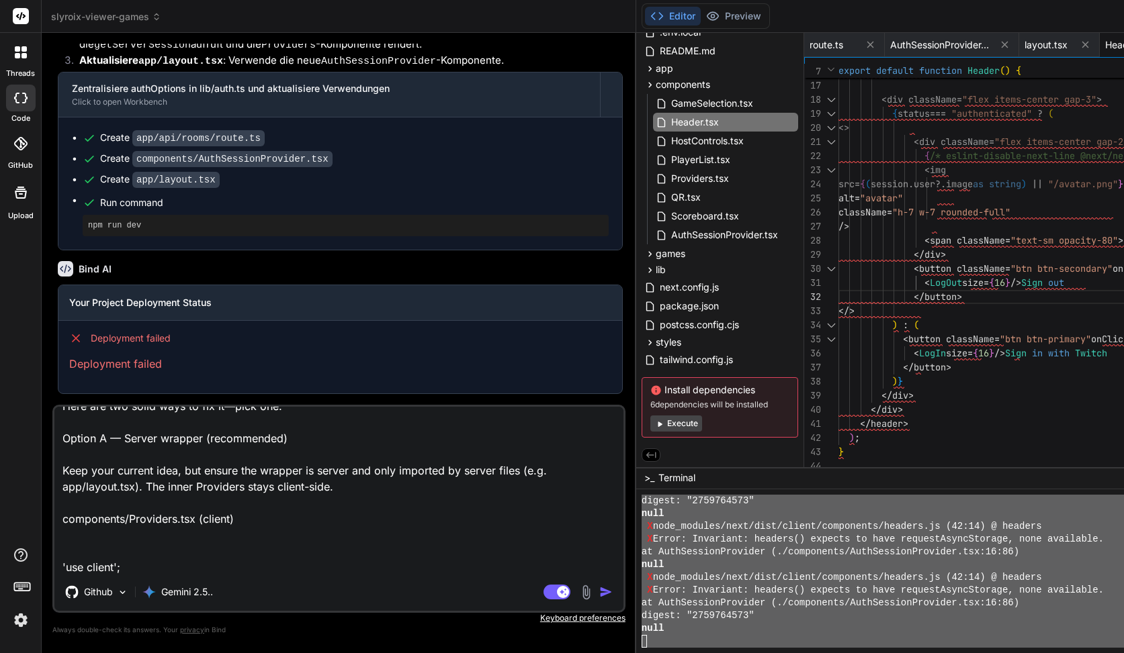
scroll to position [371, 0]
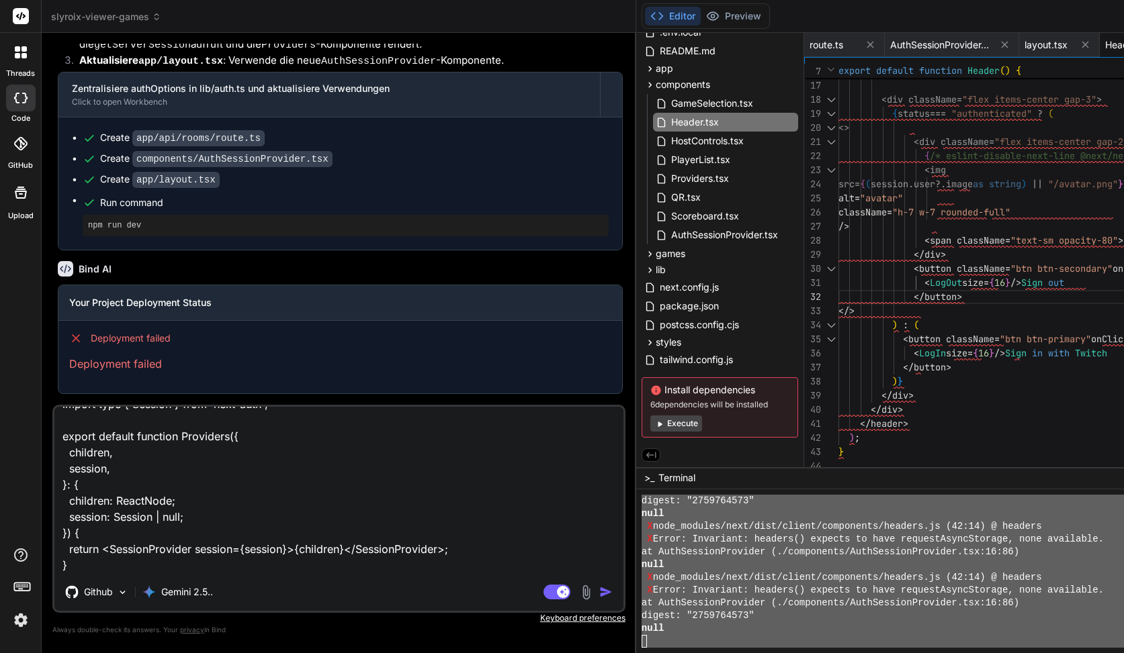
type textarea "x"
type textarea "You’re seeing that because getServerSession() (which calls next/headers) is run…"
type textarea "x"
type textarea "You’re seeing that because getServerSession() (which calls next/headers) is run…"
type textarea "x"
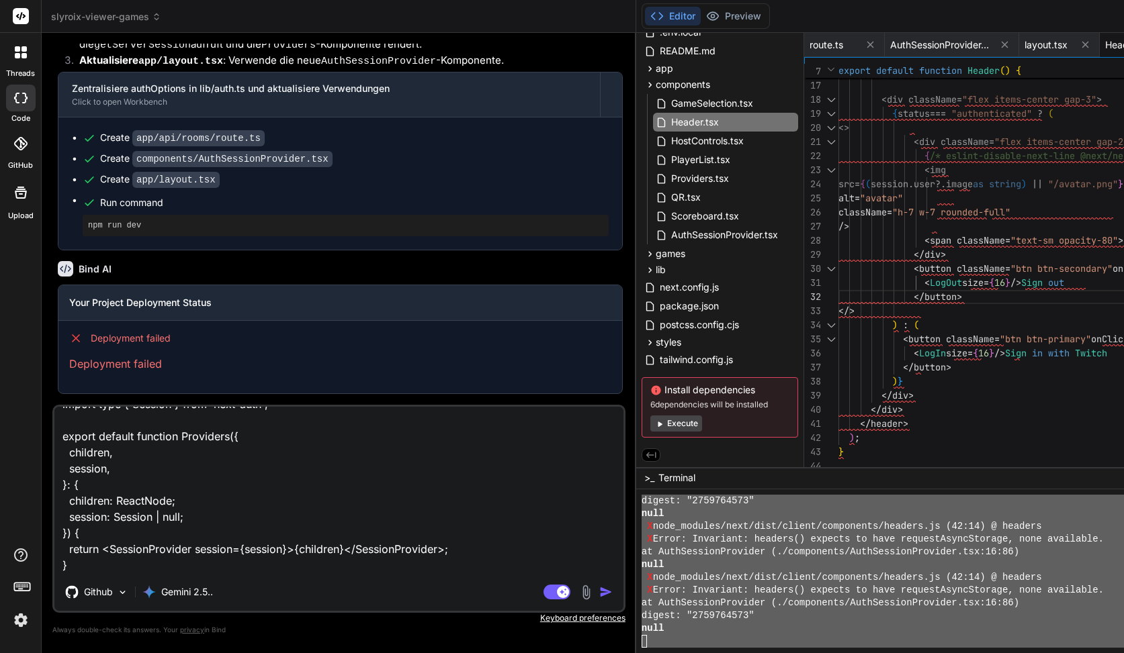
type textarea "You’re seeing that because getServerSession() (which calls next/headers) is run…"
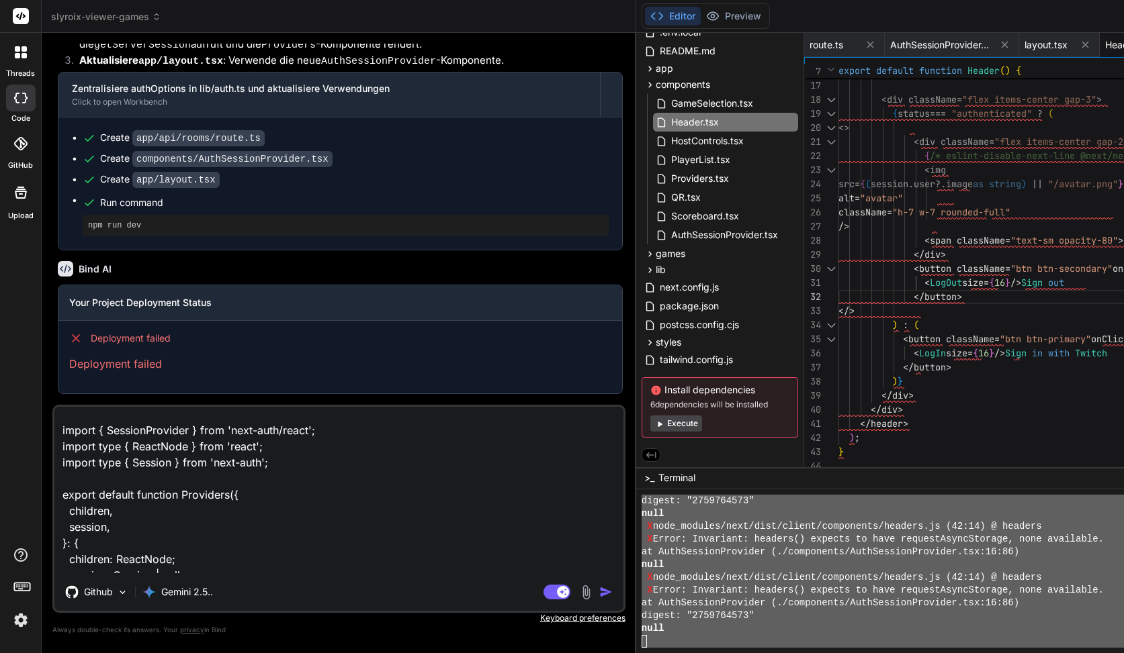
scroll to position [237, 0]
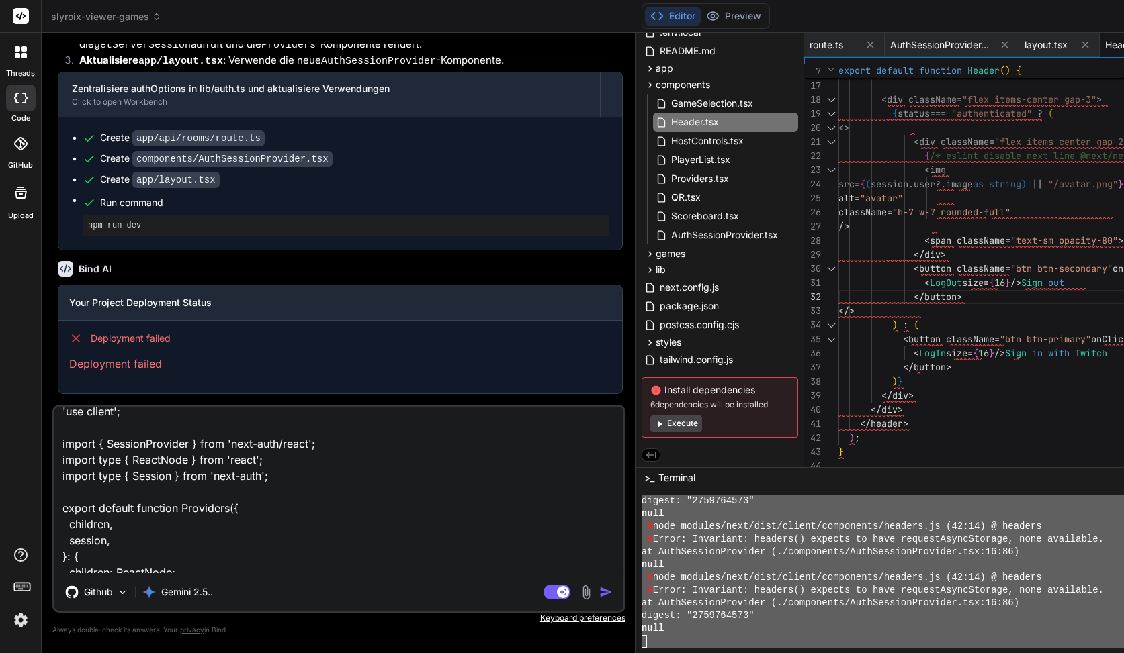
click at [140, 435] on textarea "You’re seeing that because getServerSession() (which calls next/headers) is run…" at bounding box center [338, 490] width 569 height 167
type textarea "x"
type textarea "You’re seeing that because getServerSession() (which calls next/headers) is run…"
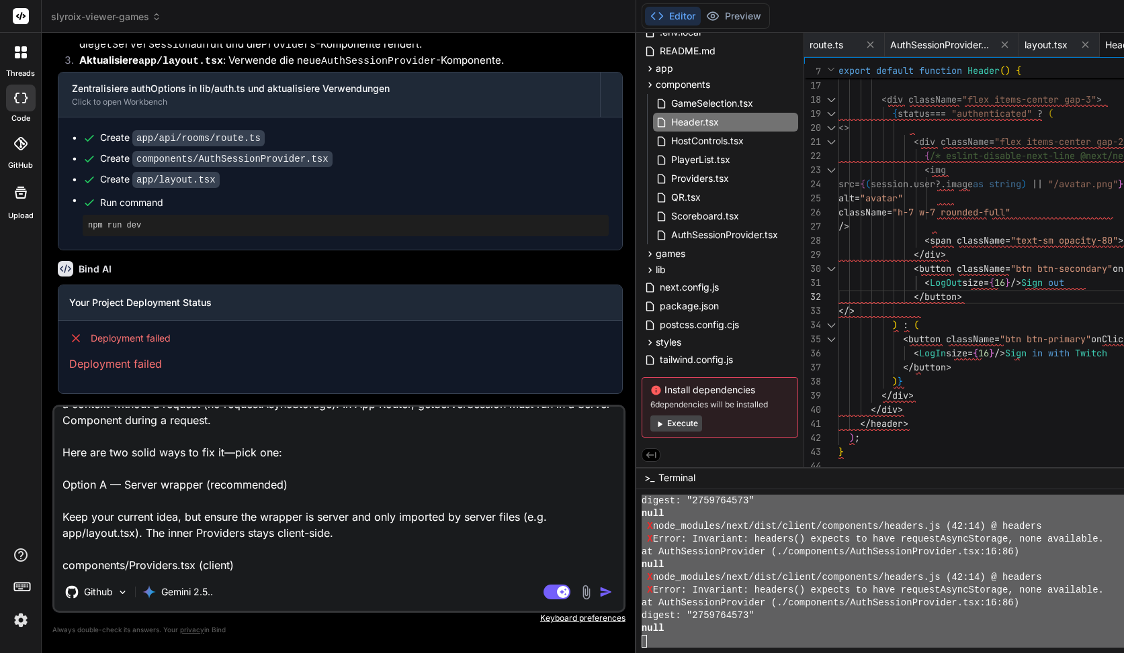
type textarea "x"
type textarea "You’re seeing that because getServerSession() (which calls next/headers) is run…"
click at [154, 565] on textarea "You’re seeing that because getServerSession() (which calls next/headers) is run…" at bounding box center [338, 490] width 569 height 167
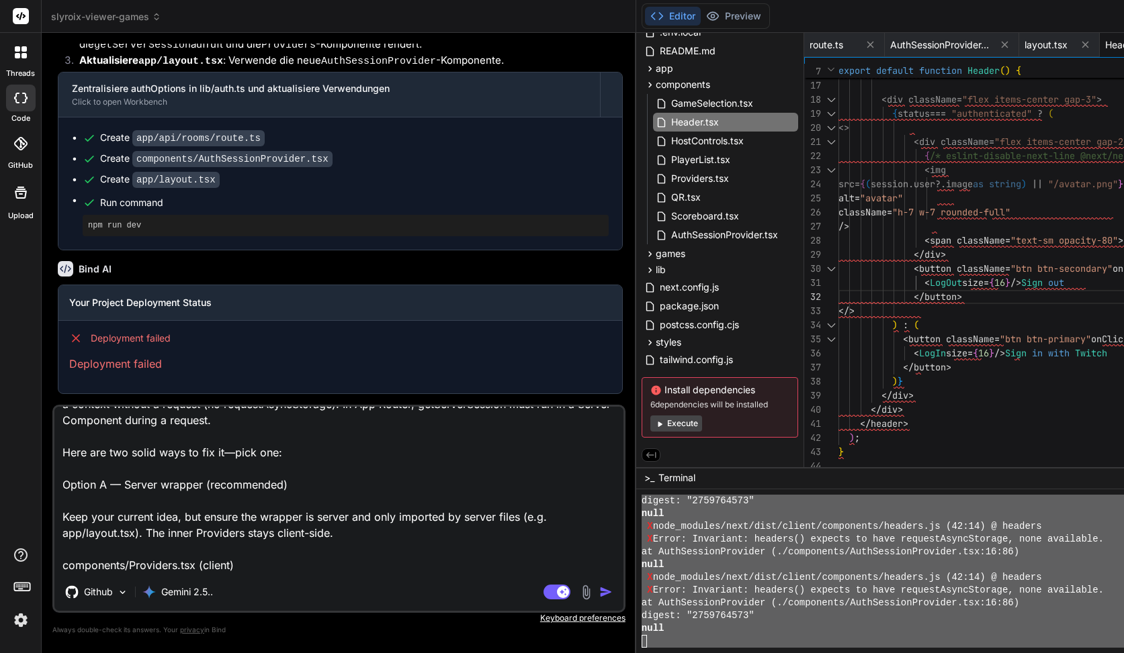
click at [154, 565] on textarea "You’re seeing that because getServerSession() (which calls next/headers) is run…" at bounding box center [338, 490] width 569 height 167
type textarea "x"
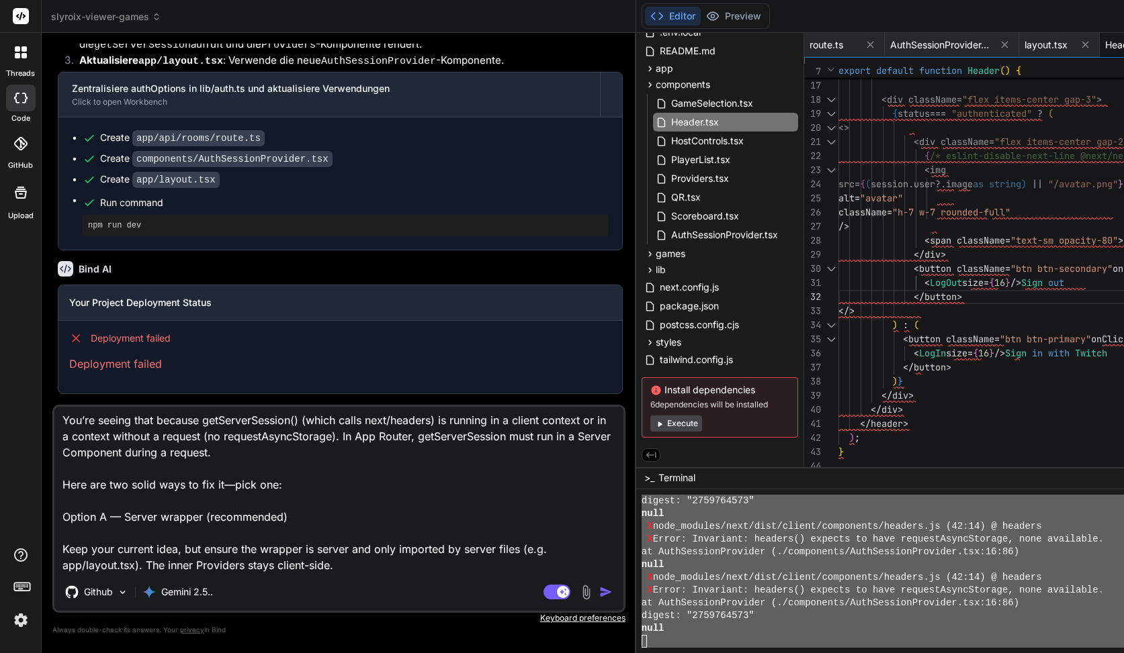
type textarea "You’re seeing that because getServerSession() (which calls next/headers) is run…"
click at [599, 592] on img "button" at bounding box center [605, 592] width 13 height 13
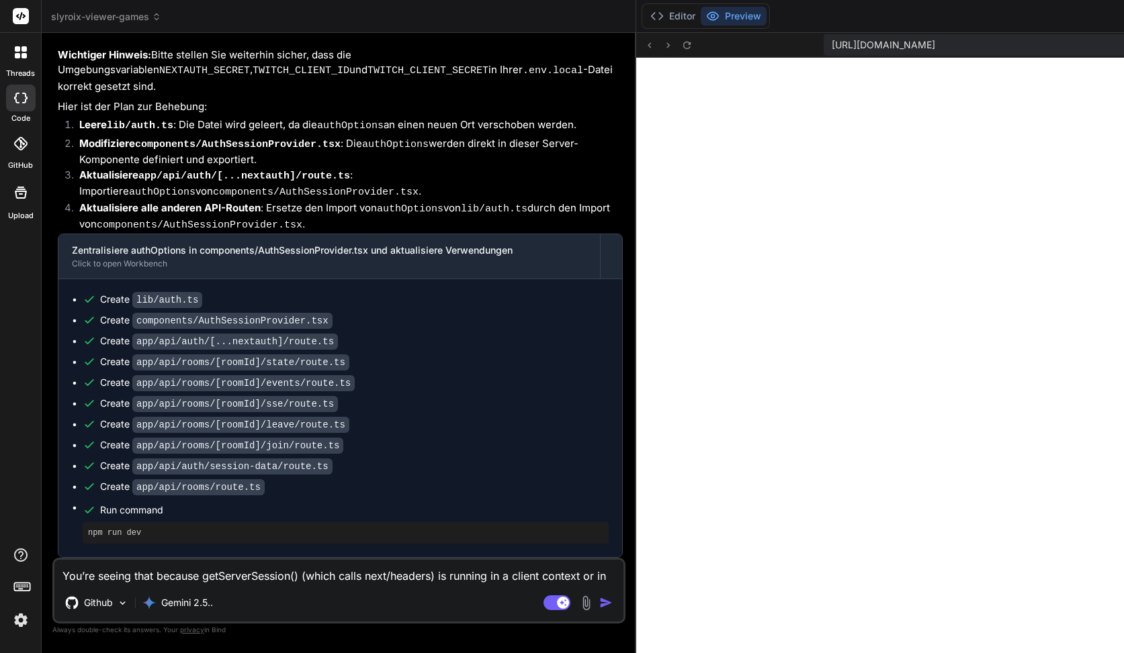
scroll to position [7924, 0]
click at [543, 606] on rect at bounding box center [556, 603] width 27 height 15
click at [292, 576] on textarea "You’re seeing that because getServerSession() (which calls next/headers) is run…" at bounding box center [338, 572] width 569 height 24
click at [249, 572] on textarea "You’re seeing that because getServerSession() (which calls next/headers) is run…" at bounding box center [338, 572] width 569 height 24
paste textarea "Unhandled Runtime Error Error: Invariant: headers() expects to have requestAsyn…"
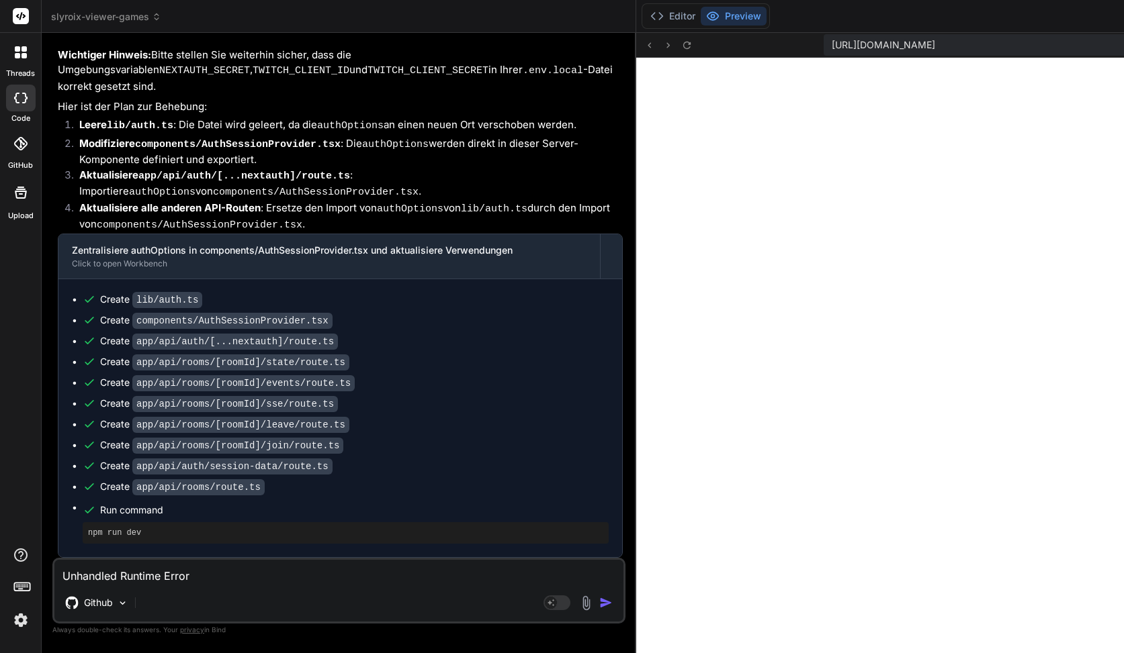
scroll to position [97, 0]
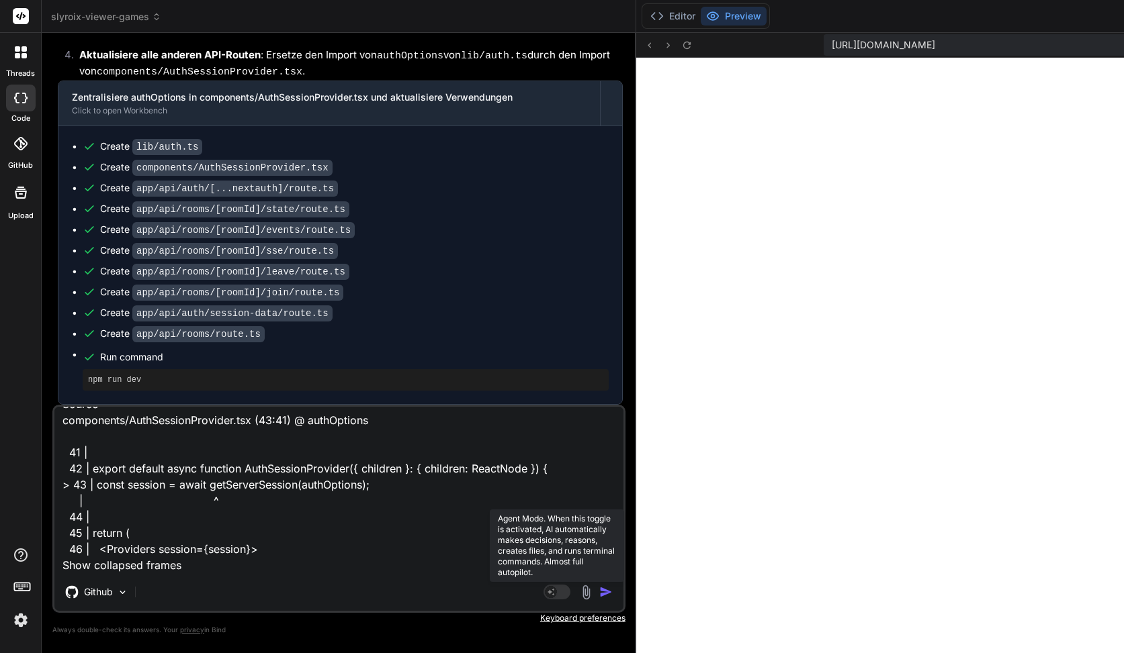
click at [545, 592] on rect at bounding box center [551, 592] width 12 height 12
click at [599, 594] on img "button" at bounding box center [605, 592] width 13 height 13
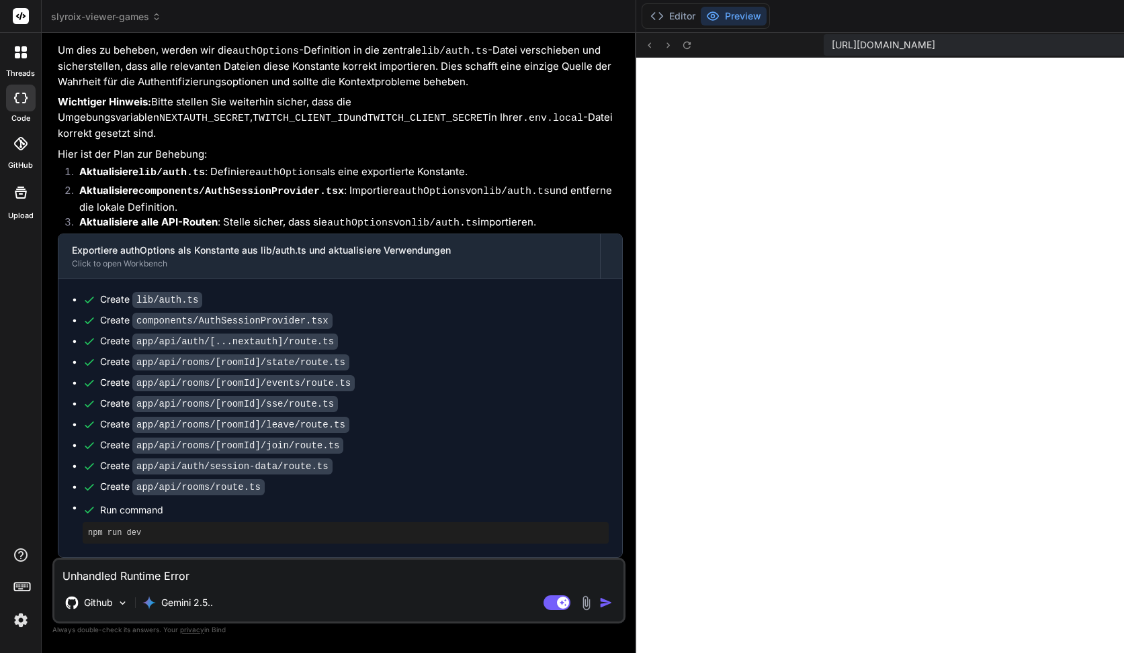
scroll to position [6815, 0]
click at [21, 81] on div "code" at bounding box center [20, 101] width 41 height 45
click at [21, 66] on div at bounding box center [21, 52] width 28 height 28
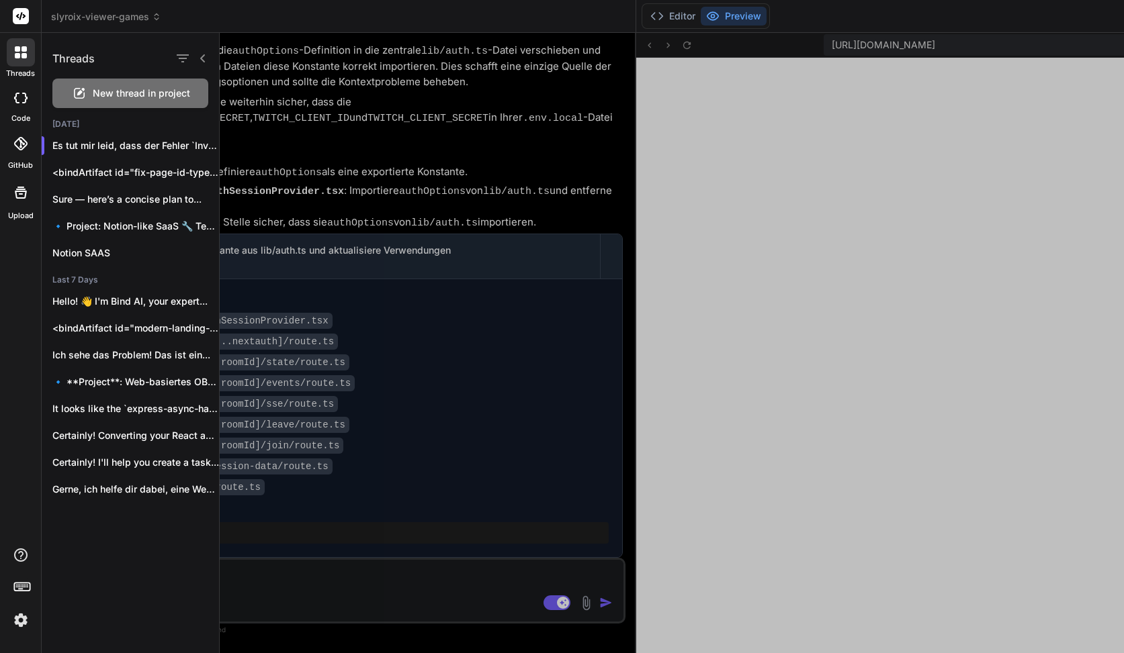
click at [23, 35] on div "threads" at bounding box center [20, 56] width 41 height 46
click at [105, 92] on span "New thread in project" at bounding box center [141, 93] width 97 height 13
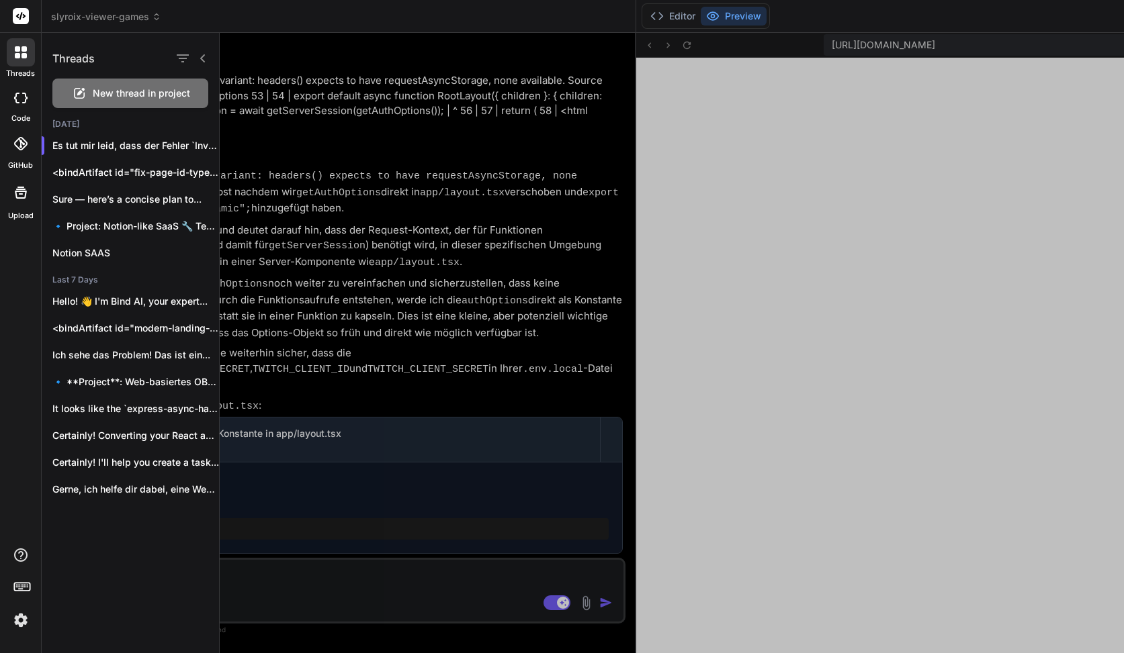
scroll to position [12760, 0]
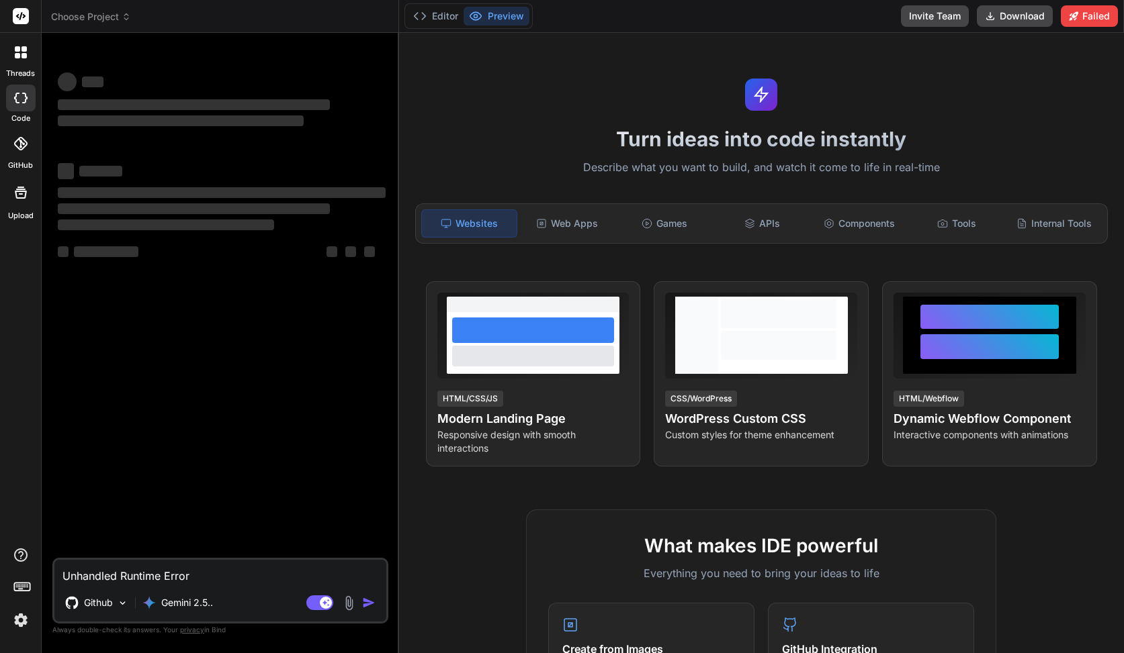
click at [105, 25] on header "Choose Project Created with Pixso." at bounding box center [220, 16] width 357 height 33
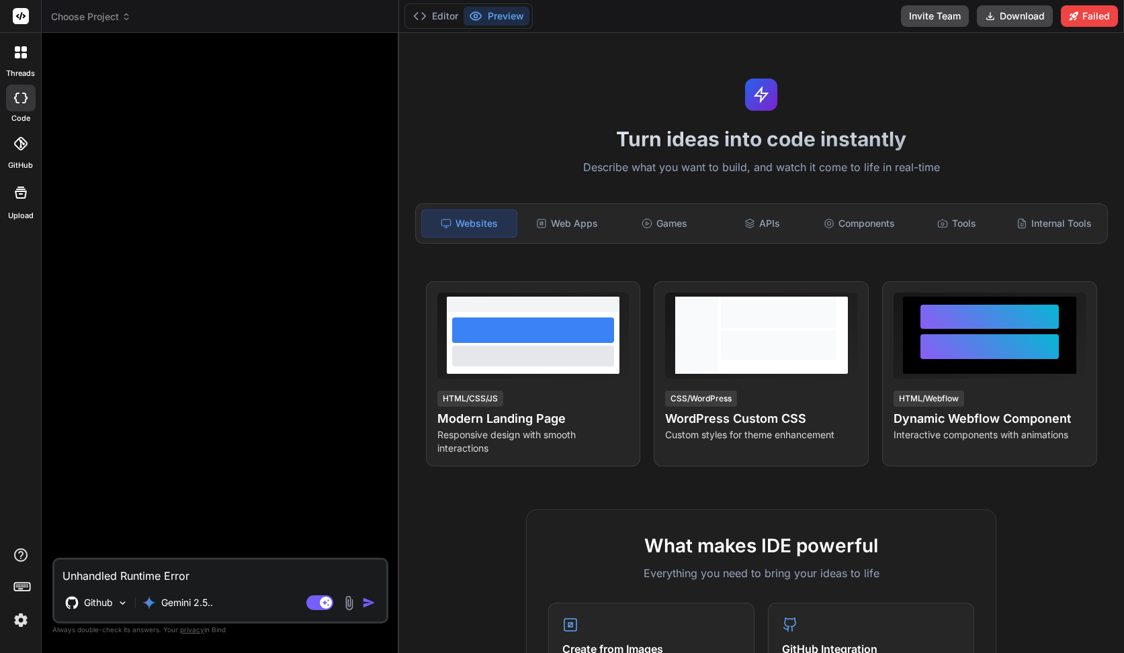
click at [114, 17] on span "Choose Project" at bounding box center [91, 16] width 80 height 13
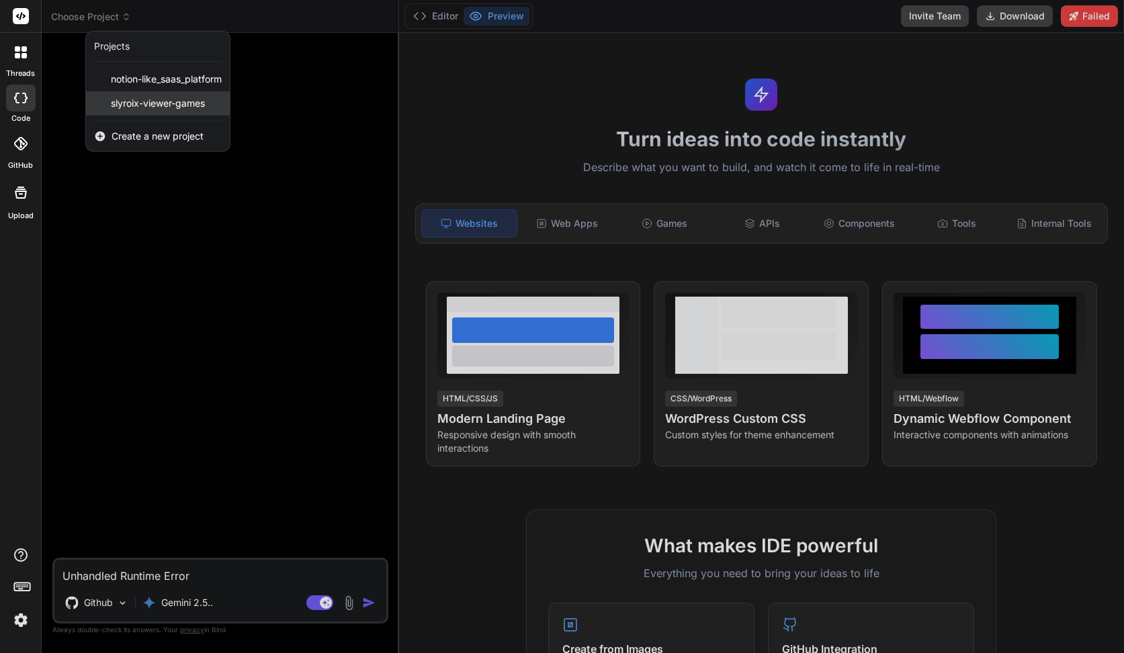
click at [148, 108] on span "slyroix-viewer-games" at bounding box center [158, 103] width 94 height 13
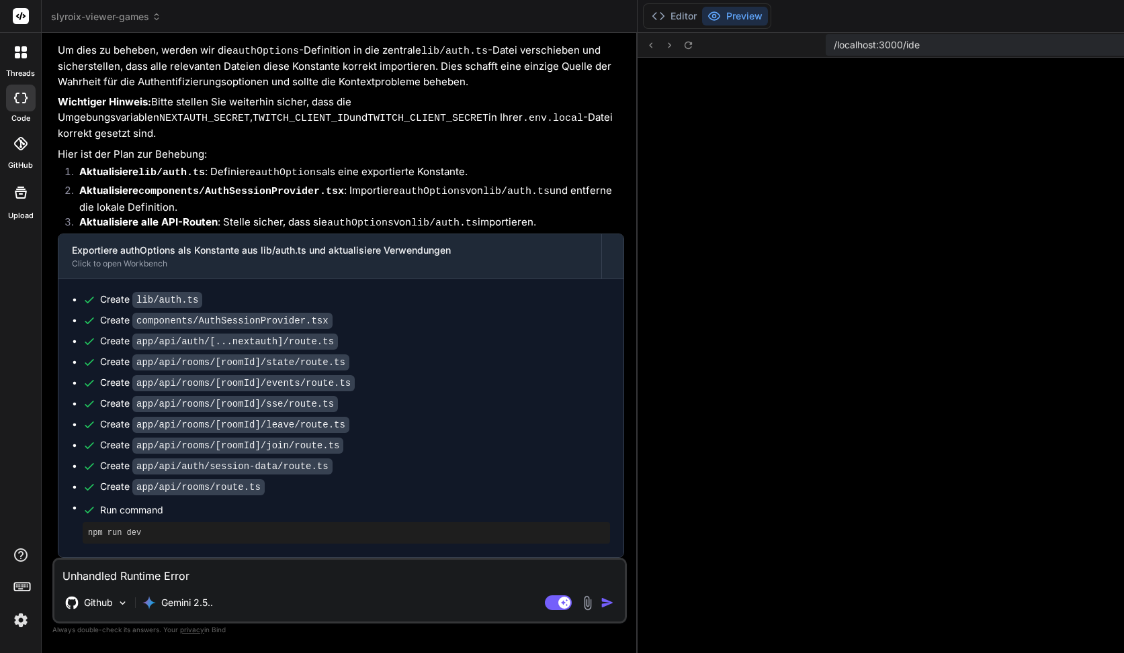
scroll to position [4115, 0]
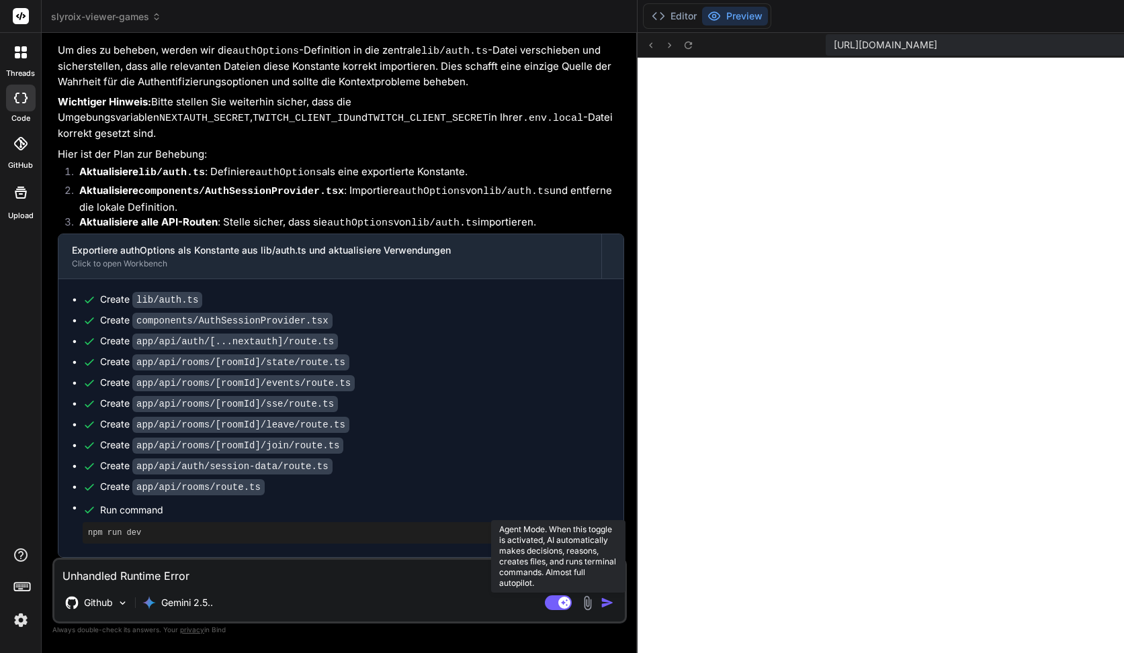
click at [558, 604] on rect at bounding box center [564, 603] width 12 height 12
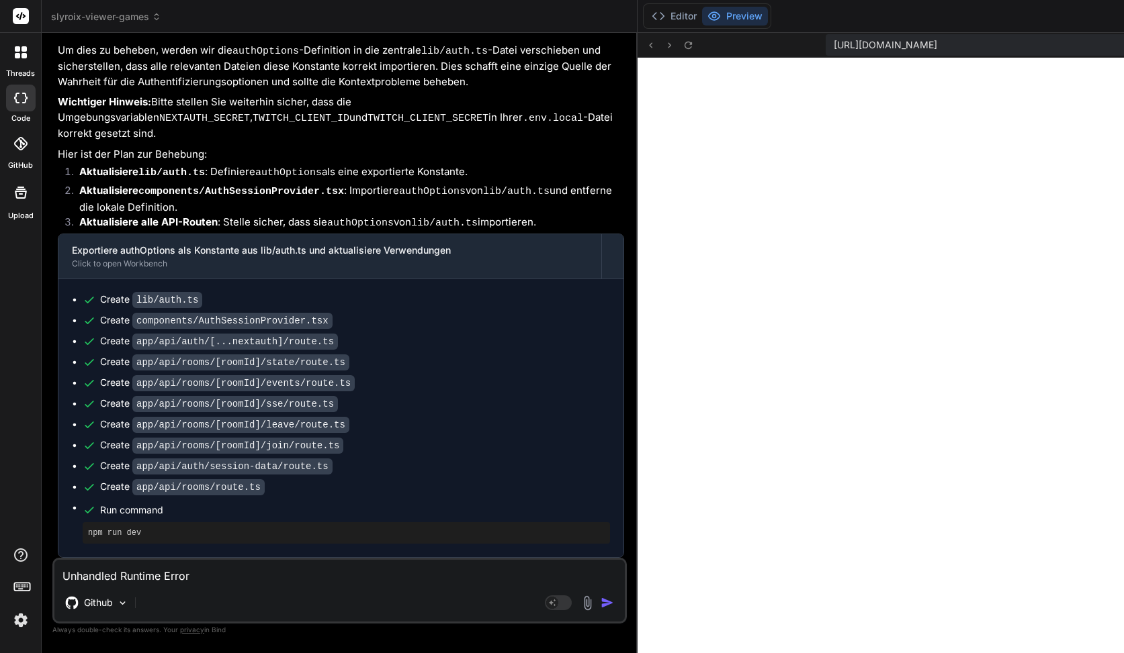
click at [264, 562] on textarea "Unhandled Runtime Error Error: Invariant: headers() expects to have requestAsyn…" at bounding box center [339, 572] width 570 height 24
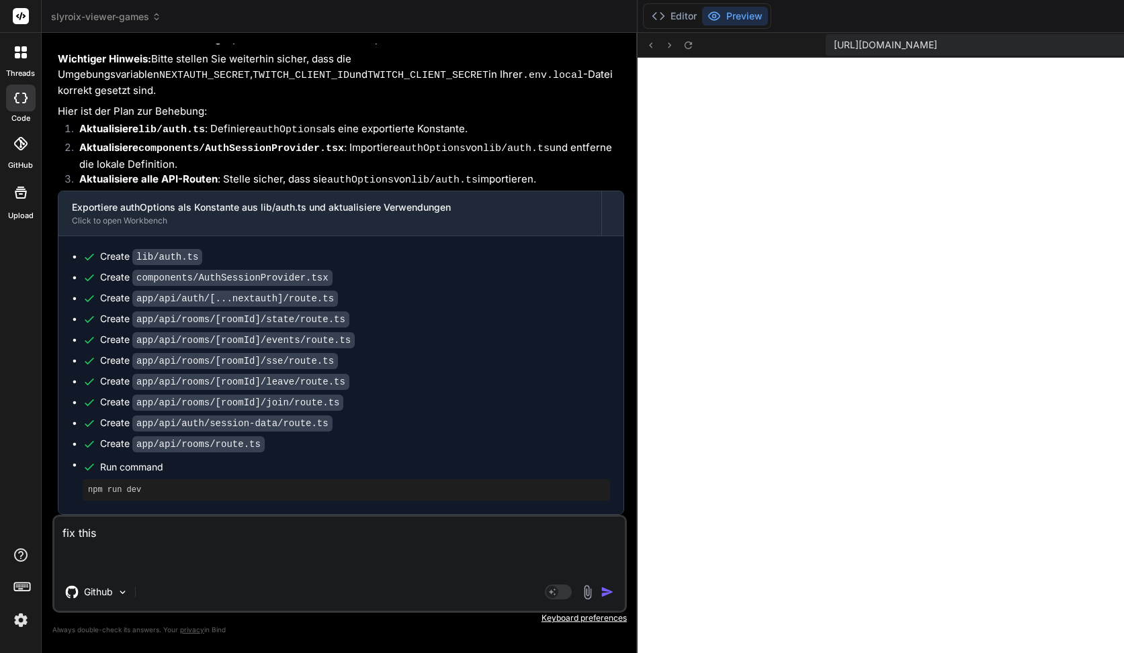
paste textarea "export default async function AuthSessionProvider({ children }: { children: Rea…"
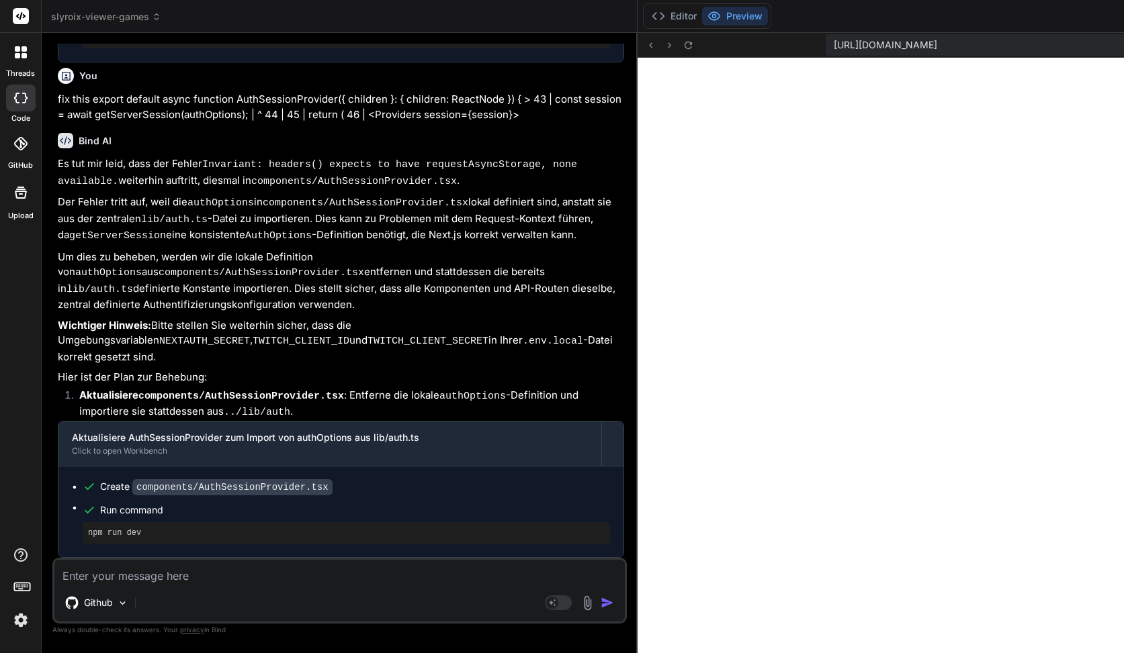
scroll to position [4761, 0]
click at [651, 13] on icon at bounding box center [657, 15] width 13 height 13
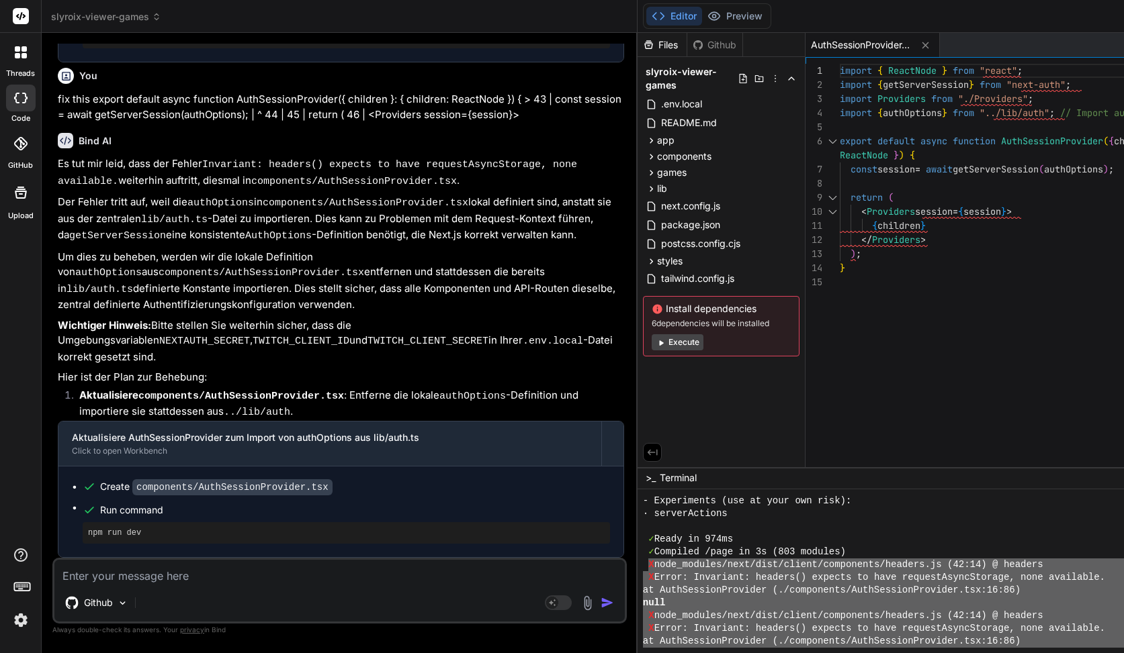
scroll to position [12760, 0]
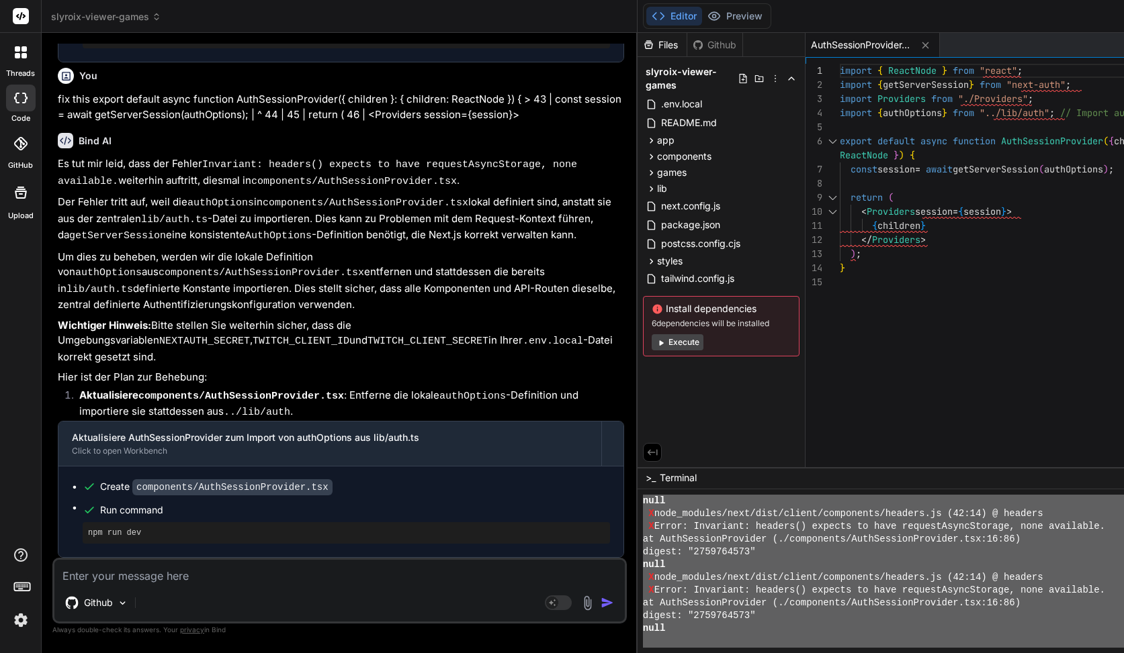
drag, startPoint x: 407, startPoint y: 577, endPoint x: 557, endPoint y: 697, distance: 192.0
click at [190, 569] on textarea at bounding box center [339, 572] width 570 height 24
paste textarea "X node_modules/next/dist/client/components/headers.js (42:14) @ headers X Error…"
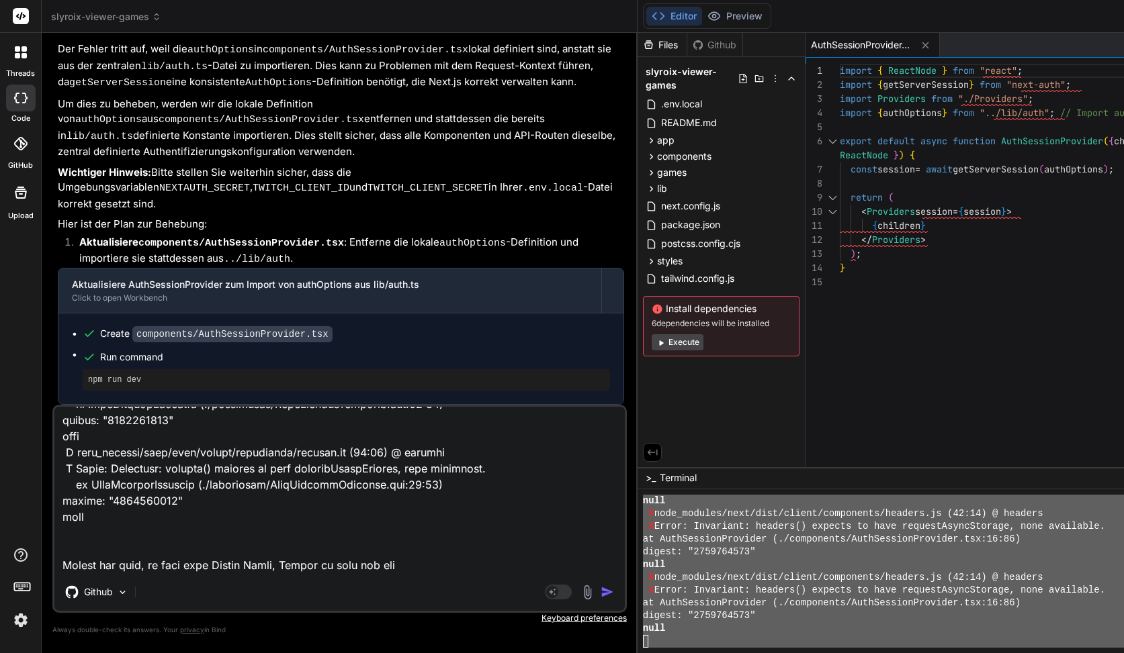
scroll to position [388, 0]
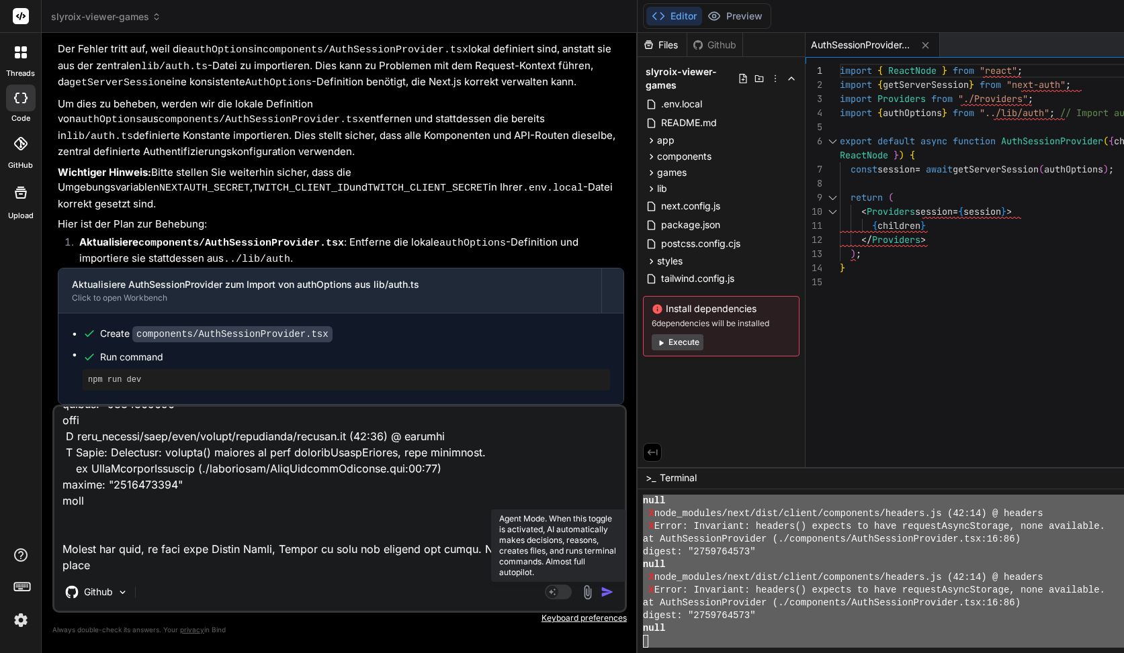
click at [546, 588] on rect at bounding box center [552, 592] width 12 height 12
click at [295, 565] on textarea at bounding box center [339, 490] width 570 height 167
click at [600, 598] on img "button" at bounding box center [606, 592] width 13 height 13
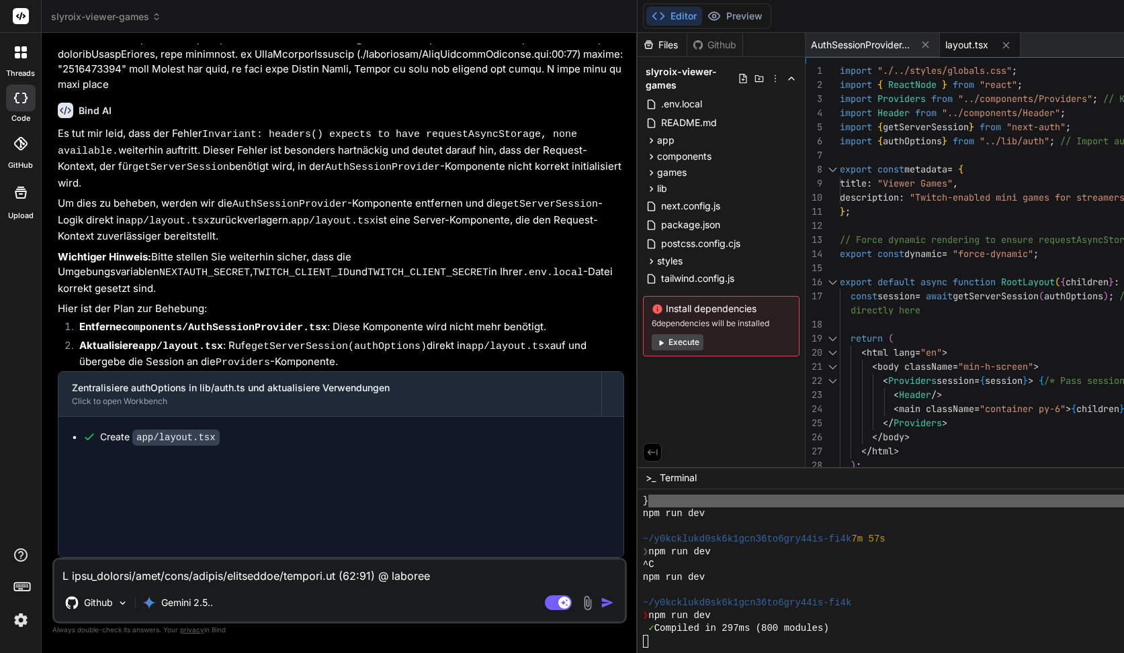
scroll to position [5648, 0]
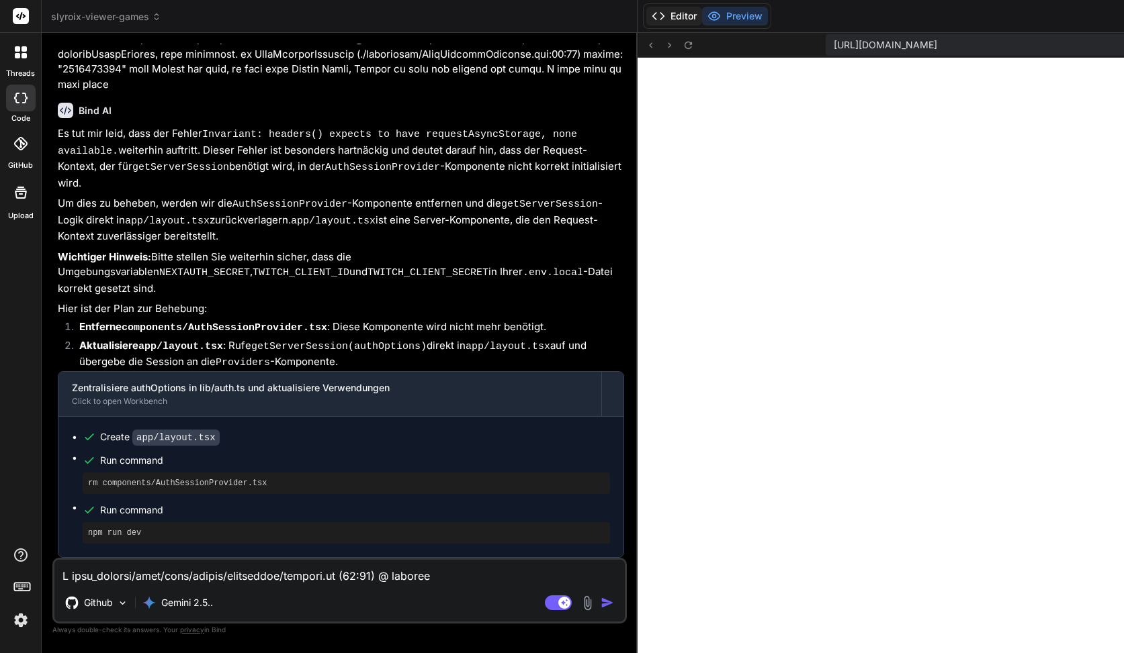
click at [646, 15] on button "Editor" at bounding box center [674, 16] width 56 height 19
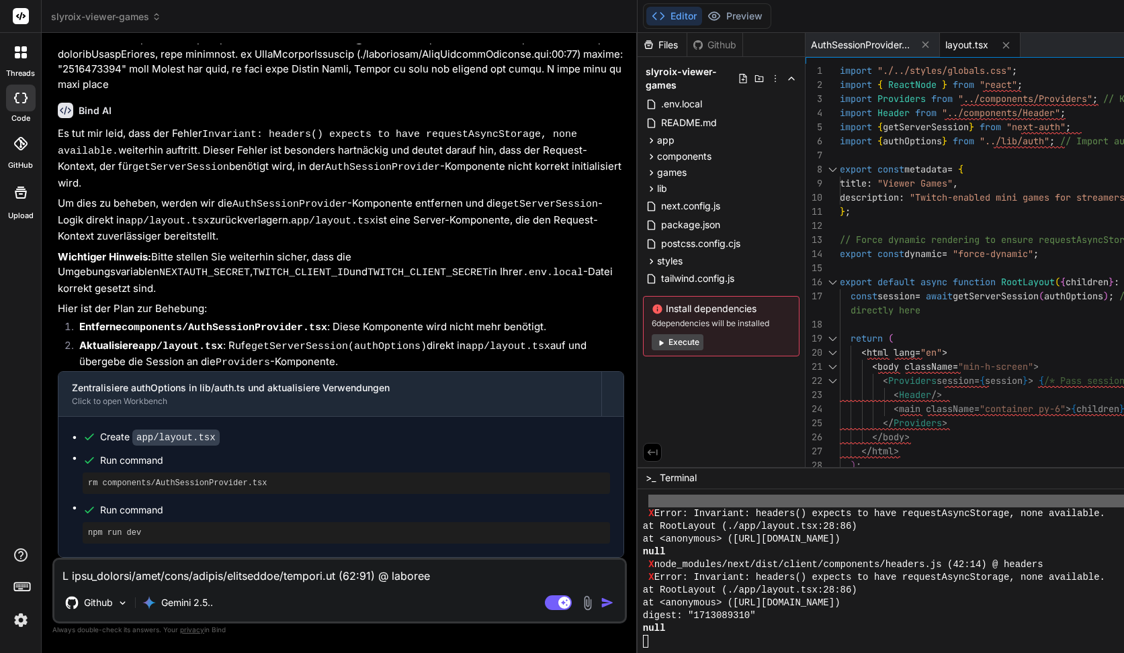
click at [643, 5] on div "Editor Preview" at bounding box center [707, 16] width 128 height 26
click at [702, 16] on button "Preview" at bounding box center [735, 16] width 66 height 19
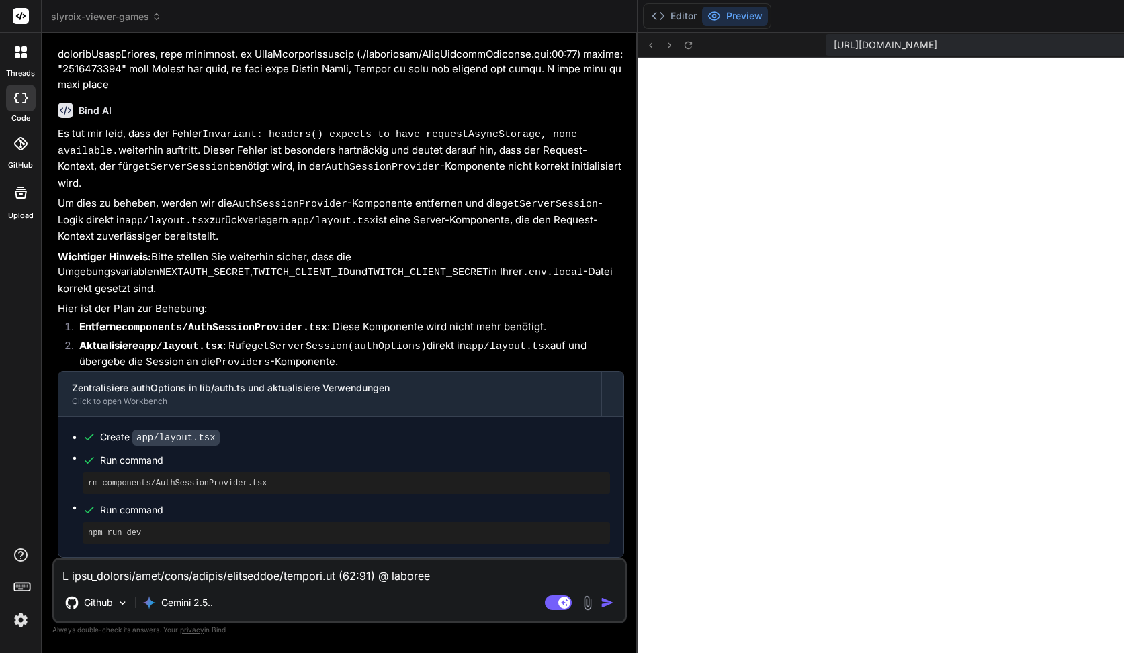
click at [646, 7] on button "Editor" at bounding box center [674, 16] width 56 height 19
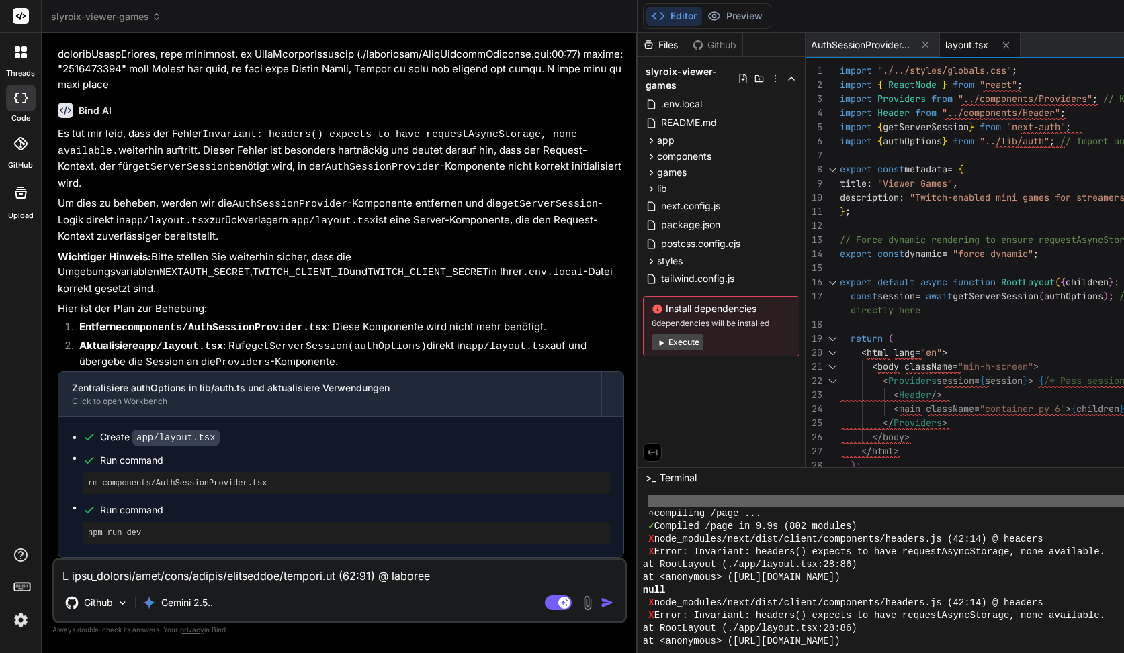
scroll to position [12717, 0]
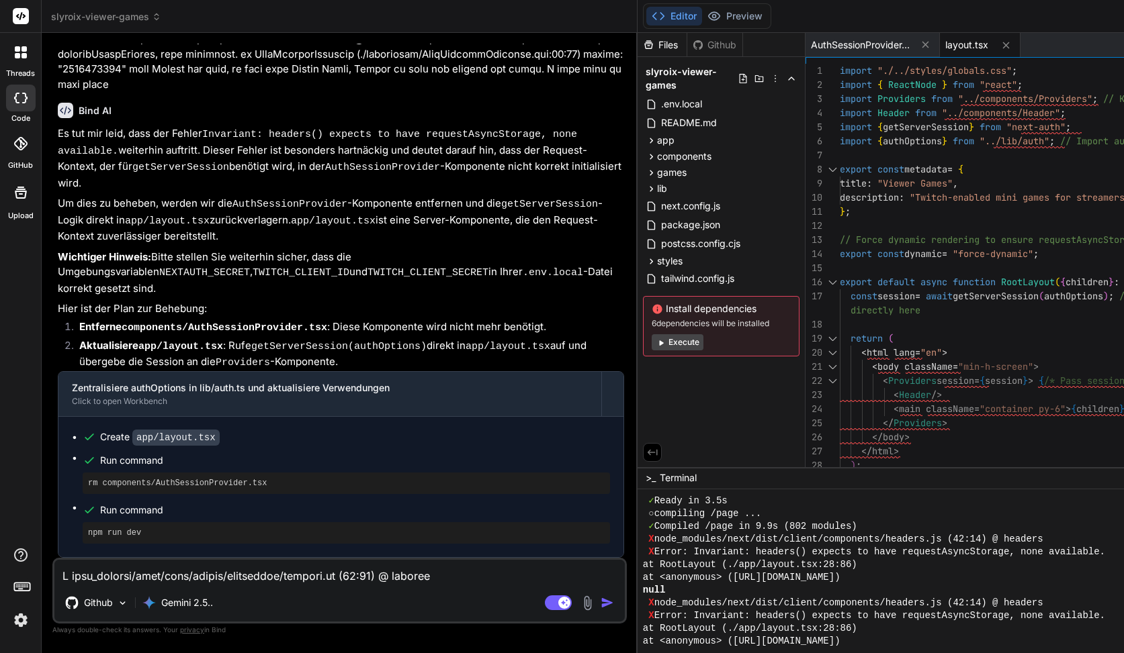
scroll to position [12760, 0]
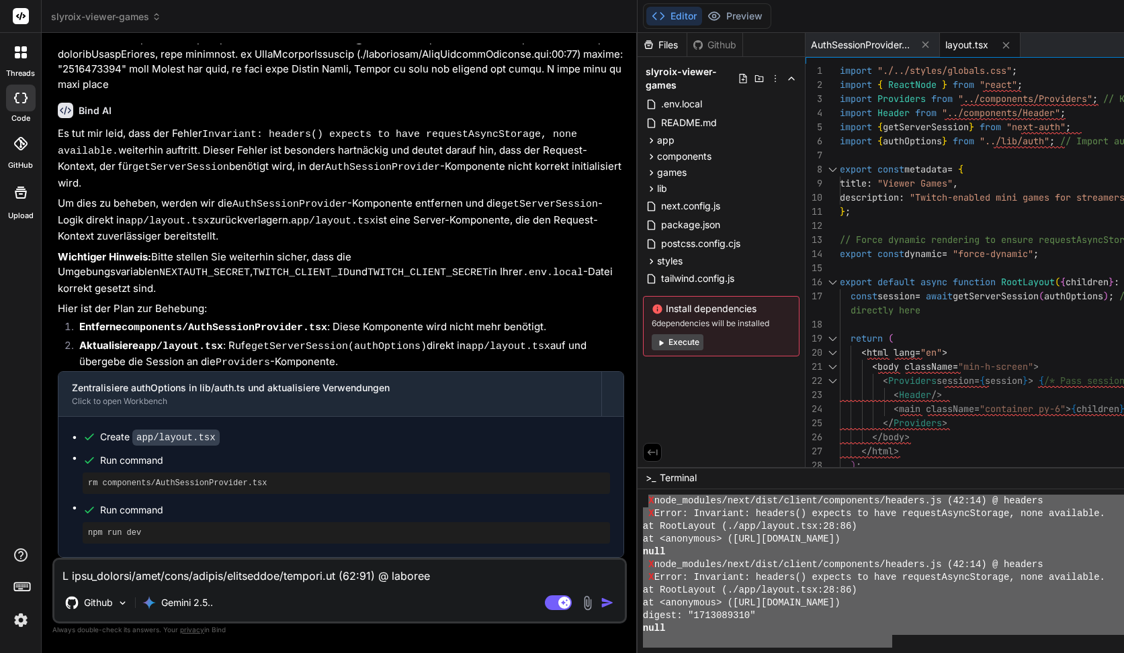
drag, startPoint x: 408, startPoint y: 537, endPoint x: 652, endPoint y: 638, distance: 264.4
click at [301, 585] on div "Github Gemini 2.5.. Agent Mode. When this toggle is activated, AI automatically…" at bounding box center [339, 591] width 574 height 66
click at [263, 578] on textarea at bounding box center [339, 572] width 570 height 24
paste textarea "X node_modules/next/dist/client/components/headers.js (42:14) @ headers X Error…"
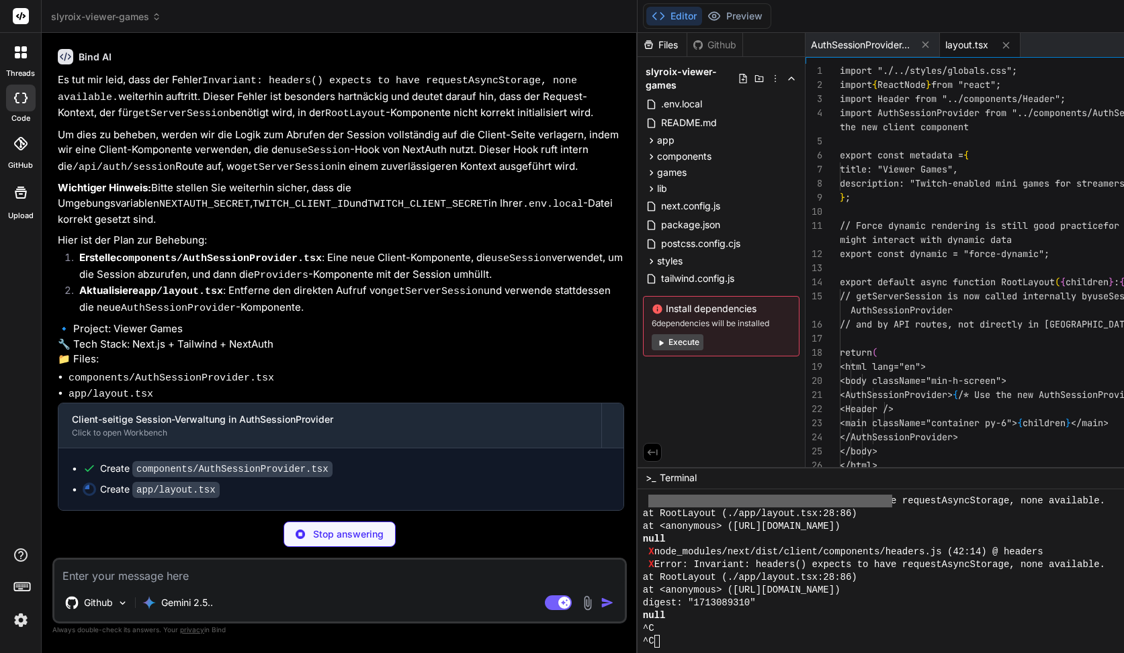
scroll to position [6515, 0]
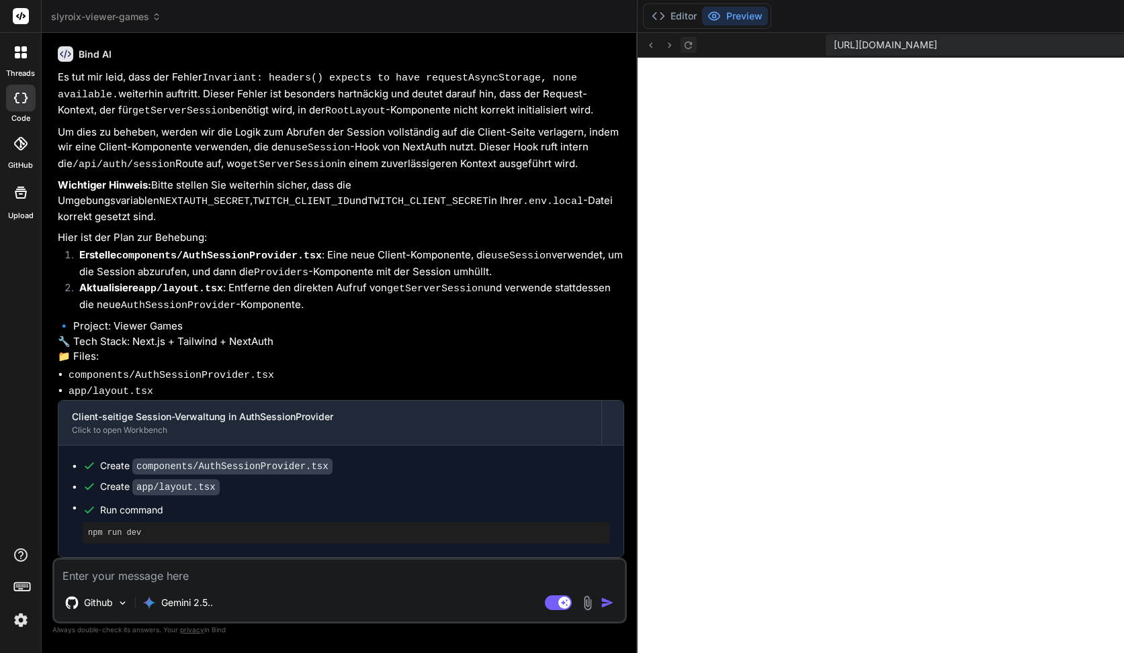
click at [680, 46] on button at bounding box center [688, 45] width 16 height 16
click at [168, 565] on textarea at bounding box center [339, 572] width 570 height 24
click at [646, 13] on button "Editor" at bounding box center [674, 16] width 56 height 19
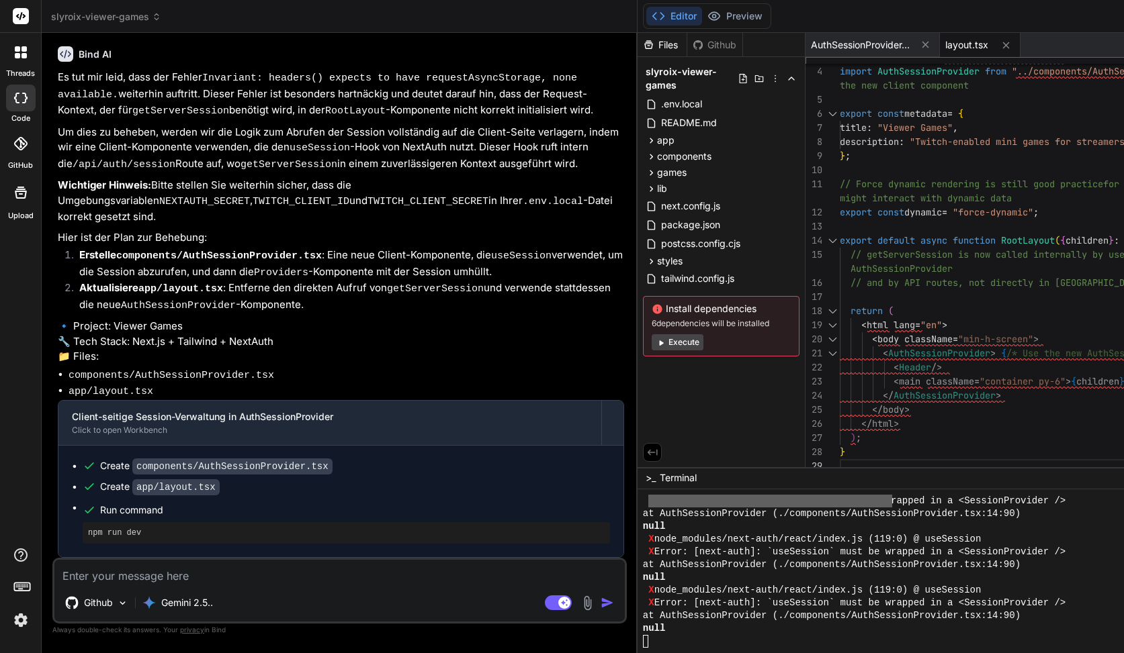
click at [172, 582] on textarea at bounding box center [339, 572] width 570 height 24
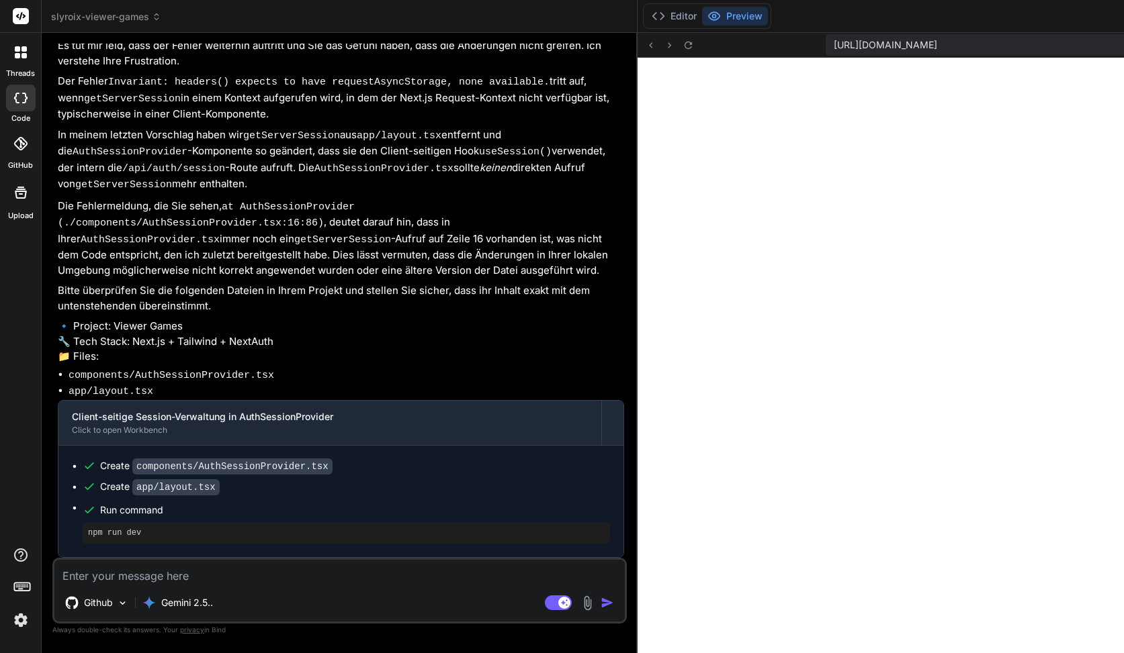
scroll to position [7249, 0]
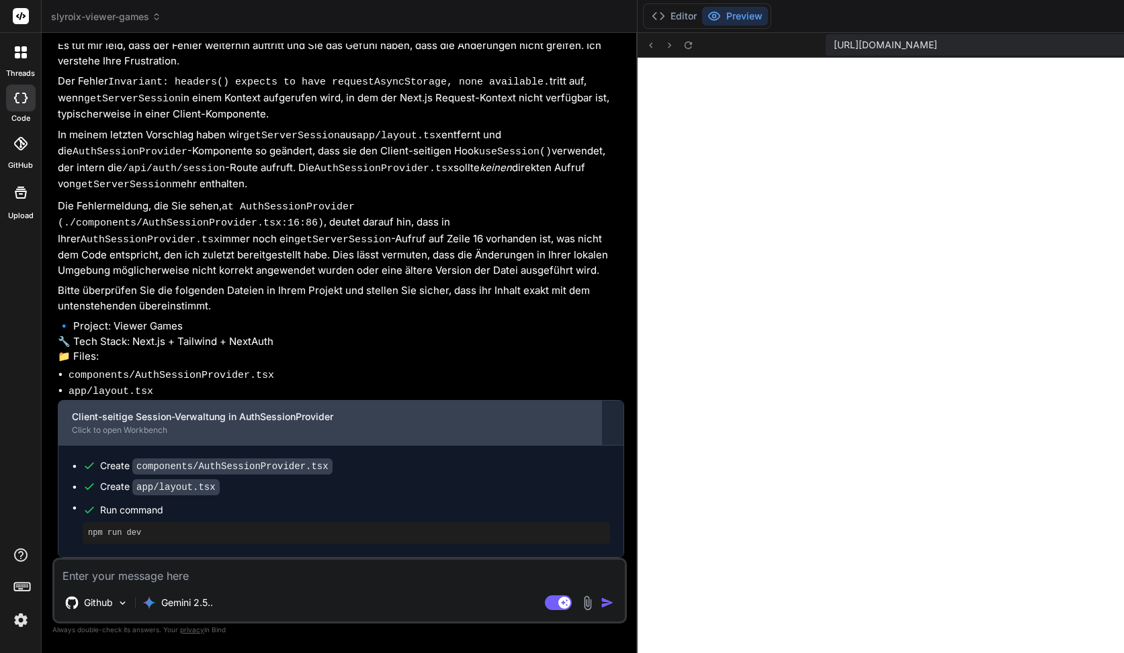
click at [158, 433] on div "Click to open Workbench" at bounding box center [330, 430] width 516 height 11
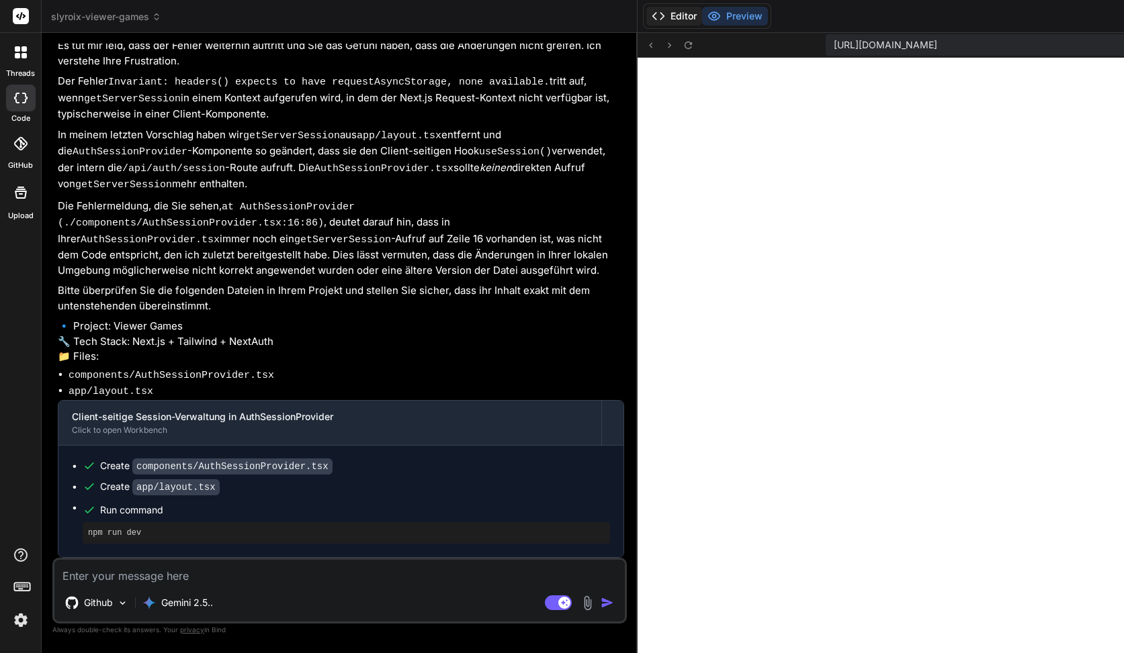
click at [646, 19] on button "Editor" at bounding box center [674, 16] width 56 height 19
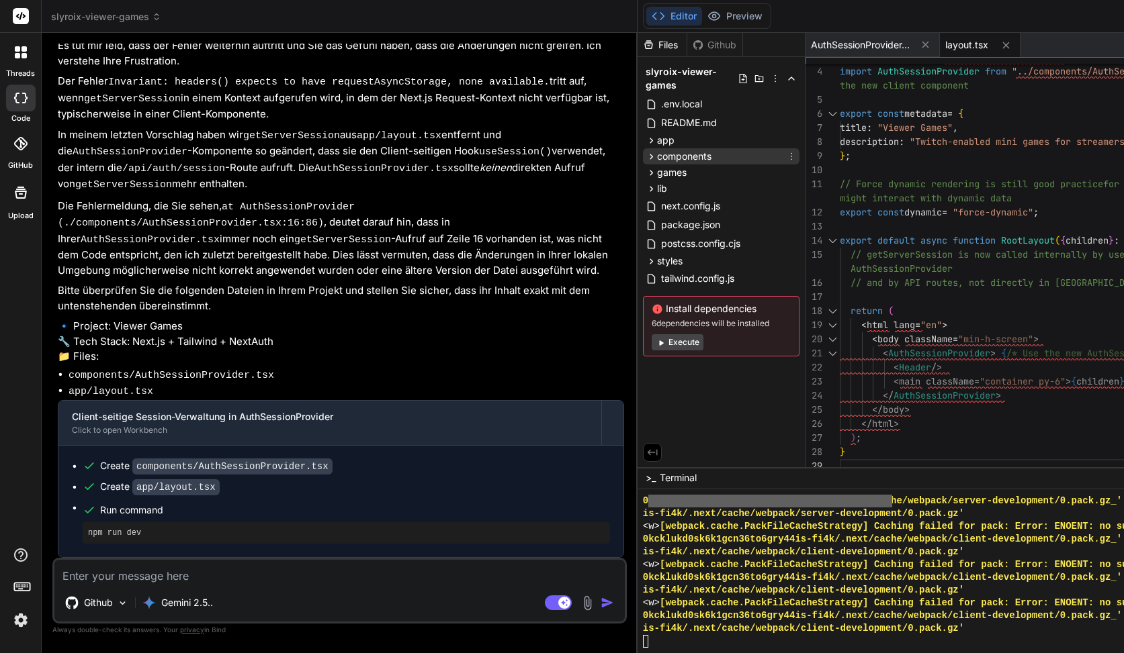
click at [657, 156] on span "components" at bounding box center [684, 156] width 54 height 13
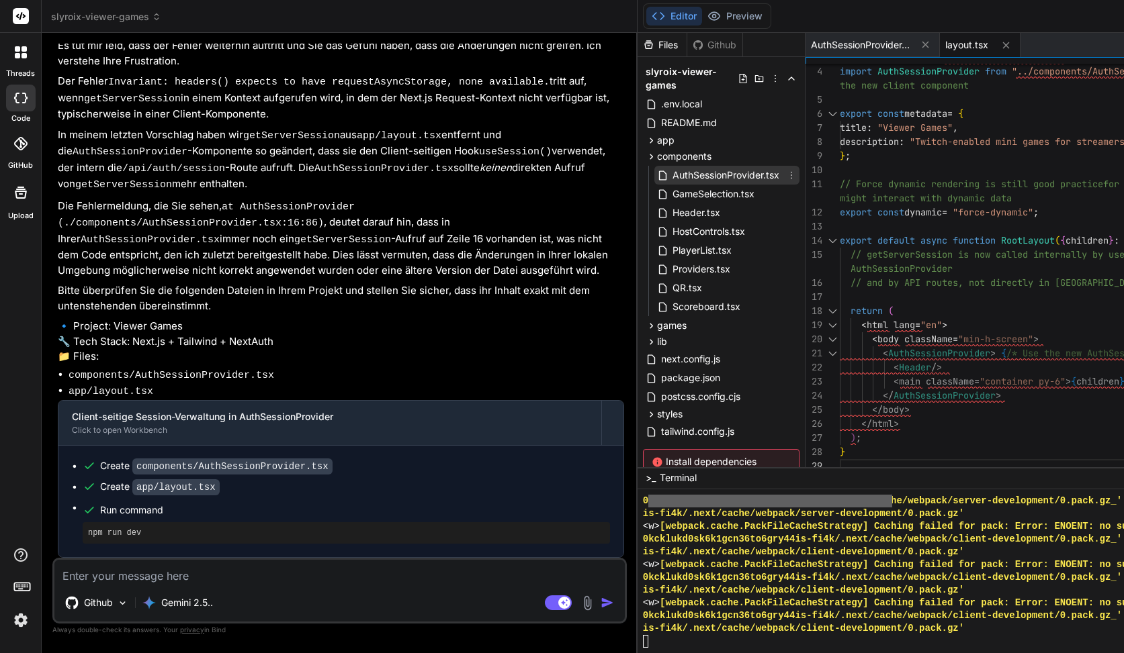
click at [786, 176] on icon at bounding box center [791, 175] width 11 height 11
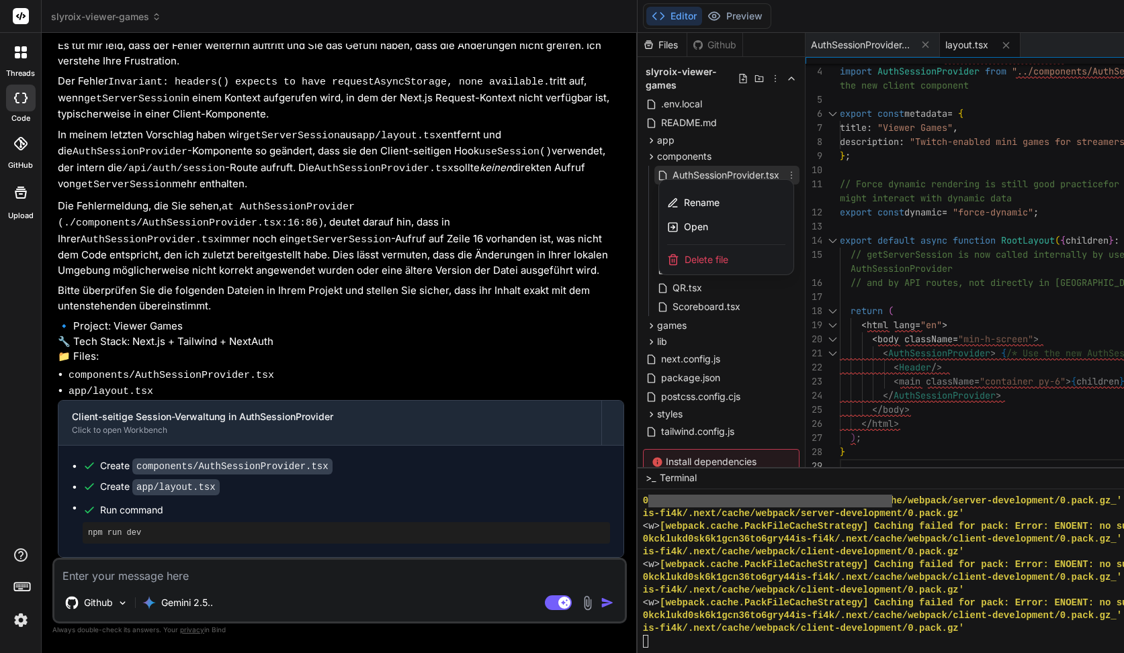
click at [684, 257] on span "Delete file" at bounding box center [706, 259] width 44 height 13
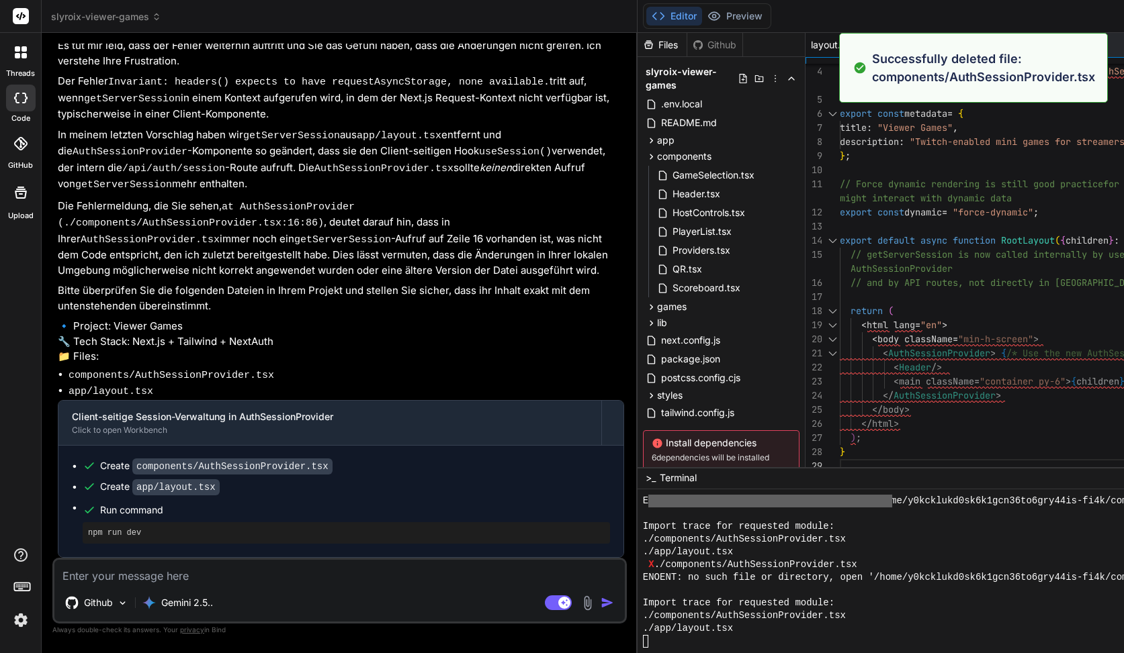
click at [160, 582] on textarea at bounding box center [339, 572] width 570 height 24
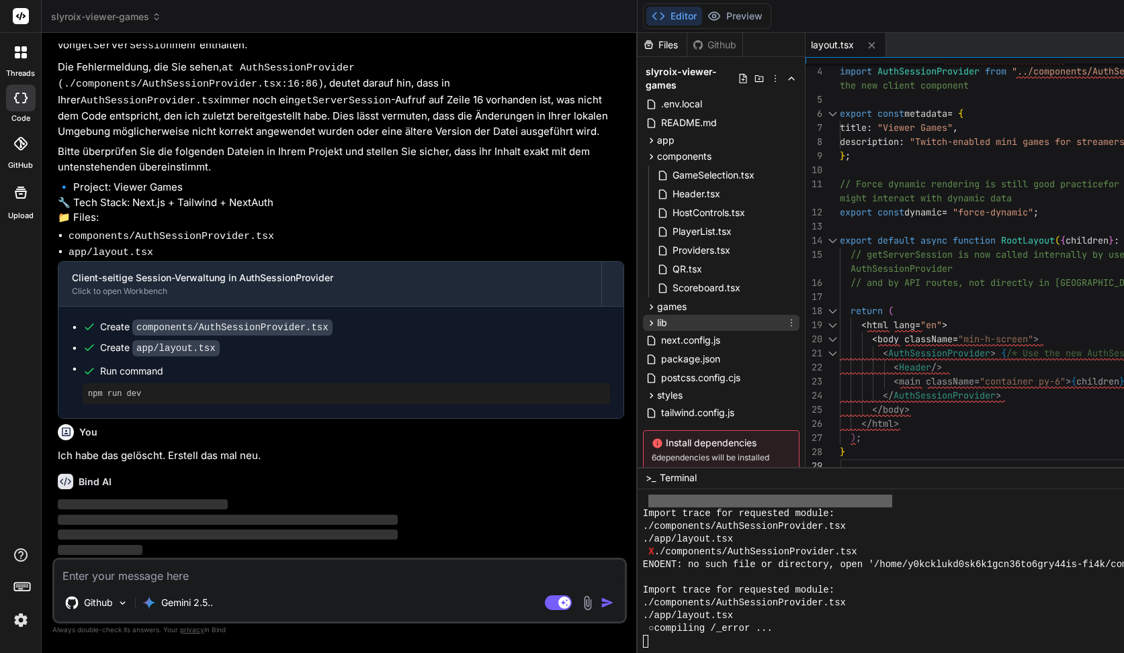
scroll to position [53, 0]
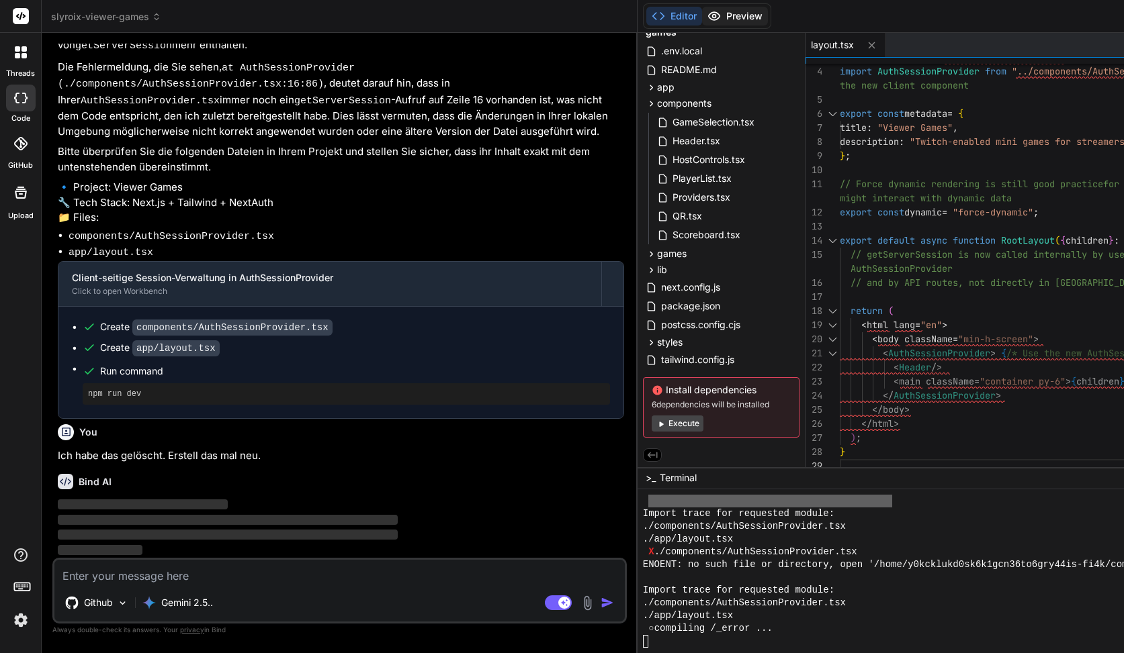
click at [702, 24] on button "Preview" at bounding box center [735, 16] width 66 height 19
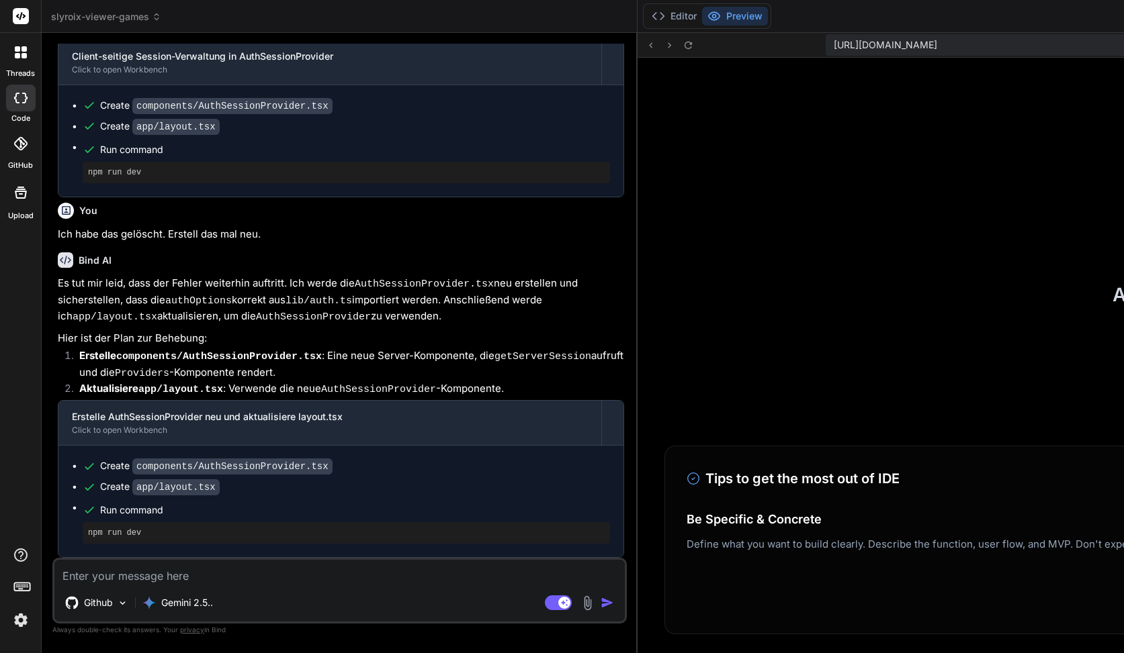
scroll to position [7660, 0]
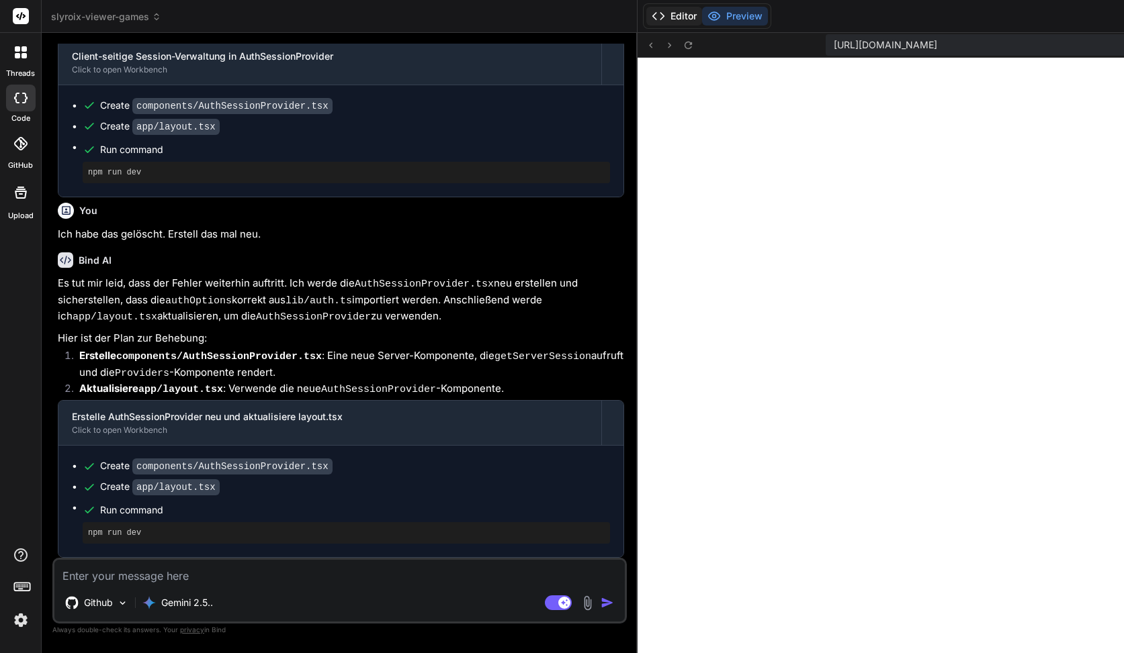
click at [646, 9] on button "Editor" at bounding box center [674, 16] width 56 height 19
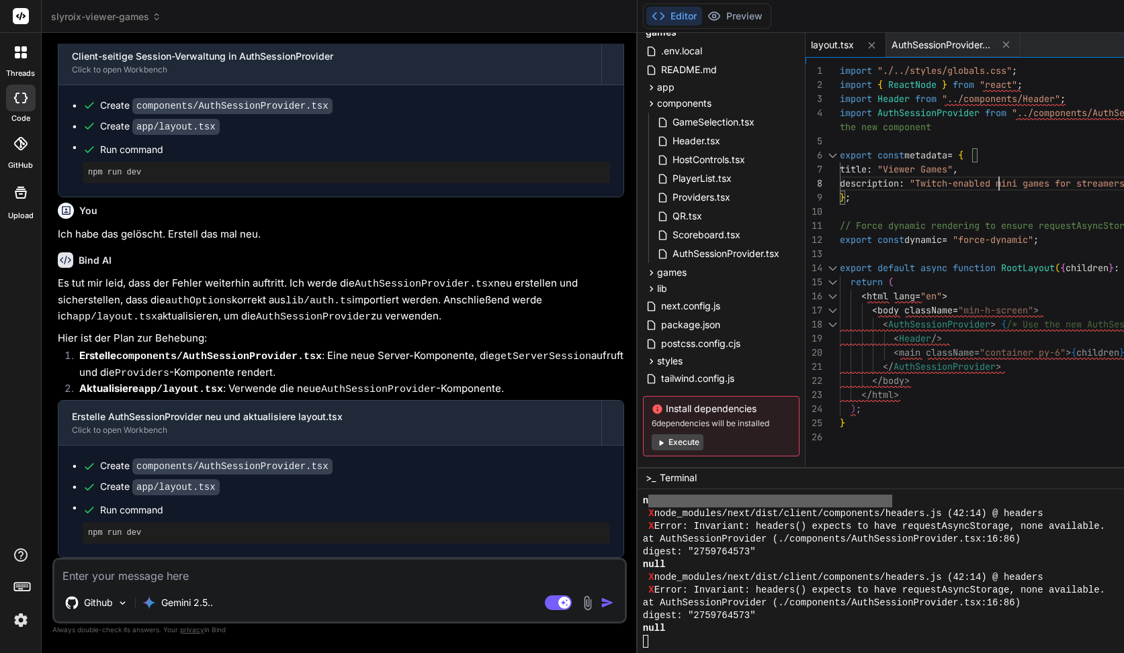
click at [840, 175] on div "import Header from "../components/Header" ; import AuthSessionProvider from "..…" at bounding box center [1070, 269] width 461 height 410
click at [840, 112] on div "import Header from "../components/Header" ; import AuthSessionProvider from "..…" at bounding box center [1070, 269] width 461 height 410
click at [671, 253] on span "AuthSessionProvider.tsx" at bounding box center [725, 254] width 109 height 16
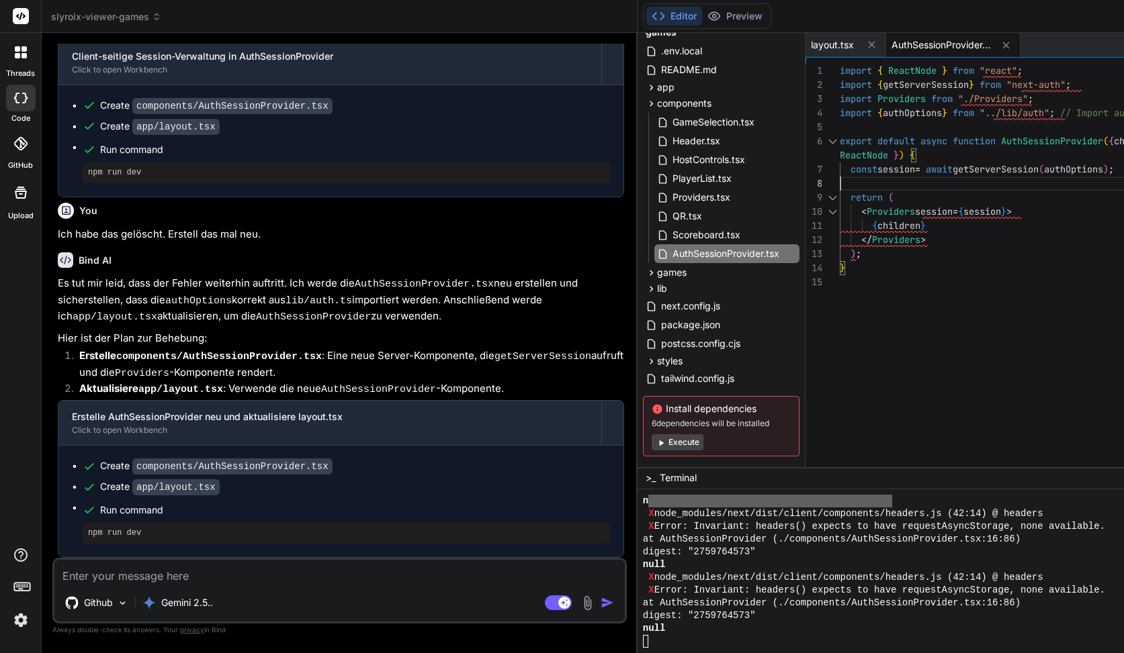
click at [846, 171] on div "import Providers from "./Providers" ; import { authOptions } from "../lib/auth"…" at bounding box center [1070, 269] width 461 height 410
click at [844, 169] on div "import Providers from "./Providers" ; import { authOptions } from "../lib/auth"…" at bounding box center [1070, 269] width 461 height 410
click at [840, 122] on div "import Providers from "./Providers" ; import { authOptions } from "../lib/auth"…" at bounding box center [1070, 269] width 461 height 410
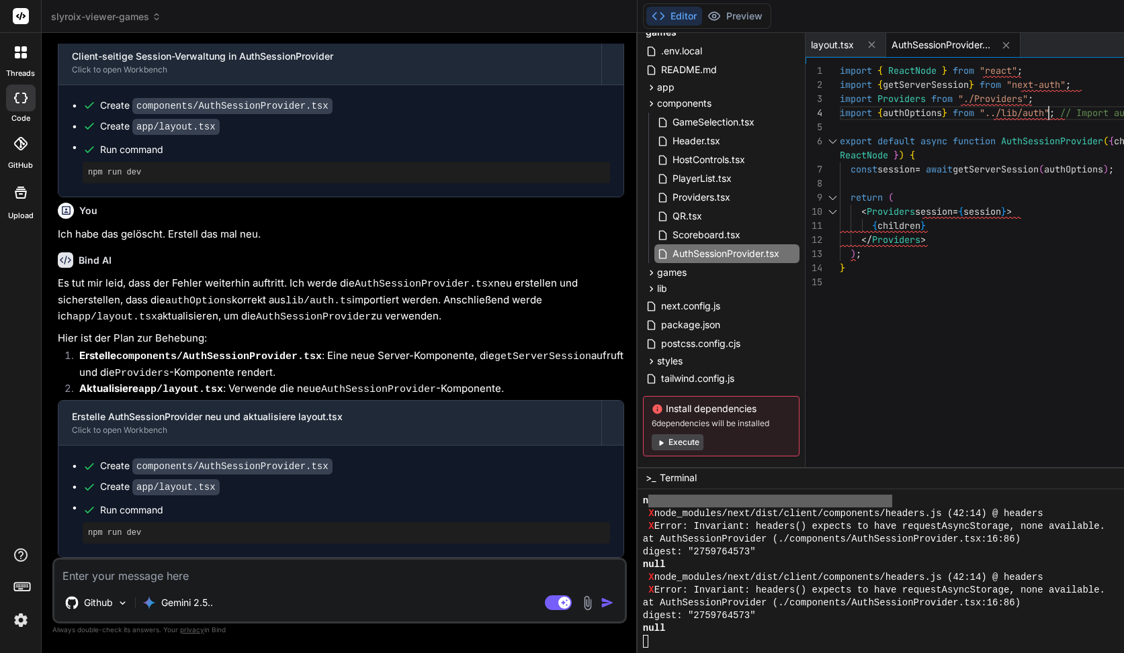
click at [840, 111] on div "import Providers from "./Providers" ; import { authOptions } from "../lib/auth"…" at bounding box center [1070, 269] width 461 height 410
click at [643, 290] on div "lib" at bounding box center [721, 289] width 156 height 16
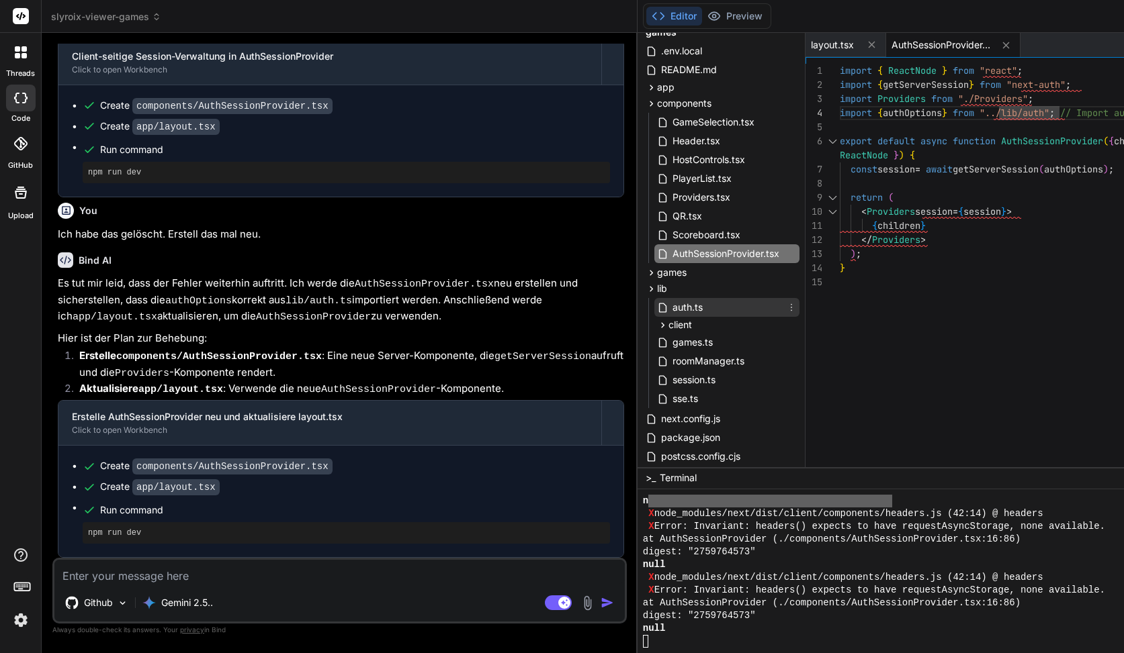
click at [671, 303] on span "auth.ts" at bounding box center [687, 308] width 33 height 16
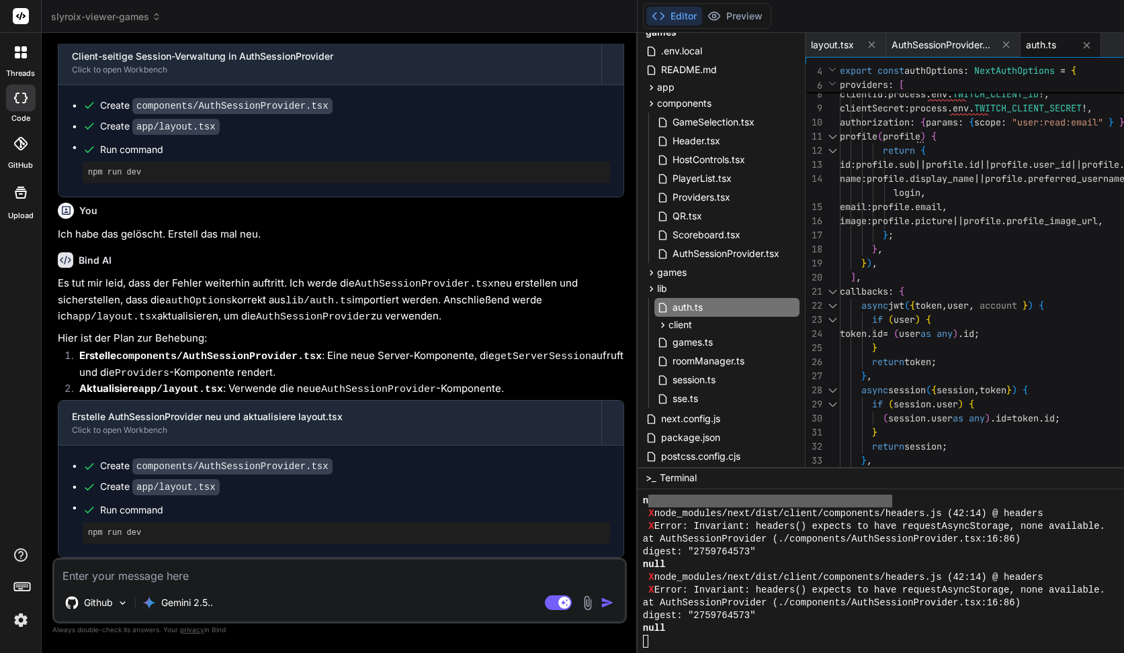
scroll to position [99, 0]
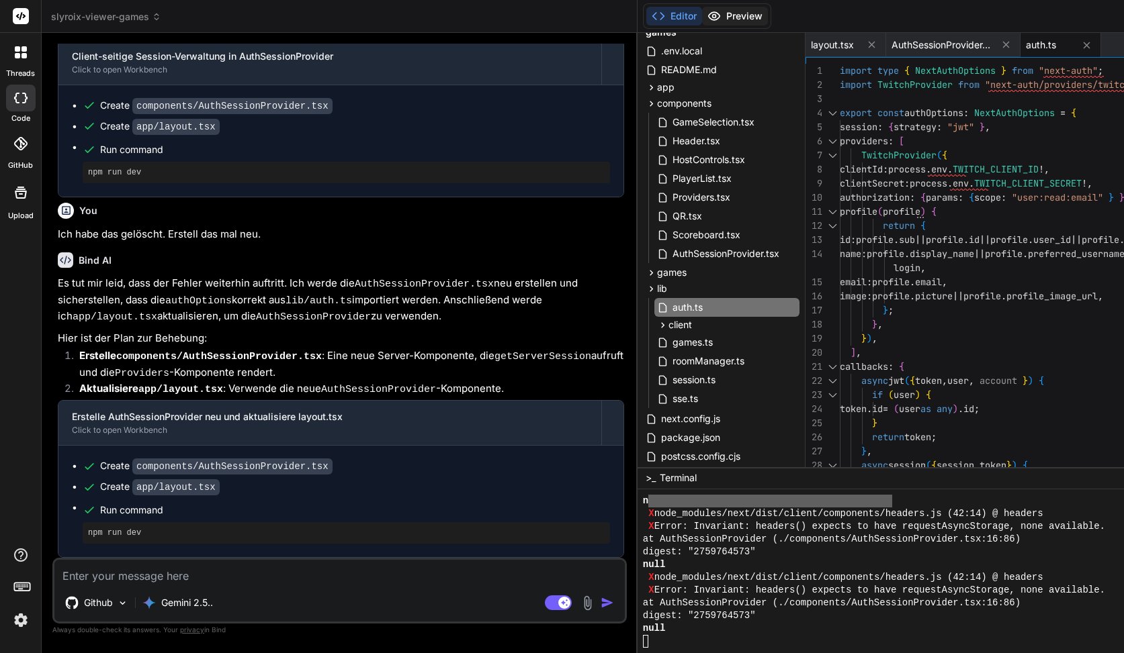
click at [702, 12] on button "Preview" at bounding box center [735, 16] width 66 height 19
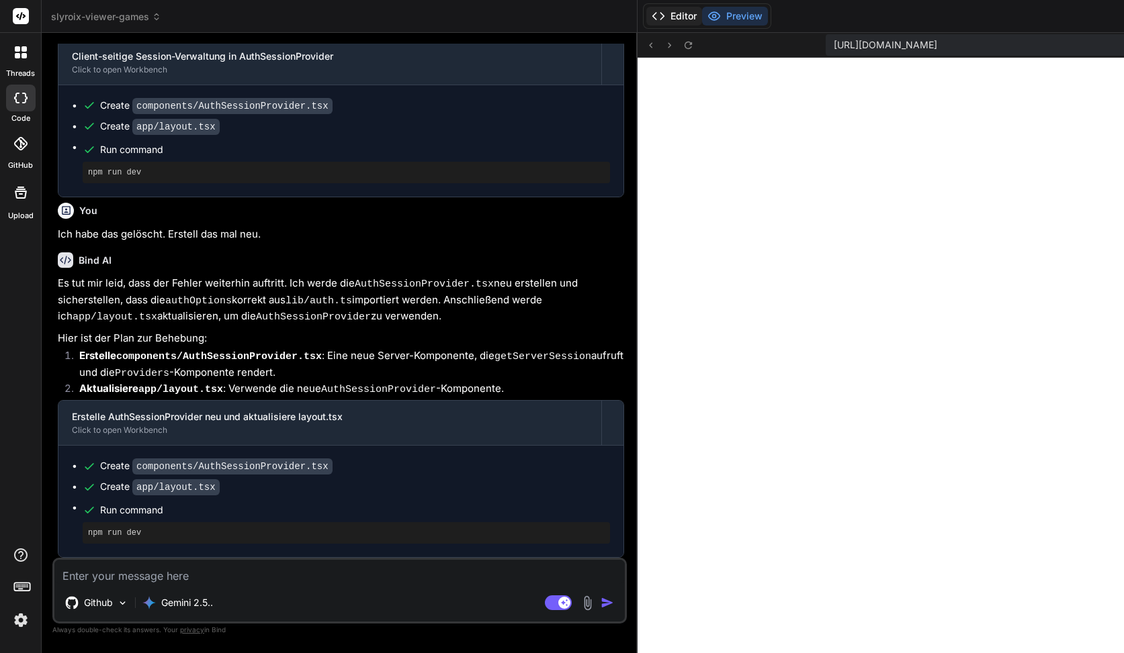
click at [646, 19] on button "Editor" at bounding box center [674, 16] width 56 height 19
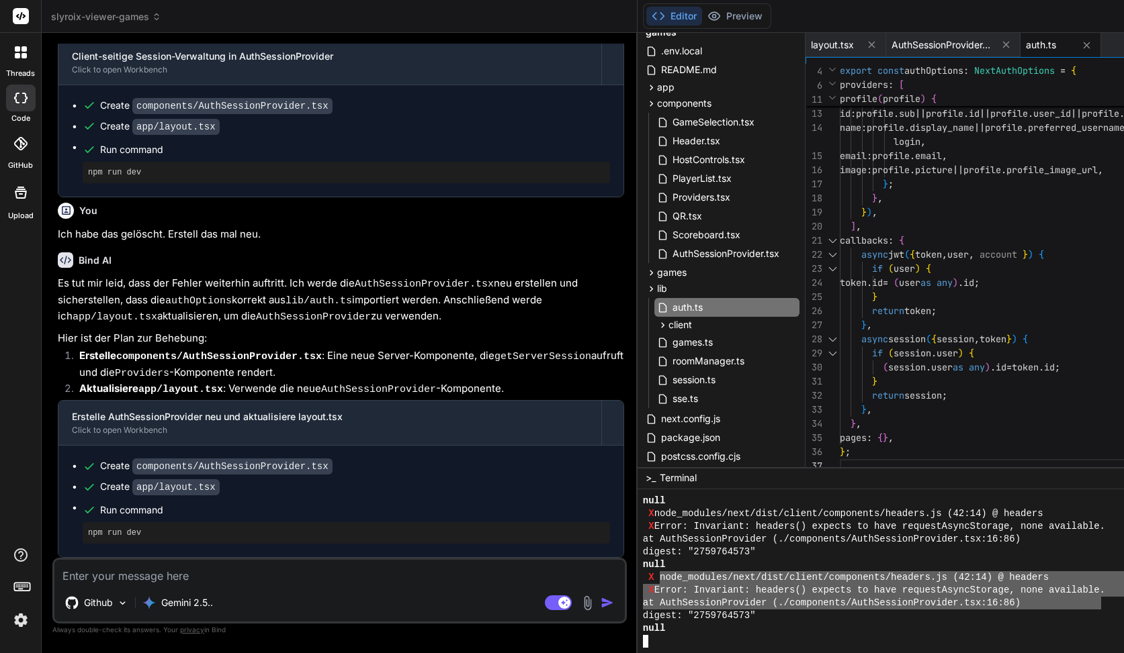
drag, startPoint x: 420, startPoint y: 577, endPoint x: 864, endPoint y: 602, distance: 444.0
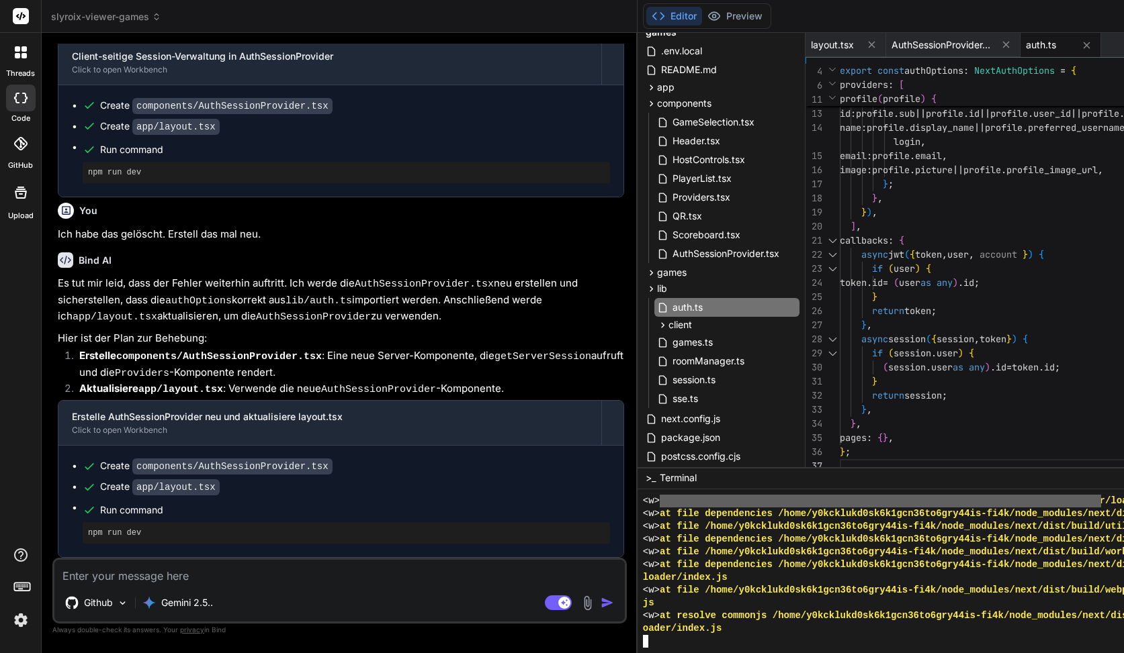
scroll to position [0, 0]
click at [840, 206] on div "clientSecret : process . env . TWITCH_CLIENT_SECRET !, authorization : { params…" at bounding box center [1070, 206] width 461 height 536
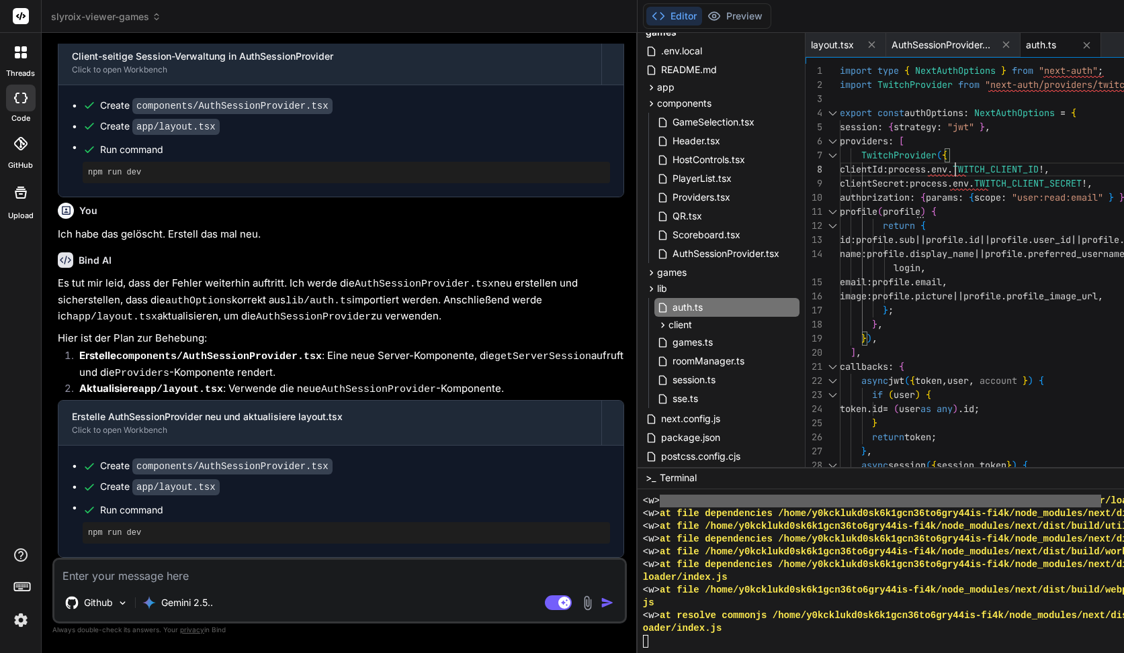
scroll to position [99, 0]
click at [840, 165] on div "clientSecret : process . env . TWITCH_CLIENT_SECRET !, authorization : { params…" at bounding box center [1070, 332] width 461 height 536
click at [840, 173] on div "clientSecret : process . env . TWITCH_CLIENT_SECRET !, authorization : { params…" at bounding box center [1070, 332] width 461 height 536
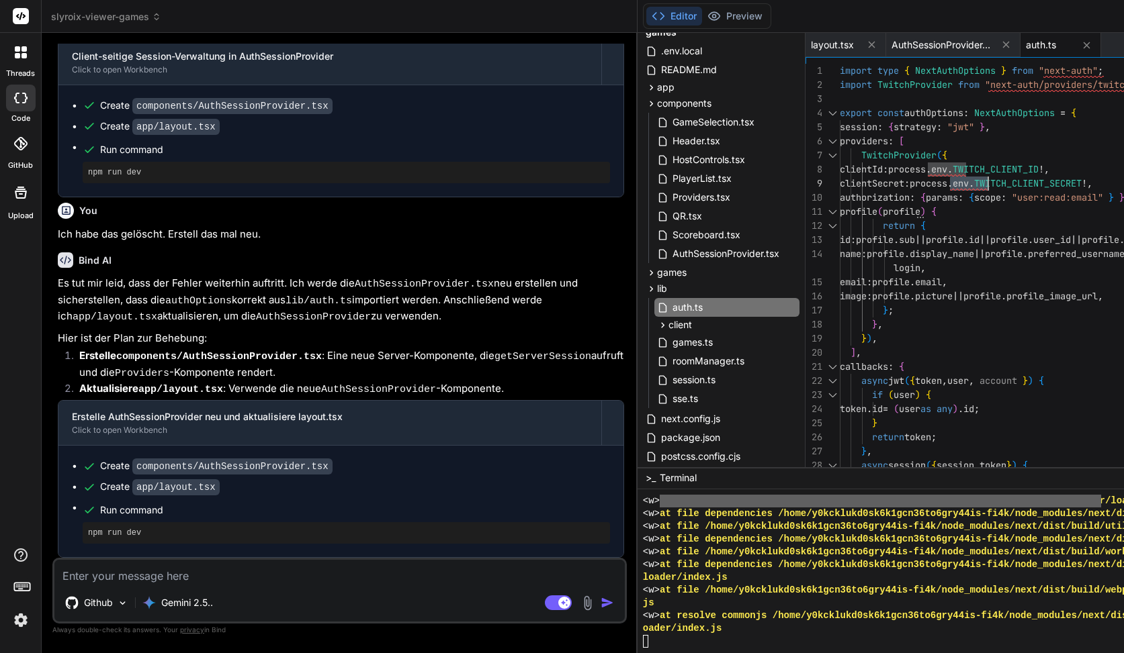
click at [841, 171] on div "clientSecret : process . env . TWITCH_CLIENT_SECRET !, authorization : { params…" at bounding box center [1070, 332] width 461 height 536
click at [840, 170] on div "clientSecret : process . env . TWITCH_CLIENT_SECRET !, authorization : { params…" at bounding box center [1070, 332] width 461 height 536
drag, startPoint x: 685, startPoint y: 166, endPoint x: 709, endPoint y: 166, distance: 23.5
click at [840, 166] on div "clientSecret : process . env . TWITCH_CLIENT_SECRET !, authorization : { params…" at bounding box center [1070, 332] width 461 height 536
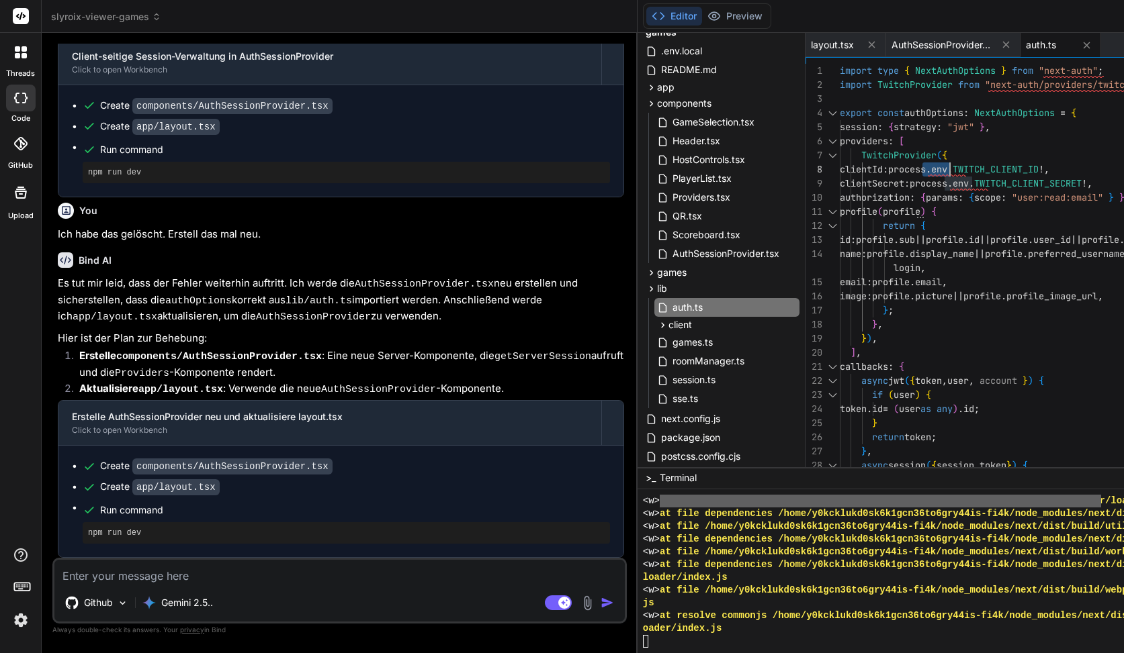
click at [840, 167] on div "clientSecret : process . env . TWITCH_CLIENT_SECRET !, authorization : { params…" at bounding box center [1070, 332] width 461 height 536
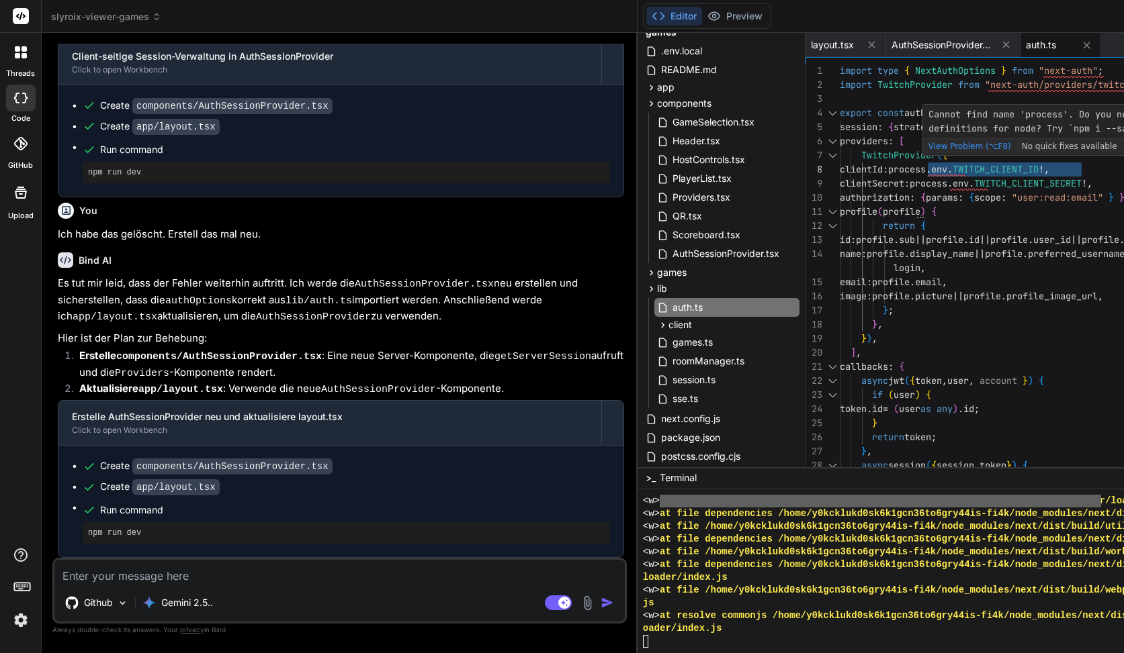
drag, startPoint x: 687, startPoint y: 166, endPoint x: 843, endPoint y: 165, distance: 155.8
click at [843, 165] on div "clientSecret : process . env . TWITCH_CLIENT_SECRET !, authorization : { params…" at bounding box center [1070, 332] width 461 height 536
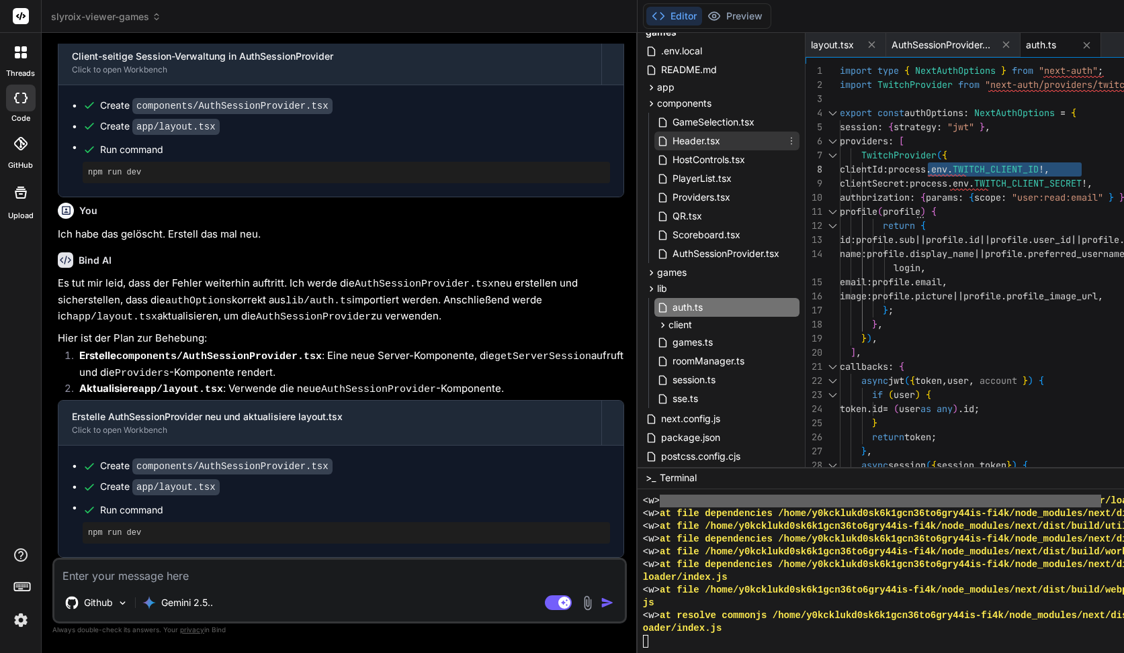
click at [671, 136] on span "Header.tsx" at bounding box center [696, 141] width 50 height 16
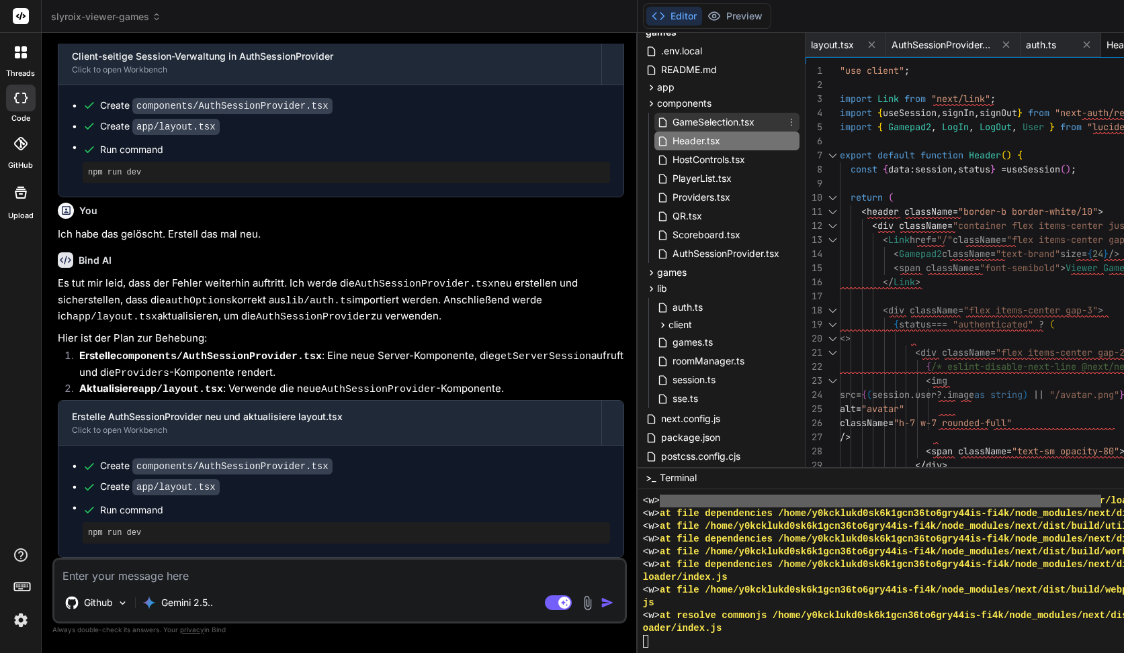
click at [671, 128] on span "GameSelection.tsx" at bounding box center [713, 122] width 85 height 16
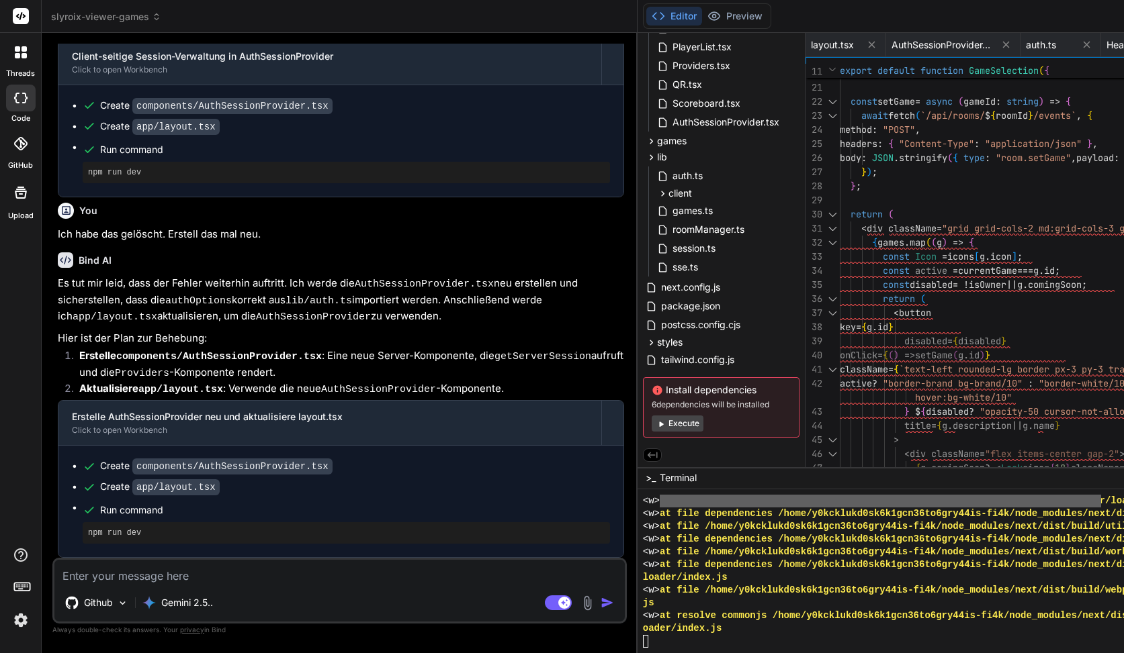
scroll to position [28, 0]
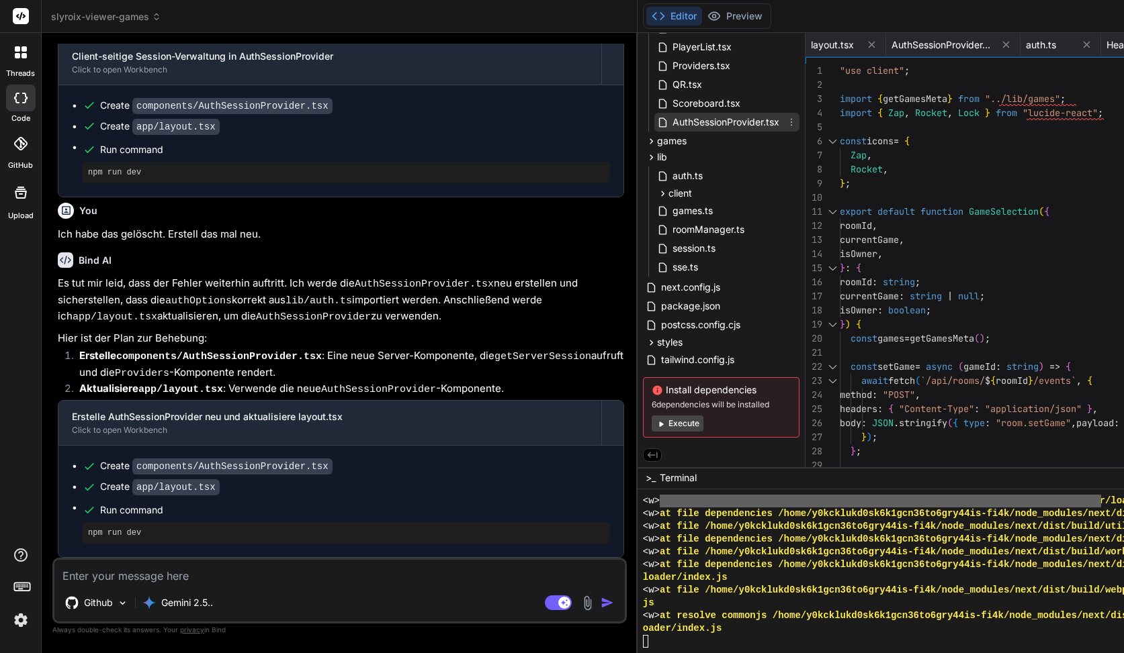
click at [671, 123] on span "AuthSessionProvider.tsx" at bounding box center [725, 122] width 109 height 16
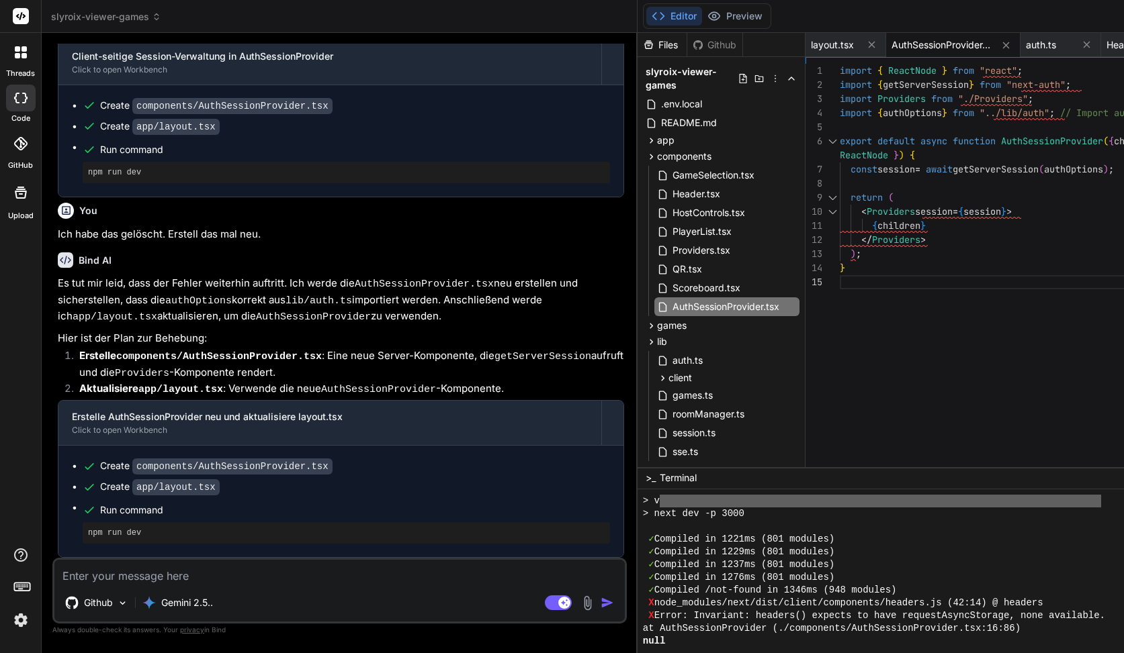
scroll to position [11901, 0]
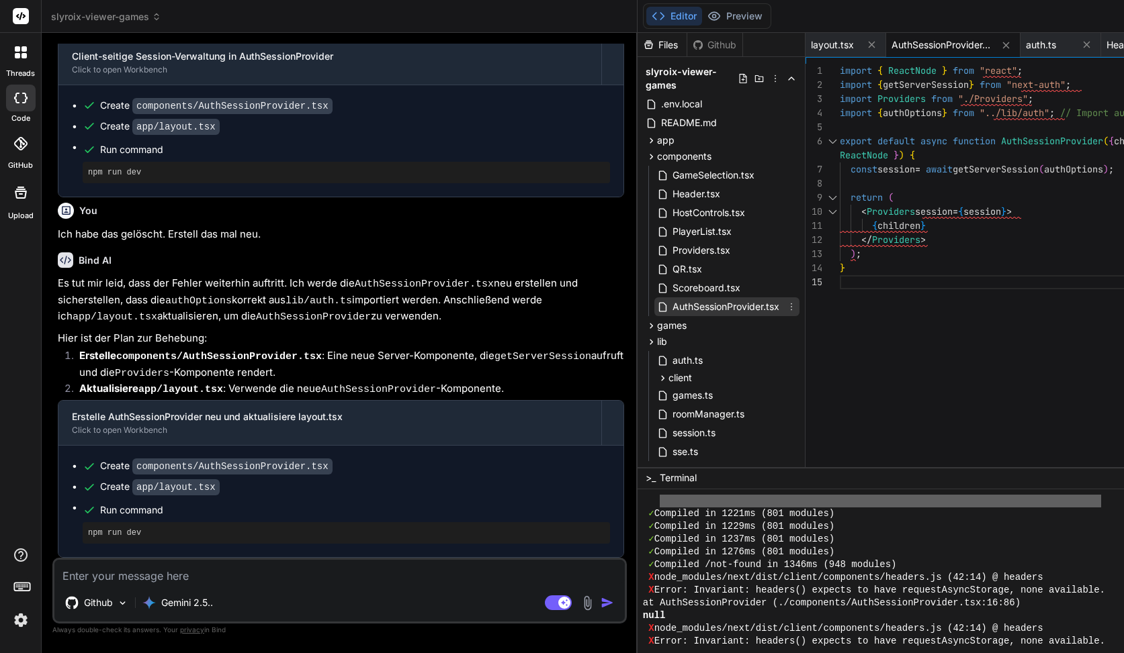
click at [671, 307] on span "AuthSessionProvider.tsx" at bounding box center [725, 307] width 109 height 16
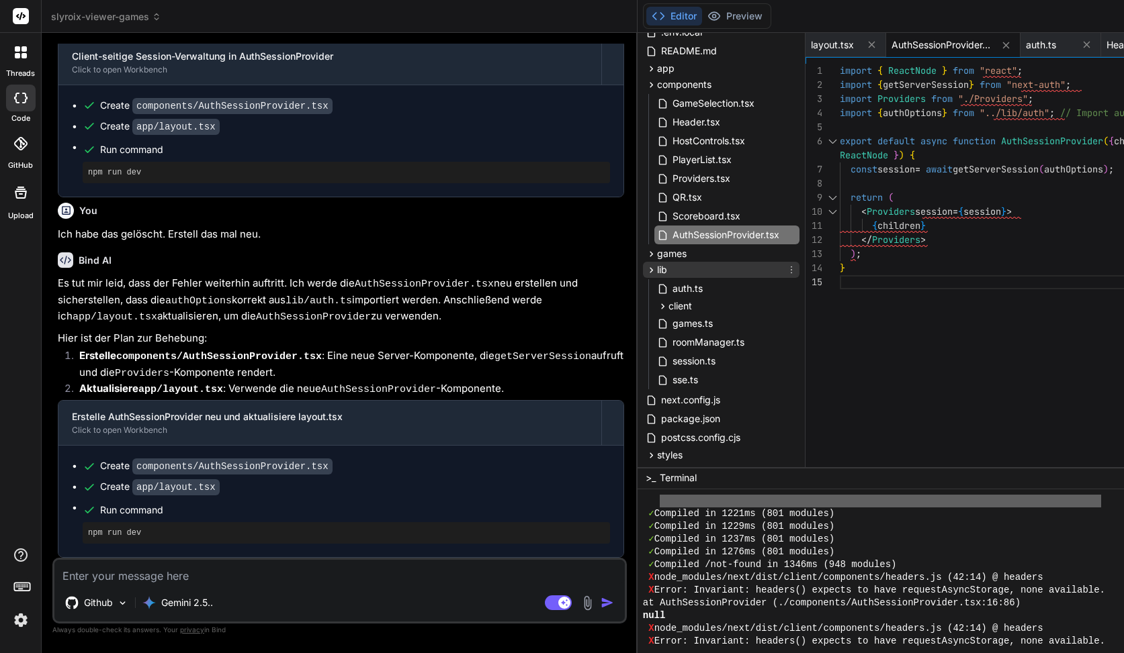
scroll to position [77, 0]
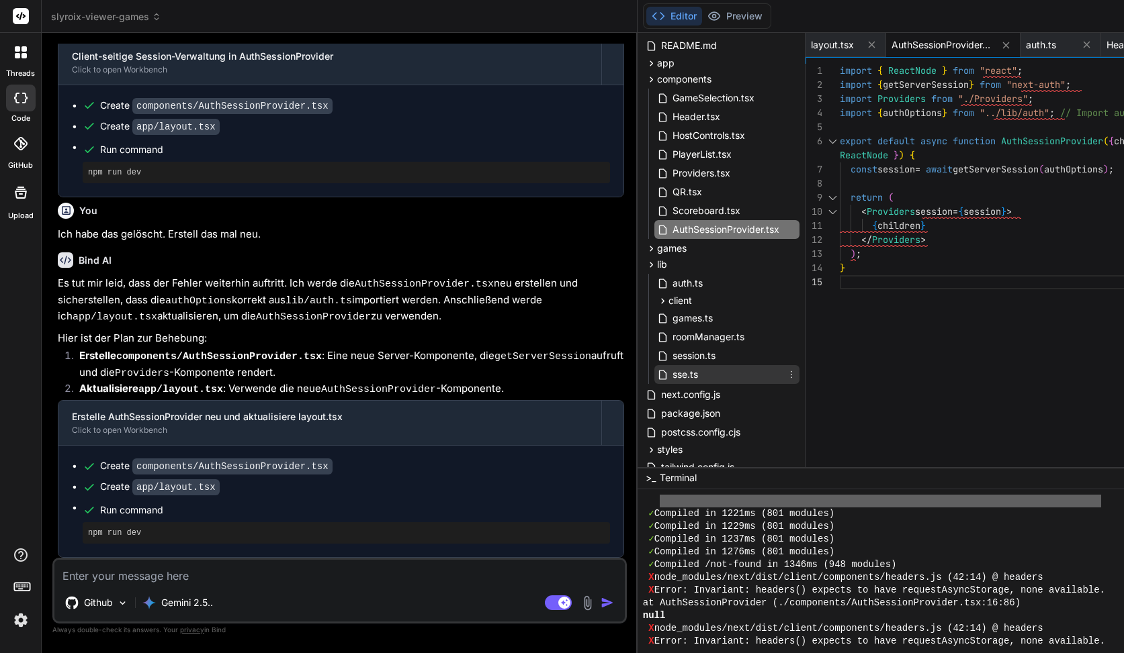
click at [654, 377] on div "sse.ts" at bounding box center [726, 374] width 145 height 19
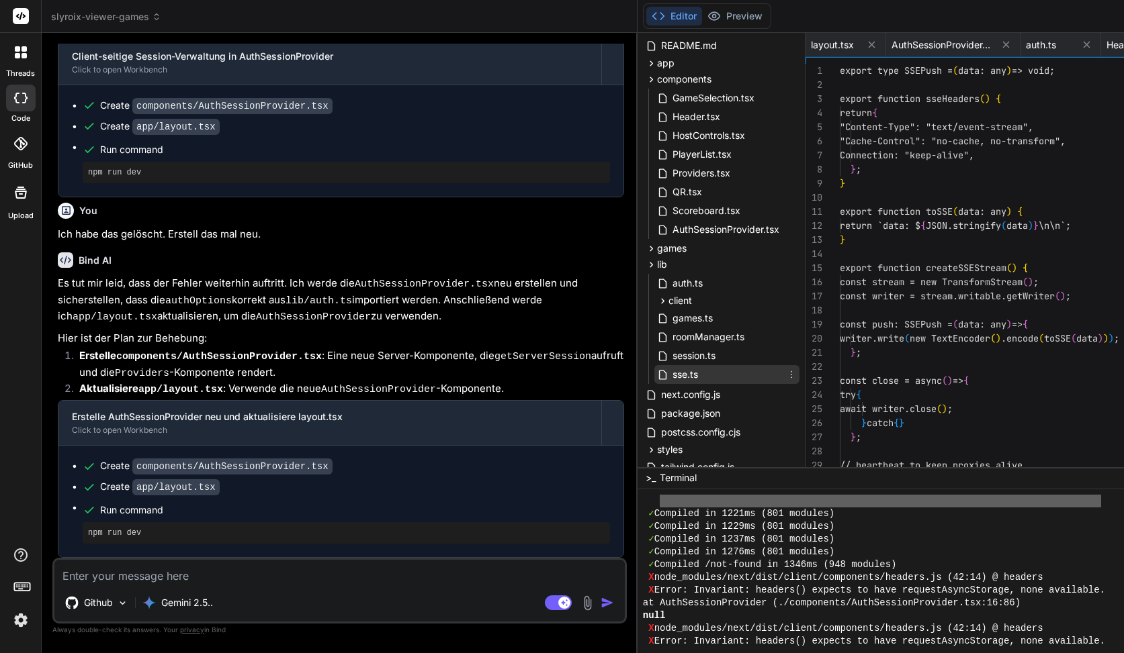
scroll to position [28, 0]
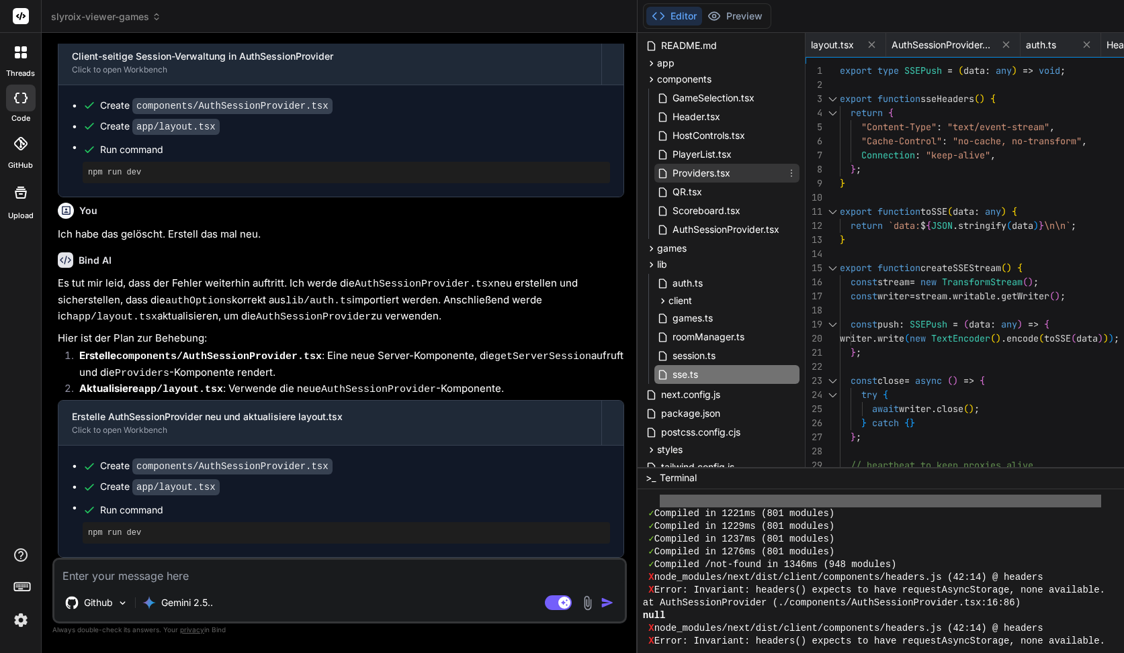
click at [671, 171] on span "Providers.tsx" at bounding box center [701, 173] width 60 height 16
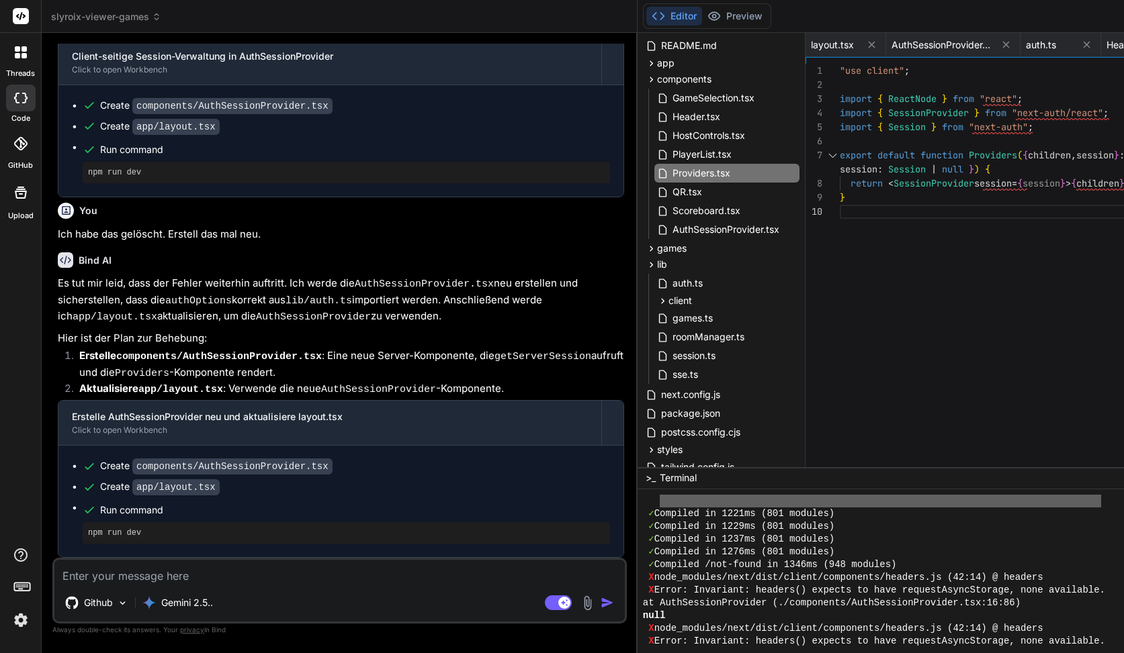
click at [840, 254] on div "import { ReactNode } from "react" ; import { SessionProvider } from "next-auth/…" at bounding box center [1070, 269] width 461 height 410
click at [840, 257] on div "import { ReactNode } from "react" ; import { SessionProvider } from "next-auth/…" at bounding box center [1070, 269] width 461 height 410
click at [671, 101] on span "GameSelection.tsx" at bounding box center [713, 98] width 85 height 16
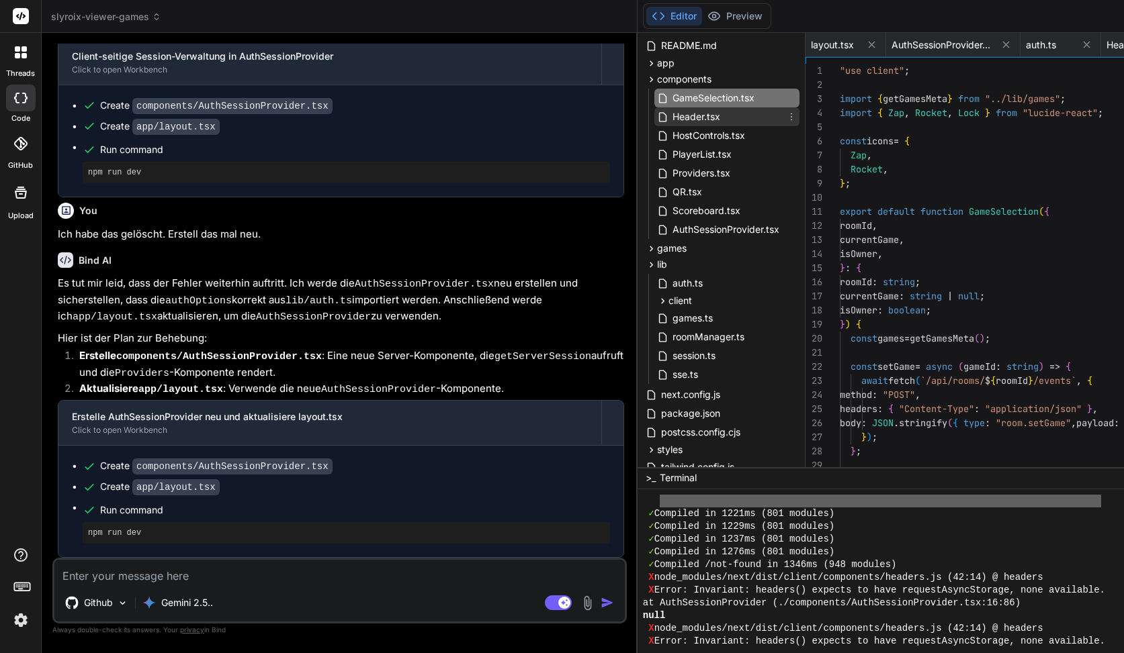
click at [671, 113] on span "Header.tsx" at bounding box center [696, 117] width 50 height 16
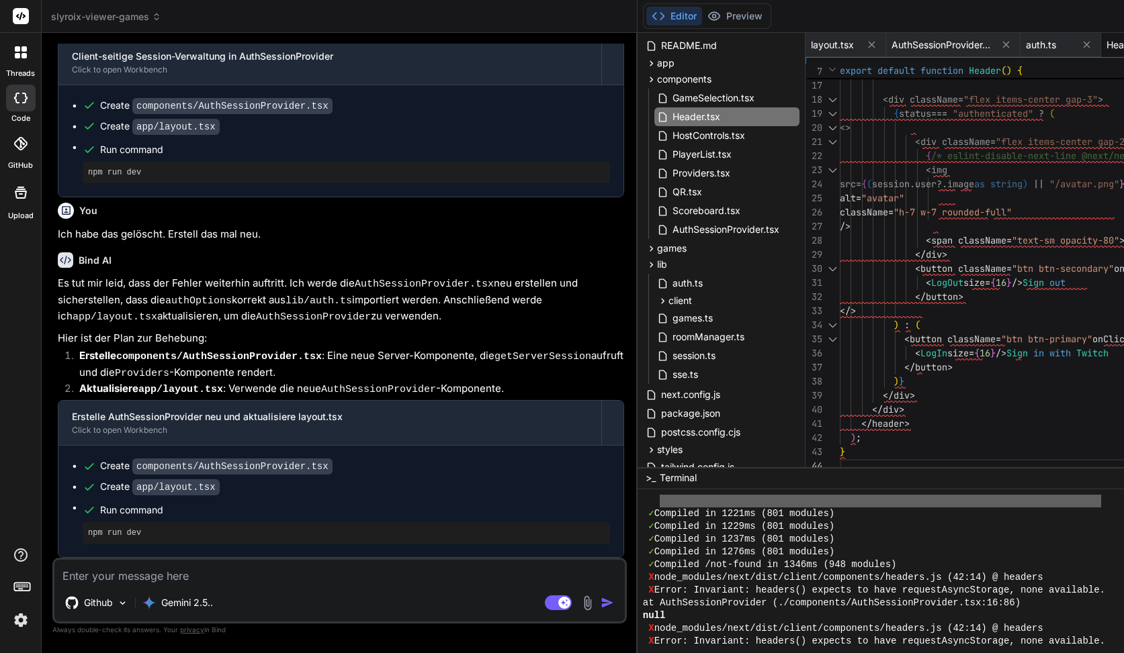
scroll to position [42, 0]
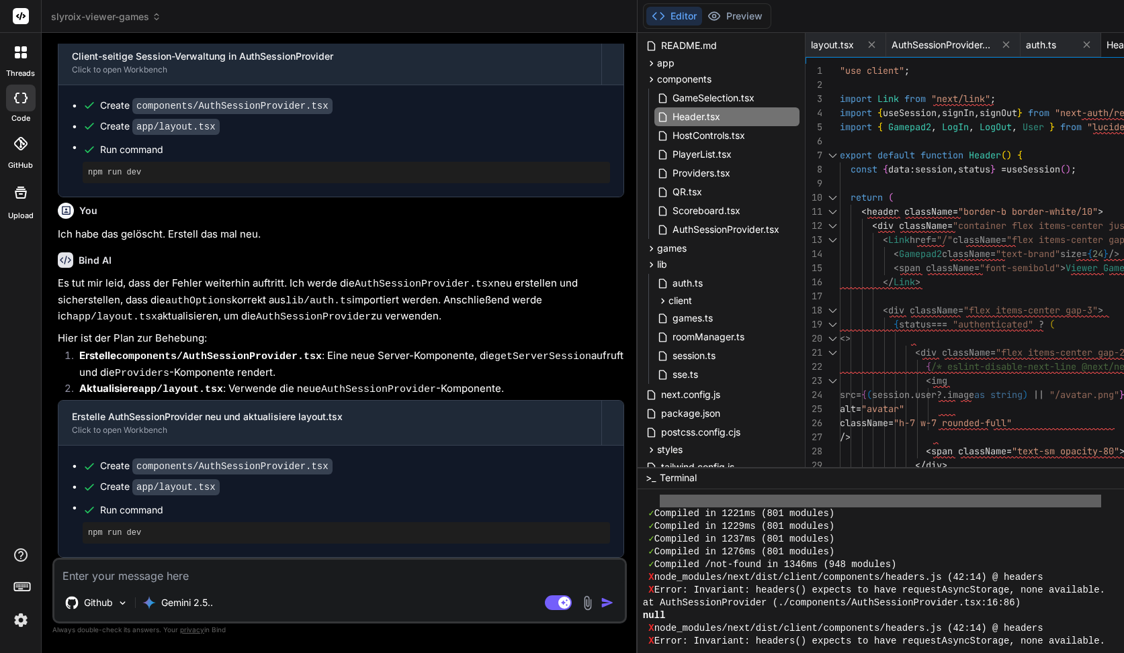
click at [115, 574] on textarea at bounding box center [339, 572] width 570 height 24
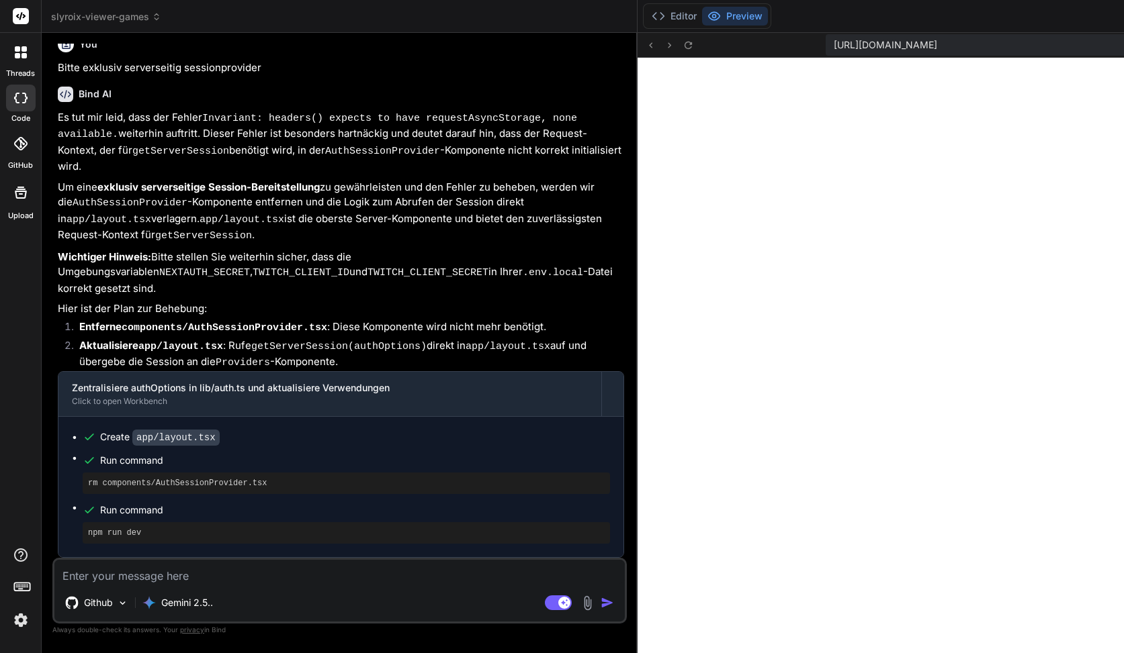
scroll to position [8290, 0]
click at [646, 17] on button "Editor" at bounding box center [674, 16] width 56 height 19
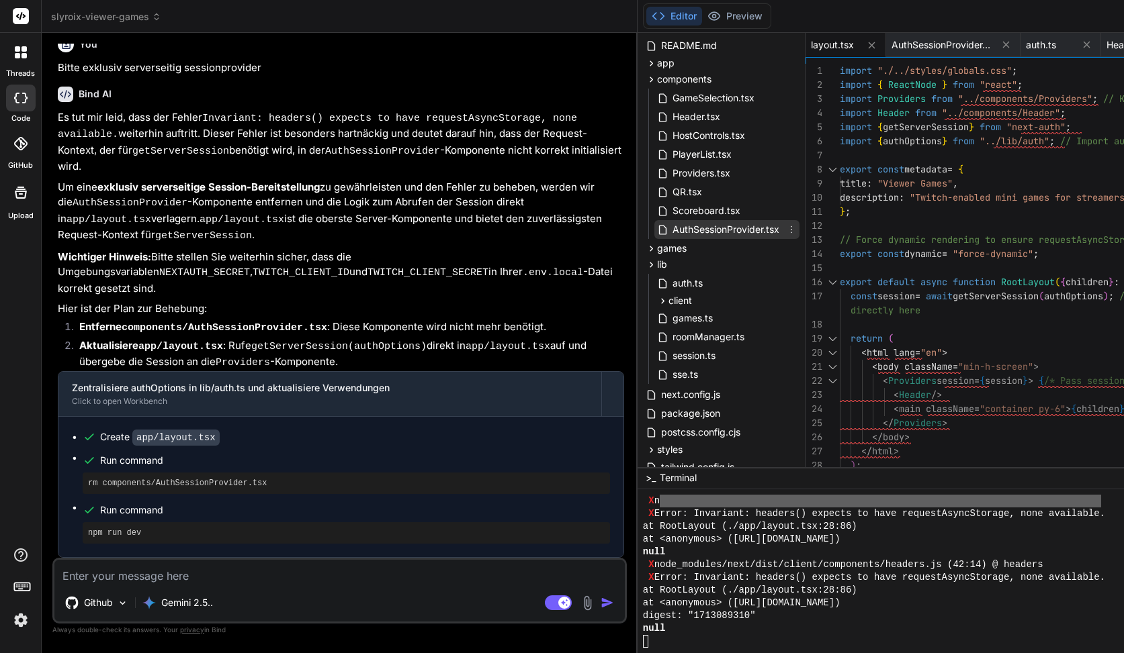
click at [671, 237] on span "AuthSessionProvider.tsx" at bounding box center [725, 230] width 109 height 16
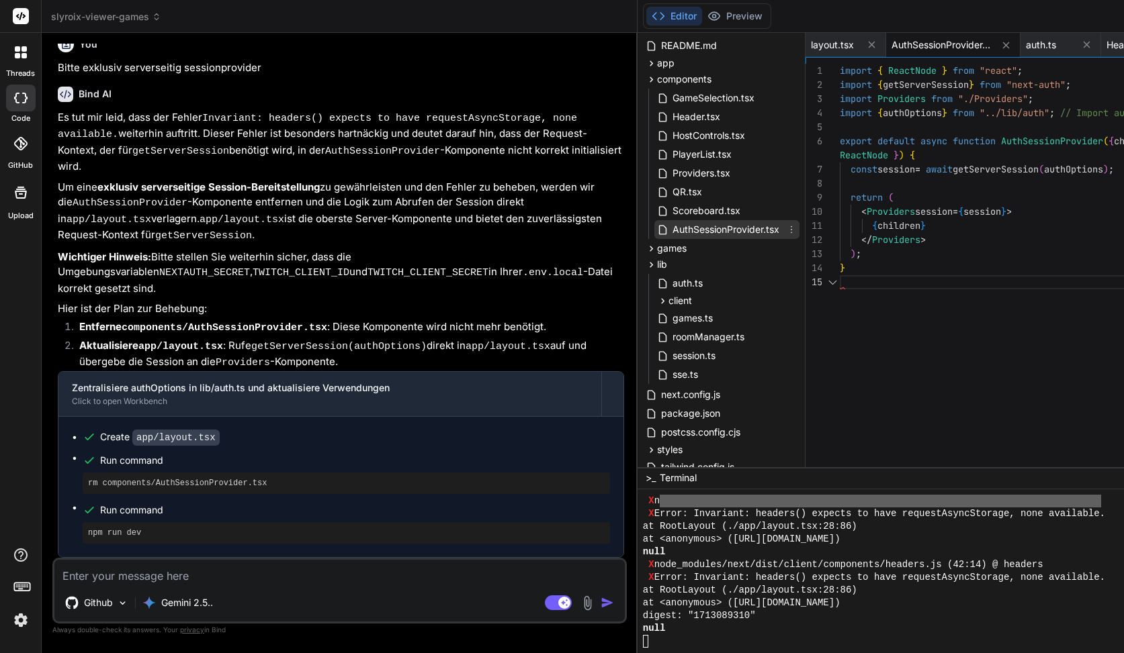
scroll to position [71, 0]
click at [786, 227] on icon at bounding box center [791, 229] width 11 height 11
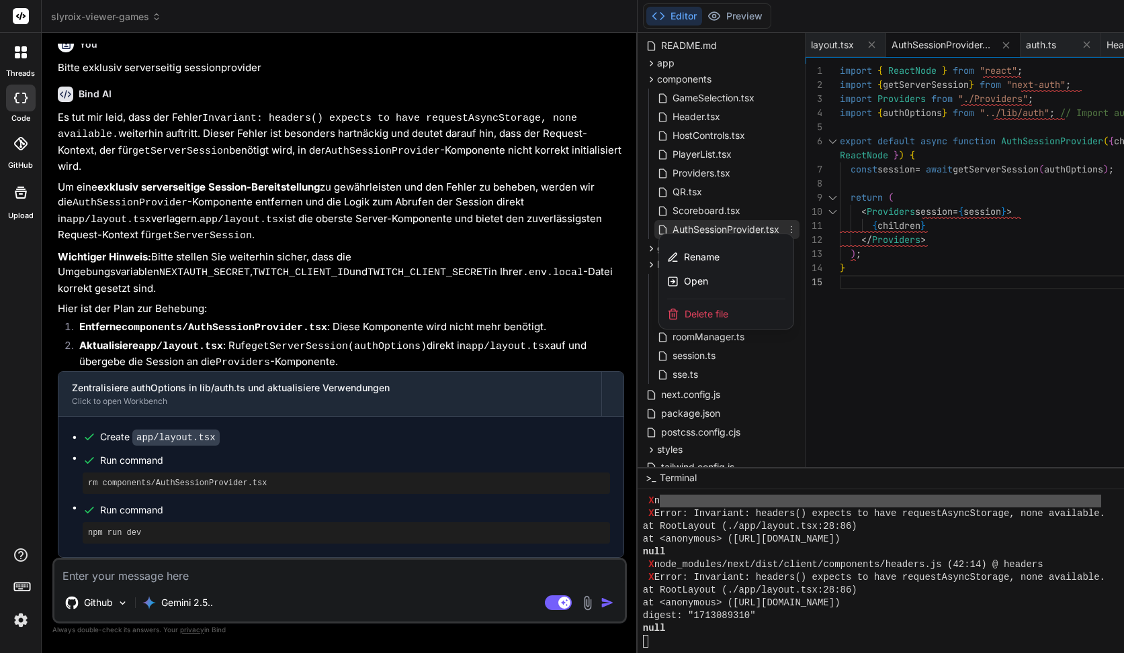
click at [684, 312] on span "Delete file" at bounding box center [706, 314] width 44 height 13
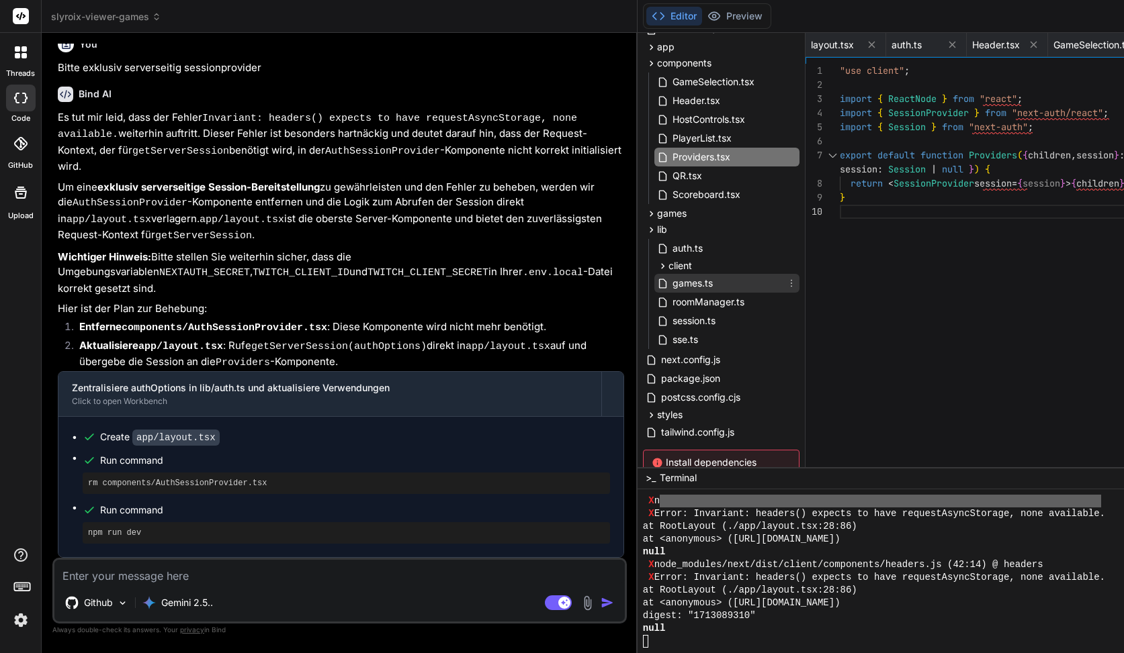
scroll to position [79, 0]
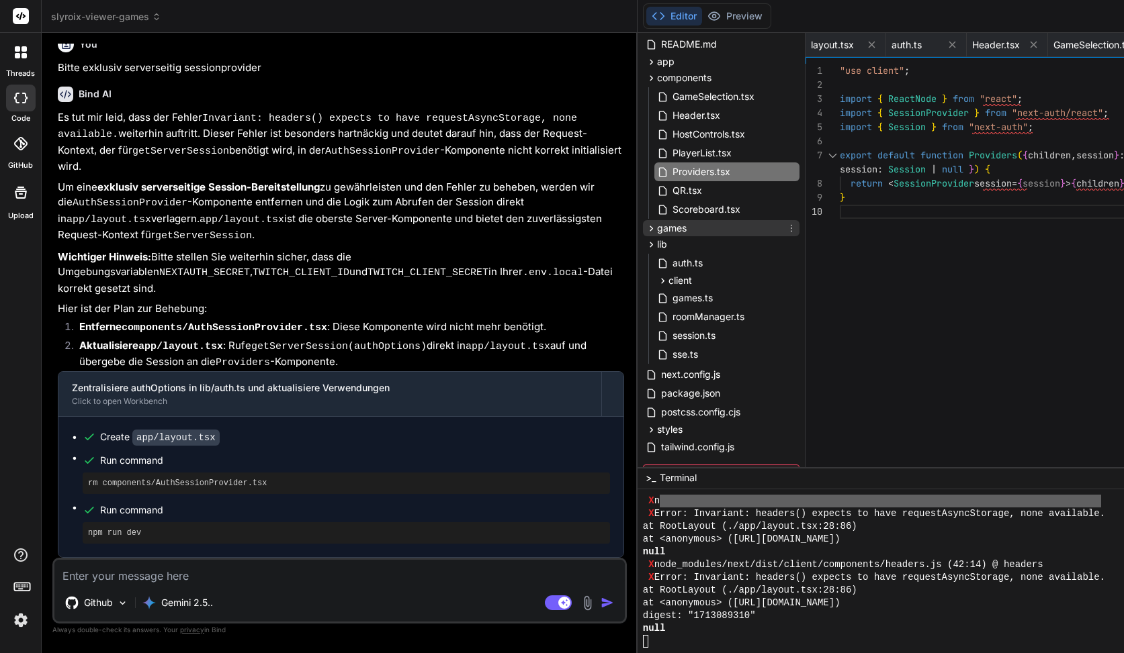
click at [643, 222] on div "games" at bounding box center [721, 228] width 156 height 16
click at [643, 224] on div "games" at bounding box center [721, 228] width 156 height 16
click at [668, 280] on span "client" at bounding box center [680, 280] width 24 height 13
click at [682, 295] on span "useRoom.ts" at bounding box center [709, 299] width 54 height 16
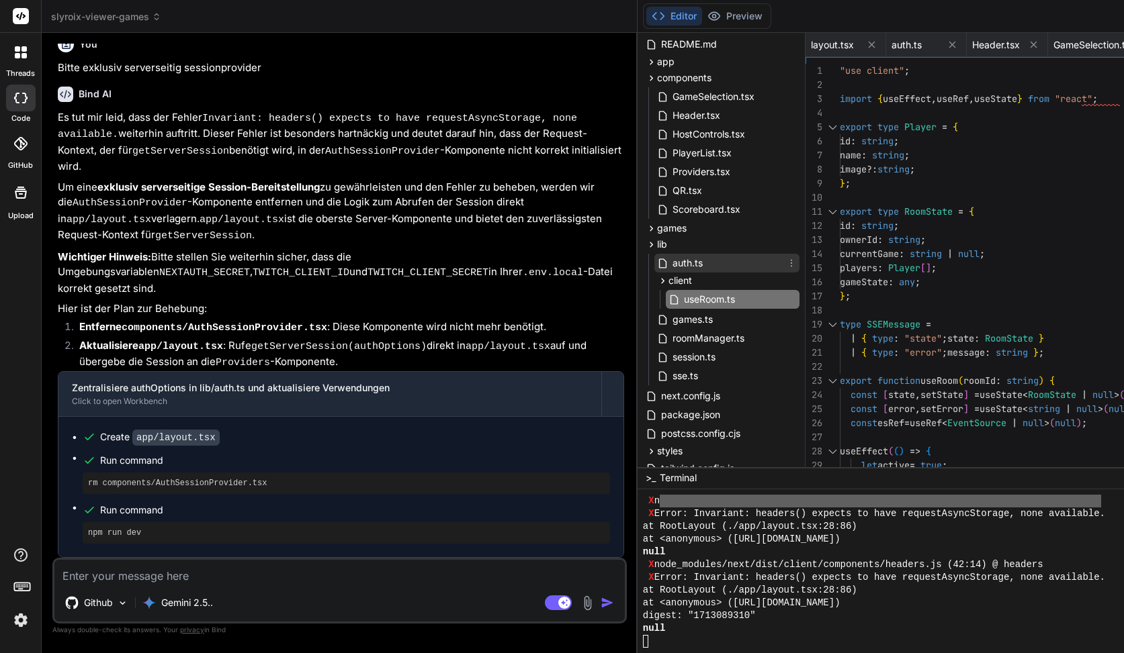
scroll to position [0, 0]
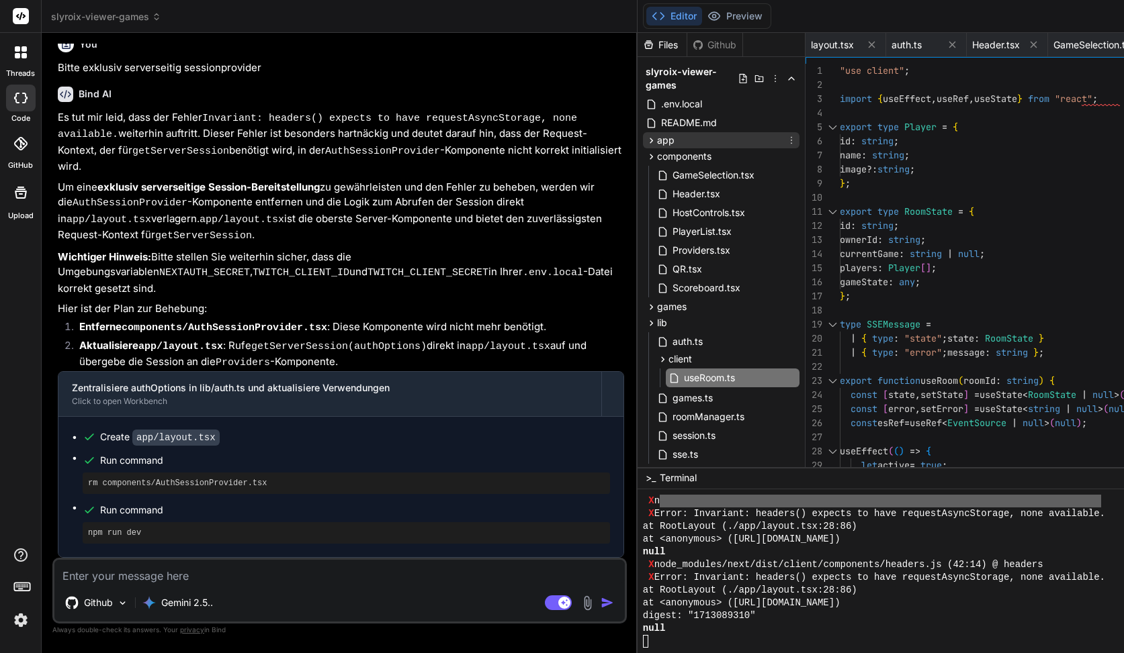
click at [643, 142] on div "app" at bounding box center [721, 140] width 156 height 16
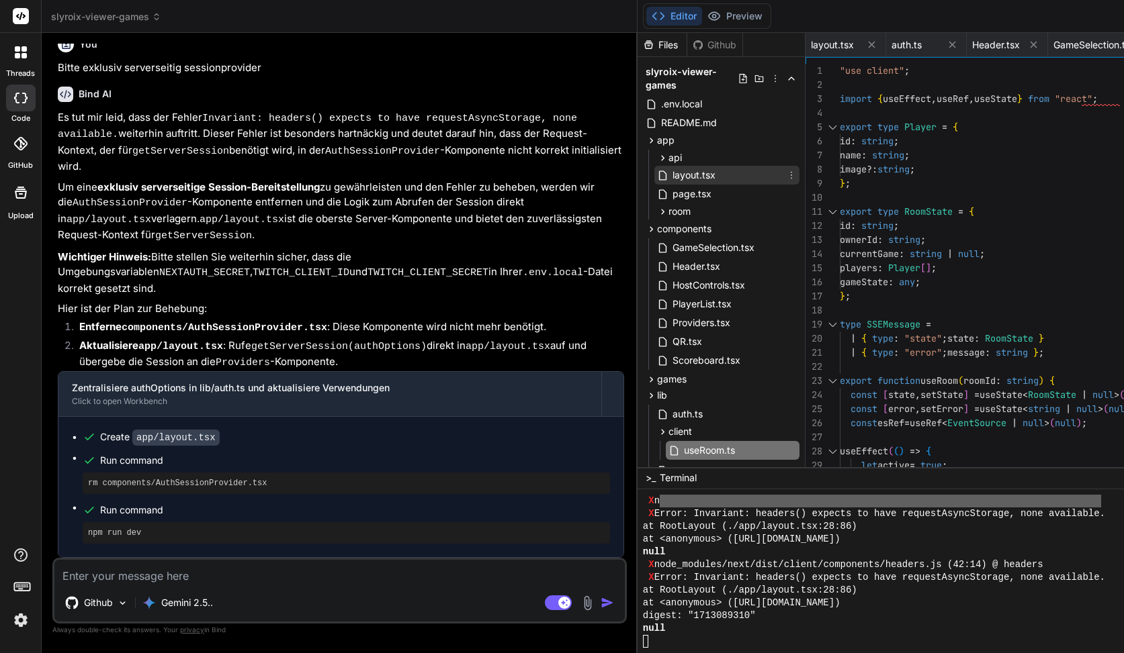
click at [654, 184] on div "layout.tsx" at bounding box center [726, 175] width 145 height 19
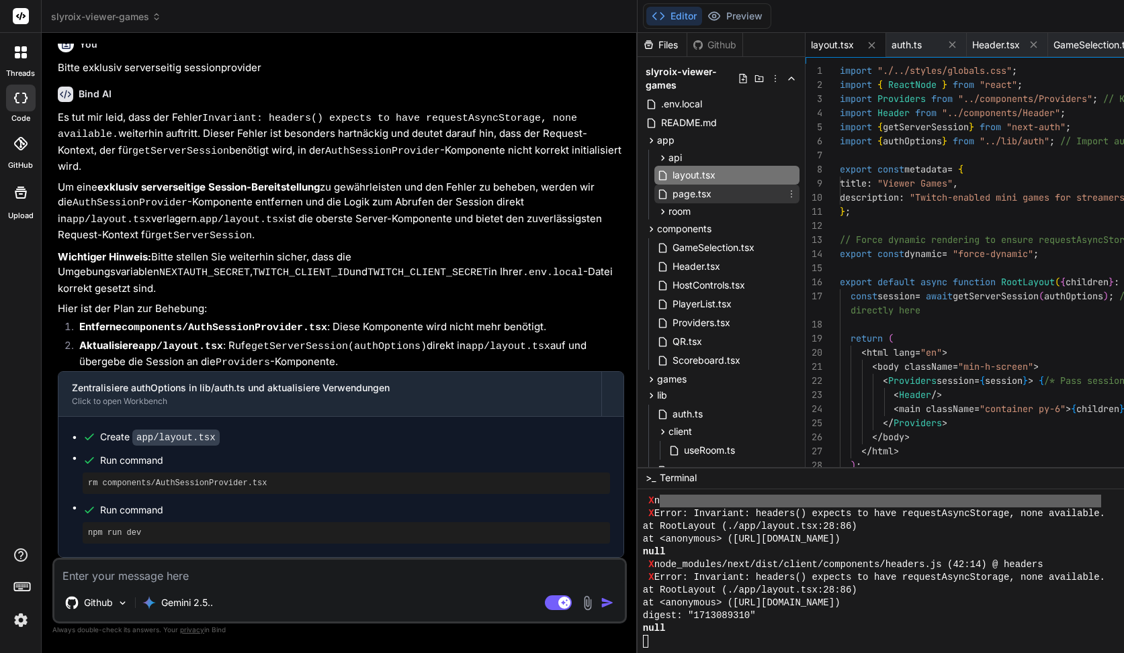
click at [671, 190] on span "page.tsx" at bounding box center [692, 194] width 42 height 16
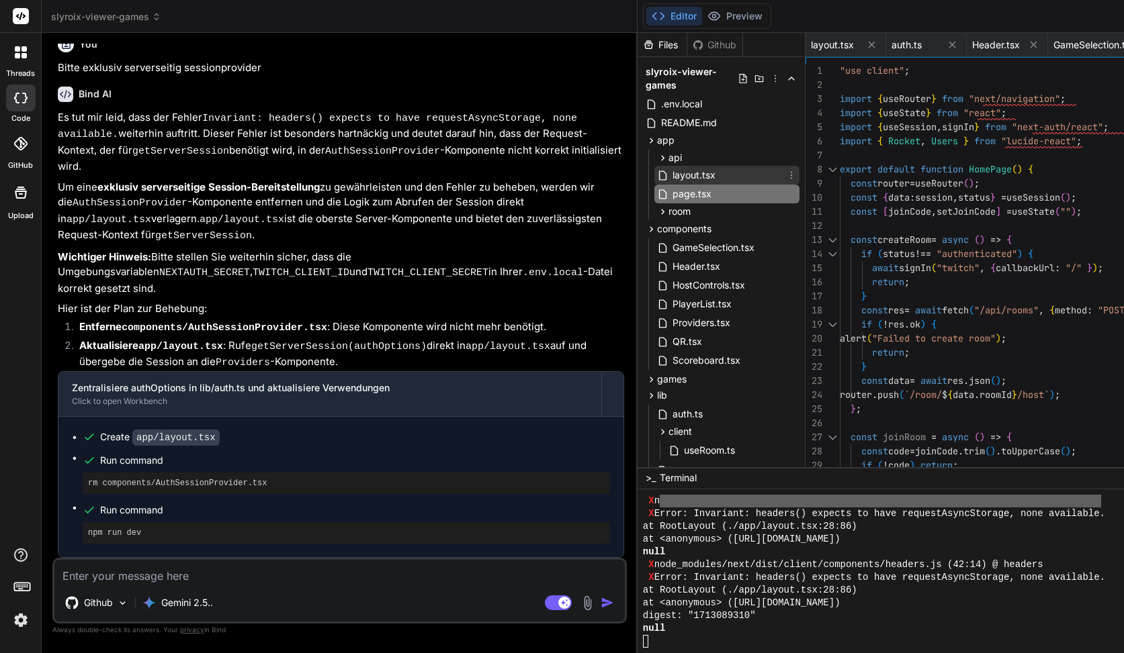
click at [654, 181] on div "layout.tsx" at bounding box center [726, 175] width 145 height 19
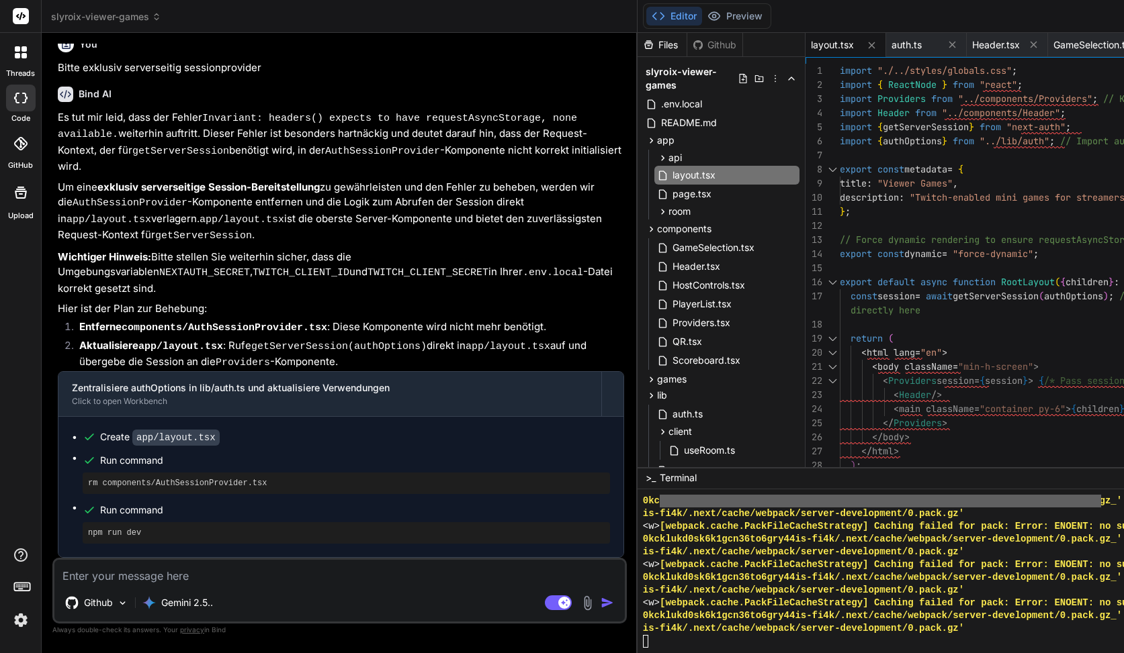
scroll to position [85, 0]
click at [840, 152] on div "} </ html > ) ; </ body > </ Providers > < main className = "container py-6" > …" at bounding box center [1070, 282] width 461 height 437
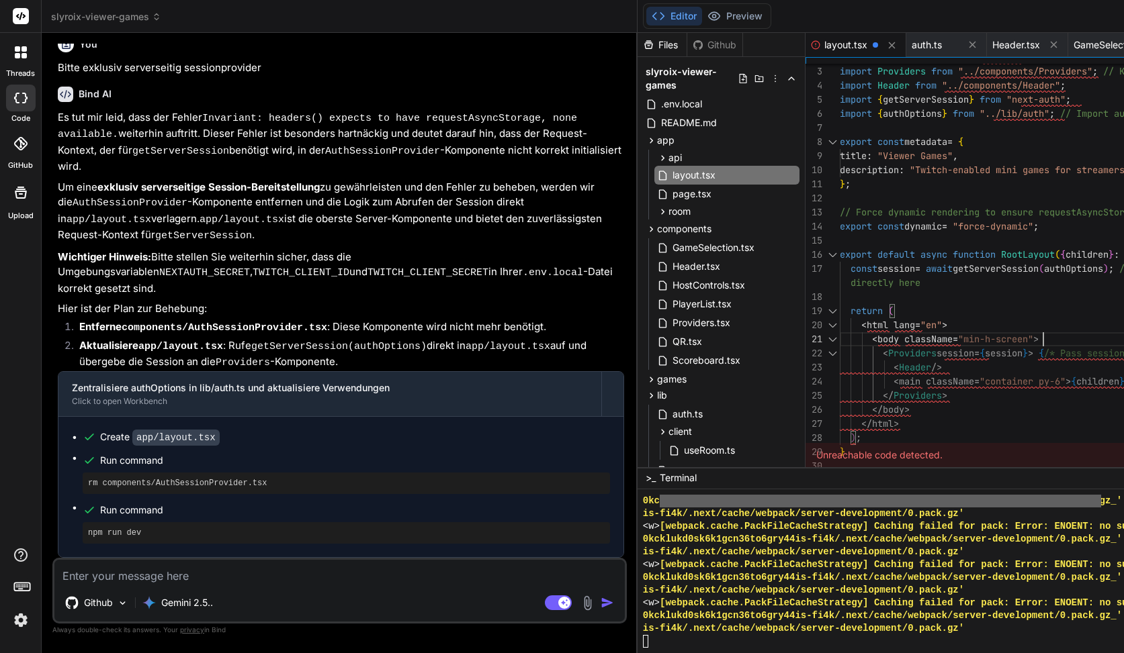
scroll to position [14, 0]
click at [841, 332] on div "} </ html > ) ; </ body > </ Providers > < main className = "container py-6" > …" at bounding box center [1070, 254] width 461 height 437
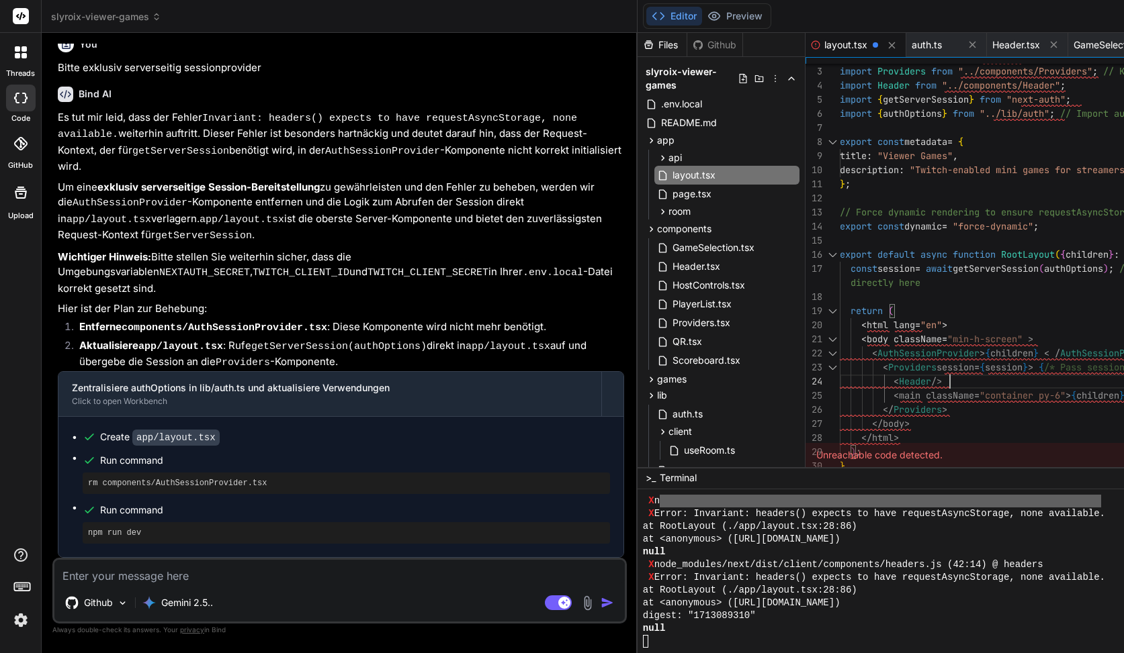
scroll to position [56, 0]
click at [840, 373] on div "} </ html > ) ; </ body > </ Providers > < main className = "container py-6" > …" at bounding box center [1070, 261] width 461 height 451
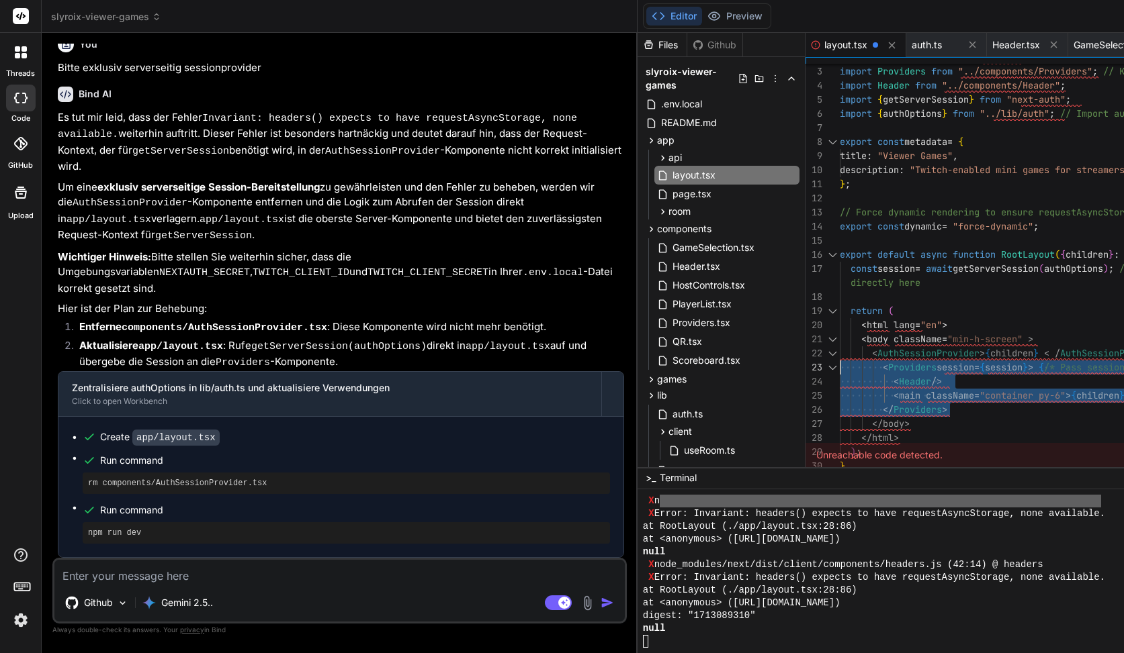
drag, startPoint x: 721, startPoint y: 408, endPoint x: 584, endPoint y: 362, distance: 144.6
click at [840, 362] on div "} </ html > ) ; </ body > </ Providers > < main className = "container py-6" > …" at bounding box center [1070, 261] width 461 height 451
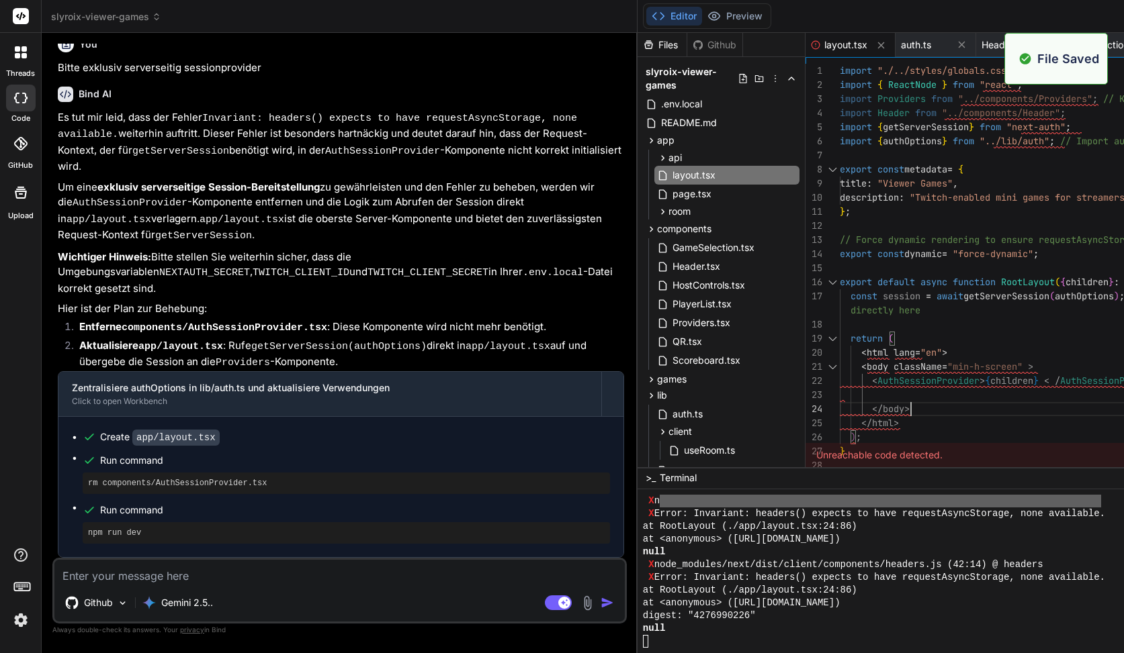
scroll to position [56, 0]
click at [840, 396] on div "} </ html > ) ; </ body > < body className = "min-h-screen" > < html lang = "en…" at bounding box center [1070, 269] width 461 height 410
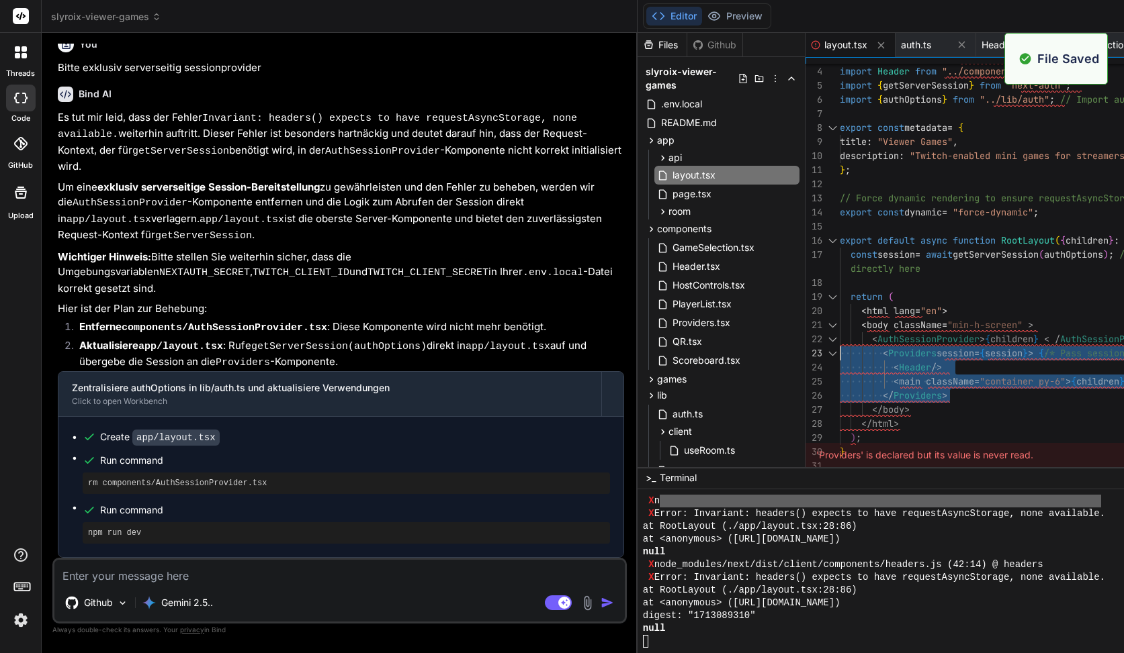
scroll to position [28, 0]
click at [840, 339] on div "</ html > </ body > < Providers session = { session } > { /* Pass session to Pr…" at bounding box center [1070, 247] width 461 height 451
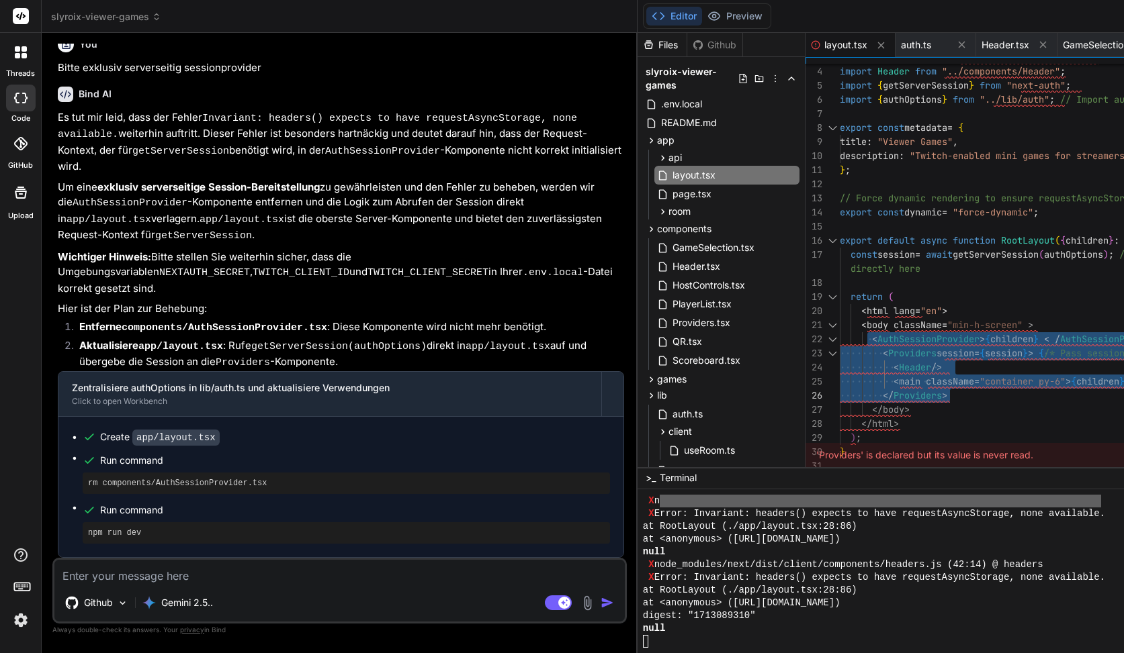
drag, startPoint x: 631, startPoint y: 339, endPoint x: 724, endPoint y: 393, distance: 107.7
click at [840, 393] on div "</ html > </ body > < Providers session = { session } > { /* Pass session to Pr…" at bounding box center [1070, 247] width 461 height 451
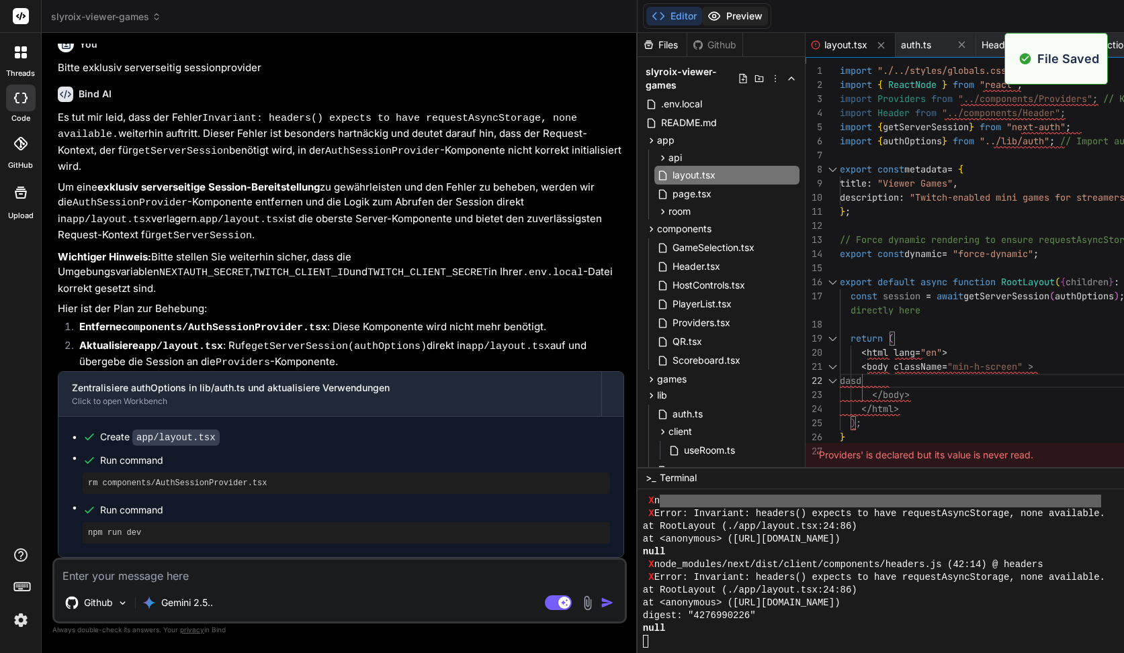
click at [702, 16] on button "Preview" at bounding box center [735, 16] width 66 height 19
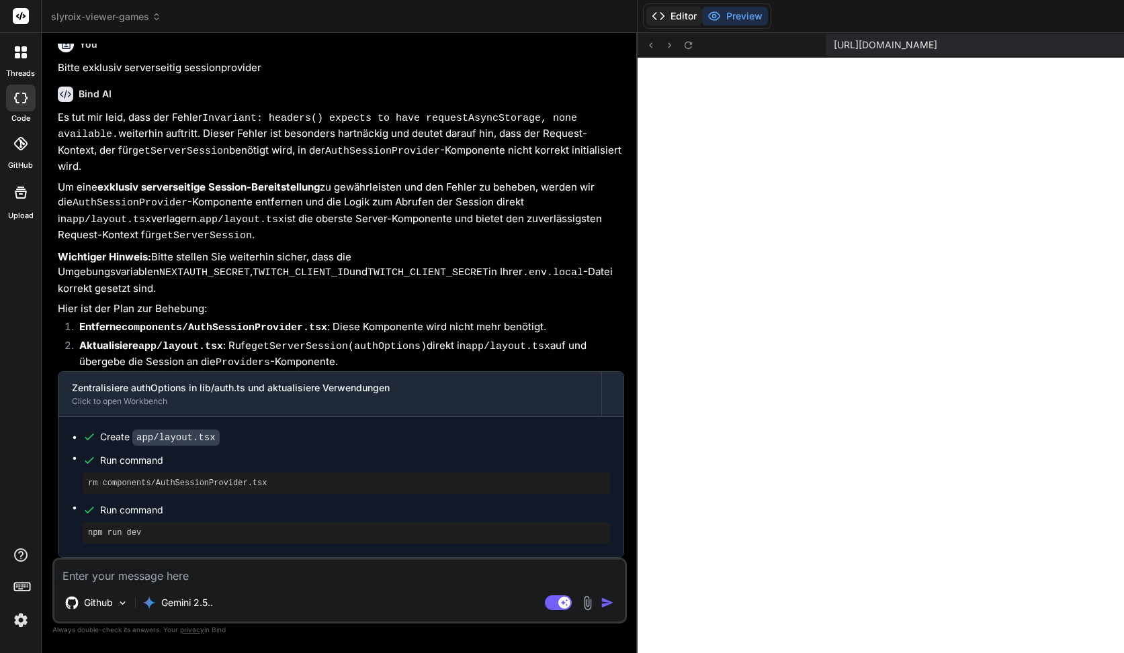
click at [646, 15] on button "Editor" at bounding box center [674, 16] width 56 height 19
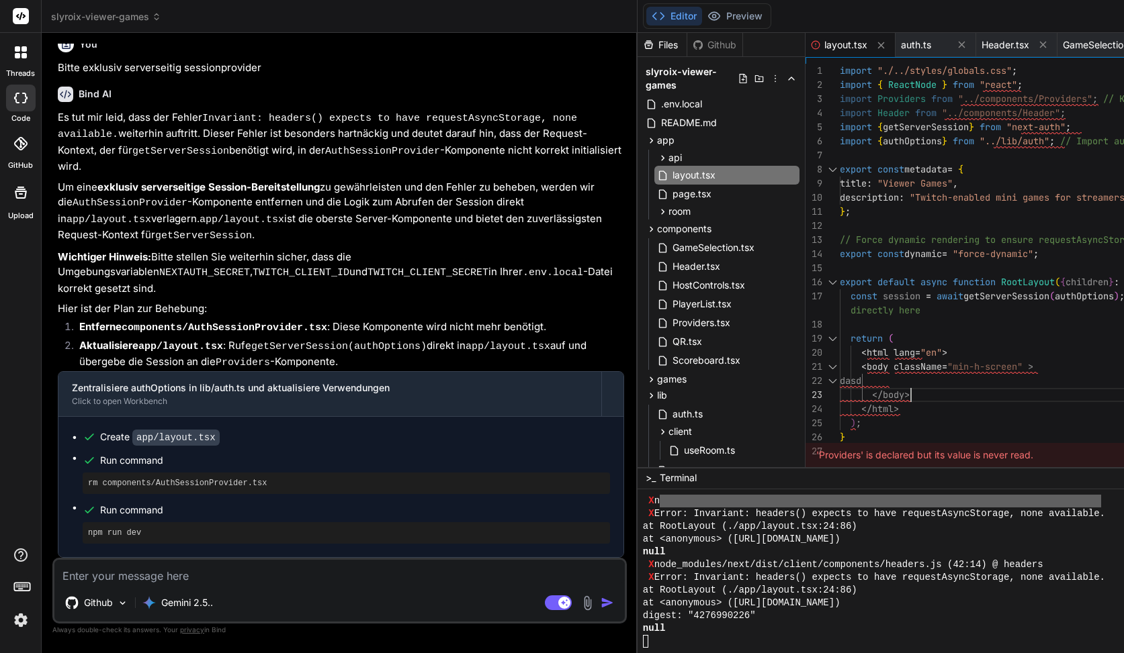
scroll to position [42, 0]
click at [840, 390] on div "</ html > </ body > < body className = "min-h-screen" > < html lang = "en" > re…" at bounding box center [1070, 269] width 461 height 410
click at [840, 392] on div "</ html > </ body > < body className = "min-h-screen" > < html lang = "en" > re…" at bounding box center [1070, 269] width 461 height 410
click at [840, 371] on div "</ html > </ body > < body className = "min-h-screen" > < html lang = "en" > re…" at bounding box center [1070, 269] width 461 height 410
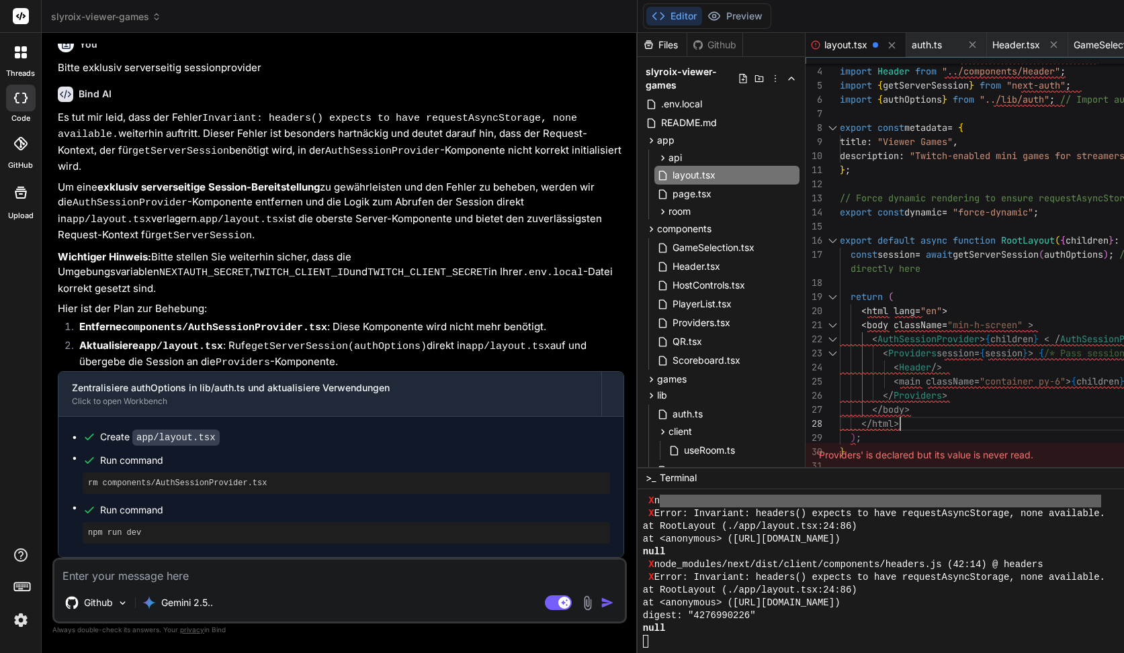
scroll to position [113, 0]
click at [840, 417] on div "</ body > < body className = "min-h-screen" > < html lang = "en" > return ( con…" at bounding box center [1070, 247] width 461 height 451
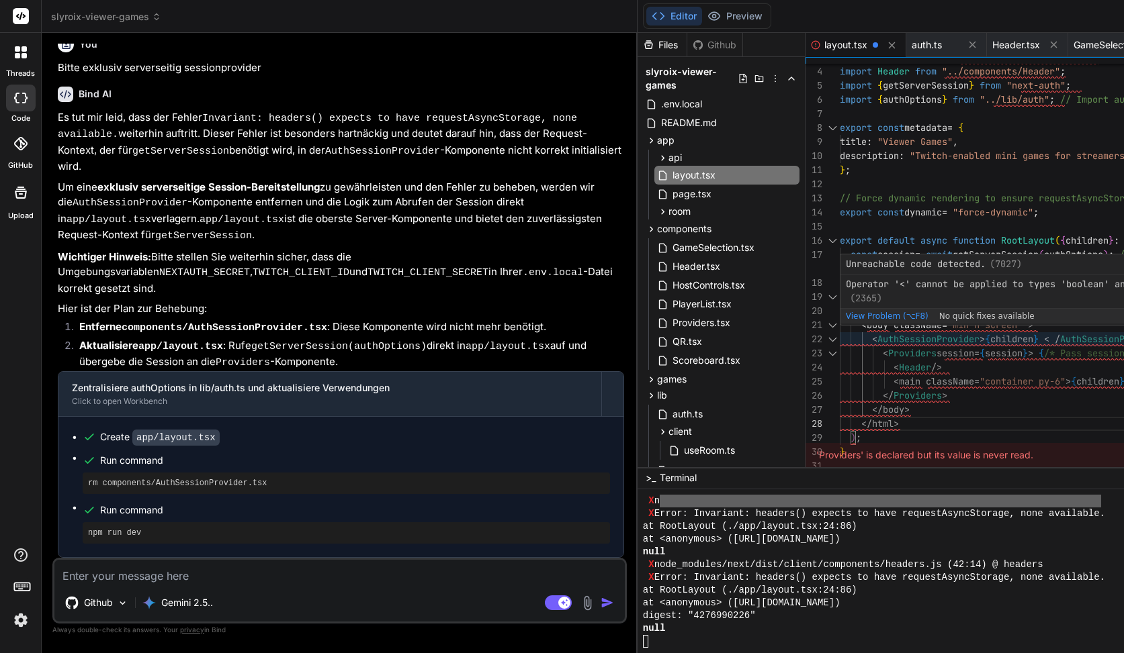
scroll to position [28, 0]
click at [840, 337] on div "</ body > < body className = "min-h-screen" > < html lang = "en" > return ( con…" at bounding box center [1070, 247] width 461 height 451
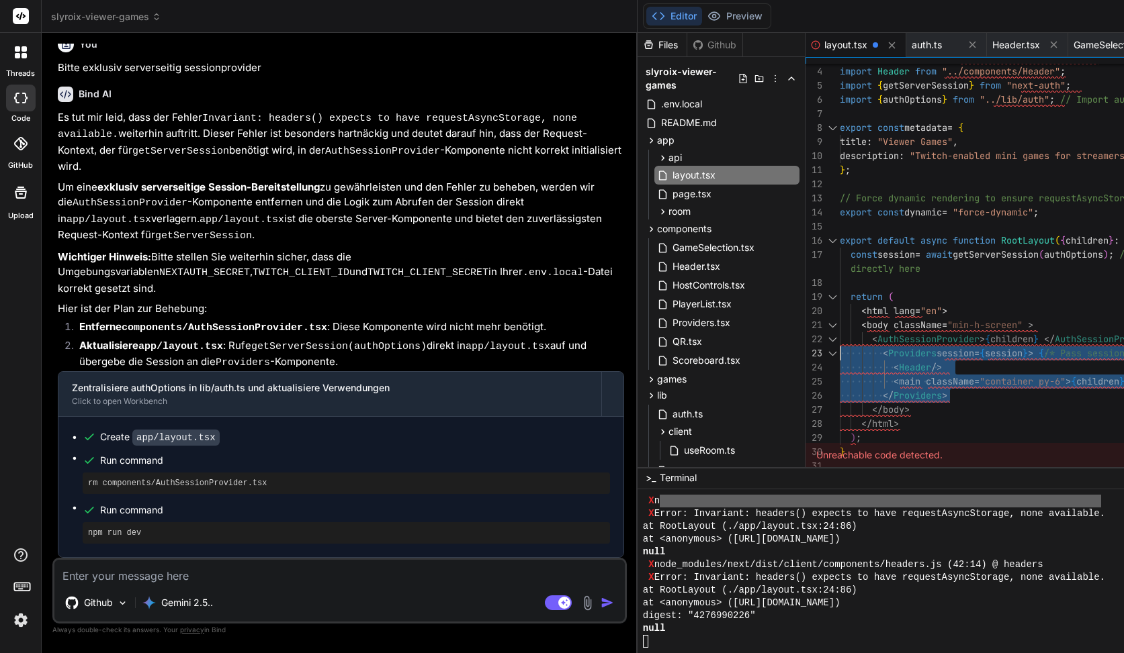
scroll to position [42, 0]
drag, startPoint x: 723, startPoint y: 392, endPoint x: 557, endPoint y: 342, distance: 173.4
click at [840, 342] on div "</ body > < body className = "min-h-screen" > < html lang = "en" > return ( con…" at bounding box center [1070, 247] width 461 height 451
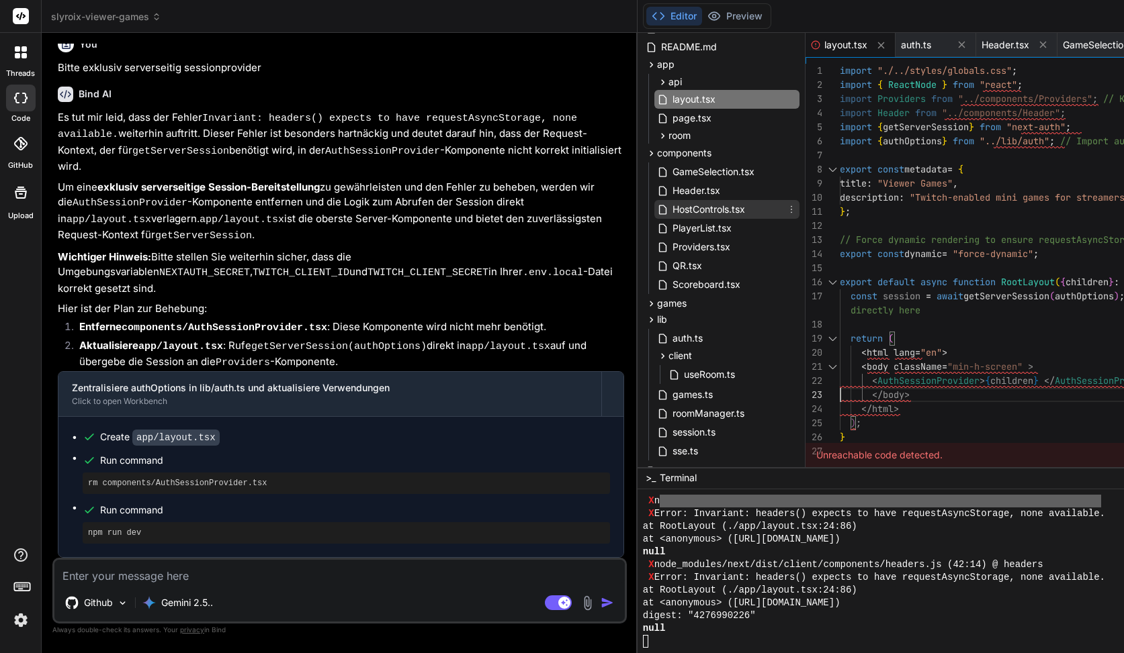
scroll to position [54, 0]
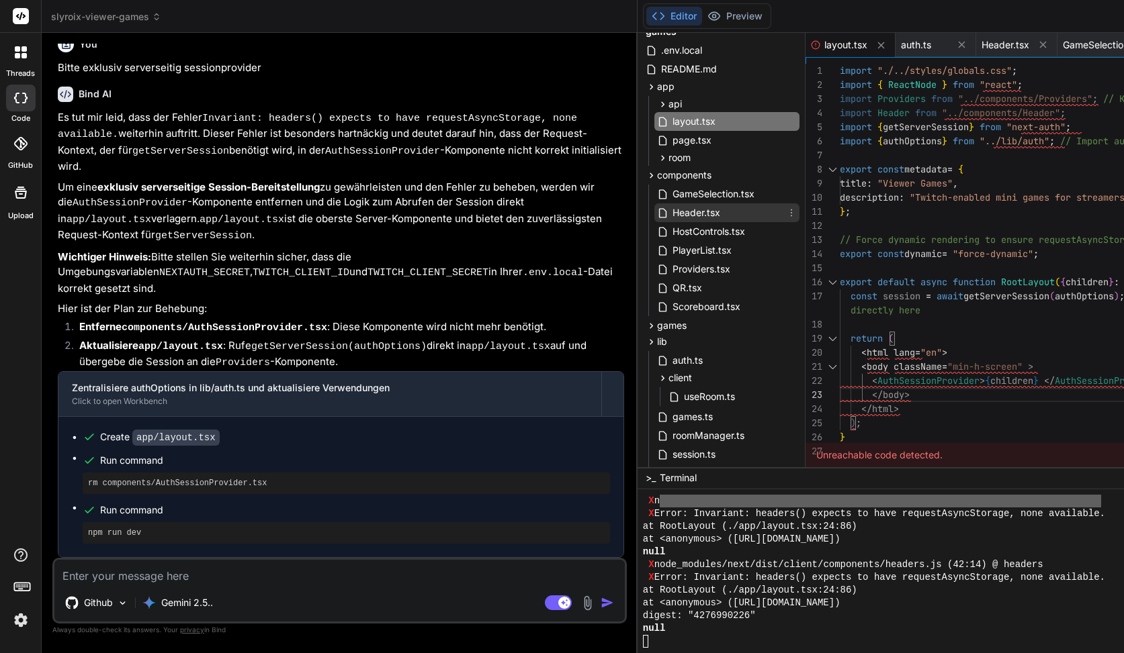
click at [671, 214] on span "Header.tsx" at bounding box center [696, 213] width 50 height 16
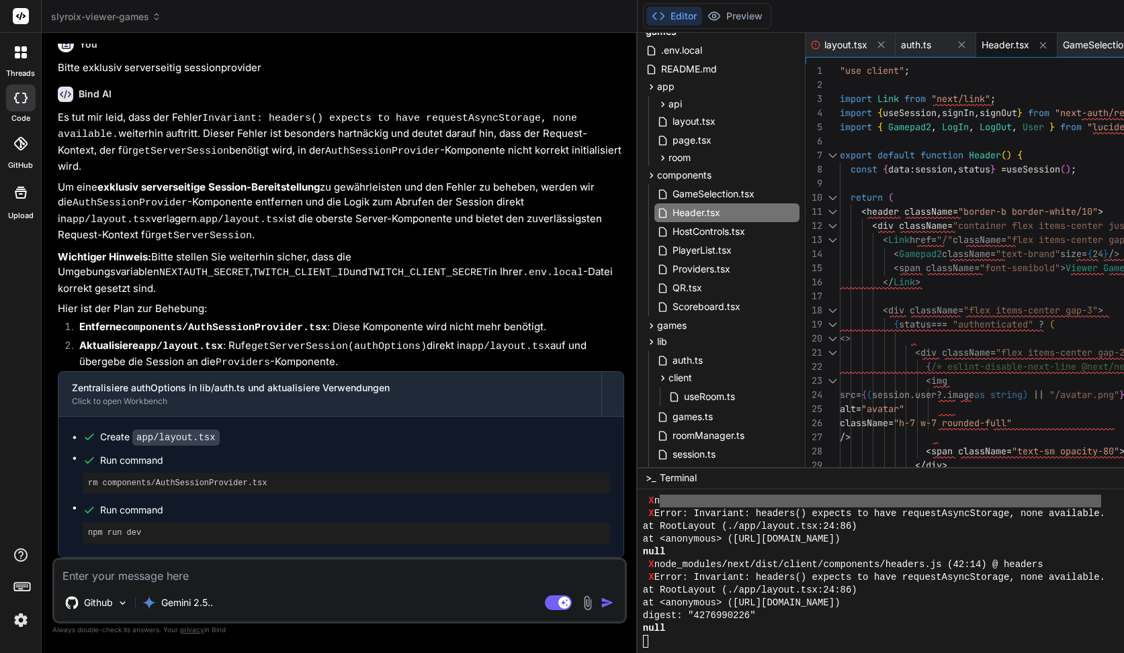
scroll to position [28, 0]
click at [840, 97] on div "< div className = "flex items-center gap-2" > <> < div className = "flex items-…" at bounding box center [1070, 374] width 461 height 621
click at [840, 158] on div "< div className = "flex items-center gap-2" > <> < div className = "flex items-…" at bounding box center [1070, 374] width 461 height 621
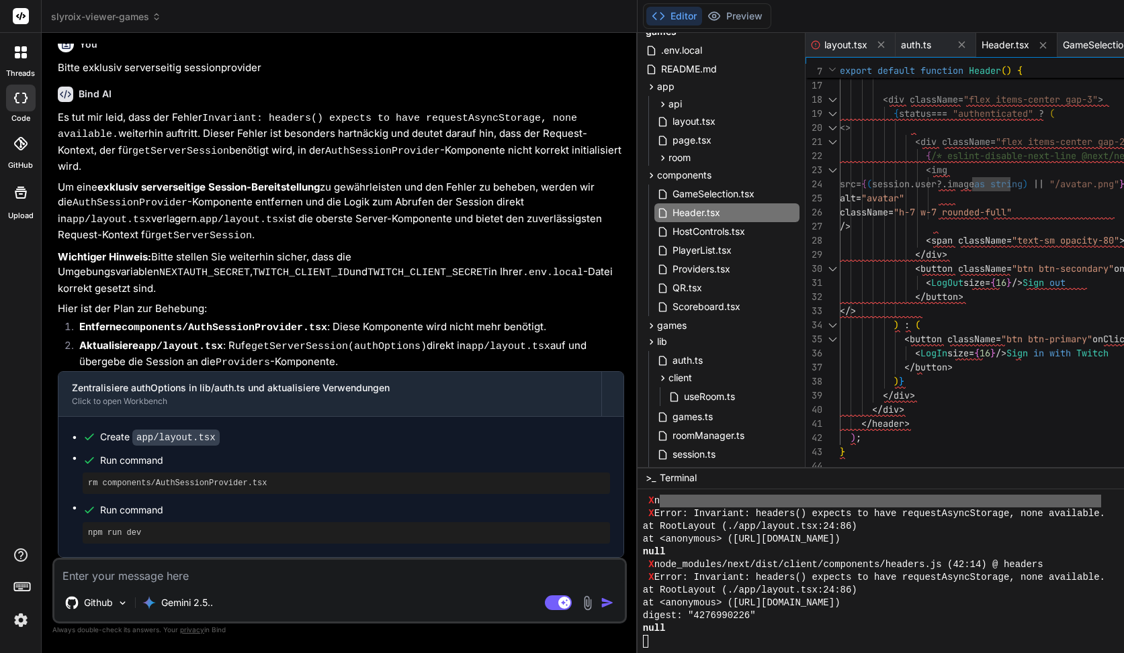
click at [175, 573] on textarea at bounding box center [339, 572] width 570 height 24
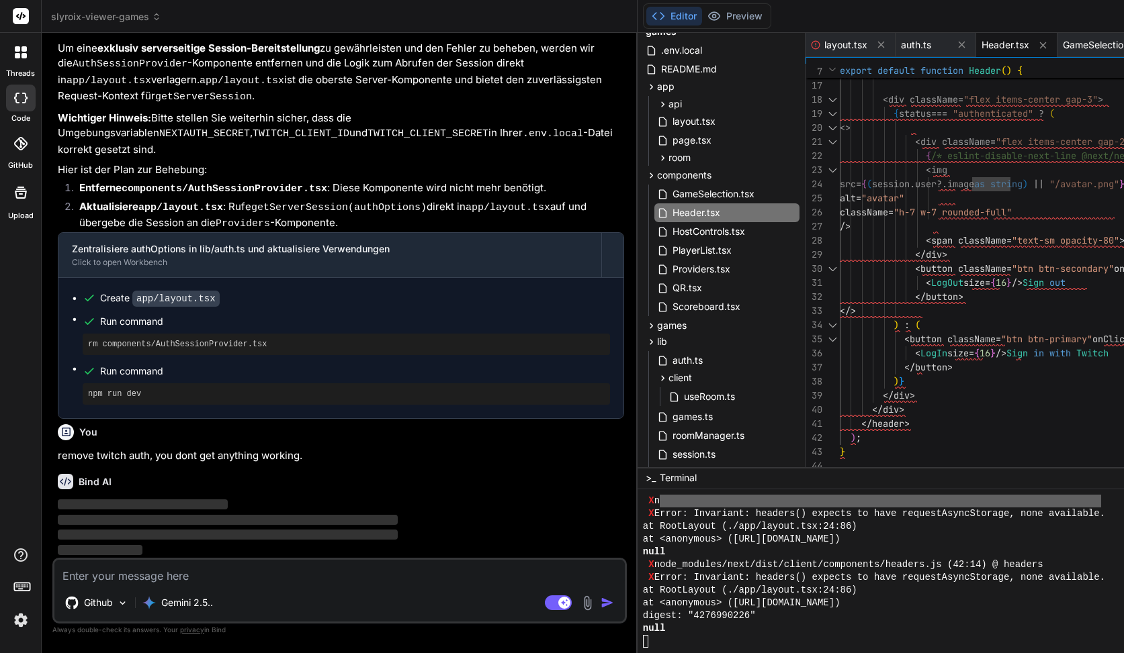
scroll to position [8429, 0]
click at [702, 20] on button "Preview" at bounding box center [735, 16] width 66 height 19
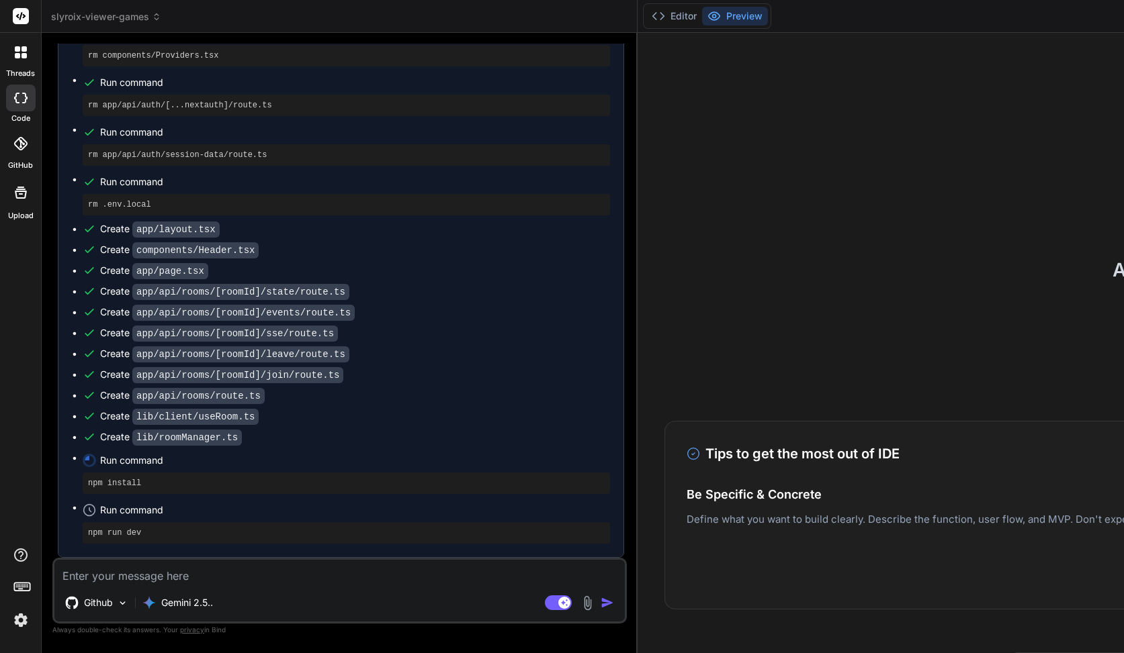
scroll to position [9574, 0]
click at [646, 20] on button "Editor" at bounding box center [674, 16] width 56 height 19
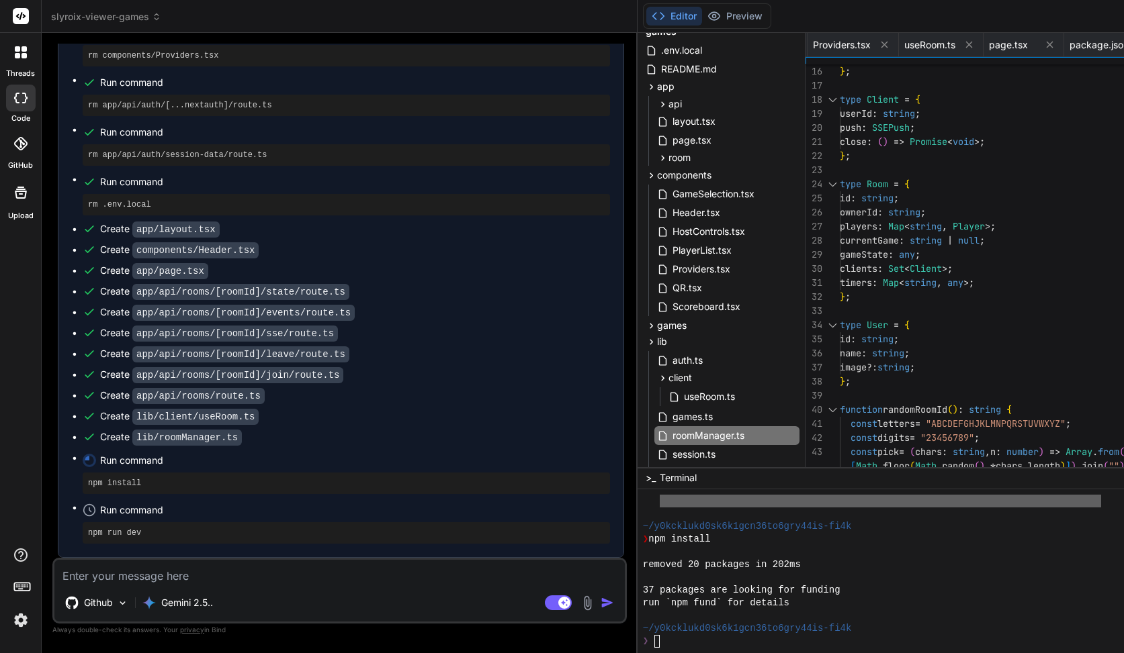
click at [643, 543] on div "❯ npm install" at bounding box center [994, 539] width 702 height 13
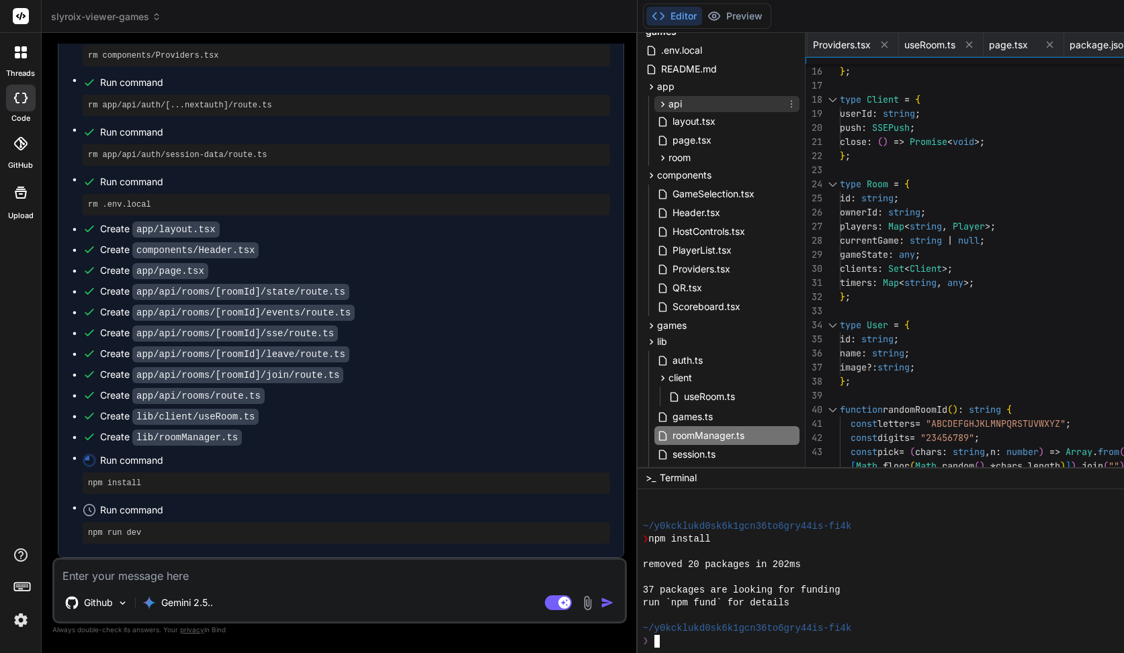
scroll to position [249, 0]
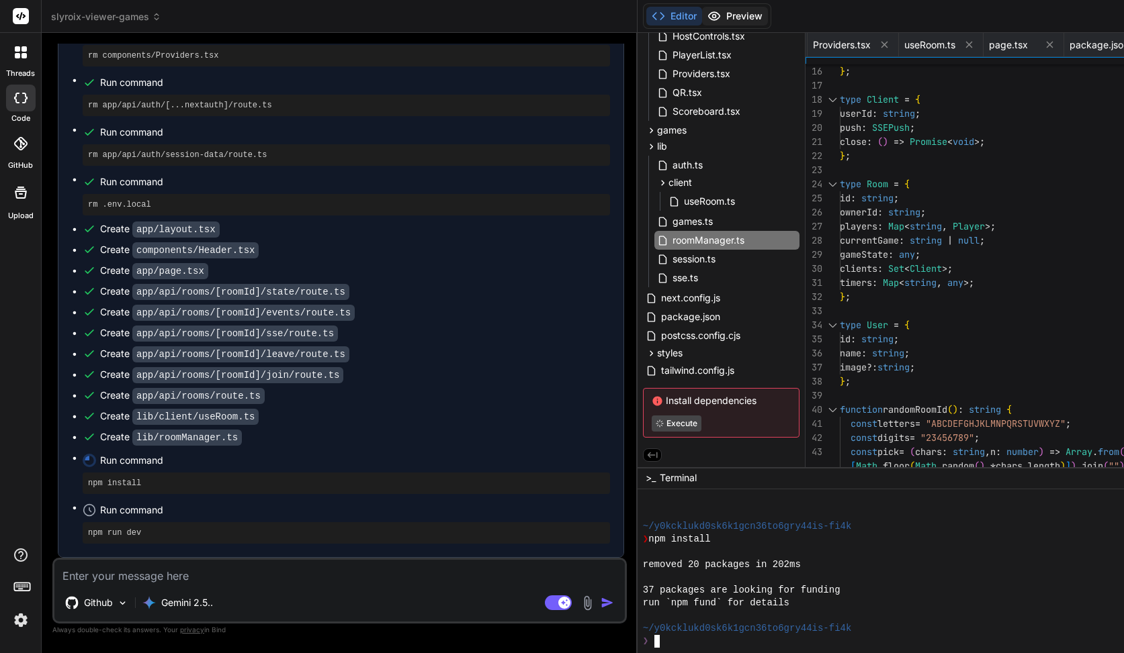
click at [702, 13] on button "Preview" at bounding box center [735, 16] width 66 height 19
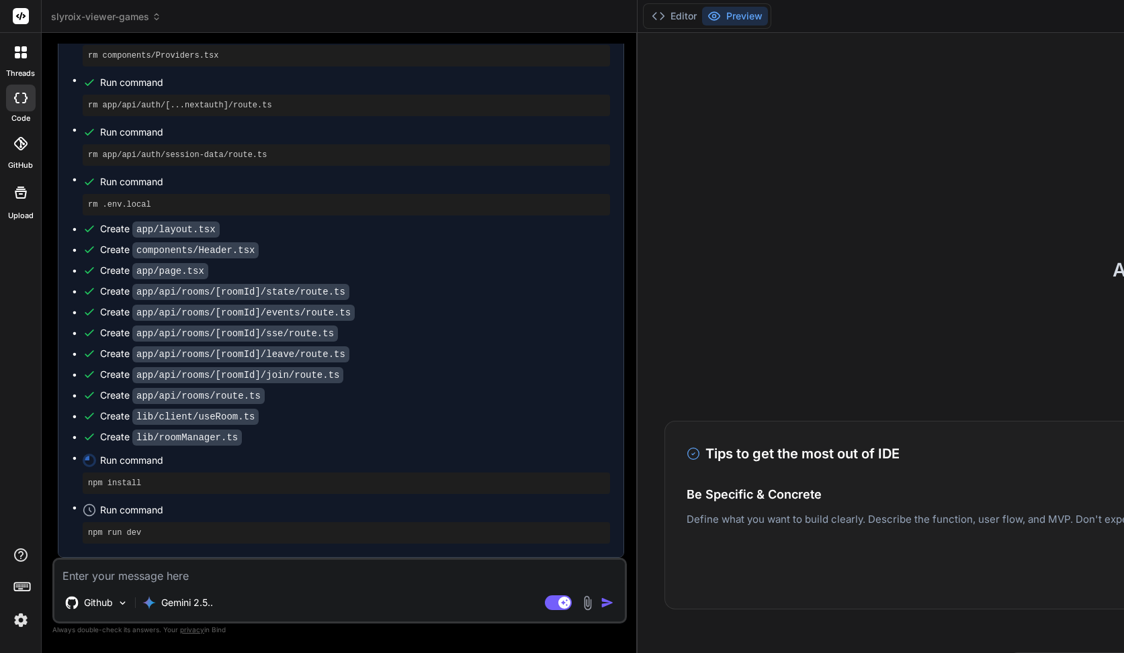
click at [643, 26] on div "Editor Preview" at bounding box center [707, 16] width 128 height 26
click at [646, 22] on button "Editor" at bounding box center [674, 16] width 56 height 19
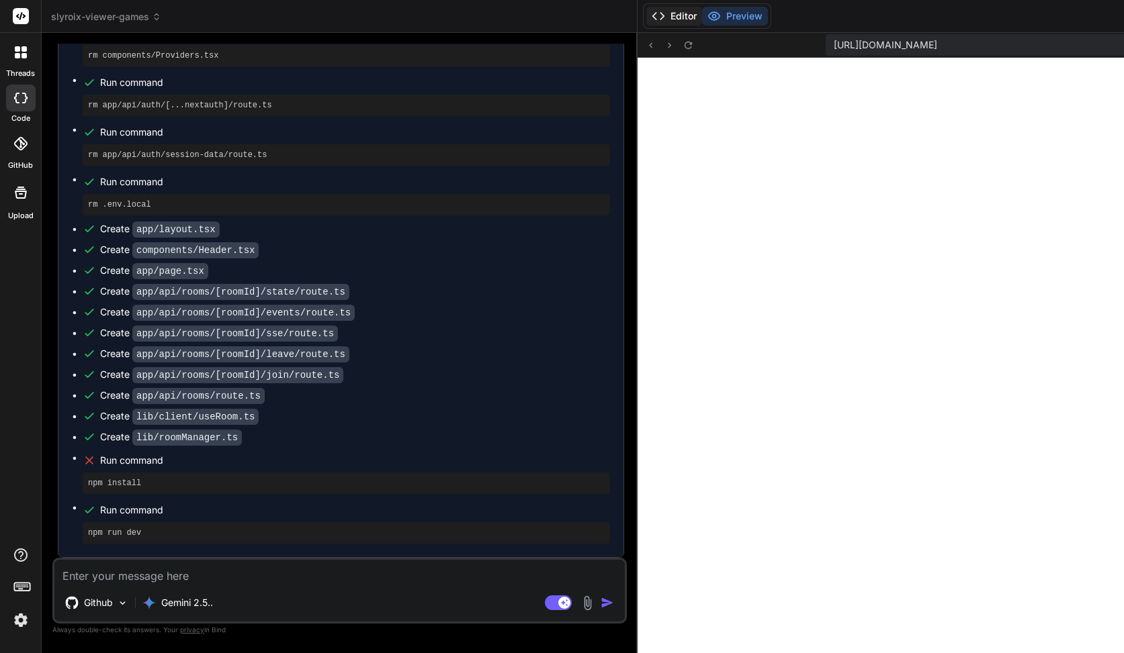
click at [646, 19] on button "Editor" at bounding box center [674, 16] width 56 height 19
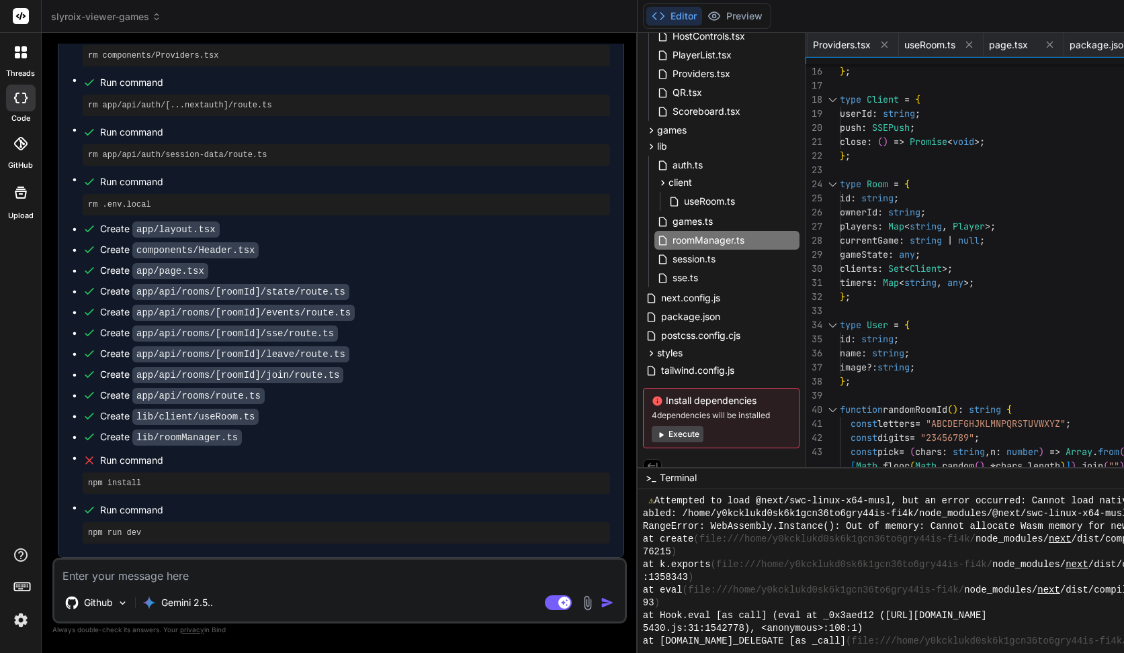
scroll to position [12760, 0]
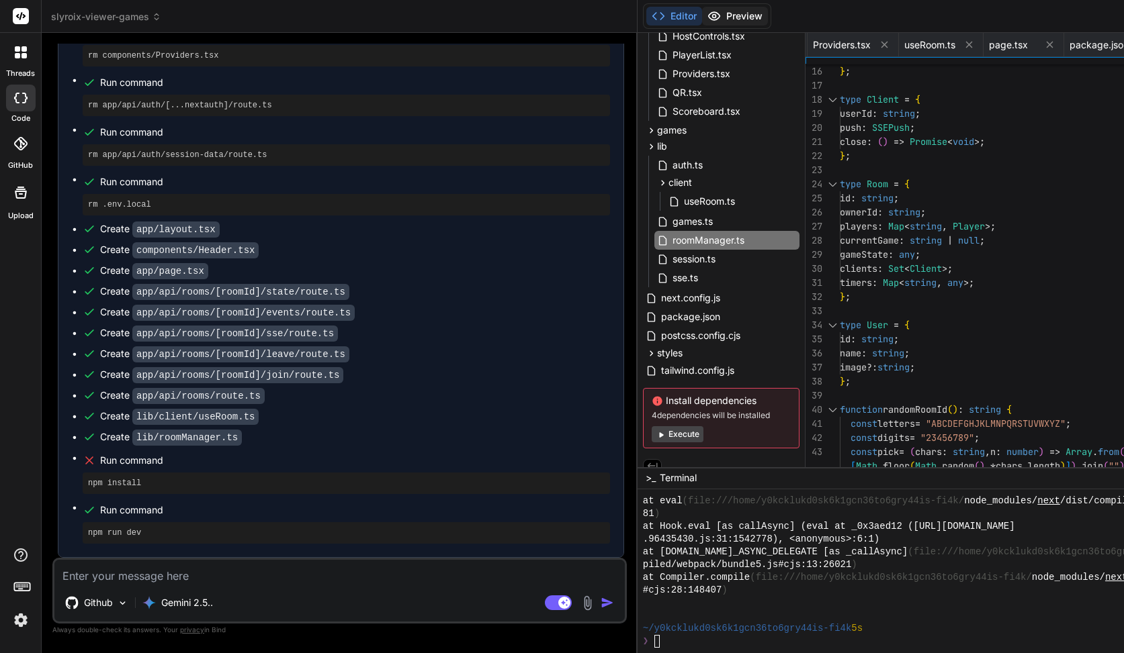
click at [702, 13] on button "Preview" at bounding box center [735, 16] width 66 height 19
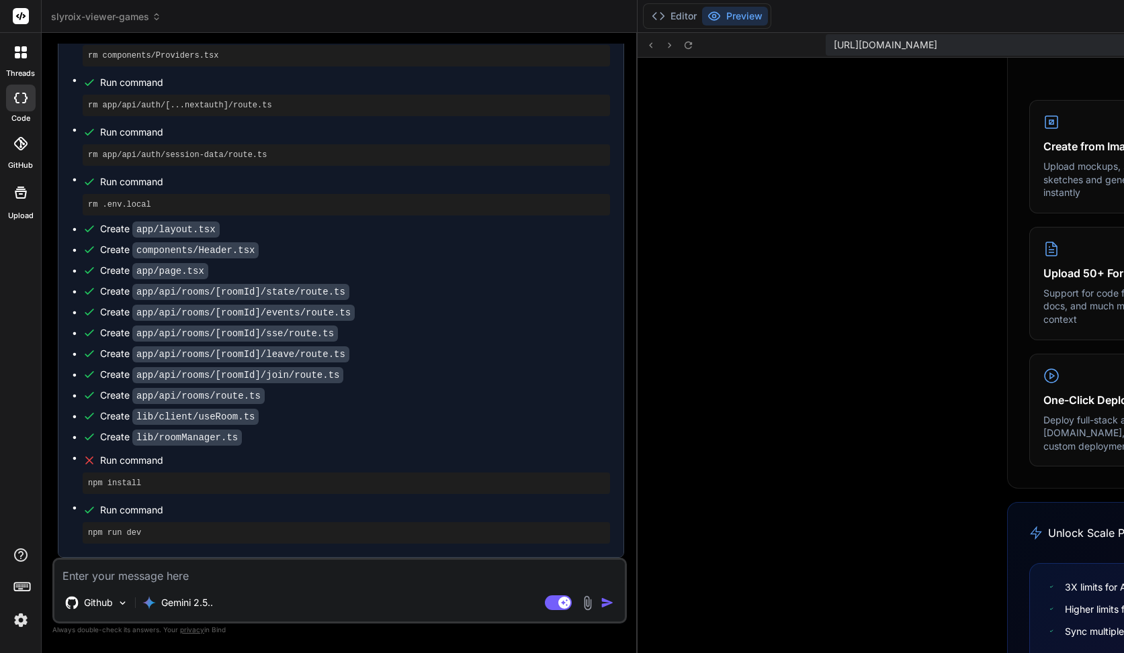
scroll to position [722, 0]
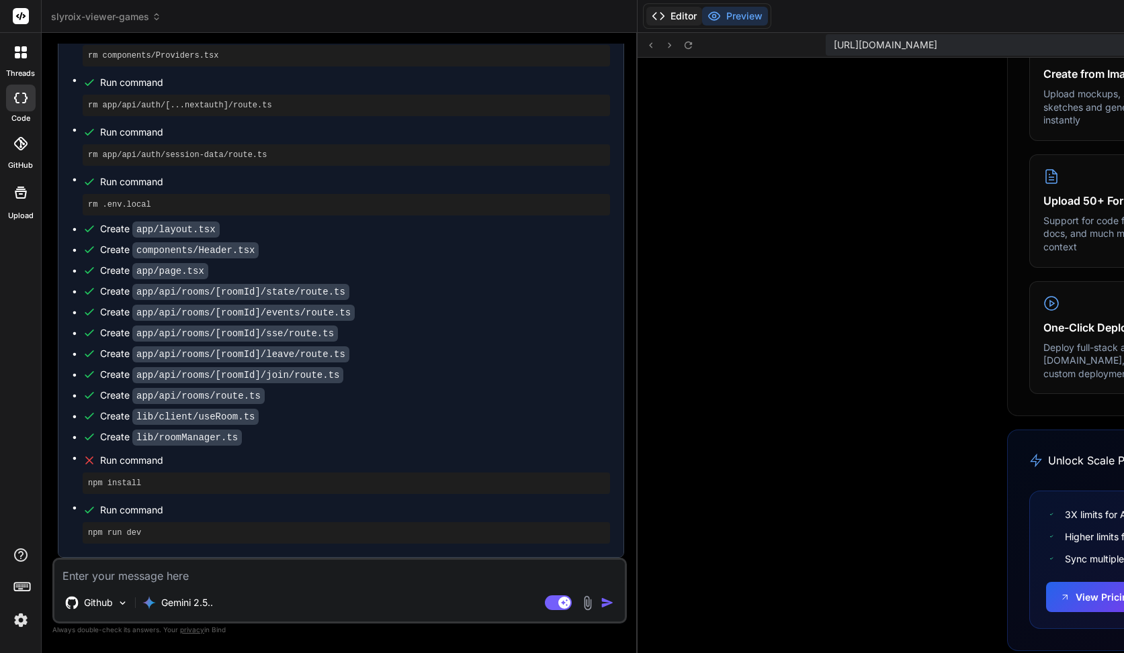
click at [646, 7] on button "Editor" at bounding box center [674, 16] width 56 height 19
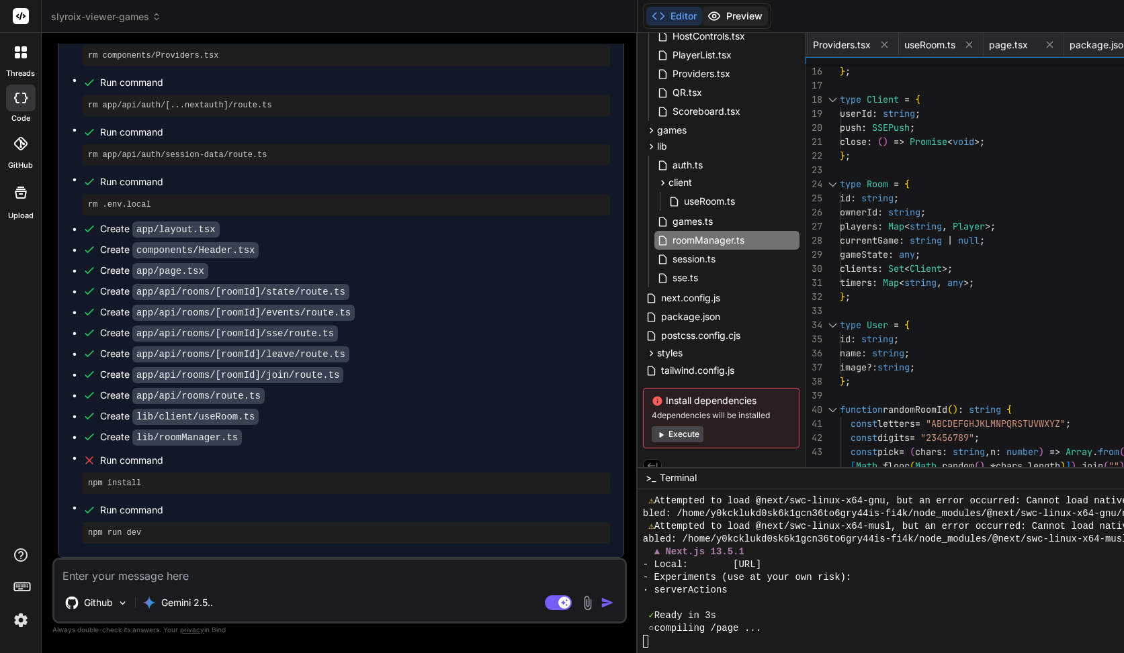
click at [702, 18] on button "Preview" at bounding box center [735, 16] width 66 height 19
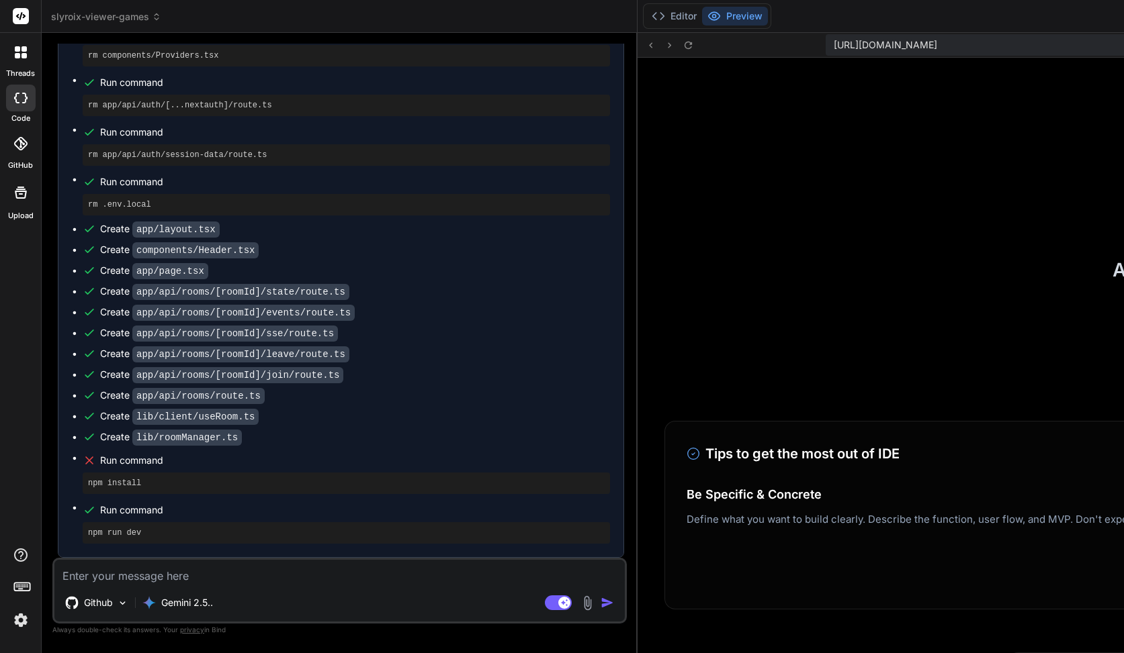
scroll to position [0, 0]
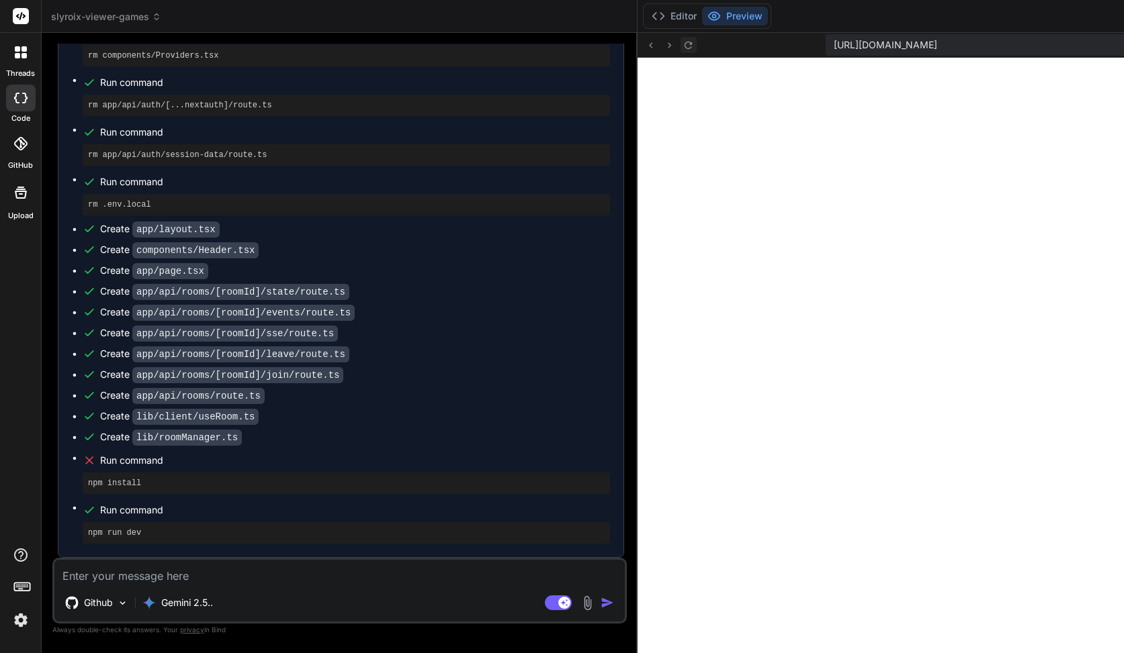
click at [682, 43] on icon at bounding box center [687, 45] width 11 height 11
click at [545, 607] on rect at bounding box center [558, 603] width 27 height 15
click at [238, 572] on textarea at bounding box center [339, 572] width 570 height 24
paste textarea "./lib/roomManager.ts NonErrorEmittedError: (Emitted value instead of an instanc…"
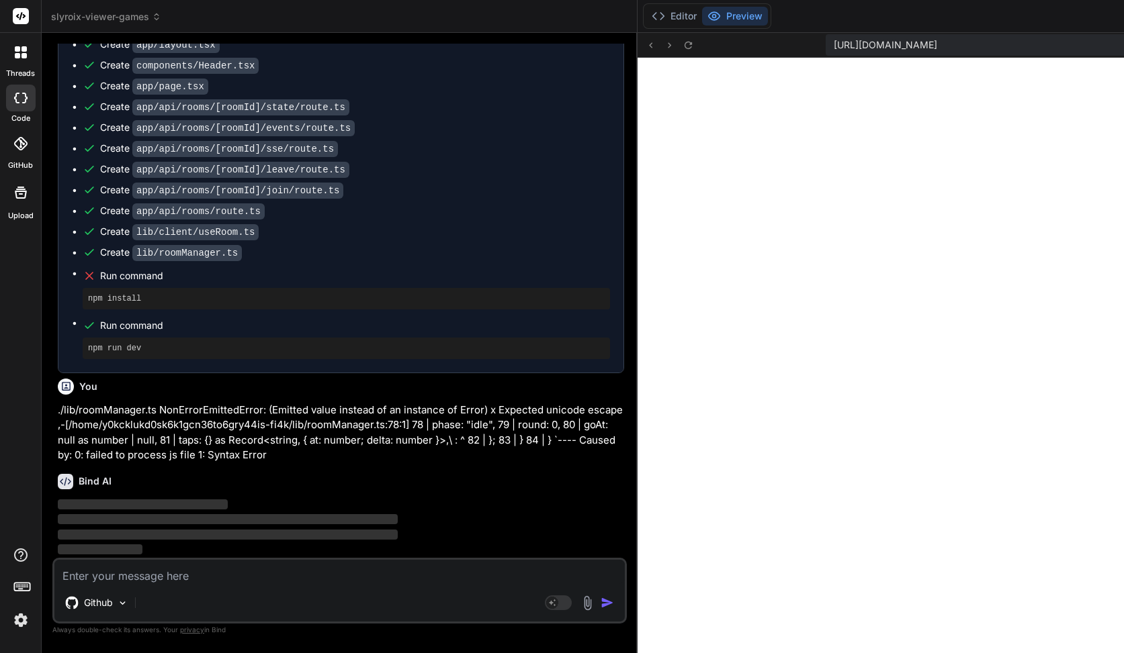
scroll to position [9804, 0]
click at [646, 19] on button "Editor" at bounding box center [674, 16] width 56 height 19
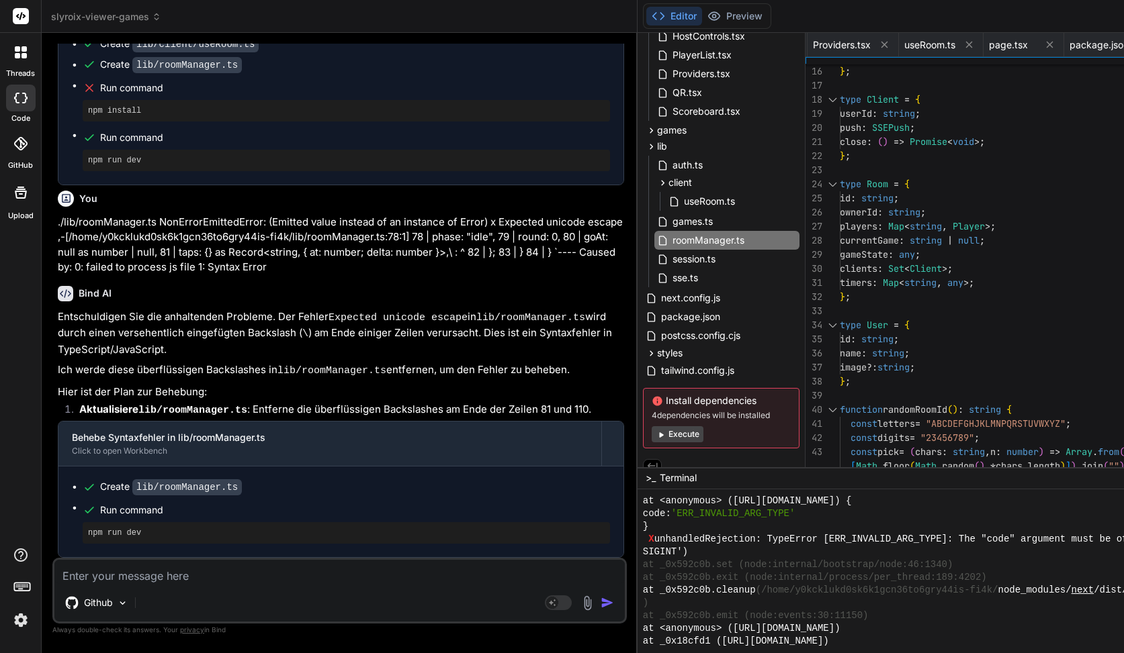
scroll to position [12760, 0]
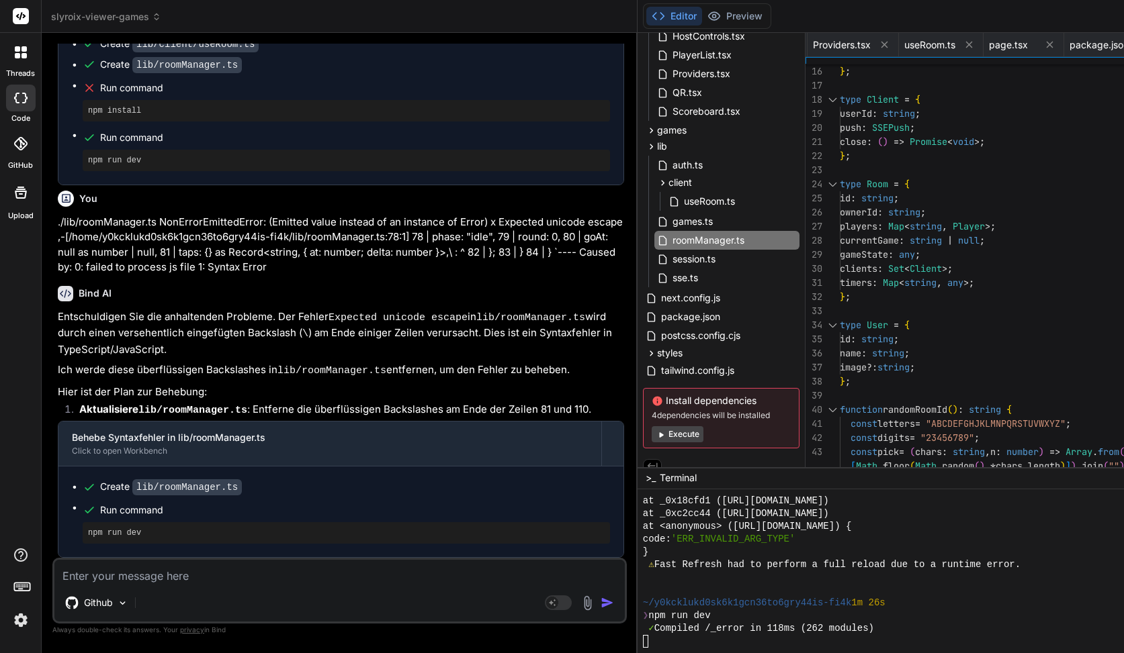
click at [651, 433] on button "Execute" at bounding box center [677, 434] width 52 height 16
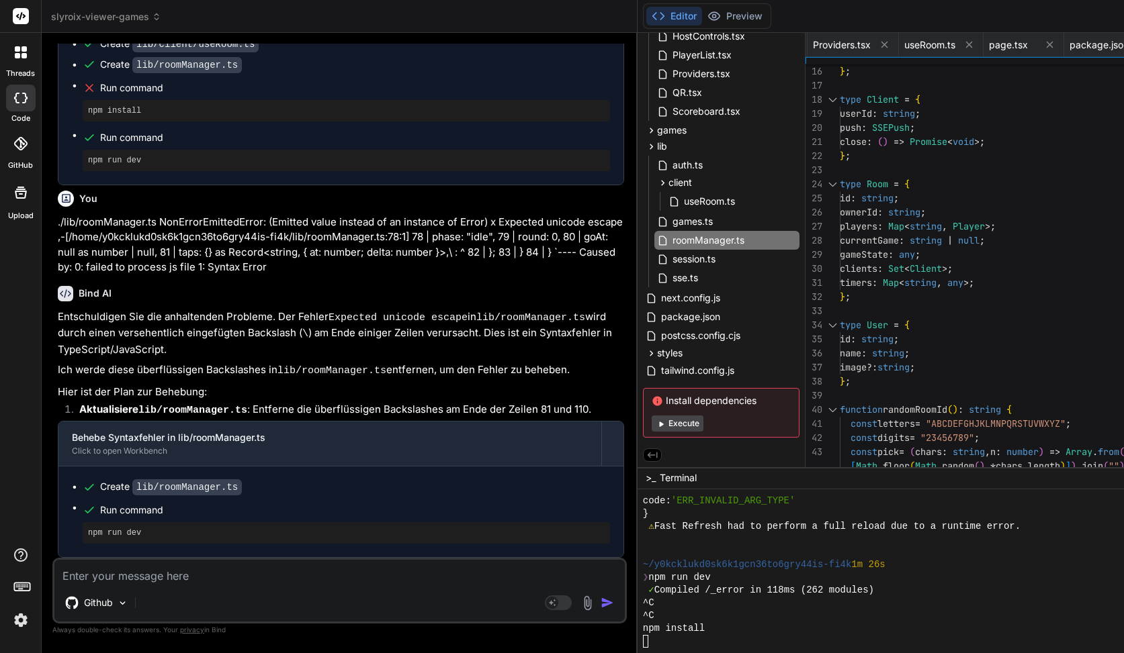
click at [643, 574] on div "❯ npm run dev" at bounding box center [994, 578] width 702 height 13
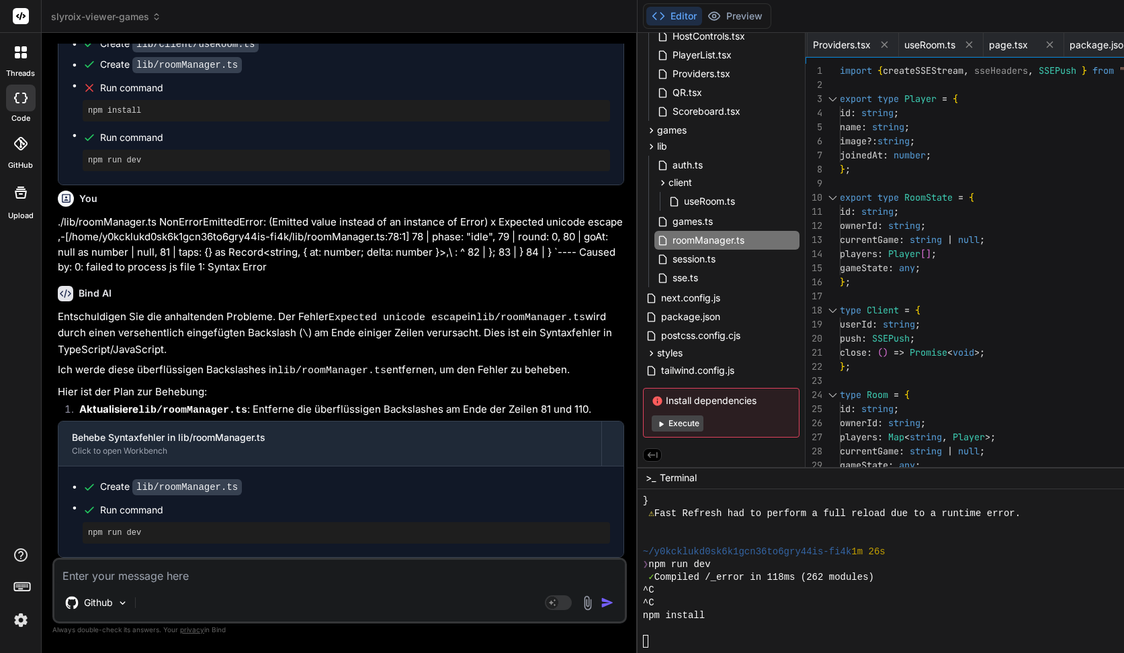
click at [651, 421] on button "Execute" at bounding box center [677, 424] width 52 height 16
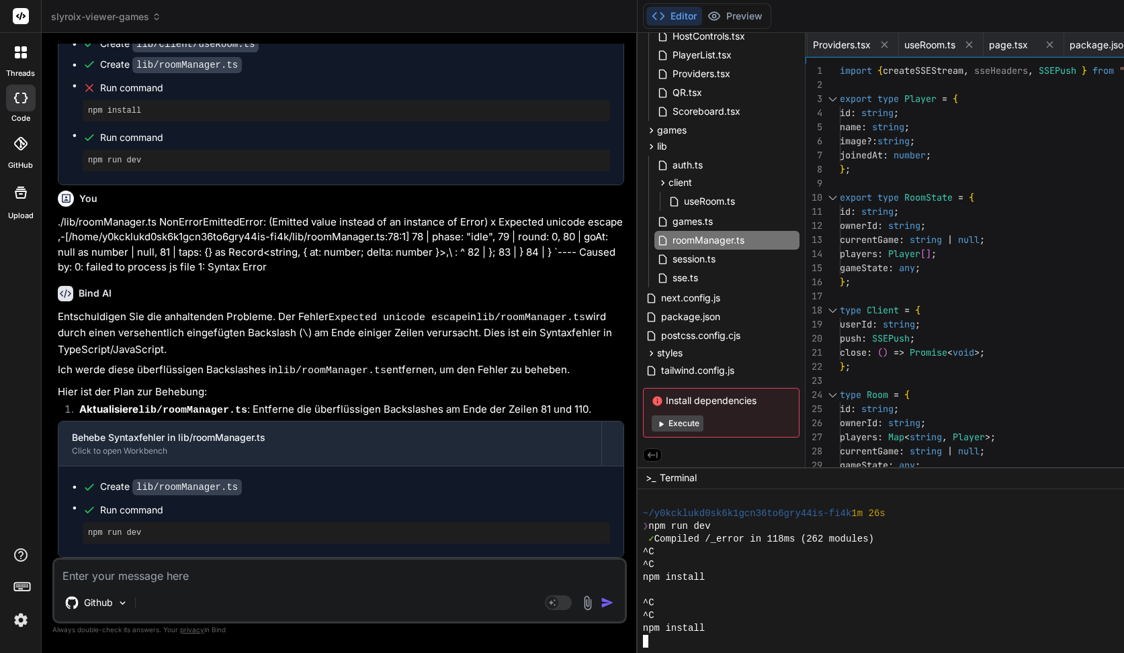
click at [643, 562] on div "^C" at bounding box center [994, 565] width 702 height 13
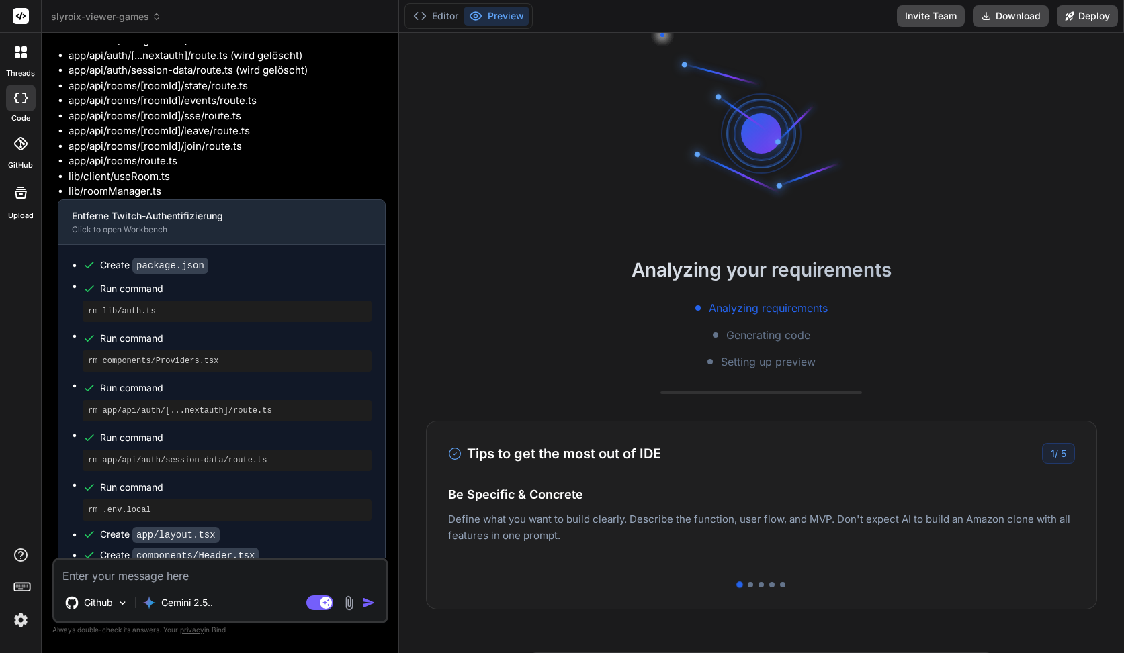
scroll to position [3343, 0]
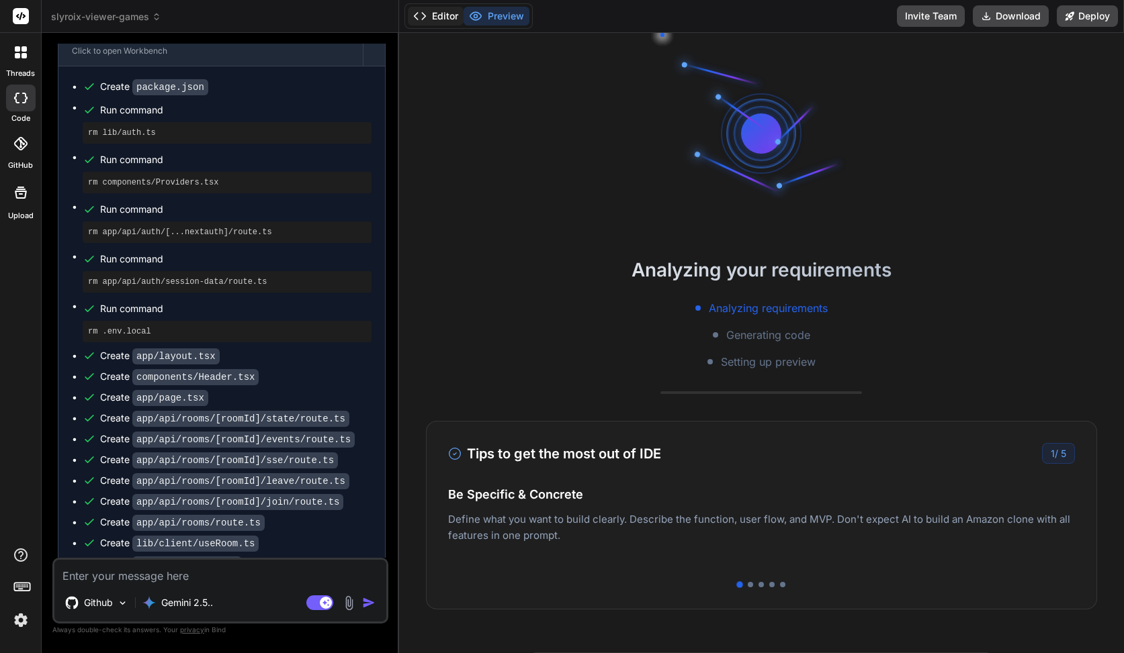
click at [429, 20] on button "Editor" at bounding box center [436, 16] width 56 height 19
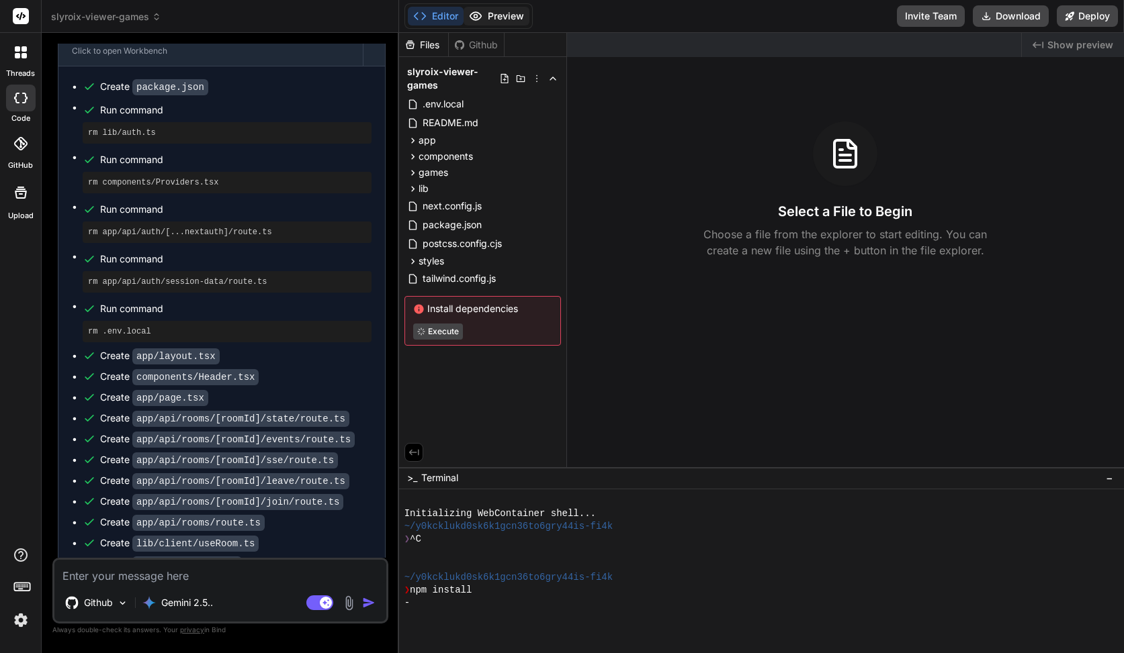
click at [508, 15] on button "Preview" at bounding box center [496, 16] width 66 height 19
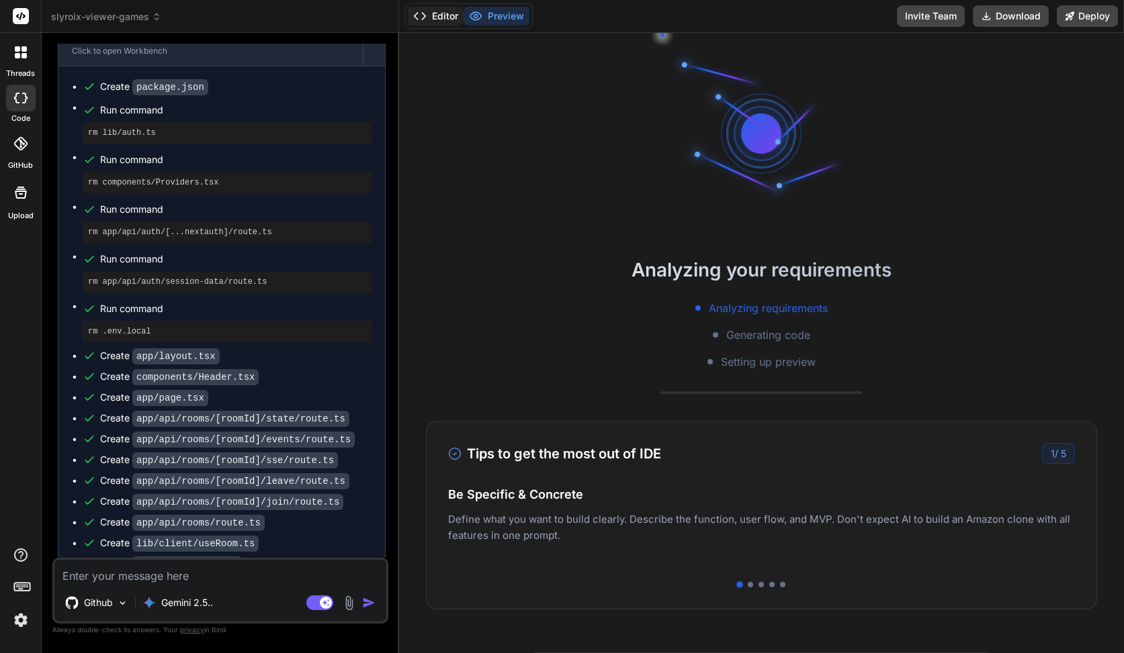
click at [450, 14] on button "Editor" at bounding box center [436, 16] width 56 height 19
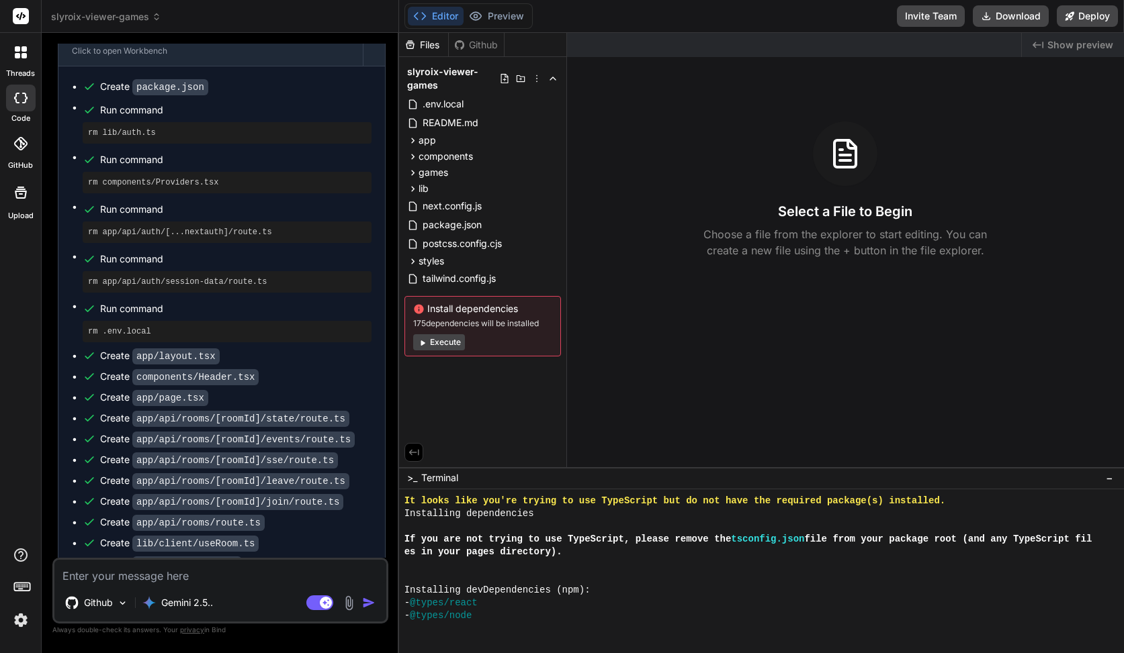
scroll to position [255, 0]
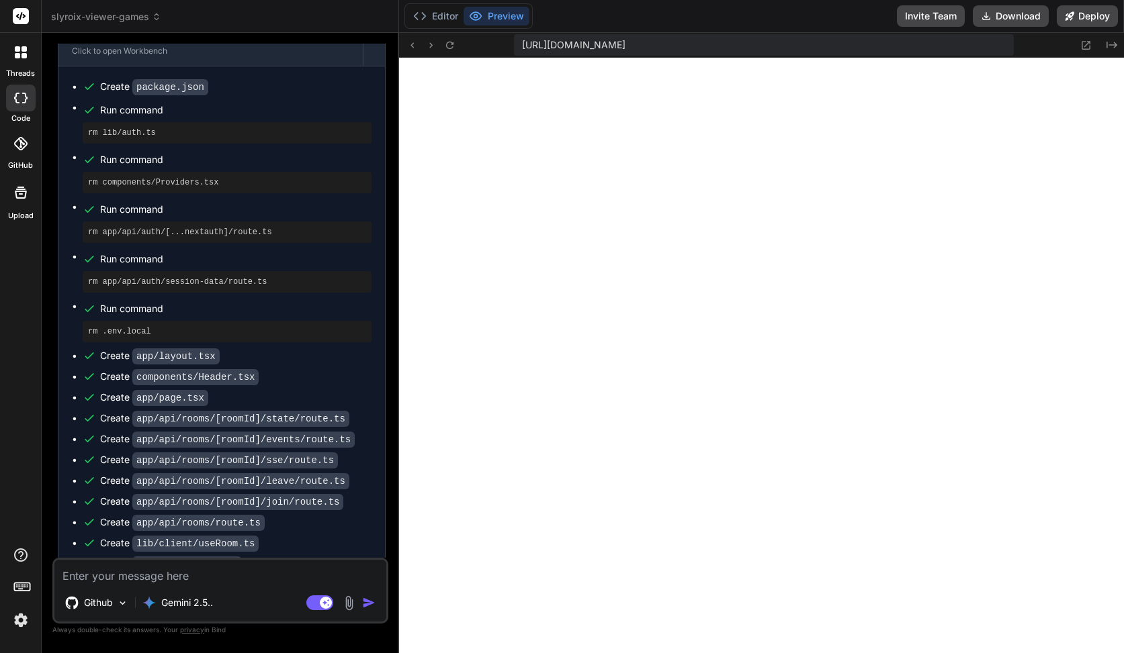
type textarea "x"
click at [431, 21] on button "Editor" at bounding box center [436, 16] width 56 height 19
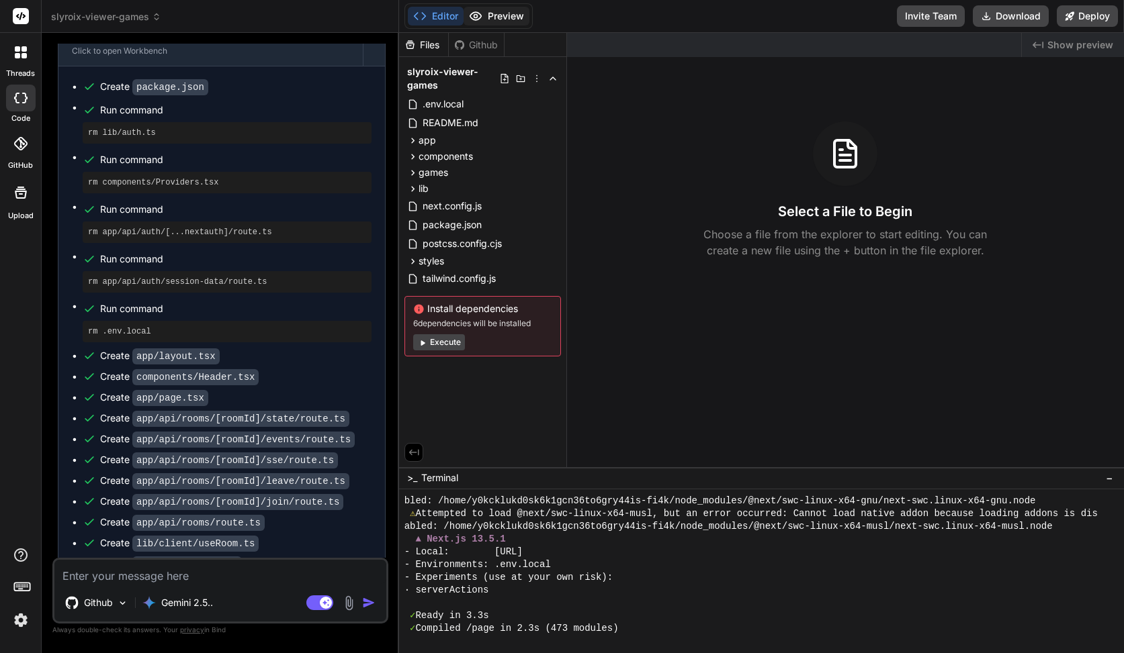
click at [479, 21] on icon at bounding box center [475, 15] width 13 height 13
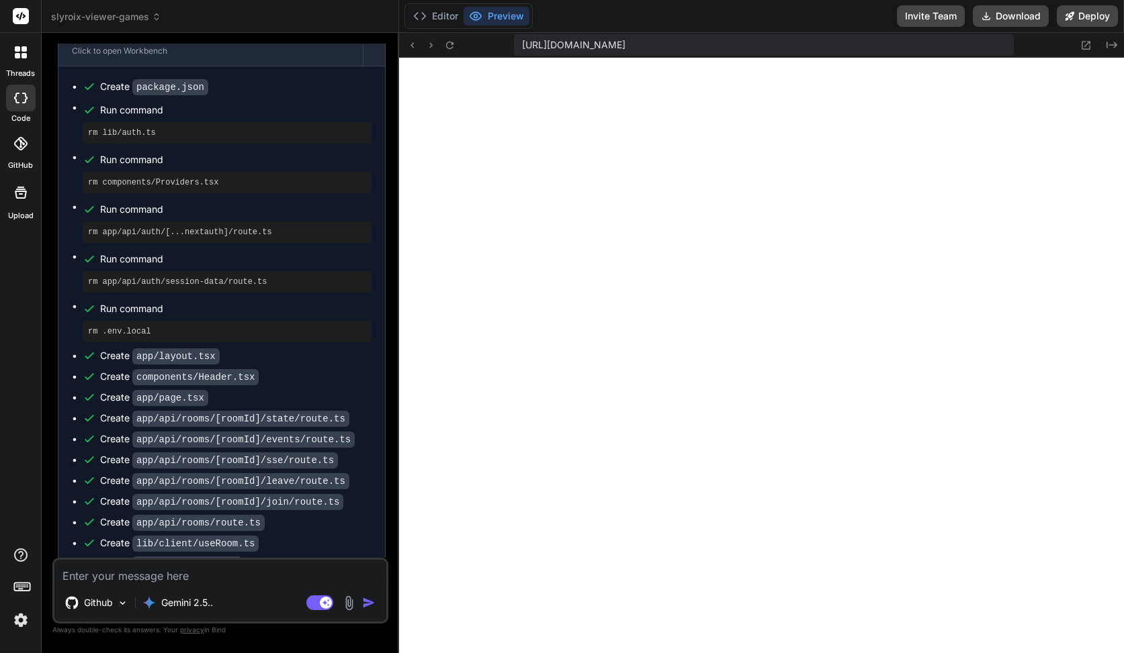
scroll to position [549, 0]
click at [461, 13] on button "Editor" at bounding box center [436, 16] width 56 height 19
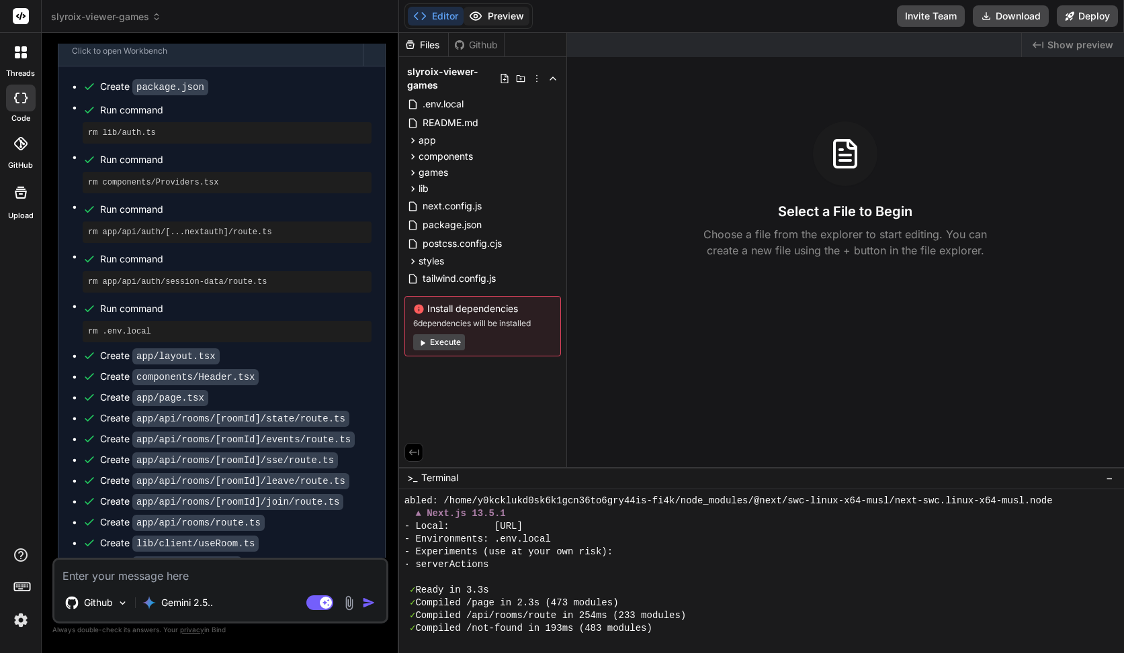
click at [520, 19] on button "Preview" at bounding box center [496, 16] width 66 height 19
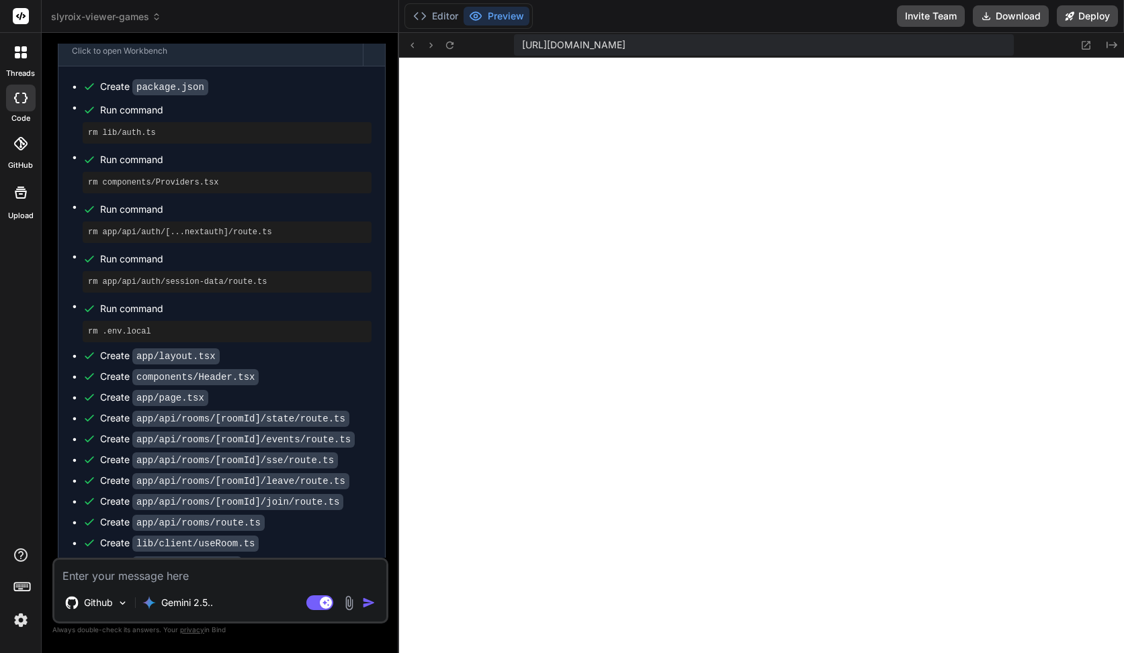
scroll to position [1072, 0]
click at [428, 14] on button "Editor" at bounding box center [436, 16] width 56 height 19
